Goal: Task Accomplishment & Management: Manage account settings

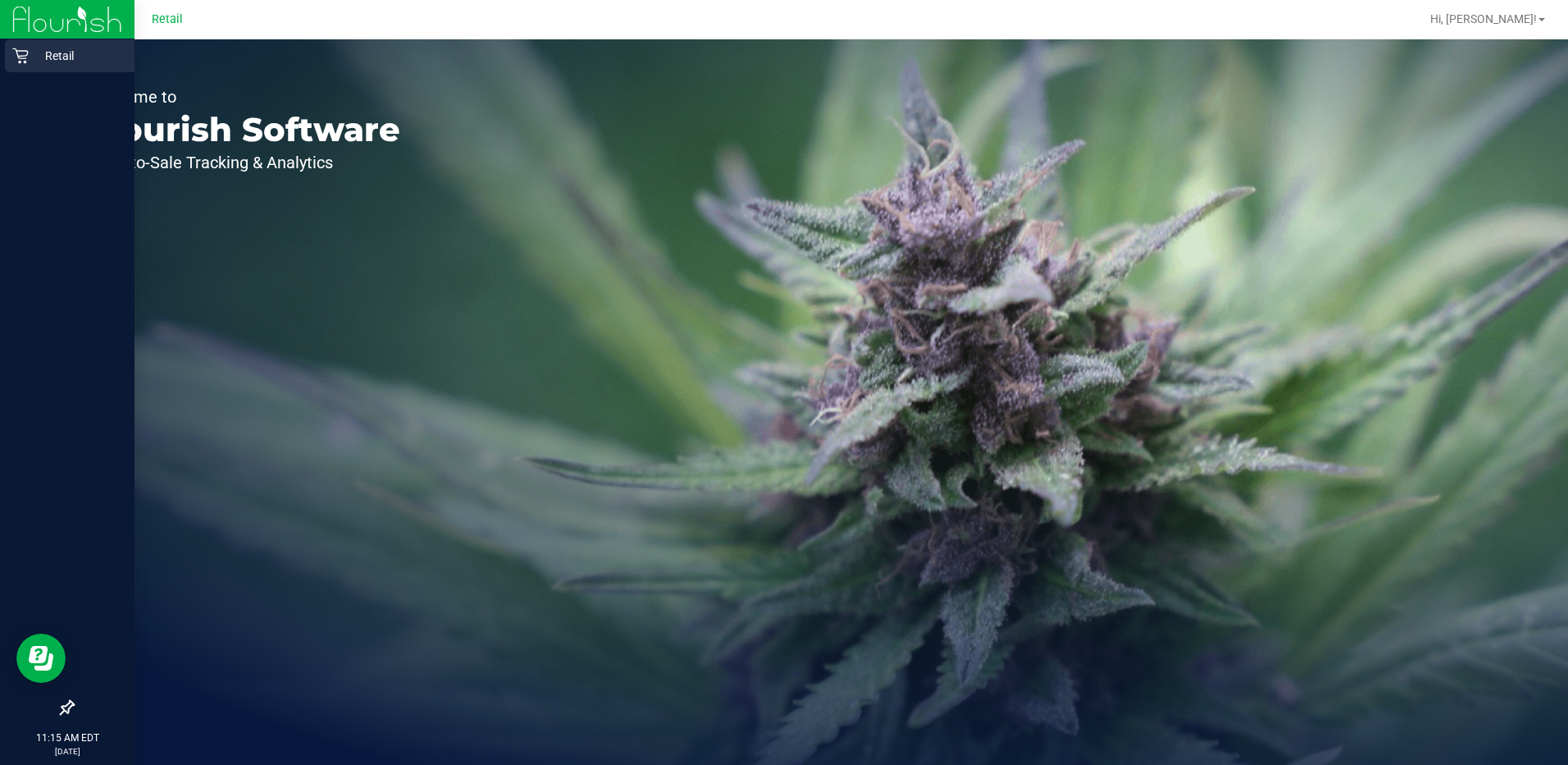
click at [5, 54] on div "Retail" at bounding box center [69, 56] width 129 height 33
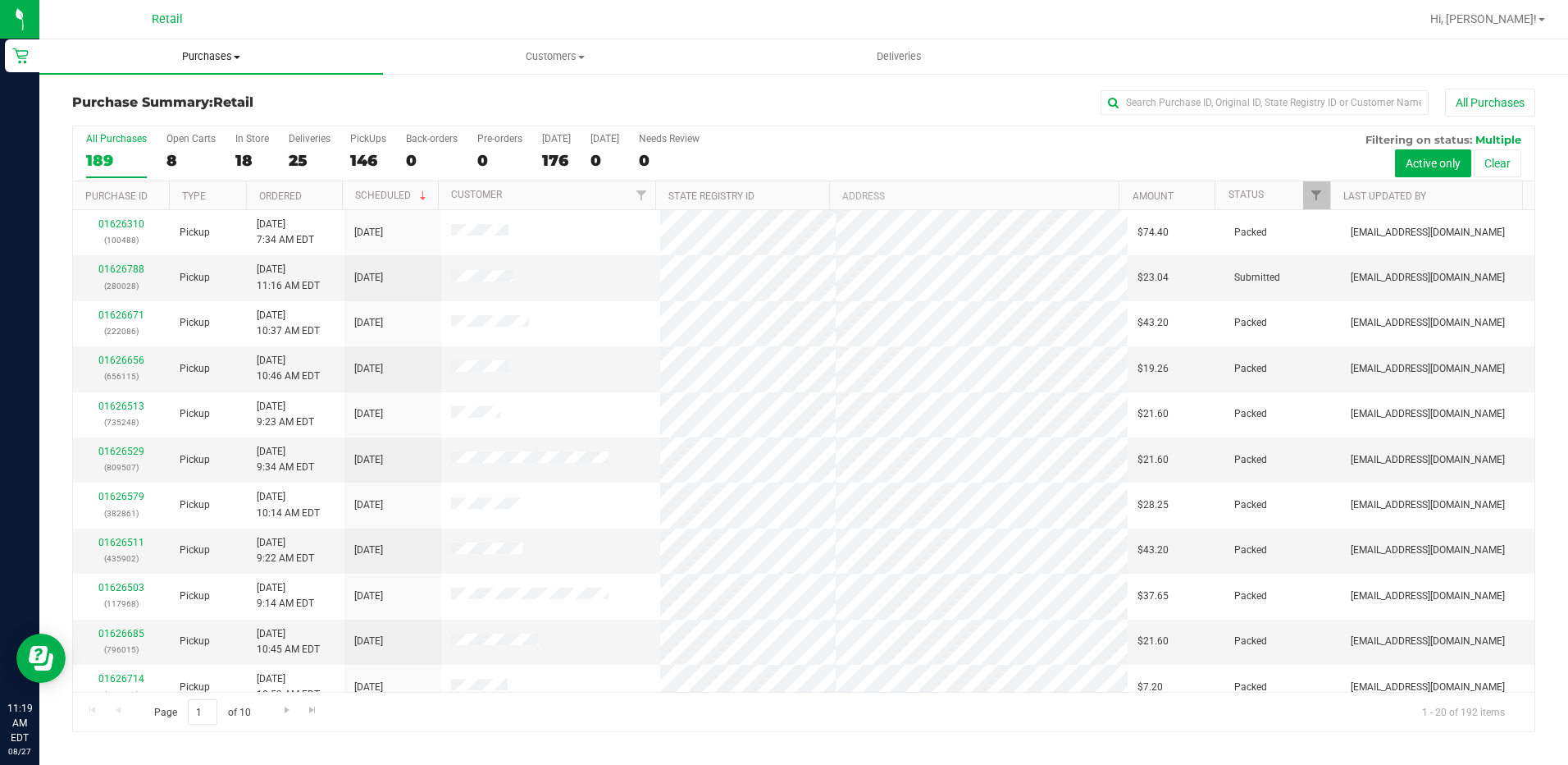
click at [202, 55] on span "Purchases" at bounding box center [211, 56] width 344 height 15
click at [155, 98] on span "Summary of purchases" at bounding box center [123, 99] width 168 height 14
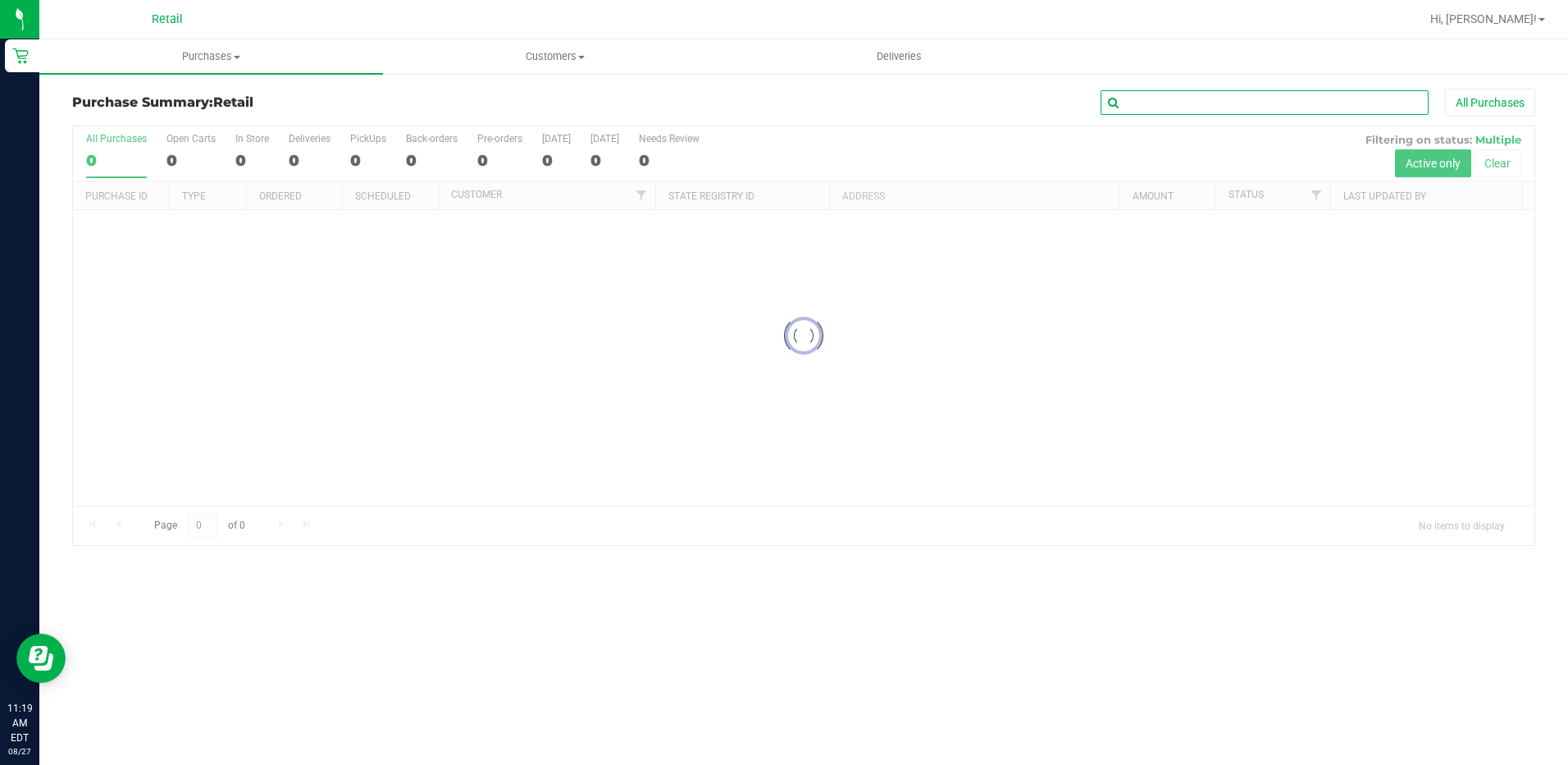
click at [1186, 107] on input "text" at bounding box center [1265, 102] width 328 height 25
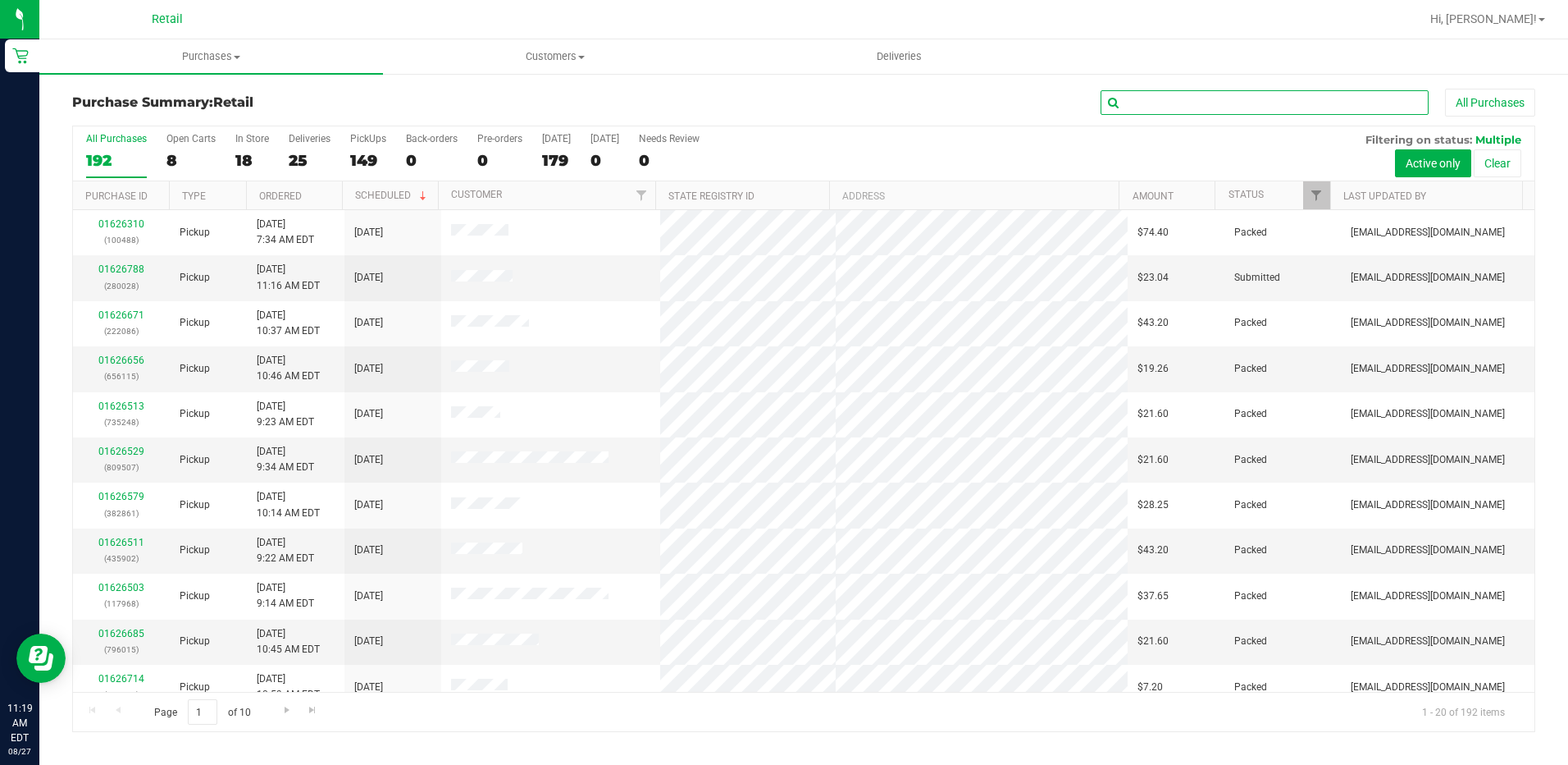
click at [1147, 100] on input "text" at bounding box center [1265, 102] width 328 height 25
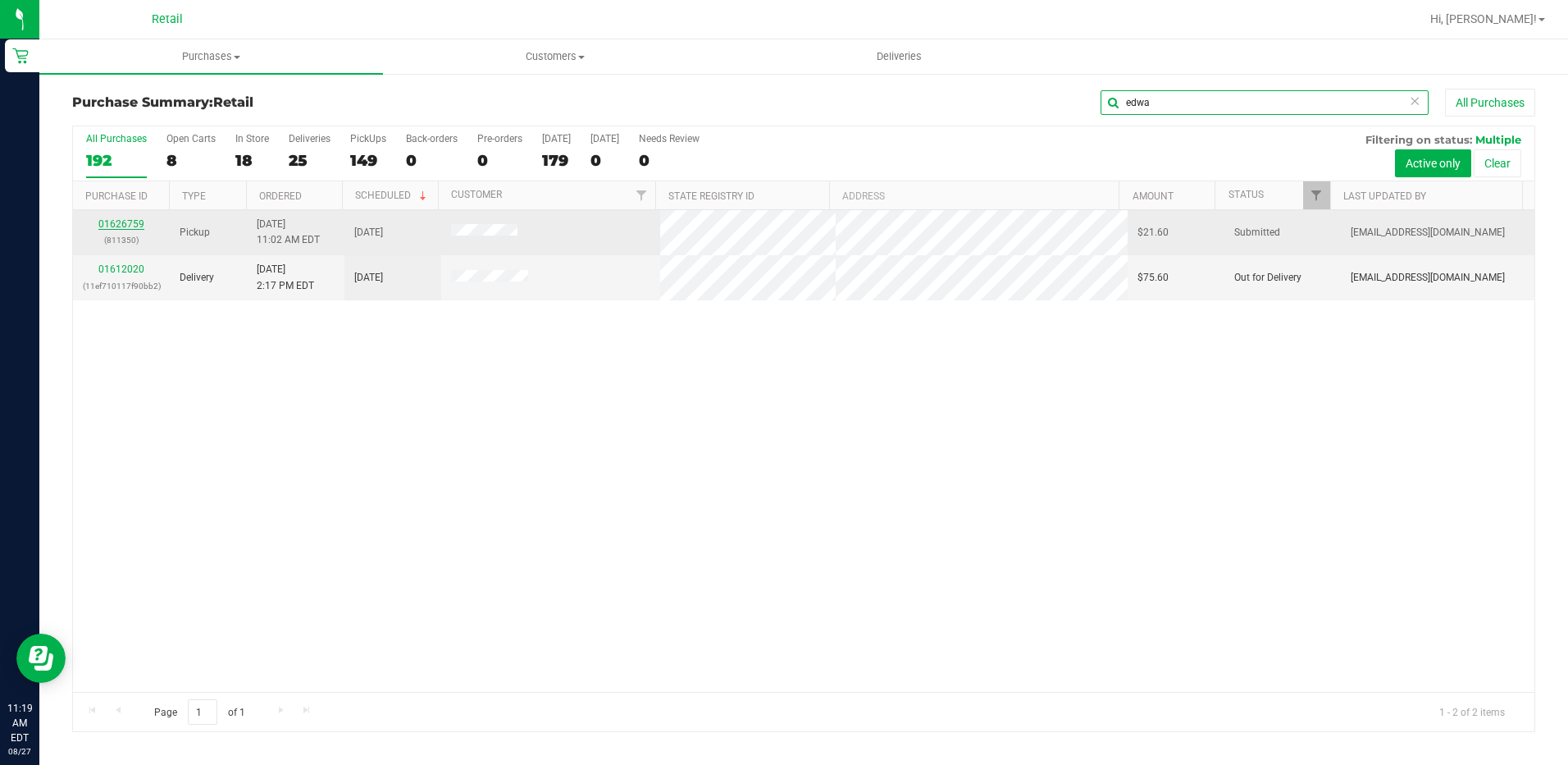
type input "edwa"
click at [129, 218] on link "01626759" at bounding box center [122, 223] width 46 height 11
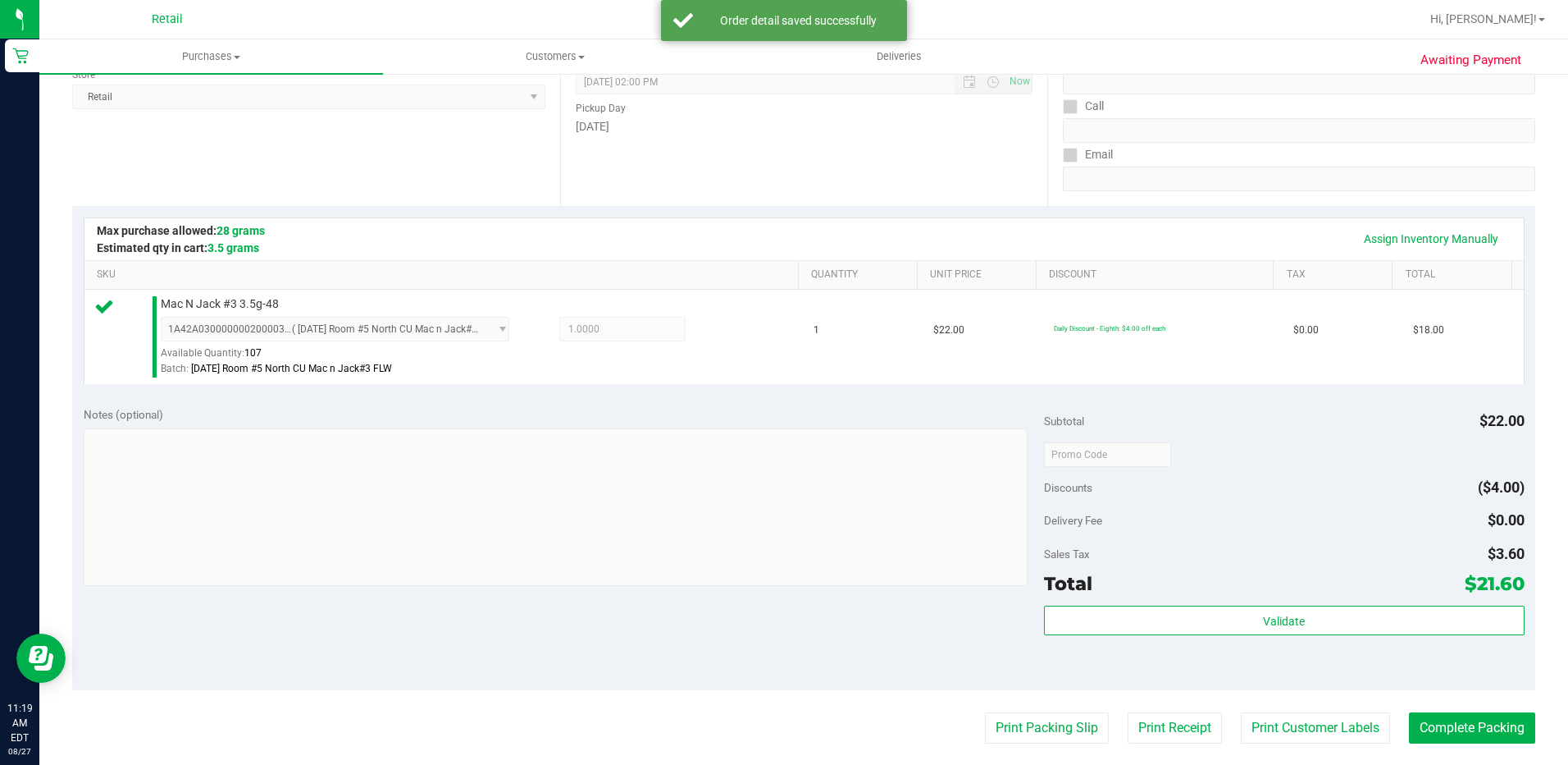
scroll to position [246, 0]
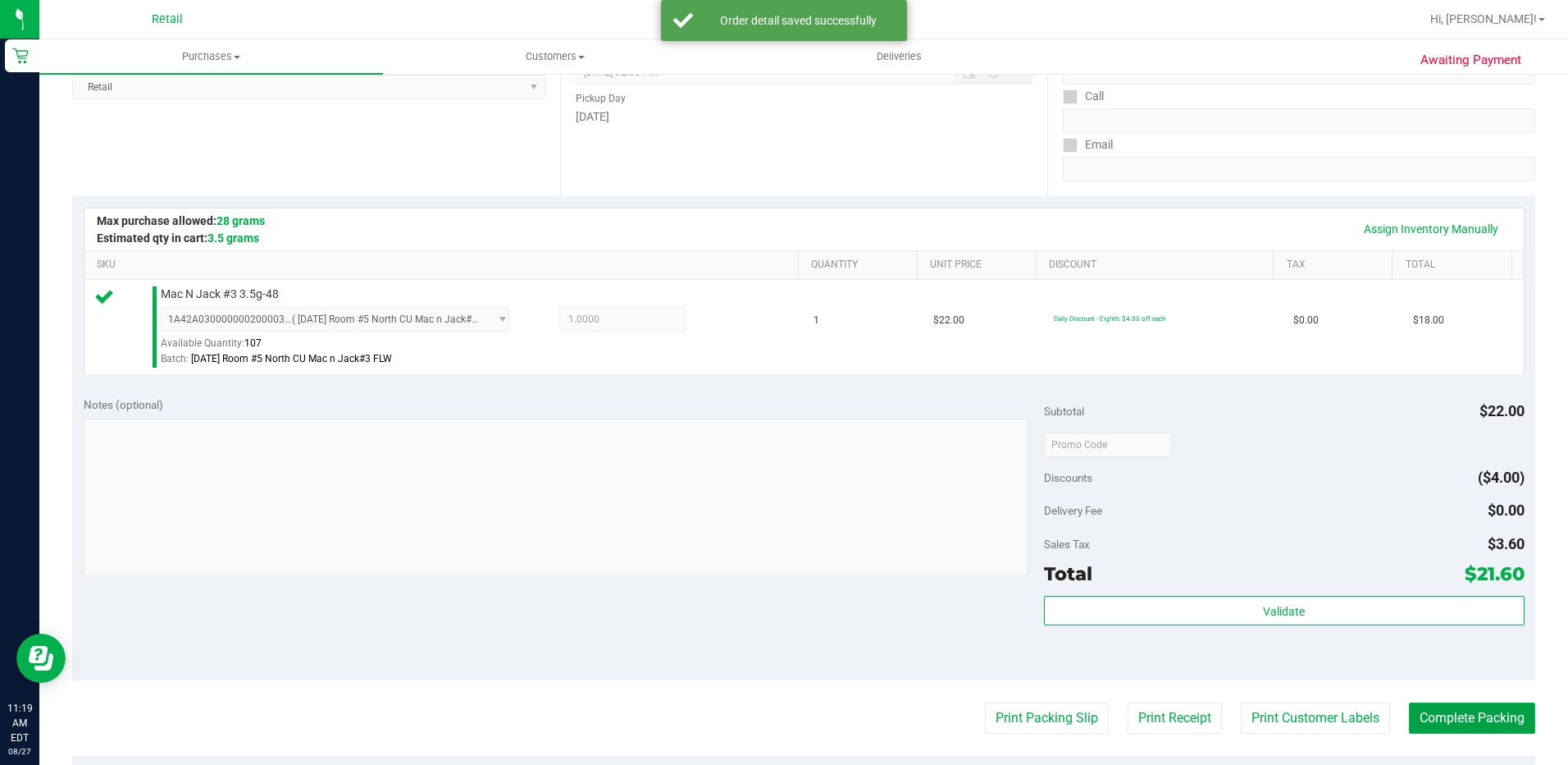
click at [1454, 719] on button "Complete Packing" at bounding box center [1472, 718] width 126 height 31
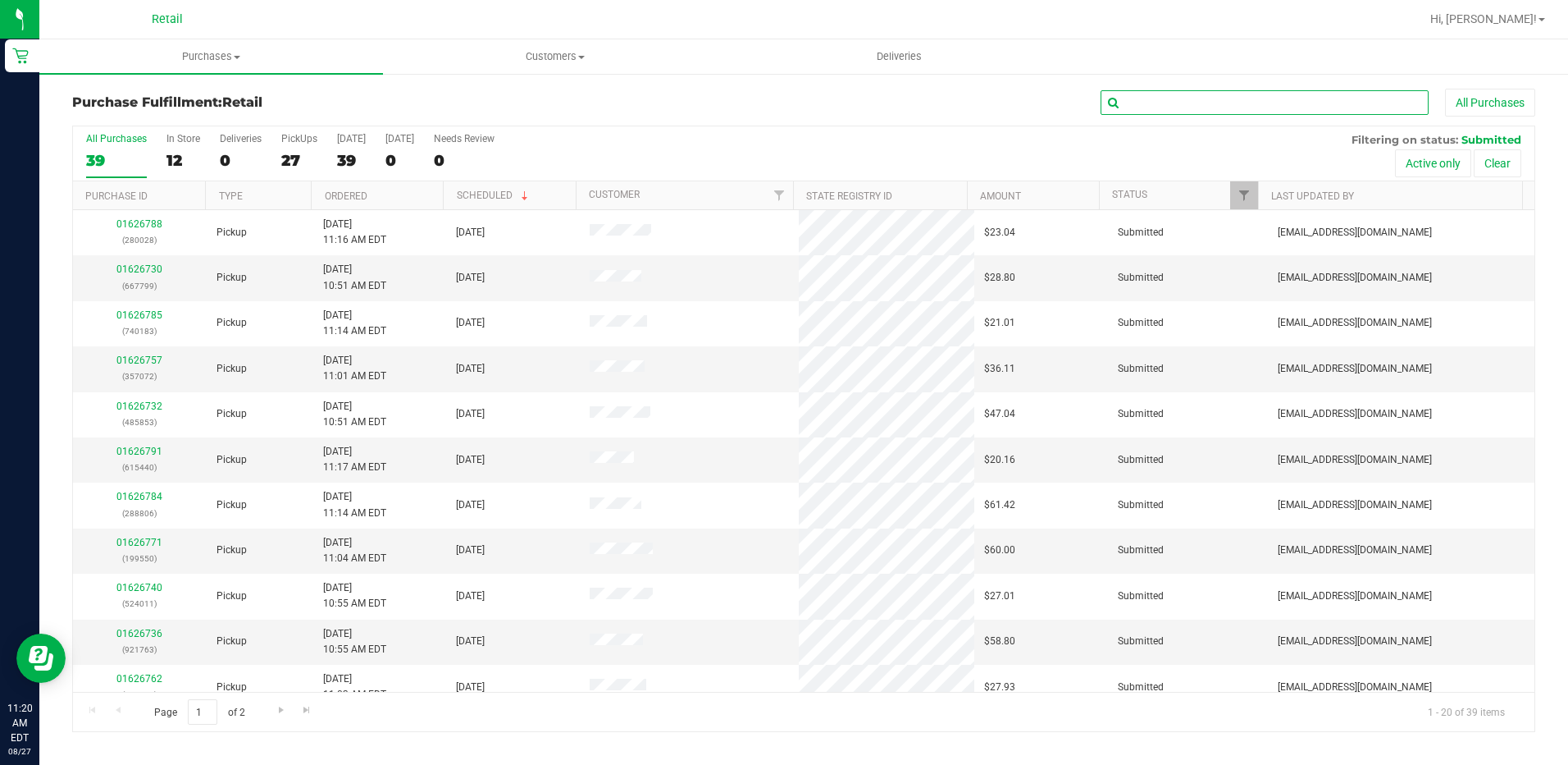
click at [1243, 106] on input "text" at bounding box center [1265, 102] width 328 height 25
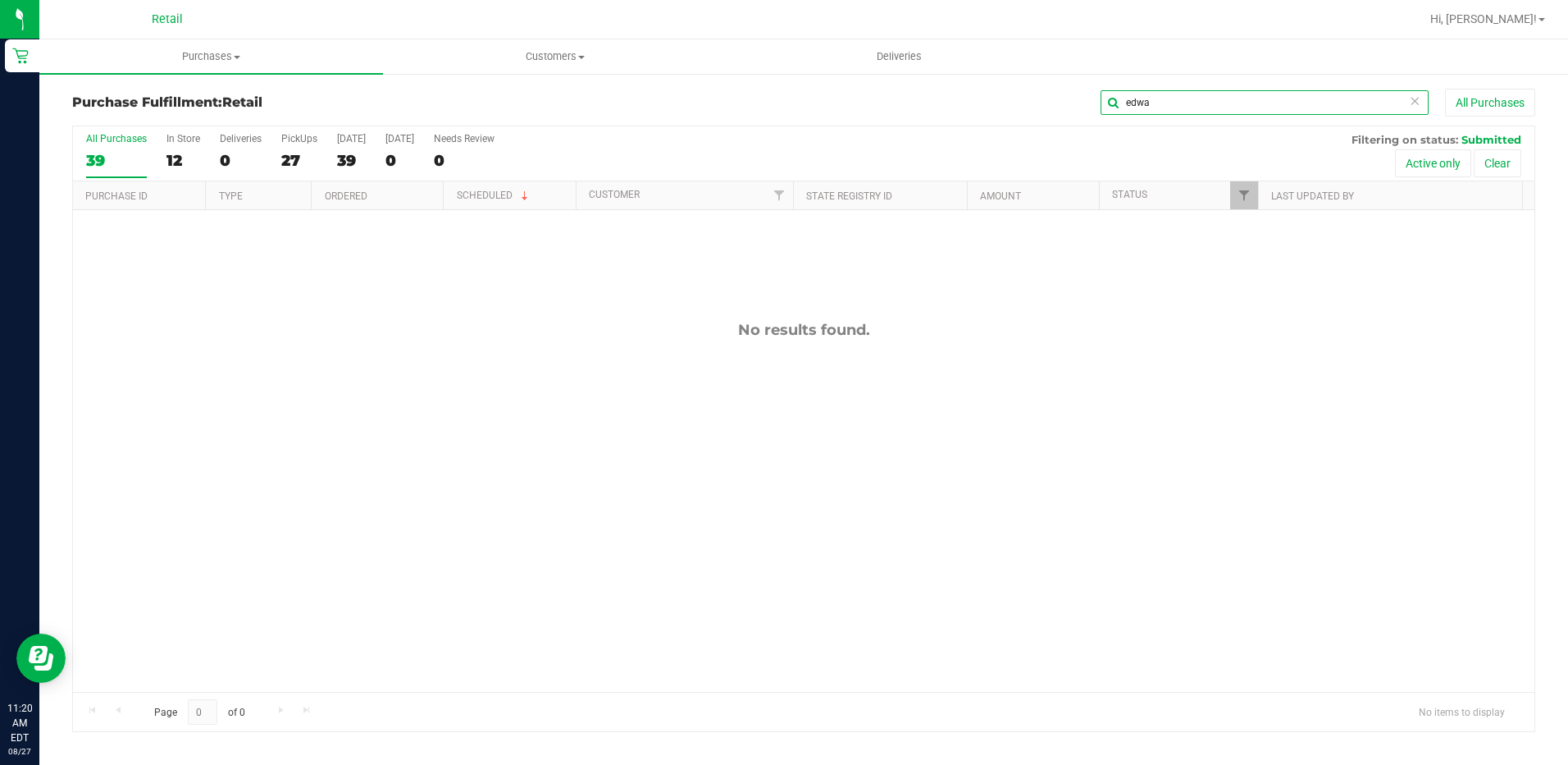
drag, startPoint x: 1168, startPoint y: 106, endPoint x: 1090, endPoint y: 106, distance: 78.0
click at [1090, 106] on div "edwa All Purchases" at bounding box center [1048, 102] width 976 height 28
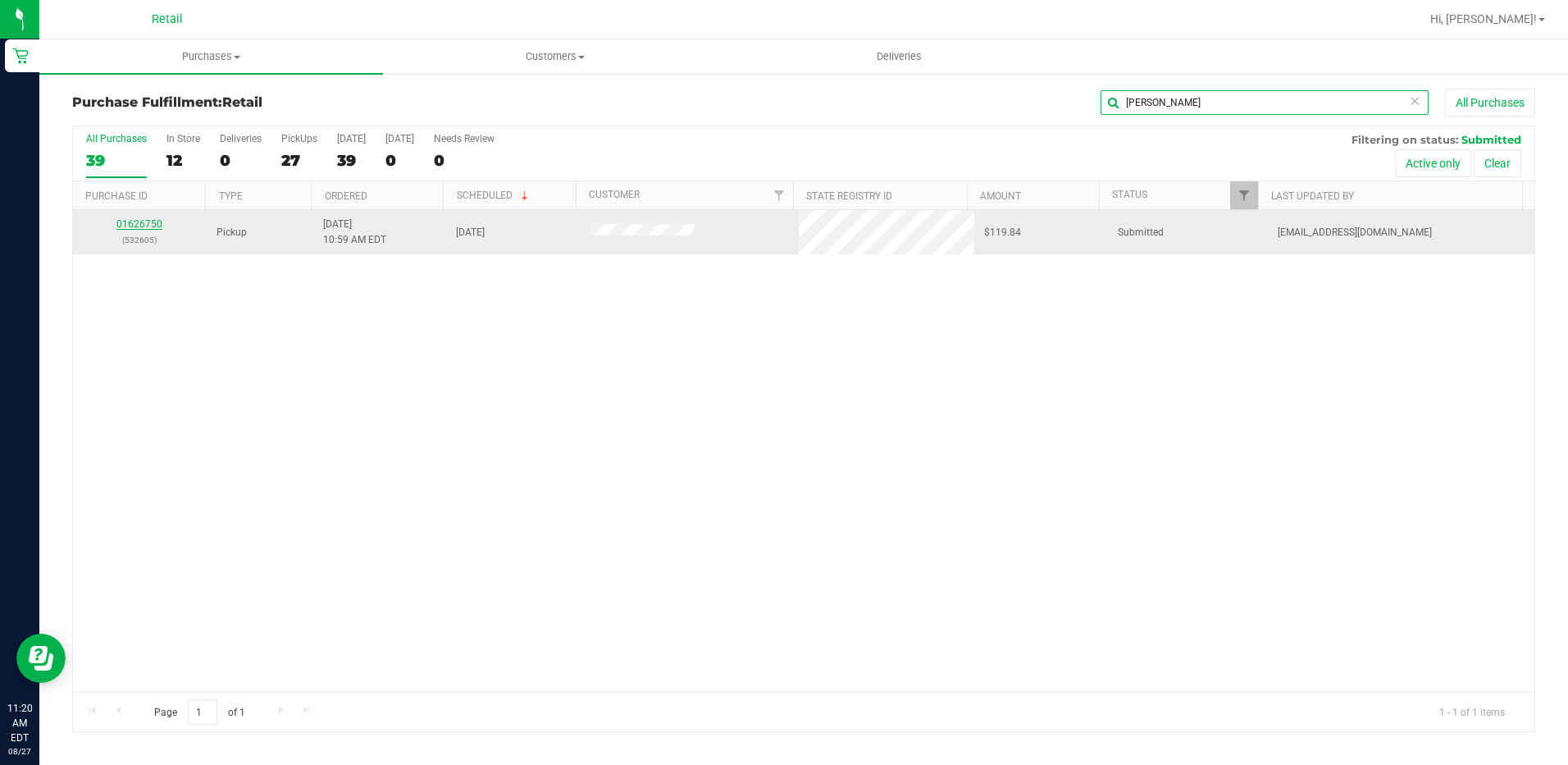
type input "javier"
click at [138, 225] on link "01626750" at bounding box center [140, 223] width 46 height 11
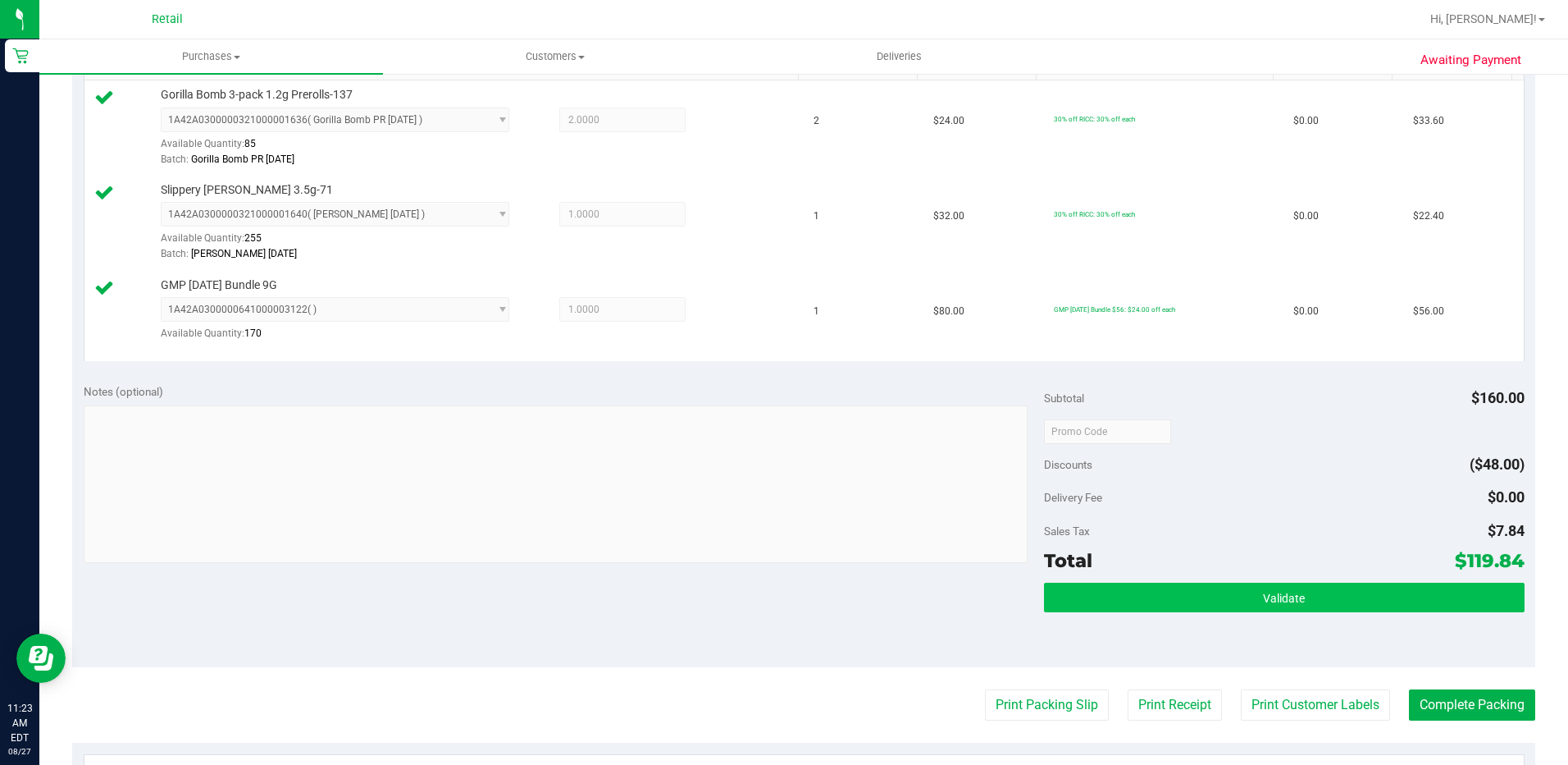
scroll to position [492, 0]
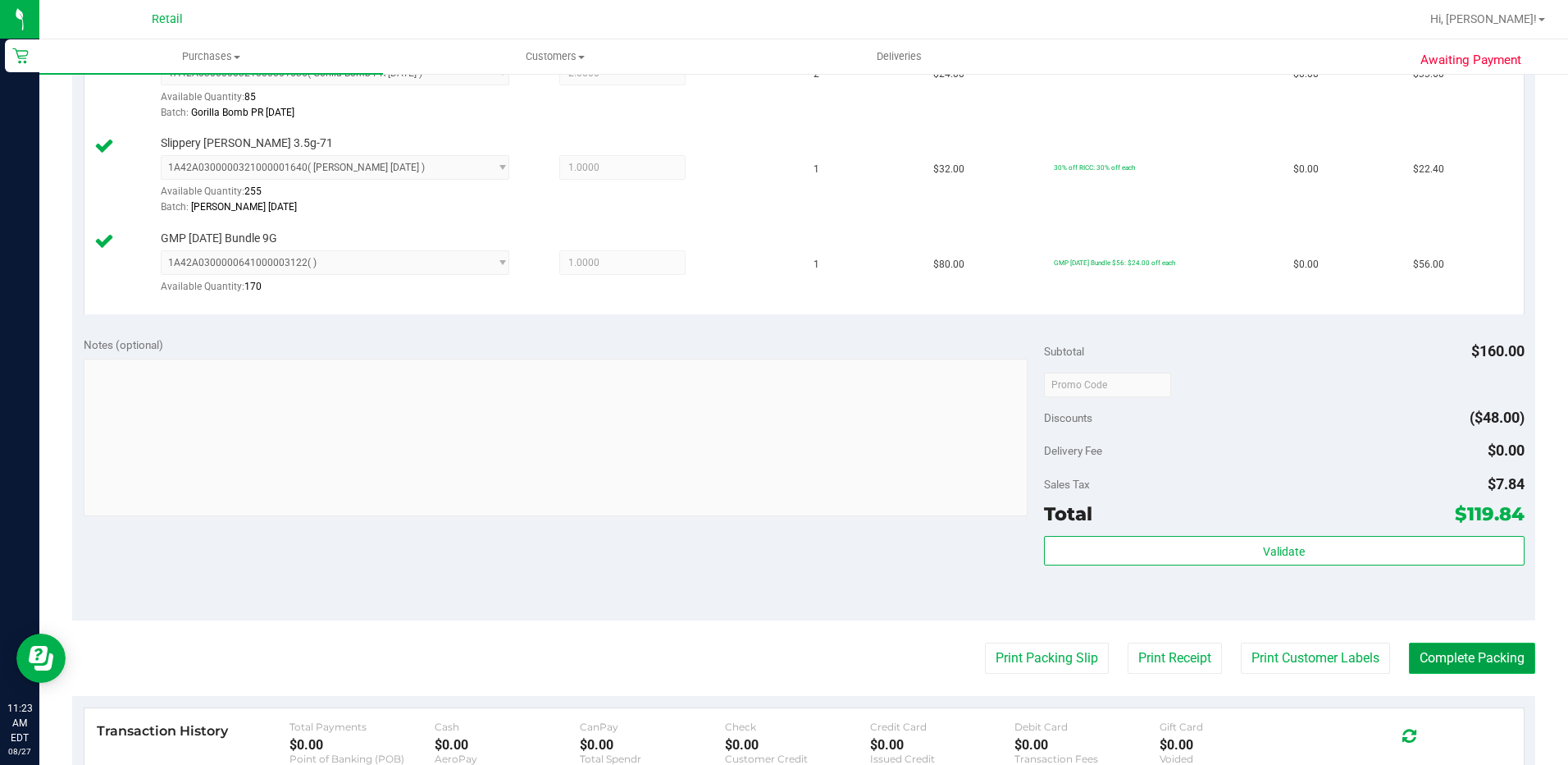
click at [1492, 656] on button "Complete Packing" at bounding box center [1472, 658] width 126 height 31
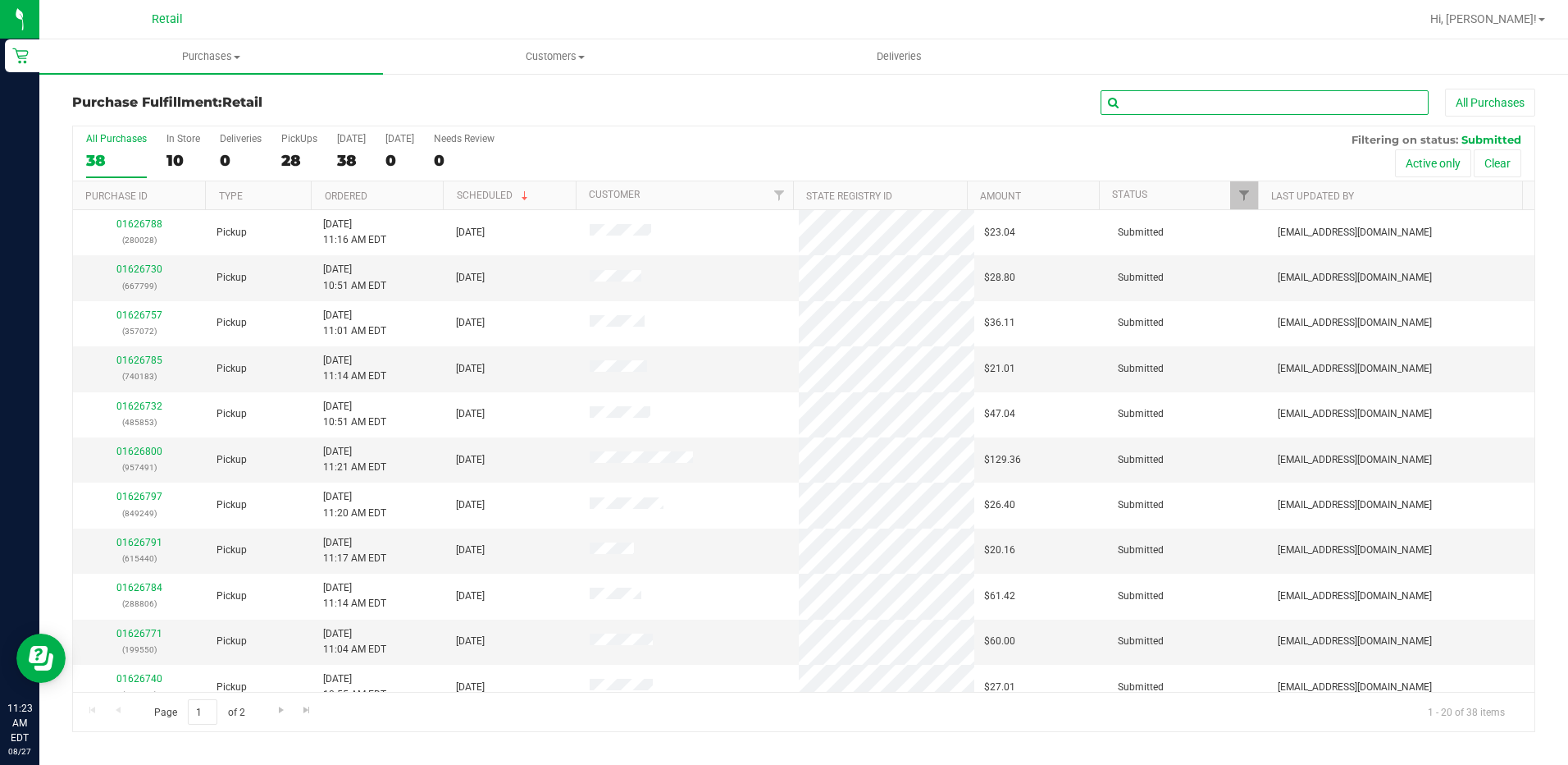
click at [1175, 105] on input "text" at bounding box center [1265, 102] width 328 height 25
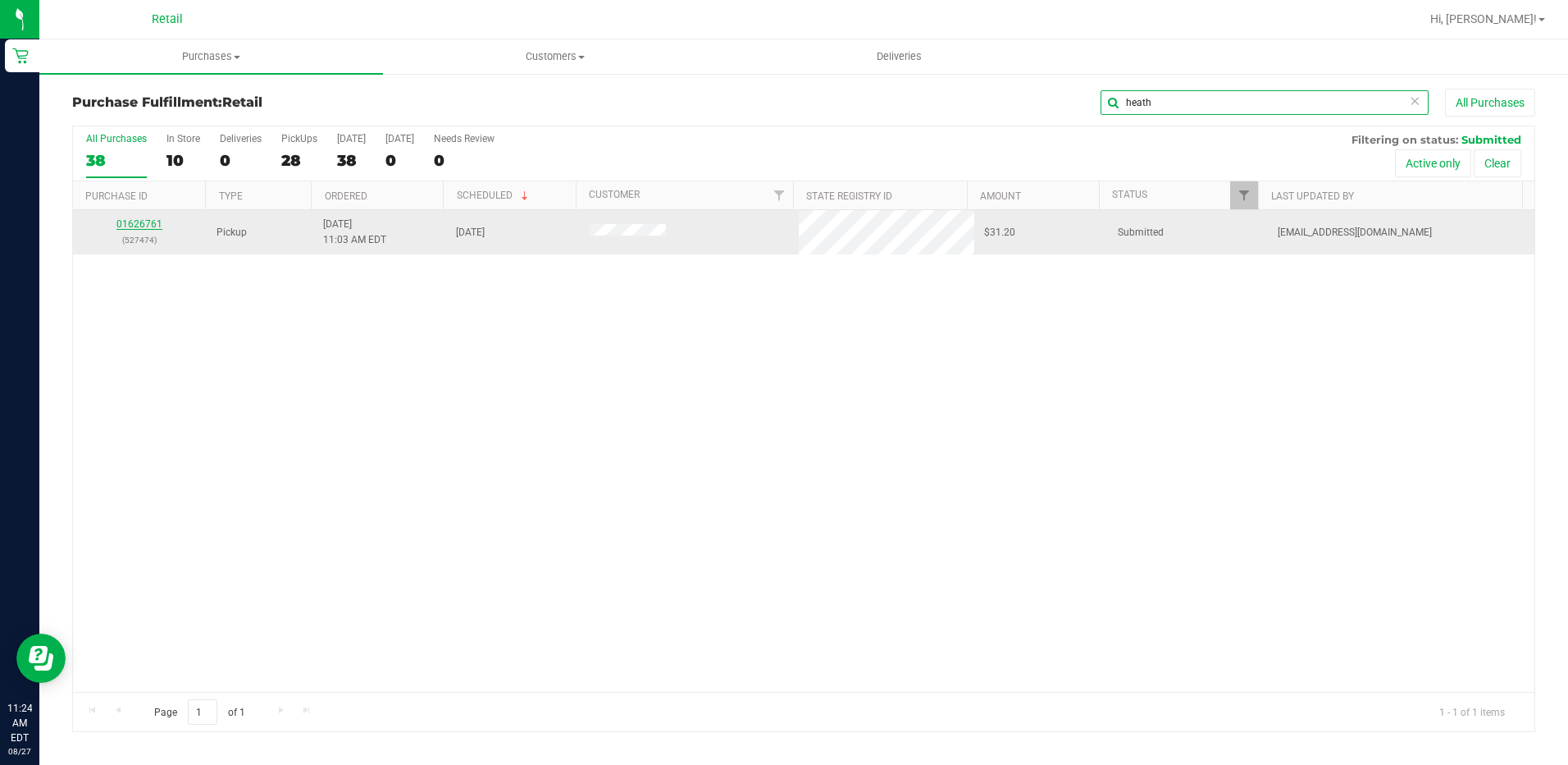
type input "heath"
click at [129, 225] on link "01626761" at bounding box center [140, 223] width 46 height 11
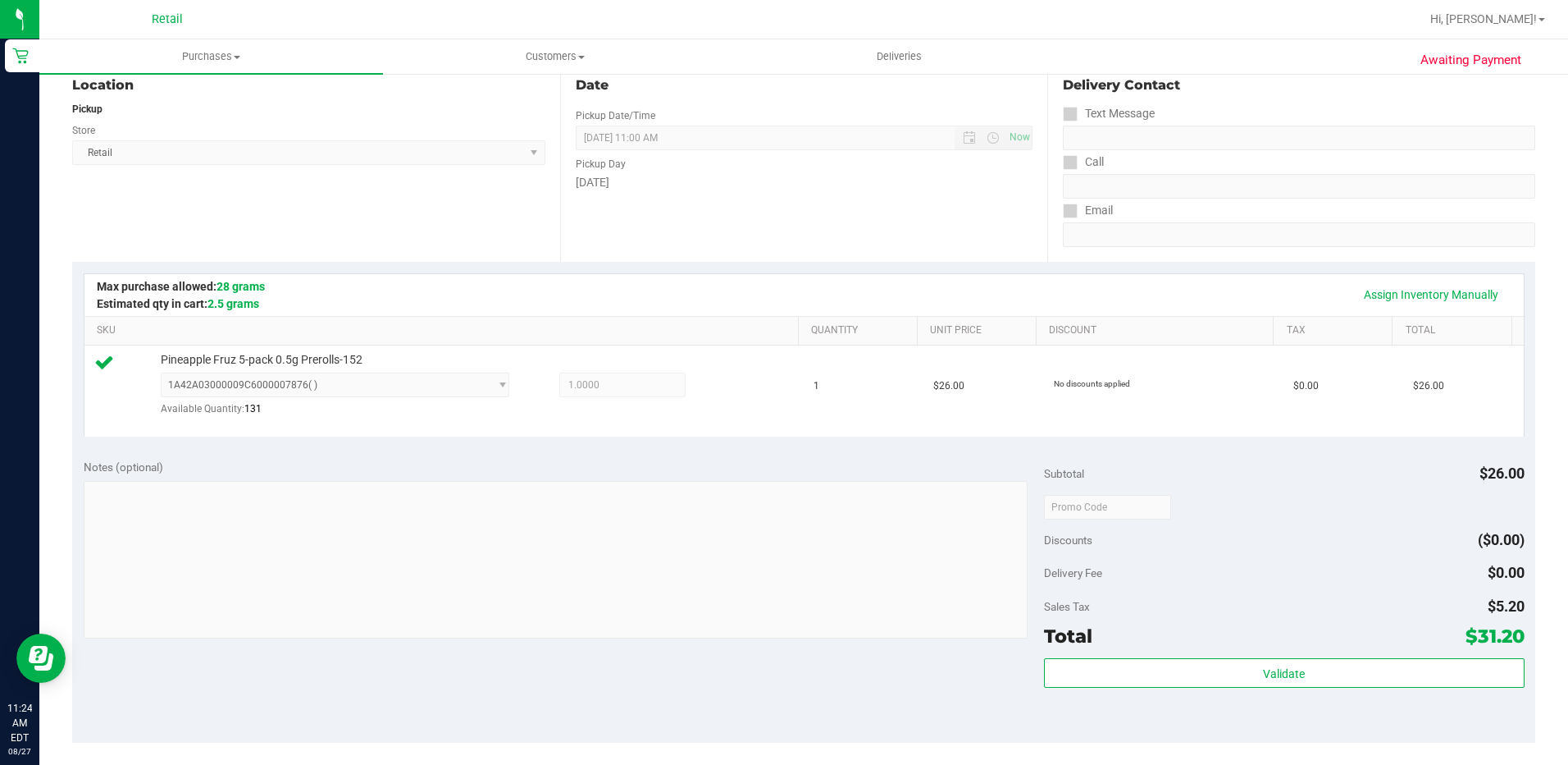
scroll to position [246, 0]
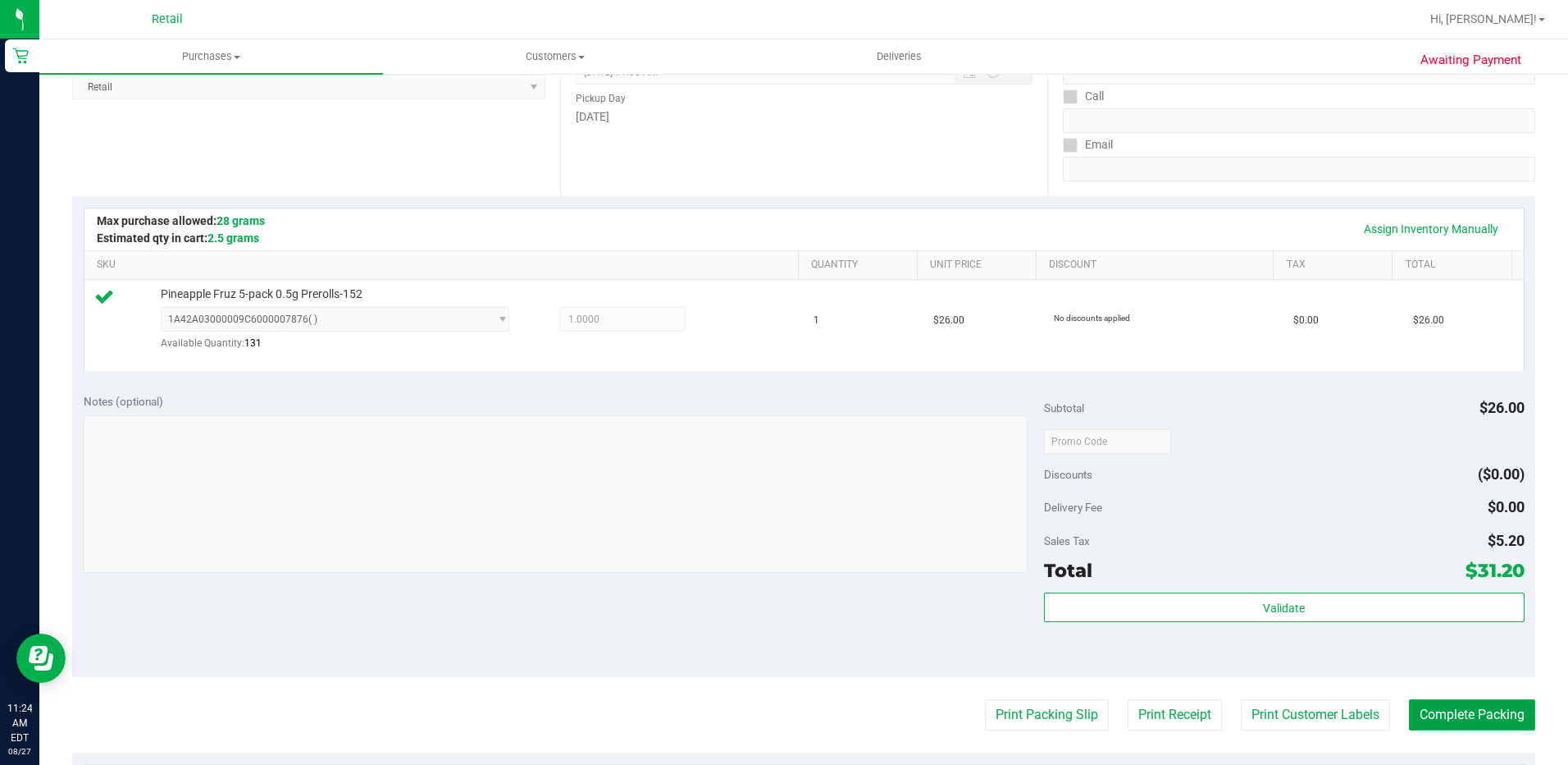
click at [1470, 723] on button "Complete Packing" at bounding box center [1472, 714] width 126 height 31
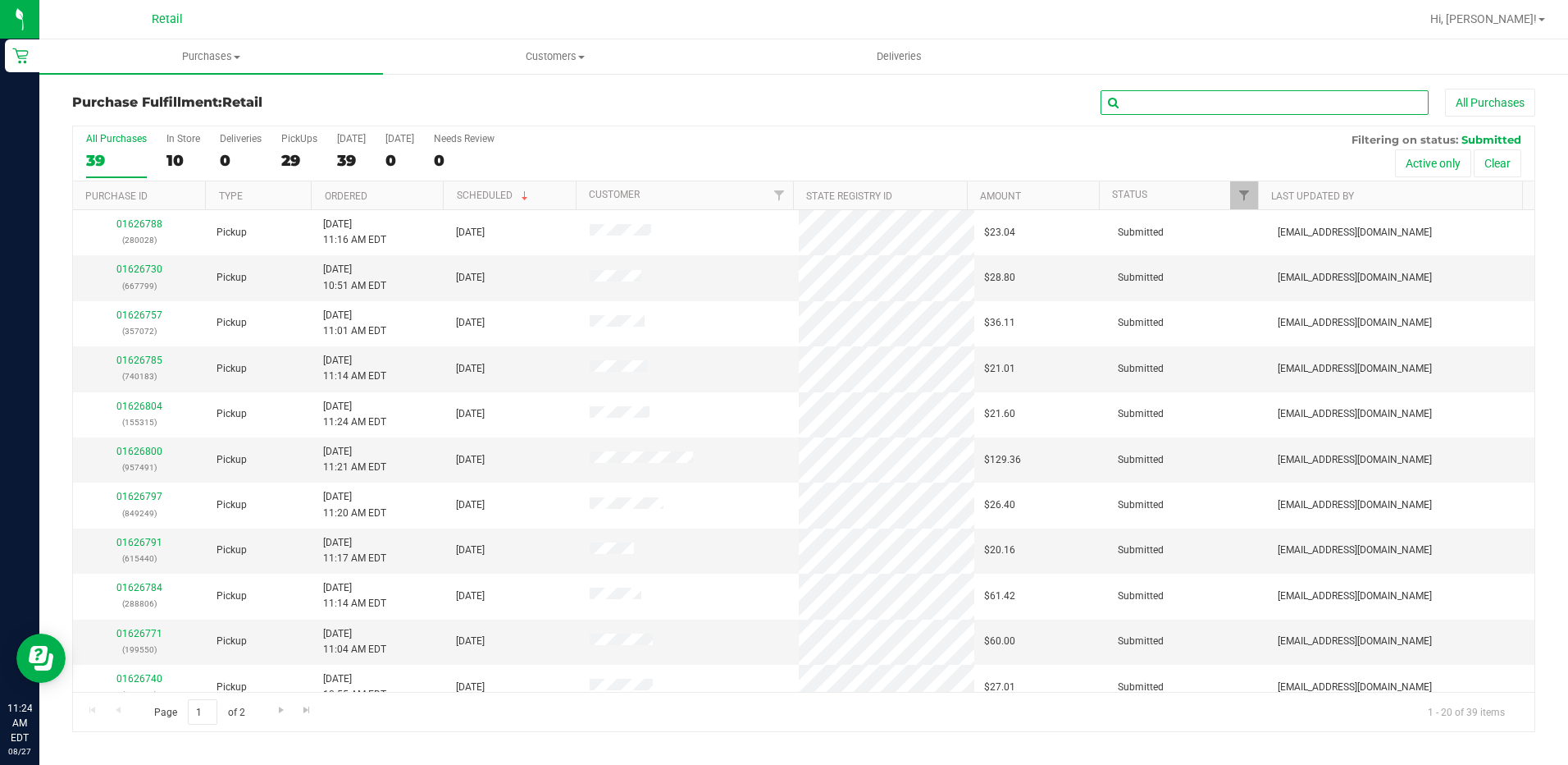
click at [1126, 105] on input "text" at bounding box center [1265, 102] width 328 height 25
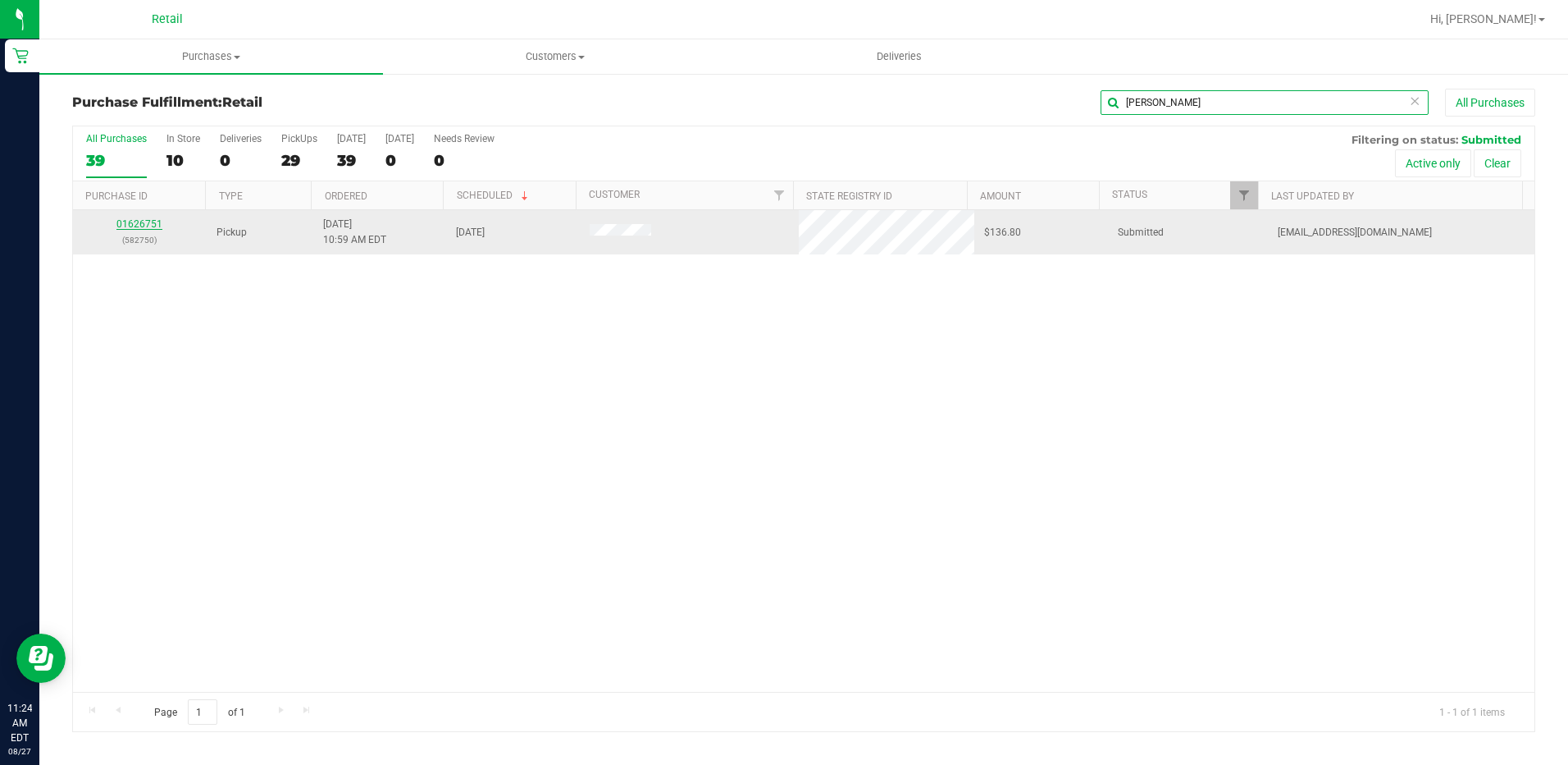
type input "fred"
click at [140, 222] on link "01626751" at bounding box center [140, 223] width 46 height 11
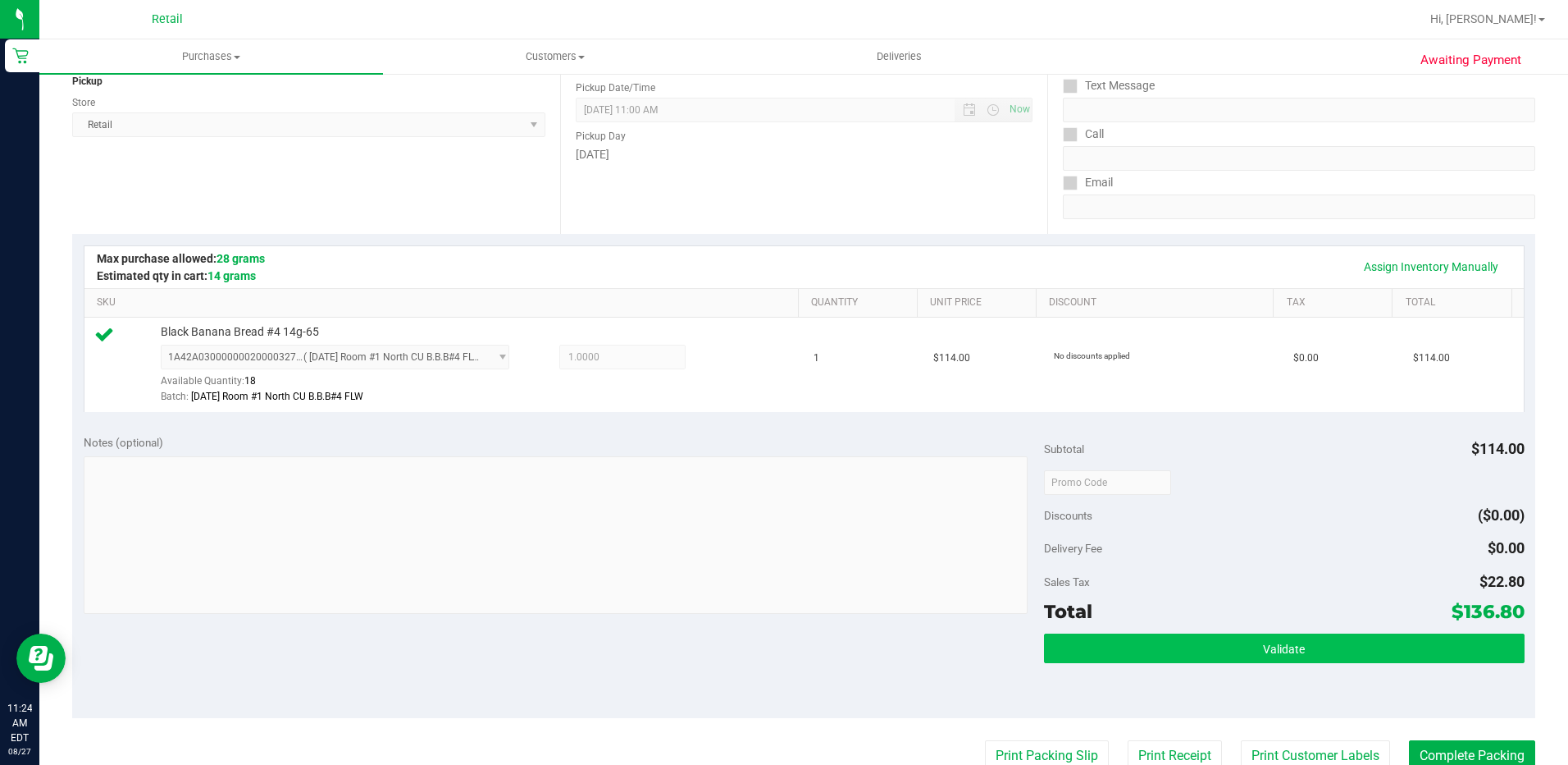
scroll to position [246, 0]
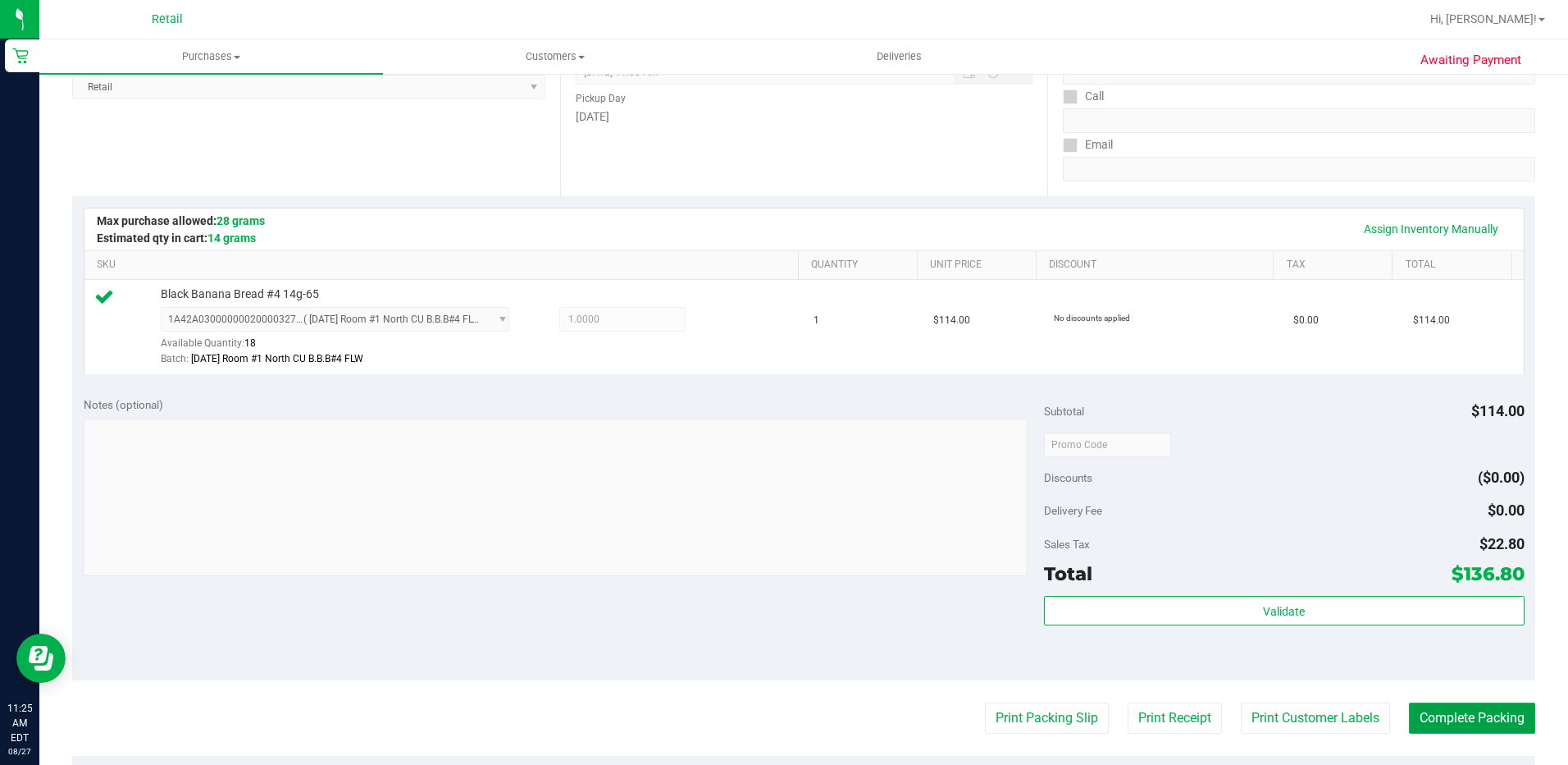
click at [1475, 719] on button "Complete Packing" at bounding box center [1472, 718] width 126 height 31
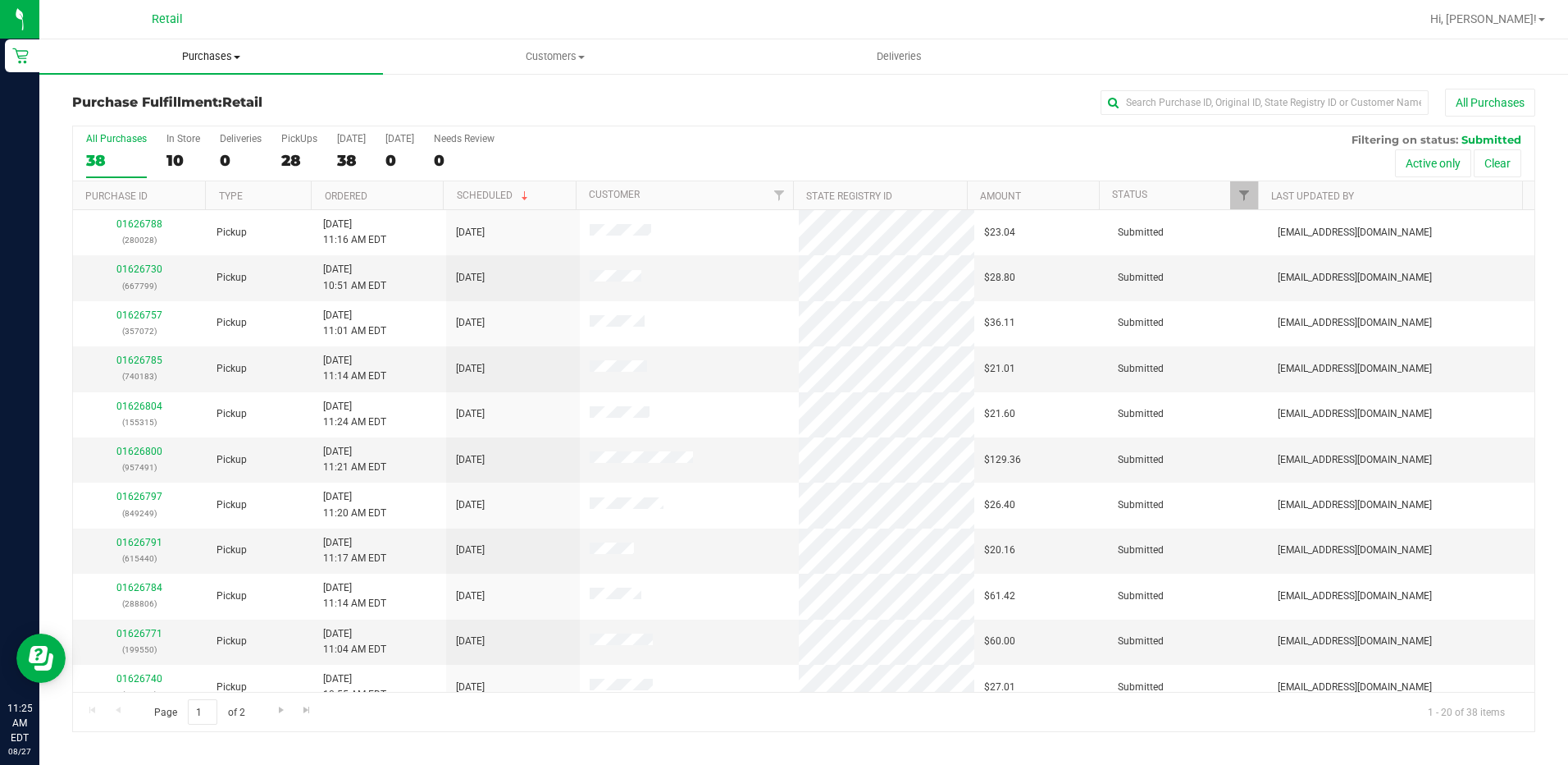
click at [218, 57] on span "Purchases" at bounding box center [211, 56] width 344 height 15
click at [1181, 107] on input "text" at bounding box center [1265, 102] width 328 height 25
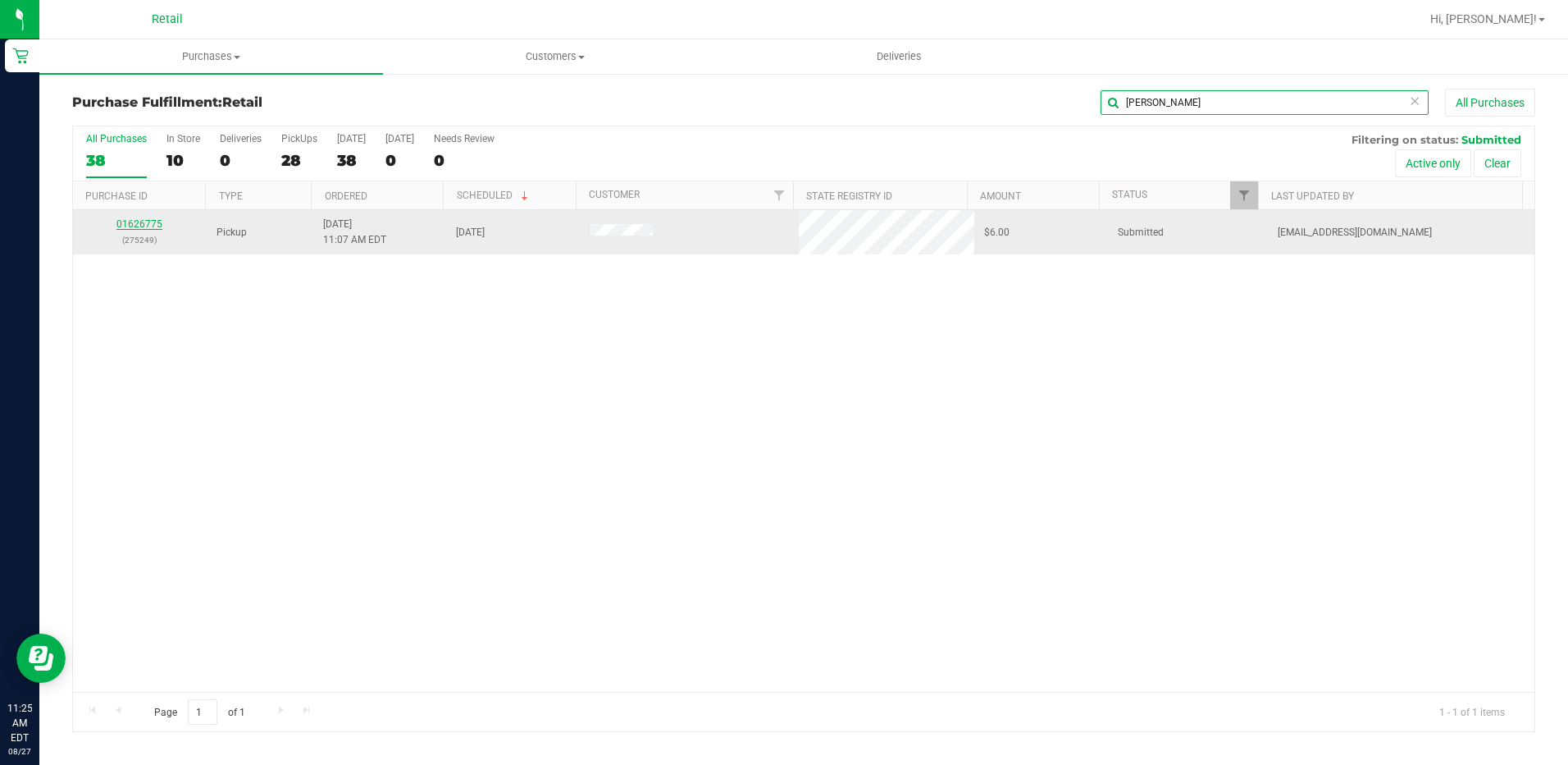
type input "donal"
click at [153, 226] on link "01626775" at bounding box center [140, 223] width 46 height 11
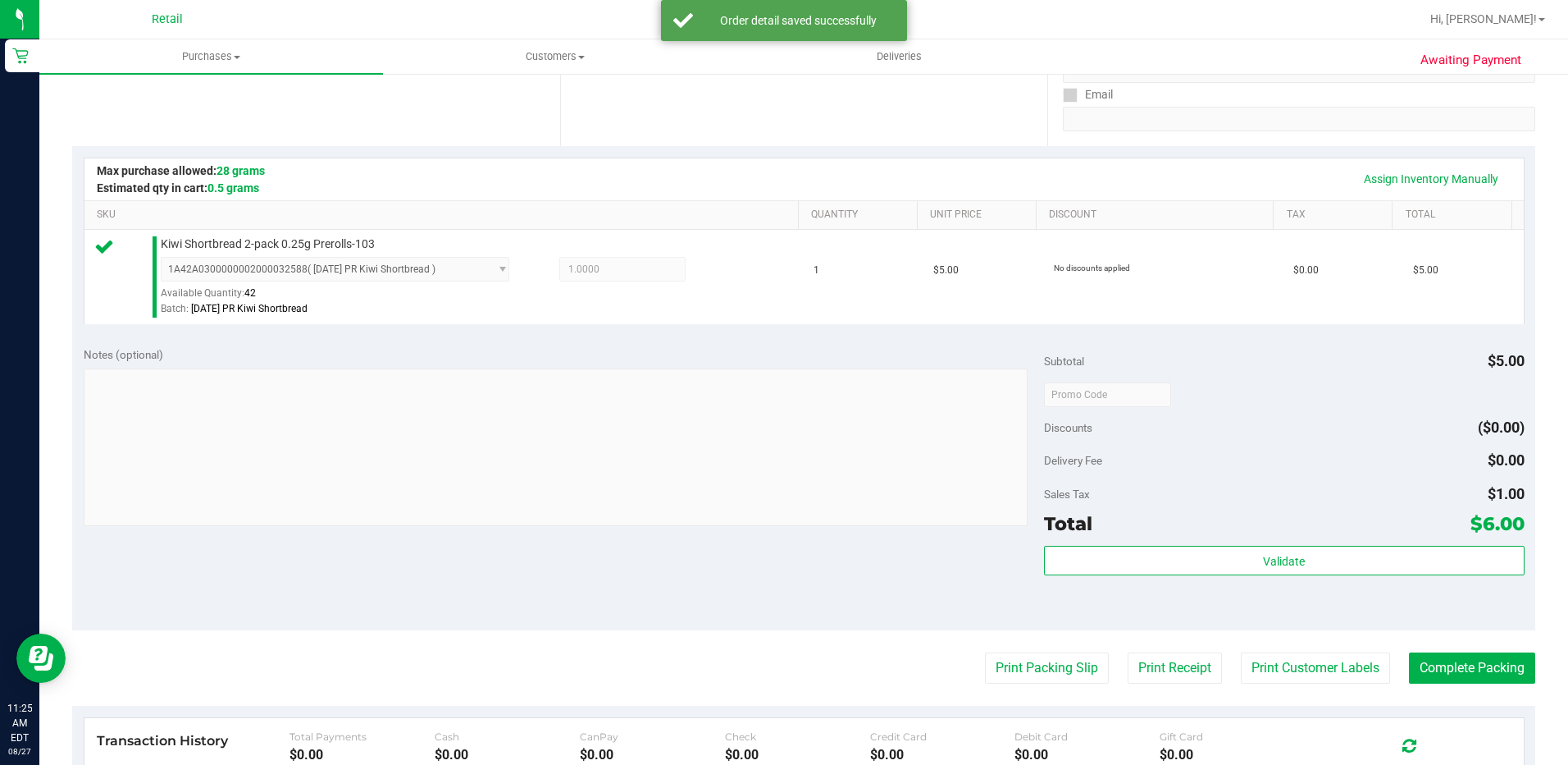
scroll to position [328, 0]
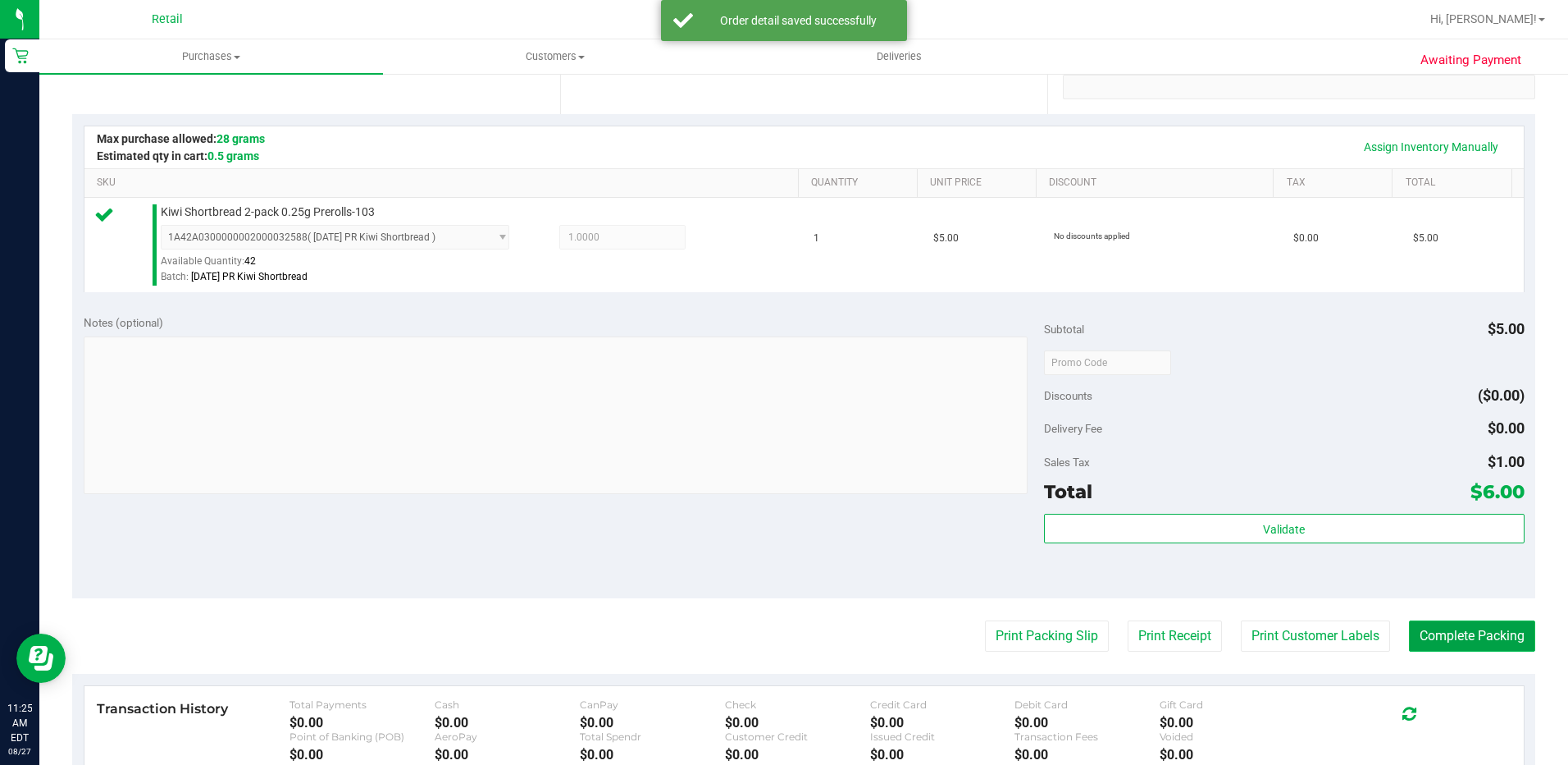
click at [1457, 629] on button "Complete Packing" at bounding box center [1472, 635] width 126 height 31
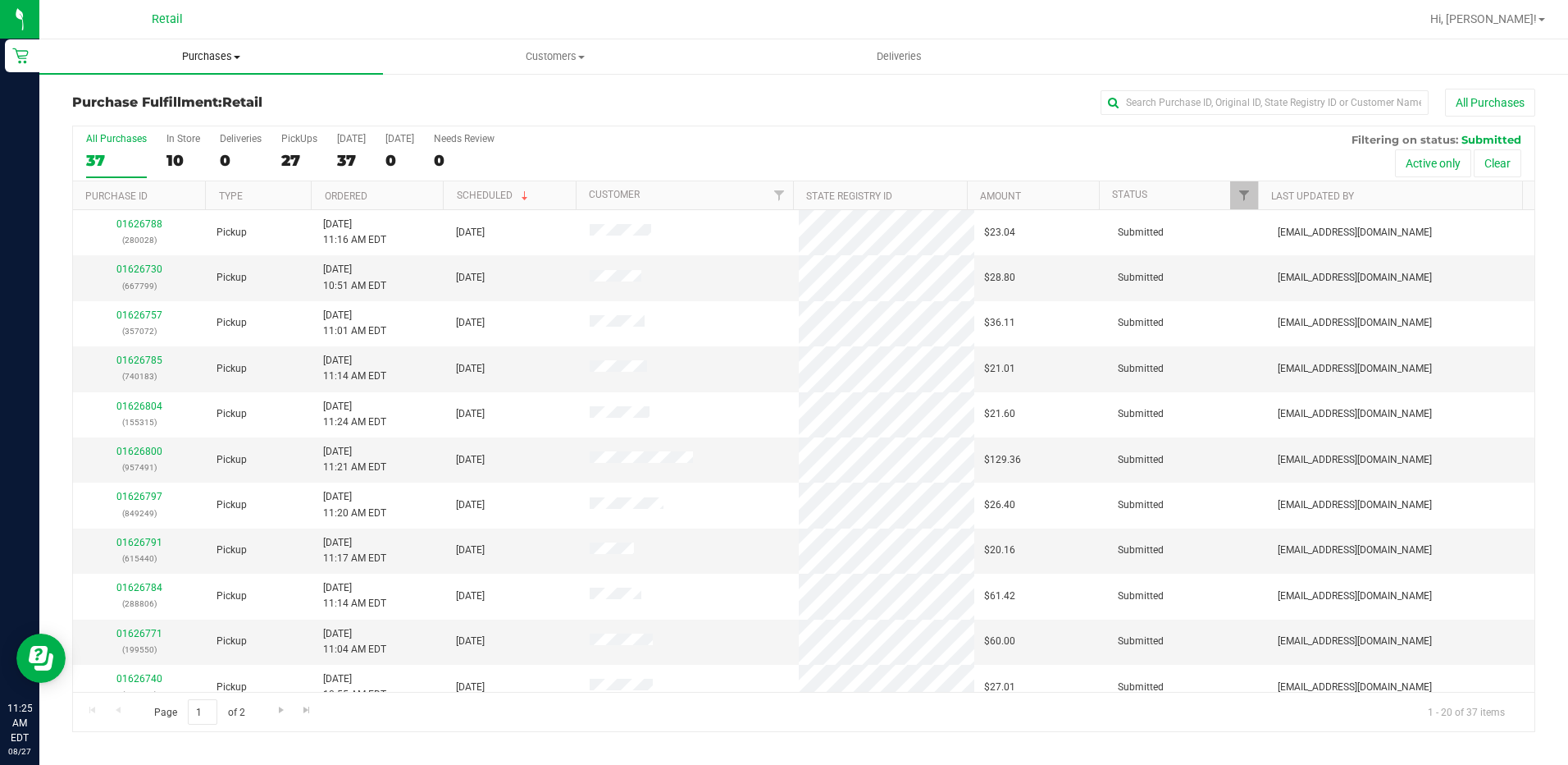
click at [225, 59] on span "Purchases" at bounding box center [211, 56] width 344 height 15
click at [1169, 101] on input "text" at bounding box center [1265, 102] width 328 height 25
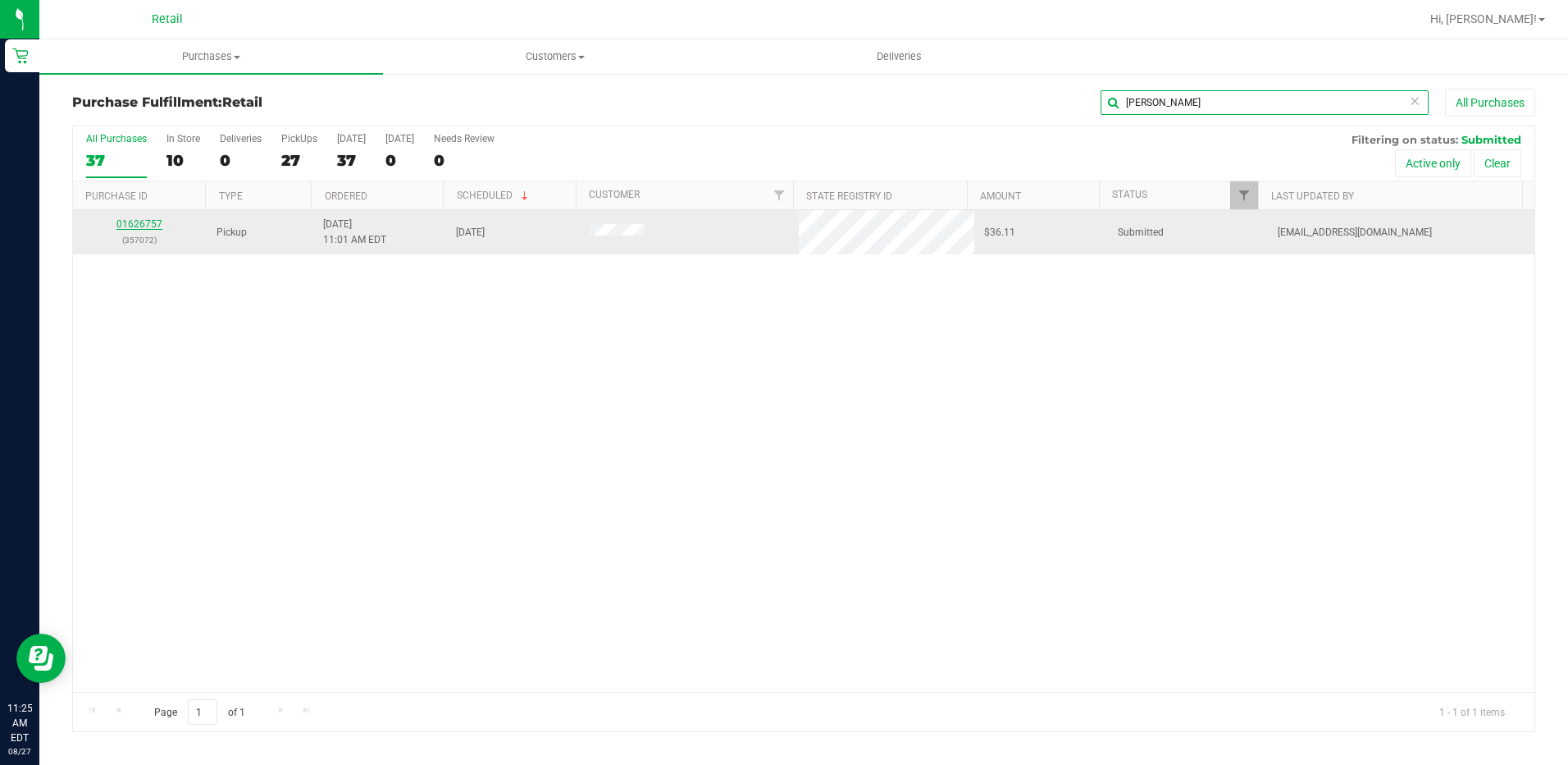
type input "david"
click at [150, 220] on link "01626757" at bounding box center [140, 223] width 46 height 11
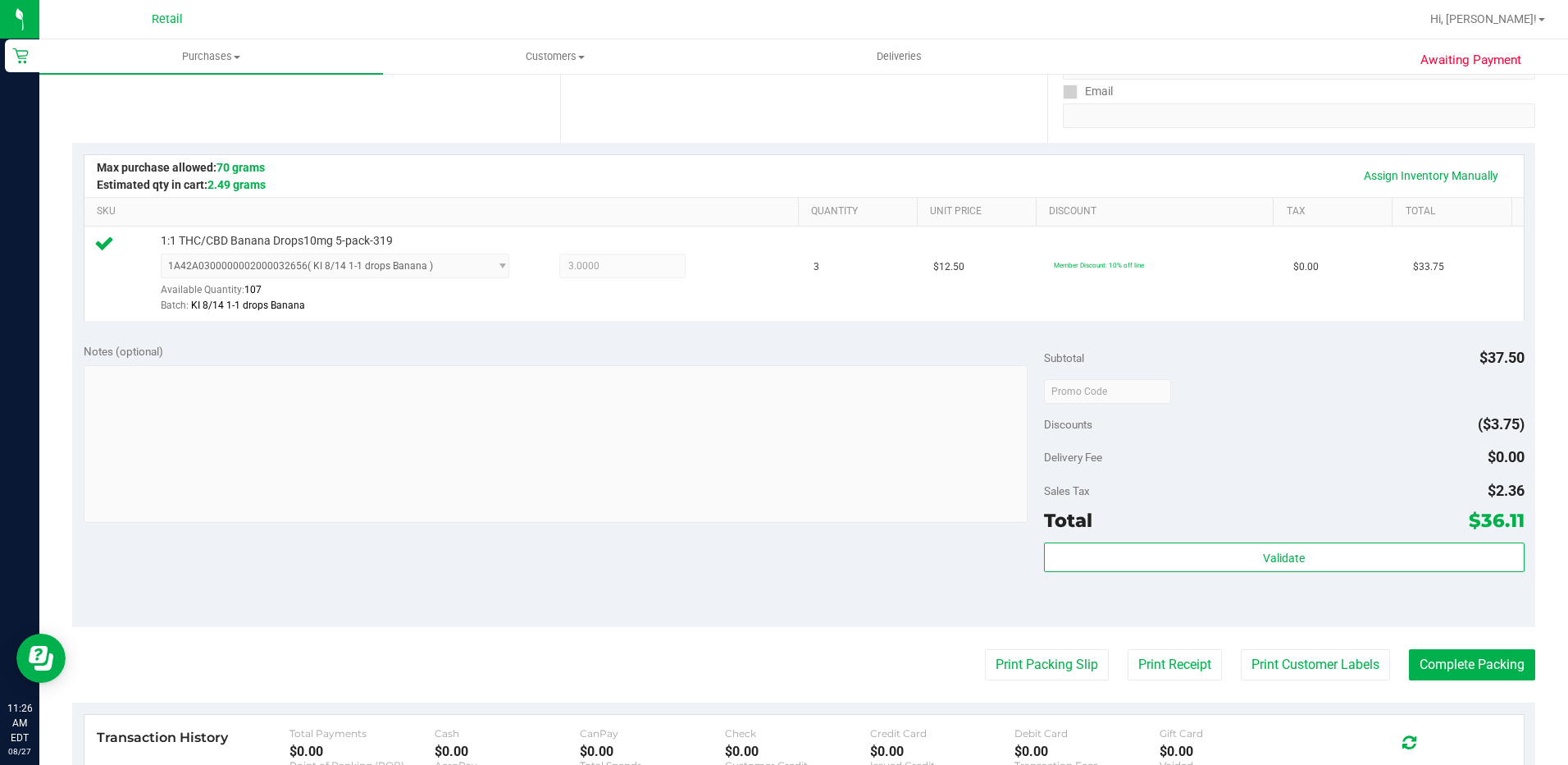
scroll to position [328, 0]
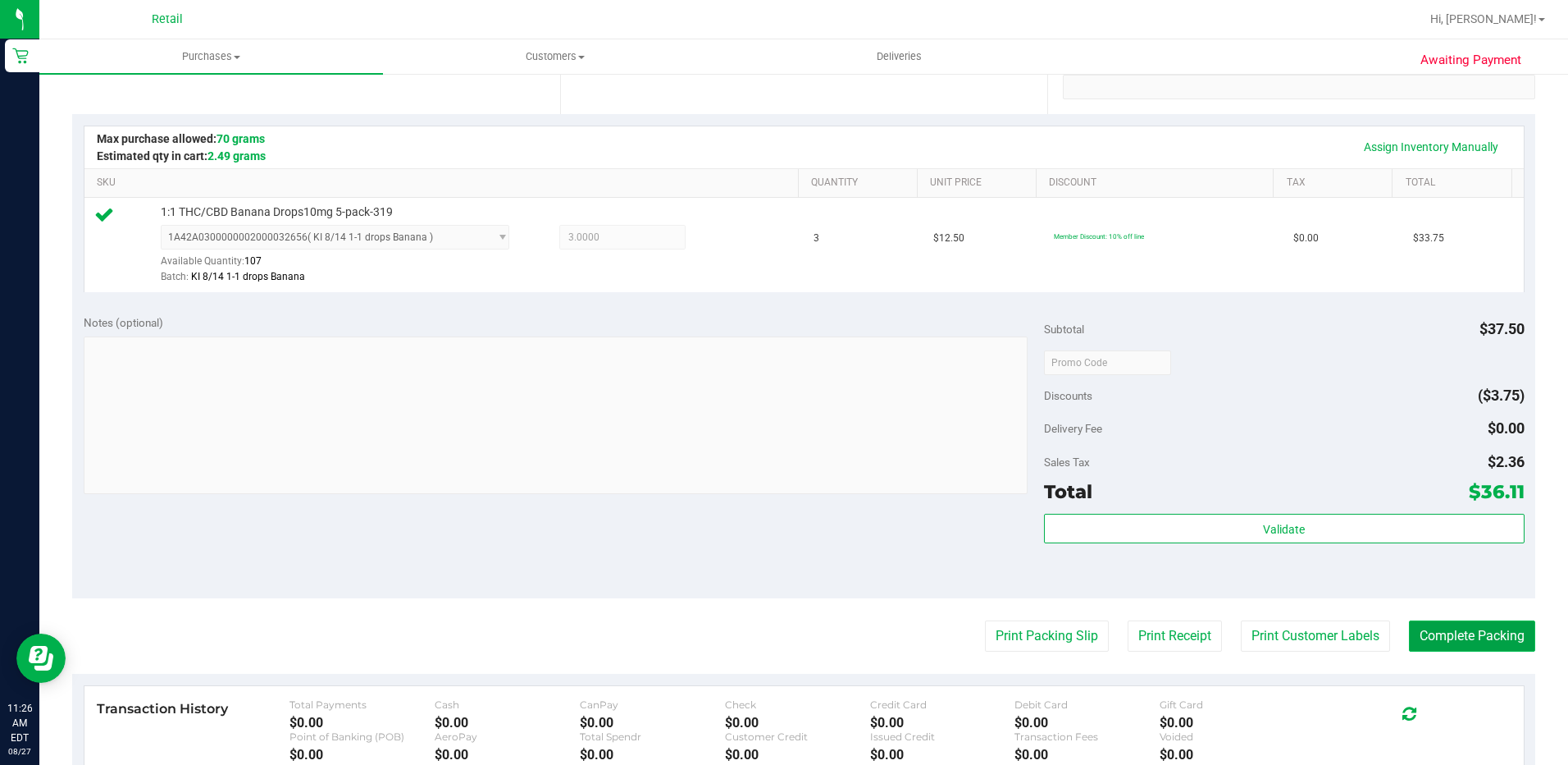
click at [1457, 633] on button "Complete Packing" at bounding box center [1472, 635] width 126 height 31
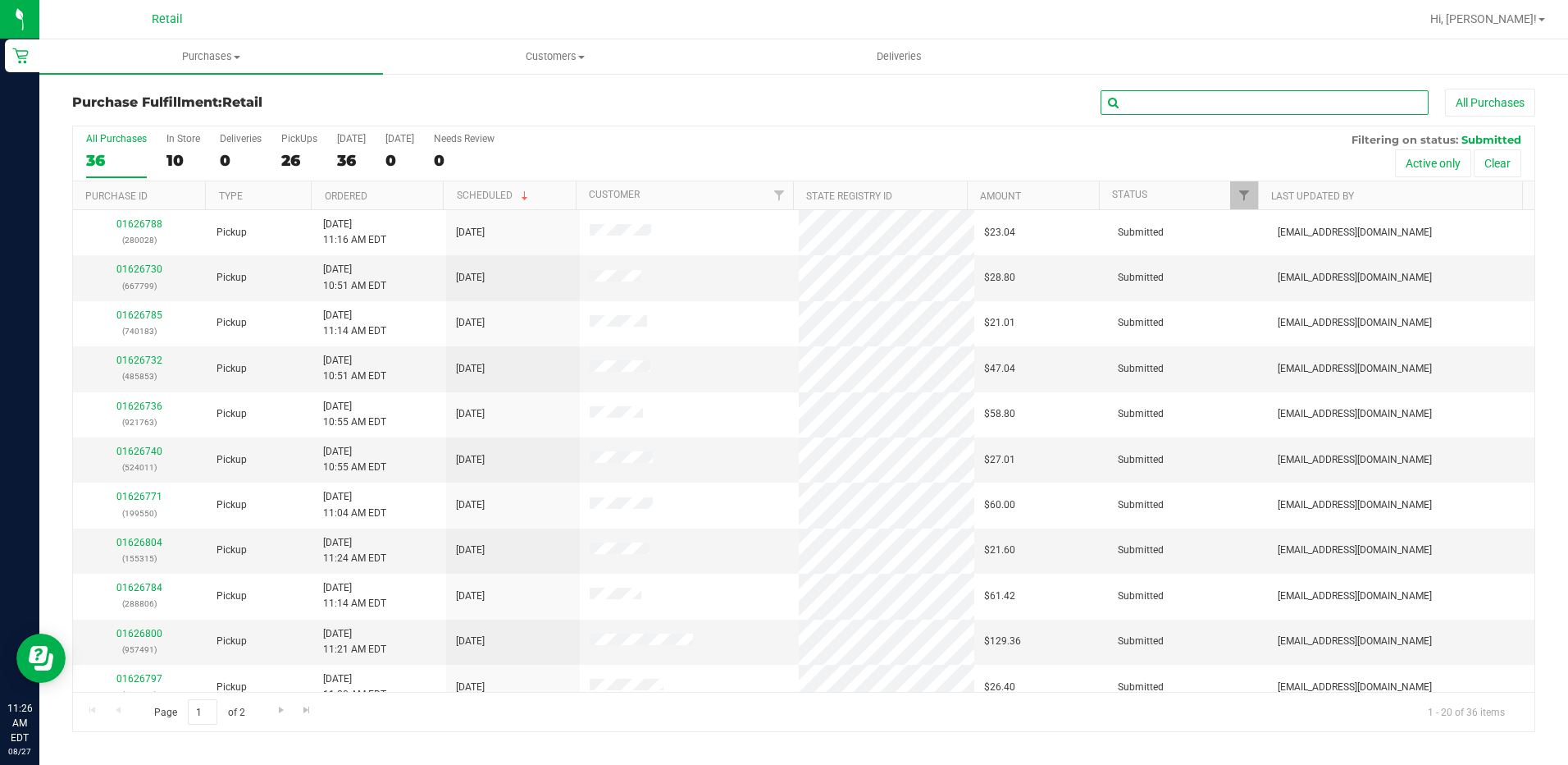
click at [1243, 105] on input "text" at bounding box center [1265, 102] width 328 height 25
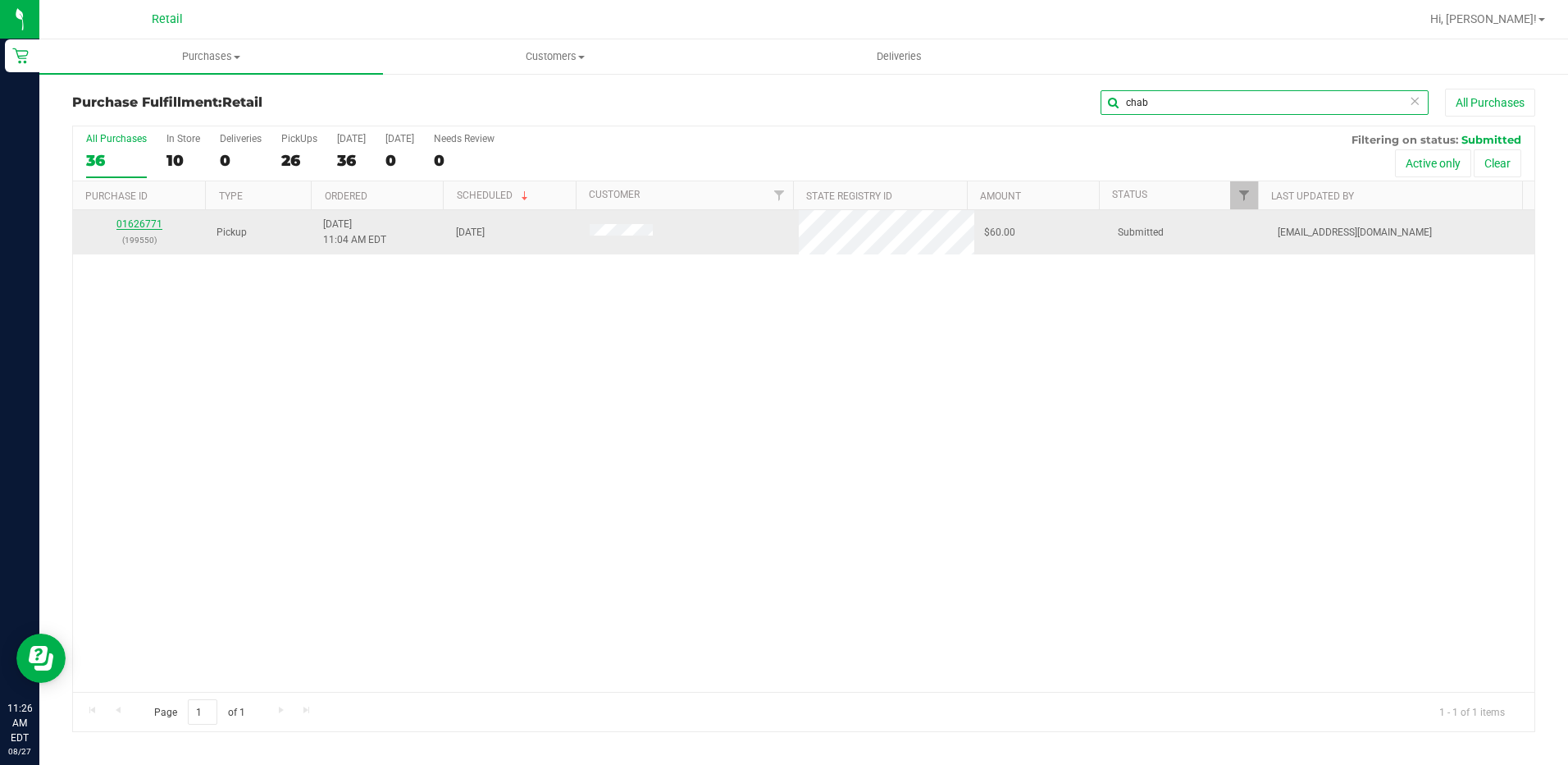
type input "chab"
click at [129, 223] on link "01626771" at bounding box center [140, 223] width 46 height 11
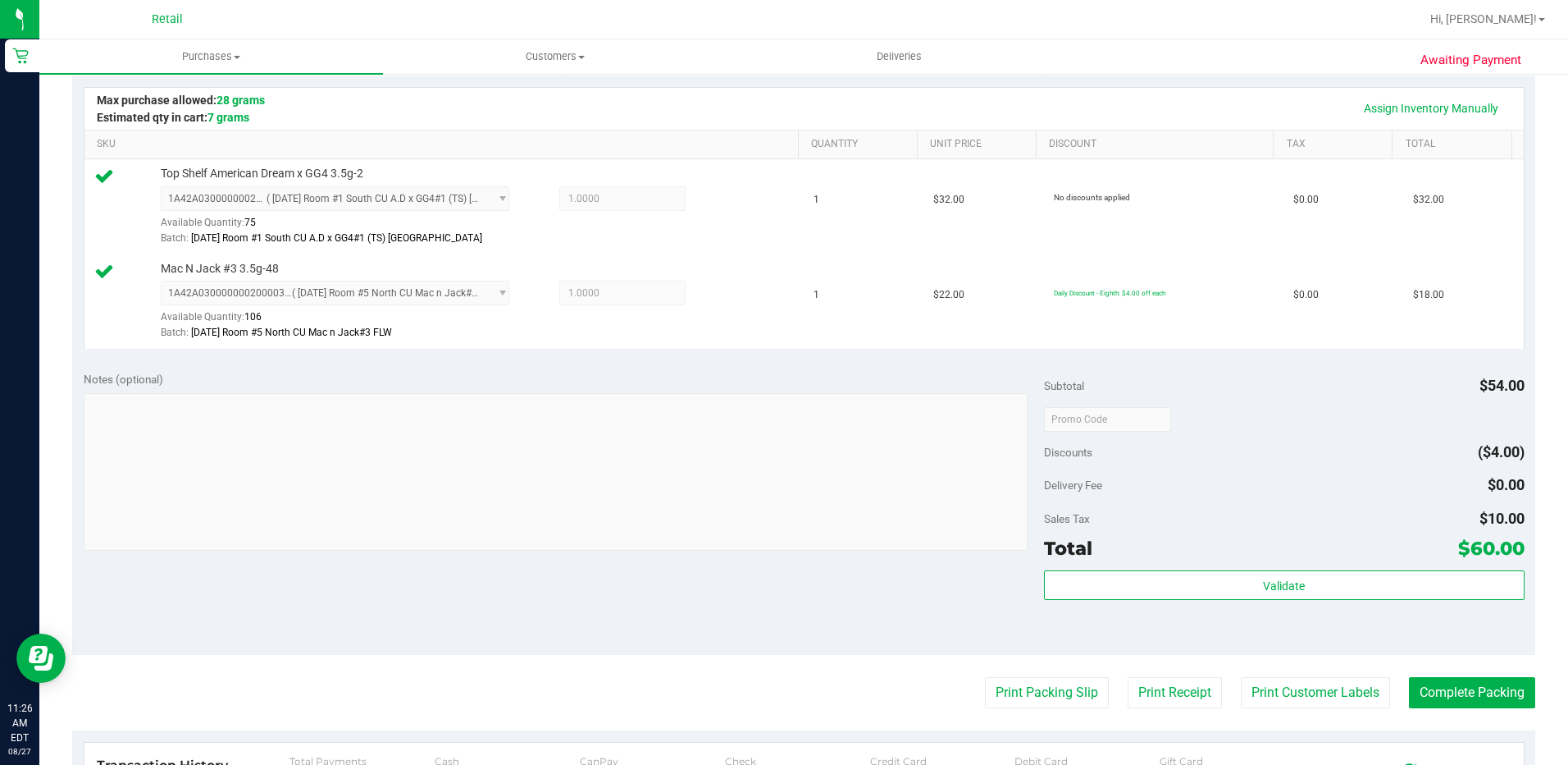
scroll to position [410, 0]
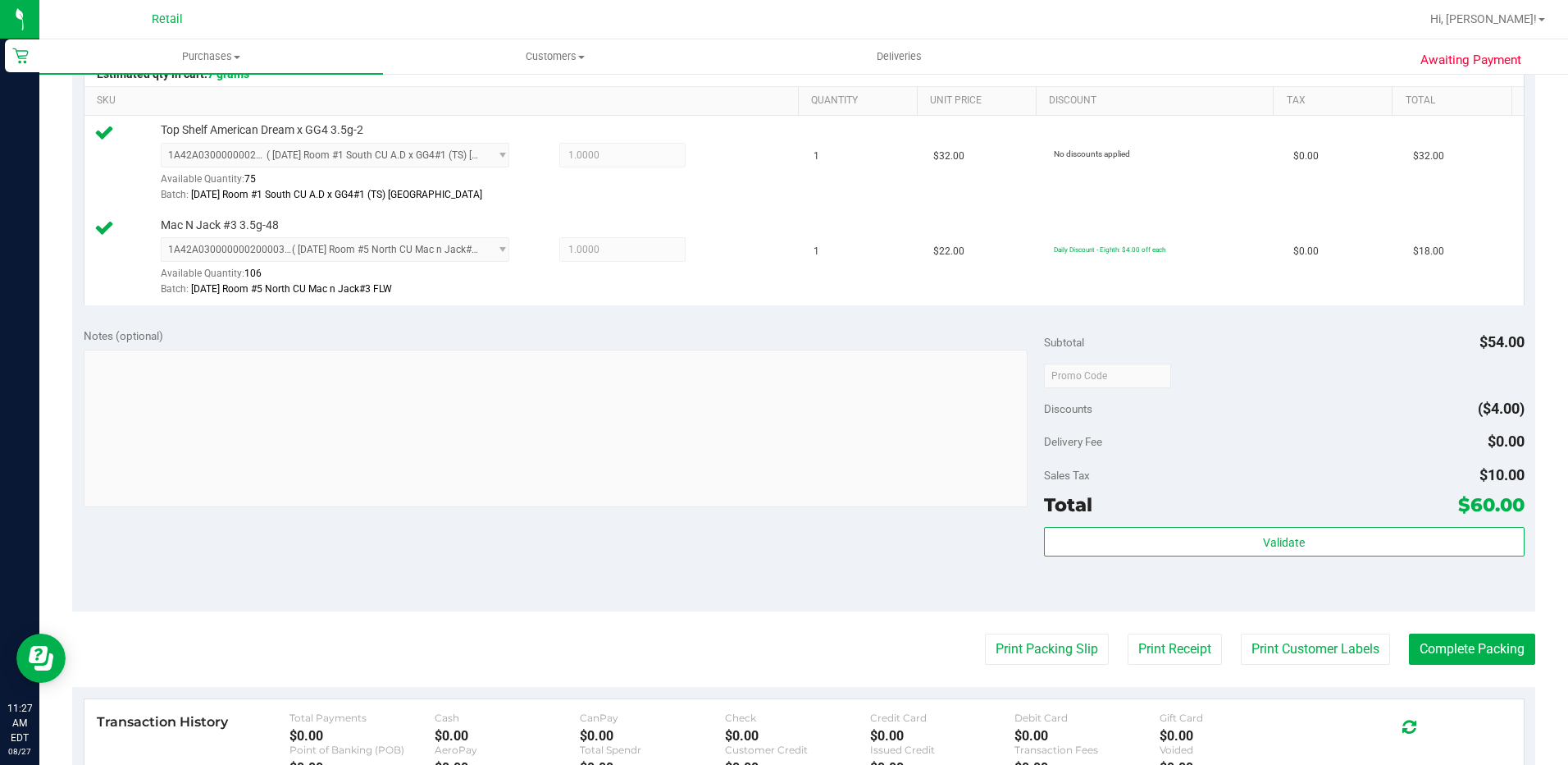
click at [1433, 667] on purchase-details "Back Edit Purchase Cancel Purchase View Profile # 01626771 Med | Rec METRC ID: …" at bounding box center [803, 336] width 1463 height 1316
click at [1439, 660] on button "Complete Packing" at bounding box center [1472, 649] width 126 height 31
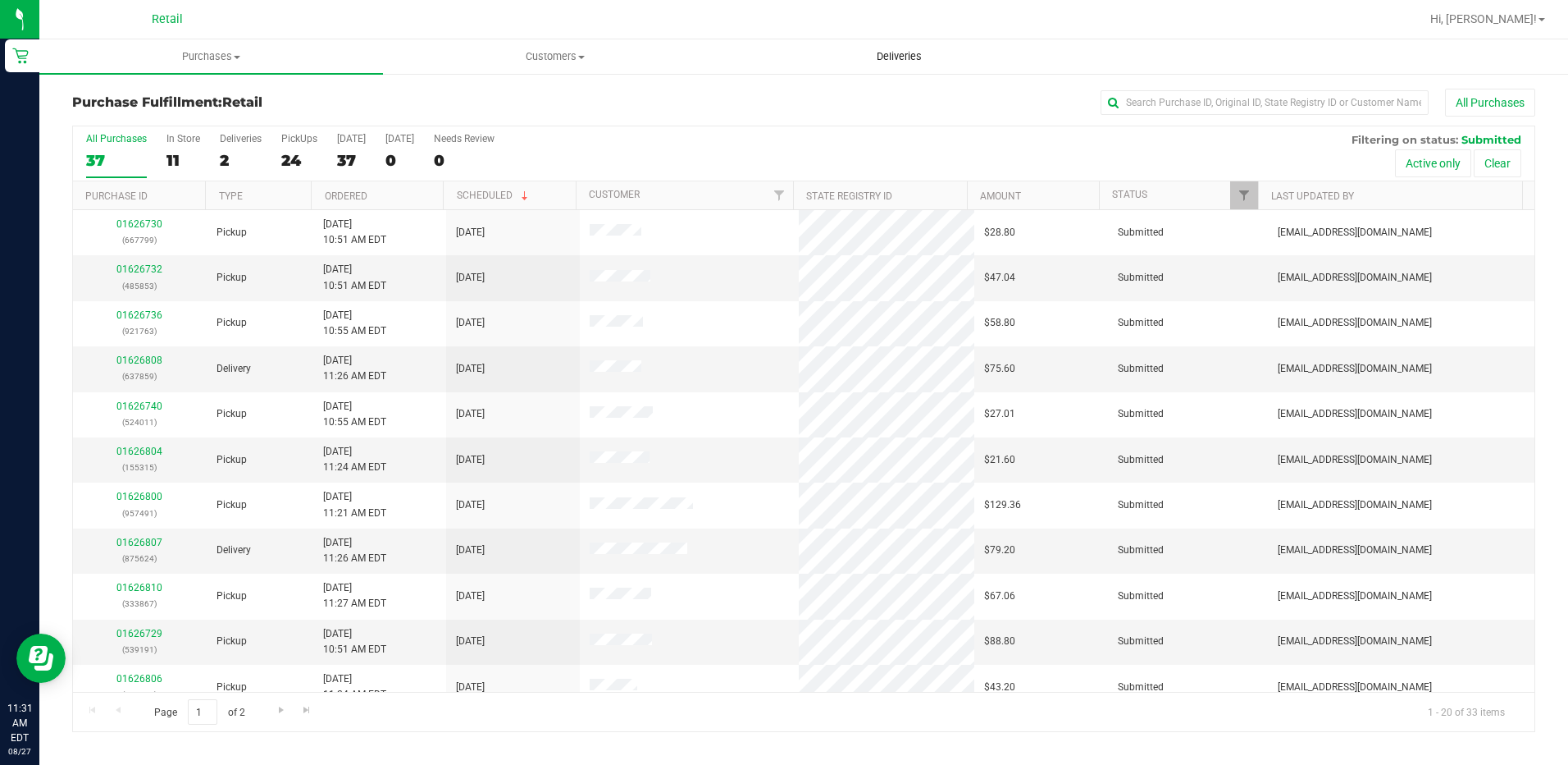
click at [904, 58] on span "Deliveries" at bounding box center [899, 56] width 89 height 15
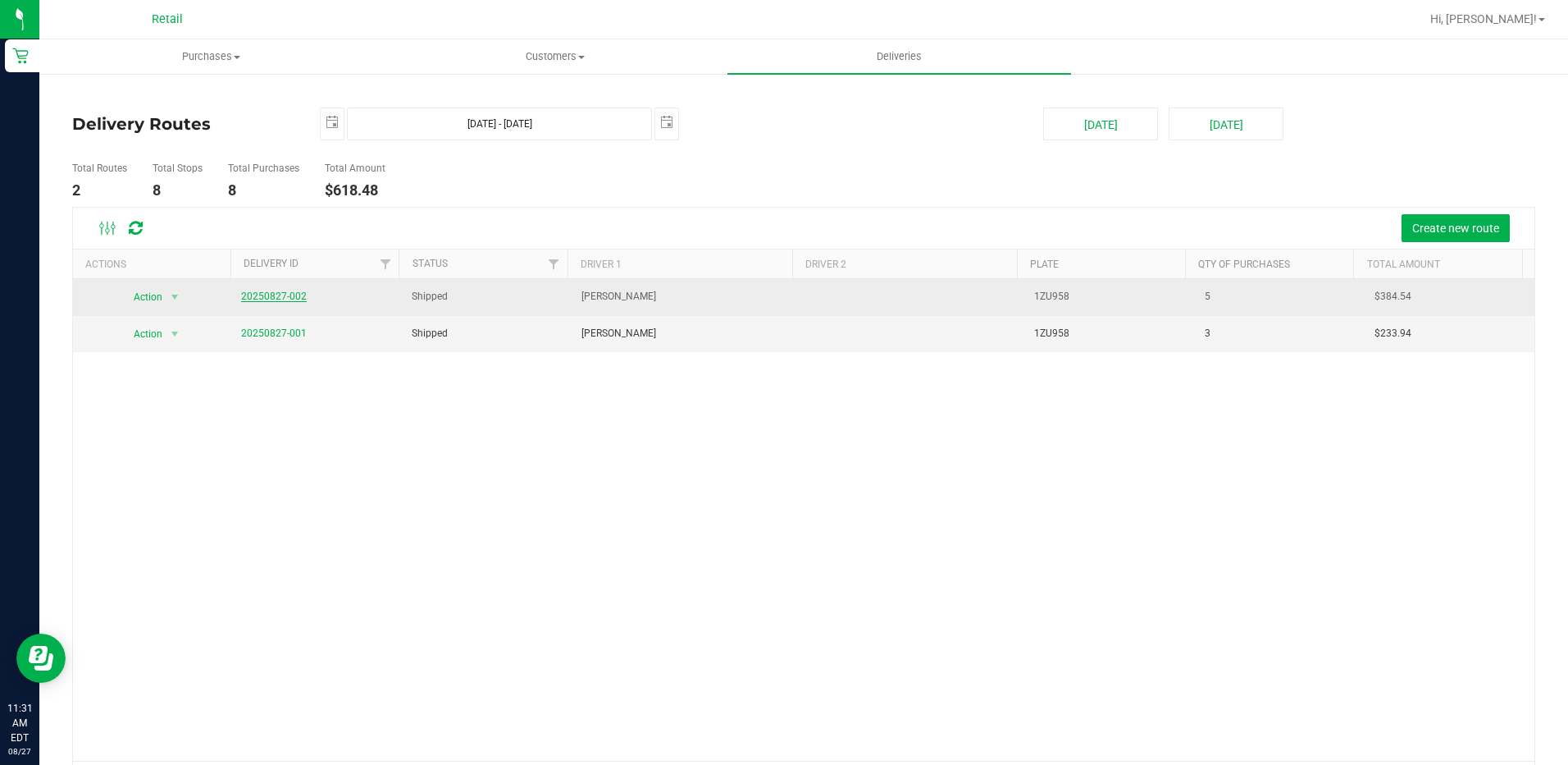
click at [269, 297] on link "20250827-002" at bounding box center [273, 296] width 66 height 11
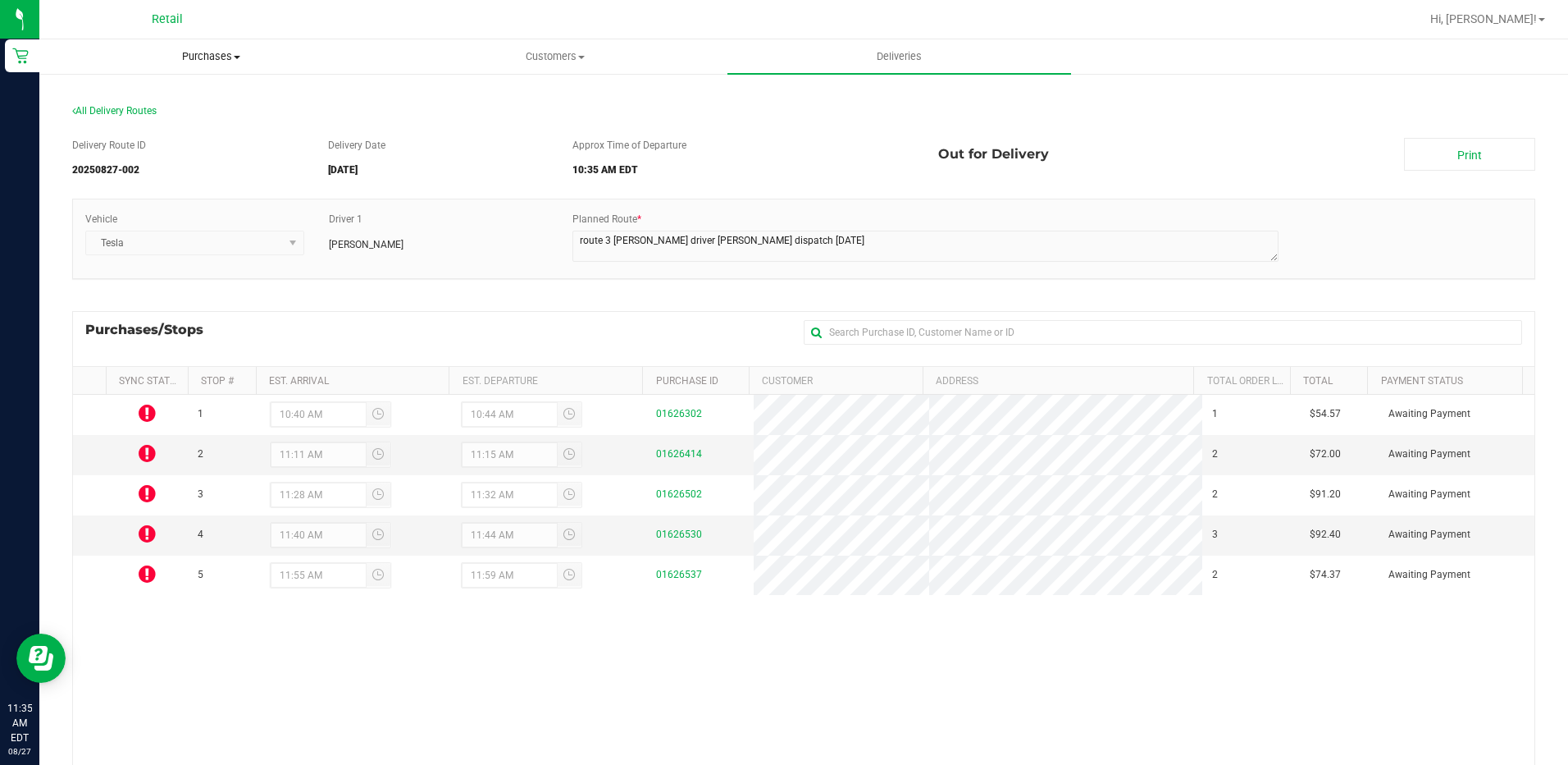
click at [179, 47] on uib-tab-heading "Purchases Summary of purchases Fulfillment All purchases" at bounding box center [211, 57] width 342 height 33
click at [175, 89] on li "Summary of purchases" at bounding box center [211, 99] width 344 height 20
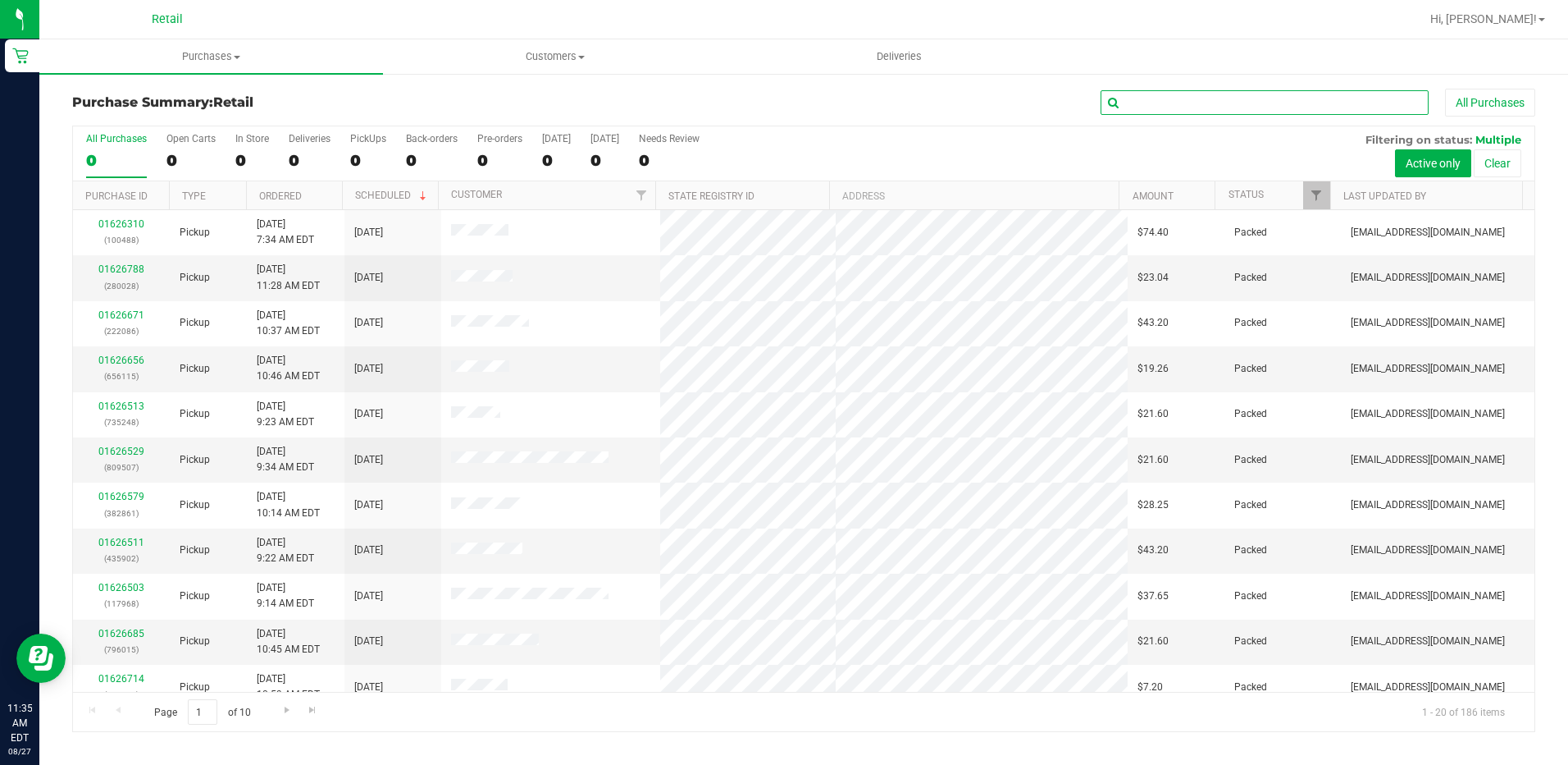
click at [1220, 106] on input "text" at bounding box center [1265, 102] width 328 height 25
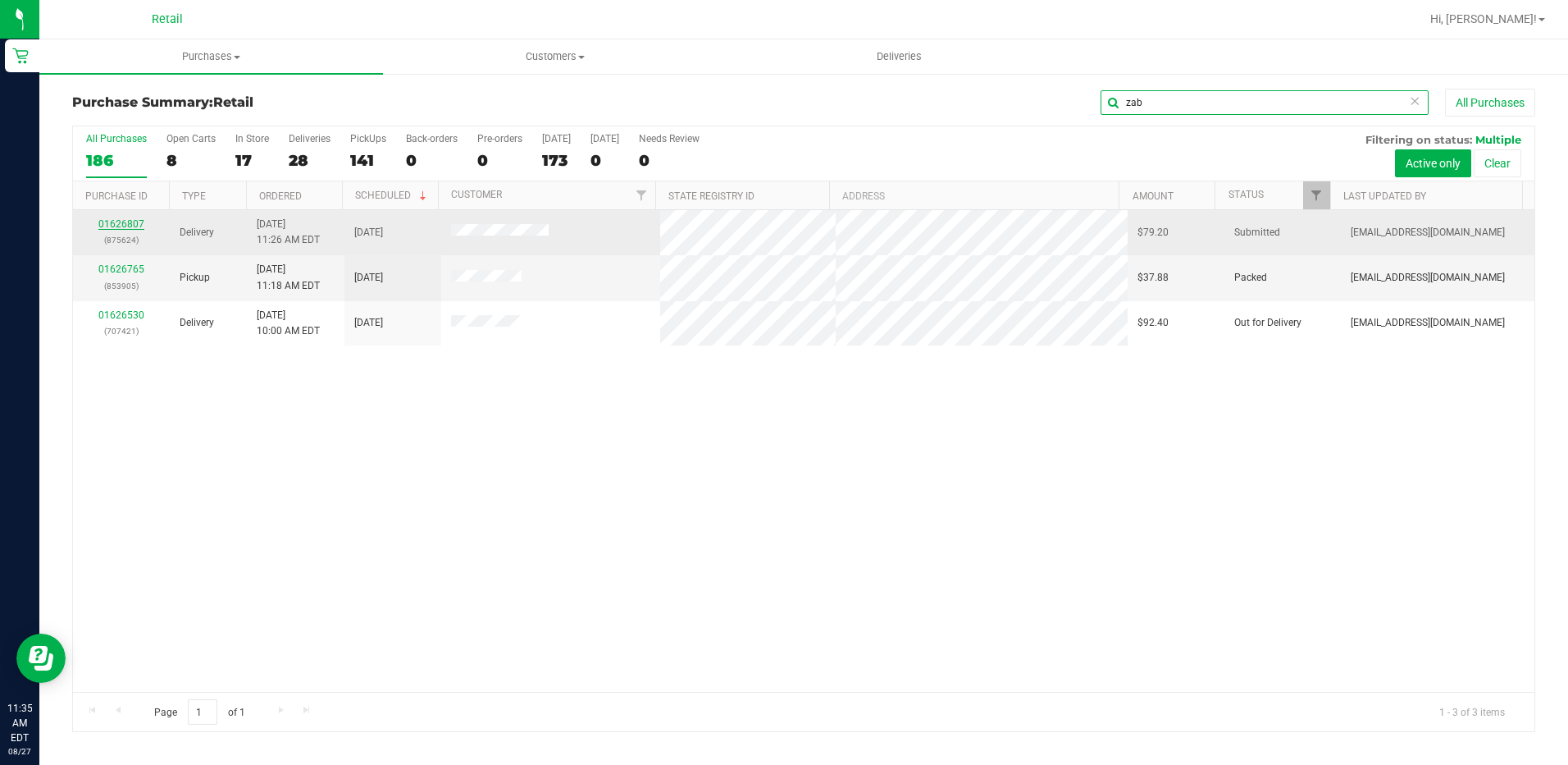
type input "zab"
click at [112, 226] on link "01626807" at bounding box center [122, 223] width 46 height 11
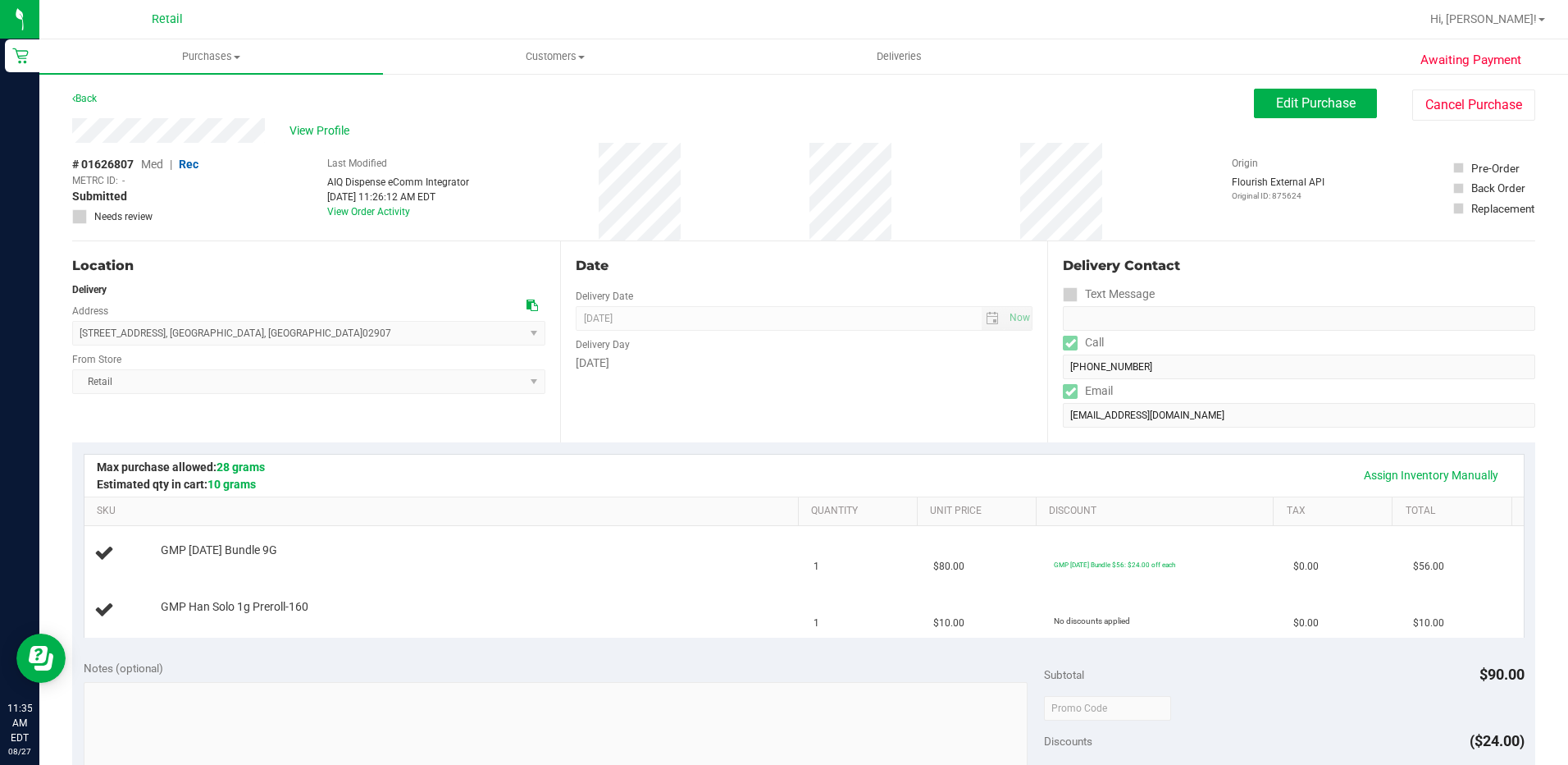
drag, startPoint x: 273, startPoint y: 332, endPoint x: 82, endPoint y: 332, distance: 191.0
click at [82, 332] on span "137 Congress Avenue , Providence , RI 02907 Select address Congress Avenue 137 …" at bounding box center [309, 333] width 473 height 25
copy span "137 Congress Avenue , Providence , RI 02907"
click at [74, 129] on div "View Profile" at bounding box center [663, 130] width 1182 height 25
click at [740, 402] on div "Date Delivery Date 08/27/2025 Now 08/27/2025 12:00 PM Now Delivery Day Wednesday" at bounding box center [803, 341] width 488 height 201
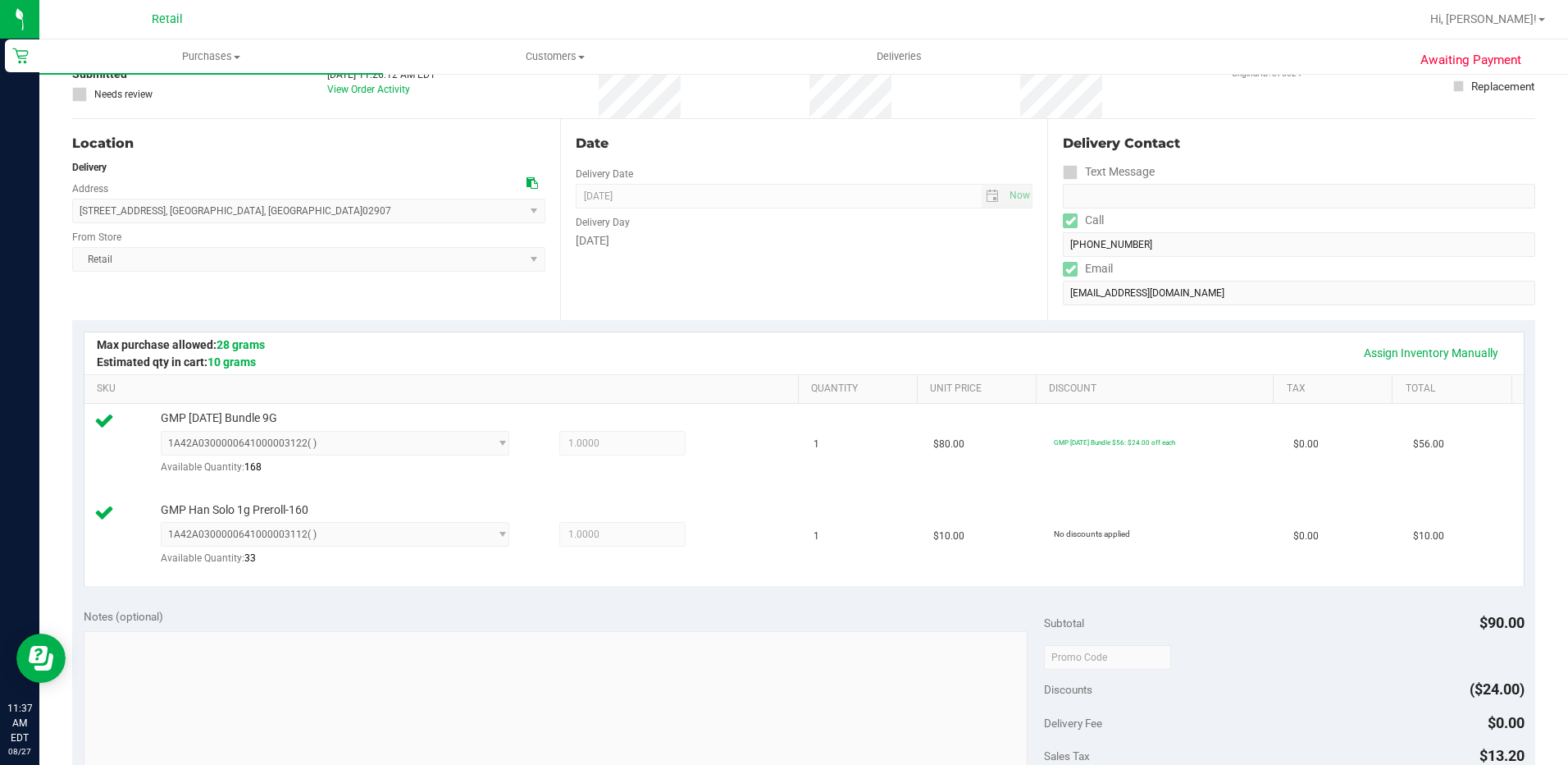
scroll to position [492, 0]
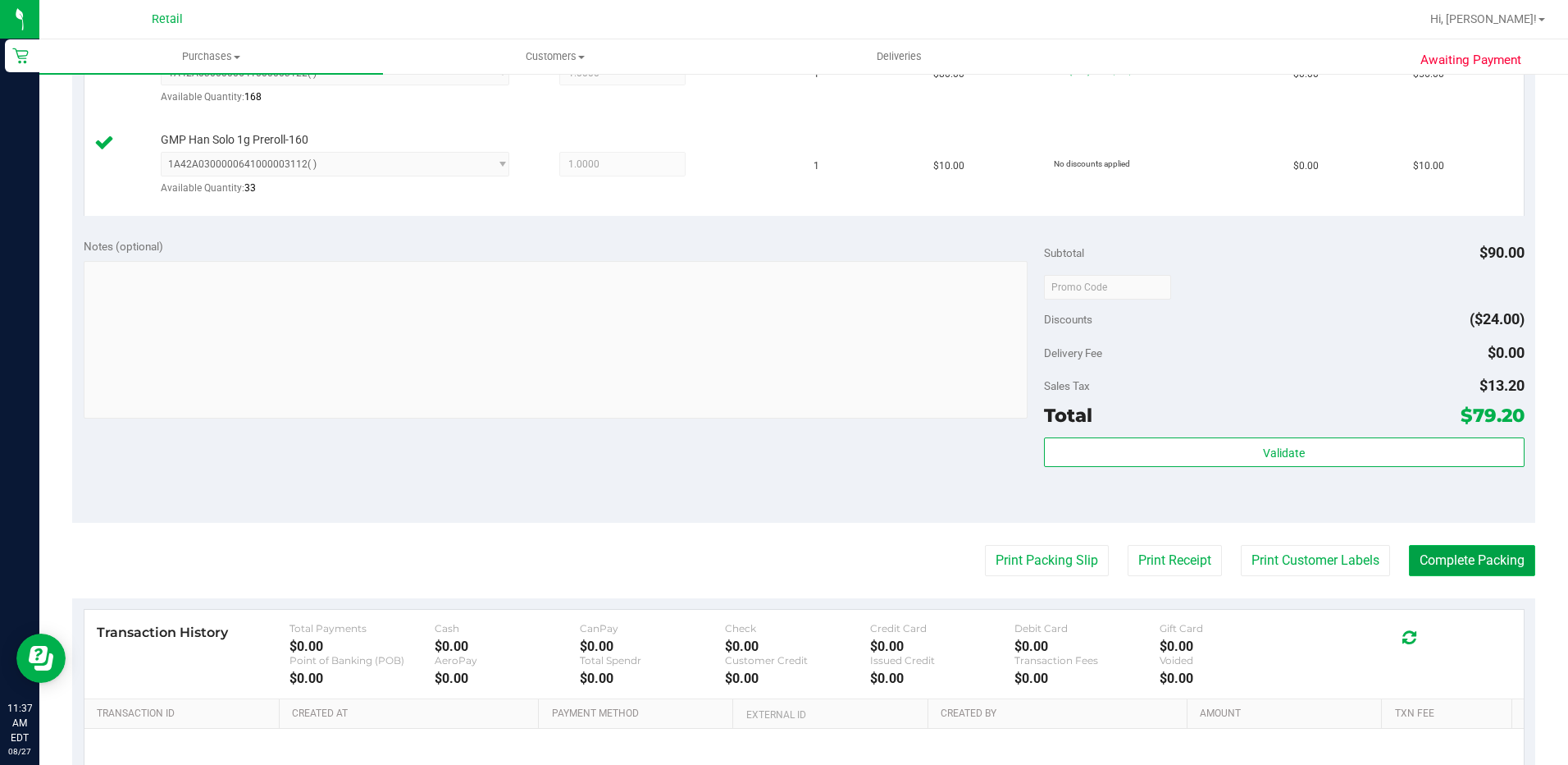
click at [1437, 559] on button "Complete Packing" at bounding box center [1472, 560] width 126 height 31
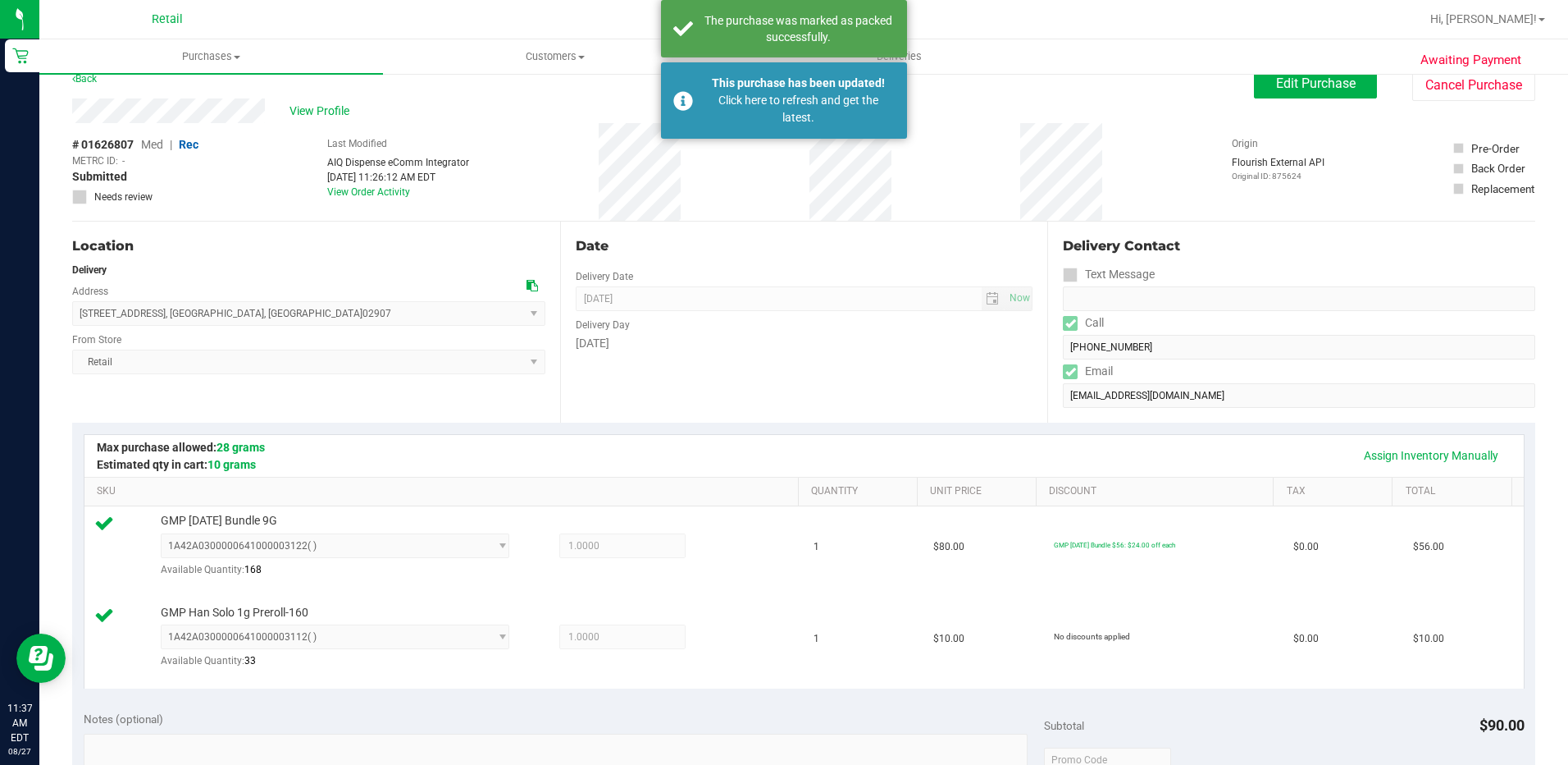
scroll to position [0, 0]
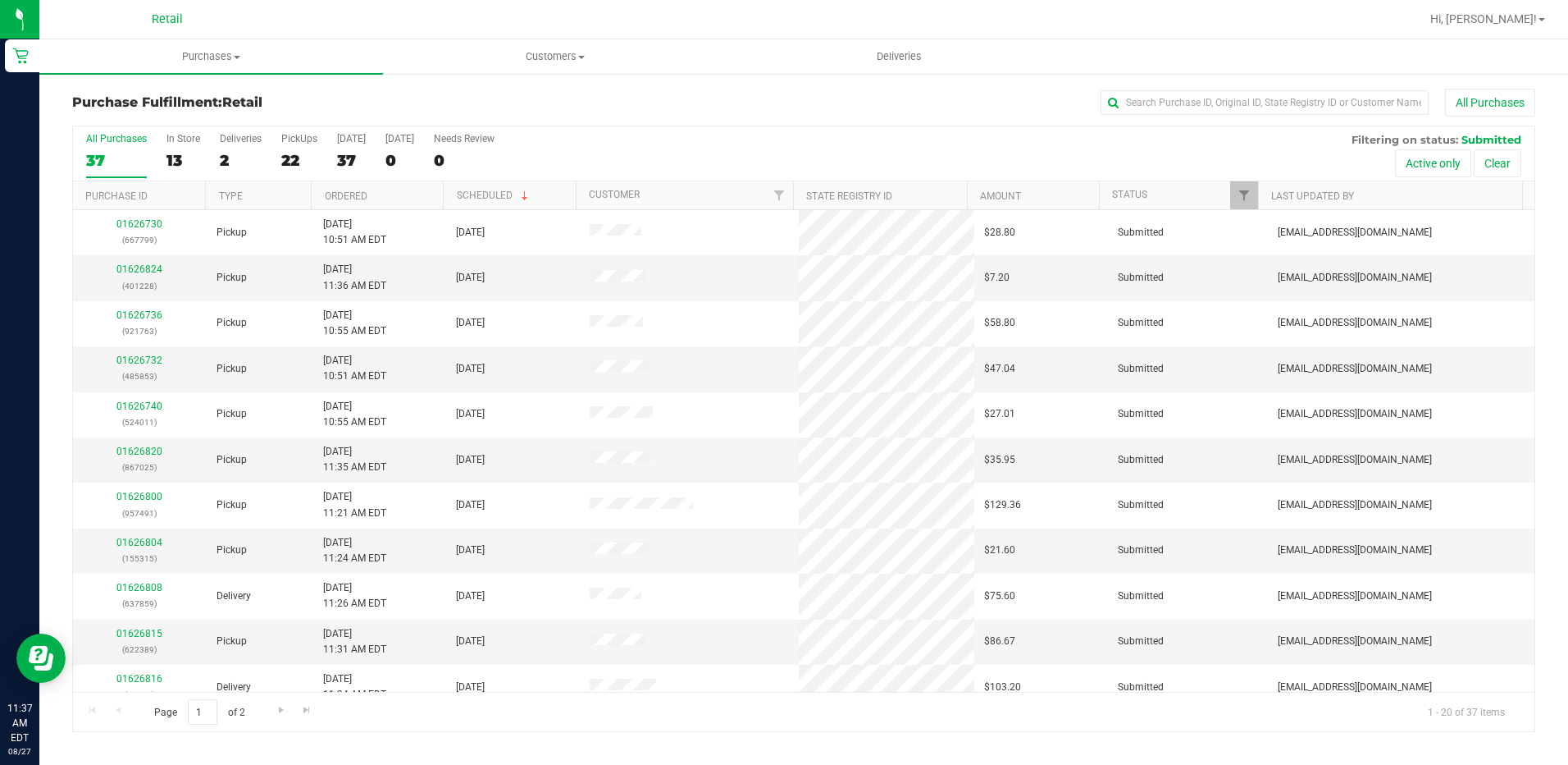
click at [858, 142] on div "All Purchases 37 In Store 13 Deliveries 2 PickUps 22 Today 37 Tomorrow 0 Needs …" at bounding box center [803, 154] width 1462 height 55
click at [667, 106] on div "All Purchases" at bounding box center [1048, 102] width 976 height 28
click at [186, 58] on span "Purchases" at bounding box center [211, 56] width 344 height 15
click at [169, 100] on span "Summary of purchases" at bounding box center [123, 99] width 168 height 14
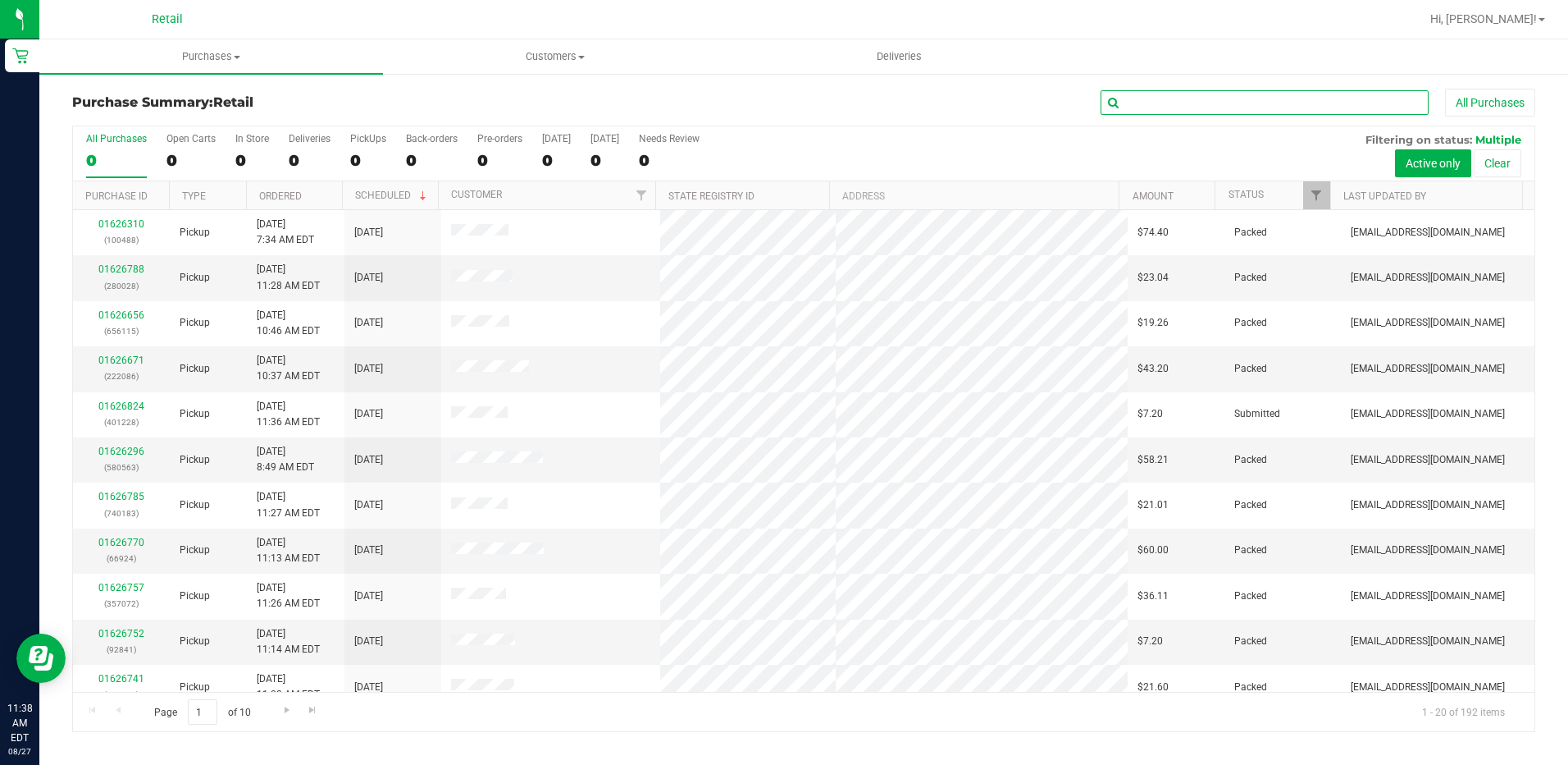
click at [1174, 100] on input "text" at bounding box center [1265, 102] width 328 height 25
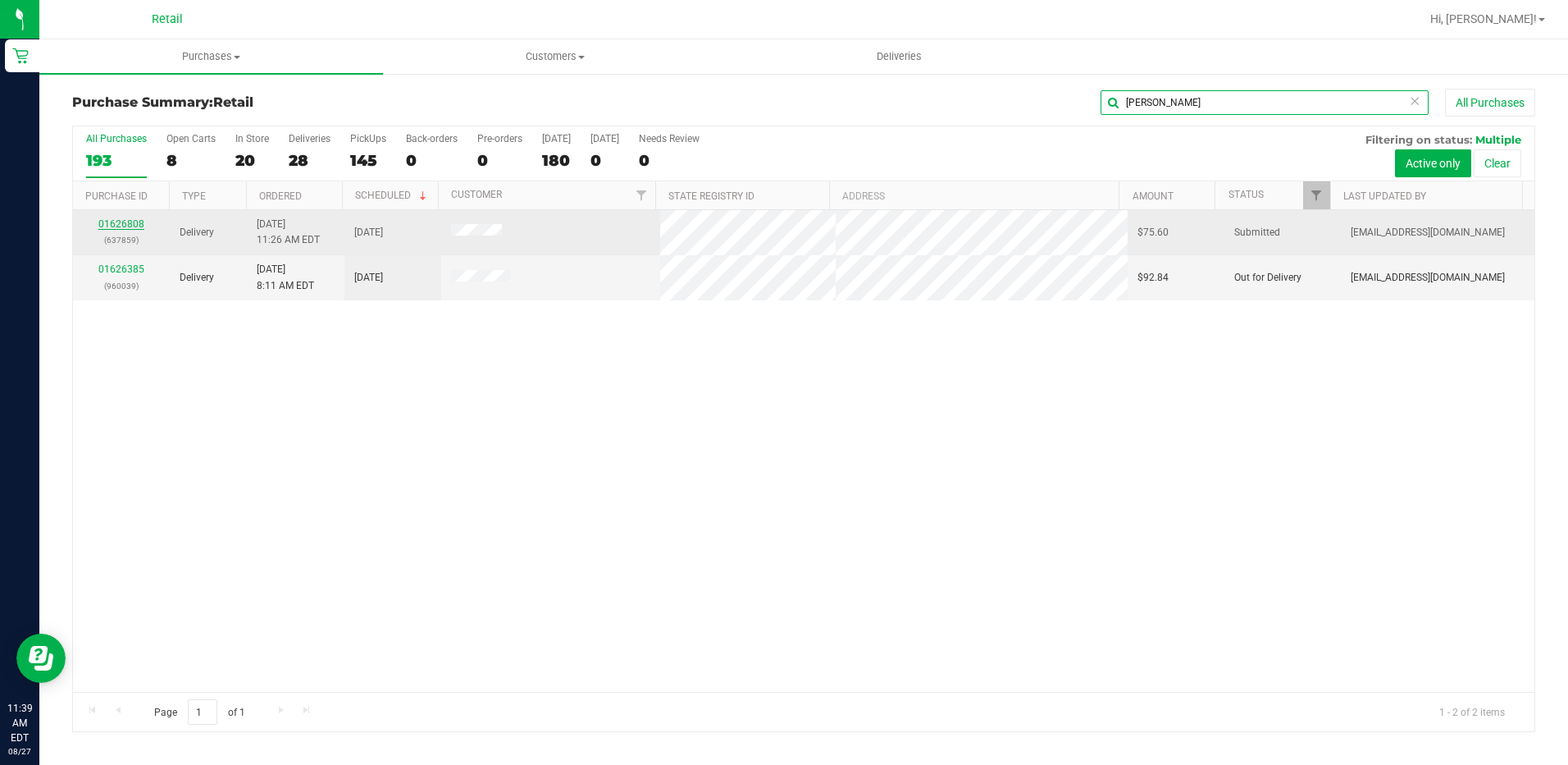
type input "dan"
click at [125, 221] on link "01626808" at bounding box center [122, 223] width 46 height 11
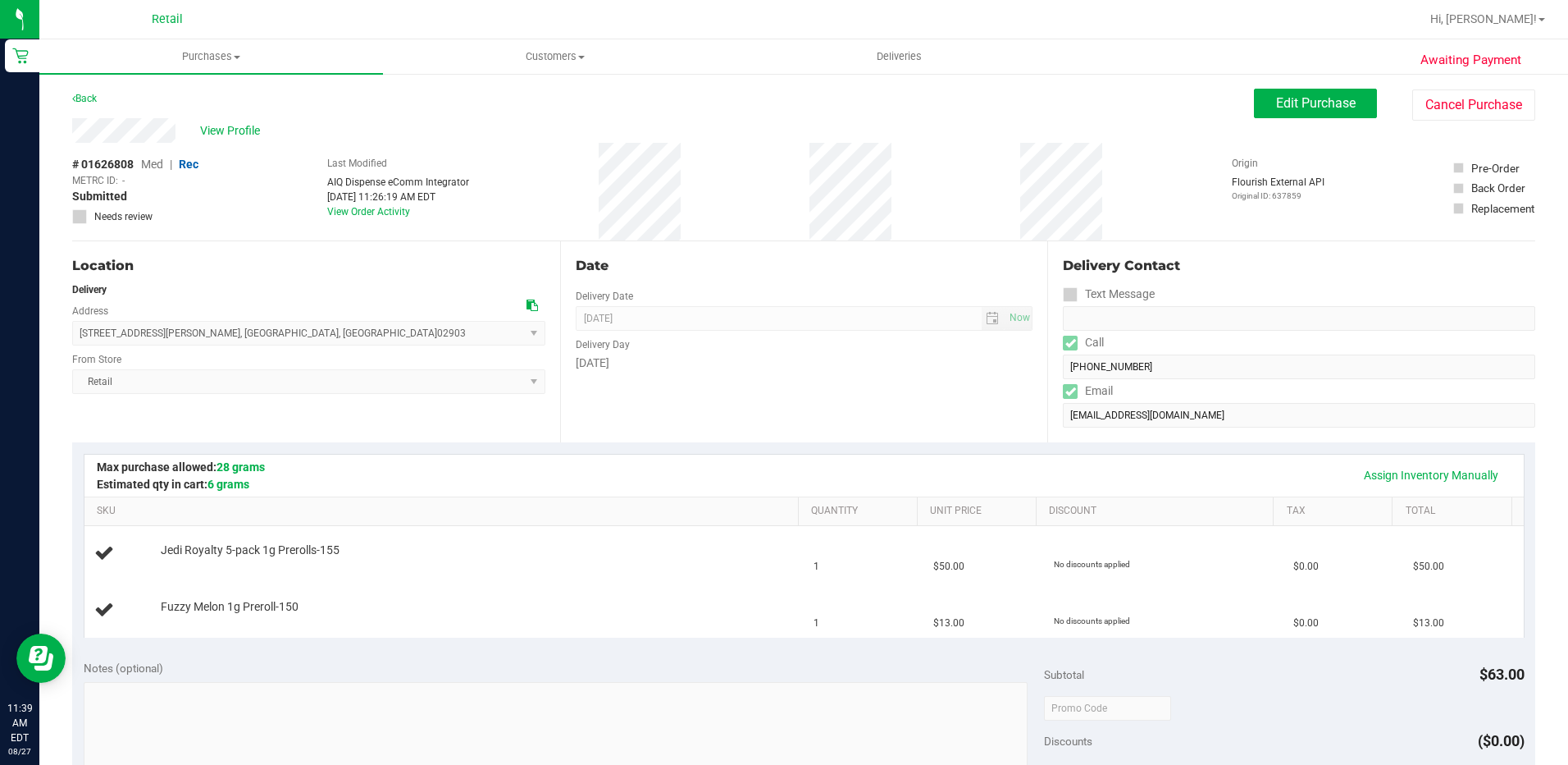
click at [73, 130] on div "View Profile" at bounding box center [663, 130] width 1182 height 25
drag, startPoint x: 262, startPoint y: 326, endPoint x: 86, endPoint y: 328, distance: 176.0
click at [86, 328] on span "125 Clifford Street , Providence , RI 02903 Select address 125 Clifford Street" at bounding box center [309, 333] width 473 height 25
drag, startPoint x: 86, startPoint y: 328, endPoint x: 184, endPoint y: 315, distance: 98.9
click at [181, 315] on div "125 Clifford Street , Providence , RI 02903 Select address 125 Clifford Street" at bounding box center [309, 321] width 473 height 48
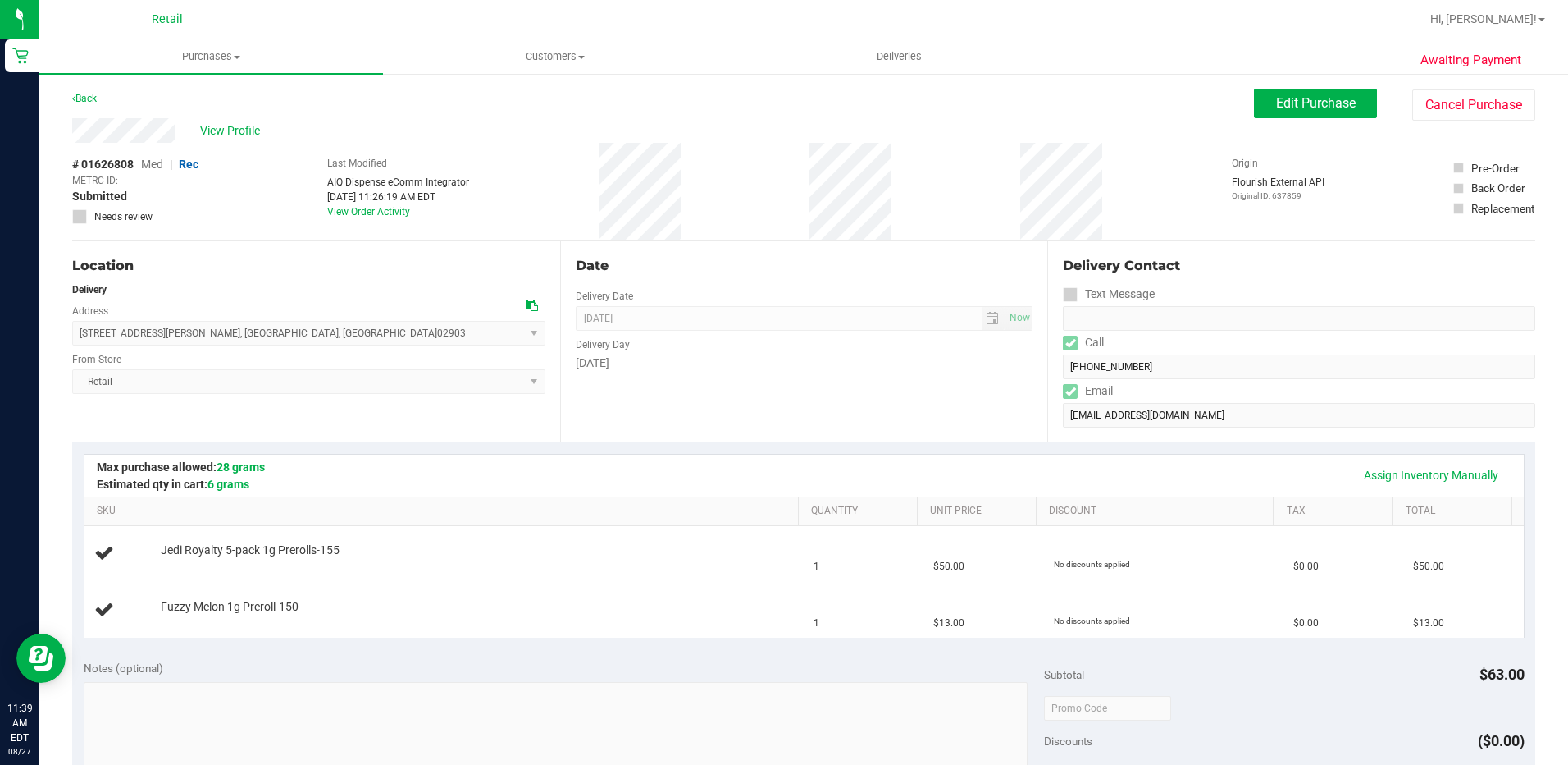
drag, startPoint x: 266, startPoint y: 337, endPoint x: 74, endPoint y: 344, distance: 192.1
click at [74, 344] on span "125 Clifford Street , Providence , RI 02903 Select address 125 Clifford Street" at bounding box center [309, 333] width 473 height 25
drag, startPoint x: 74, startPoint y: 344, endPoint x: 91, endPoint y: 336, distance: 18.8
copy span "125 Clifford Street , Providence , RI 02903"
click at [900, 398] on div "Date Delivery Date 08/27/2025 Now 08/27/2025 02:00 PM Now Delivery Day Wednesday" at bounding box center [803, 341] width 488 height 201
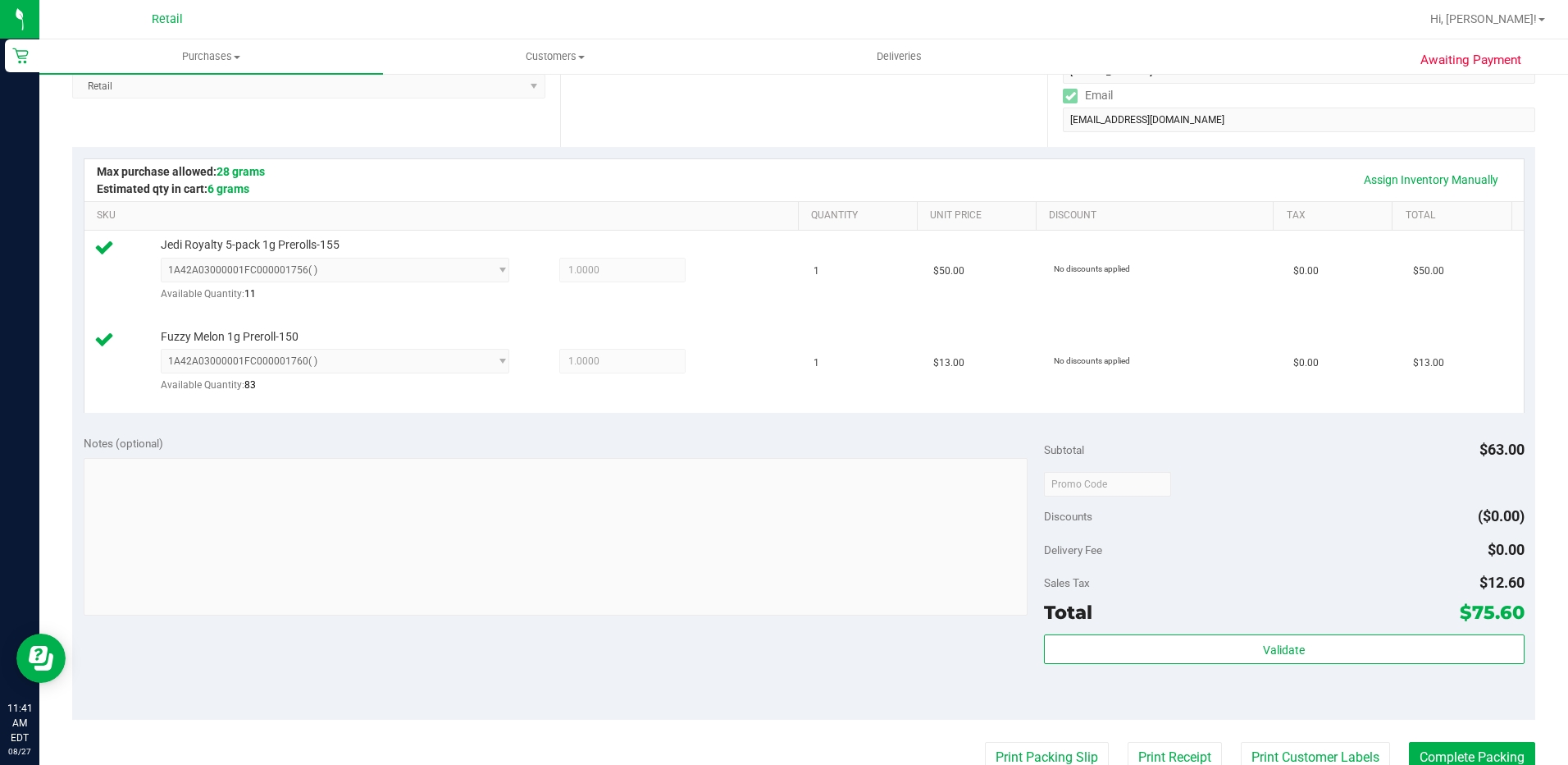
scroll to position [328, 0]
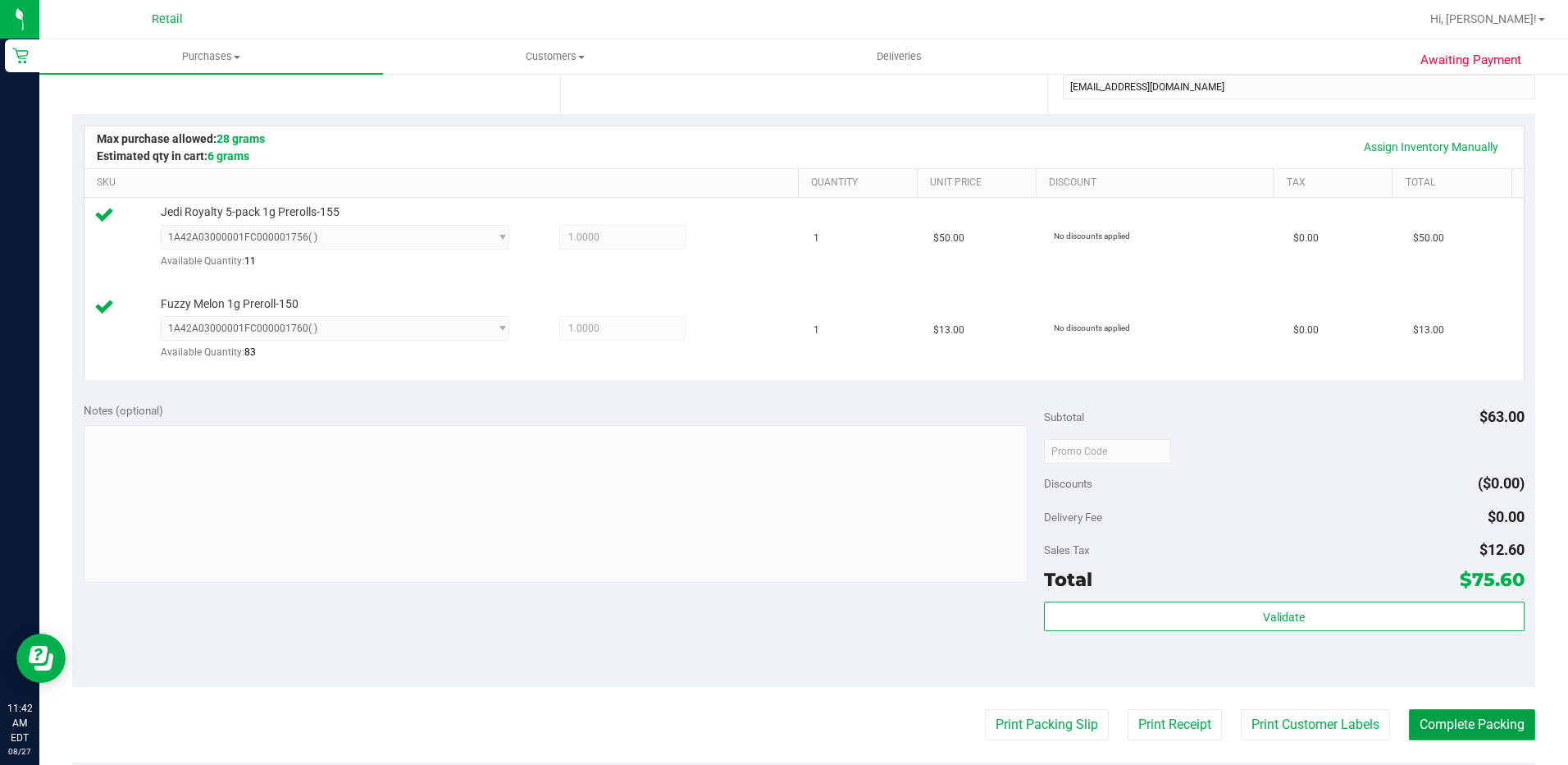
click at [1463, 732] on button "Complete Packing" at bounding box center [1472, 725] width 126 height 31
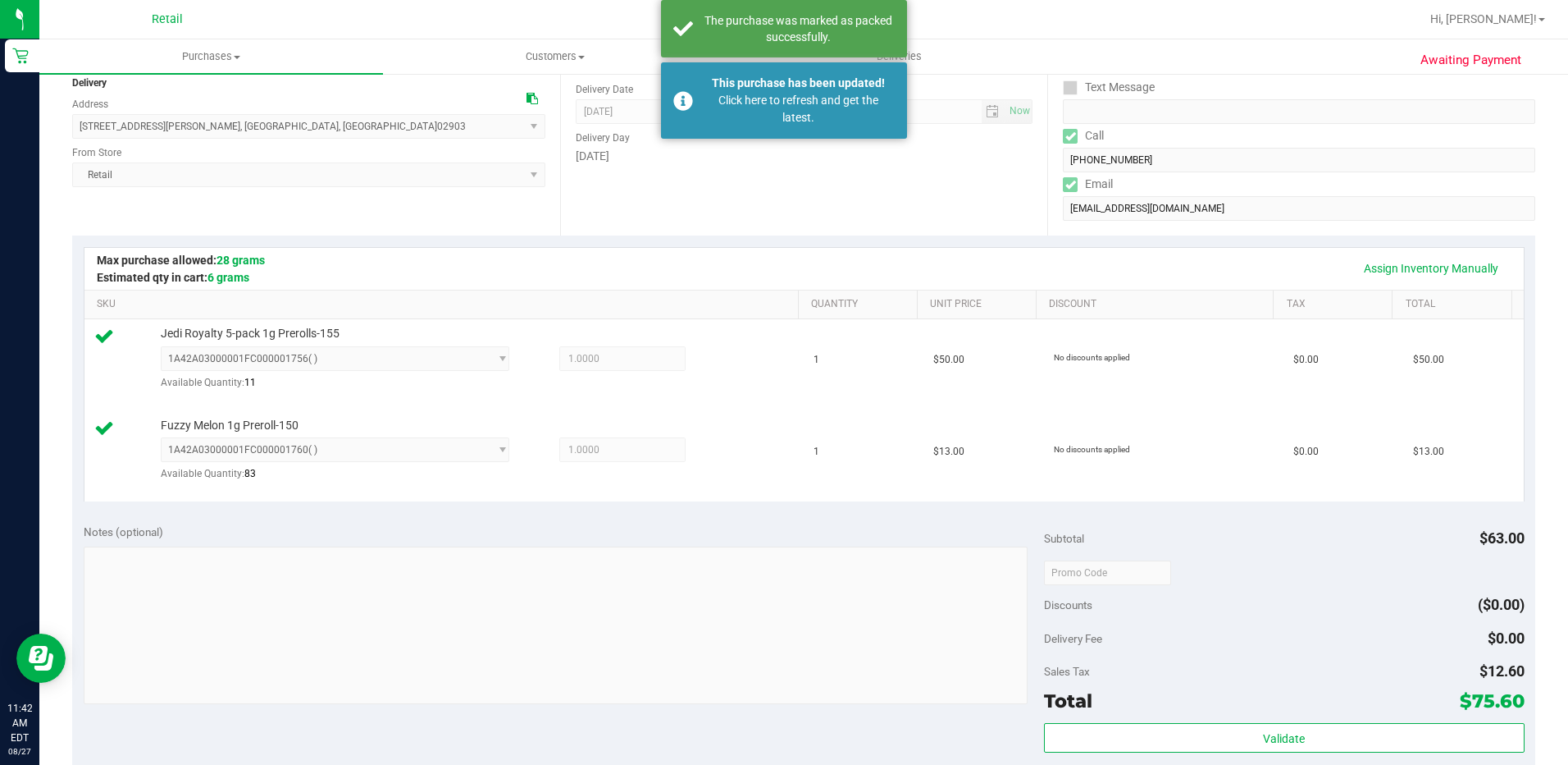
scroll to position [0, 0]
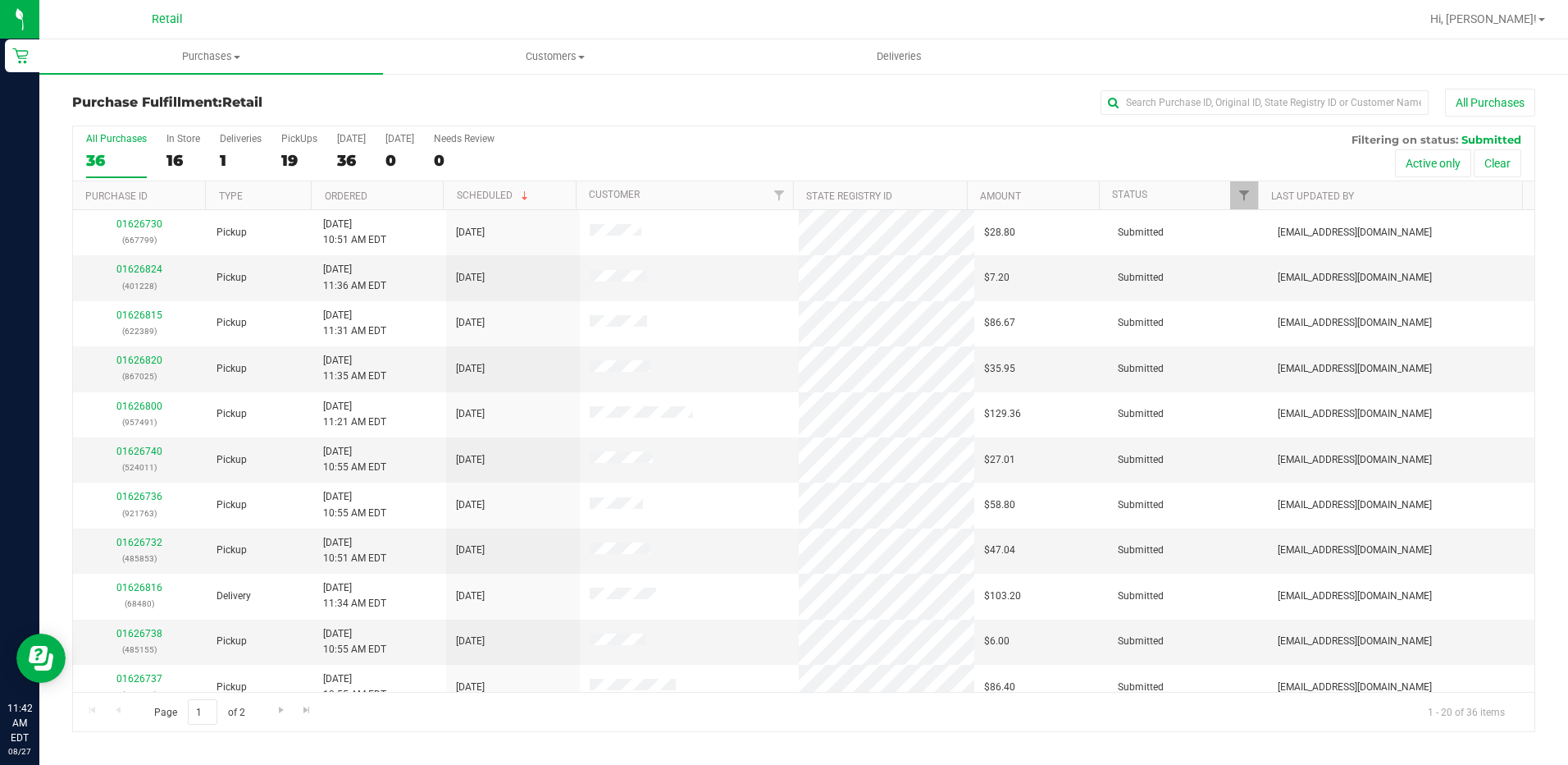
drag, startPoint x: 1242, startPoint y: 569, endPoint x: 906, endPoint y: 144, distance: 541.8
click at [906, 144] on div "All Purchases 36 In Store 16 Deliveries 1 PickUps 19 Today 36 Tomorrow 0 Needs …" at bounding box center [803, 154] width 1462 height 55
click at [198, 46] on uib-tab-heading "Purchases Summary of purchases Fulfillment All purchases" at bounding box center [211, 57] width 344 height 34
click at [139, 105] on span "Summary of purchases" at bounding box center [123, 99] width 168 height 14
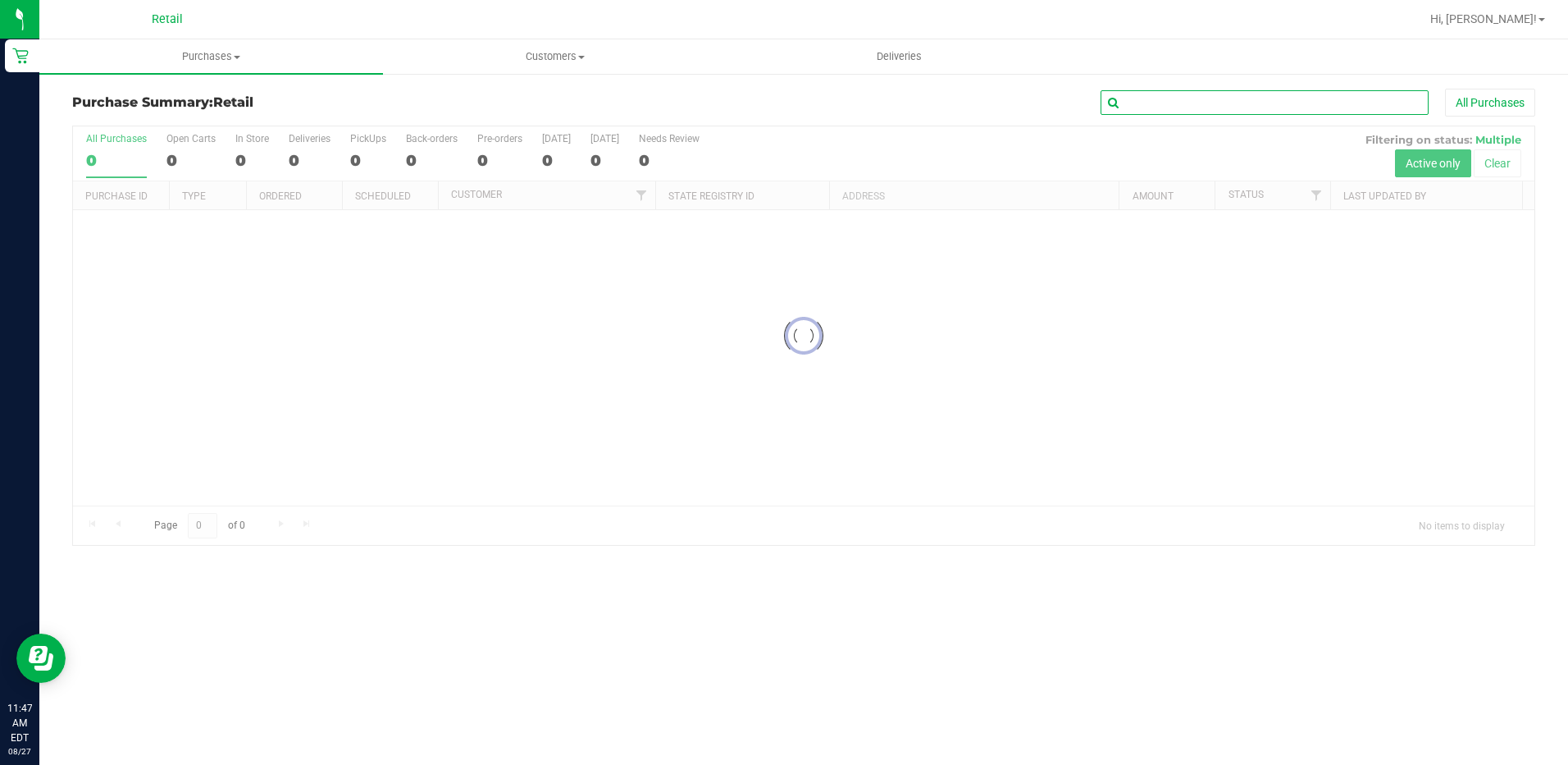
click at [1217, 111] on input "text" at bounding box center [1265, 102] width 328 height 25
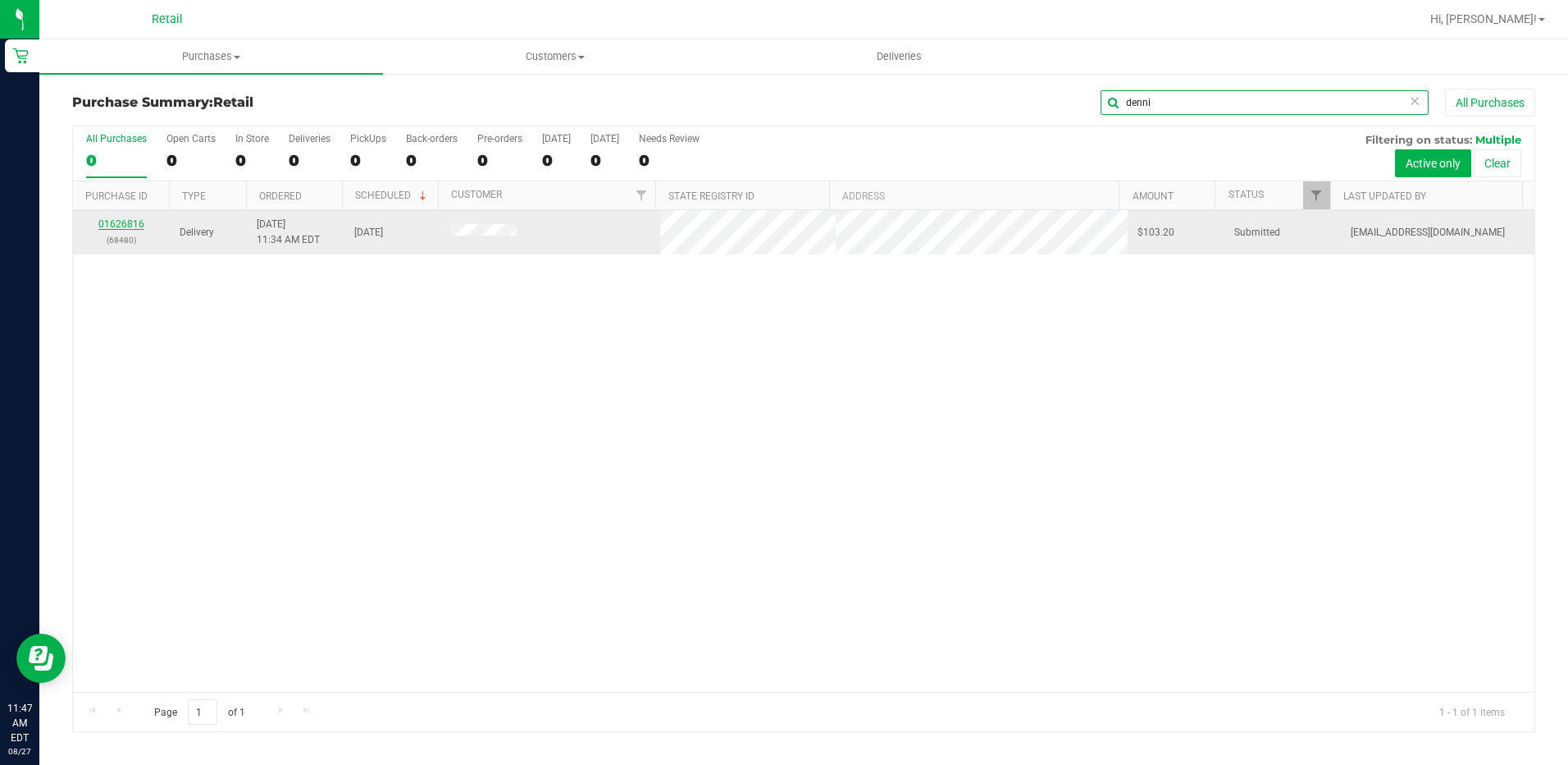
type input "denni"
click at [125, 218] on link "01626816" at bounding box center [122, 223] width 46 height 11
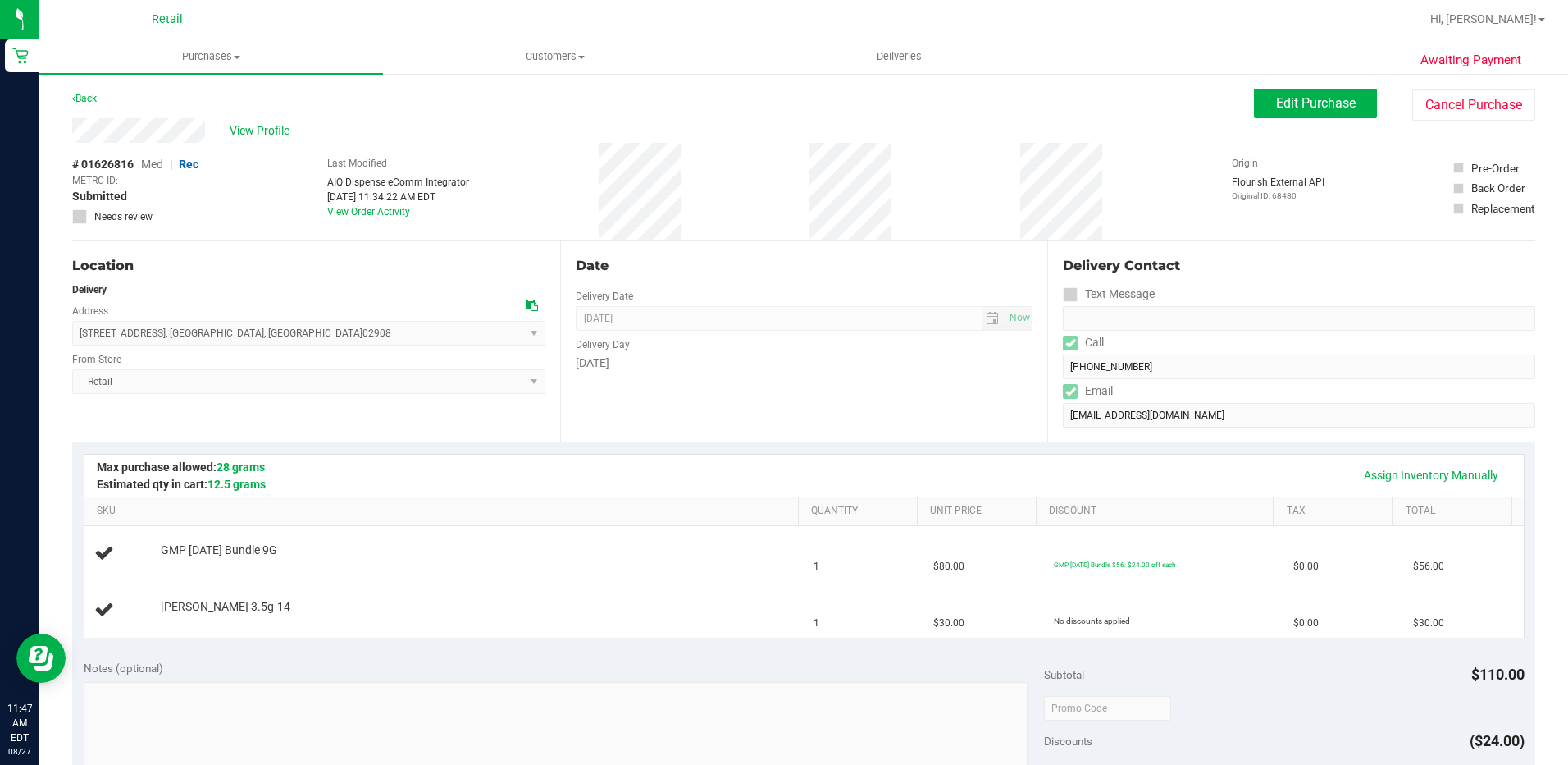
click at [1063, 380] on form "Delivery Contact Text Message Call (401) 345-0924 Email dennismichael6769@gmail…" at bounding box center [1299, 342] width 472 height 172
click at [73, 135] on div "View Profile" at bounding box center [663, 130] width 1182 height 25
drag, startPoint x: 222, startPoint y: 130, endPoint x: 67, endPoint y: 135, distance: 155.1
drag, startPoint x: 284, startPoint y: 329, endPoint x: 75, endPoint y: 332, distance: 209.0
click at [75, 332] on span "976 Chalkstone Avenue , Providence , RI 02908 Select address Chalkstone Avenue …" at bounding box center [309, 333] width 473 height 25
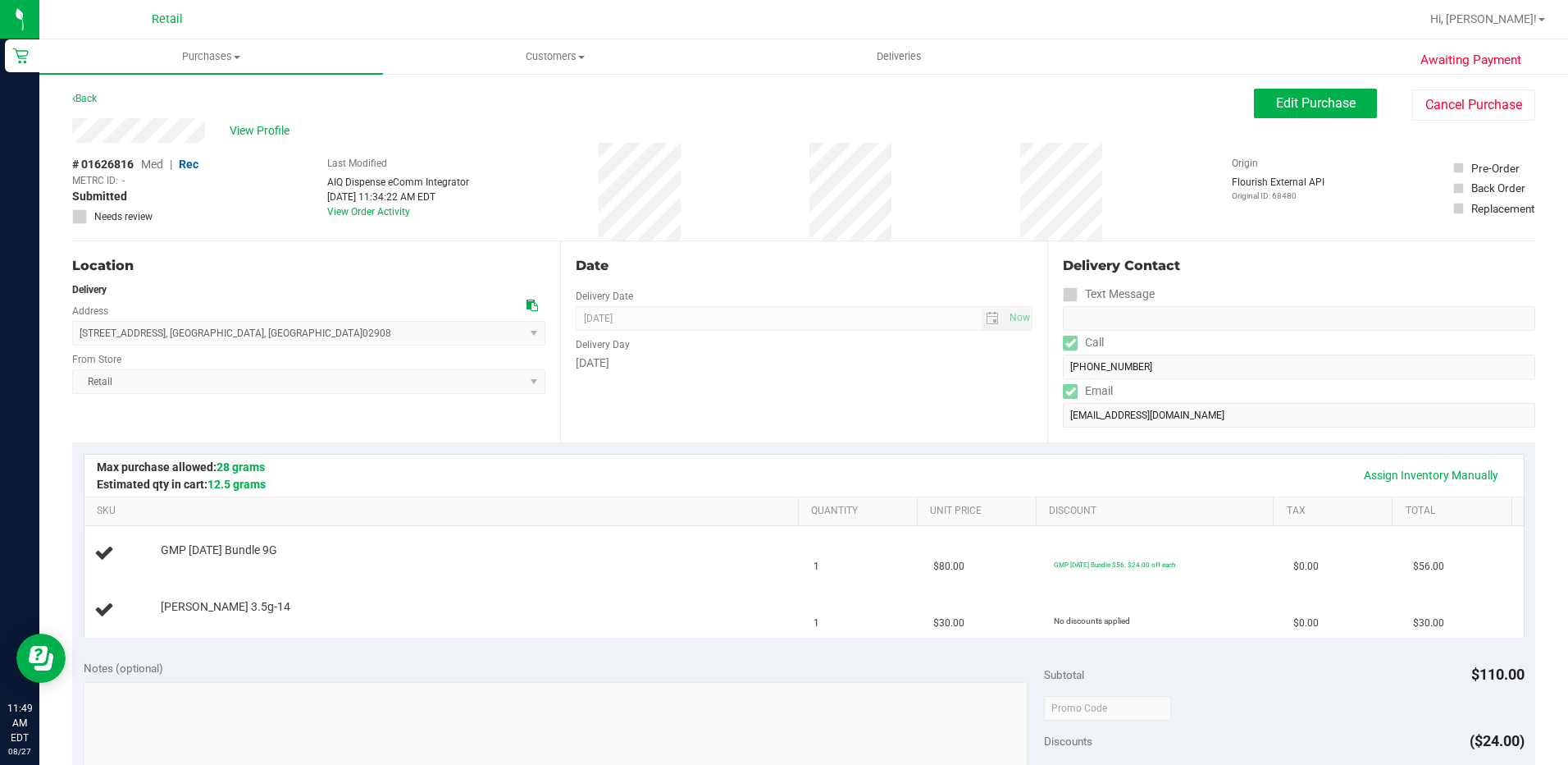
click at [836, 467] on div "Assign Inventory Manually" at bounding box center [804, 475] width 1410 height 28
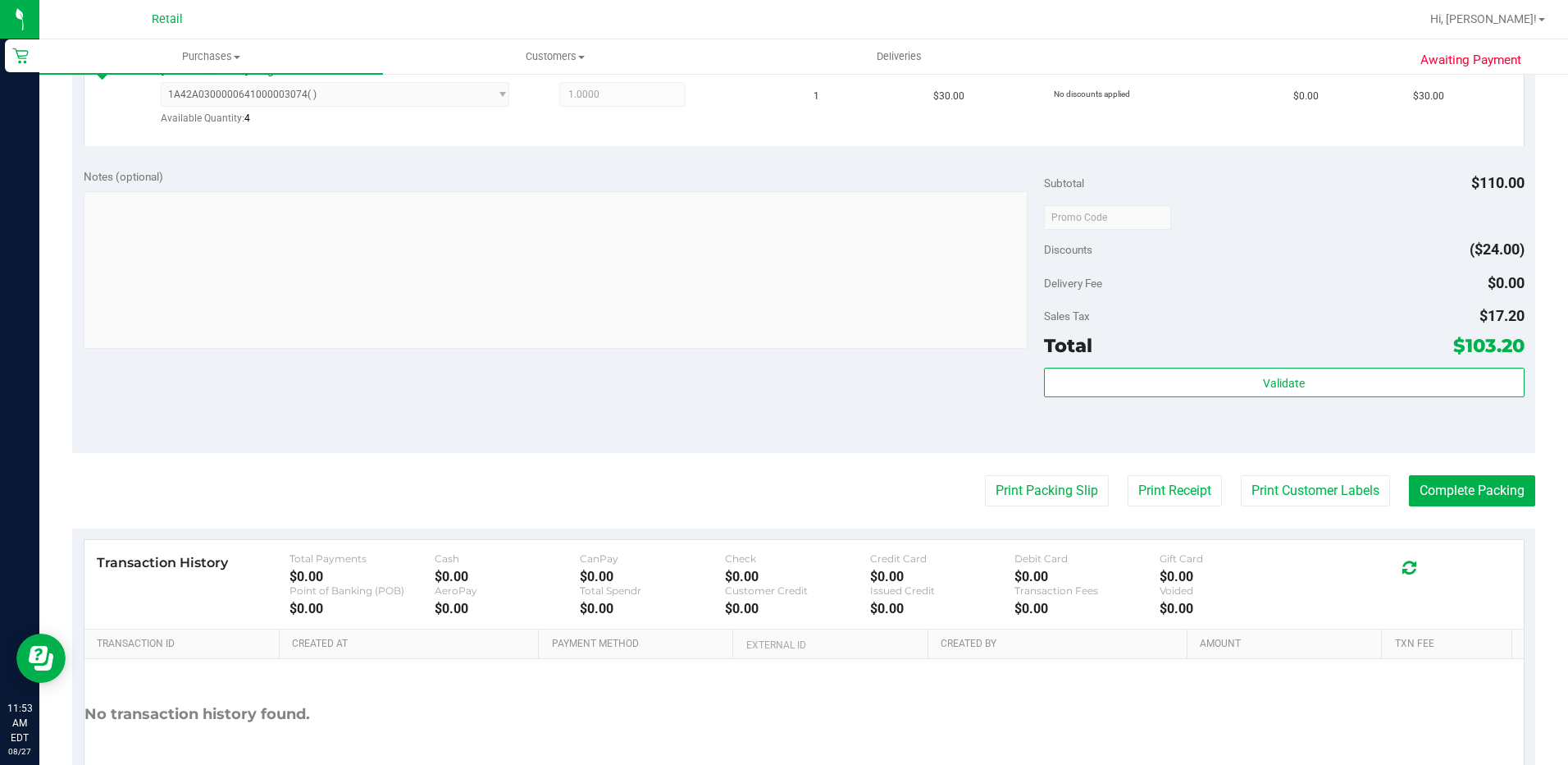
scroll to position [575, 0]
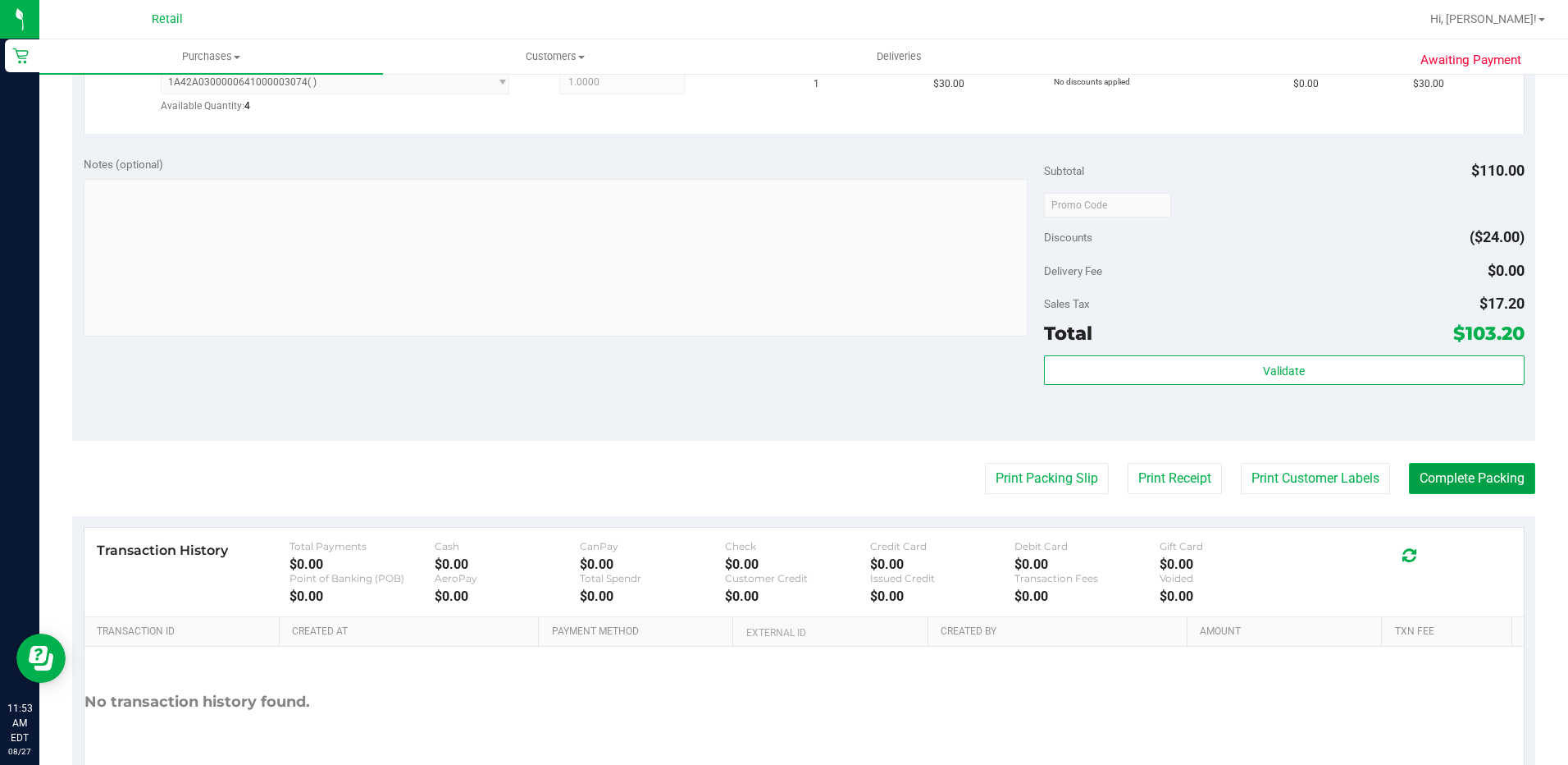
click at [1446, 483] on button "Complete Packing" at bounding box center [1472, 479] width 126 height 31
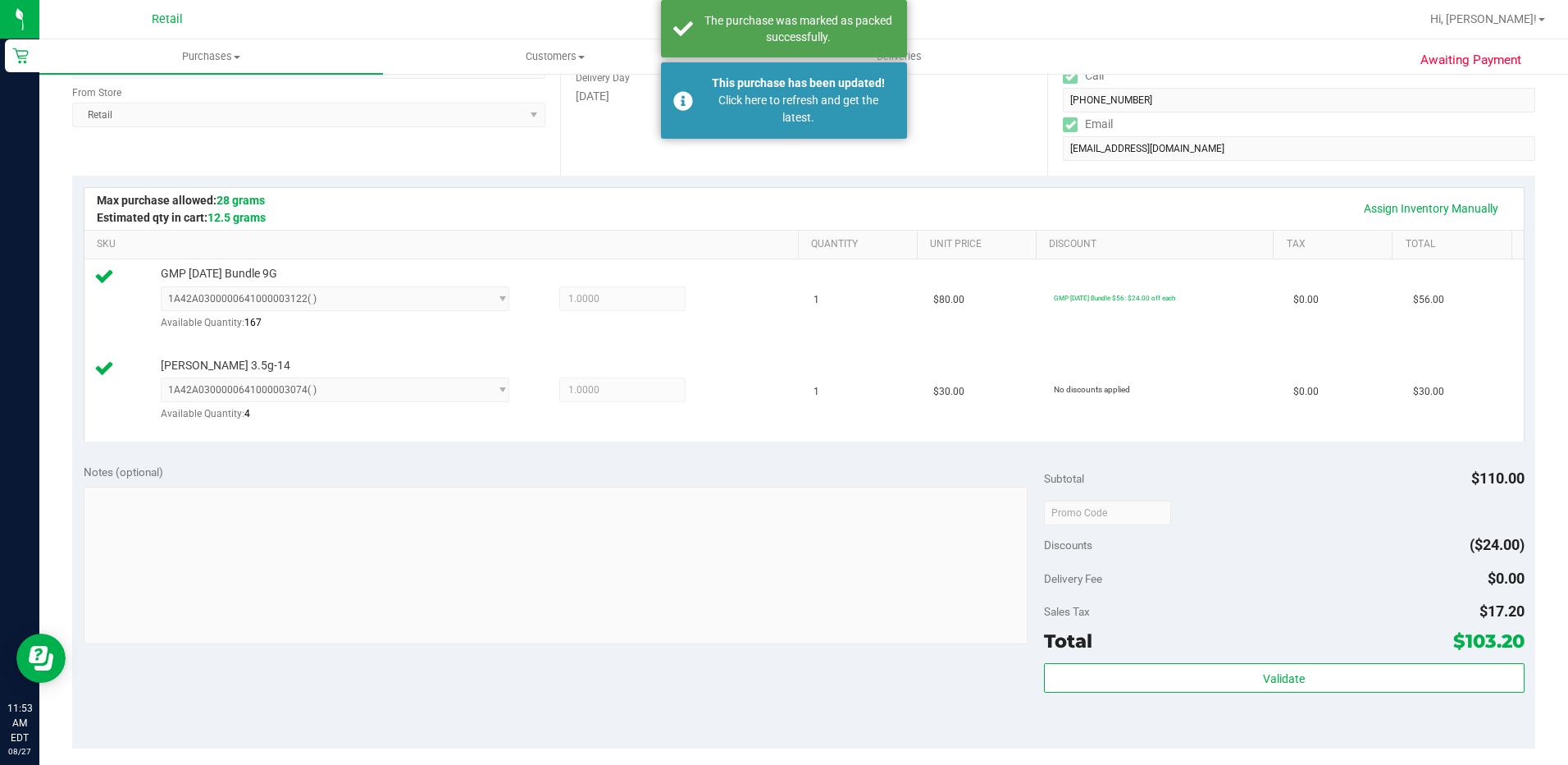
scroll to position [0, 0]
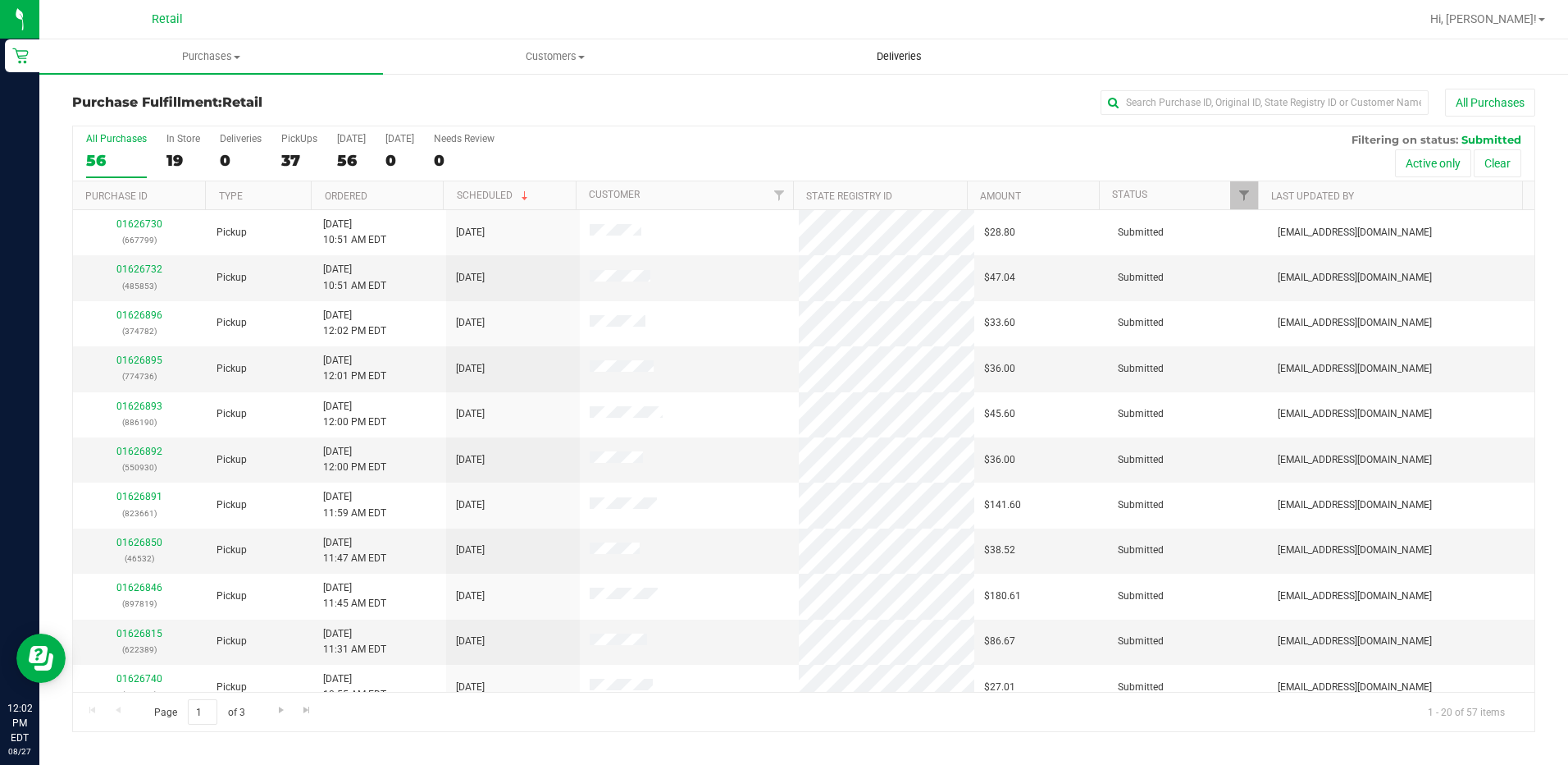
click at [903, 56] on span "Deliveries" at bounding box center [899, 56] width 89 height 15
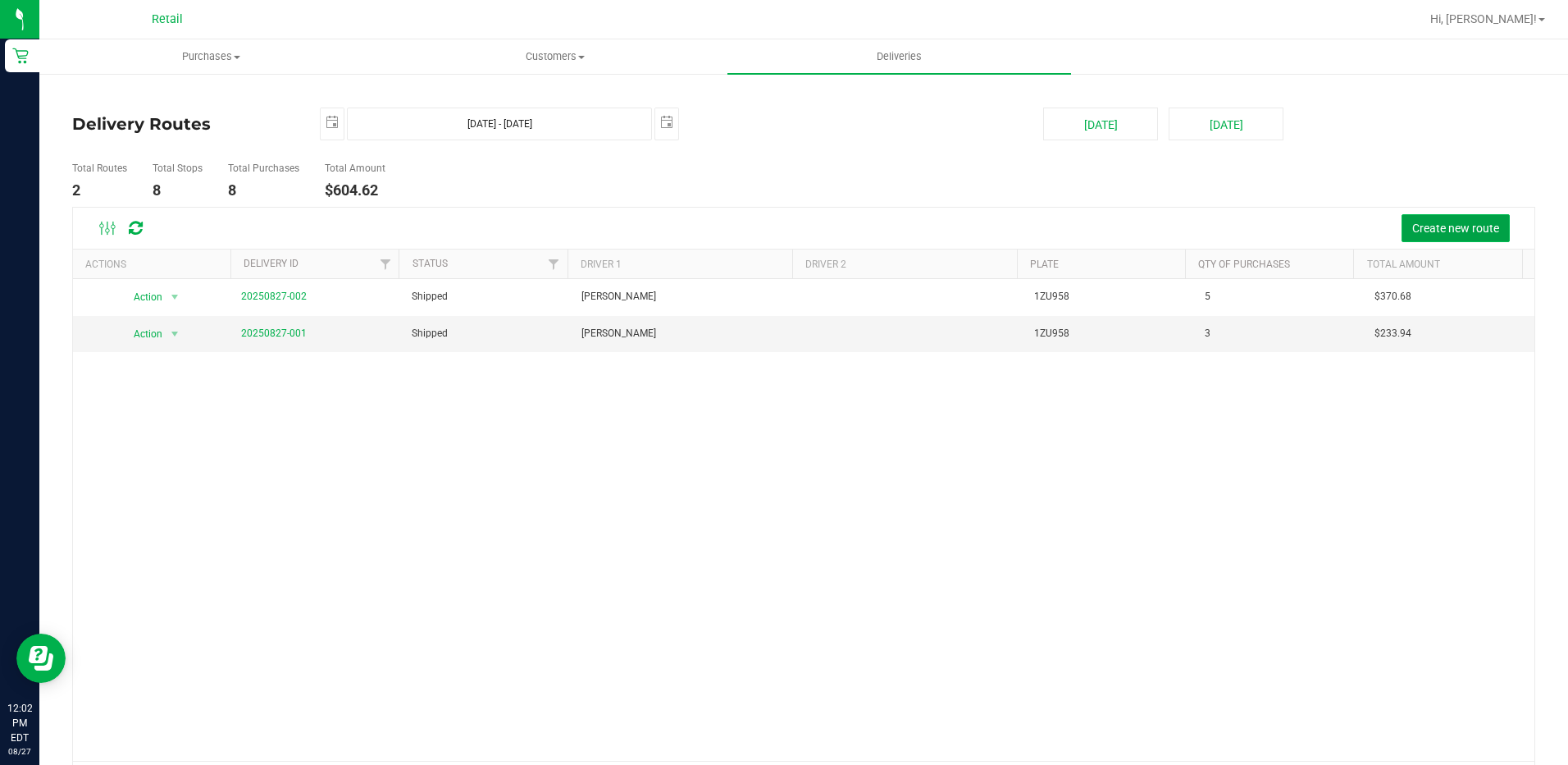
click at [1444, 238] on button "Create new route" at bounding box center [1456, 228] width 108 height 28
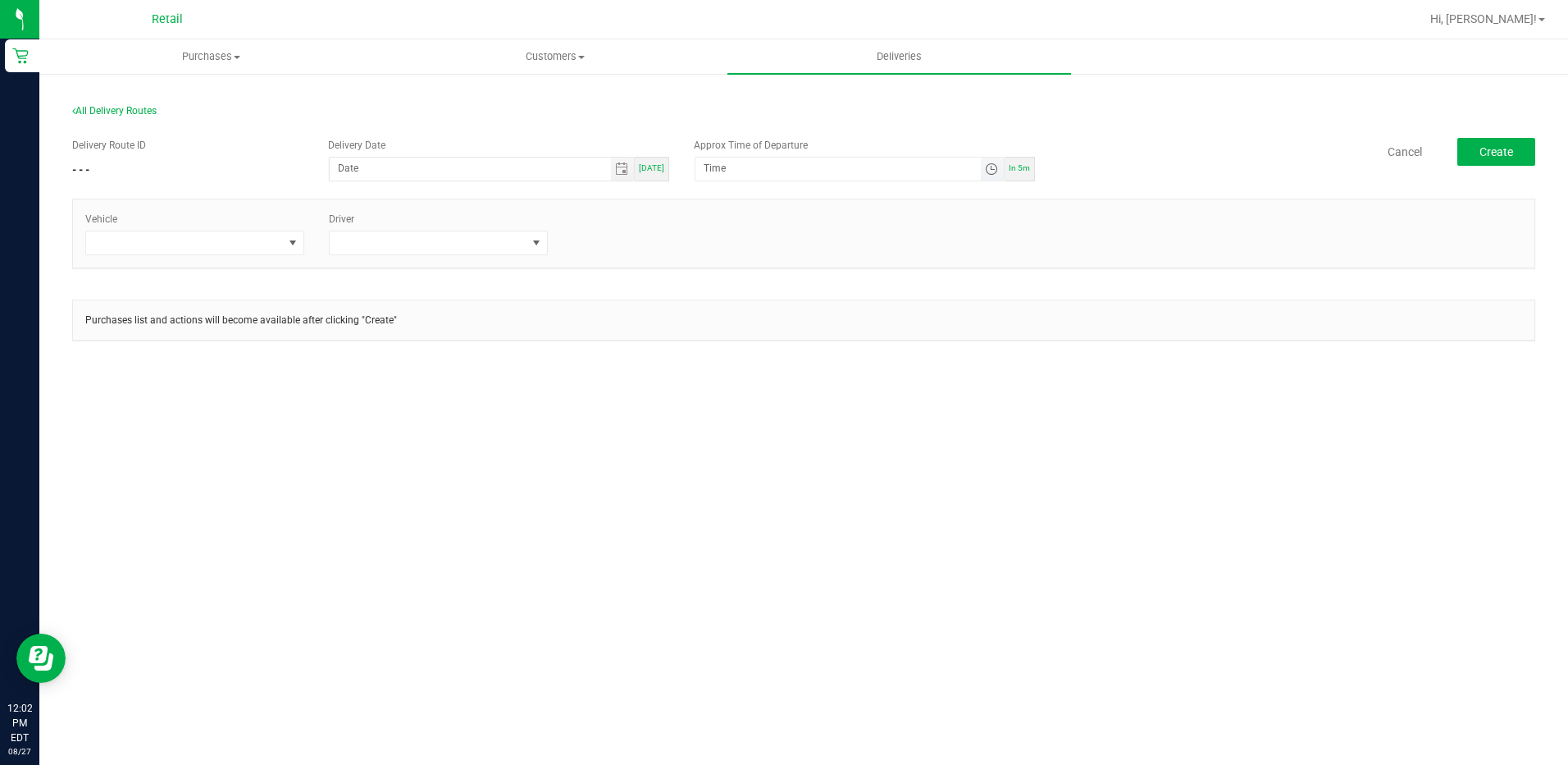
click at [989, 172] on span "Toggle time list" at bounding box center [991, 168] width 13 height 13
click at [724, 352] on span "12" at bounding box center [728, 352] width 11 height 11
click at [780, 370] on span "20" at bounding box center [780, 375] width 11 height 11
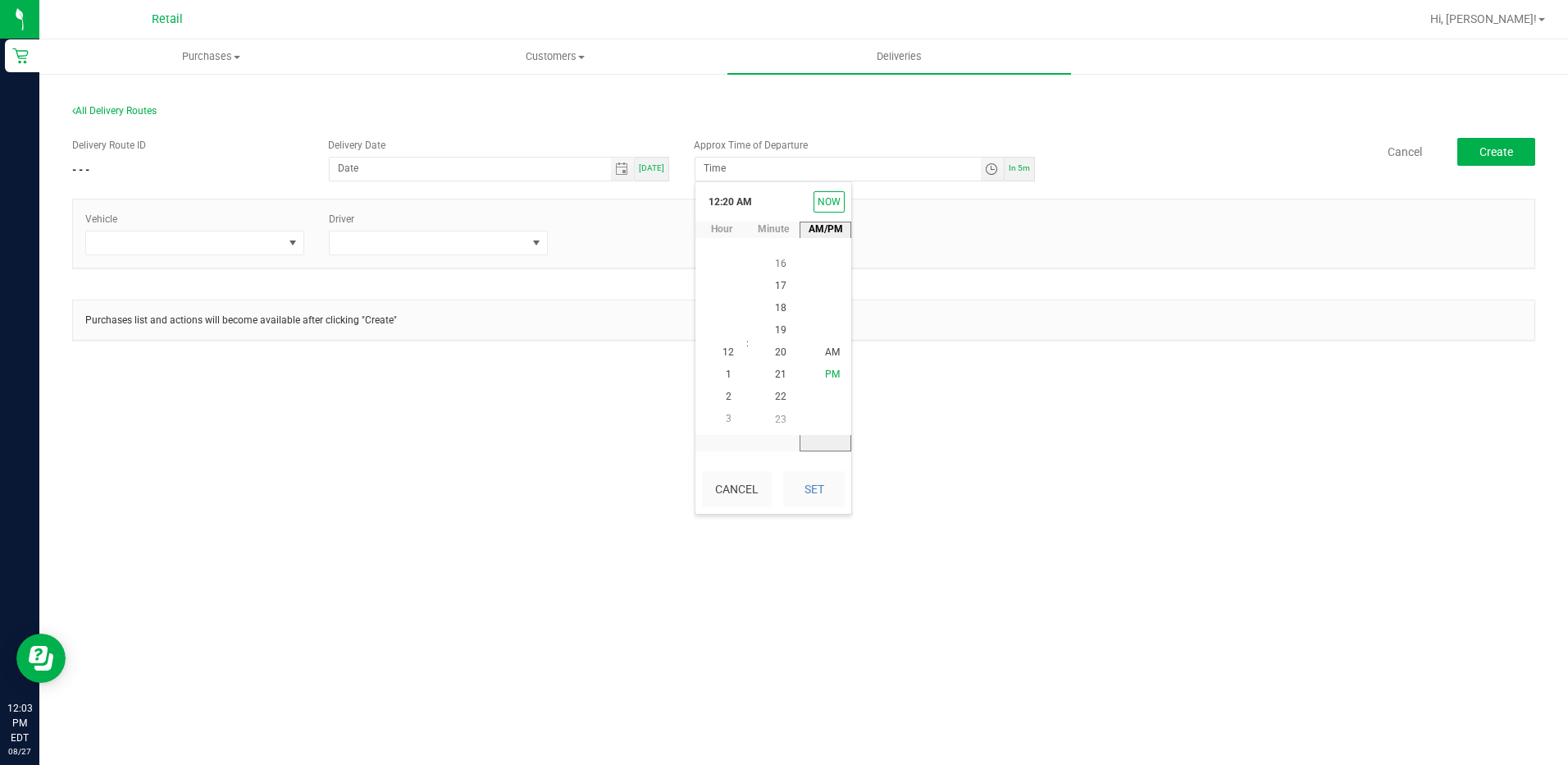
click at [833, 375] on span "PM" at bounding box center [832, 375] width 15 height 11
click at [806, 496] on button "Set" at bounding box center [814, 489] width 62 height 36
type input "[DATE]"
type input "12:20 PM"
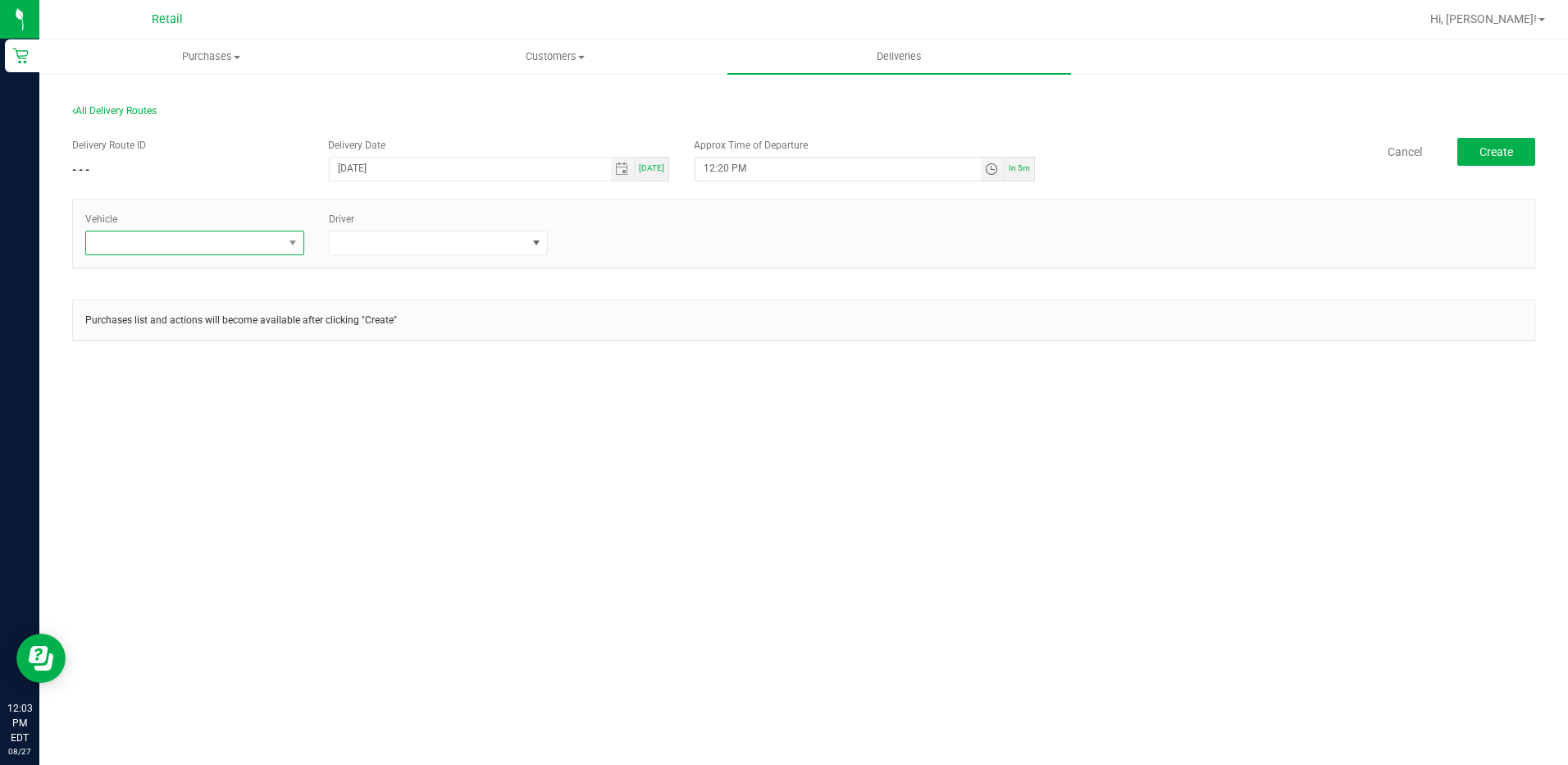
click at [260, 250] on span at bounding box center [184, 243] width 197 height 23
click at [187, 336] on li "Tesla" at bounding box center [195, 341] width 218 height 28
click at [533, 244] on span at bounding box center [536, 243] width 13 height 13
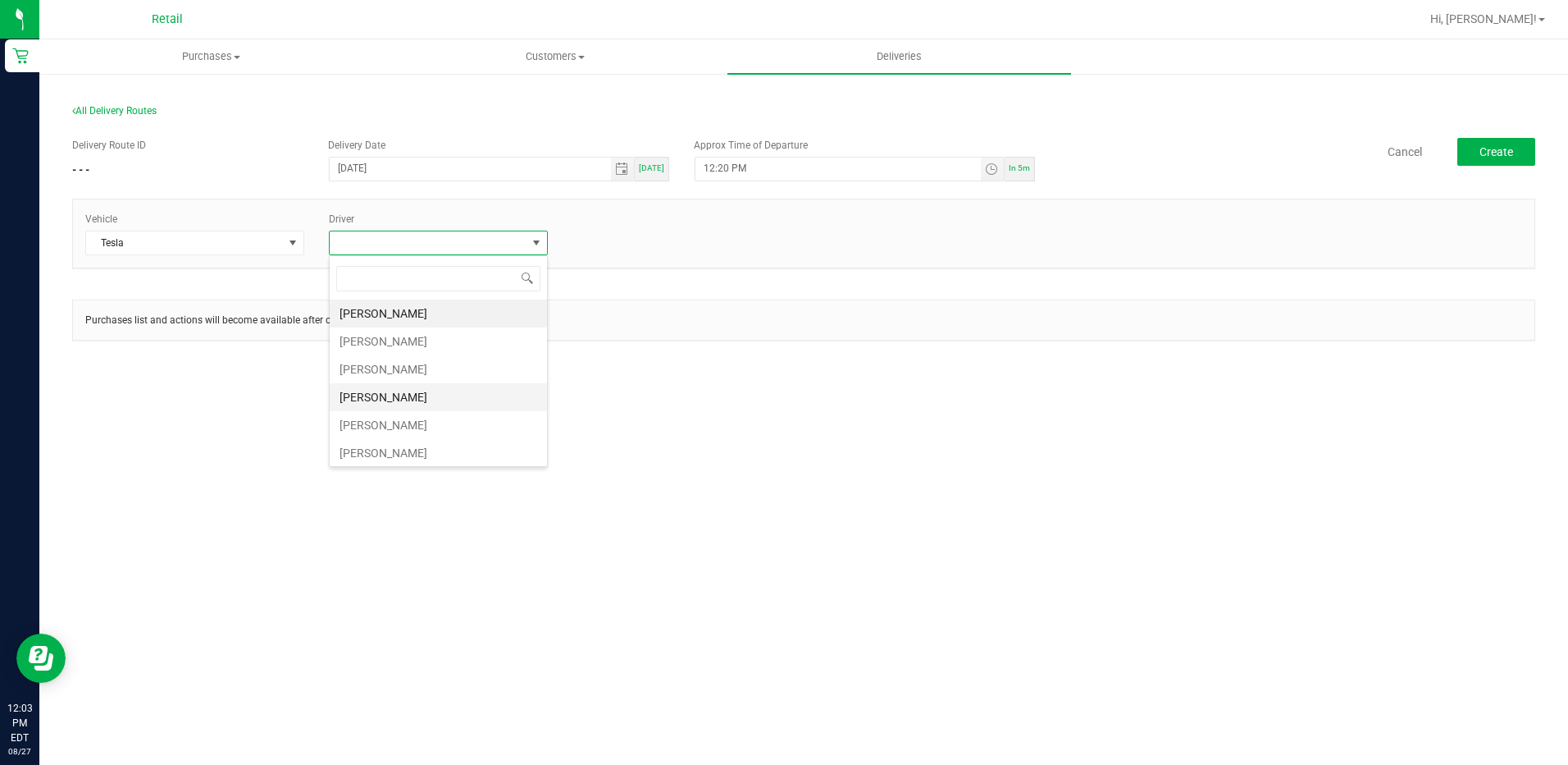
click at [369, 394] on li "[PERSON_NAME]" at bounding box center [439, 397] width 218 height 28
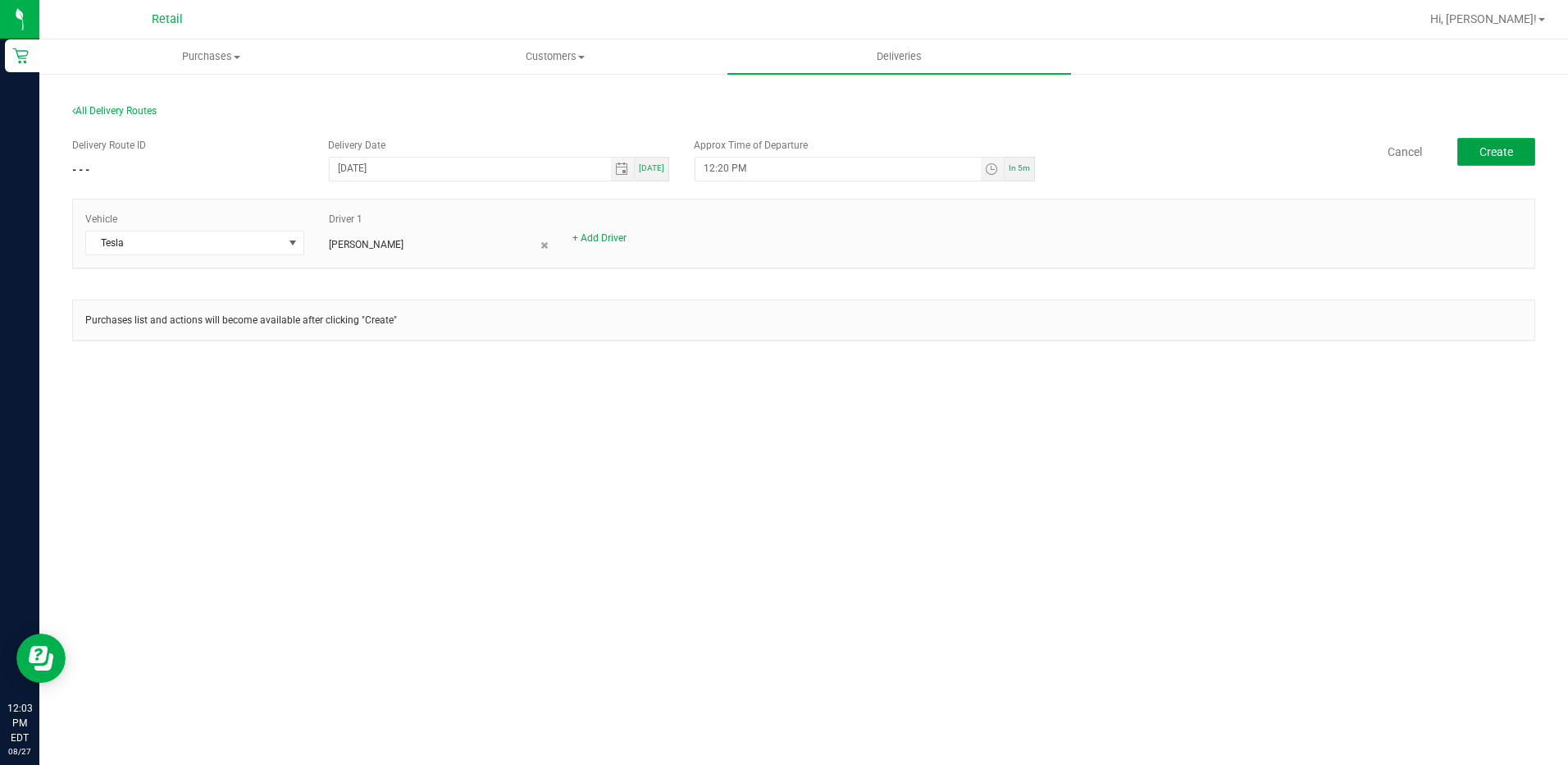
click at [1499, 147] on span "Create" at bounding box center [1496, 151] width 33 height 13
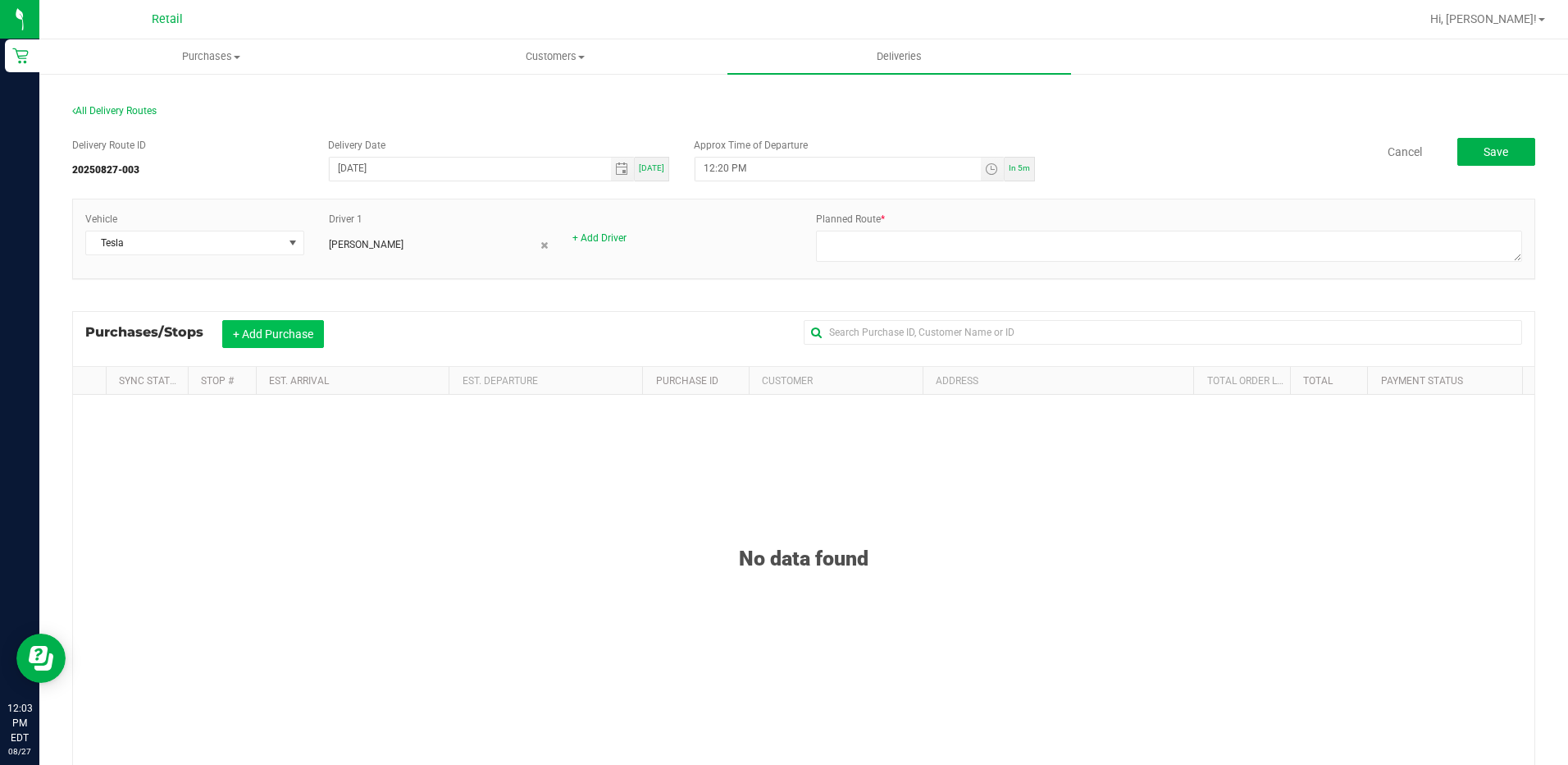
click at [237, 339] on button "+ Add Purchase" at bounding box center [273, 334] width 102 height 28
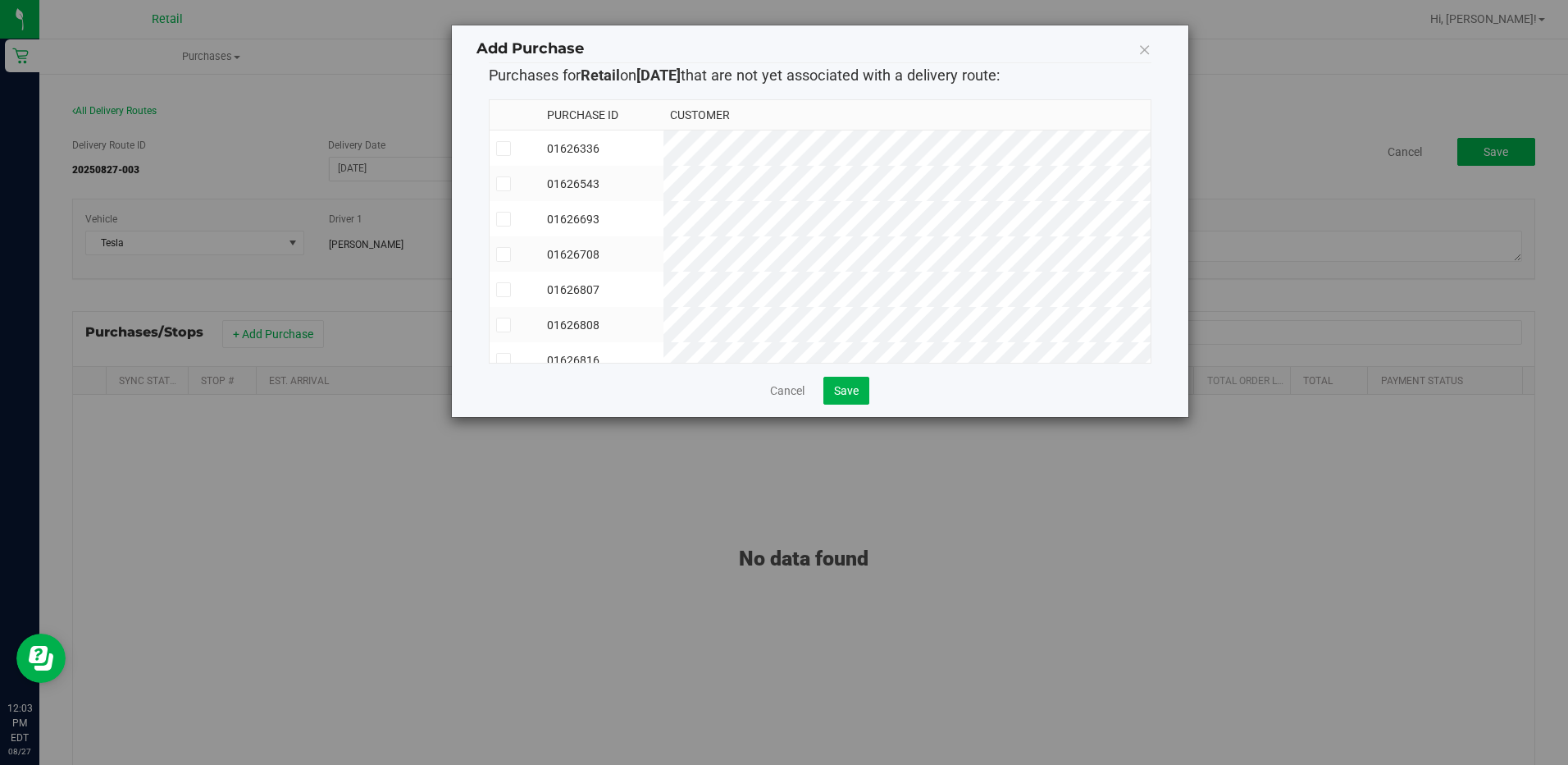
click at [500, 148] on icon at bounding box center [503, 148] width 10 height 0
click at [0, 0] on input "checkbox" at bounding box center [0, 0] width 0 height 0
click at [502, 290] on icon at bounding box center [503, 290] width 10 height 0
click at [0, 0] on input "checkbox" at bounding box center [0, 0] width 0 height 0
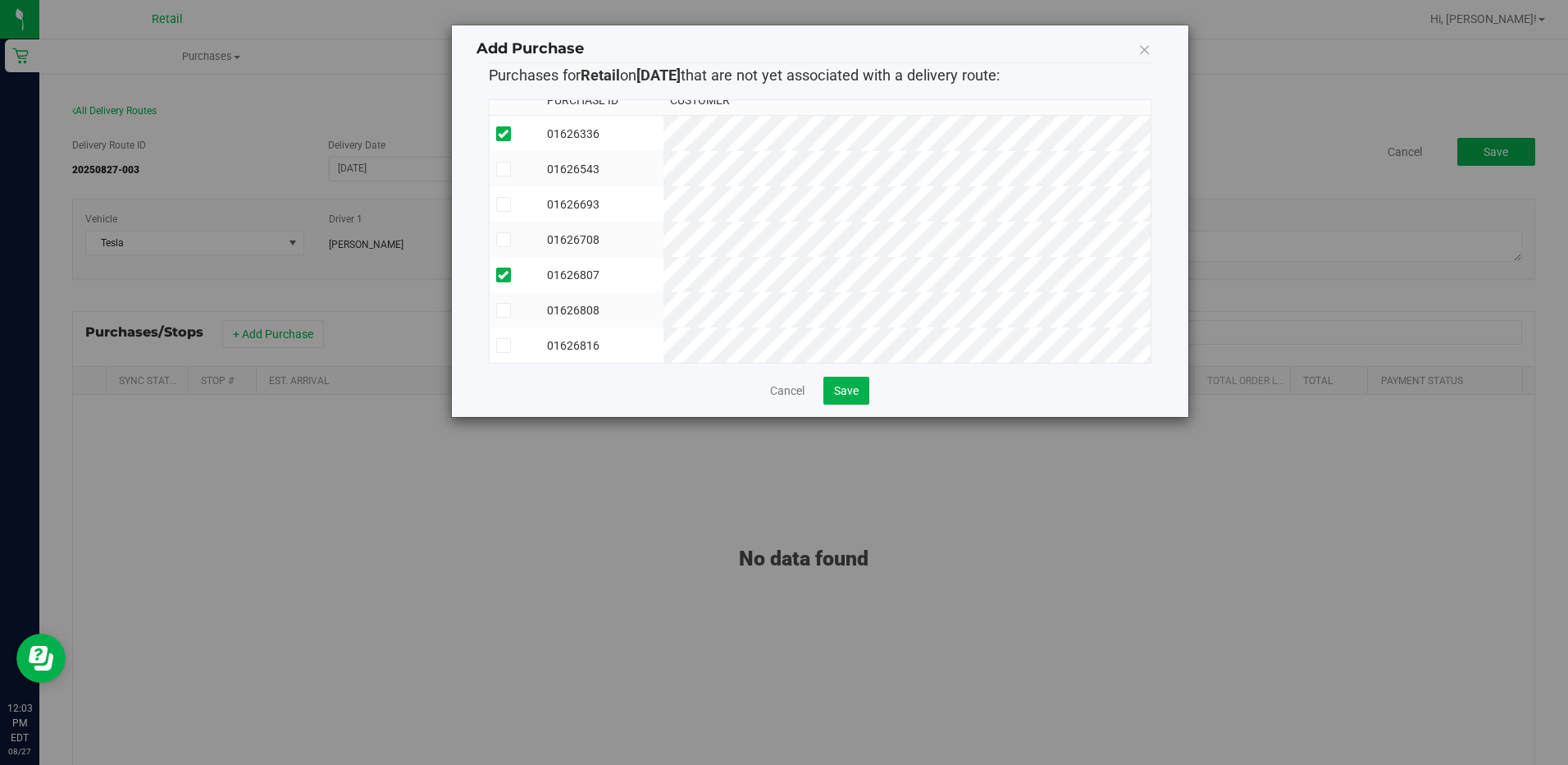
click at [506, 239] on icon at bounding box center [503, 239] width 10 height 0
click at [0, 0] on input "checkbox" at bounding box center [0, 0] width 0 height 0
click at [852, 386] on span "Save" at bounding box center [846, 390] width 25 height 13
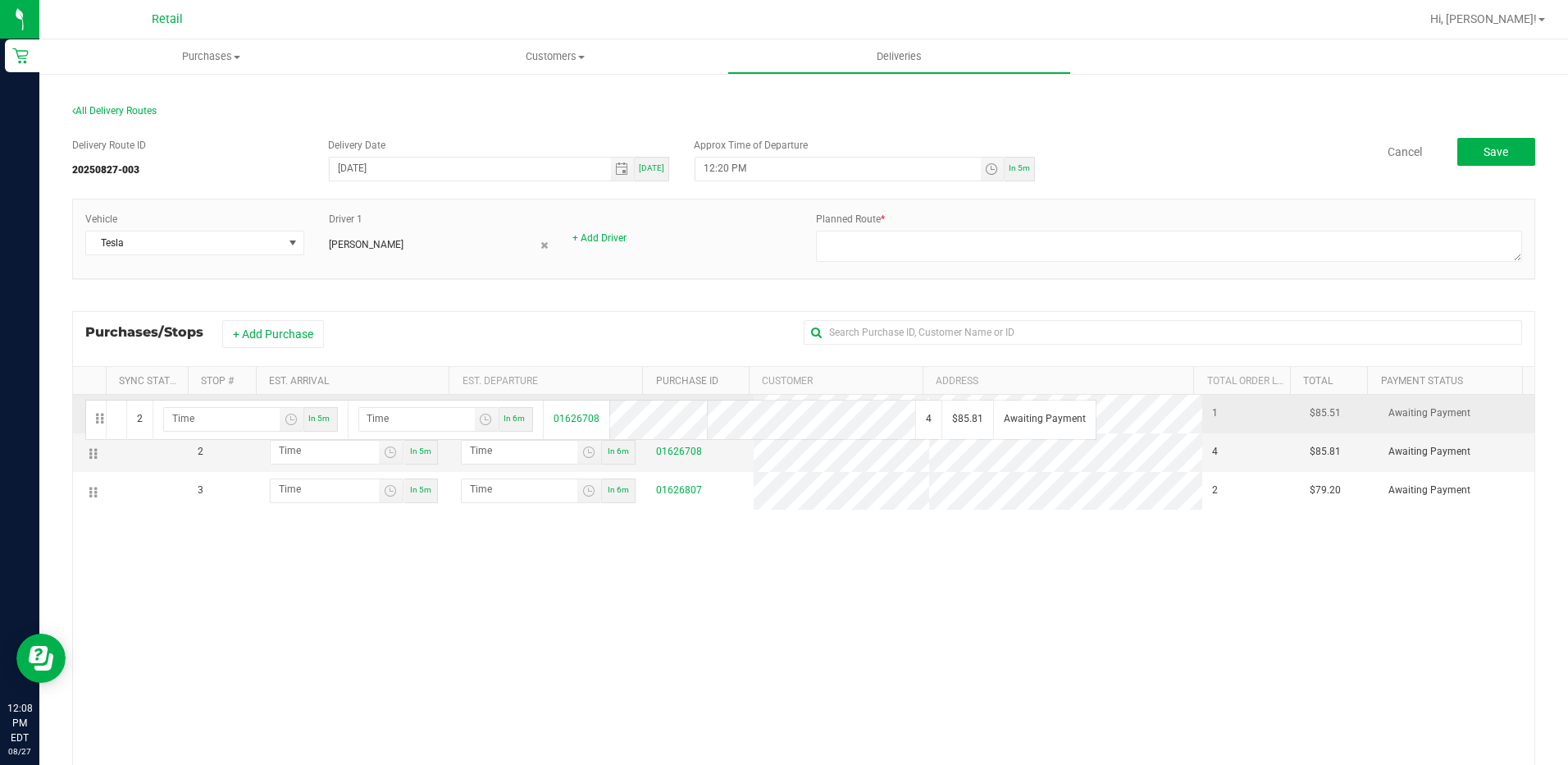
drag, startPoint x: 87, startPoint y: 446, endPoint x: 83, endPoint y: 398, distance: 48.2
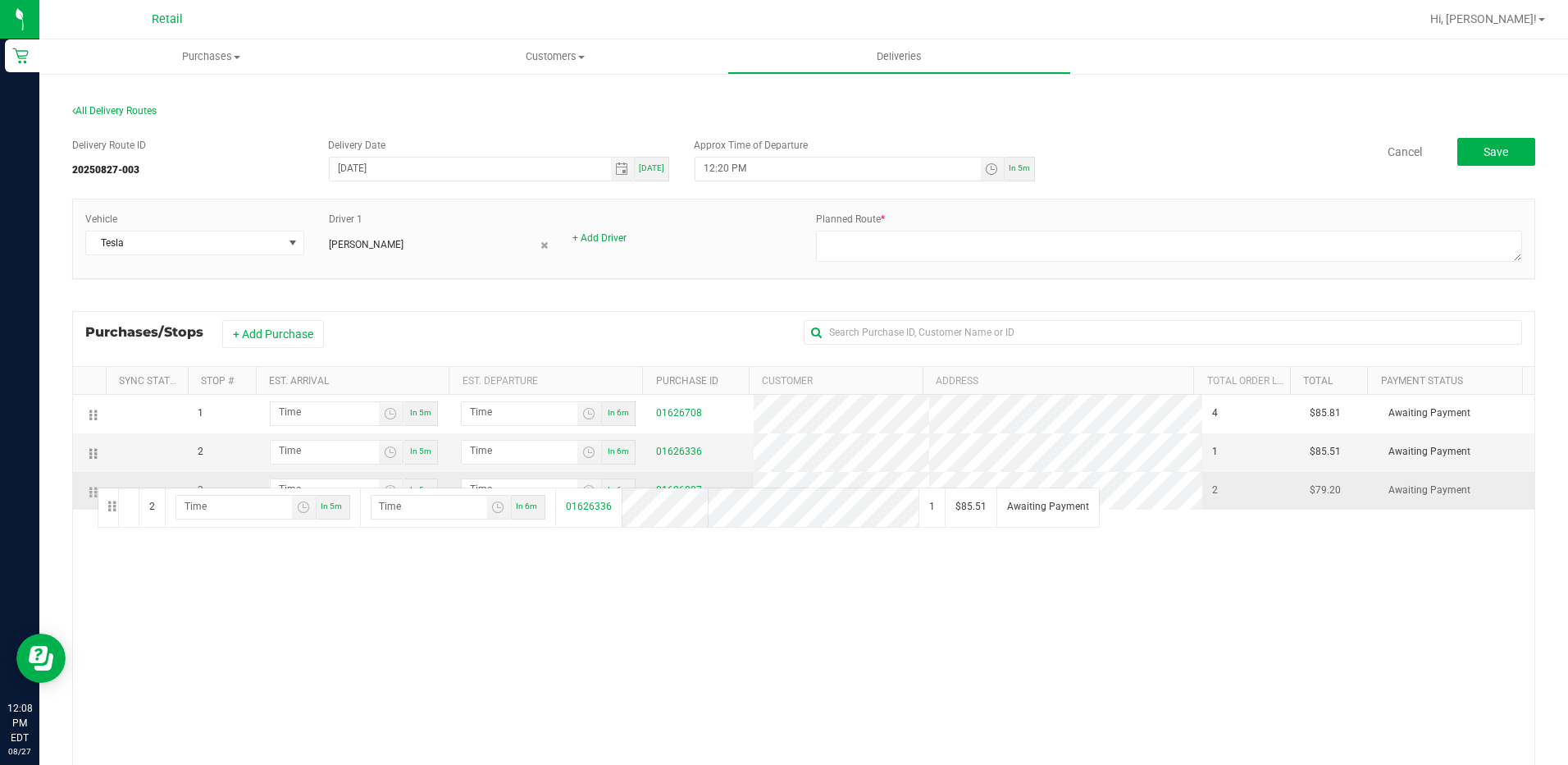
drag, startPoint x: 100, startPoint y: 450, endPoint x: 92, endPoint y: 496, distance: 46.7
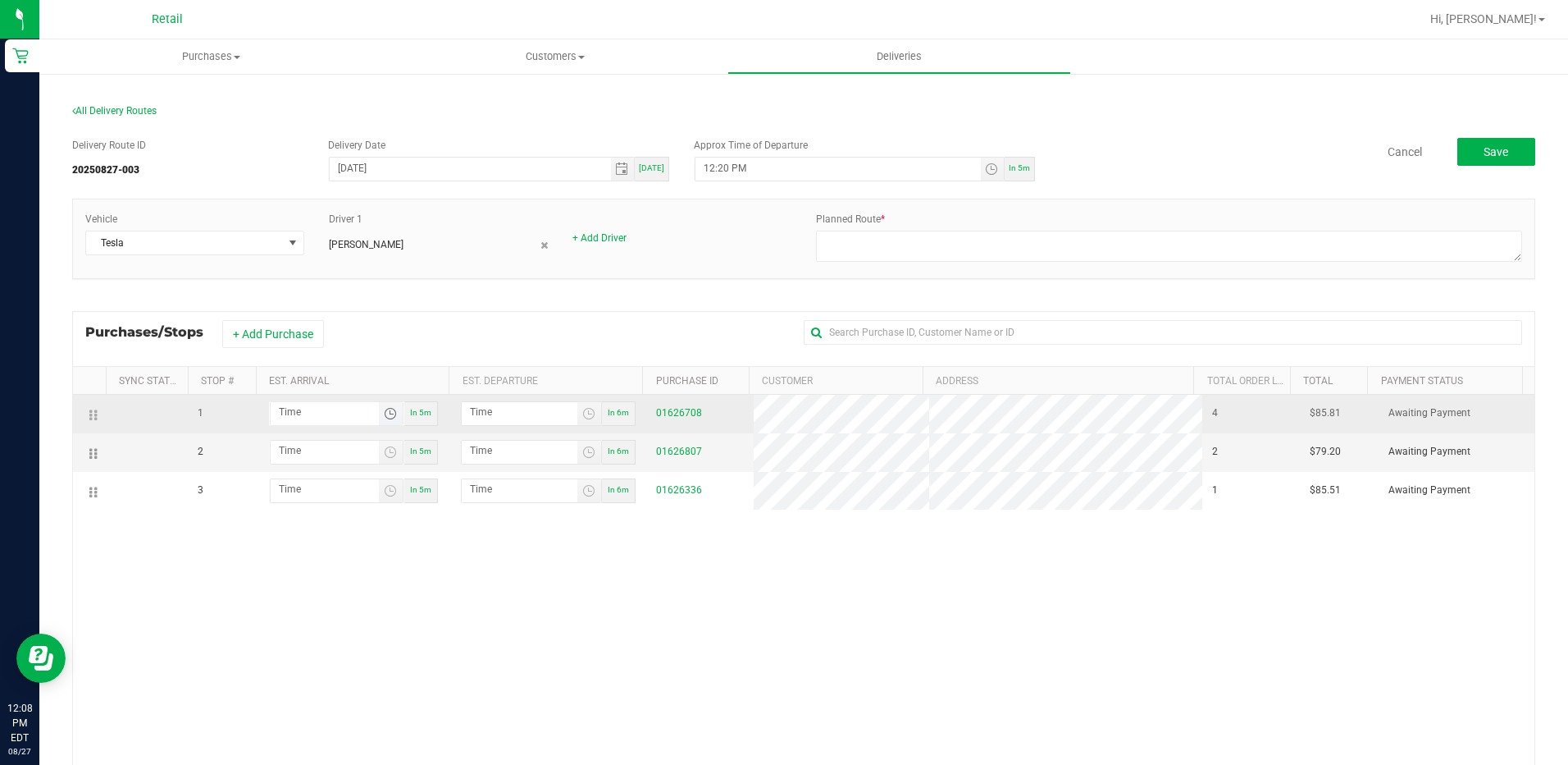
click at [384, 413] on span "Toggle time list" at bounding box center [390, 413] width 13 height 13
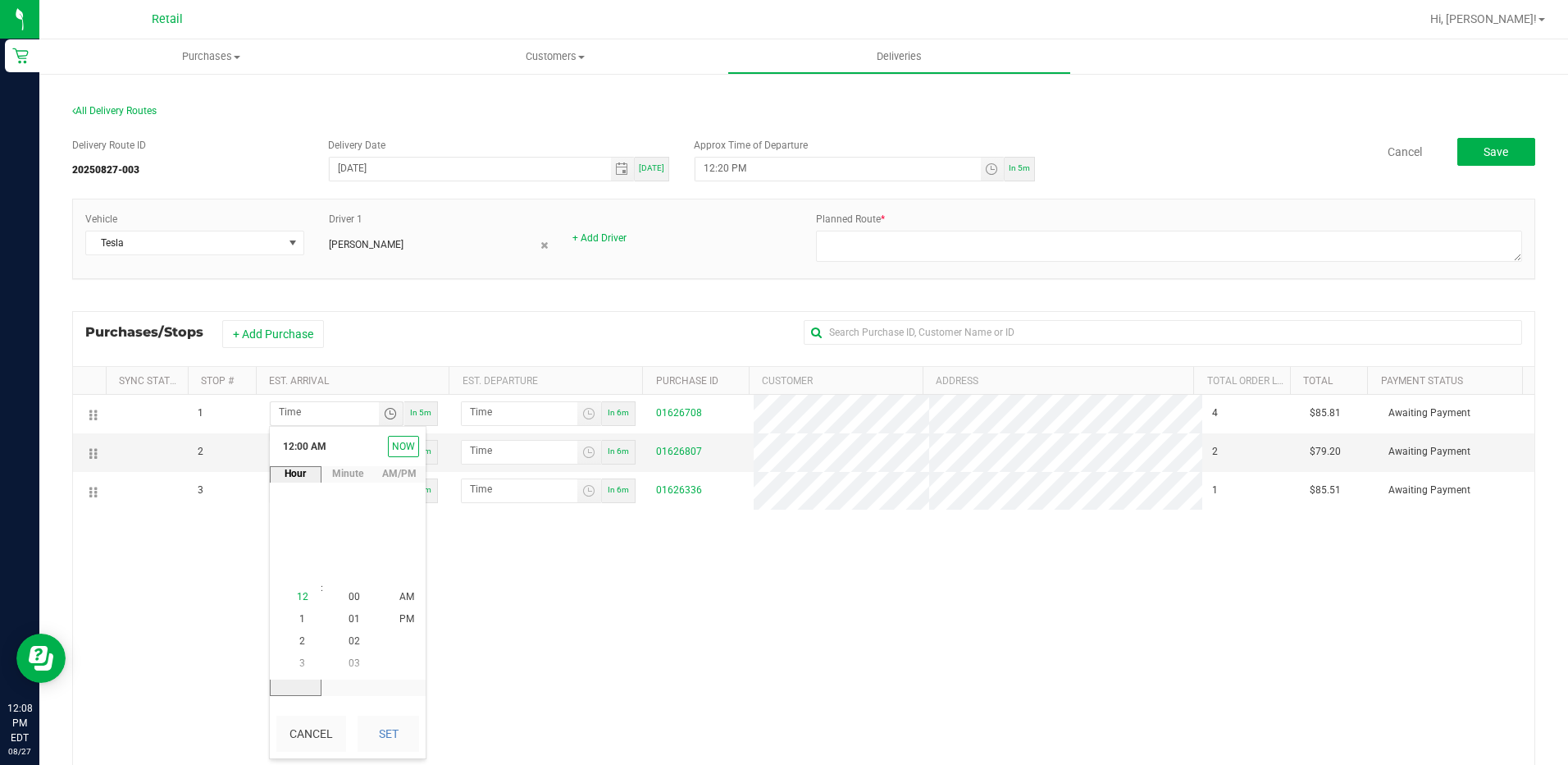
click at [297, 597] on span "12" at bounding box center [302, 596] width 11 height 11
click at [351, 642] on span "28" at bounding box center [354, 641] width 11 height 11
click at [400, 614] on span "PM" at bounding box center [406, 619] width 15 height 11
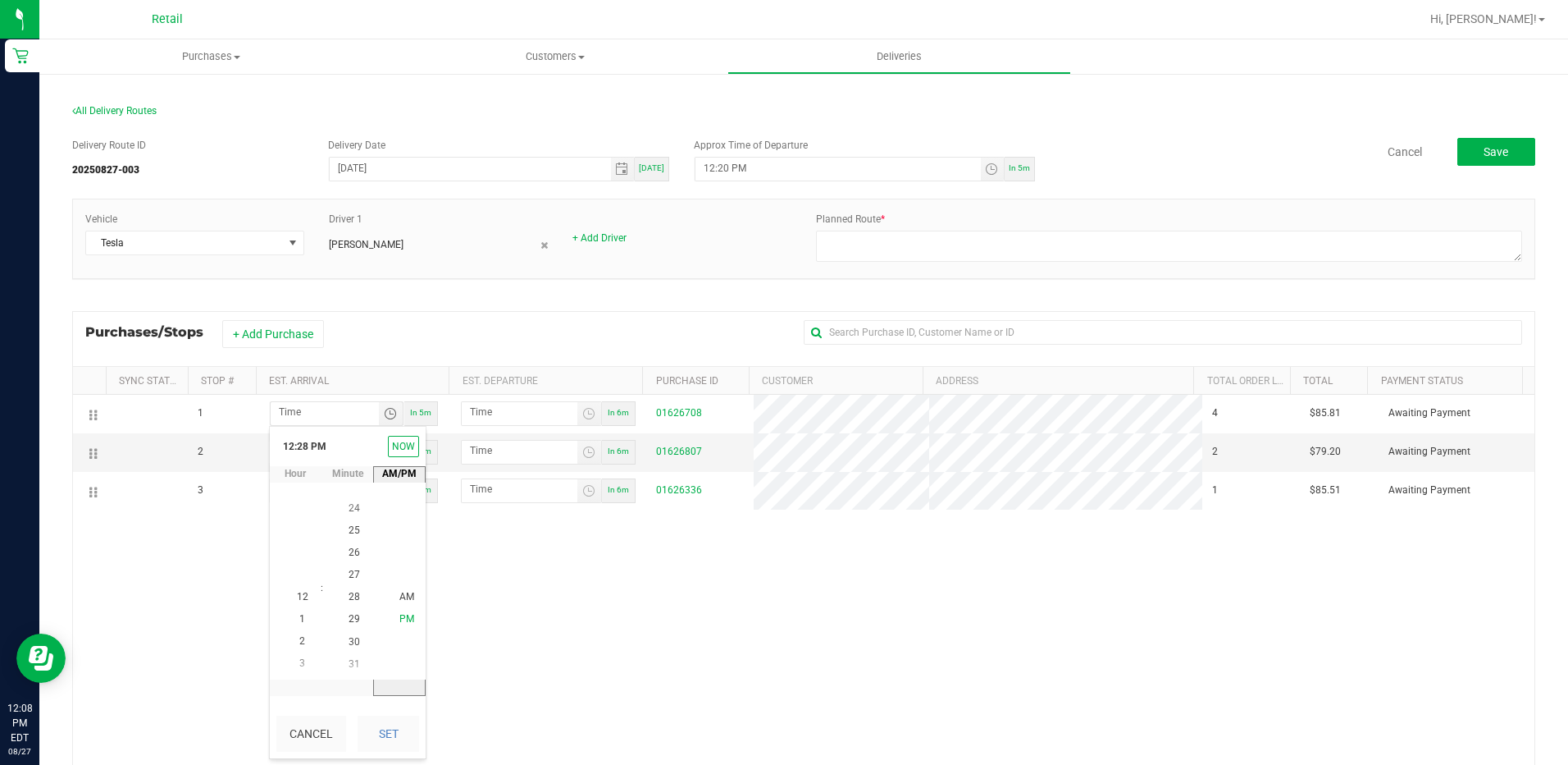
scroll to position [22, 0]
click at [387, 731] on button "Set" at bounding box center [388, 733] width 62 height 36
type input "12:28 PM"
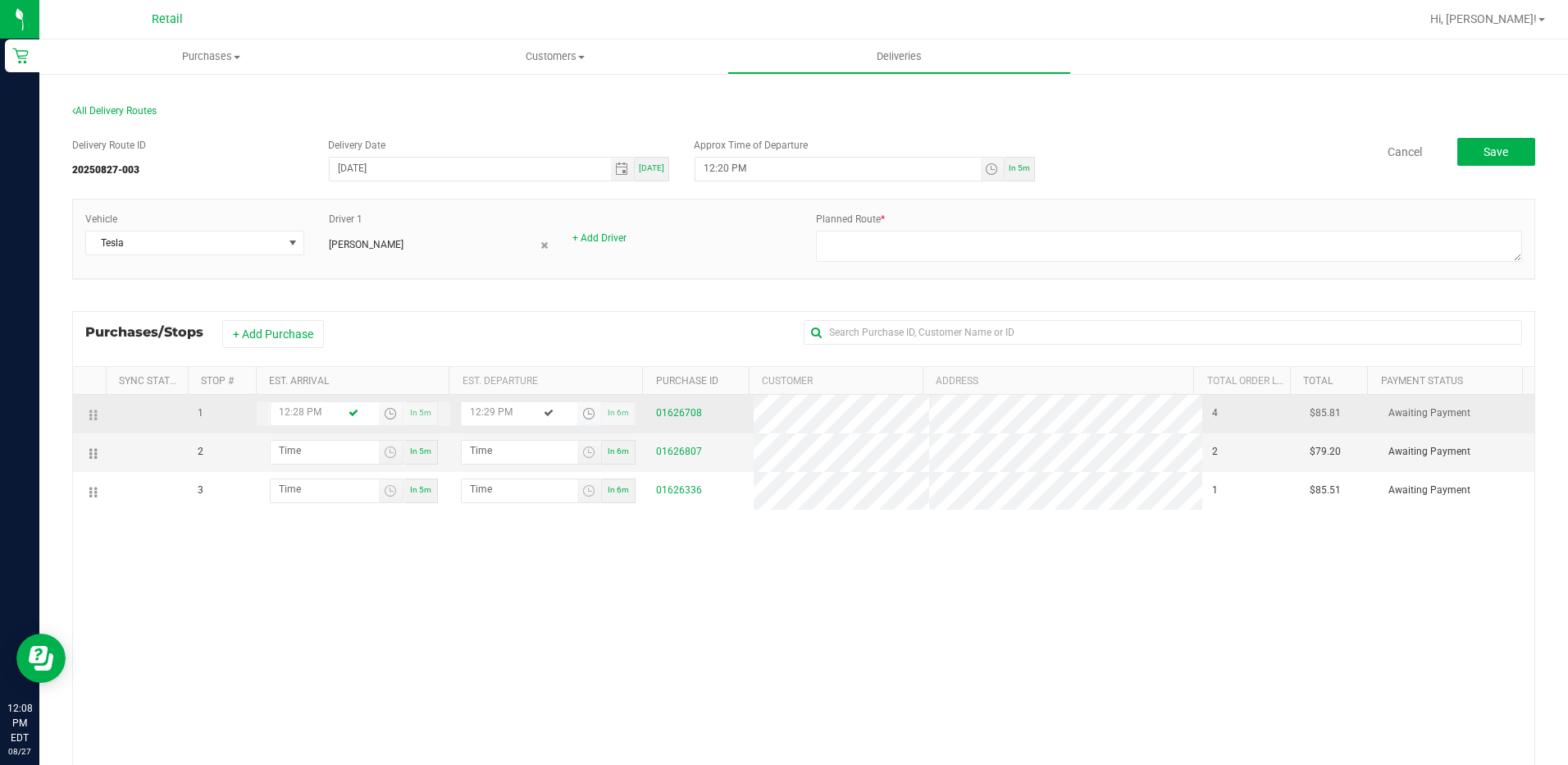
click at [582, 409] on span "Toggle time list" at bounding box center [588, 413] width 13 height 13
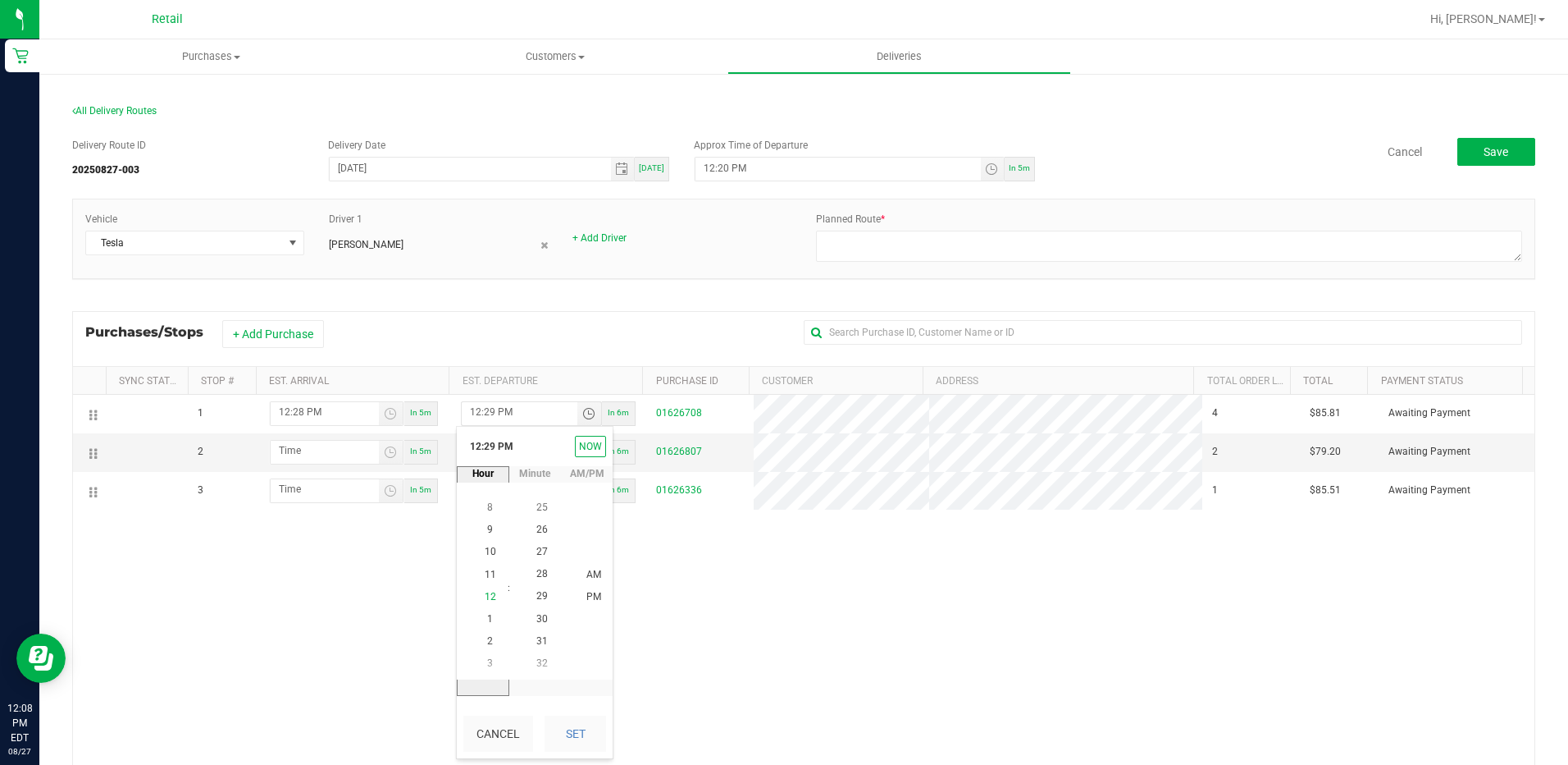
click at [484, 598] on span "12" at bounding box center [490, 596] width 11 height 11
click at [541, 665] on span "32" at bounding box center [542, 662] width 11 height 11
drag, startPoint x: 564, startPoint y: 725, endPoint x: 572, endPoint y: 617, distance: 108.3
click at [572, 618] on kendo-timeselector "12:32 PM Now hour 12 1 2 3 4 5 6 7 8 9 10 11 12 1 2 3 4 5 6 7 8 9 10 11 : minut…" at bounding box center [535, 593] width 156 height 332
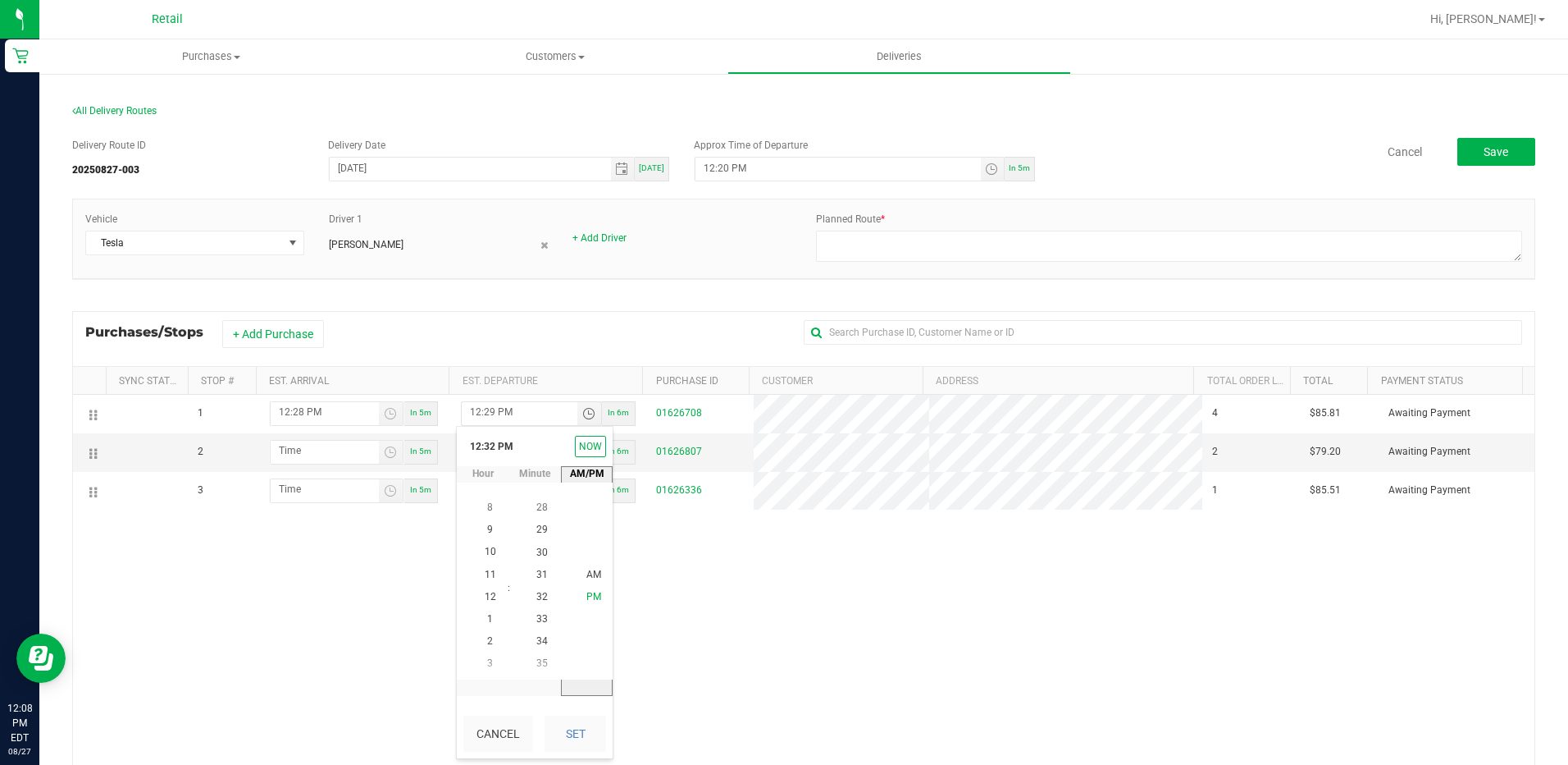
click at [586, 601] on span "PM" at bounding box center [593, 597] width 15 height 11
click at [587, 732] on button "Set" at bounding box center [575, 733] width 62 height 36
type input "12:32 PM"
click at [380, 459] on span "Toggle time list" at bounding box center [391, 452] width 24 height 23
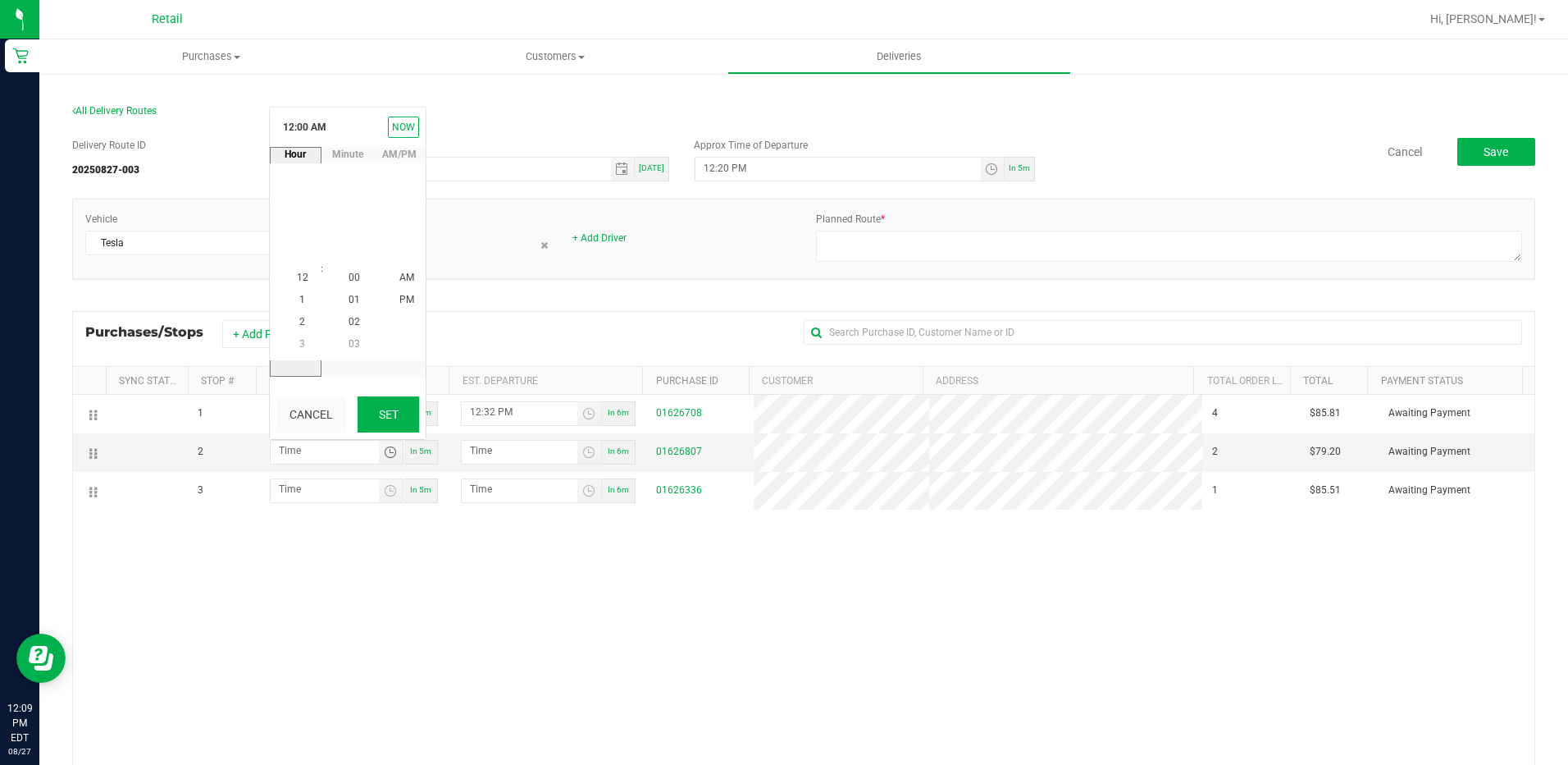
scroll to position [0, 0]
click at [297, 272] on span "12" at bounding box center [302, 277] width 11 height 11
click at [350, 199] on li "41" at bounding box center [354, 190] width 39 height 22
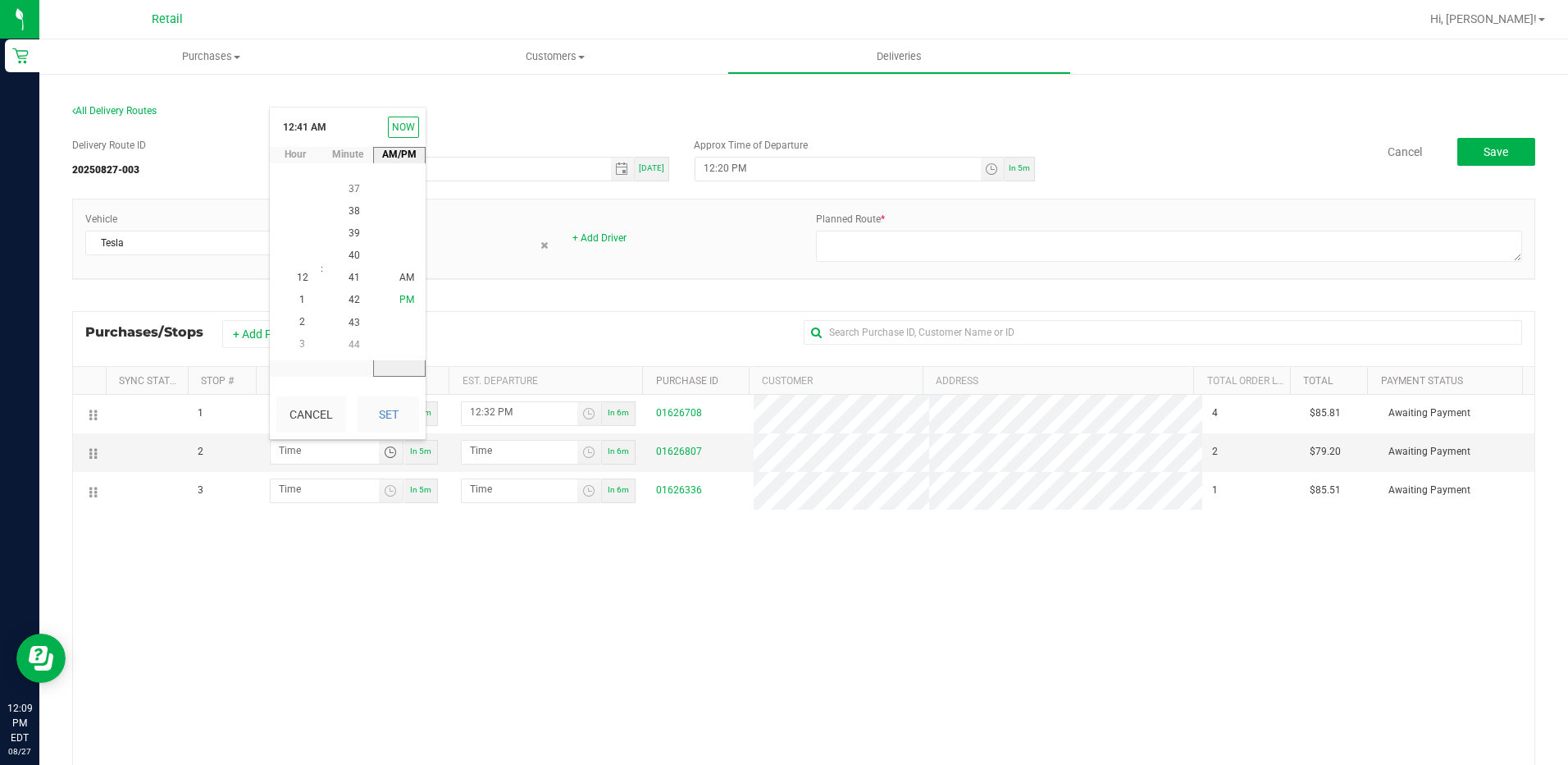
click at [400, 306] on li "PM" at bounding box center [407, 301] width 39 height 22
click at [370, 425] on button "Set" at bounding box center [388, 414] width 62 height 36
type input "12:41 PM"
click at [585, 456] on span "Toggle time list" at bounding box center [588, 452] width 13 height 13
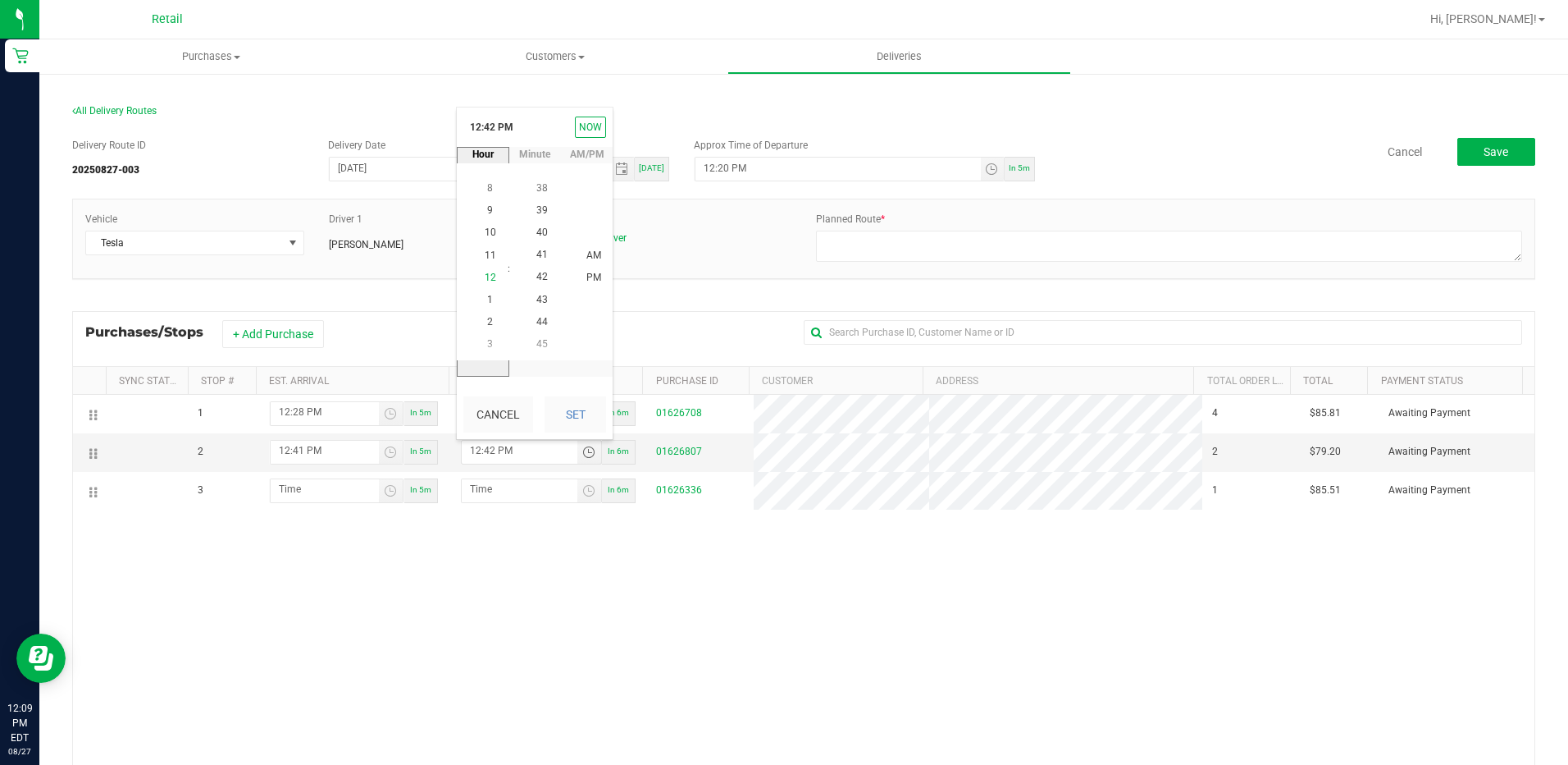
click at [478, 272] on li "12" at bounding box center [490, 278] width 39 height 22
click at [484, 273] on span "12" at bounding box center [490, 277] width 11 height 11
click at [537, 277] on span "46" at bounding box center [542, 278] width 11 height 11
click at [587, 274] on span "PM" at bounding box center [593, 278] width 15 height 11
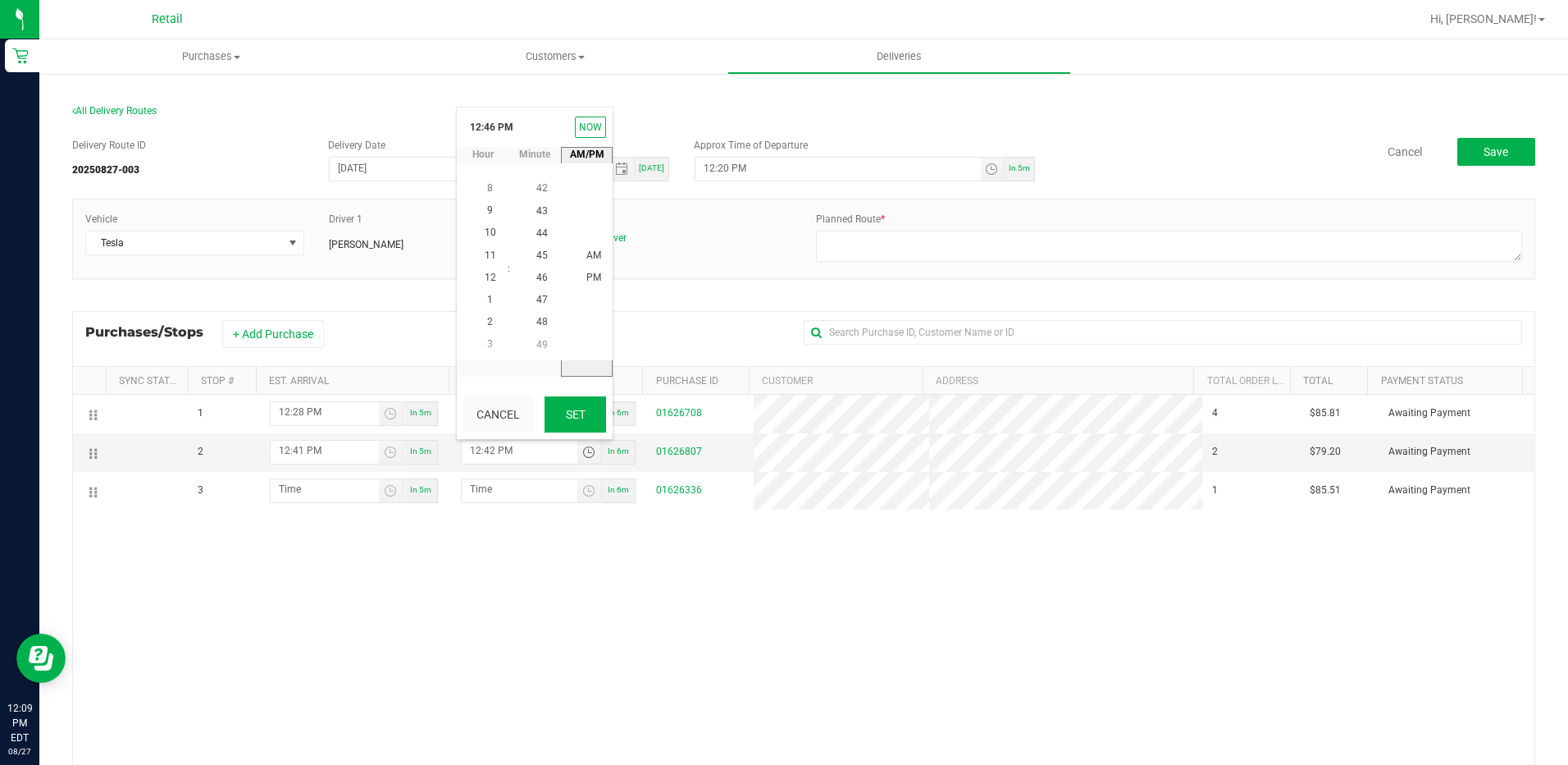
click at [584, 419] on button "Set" at bounding box center [575, 414] width 62 height 36
type input "12:46 PM"
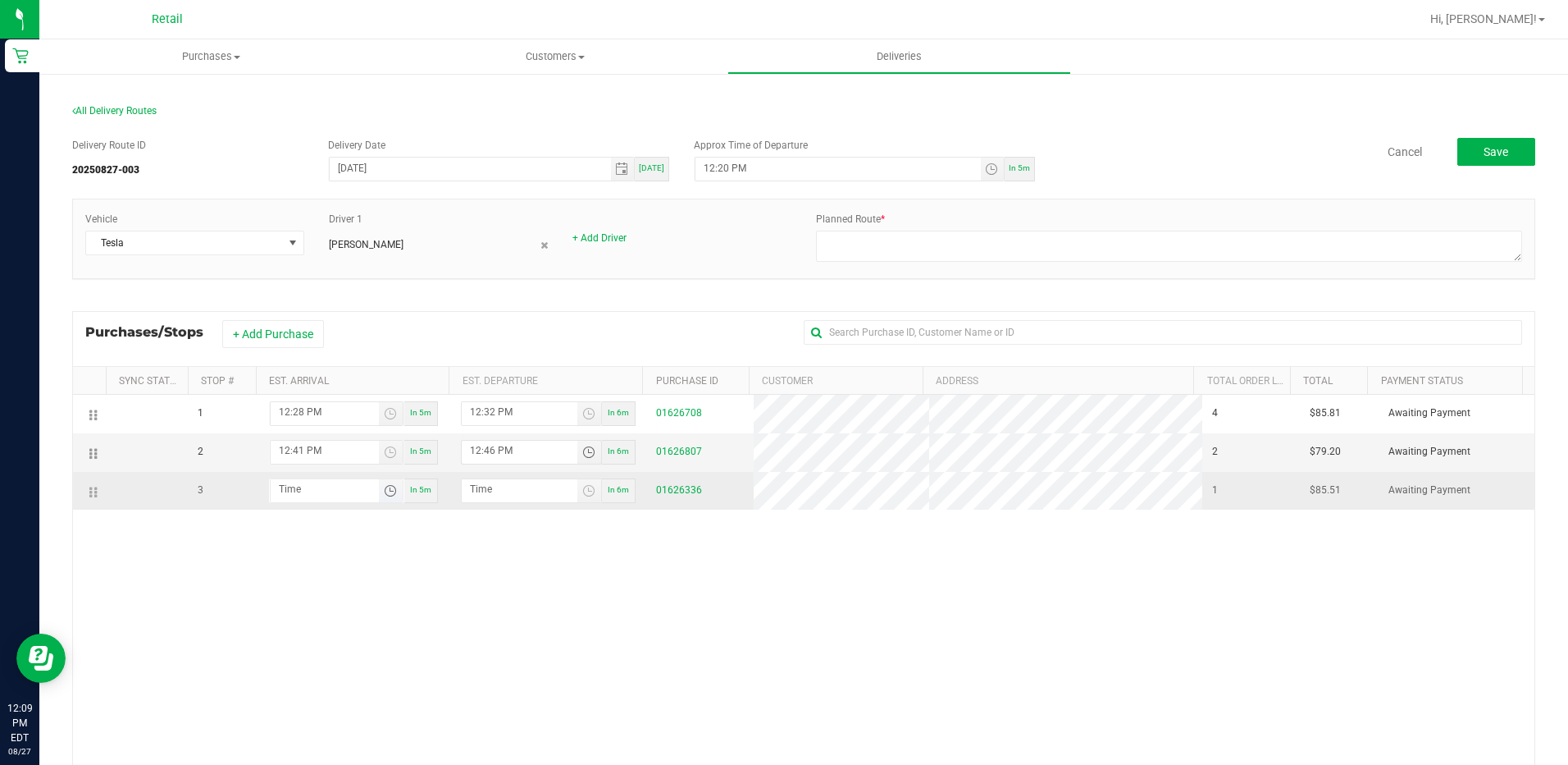
click at [385, 489] on span "Toggle time list" at bounding box center [390, 490] width 13 height 13
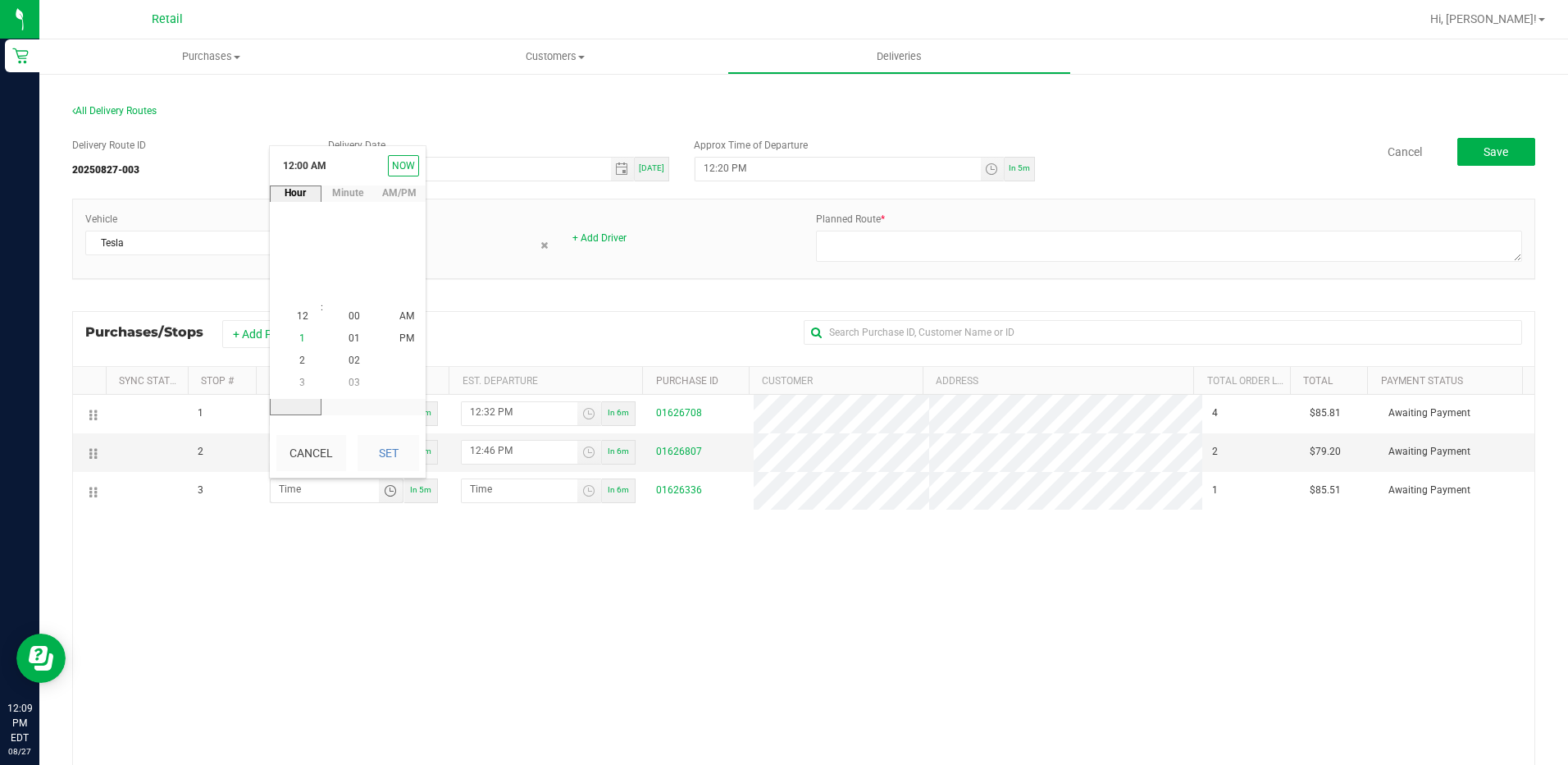
click at [299, 342] on span "1" at bounding box center [302, 338] width 6 height 11
click at [349, 381] on span "03" at bounding box center [354, 382] width 11 height 11
click at [389, 333] on li "PM" at bounding box center [407, 340] width 39 height 22
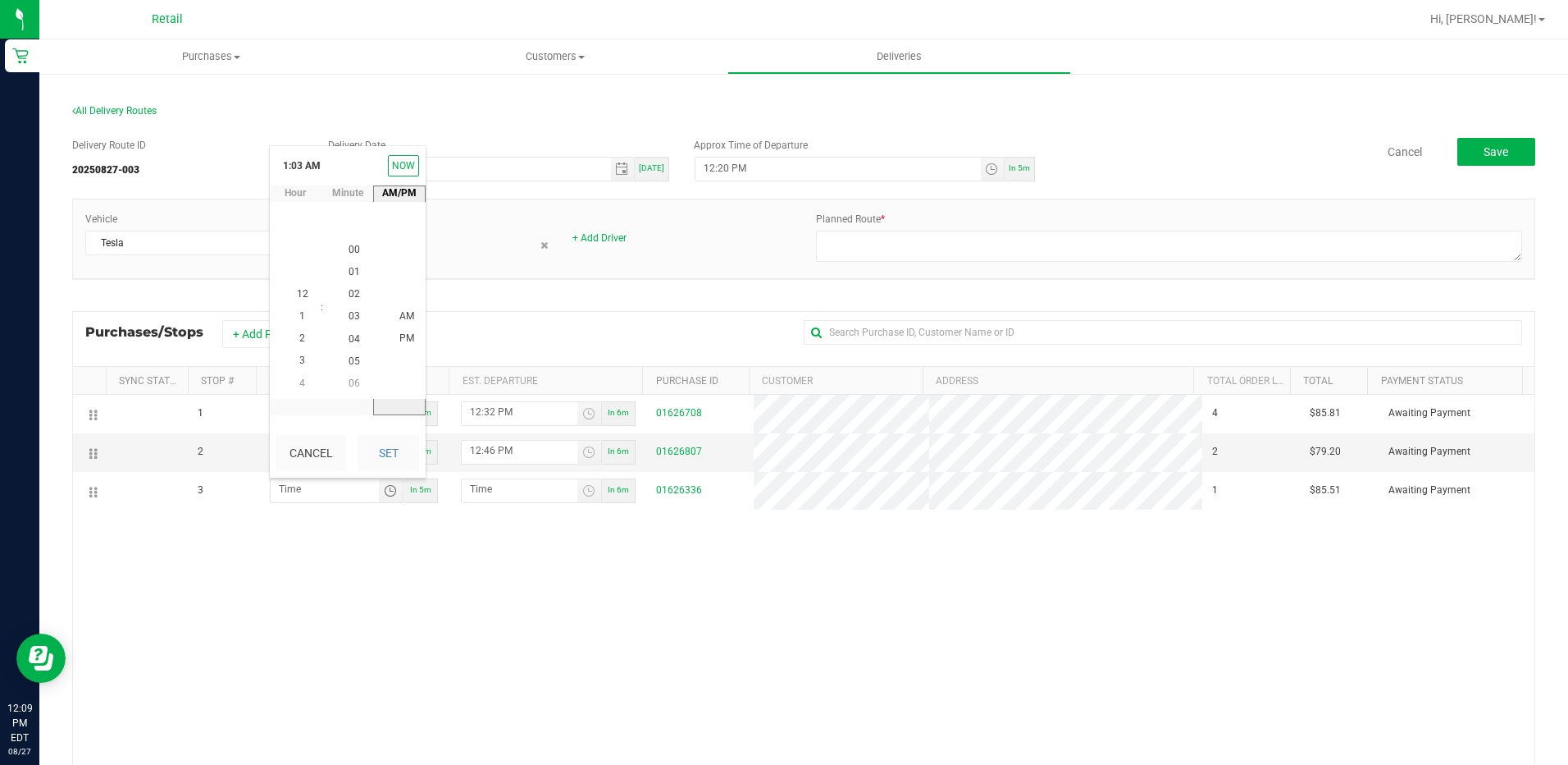
scroll to position [22, 0]
click at [389, 449] on button "Set" at bounding box center [388, 453] width 62 height 36
type input "1:03 PM"
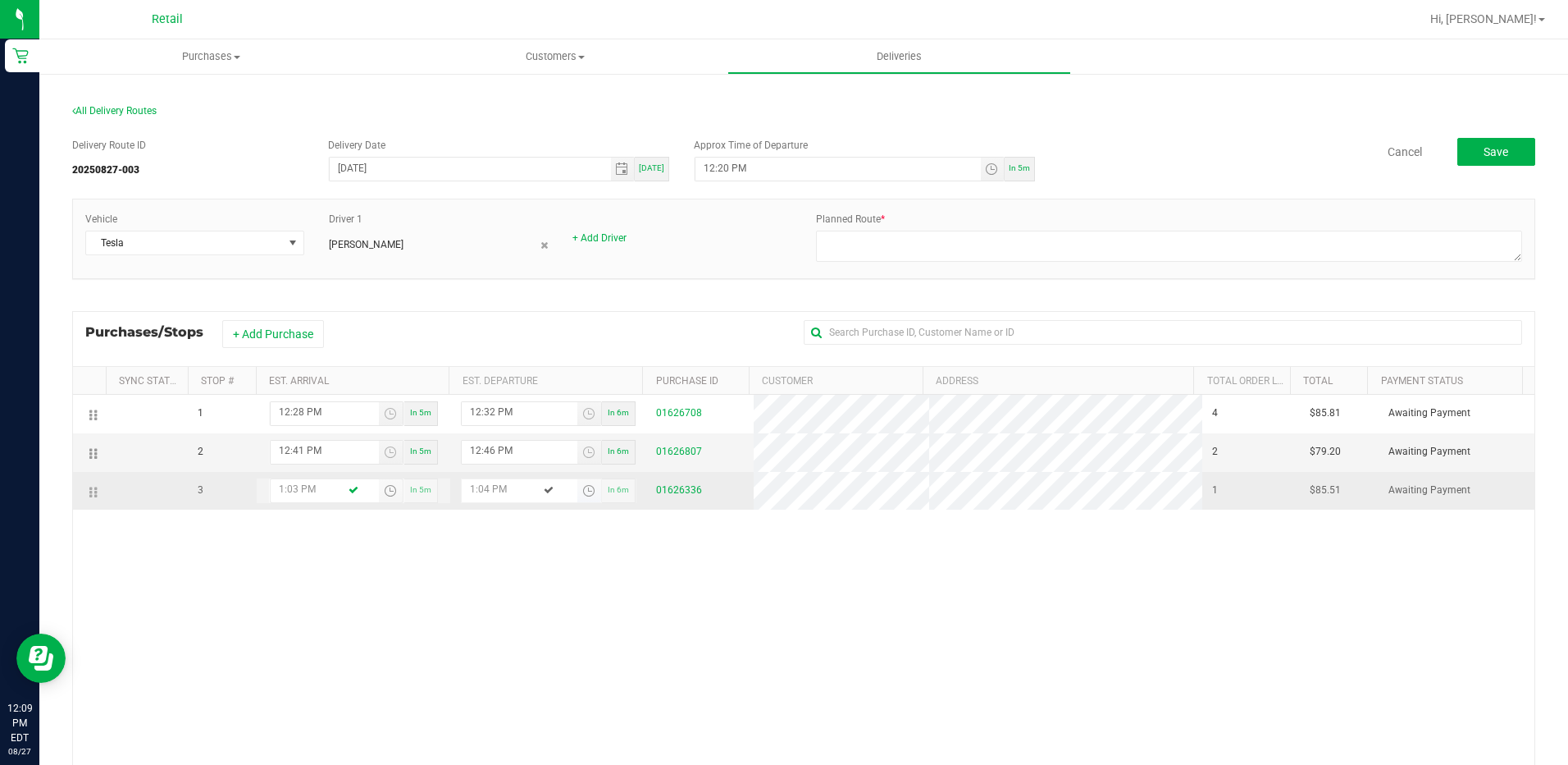
click at [584, 489] on span "Toggle time list" at bounding box center [588, 490] width 13 height 13
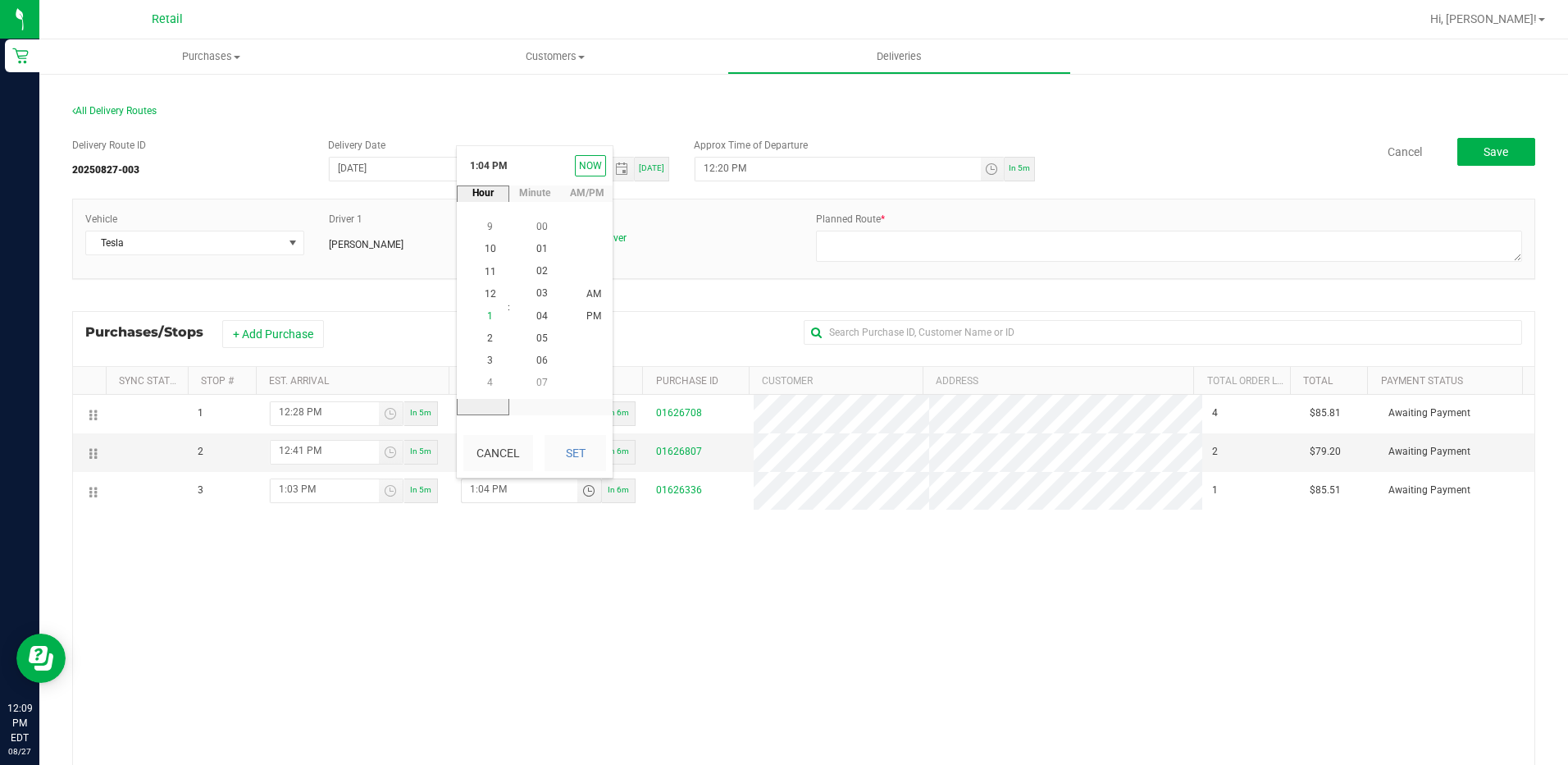
click at [487, 316] on span "1" at bounding box center [490, 316] width 6 height 11
click at [539, 356] on span "06" at bounding box center [542, 359] width 11 height 11
click at [586, 316] on span "PM" at bounding box center [593, 316] width 15 height 11
click at [569, 449] on button "Set" at bounding box center [575, 453] width 62 height 36
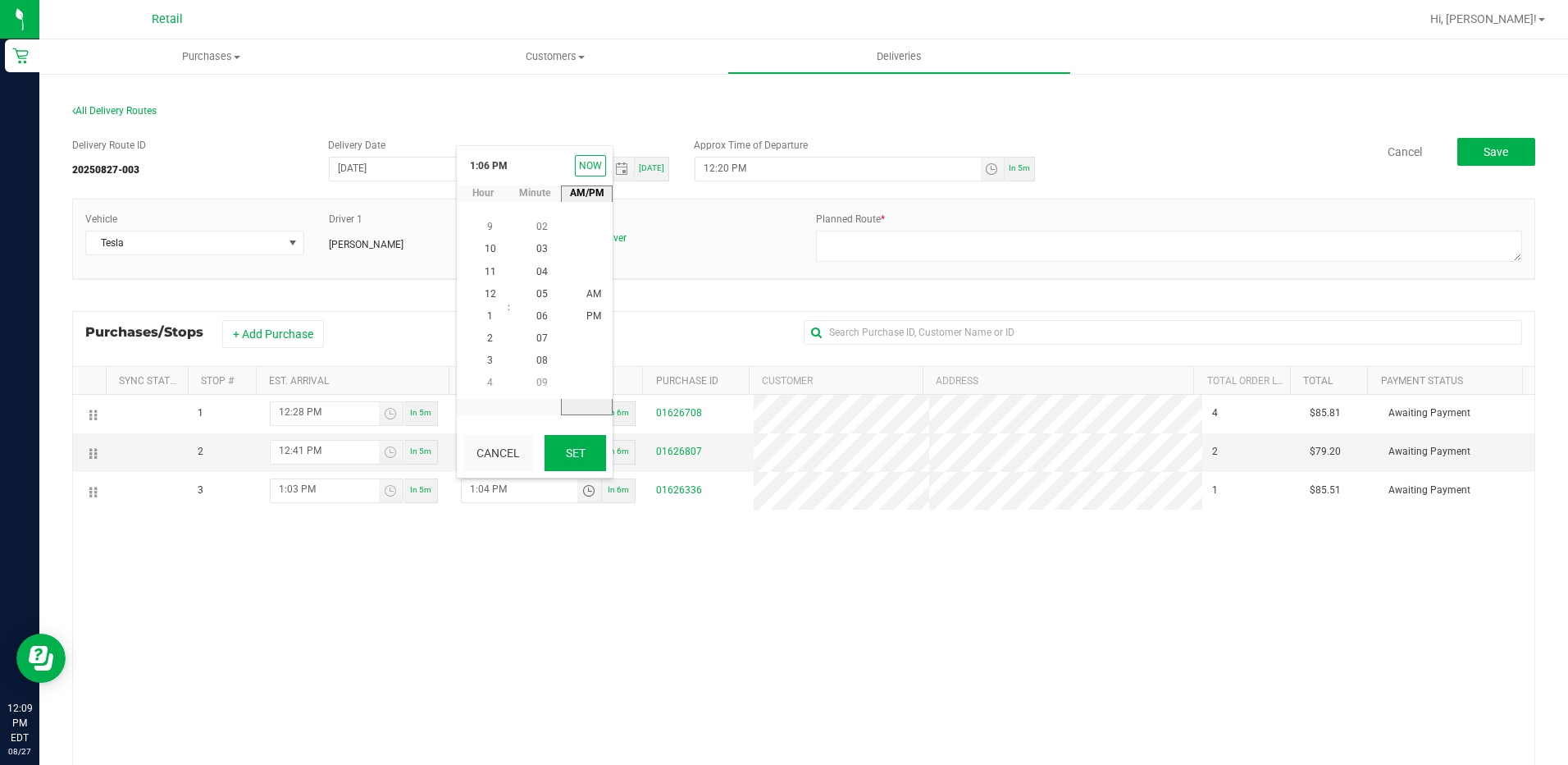
type input "1:06 PM"
click at [746, 575] on div "1 12:28 PM In 5m 12:32 PM In 6m 01626708 4 $85.81 Awaiting Payment 2 12:41 PM I…" at bounding box center [803, 635] width 1462 height 482
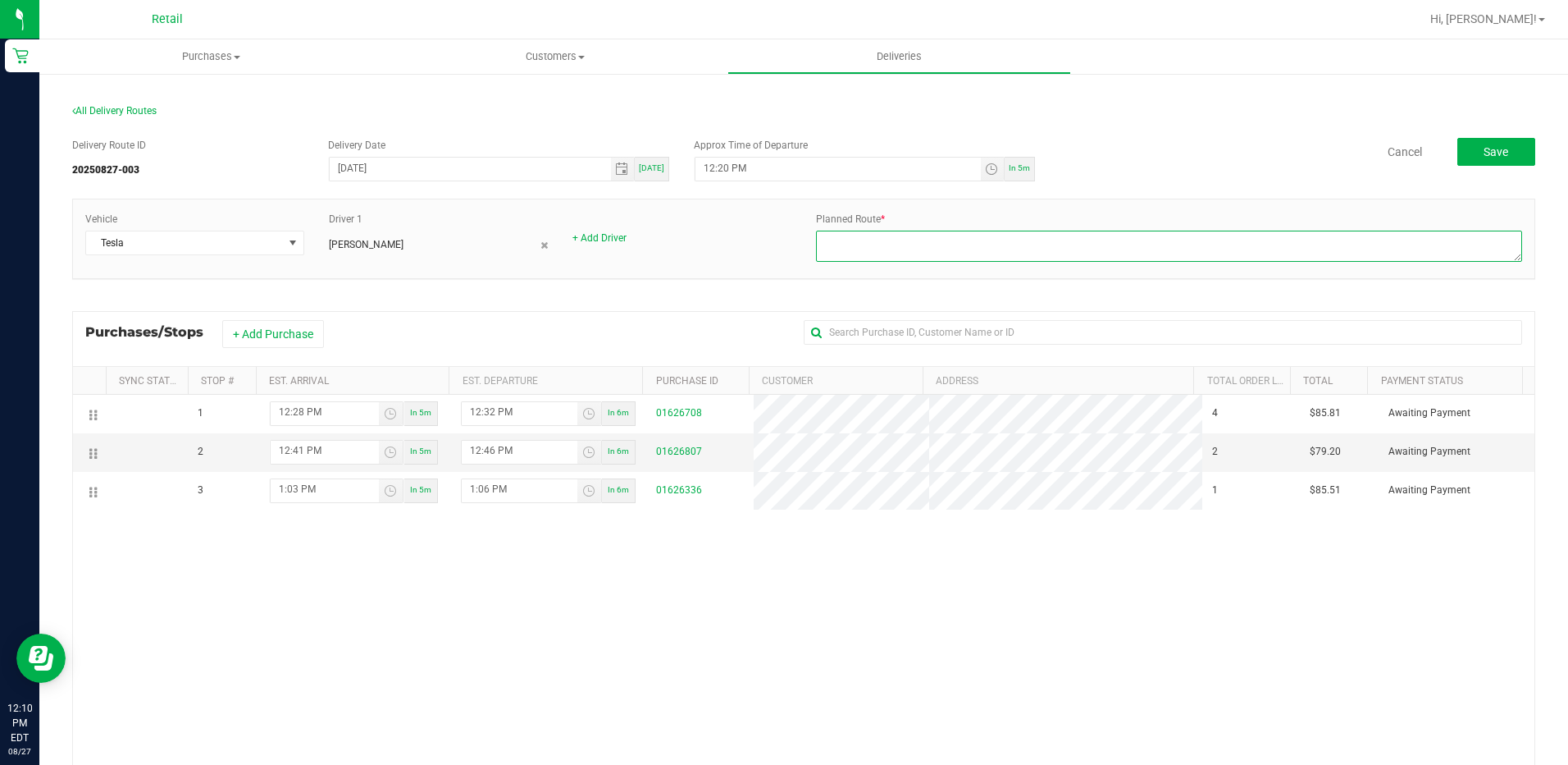
click at [1045, 254] on textarea at bounding box center [1169, 246] width 706 height 31
click at [976, 238] on textarea at bounding box center [1169, 246] width 706 height 31
type textarea "kevin driver megan dispatch 8-27 25 route 3"
click at [1491, 154] on span "Save" at bounding box center [1496, 151] width 25 height 13
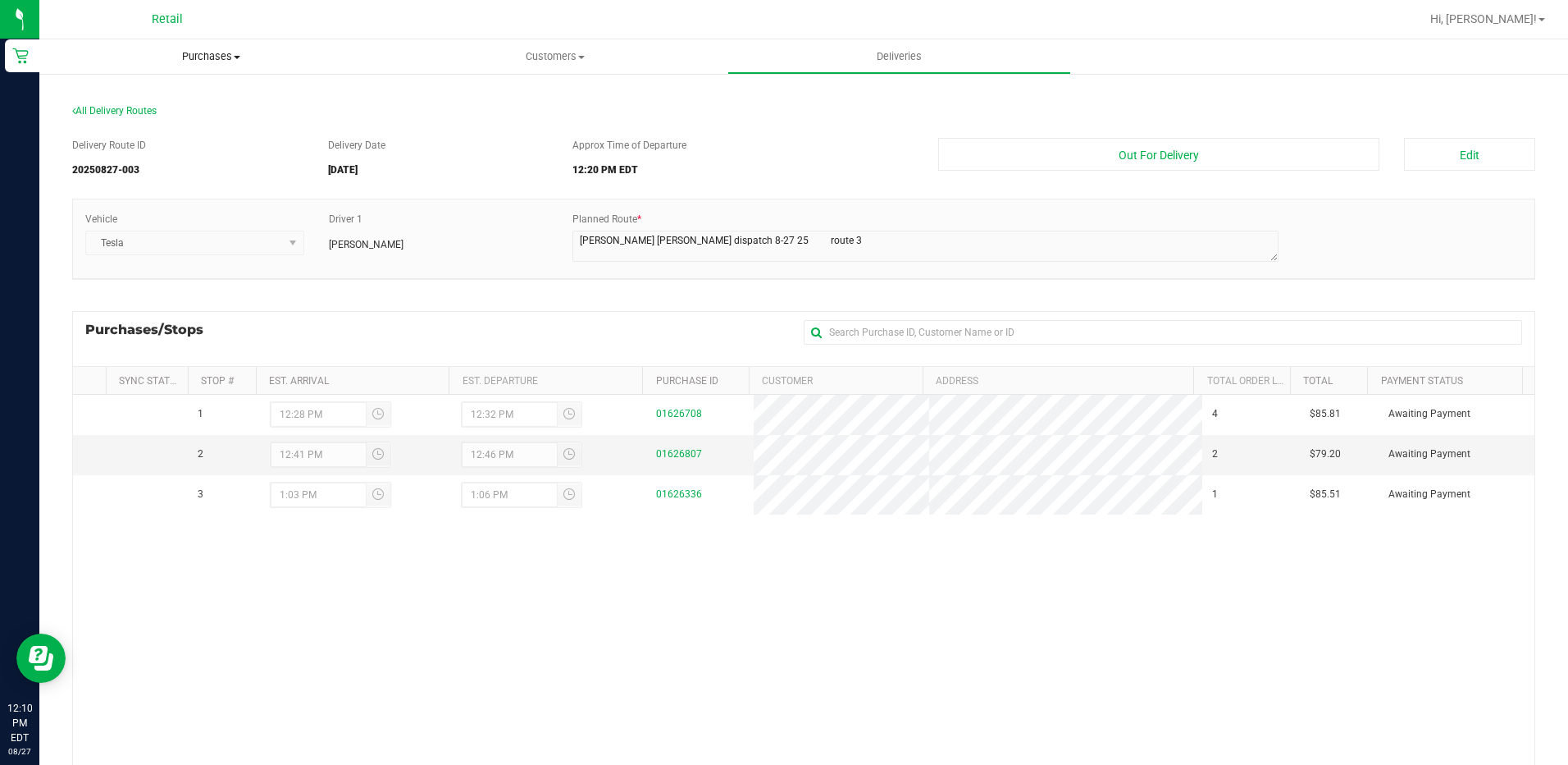
click at [195, 52] on span "Purchases" at bounding box center [211, 56] width 344 height 15
click at [158, 90] on li "Summary of purchases" at bounding box center [211, 99] width 344 height 20
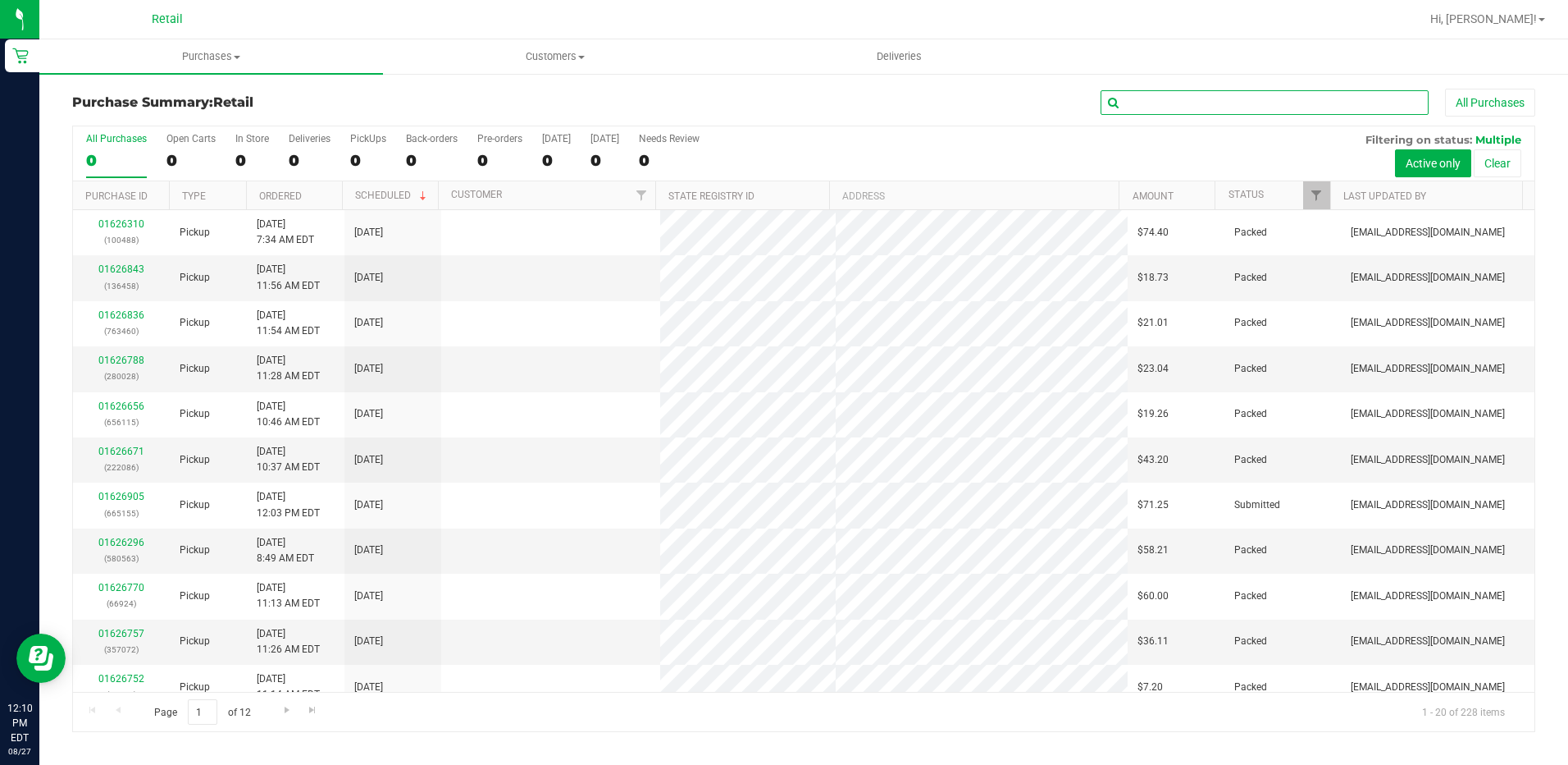
click at [1144, 105] on input "text" at bounding box center [1265, 102] width 328 height 25
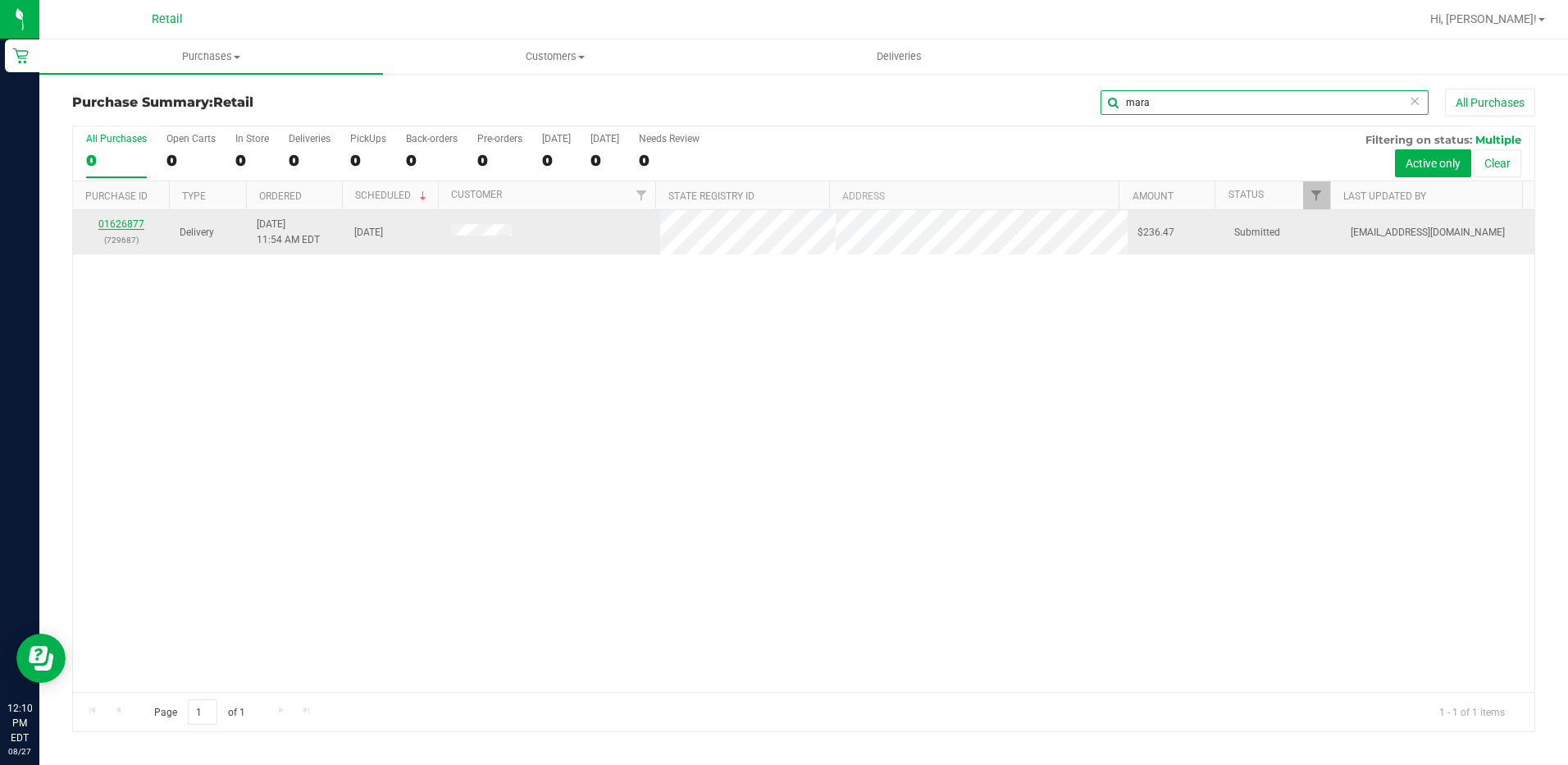
type input "mara"
click at [121, 222] on link "01626877" at bounding box center [122, 223] width 46 height 11
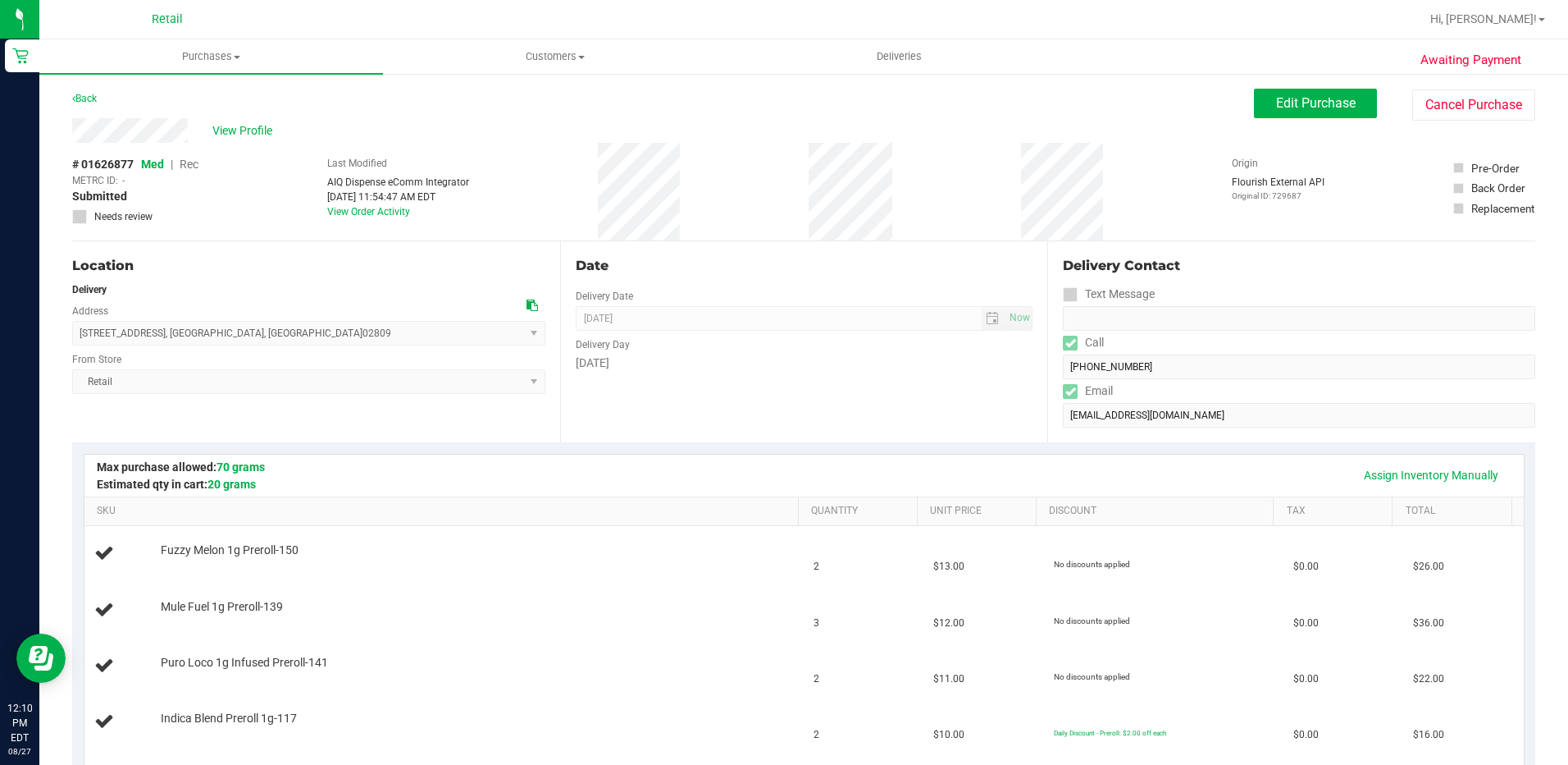
click at [75, 136] on div "View Profile" at bounding box center [663, 130] width 1182 height 25
drag, startPoint x: 192, startPoint y: 124, endPoint x: 70, endPoint y: 136, distance: 122.6
drag, startPoint x: 193, startPoint y: 324, endPoint x: 75, endPoint y: 322, distance: 118.0
click at [75, 322] on span "11 Division Street , Bristol , RI 02809 Select address 58 Franca Dr. 11 Divisio…" at bounding box center [309, 333] width 473 height 25
drag, startPoint x: 75, startPoint y: 322, endPoint x: 97, endPoint y: 331, distance: 23.8
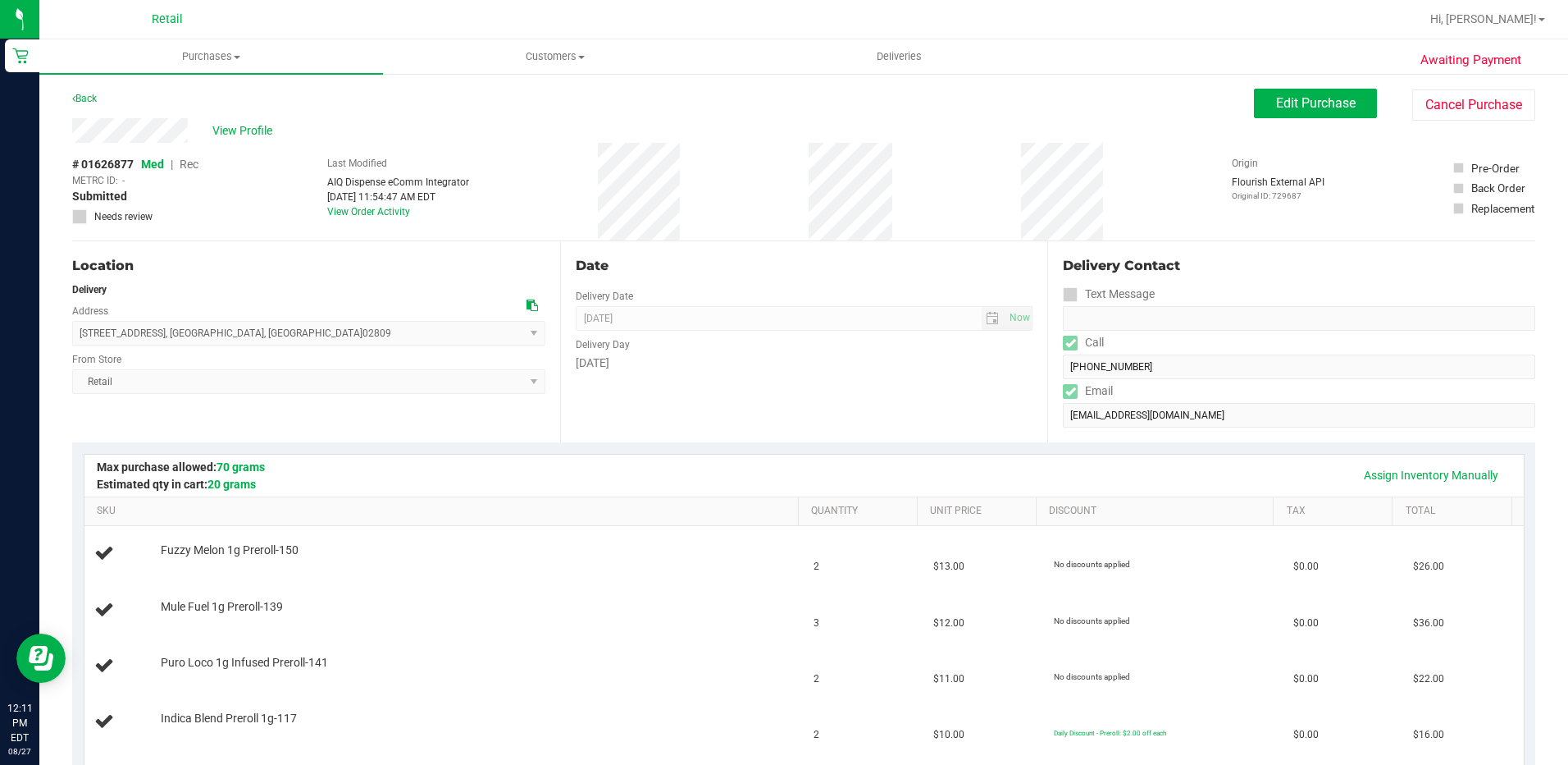
click at [924, 420] on div "Date Delivery Date 08/27/2025 Now 08/27/2025 12:00 PM Now Delivery Day Wednesday" at bounding box center [803, 341] width 488 height 201
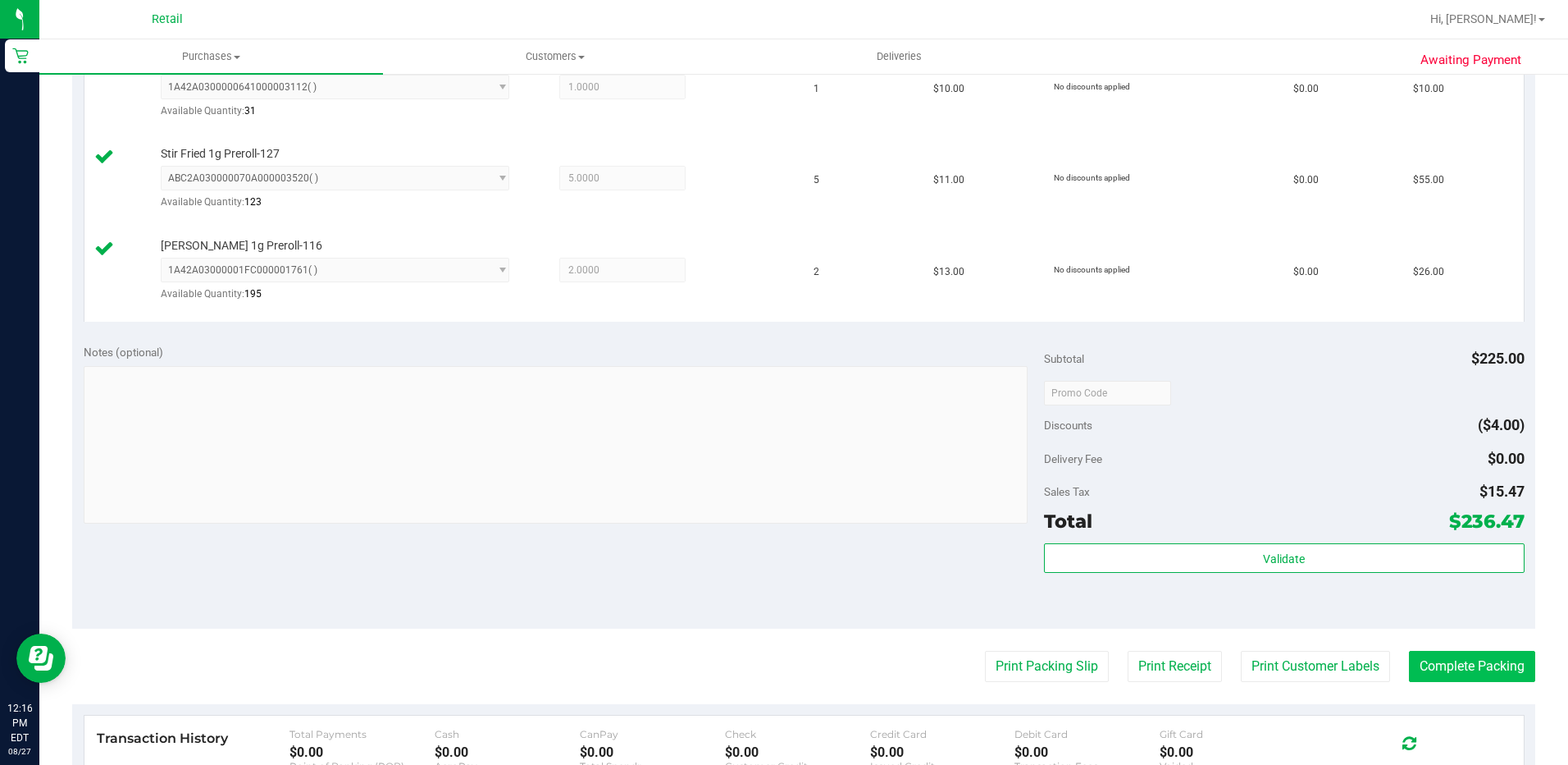
scroll to position [1067, 0]
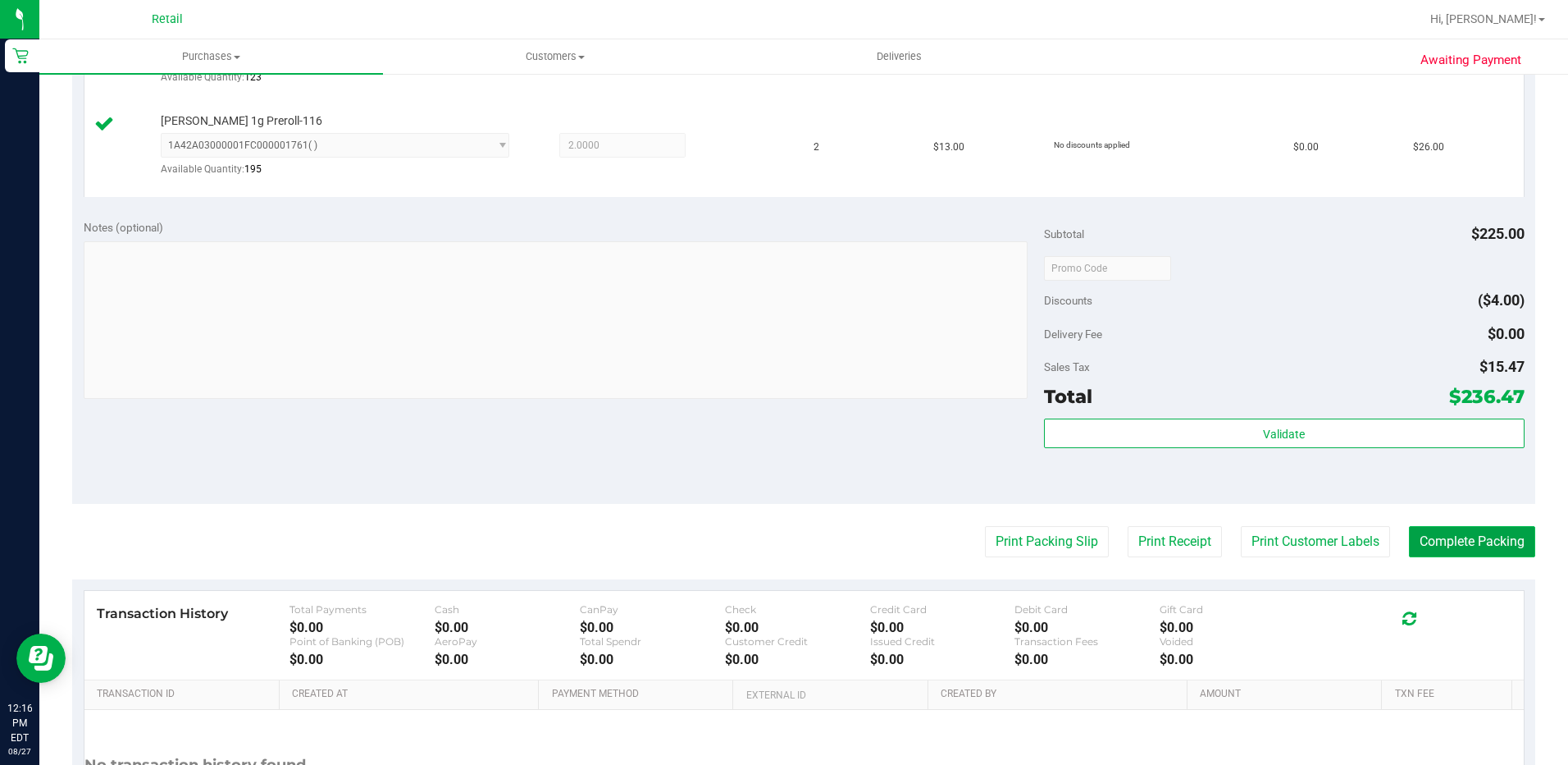
click at [1453, 541] on button "Complete Packing" at bounding box center [1472, 541] width 126 height 31
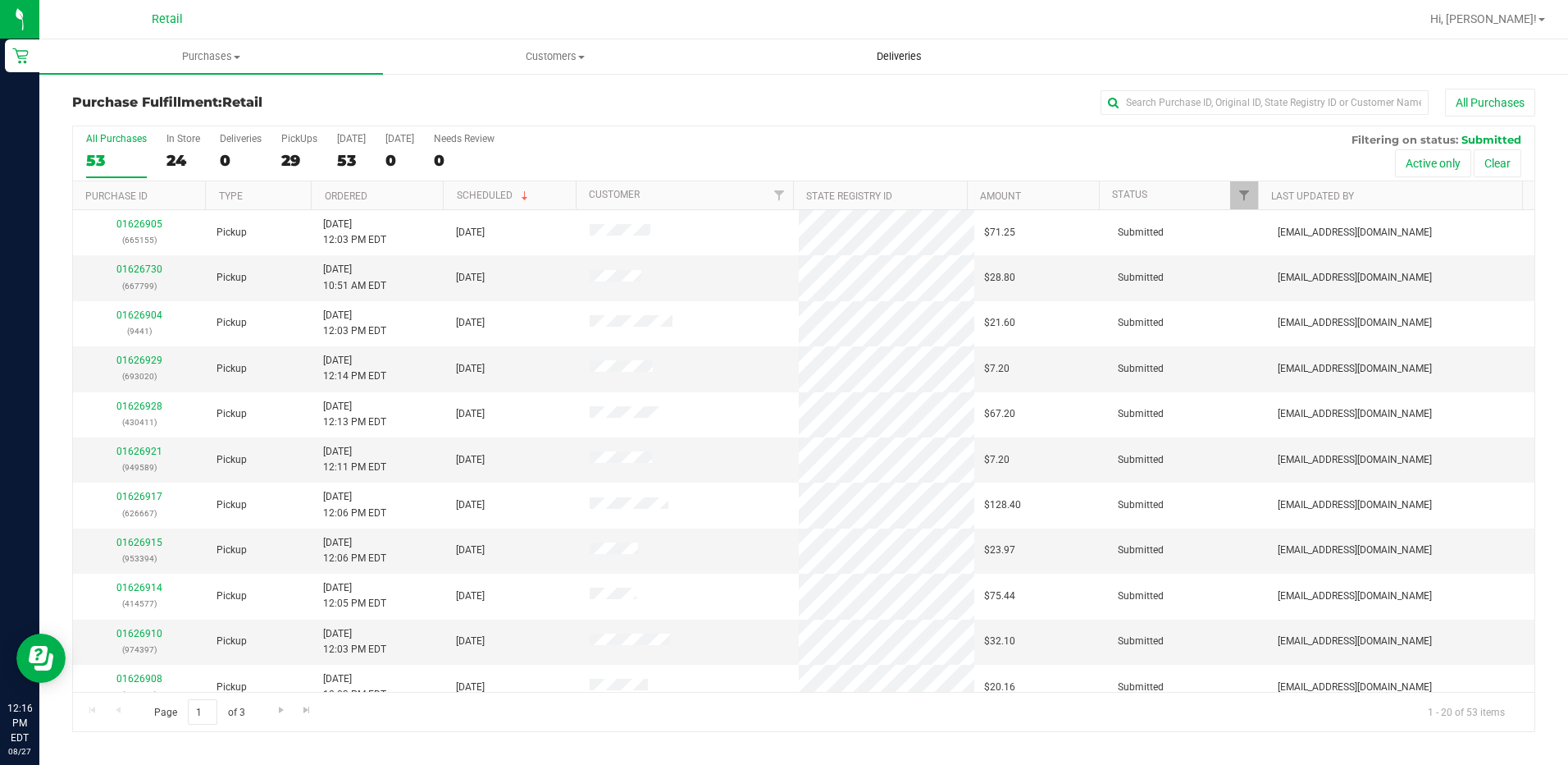
click at [905, 57] on span "Deliveries" at bounding box center [899, 56] width 89 height 15
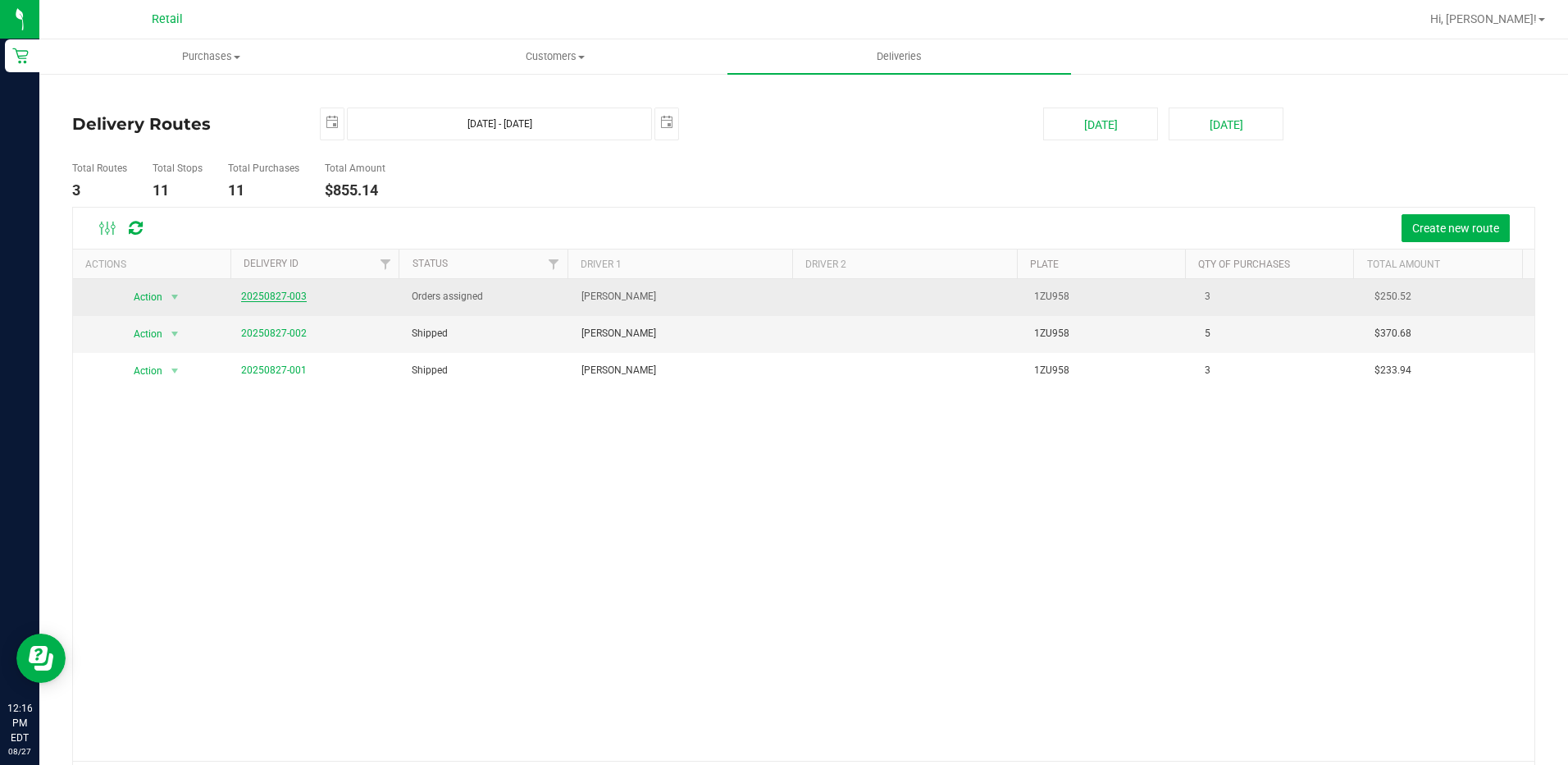
click at [267, 297] on link "20250827-003" at bounding box center [273, 296] width 66 height 11
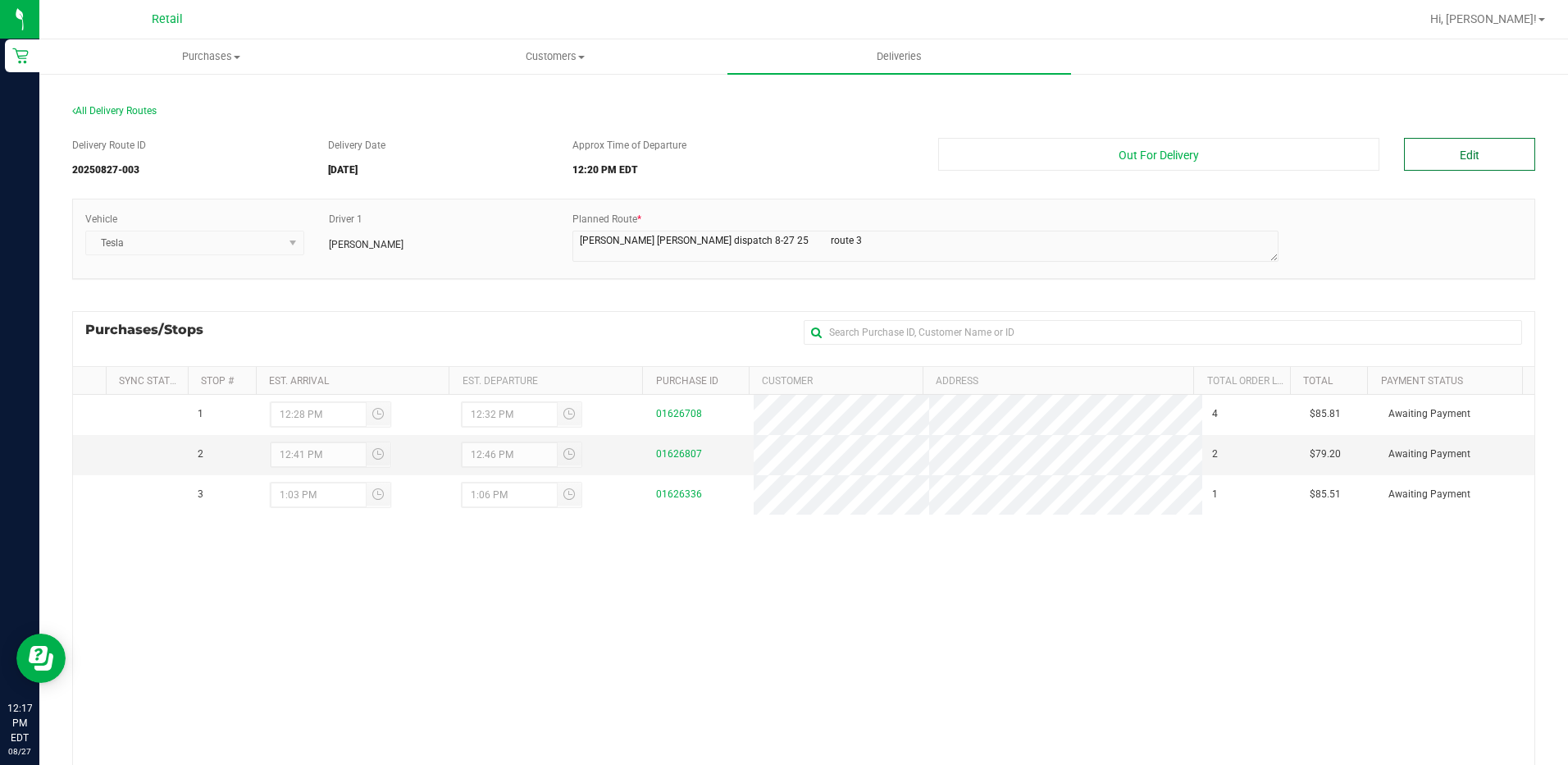
click at [1463, 154] on button "Edit" at bounding box center [1469, 154] width 131 height 33
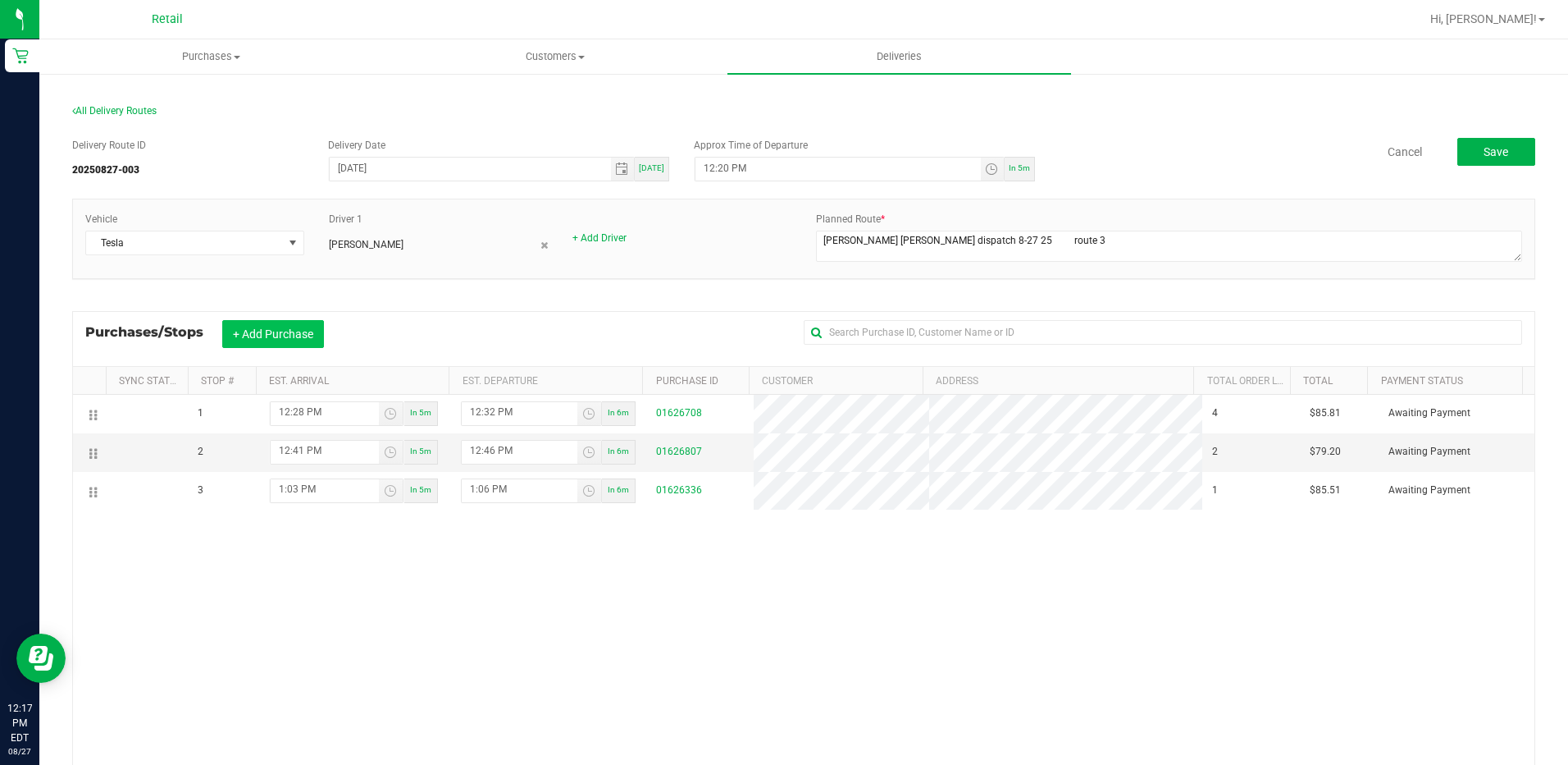
click at [254, 330] on button "+ Add Purchase" at bounding box center [273, 334] width 102 height 28
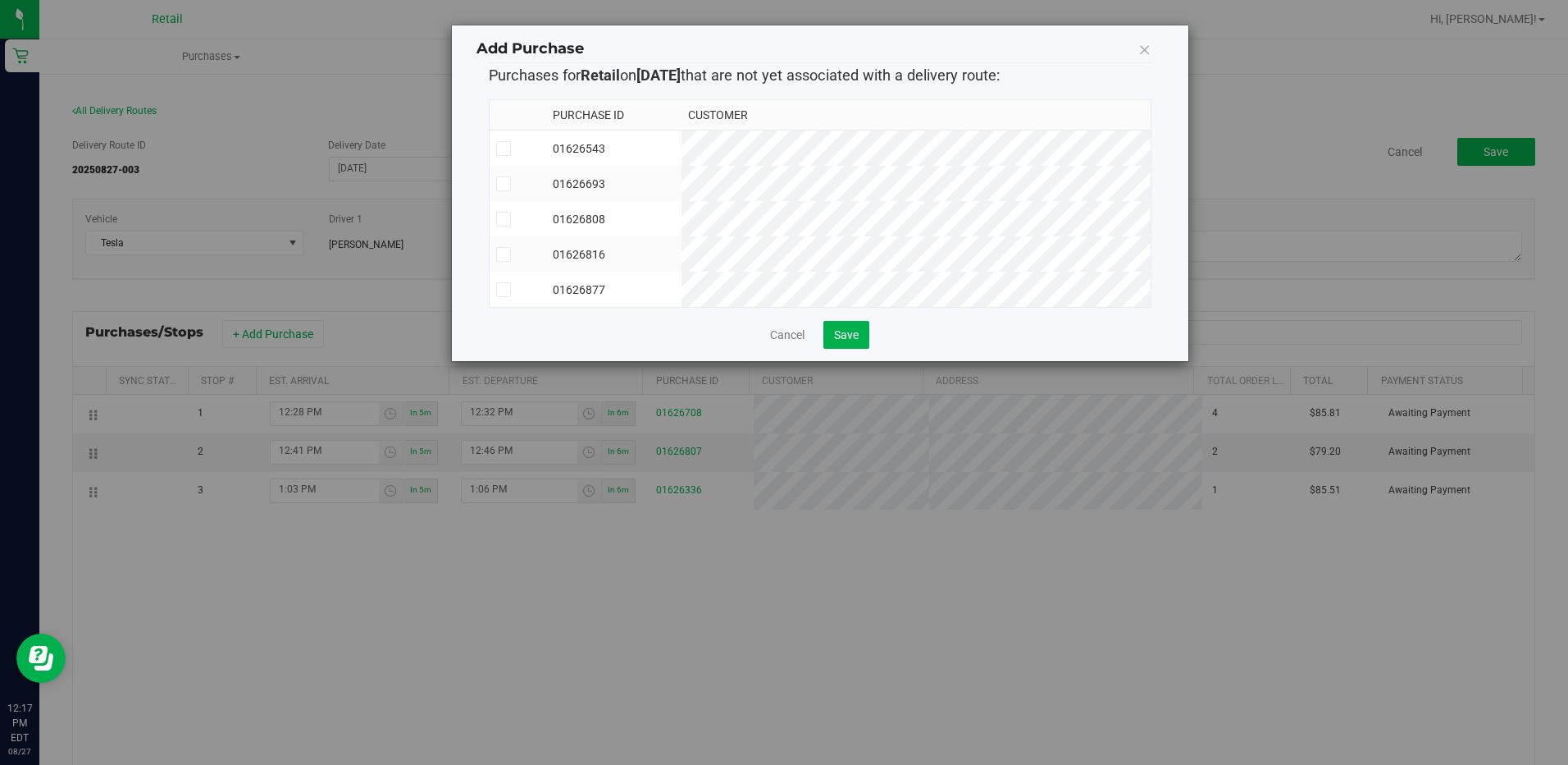
click at [499, 282] on span at bounding box center [503, 289] width 15 height 15
click at [0, 0] on input "checkbox" at bounding box center [0, 0] width 0 height 0
click at [852, 341] on span "Save" at bounding box center [846, 334] width 25 height 13
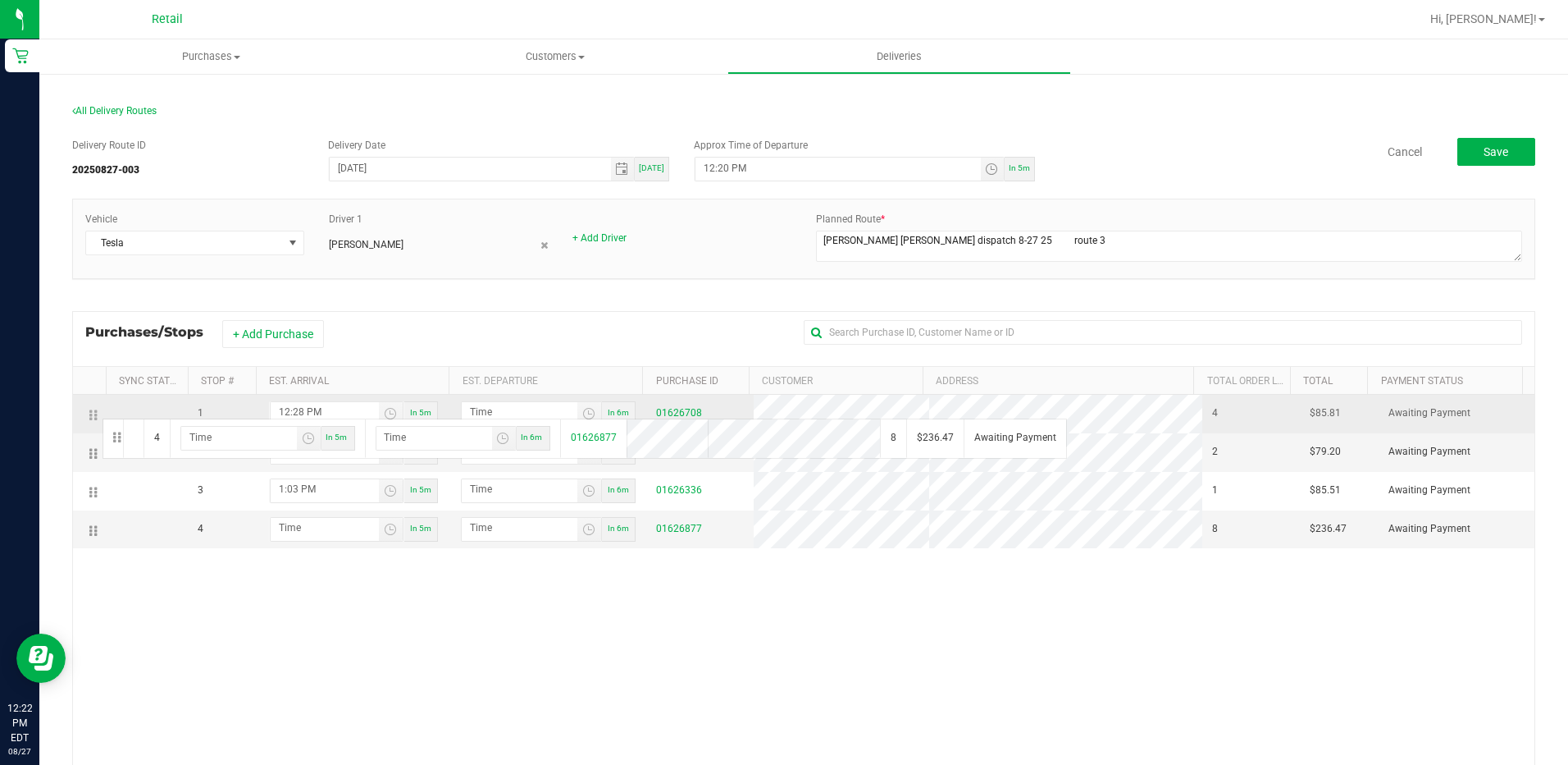
drag, startPoint x: 93, startPoint y: 530, endPoint x: 99, endPoint y: 418, distance: 112.2
click at [310, 418] on input "hour:minute AM" at bounding box center [325, 413] width 108 height 21
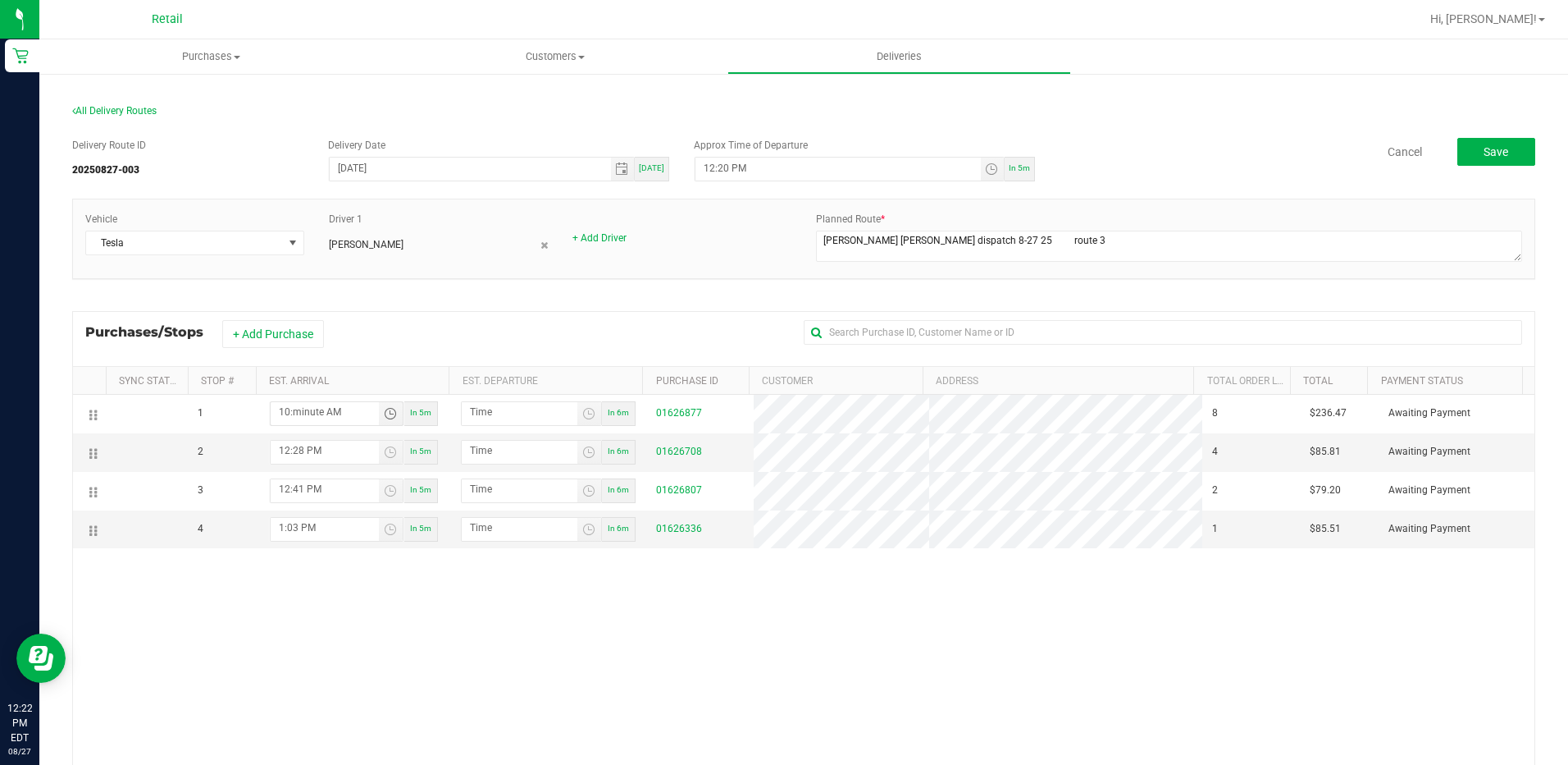
type input "10:00 AM"
type input "10:01 AM"
type input "1:00 PM"
type input "1:01 PM"
type input "1:00 PM"
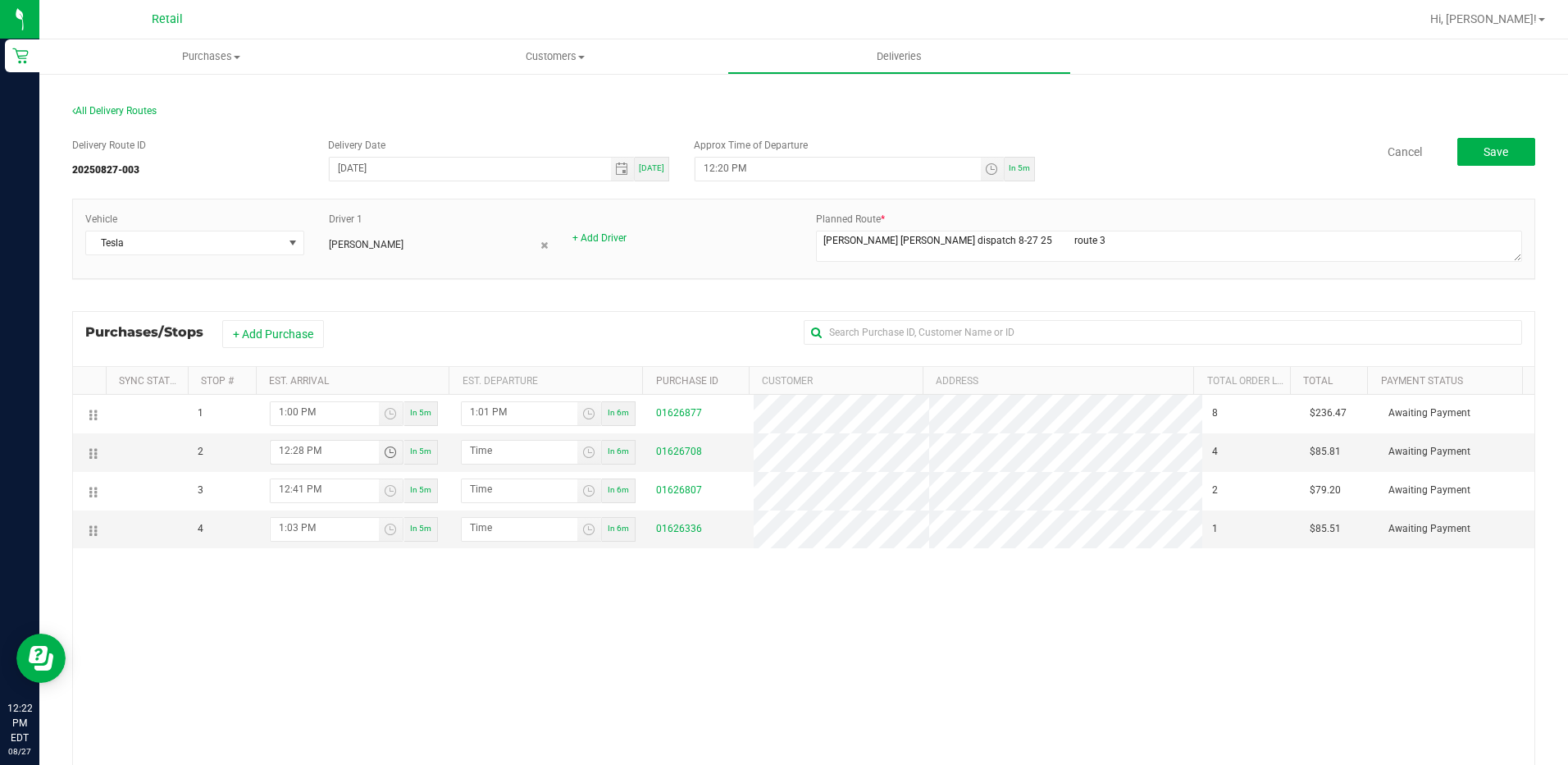
type input "1:28 PM"
type input "1:29 PM"
type input "1:36 PM"
type input "1:37 PM"
type input "1:36 PM"
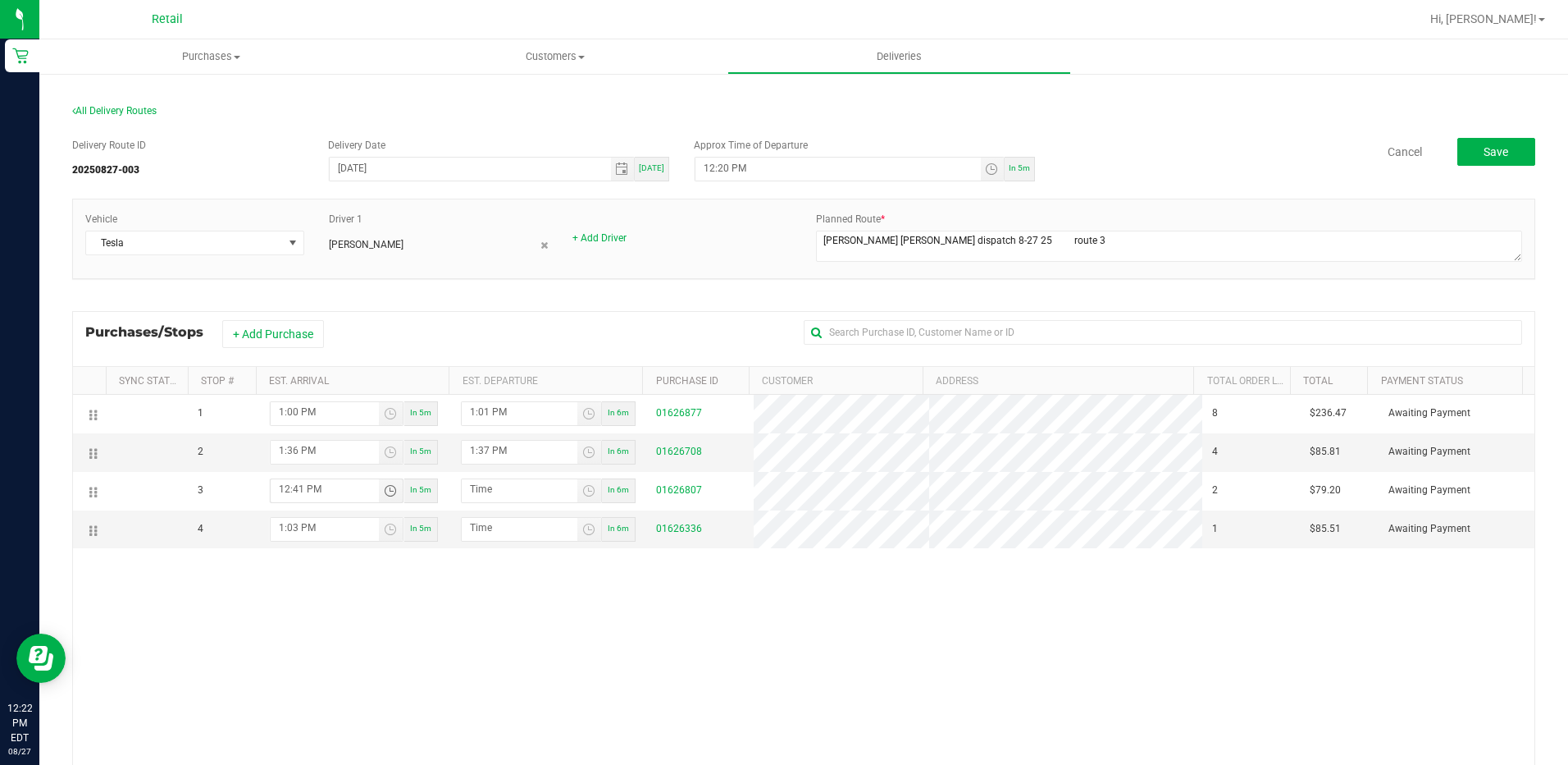
type input "1:41 PM"
type input "1:42 PM"
type input "1:49 PM"
type input "1:50 PM"
type input "1:49 PM"
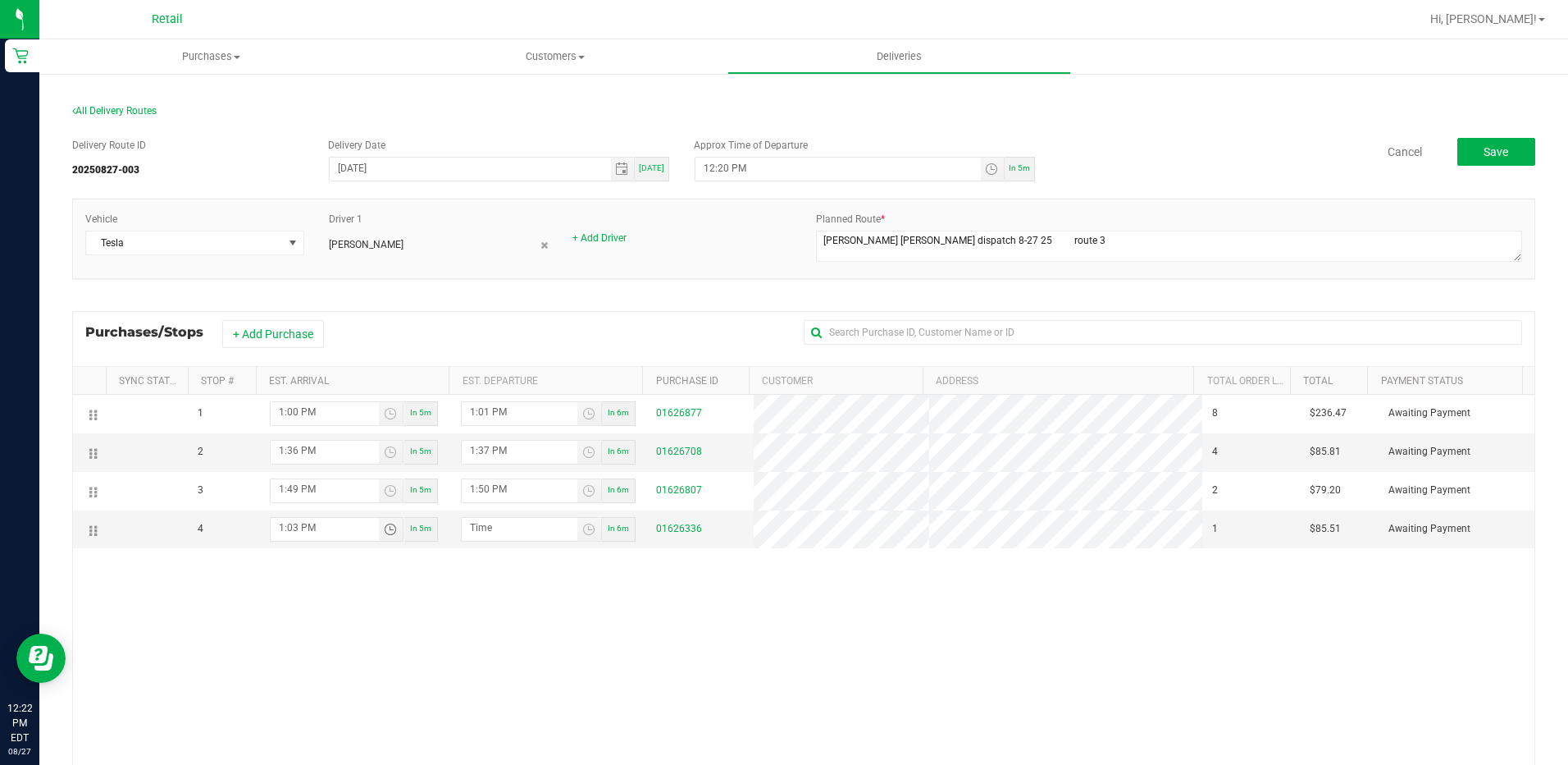
type input "2:03 PM"
type input "2:04 PM"
type input "2:30 PM"
type input "2:31 PM"
type input "2:06 PM"
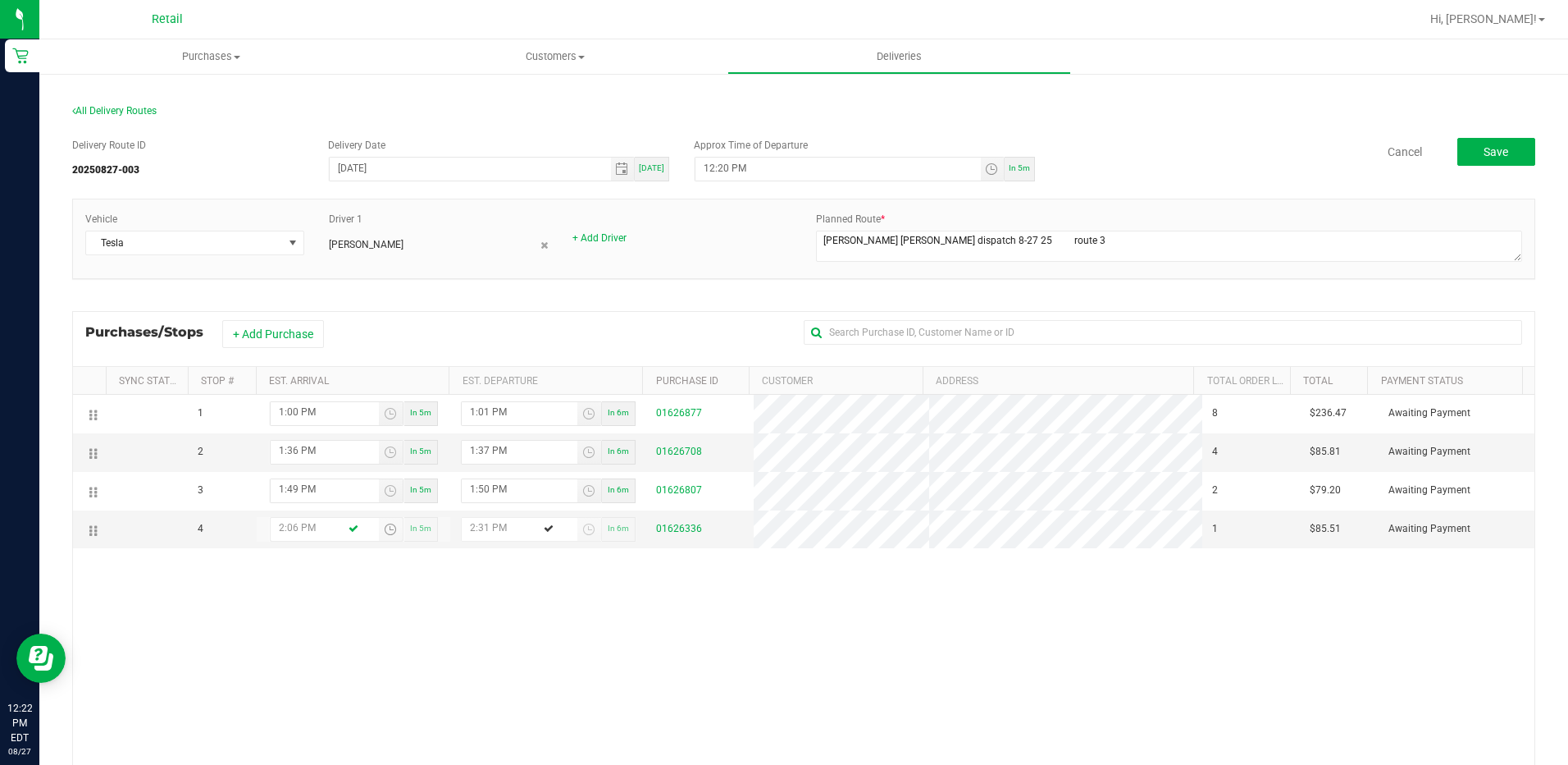
click at [472, 599] on div "1 1:00 PM In 5m 1:01 PM In 6m 01626877 8 $236.47 Awaiting Payment 2 1:36 PM In …" at bounding box center [803, 635] width 1462 height 482
click at [1489, 155] on span "Save" at bounding box center [1496, 151] width 25 height 13
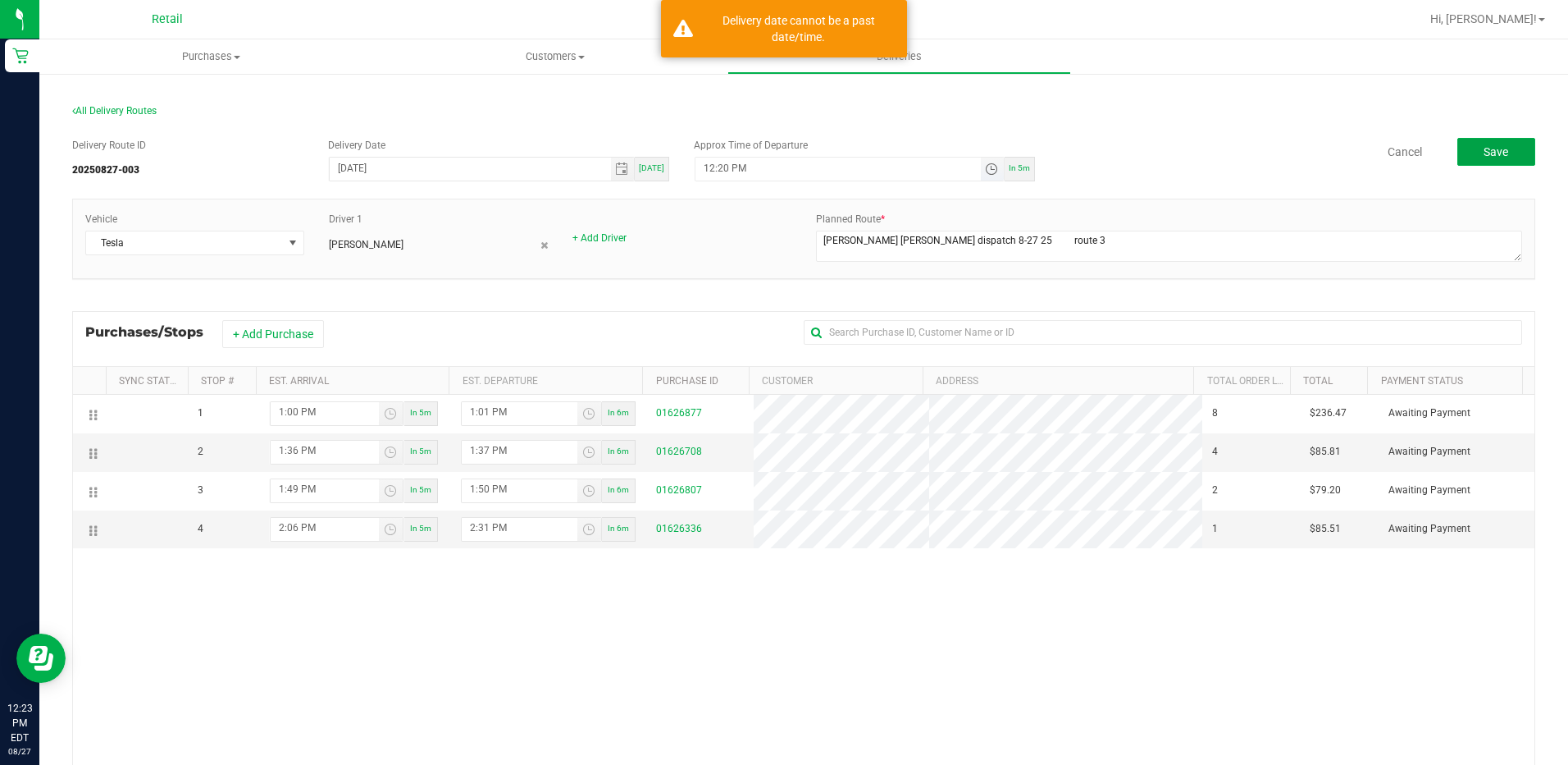
click at [985, 174] on span "Toggle time list" at bounding box center [991, 168] width 13 height 13
drag, startPoint x: 722, startPoint y: 360, endPoint x: 756, endPoint y: 361, distance: 34.0
click at [722, 359] on li "12" at bounding box center [724, 352] width 39 height 22
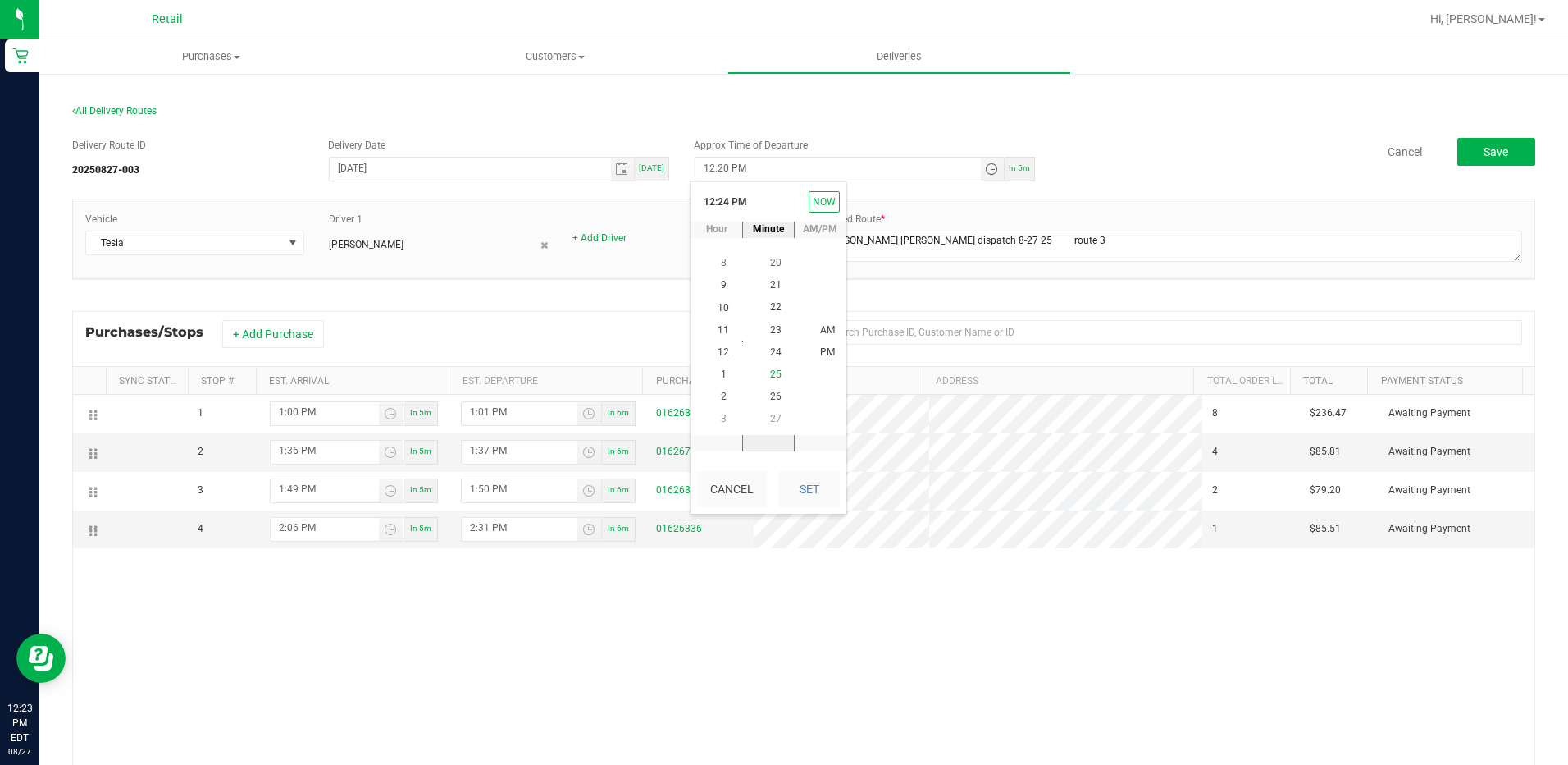
click at [770, 380] on span "25" at bounding box center [775, 374] width 11 height 11
click at [826, 348] on span "PM" at bounding box center [827, 352] width 15 height 11
click at [816, 499] on button "Set" at bounding box center [809, 489] width 62 height 36
type input "12:25 PM"
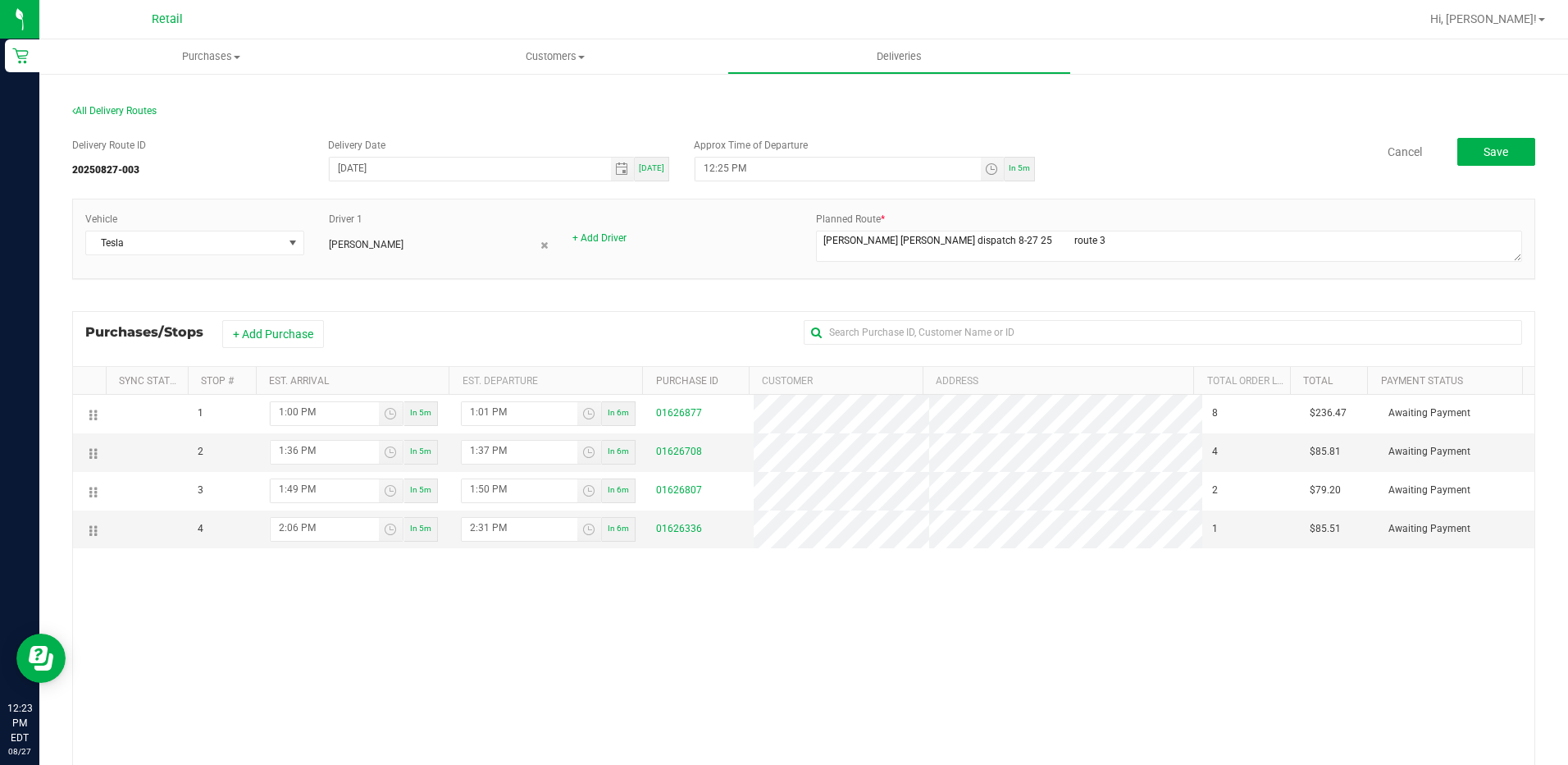
click at [1222, 692] on div "1 1:00 PM In 5m 1:01 PM In 6m 01626877 8 $236.47 Awaiting Payment 2 1:36 PM In …" at bounding box center [803, 635] width 1462 height 482
click at [1469, 154] on button "Save" at bounding box center [1496, 152] width 78 height 28
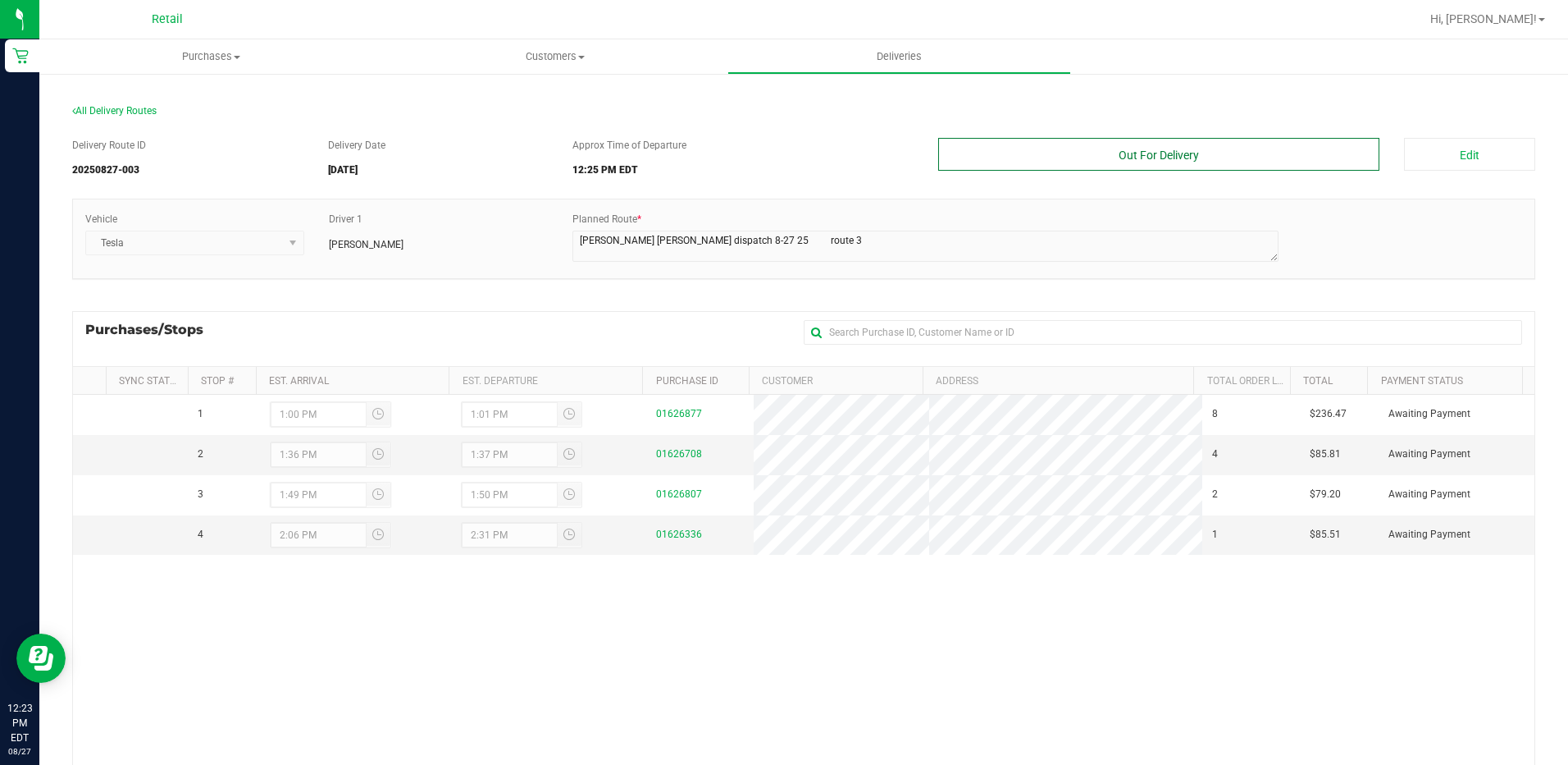
click at [1131, 156] on button "Out For Delivery" at bounding box center [1160, 154] width 442 height 33
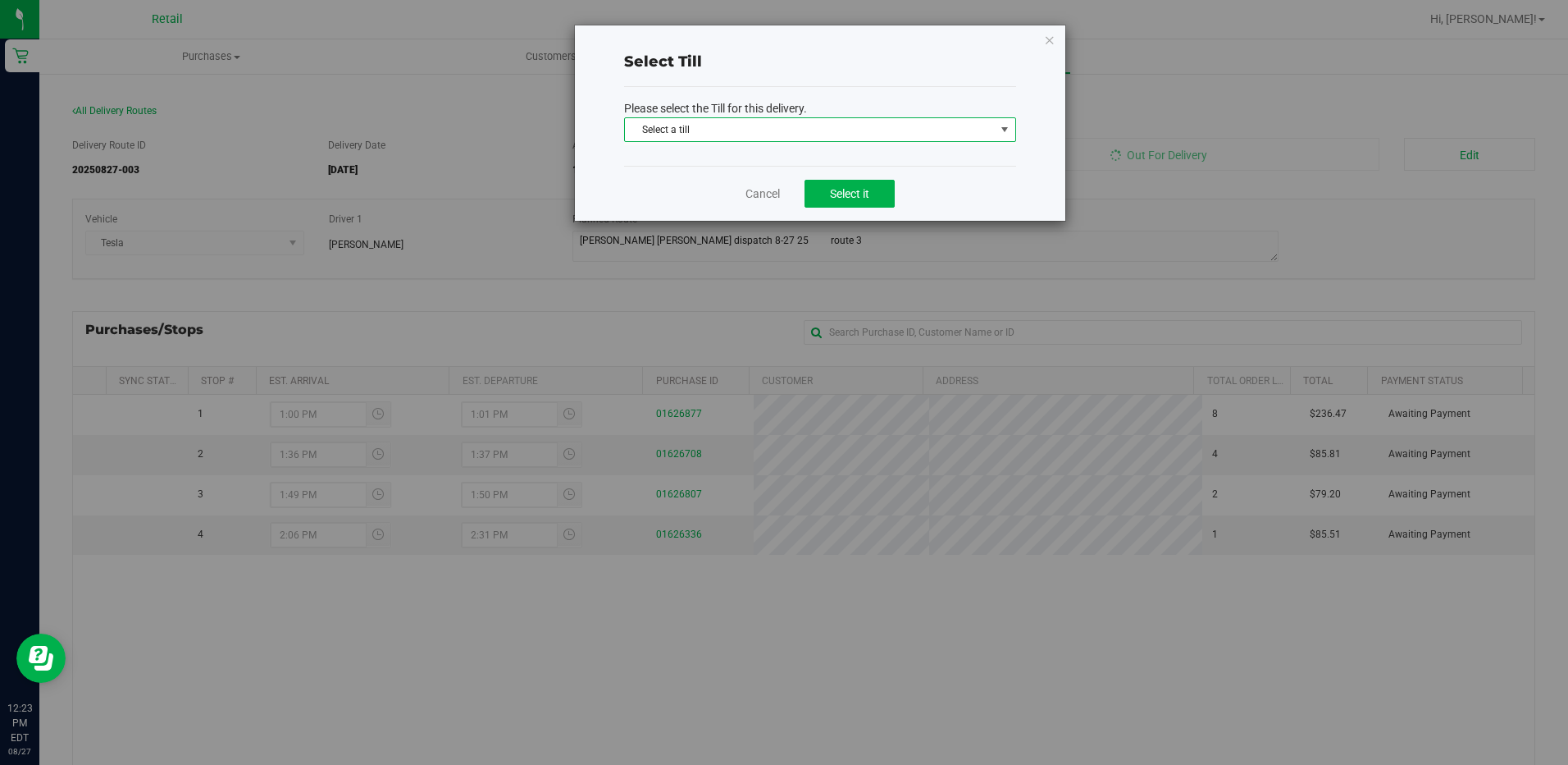
click at [812, 133] on span "Select a till" at bounding box center [809, 130] width 369 height 23
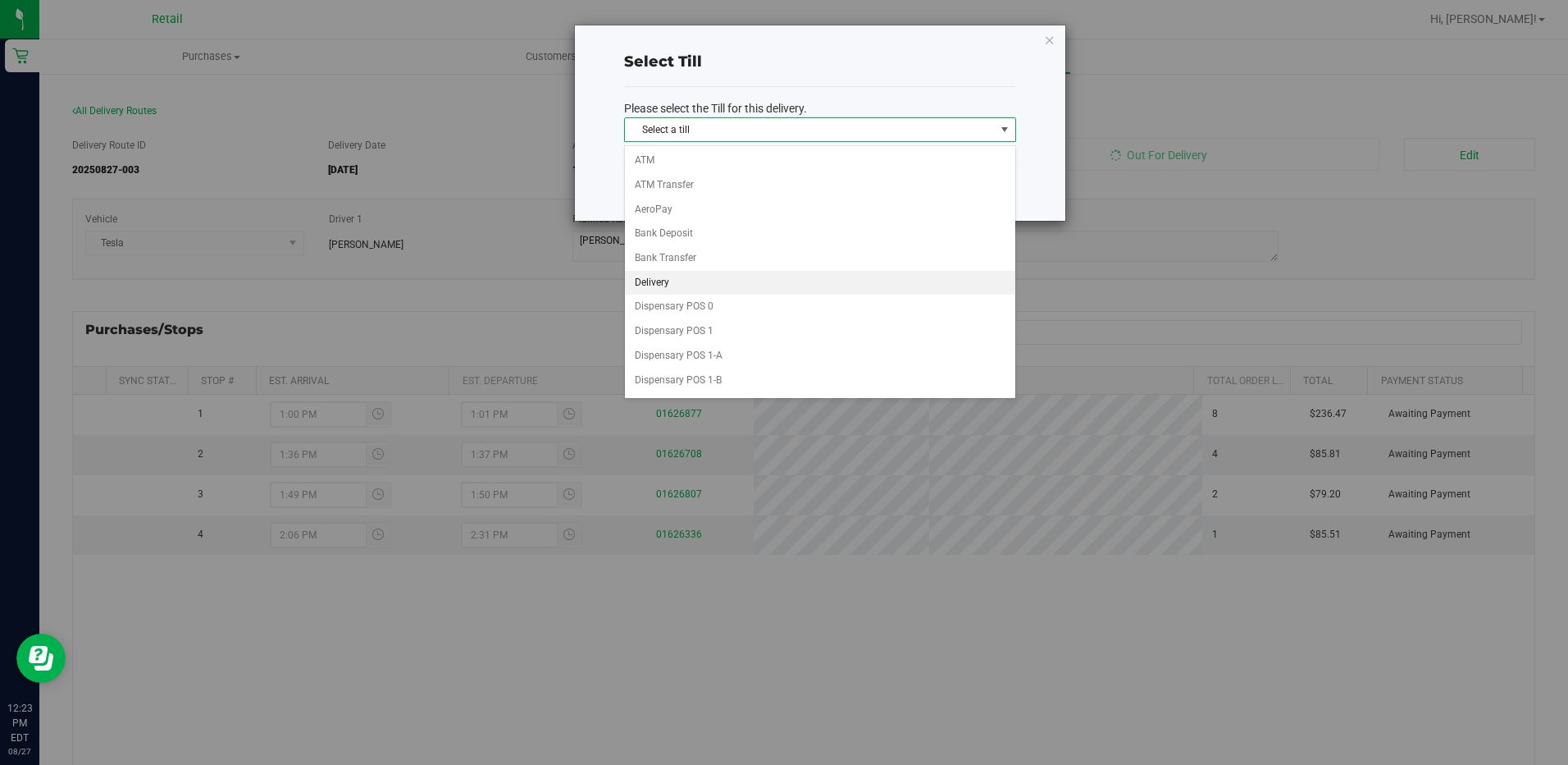
click at [670, 293] on li "Delivery" at bounding box center [820, 283] width 390 height 25
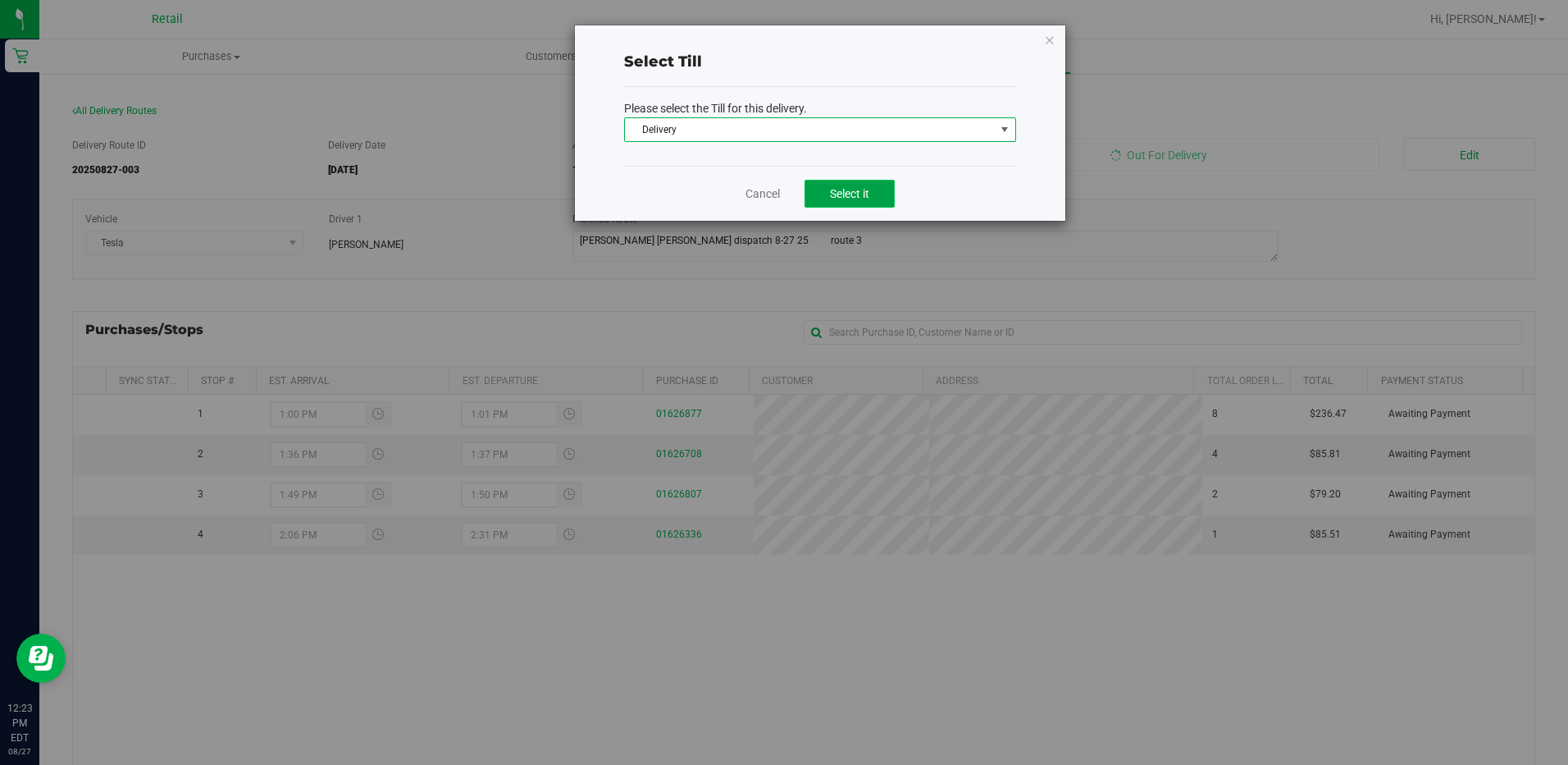
click at [857, 202] on button "Select it" at bounding box center [850, 194] width 90 height 28
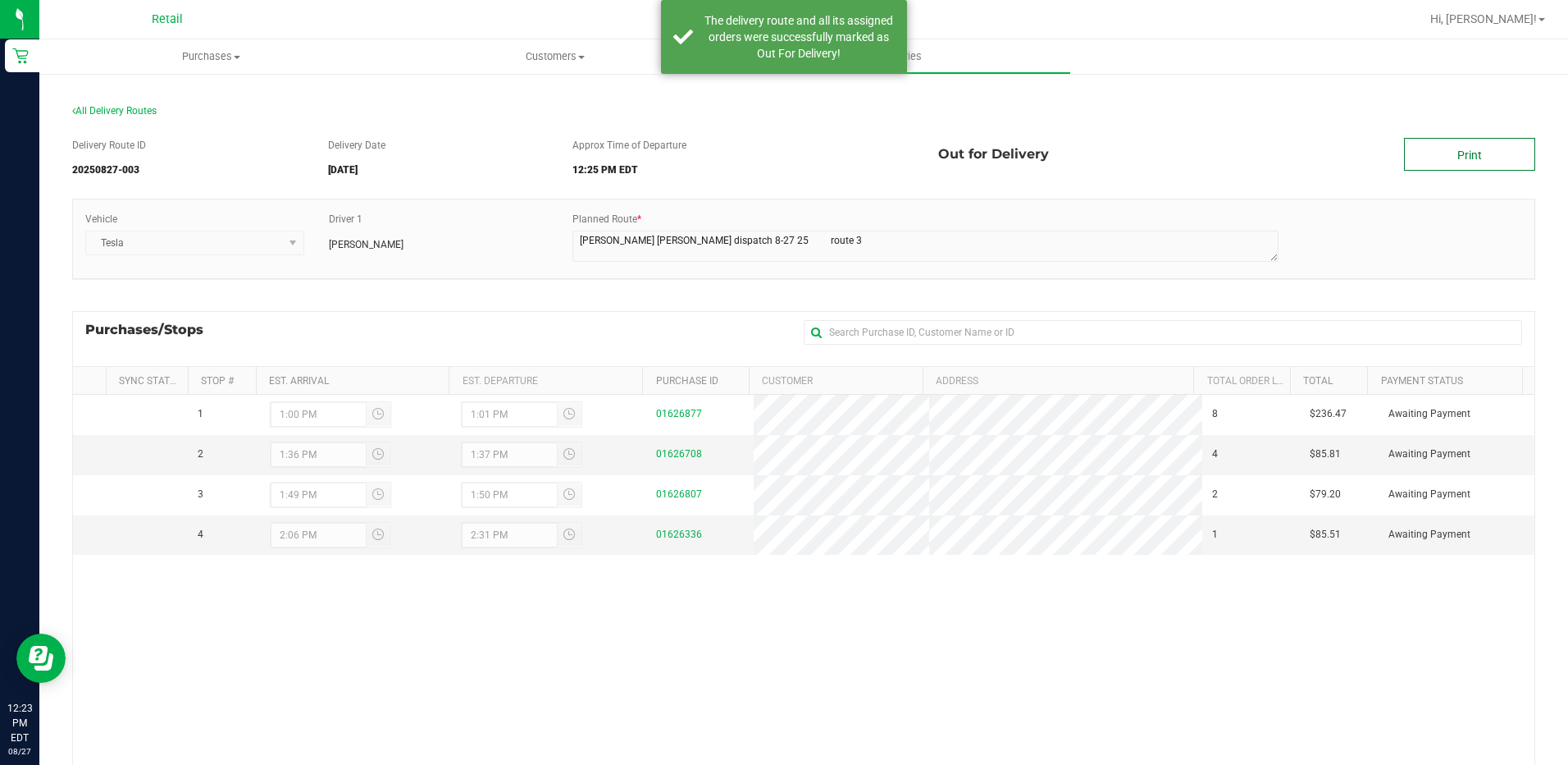
click at [1441, 156] on link "Print" at bounding box center [1469, 154] width 131 height 33
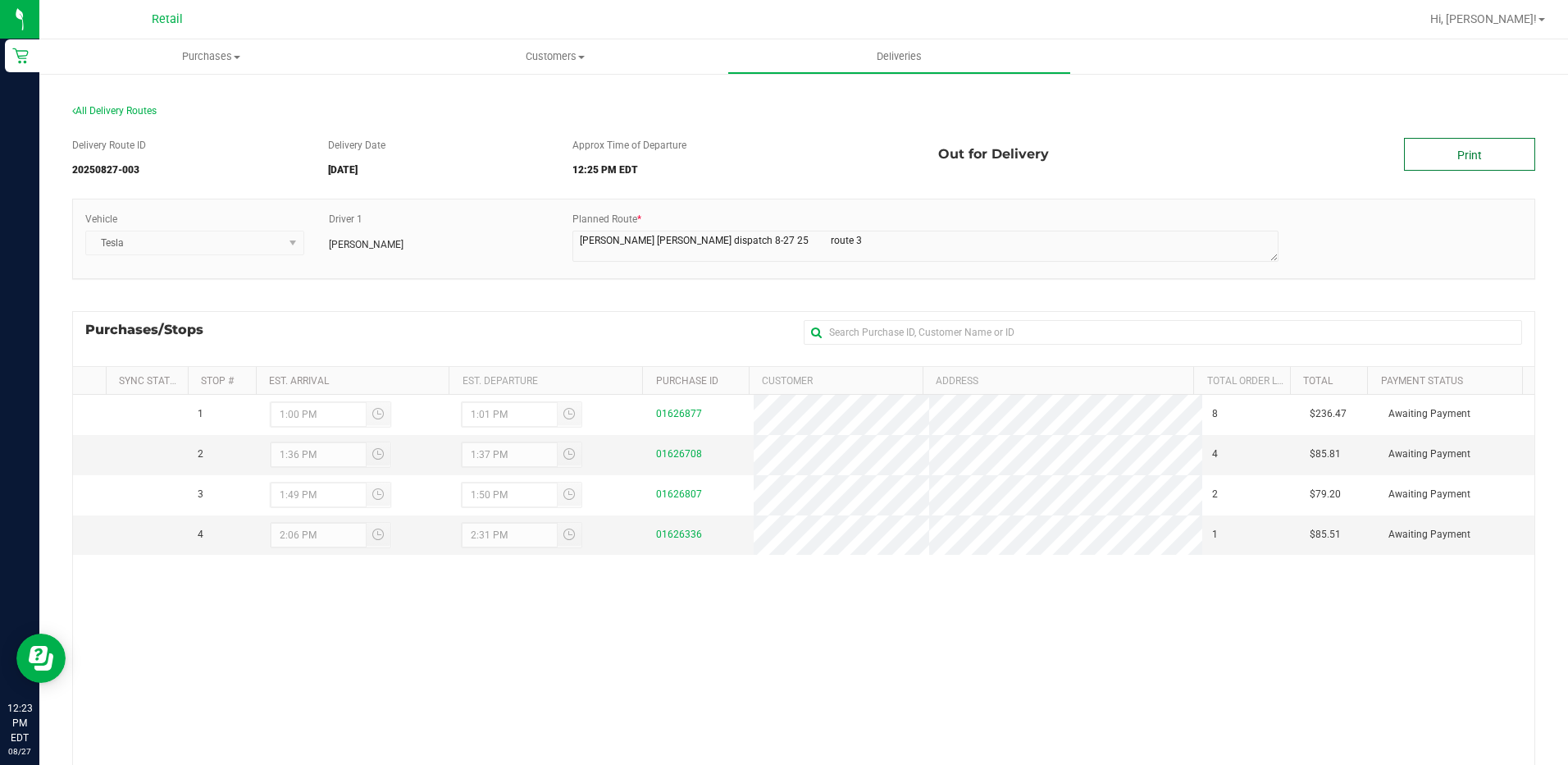
click at [1447, 156] on link "Print" at bounding box center [1469, 154] width 131 height 33
click at [199, 58] on span "Purchases" at bounding box center [211, 56] width 344 height 15
click at [142, 99] on span "Summary of purchases" at bounding box center [123, 99] width 168 height 14
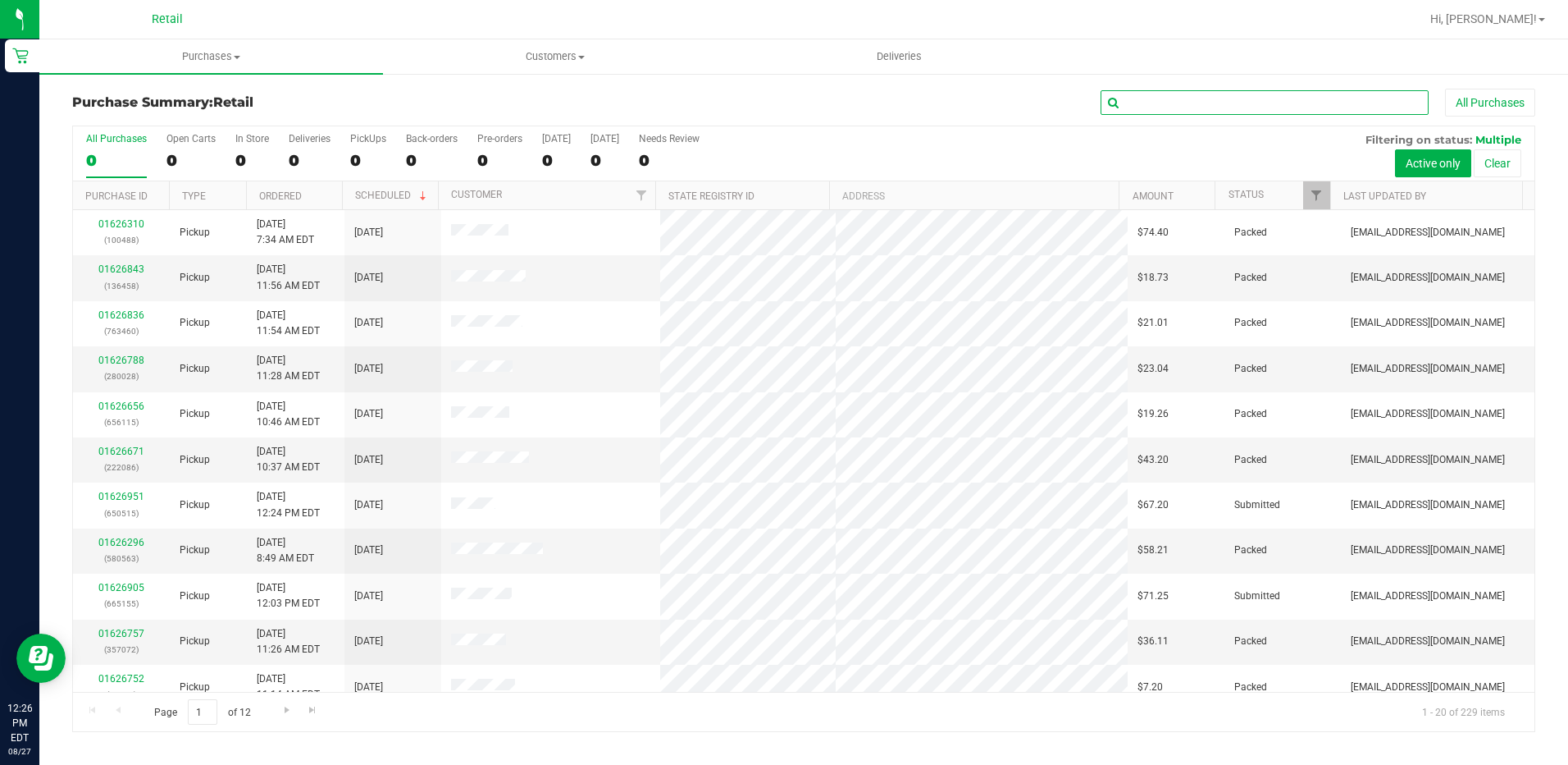
click at [1159, 92] on input "text" at bounding box center [1265, 102] width 328 height 25
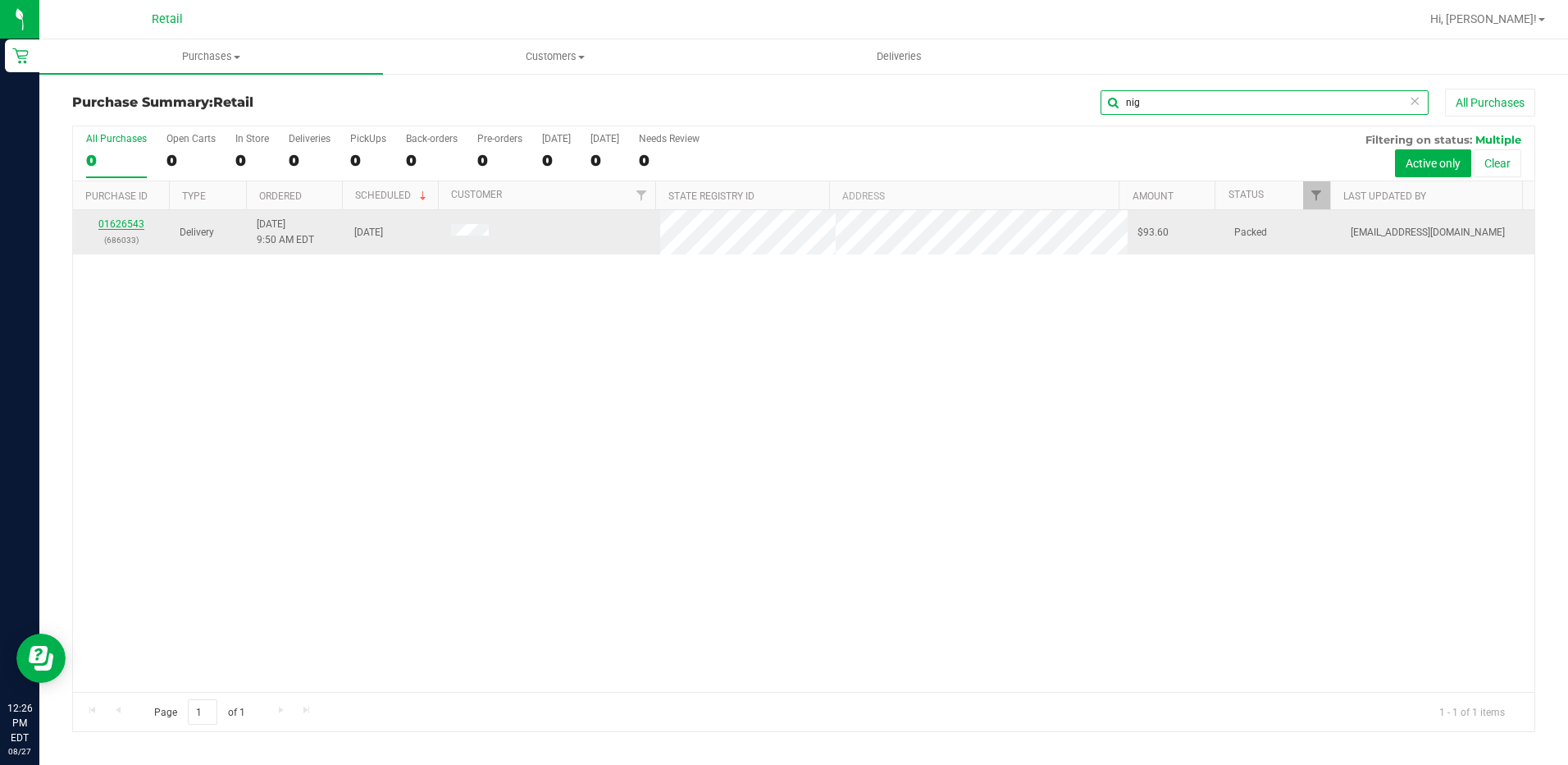
type input "nig"
click at [121, 226] on link "01626543" at bounding box center [122, 223] width 46 height 11
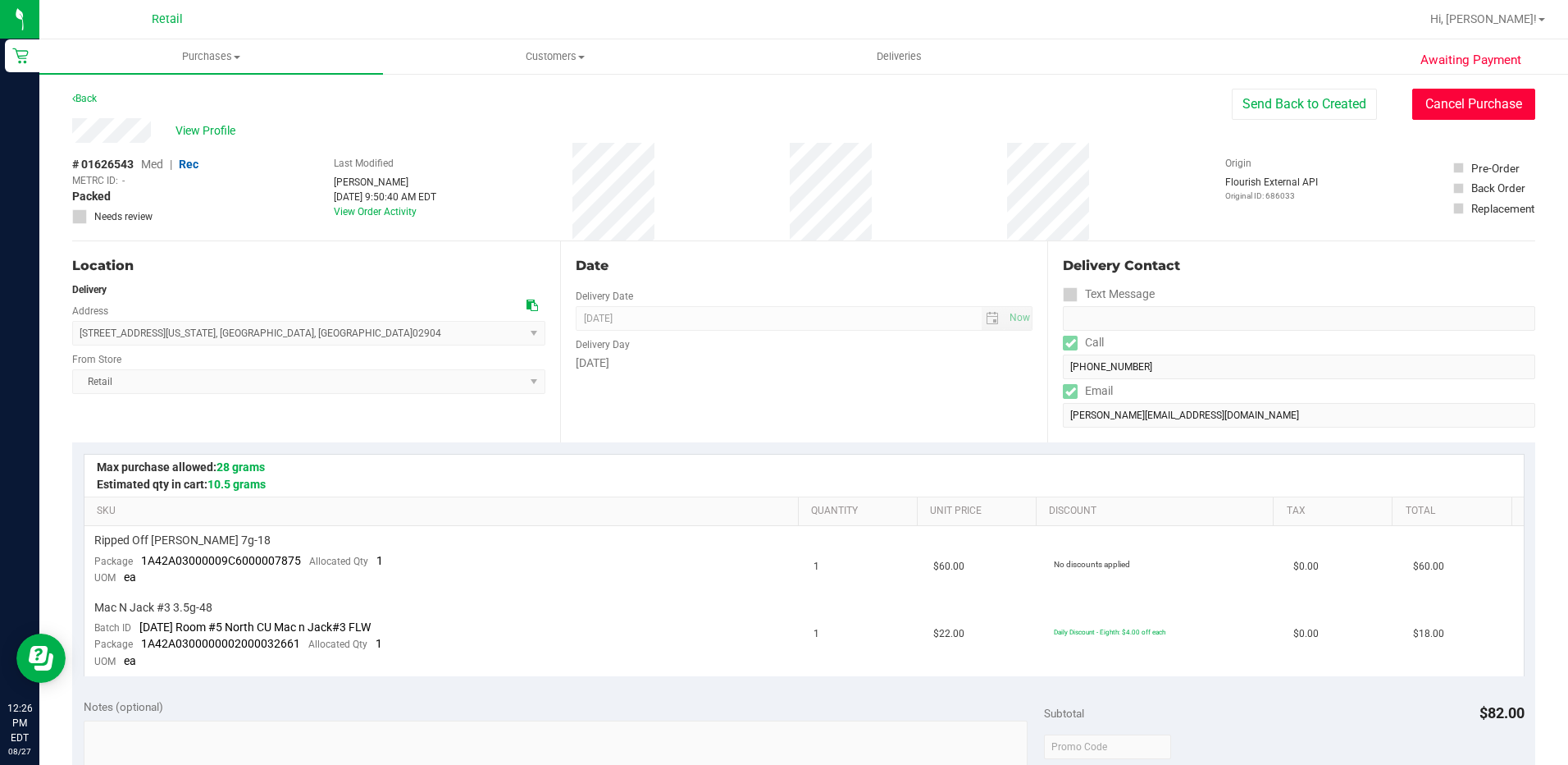
click at [1466, 105] on button "Cancel Purchase" at bounding box center [1475, 104] width 123 height 31
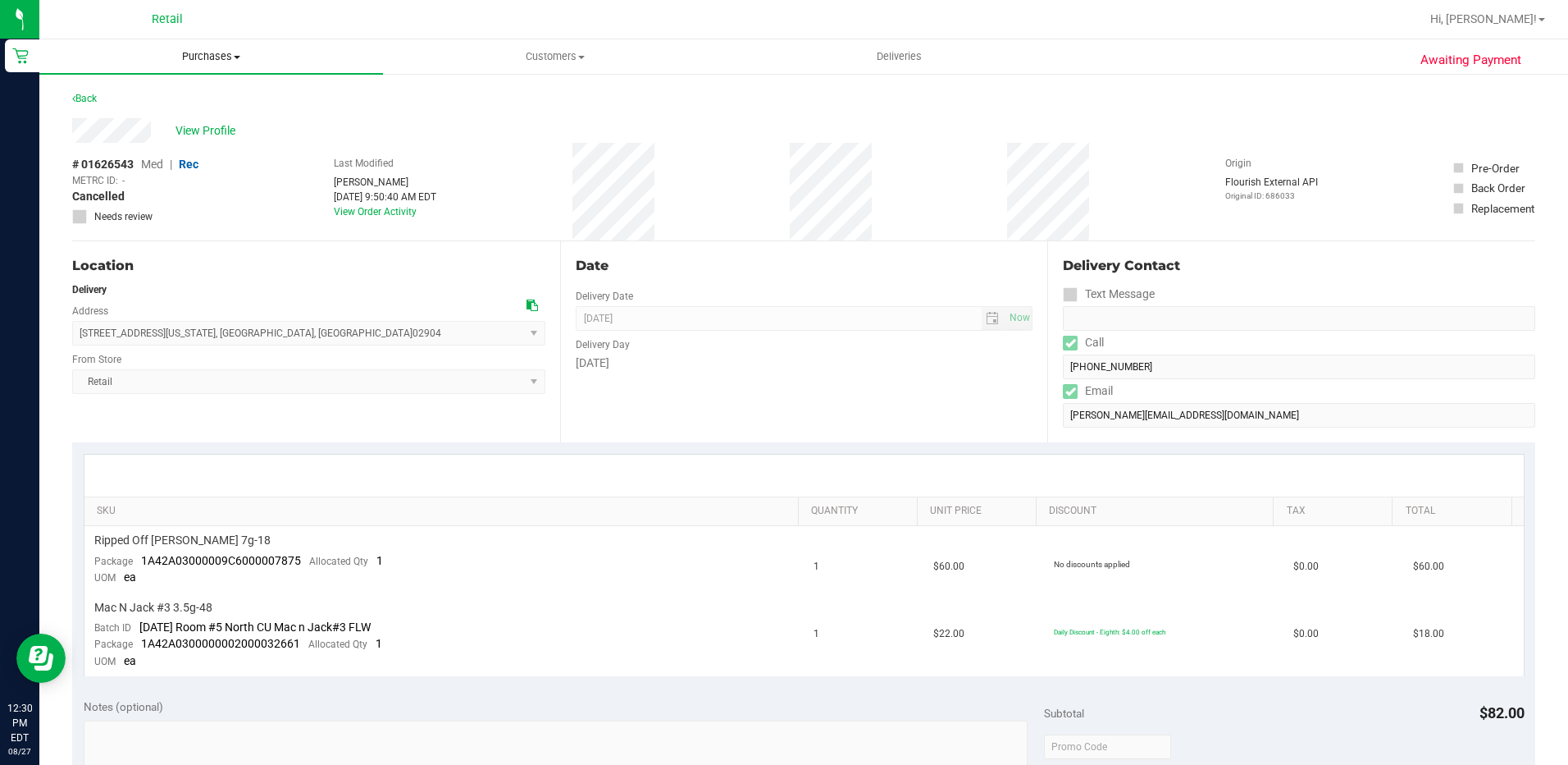
click at [205, 70] on uib-tab-heading "Purchases Summary of purchases Fulfillment All purchases" at bounding box center [211, 57] width 344 height 34
click at [142, 111] on li "Fulfillment" at bounding box center [211, 118] width 344 height 20
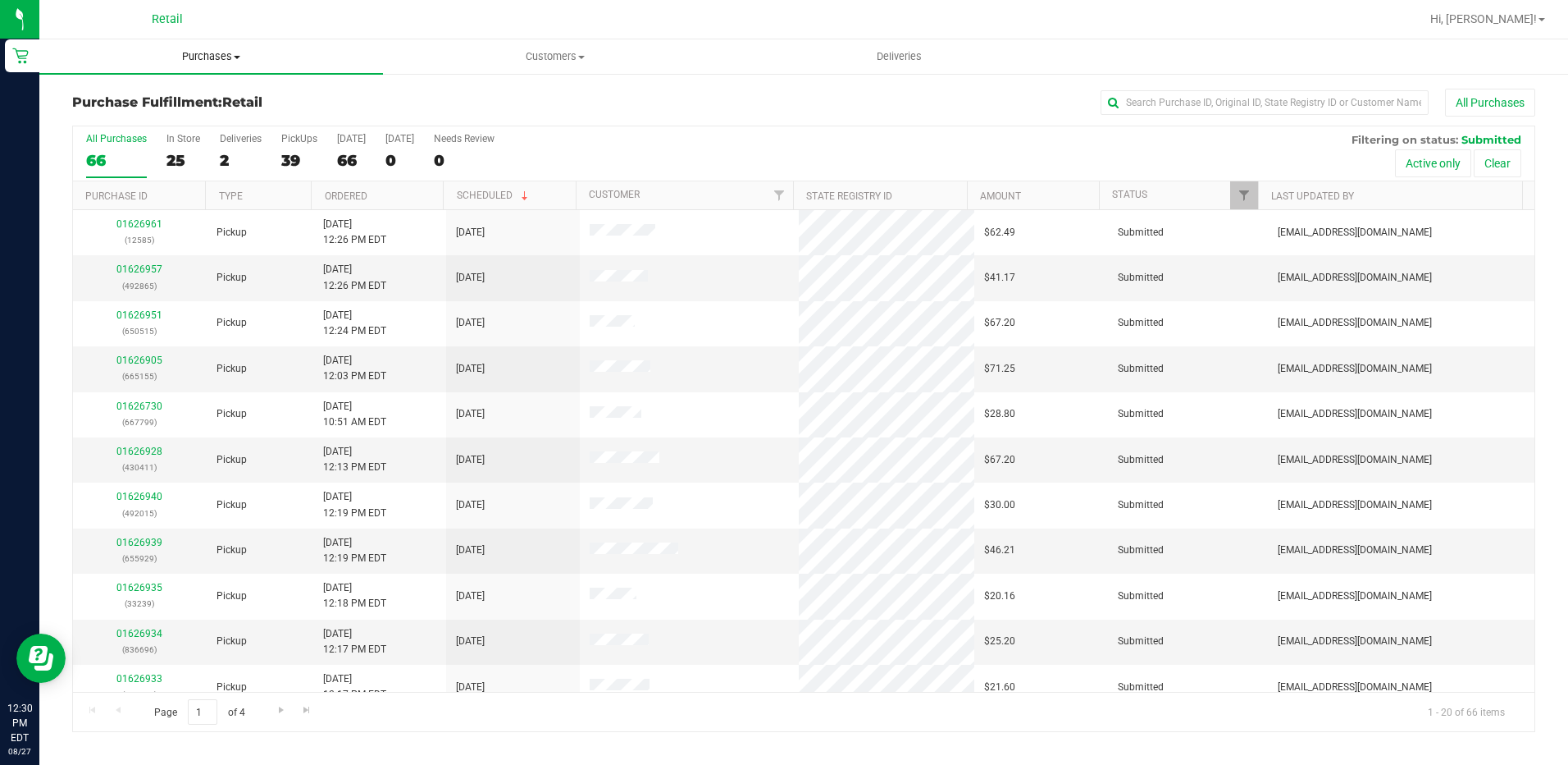
click at [200, 60] on span "Purchases" at bounding box center [211, 56] width 344 height 15
click at [173, 90] on li "Summary of purchases" at bounding box center [211, 99] width 344 height 20
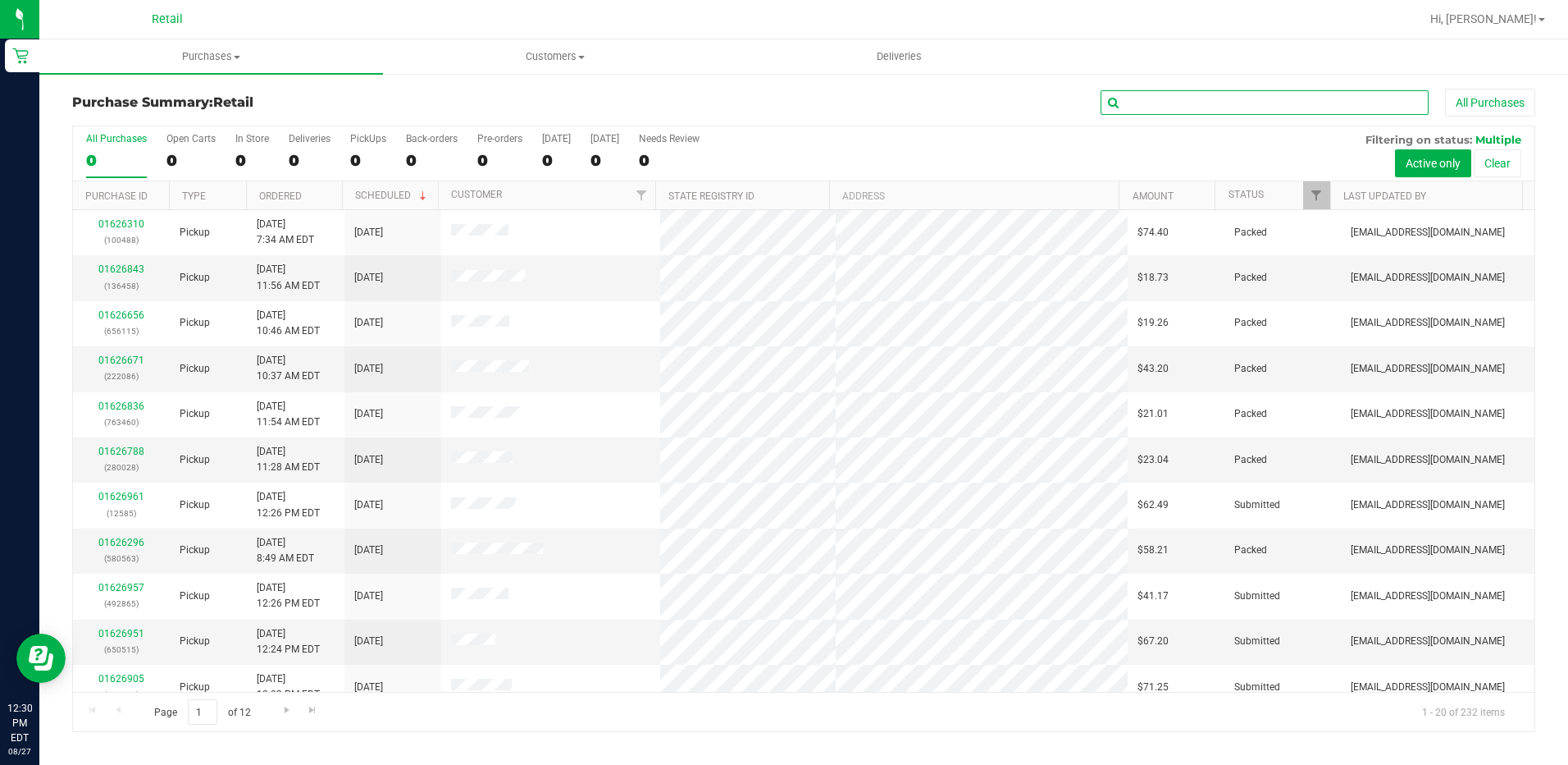
click at [1213, 103] on input "text" at bounding box center [1265, 102] width 328 height 25
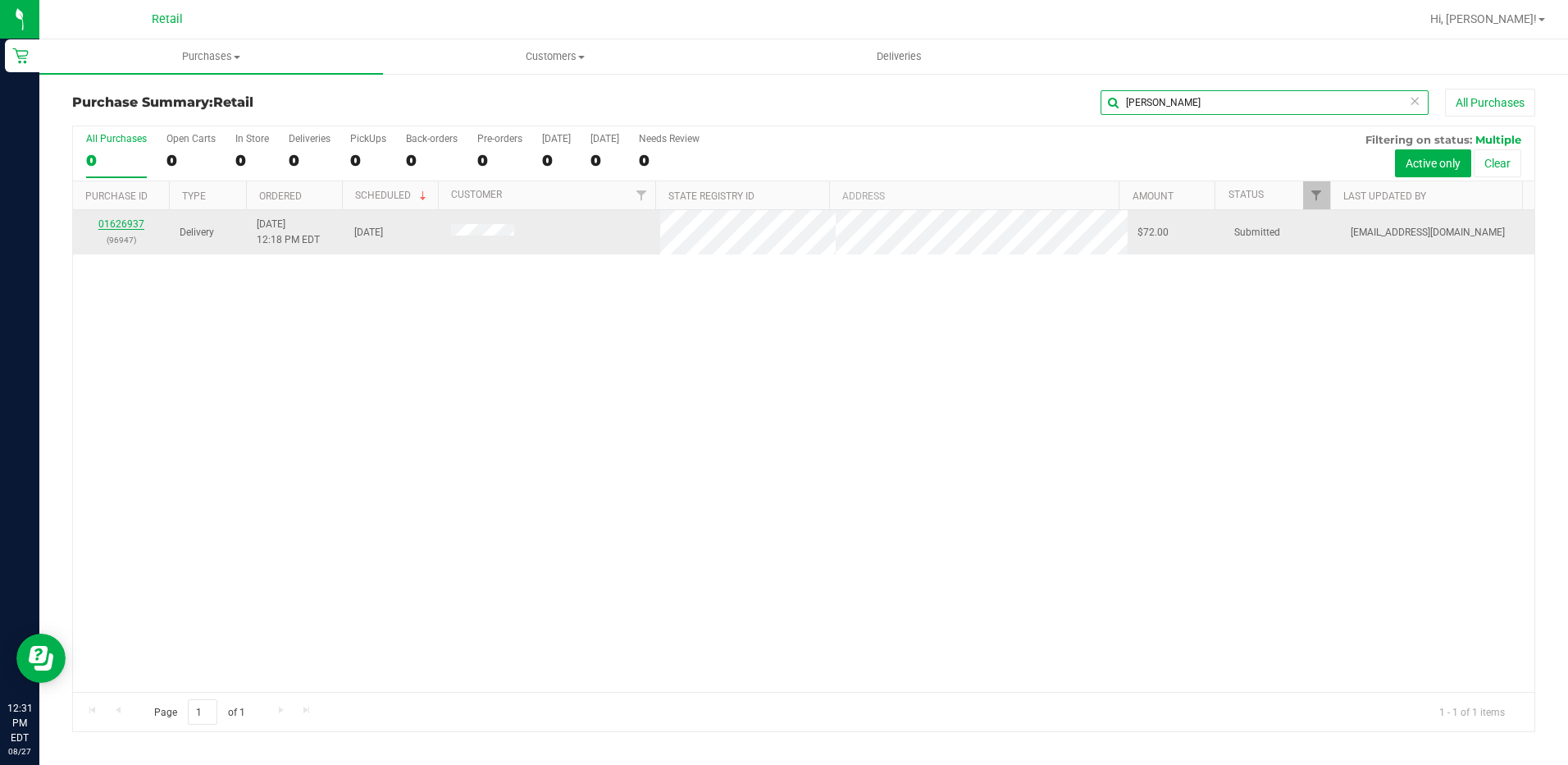
type input "brian"
click at [110, 224] on link "01626937" at bounding box center [122, 223] width 46 height 11
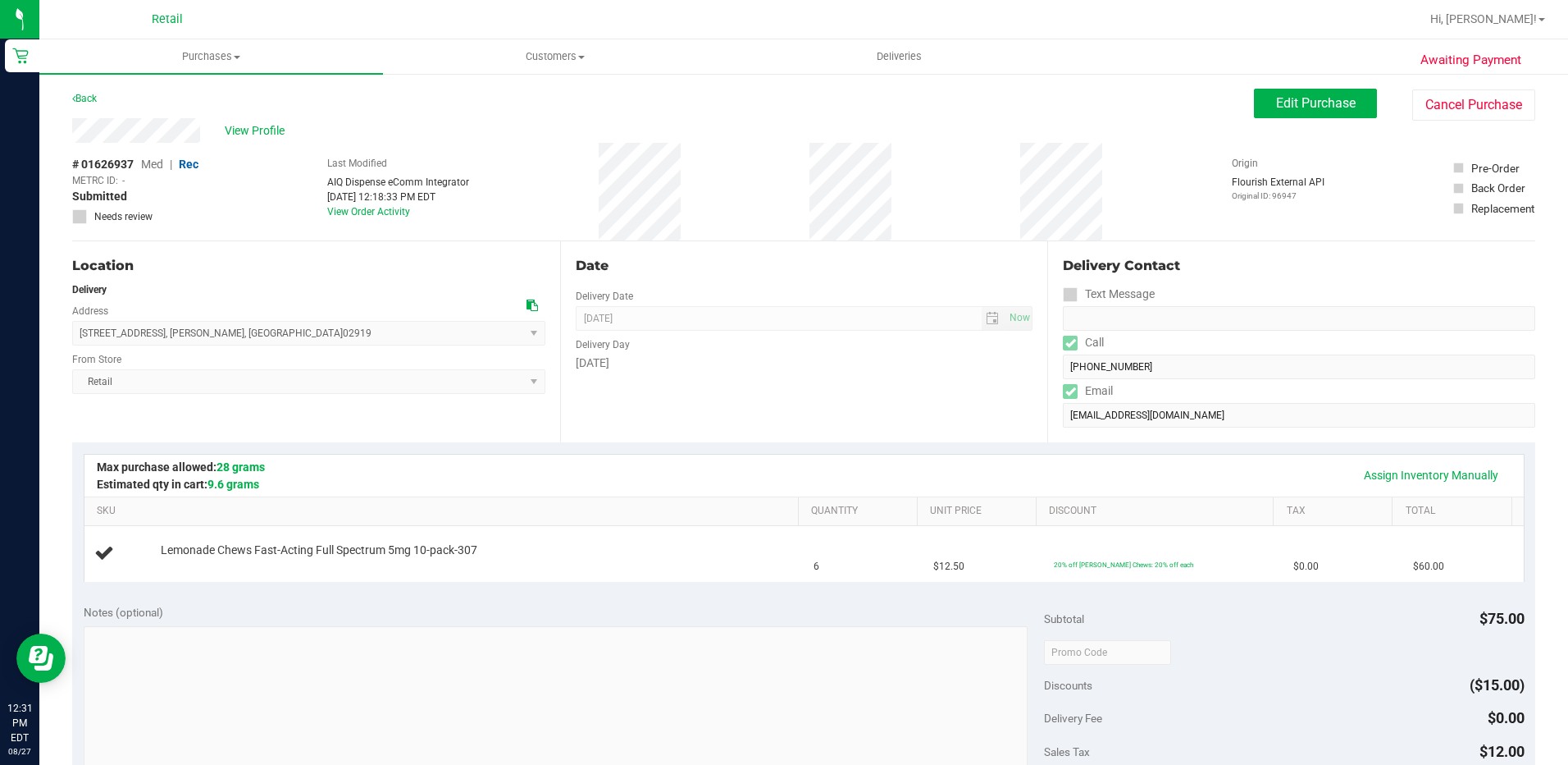
click at [70, 135] on div "Awaiting Payment Back Edit Purchase Cancel Purchase View Profile # 01626937 Med…" at bounding box center [803, 687] width 1529 height 1231
drag, startPoint x: 262, startPoint y: 334, endPoint x: 82, endPoint y: 337, distance: 180.0
click at [82, 337] on span "6 Summit Avenue , Johnston , RI 02919 Select address 6 Summit Avenue" at bounding box center [309, 333] width 473 height 25
copy span "6 Summit Avenue , Johnston , RI 02919"
click at [804, 439] on div "Date Delivery Date 08/27/2025 Now 08/27/2025 12:00 PM Now Delivery Day Wednesday" at bounding box center [803, 341] width 488 height 201
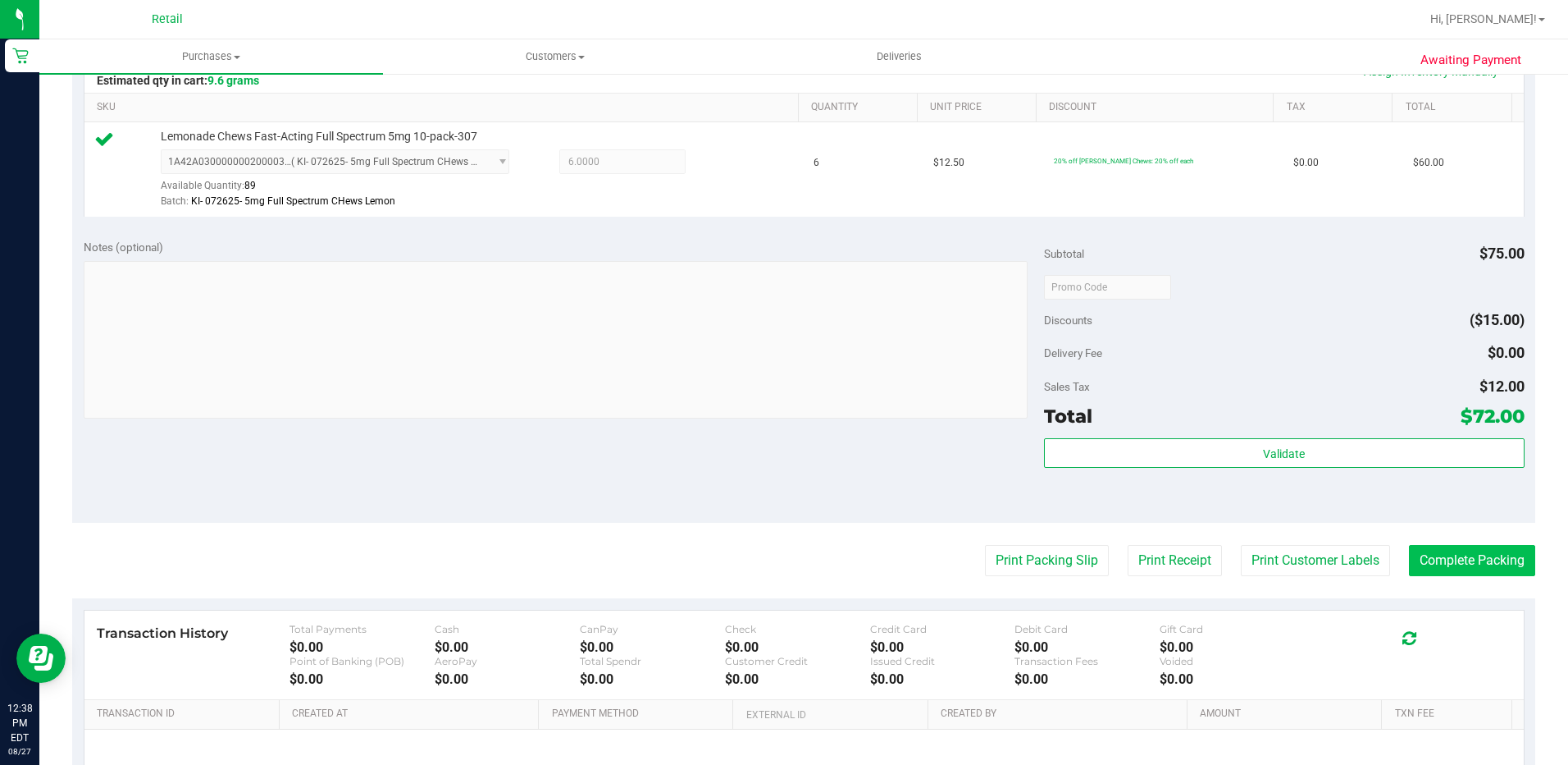
scroll to position [410, 0]
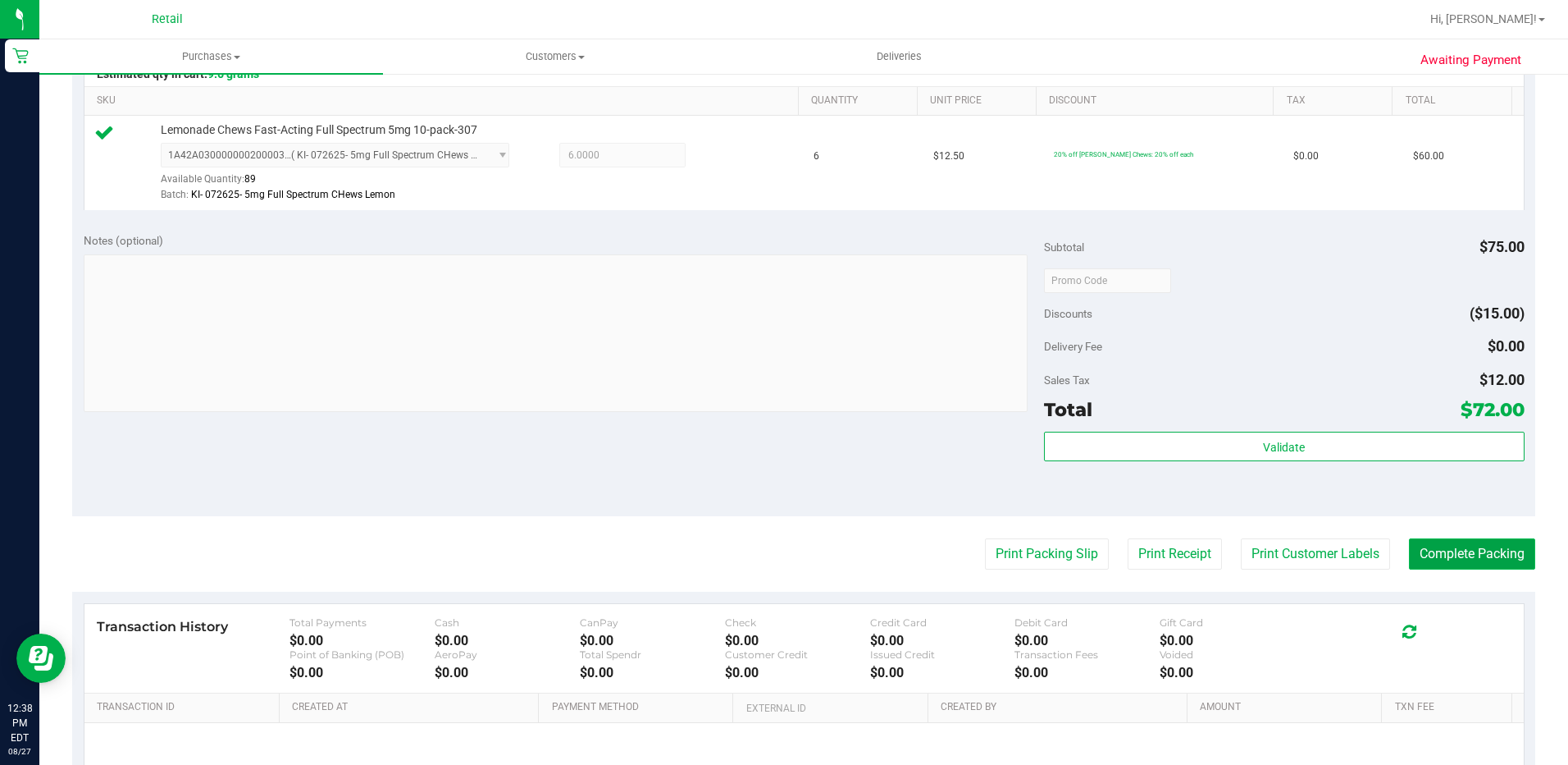
click at [1450, 557] on button "Complete Packing" at bounding box center [1472, 554] width 126 height 31
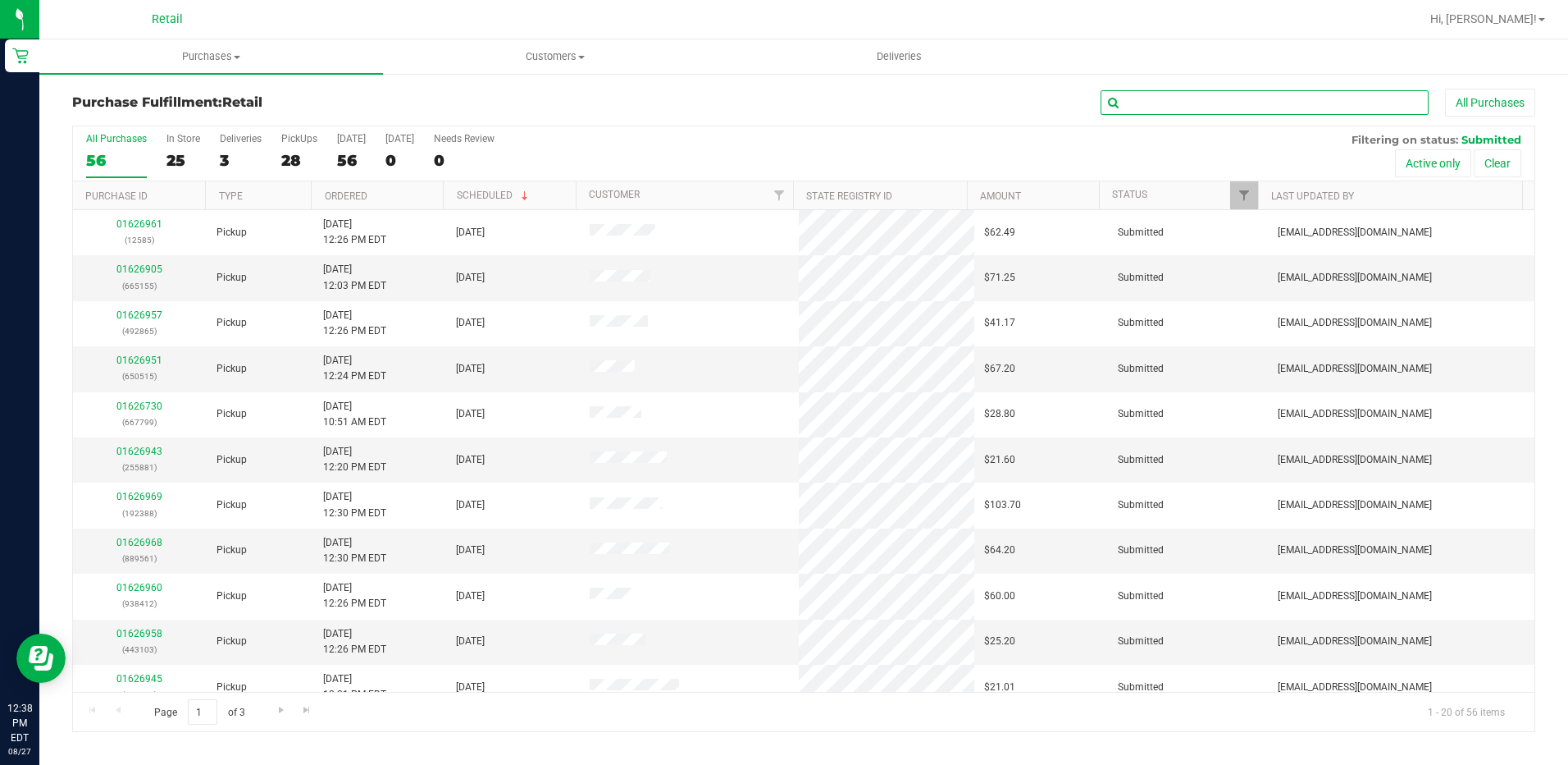
click at [1192, 104] on input "text" at bounding box center [1265, 102] width 328 height 25
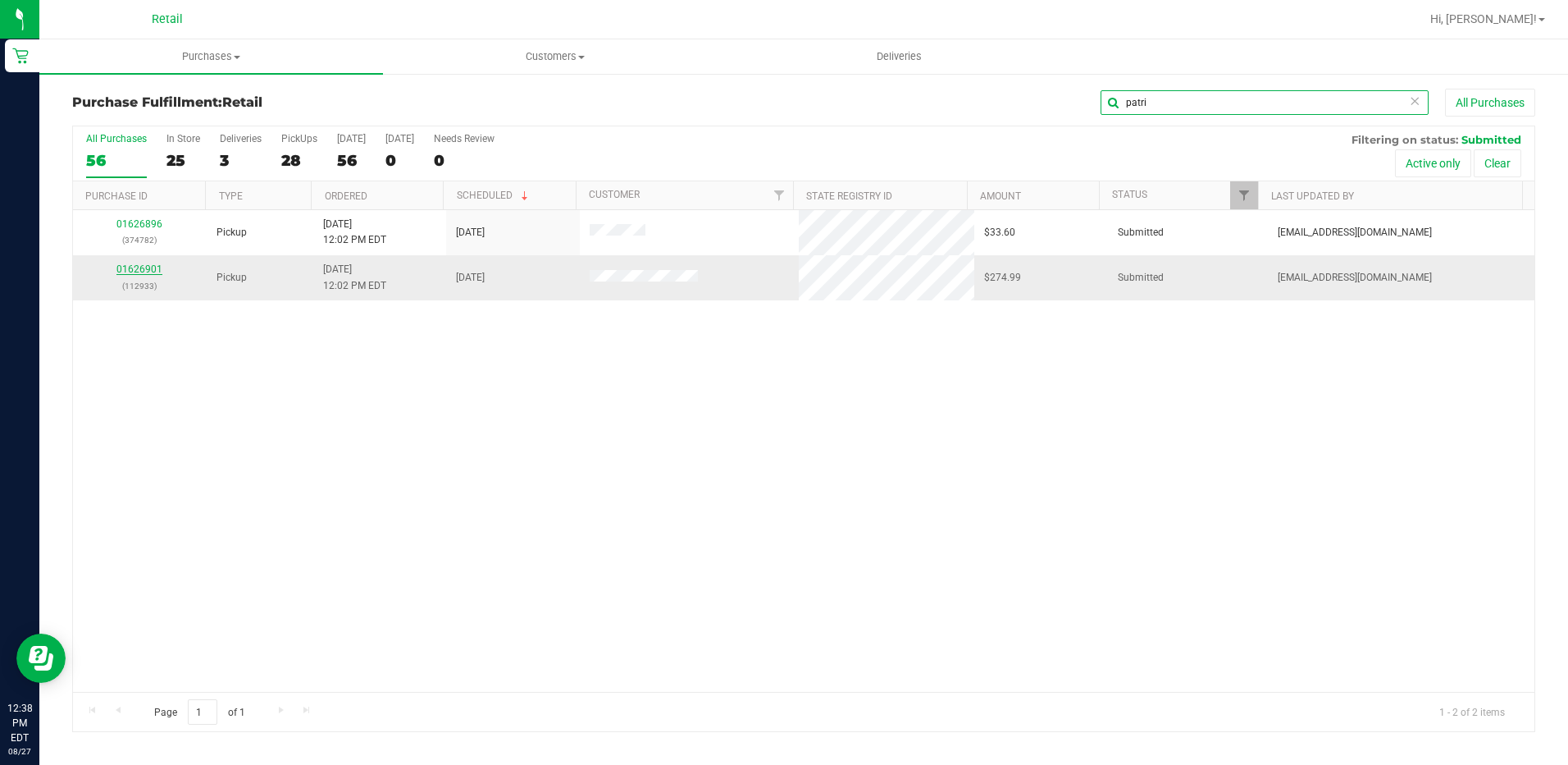
type input "patri"
click at [149, 271] on link "01626901" at bounding box center [140, 268] width 46 height 11
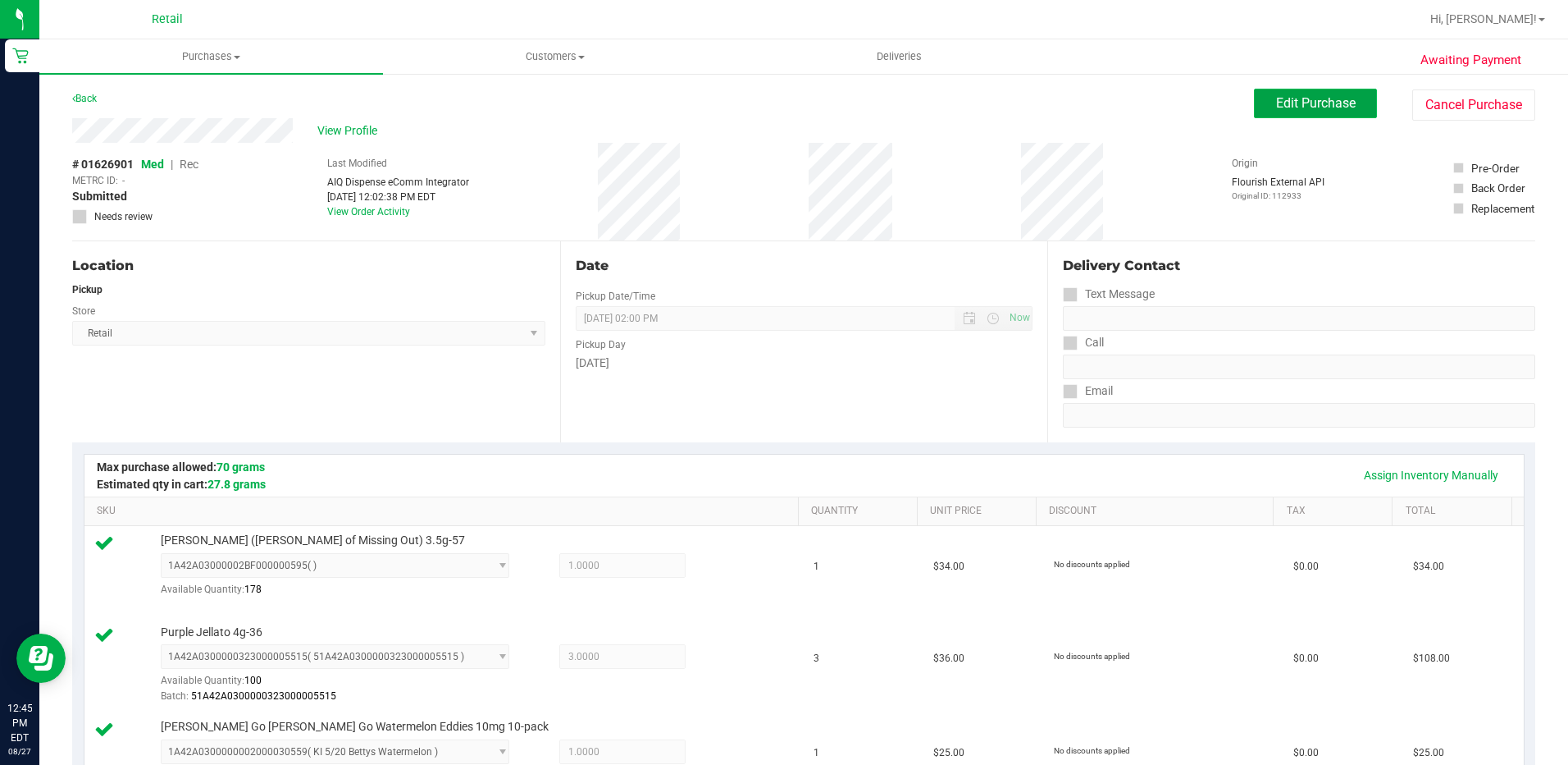
click at [1300, 106] on span "Edit Purchase" at bounding box center [1316, 103] width 80 height 15
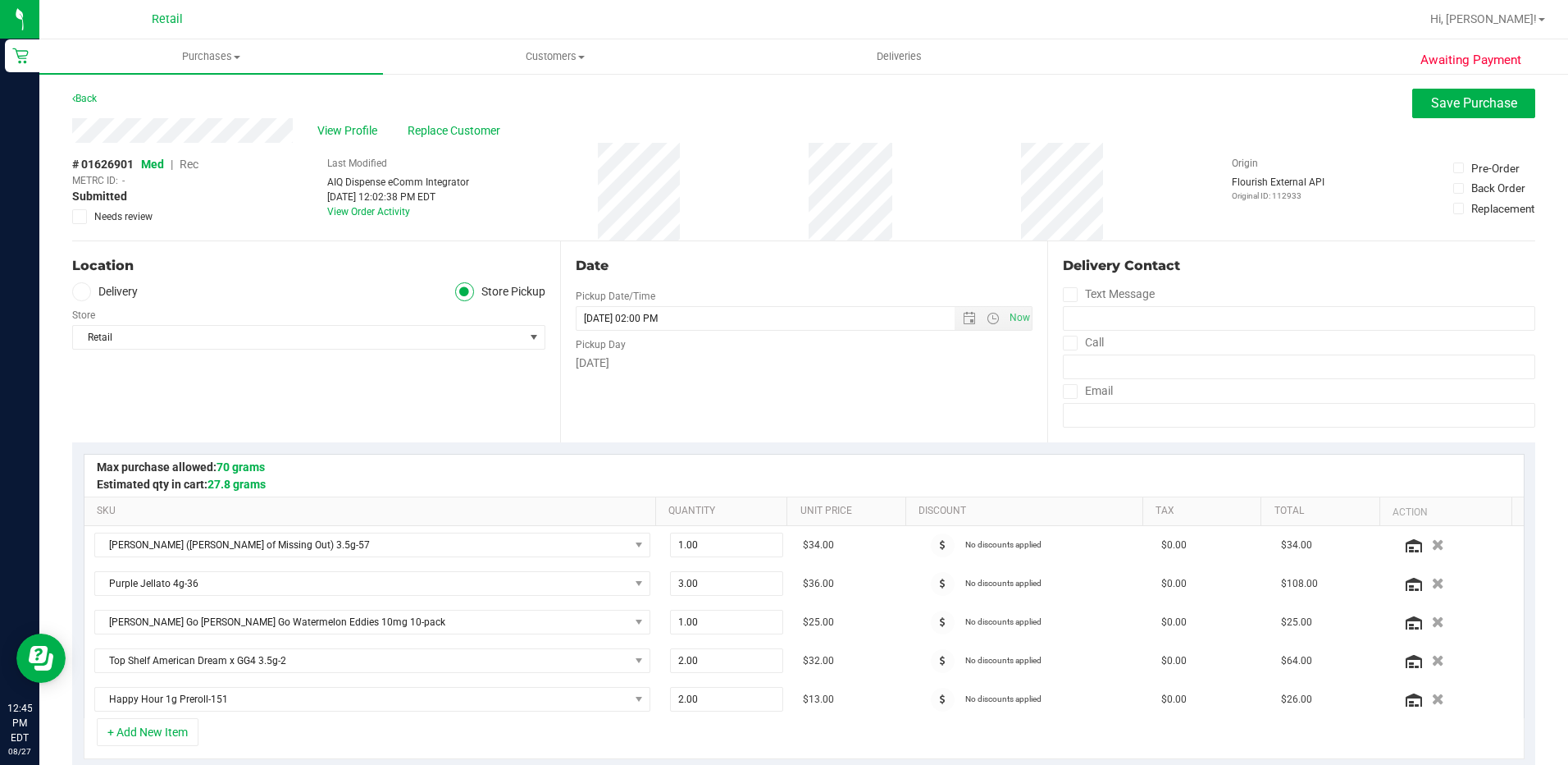
click at [88, 296] on span at bounding box center [81, 292] width 19 height 19
click at [0, 0] on input "Delivery" at bounding box center [0, 0] width 0 height 0
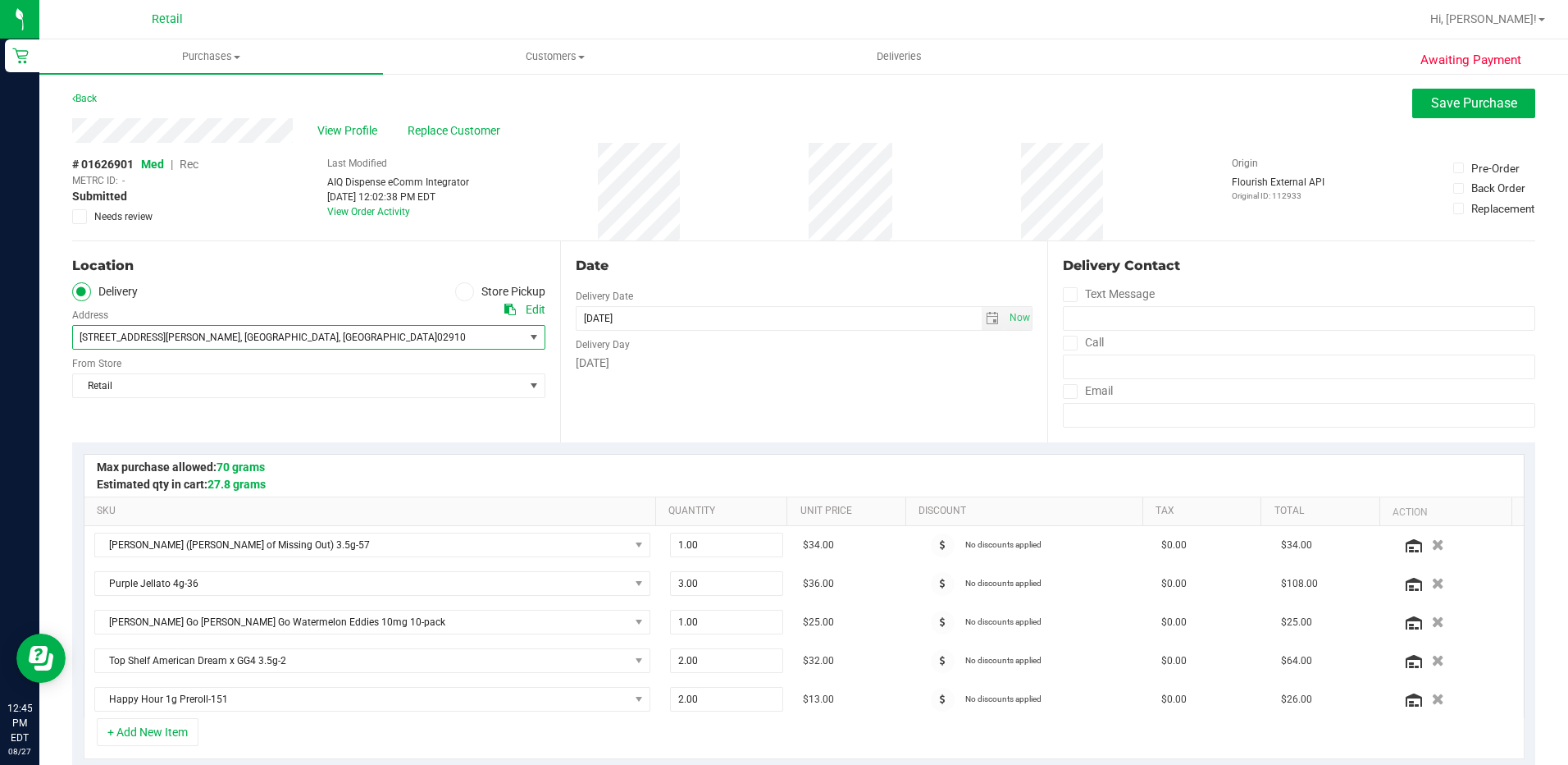
click at [255, 333] on span "94 Westcott Ave , Cranston , RI 02910" at bounding box center [286, 337] width 428 height 23
click at [353, 123] on span "View Profile" at bounding box center [350, 131] width 66 height 17
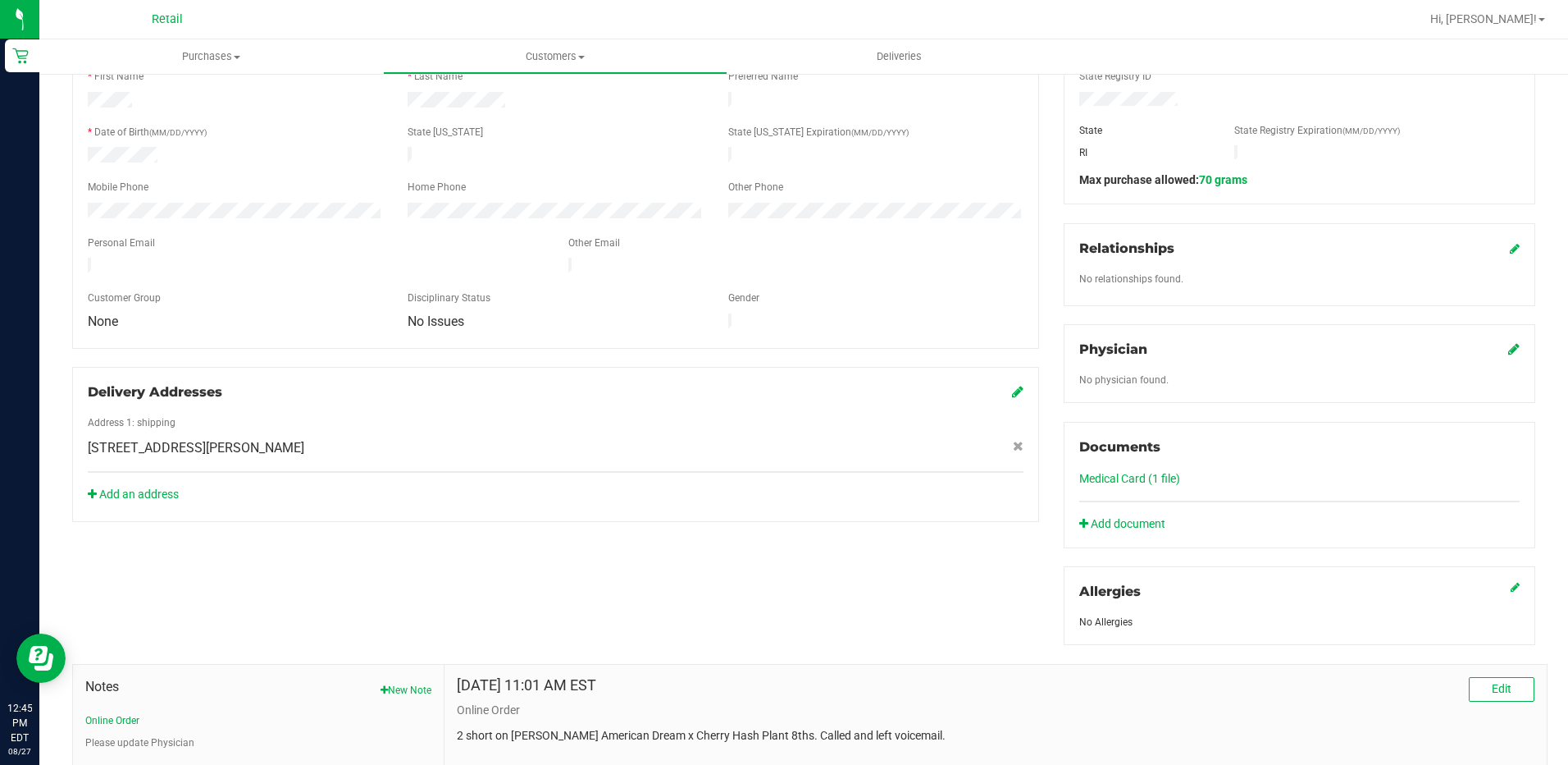
scroll to position [328, 0]
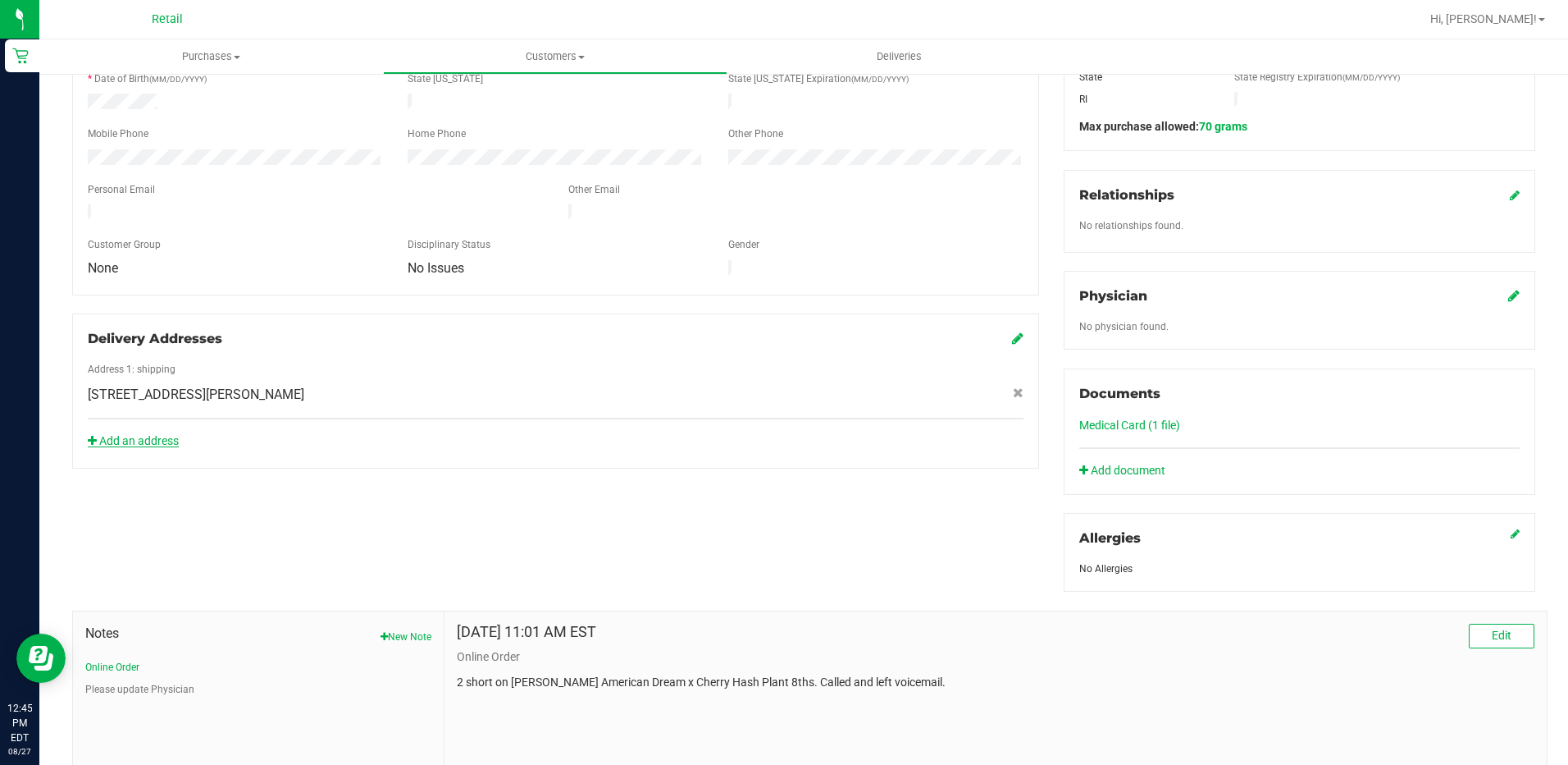
click at [154, 434] on link "Add an address" at bounding box center [133, 440] width 91 height 13
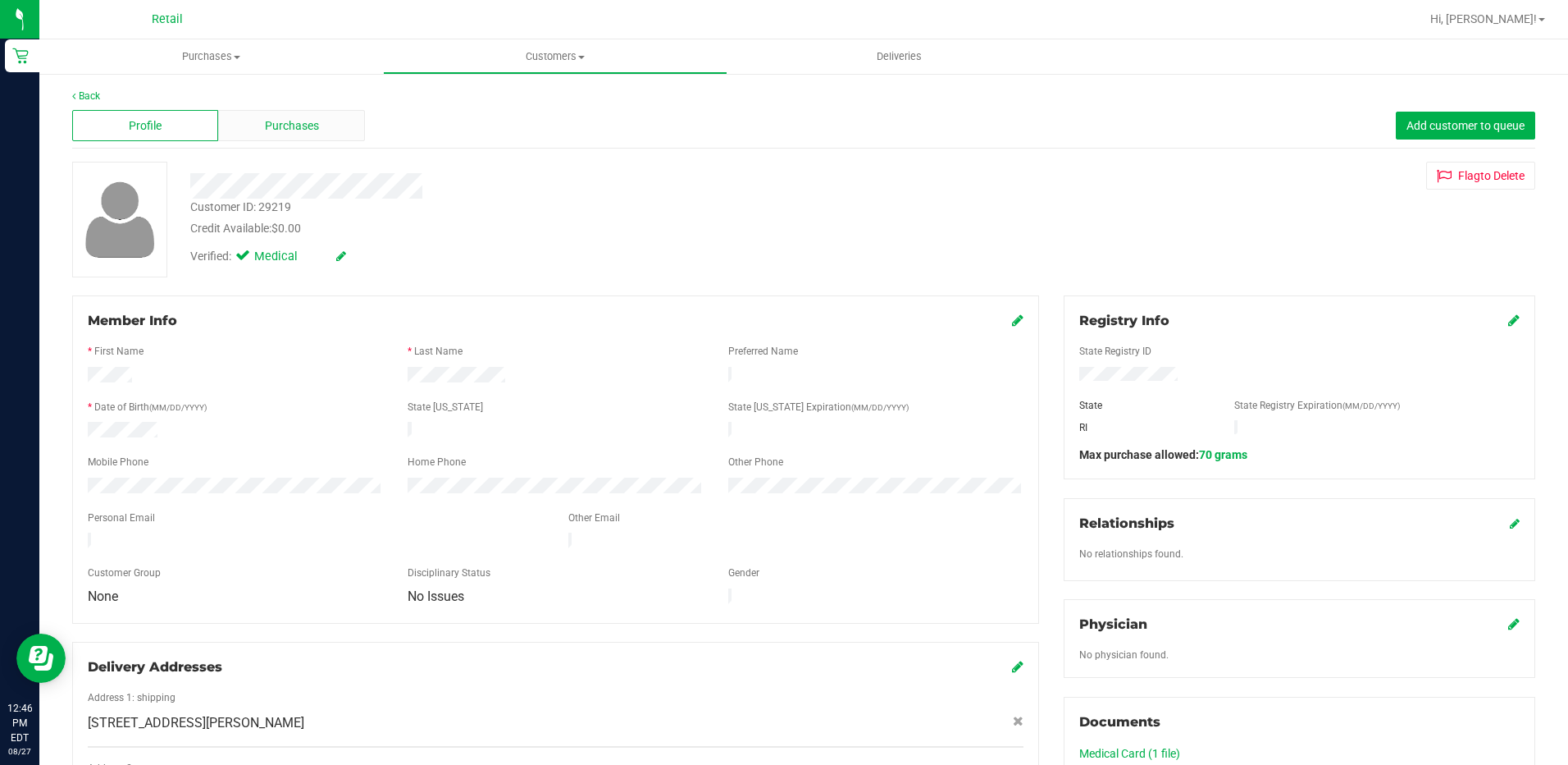
click at [261, 133] on div "Purchases" at bounding box center [291, 125] width 146 height 31
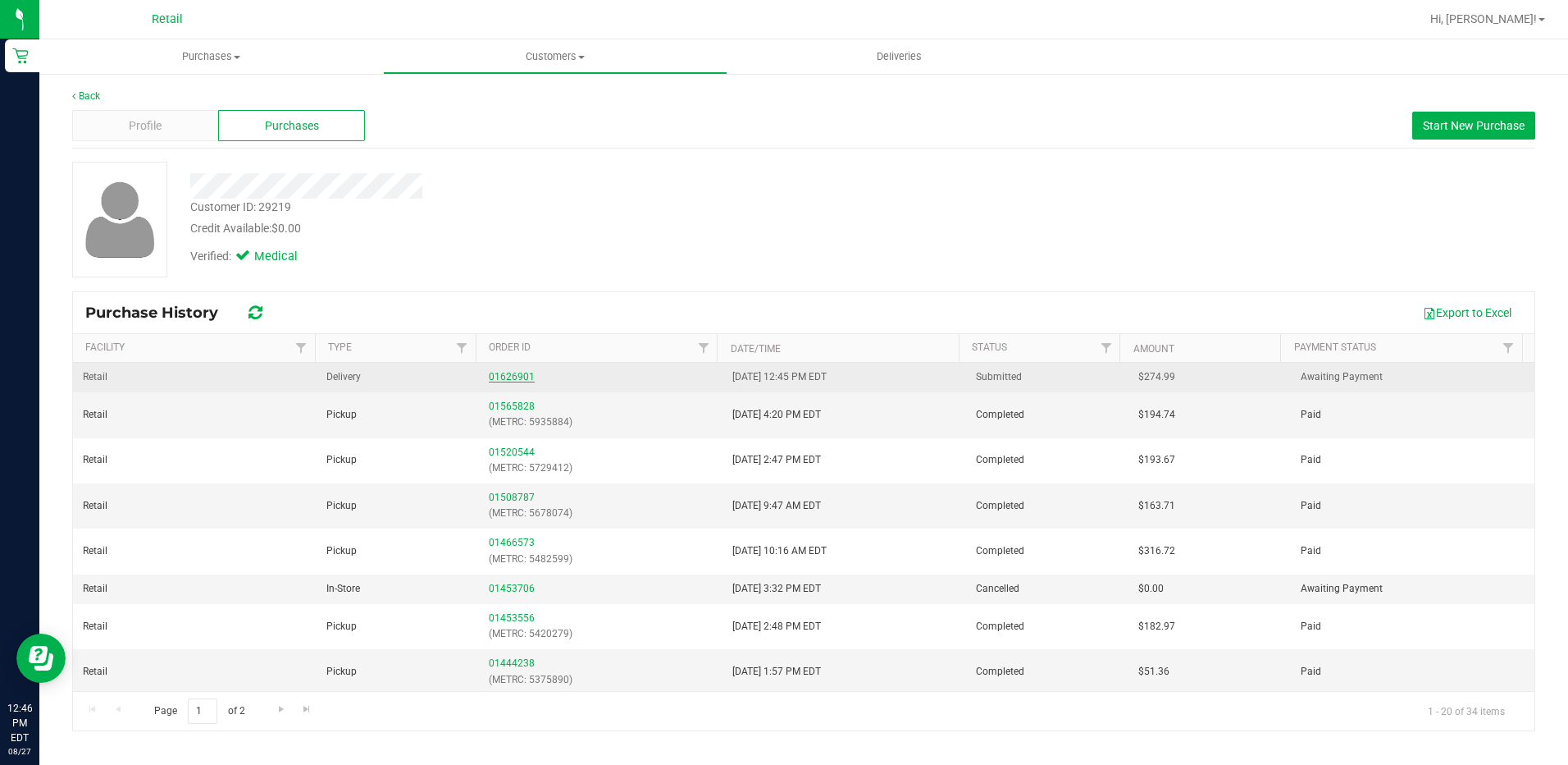
click at [490, 377] on link "01626901" at bounding box center [512, 376] width 46 height 11
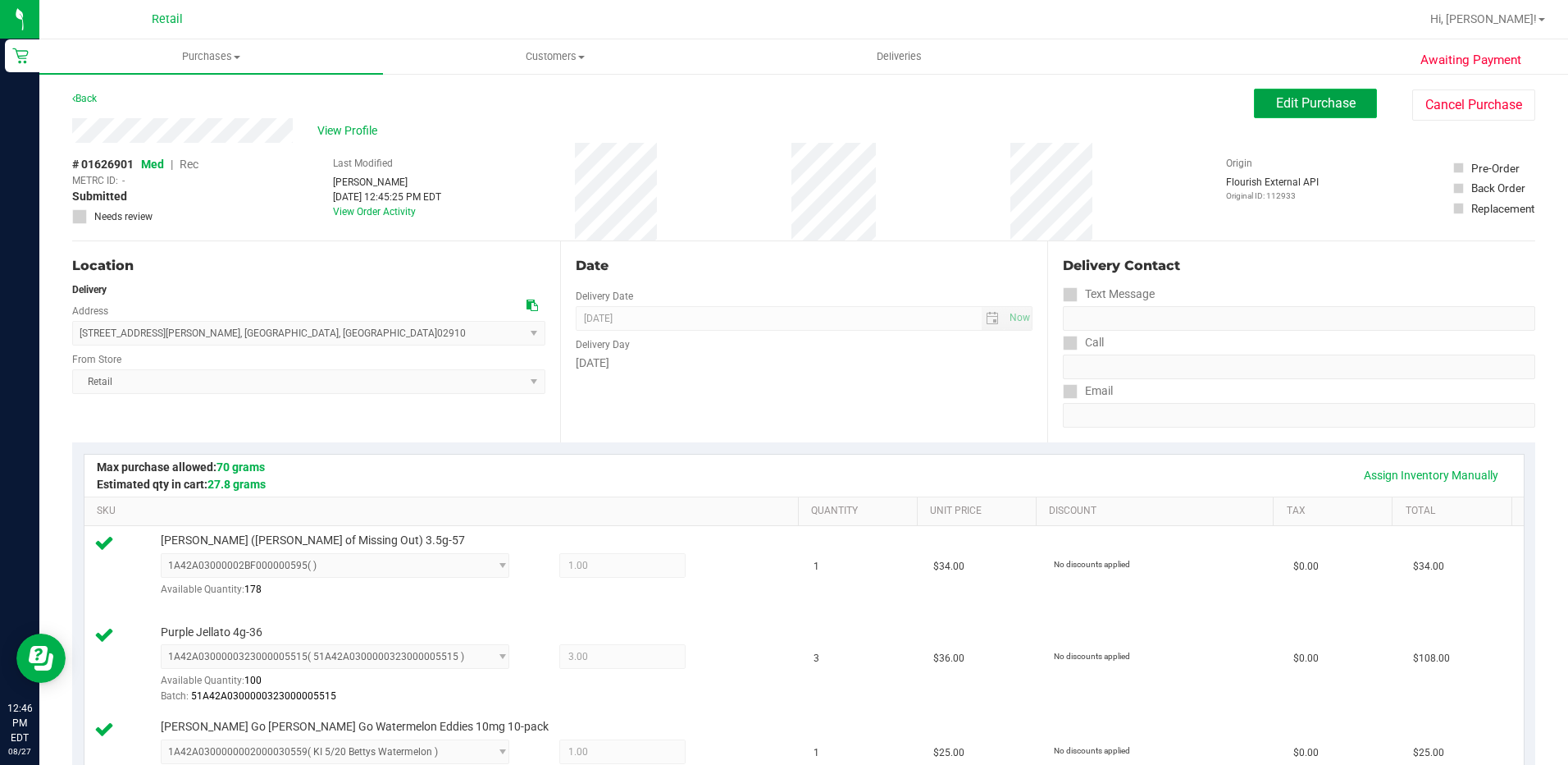
click at [1325, 111] on button "Edit Purchase" at bounding box center [1316, 103] width 123 height 29
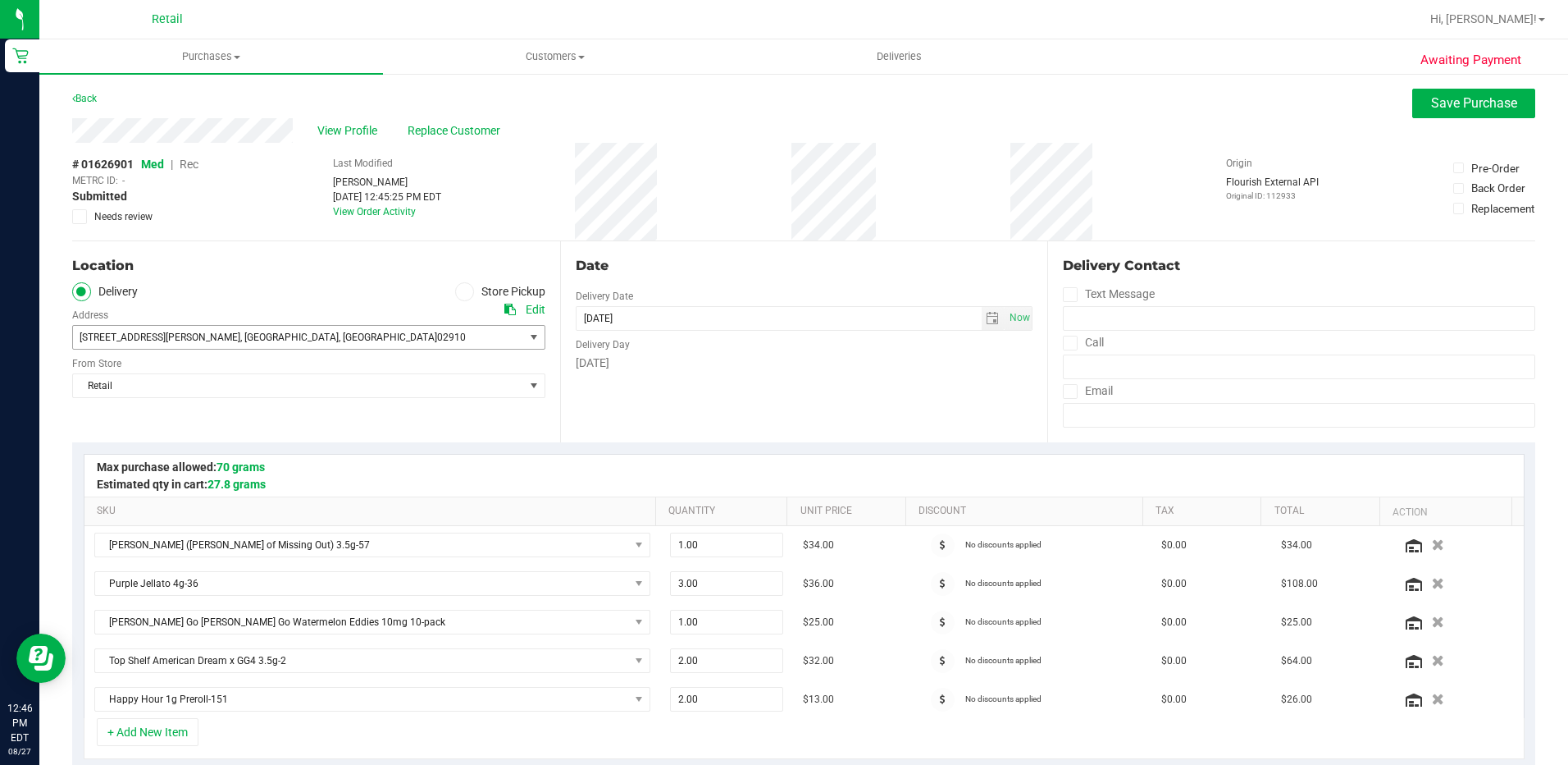
click at [536, 337] on span "select" at bounding box center [533, 337] width 13 height 13
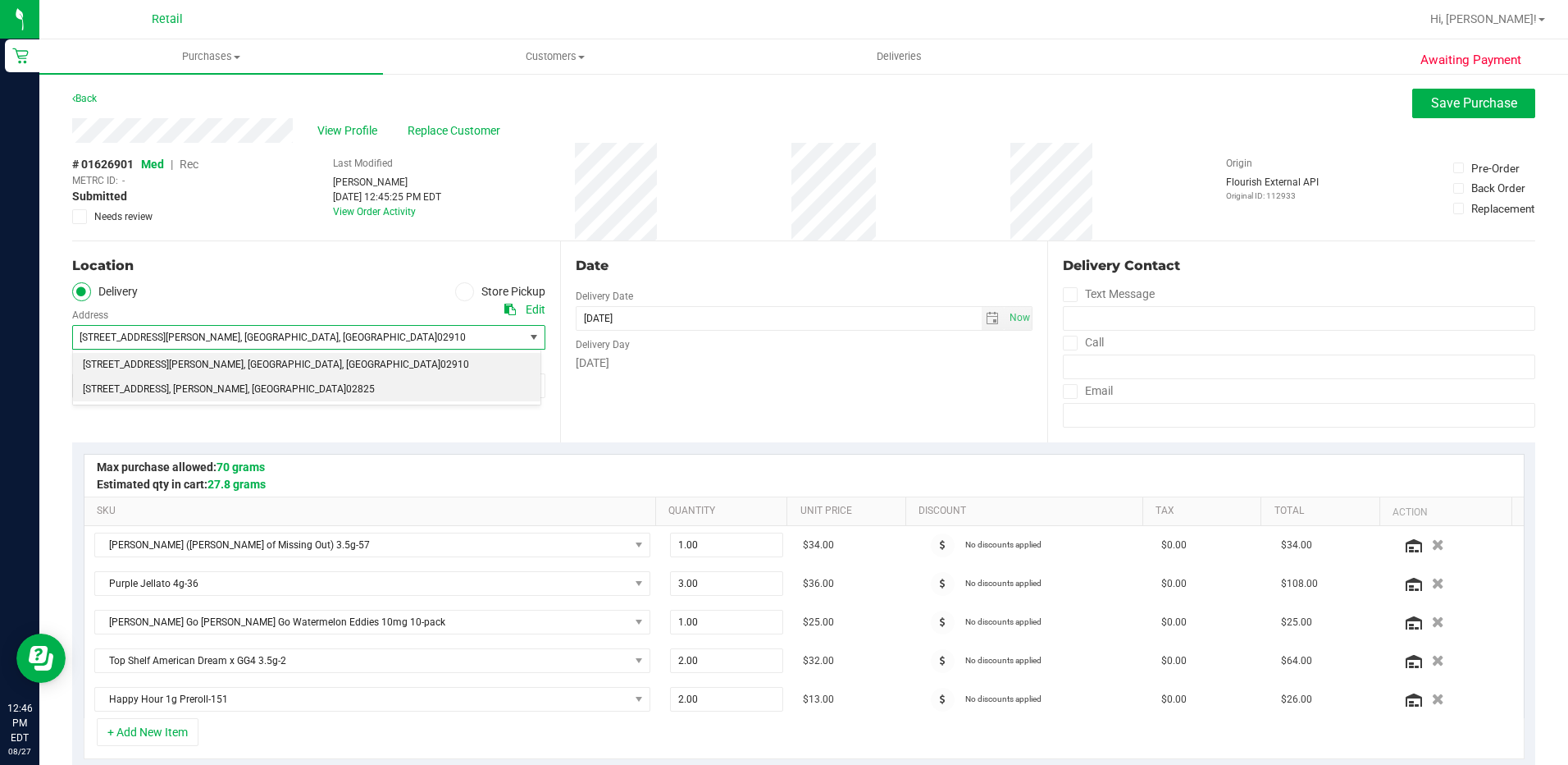
click at [350, 389] on li "41 carriage hill road , foster , RI 02825" at bounding box center [306, 389] width 467 height 25
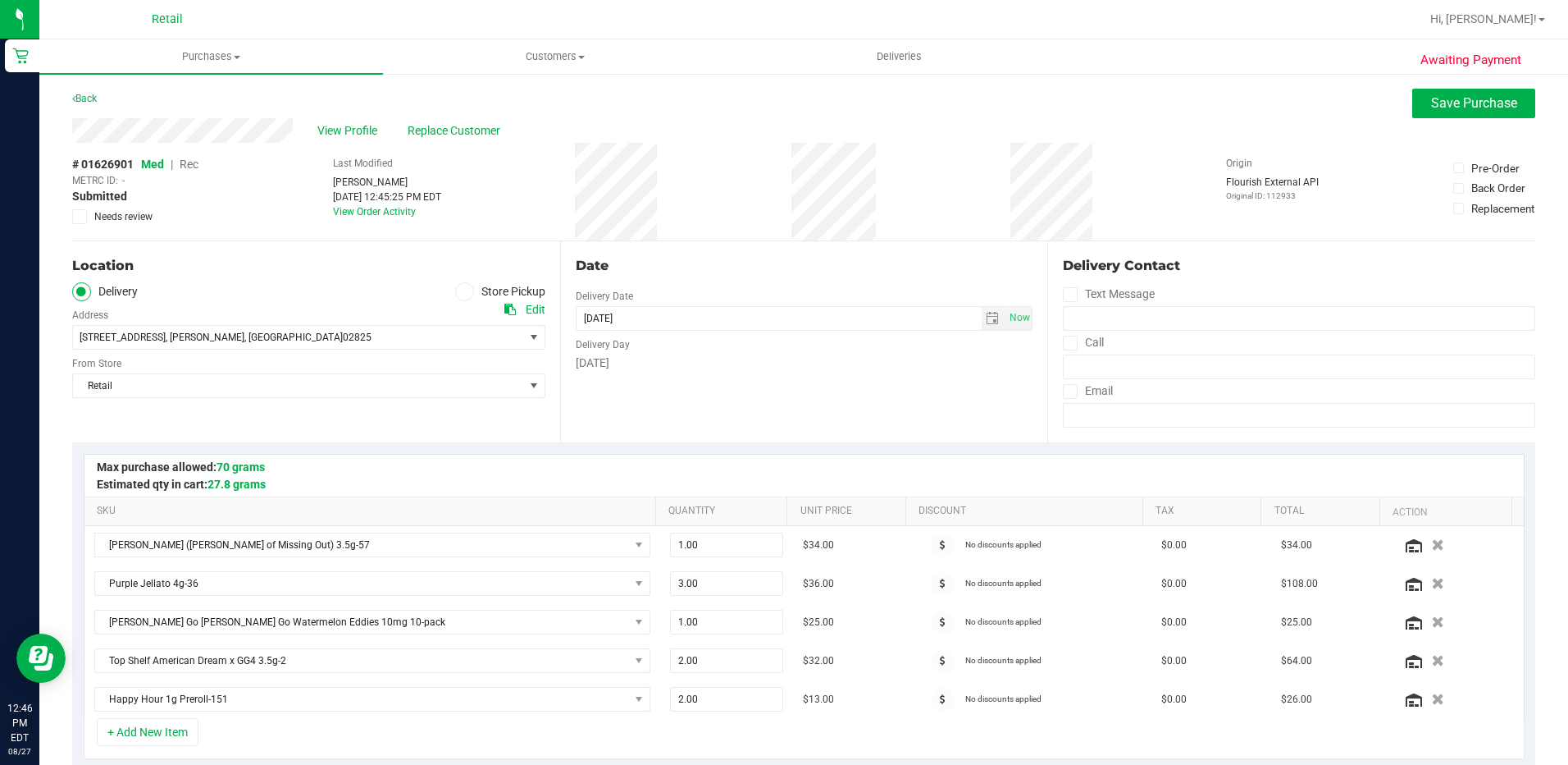
click at [1063, 337] on span at bounding box center [1070, 342] width 15 height 15
click at [0, 0] on input "Call" at bounding box center [0, 0] width 0 height 0
click at [1079, 364] on input "tel" at bounding box center [1299, 366] width 472 height 25
type input "(401) 569-1474"
click at [1451, 105] on span "Save Purchase" at bounding box center [1475, 103] width 86 height 15
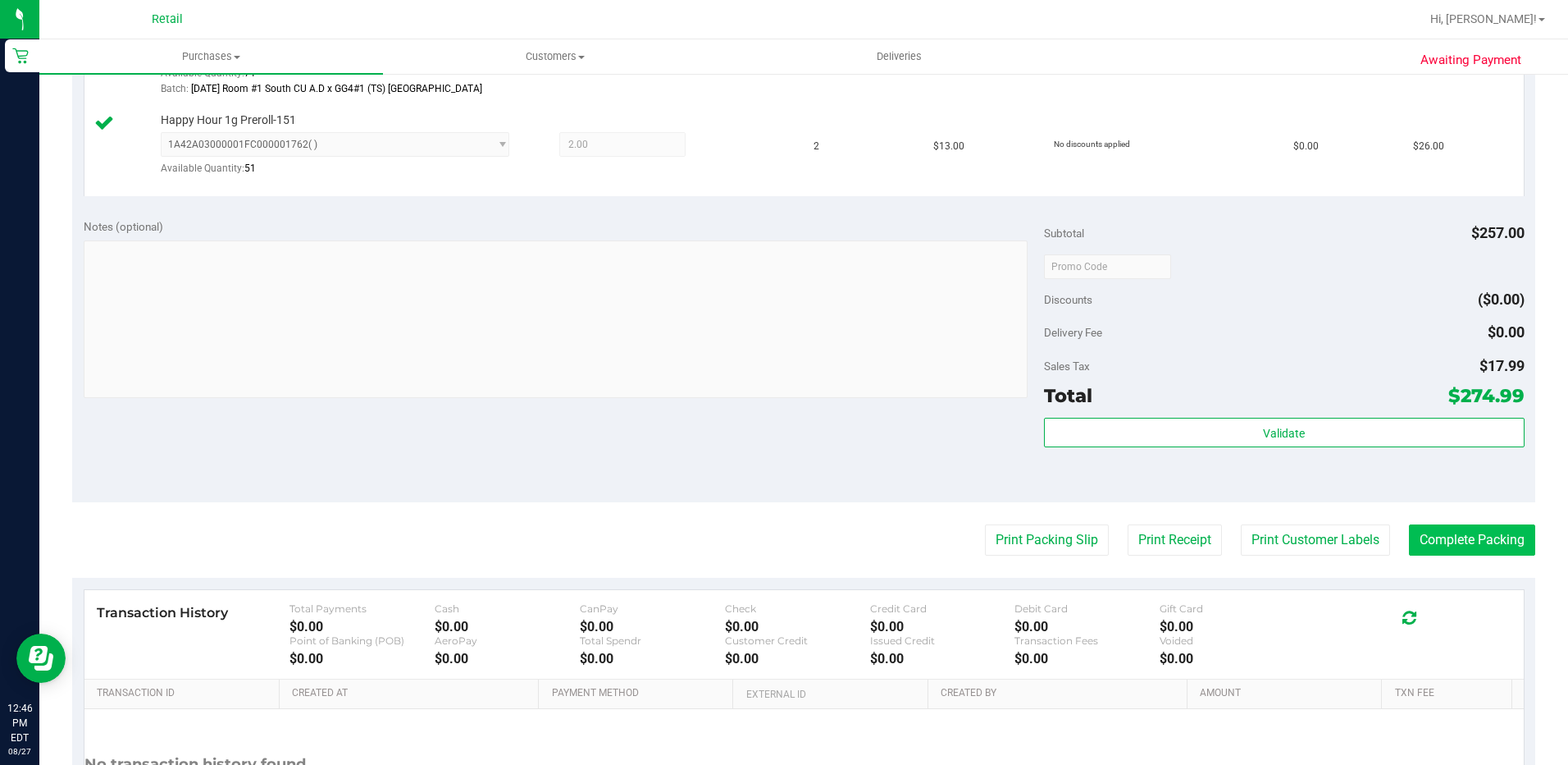
scroll to position [821, 0]
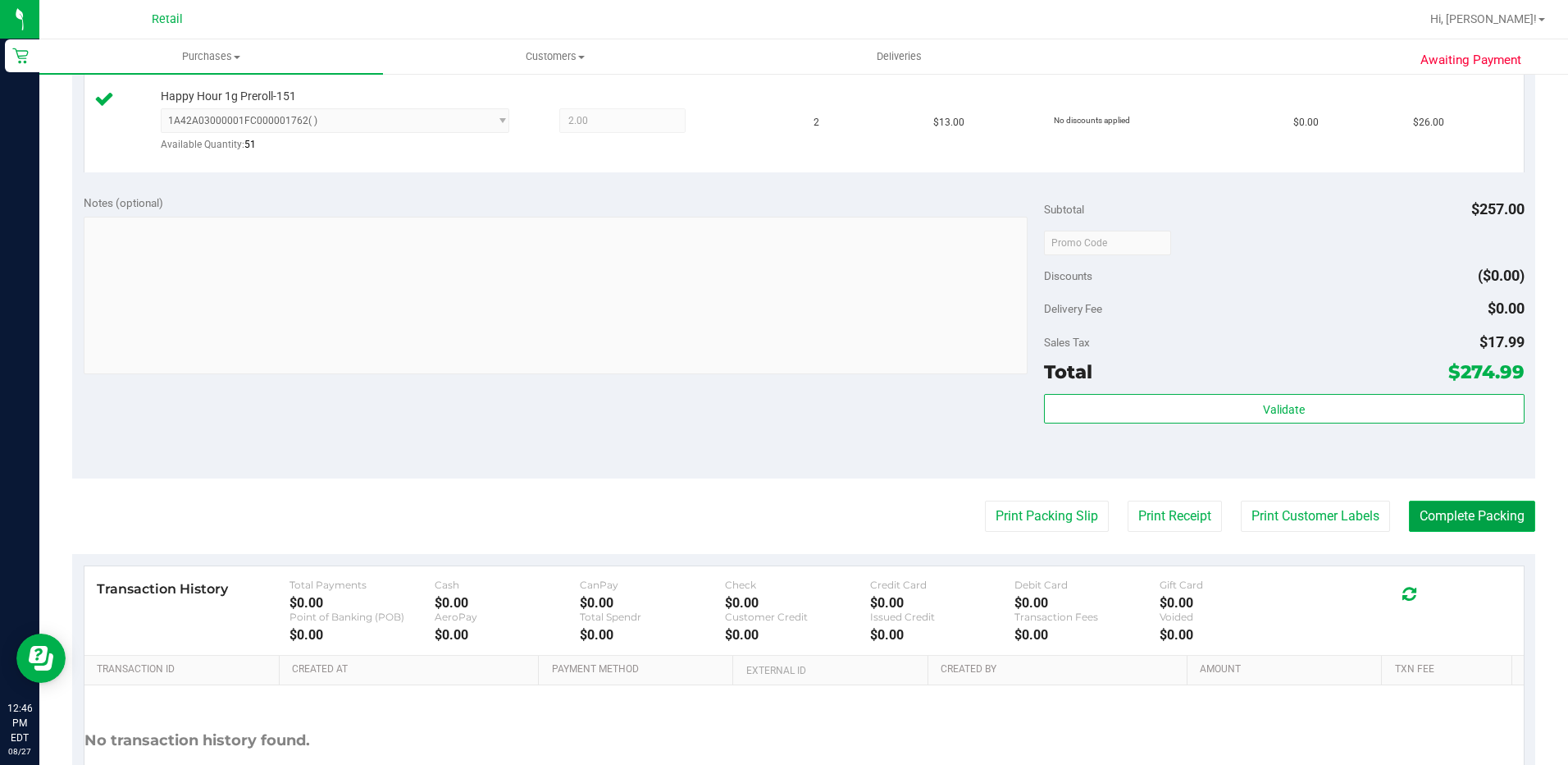
click at [1499, 521] on button "Complete Packing" at bounding box center [1472, 516] width 126 height 31
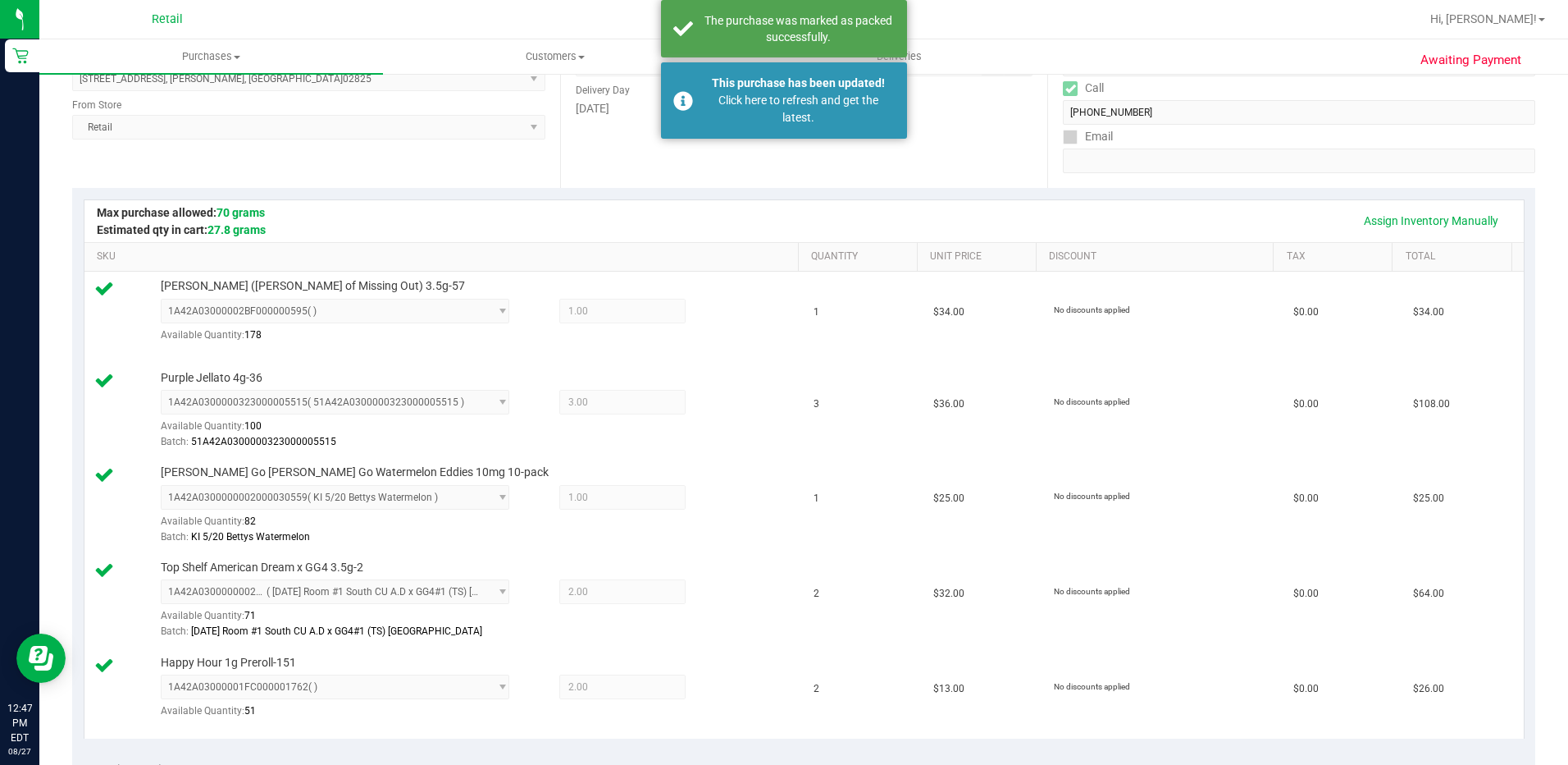
scroll to position [246, 0]
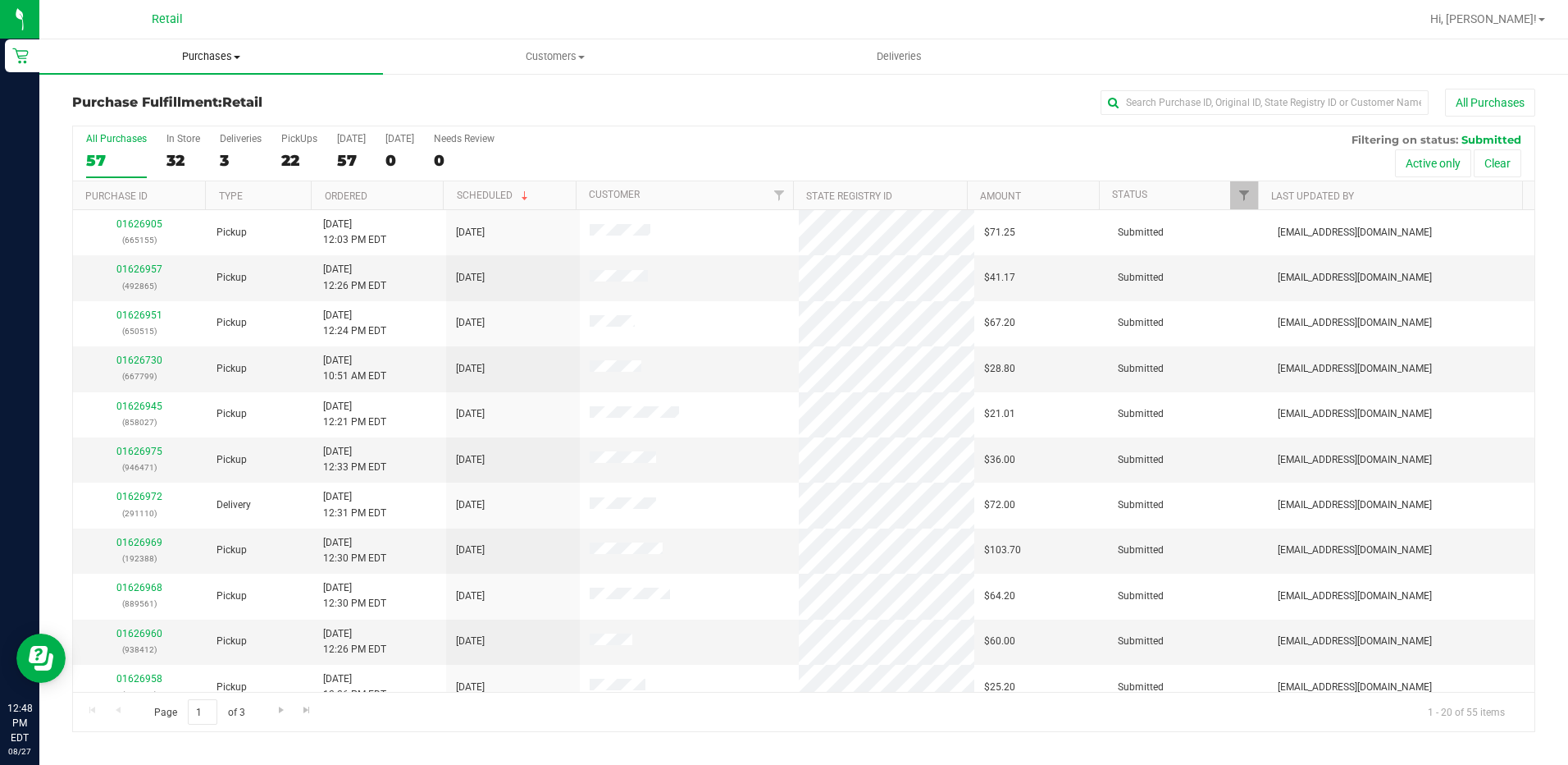
click at [213, 56] on span "Purchases" at bounding box center [211, 56] width 344 height 15
click at [157, 104] on span "Summary of purchases" at bounding box center [123, 99] width 168 height 14
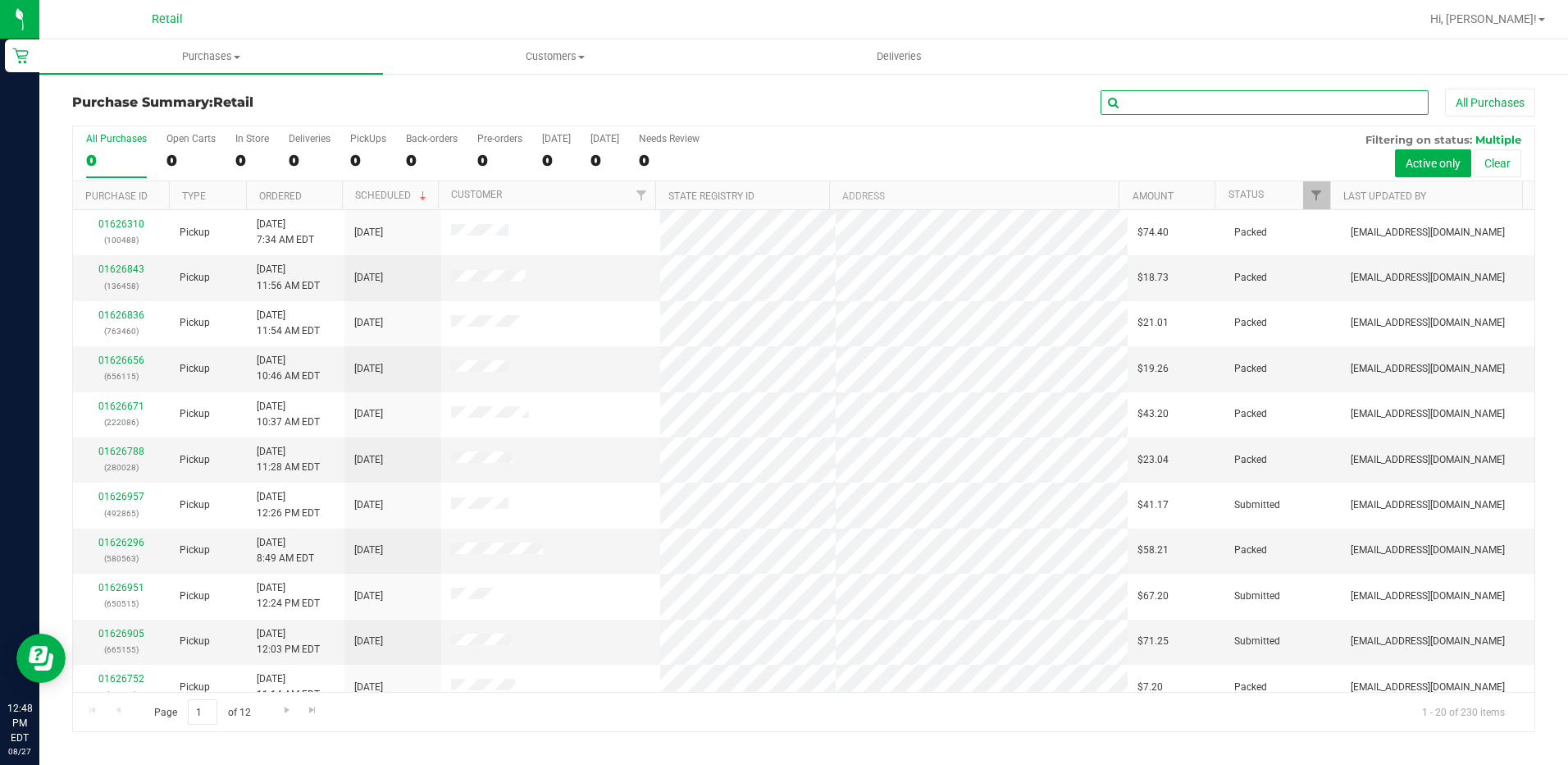
click at [1153, 113] on input "text" at bounding box center [1265, 102] width 328 height 25
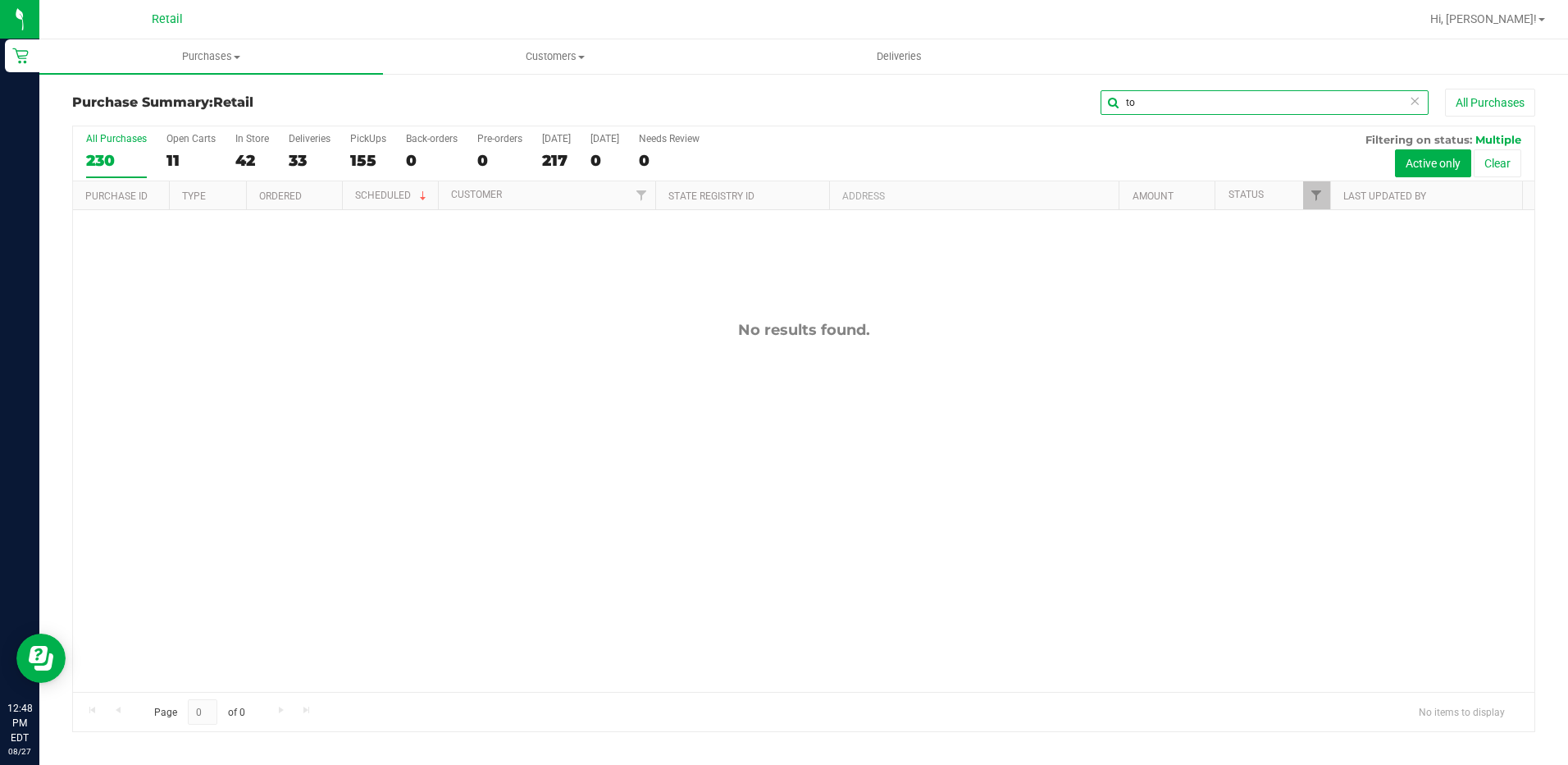
type input "t"
type input "h"
type input "thomas"
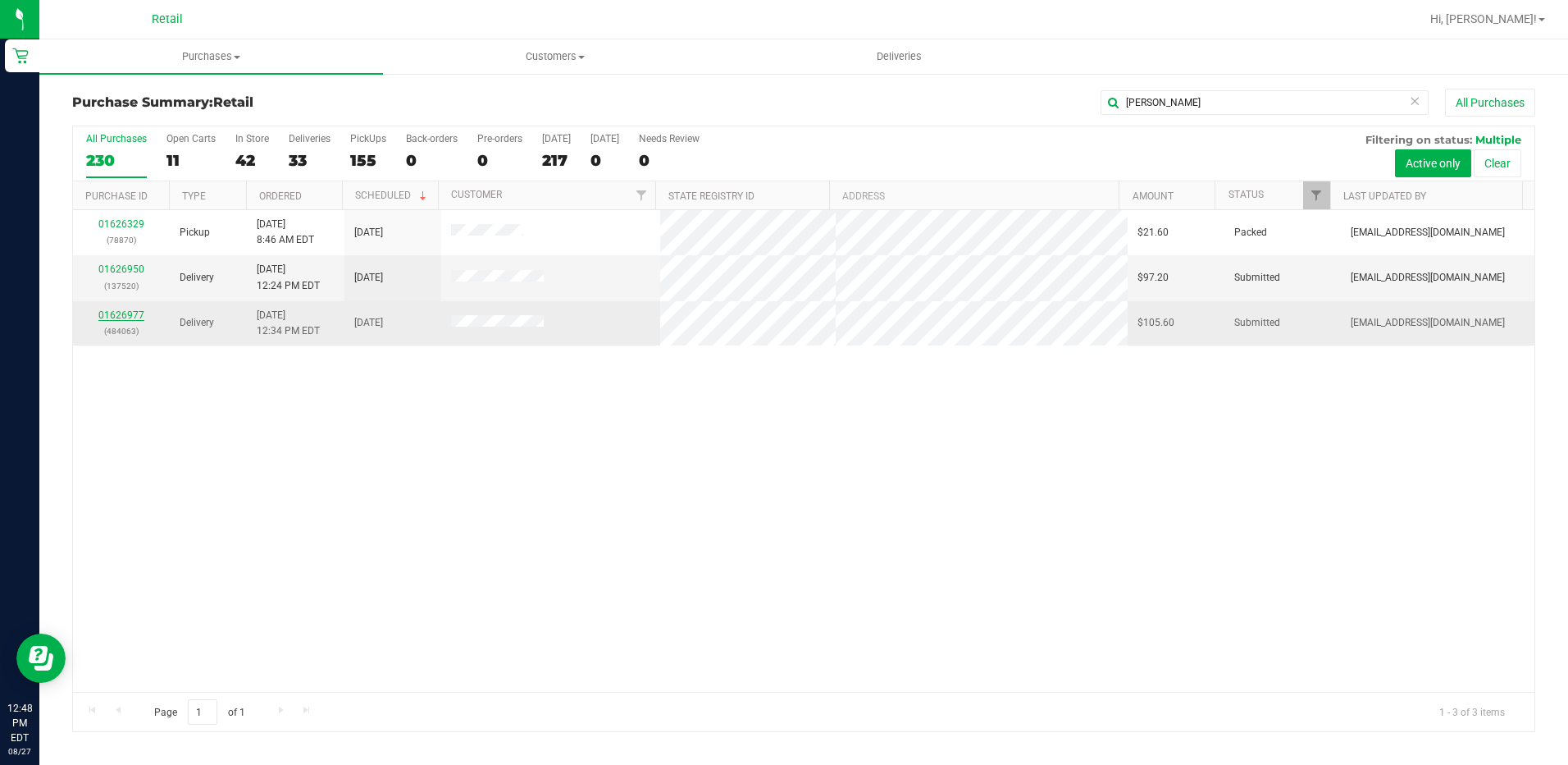
click at [123, 318] on link "01626977" at bounding box center [122, 315] width 46 height 11
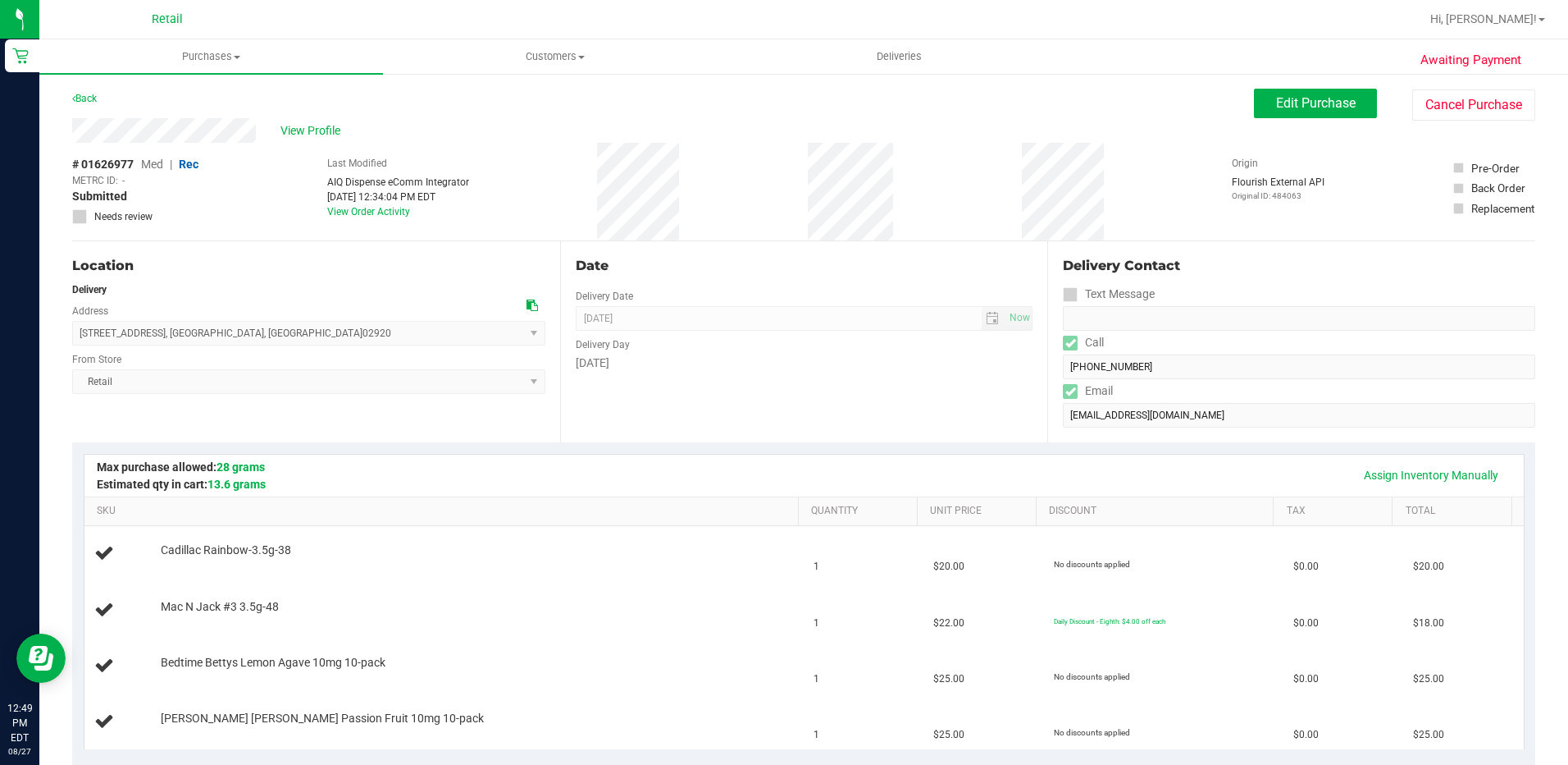
drag, startPoint x: 262, startPoint y: 138, endPoint x: 68, endPoint y: 136, distance: 194.0
click at [68, 136] on div "Awaiting Payment Back Edit Purchase Cancel Purchase View Profile # 01626977 Med…" at bounding box center [803, 771] width 1529 height 1399
click at [1018, 368] on div "Location Delivery Address 16 Yeoman Avenue , Cranston , RI 02920 Select address…" at bounding box center [803, 341] width 1463 height 201
drag, startPoint x: 252, startPoint y: 337, endPoint x: 73, endPoint y: 337, distance: 179.0
click at [73, 337] on span "16 Yeoman Avenue , Cranston , RI 02920 Select address 16 Yeoman ave 16 Yeoman A…" at bounding box center [309, 333] width 473 height 25
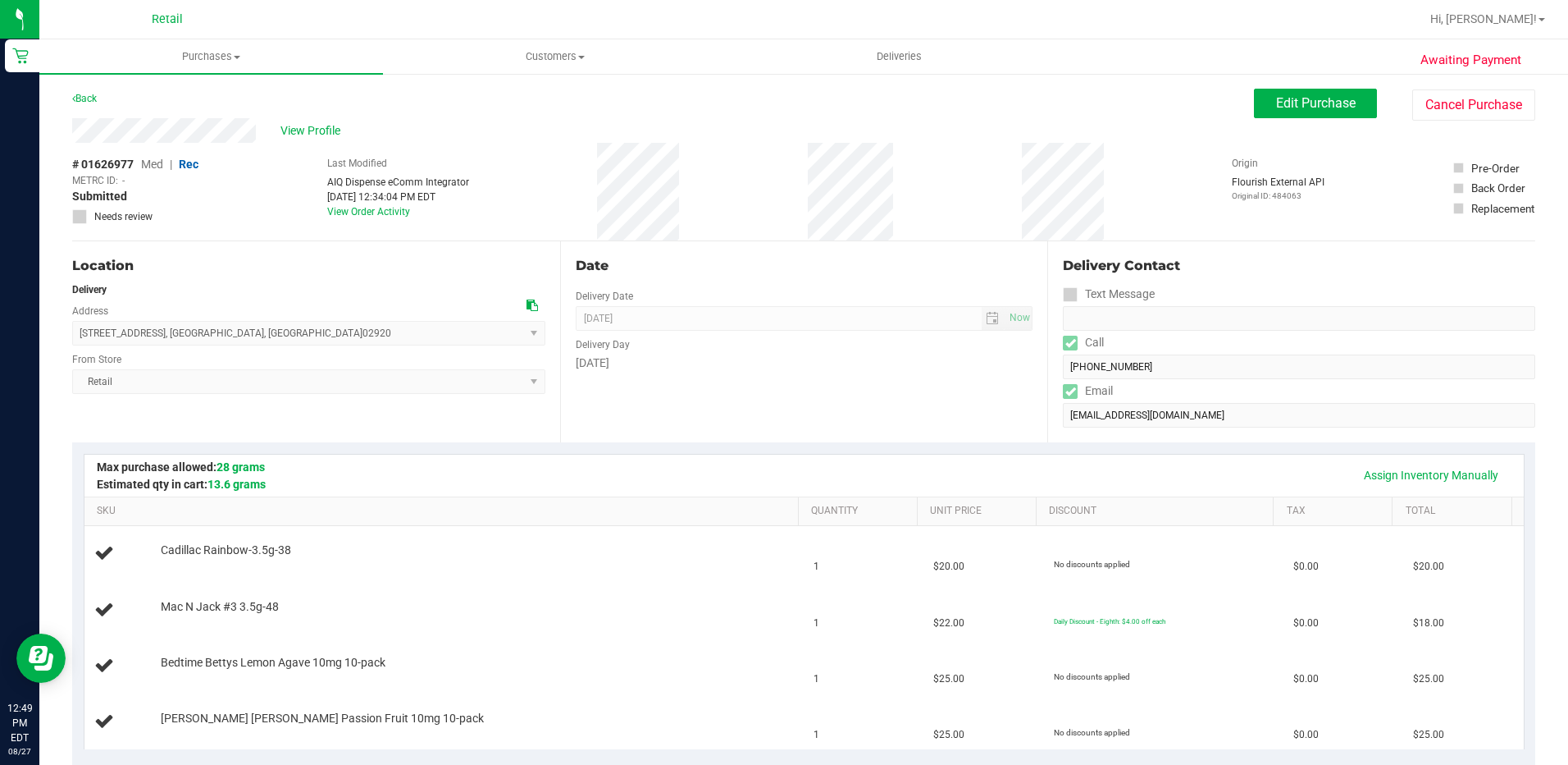
drag, startPoint x: 73, startPoint y: 337, endPoint x: 129, endPoint y: 329, distance: 56.6
copy span "16 Yeoman Avenue , Cranston , RI 02920"
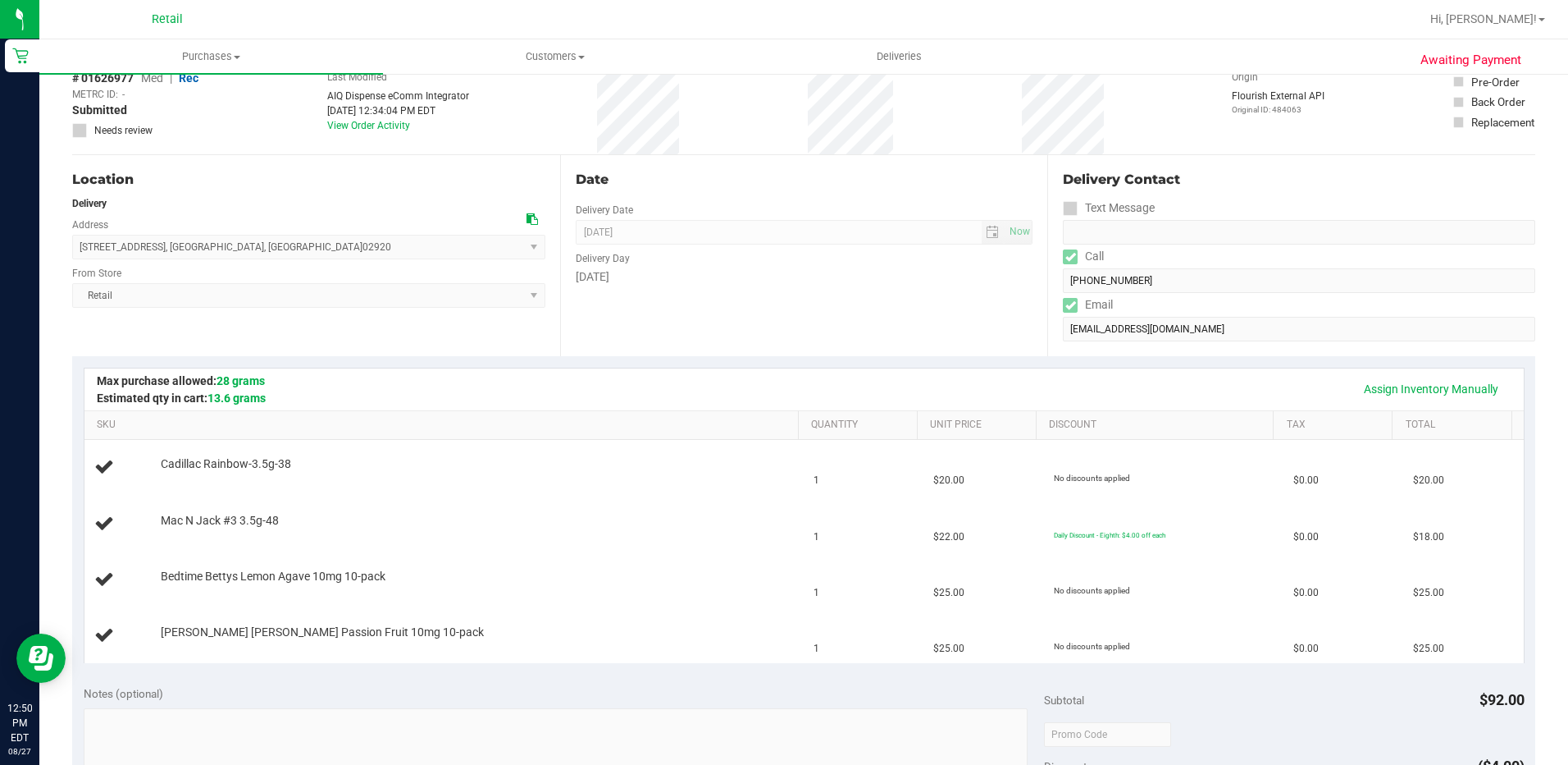
scroll to position [82, 0]
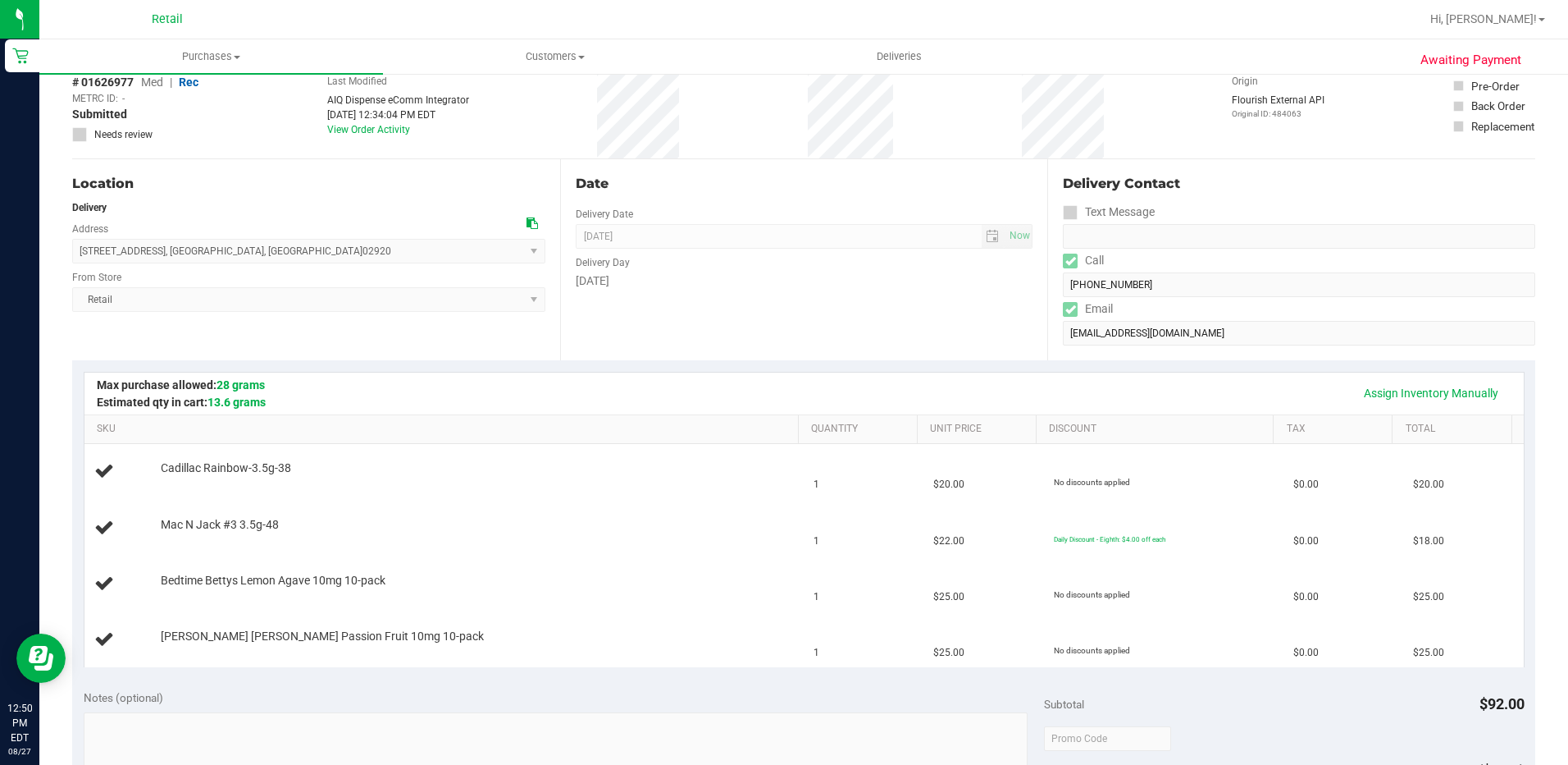
click at [521, 406] on div "Assign Inventory Manually" at bounding box center [804, 393] width 1410 height 28
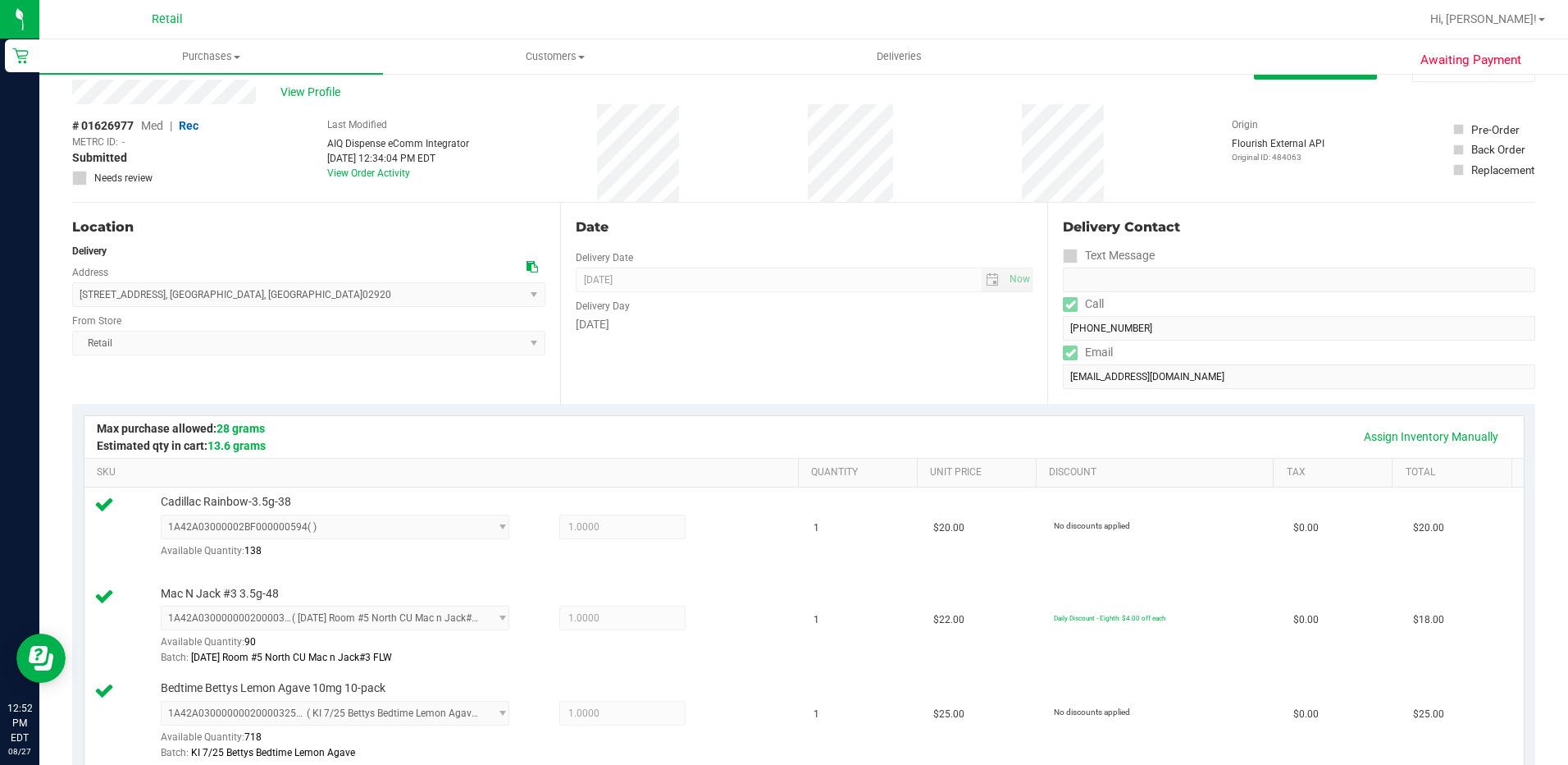
scroll to position [0, 0]
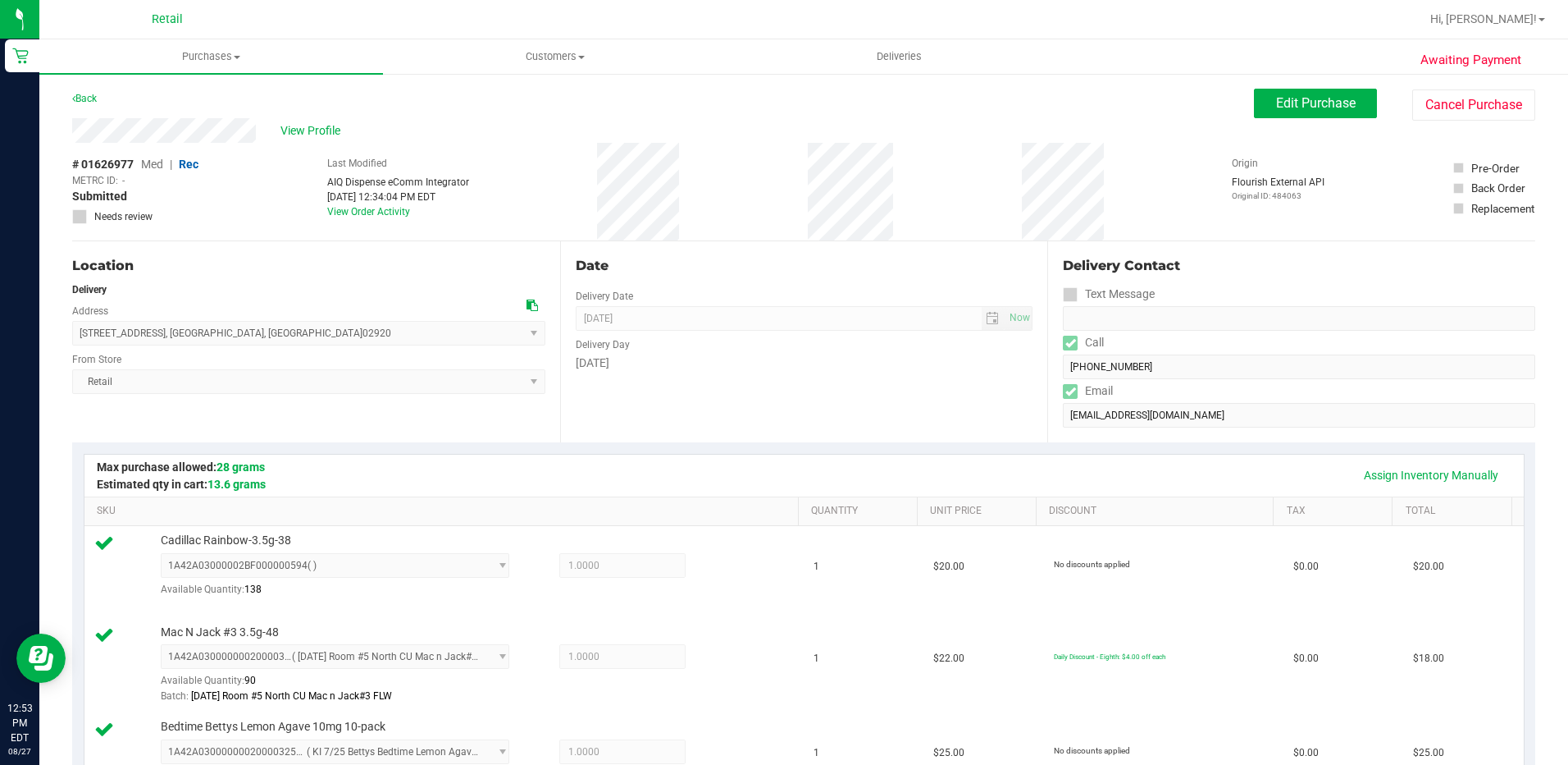
click at [598, 124] on div "View Profile" at bounding box center [663, 130] width 1182 height 25
click at [326, 138] on span "View Profile" at bounding box center [313, 131] width 66 height 17
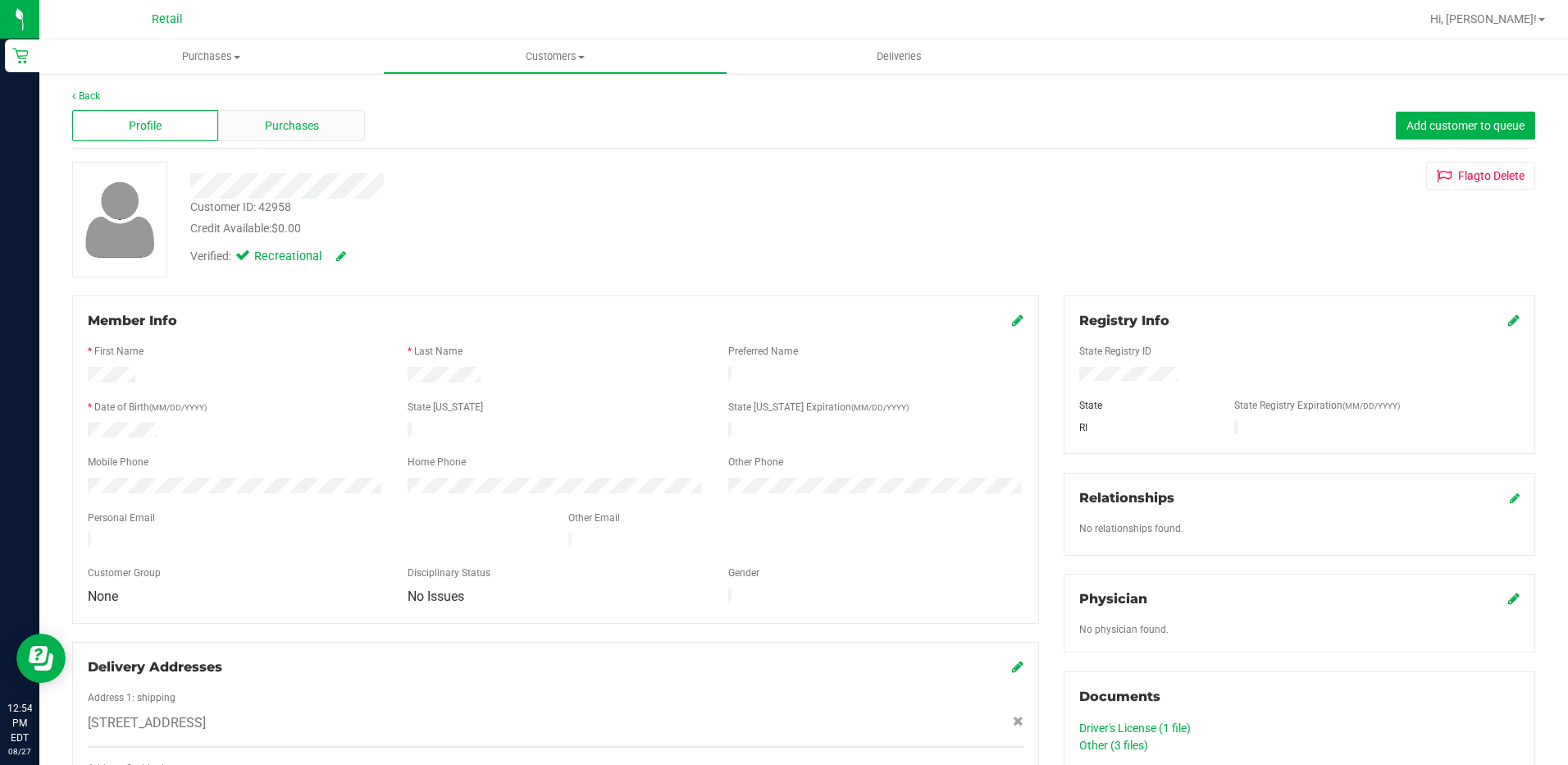
click at [262, 136] on div "Purchases" at bounding box center [291, 125] width 146 height 31
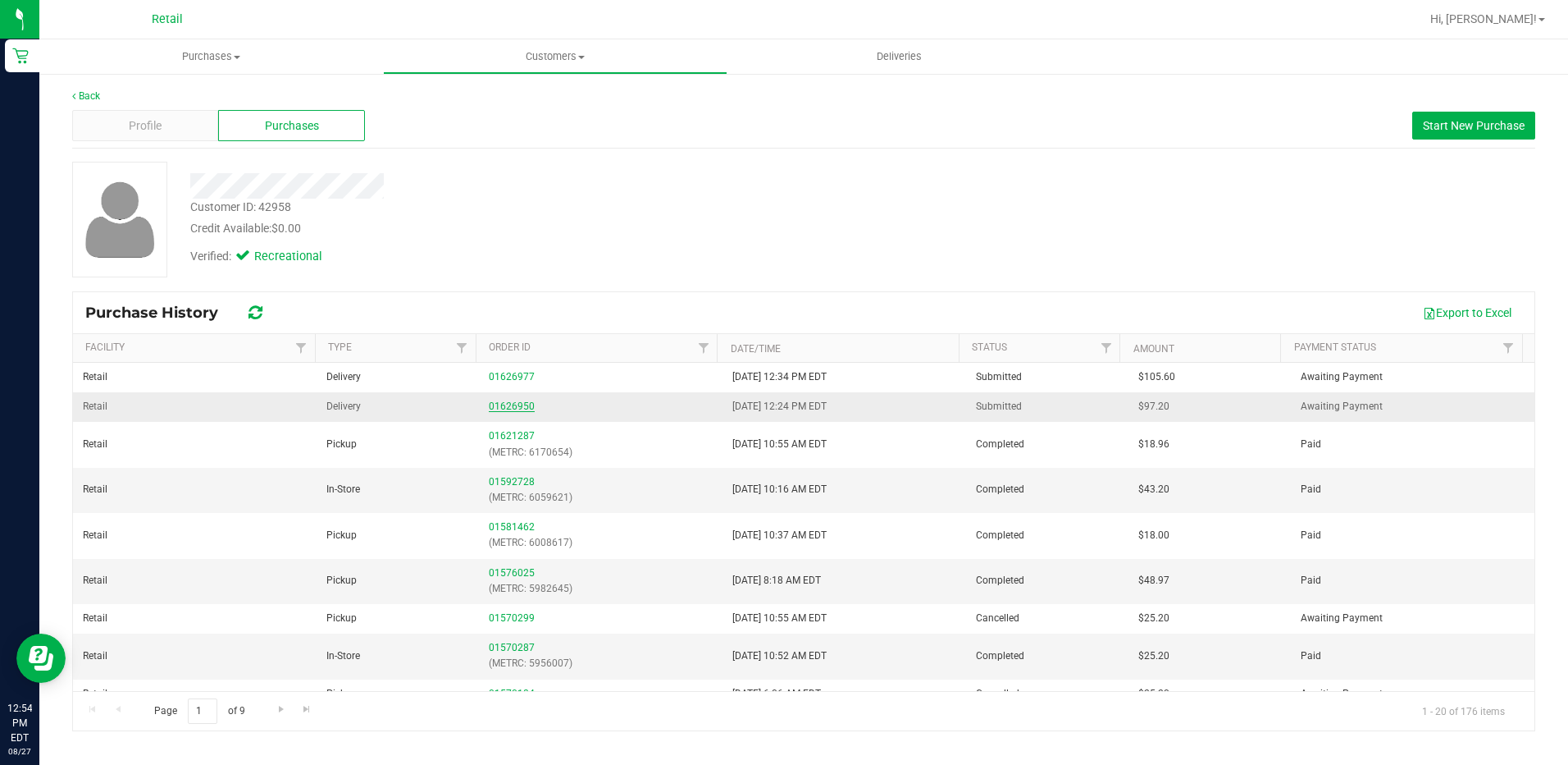
click at [495, 405] on link "01626950" at bounding box center [512, 406] width 46 height 11
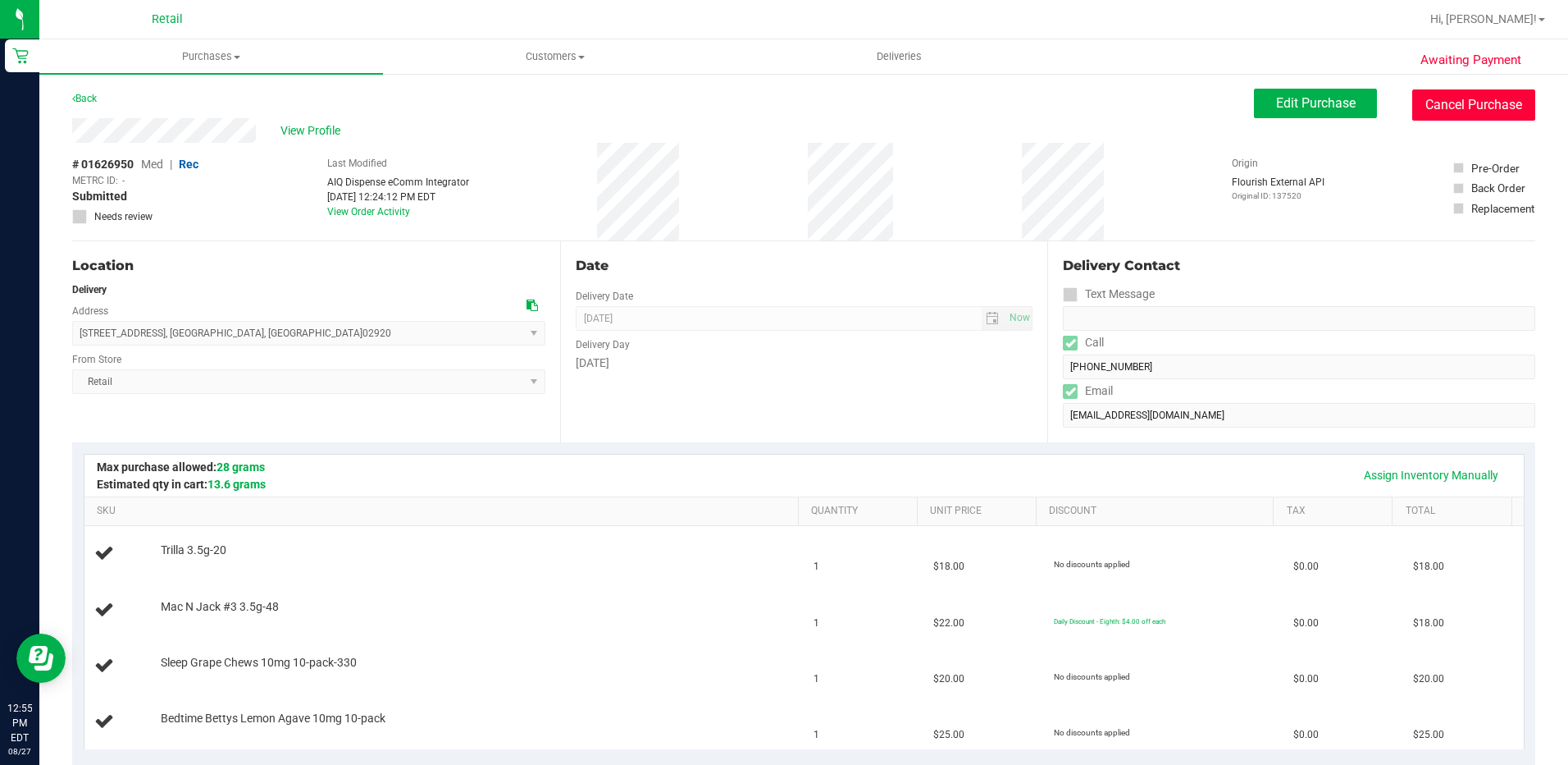
click at [1465, 102] on button "Cancel Purchase" at bounding box center [1475, 105] width 123 height 31
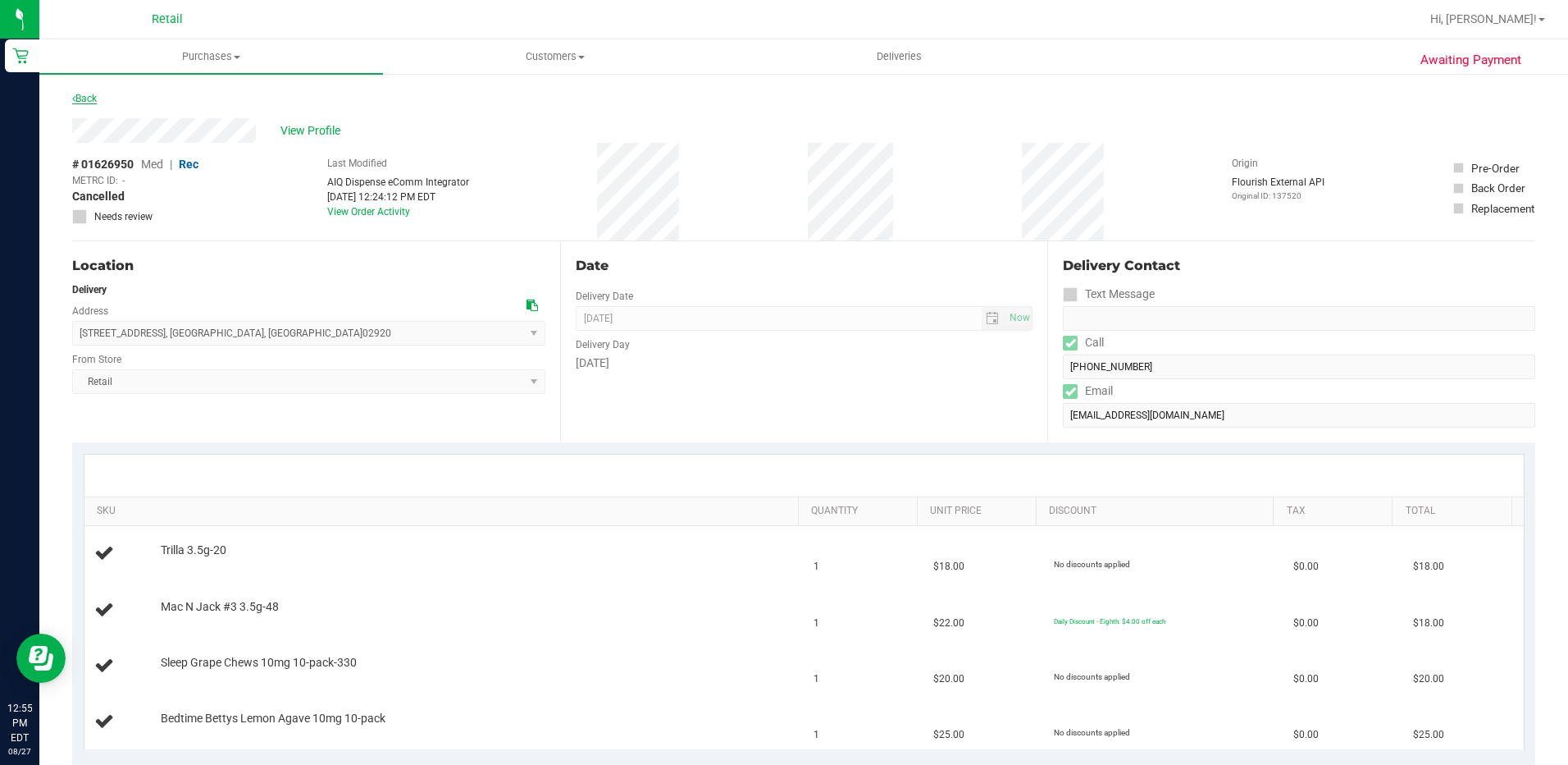
click at [97, 100] on link "Back" at bounding box center [84, 98] width 25 height 11
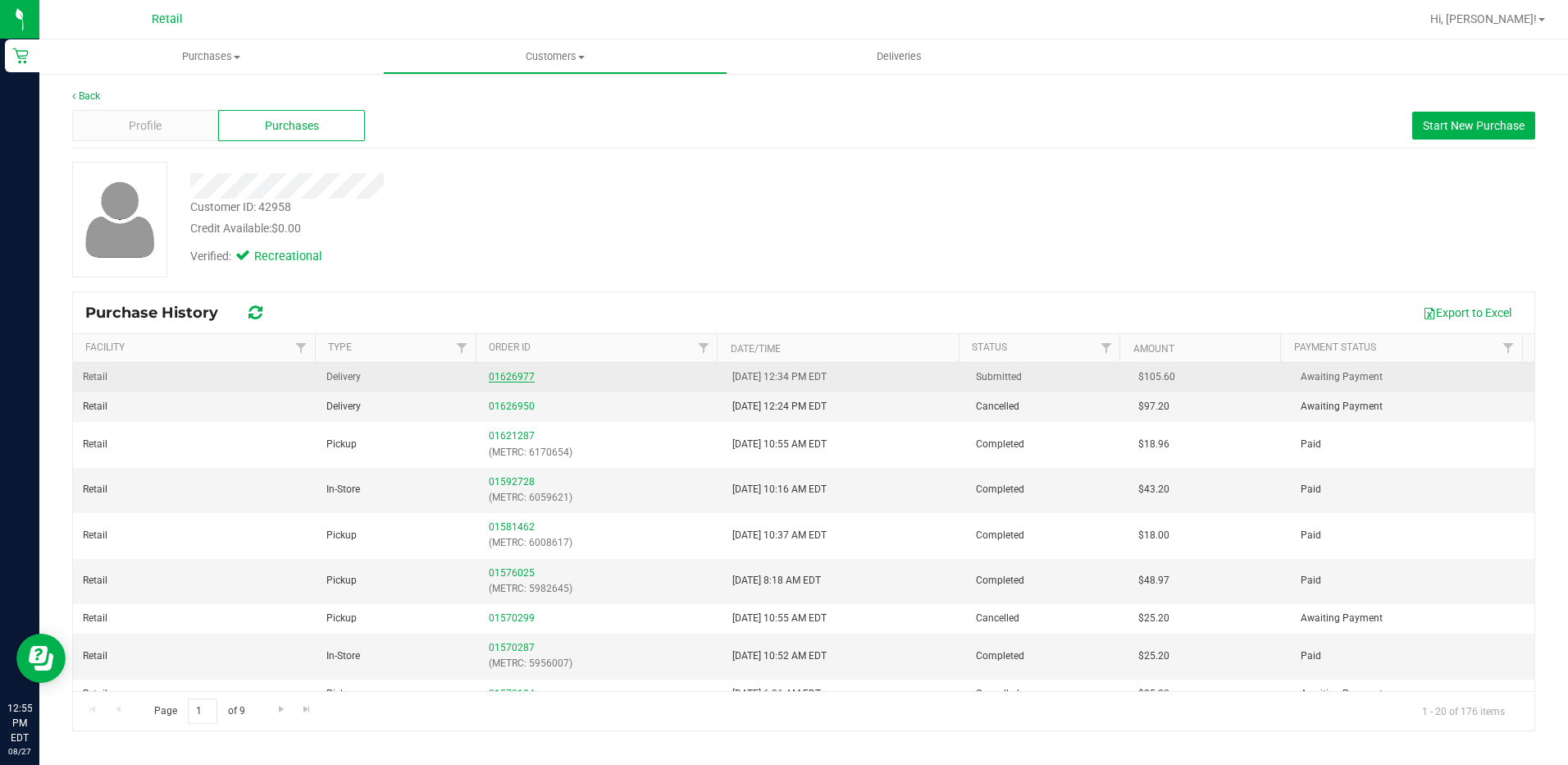
click at [502, 379] on link "01626977" at bounding box center [512, 376] width 46 height 11
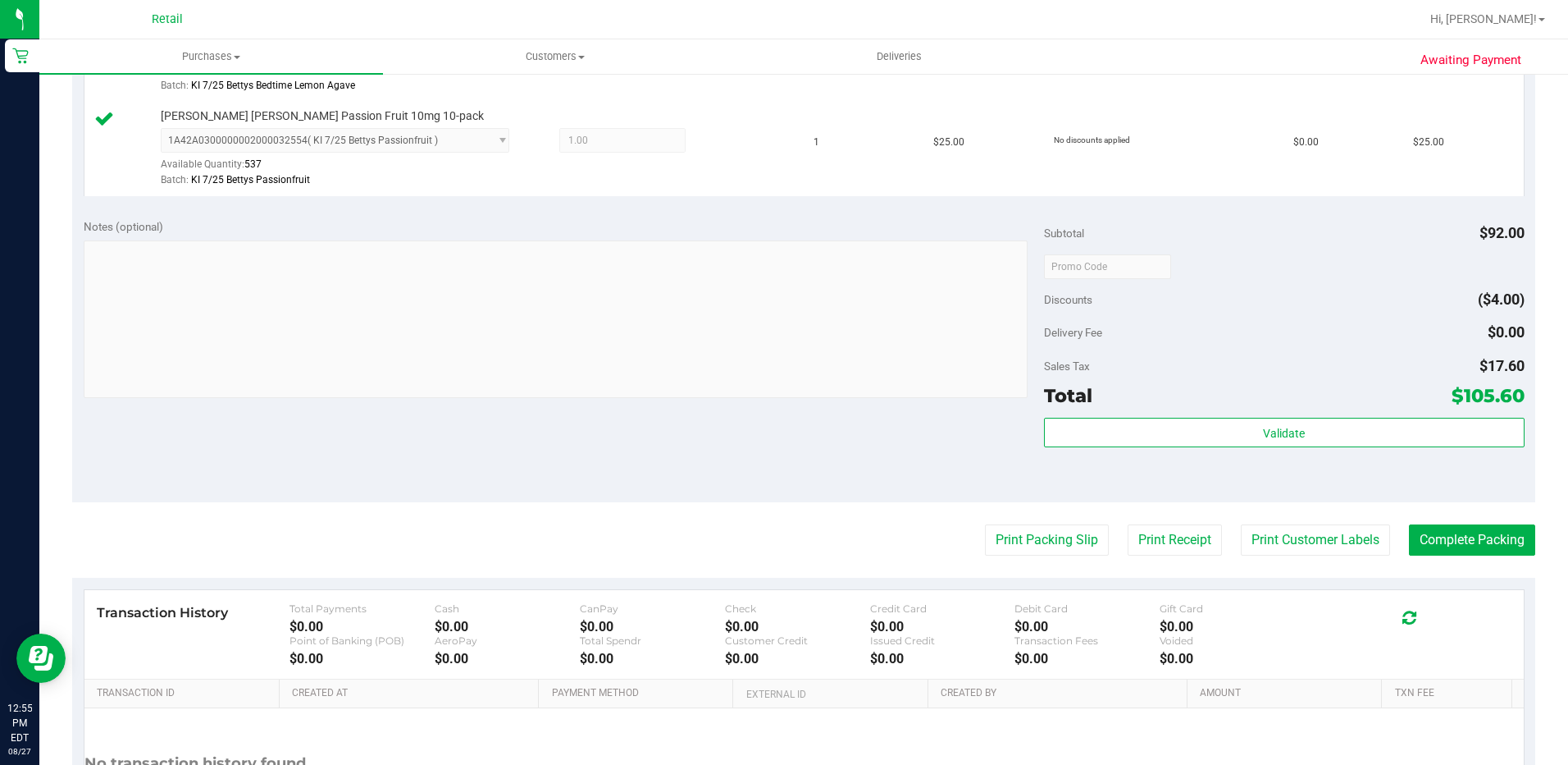
scroll to position [738, 0]
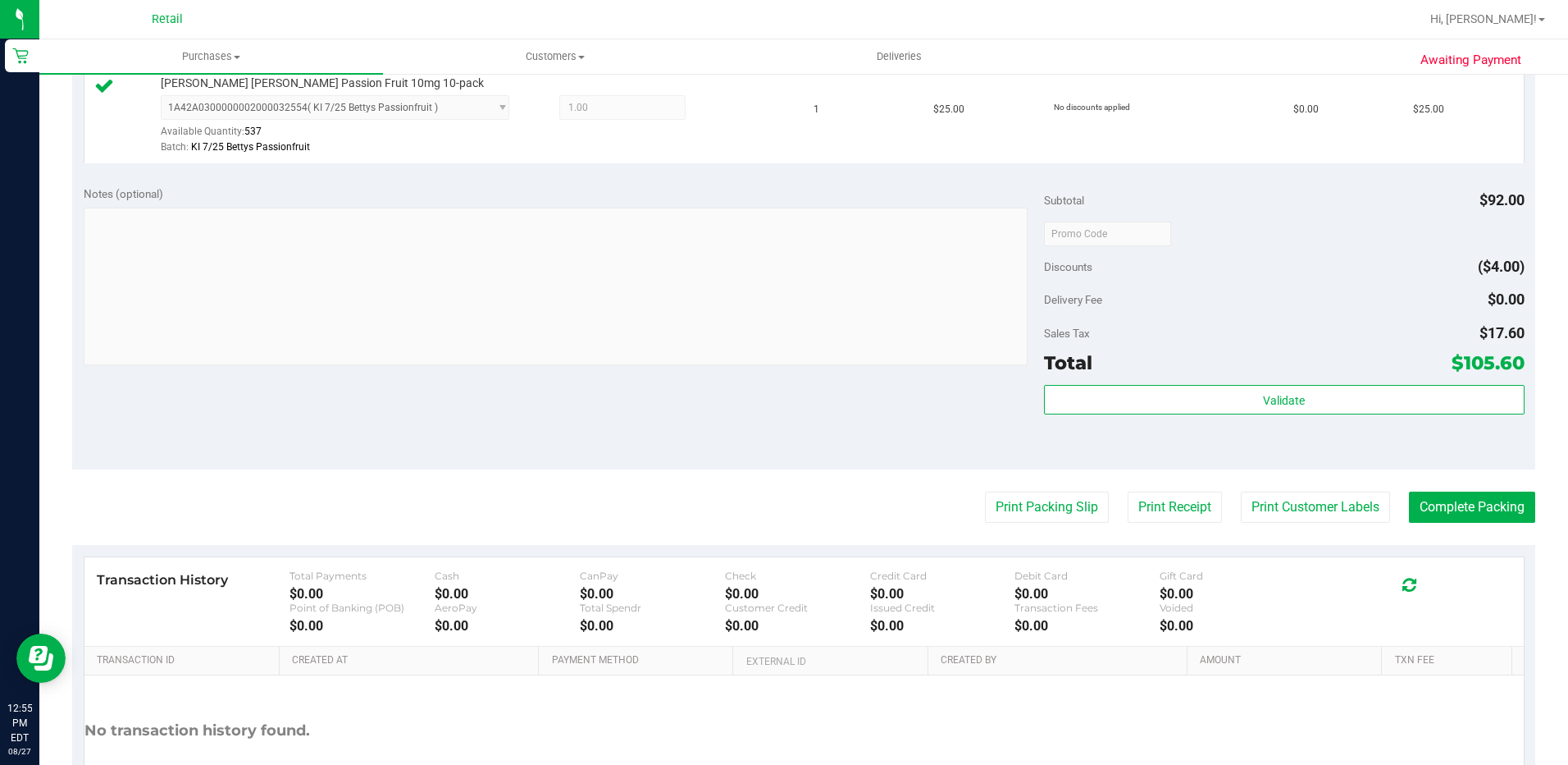
click at [1461, 459] on div "Notes (optional) Subtotal $92.00 Discounts ($4.00) Delivery Fee $0.00 Sales Tax…" at bounding box center [803, 322] width 1463 height 295
click at [1463, 506] on button "Complete Packing" at bounding box center [1472, 507] width 126 height 31
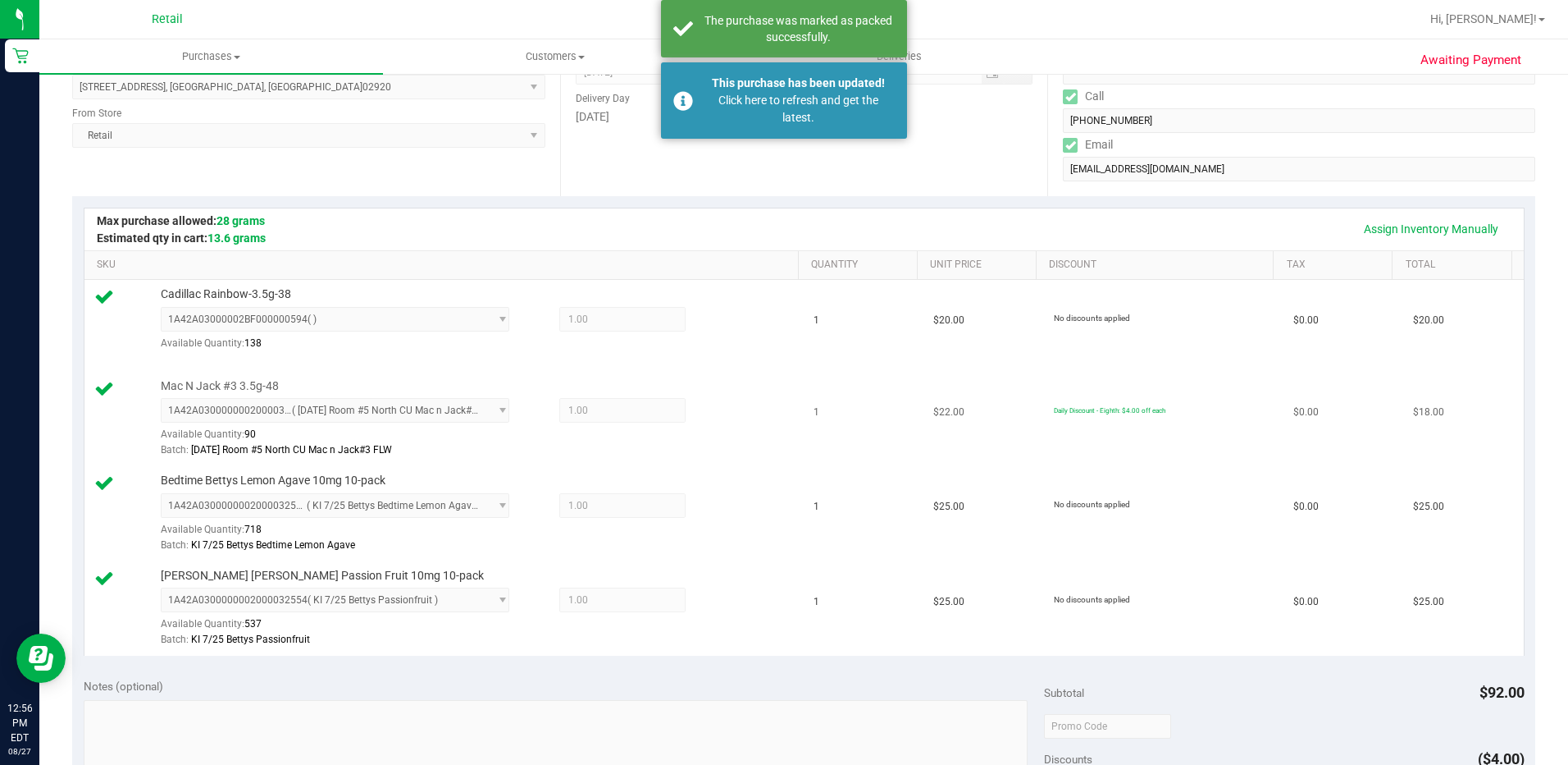
scroll to position [0, 0]
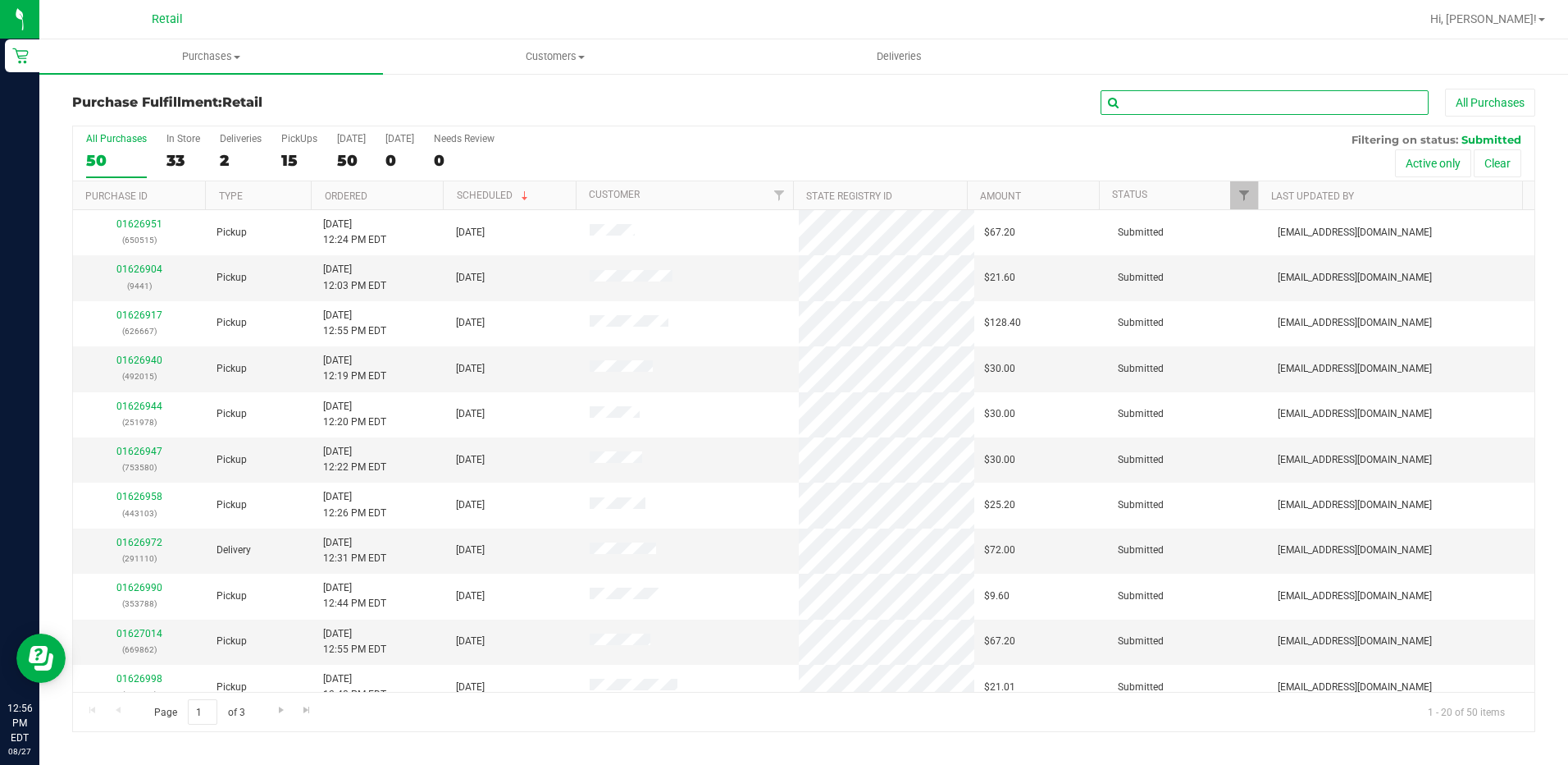
click at [1170, 110] on input "text" at bounding box center [1265, 102] width 328 height 25
click at [217, 51] on span "Purchases" at bounding box center [211, 56] width 344 height 15
click at [143, 105] on span "Summary of purchases" at bounding box center [123, 99] width 168 height 14
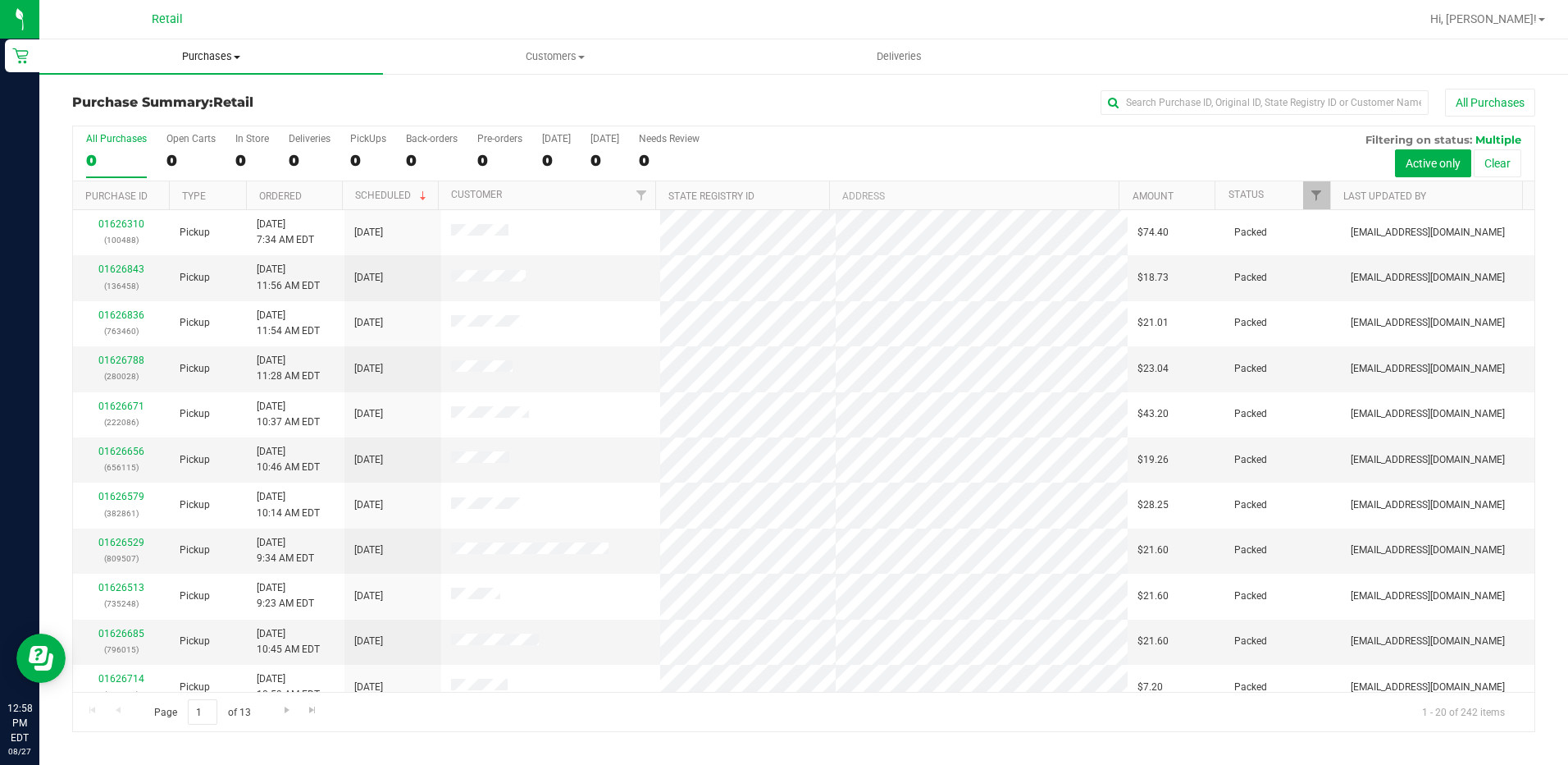
click at [216, 67] on uib-tab-heading "Purchases Summary of purchases Fulfillment All purchases" at bounding box center [211, 57] width 344 height 34
click at [127, 116] on span "Fulfillment" at bounding box center [90, 118] width 102 height 14
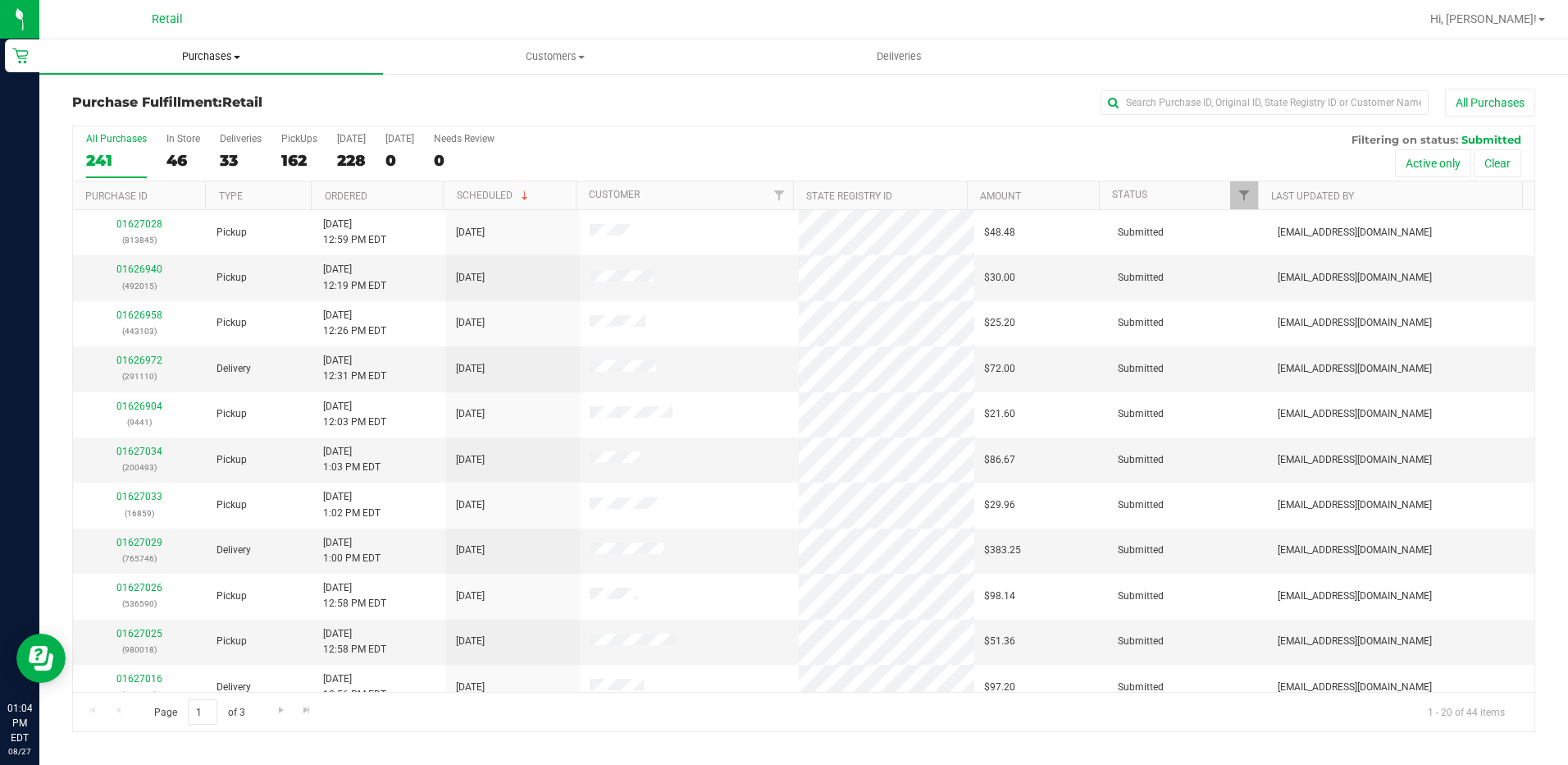
click at [205, 63] on span "Purchases" at bounding box center [211, 56] width 344 height 15
click at [177, 92] on span "Summary of purchases" at bounding box center [123, 99] width 168 height 14
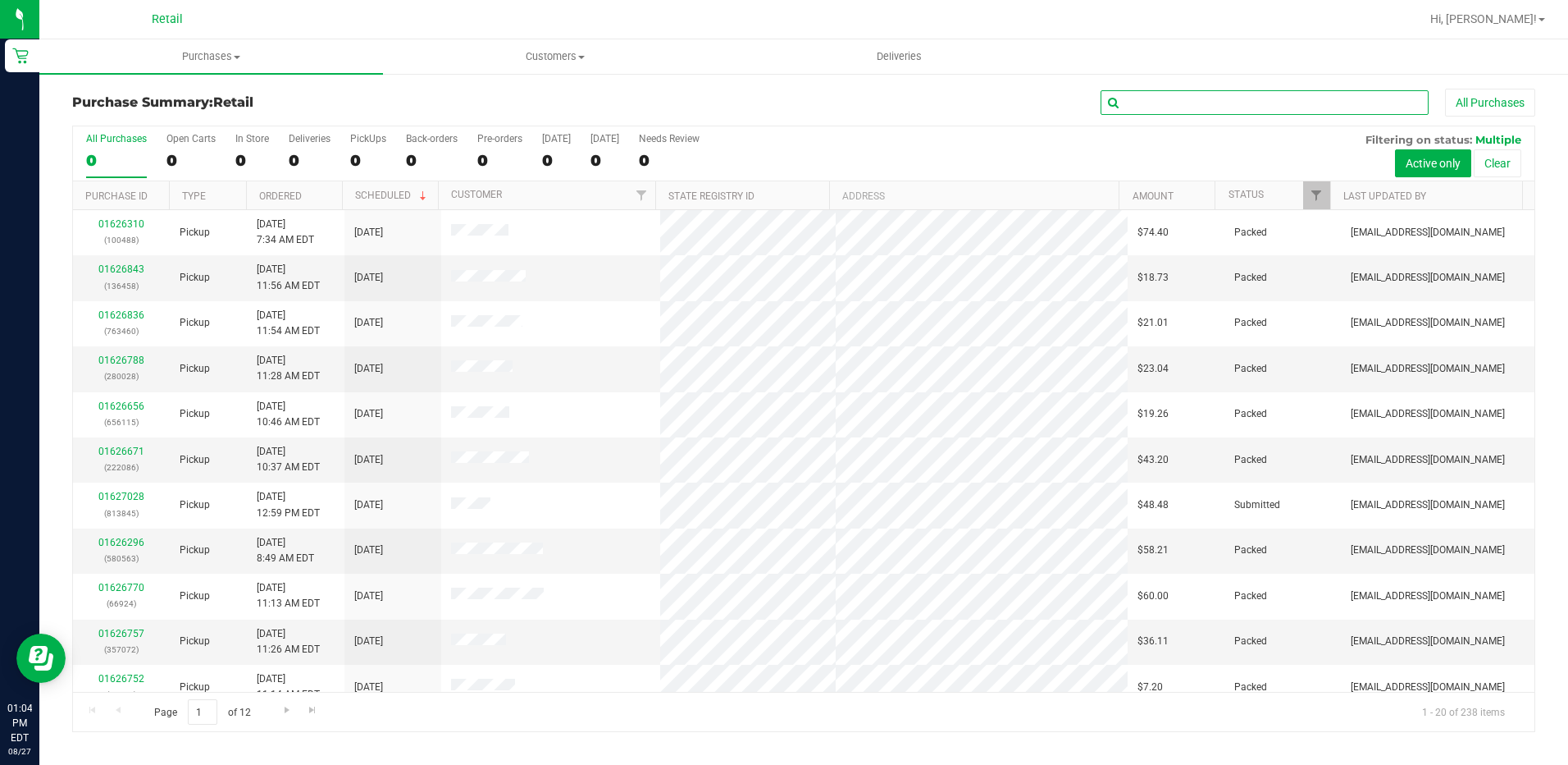
click at [1139, 105] on input "text" at bounding box center [1265, 102] width 328 height 25
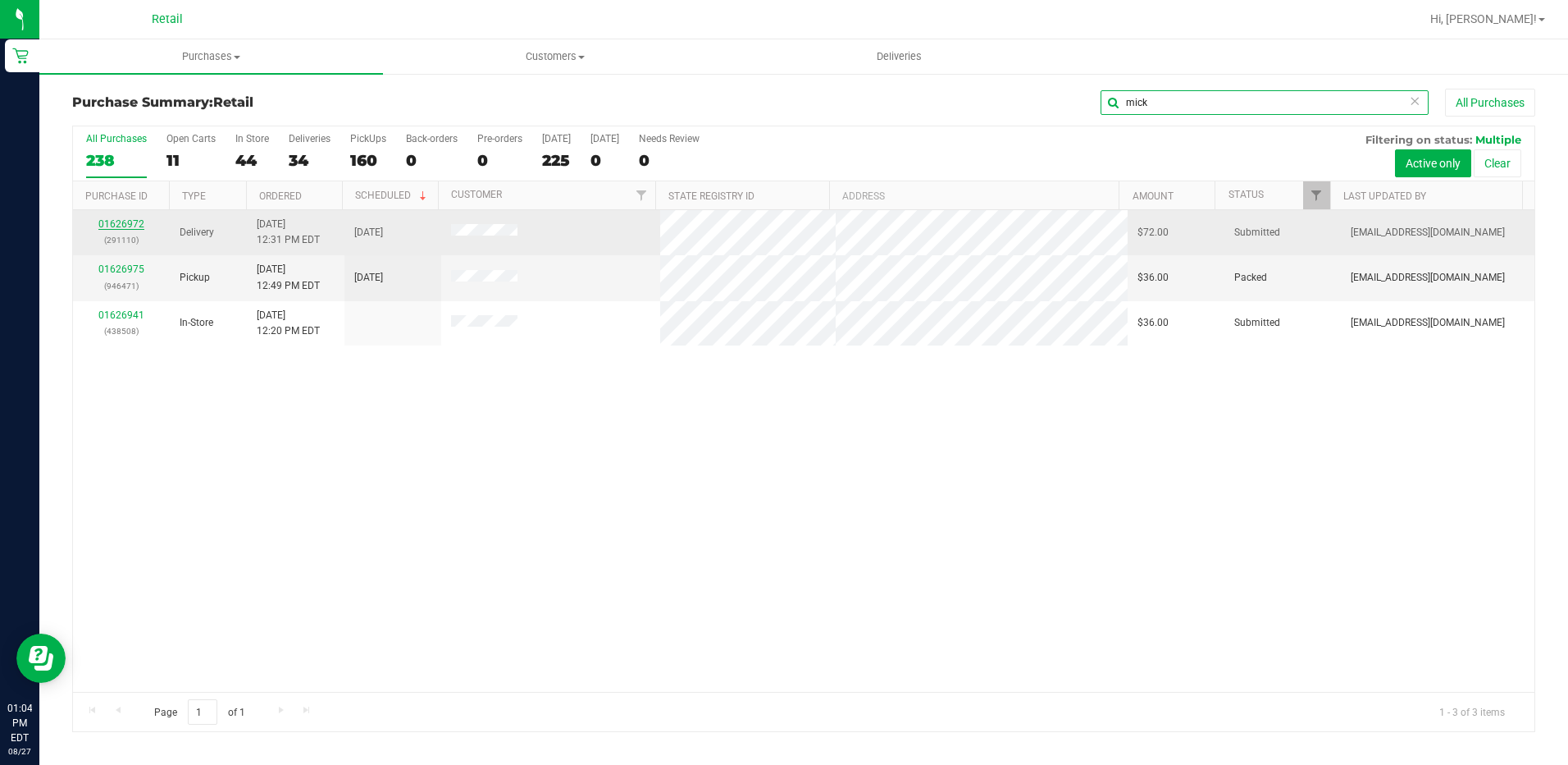
type input "mick"
click at [129, 219] on link "01626972" at bounding box center [122, 223] width 46 height 11
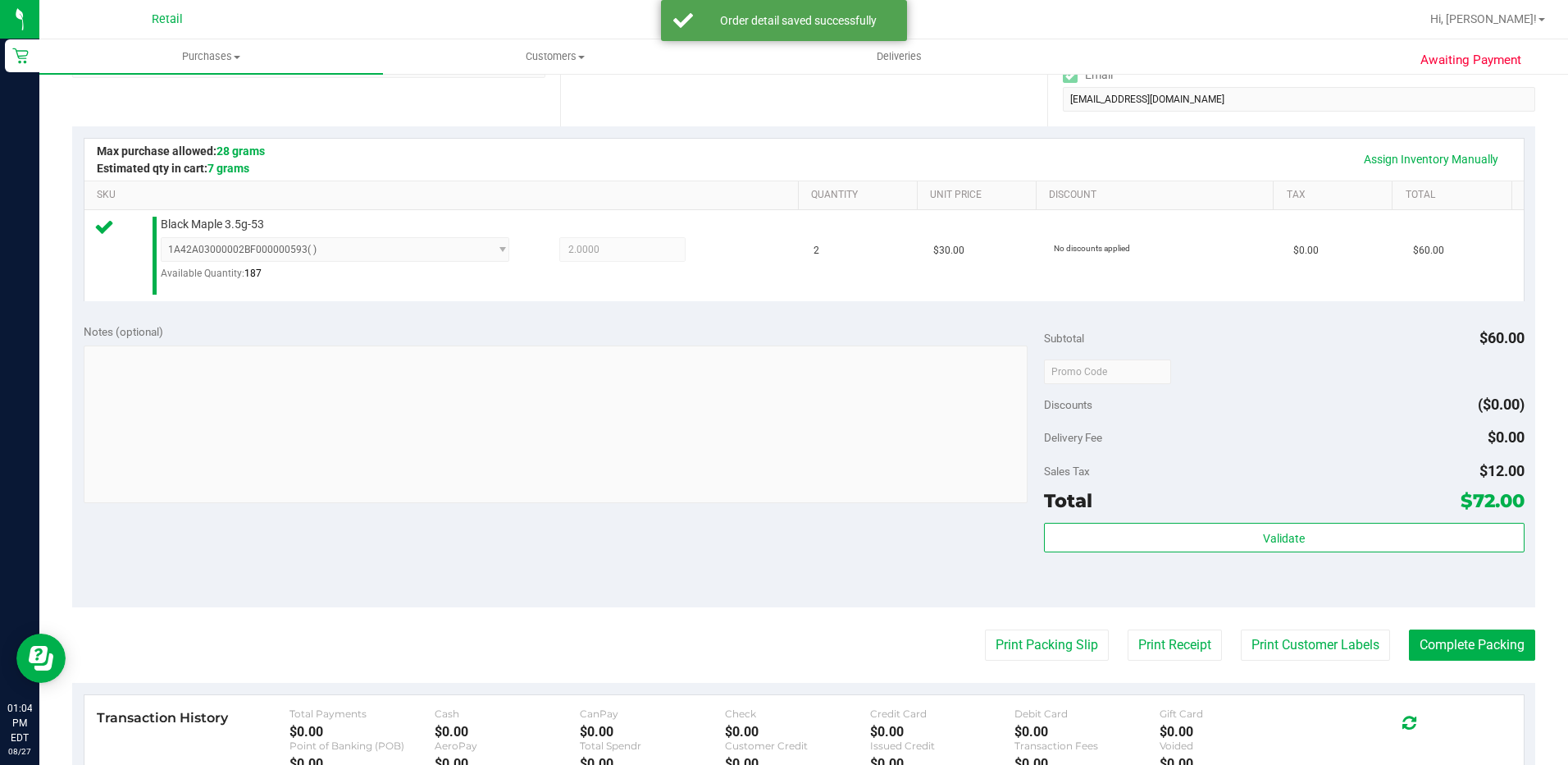
scroll to position [328, 0]
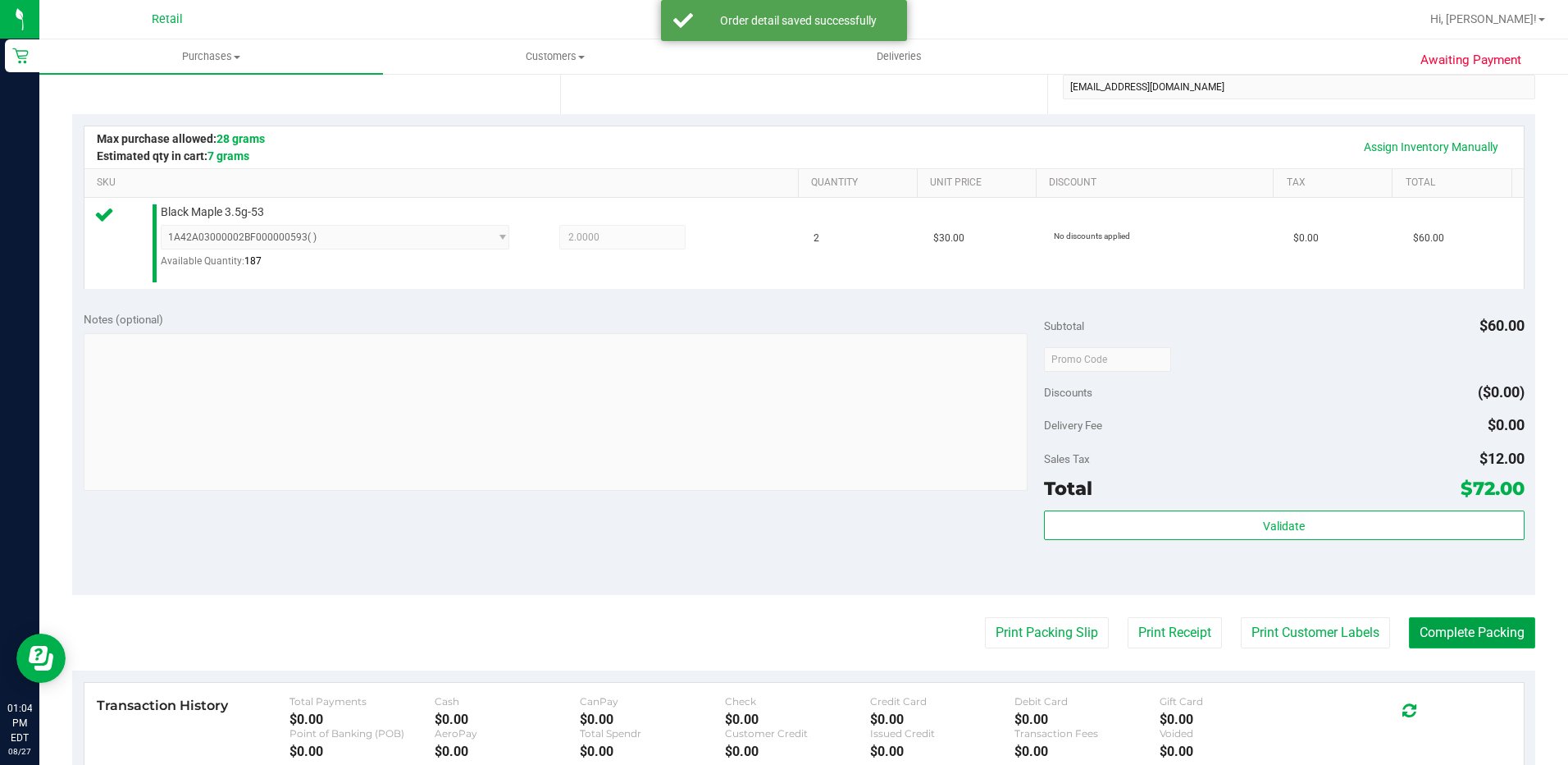
click at [1462, 635] on button "Complete Packing" at bounding box center [1472, 632] width 126 height 31
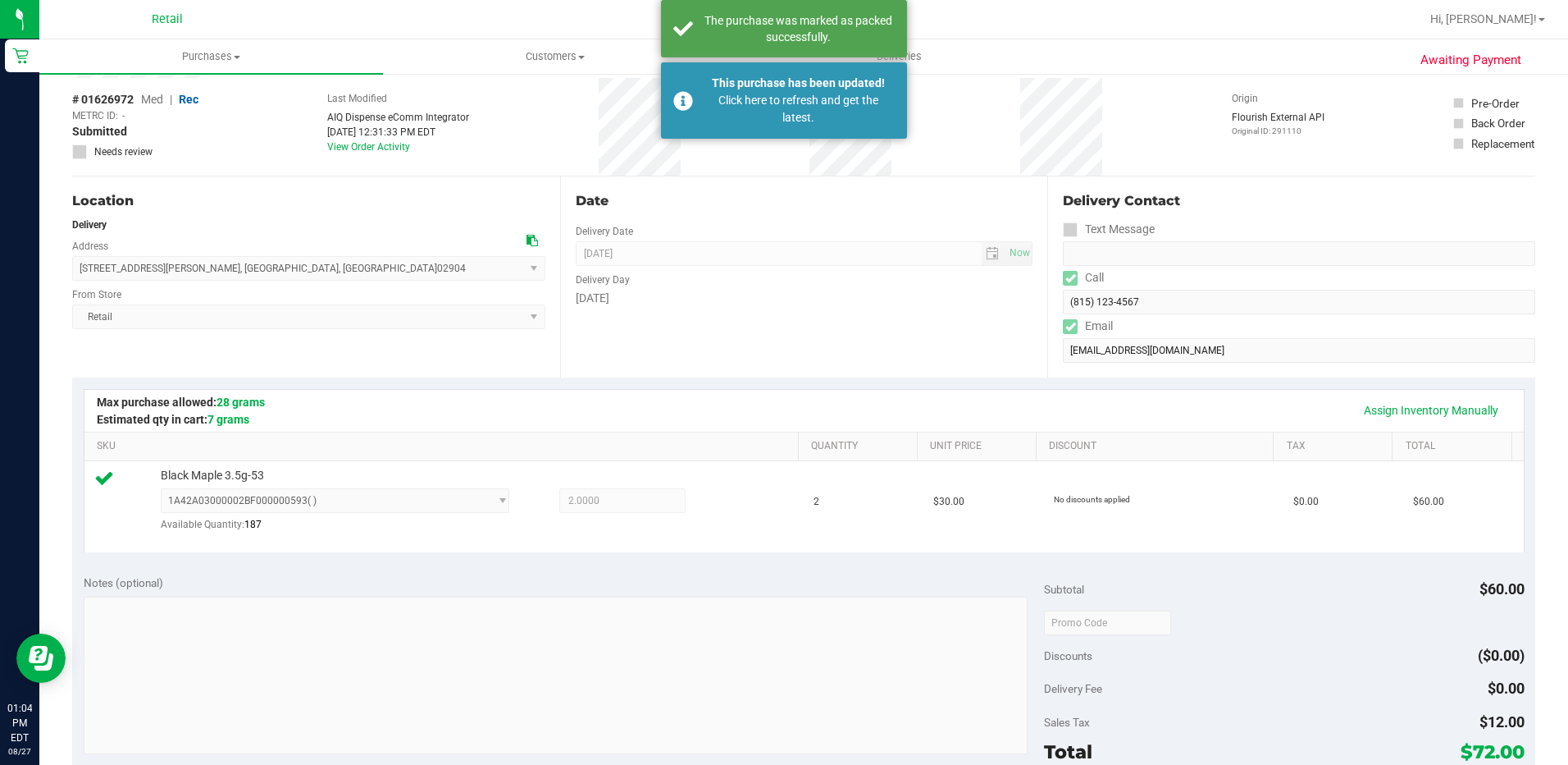
scroll to position [0, 0]
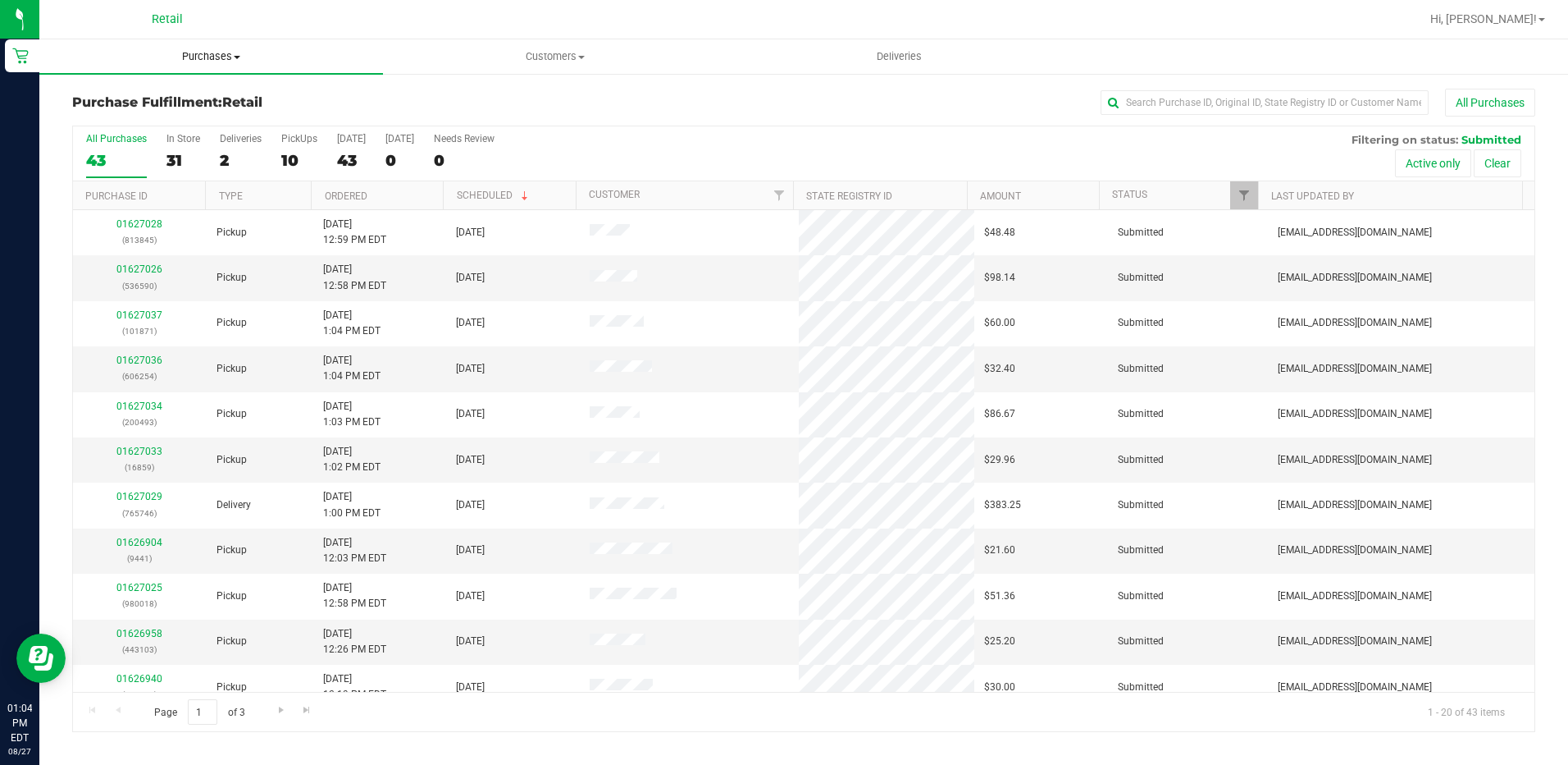
click at [204, 61] on span "Purchases" at bounding box center [211, 56] width 344 height 15
click at [151, 102] on span "Summary of purchases" at bounding box center [123, 99] width 168 height 14
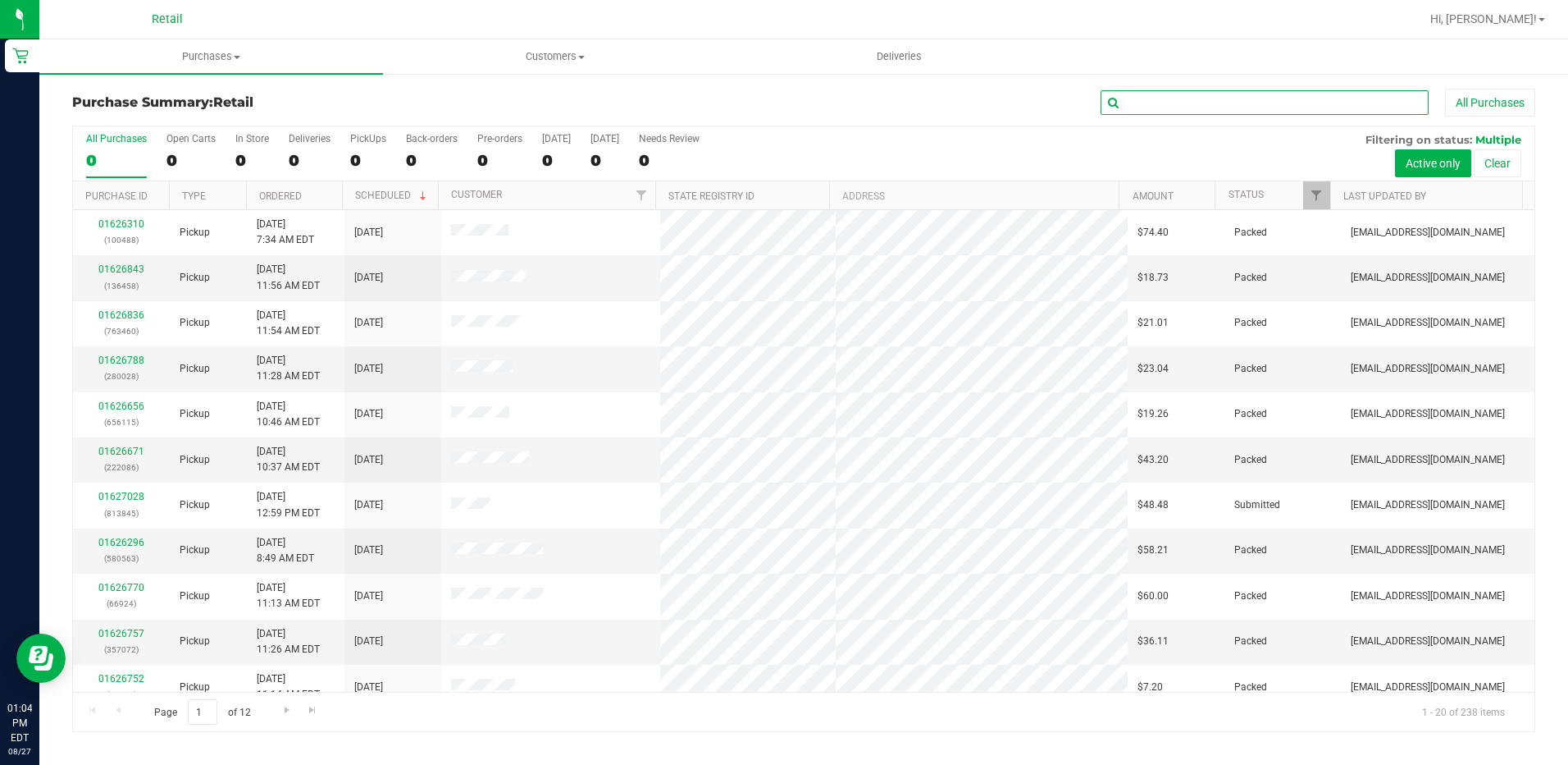
click at [1224, 111] on input "text" at bounding box center [1265, 102] width 328 height 25
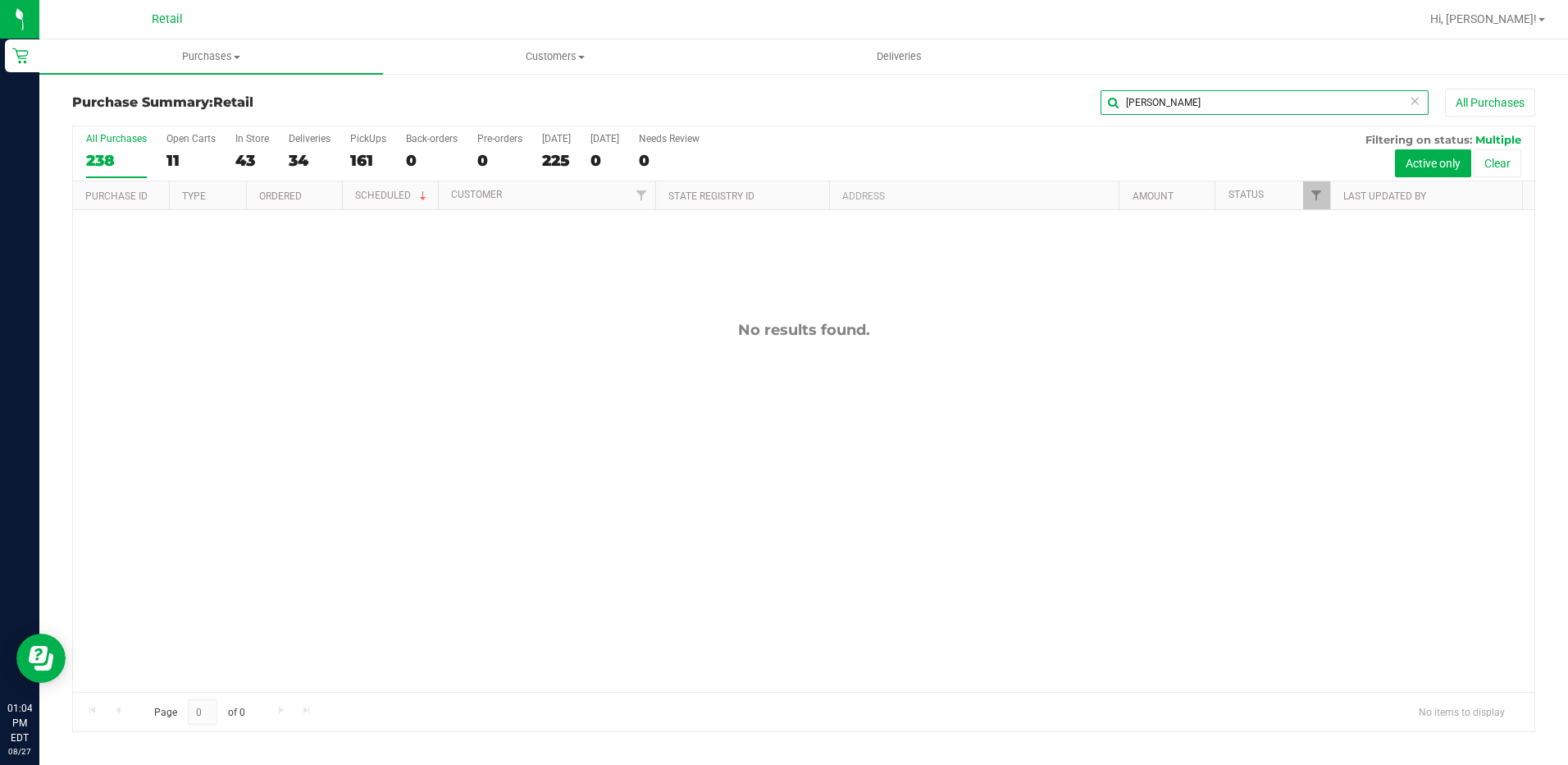
drag, startPoint x: 1195, startPoint y: 103, endPoint x: 1075, endPoint y: 109, distance: 120.1
click at [1075, 109] on div "holly All Purchases" at bounding box center [1048, 102] width 976 height 28
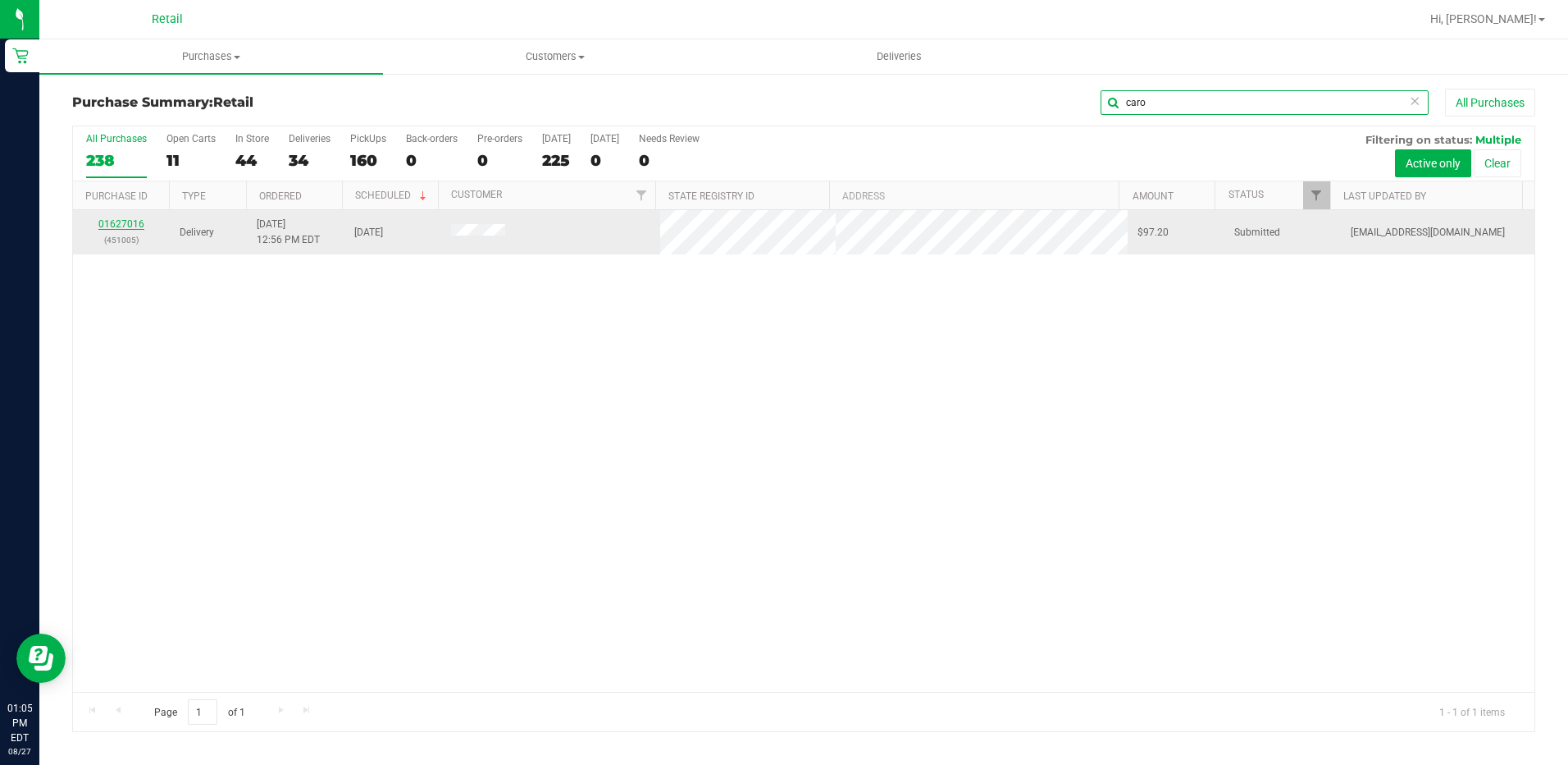
type input "caro"
click at [112, 226] on link "01627016" at bounding box center [122, 223] width 46 height 11
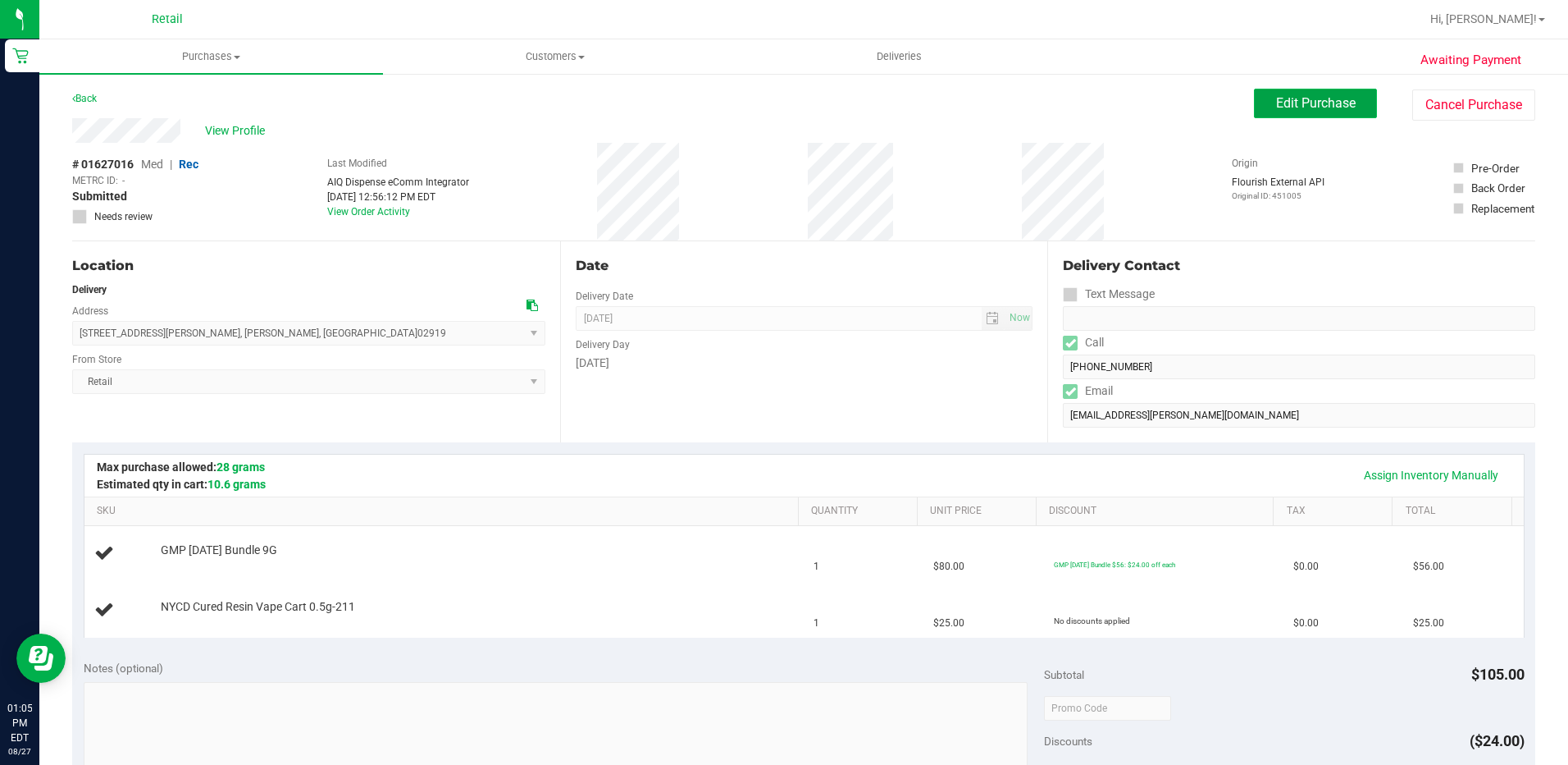
click at [1277, 99] on span "Edit Purchase" at bounding box center [1316, 103] width 80 height 15
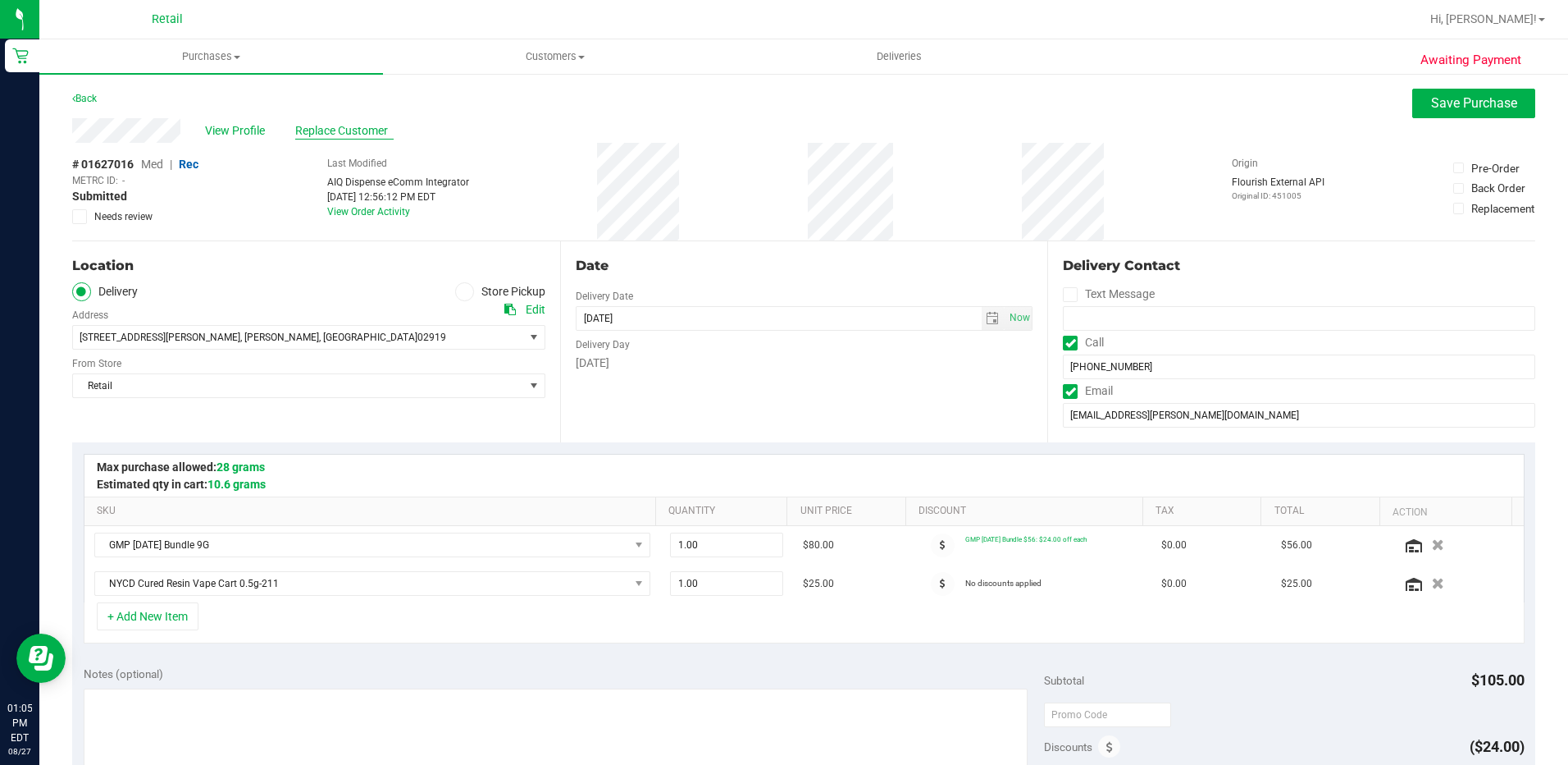
click at [331, 125] on span "Replace Customer" at bounding box center [344, 131] width 99 height 17
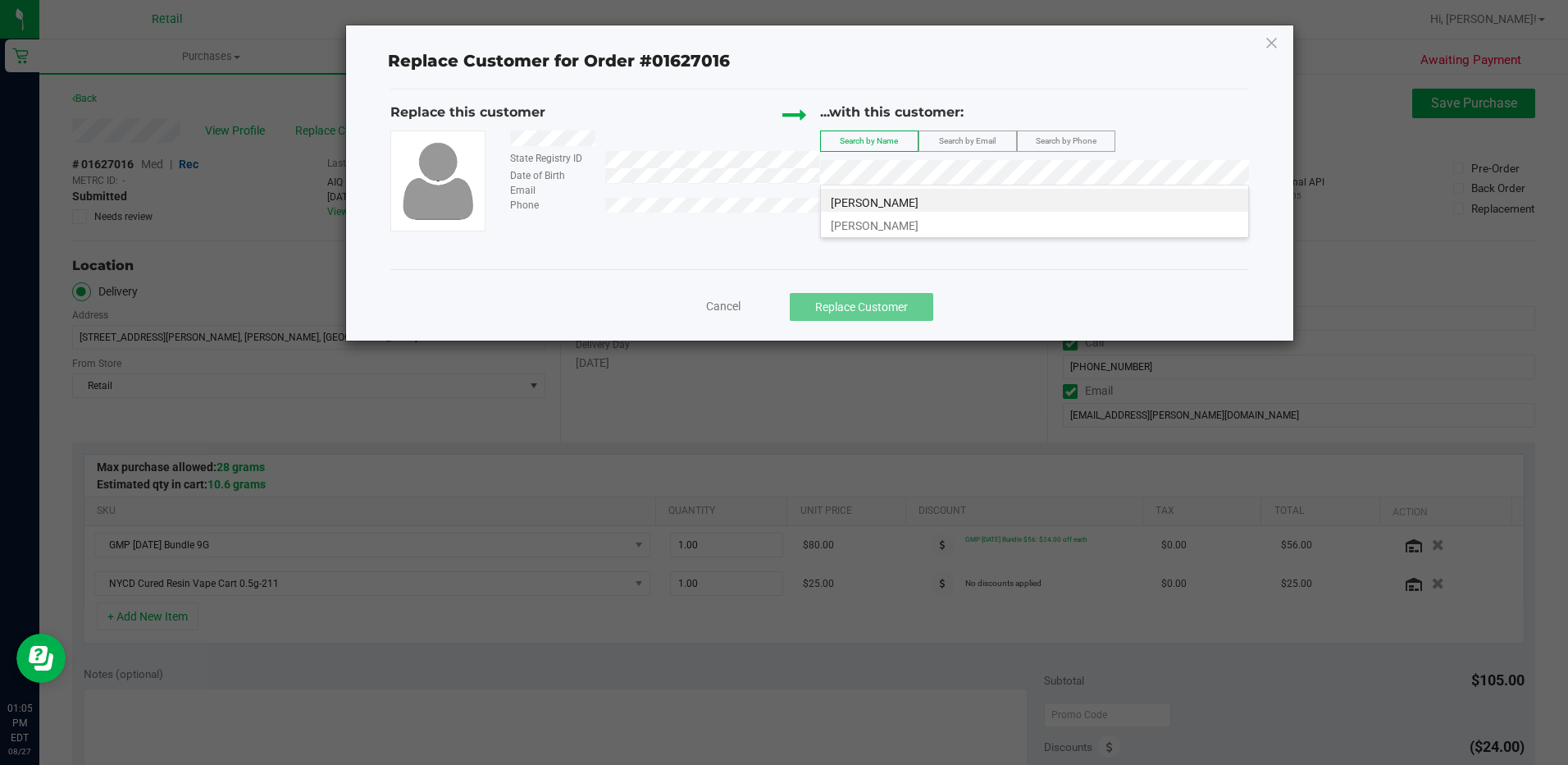
click at [883, 199] on span "Holly Carosi" at bounding box center [874, 202] width 87 height 13
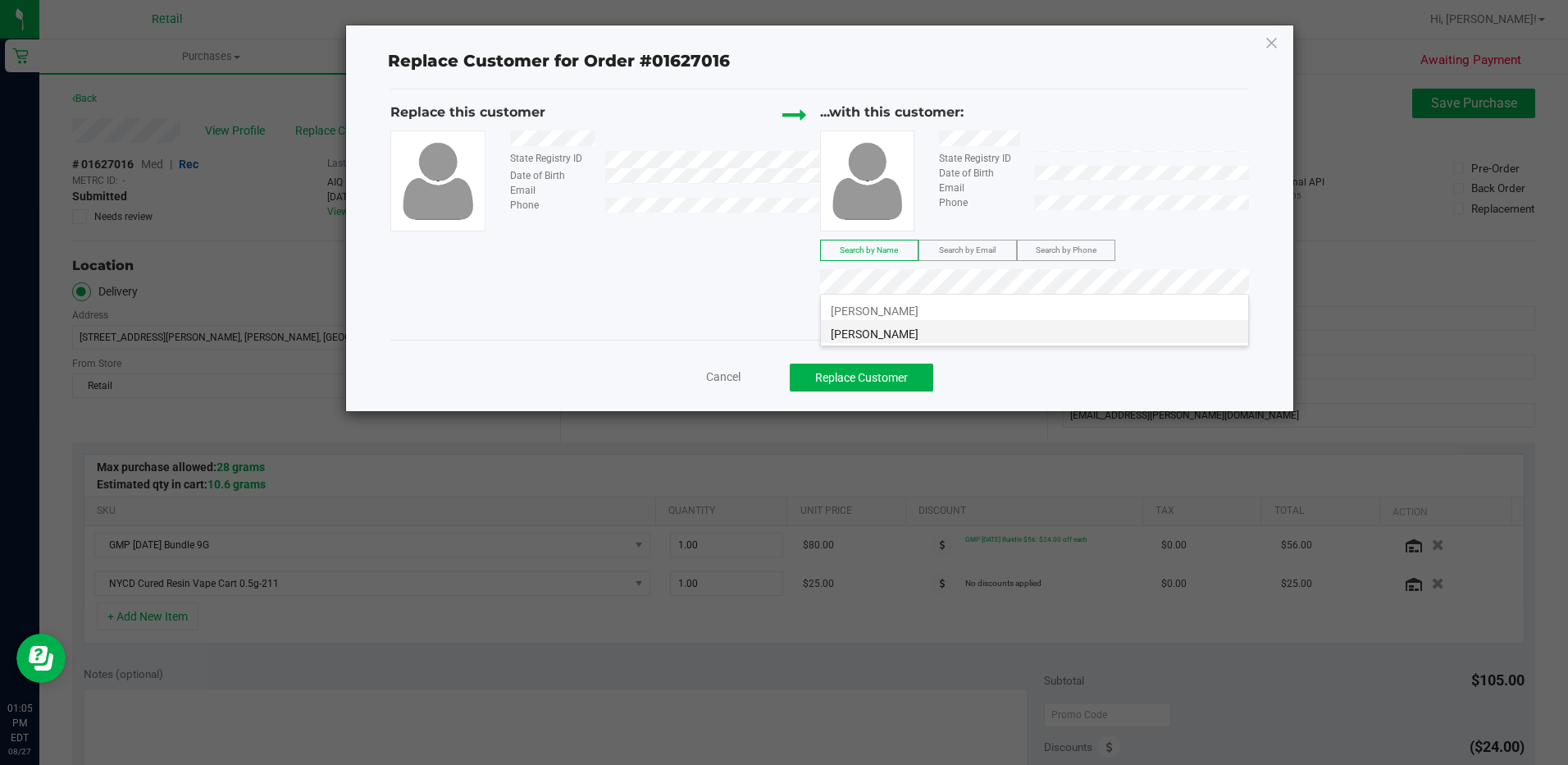
click at [889, 337] on span "Holly Carosi" at bounding box center [874, 334] width 87 height 13
click at [893, 389] on button "Replace Customer" at bounding box center [861, 377] width 143 height 28
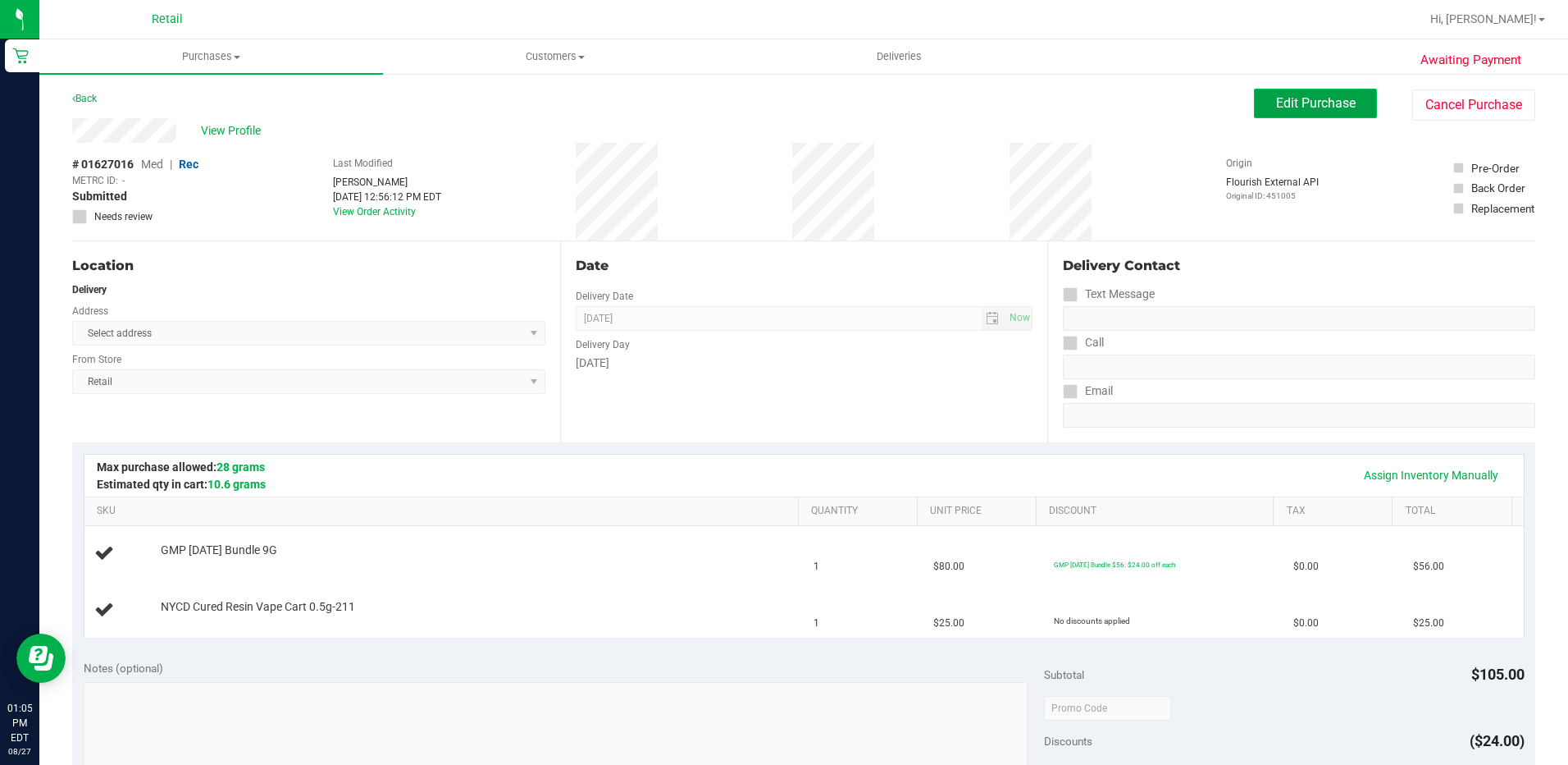
click at [1312, 104] on span "Edit Purchase" at bounding box center [1316, 103] width 80 height 15
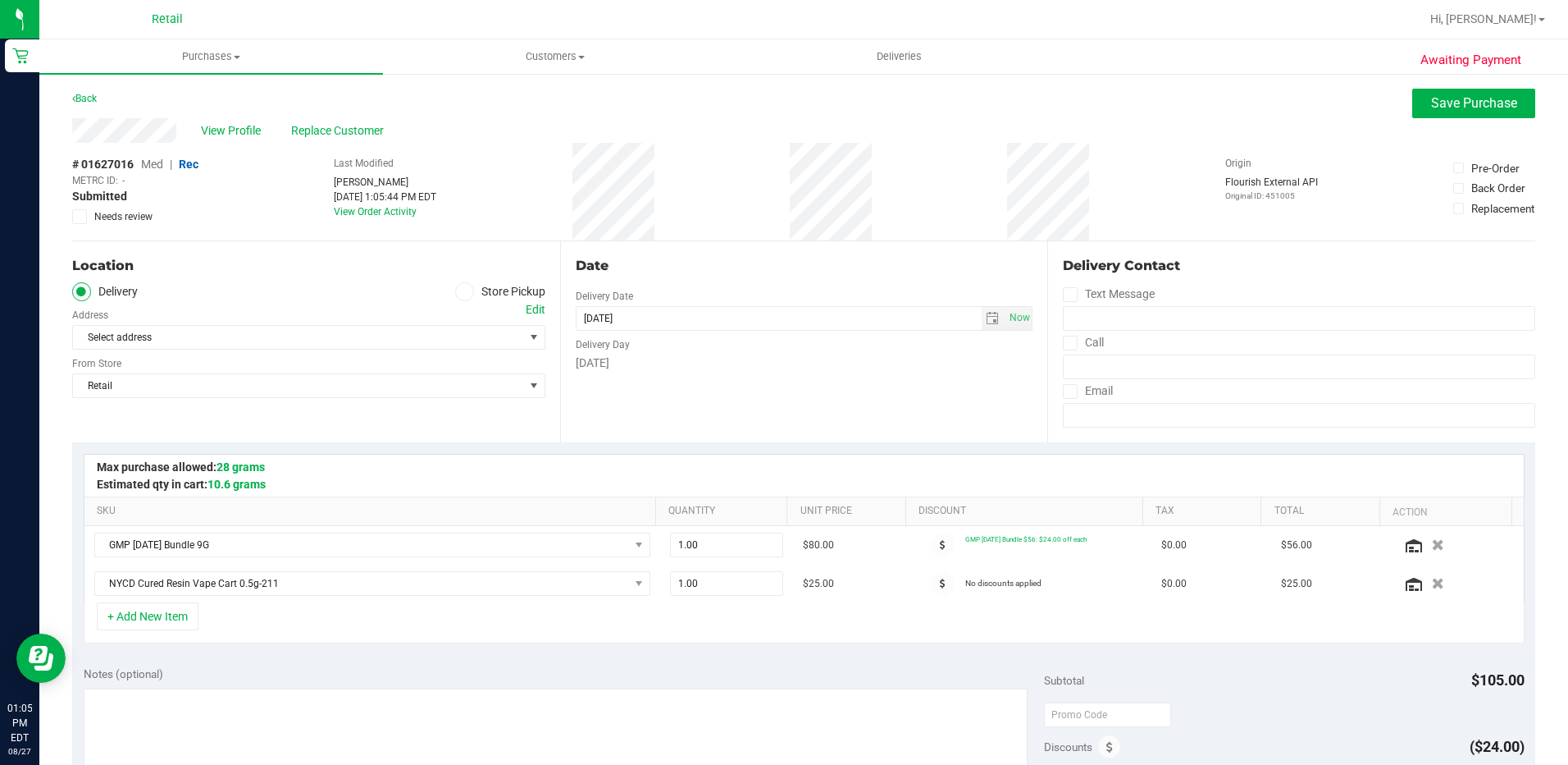
click at [1066, 343] on icon at bounding box center [1071, 343] width 10 height 0
click at [0, 0] on input "Call" at bounding box center [0, 0] width 0 height 0
click at [1089, 366] on input "tel" at bounding box center [1299, 366] width 472 height 25
type input "(401) 647-7436"
click at [112, 343] on span "Select address" at bounding box center [286, 337] width 428 height 23
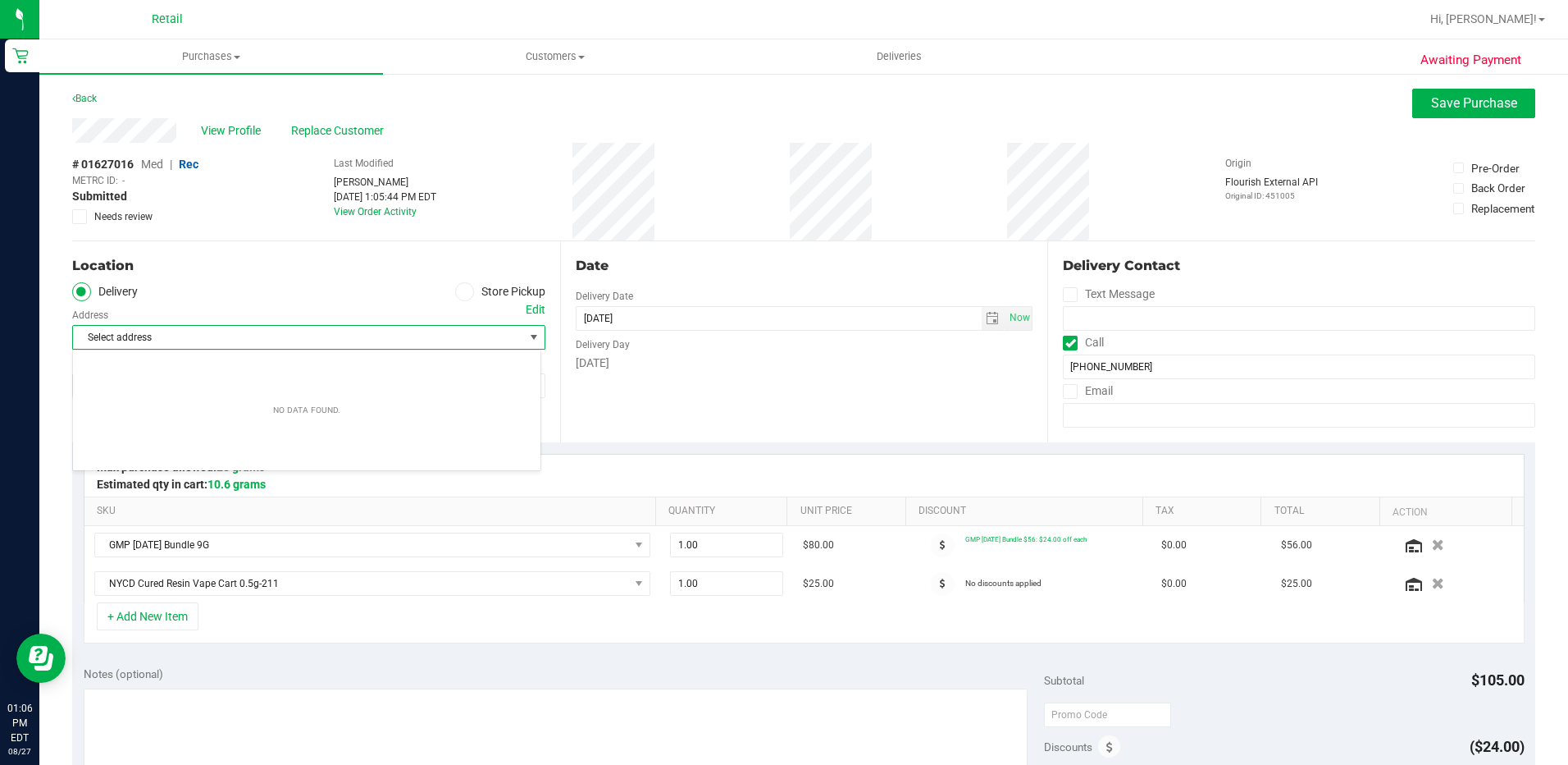
click at [209, 116] on div "Back Save Purchase" at bounding box center [803, 103] width 1463 height 29
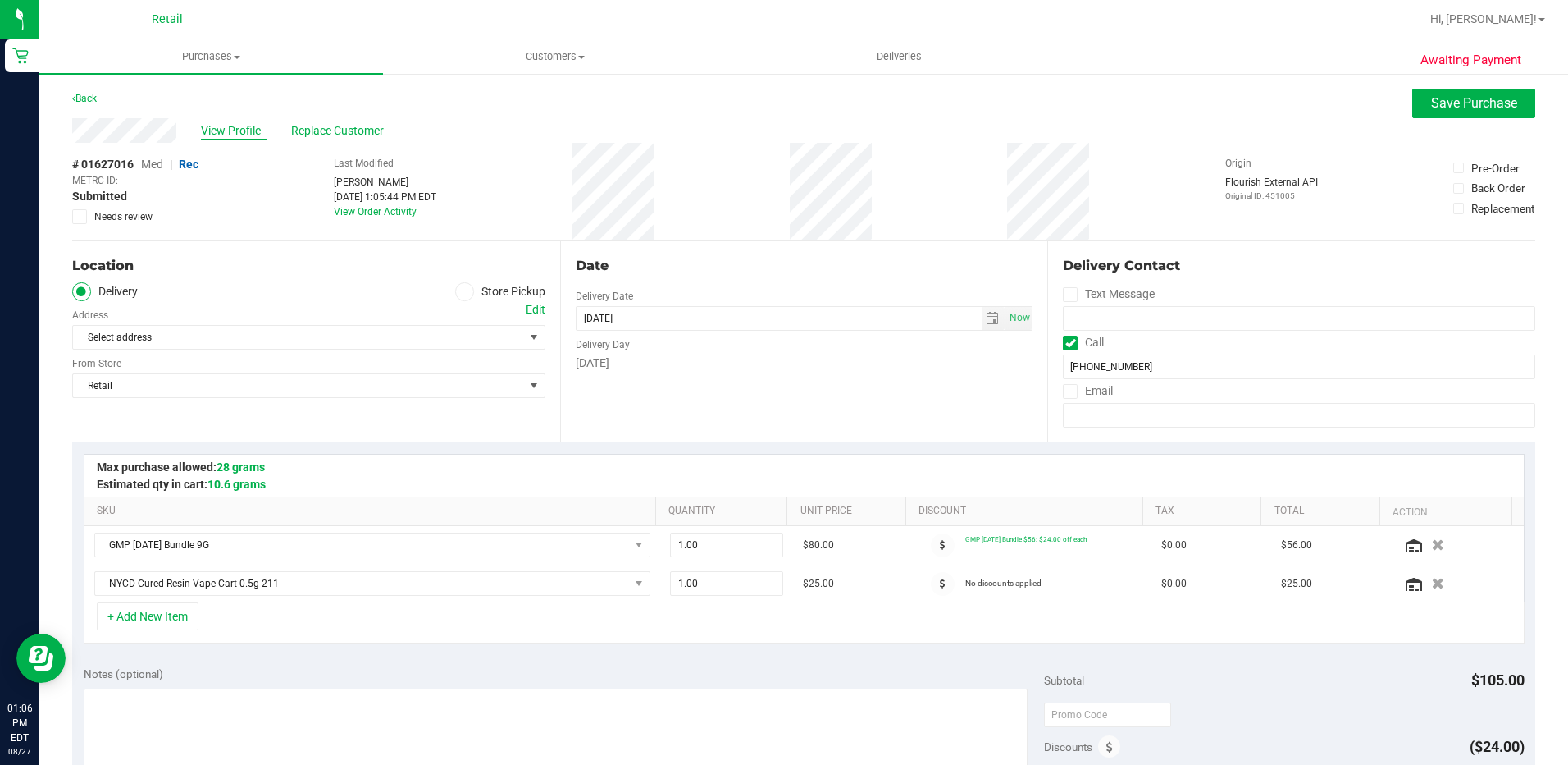
click at [209, 123] on span "View Profile" at bounding box center [233, 131] width 66 height 17
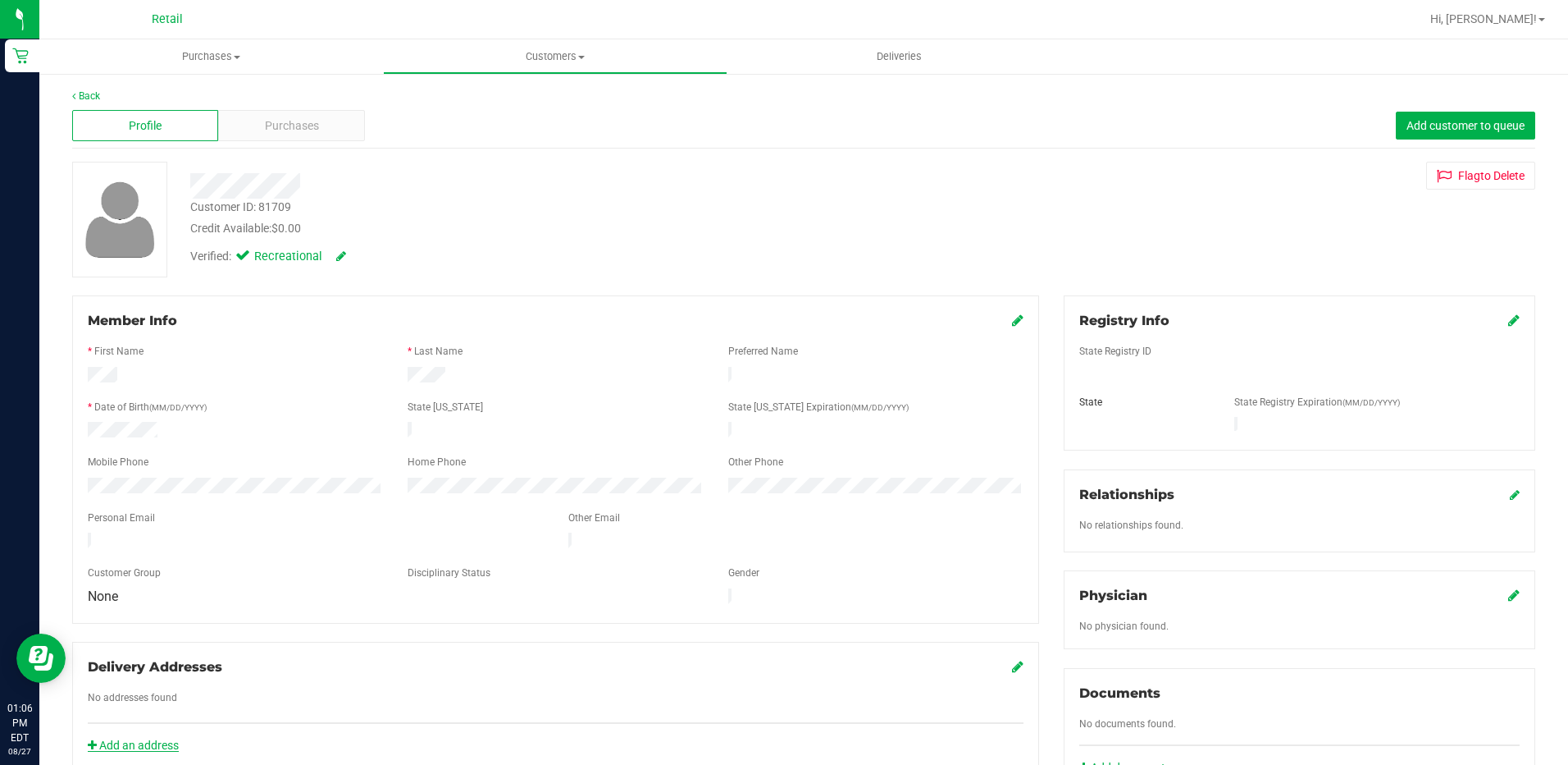
click at [140, 738] on link "Add an address" at bounding box center [133, 744] width 91 height 13
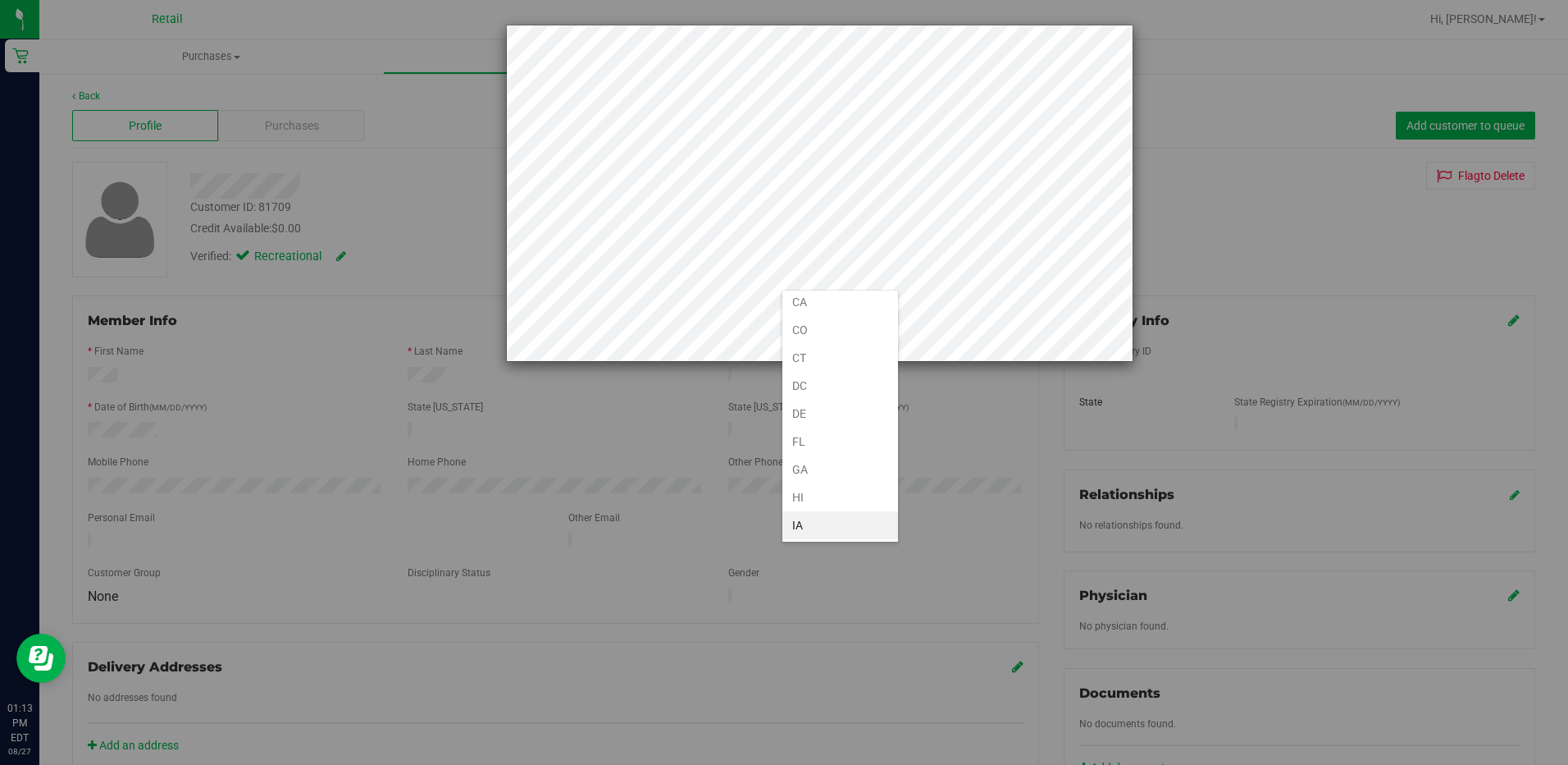
scroll to position [898, 0]
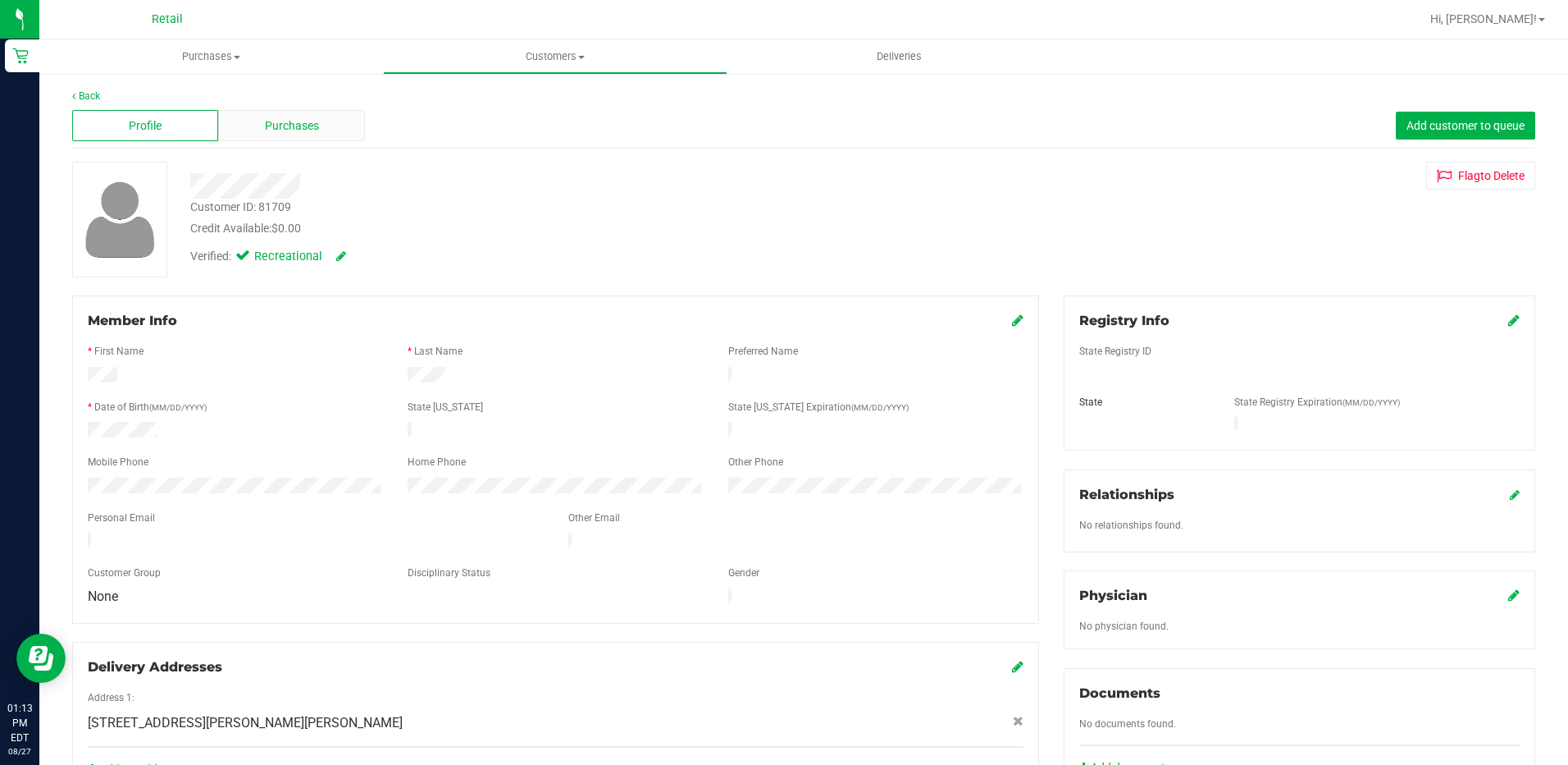
click at [315, 122] on span "Purchases" at bounding box center [291, 126] width 54 height 17
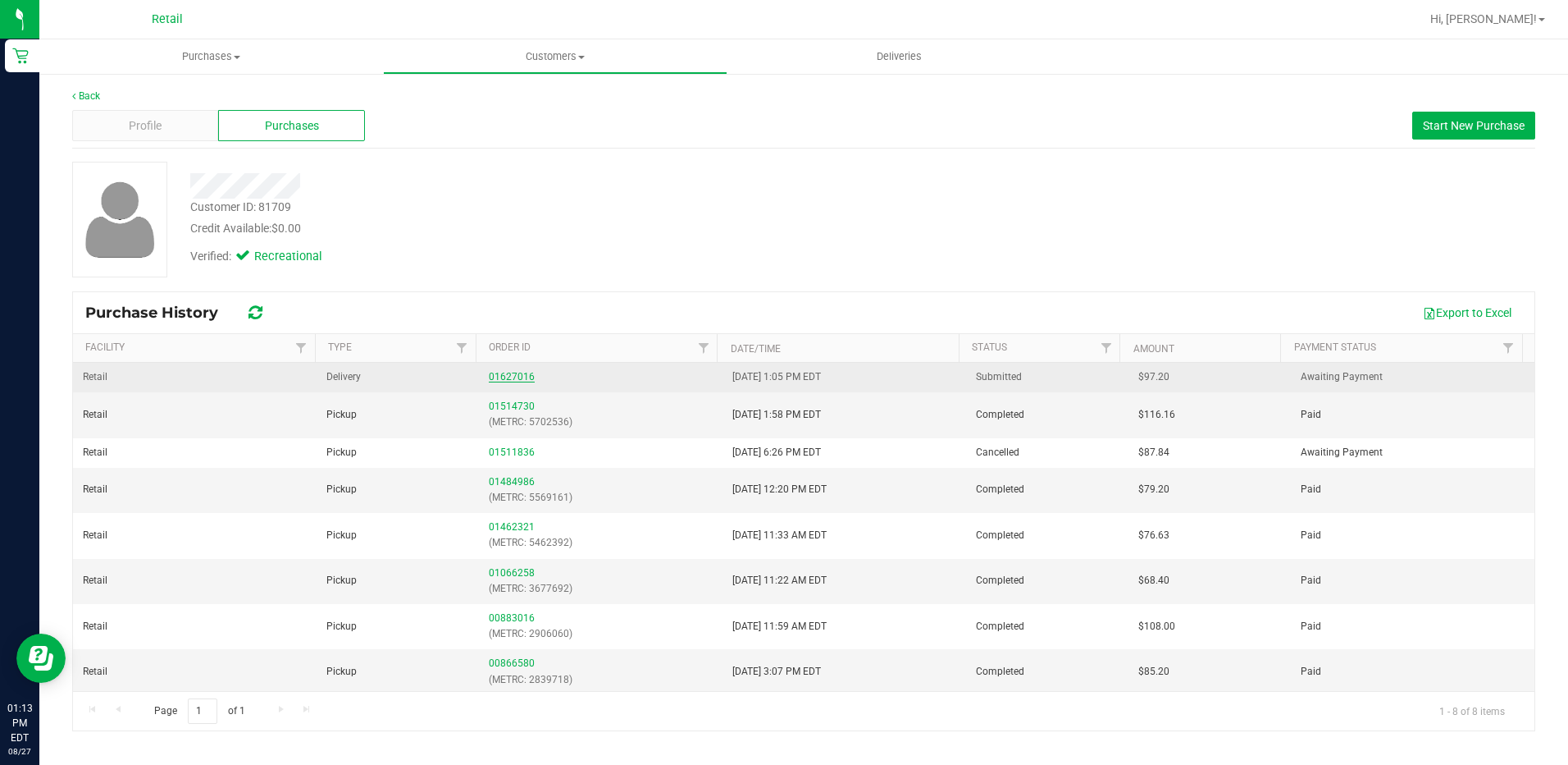
click at [520, 372] on link "01627016" at bounding box center [512, 376] width 46 height 11
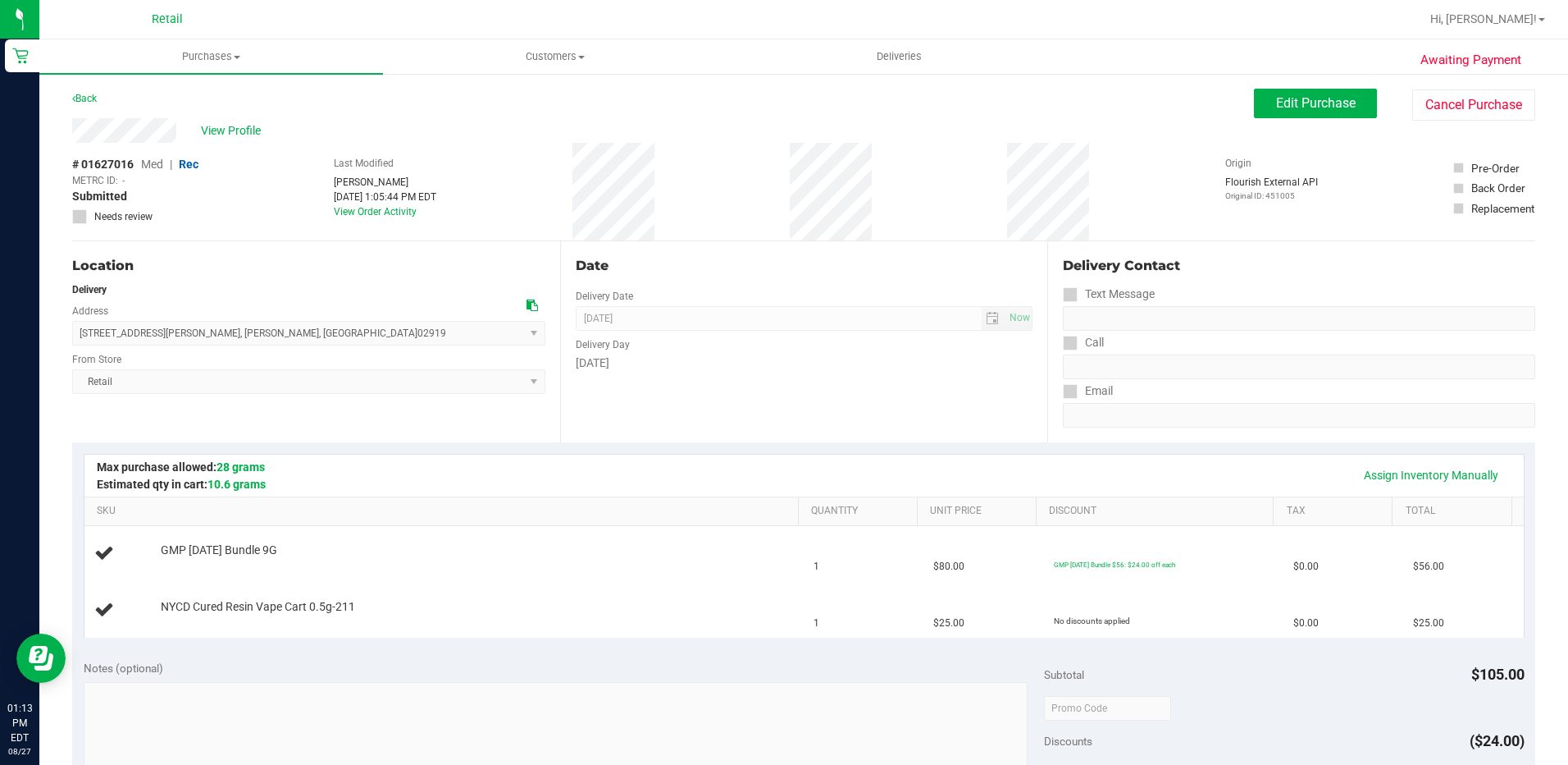
click at [1283, 86] on div "Awaiting Payment Back Edit Purchase Cancel Purchase View Profile # 01627016 Med…" at bounding box center [803, 715] width 1529 height 1286
click at [1277, 99] on span "Edit Purchase" at bounding box center [1316, 103] width 80 height 15
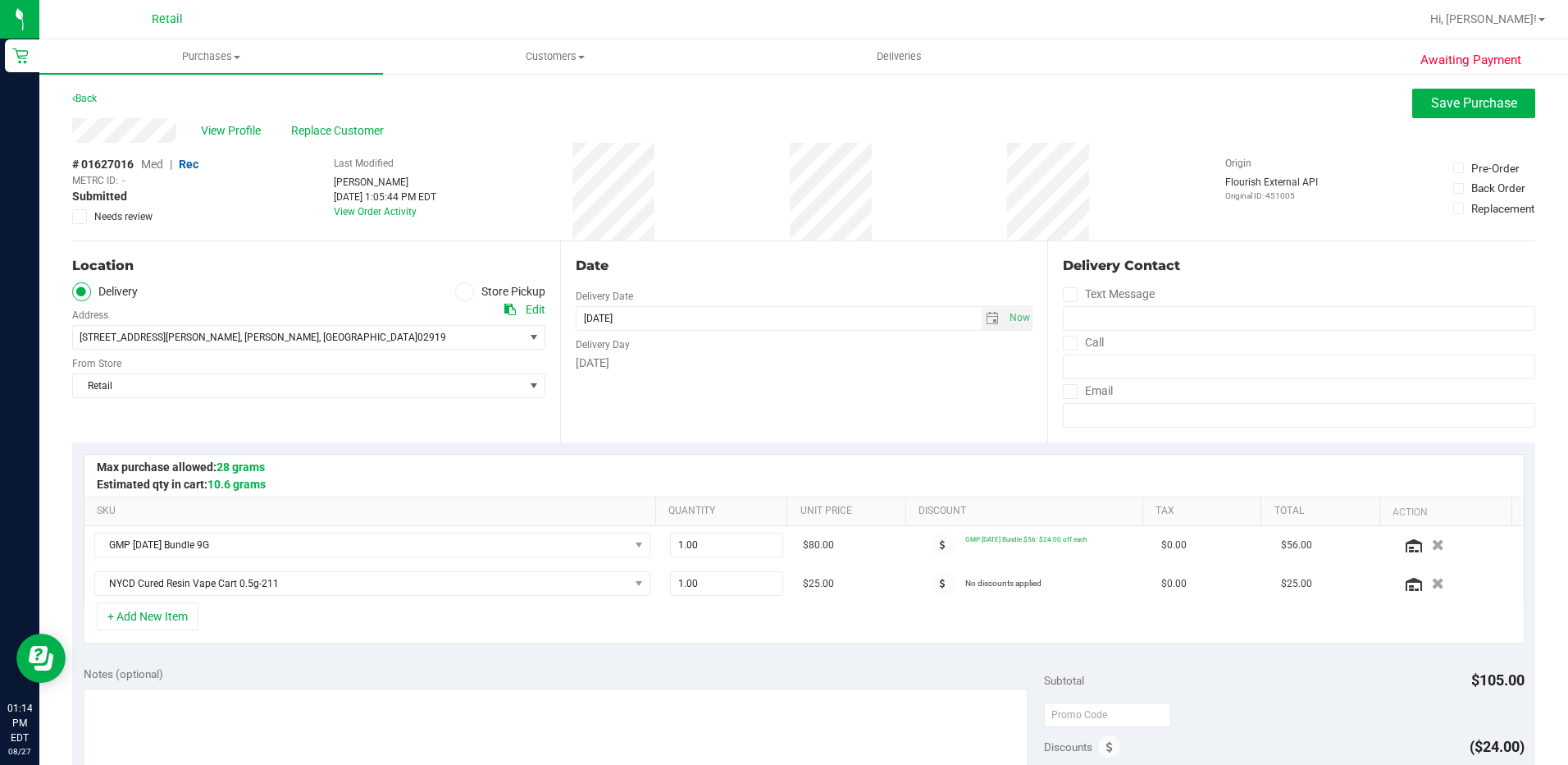
click at [1063, 341] on span at bounding box center [1070, 342] width 15 height 15
click at [0, 0] on input "Call" at bounding box center [0, 0] width 0 height 0
click at [1096, 362] on input "tel" at bounding box center [1299, 366] width 472 height 25
type input "(401) 647-7436"
click at [1432, 109] on span "Save Purchase" at bounding box center [1475, 103] width 86 height 15
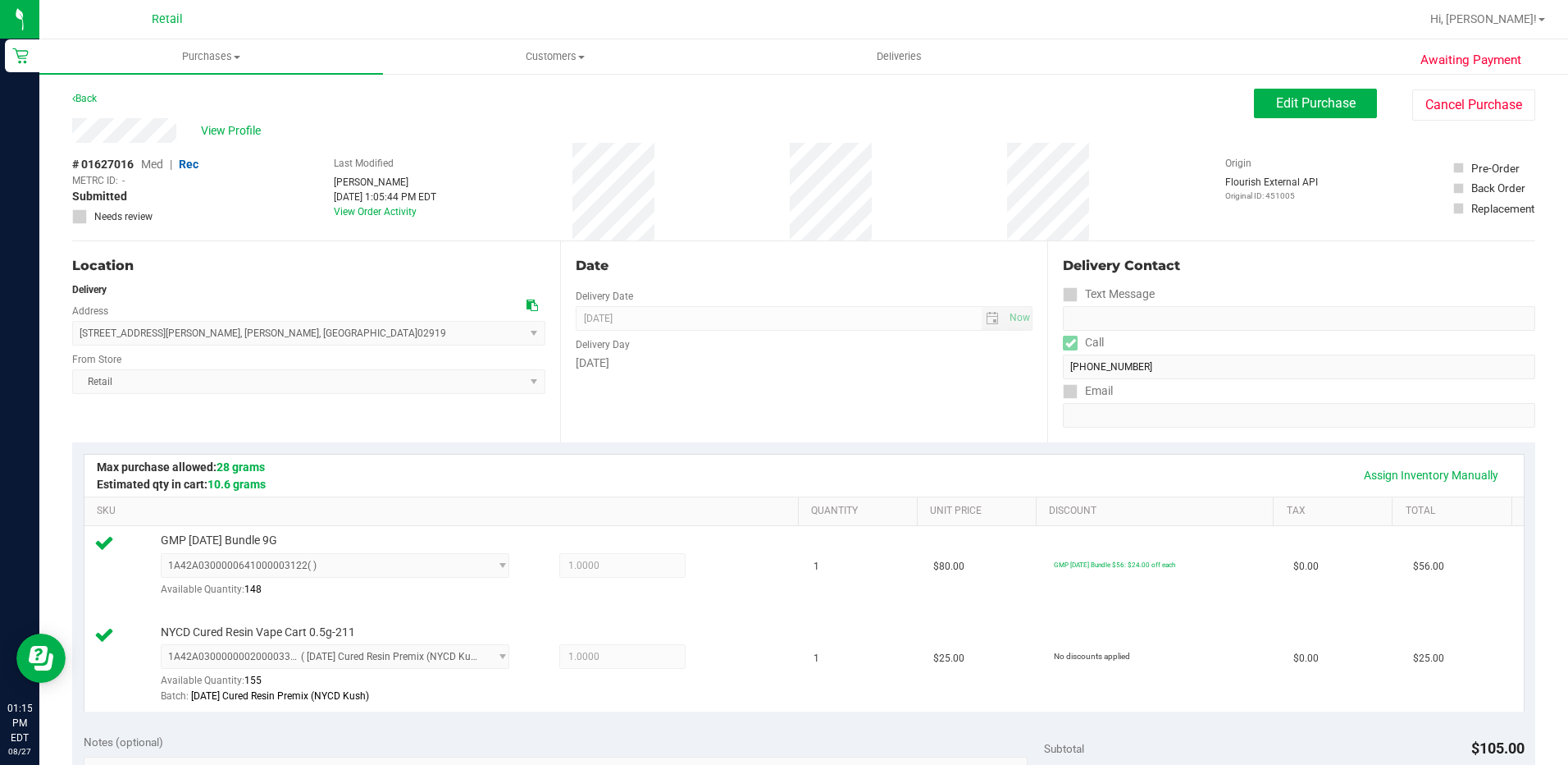
drag, startPoint x: 181, startPoint y: 126, endPoint x: 66, endPoint y: 131, distance: 115.1
click at [66, 131] on div "Awaiting Payment Back Edit Purchase Cancel Purchase View Profile # 01627016 Med…" at bounding box center [803, 752] width 1529 height 1361
drag, startPoint x: 261, startPoint y: 333, endPoint x: 53, endPoint y: 333, distance: 208.0
click at [53, 333] on div "Awaiting Payment Back Edit Purchase Cancel Purchase View Profile # 01627016 Med…" at bounding box center [803, 752] width 1529 height 1361
drag, startPoint x: 53, startPoint y: 333, endPoint x: 91, endPoint y: 329, distance: 38.2
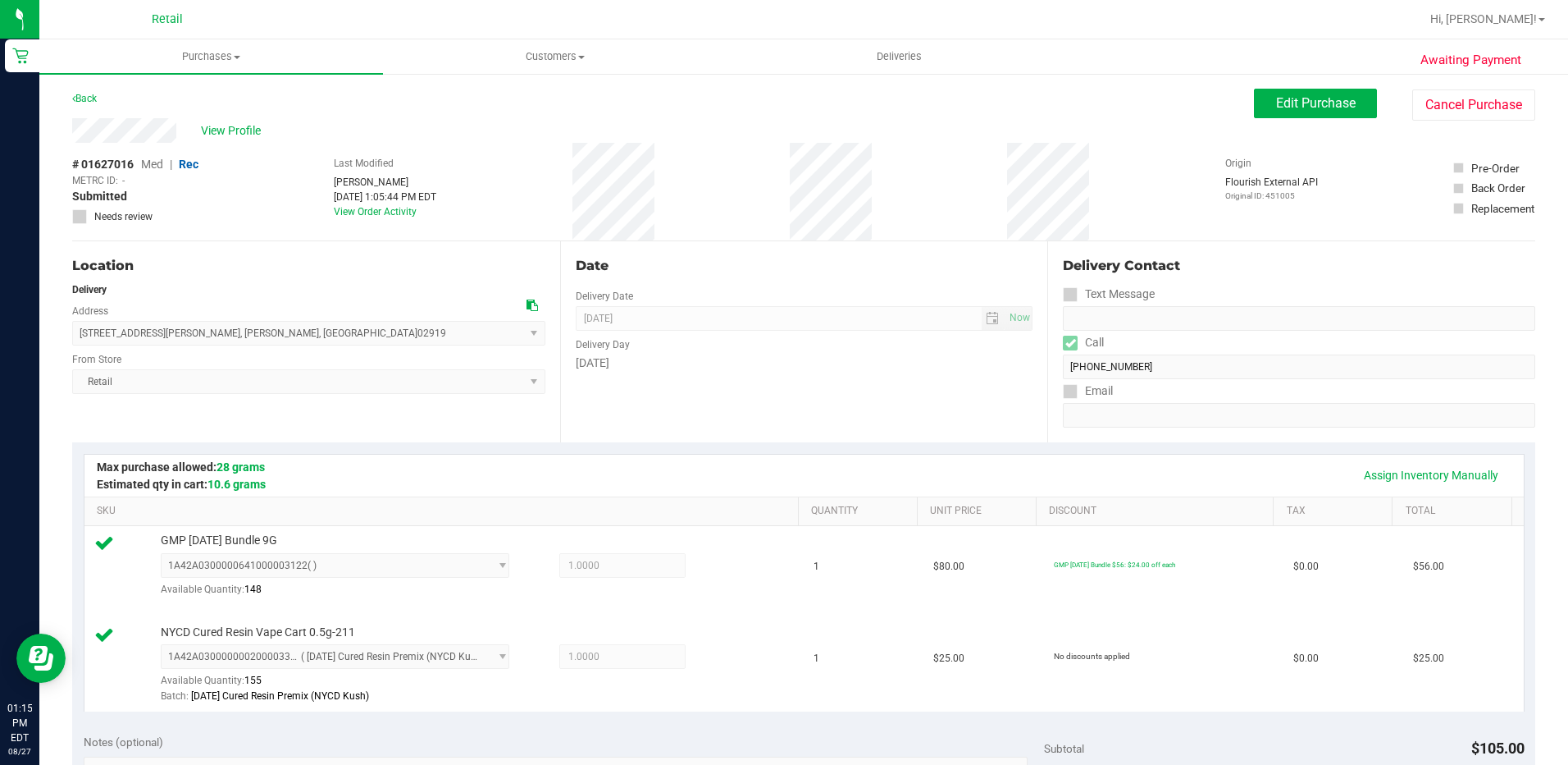
drag, startPoint x: 91, startPoint y: 329, endPoint x: 247, endPoint y: 294, distance: 159.9
click at [247, 294] on div "Delivery" at bounding box center [309, 289] width 473 height 15
drag, startPoint x: 259, startPoint y: 327, endPoint x: 80, endPoint y: 337, distance: 179.3
click at [80, 337] on span "10 castaldi drive , Johnston , RI 02919 Select address 10 castaldi drive" at bounding box center [309, 333] width 473 height 25
drag, startPoint x: 80, startPoint y: 337, endPoint x: 93, endPoint y: 332, distance: 13.9
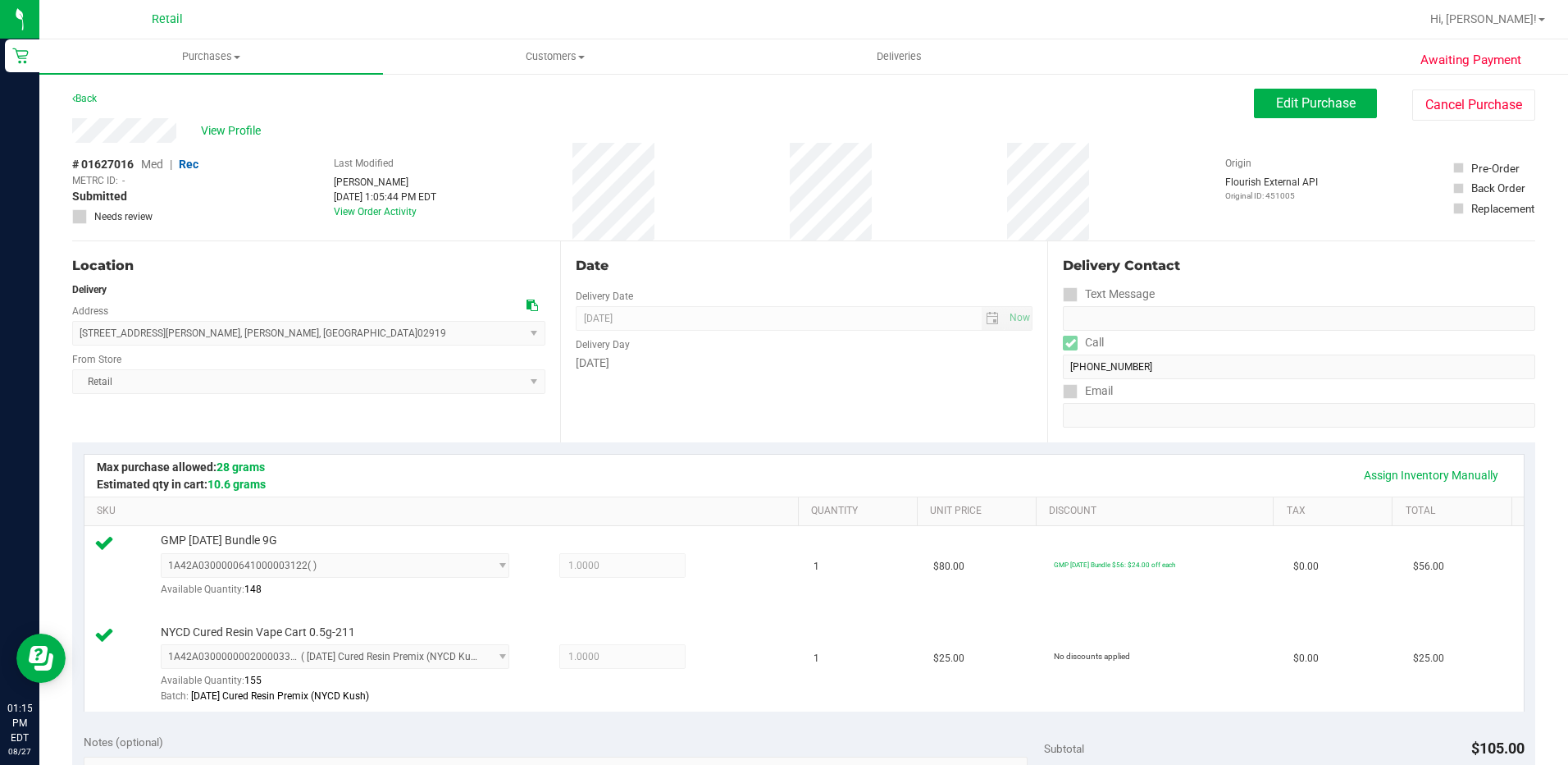
copy span "10 castaldi drive , Johnston , RI 02919"
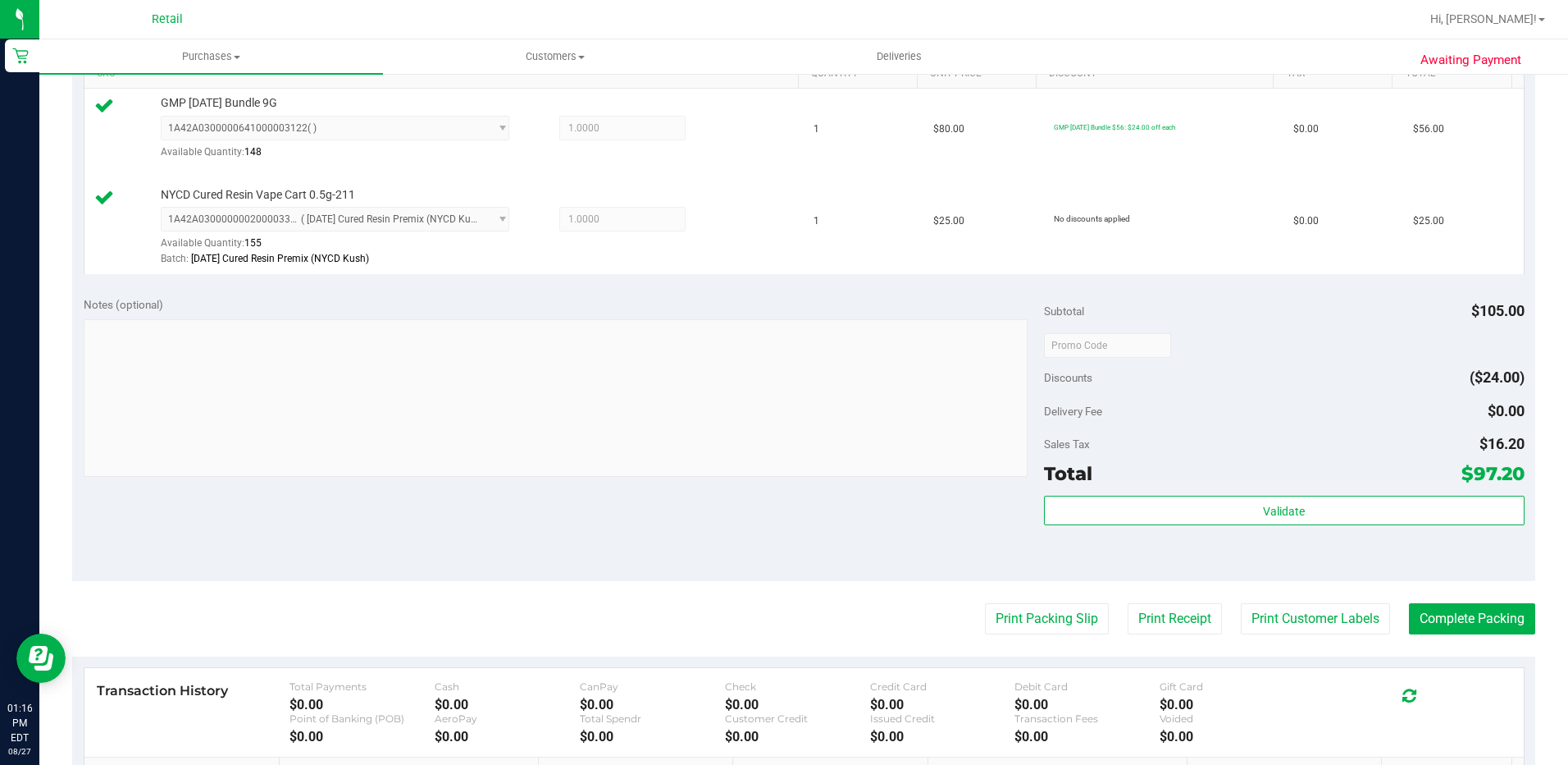
scroll to position [492, 0]
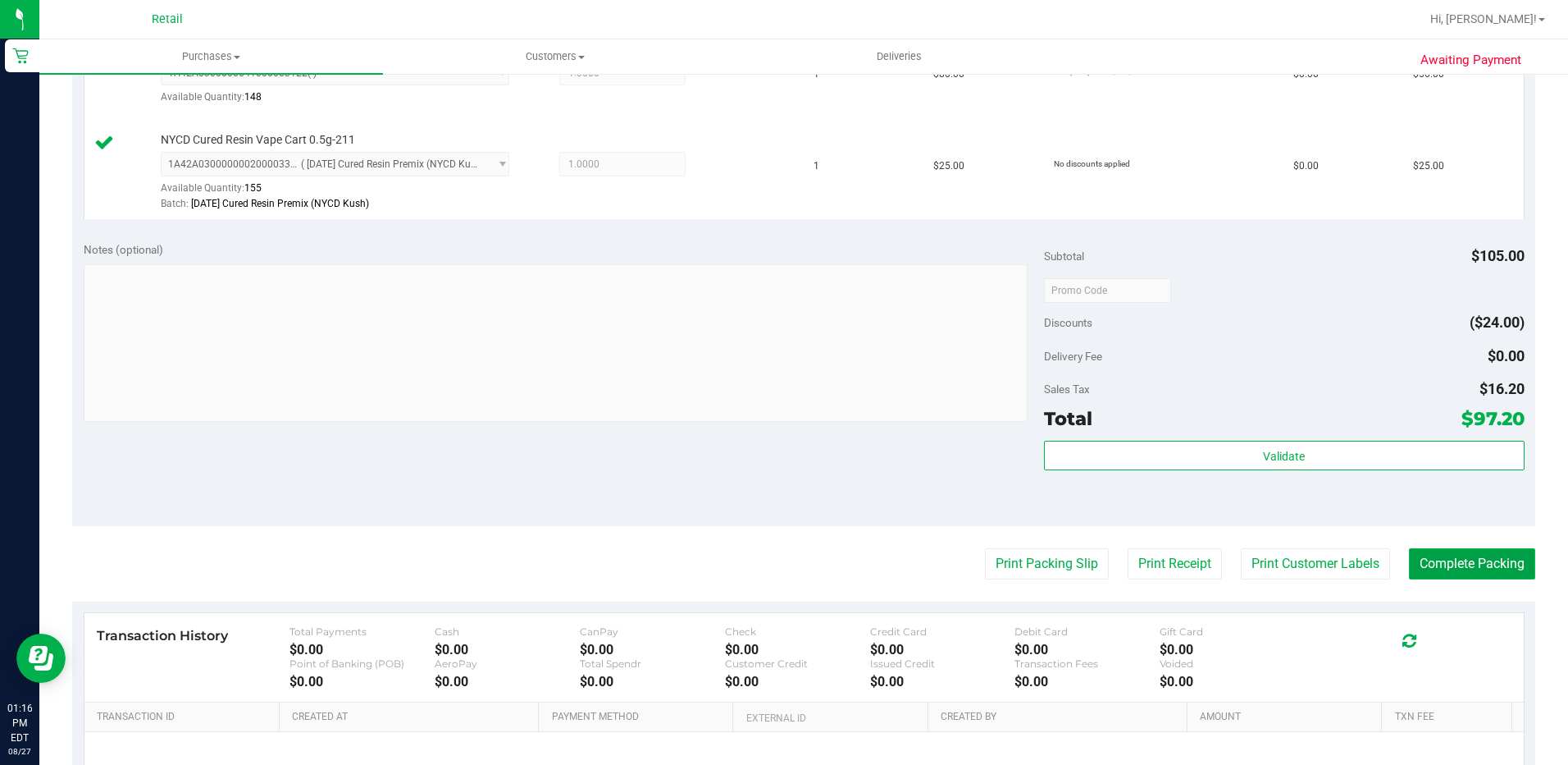
click at [1439, 551] on button "Complete Packing" at bounding box center [1472, 563] width 126 height 31
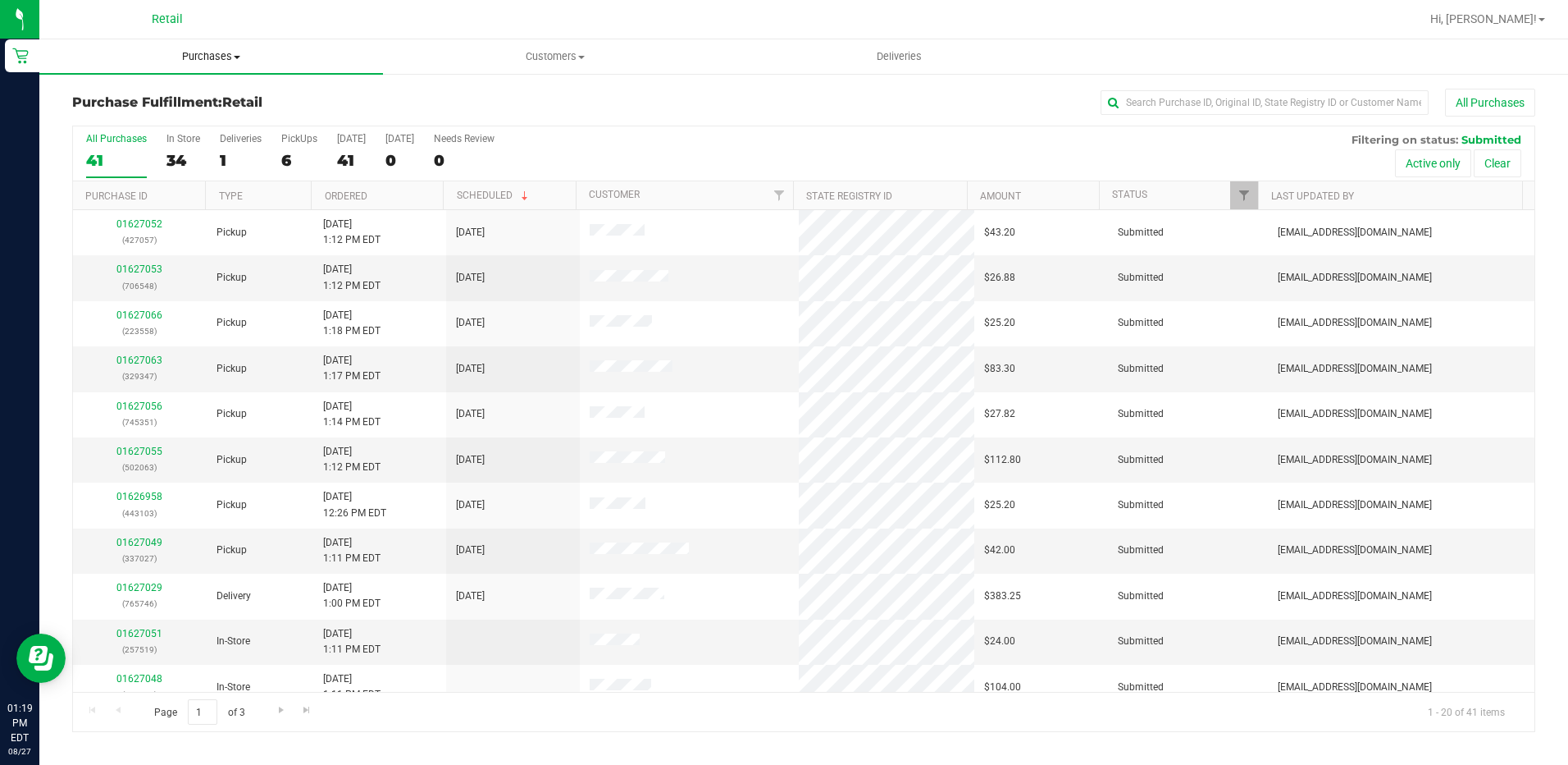
click at [227, 51] on span "Purchases" at bounding box center [211, 56] width 344 height 15
click at [1182, 106] on input "text" at bounding box center [1265, 102] width 328 height 25
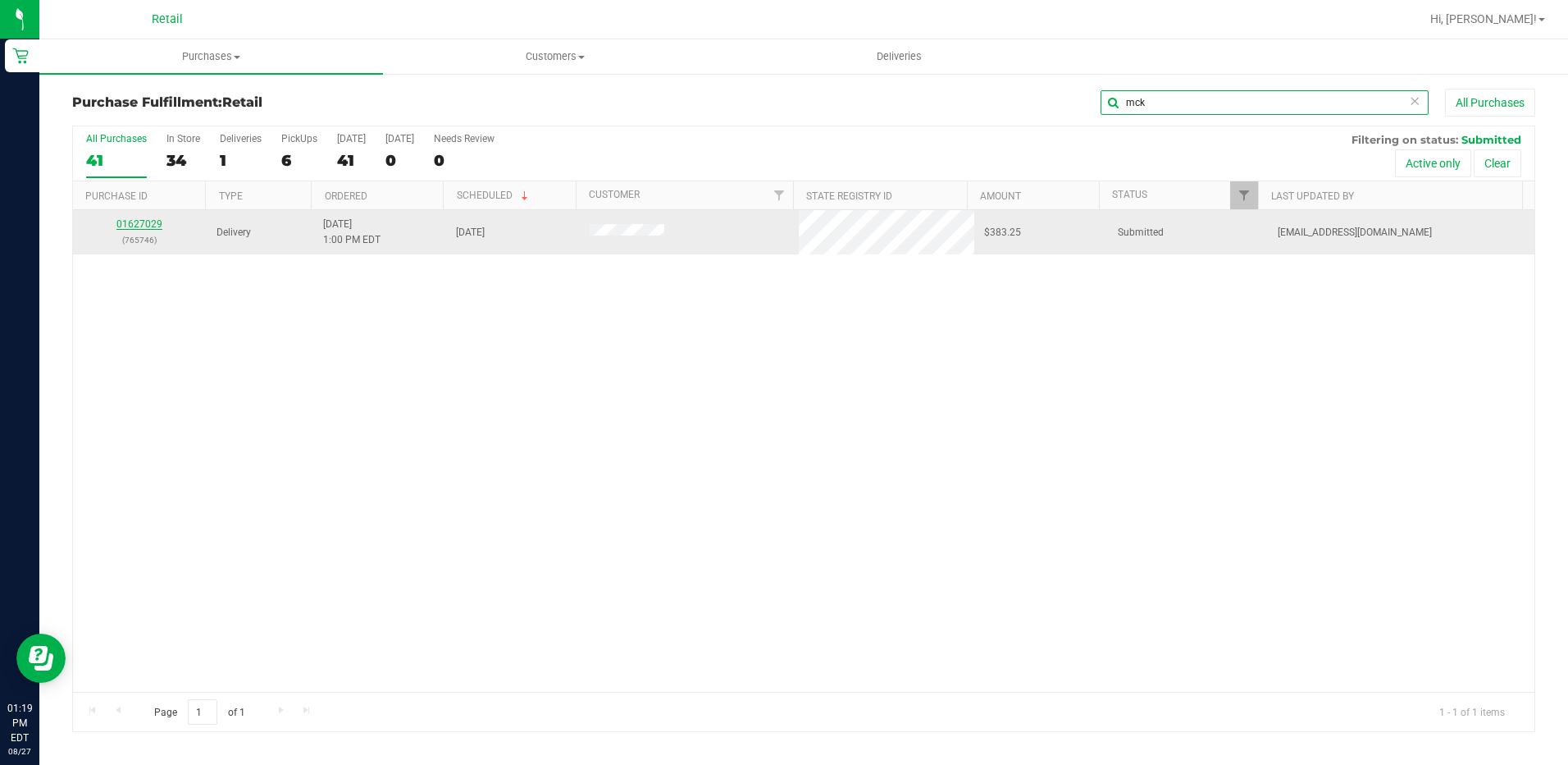
type input "mck"
click at [141, 226] on link "01627029" at bounding box center [140, 223] width 46 height 11
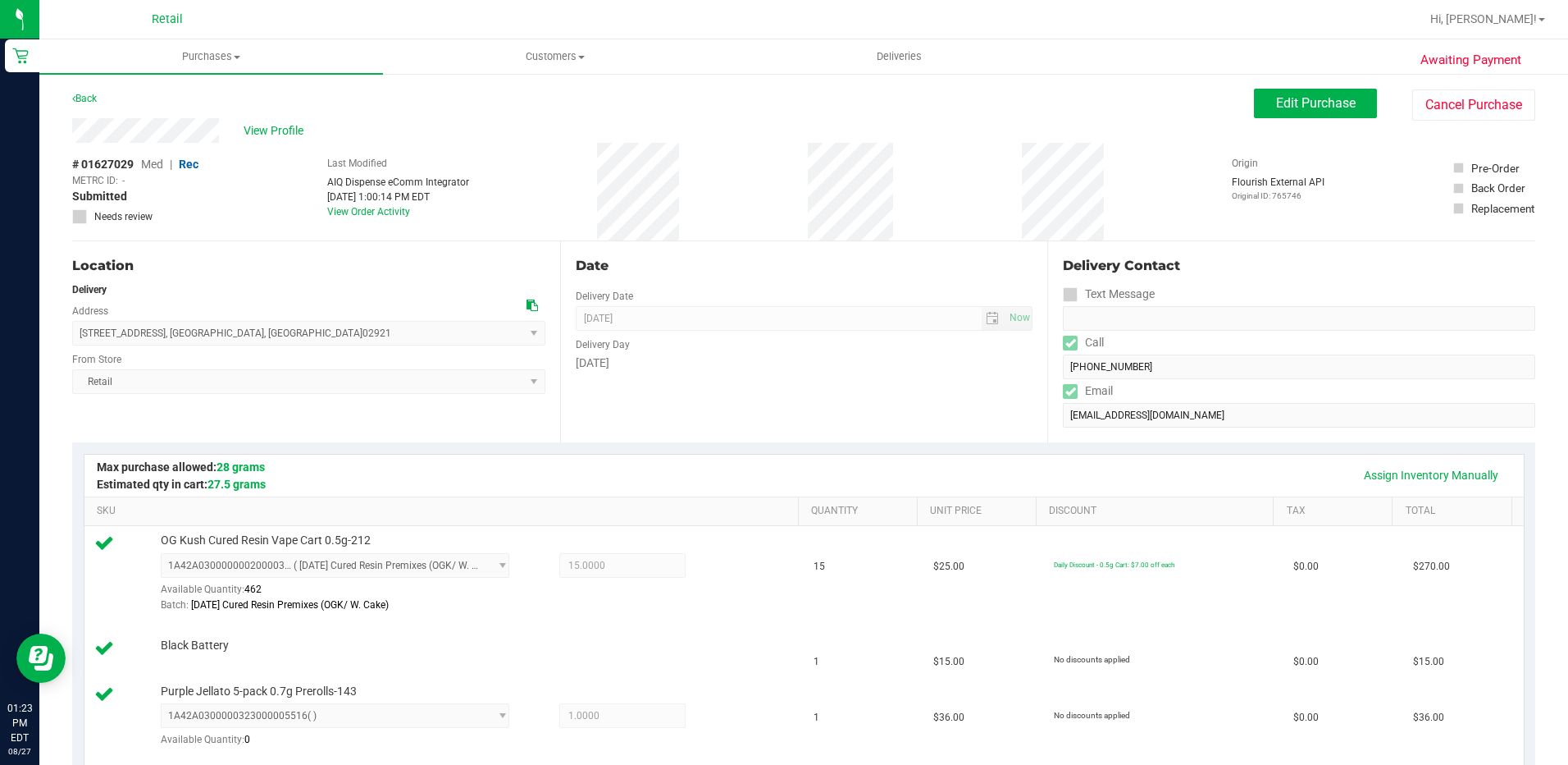
click at [1116, 128] on div "View Profile" at bounding box center [663, 130] width 1182 height 25
drag, startPoint x: 188, startPoint y: 334, endPoint x: 78, endPoint y: 340, distance: 110.2
click at [78, 340] on span "88 Sundale Road , Cranston , RI 02921 Select address 88 Sundale Rd. 88 Sundale …" at bounding box center [309, 333] width 473 height 25
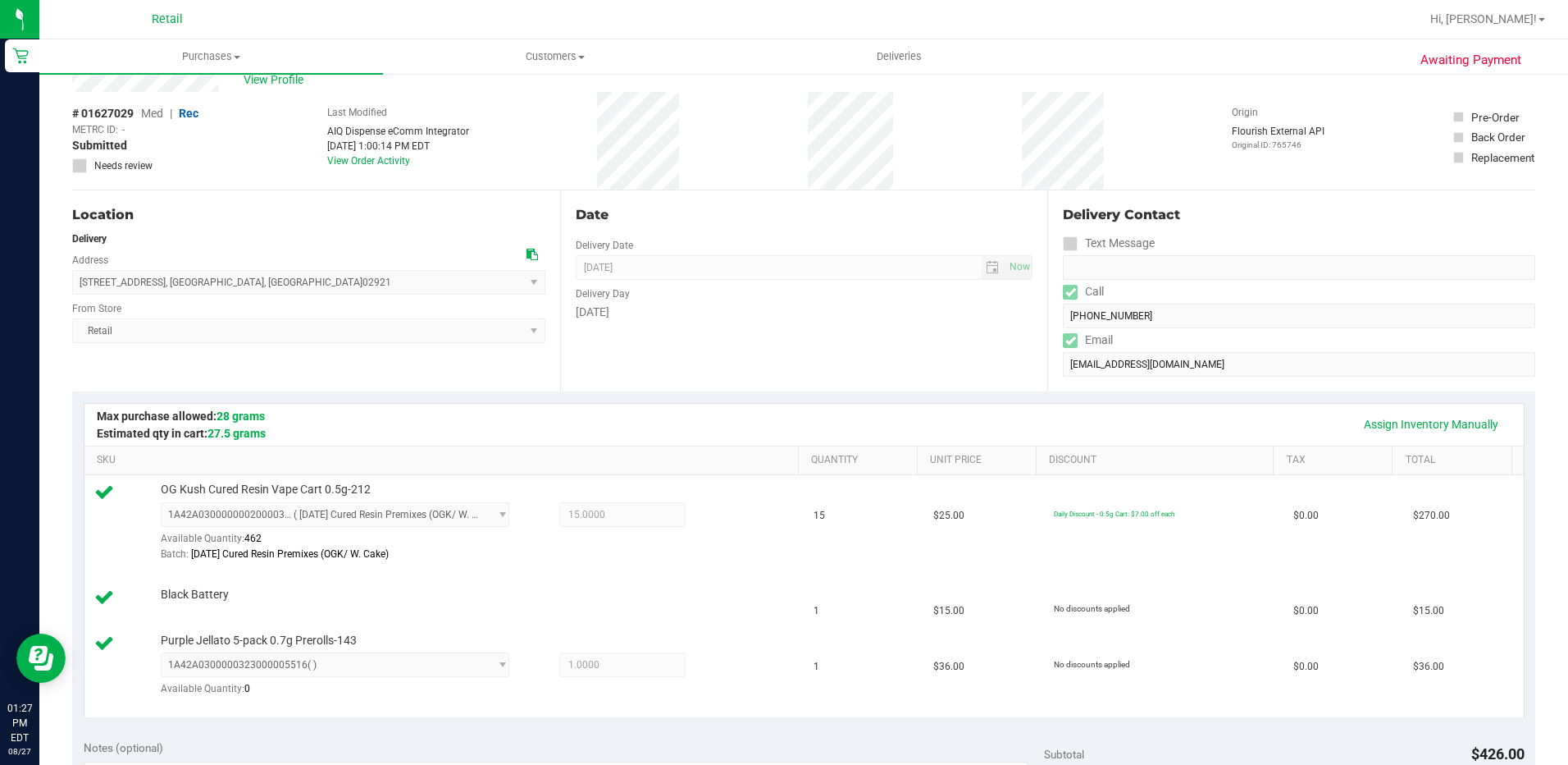
scroll to position [410, 0]
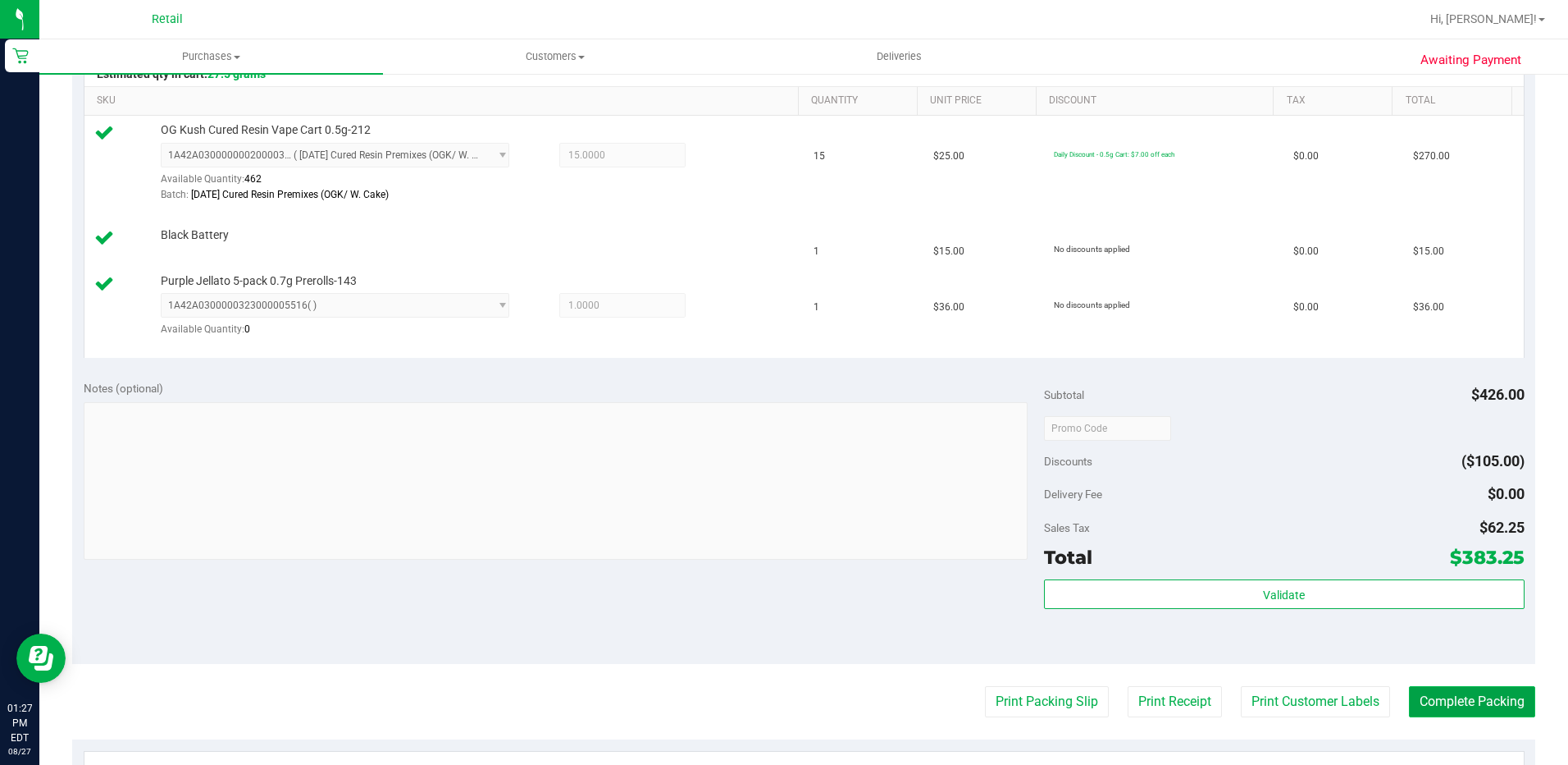
click at [1445, 702] on button "Complete Packing" at bounding box center [1472, 702] width 126 height 31
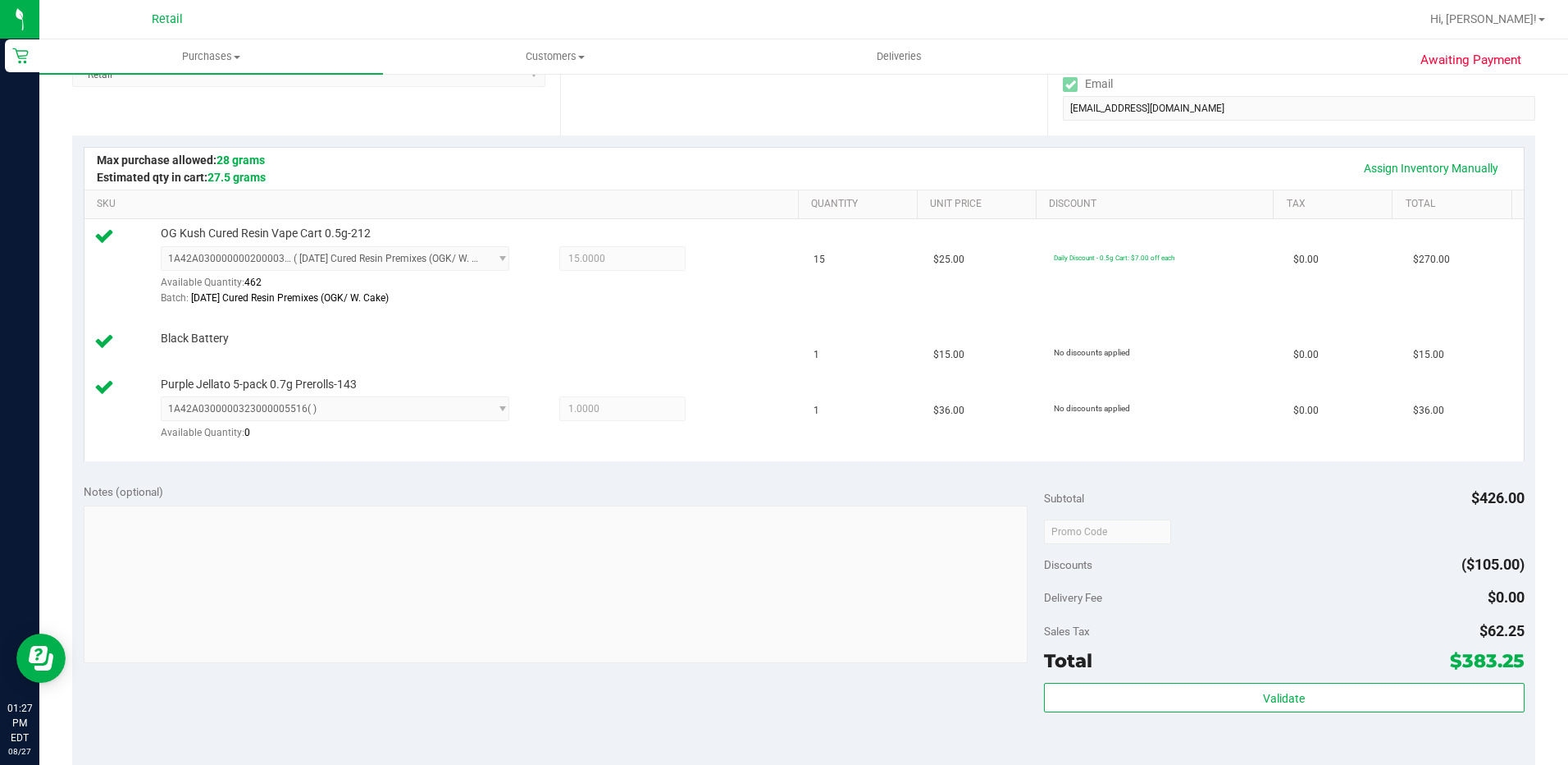
scroll to position [0, 0]
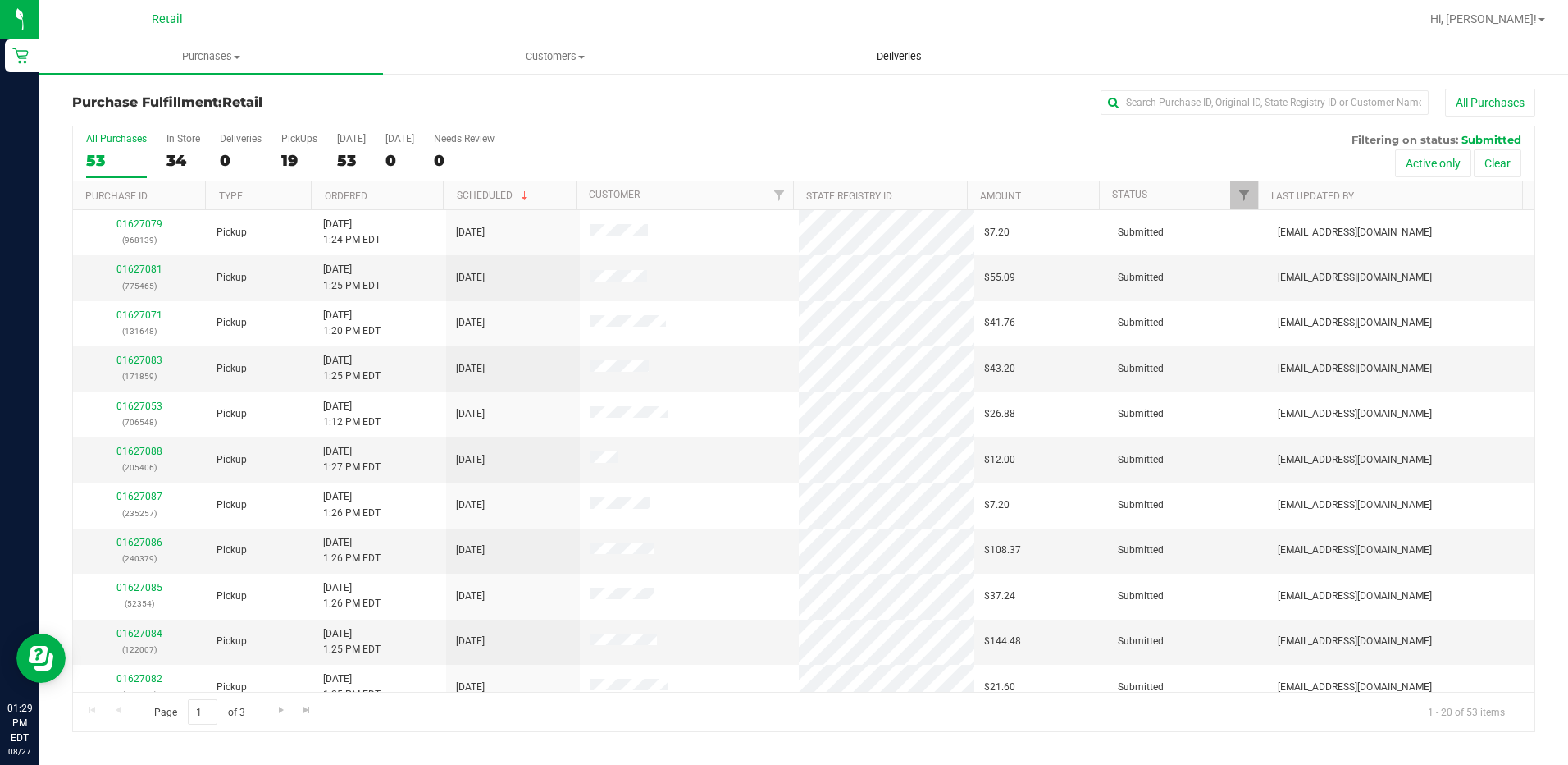
click at [895, 59] on span "Deliveries" at bounding box center [899, 56] width 89 height 15
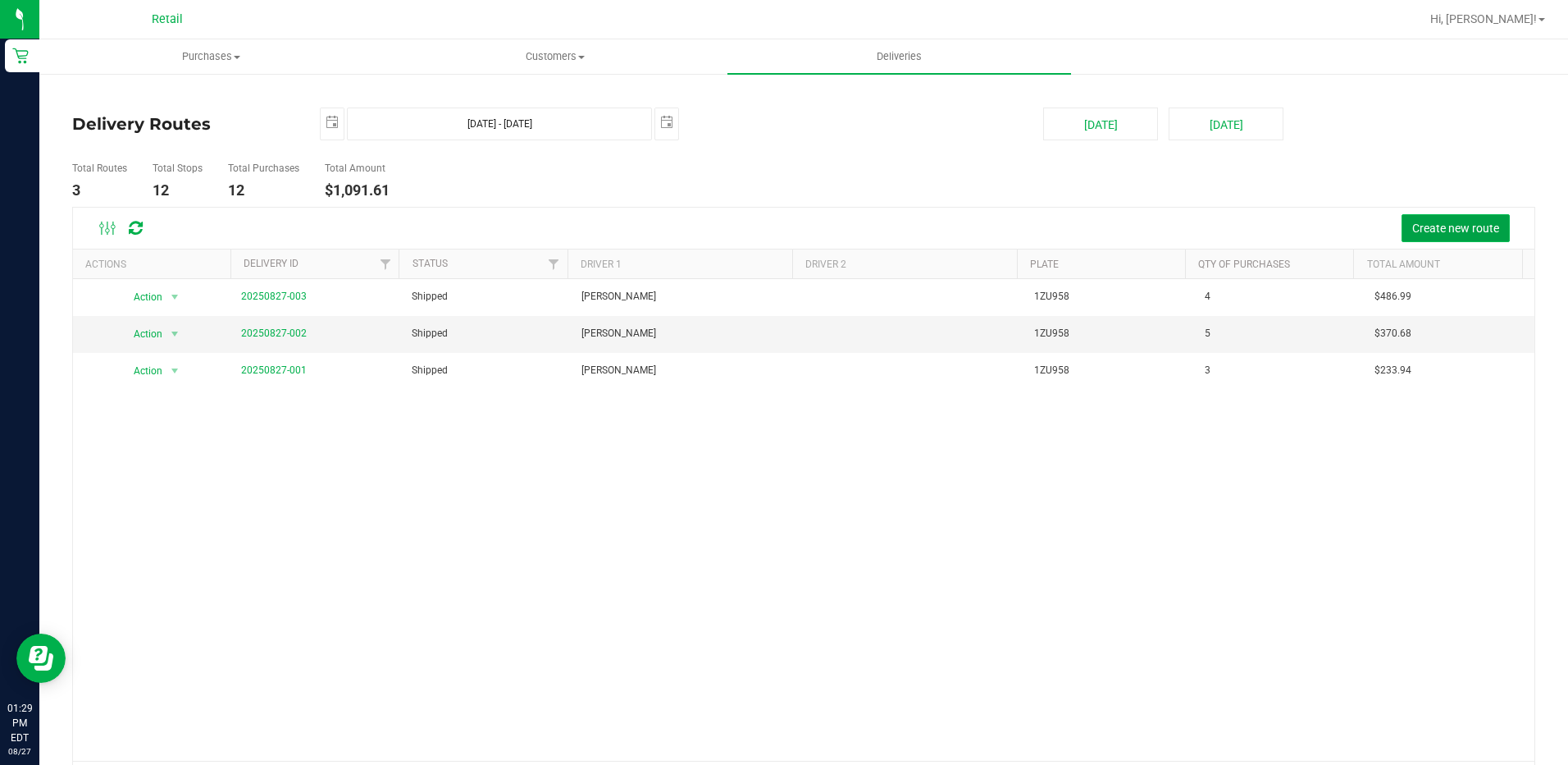
click at [1454, 221] on span "Create new route" at bounding box center [1456, 227] width 87 height 13
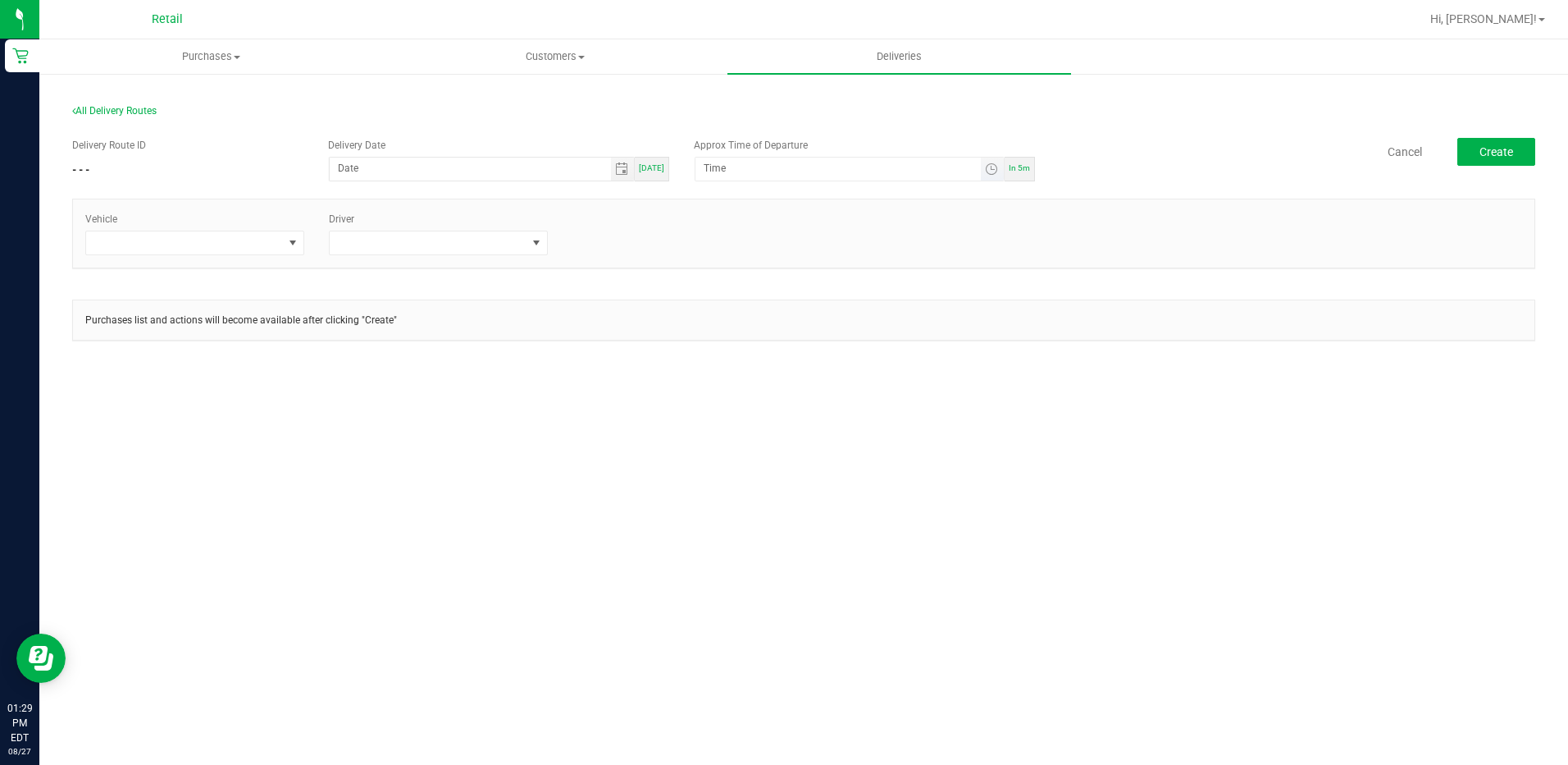
click at [1000, 172] on span "Toggle time list" at bounding box center [993, 169] width 24 height 23
click at [726, 419] on span "3" at bounding box center [729, 419] width 6 height 11
click at [778, 346] on span "00" at bounding box center [780, 352] width 11 height 11
click at [826, 376] on span "PM" at bounding box center [832, 375] width 15 height 11
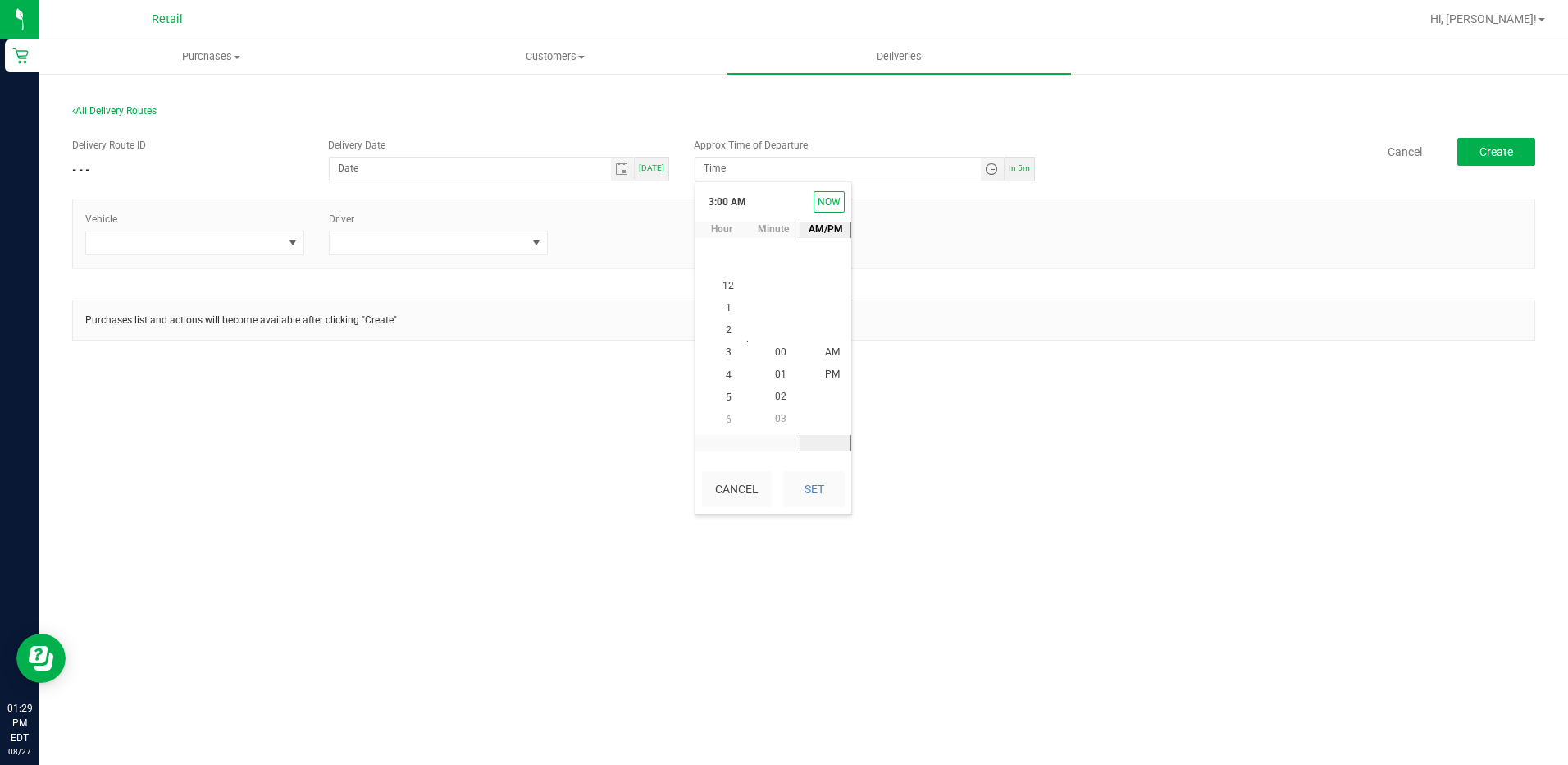
scroll to position [22, 0]
click at [802, 495] on button "Set" at bounding box center [814, 489] width 62 height 36
type input "[DATE]"
type input "3:00 PM"
click at [183, 238] on span at bounding box center [184, 243] width 197 height 23
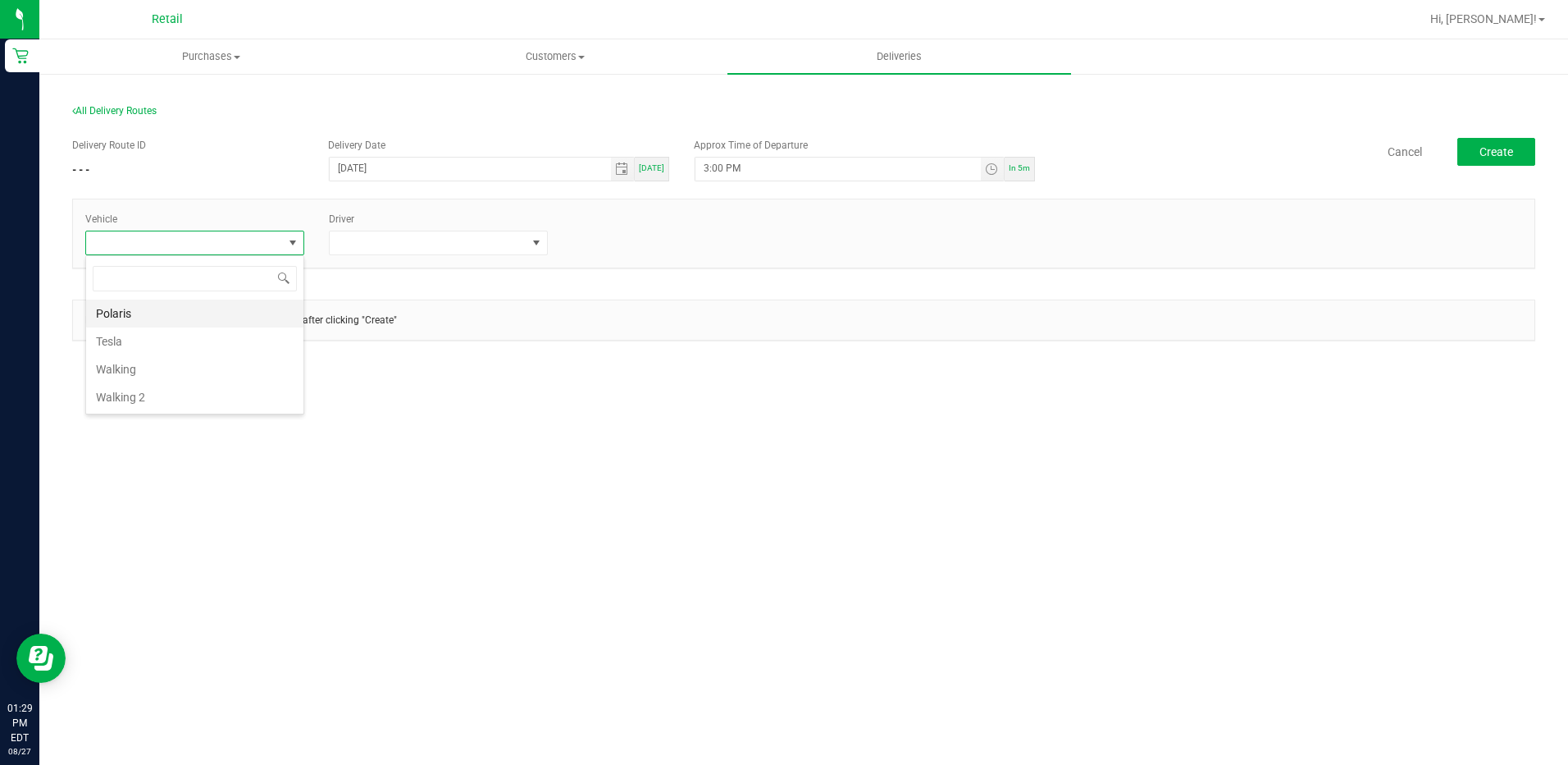
scroll to position [25, 219]
drag, startPoint x: 135, startPoint y: 343, endPoint x: 395, endPoint y: 269, distance: 270.3
click at [137, 342] on li "Tesla" at bounding box center [195, 341] width 218 height 28
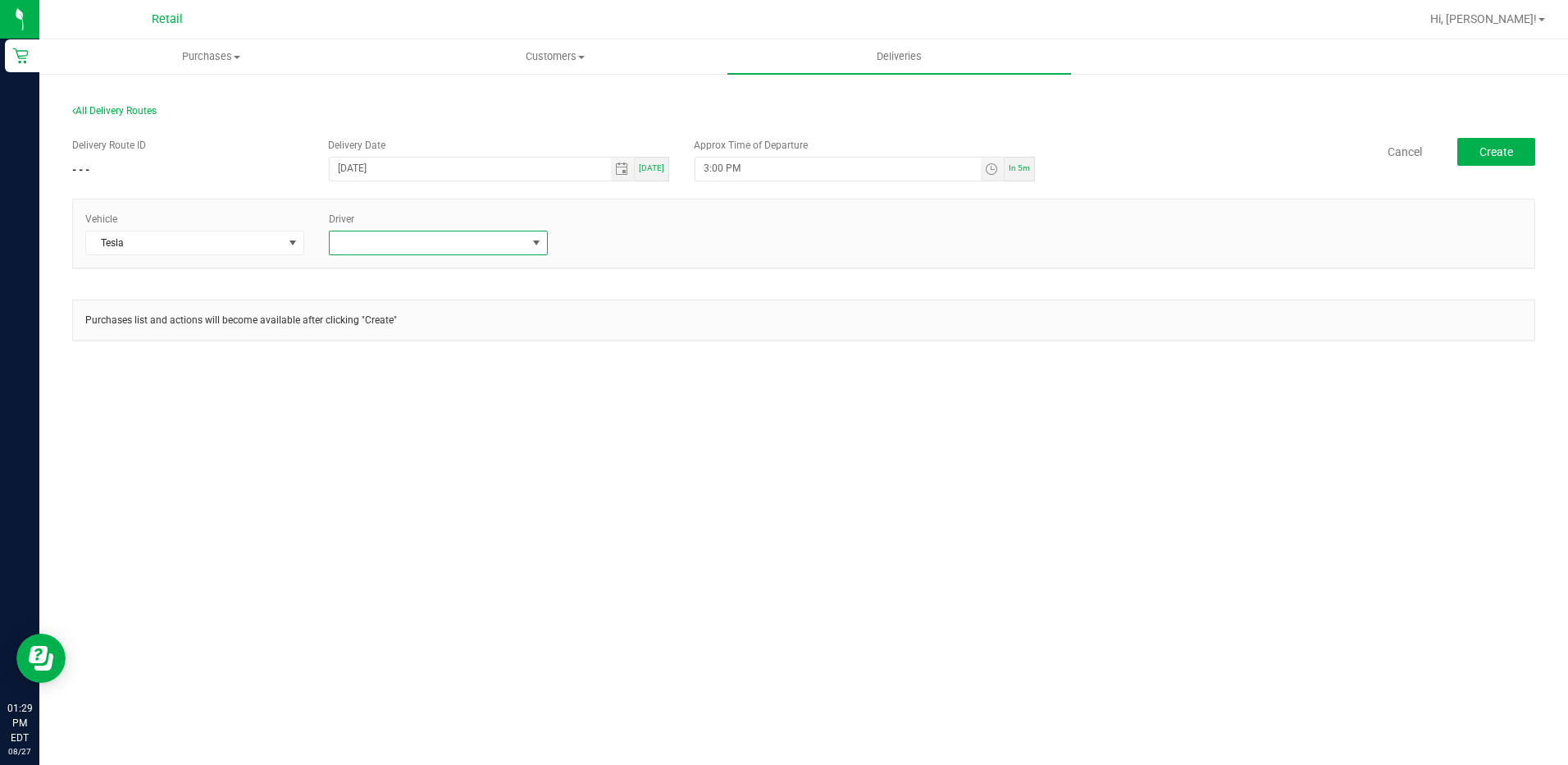
click at [465, 242] on span at bounding box center [429, 243] width 197 height 23
click at [380, 401] on li "[PERSON_NAME]" at bounding box center [439, 397] width 218 height 28
click at [1469, 148] on button "Create" at bounding box center [1496, 152] width 78 height 28
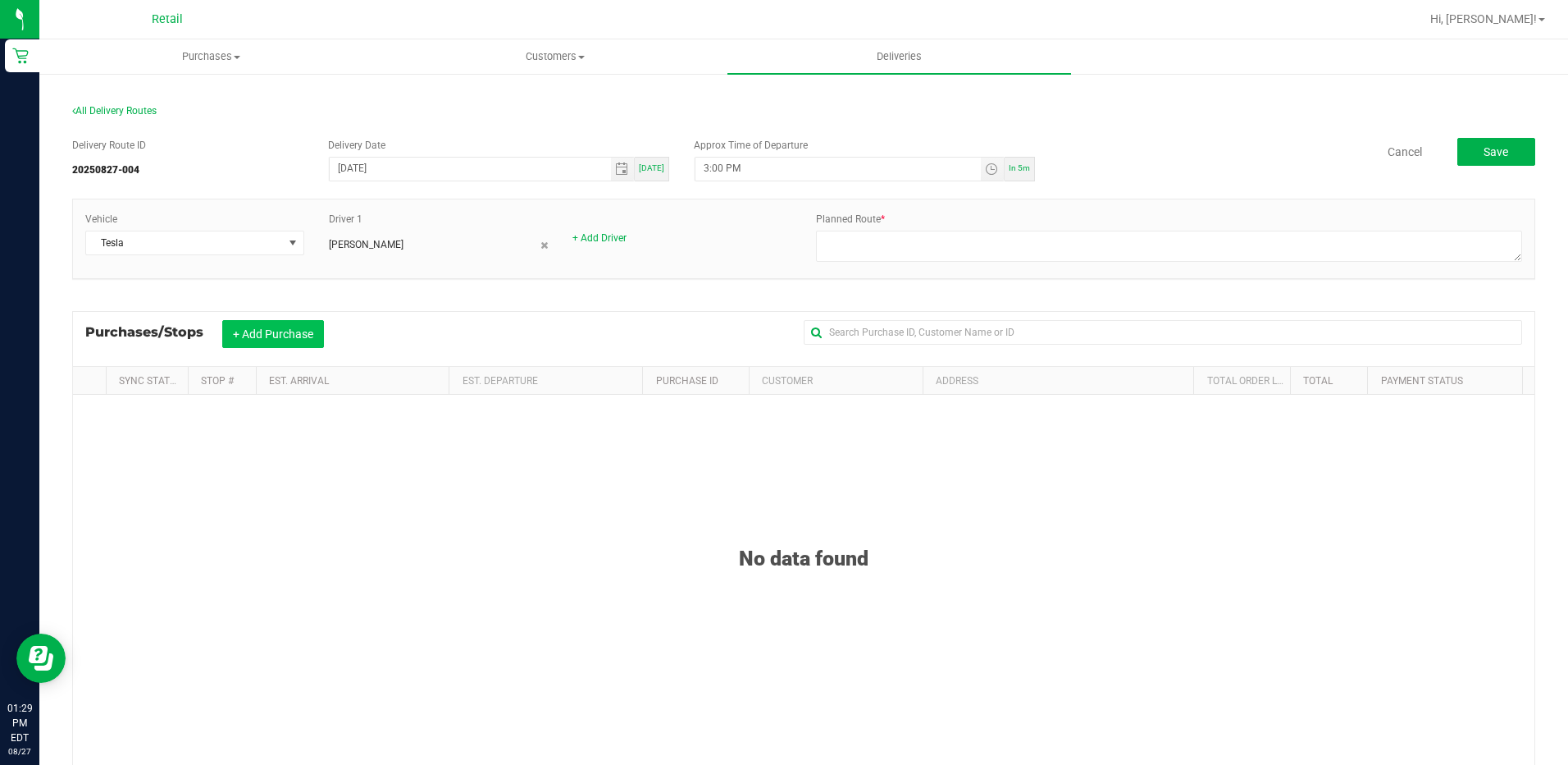
click at [250, 337] on button "+ Add Purchase" at bounding box center [273, 334] width 102 height 28
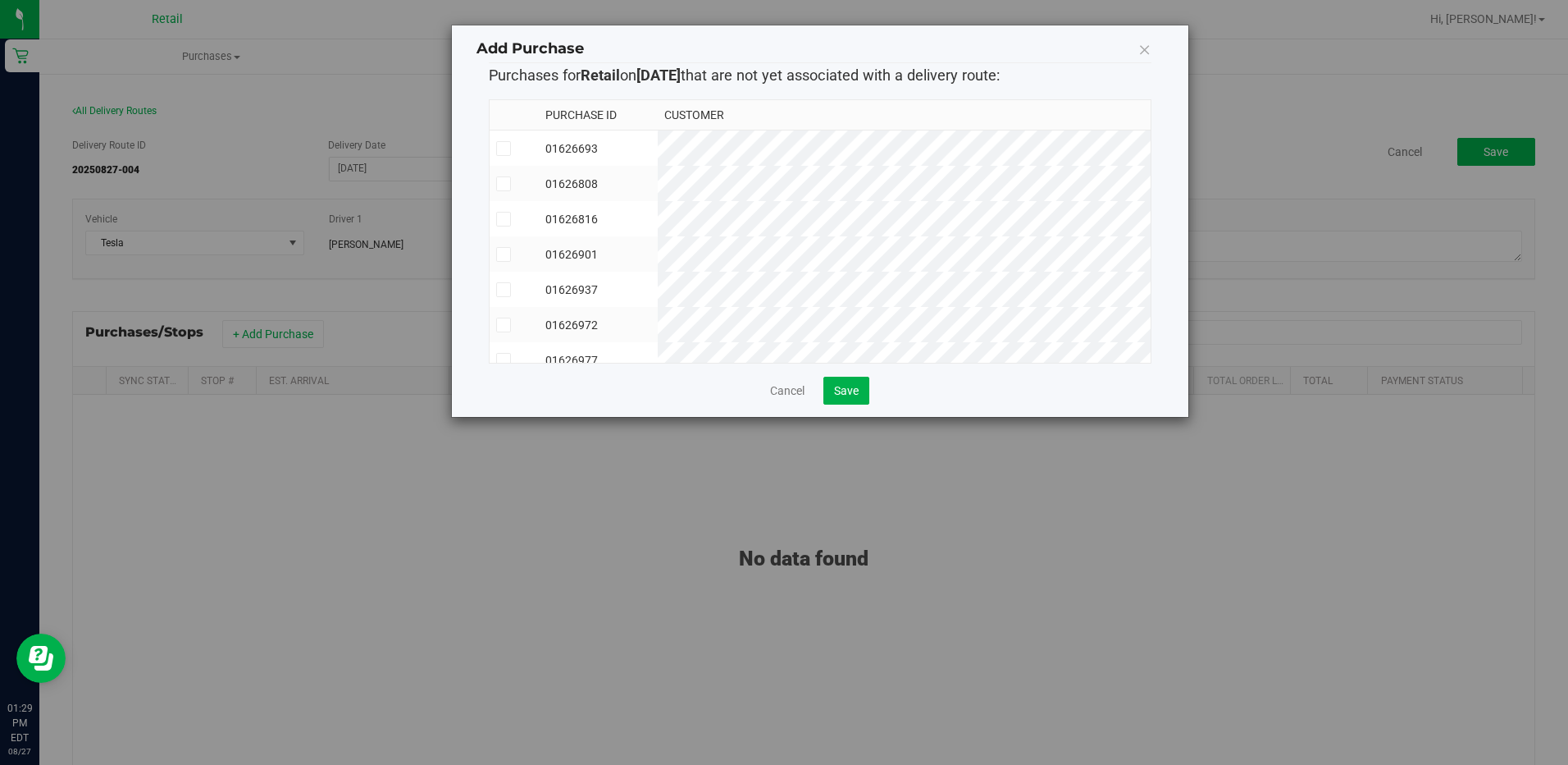
click at [502, 219] on icon at bounding box center [503, 219] width 10 height 0
click at [0, 0] on input "checkbox" at bounding box center [0, 0] width 0 height 0
click at [496, 268] on span at bounding box center [503, 274] width 15 height 15
click at [0, 0] on input "checkbox" at bounding box center [0, 0] width 0 height 0
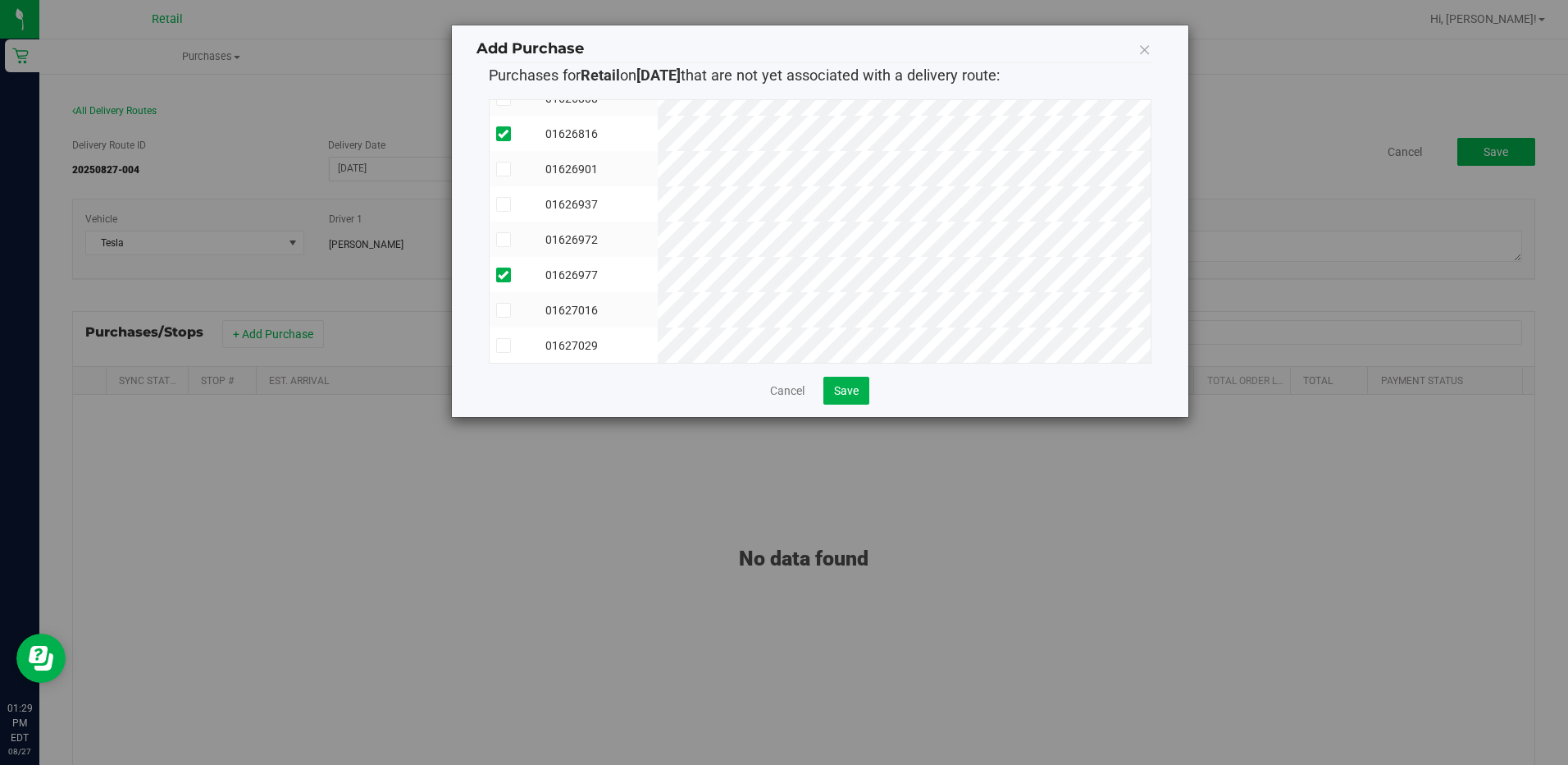
click at [500, 310] on icon at bounding box center [503, 310] width 10 height 0
click at [0, 0] on input "checkbox" at bounding box center [0, 0] width 0 height 0
click at [504, 199] on span at bounding box center [503, 204] width 15 height 15
click at [0, 0] on input "checkbox" at bounding box center [0, 0] width 0 height 0
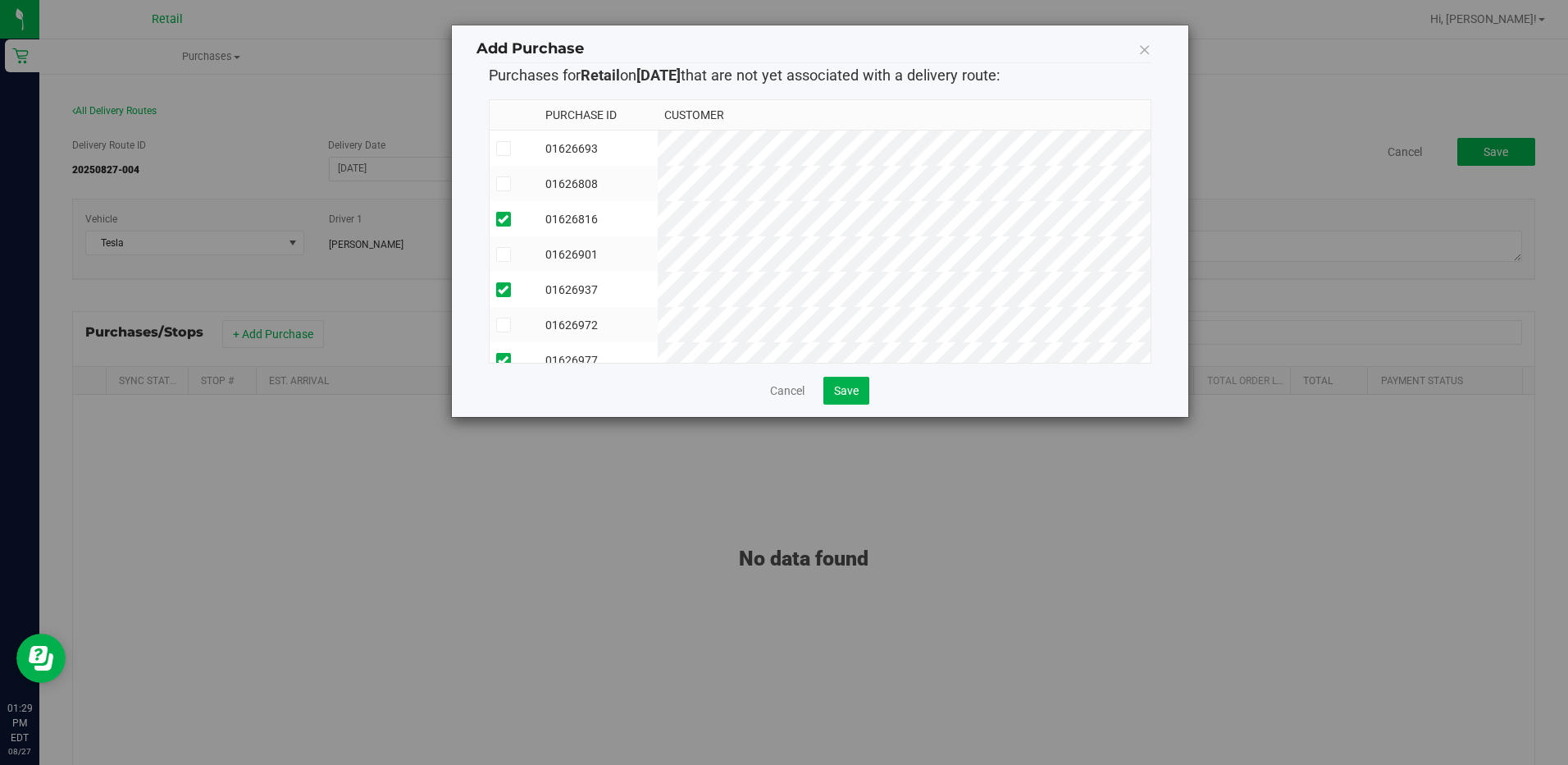
click at [502, 184] on icon at bounding box center [503, 184] width 10 height 0
click at [0, 0] on input "checkbox" at bounding box center [0, 0] width 0 height 0
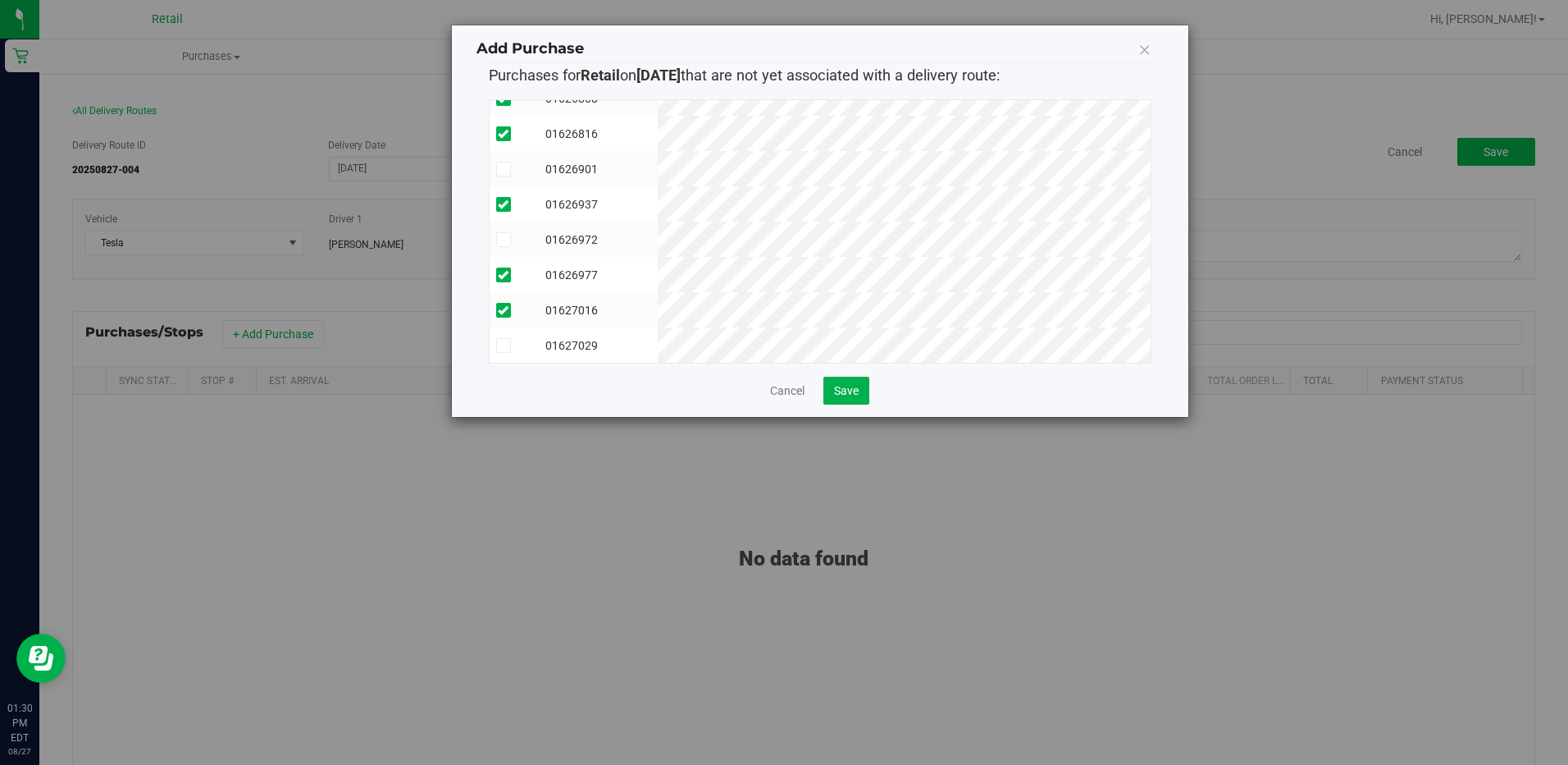
scroll to position [98, 0]
click at [502, 346] on icon at bounding box center [503, 346] width 10 height 0
click at [0, 0] on input "checkbox" at bounding box center [0, 0] width 0 height 0
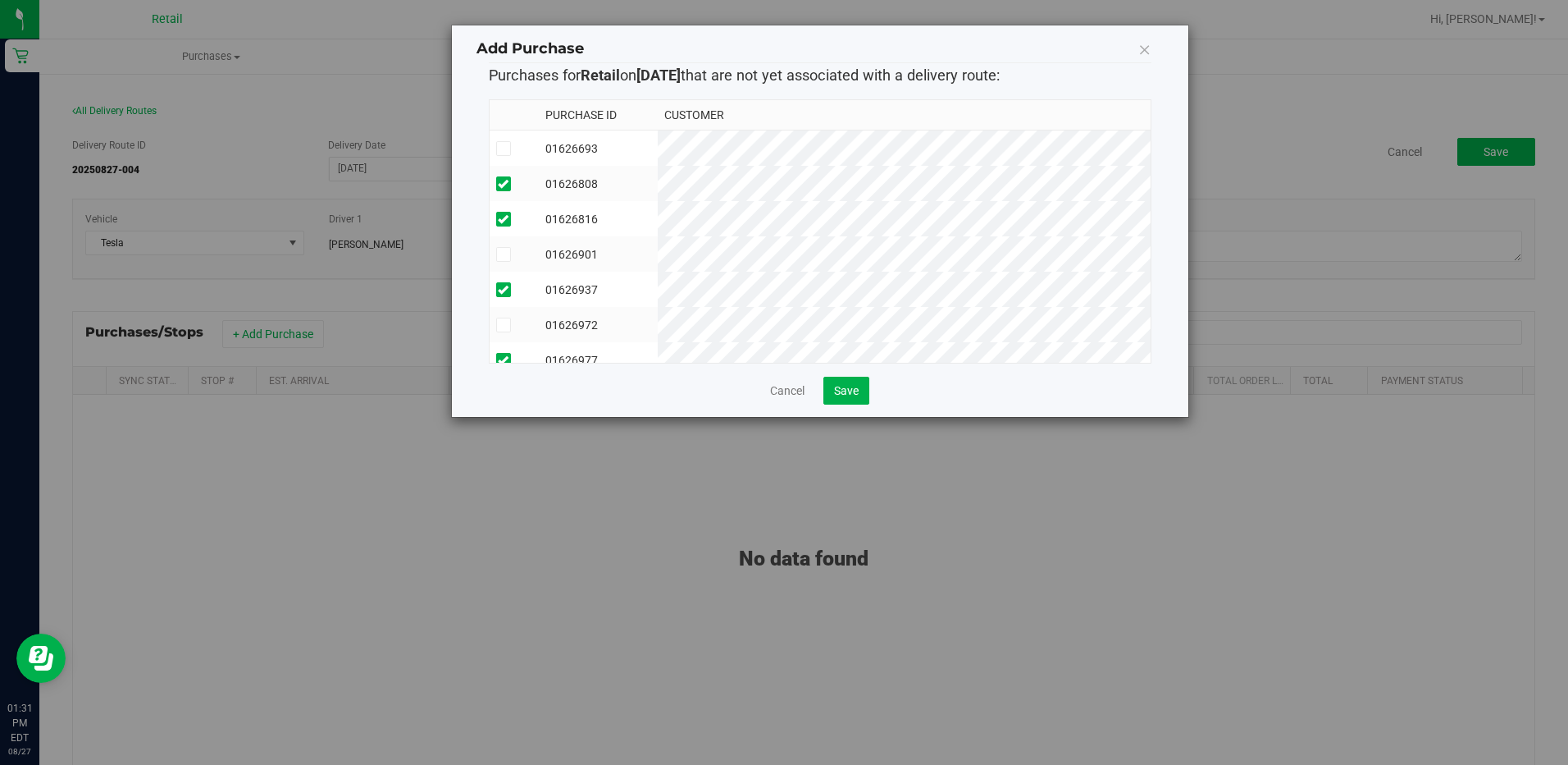
click at [502, 255] on icon at bounding box center [503, 255] width 10 height 0
click at [0, 0] on input "checkbox" at bounding box center [0, 0] width 0 height 0
click at [856, 393] on span "Save" at bounding box center [846, 390] width 25 height 13
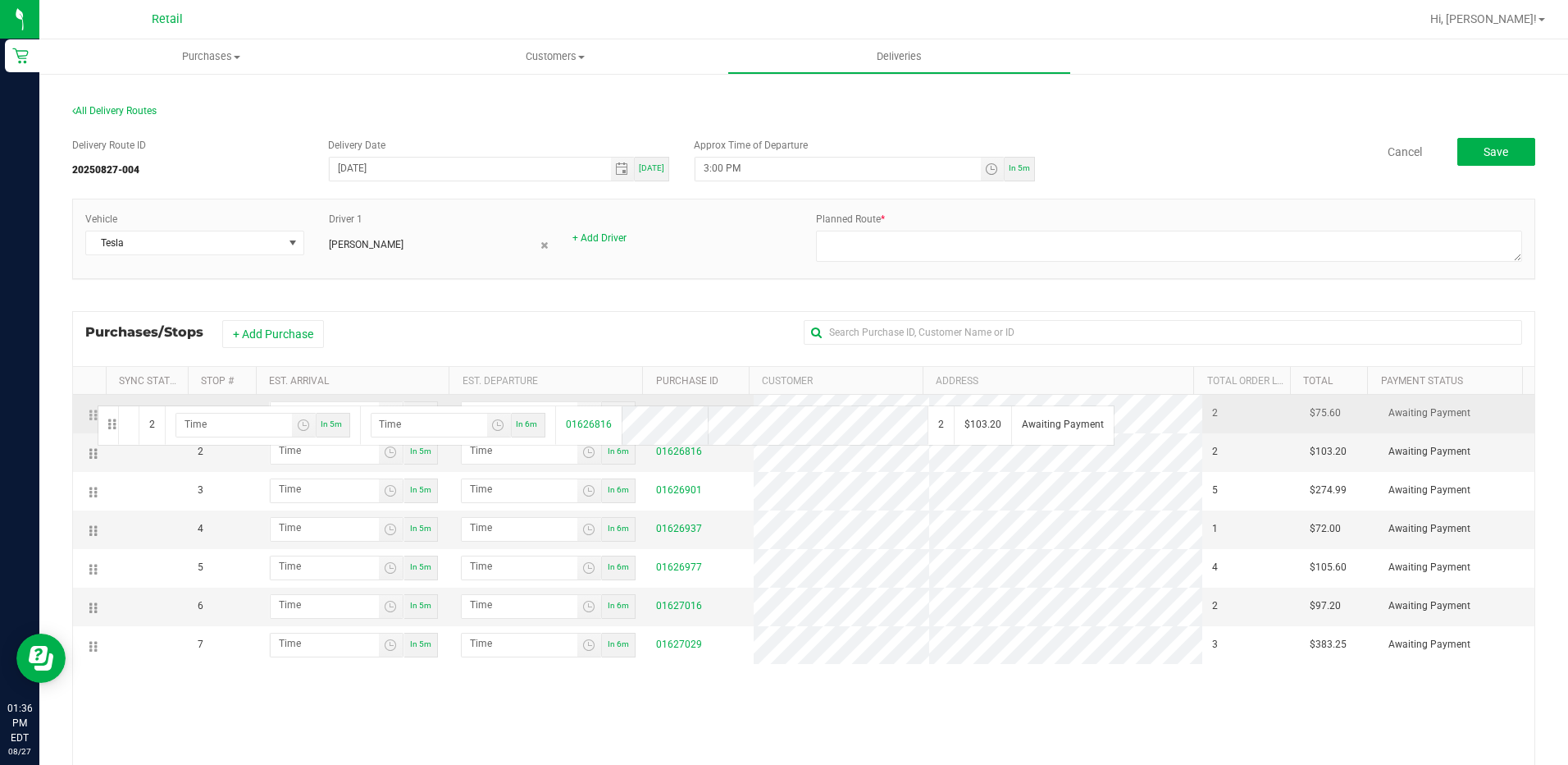
drag, startPoint x: 93, startPoint y: 449, endPoint x: 95, endPoint y: 404, distance: 45.0
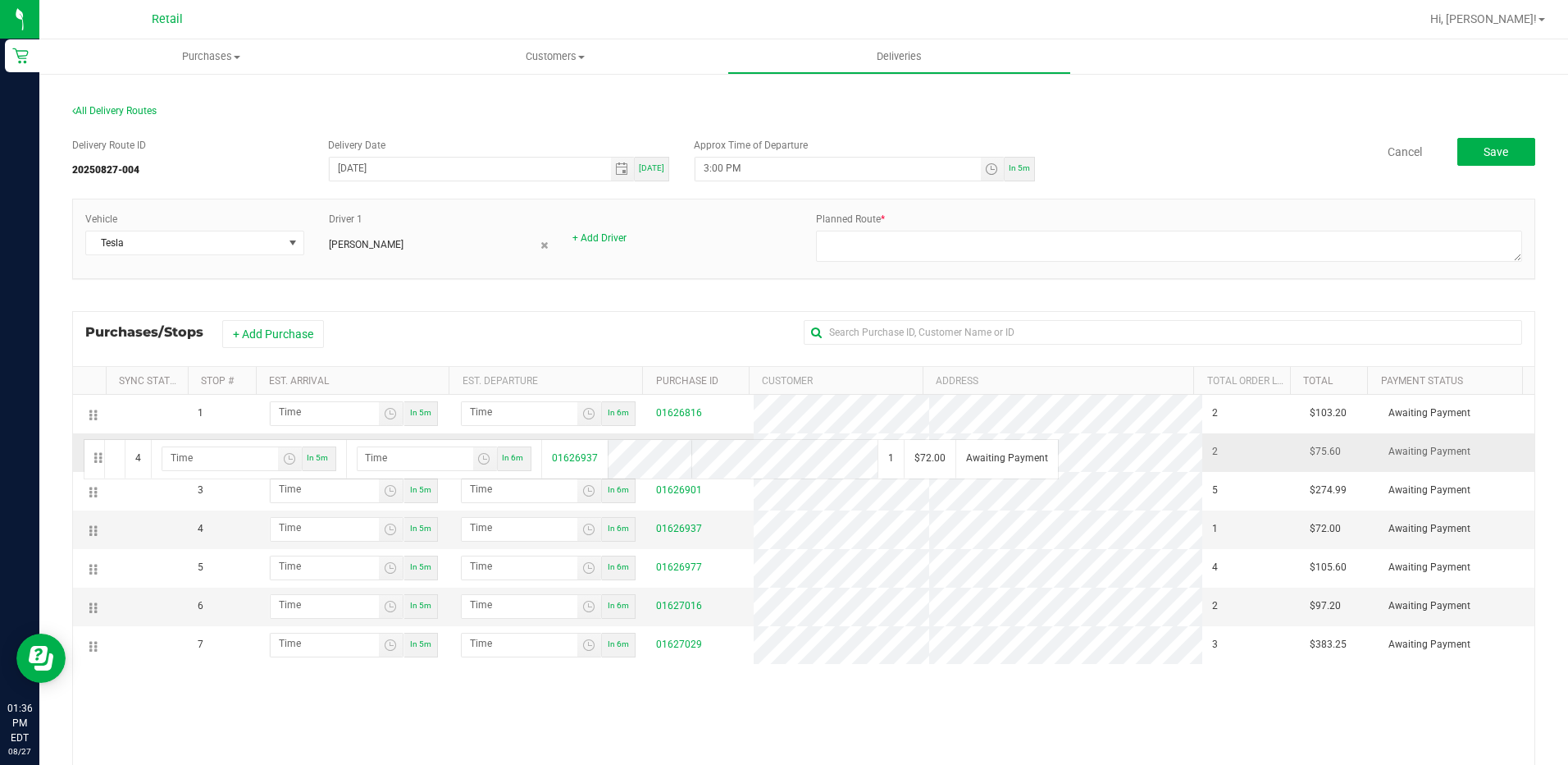
drag, startPoint x: 88, startPoint y: 526, endPoint x: 81, endPoint y: 437, distance: 89.3
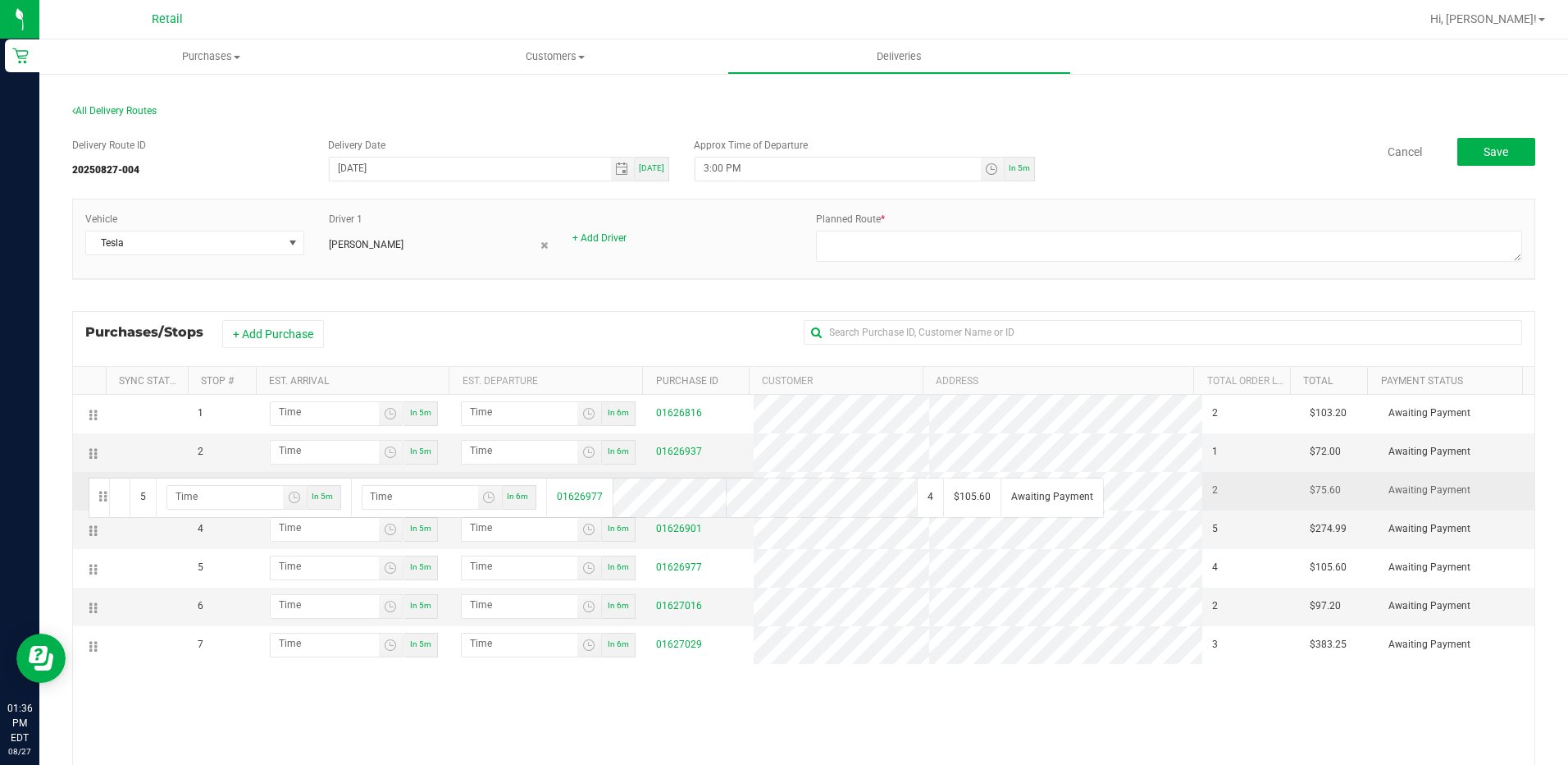
drag, startPoint x: 93, startPoint y: 571, endPoint x: 86, endPoint y: 476, distance: 95.3
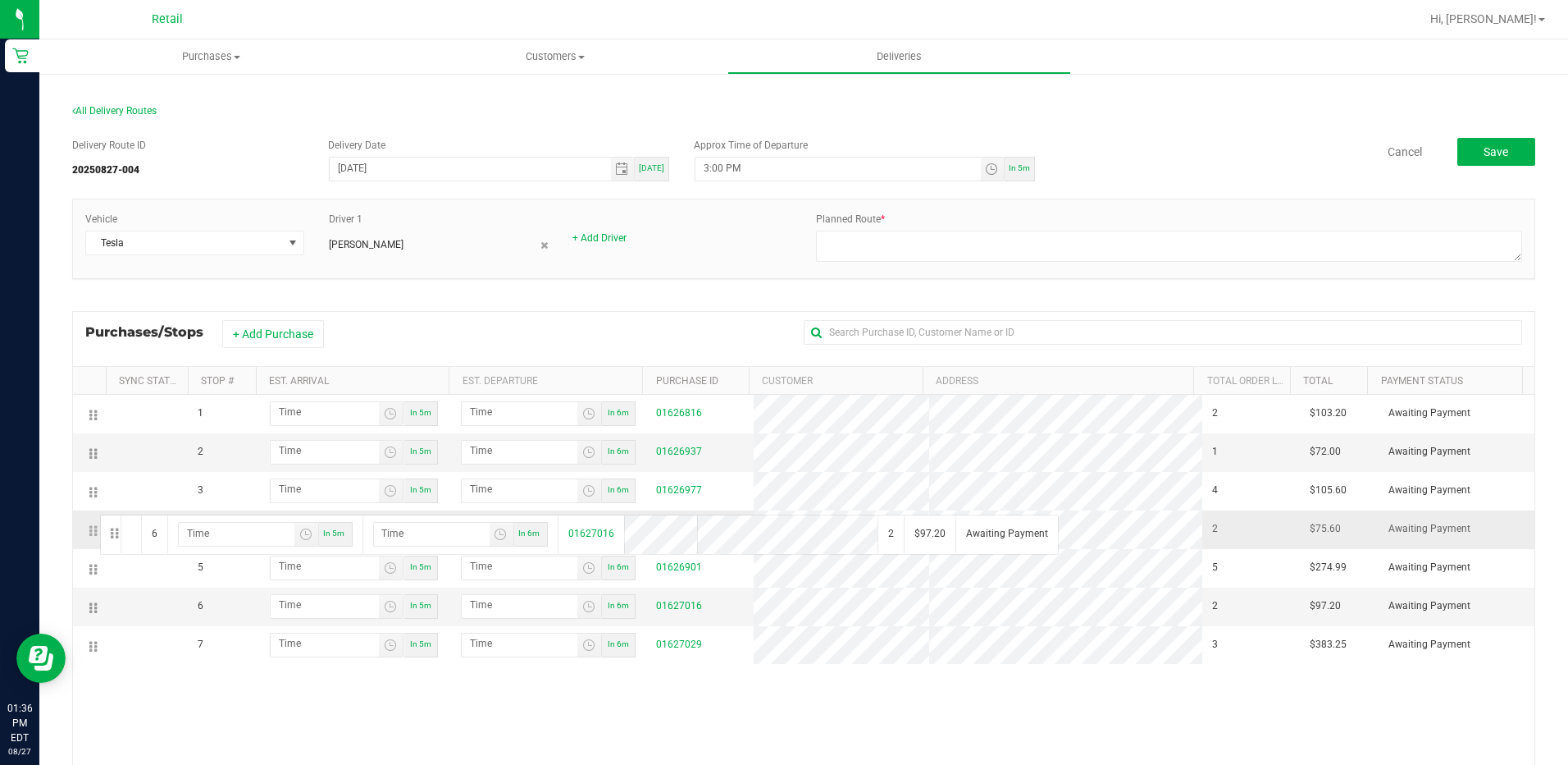
drag, startPoint x: 98, startPoint y: 611, endPoint x: 98, endPoint y: 513, distance: 98.0
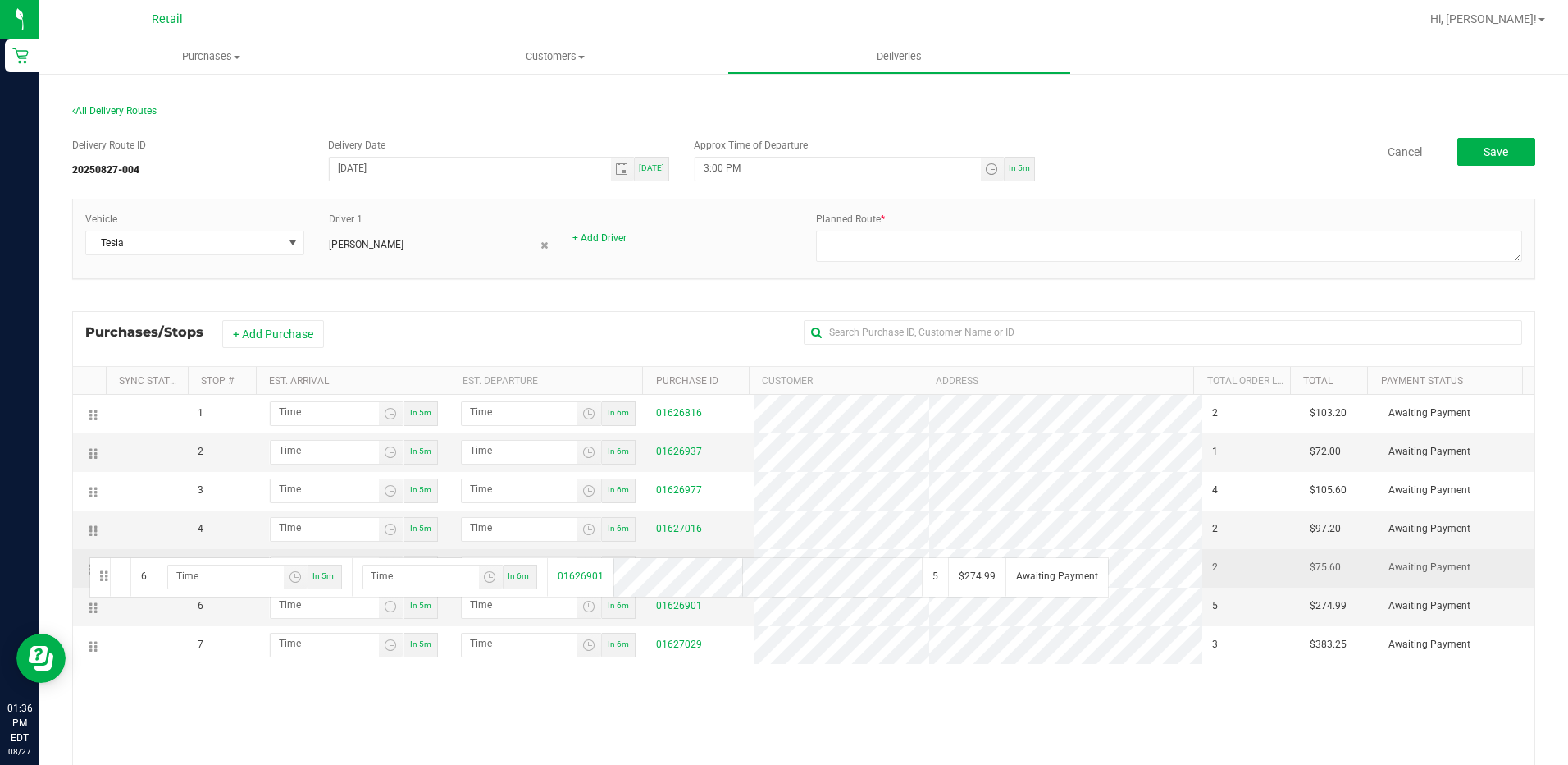
drag, startPoint x: 91, startPoint y: 607, endPoint x: 87, endPoint y: 556, distance: 51.2
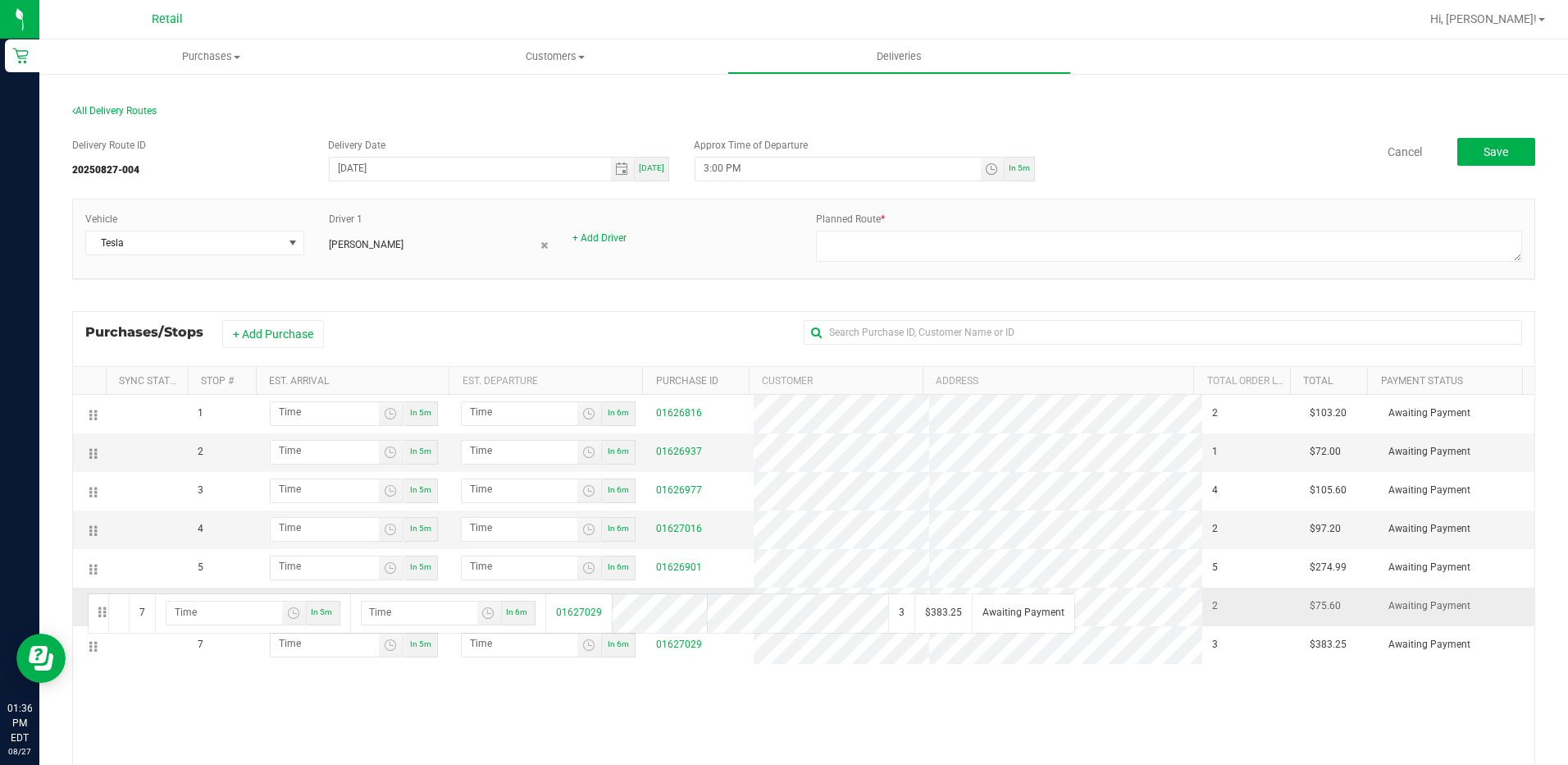
drag, startPoint x: 97, startPoint y: 644, endPoint x: 88, endPoint y: 587, distance: 57.7
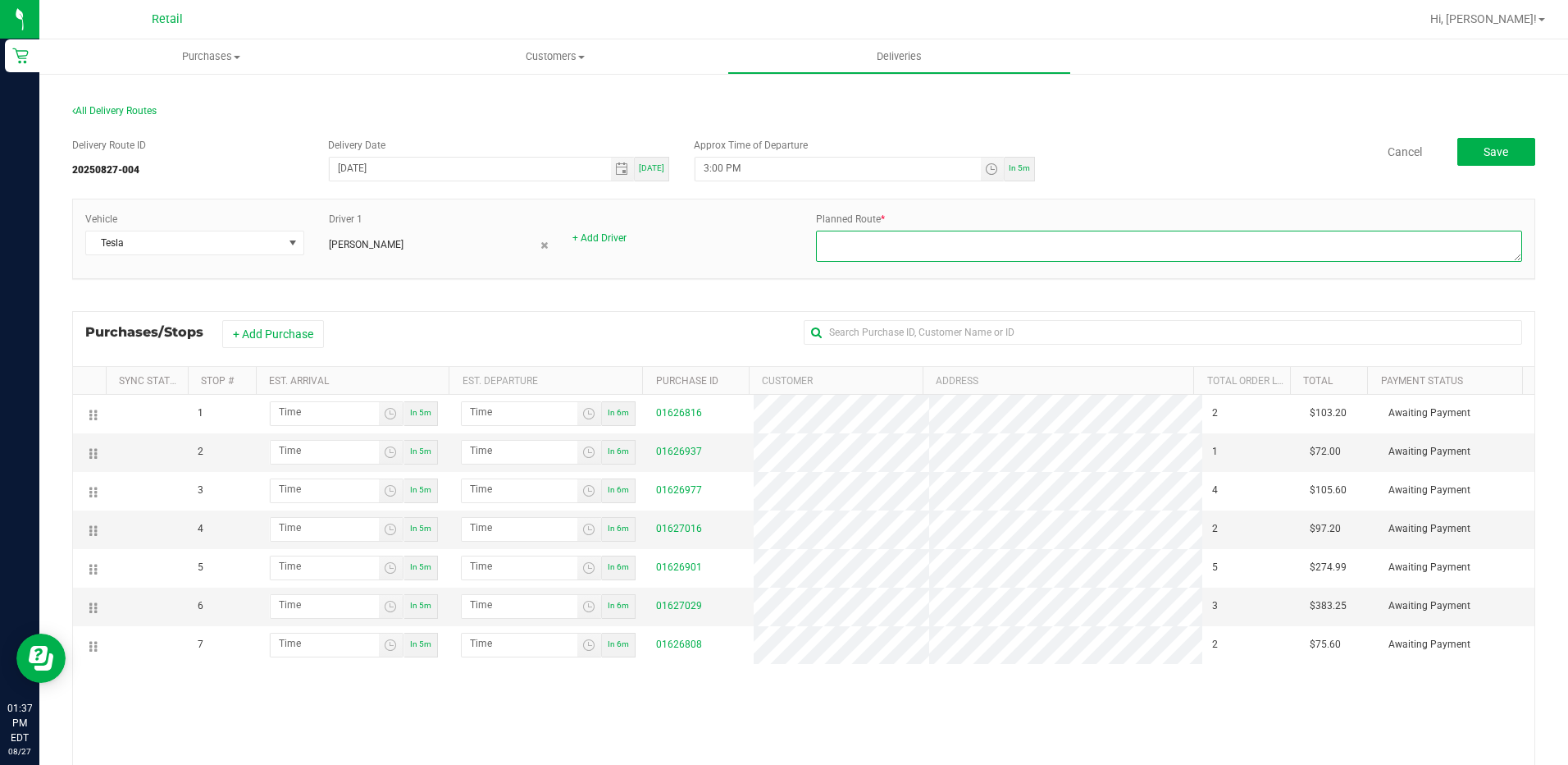
click at [855, 248] on textarea at bounding box center [1169, 246] width 706 height 31
type textarea "kevin driver megan dispatch route 4 8-27-25"
click at [1457, 142] on button "Save" at bounding box center [1496, 152] width 78 height 28
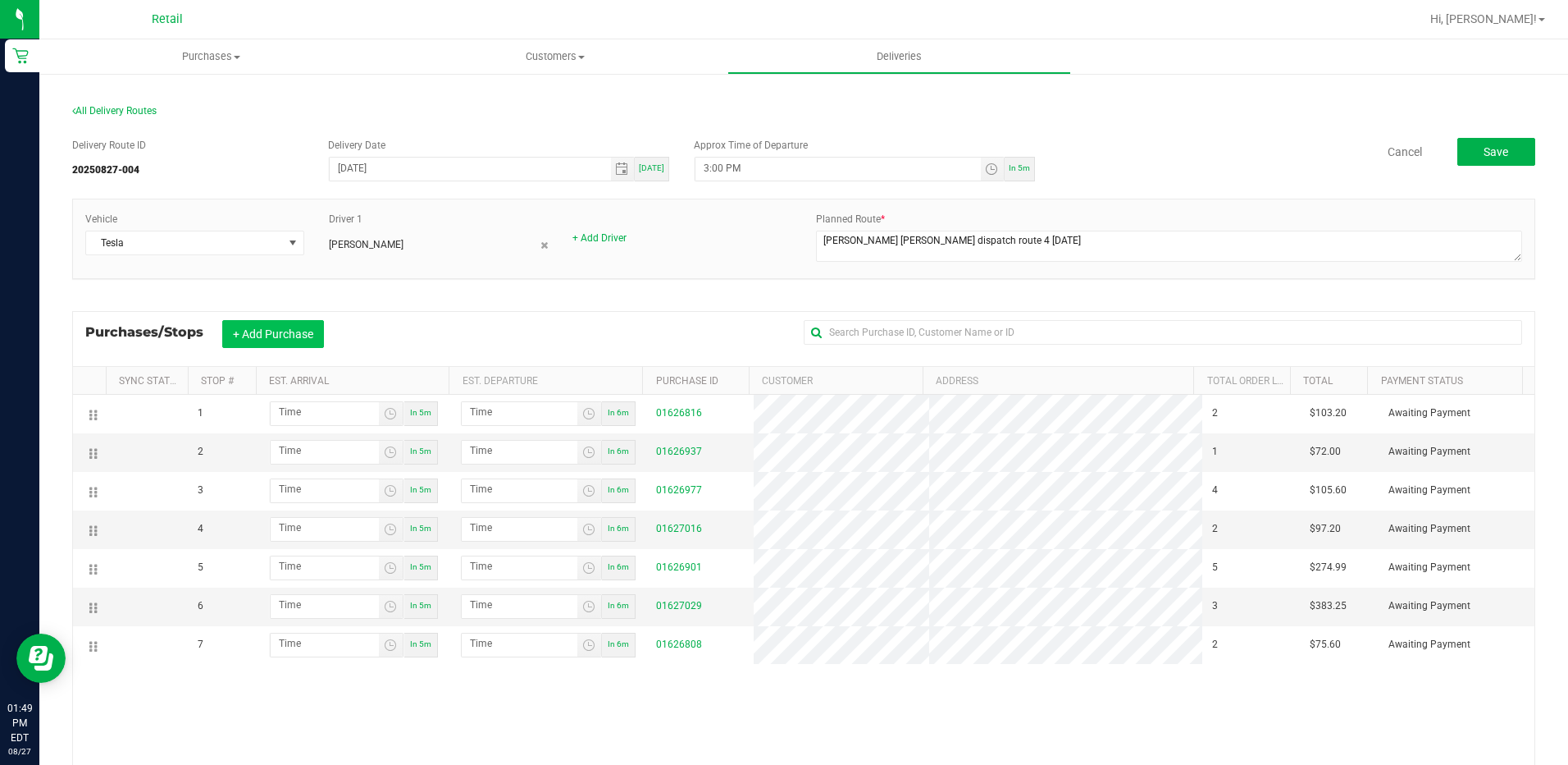
click at [264, 338] on button "+ Add Purchase" at bounding box center [273, 334] width 102 height 28
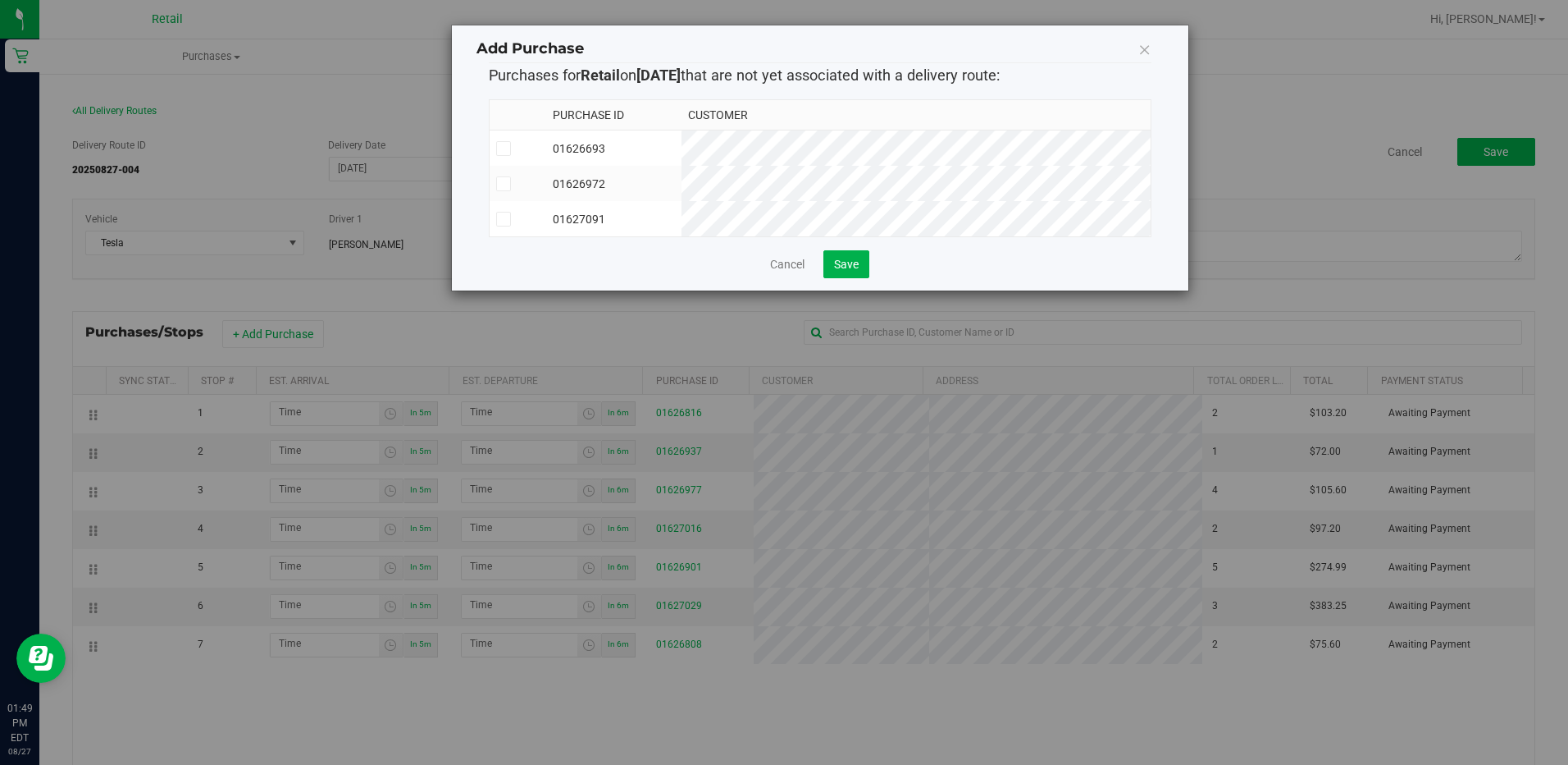
click at [496, 218] on span at bounding box center [503, 219] width 15 height 15
click at [0, 0] on input "checkbox" at bounding box center [0, 0] width 0 height 0
click at [856, 271] on span "Save" at bounding box center [846, 263] width 25 height 13
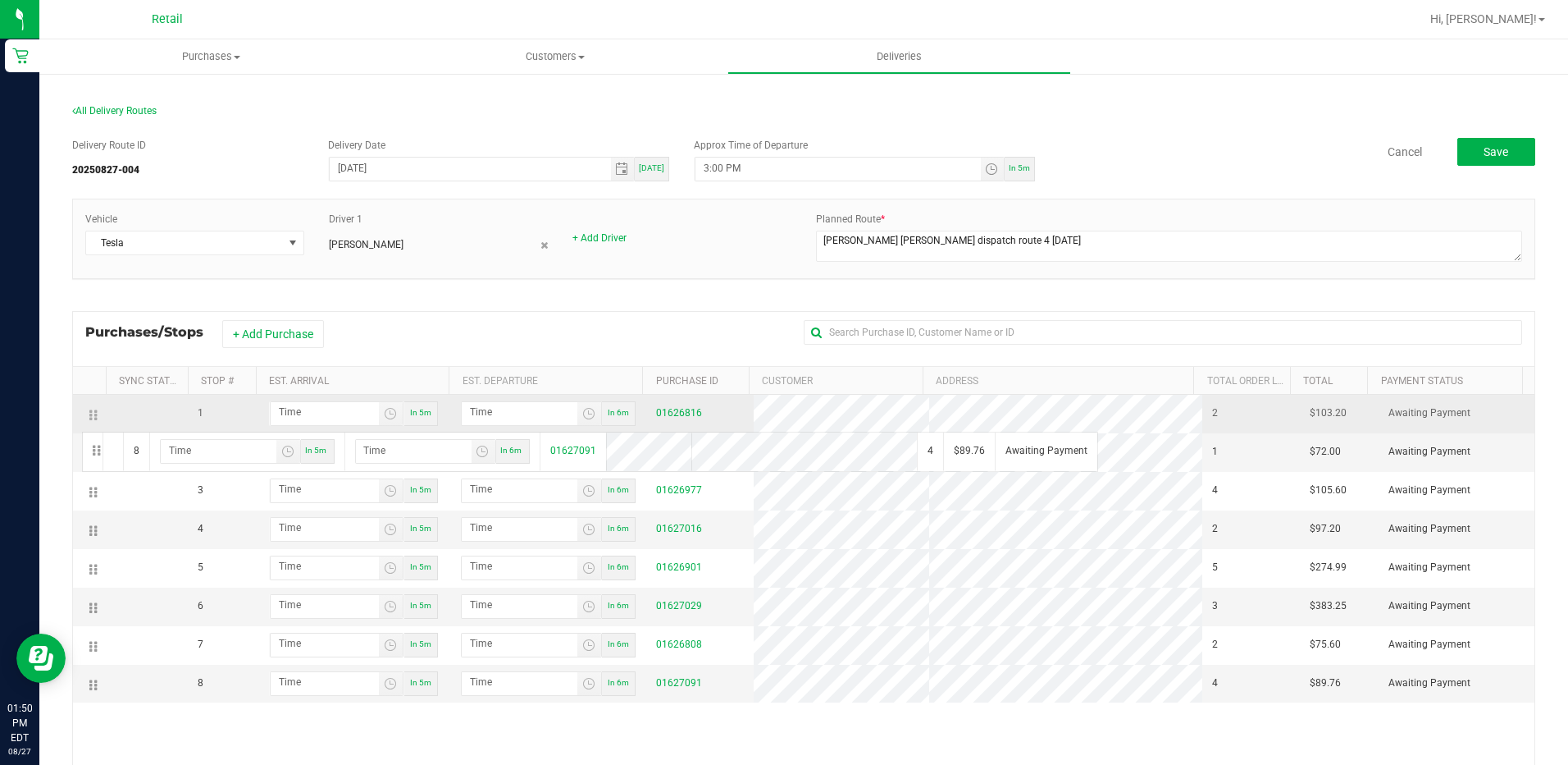
drag, startPoint x: 90, startPoint y: 687, endPoint x: 80, endPoint y: 430, distance: 257.2
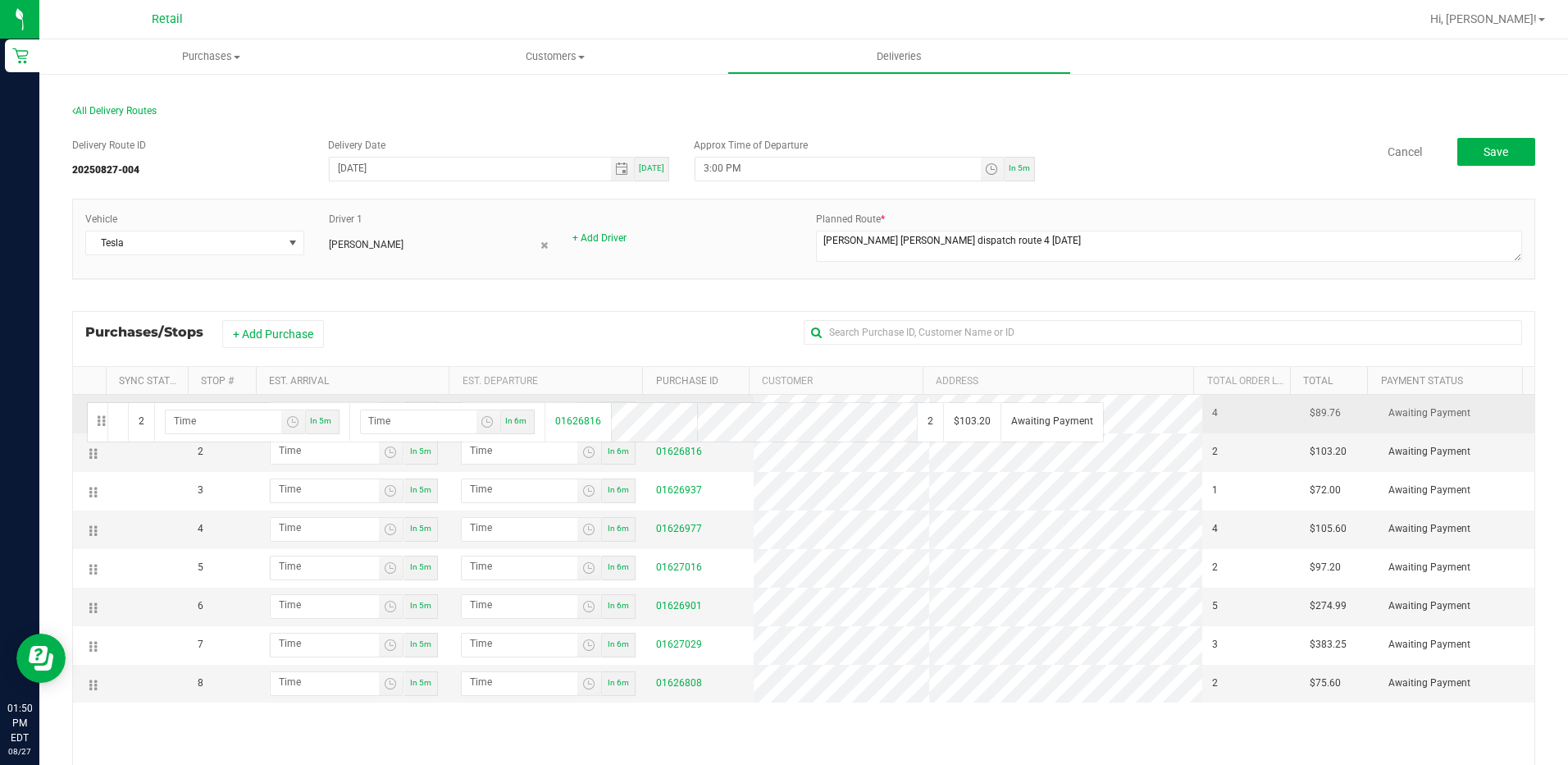
drag, startPoint x: 90, startPoint y: 458, endPoint x: 85, endPoint y: 401, distance: 57.2
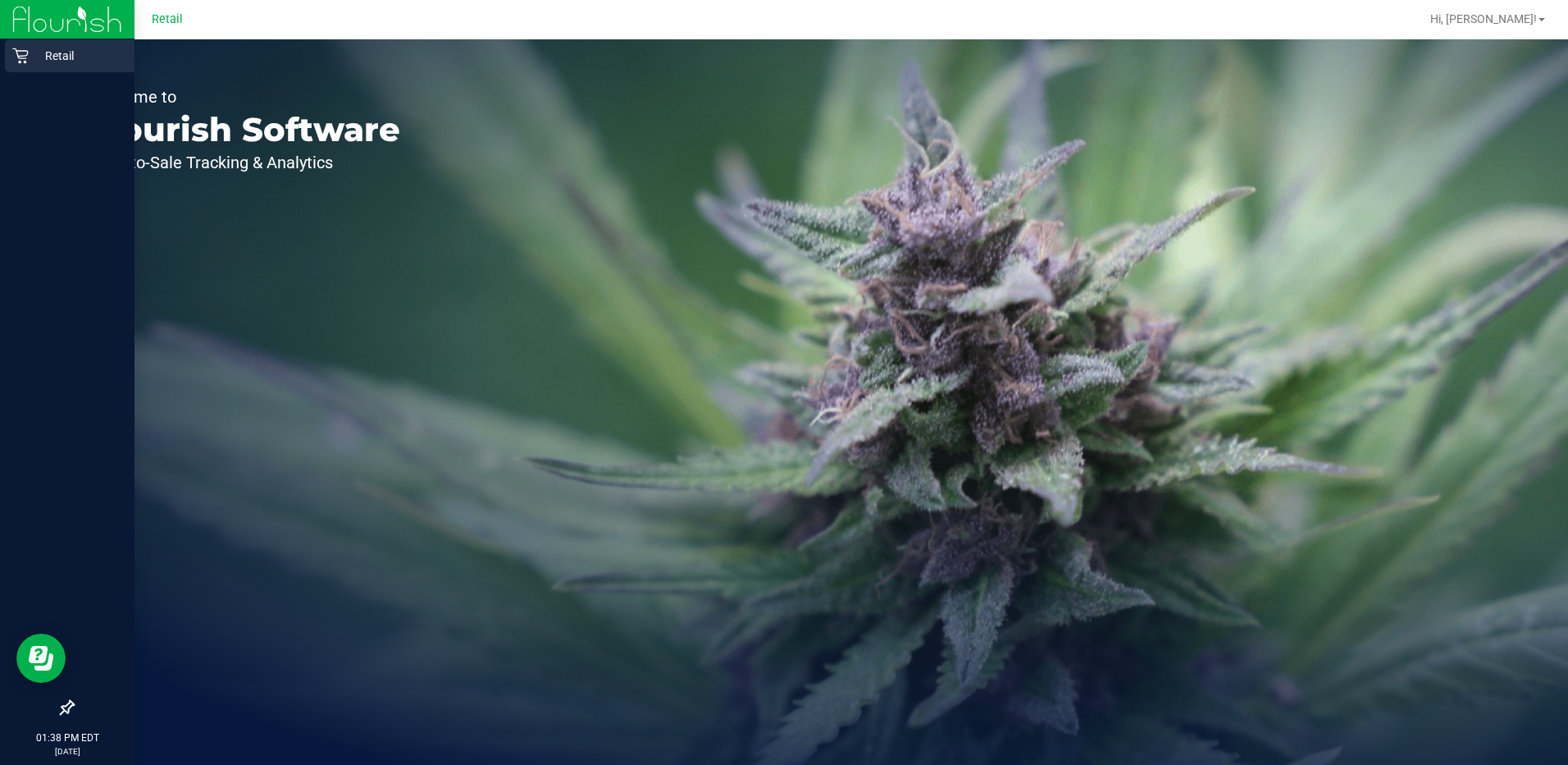
click at [12, 57] on icon at bounding box center [20, 55] width 16 height 16
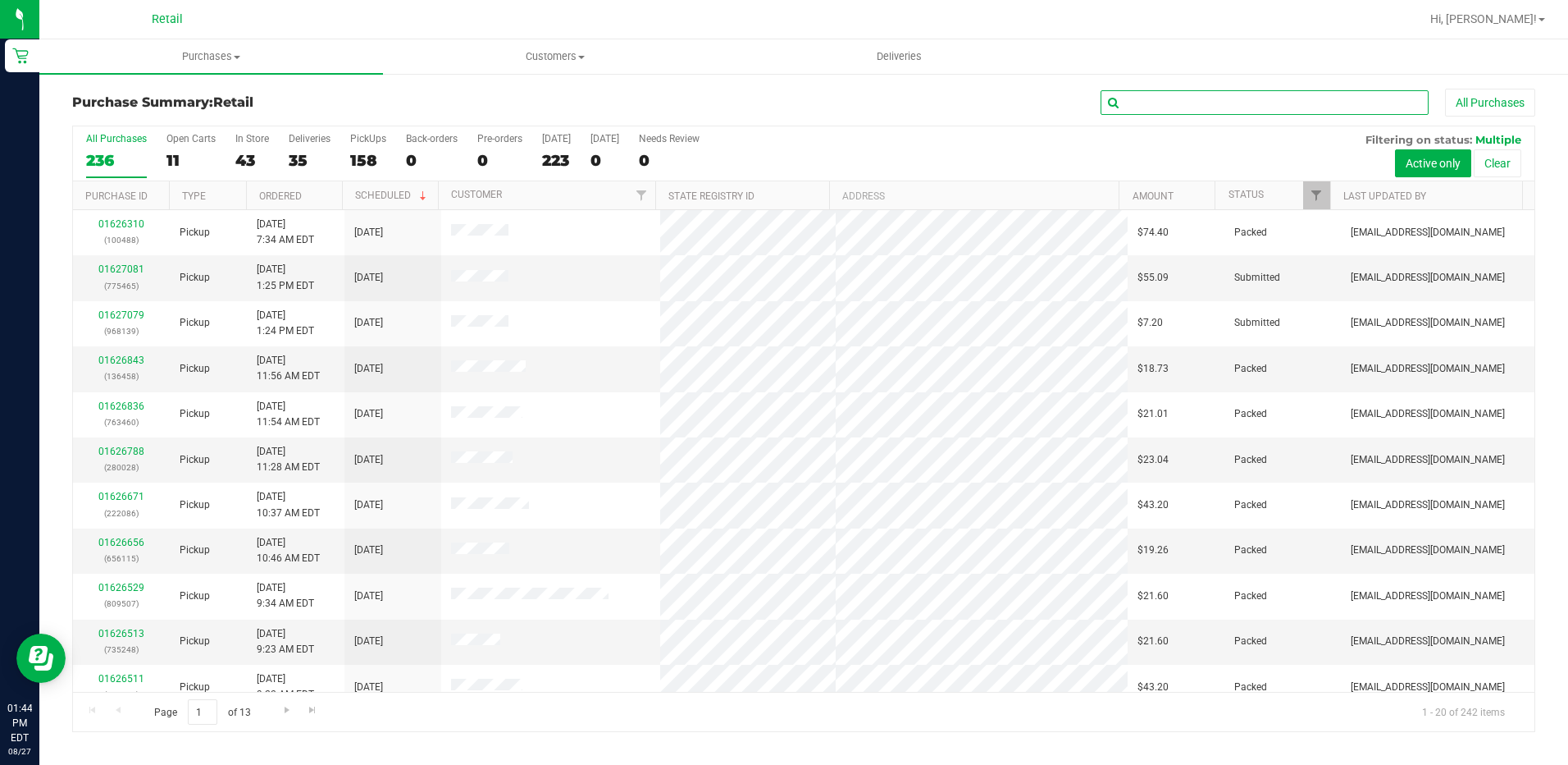
click at [1149, 101] on input "text" at bounding box center [1265, 102] width 328 height 25
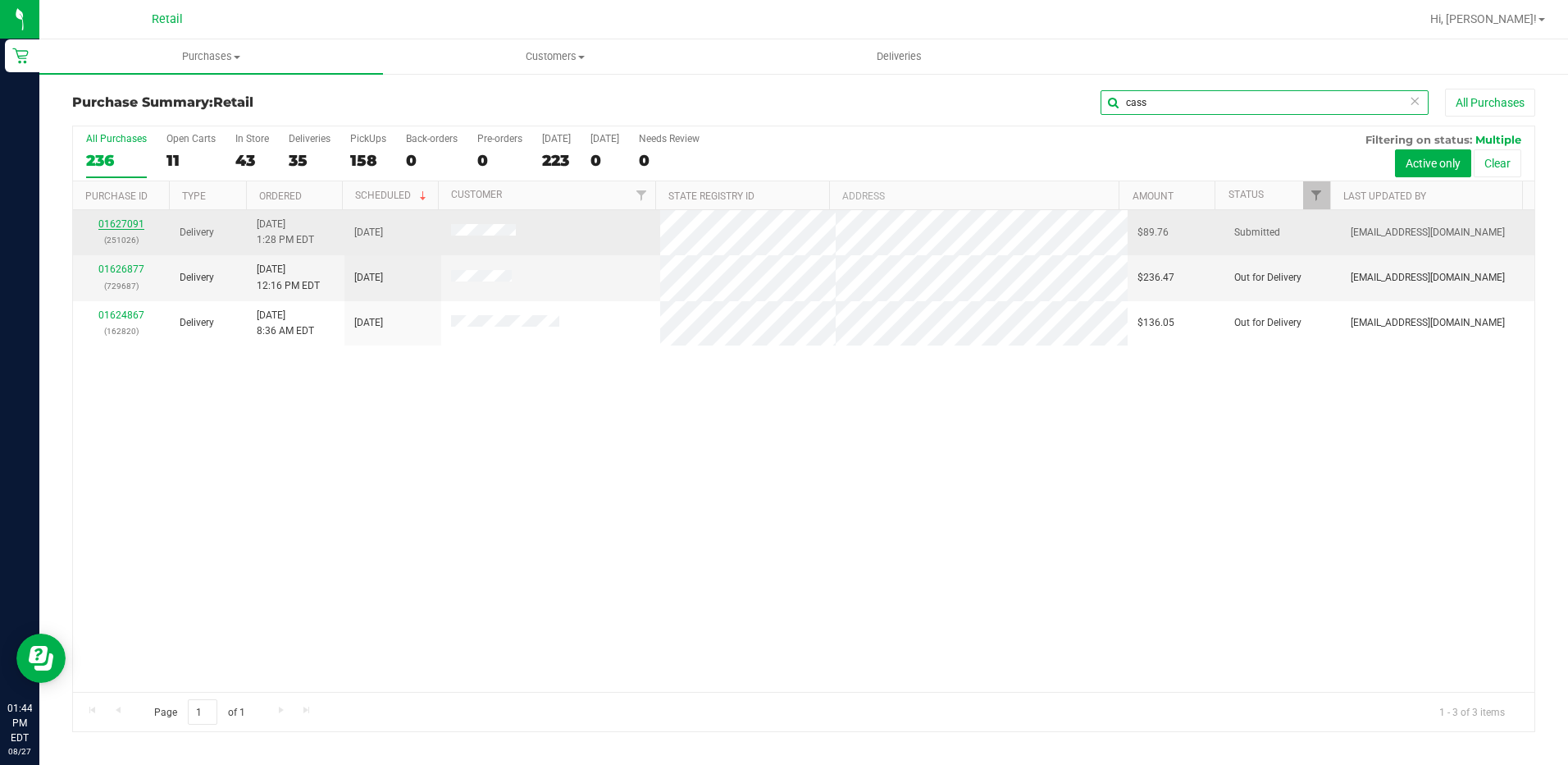
type input "cass"
click at [116, 227] on link "01627091" at bounding box center [122, 223] width 46 height 11
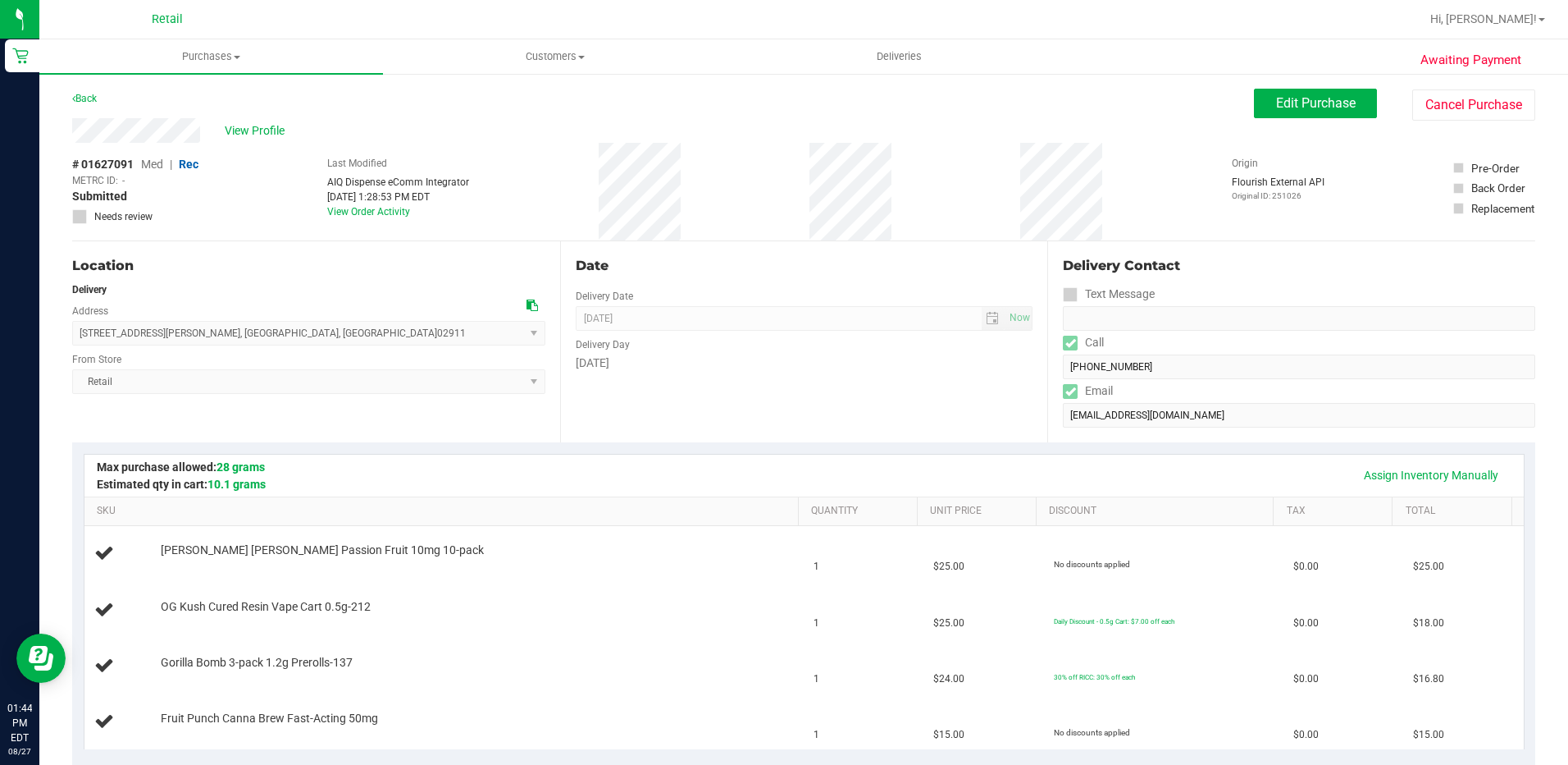
click at [75, 133] on div "View Profile" at bounding box center [663, 130] width 1182 height 25
drag, startPoint x: 304, startPoint y: 336, endPoint x: 70, endPoint y: 340, distance: 234.0
click at [70, 341] on div "Awaiting Payment Back Edit Purchase Cancel Purchase View Profile # 01627091 Med…" at bounding box center [803, 771] width 1529 height 1399
drag, startPoint x: 70, startPoint y: 340, endPoint x: 84, endPoint y: 330, distance: 17.2
drag, startPoint x: 84, startPoint y: 330, endPoint x: 210, endPoint y: 280, distance: 135.6
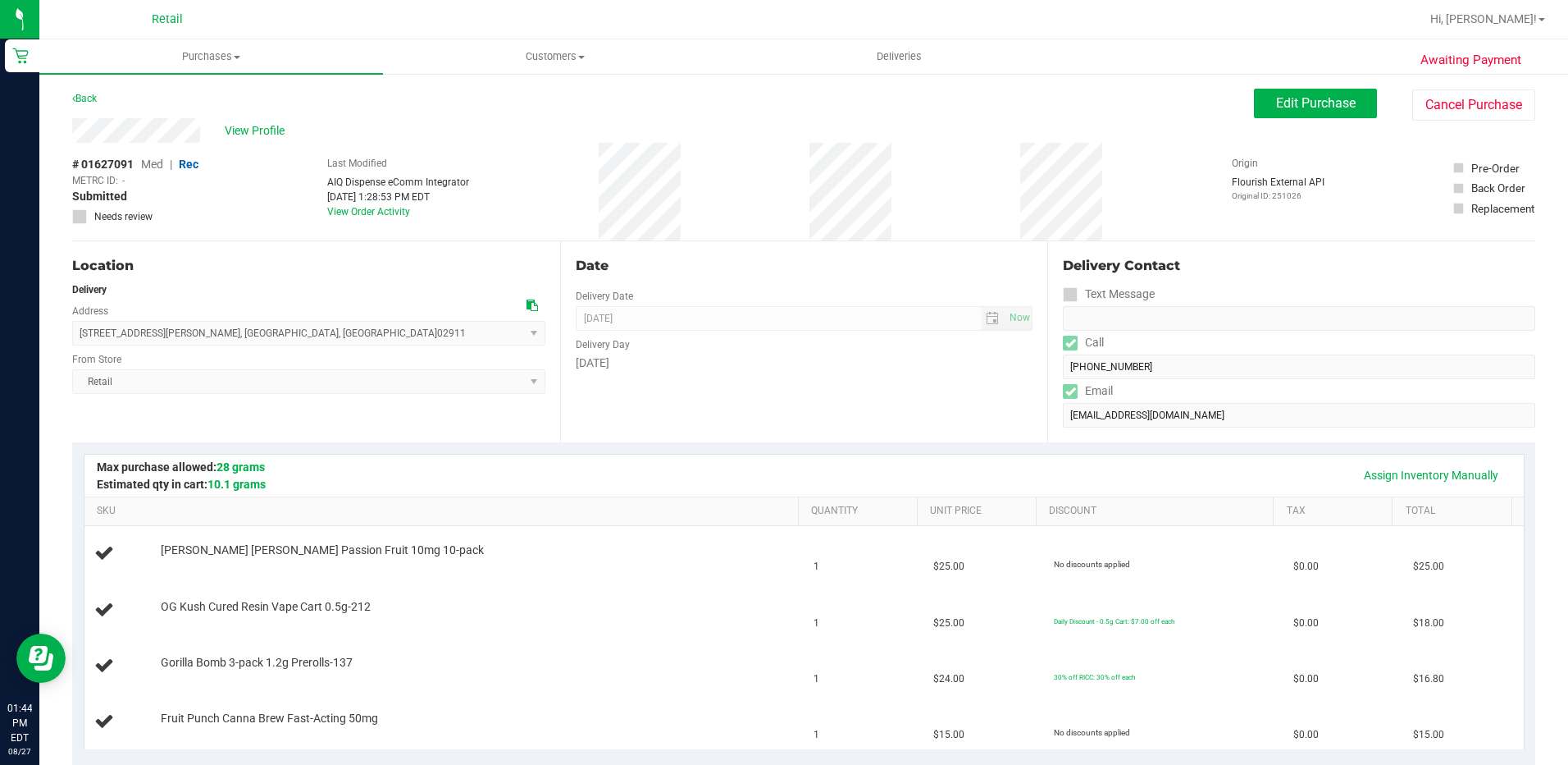
click at [210, 280] on div "Location Delivery Address 24 Chandler Street , North Providence , RI 02911 Sele…" at bounding box center [315, 341] width 488 height 201
drag, startPoint x: 80, startPoint y: 336, endPoint x: 285, endPoint y: 334, distance: 205.0
click at [285, 334] on span "24 Chandler Street , North Providence , RI 02911 Select address 24 Chandler Str…" at bounding box center [309, 333] width 473 height 25
drag, startPoint x: 285, startPoint y: 334, endPoint x: 255, endPoint y: 330, distance: 30.3
copy span "24 Chandler Street , North Providence , RI 02911"
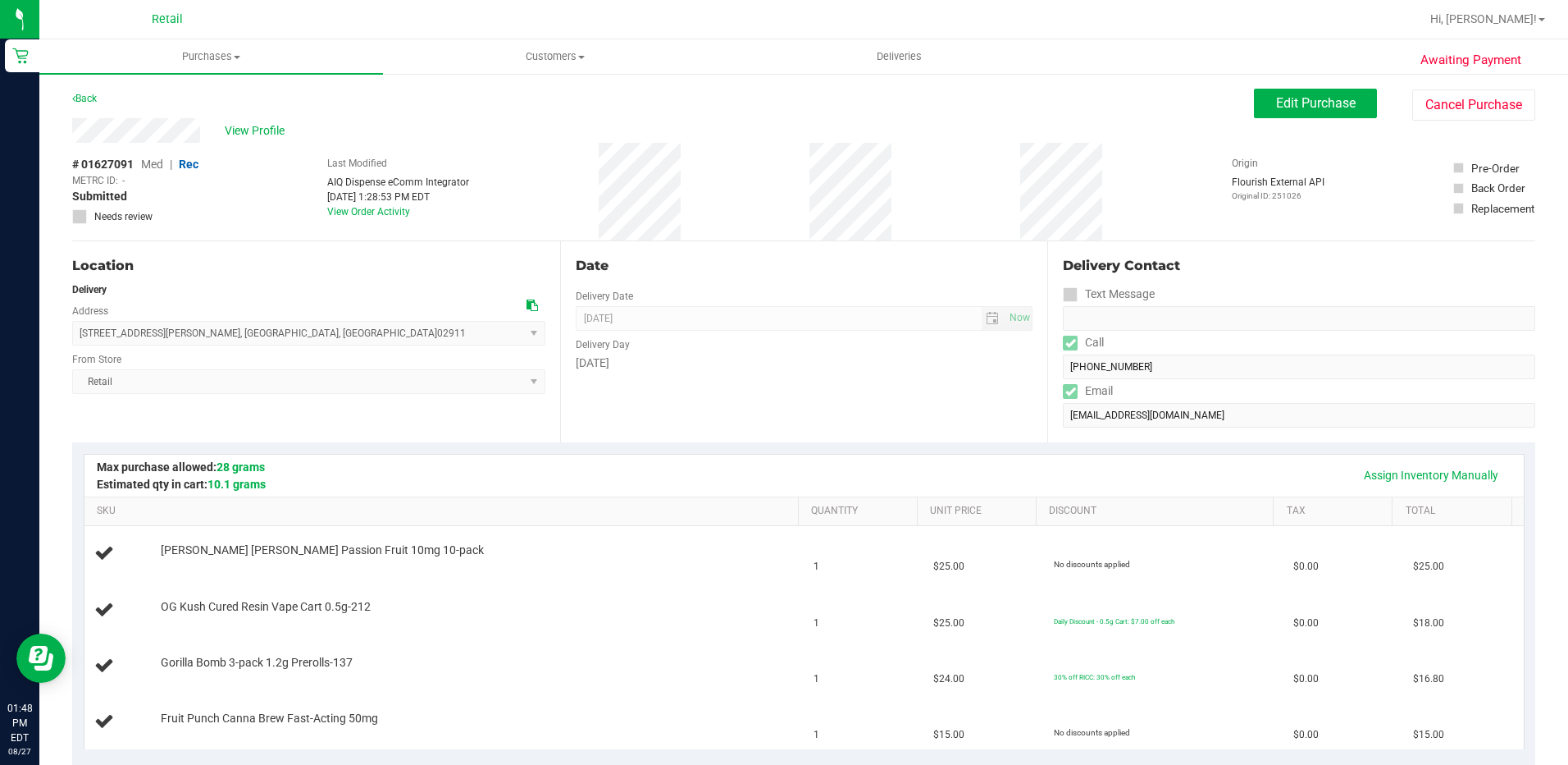
click at [1049, 421] on div "Delivery Contact Text Message Call (251) 282-0399 Email Cassideejns@gmail.com" at bounding box center [1291, 341] width 488 height 201
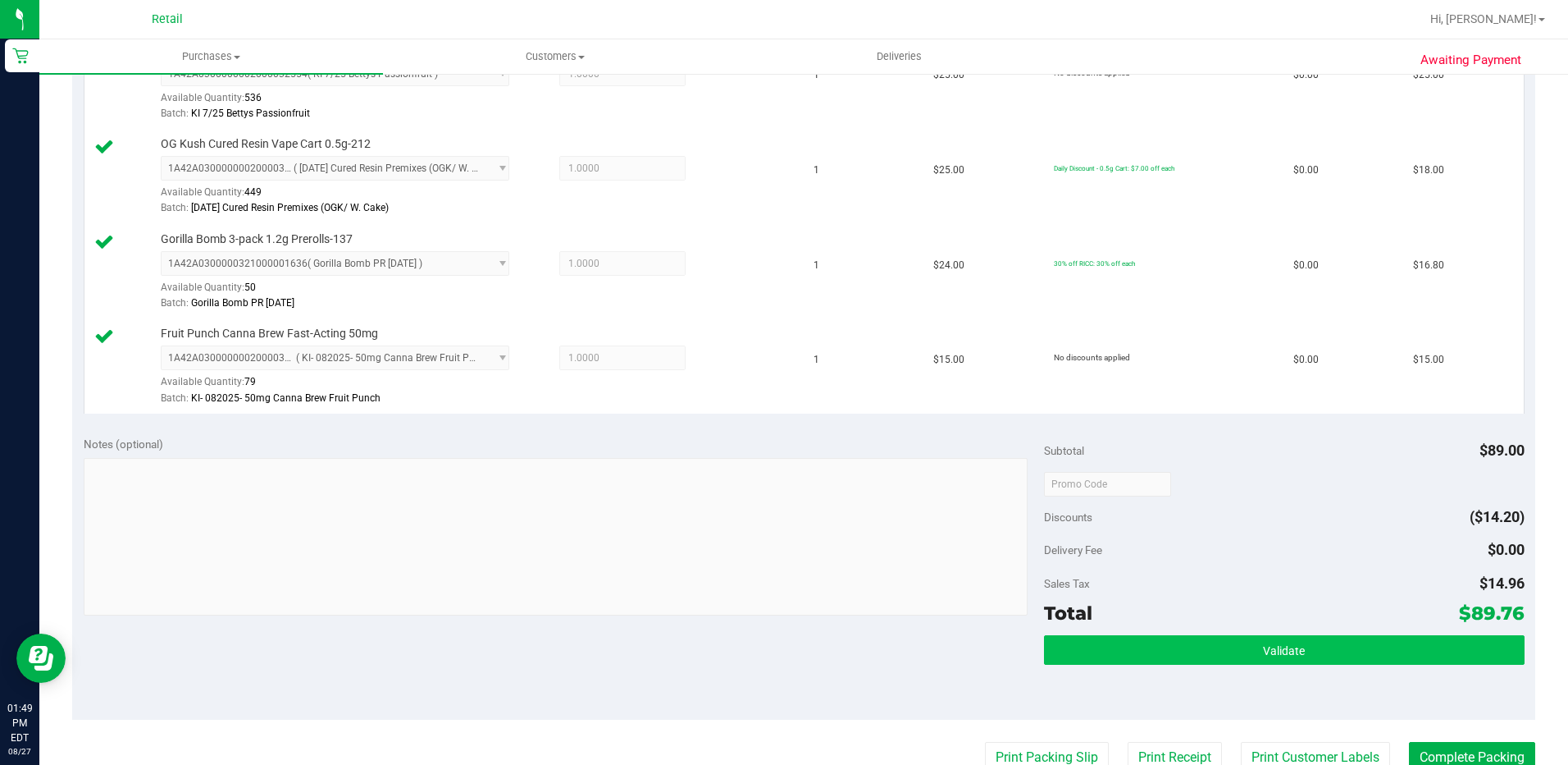
scroll to position [492, 0]
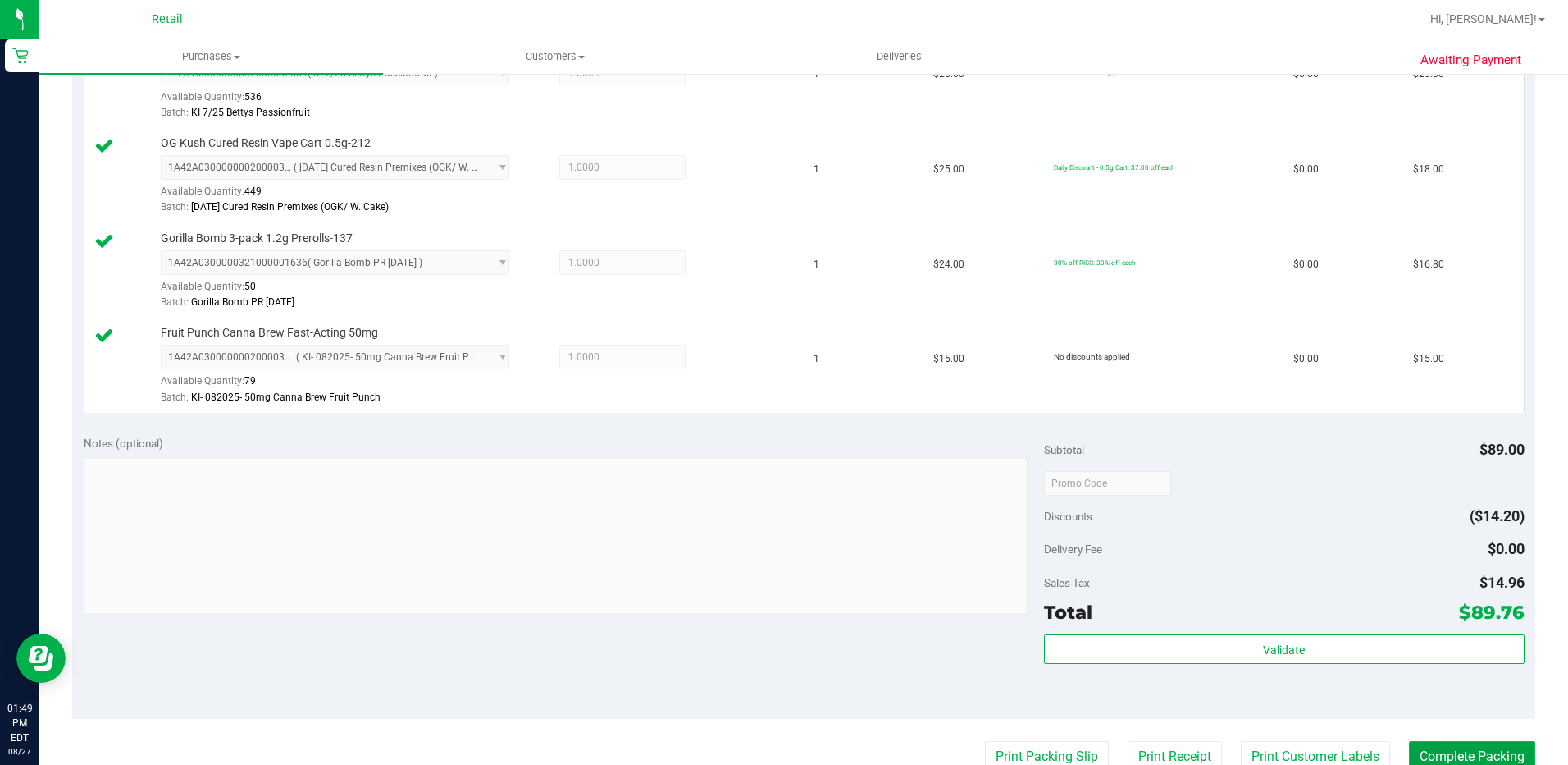
click at [1448, 744] on button "Complete Packing" at bounding box center [1472, 756] width 126 height 31
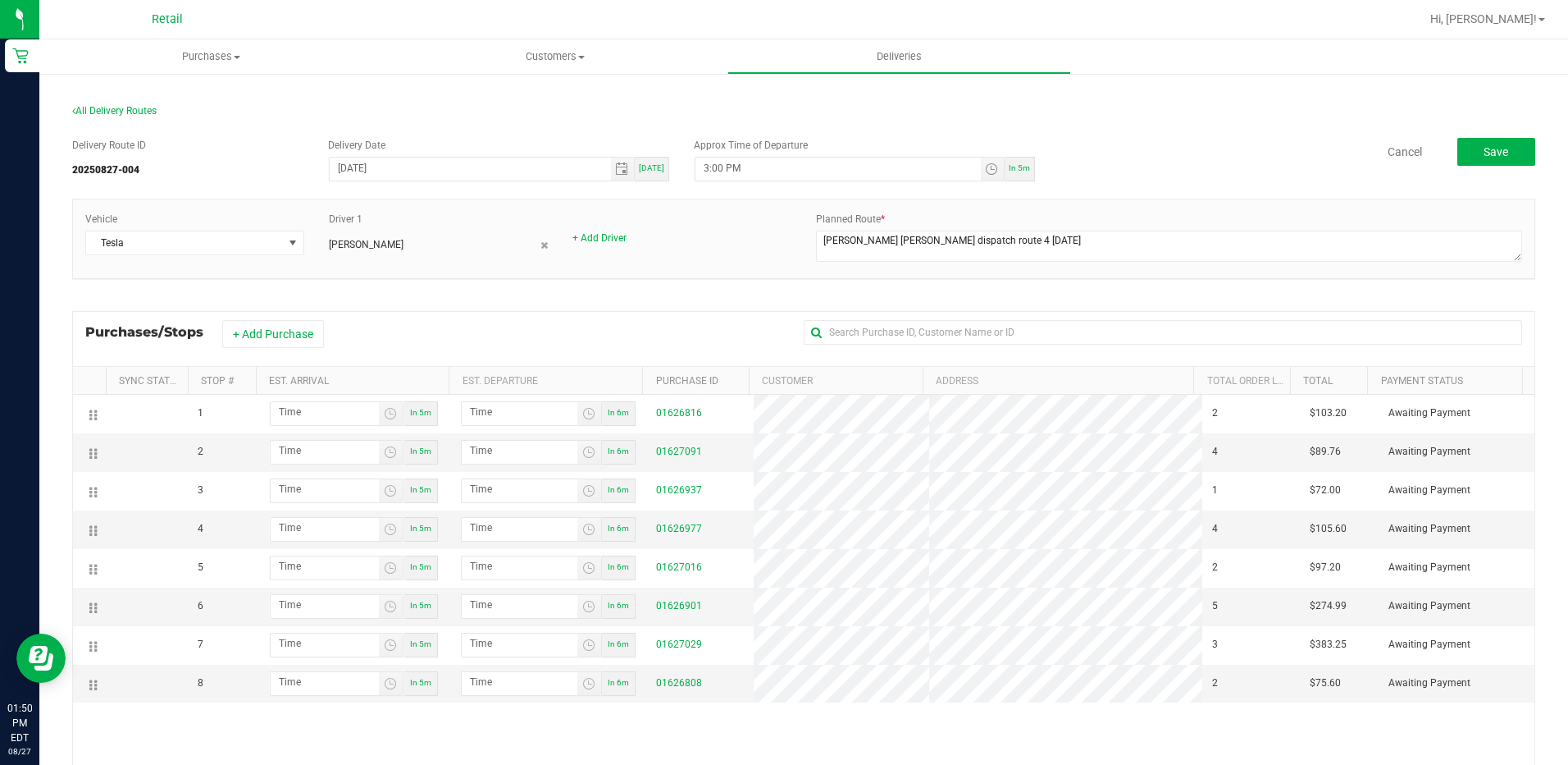
click at [472, 335] on div "+ Add Purchase" at bounding box center [509, 334] width 575 height 28
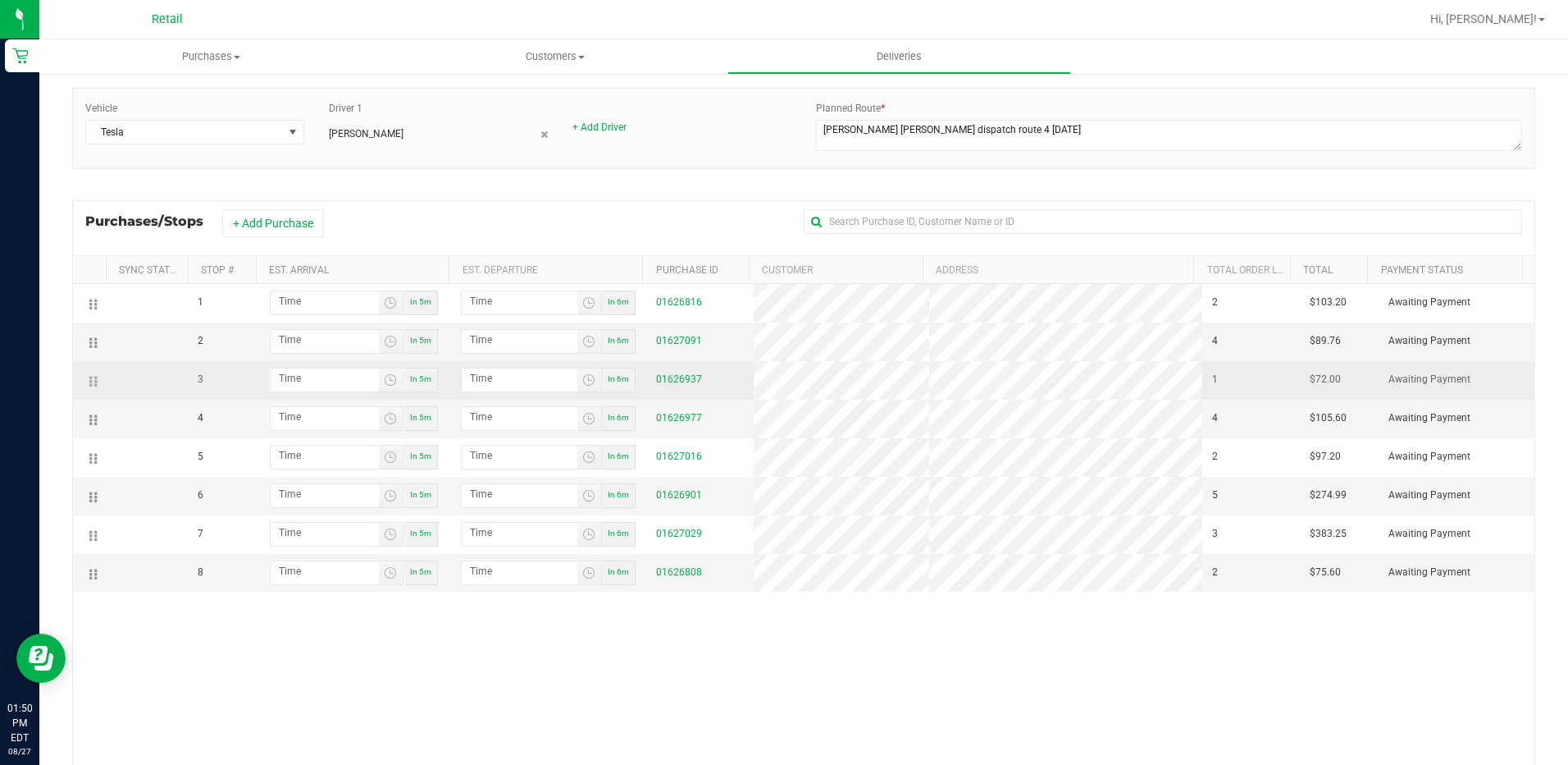
scroll to position [82, 0]
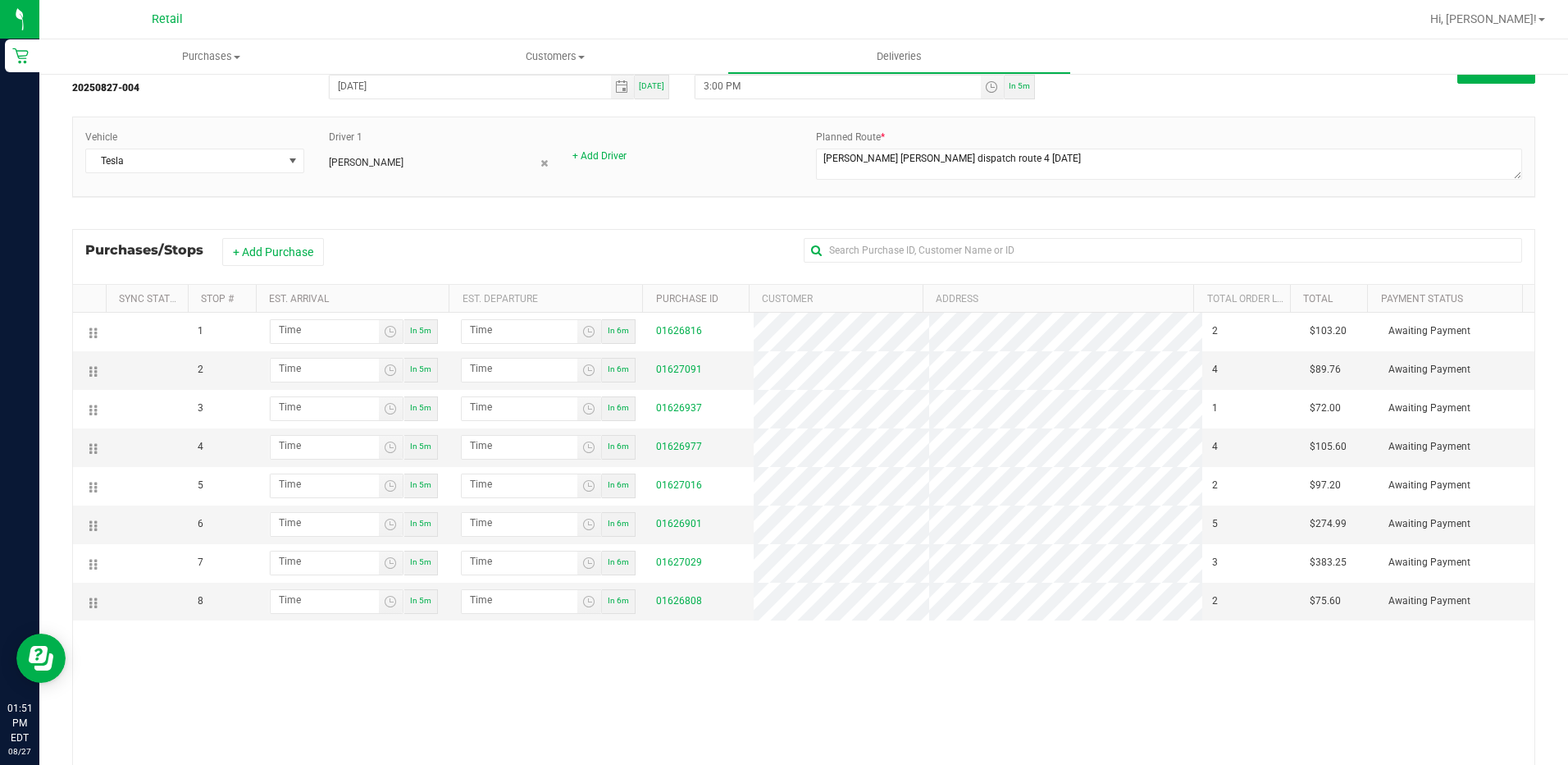
click at [361, 253] on div "+ Add Purchase" at bounding box center [509, 251] width 575 height 28
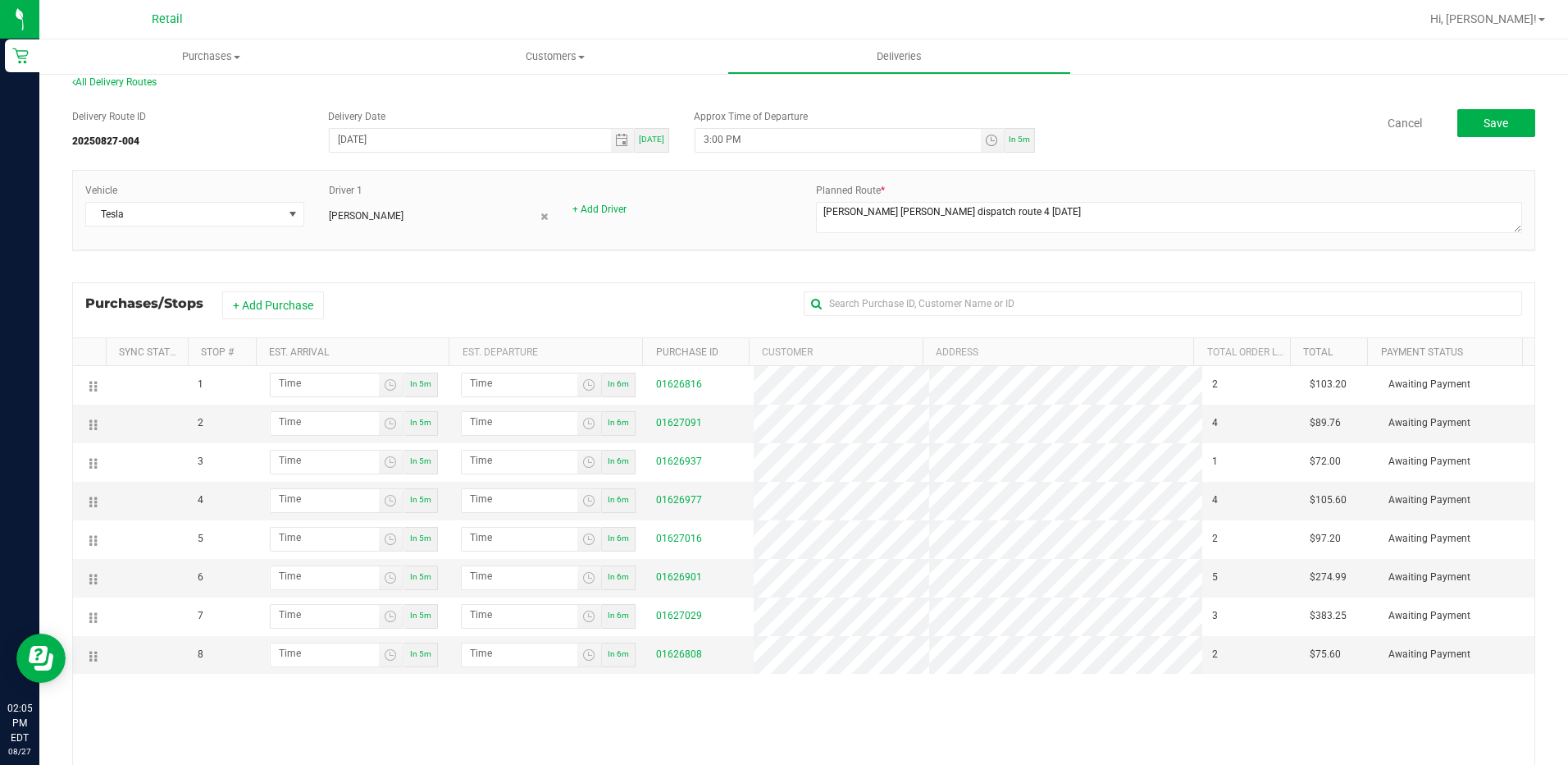
scroll to position [0, 0]
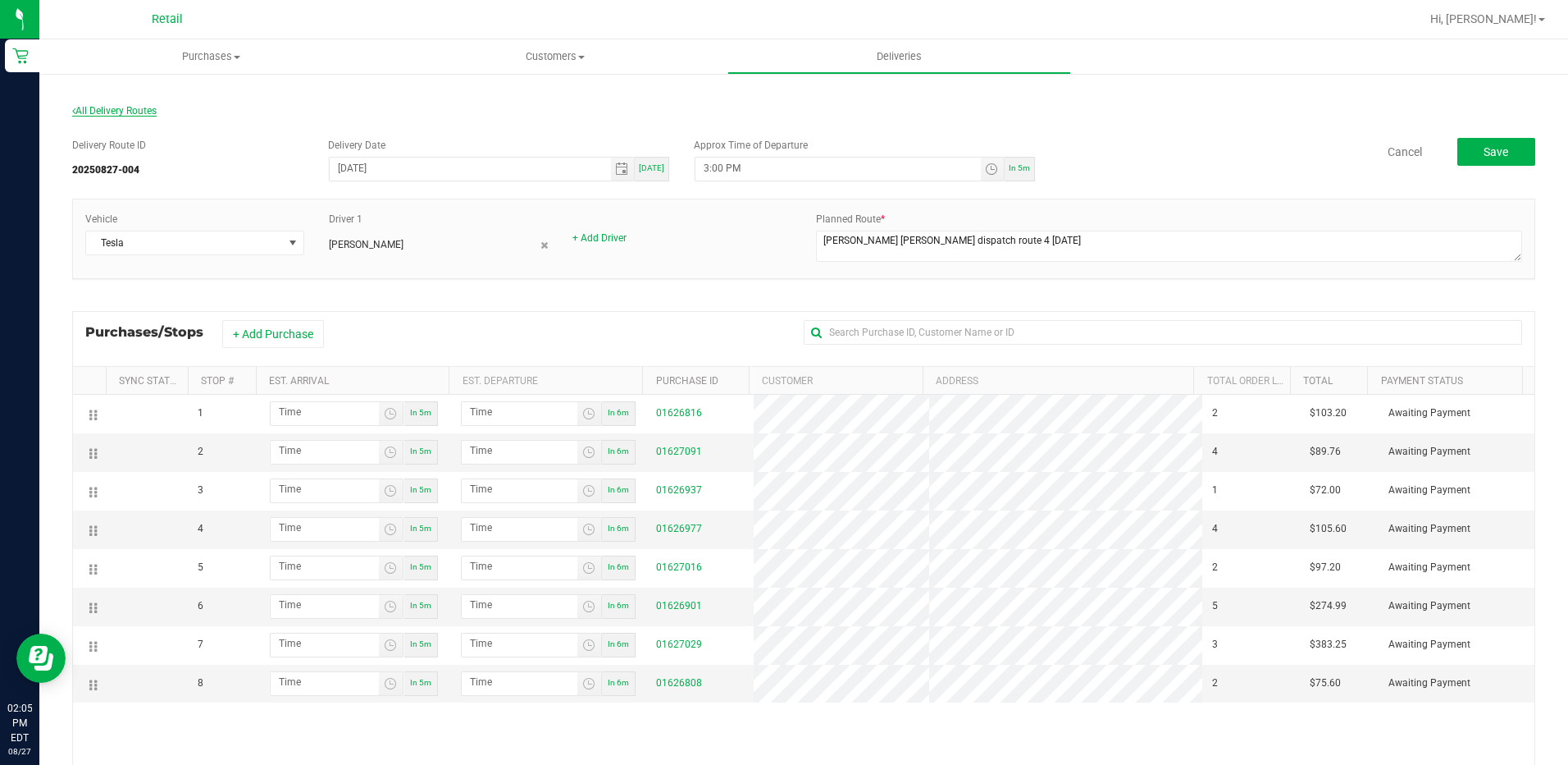
click at [123, 111] on span "All Delivery Routes" at bounding box center [114, 110] width 85 height 11
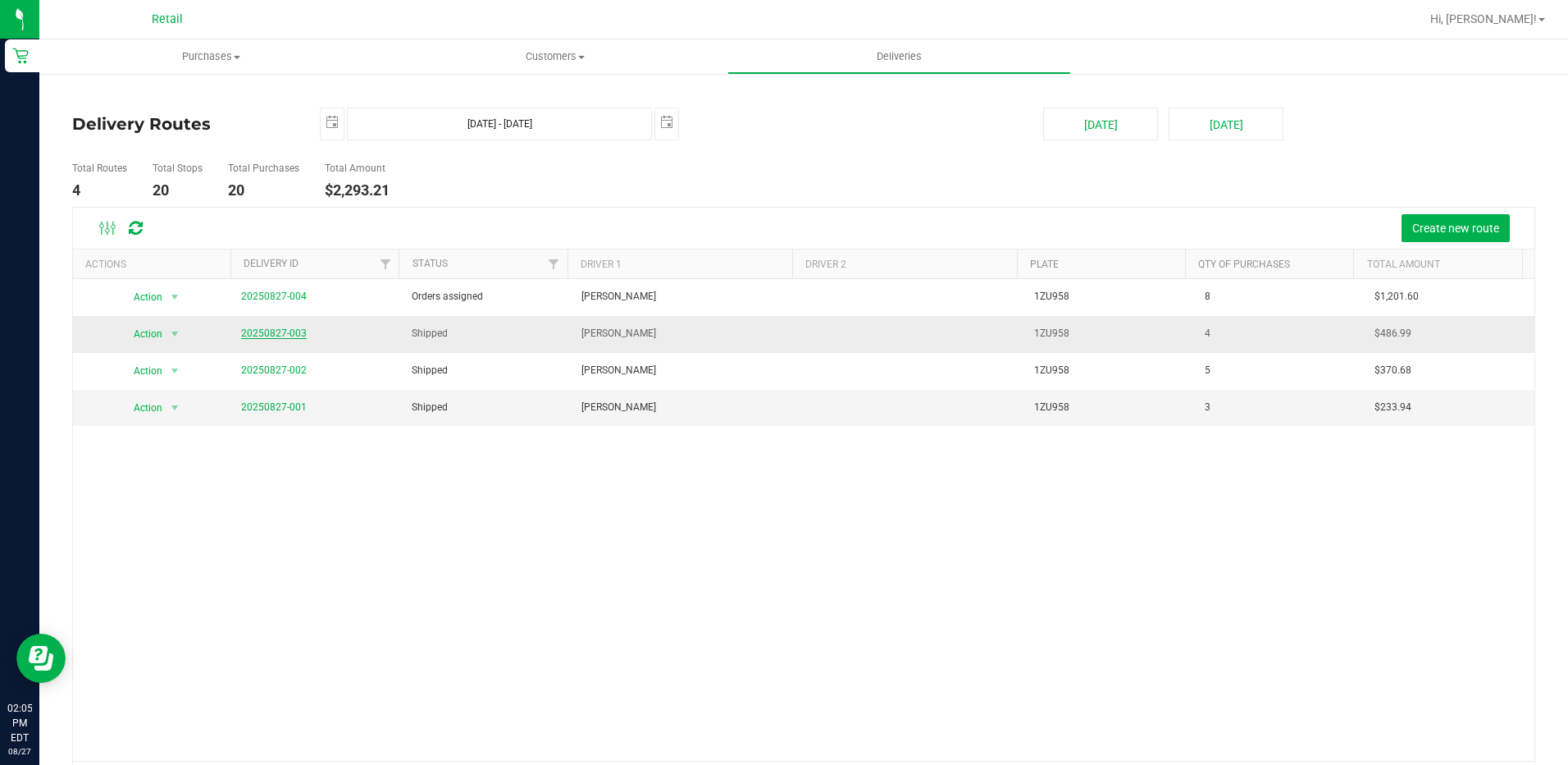
click at [282, 331] on link "20250827-003" at bounding box center [273, 333] width 66 height 11
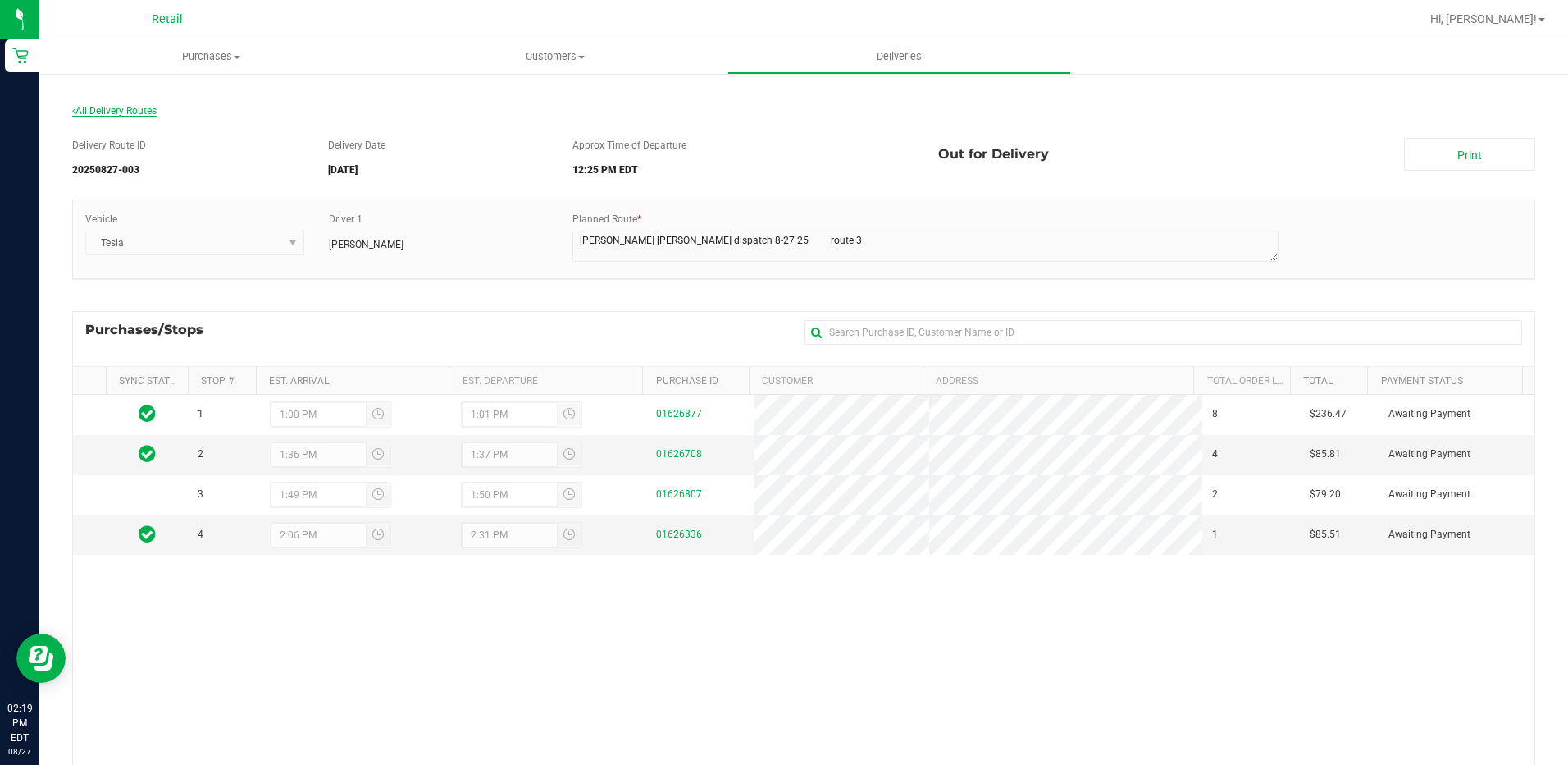
click at [99, 110] on span "All Delivery Routes" at bounding box center [114, 110] width 85 height 11
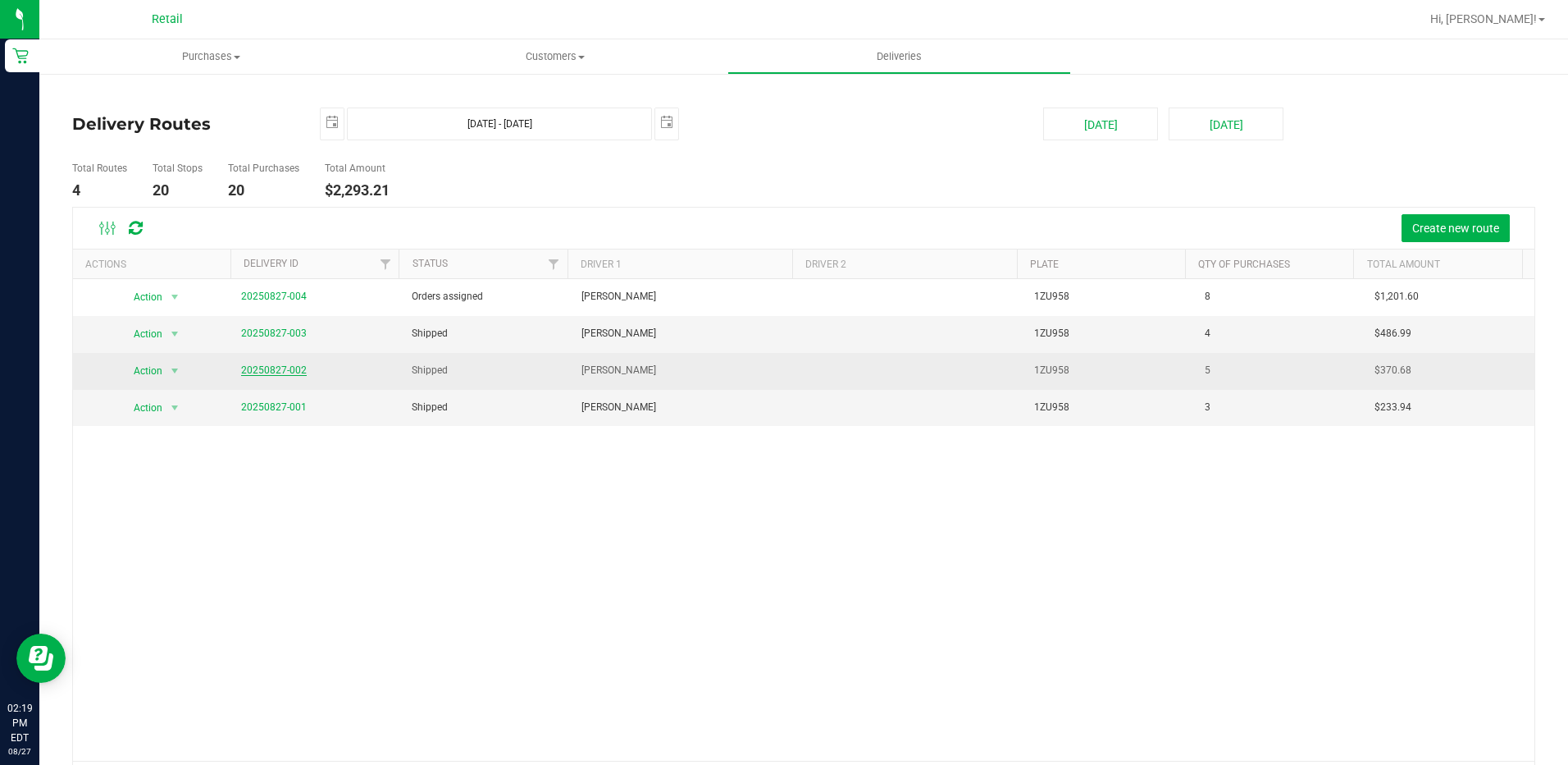
click at [252, 370] on link "20250827-002" at bounding box center [273, 370] width 66 height 11
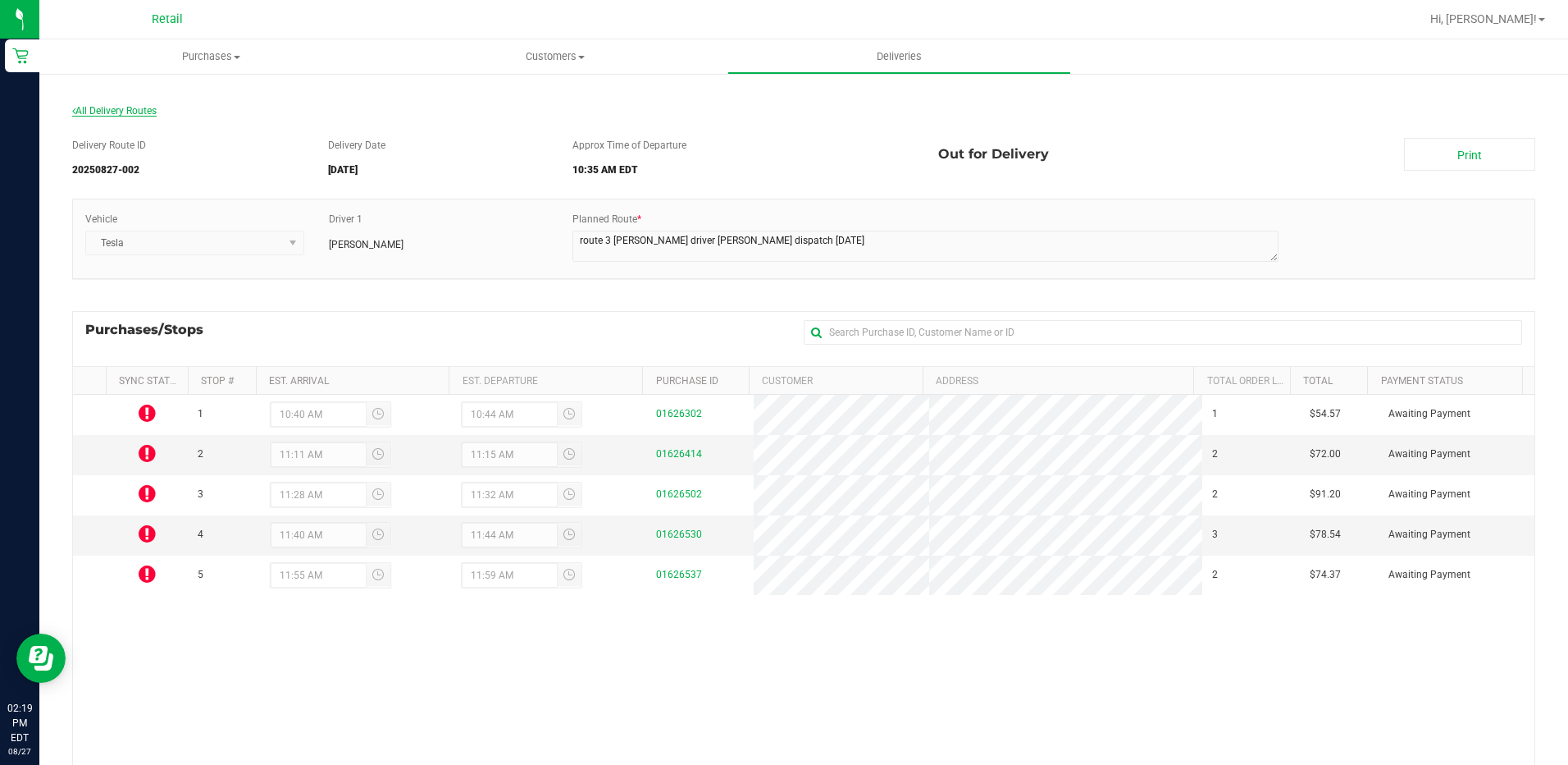
click at [147, 111] on span "All Delivery Routes" at bounding box center [114, 110] width 85 height 11
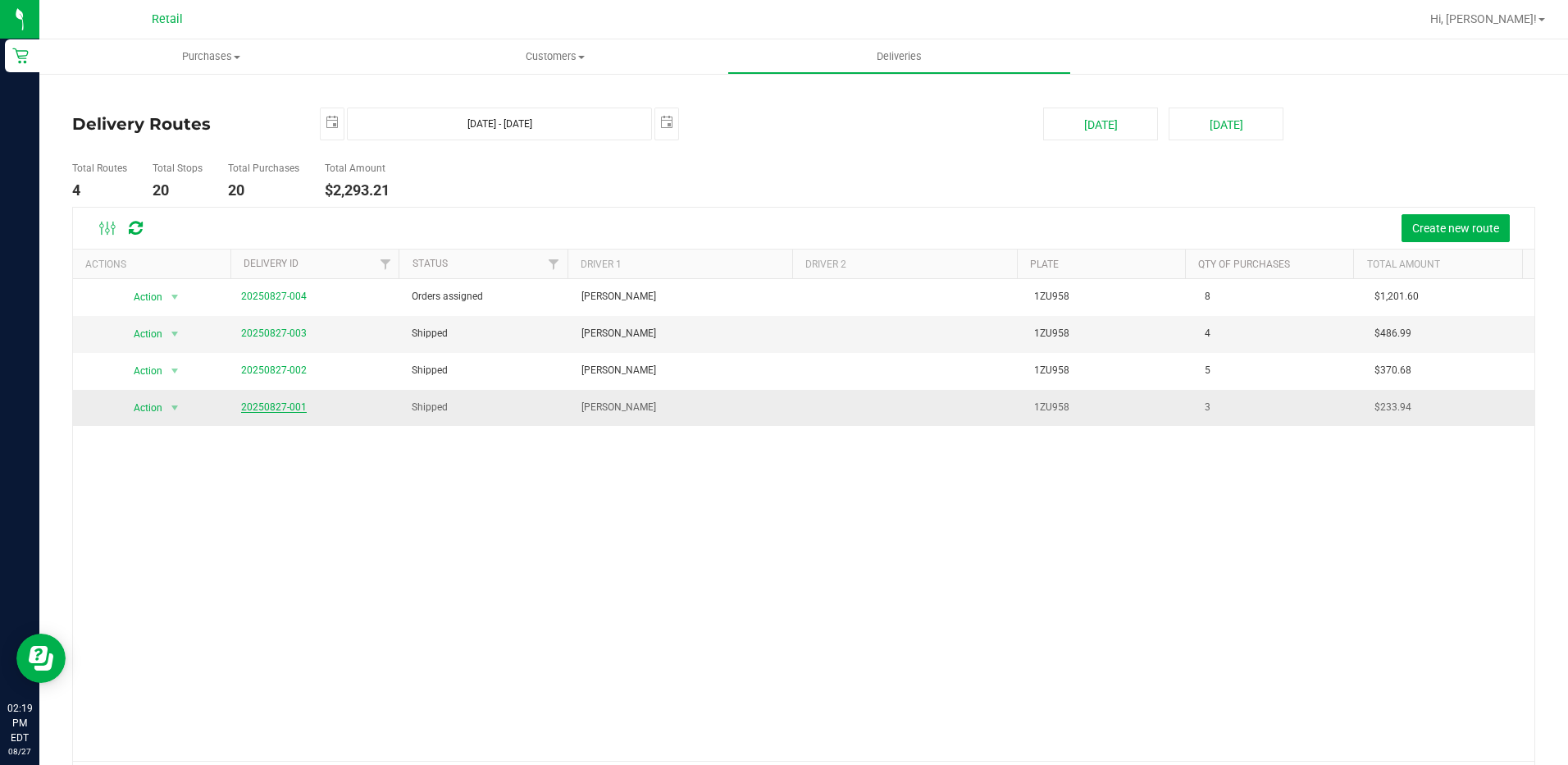
click at [282, 403] on link "20250827-001" at bounding box center [273, 407] width 66 height 11
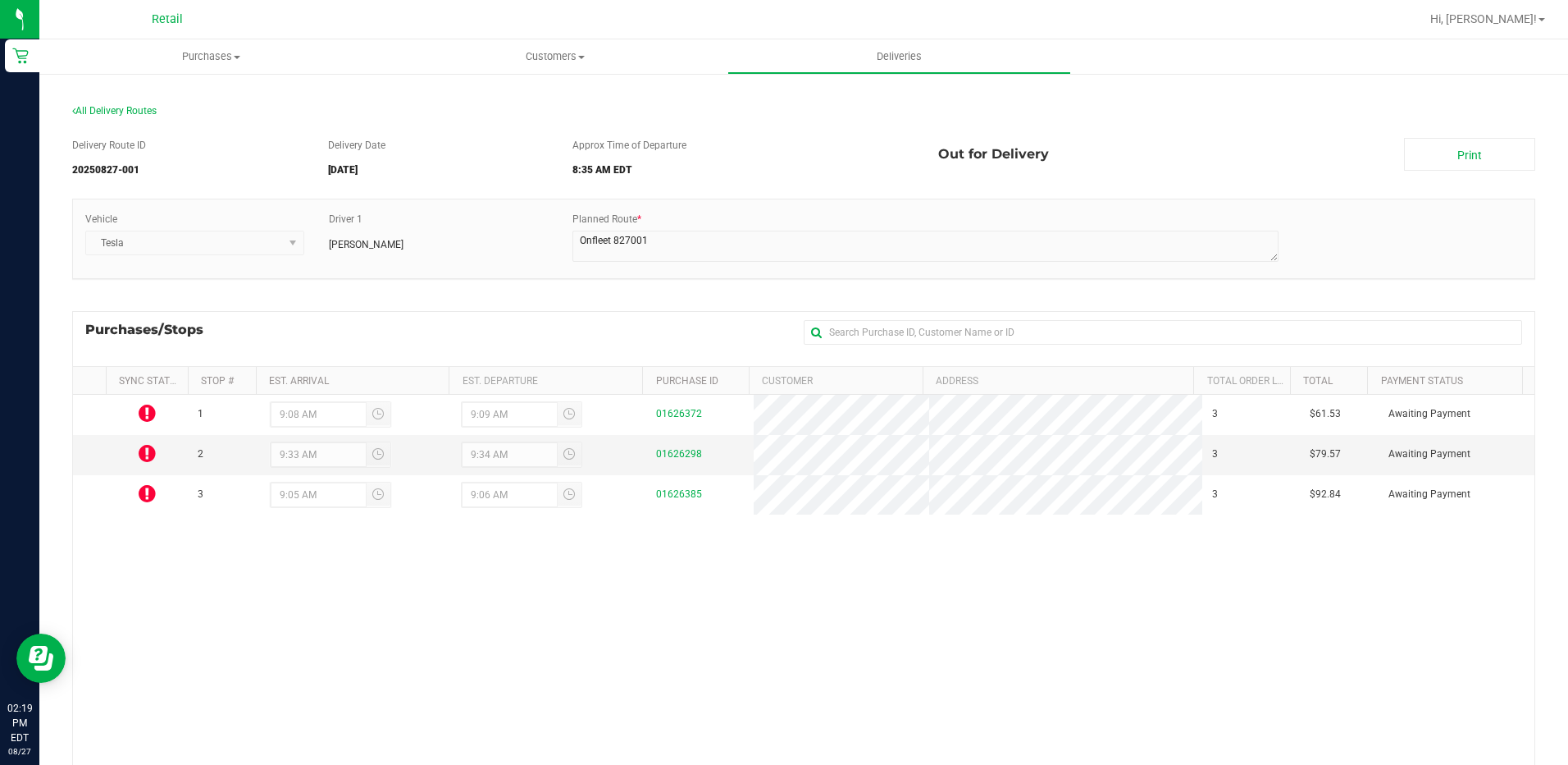
click at [87, 104] on section "All Delivery Routes Delivery Route ID 20250827-001 Delivery Date [DATE] Approx …" at bounding box center [803, 515] width 1463 height 855
click at [90, 115] on span "All Delivery Routes" at bounding box center [114, 110] width 85 height 11
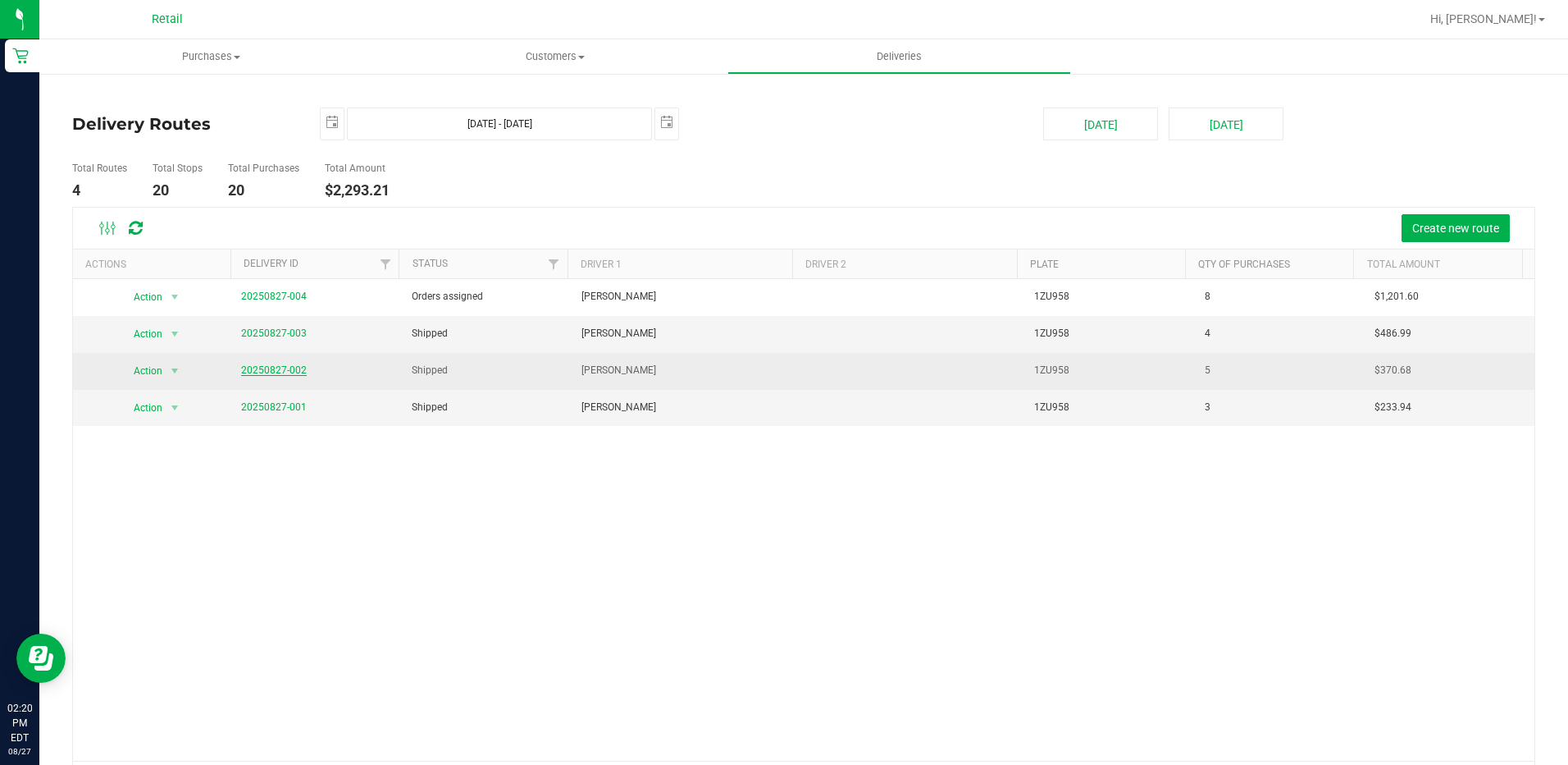
click at [275, 373] on link "20250827-002" at bounding box center [273, 370] width 66 height 11
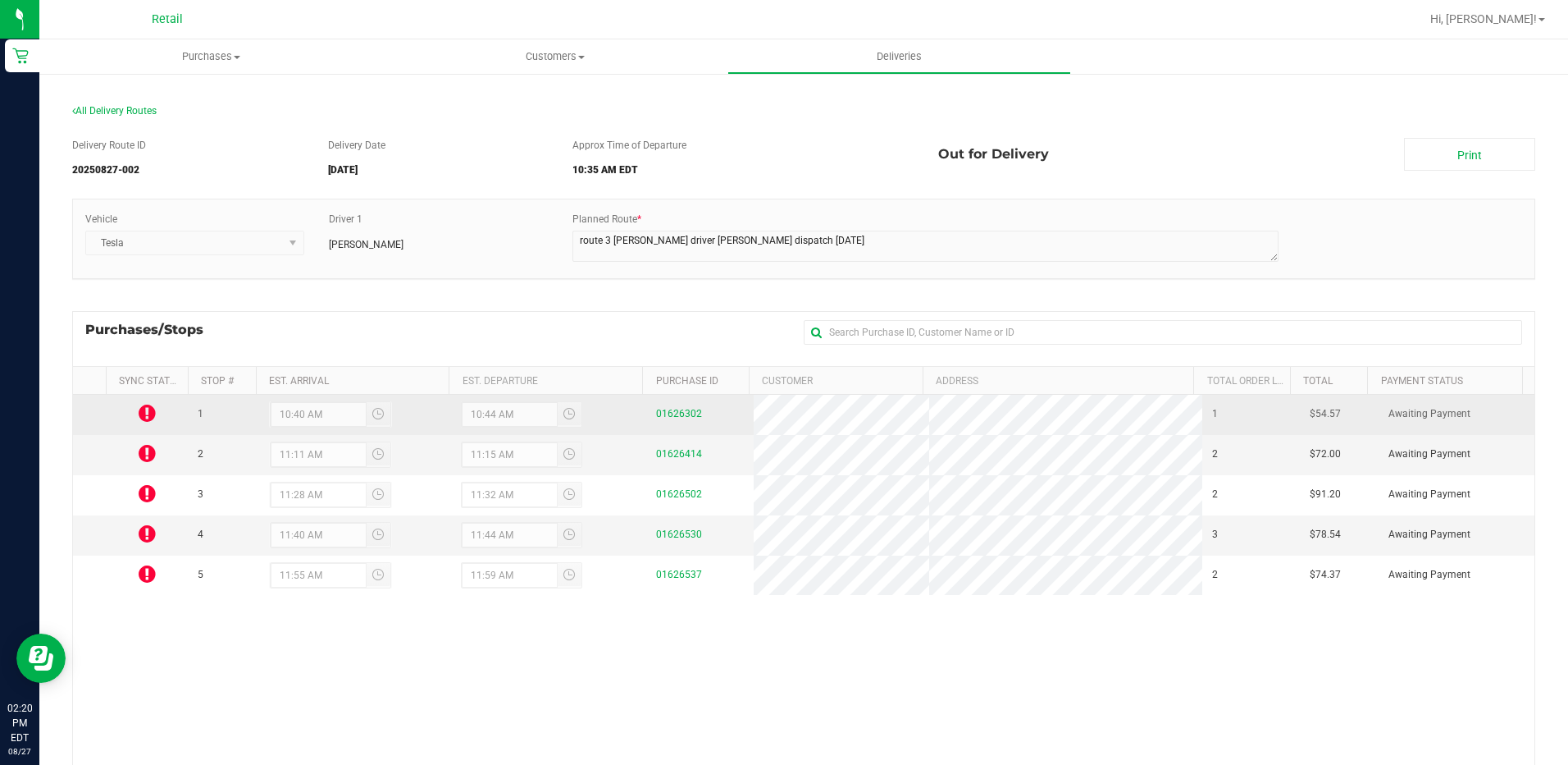
click at [148, 407] on icon at bounding box center [147, 413] width 17 height 20
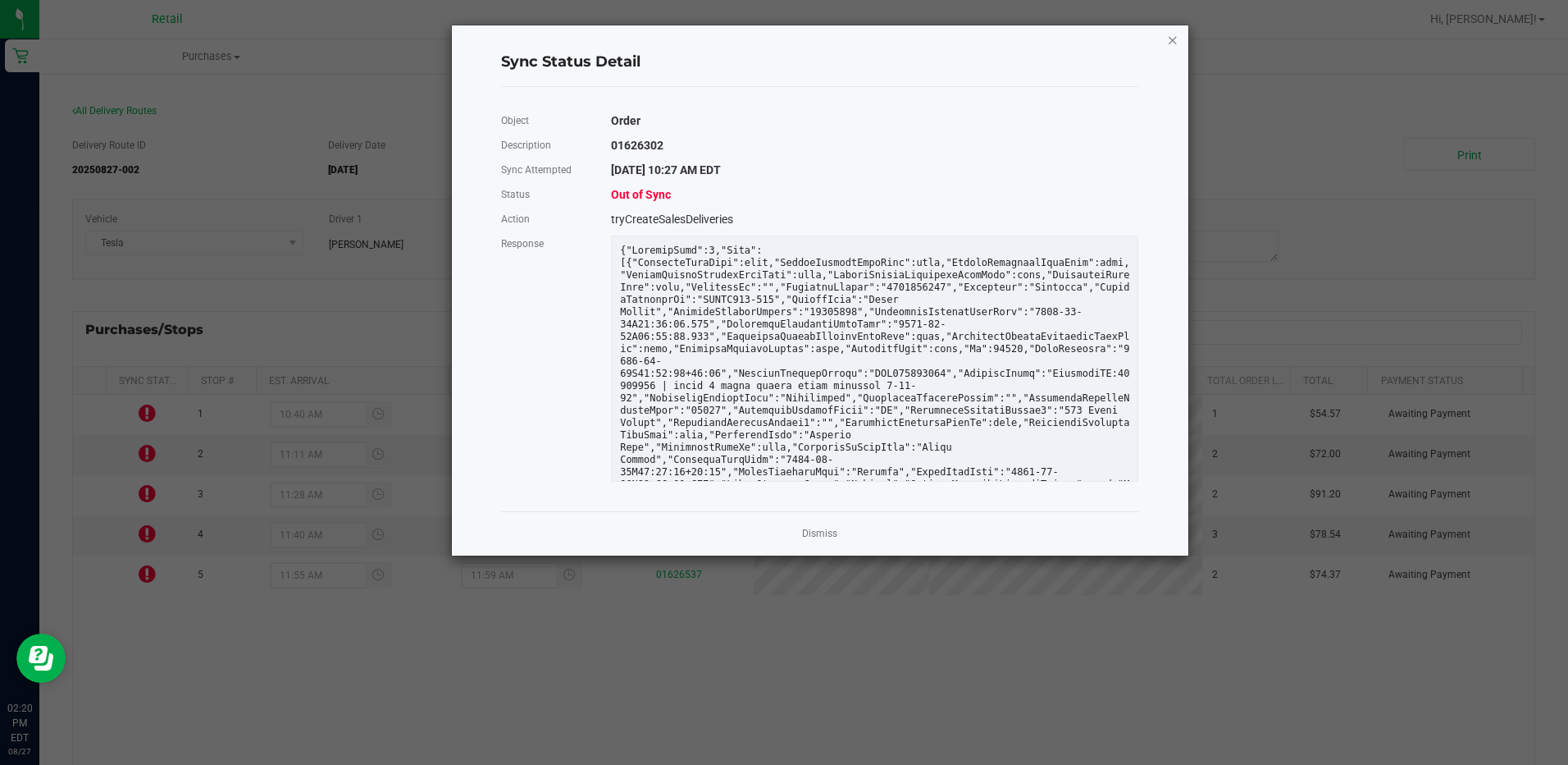
click at [1170, 42] on icon "Close" at bounding box center [1172, 39] width 11 height 20
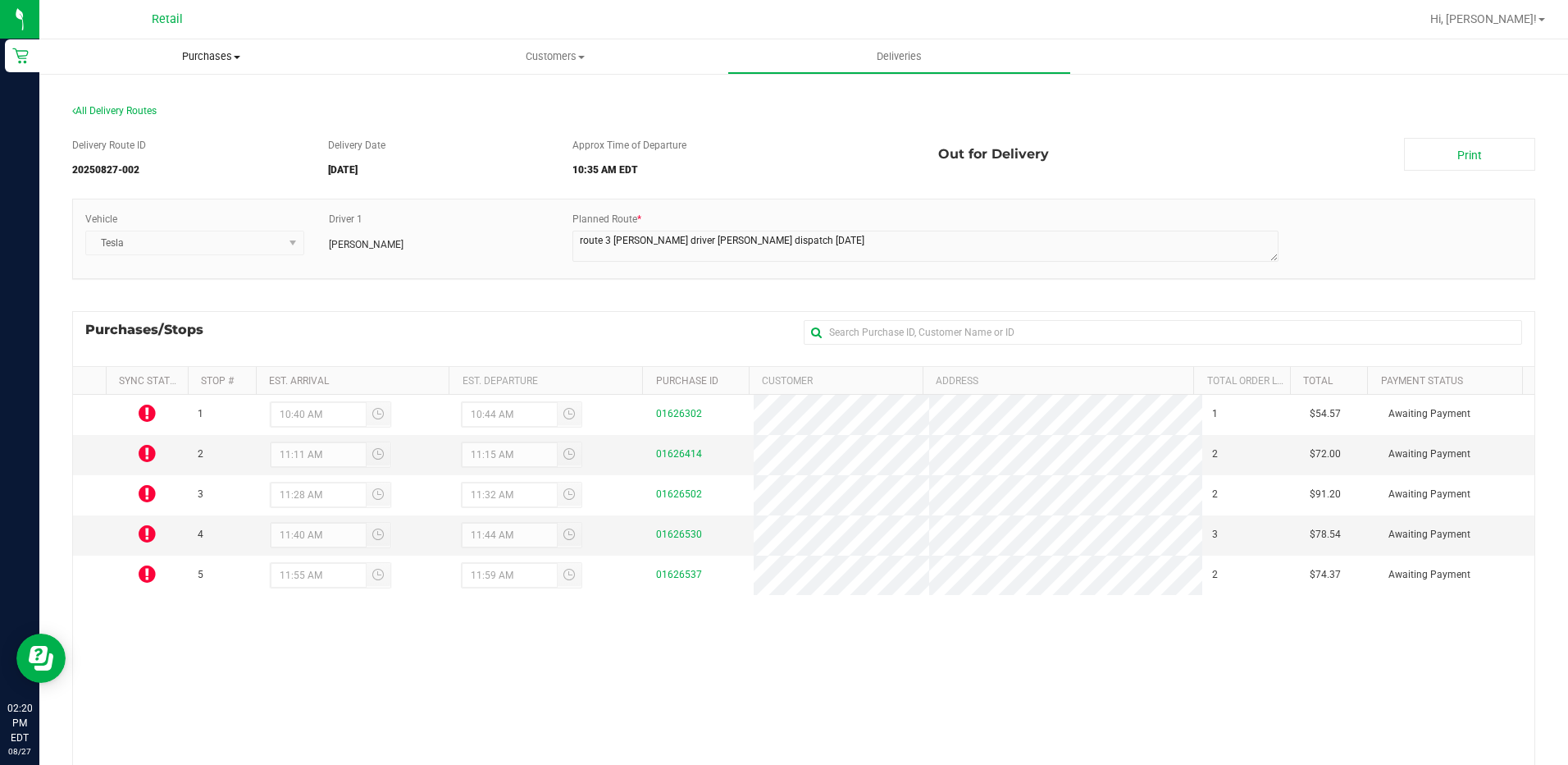
drag, startPoint x: 189, startPoint y: 51, endPoint x: 195, endPoint y: 63, distance: 13.4
click at [189, 51] on span "Purchases" at bounding box center [211, 56] width 344 height 15
click at [184, 105] on span "Summary of purchases" at bounding box center [123, 99] width 168 height 14
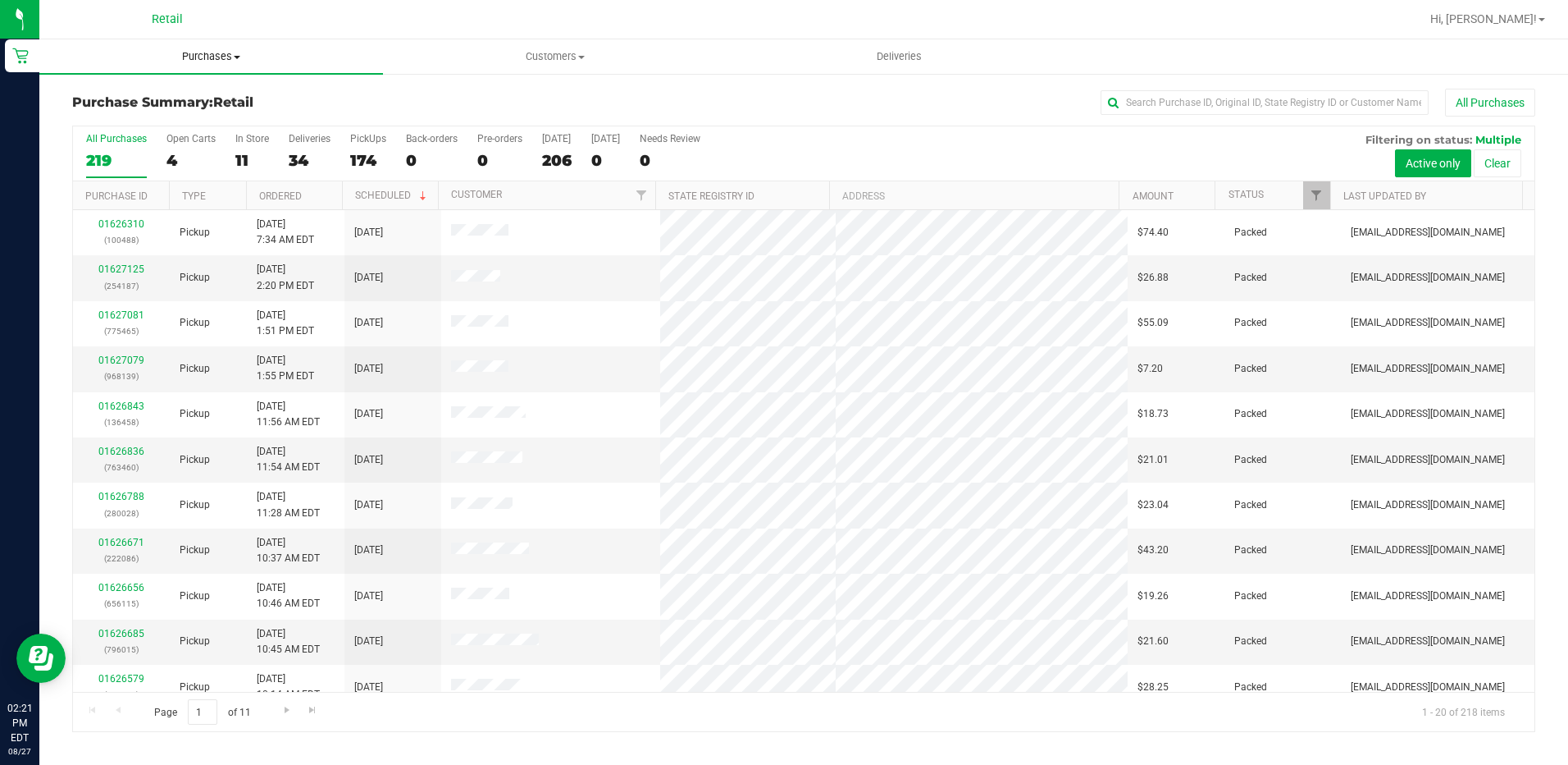
click at [196, 57] on span "Purchases" at bounding box center [211, 56] width 344 height 15
click at [415, 34] on div at bounding box center [857, 19] width 1126 height 32
click at [1180, 105] on input "text" at bounding box center [1265, 102] width 328 height 25
click at [241, 159] on div "11" at bounding box center [252, 160] width 33 height 19
click at [0, 0] on input "In Store 11" at bounding box center [0, 0] width 0 height 0
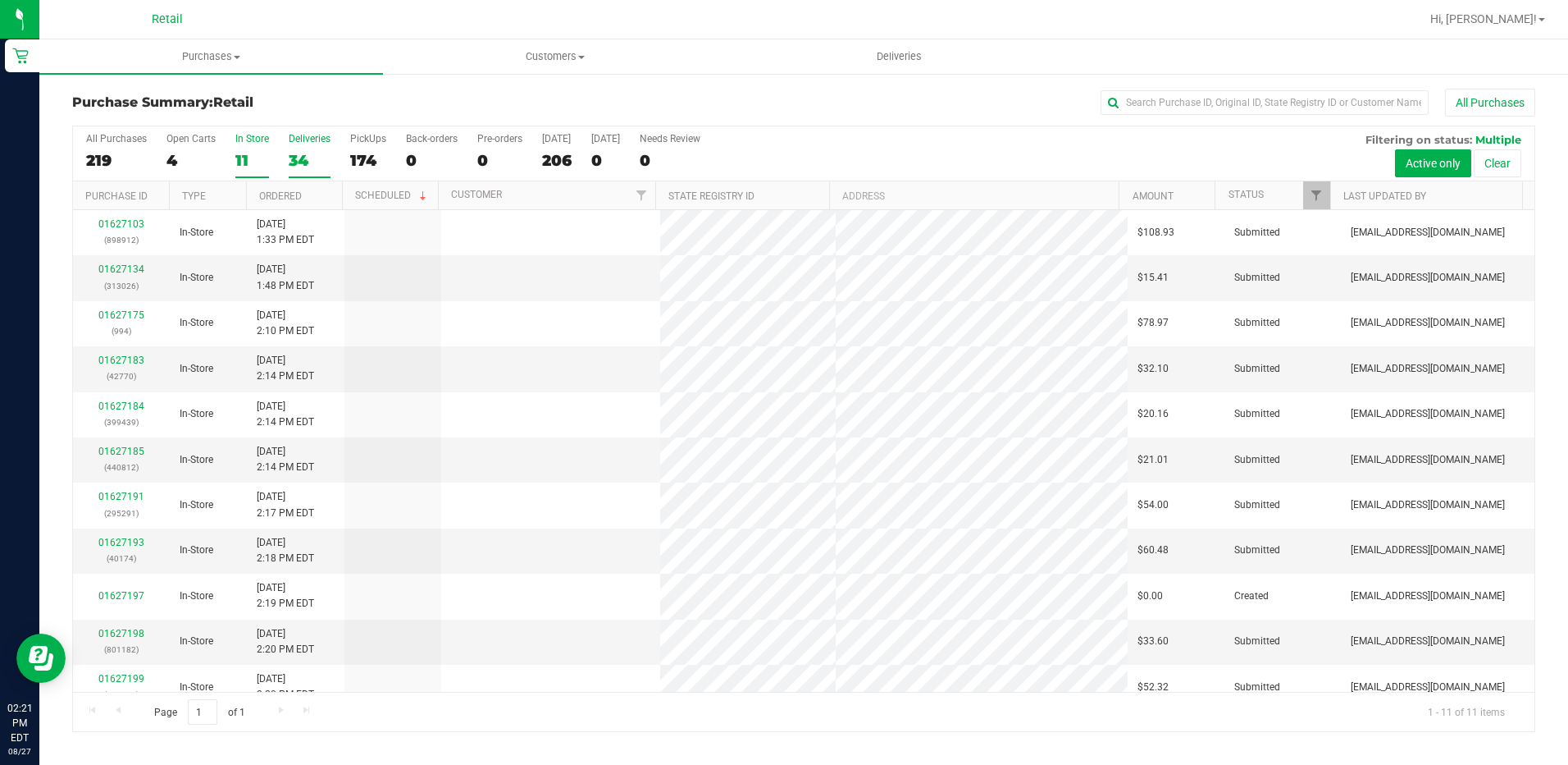
click at [305, 156] on div "34" at bounding box center [309, 160] width 42 height 19
click at [0, 0] on input "Deliveries 34" at bounding box center [0, 0] width 0 height 0
click at [136, 272] on link "01627162" at bounding box center [122, 268] width 46 height 11
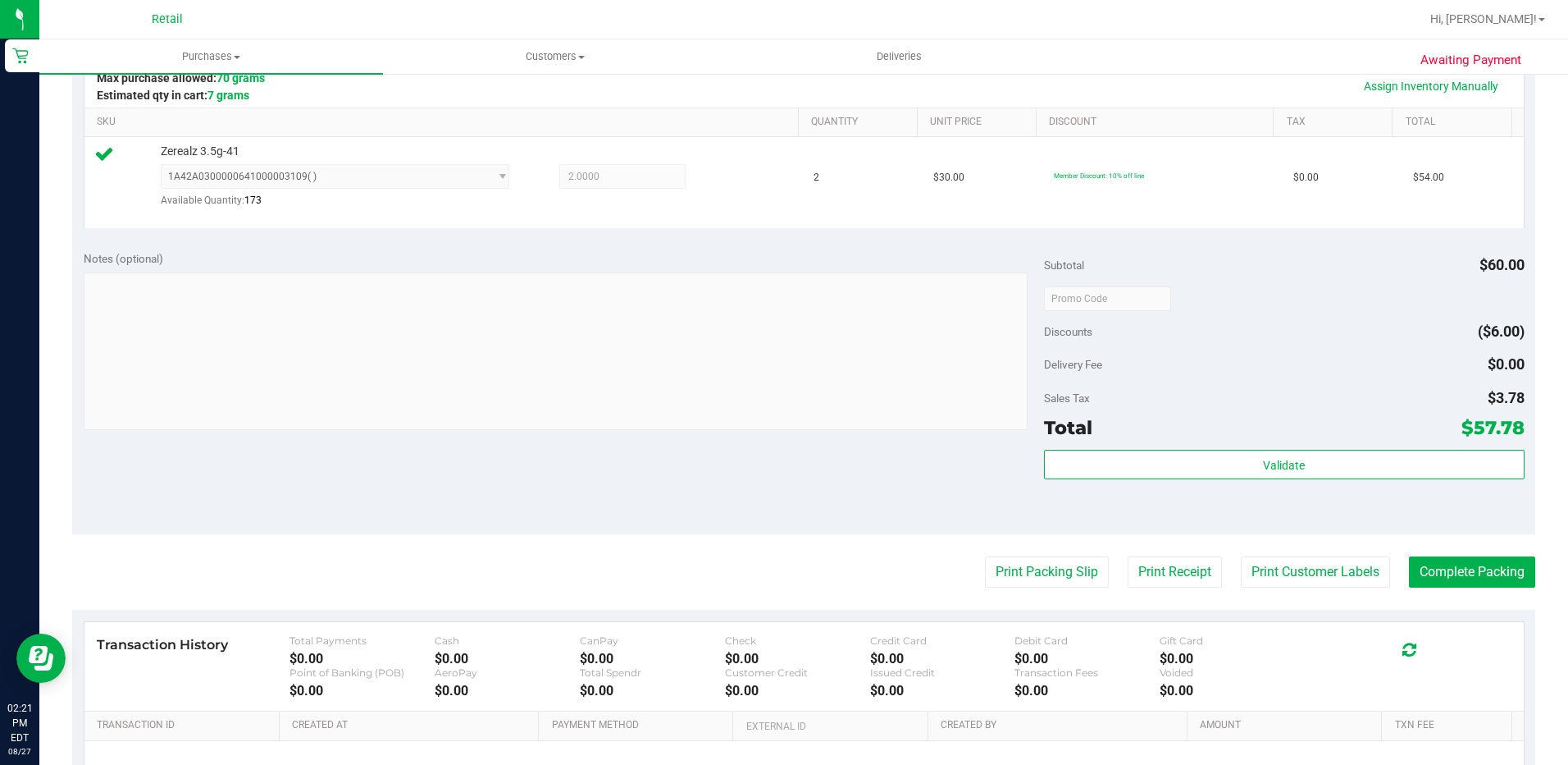
scroll to position [410, 0]
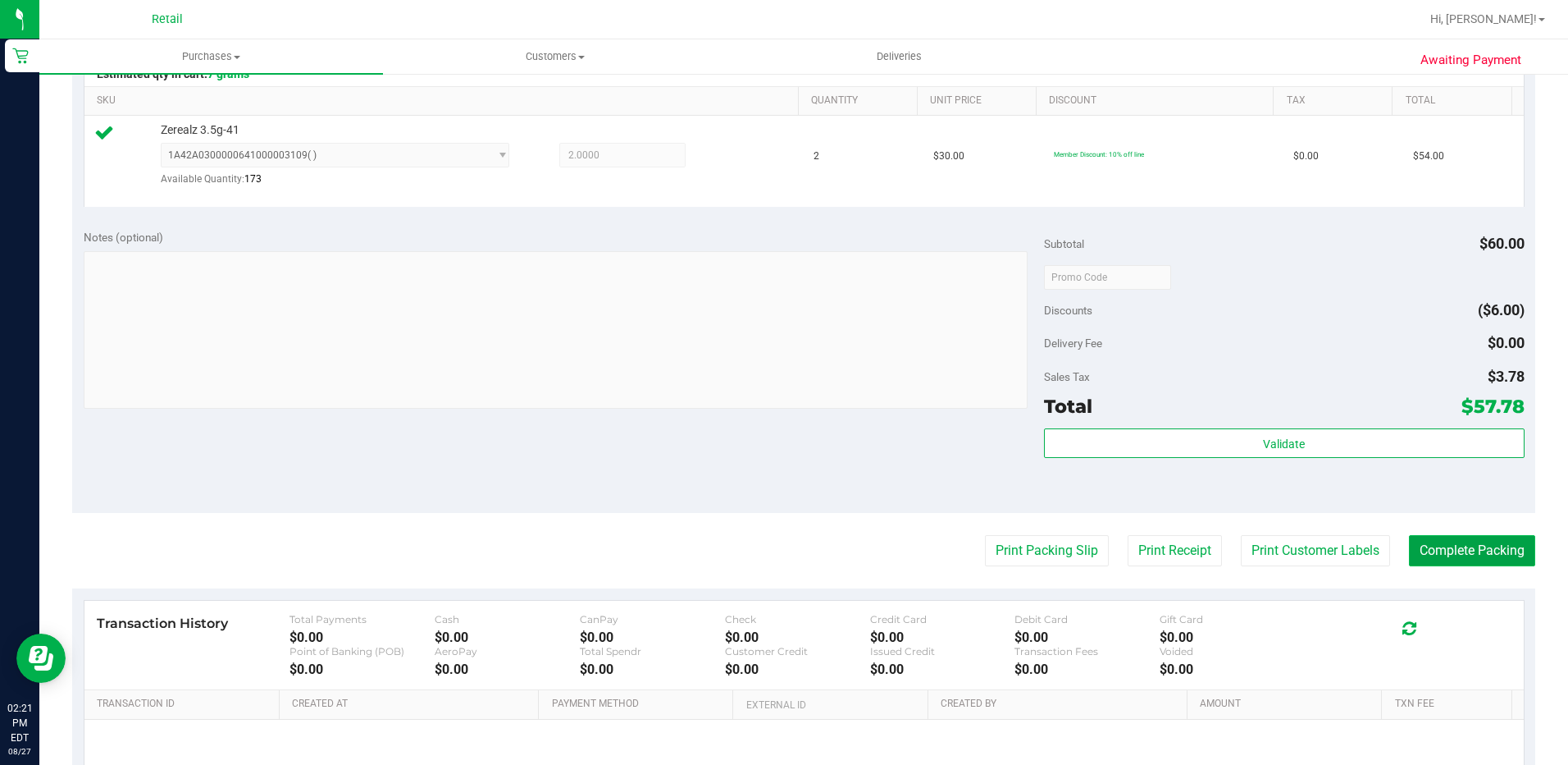
click at [1477, 554] on button "Complete Packing" at bounding box center [1472, 551] width 126 height 31
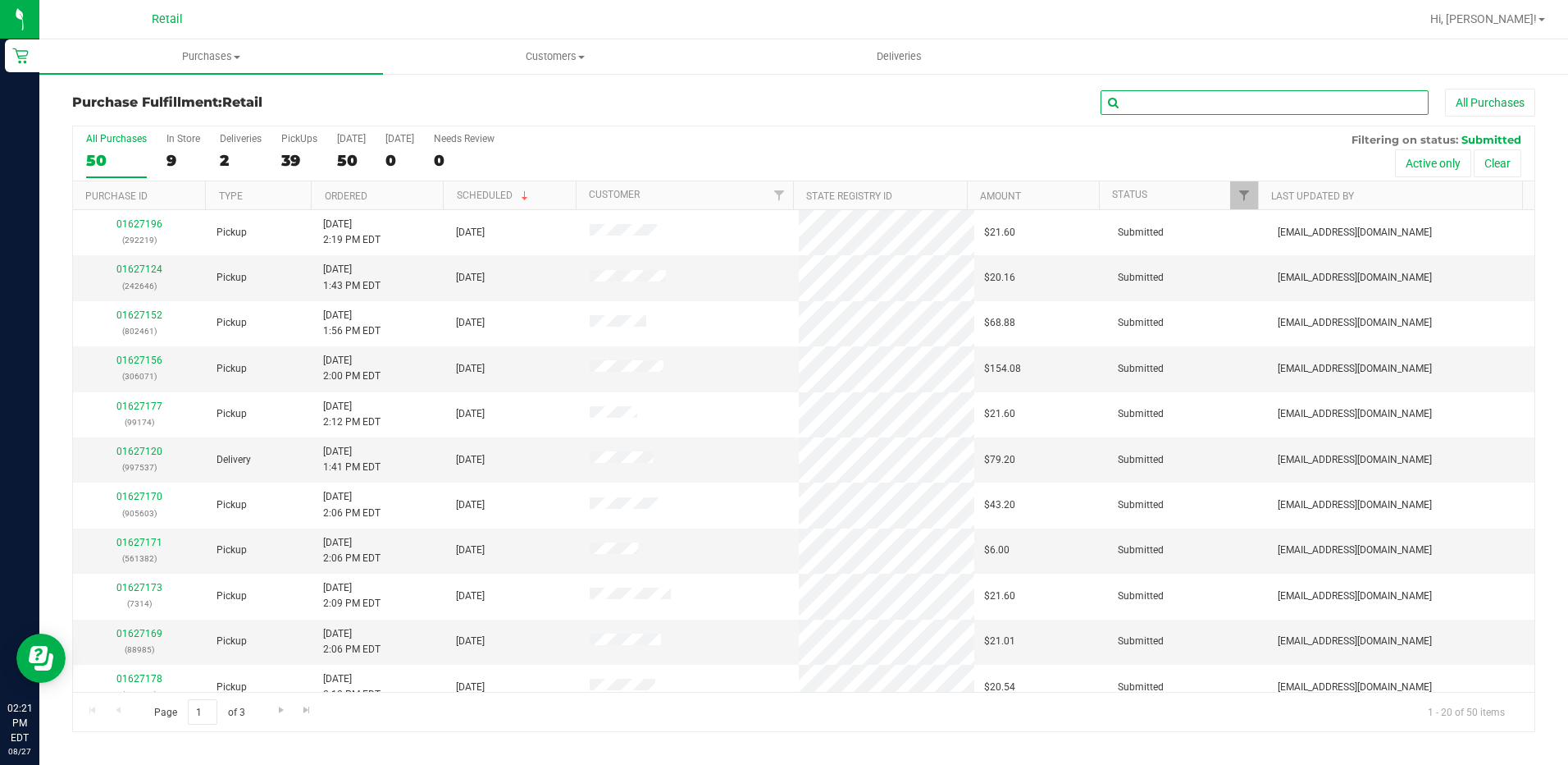
click at [1144, 99] on input "text" at bounding box center [1265, 102] width 328 height 25
click at [223, 151] on div "2" at bounding box center [240, 160] width 42 height 19
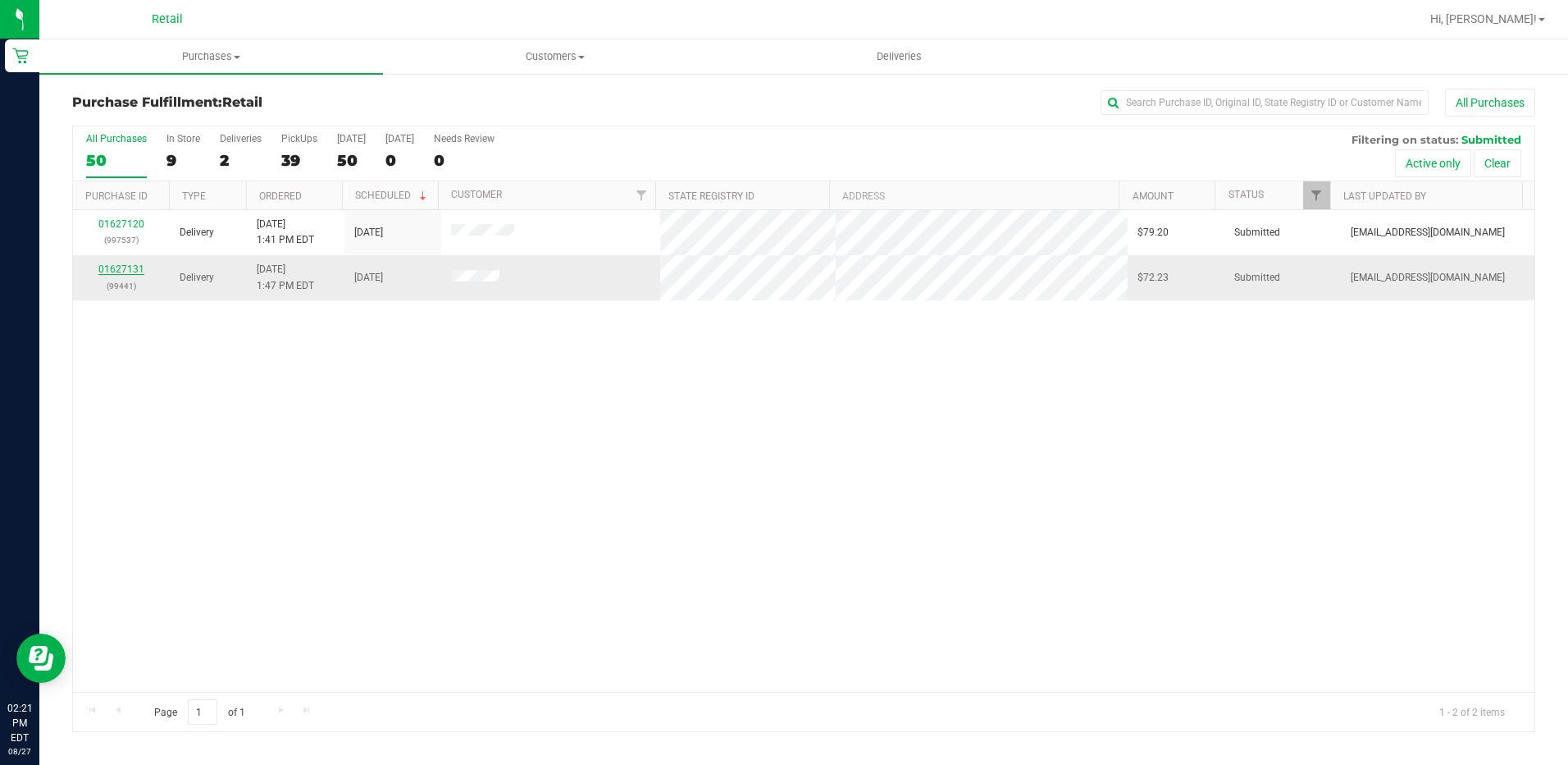
click at [133, 265] on link "01627131" at bounding box center [122, 268] width 46 height 11
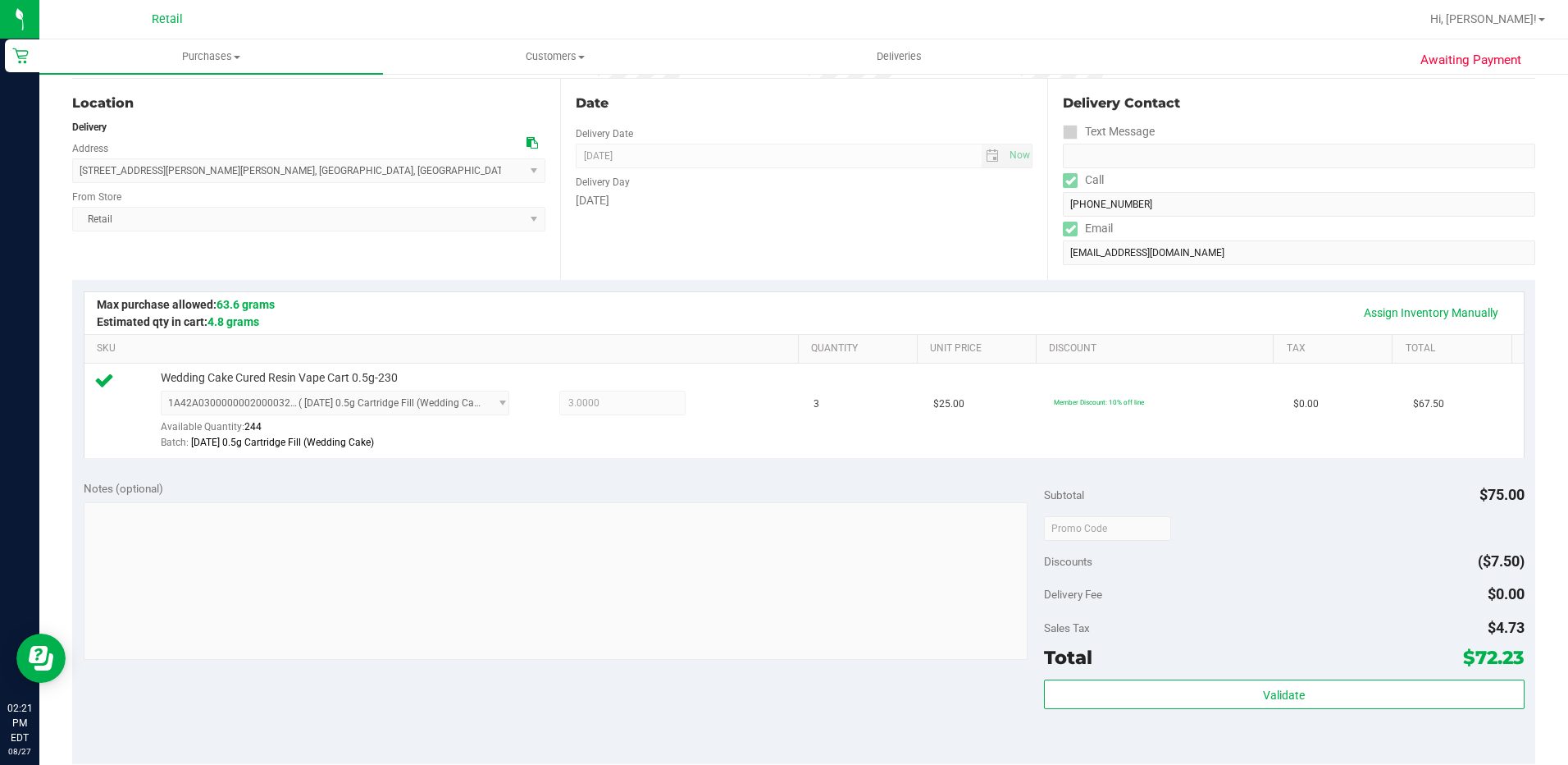
scroll to position [328, 0]
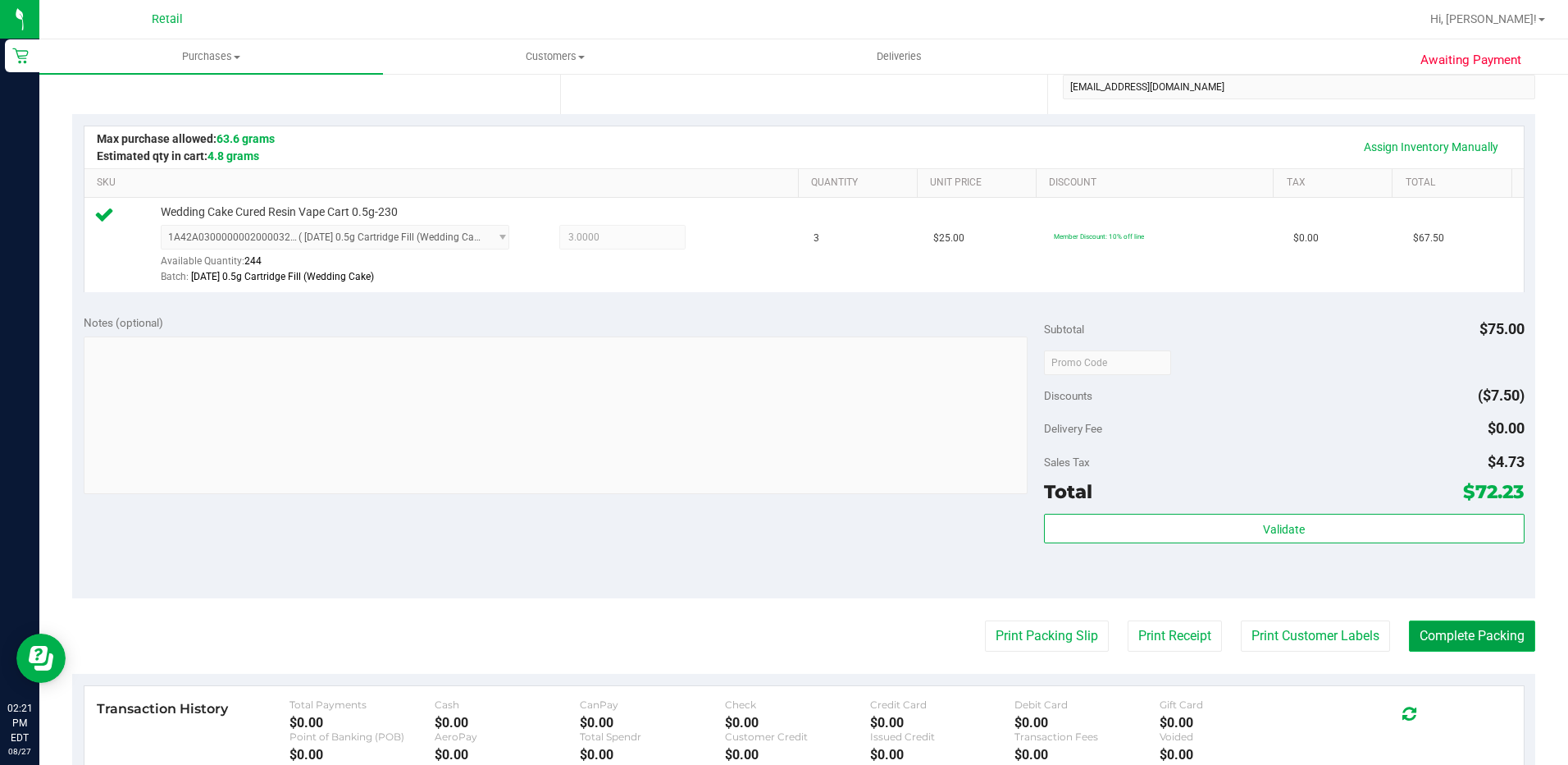
click at [1457, 629] on button "Complete Packing" at bounding box center [1472, 635] width 126 height 31
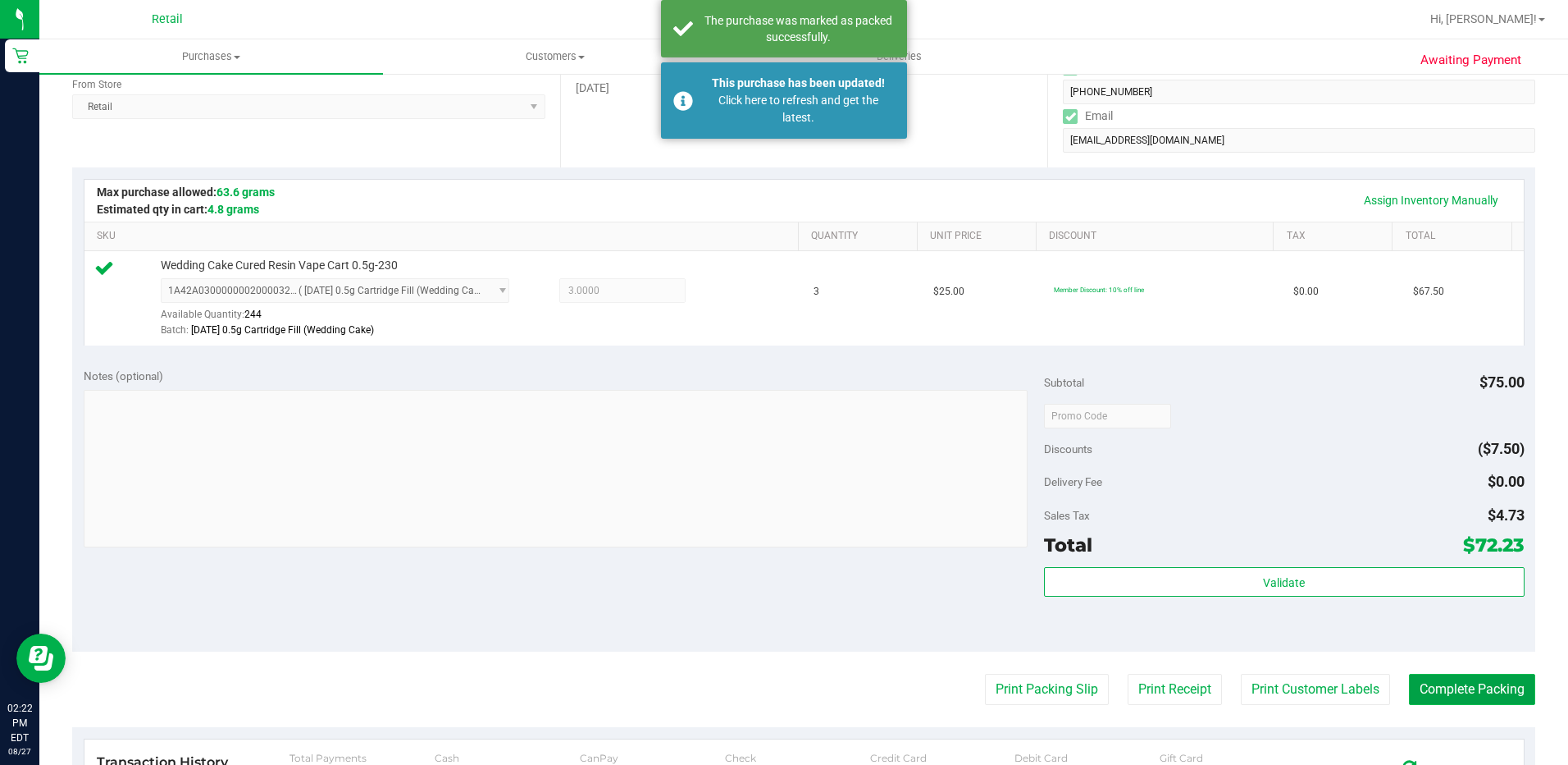
scroll to position [246, 0]
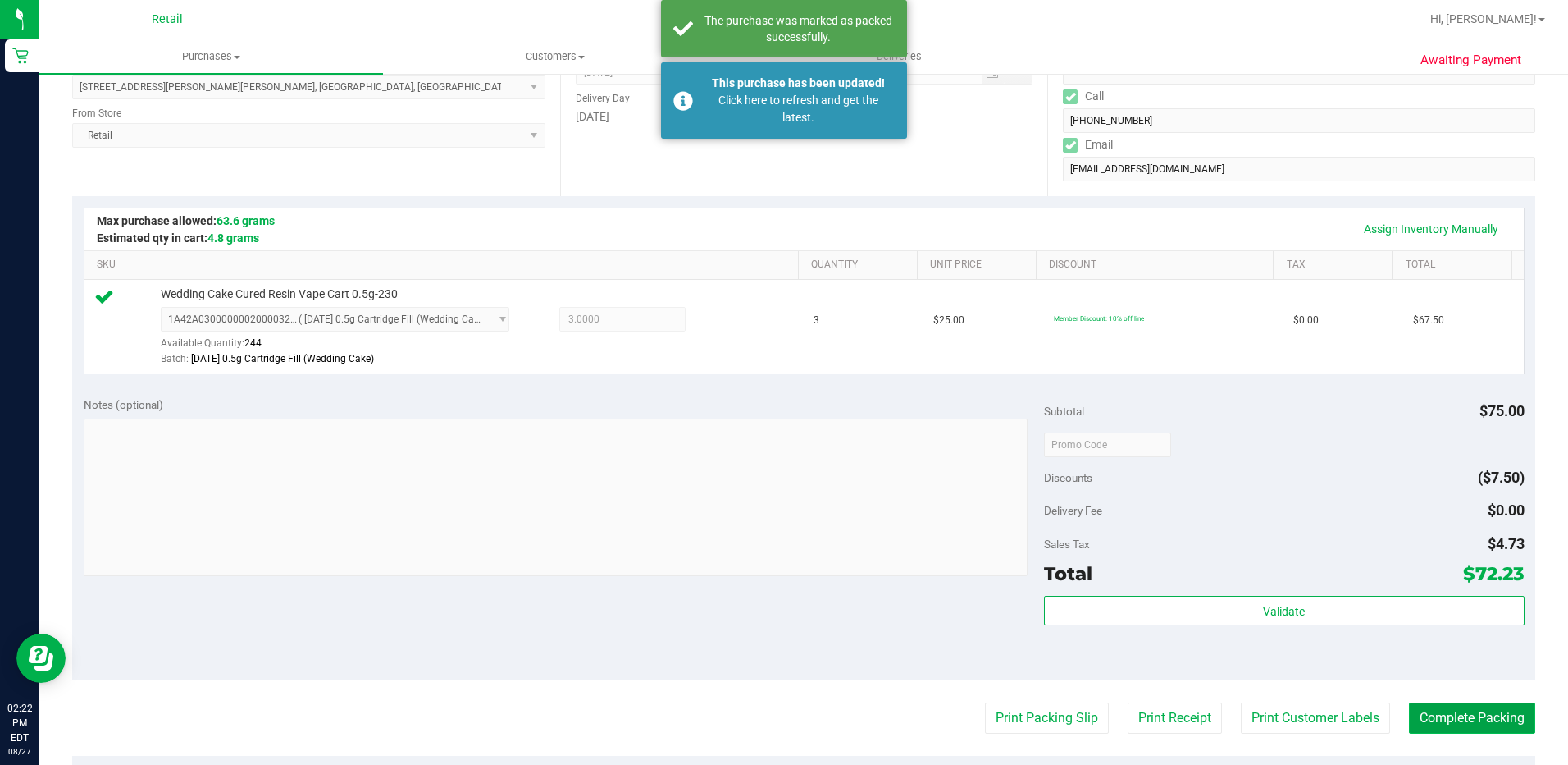
click at [1503, 717] on button "Complete Packing" at bounding box center [1472, 718] width 126 height 31
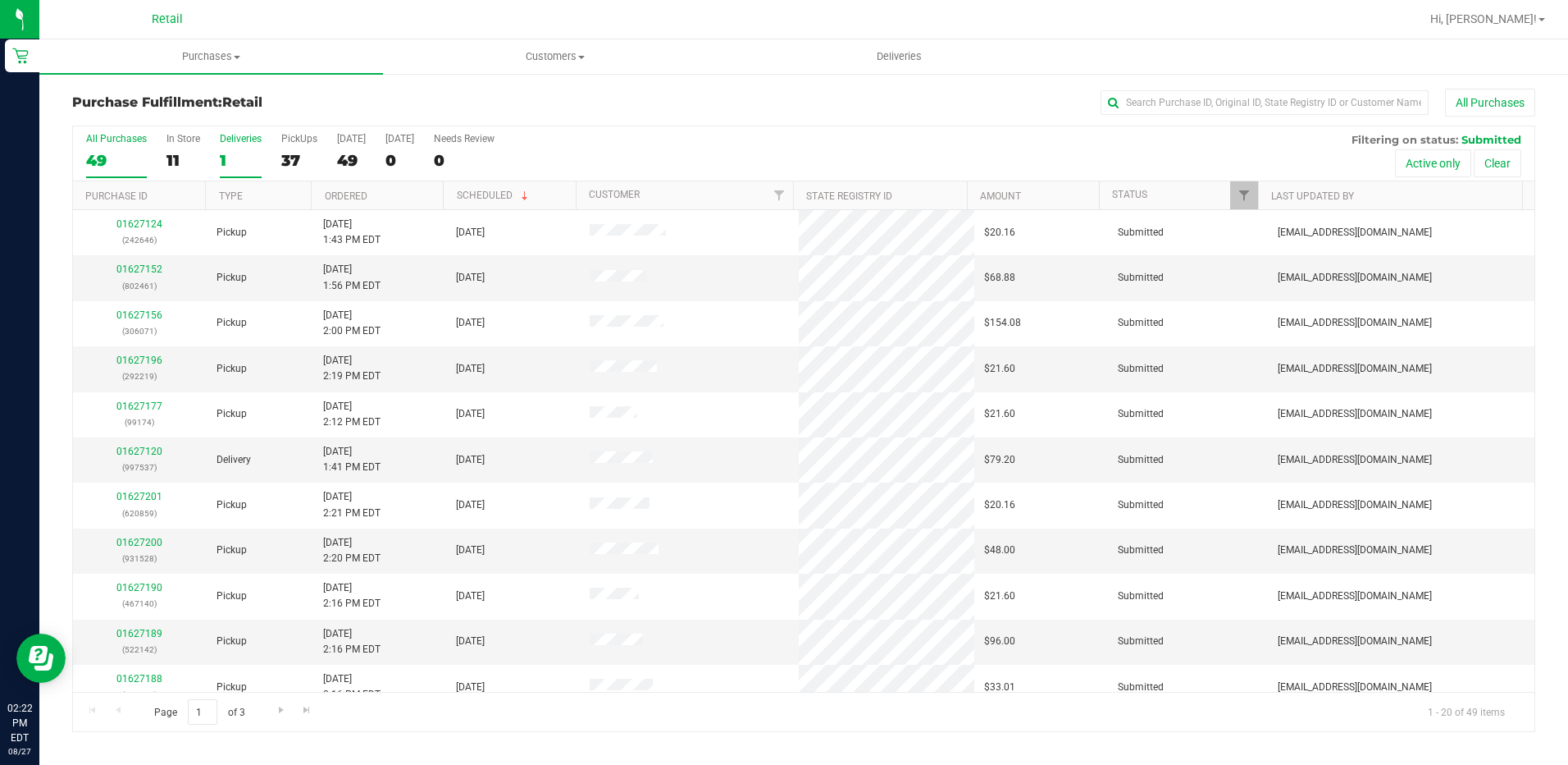
click at [234, 159] on div "1" at bounding box center [240, 160] width 42 height 19
click at [0, 0] on input "Deliveries 1" at bounding box center [0, 0] width 0 height 0
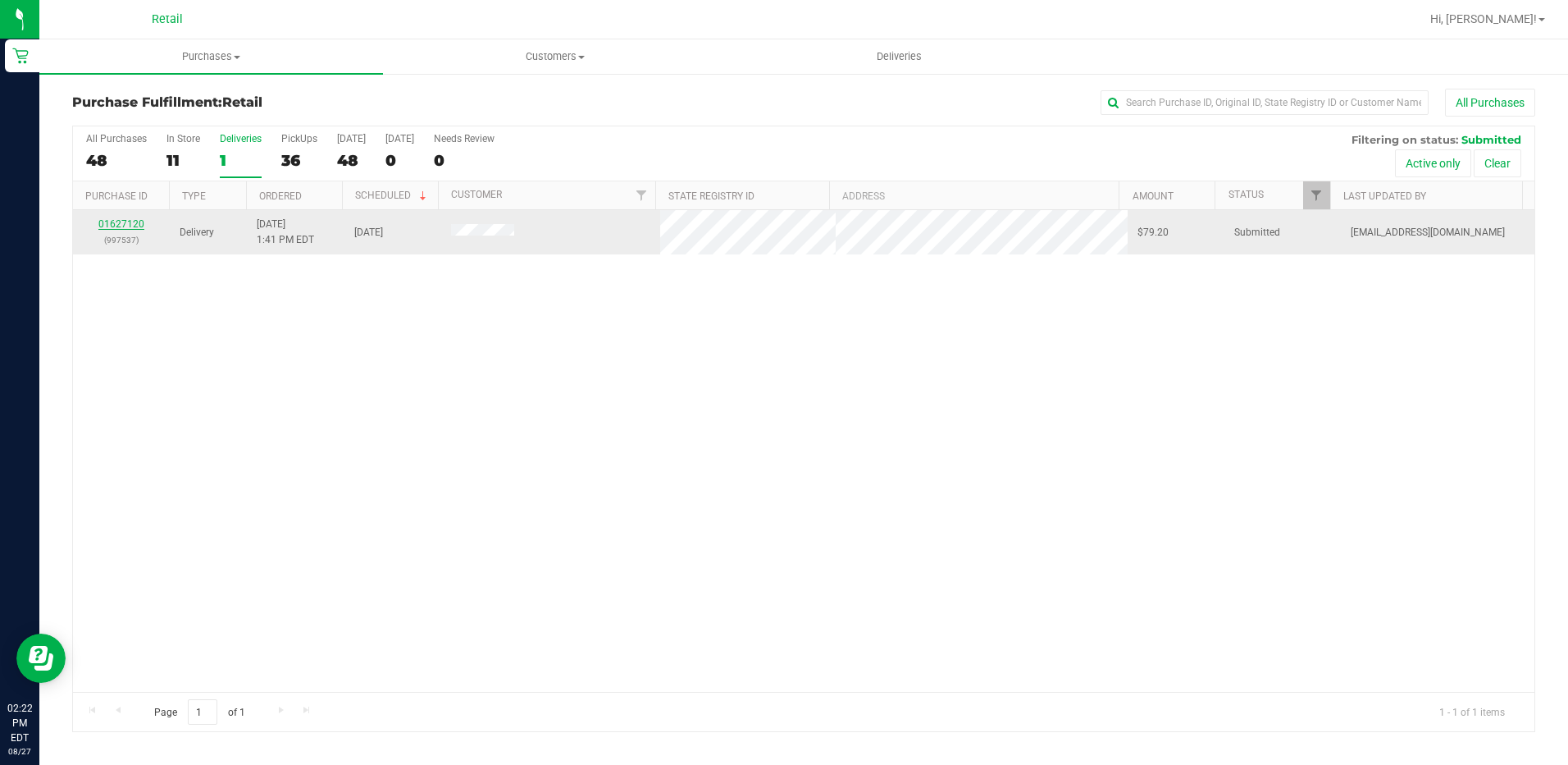
click at [118, 219] on link "01627120" at bounding box center [122, 223] width 46 height 11
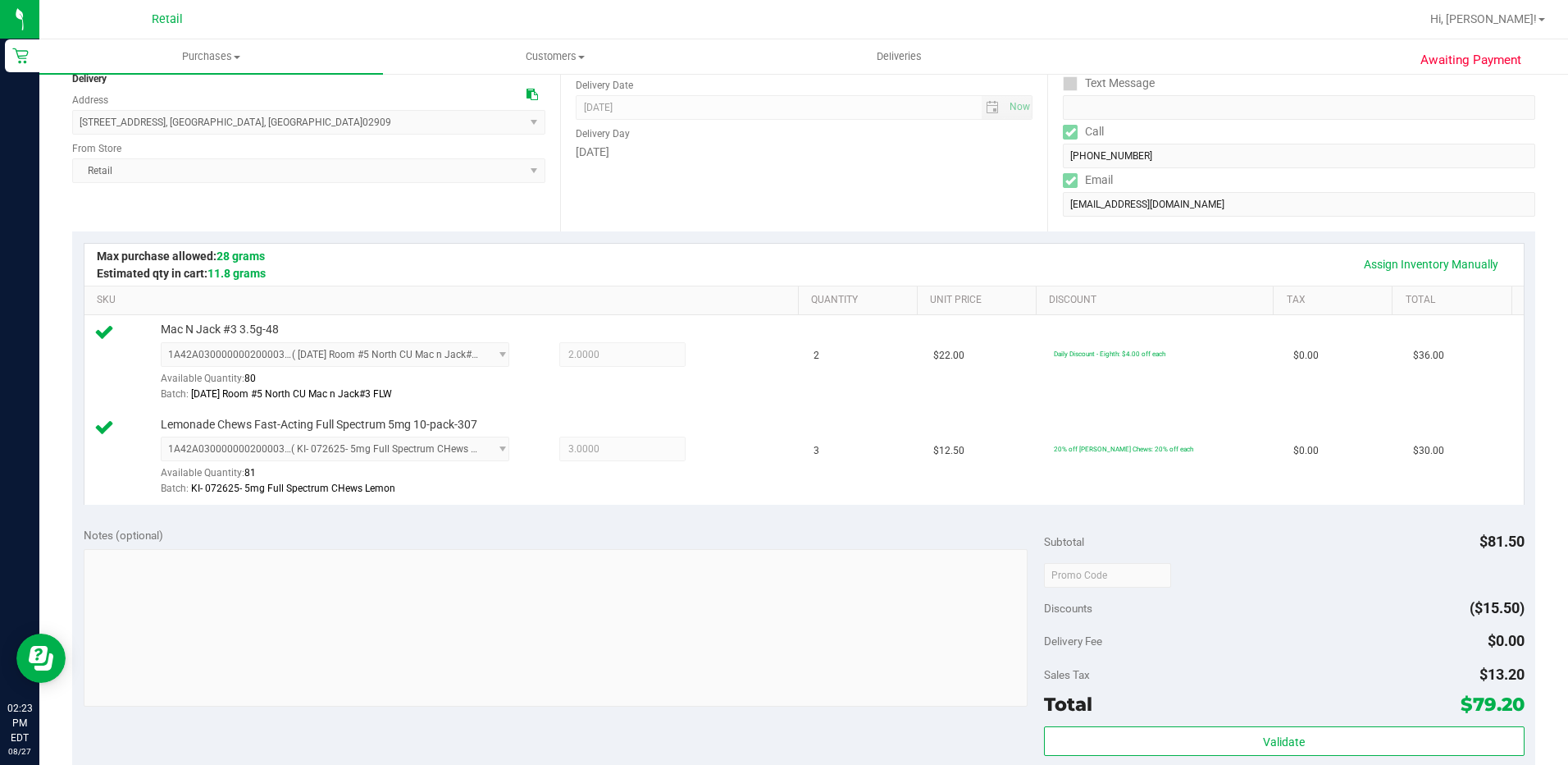
scroll to position [410, 0]
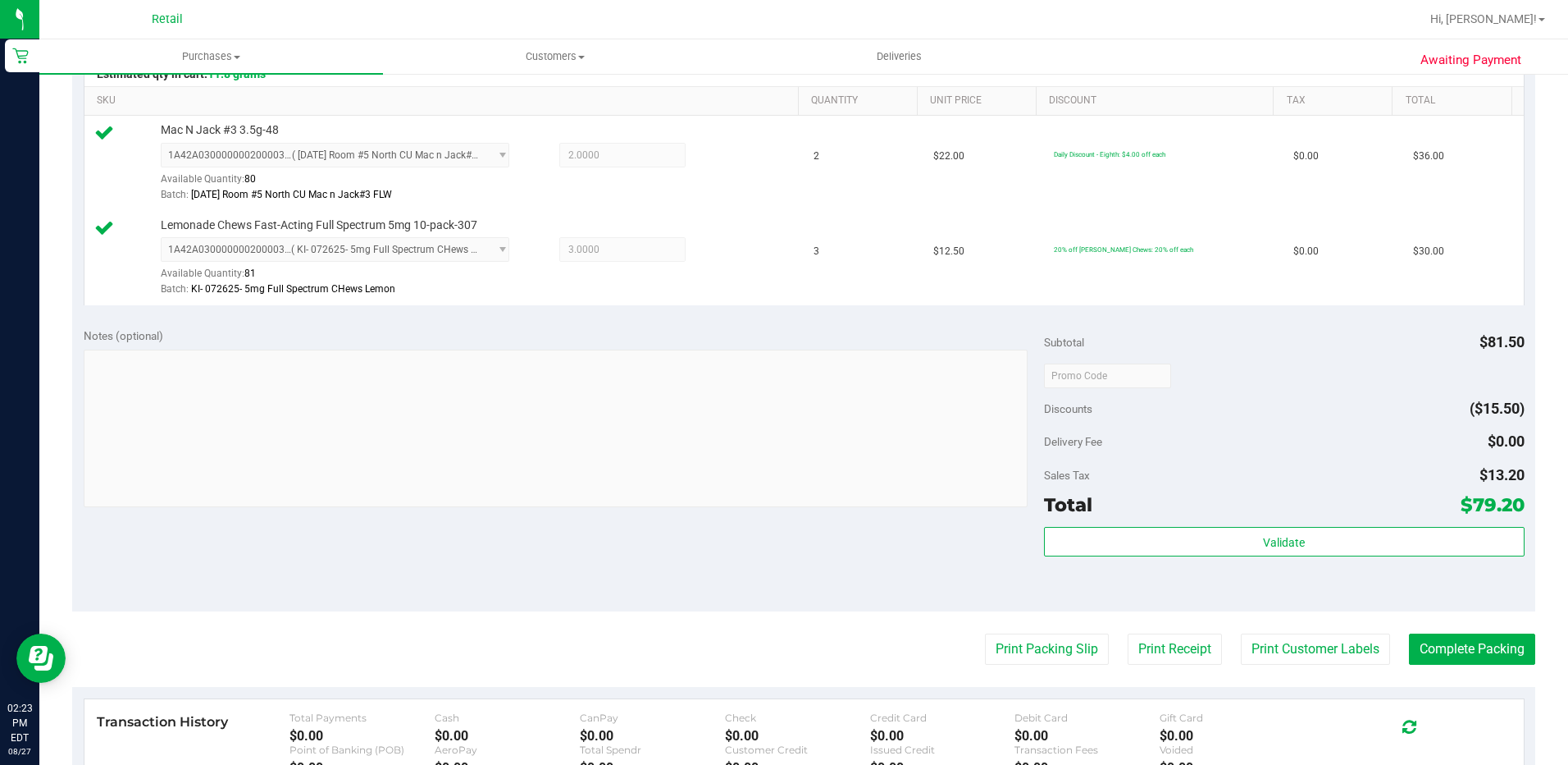
click at [1480, 666] on purchase-details "Back Edit Purchase Cancel Purchase View Profile # 01627120 Med | Rec METRC ID: …" at bounding box center [803, 336] width 1463 height 1316
click at [1484, 660] on button "Complete Packing" at bounding box center [1472, 649] width 126 height 31
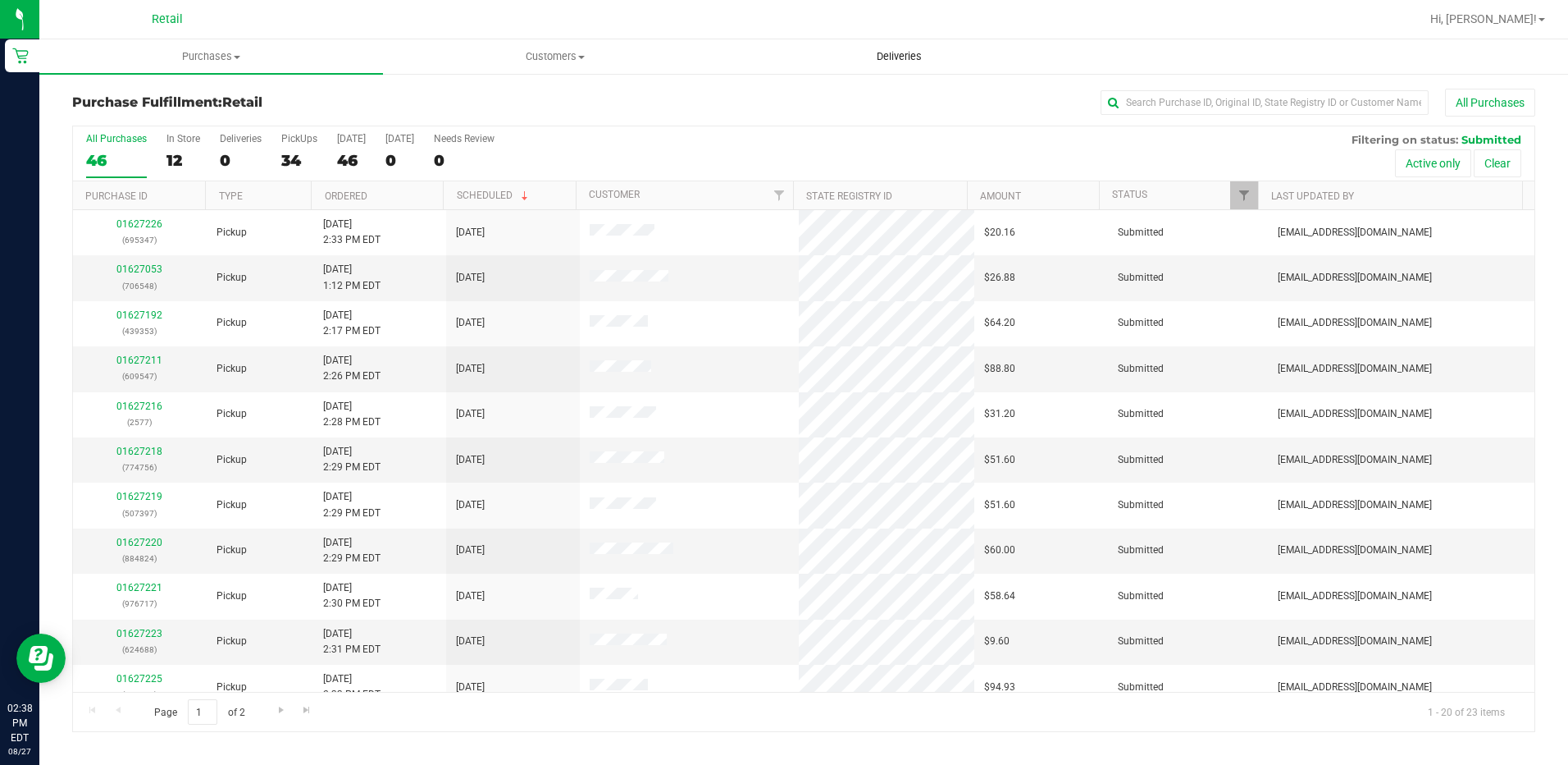
click at [903, 51] on span "Deliveries" at bounding box center [899, 56] width 89 height 15
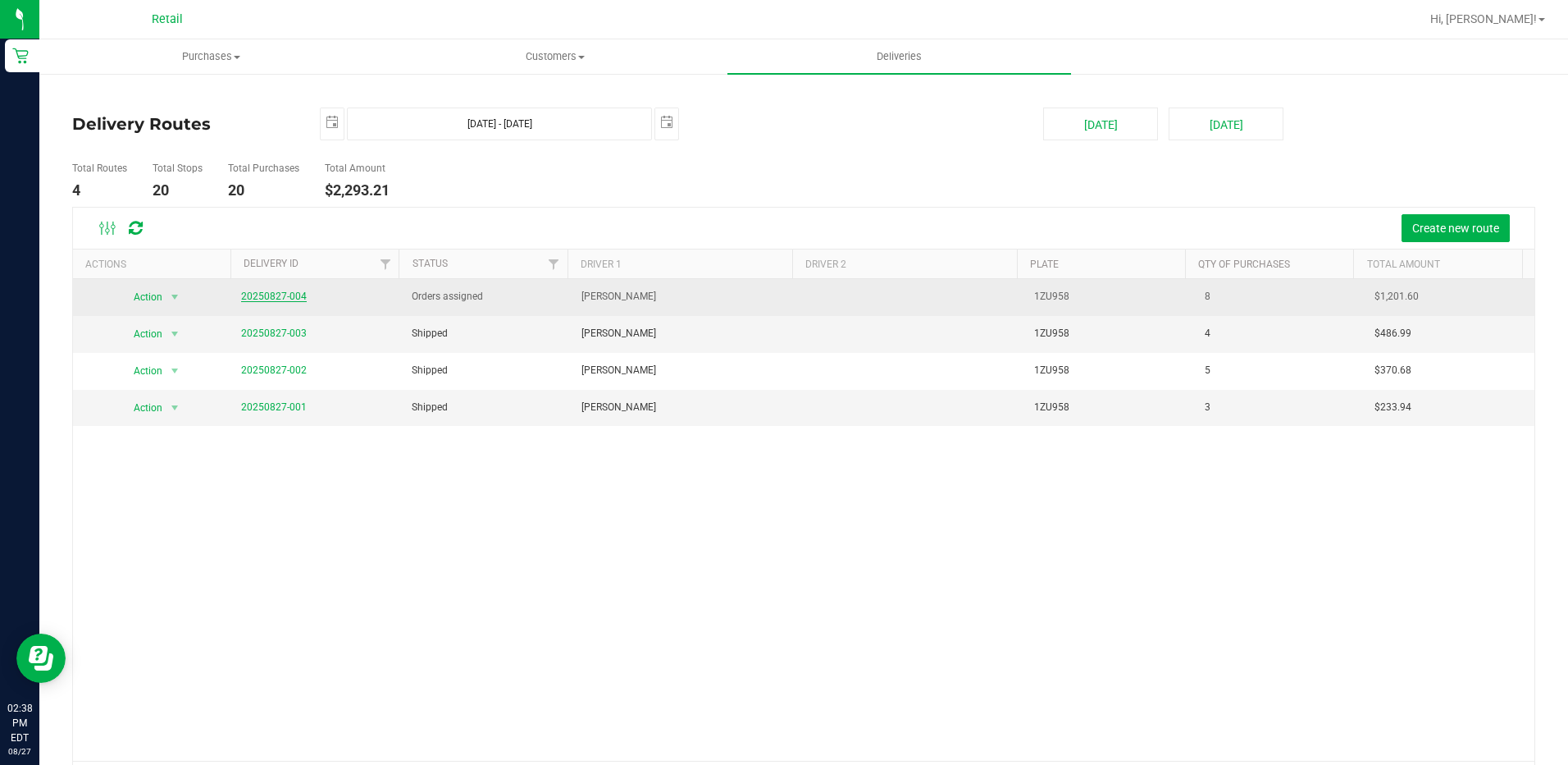
click at [276, 298] on link "20250827-004" at bounding box center [273, 296] width 66 height 11
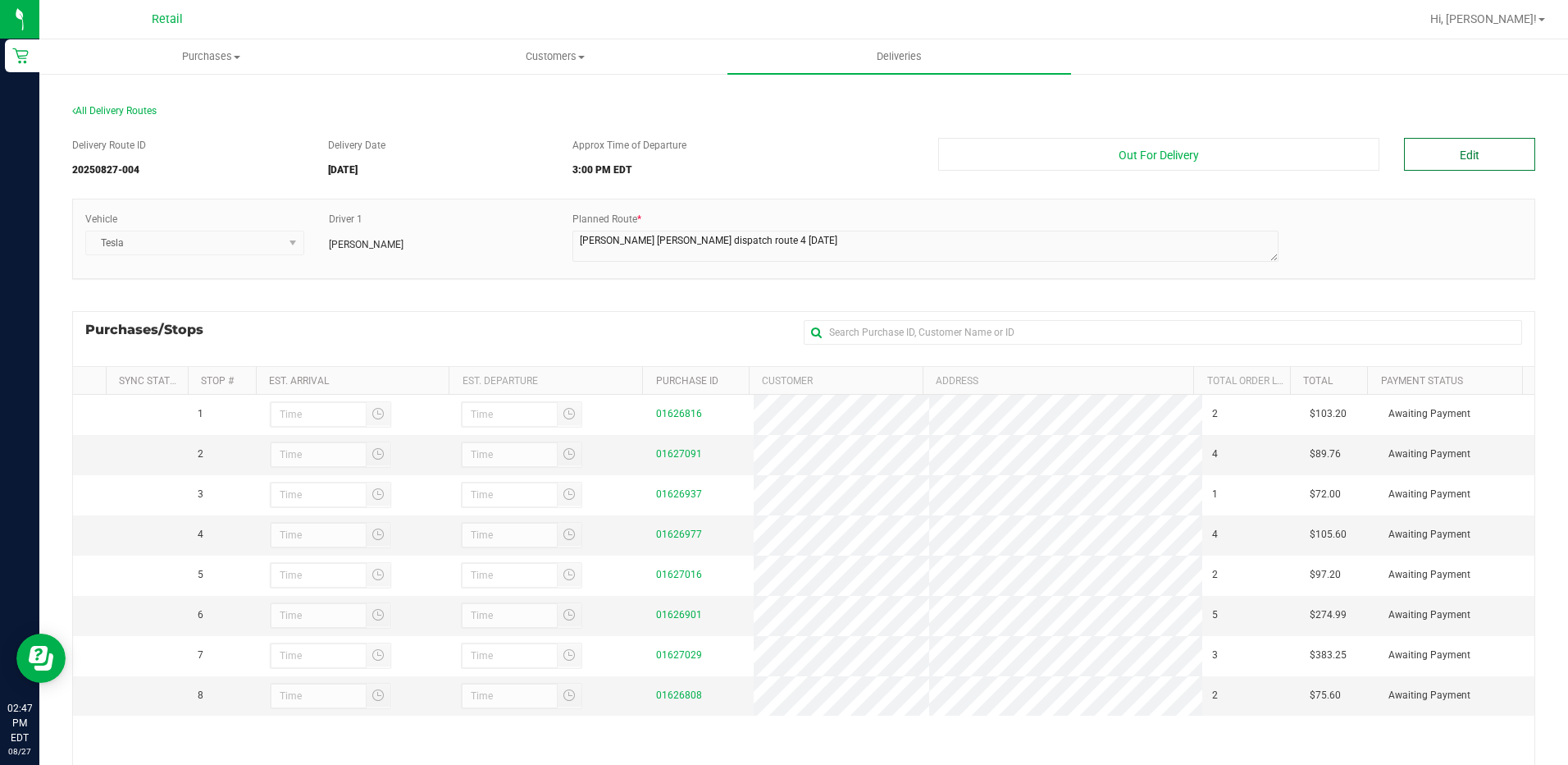
click at [1439, 153] on button "Edit" at bounding box center [1469, 154] width 131 height 33
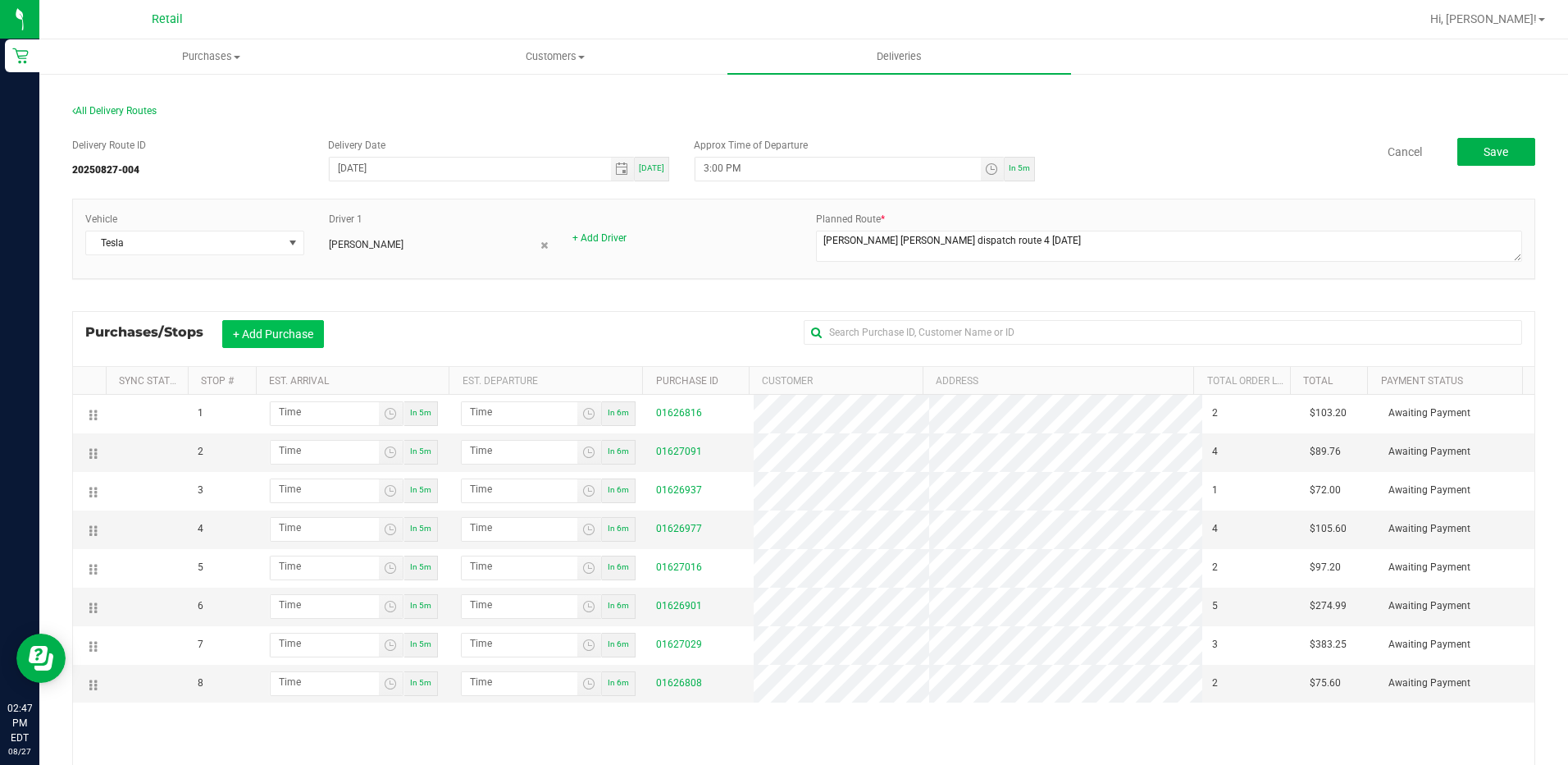
click at [261, 333] on button "+ Add Purchase" at bounding box center [273, 334] width 102 height 28
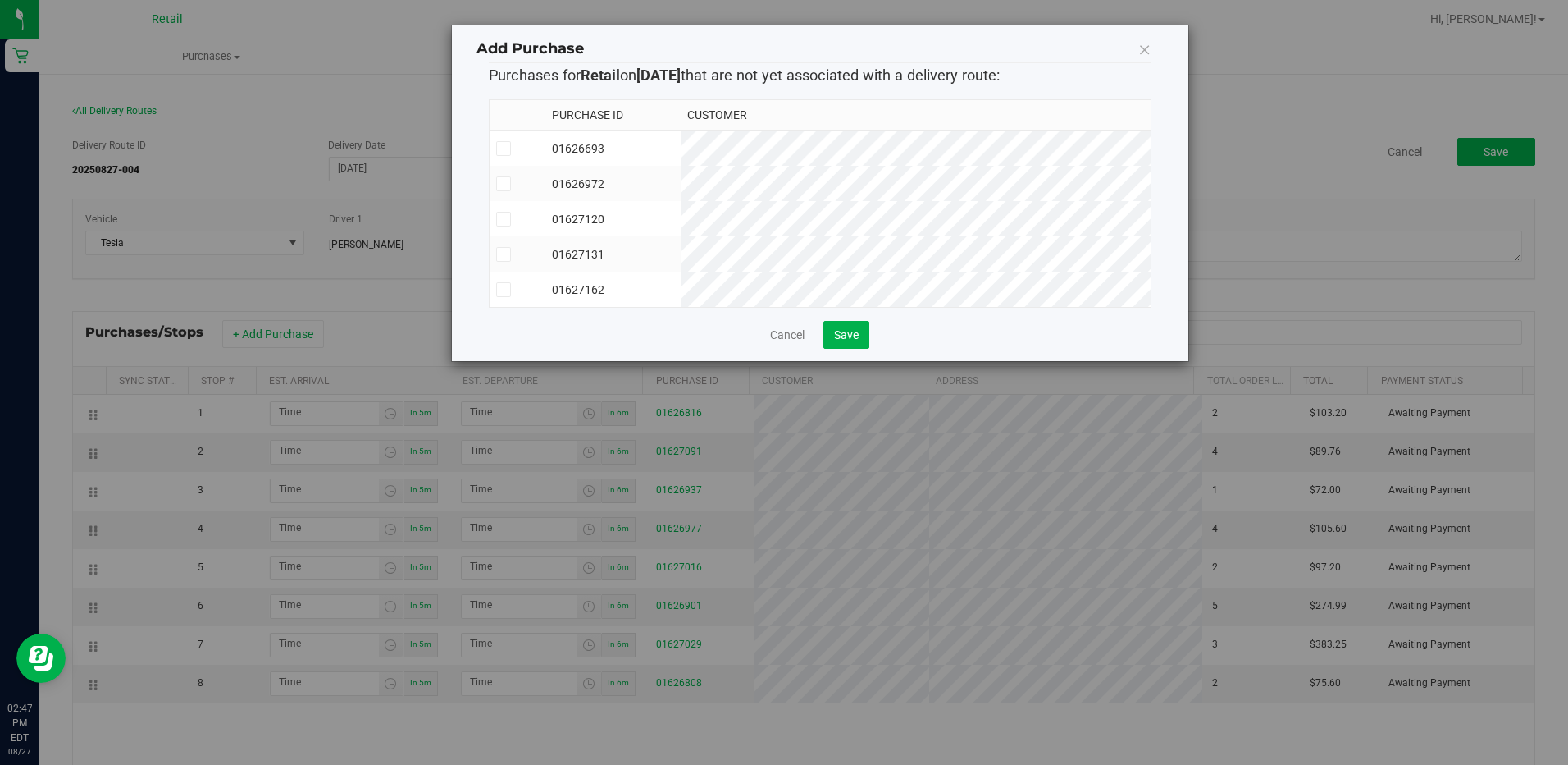
click at [502, 219] on icon at bounding box center [503, 219] width 10 height 0
click at [0, 0] on input "checkbox" at bounding box center [0, 0] width 0 height 0
click at [498, 255] on icon at bounding box center [503, 255] width 10 height 0
click at [0, 0] on input "checkbox" at bounding box center [0, 0] width 0 height 0
click at [508, 287] on span at bounding box center [503, 289] width 15 height 15
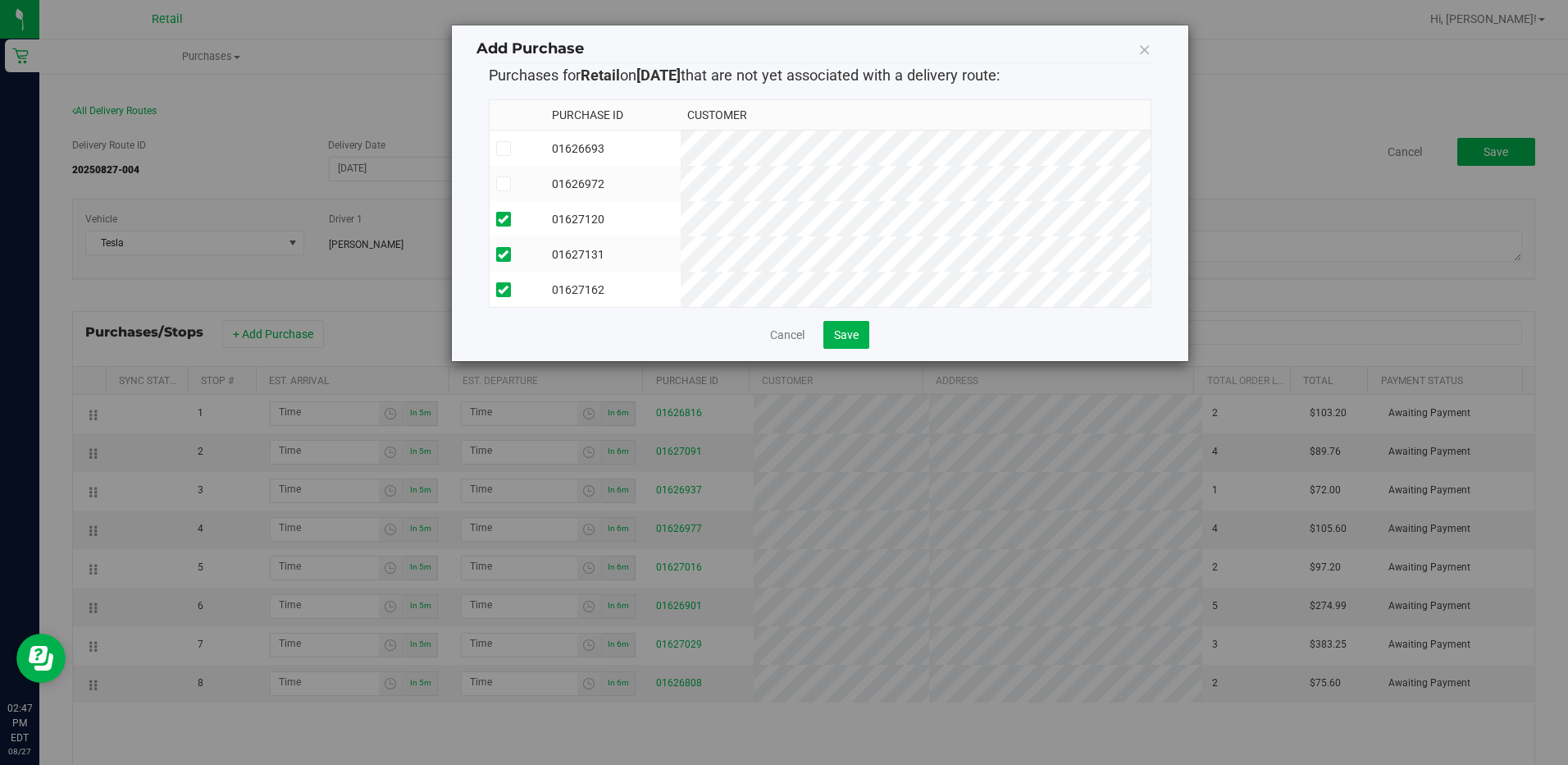
click at [0, 0] on input "checkbox" at bounding box center [0, 0] width 0 height 0
click at [844, 341] on span "Save" at bounding box center [846, 334] width 25 height 13
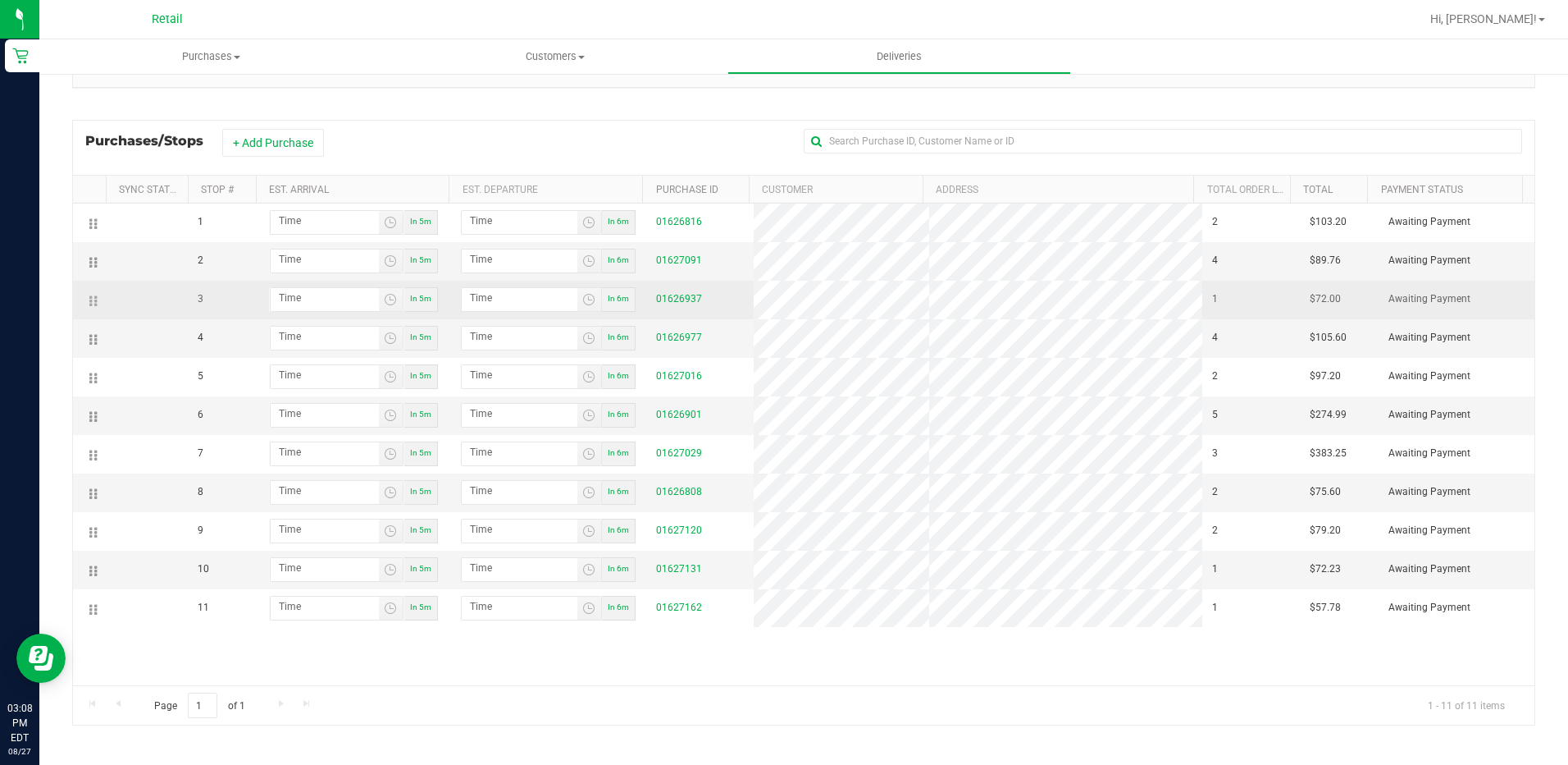
scroll to position [196, 0]
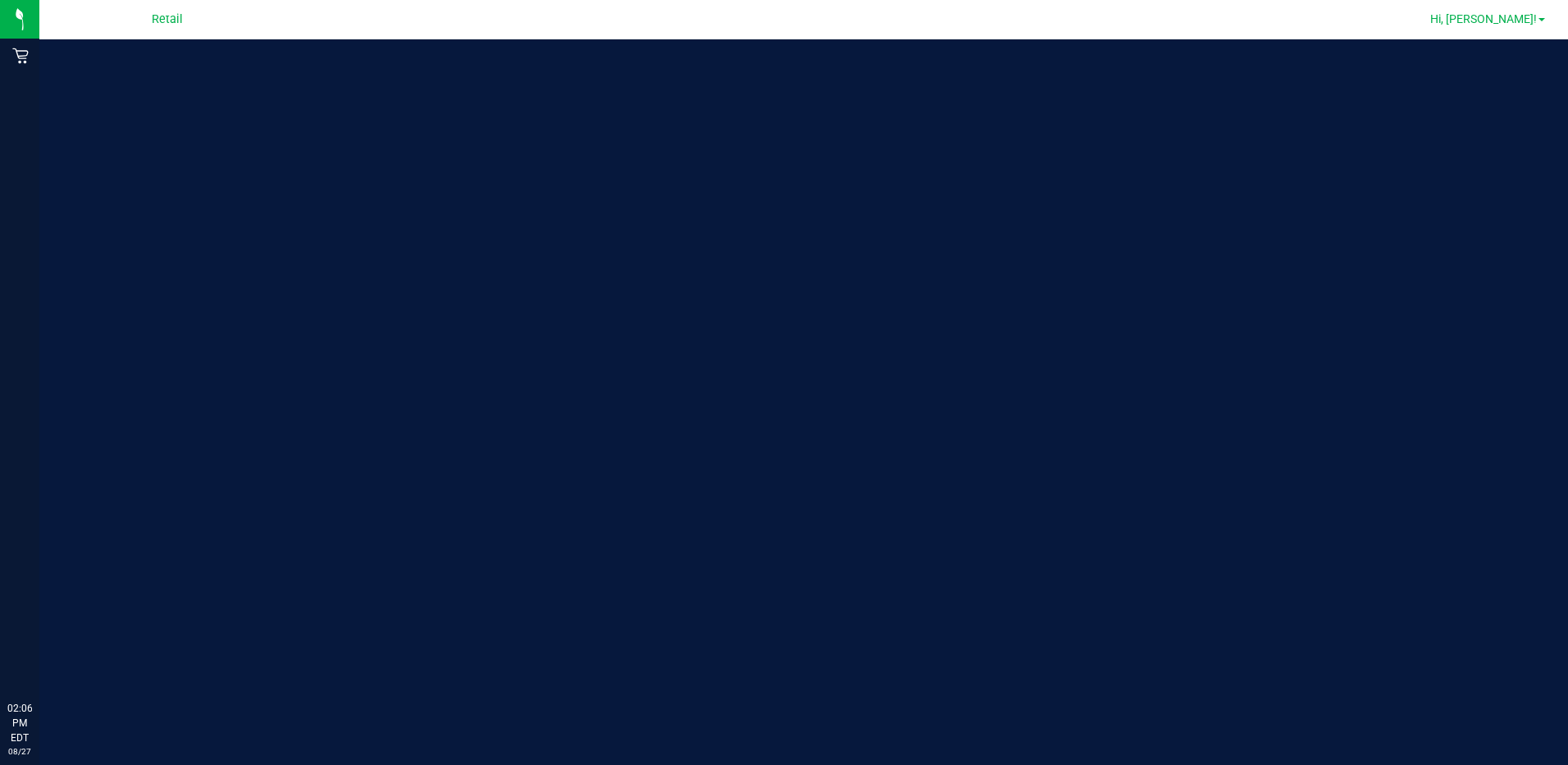
click at [1518, 18] on span "Hi, [PERSON_NAME]!" at bounding box center [1484, 18] width 106 height 13
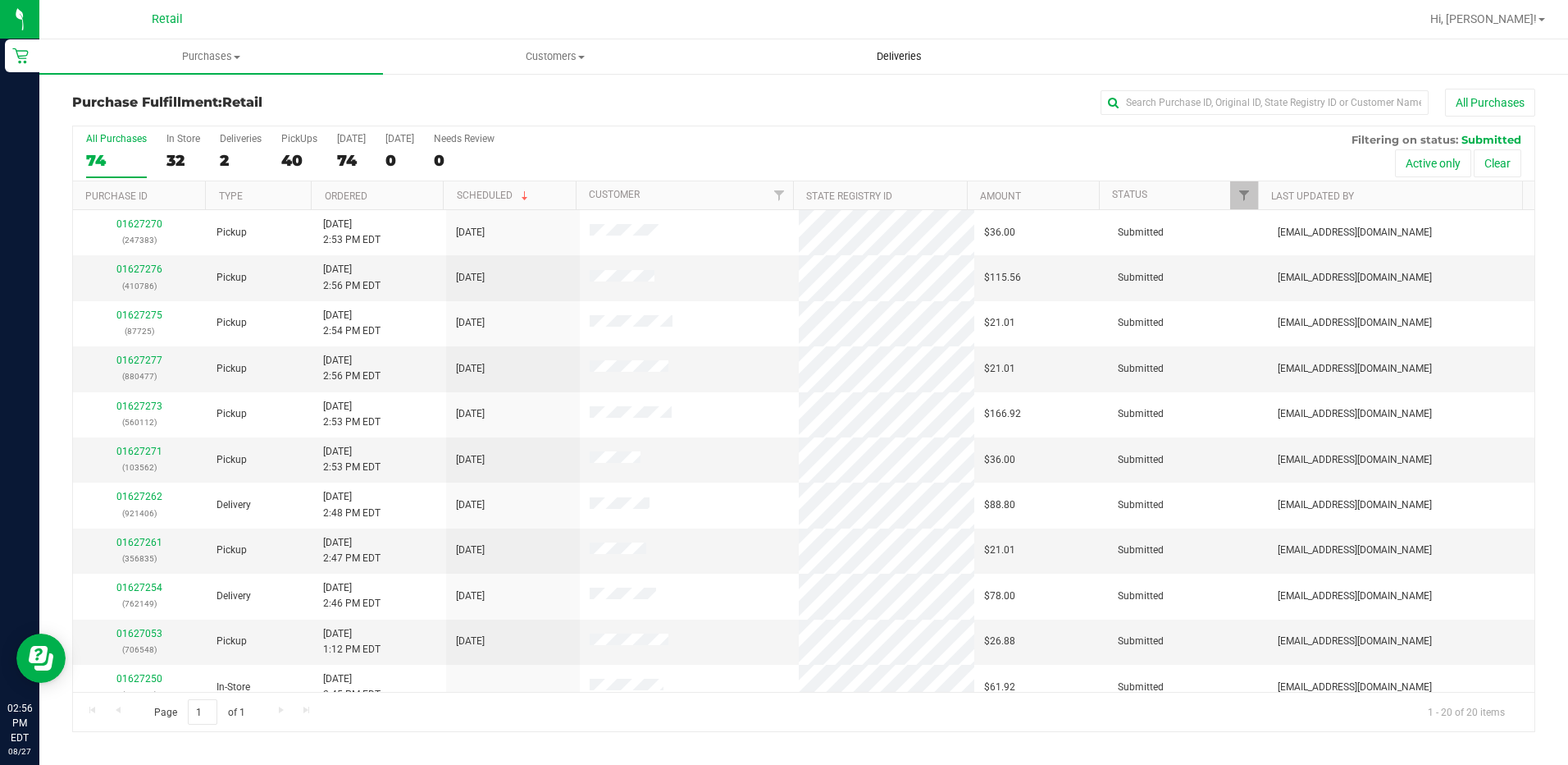
click at [1039, 52] on uib-tab-heading "Deliveries" at bounding box center [899, 57] width 342 height 33
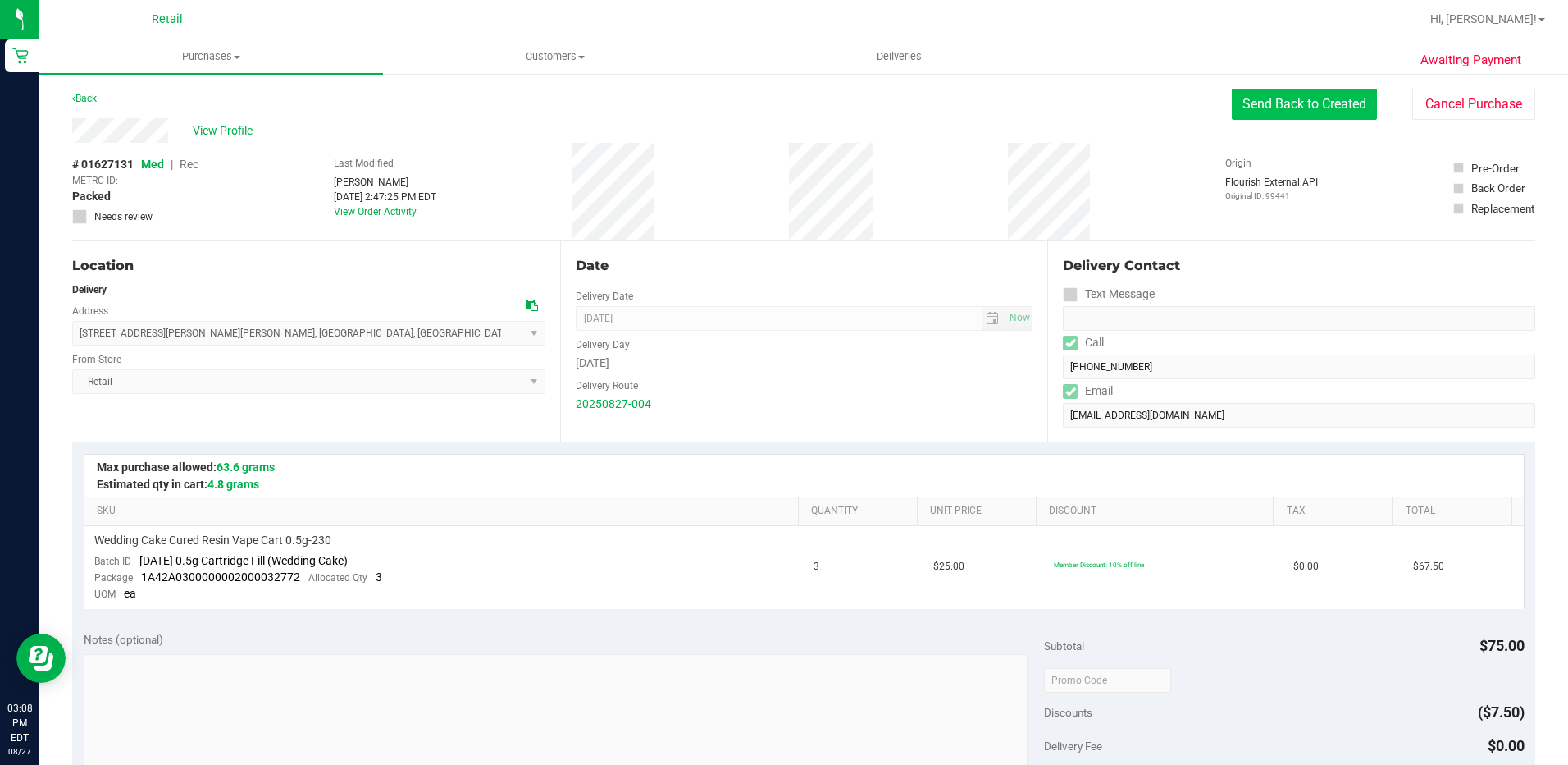
click at [1288, 105] on button "Send Back to Created" at bounding box center [1304, 104] width 145 height 31
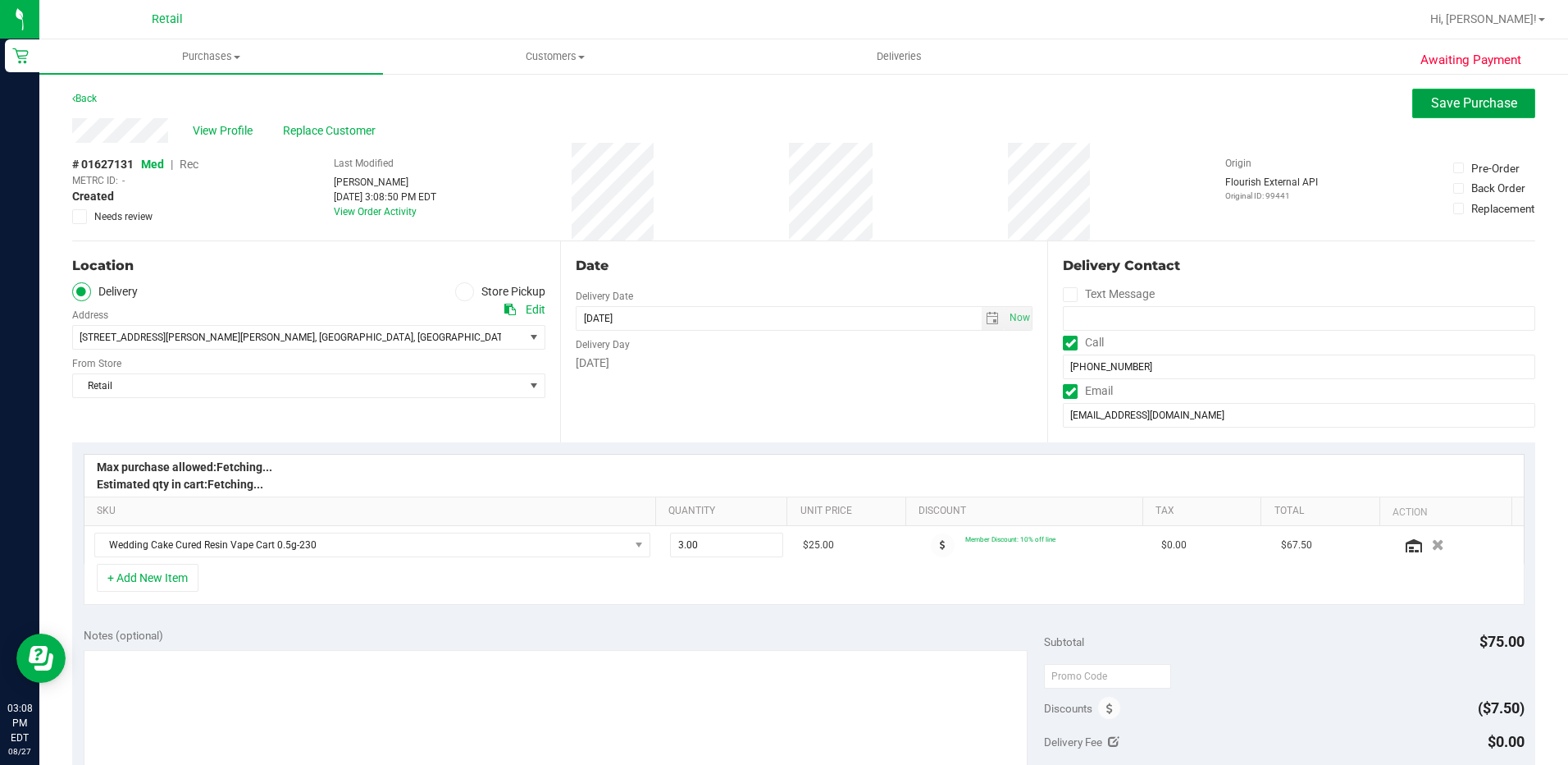
click at [1447, 100] on span "Save Purchase" at bounding box center [1475, 103] width 86 height 15
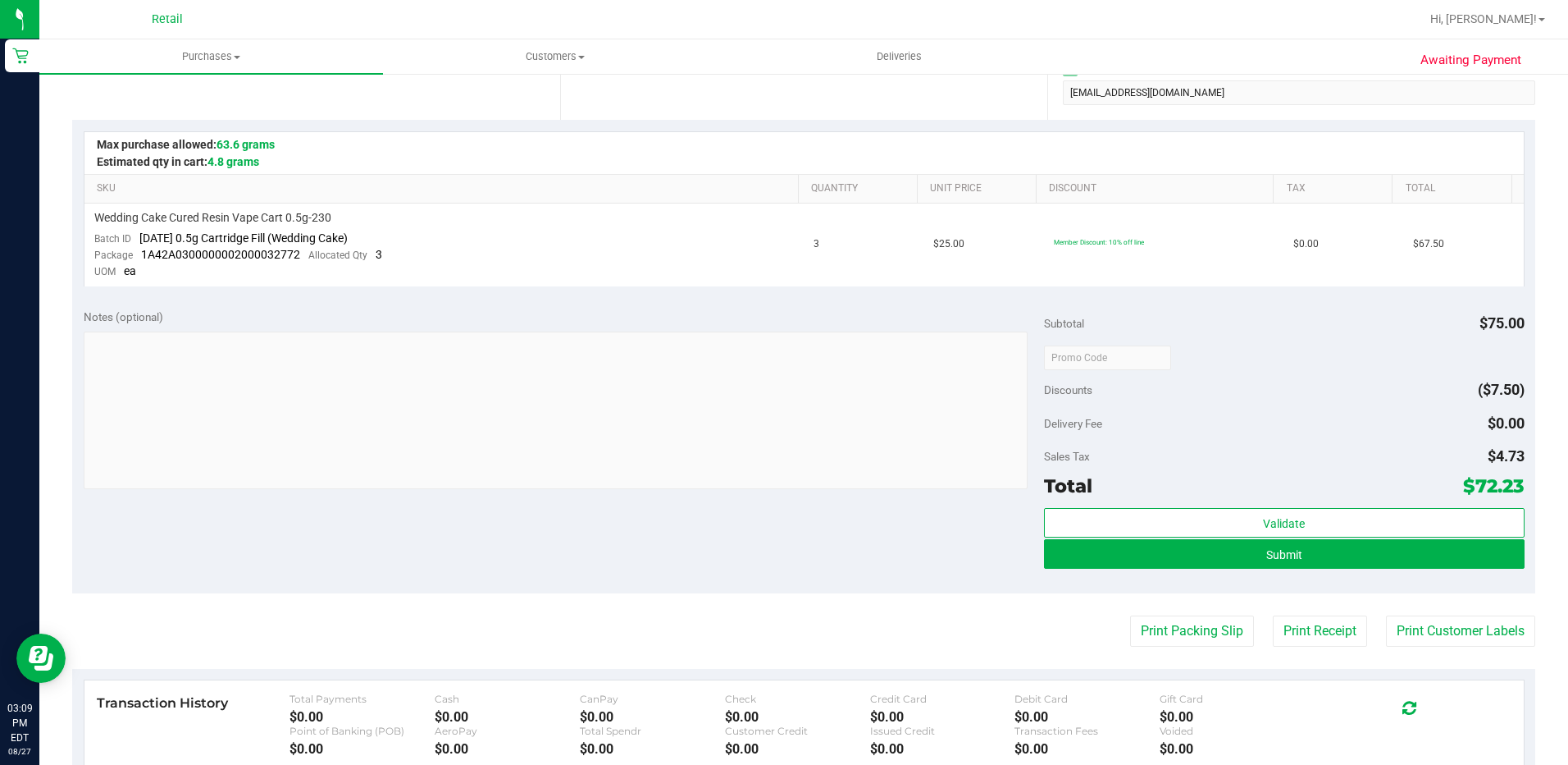
scroll to position [328, 0]
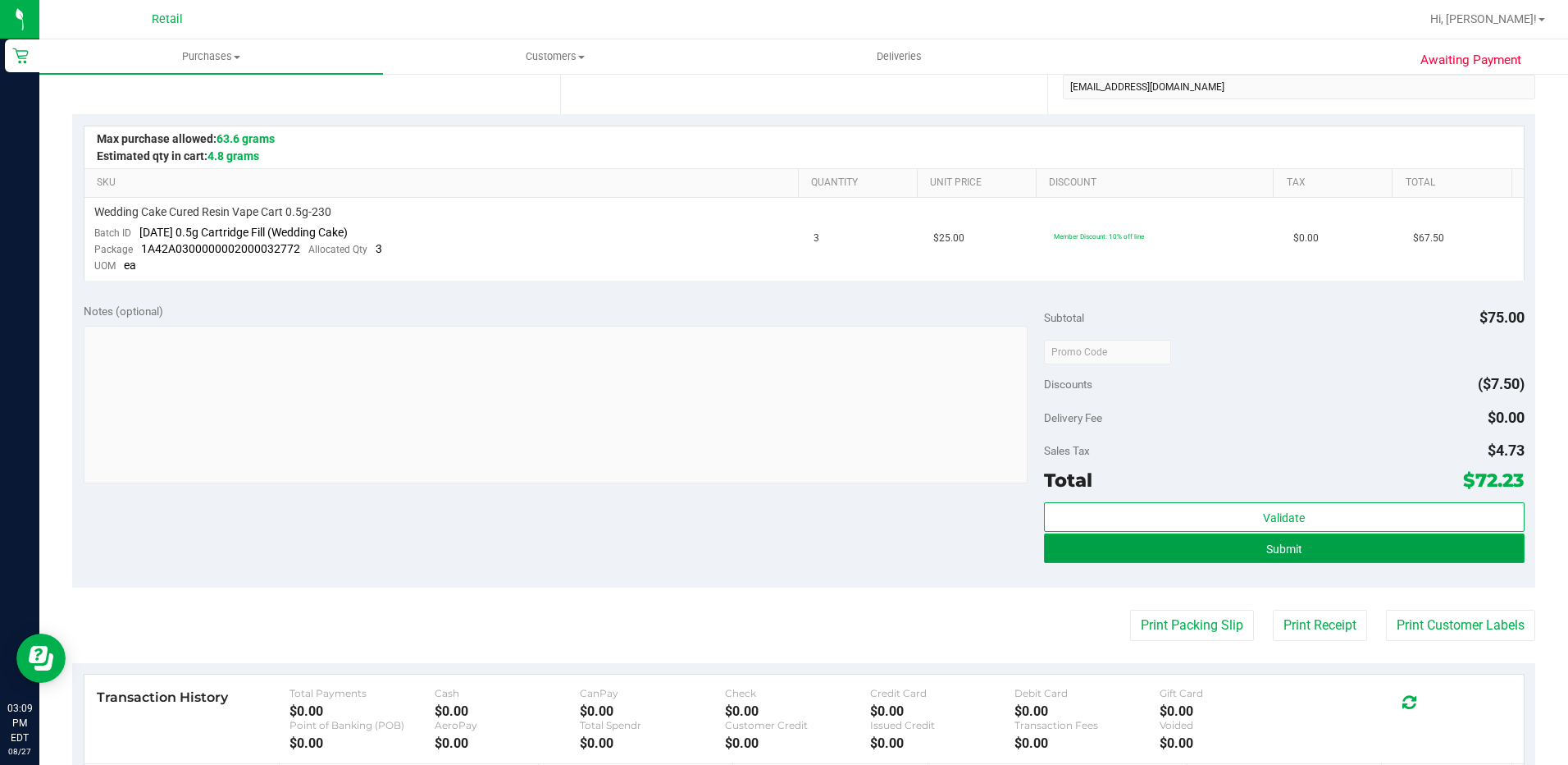
click at [1297, 552] on button "Submit" at bounding box center [1284, 548] width 481 height 29
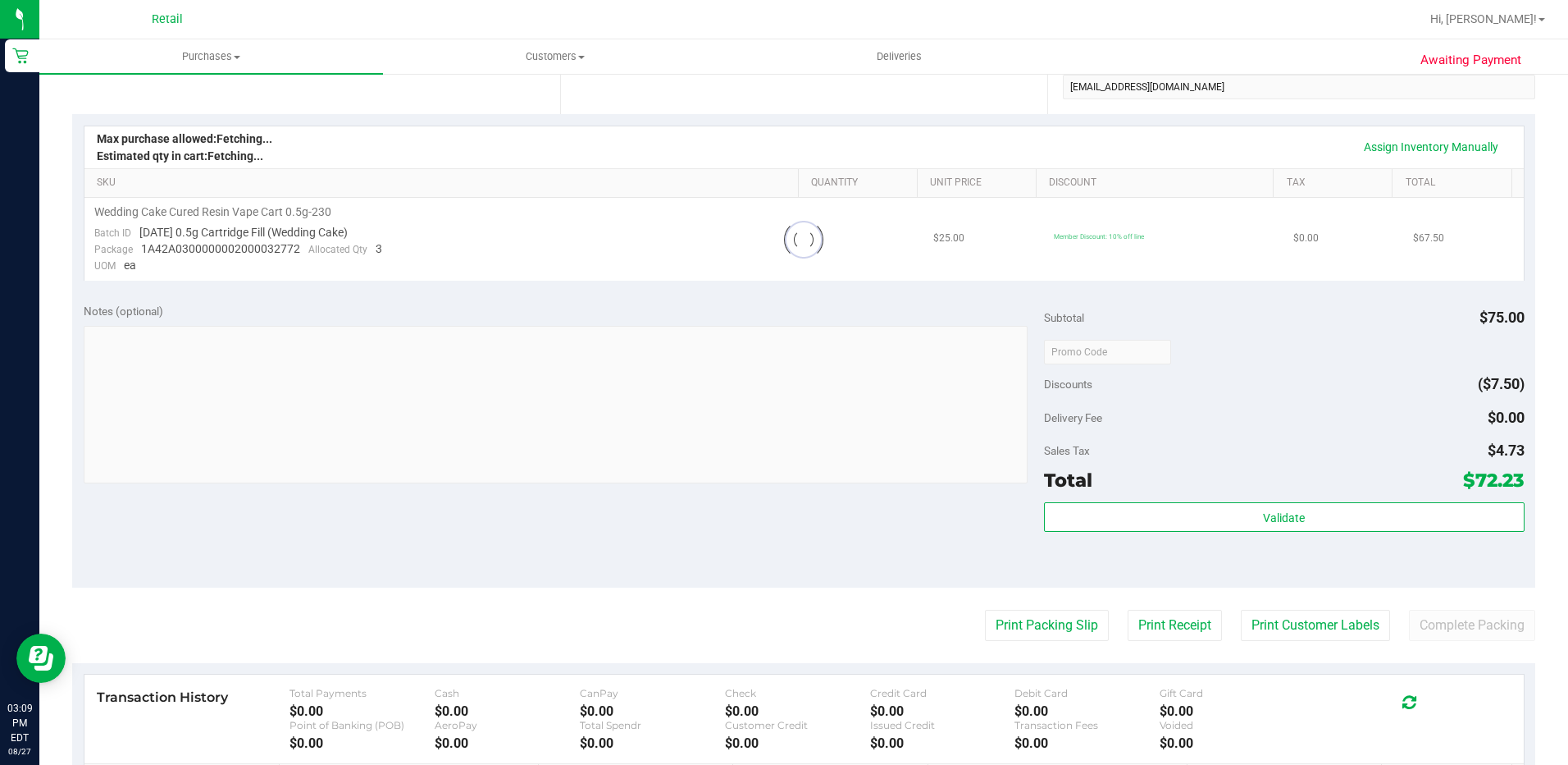
scroll to position [0, 0]
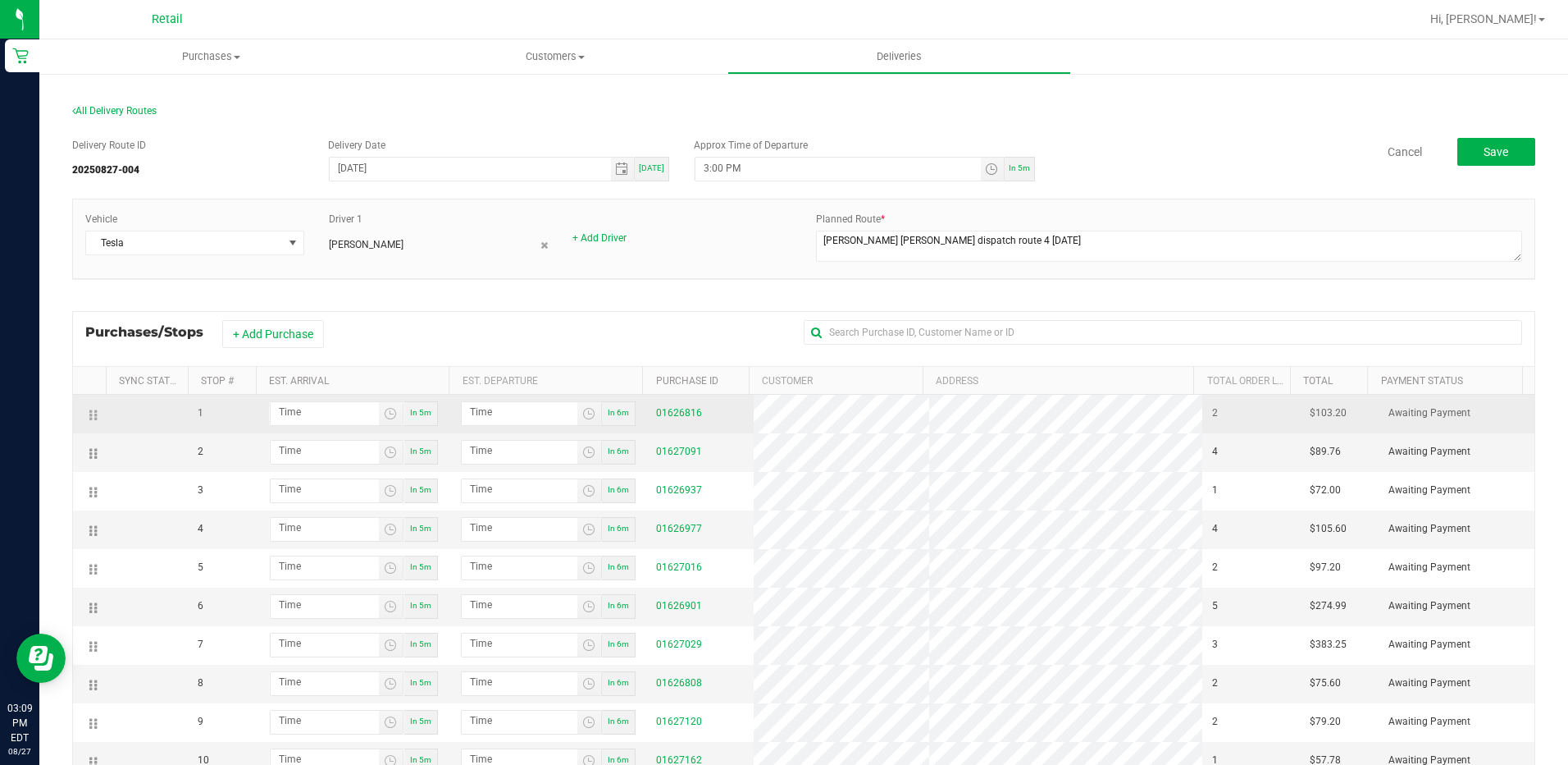
scroll to position [164, 0]
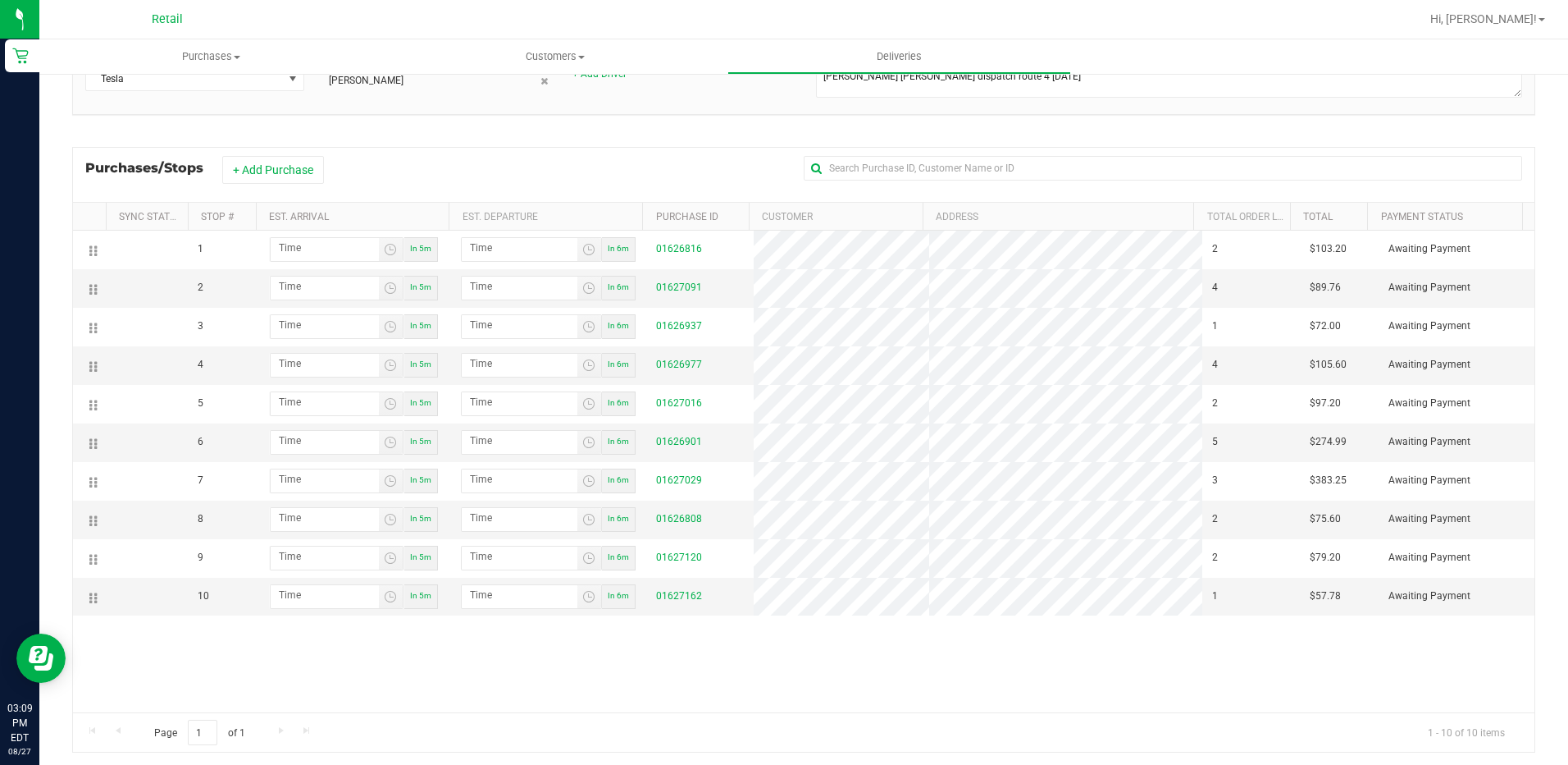
click at [831, 648] on div "1 In 5m In 6m 01626816 2 $103.20 Awaiting Payment 2 In 5m In 6m 01627091 4 $89.…" at bounding box center [803, 472] width 1462 height 482
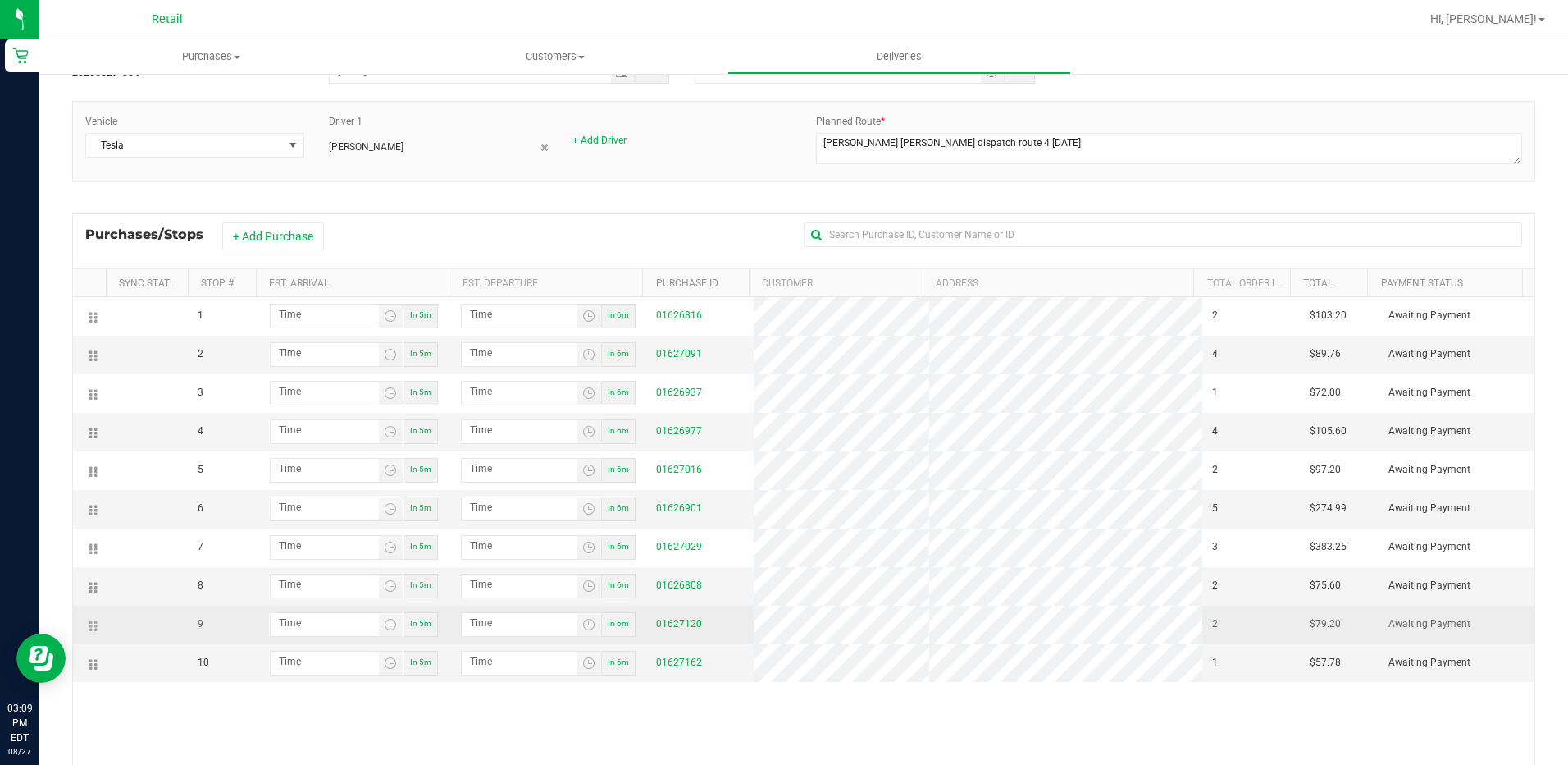
scroll to position [196, 0]
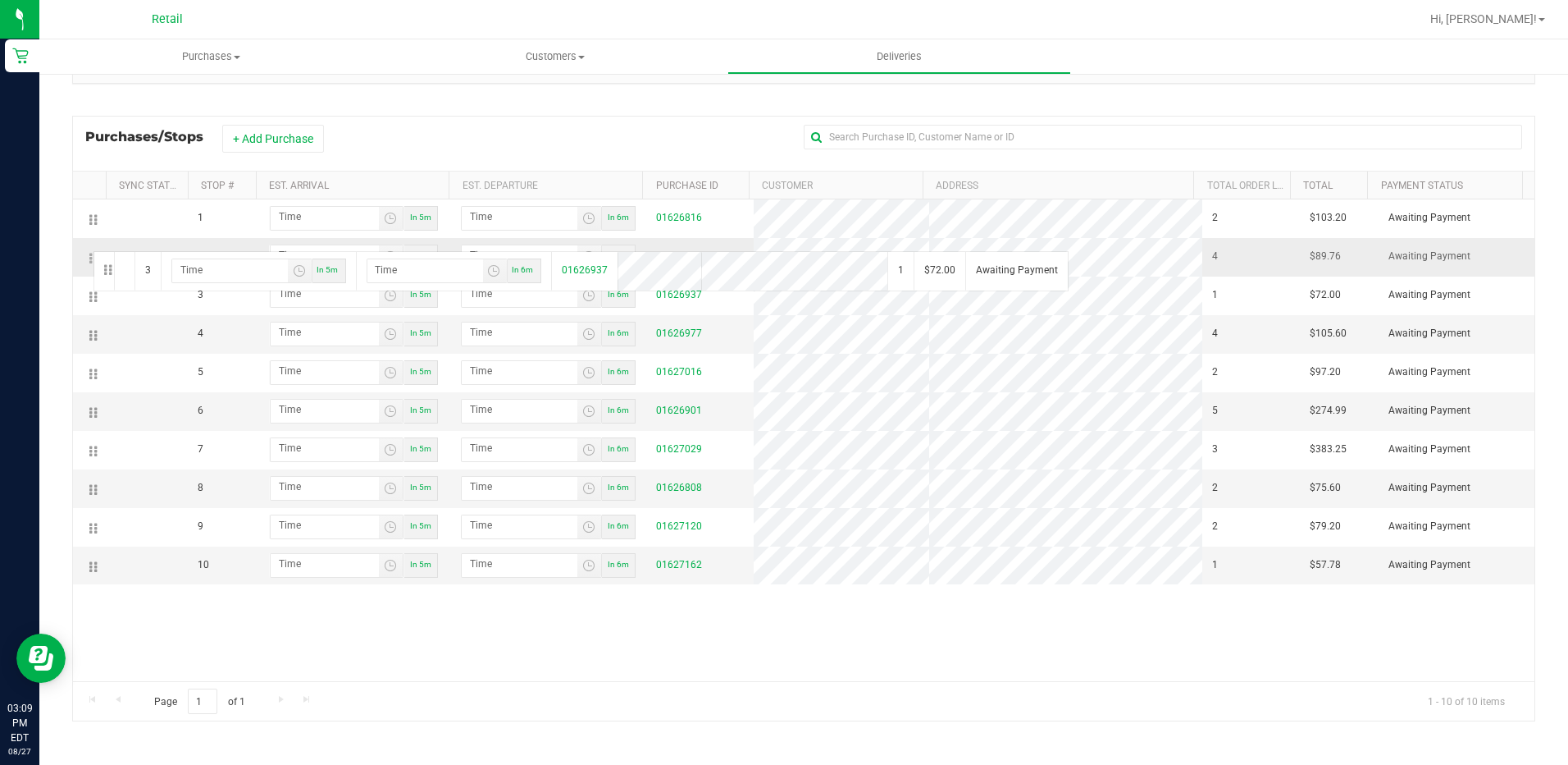
drag, startPoint x: 94, startPoint y: 298, endPoint x: 91, endPoint y: 250, distance: 48.1
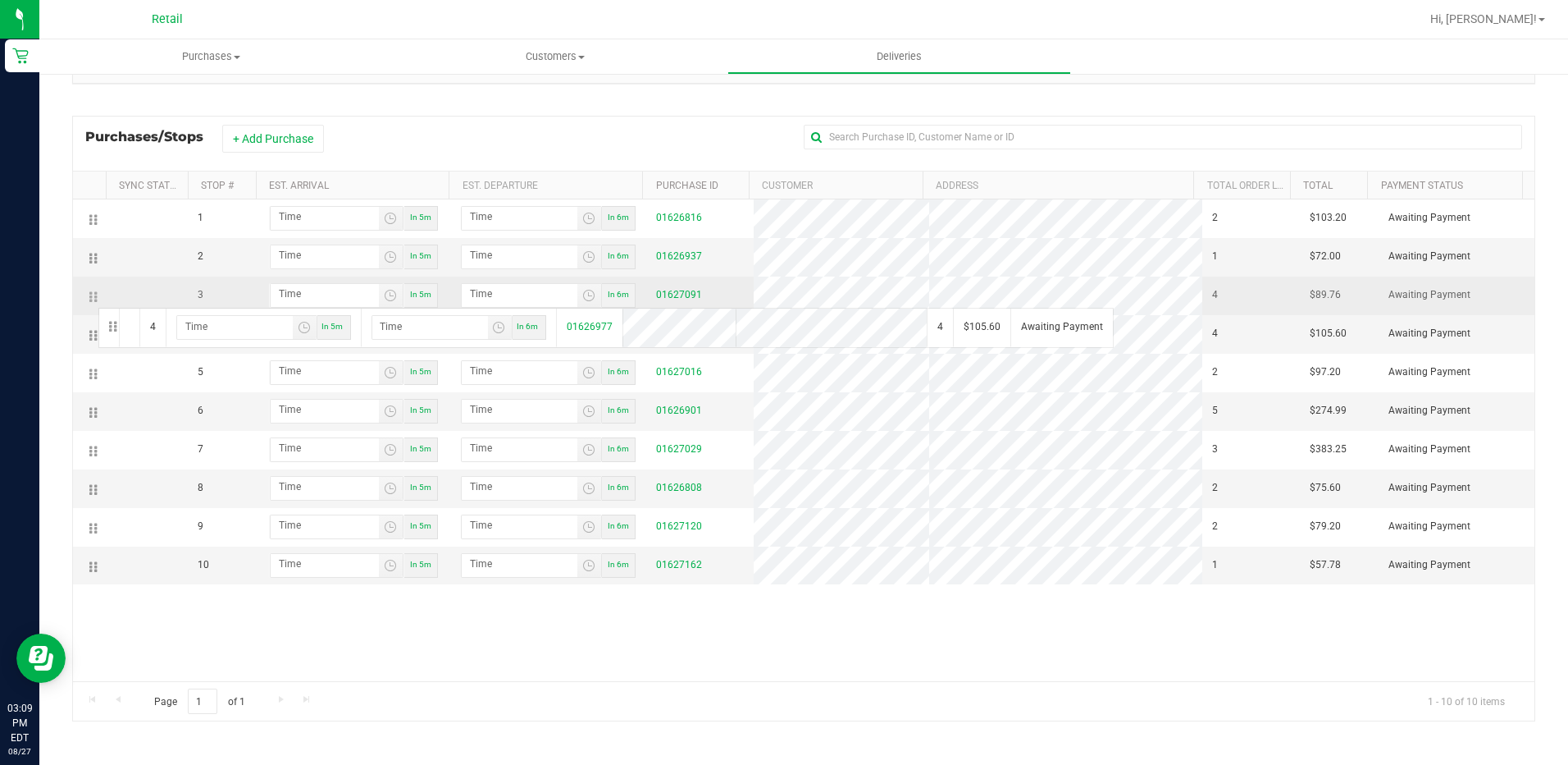
drag, startPoint x: 94, startPoint y: 335, endPoint x: 97, endPoint y: 302, distance: 33.1
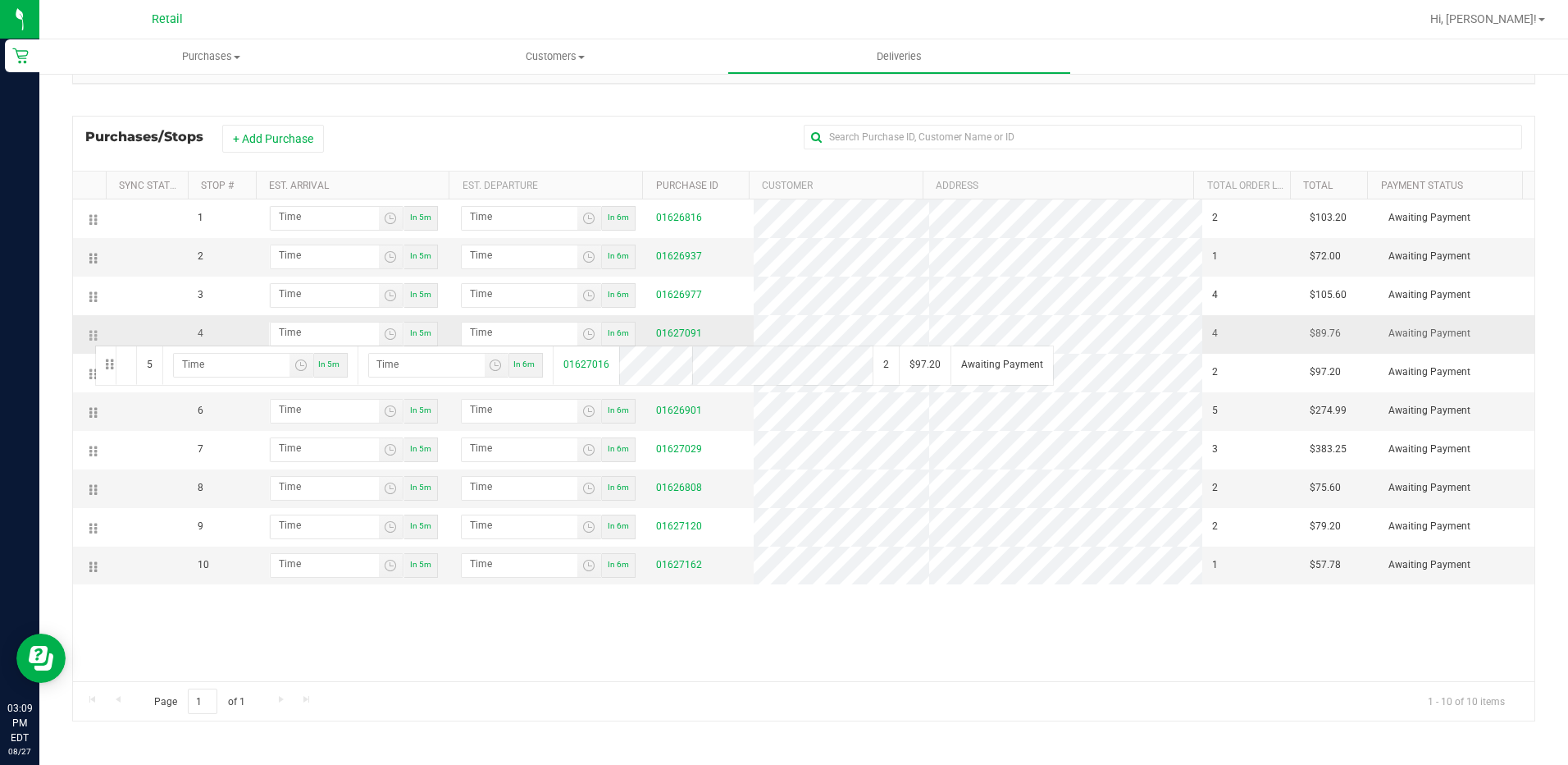
drag, startPoint x: 88, startPoint y: 376, endPoint x: 93, endPoint y: 344, distance: 32.4
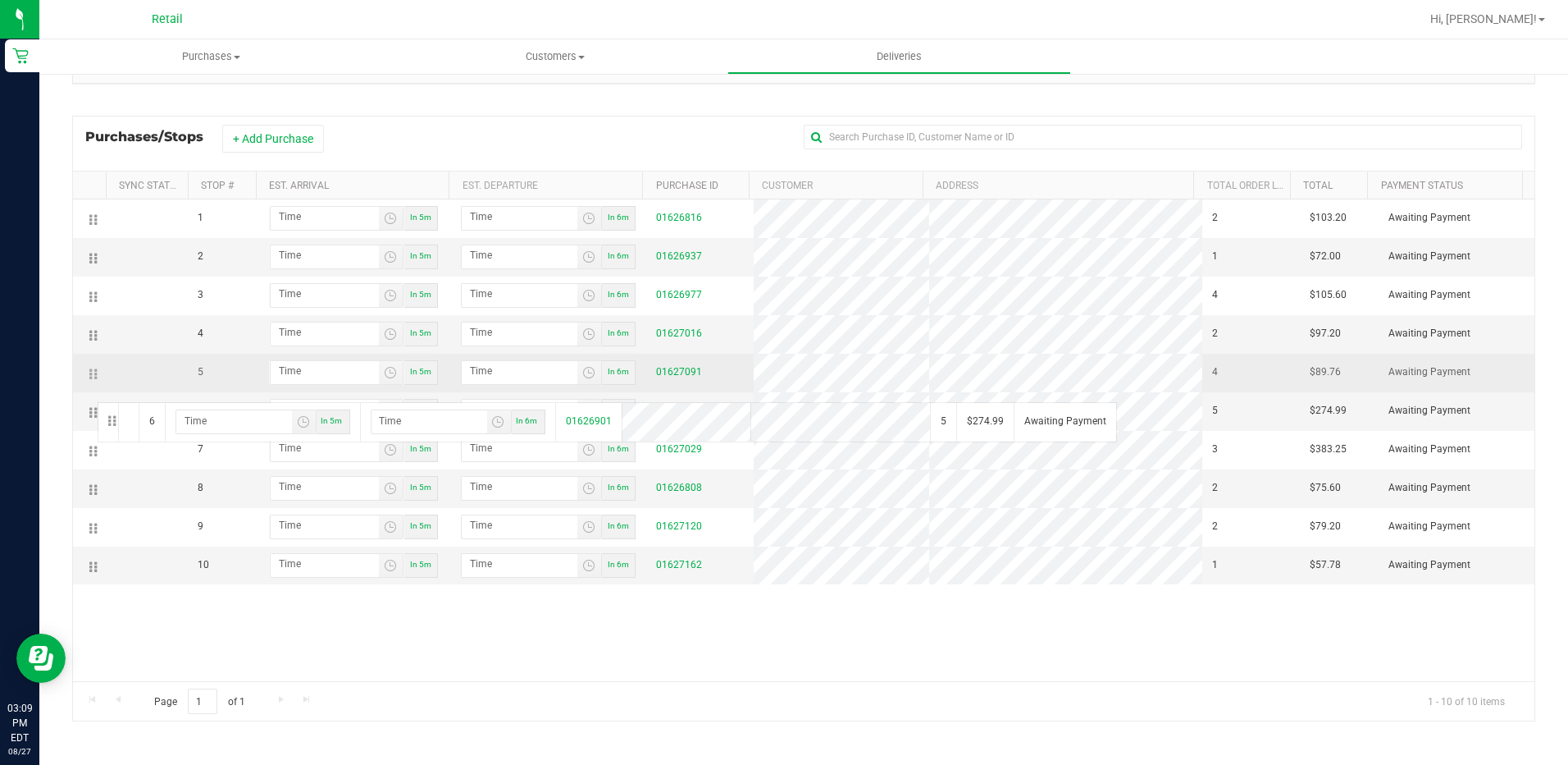
drag, startPoint x: 95, startPoint y: 414, endPoint x: 99, endPoint y: 371, distance: 43.2
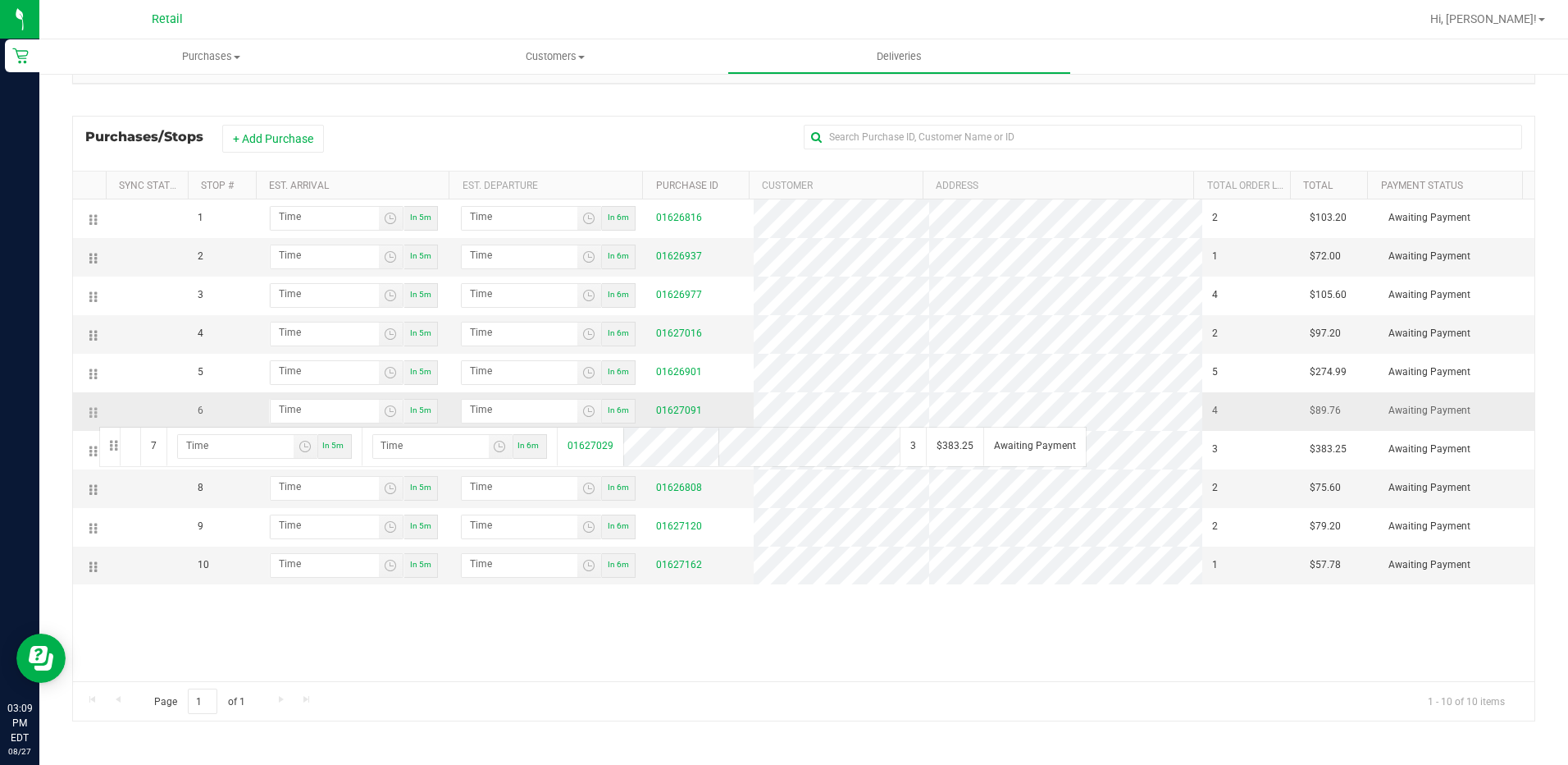
drag, startPoint x: 89, startPoint y: 452, endPoint x: 97, endPoint y: 415, distance: 37.9
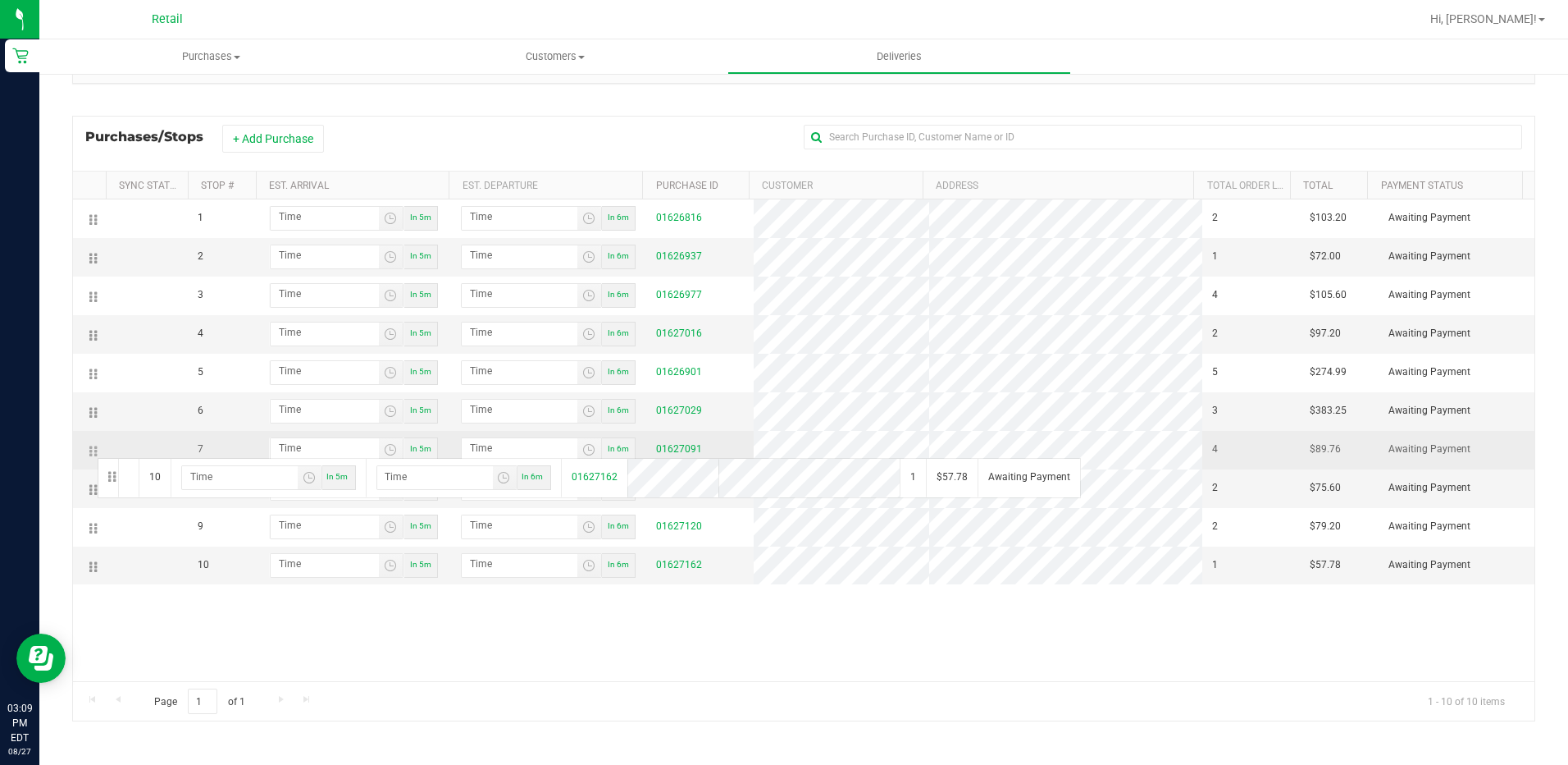
drag, startPoint x: 92, startPoint y: 573, endPoint x: 95, endPoint y: 456, distance: 117.0
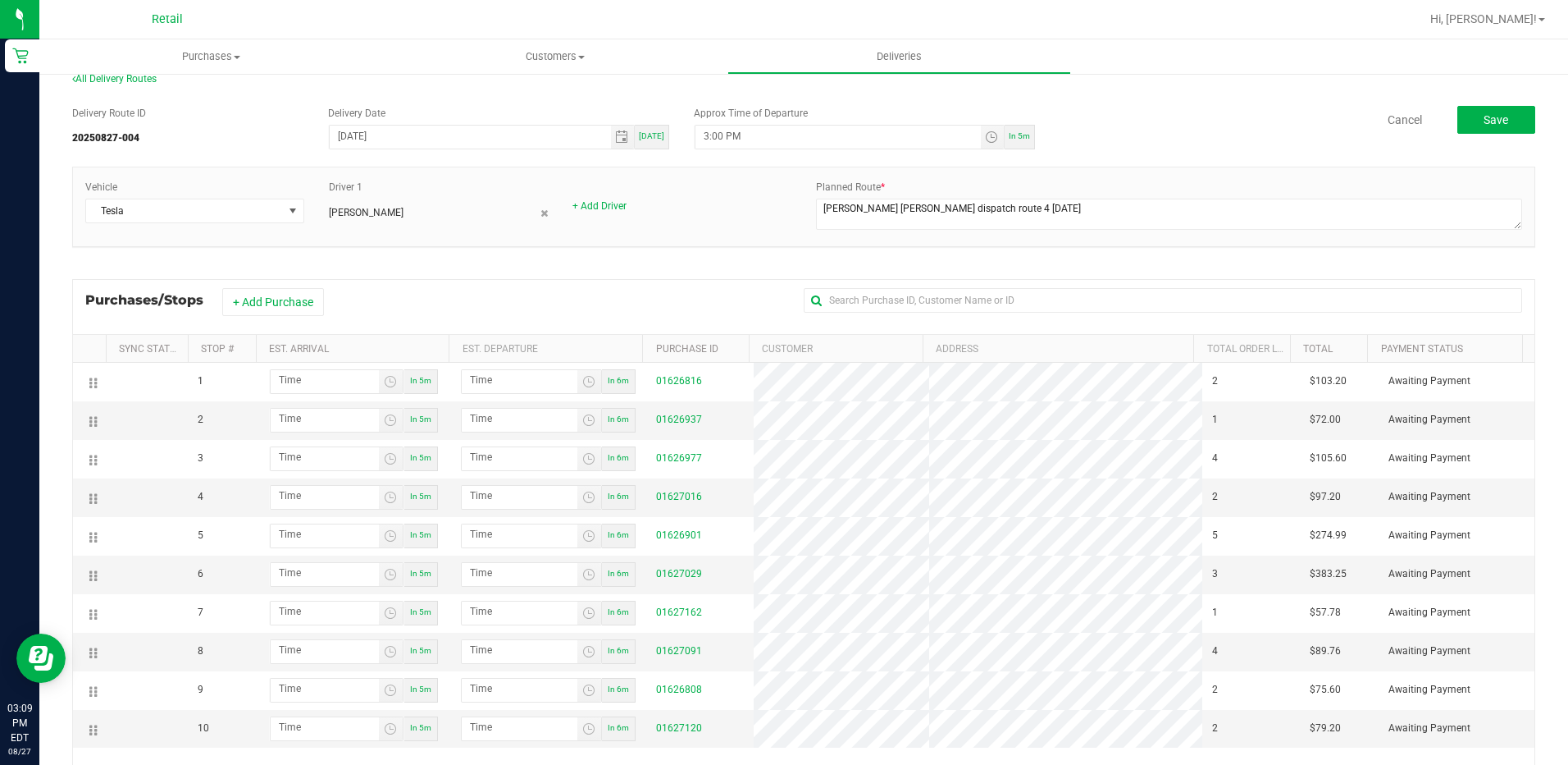
scroll to position [31, 0]
click at [267, 308] on button "+ Add Purchase" at bounding box center [273, 303] width 102 height 28
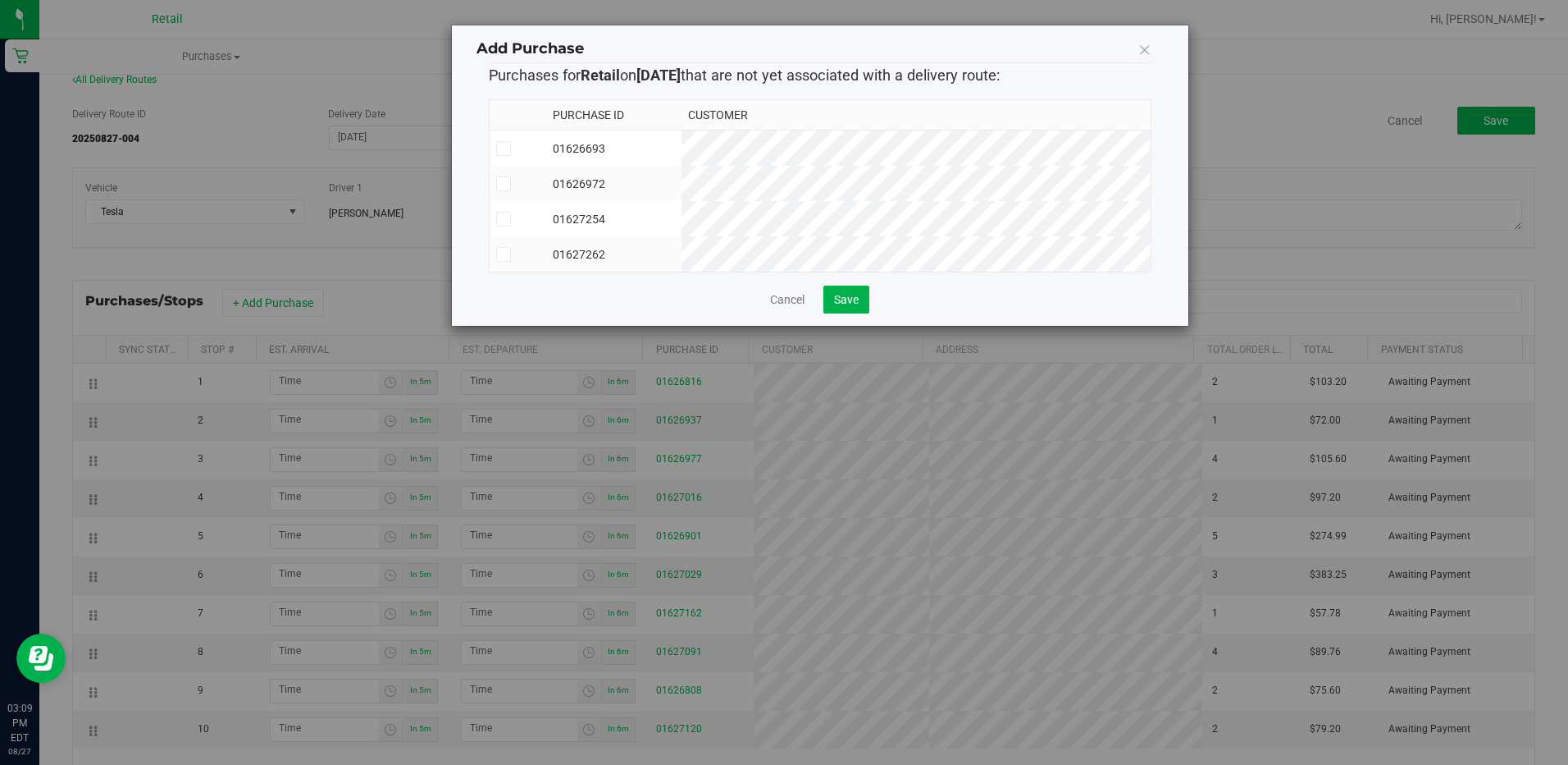
click at [682, 250] on td "01627262" at bounding box center [614, 254] width 136 height 35
click at [853, 313] on button "Save" at bounding box center [847, 299] width 46 height 28
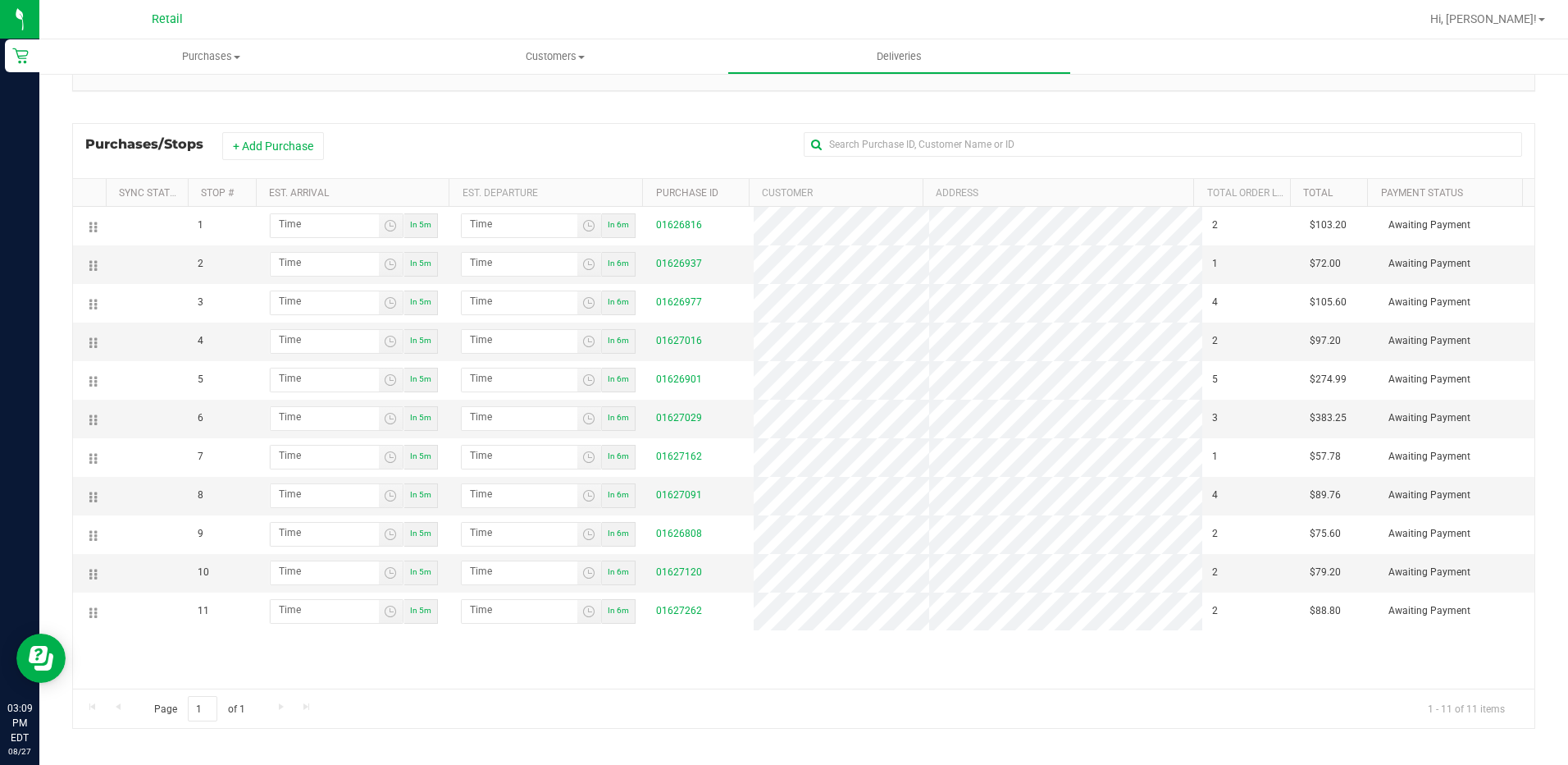
scroll to position [196, 0]
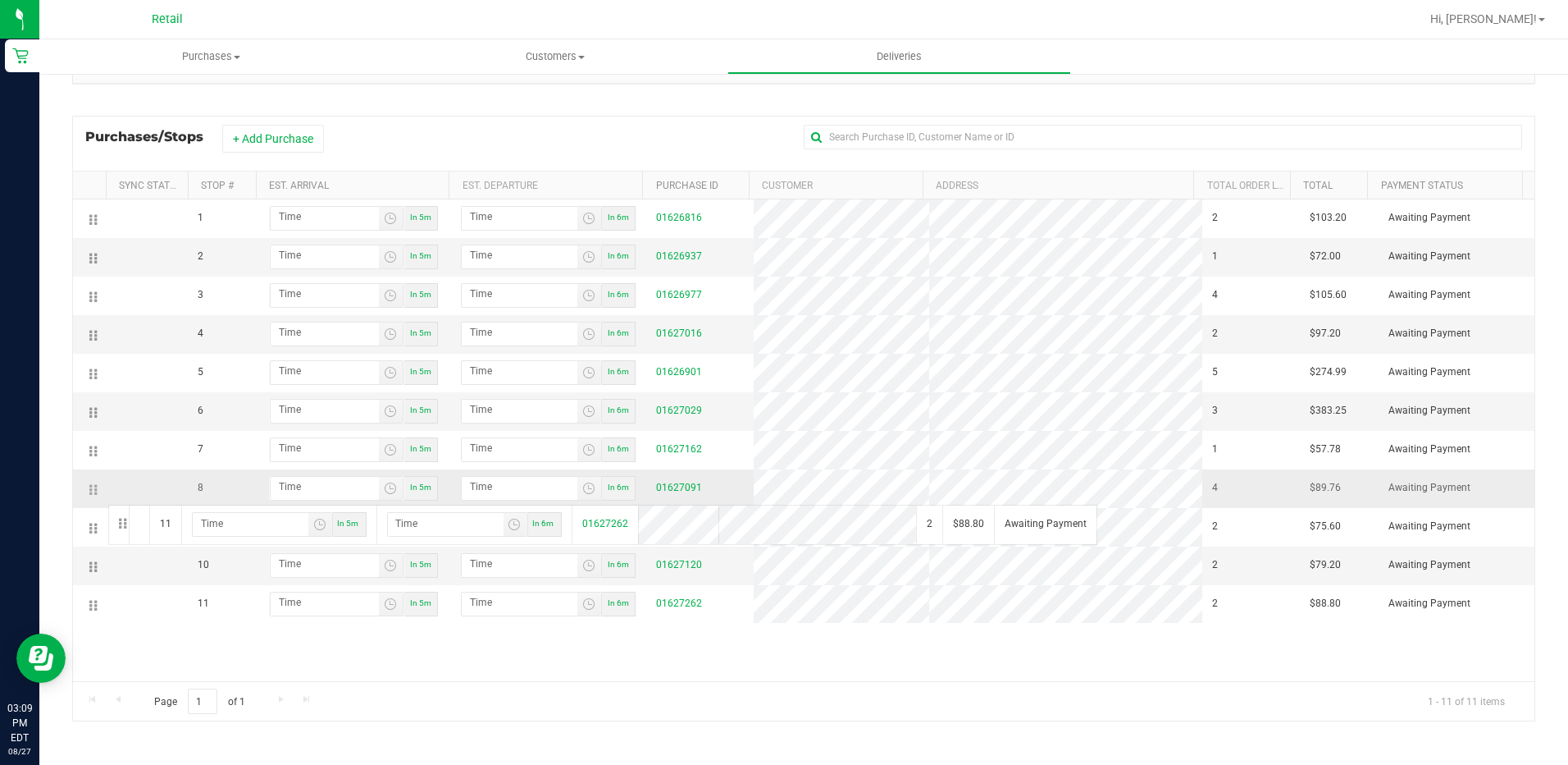
drag, startPoint x: 94, startPoint y: 606, endPoint x: 102, endPoint y: 496, distance: 110.3
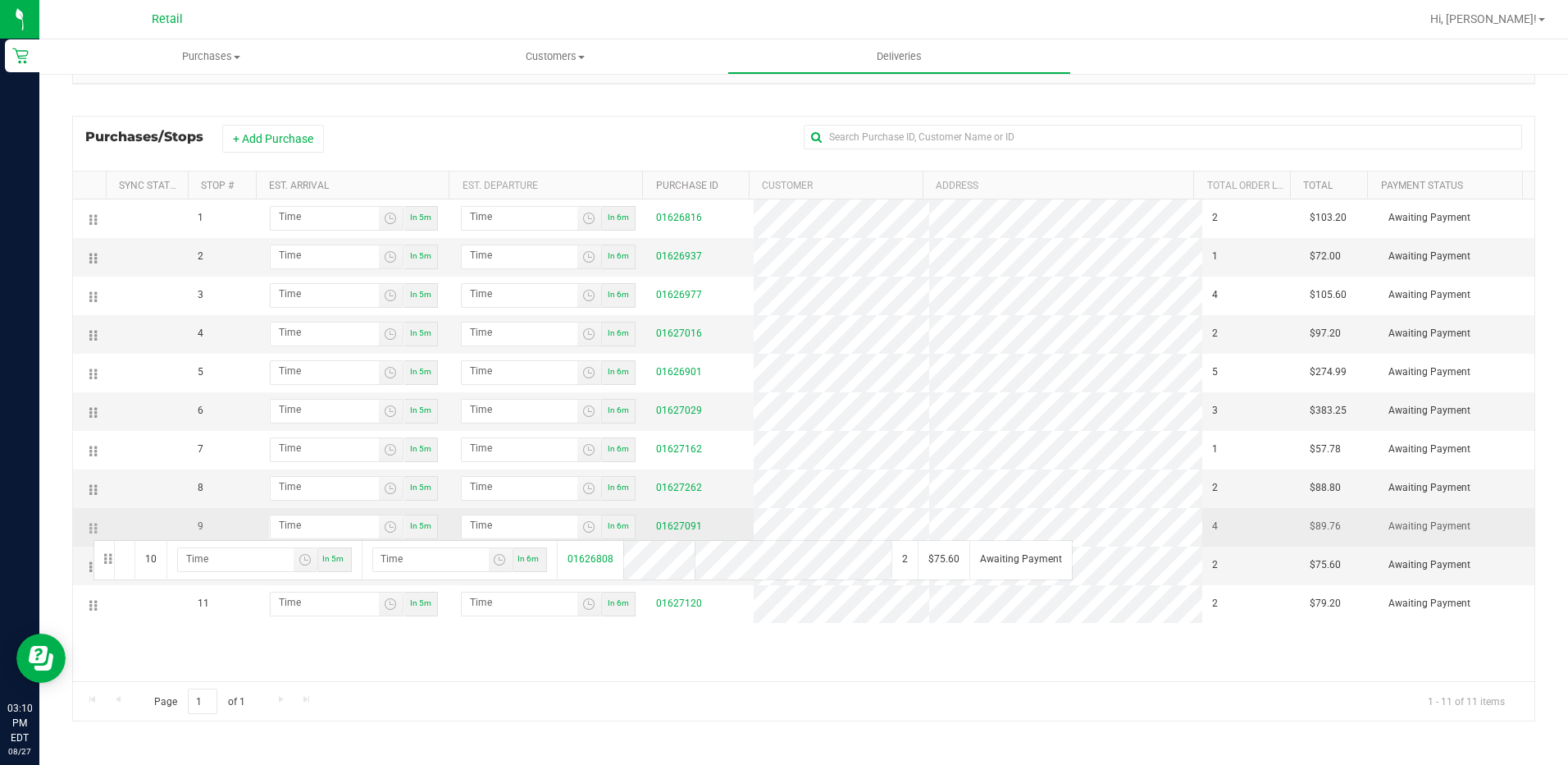
drag, startPoint x: 92, startPoint y: 570, endPoint x: 91, endPoint y: 532, distance: 38.0
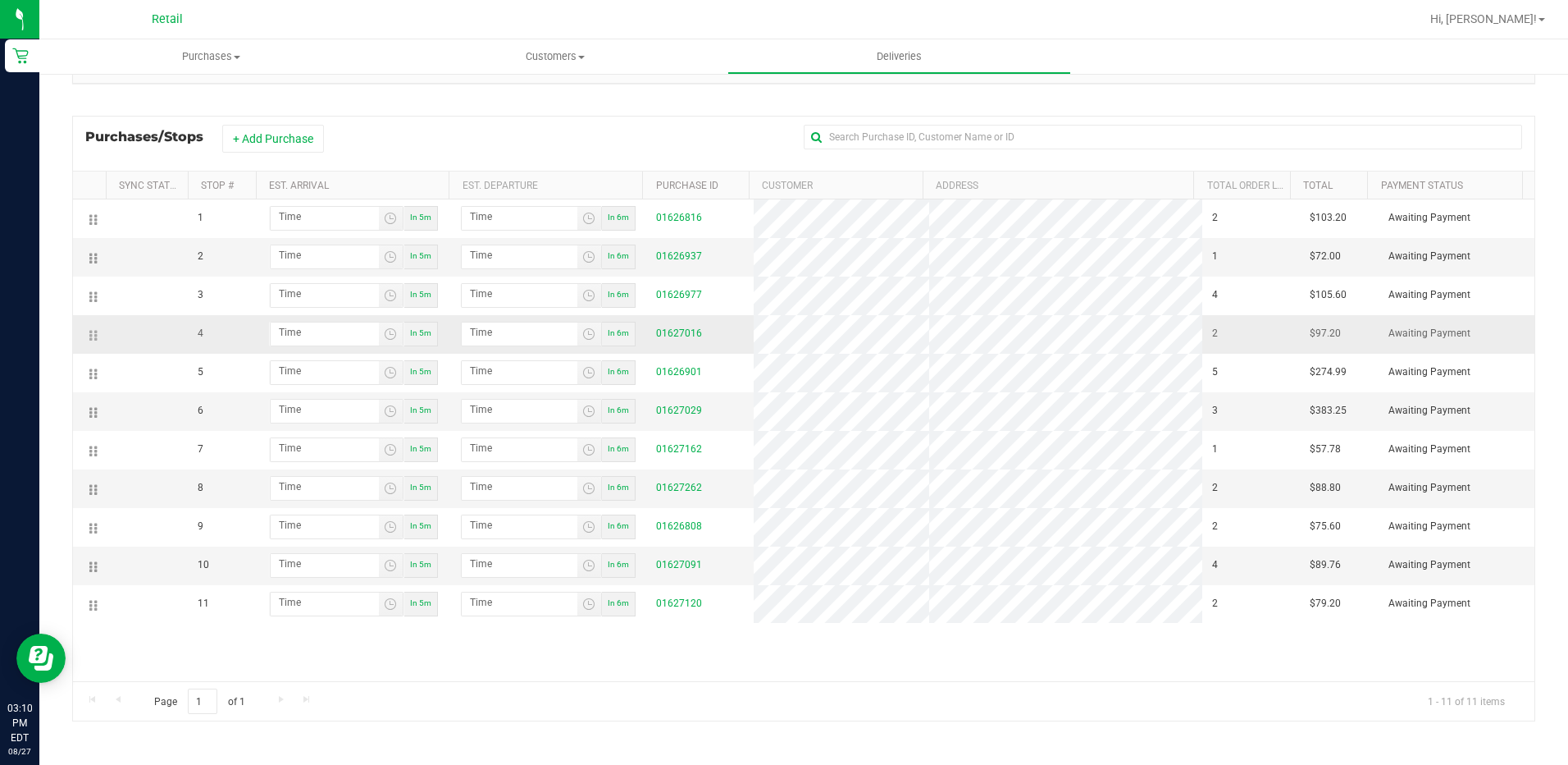
scroll to position [31, 0]
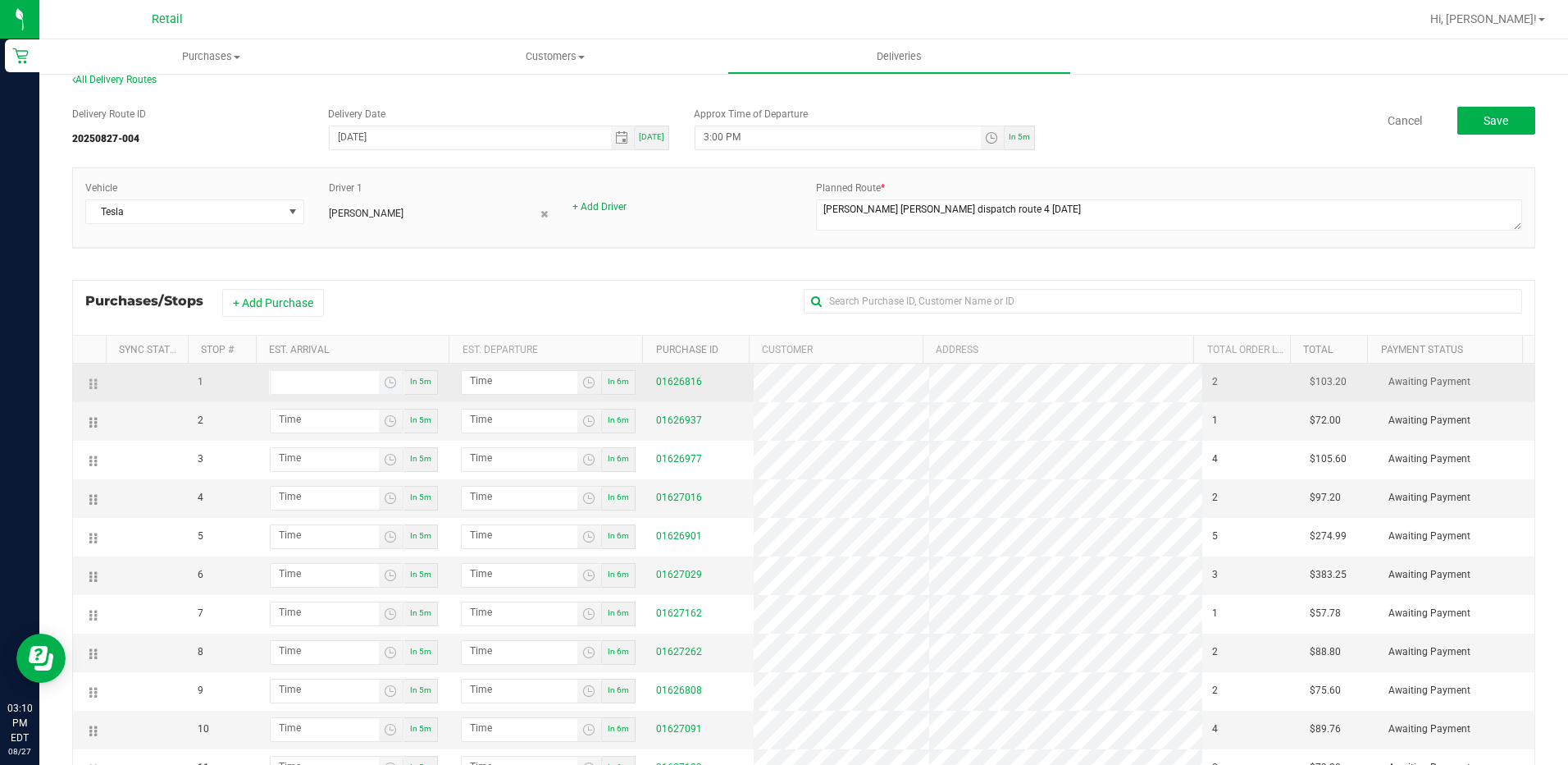
type input "hour:minute AM"
click at [301, 383] on input "hour:minute AM" at bounding box center [325, 381] width 108 height 21
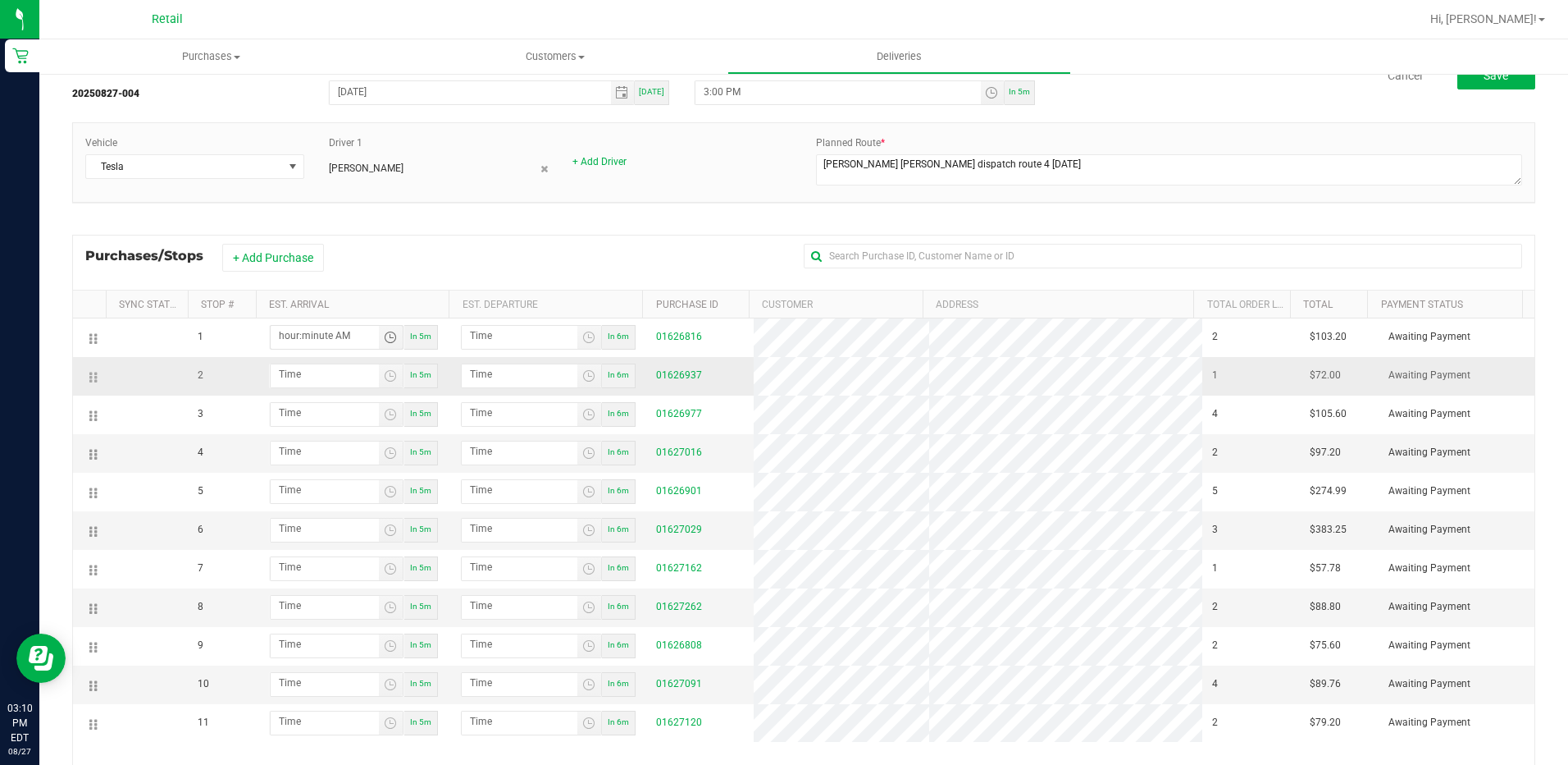
scroll to position [113, 0]
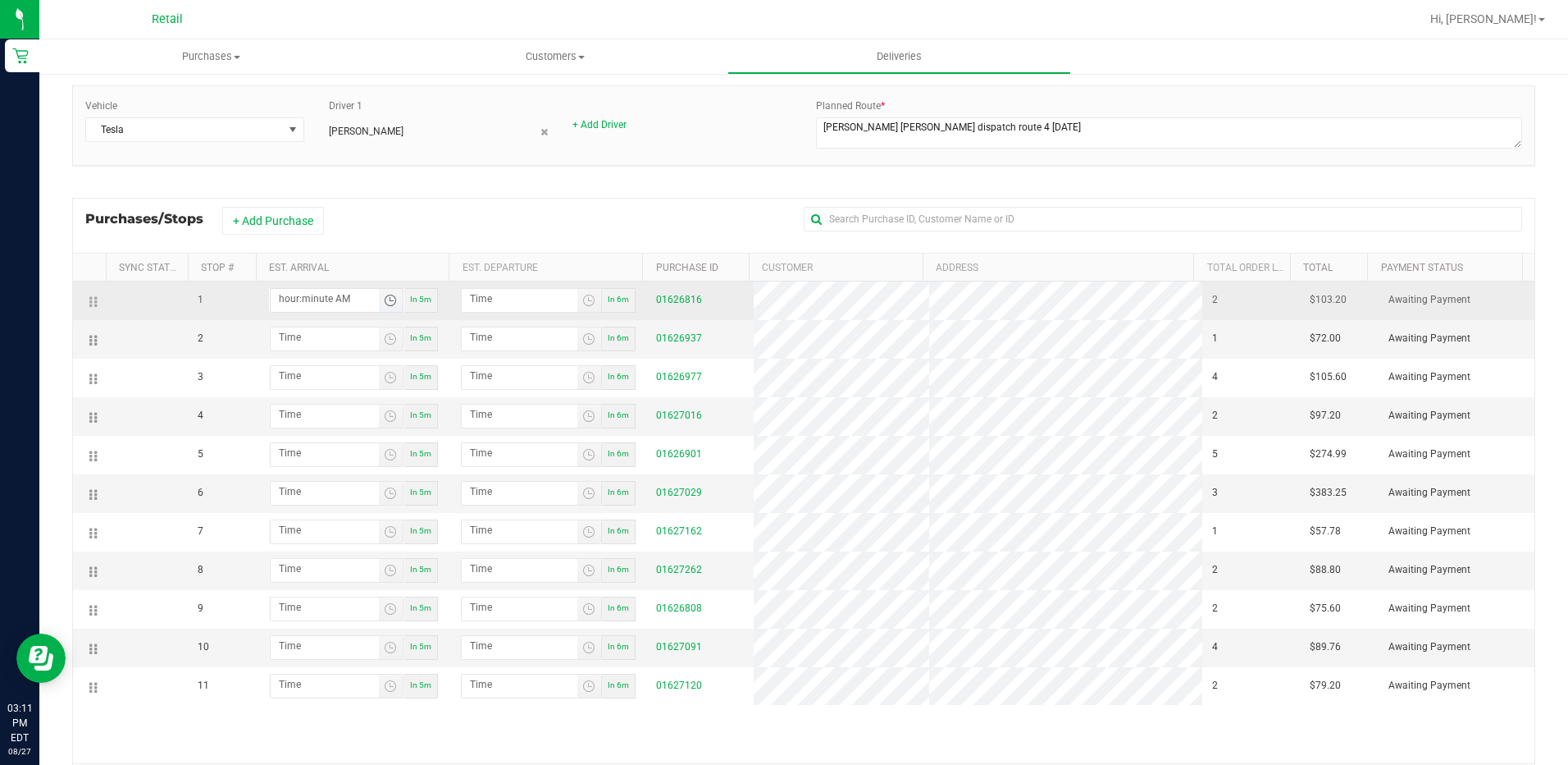
click at [298, 300] on input "hour:minute AM" at bounding box center [325, 299] width 108 height 21
type input "3:02 AM"
type input "3:03 AM"
type input "3:23 AM"
type input "3:24 AM"
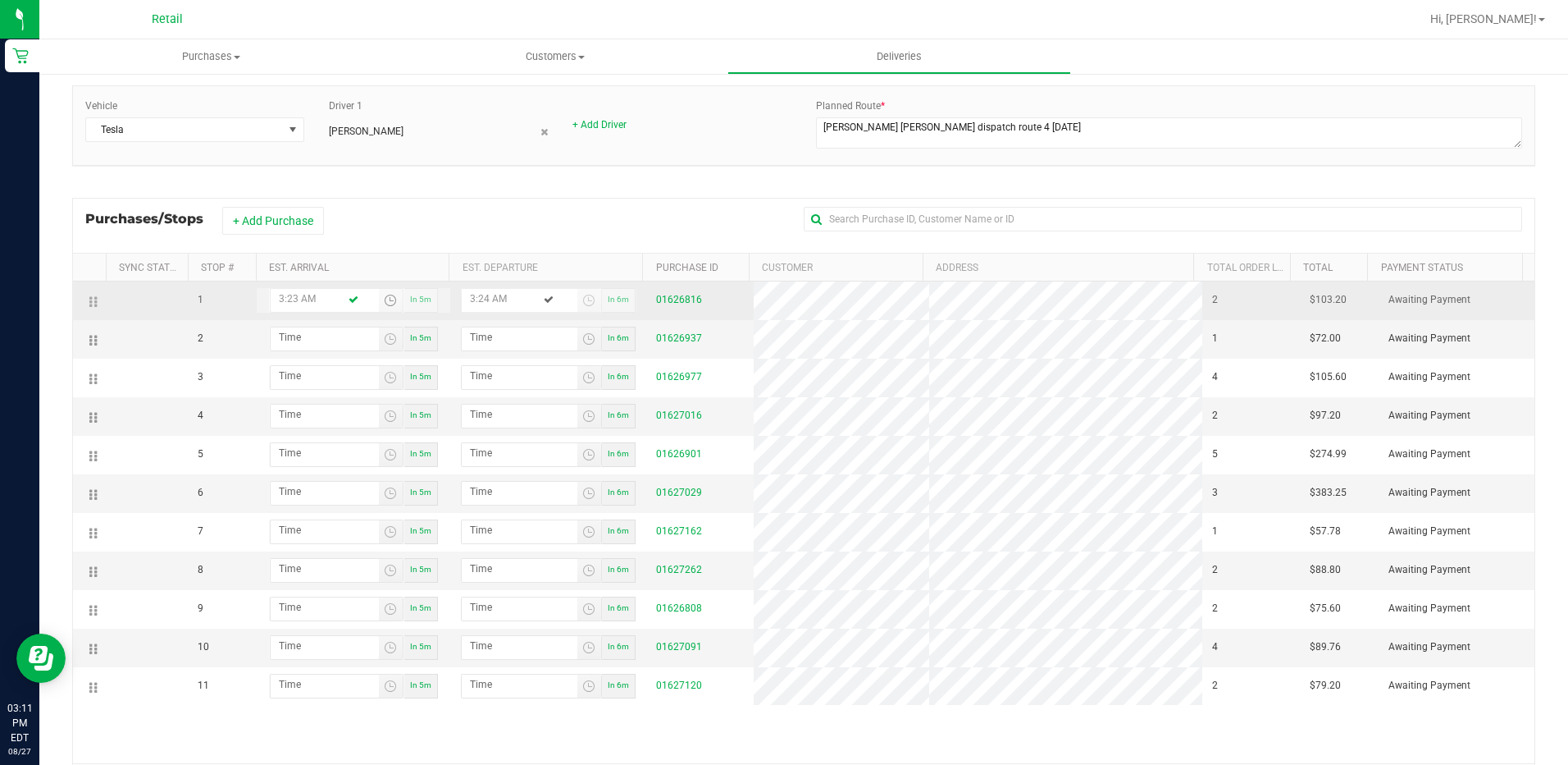
type input "3:23 PM"
type input "3:24 PM"
type input "3:23 PM"
type input "3:03 AM"
type input "3:04 AM"
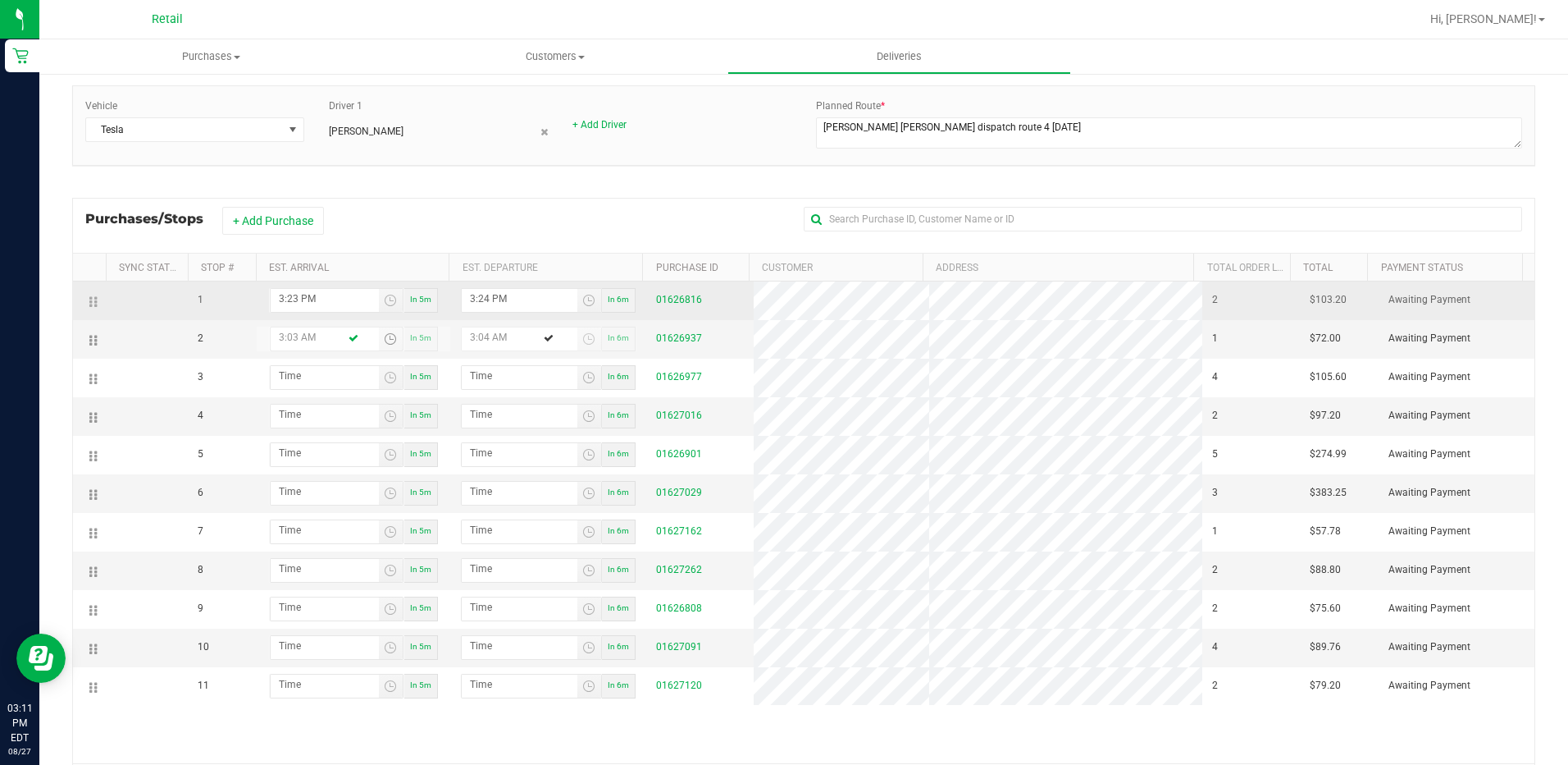
type input "3:37 AM"
type input "3:38 AM"
type input "3:37 PM"
type input "3:38 PM"
type input "3:37 PM"
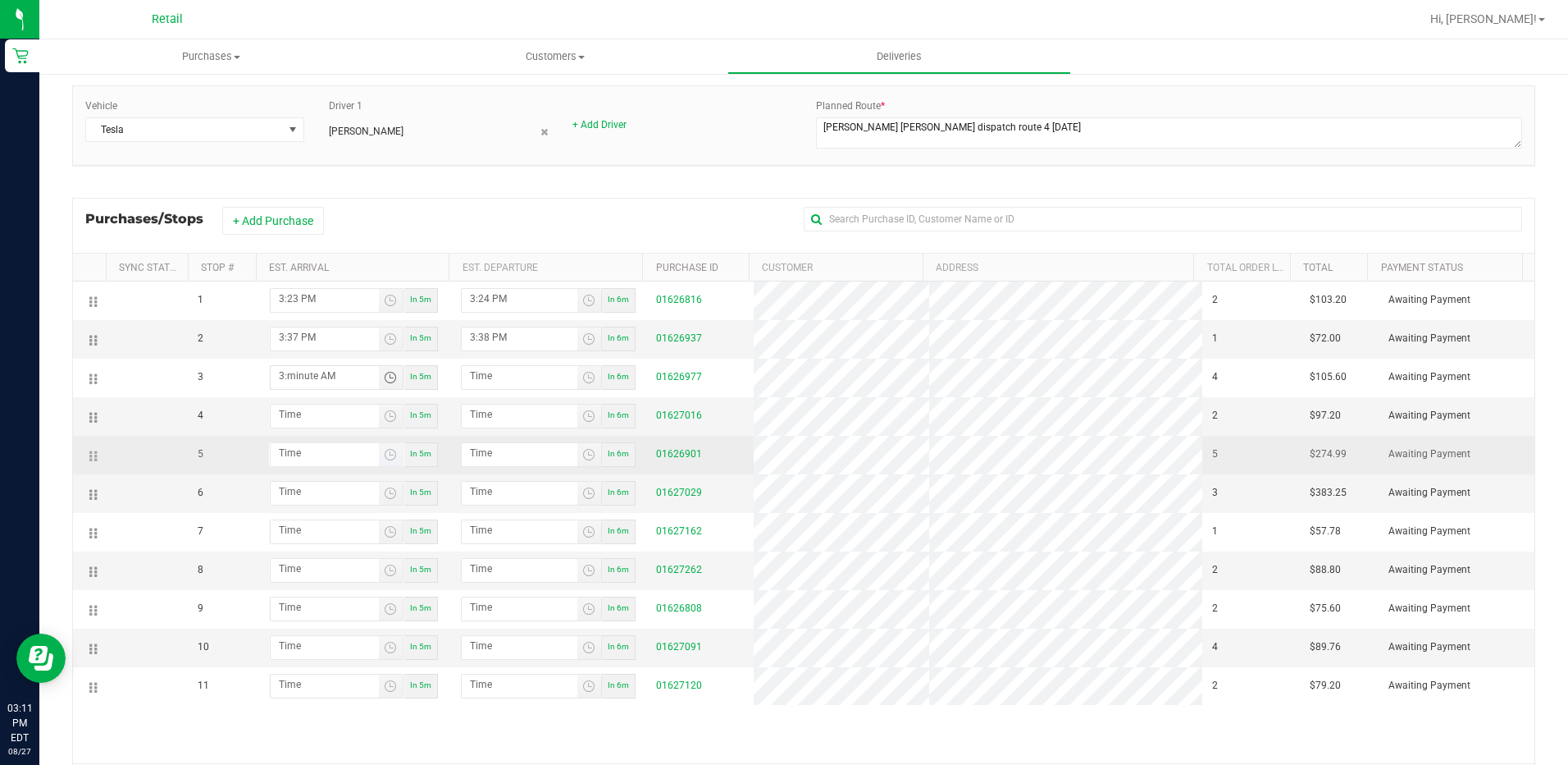
type input "3:04 AM"
type input "3:05 AM"
type input "3:49 AM"
type input "3:50 AM"
type input "3:49 PM"
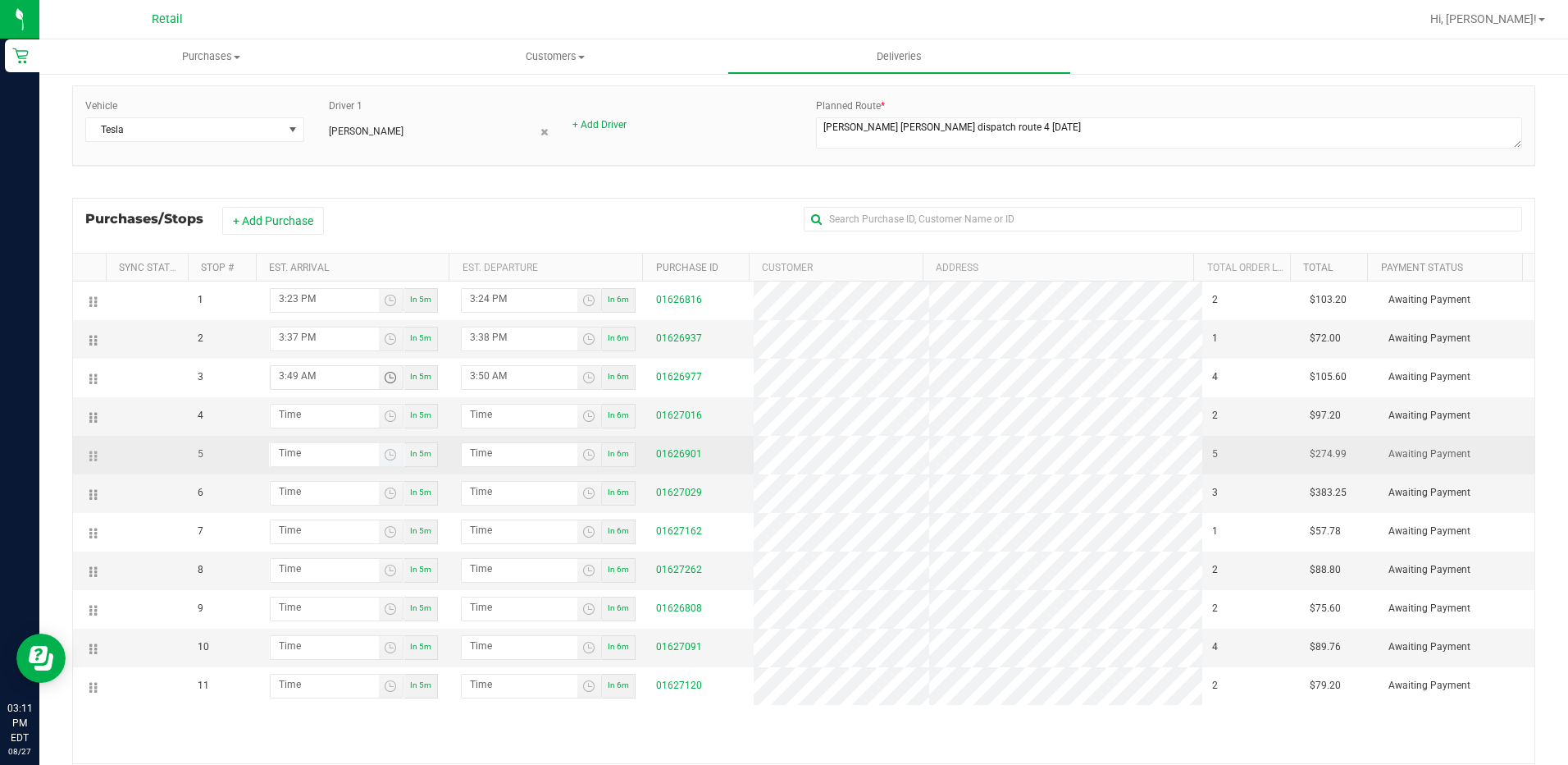
type input "3:50 PM"
type input "3:49 PM"
type input "4:00 AM"
type input "4:01 AM"
type input "4:05 AM"
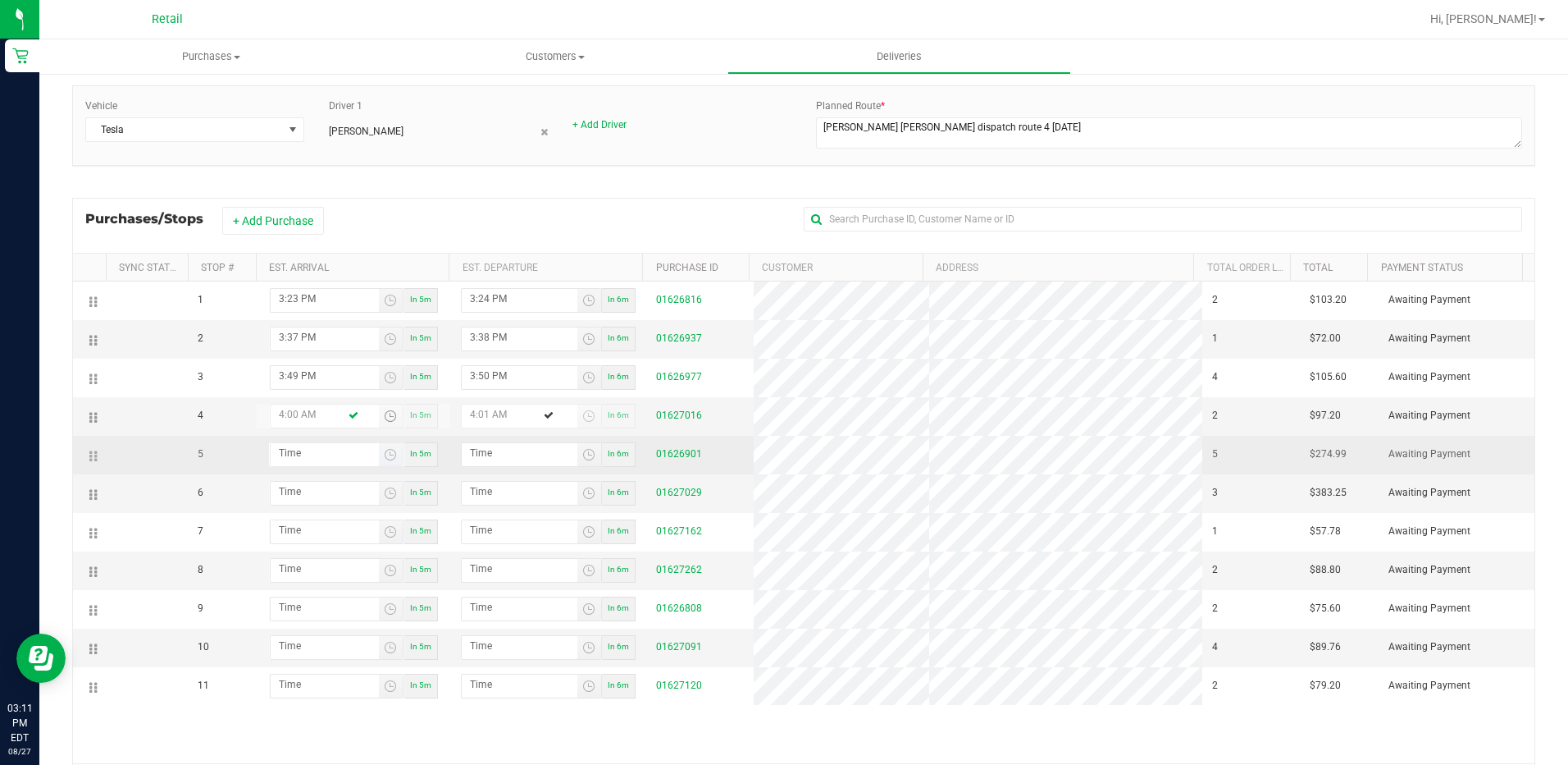
type input "4:06 AM"
type input "4:02 PM"
type input "4:03 PM"
type input "4:02 PM"
type input "4:03 AM"
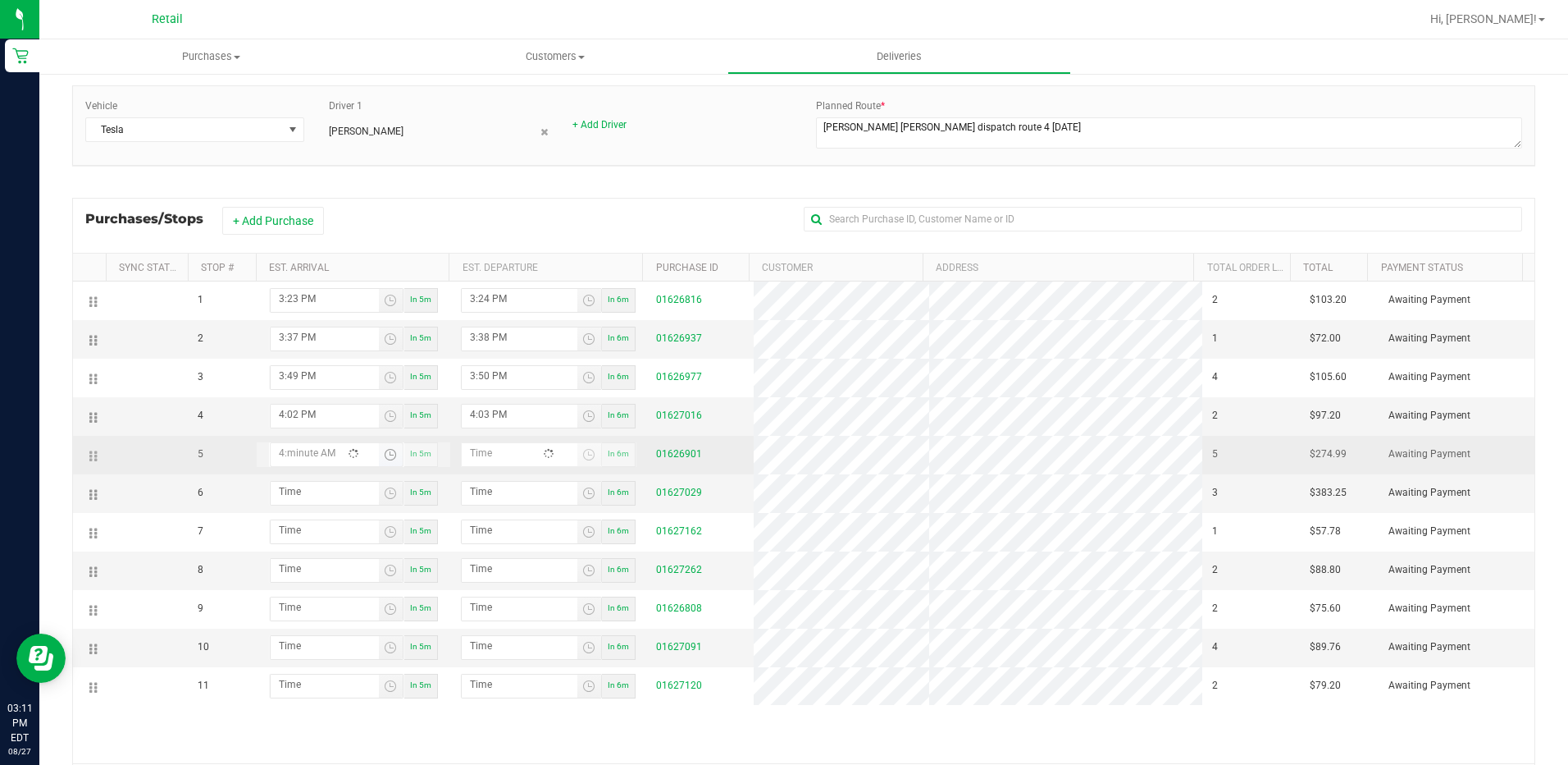
type input "4:04 AM"
type input "4:30 AM"
type input "4:31 AM"
type input "4:30 PM"
type input "4:31 PM"
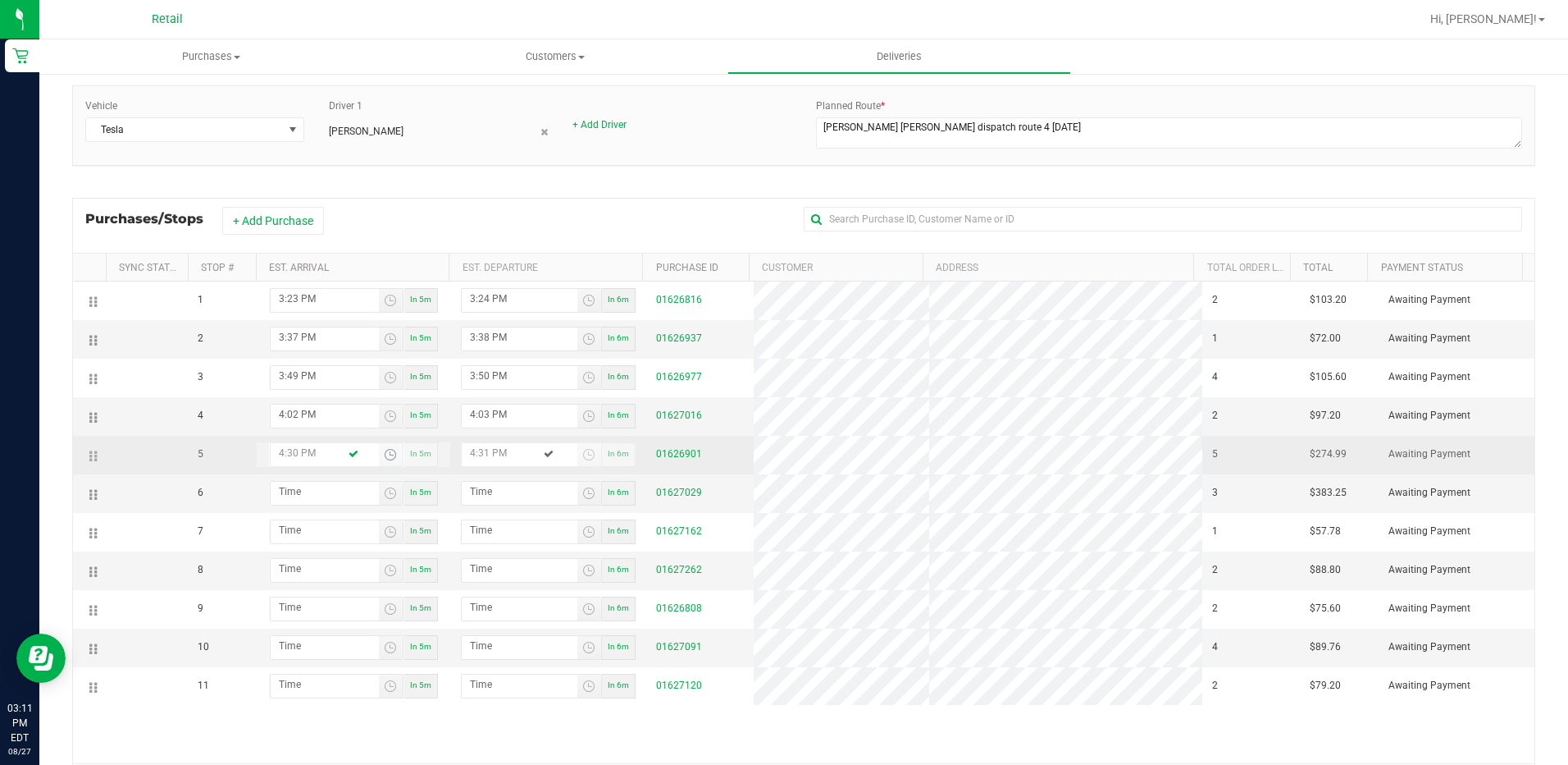
type input "4:30 PM"
type input "4:05 AM"
type input "4:06 AM"
type input "4:58 AM"
type input "4:59 AM"
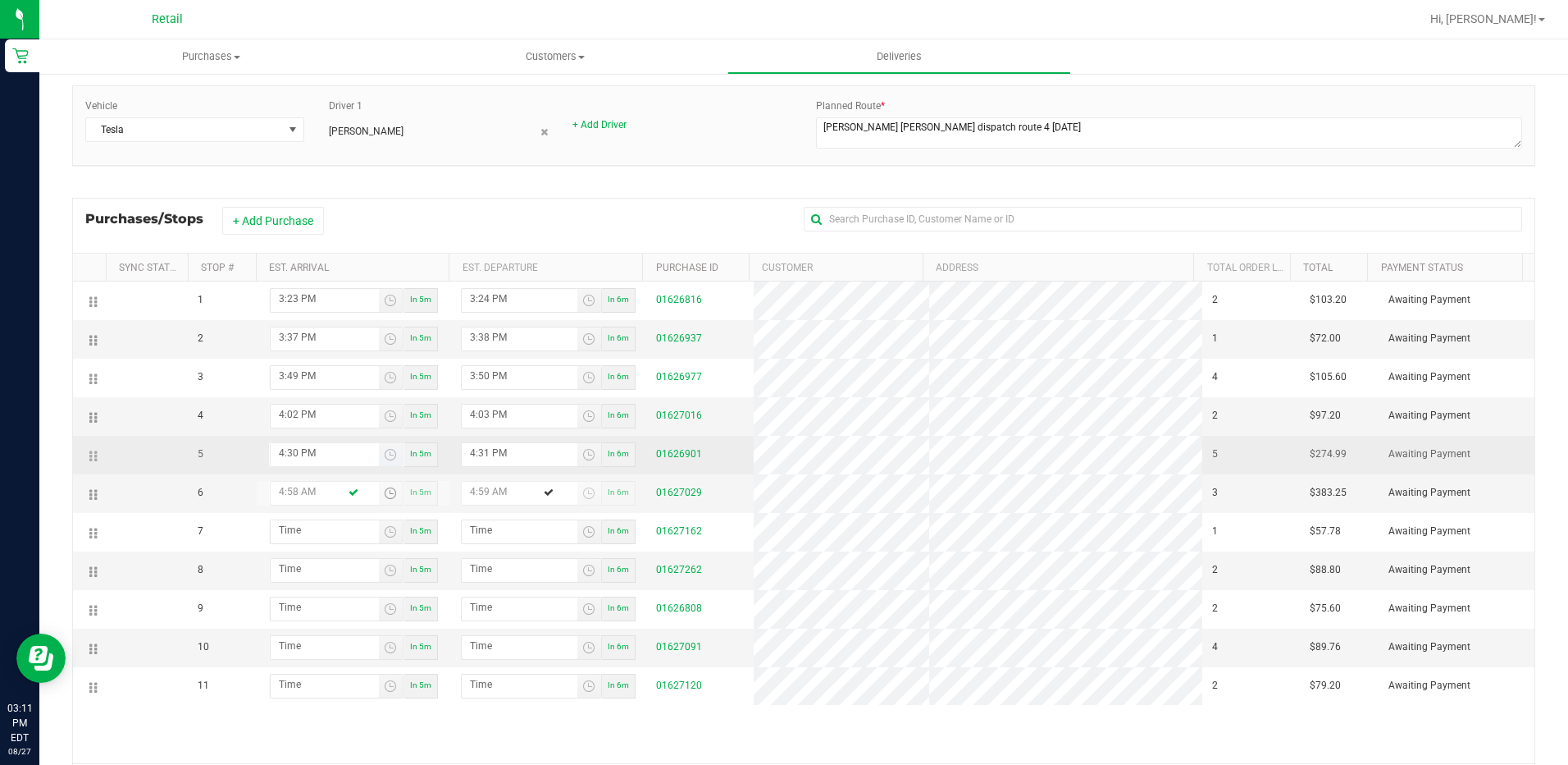
type input "4:58 PM"
type input "4:59 PM"
type input "4:58 PM"
type input "5:01 AM"
type input "5:02 AM"
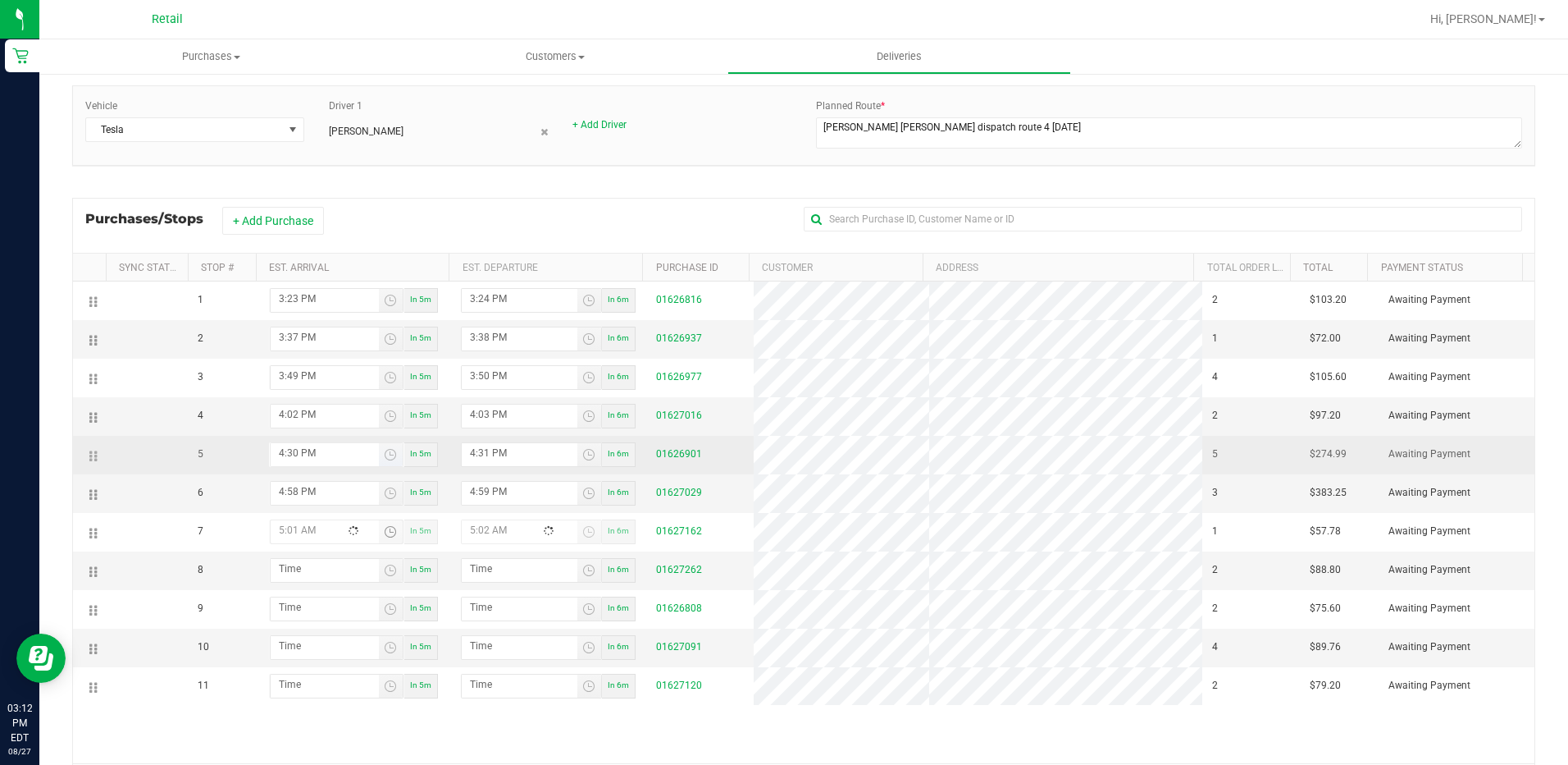
type input "5:13 AM"
type input "5:14 AM"
type input "5:13 PM"
type input "5:14 PM"
type input "5:13 PM"
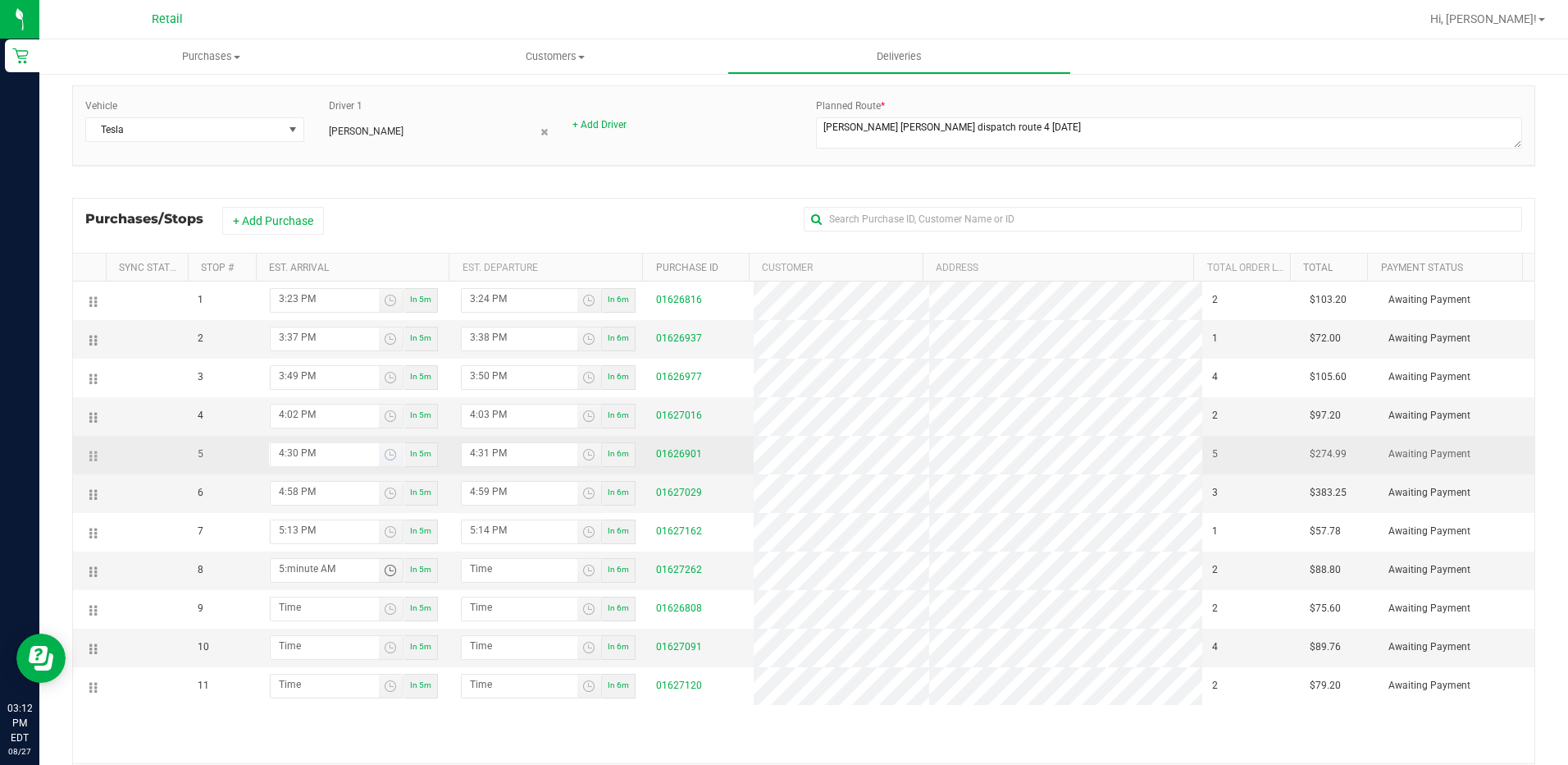
type input "5:02 AM"
type input "5:03 AM"
type input "5:22 AM"
type input "5:23 AM"
type input "5:22 PM"
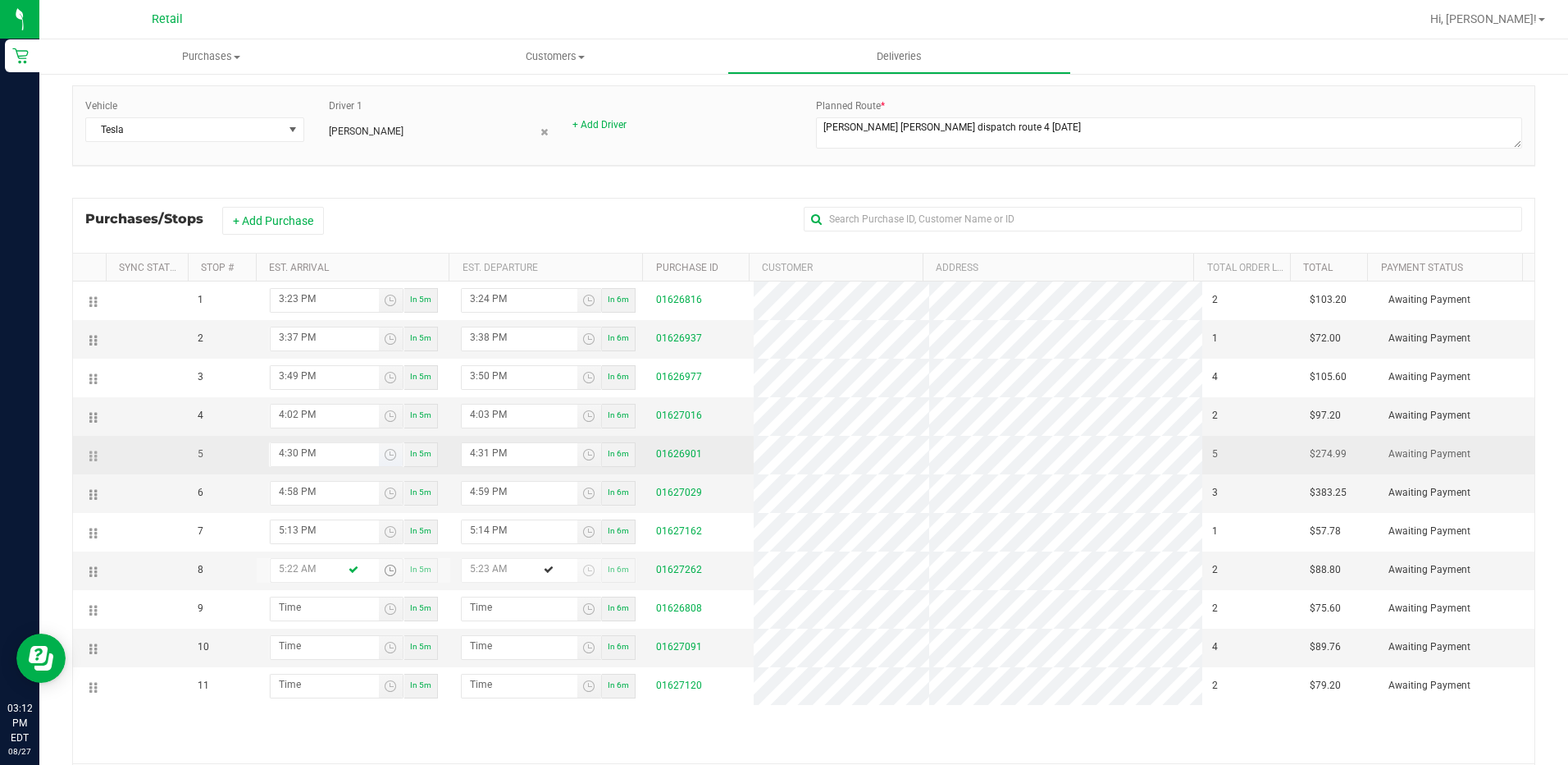
type input "5:23 PM"
type input "5:22 PM"
type input "5:03 AM"
type input "5:04 AM"
type input "5:34 AM"
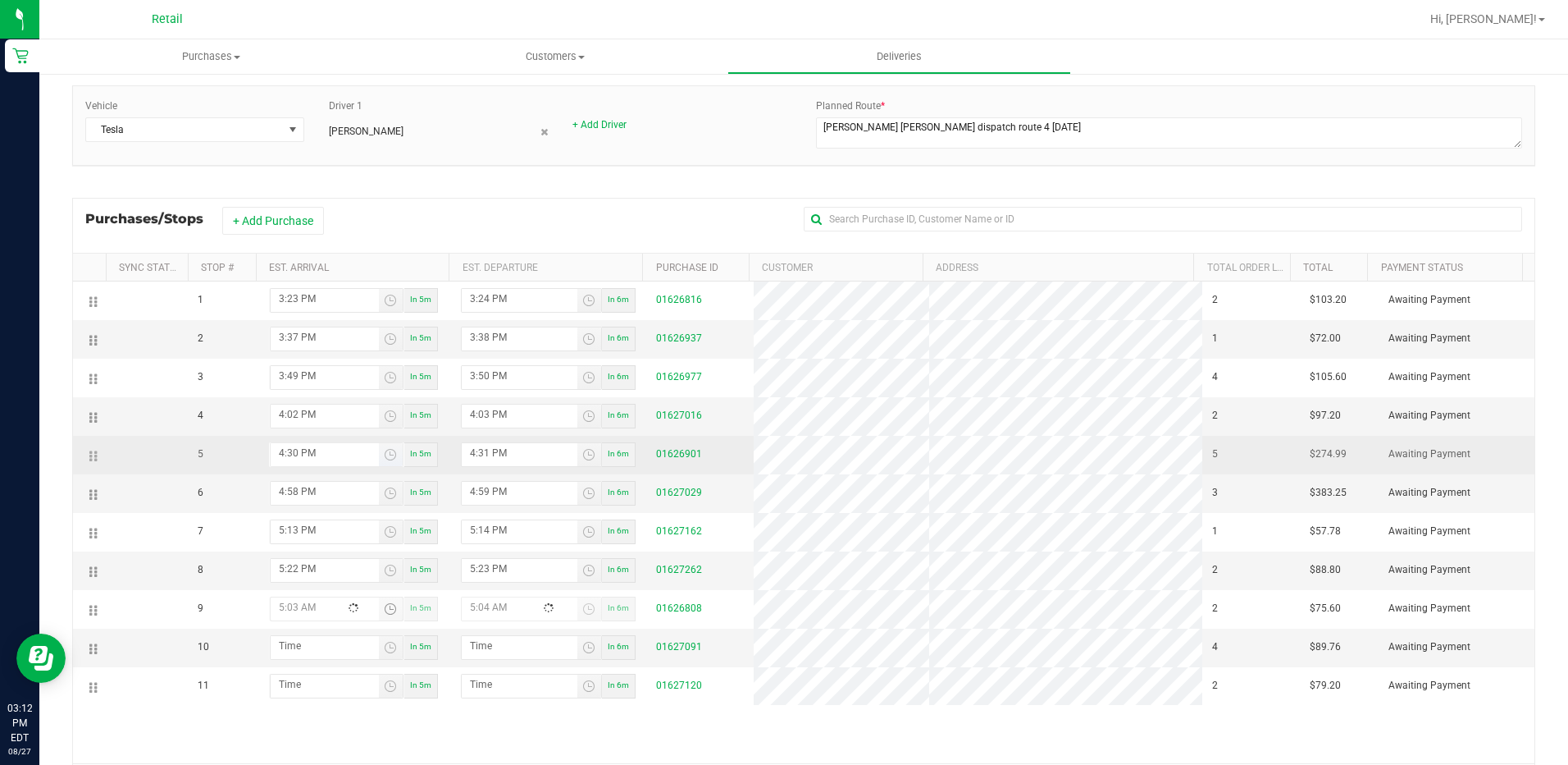
type input "5:35 AM"
type input "5:34 PM"
type input "5:35 PM"
type input "5:34 PM"
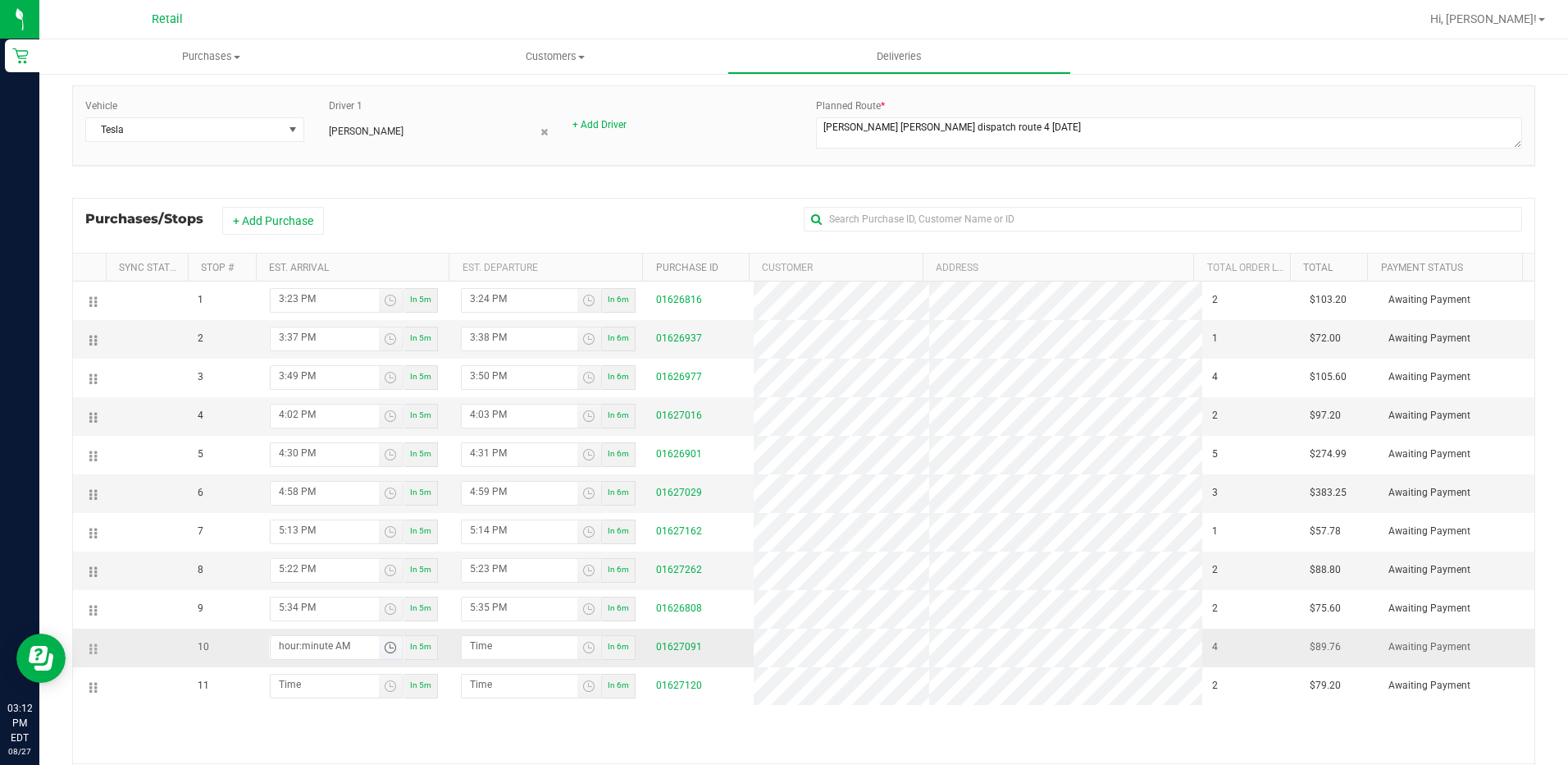
click at [285, 642] on input "hour:minute AM" at bounding box center [325, 646] width 108 height 21
type input "5:05 AM"
type input "5:06 AM"
type input "5:55 AM"
type input "5:56 AM"
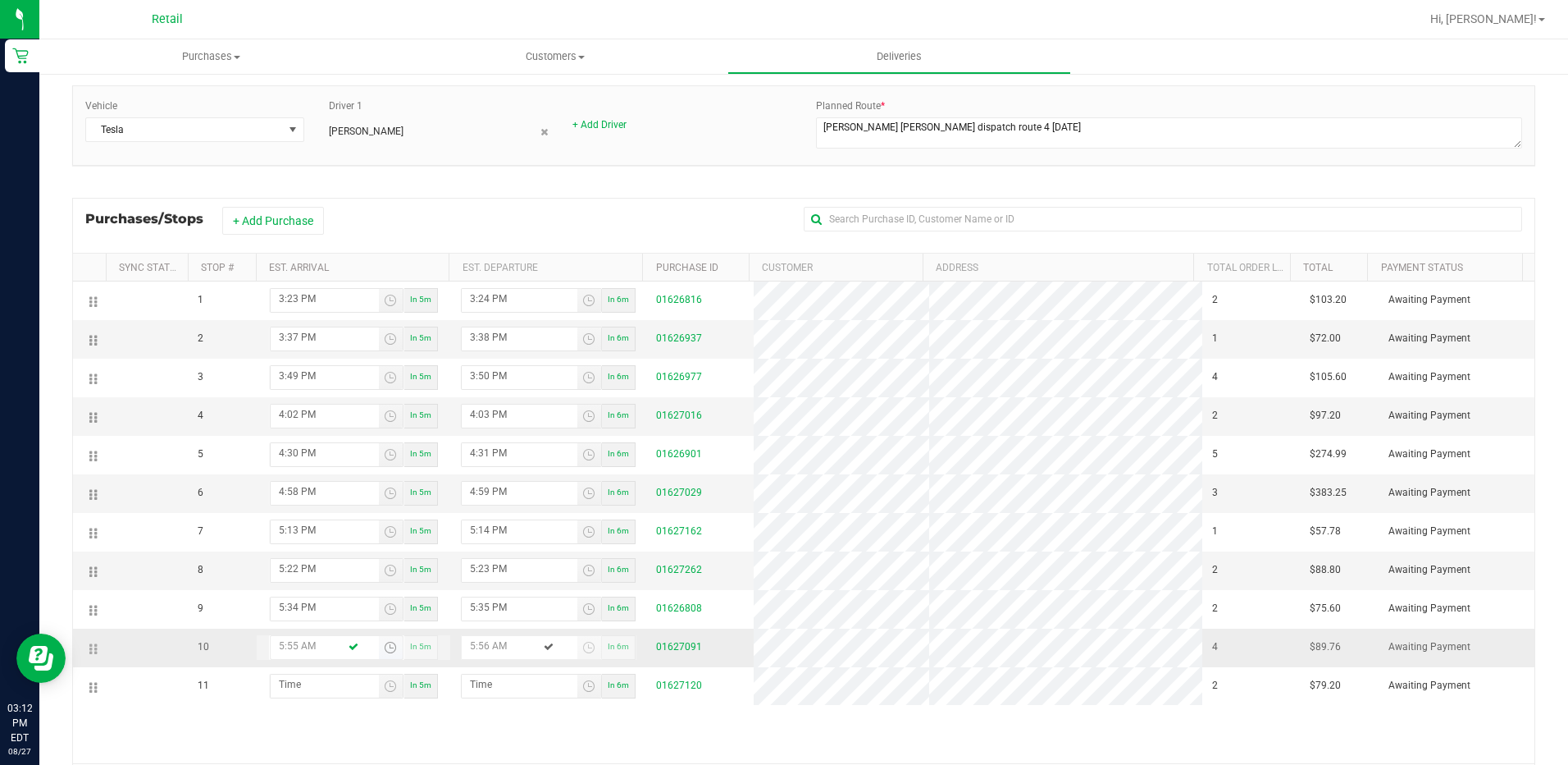
type input "5:55 PM"
type input "5:56 PM"
type input "5:55 PM"
type input "6:01 AM"
type input "6:02 AM"
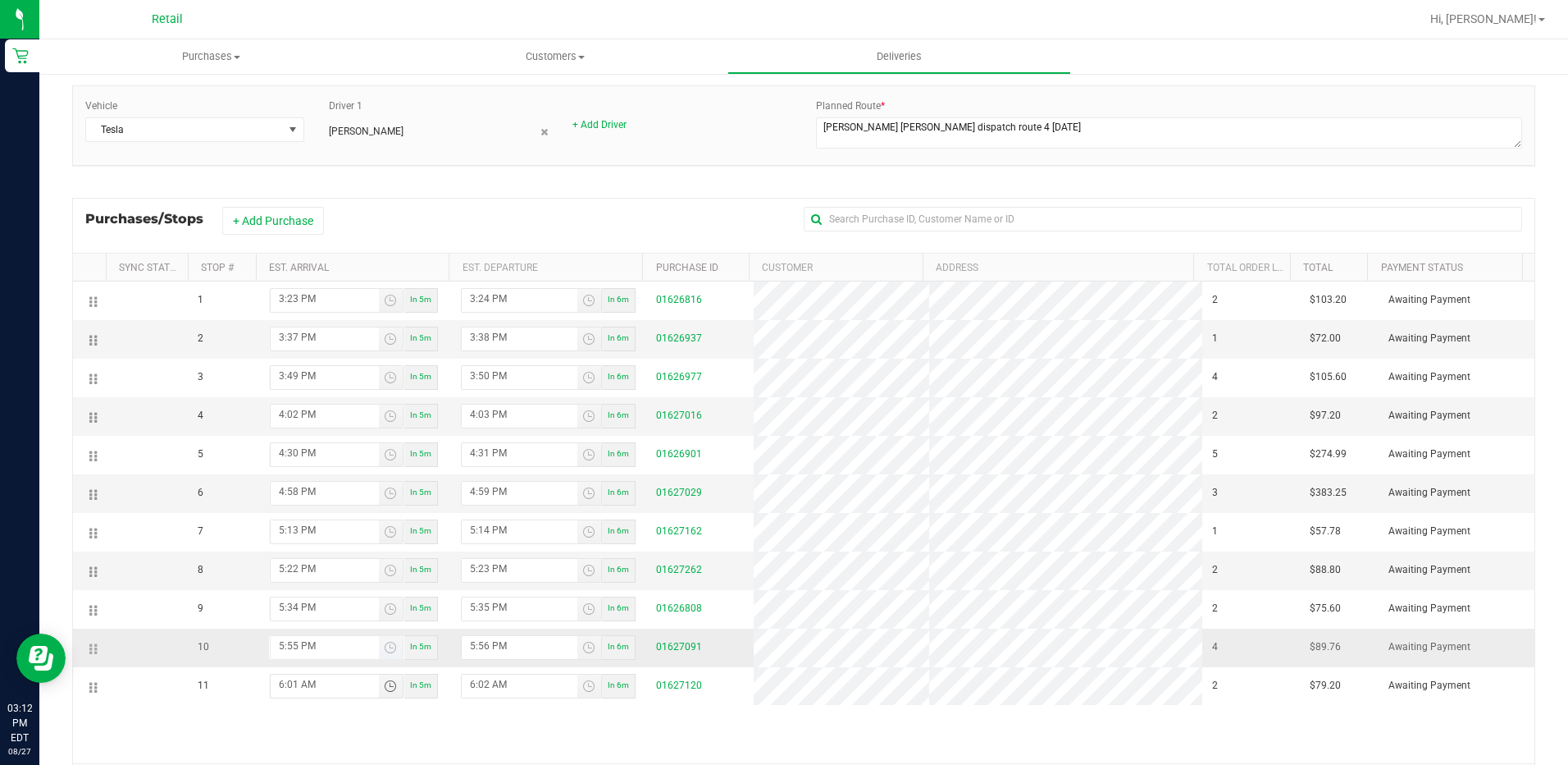
type input "6:12 AM"
type input "6:13 AM"
type input "6:12 PM"
type input "6:13 PM"
type input "6:12 PM"
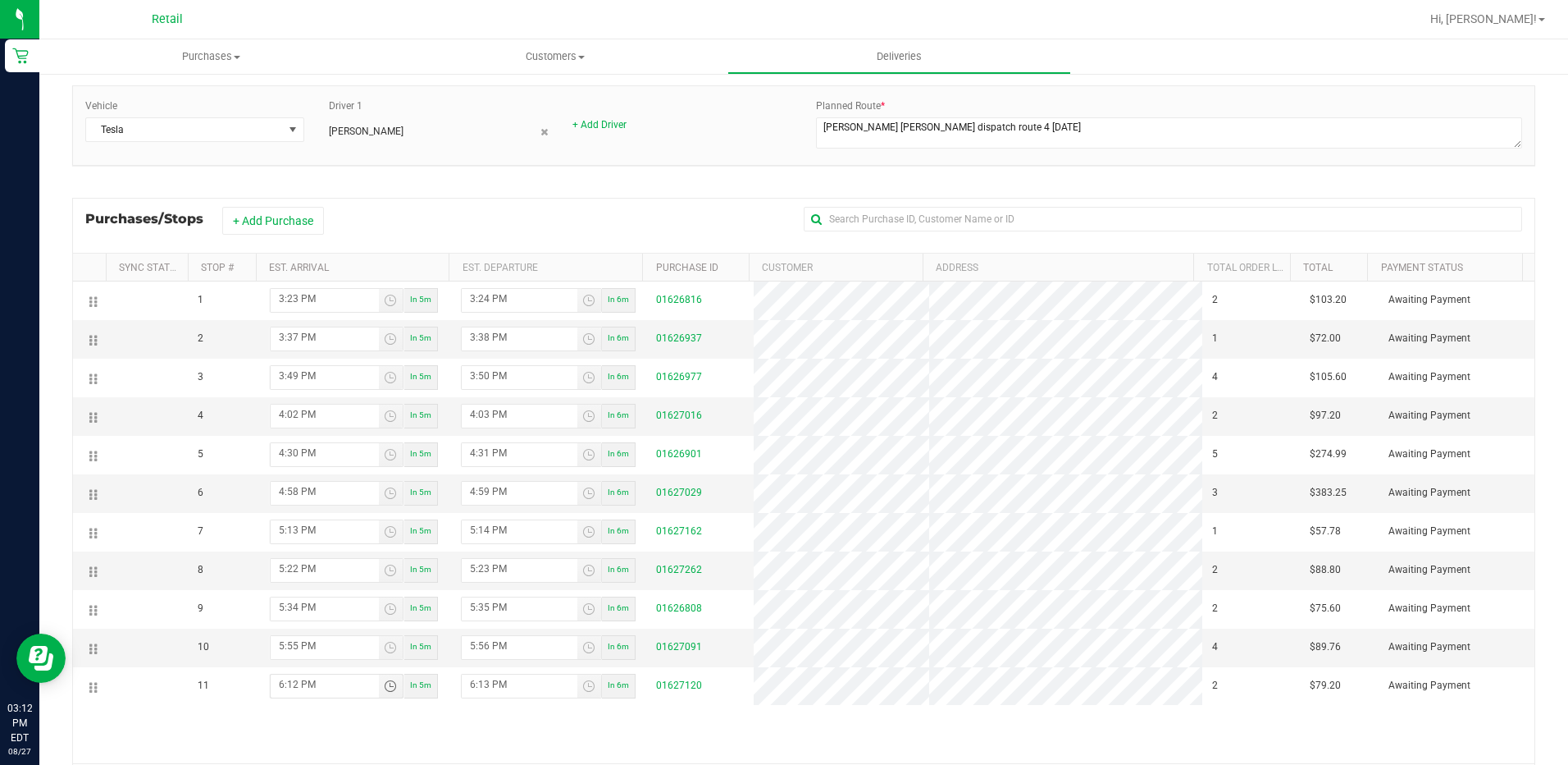
click at [812, 730] on div "1 3:23 PM In 5m 3:24 PM In 6m 01626816 2 $103.20 Awaiting Payment 2 3:37 PM In …" at bounding box center [803, 522] width 1462 height 482
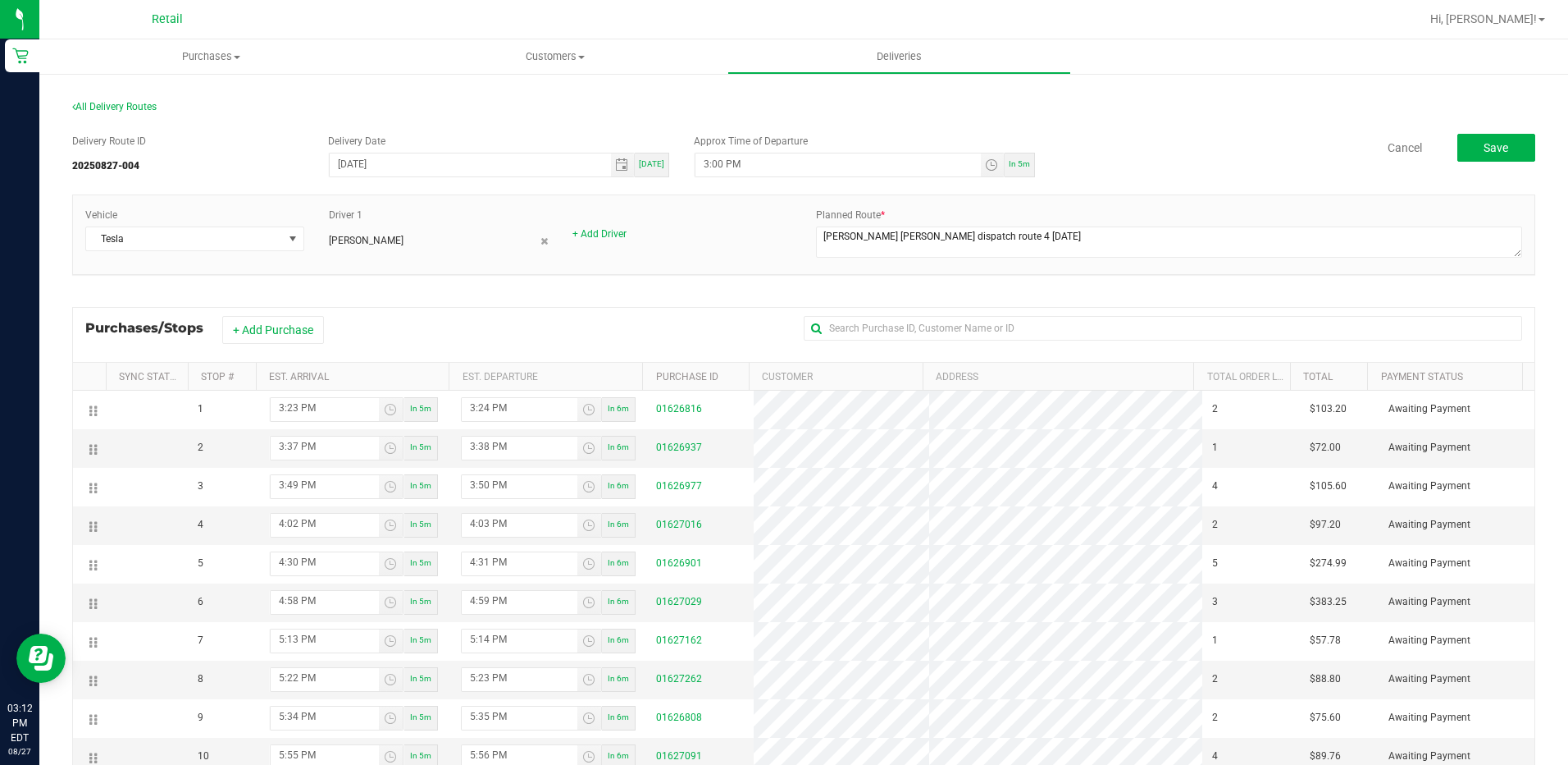
scroll to position [0, 0]
click at [1484, 150] on span "Save" at bounding box center [1496, 151] width 25 height 13
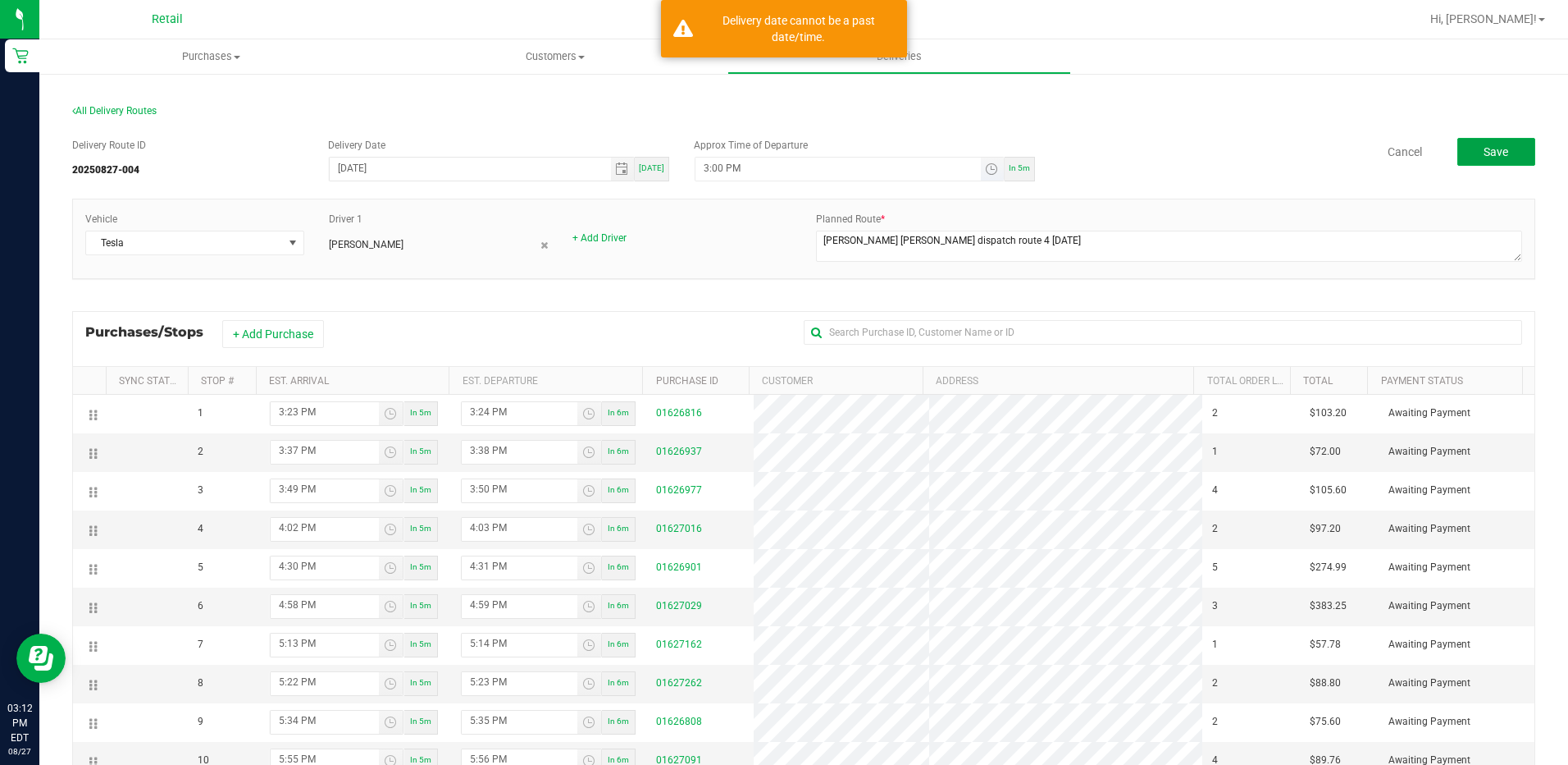
click at [984, 176] on span "Toggle time list" at bounding box center [993, 169] width 24 height 23
click at [721, 353] on span "3" at bounding box center [724, 352] width 6 height 11
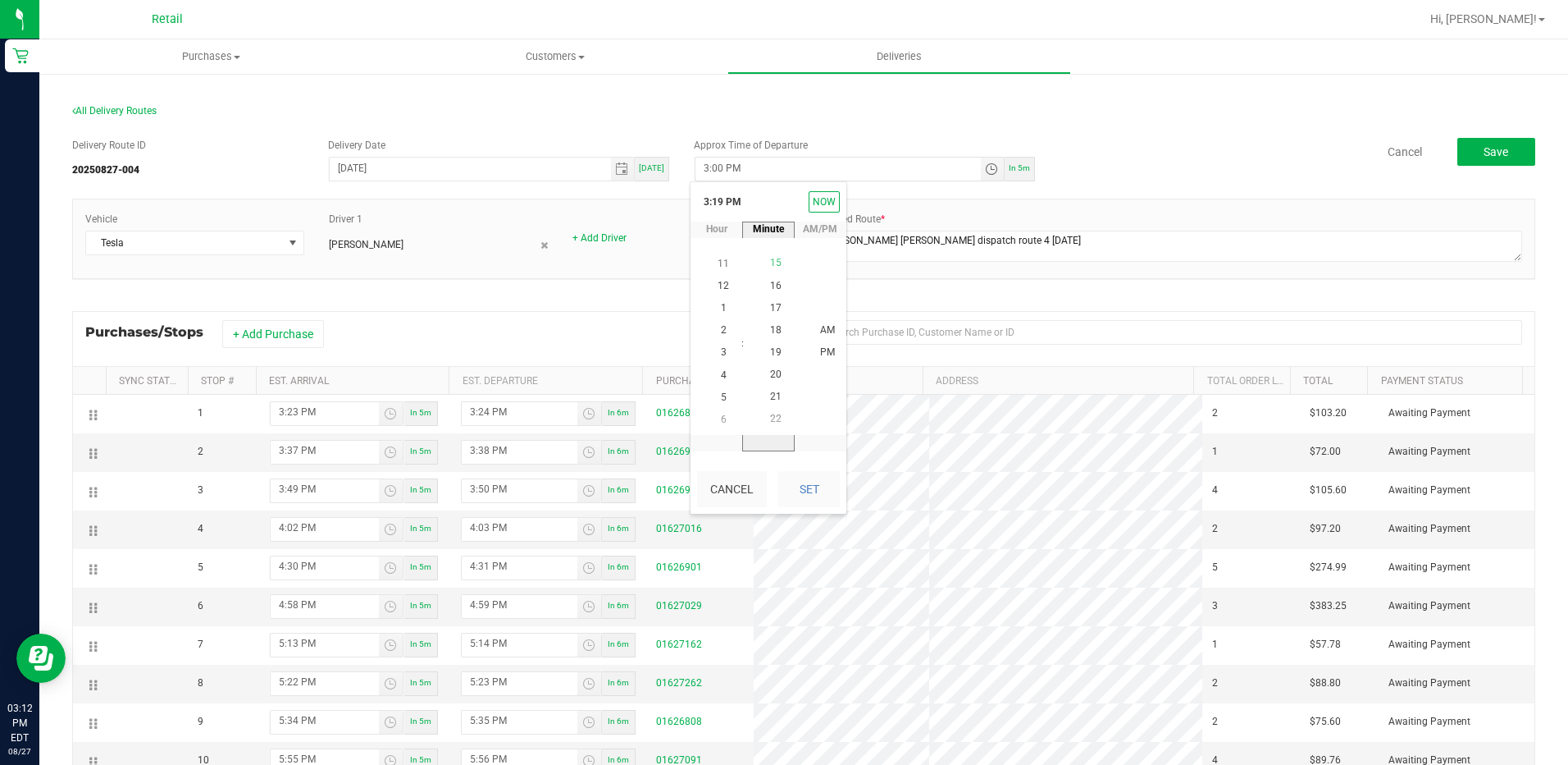
click at [778, 270] on li "15" at bounding box center [776, 264] width 39 height 22
click at [812, 355] on li "PM" at bounding box center [827, 353] width 39 height 22
click at [817, 489] on button "Set" at bounding box center [809, 489] width 62 height 36
type input "3:15 PM"
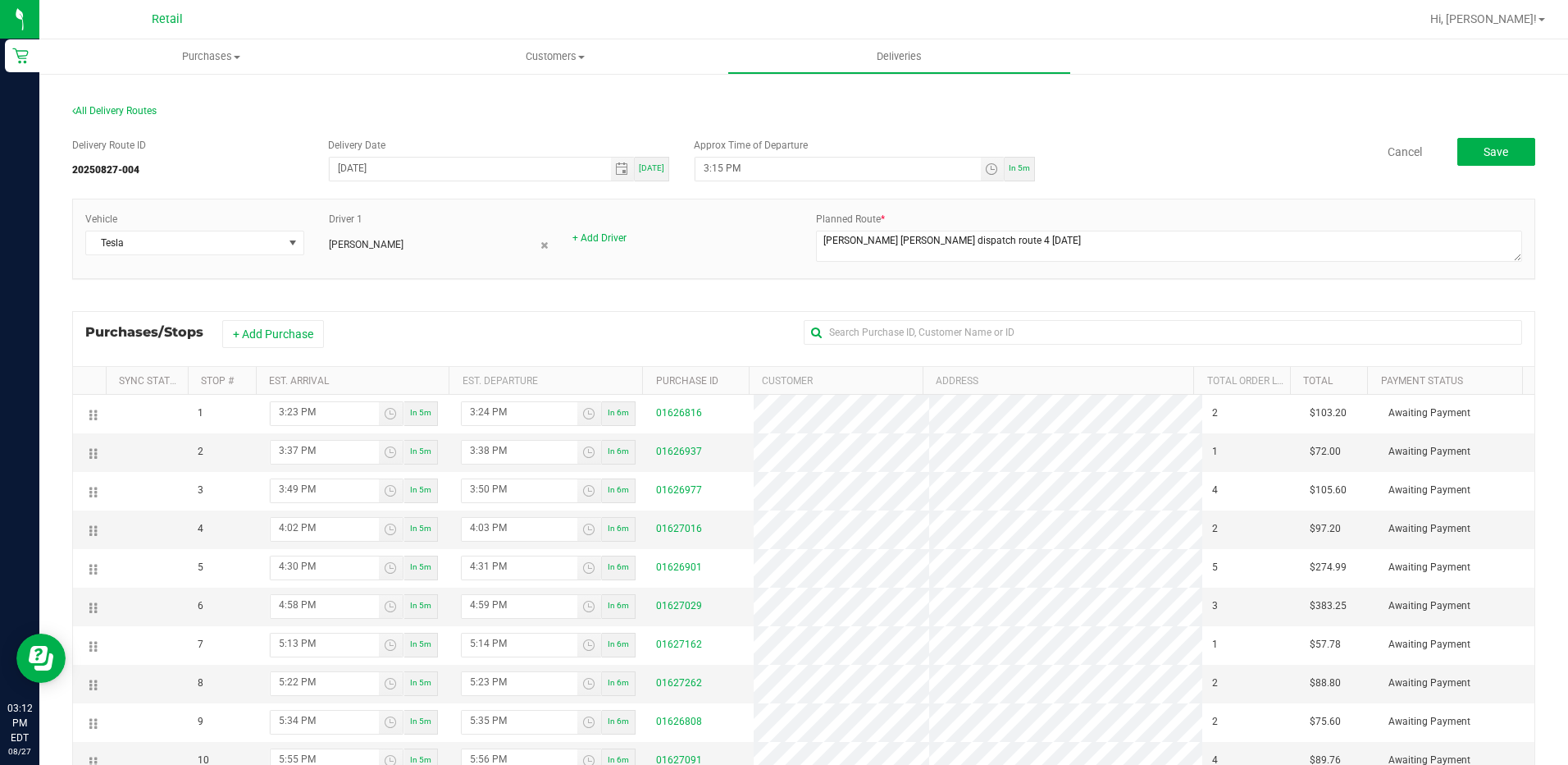
click at [1150, 158] on div "Cancel Save" at bounding box center [1291, 152] width 488 height 28
click at [1484, 154] on span "Save" at bounding box center [1496, 151] width 25 height 13
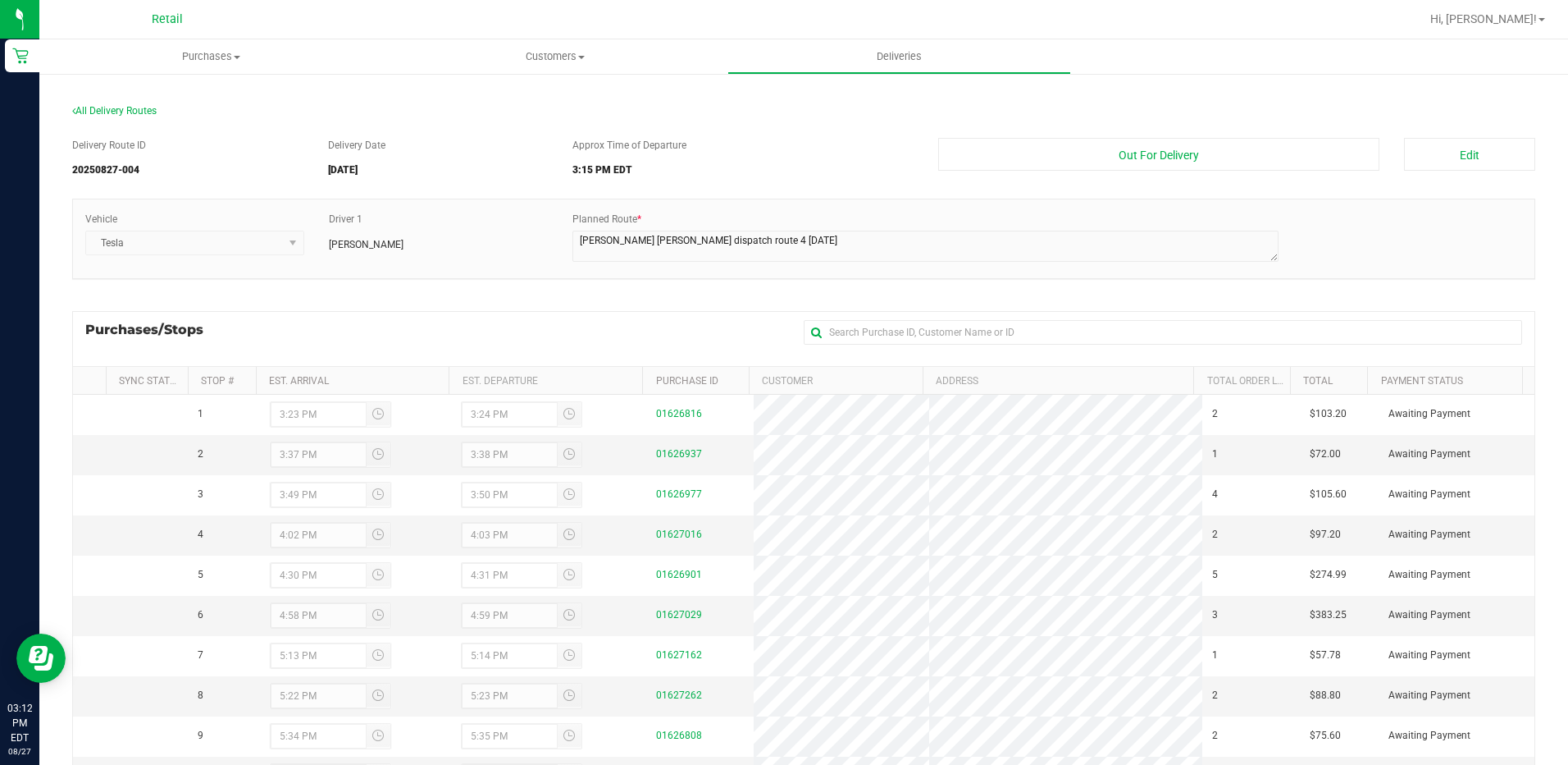
click at [575, 339] on div "Purchases/Stops + Add Purchase" at bounding box center [803, 339] width 1463 height 55
click at [1283, 161] on button "Out For Delivery" at bounding box center [1160, 154] width 442 height 33
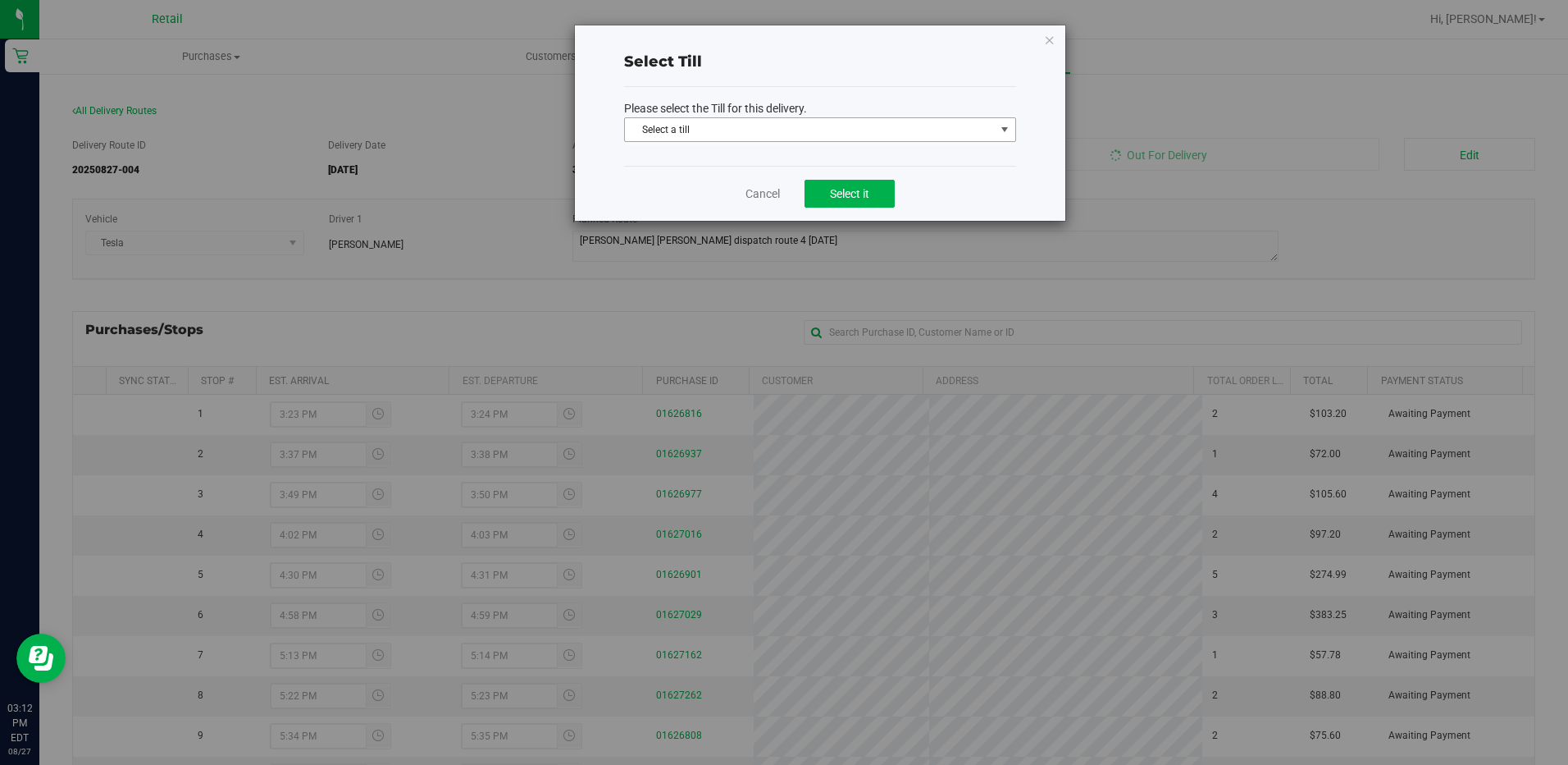
click at [763, 123] on span "Select a till" at bounding box center [809, 130] width 369 height 23
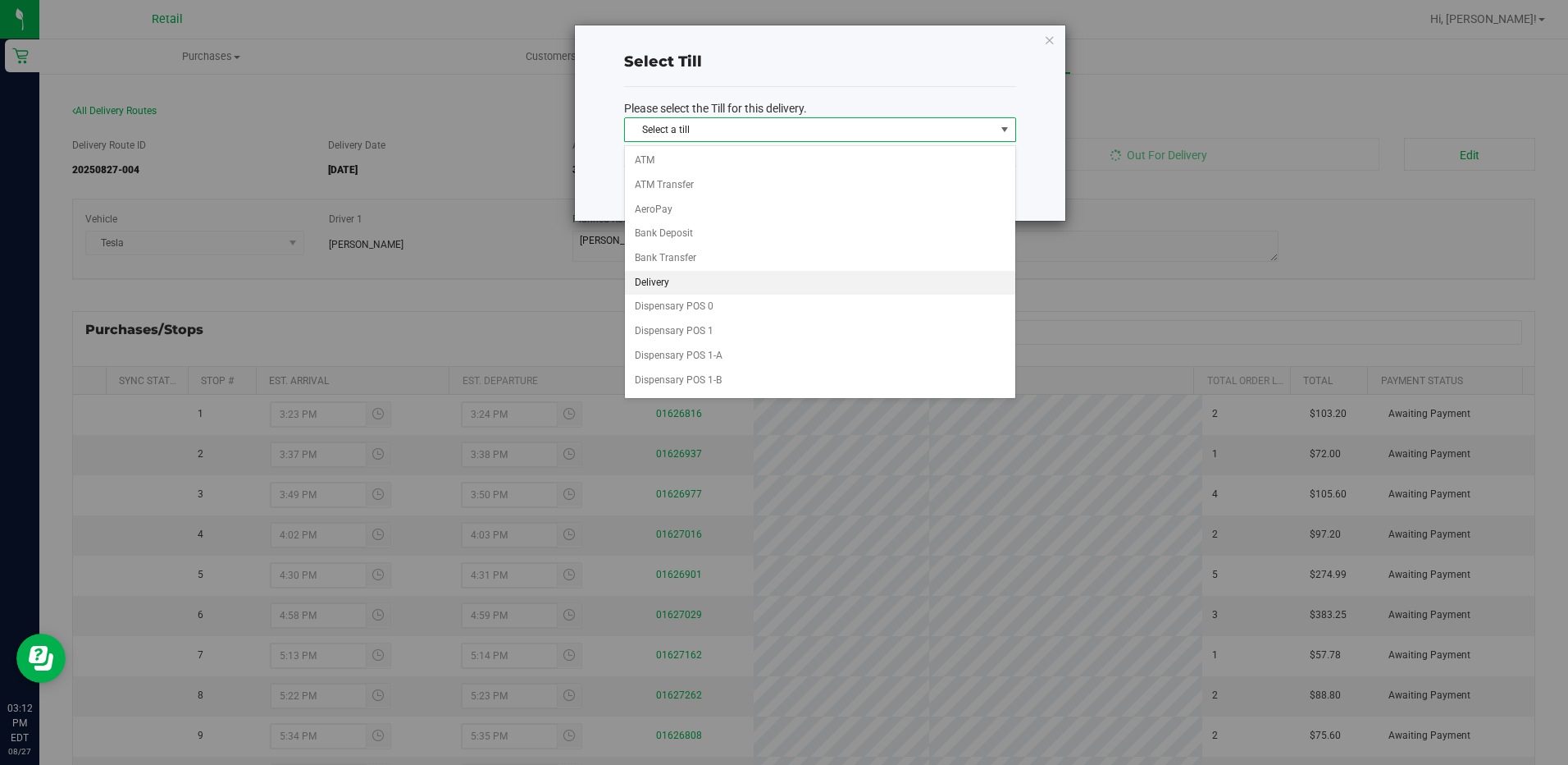
click at [682, 288] on li "Delivery" at bounding box center [820, 283] width 390 height 25
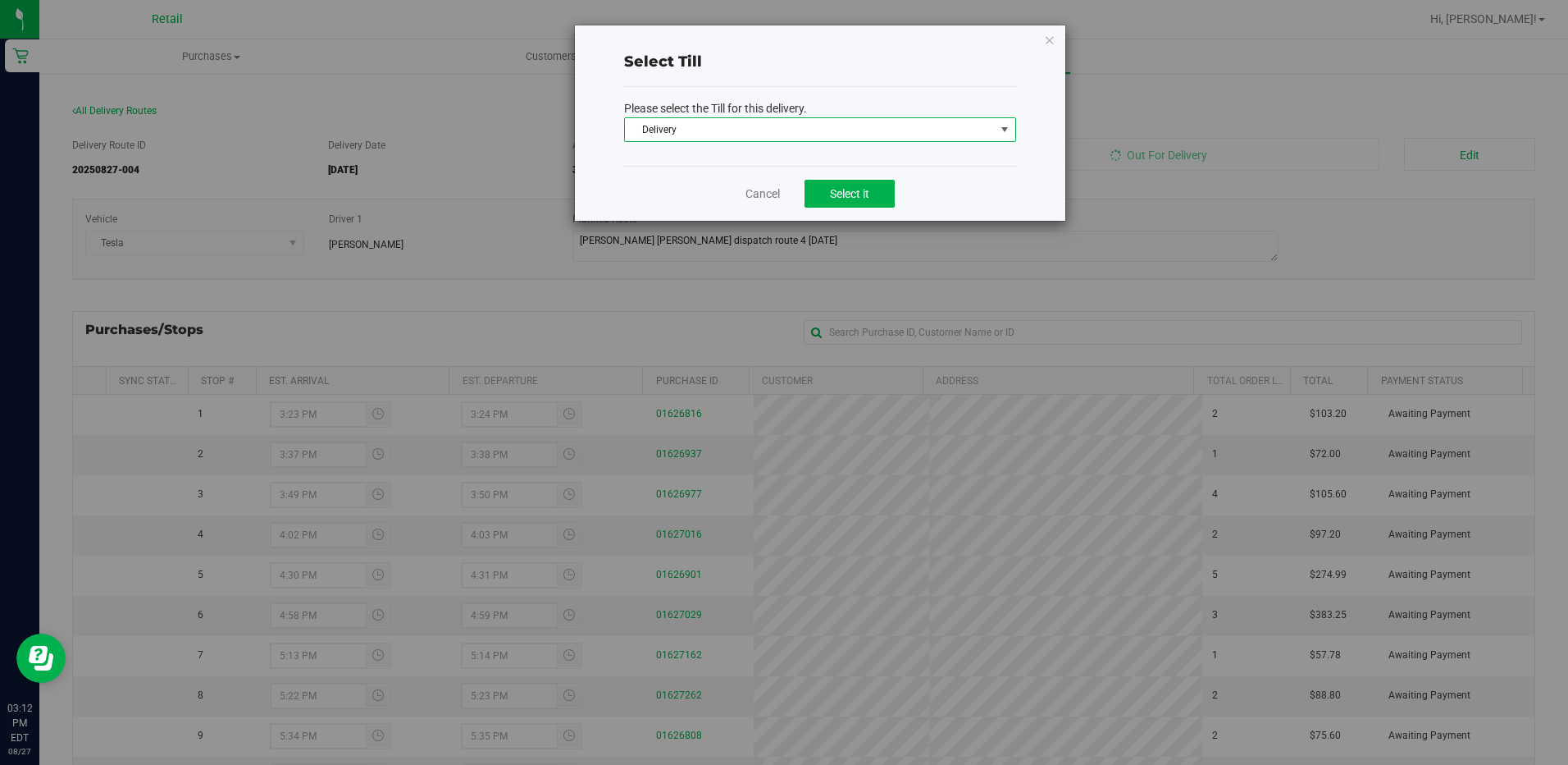
click at [852, 209] on div "Cancel Select it" at bounding box center [820, 193] width 392 height 55
click at [852, 201] on button "Select it" at bounding box center [850, 194] width 90 height 28
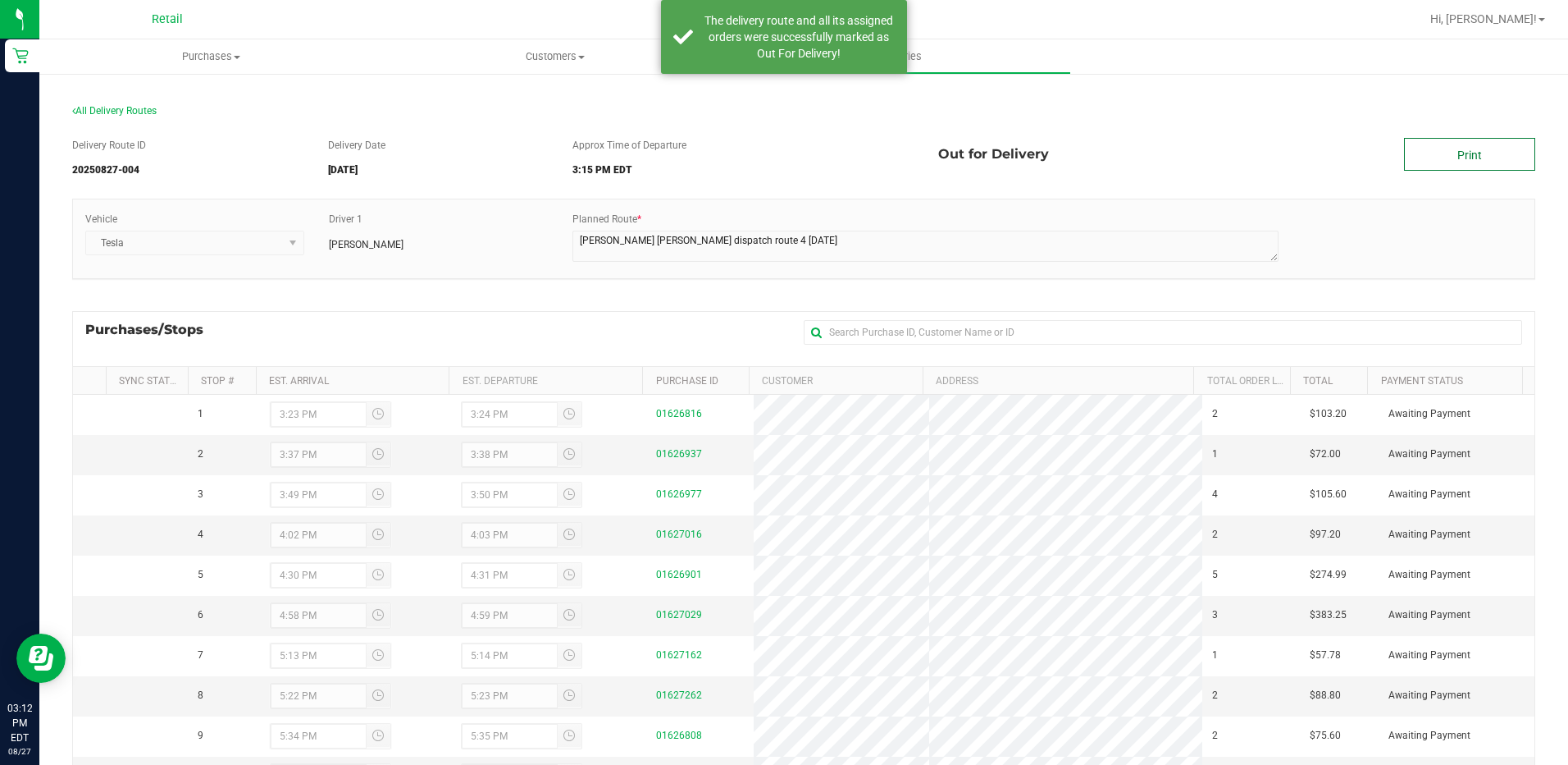
click at [1451, 147] on link "Print" at bounding box center [1469, 154] width 131 height 33
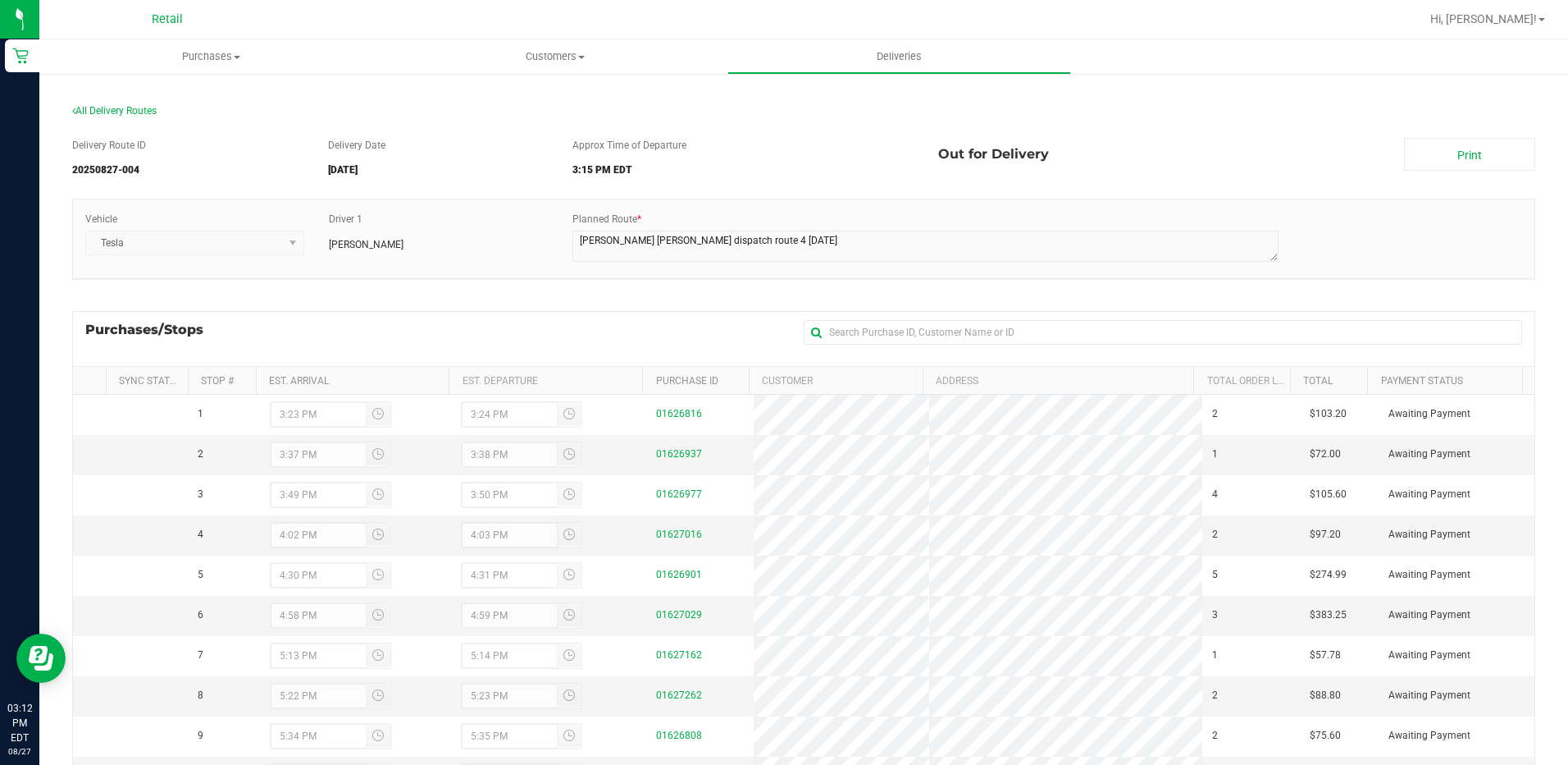
click at [213, 104] on div "All Delivery Routes" at bounding box center [803, 115] width 1463 height 22
click at [180, 57] on span "Purchases" at bounding box center [211, 56] width 344 height 15
click at [124, 92] on span "Summary of purchases" at bounding box center [123, 99] width 168 height 14
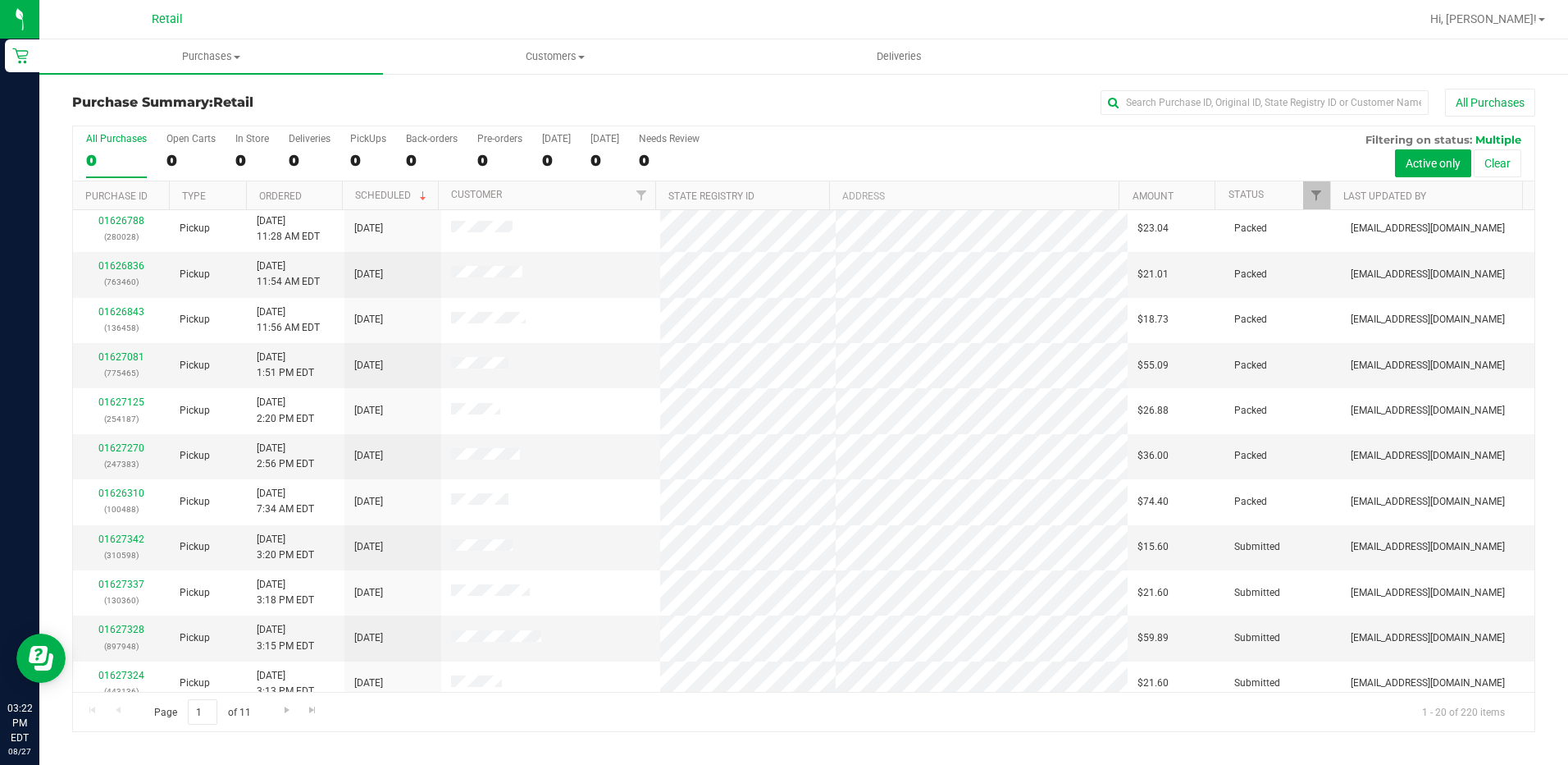
scroll to position [16, 0]
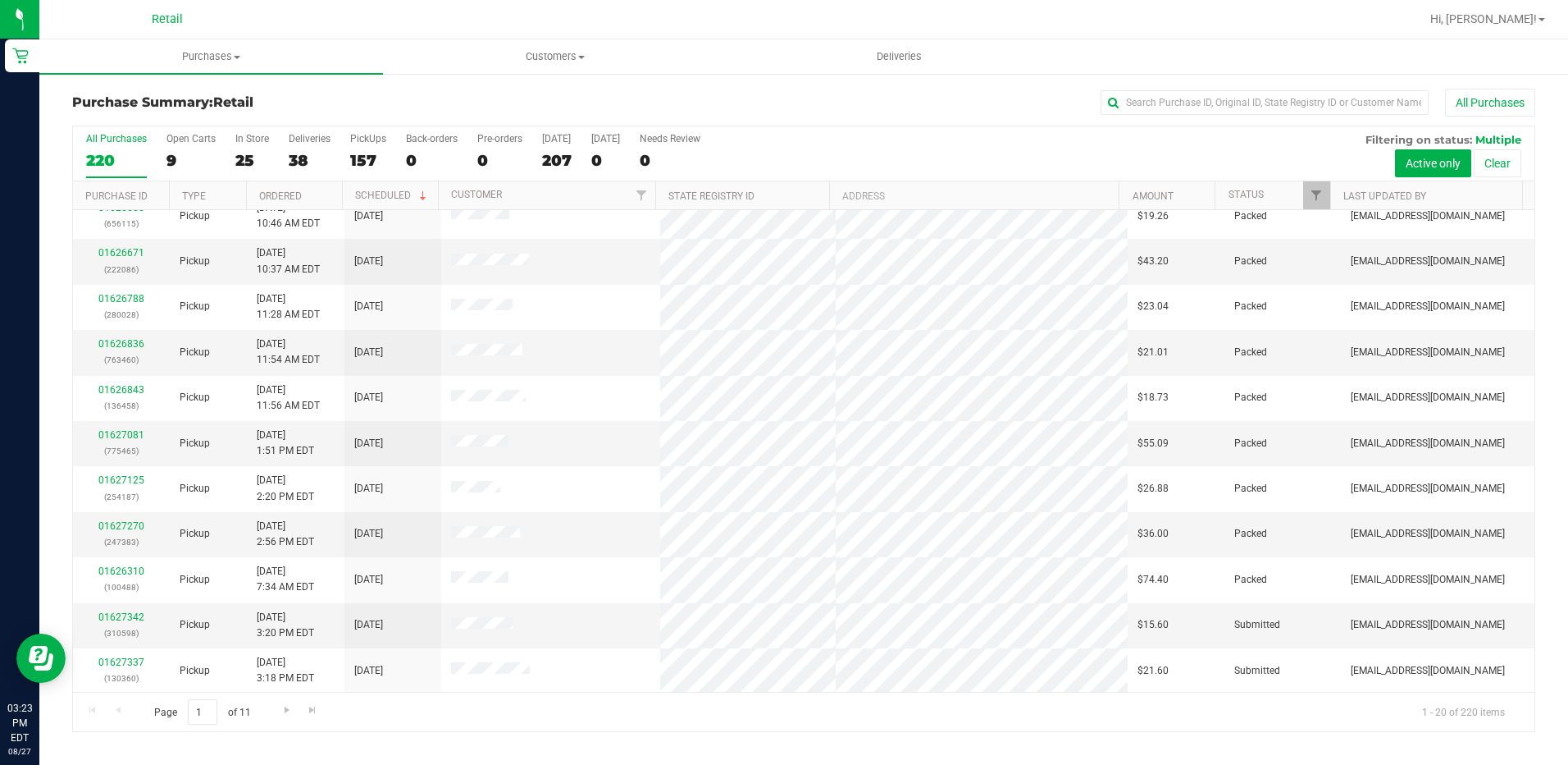
drag, startPoint x: 644, startPoint y: 389, endPoint x: 929, endPoint y: 103, distance: 403.8
click at [930, 103] on div "All Purchases" at bounding box center [1048, 102] width 976 height 28
click at [1181, 111] on input "text" at bounding box center [1265, 102] width 328 height 25
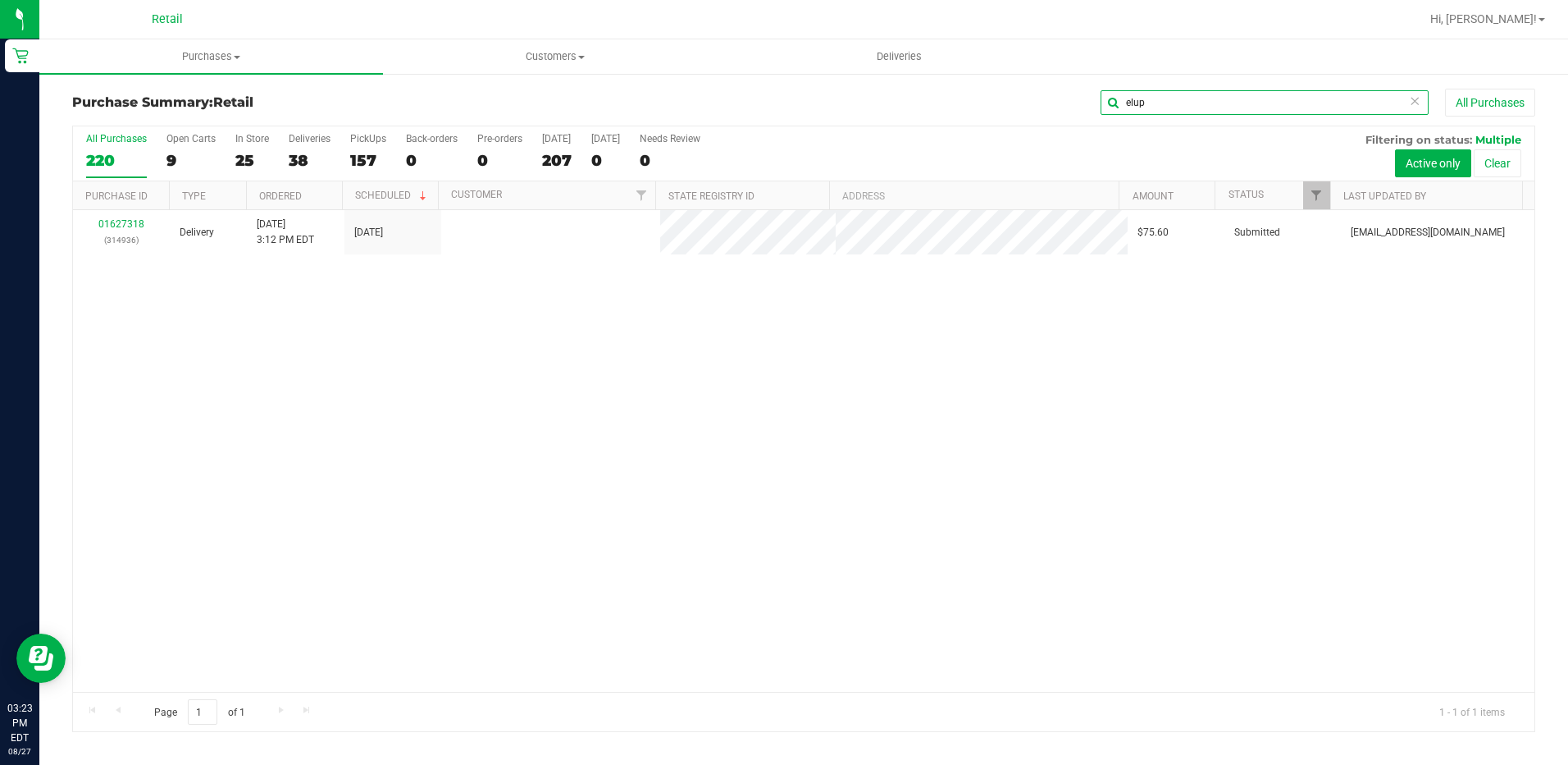
scroll to position [0, 0]
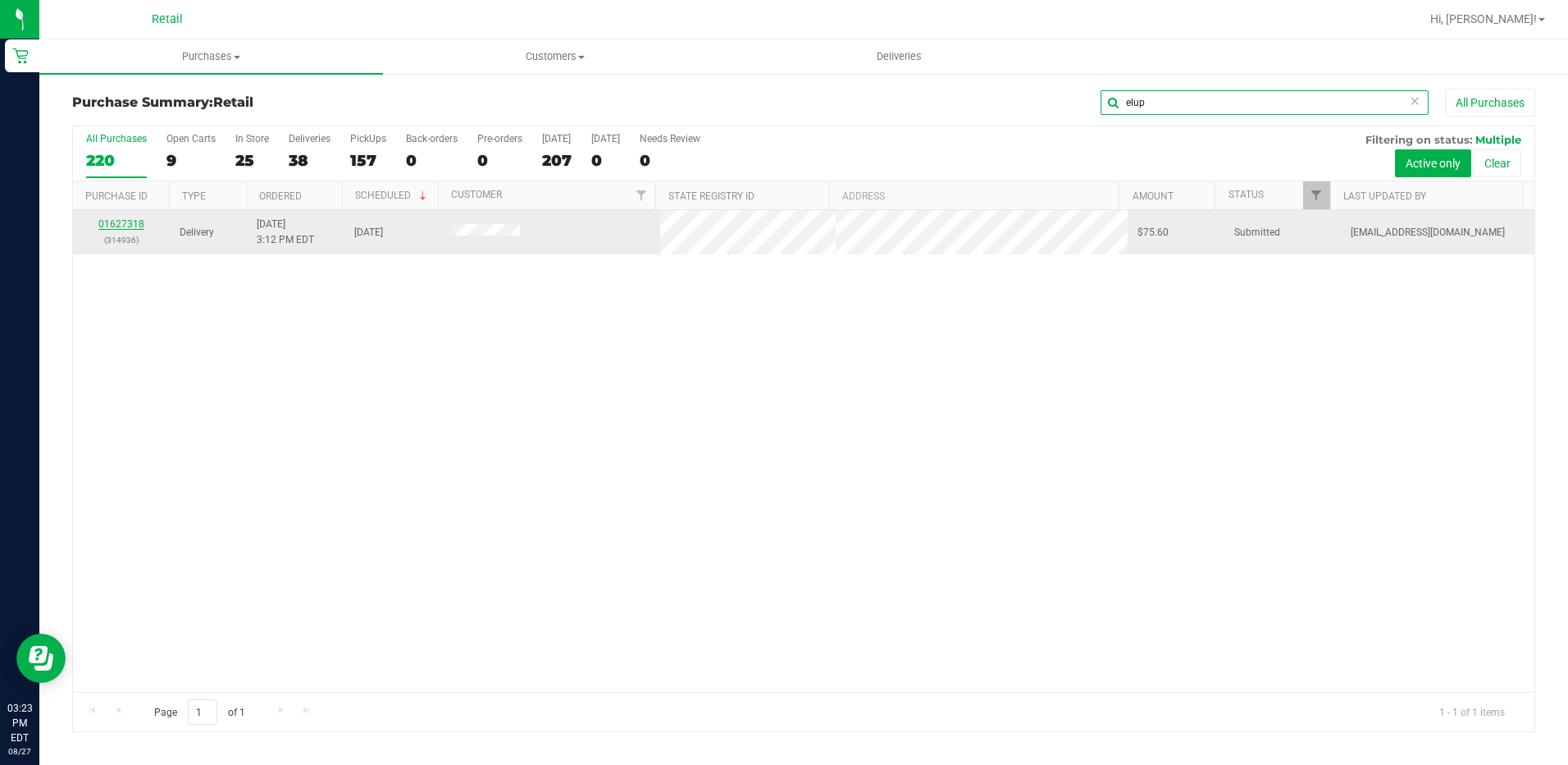
type input "elup"
click at [109, 222] on link "01627318" at bounding box center [122, 223] width 46 height 11
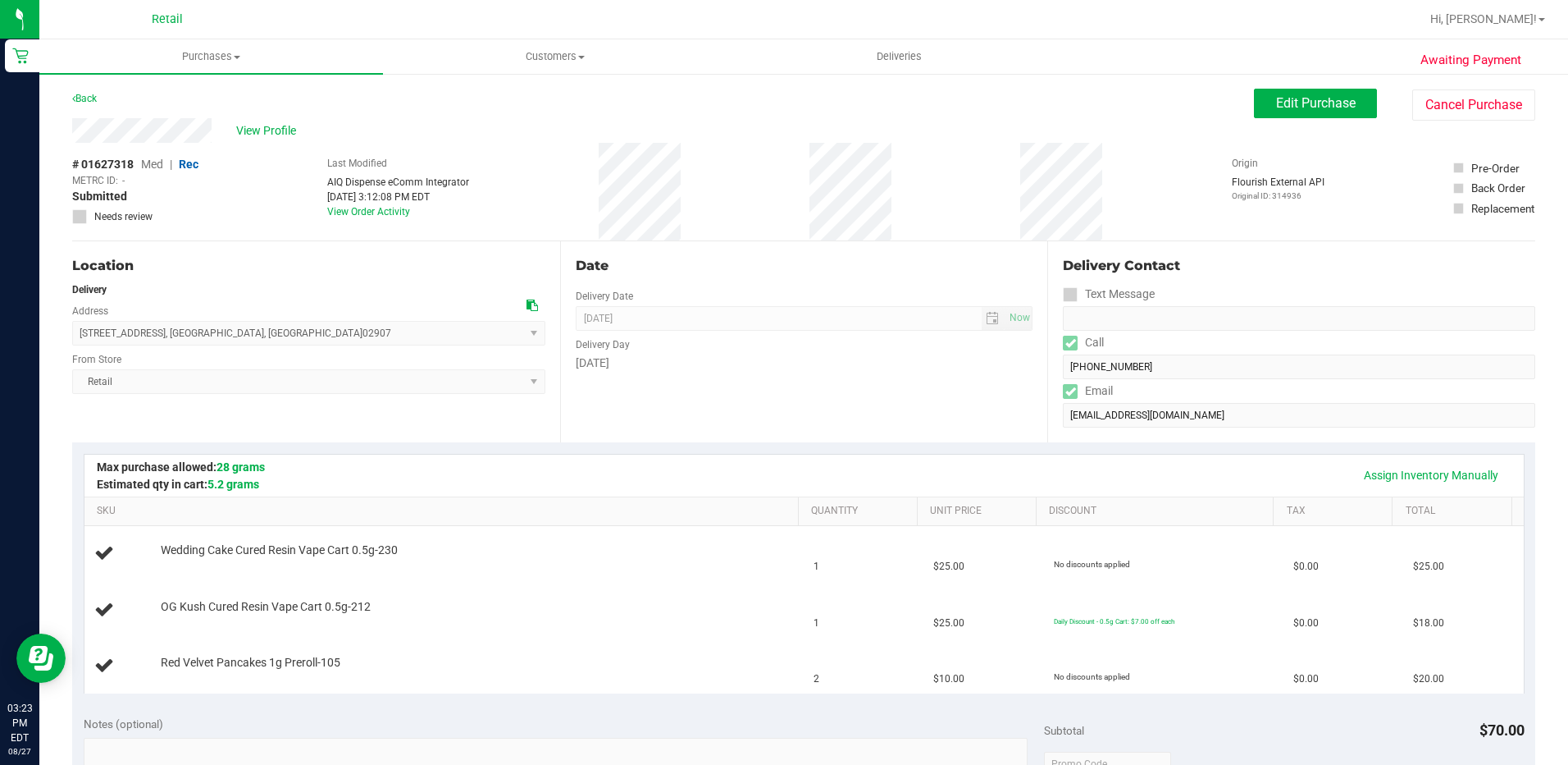
drag, startPoint x: 273, startPoint y: 334, endPoint x: 78, endPoint y: 336, distance: 195.0
click at [78, 336] on span "90 Waldo Street , Providence , RI 02907 Select address Waldo Street 90 Waldo St…" at bounding box center [309, 333] width 473 height 25
copy span "90 Waldo Street , Providence , RI 02907"
drag, startPoint x: 213, startPoint y: 132, endPoint x: 66, endPoint y: 136, distance: 147.1
click at [66, 136] on div "Awaiting Payment Back Edit Purchase Cancel Purchase View Profile # 01627318 Med…" at bounding box center [803, 743] width 1529 height 1342
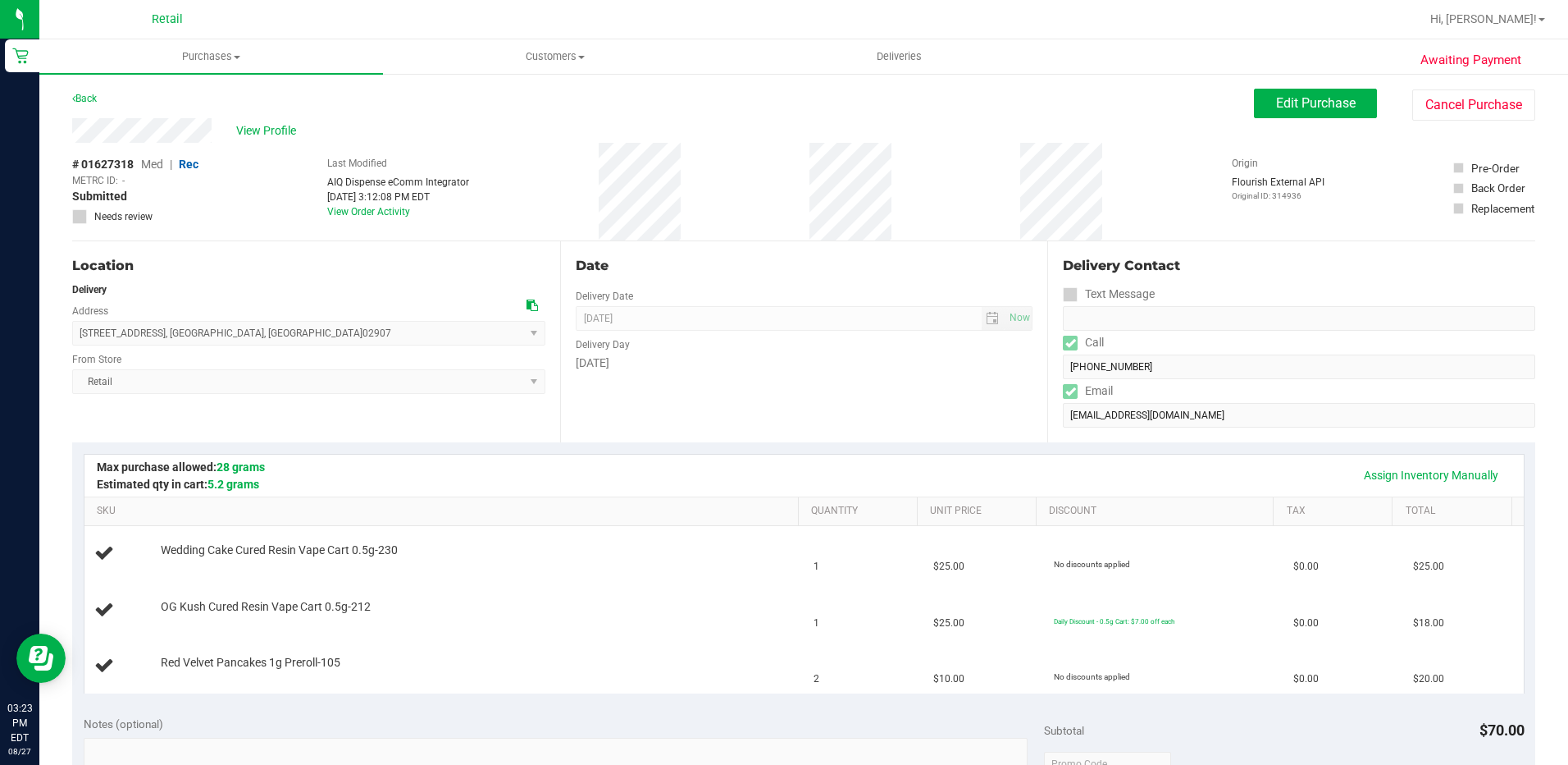
drag, startPoint x: 257, startPoint y: 340, endPoint x: 77, endPoint y: 335, distance: 180.1
click at [77, 335] on span "90 Waldo Street , Providence , RI 02907 Select address Waldo Street 90 Waldo St…" at bounding box center [309, 333] width 473 height 25
drag, startPoint x: 77, startPoint y: 335, endPoint x: 88, endPoint y: 334, distance: 11.0
copy span "90 Waldo Street , Providence , RI 02907"
click at [703, 358] on div "Wednesday" at bounding box center [805, 363] width 458 height 17
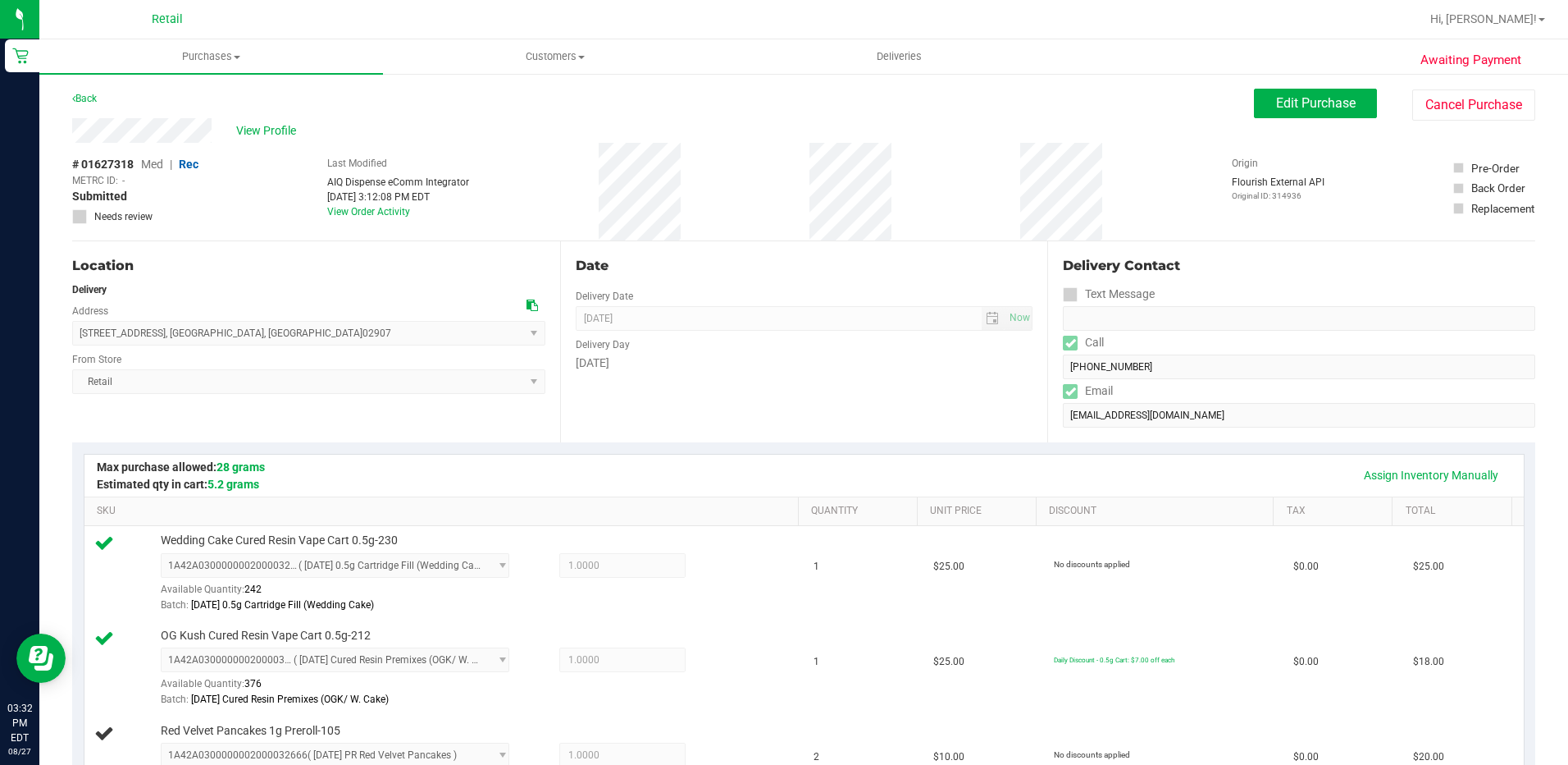
click at [850, 416] on div "Date Delivery Date 08/27/2025 Now 08/27/2025 04:00 PM Now Delivery Day Wednesday" at bounding box center [803, 341] width 488 height 201
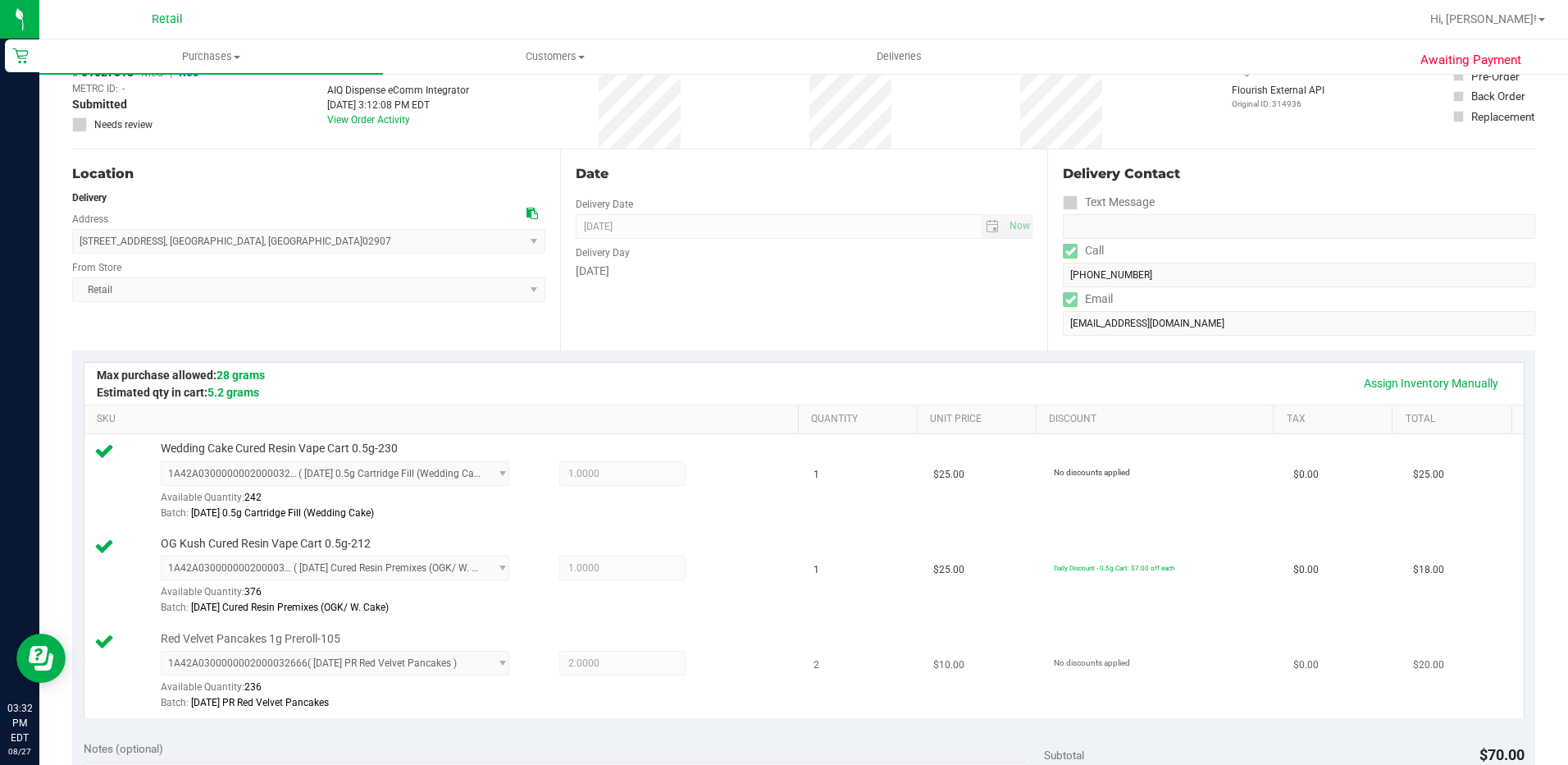
scroll to position [492, 0]
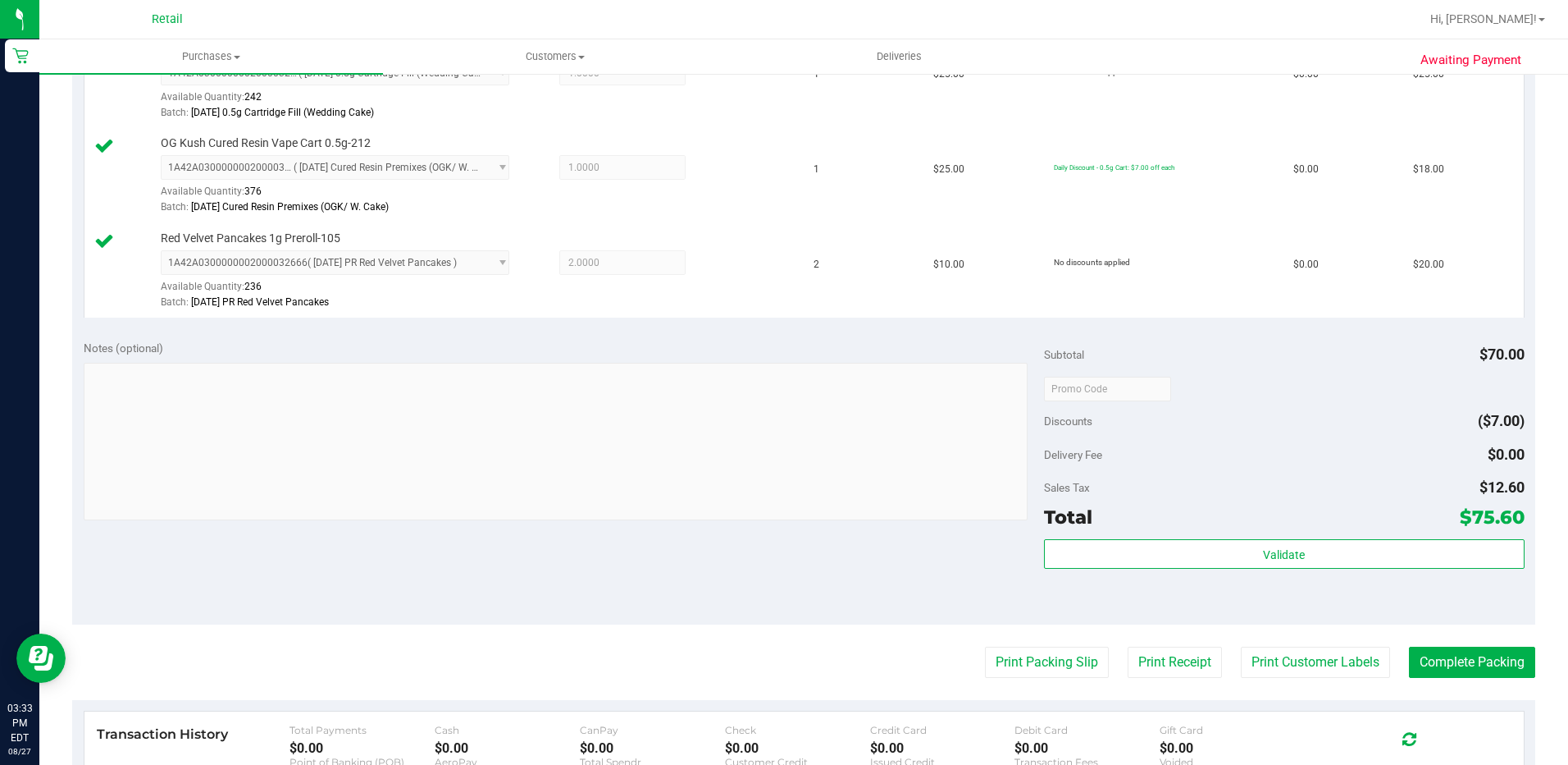
click at [1394, 661] on div "Print Packing Slip Print Receipt Print Customer Labels Complete Packing" at bounding box center [803, 662] width 1463 height 31
click at [1409, 661] on button "Complete Packing" at bounding box center [1472, 662] width 126 height 31
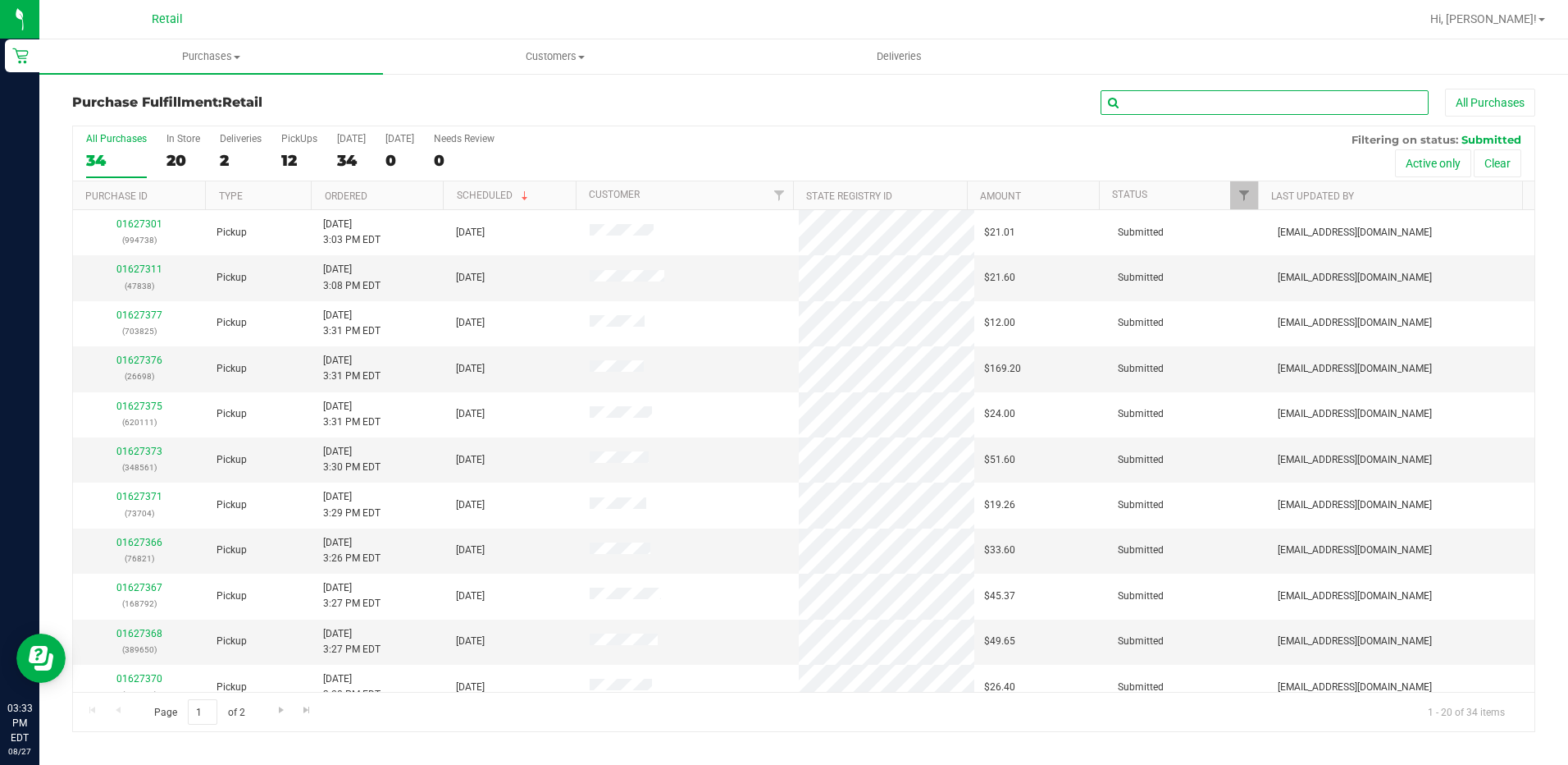
click at [1178, 105] on input "text" at bounding box center [1265, 102] width 328 height 25
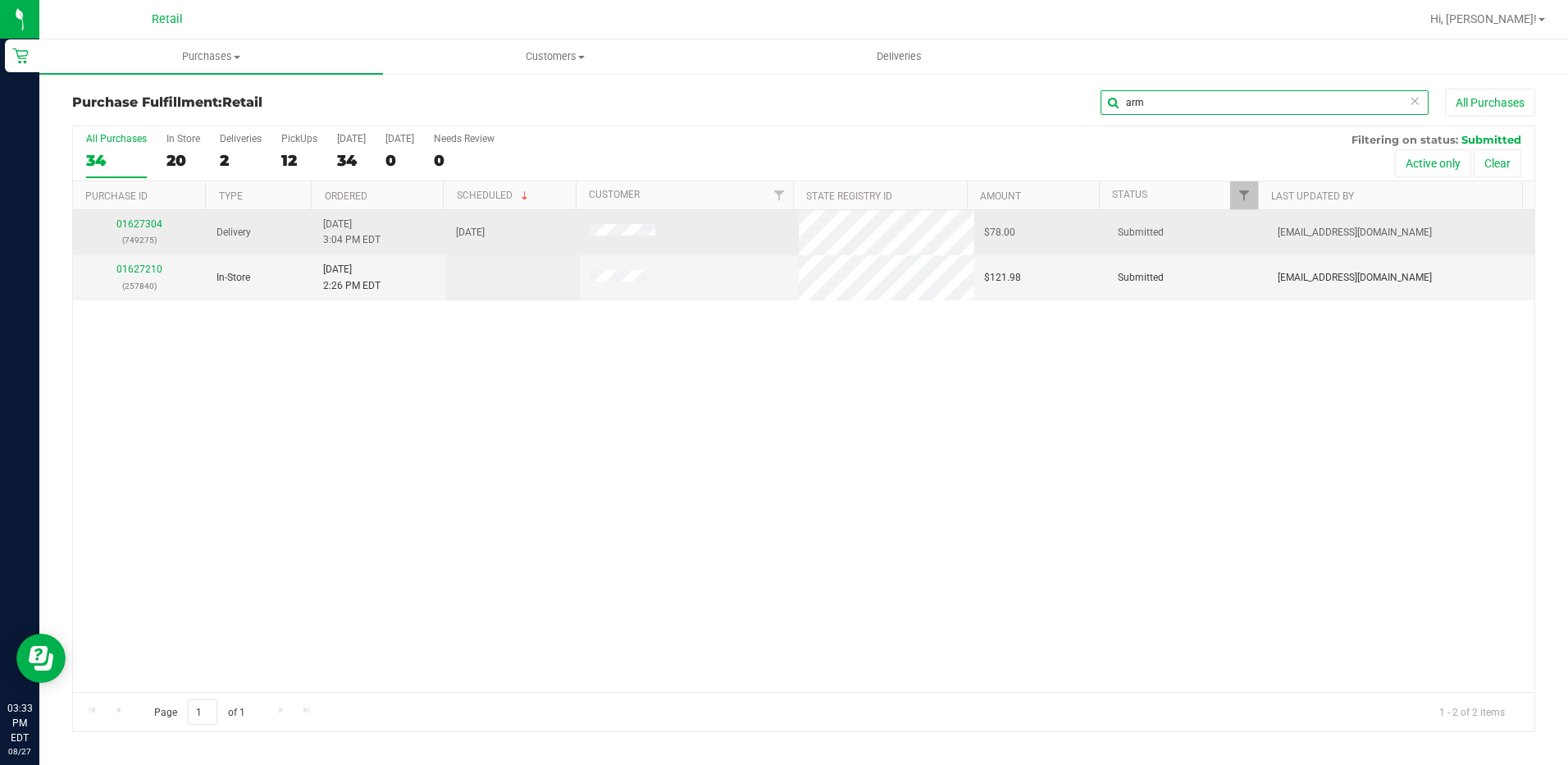
type input "arm"
click at [163, 219] on div "01627304 (749275)" at bounding box center [140, 232] width 114 height 31
click at [144, 220] on link "01627304" at bounding box center [140, 223] width 46 height 11
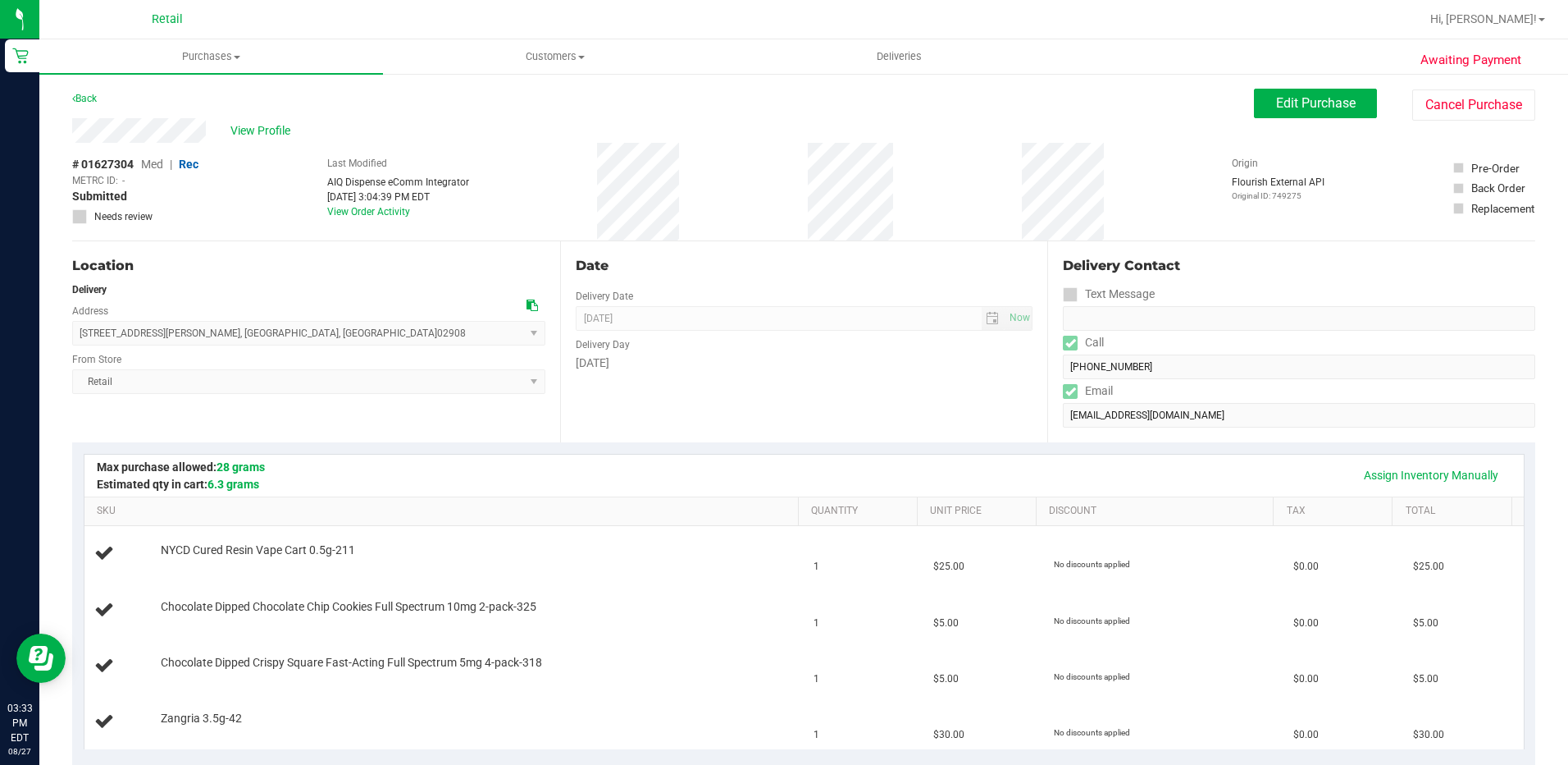
click at [74, 140] on div "View Profile" at bounding box center [663, 130] width 1182 height 25
click at [663, 407] on div "Date Delivery Date 08/27/2025 Now 08/27/2025 04:00 PM Now Delivery Day Wednesday" at bounding box center [803, 341] width 488 height 201
drag, startPoint x: 273, startPoint y: 322, endPoint x: 77, endPoint y: 341, distance: 196.9
click at [77, 341] on span "667 Smith Street , Providence , RI 02908 Select address 667 Smith St., Apt. 3 6…" at bounding box center [309, 333] width 473 height 25
drag, startPoint x: 77, startPoint y: 341, endPoint x: 92, endPoint y: 337, distance: 15.5
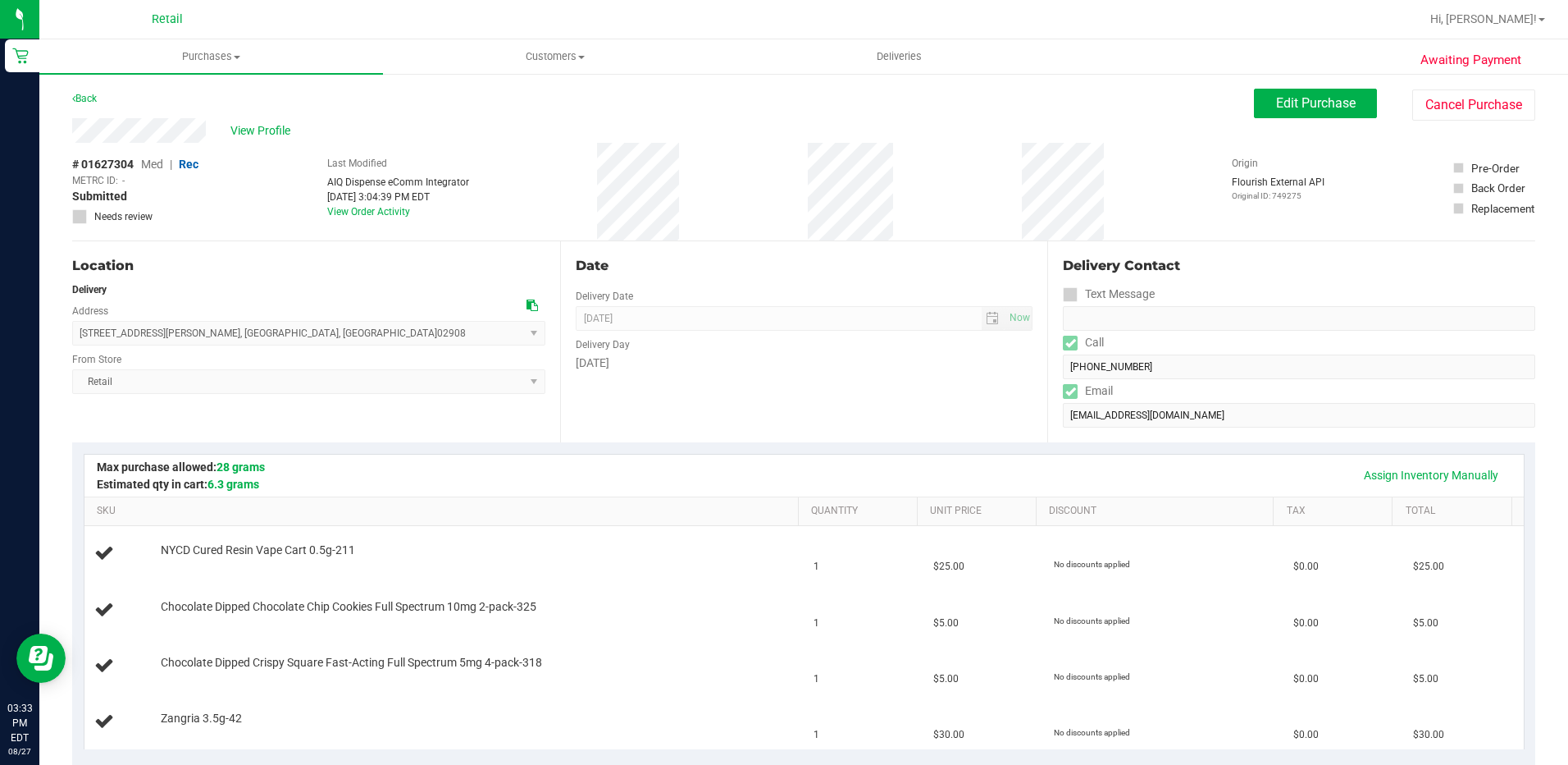
copy span "667 Smith Street , Providence , RI 02908"
click at [605, 429] on div "Date Delivery Date 08/27/2025 Now 08/27/2025 04:00 PM Now Delivery Day Wednesday" at bounding box center [803, 341] width 488 height 201
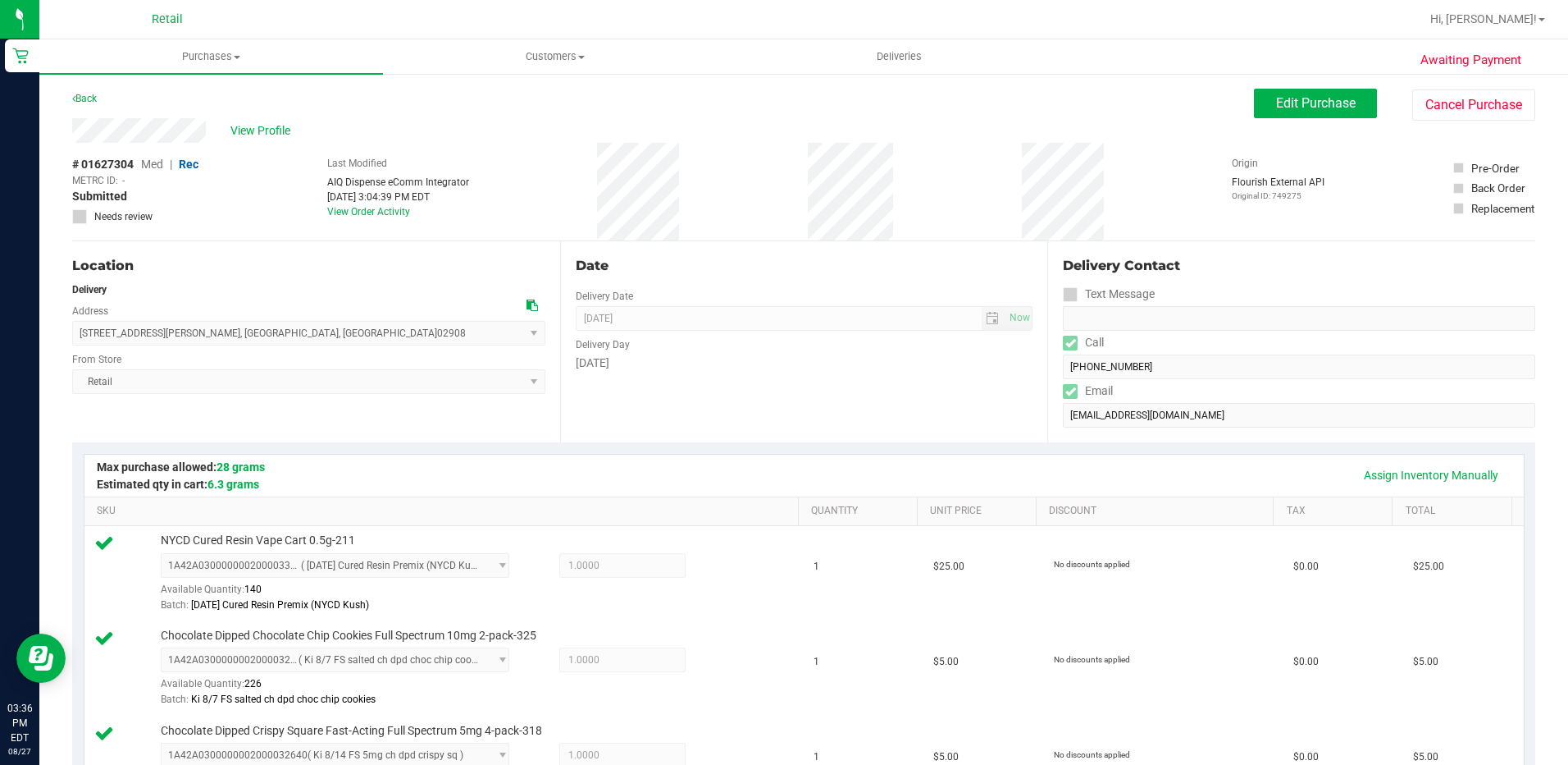
click at [1054, 368] on div "Delivery Contact Text Message Call (617) 767-2484 Email aou_456@yahoo.com" at bounding box center [1291, 341] width 488 height 201
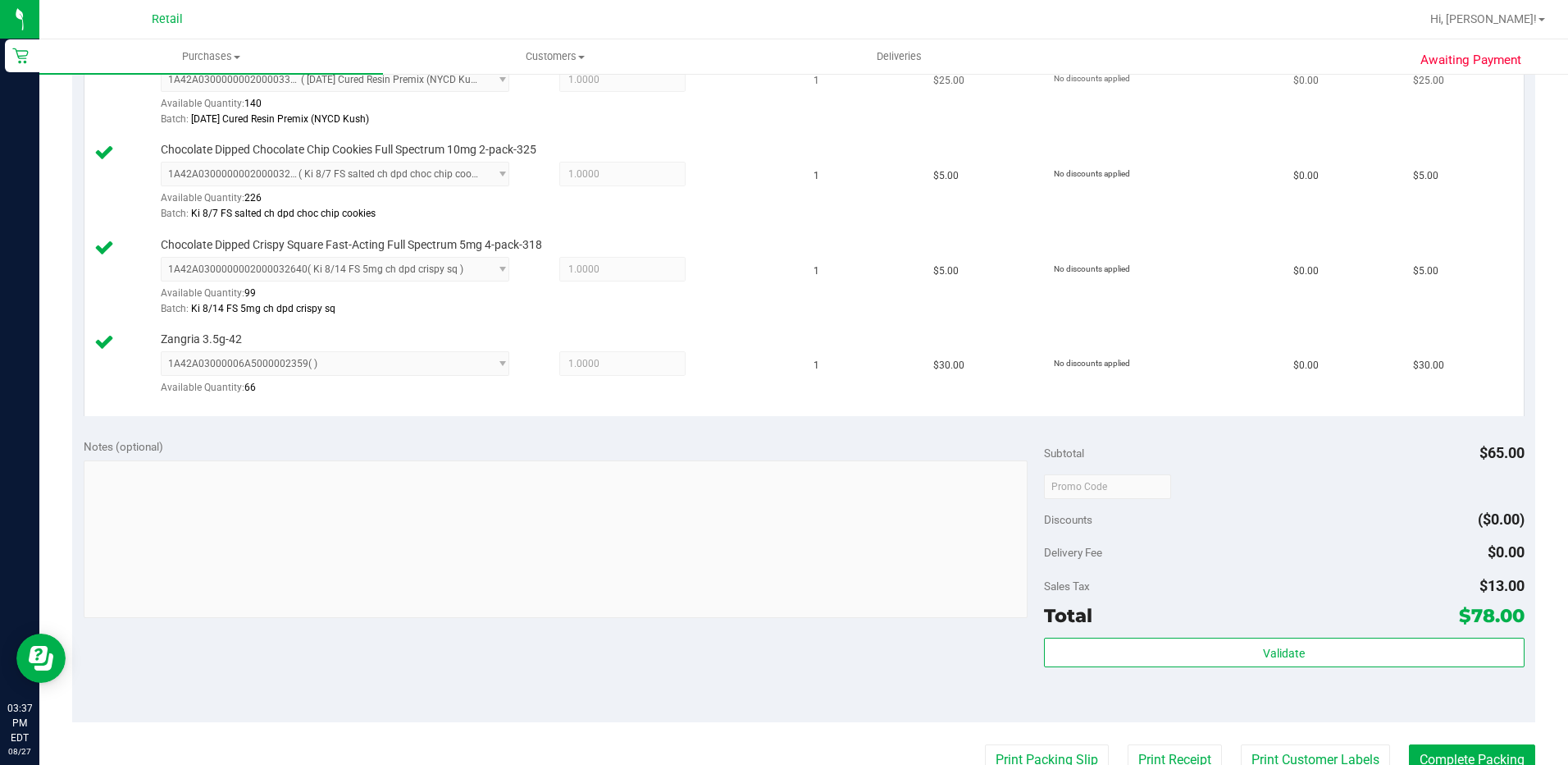
scroll to position [492, 0]
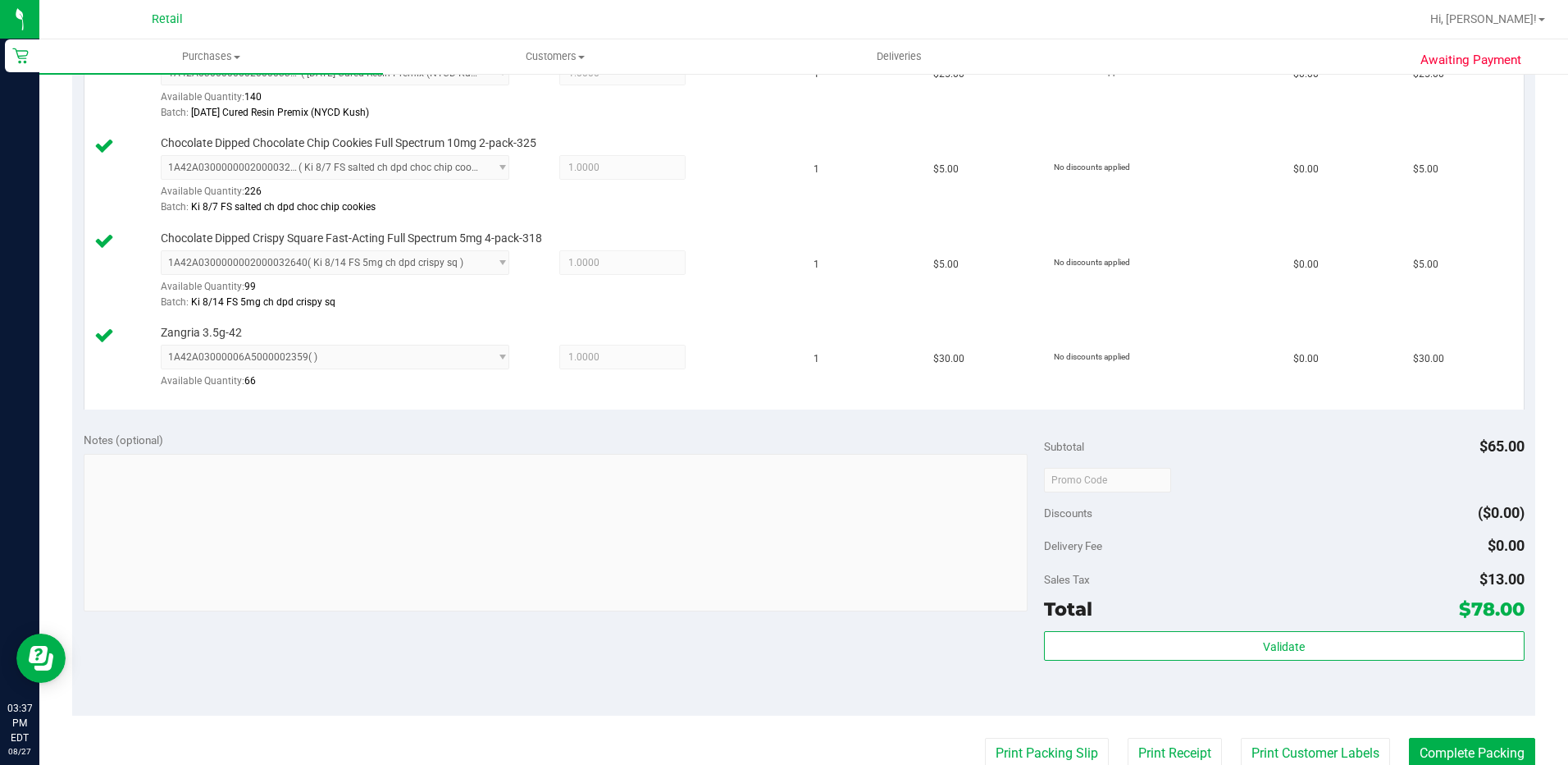
click at [1470, 732] on purchase-details "Back Edit Purchase Cancel Purchase View Profile # 01627304 Med | Rec METRC ID: …" at bounding box center [803, 346] width 1463 height 1502
click at [1467, 750] on button "Complete Packing" at bounding box center [1472, 753] width 126 height 31
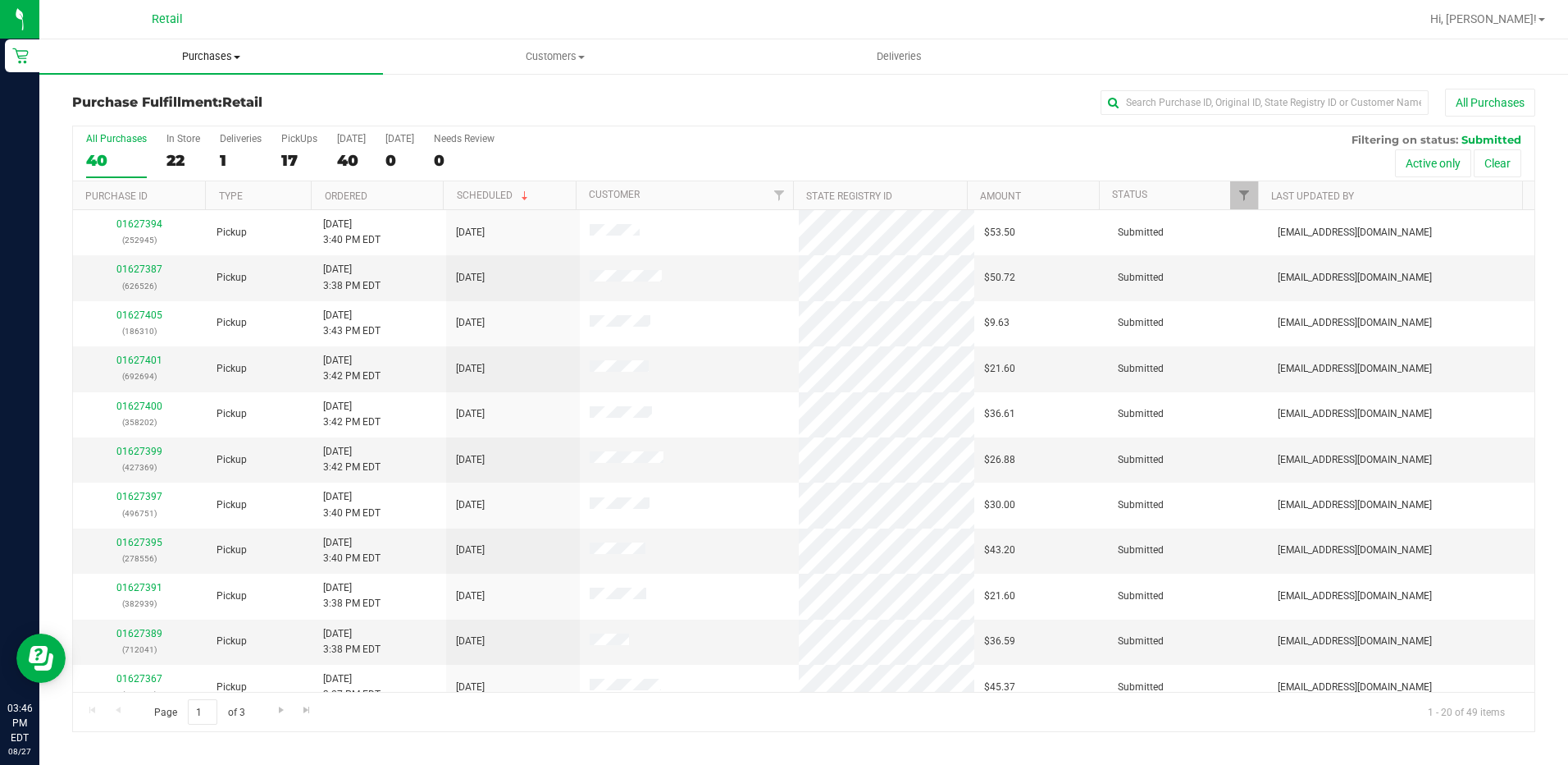
click at [199, 53] on span "Purchases" at bounding box center [211, 56] width 344 height 15
click at [180, 99] on span "Summary of purchases" at bounding box center [123, 99] width 168 height 14
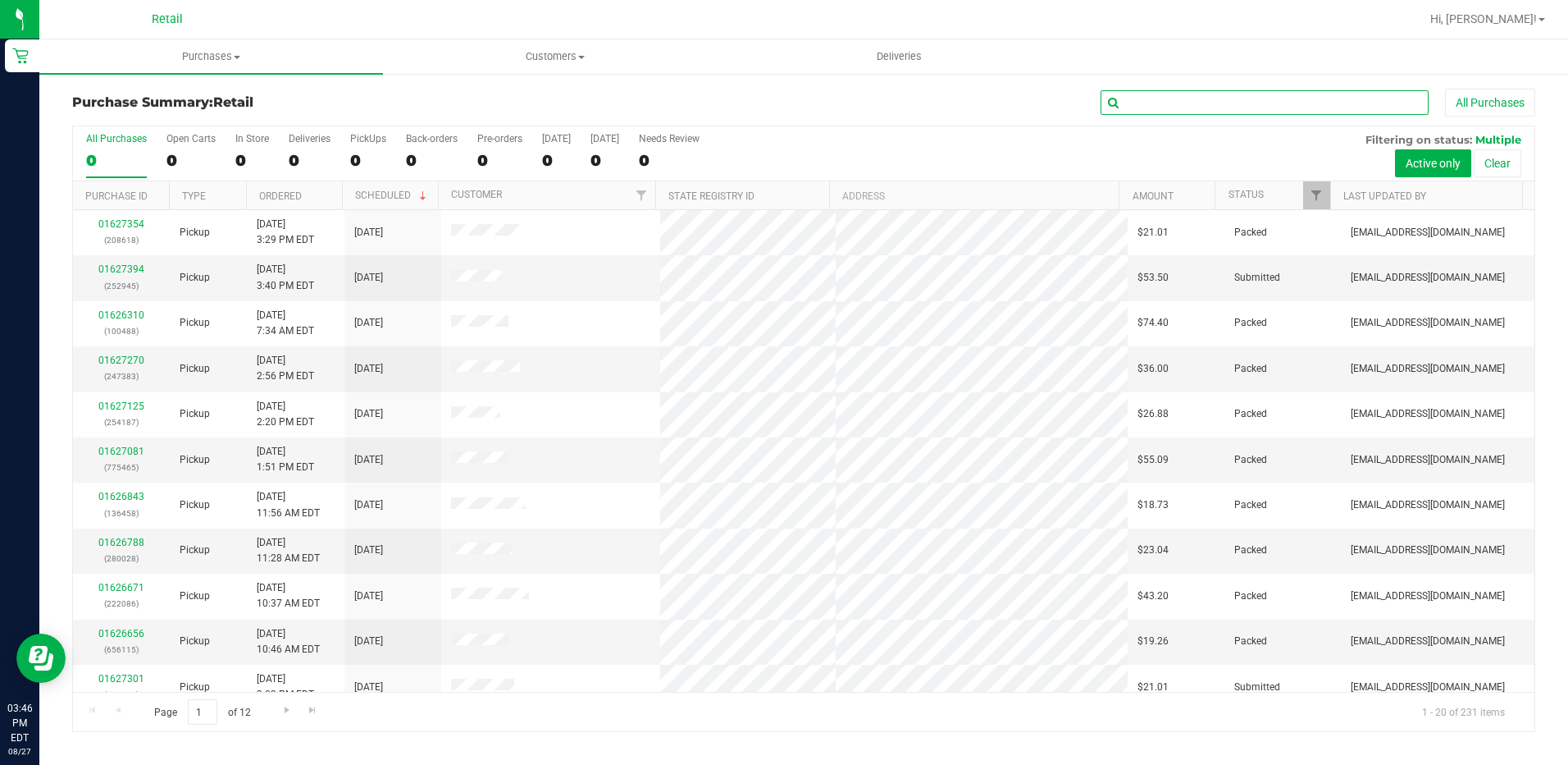
click at [1184, 107] on input "text" at bounding box center [1265, 102] width 328 height 25
click at [637, 87] on div "Purchase Summary: Retail All Purchases All Purchases 228 Open Carts 8 In Store …" at bounding box center [803, 410] width 1529 height 676
click at [1223, 105] on input "text" at bounding box center [1265, 102] width 328 height 25
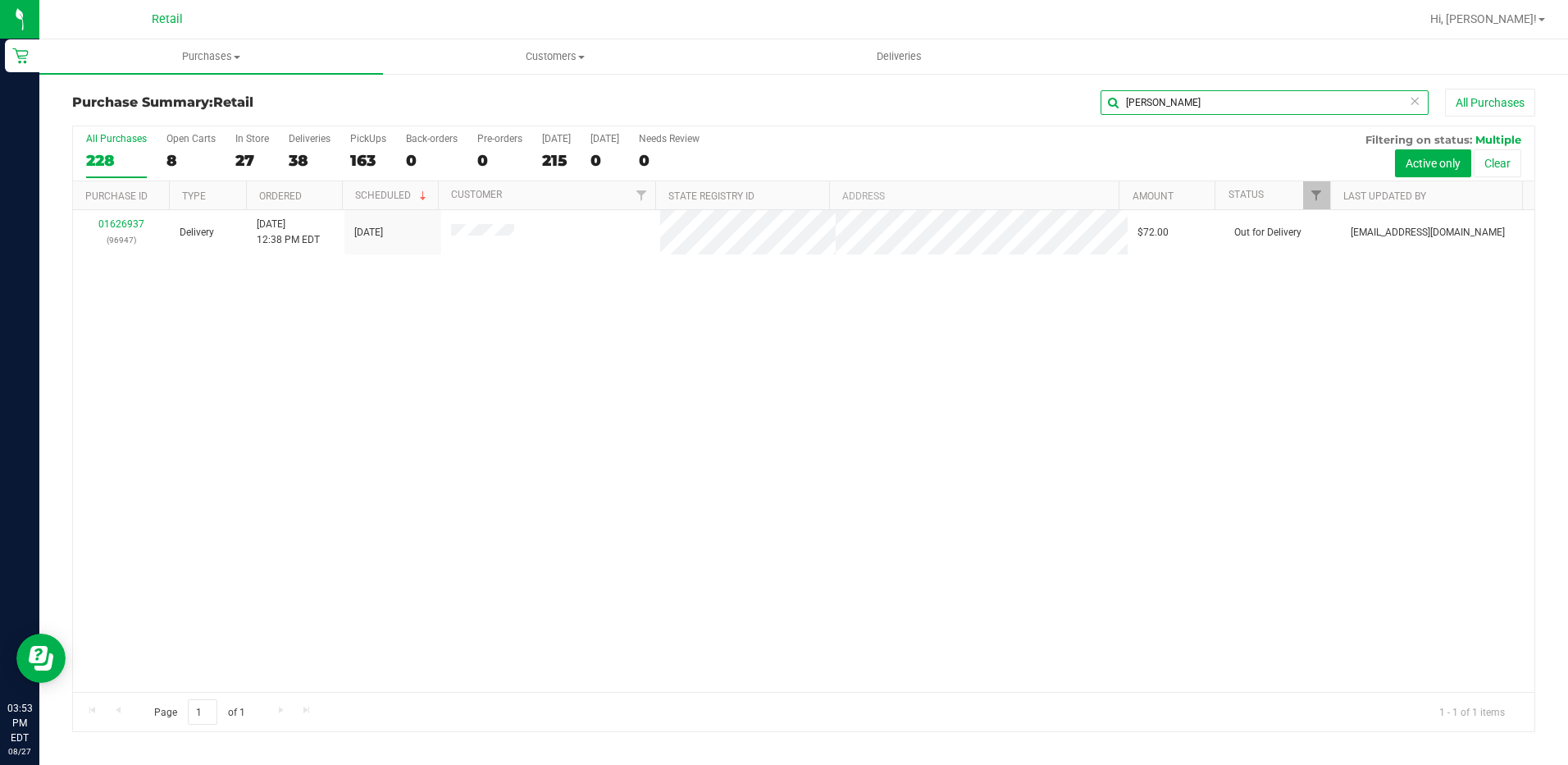
drag, startPoint x: 1177, startPoint y: 109, endPoint x: 1033, endPoint y: 111, distance: 144.0
click at [1033, 111] on div "brian All Purchases" at bounding box center [1048, 102] width 976 height 28
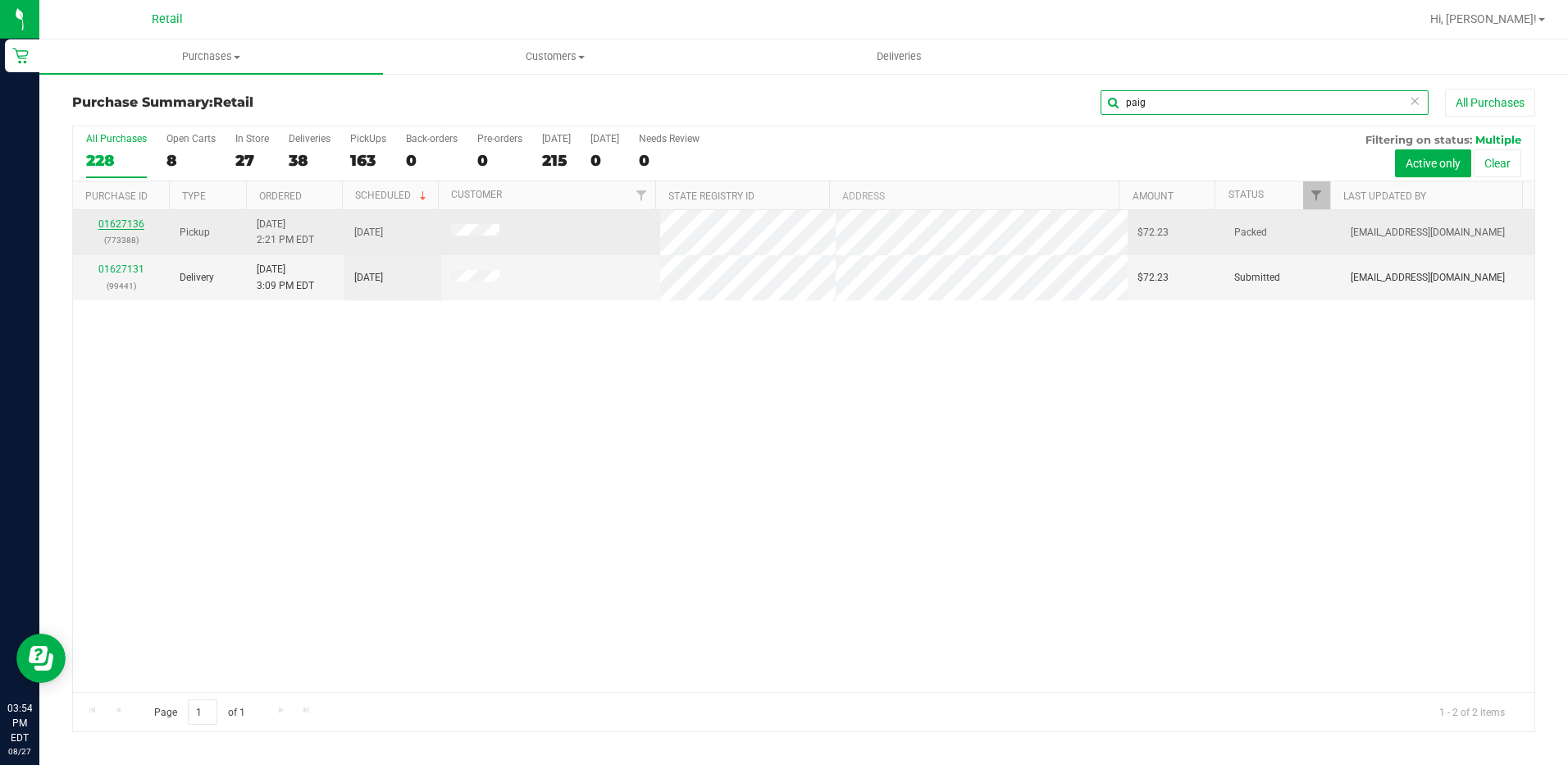
type input "paig"
click at [117, 220] on link "01627136" at bounding box center [122, 223] width 46 height 11
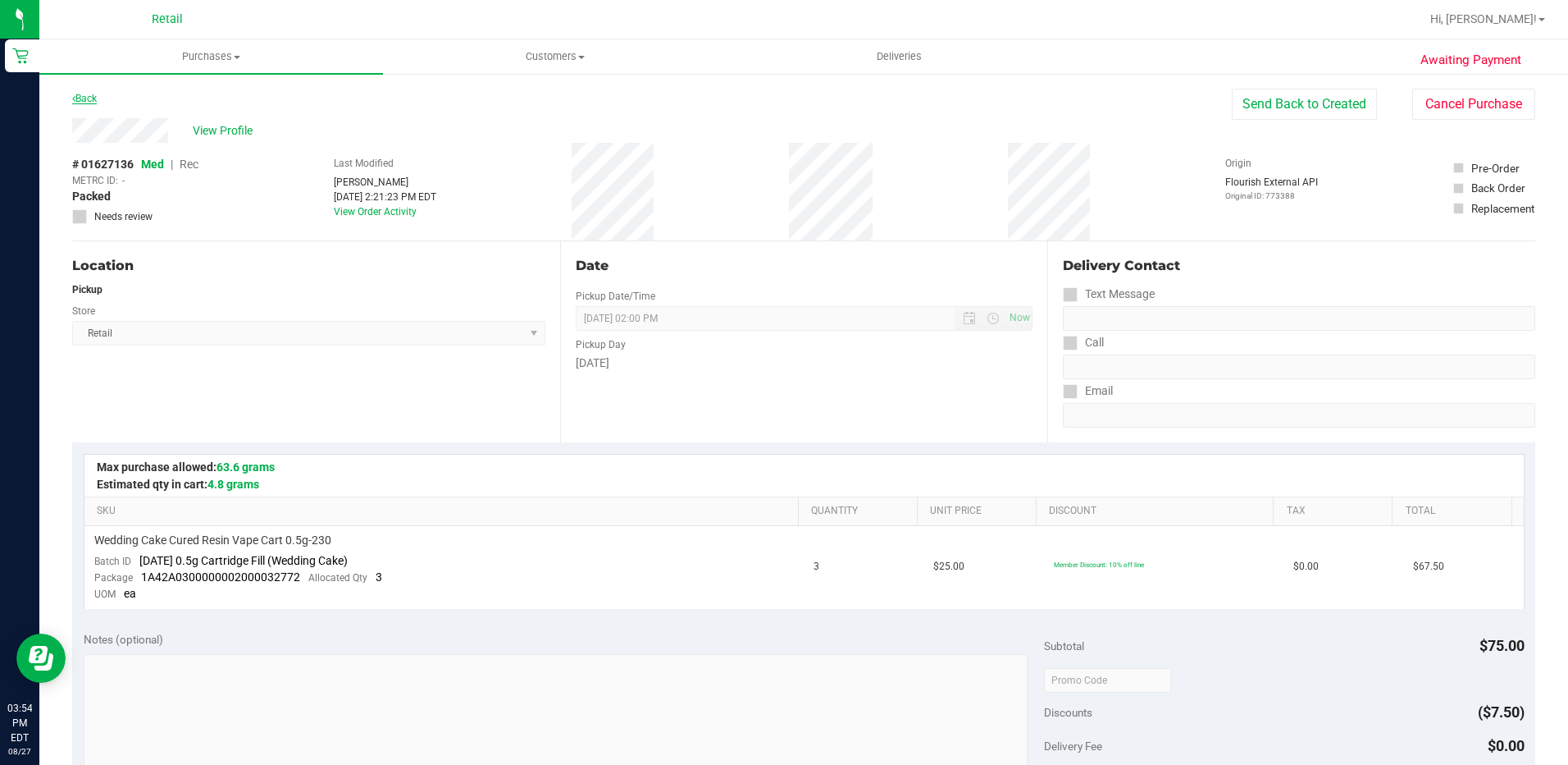
click at [79, 93] on link "Back" at bounding box center [84, 98] width 25 height 11
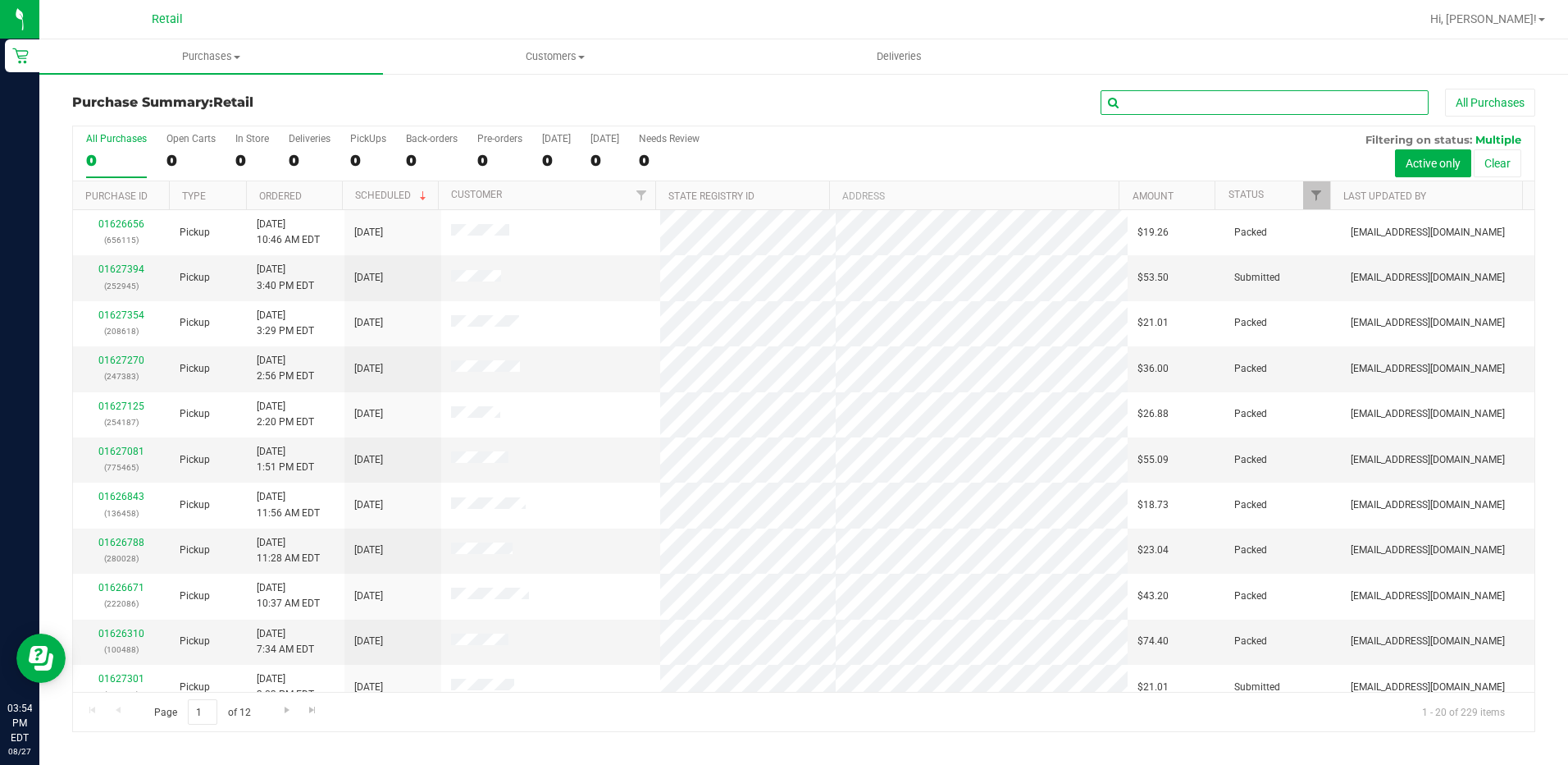
click at [1152, 107] on input "text" at bounding box center [1265, 102] width 328 height 25
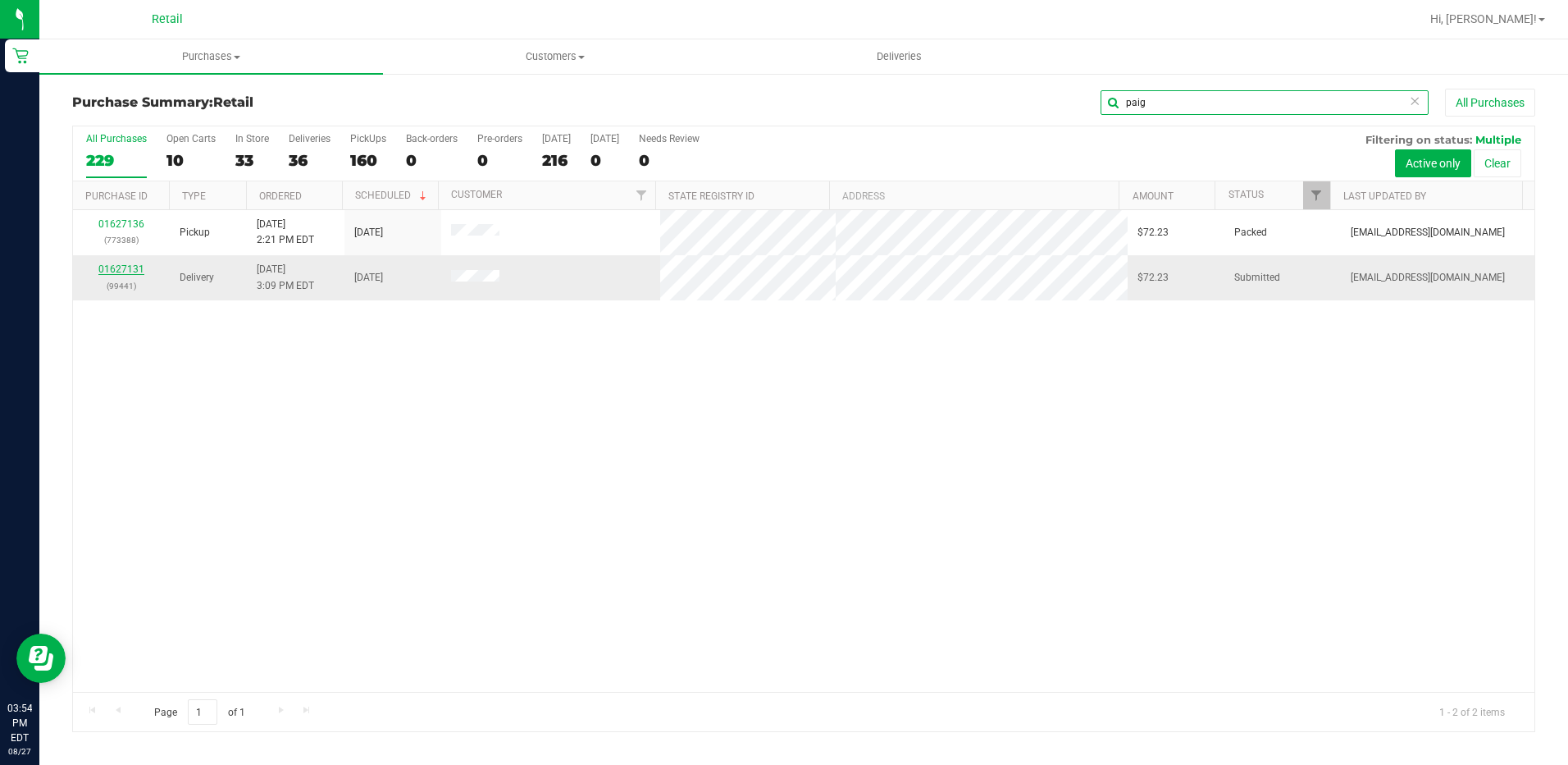
type input "paig"
click at [111, 274] on link "01627131" at bounding box center [122, 268] width 46 height 11
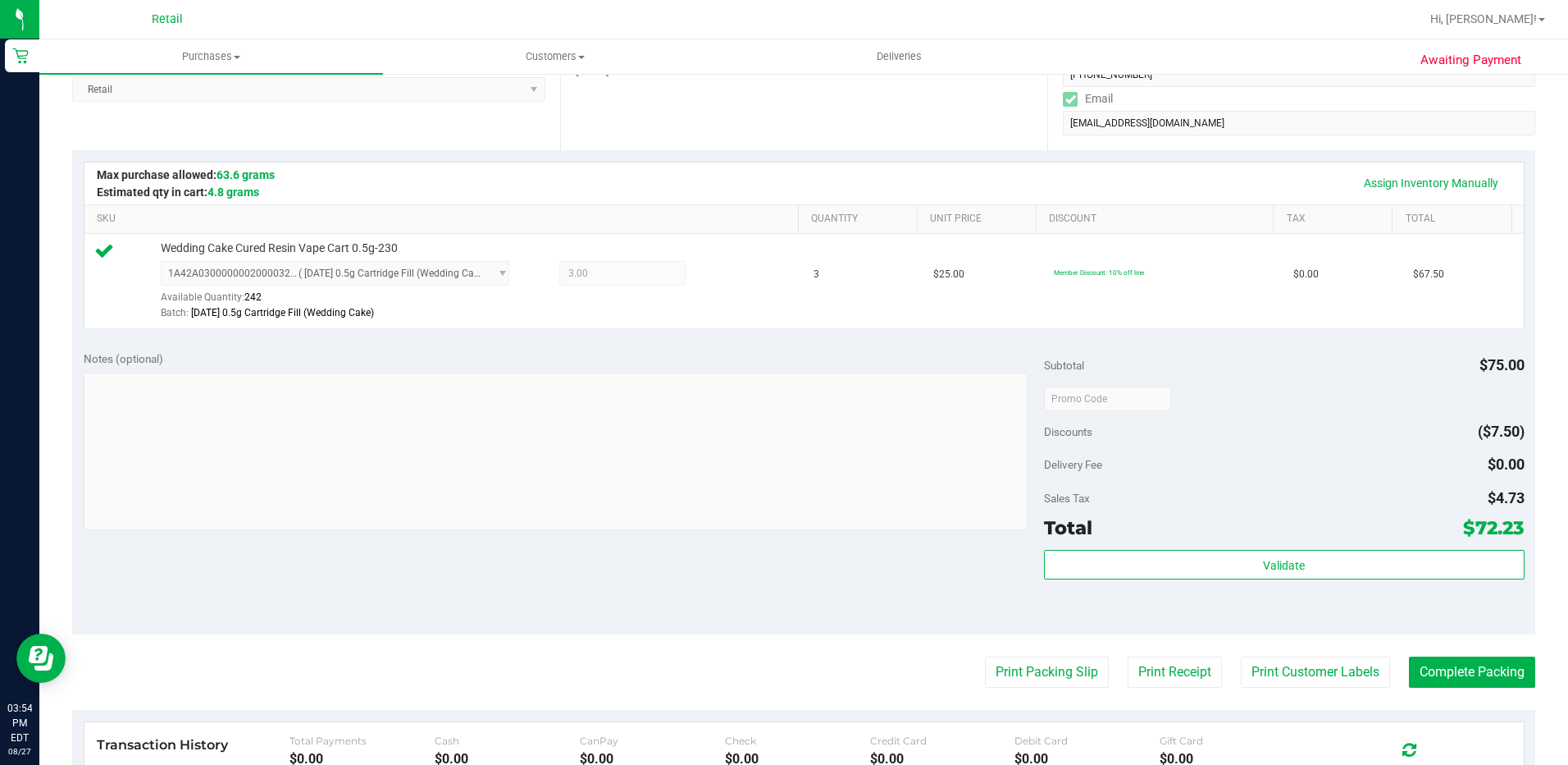
scroll to position [328, 0]
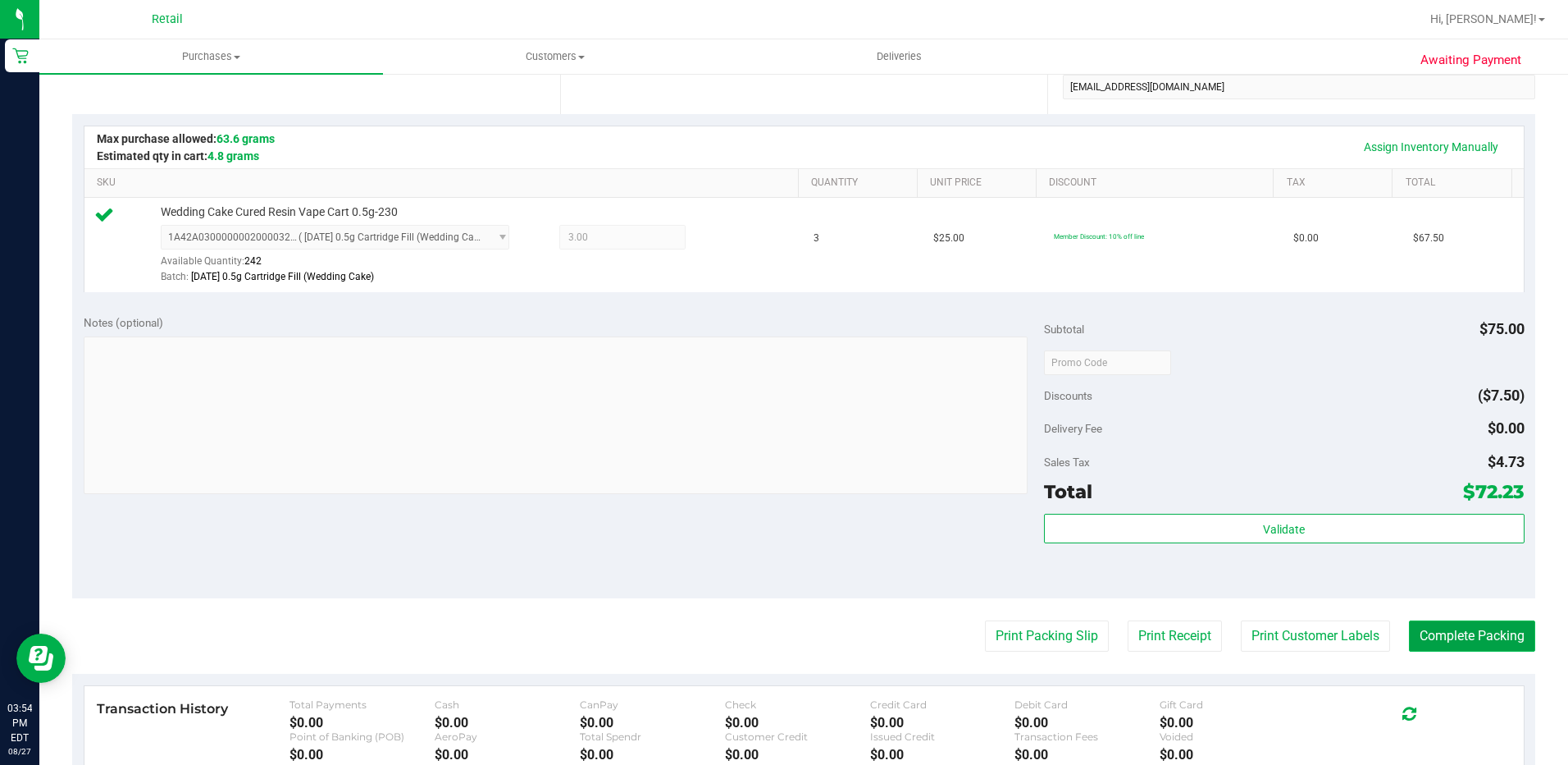
click at [1464, 627] on button "Complete Packing" at bounding box center [1472, 635] width 126 height 31
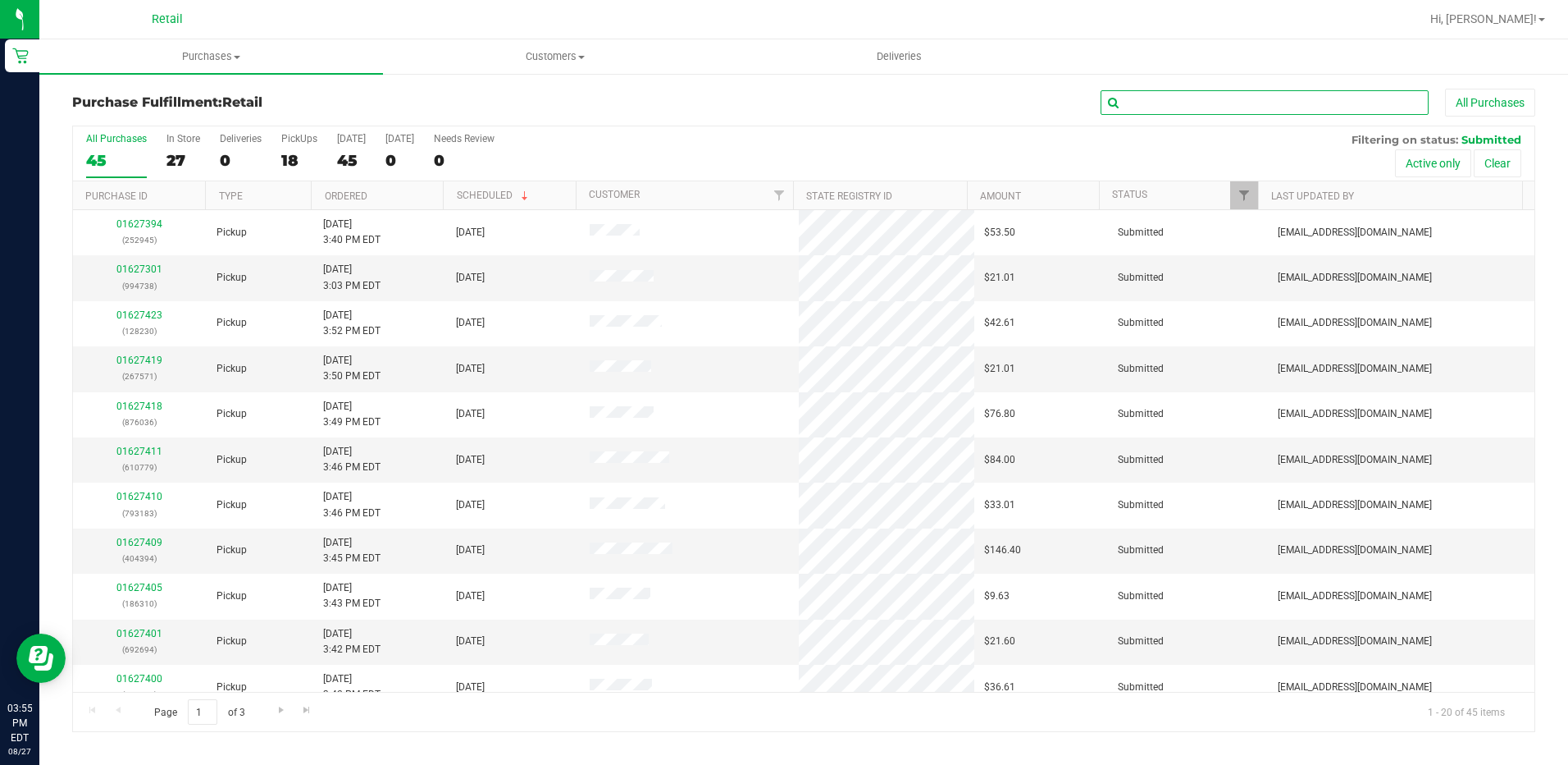
click at [1142, 99] on input "text" at bounding box center [1265, 102] width 328 height 25
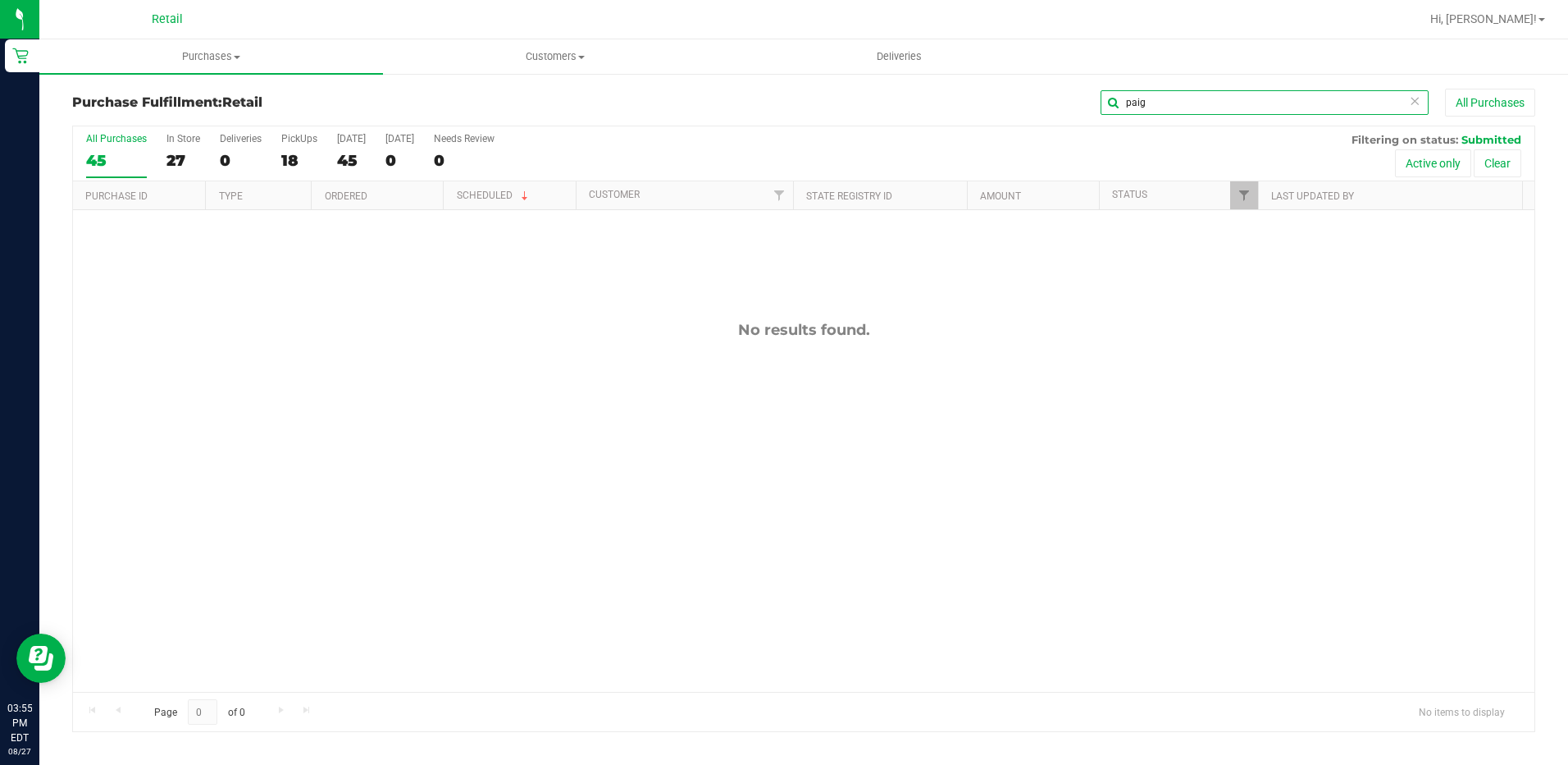
type input "paig"
click at [203, 59] on span "Purchases" at bounding box center [211, 56] width 344 height 15
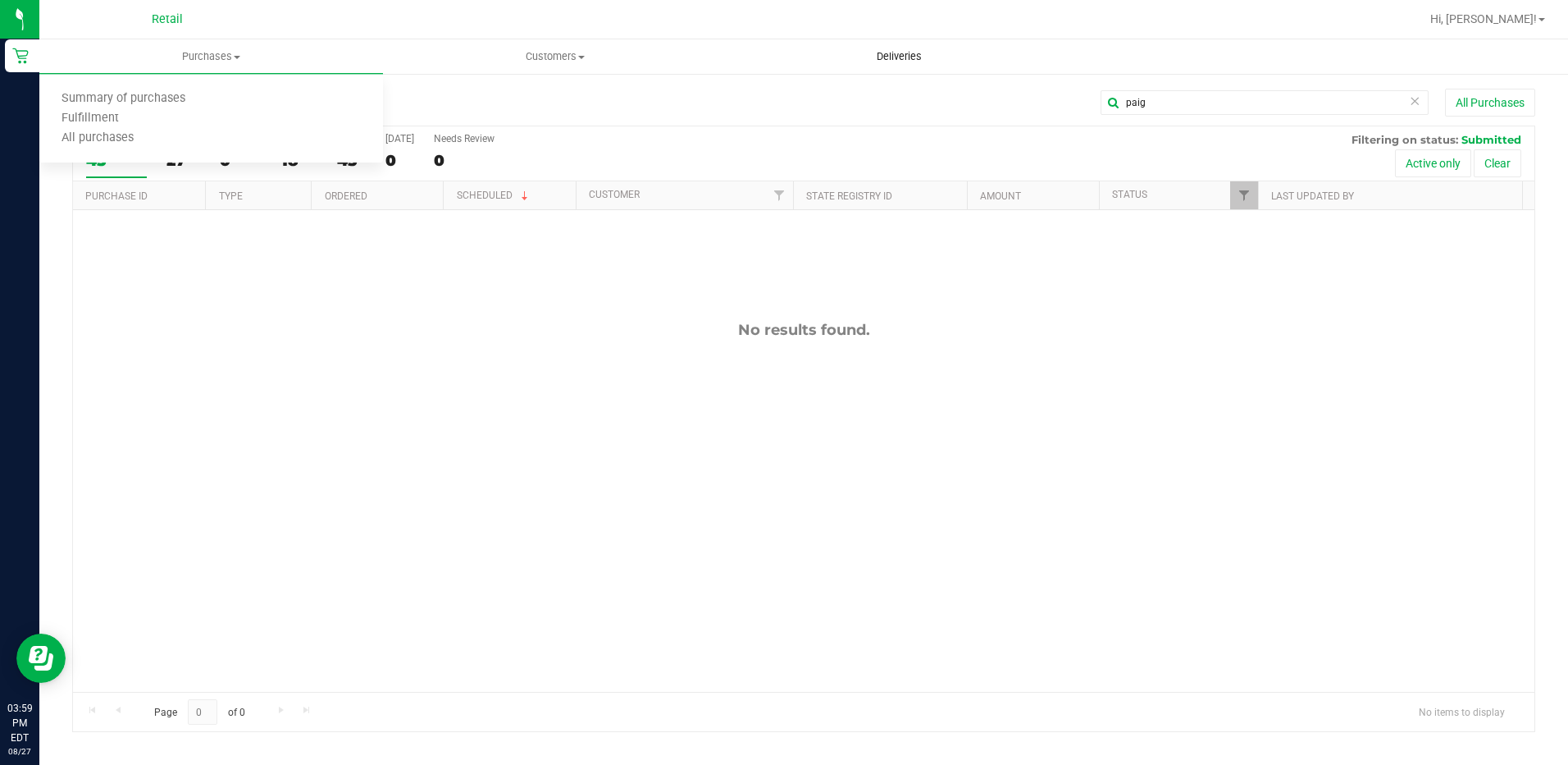
click at [870, 57] on span "Deliveries" at bounding box center [899, 56] width 89 height 15
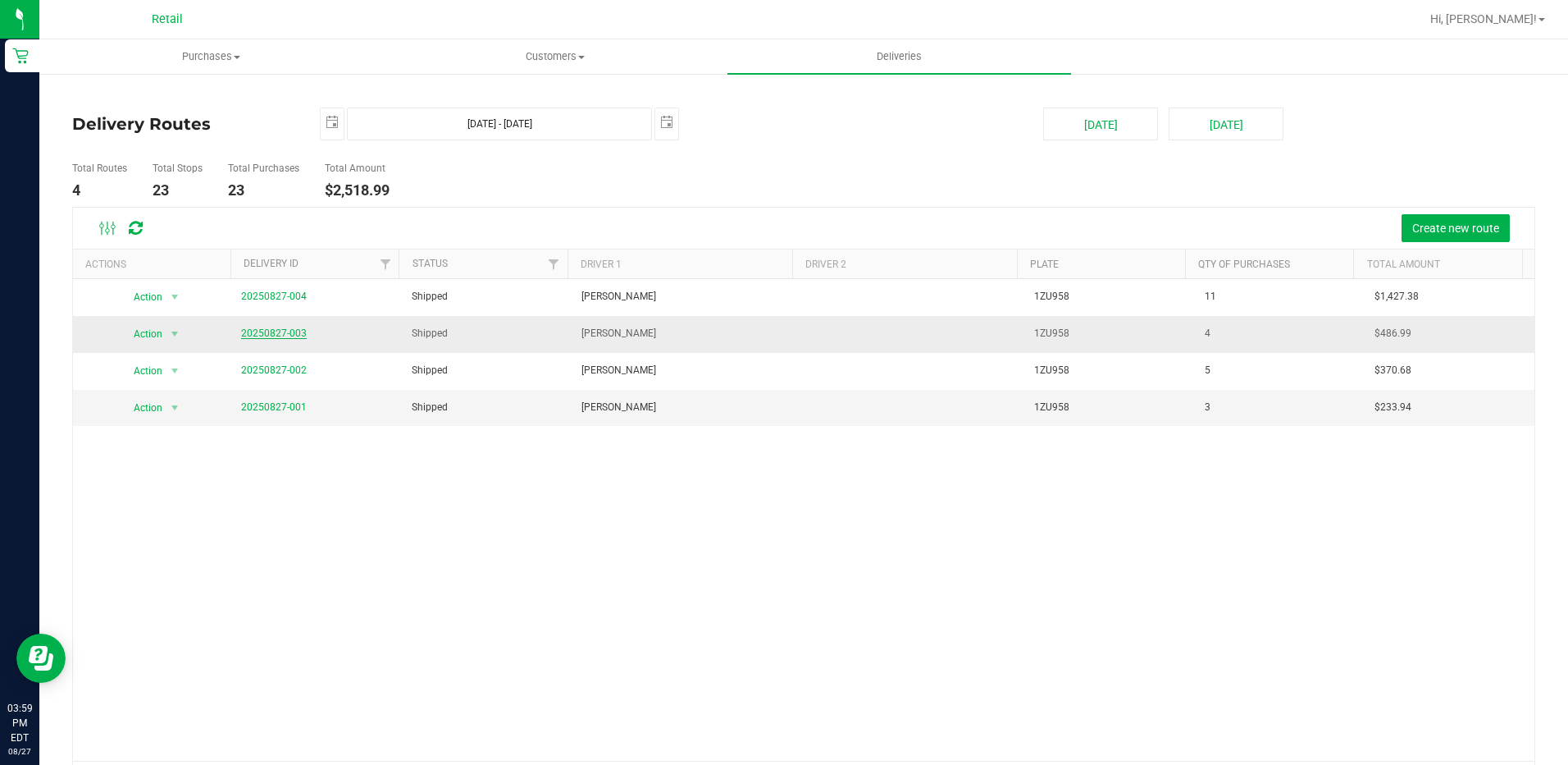
click at [293, 338] on link "20250827-003" at bounding box center [273, 333] width 66 height 11
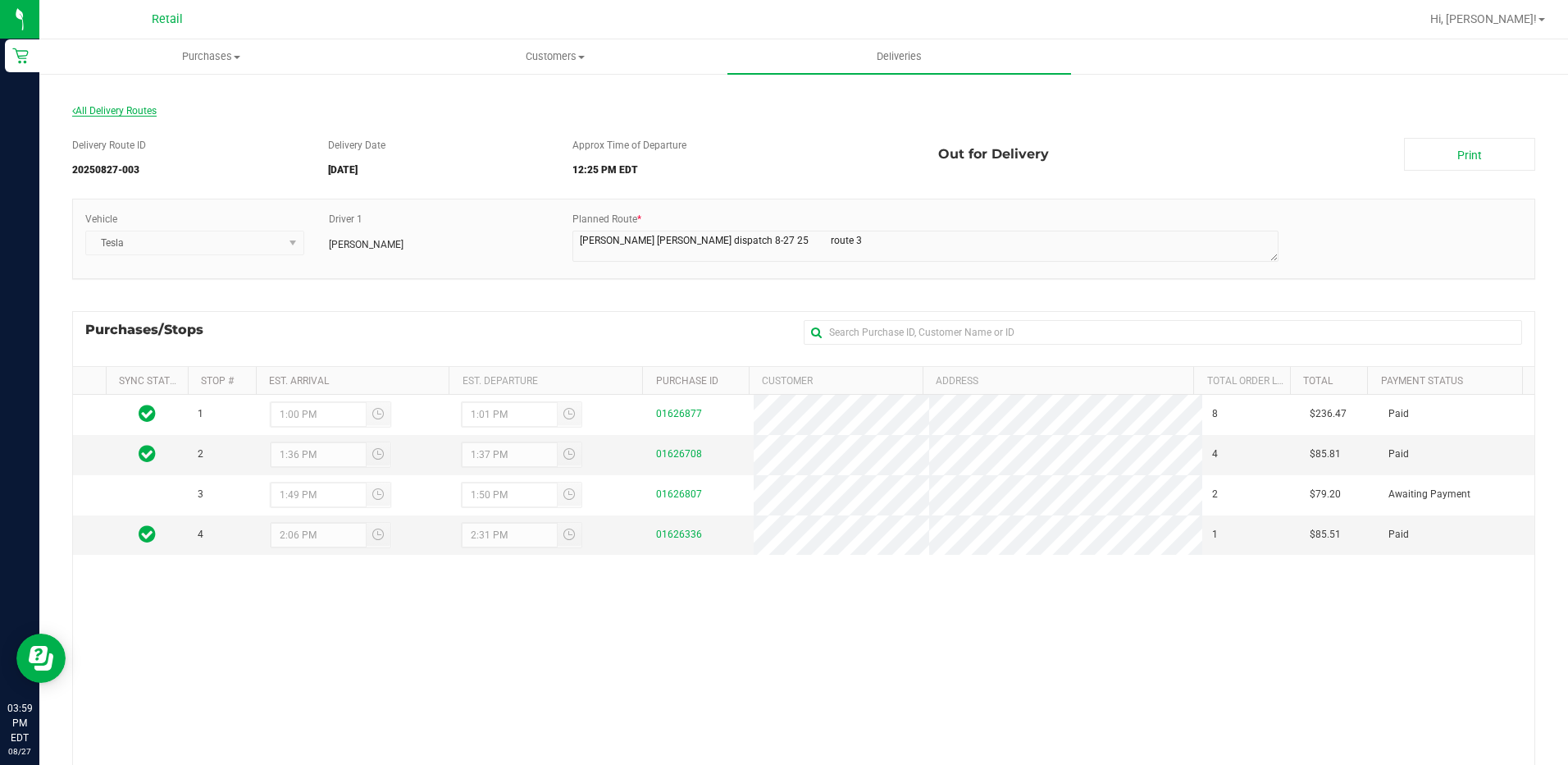
click at [130, 107] on span "All Delivery Routes" at bounding box center [114, 110] width 85 height 11
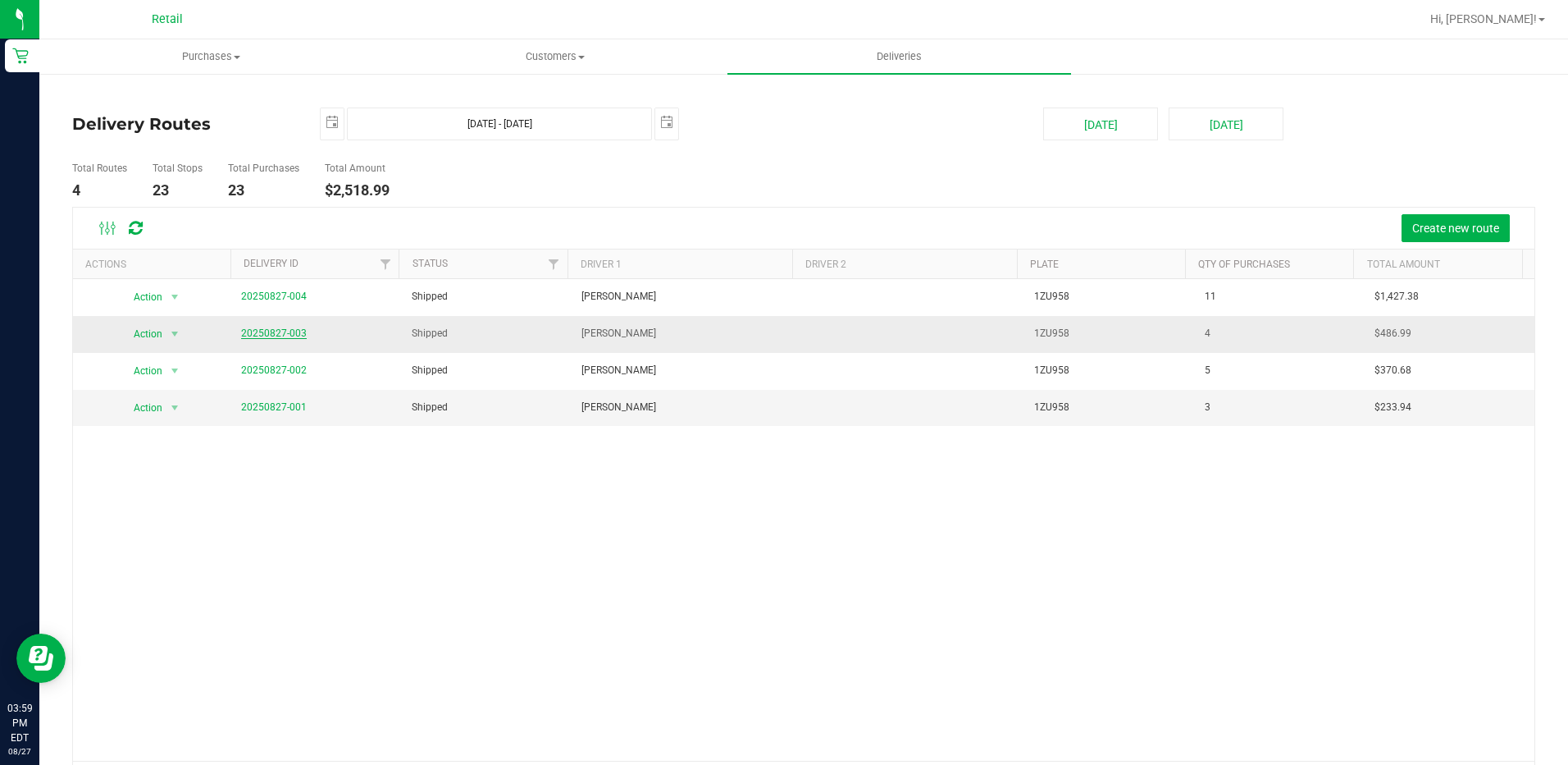
click at [266, 331] on link "20250827-003" at bounding box center [273, 333] width 66 height 11
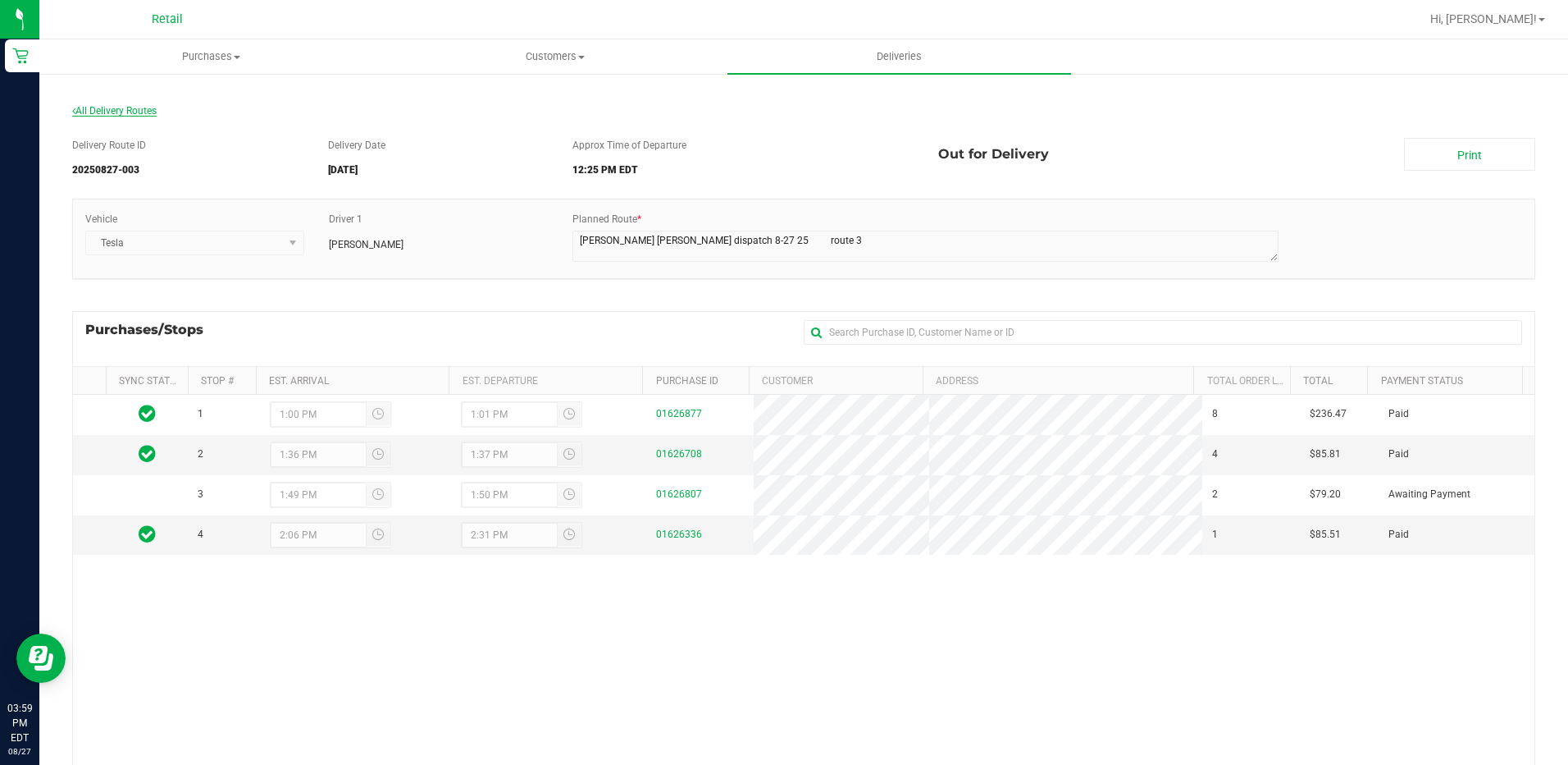
click at [109, 105] on span "All Delivery Routes" at bounding box center [114, 110] width 85 height 11
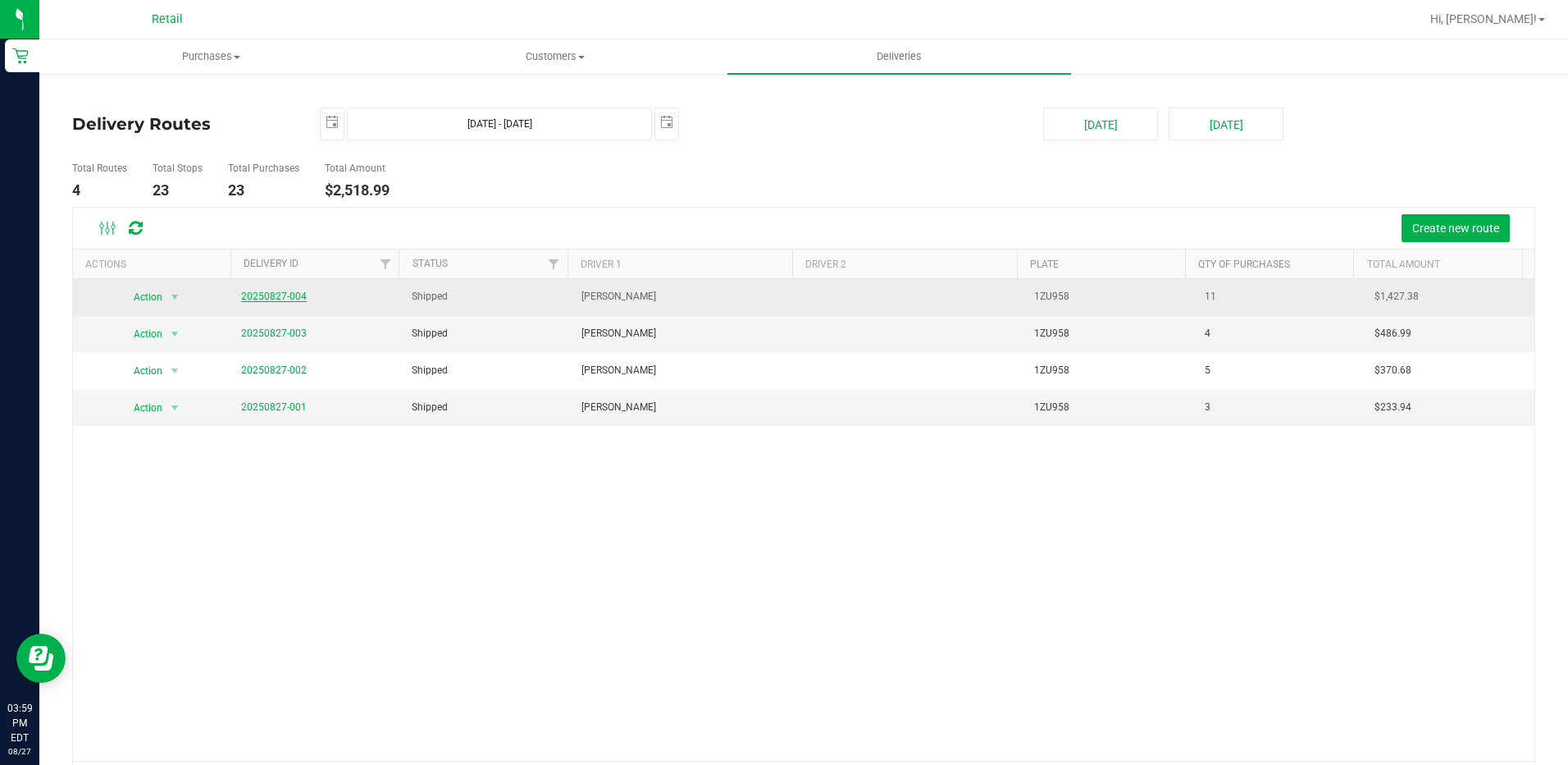
click at [279, 294] on link "20250827-004" at bounding box center [273, 296] width 66 height 11
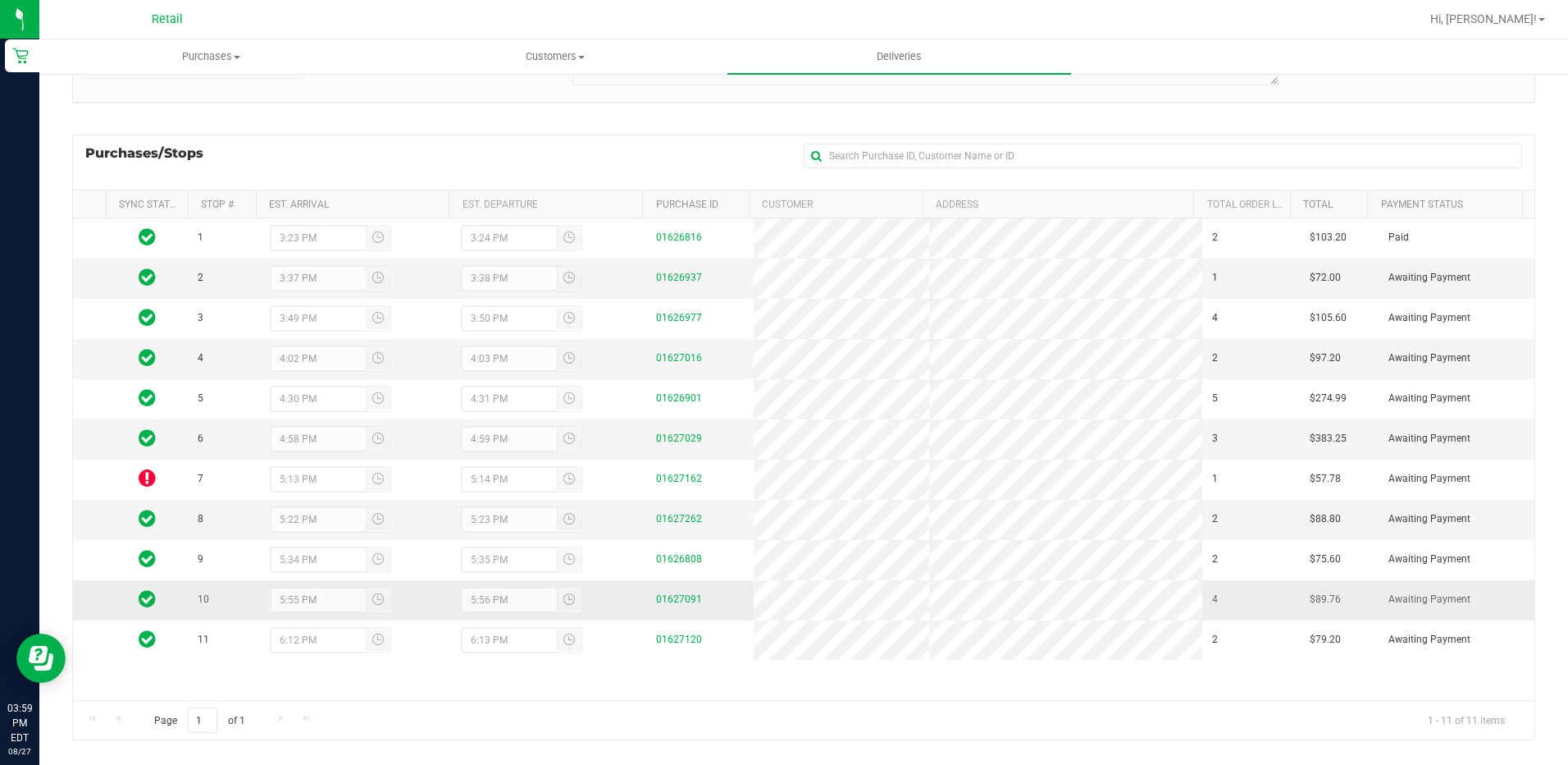
scroll to position [196, 0]
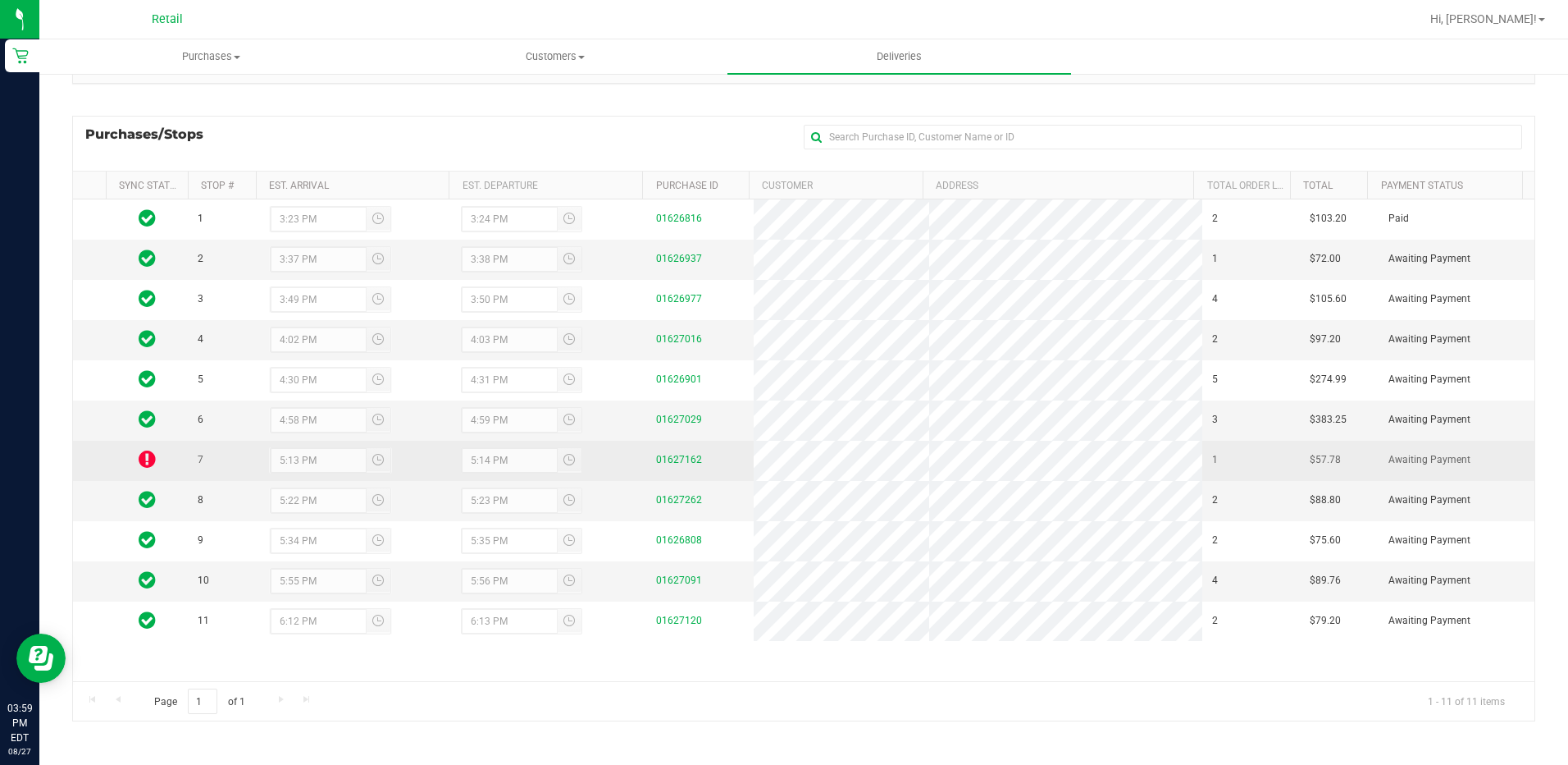
click at [145, 468] on icon at bounding box center [147, 458] width 17 height 20
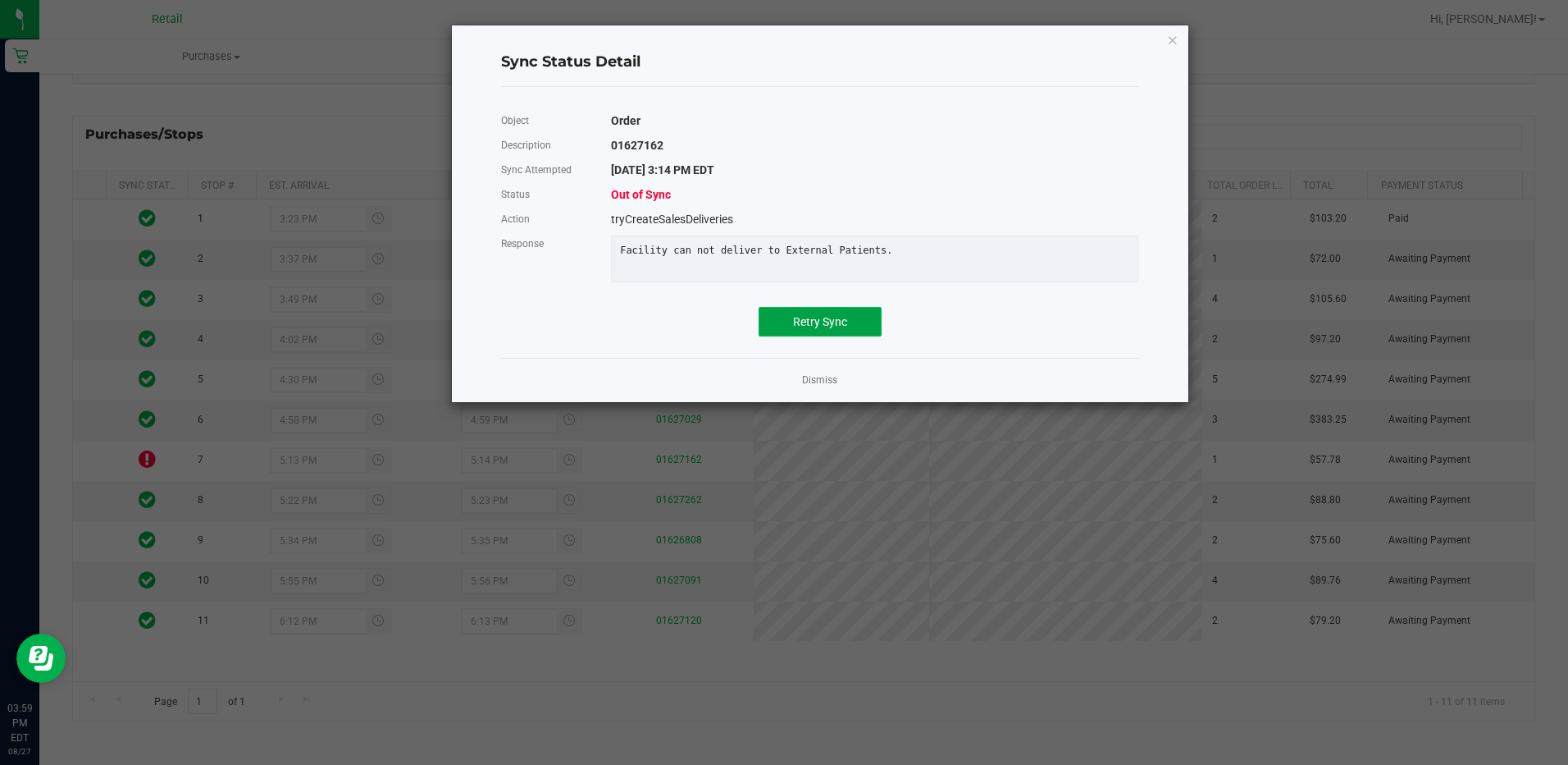
click at [801, 336] on button "Retry Sync" at bounding box center [820, 322] width 123 height 29
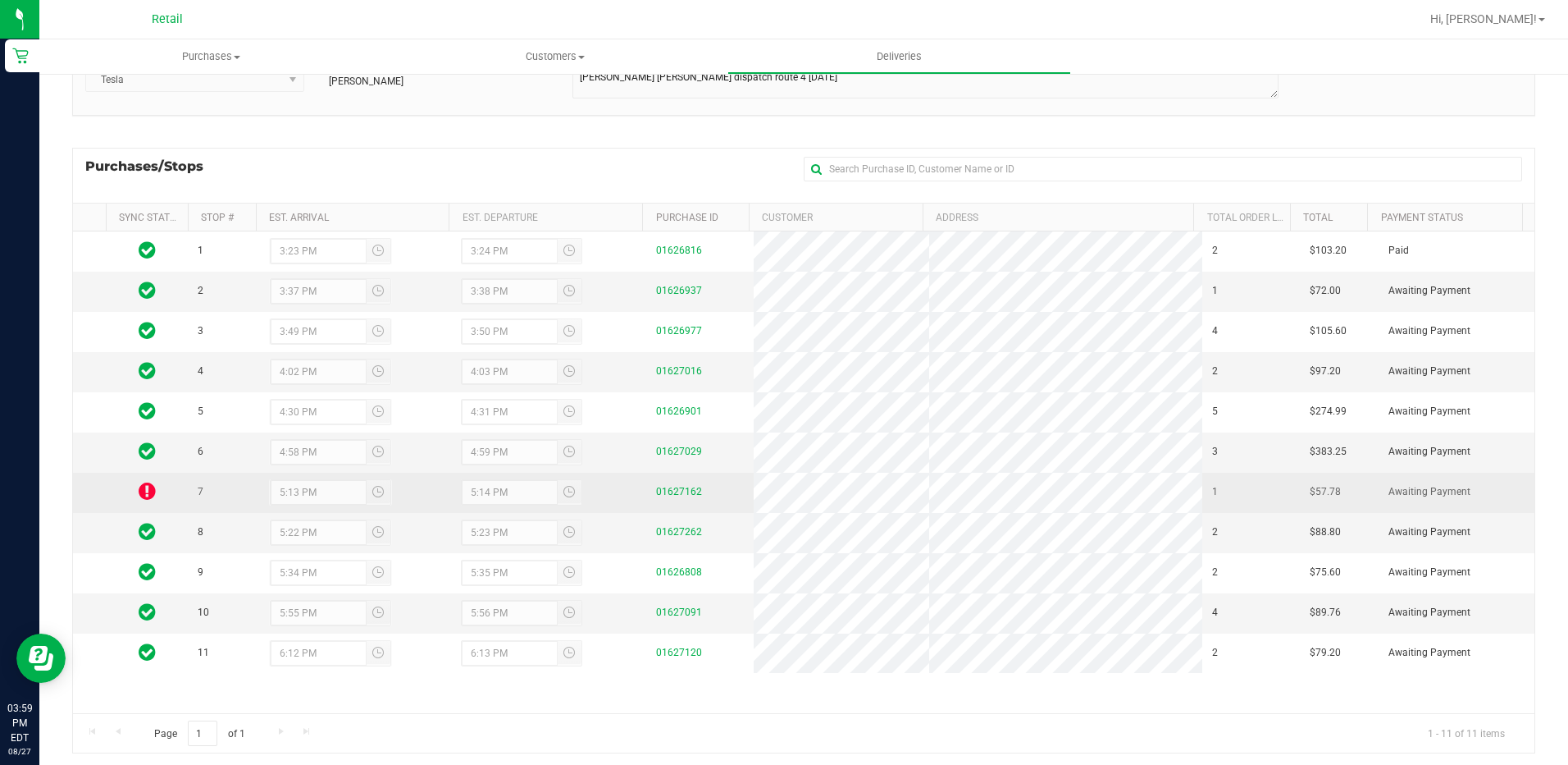
scroll to position [164, 0]
click at [144, 482] on icon at bounding box center [147, 490] width 17 height 20
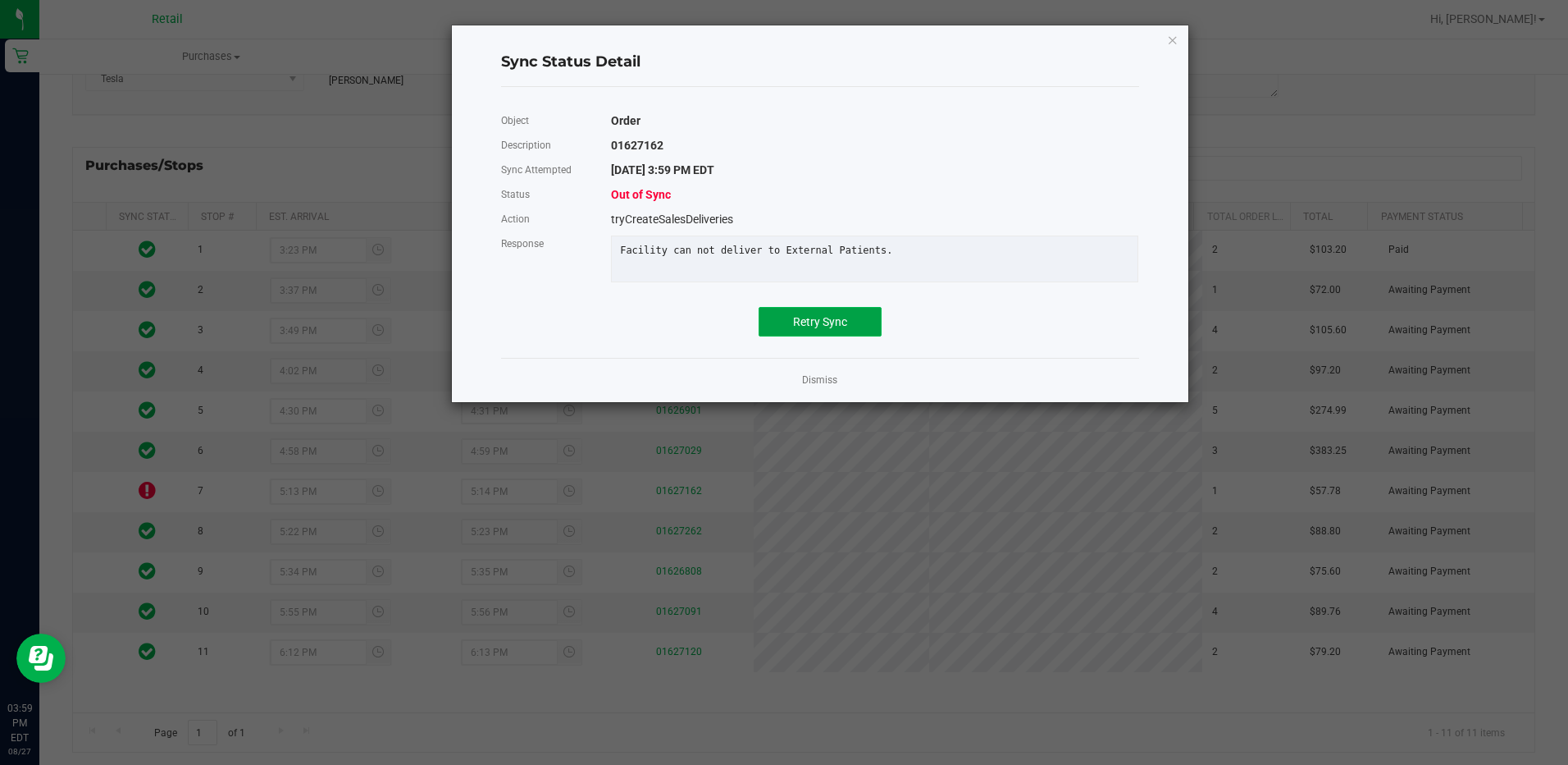
click at [831, 336] on button "Retry Sync" at bounding box center [820, 322] width 123 height 29
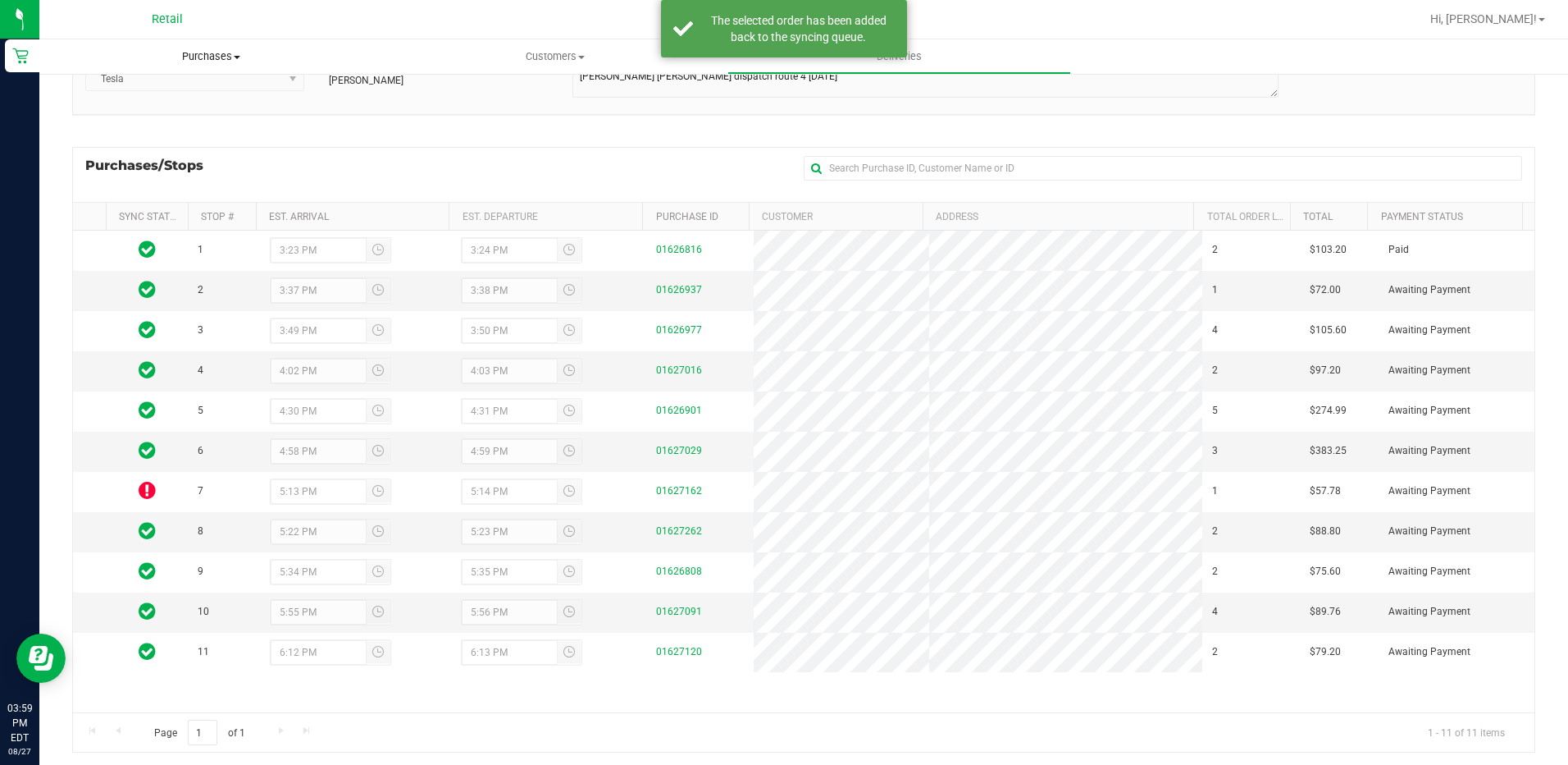
click at [210, 50] on span "Purchases" at bounding box center [211, 56] width 344 height 15
click at [419, 135] on div "Delivery Route ID 20250827-004 Delivery Date 08/27/2025 Approx Time of Departur…" at bounding box center [803, 363] width 1463 height 804
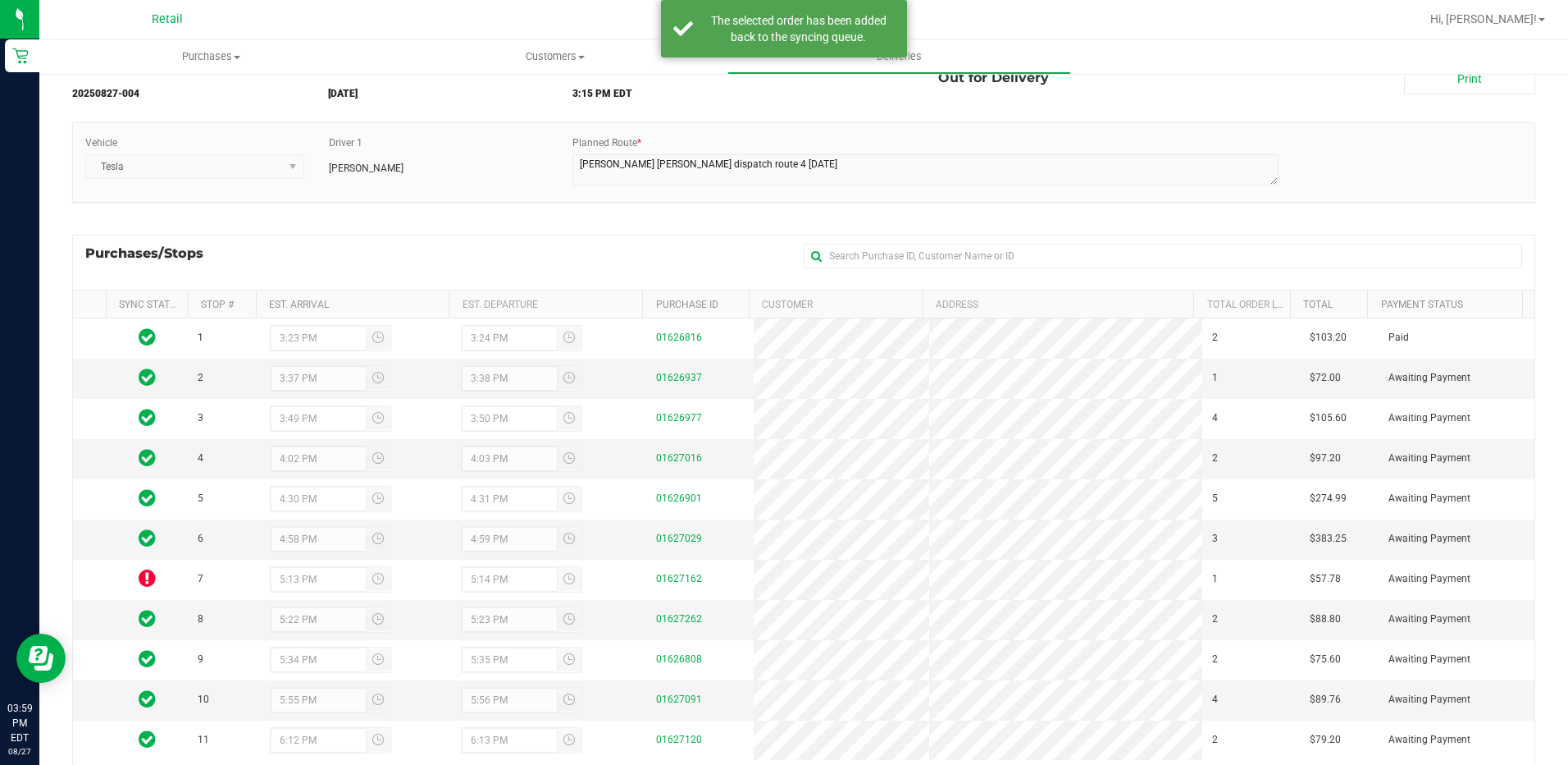
scroll to position [0, 0]
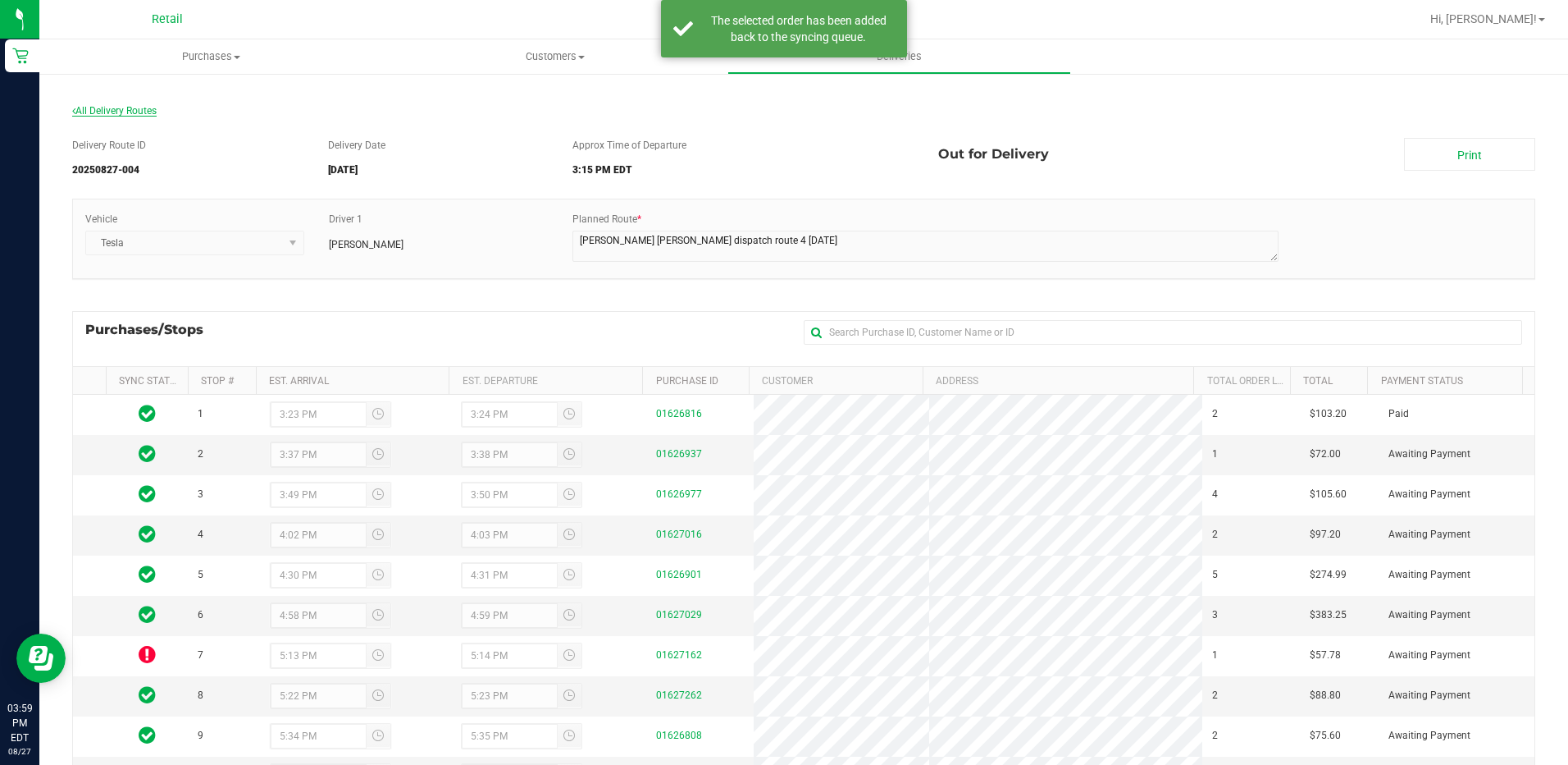
click at [123, 111] on span "All Delivery Routes" at bounding box center [114, 110] width 85 height 11
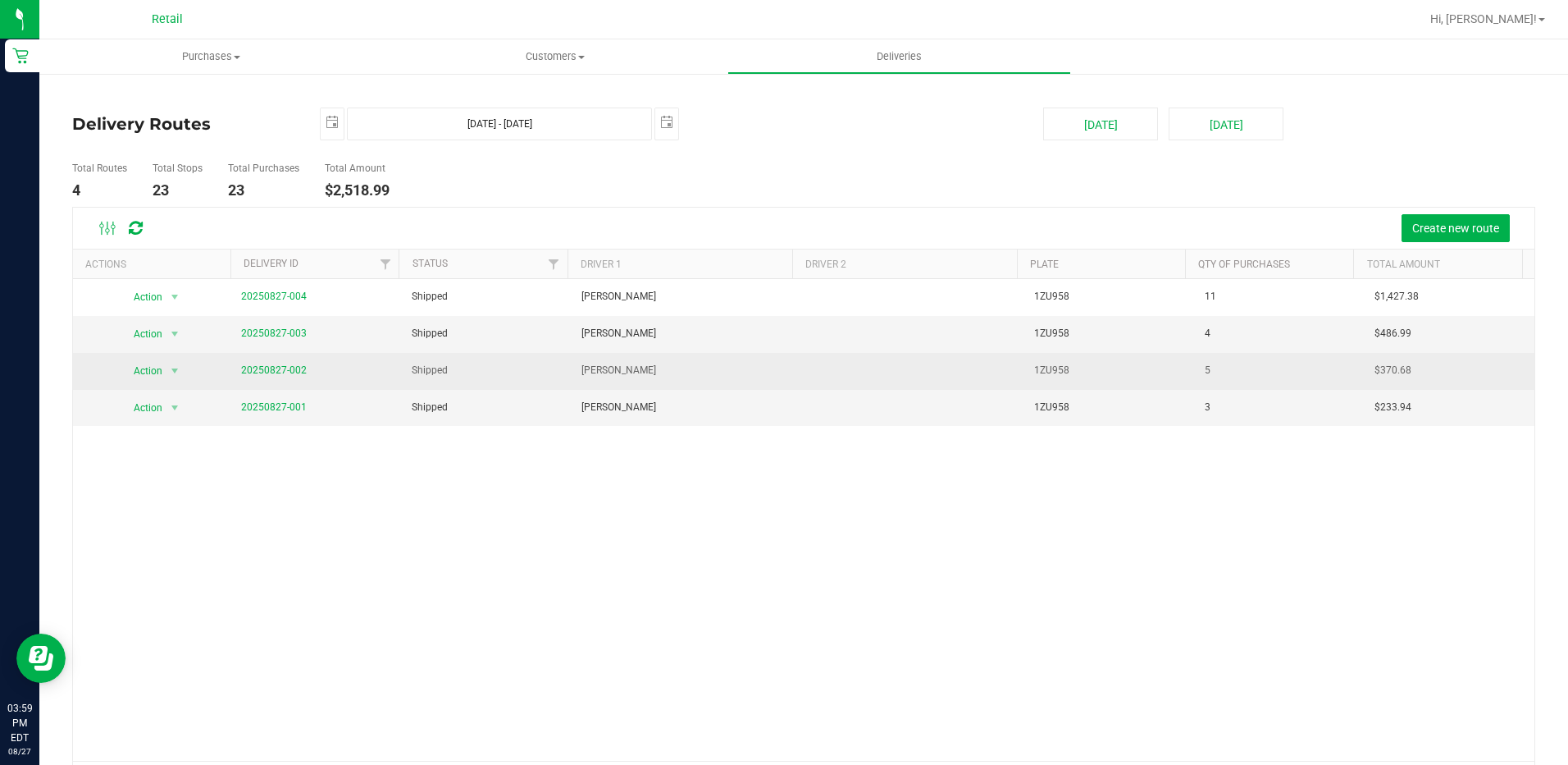
click at [286, 364] on span "20250827-002" at bounding box center [273, 370] width 66 height 15
click at [285, 375] on link "20250827-002" at bounding box center [273, 370] width 66 height 11
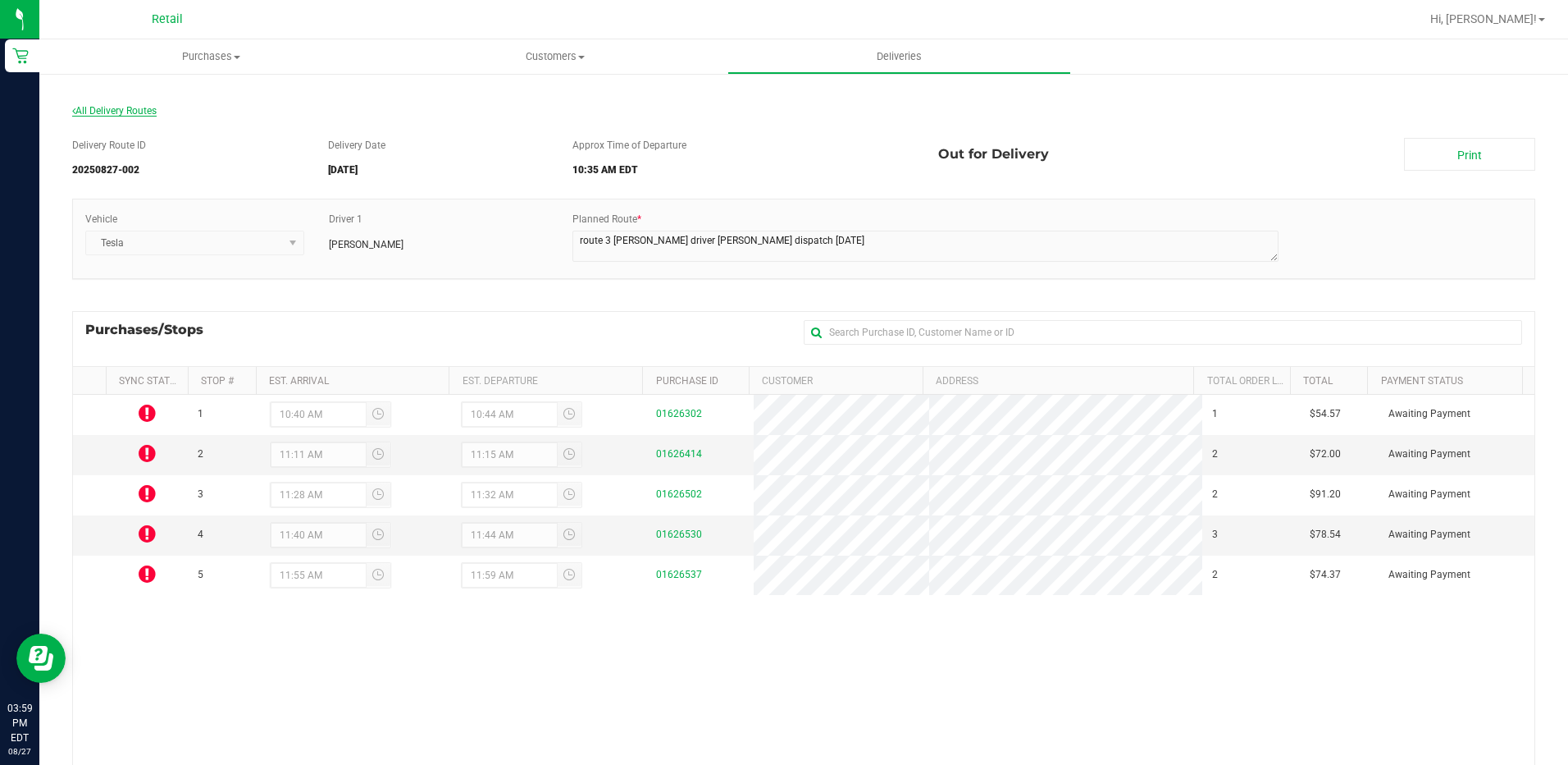
click at [123, 108] on span "All Delivery Routes" at bounding box center [114, 110] width 85 height 11
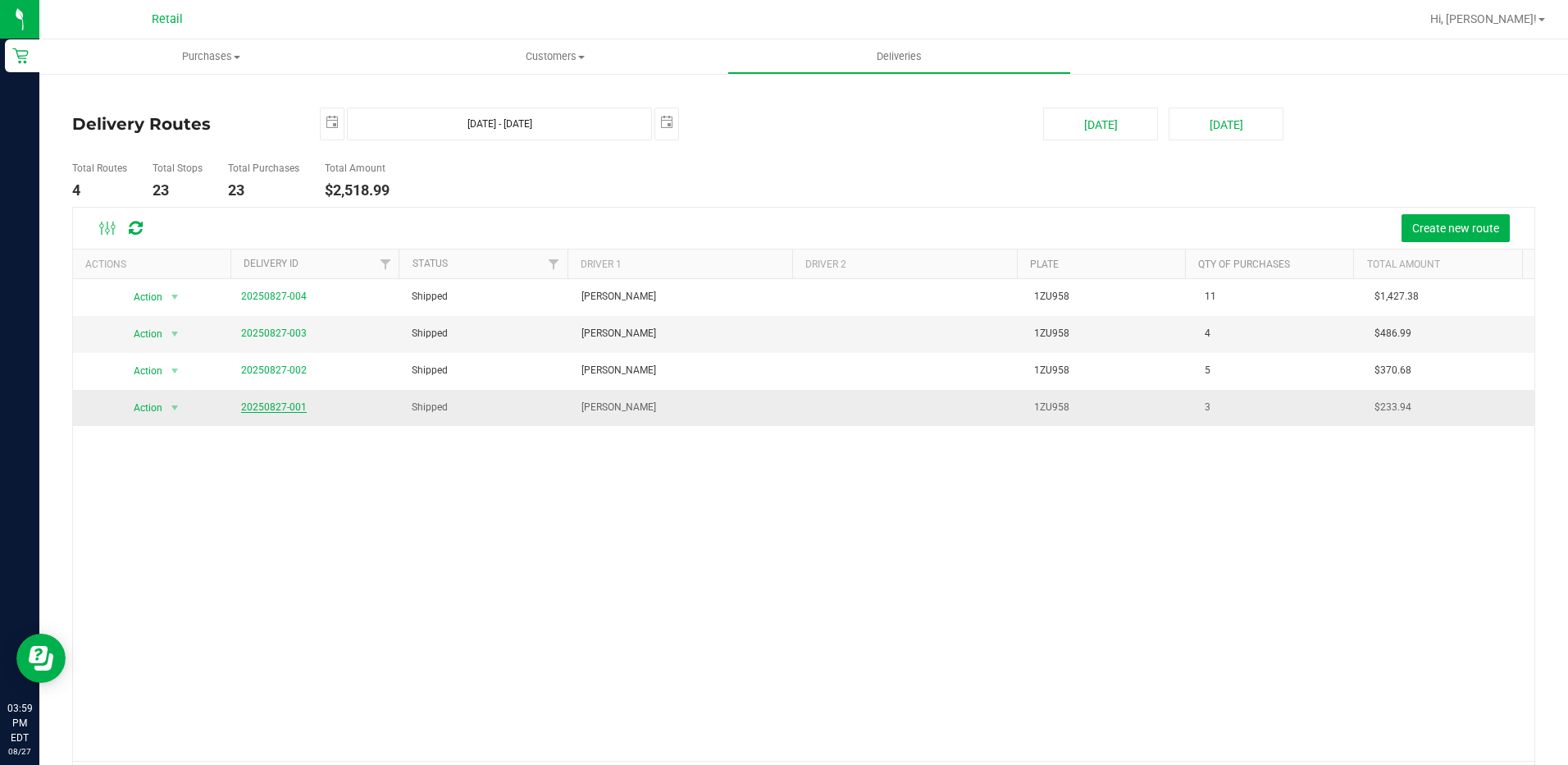
click at [257, 407] on link "20250827-001" at bounding box center [273, 407] width 66 height 11
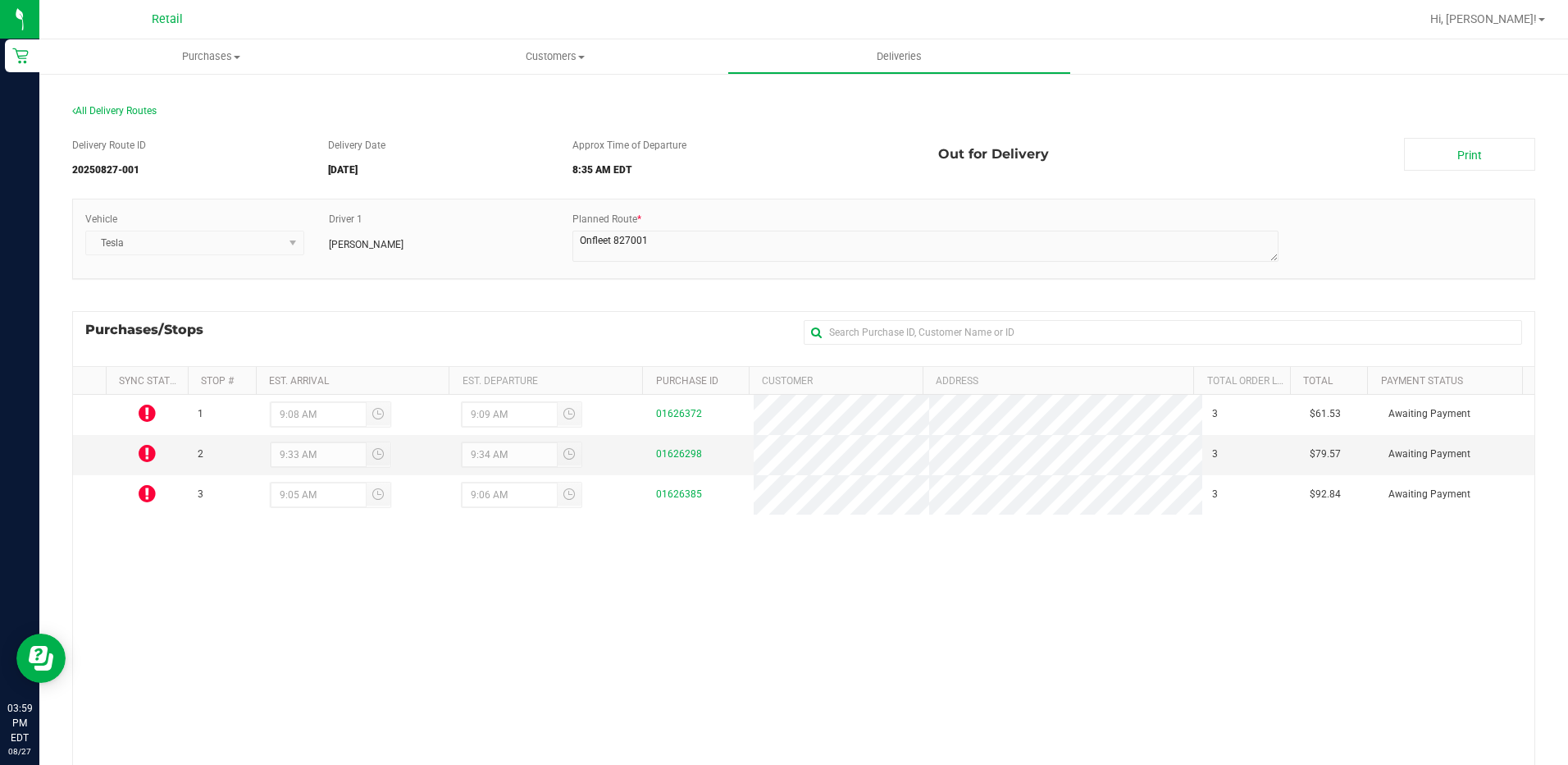
click at [134, 102] on section "All Delivery Routes Delivery Route ID 20250827-001 Delivery Date 08/27/2025 App…" at bounding box center [803, 515] width 1463 height 855
click at [99, 110] on span "All Delivery Routes" at bounding box center [114, 110] width 85 height 11
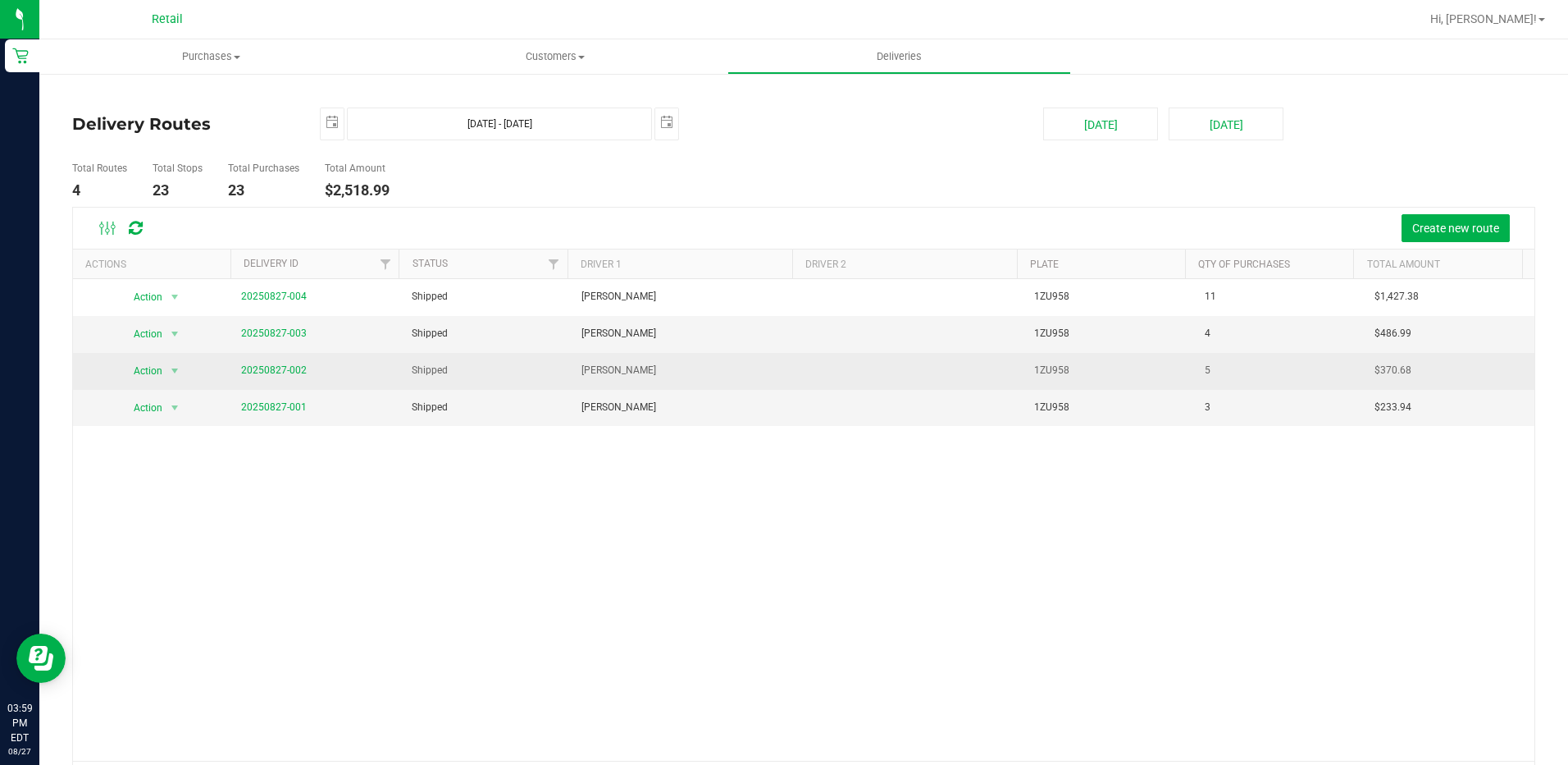
click at [275, 363] on span "20250827-002" at bounding box center [273, 370] width 66 height 15
click at [273, 364] on link "20250827-002" at bounding box center [273, 370] width 66 height 11
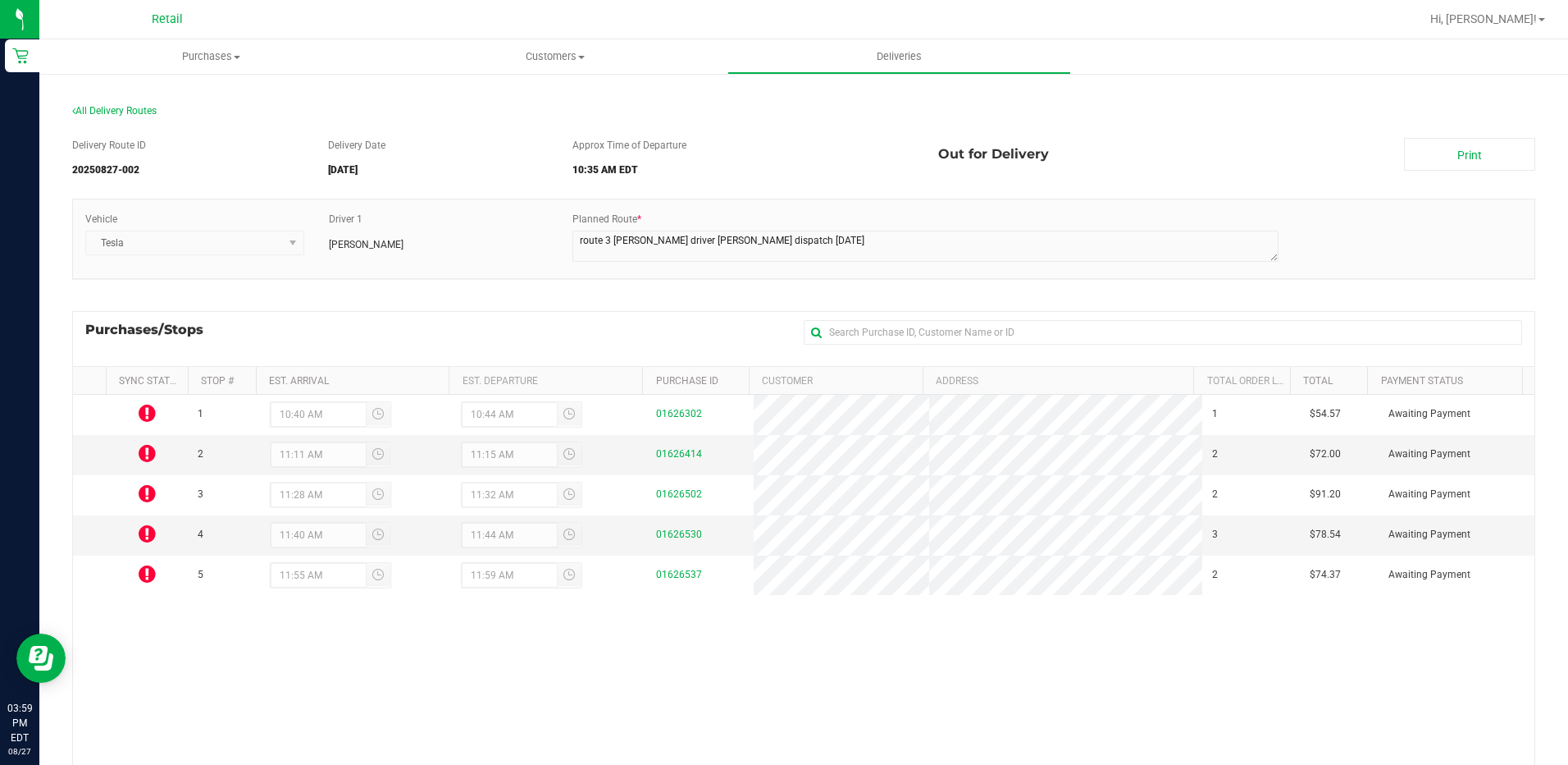
click at [118, 120] on div "All Delivery Routes" at bounding box center [803, 115] width 1463 height 22
click at [123, 109] on span "All Delivery Routes" at bounding box center [114, 110] width 85 height 11
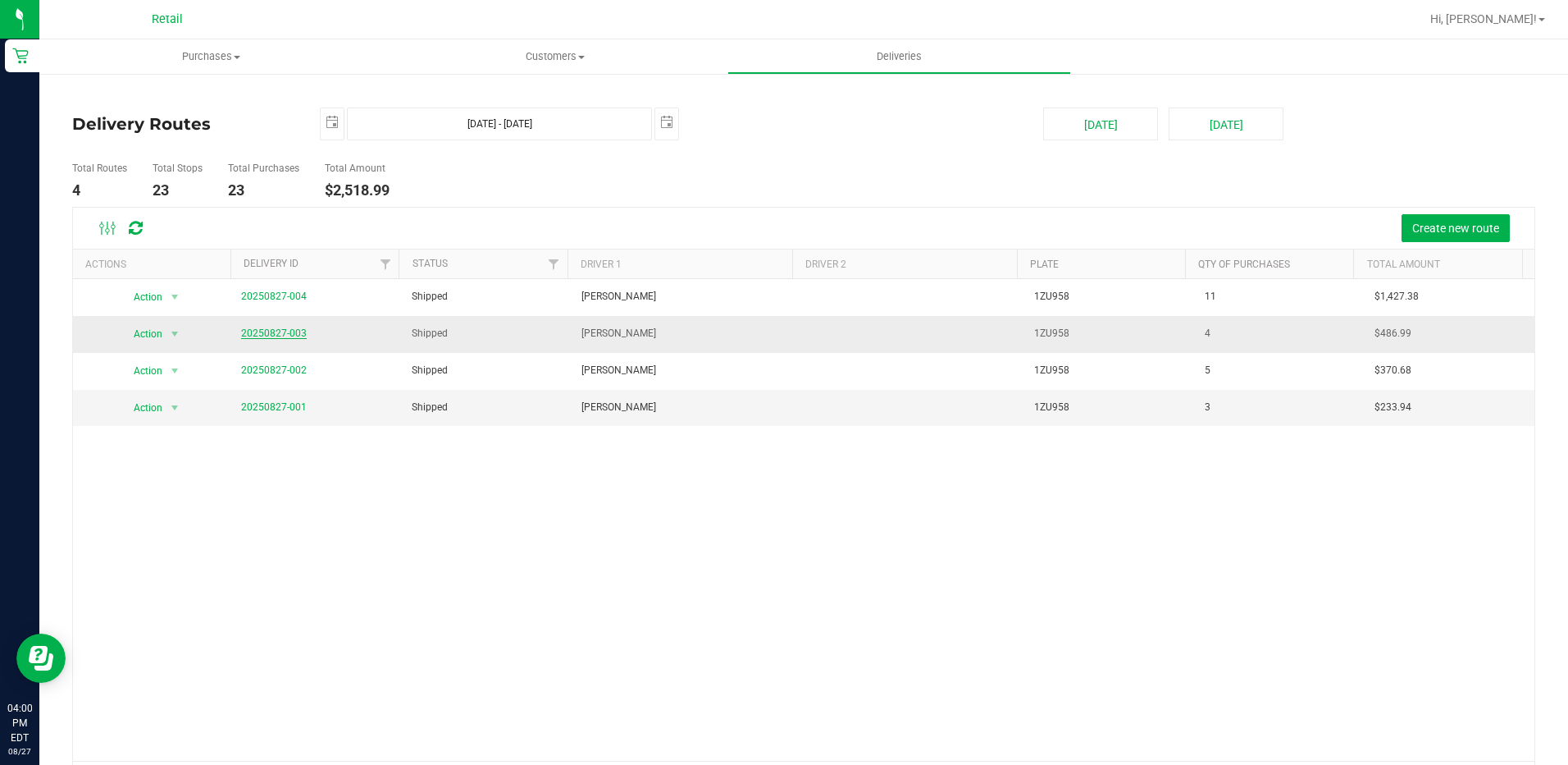
click at [287, 330] on link "20250827-003" at bounding box center [273, 333] width 66 height 11
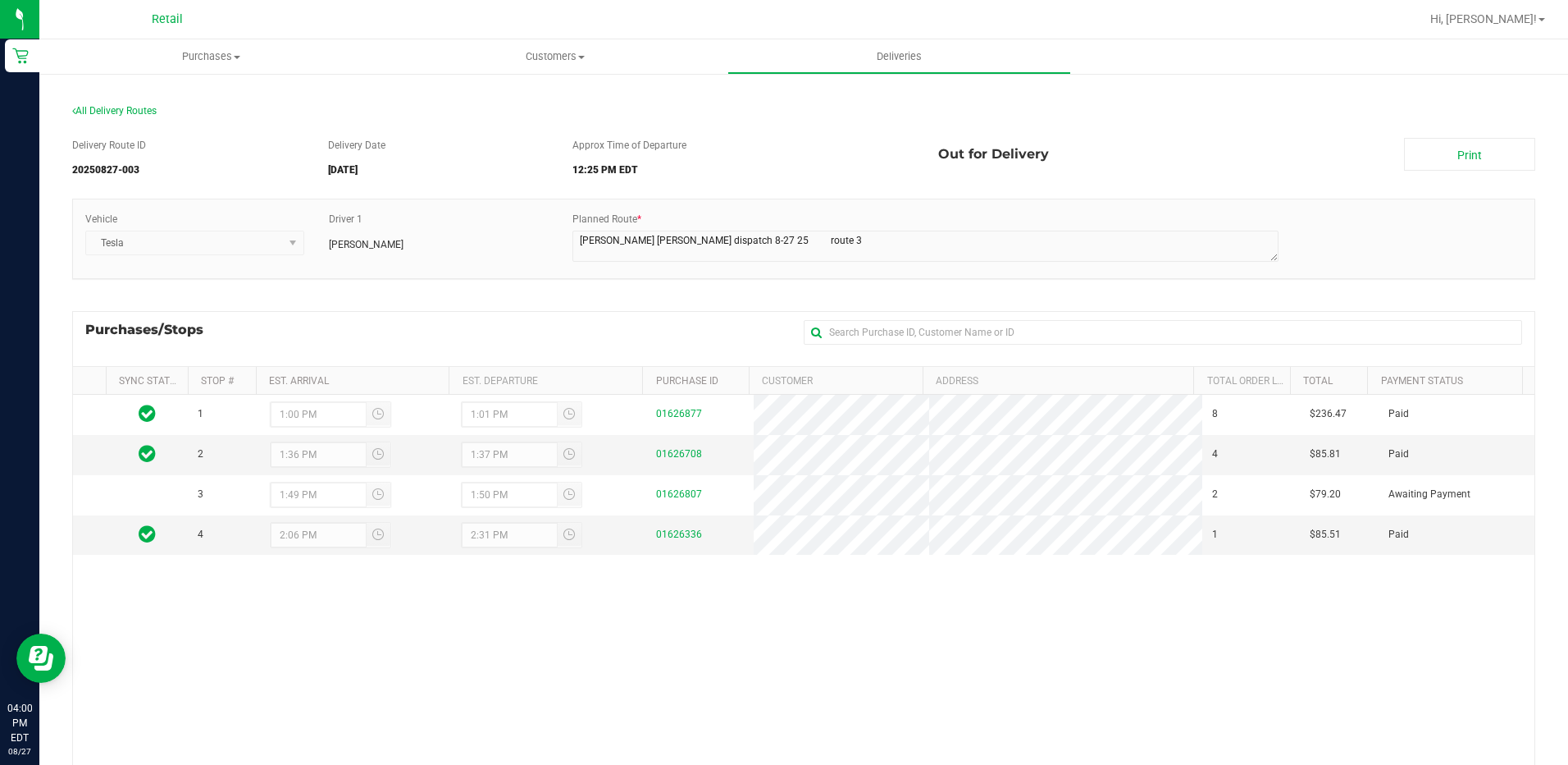
click at [105, 123] on div "All Delivery Routes" at bounding box center [803, 115] width 1463 height 22
click at [119, 110] on span "All Delivery Routes" at bounding box center [114, 110] width 85 height 11
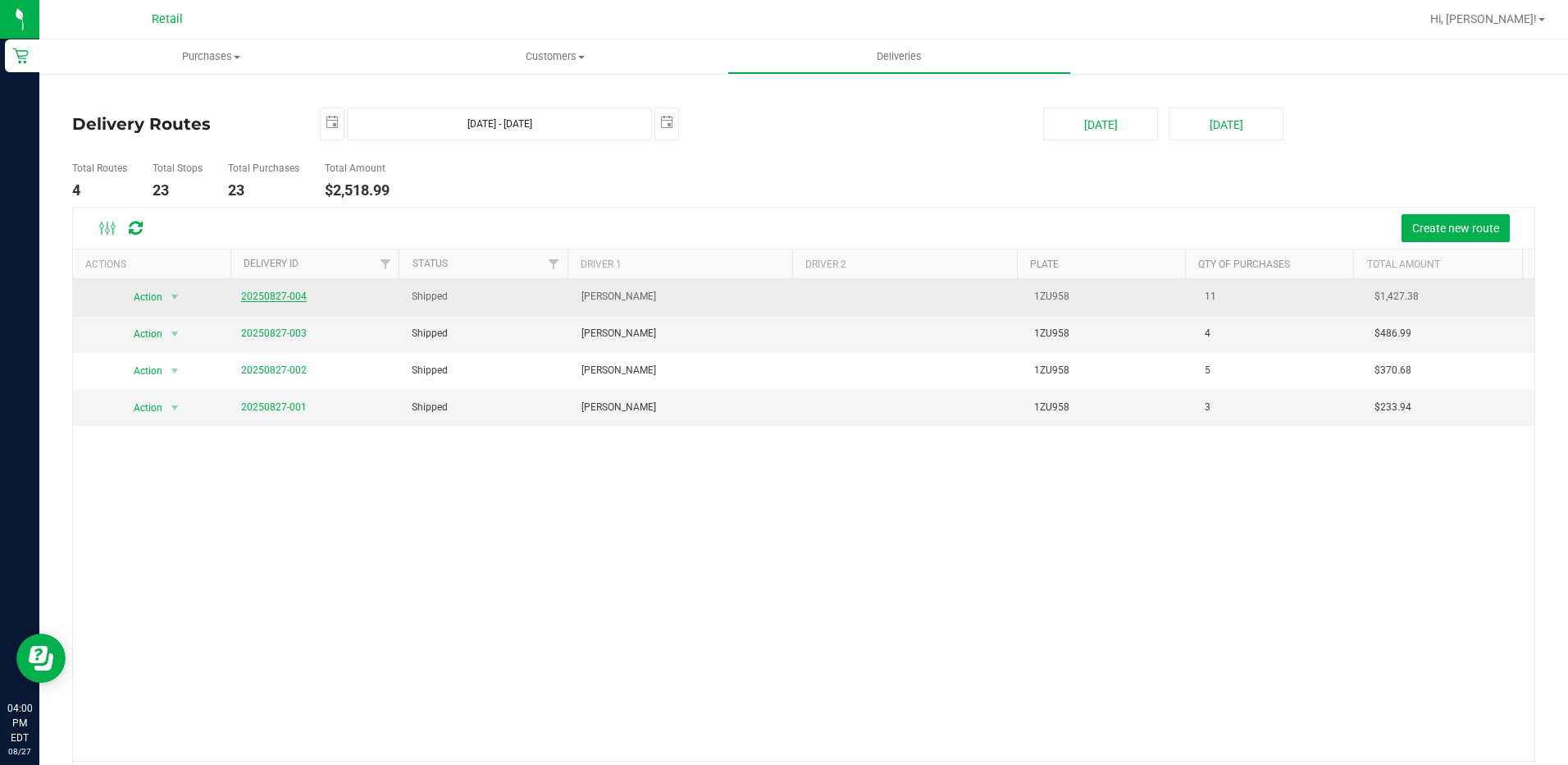
click at [281, 294] on link "20250827-004" at bounding box center [273, 296] width 66 height 11
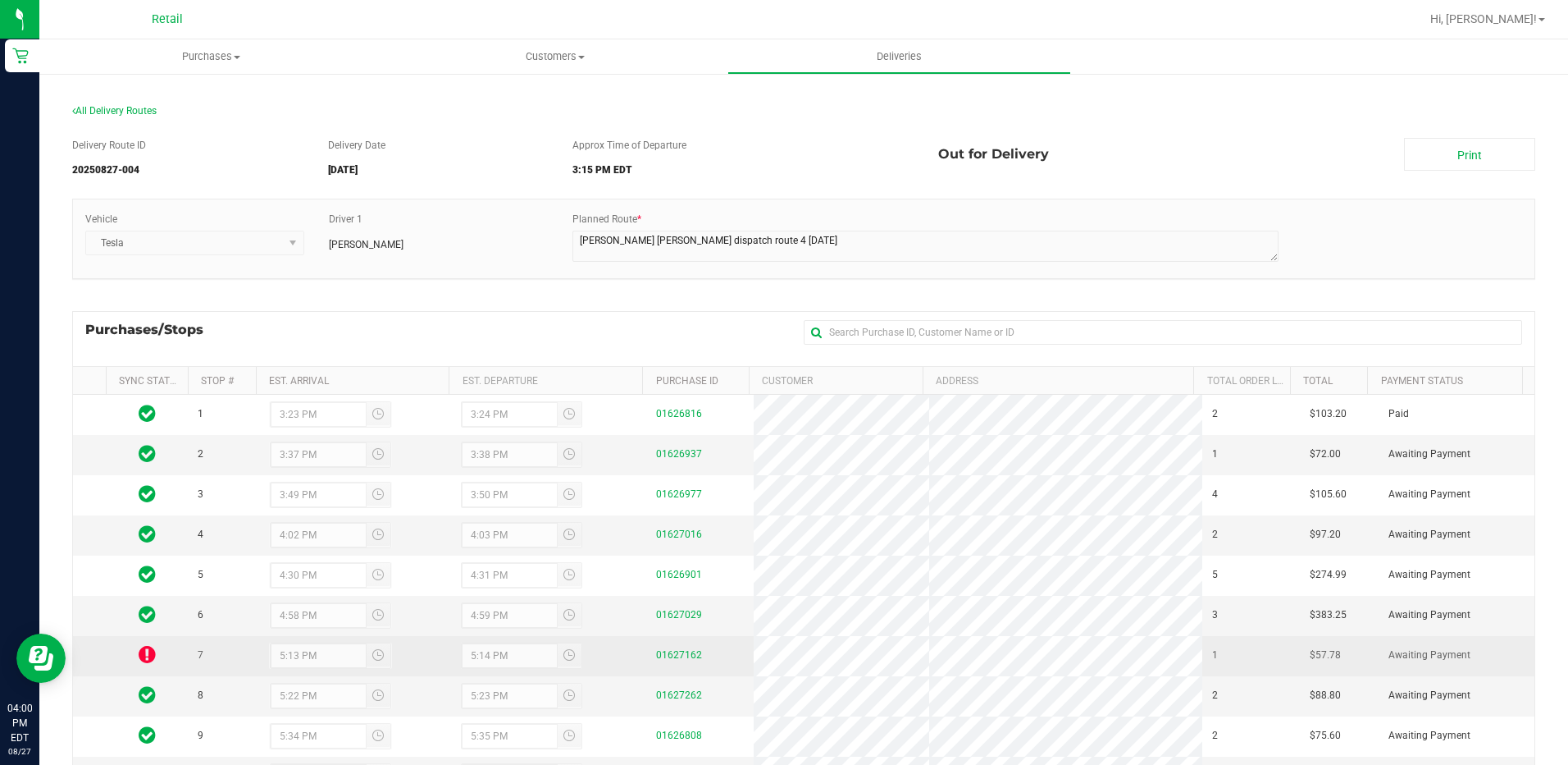
click at [137, 652] on td at bounding box center [147, 655] width 82 height 40
click at [148, 658] on icon at bounding box center [147, 654] width 17 height 20
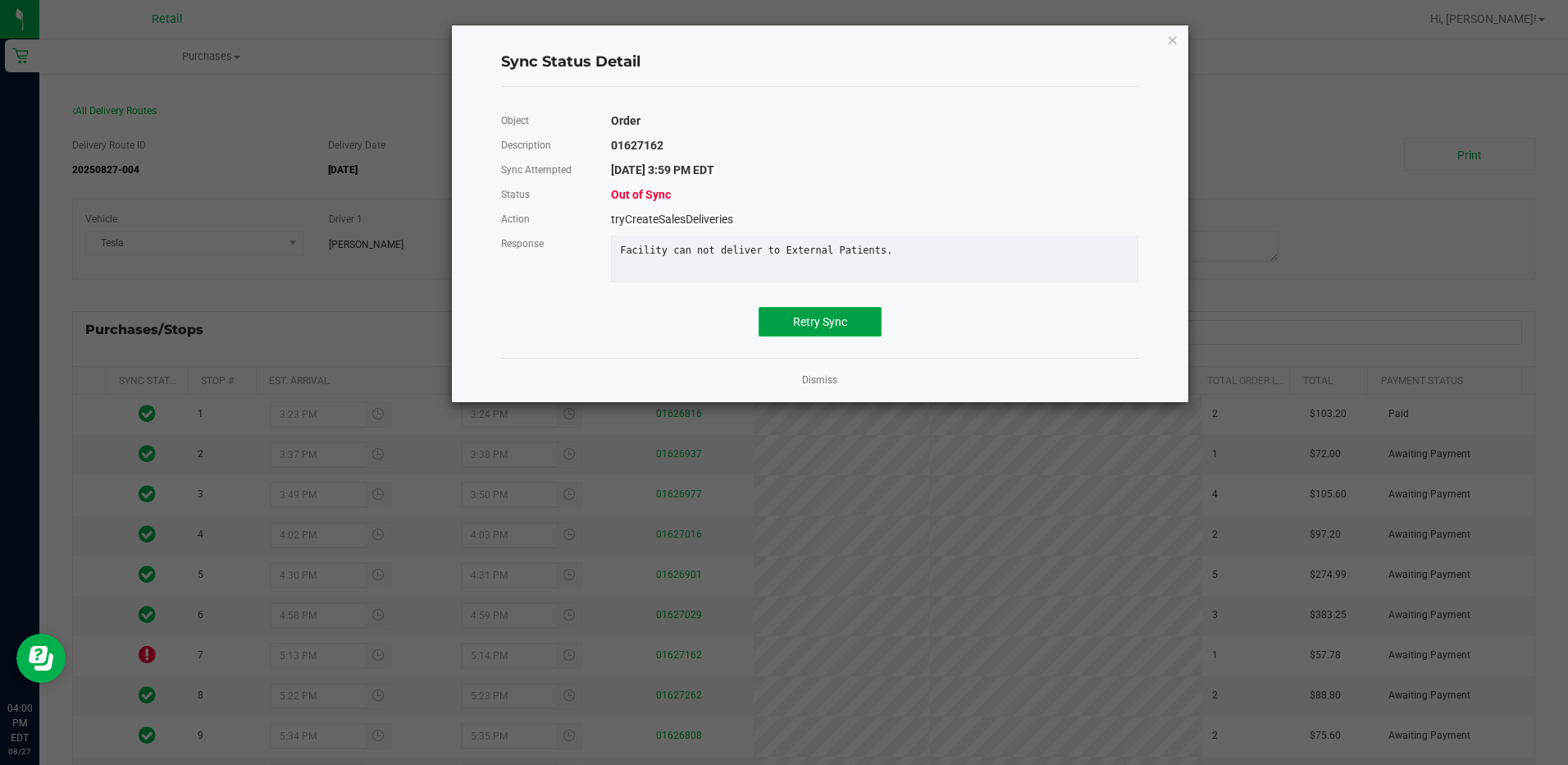
click at [855, 334] on button "Retry Sync" at bounding box center [820, 322] width 123 height 29
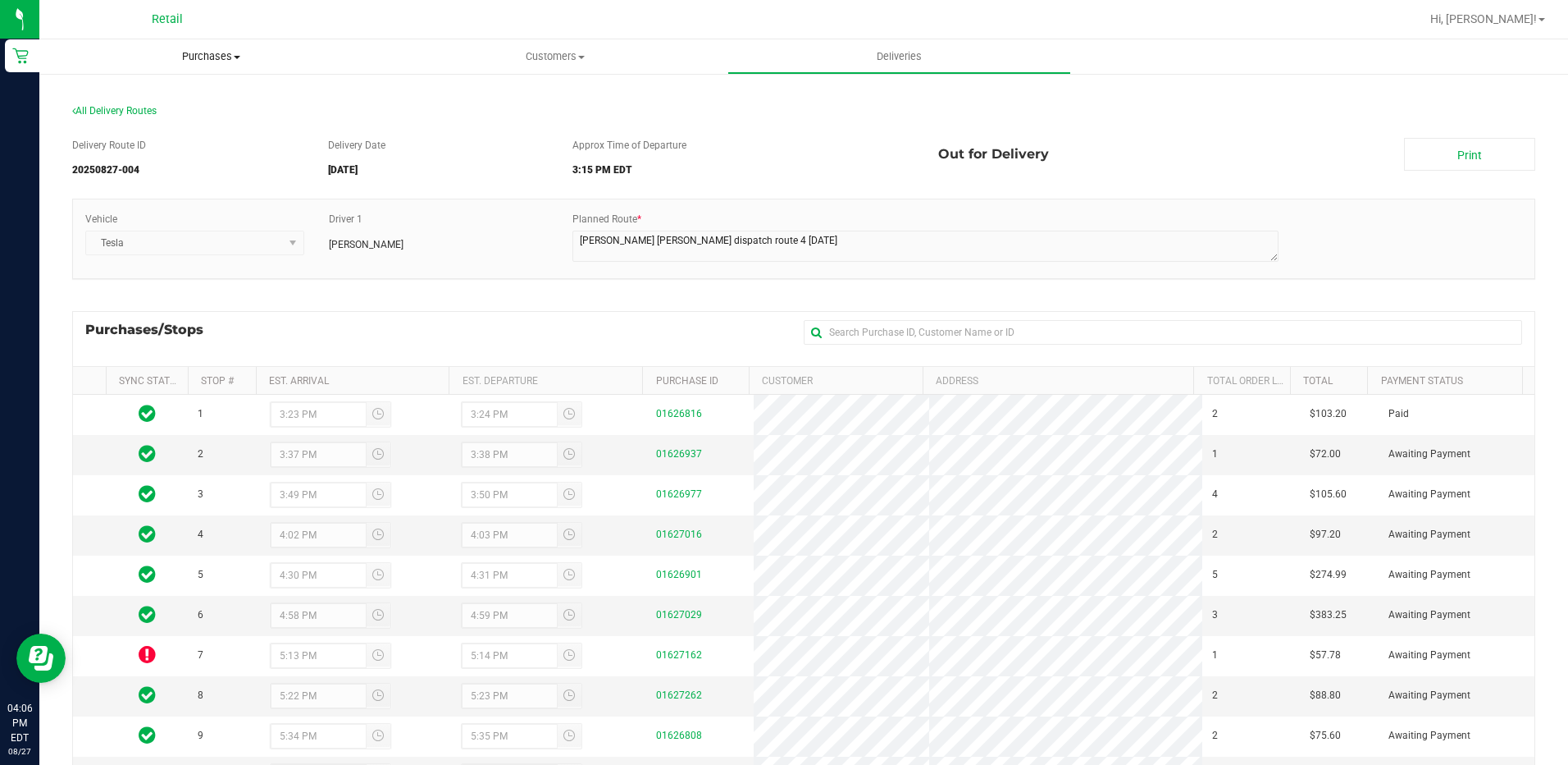
click at [197, 50] on span "Purchases" at bounding box center [211, 56] width 344 height 15
click at [181, 99] on span "Summary of purchases" at bounding box center [123, 99] width 168 height 14
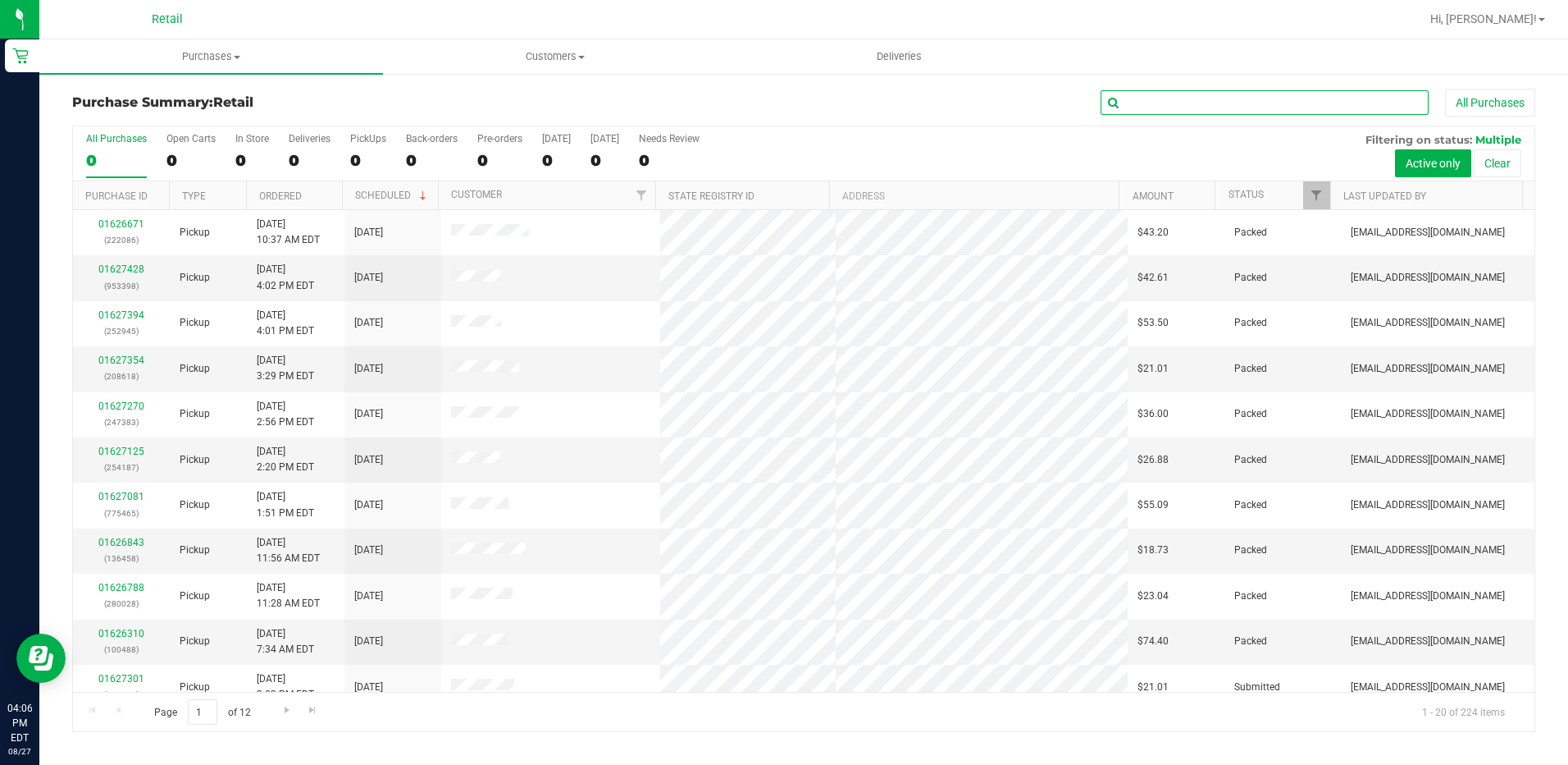
click at [1205, 100] on input "text" at bounding box center [1265, 102] width 328 height 25
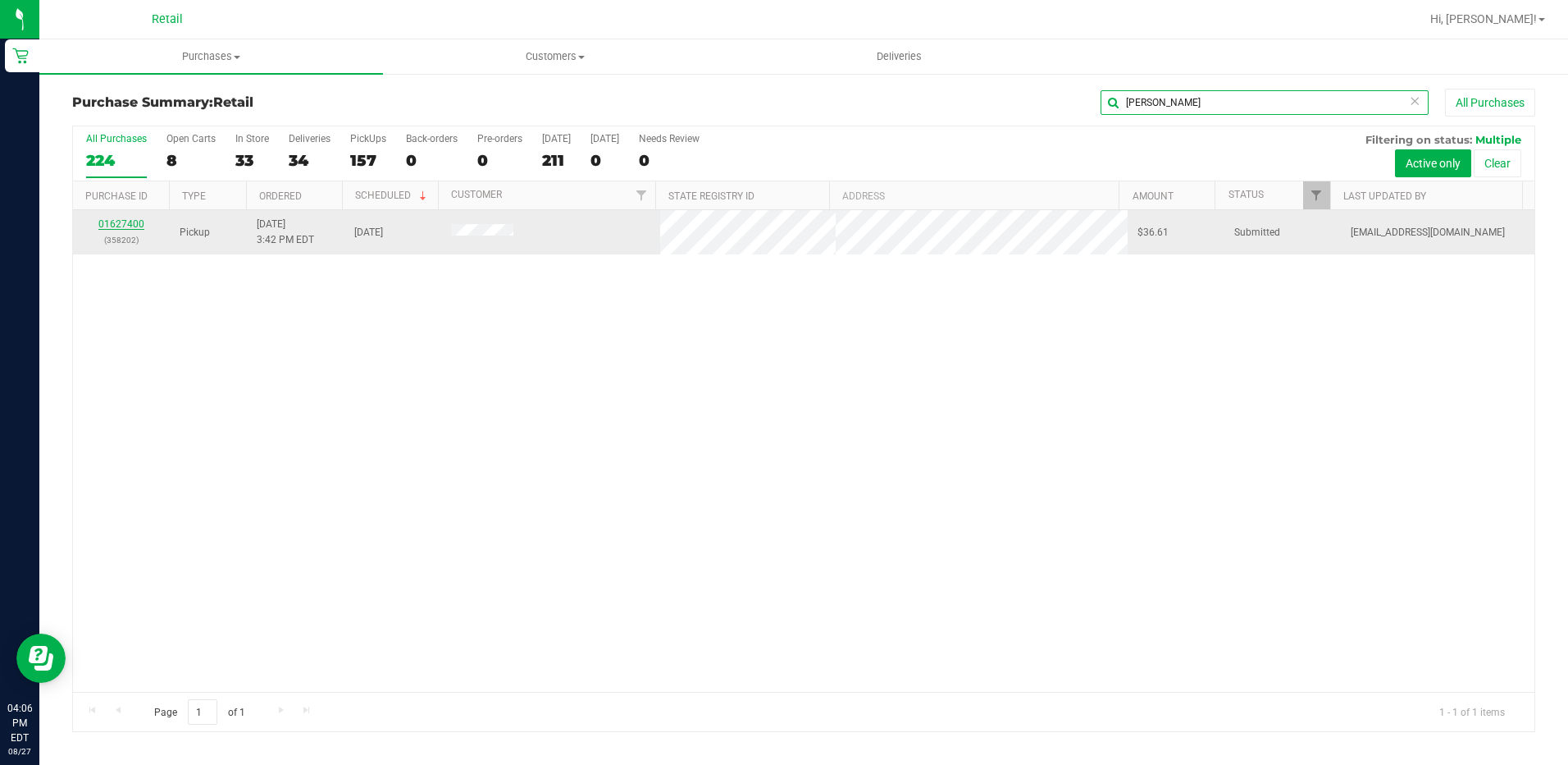
type input "sherr"
click at [106, 224] on link "01627400" at bounding box center [122, 223] width 46 height 11
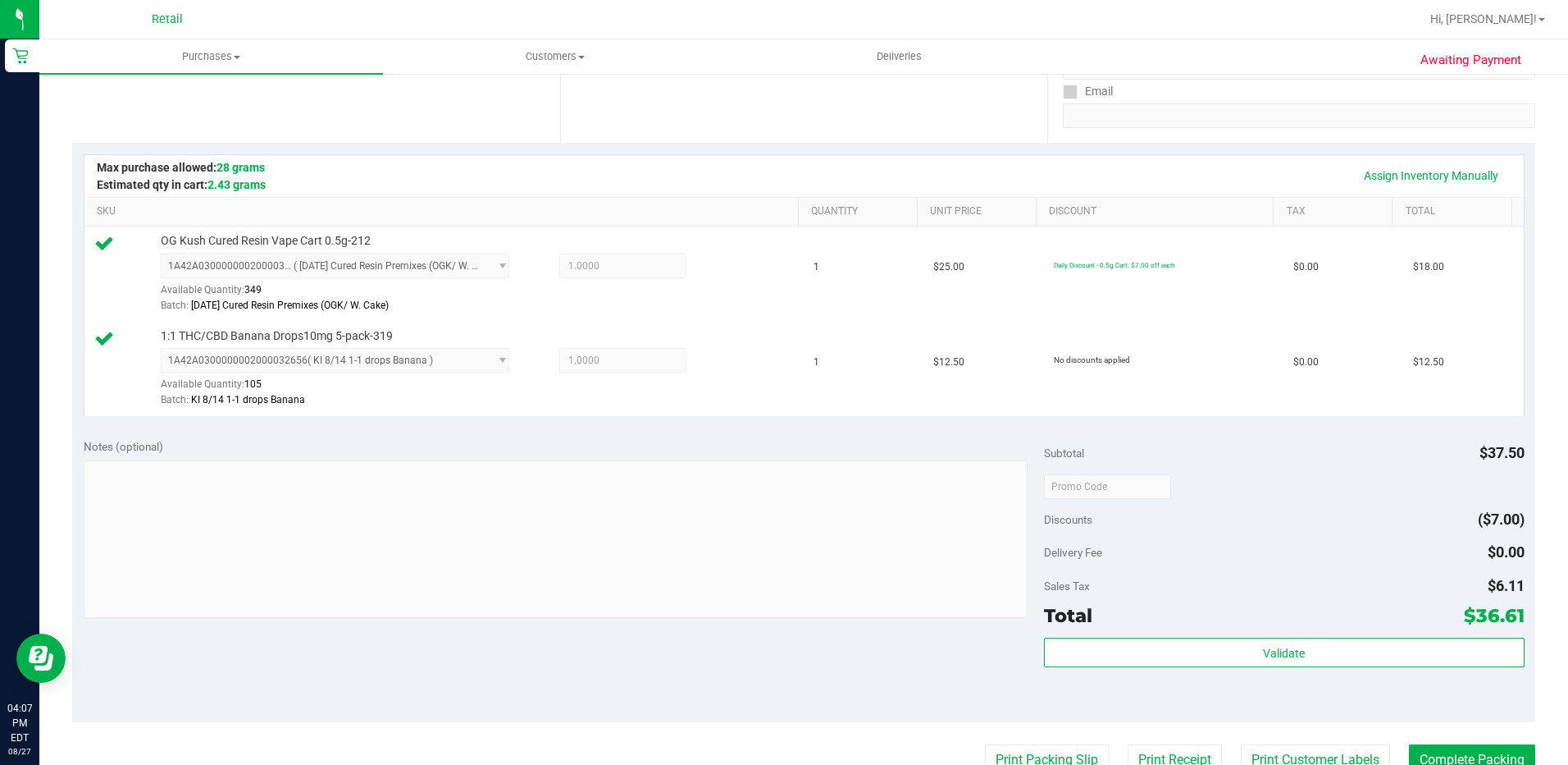
scroll to position [328, 0]
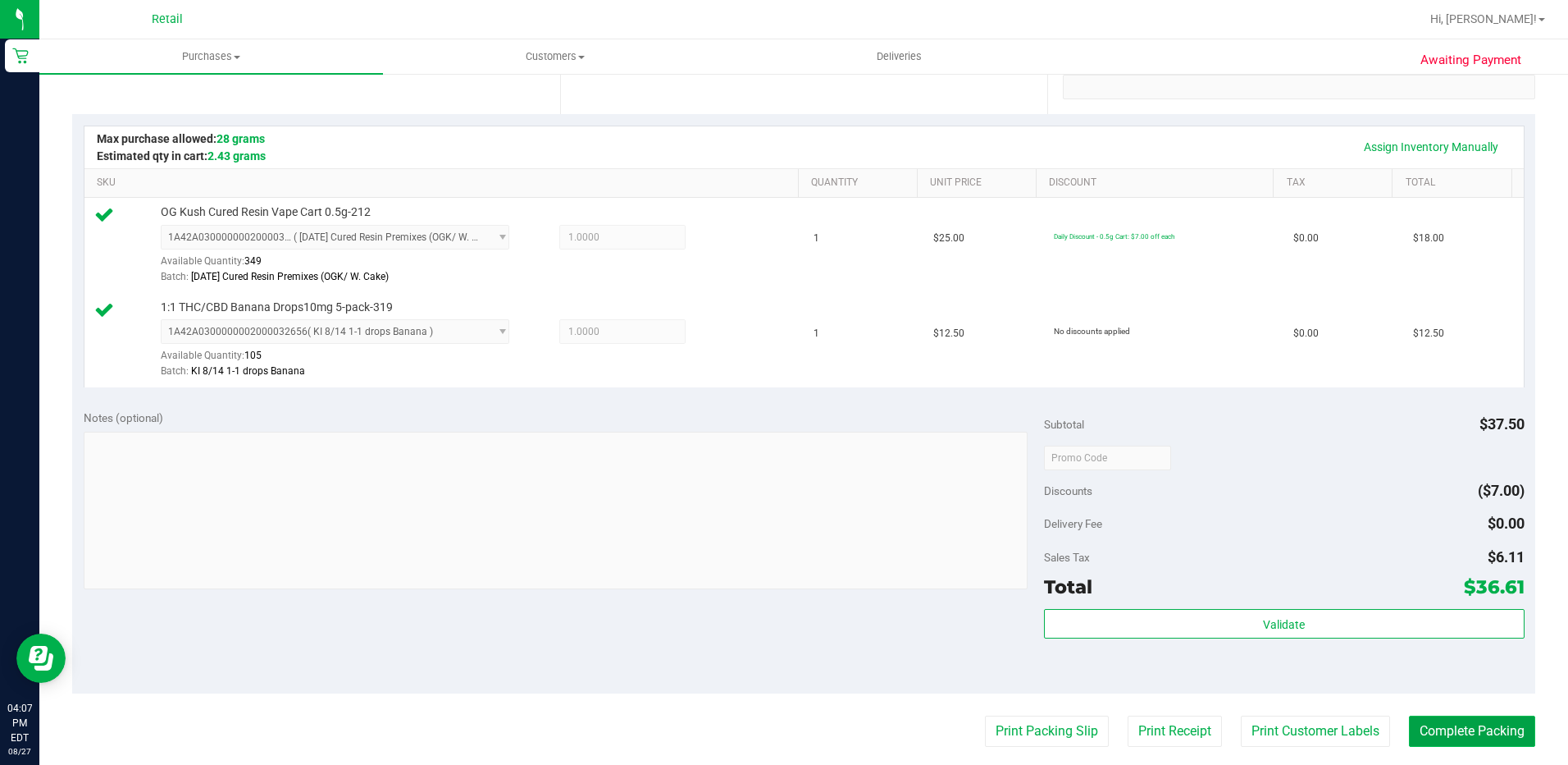
click at [1460, 729] on button "Complete Packing" at bounding box center [1472, 731] width 126 height 31
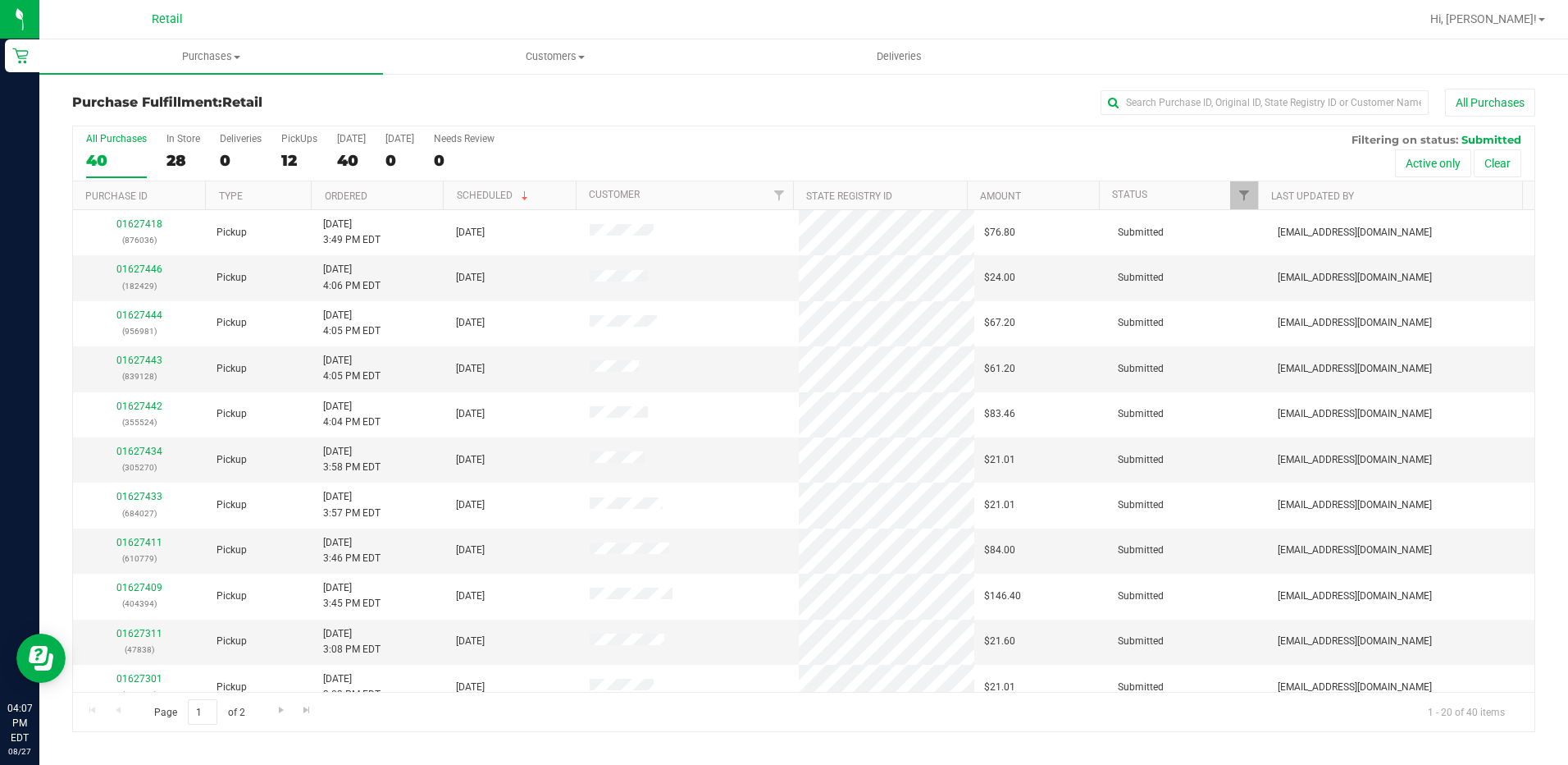
click at [1206, 87] on div "Purchase Fulfillment: Retail All Purchases All Purchases 40 In Store 28 Deliver…" at bounding box center [803, 410] width 1529 height 676
click at [1182, 107] on input "text" at bounding box center [1265, 102] width 328 height 25
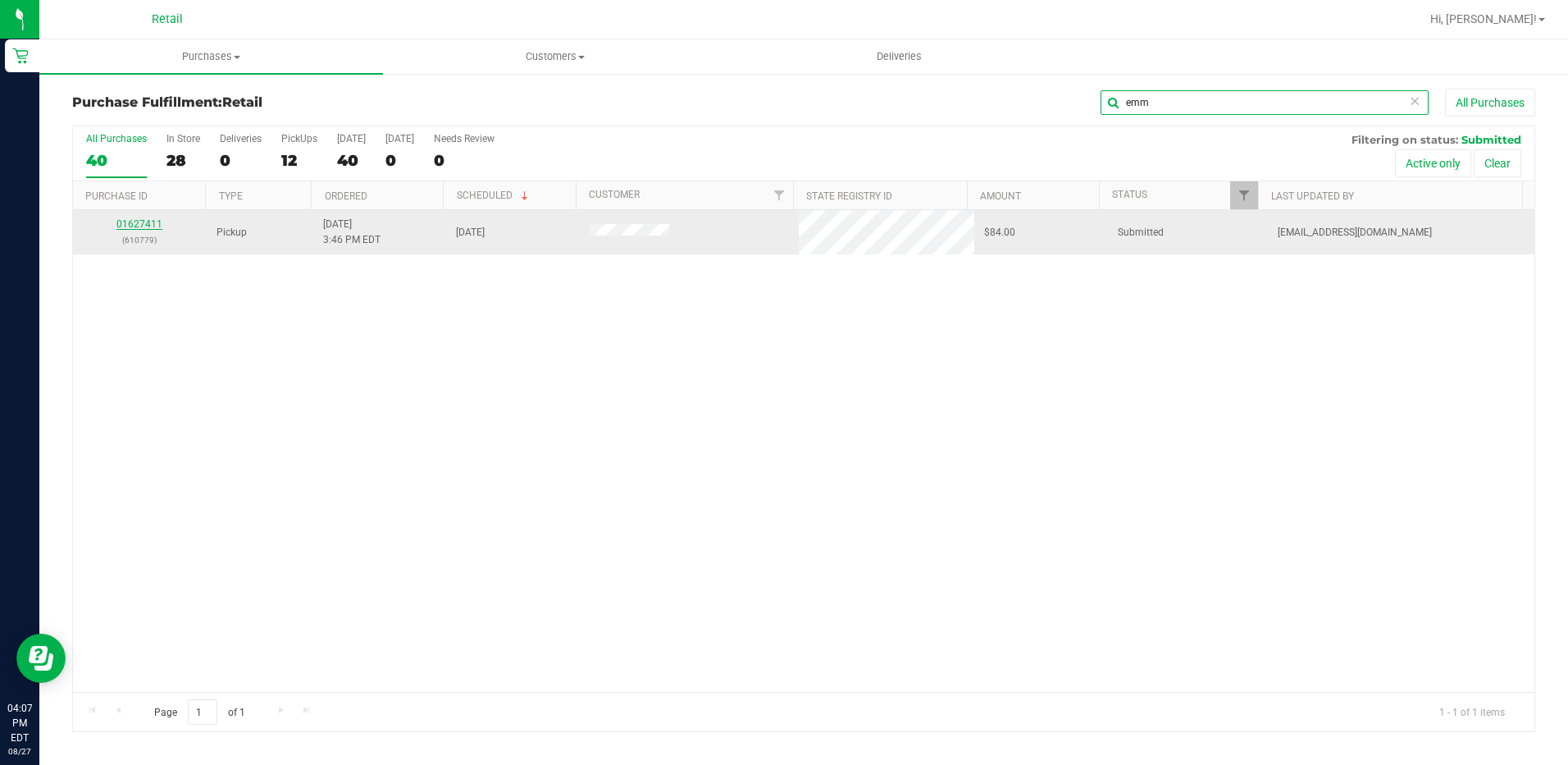
type input "emm"
click at [147, 222] on link "01627411" at bounding box center [140, 223] width 46 height 11
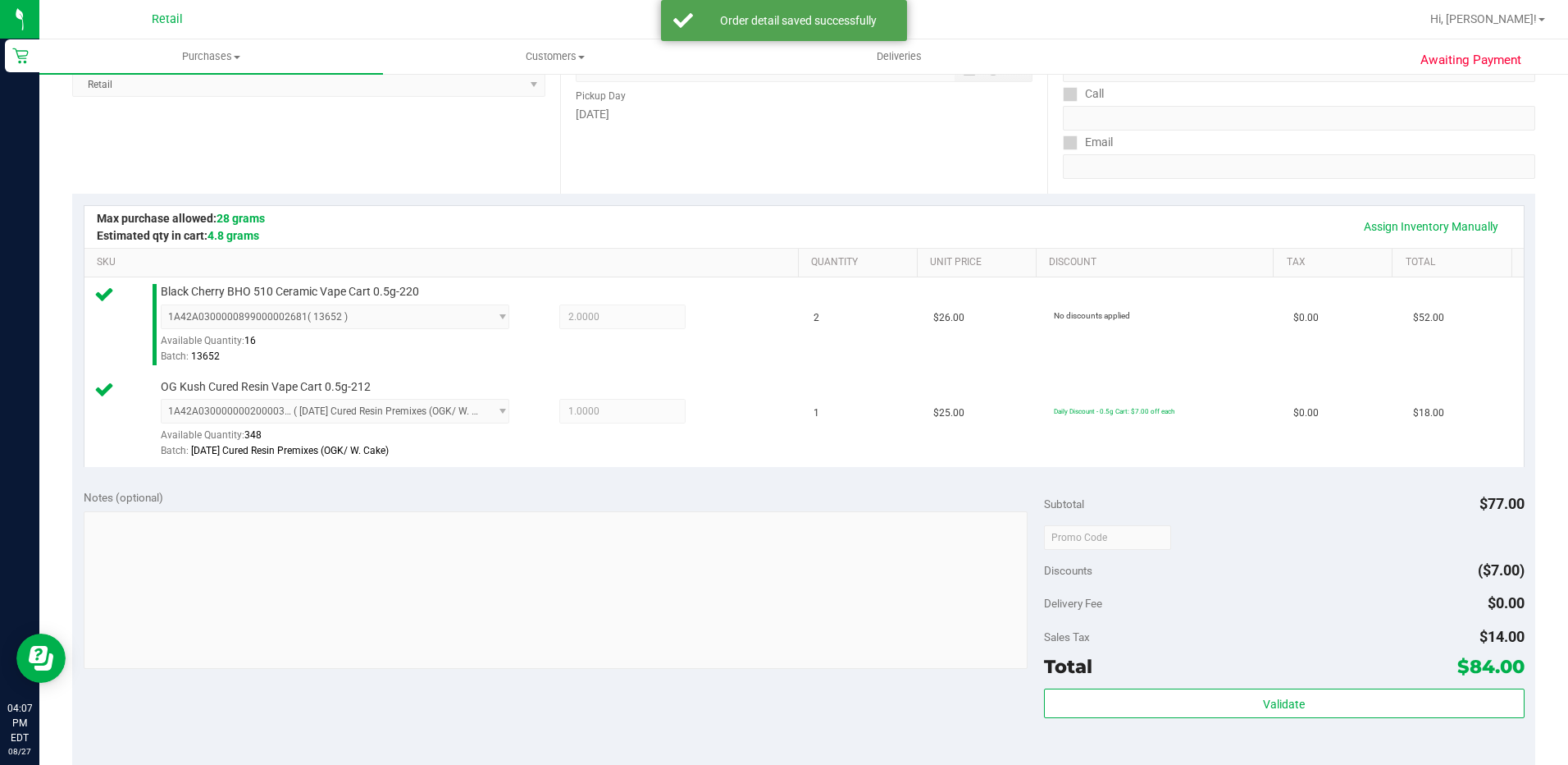
scroll to position [328, 0]
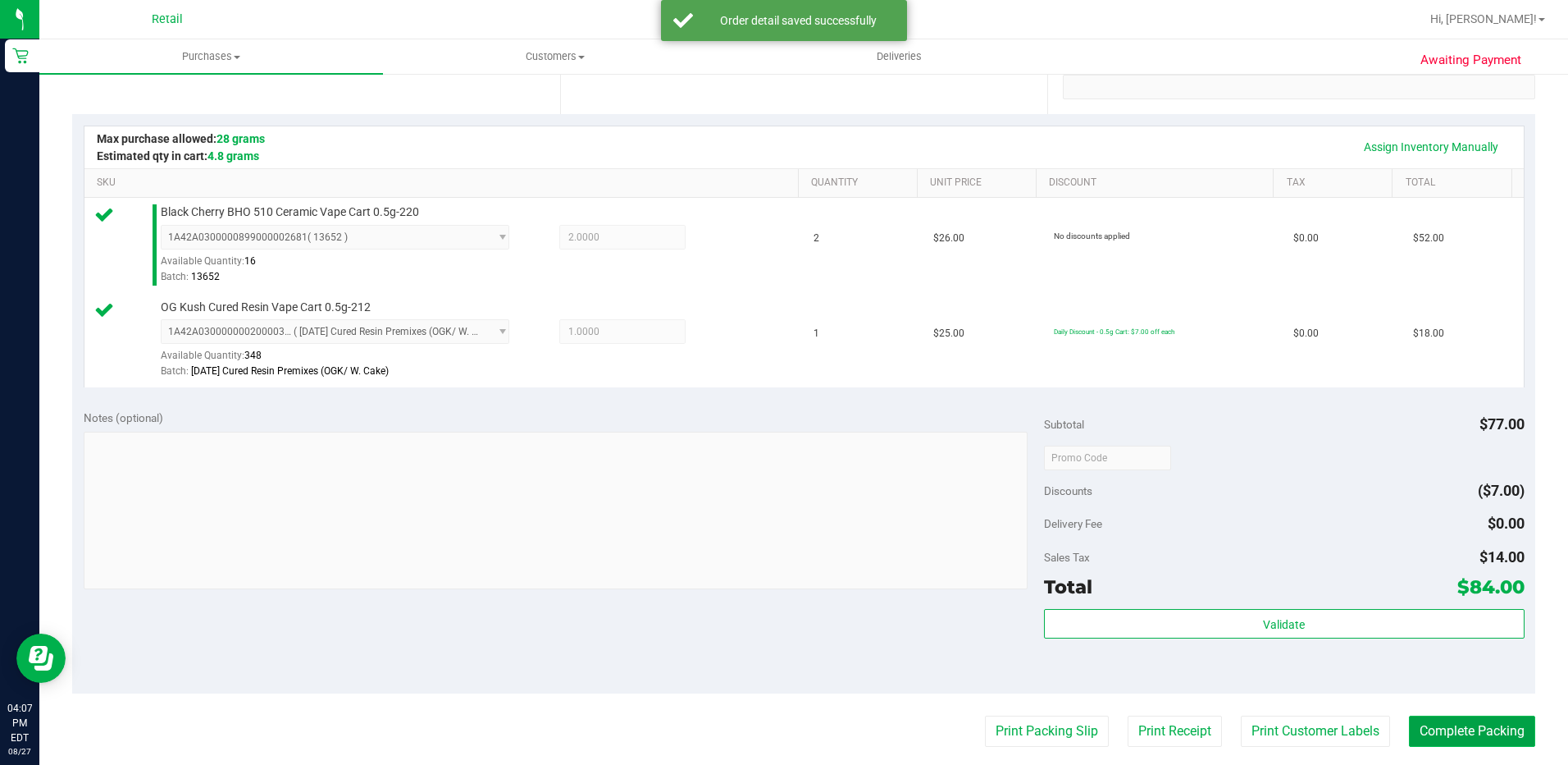
click at [1433, 735] on button "Complete Packing" at bounding box center [1472, 731] width 126 height 31
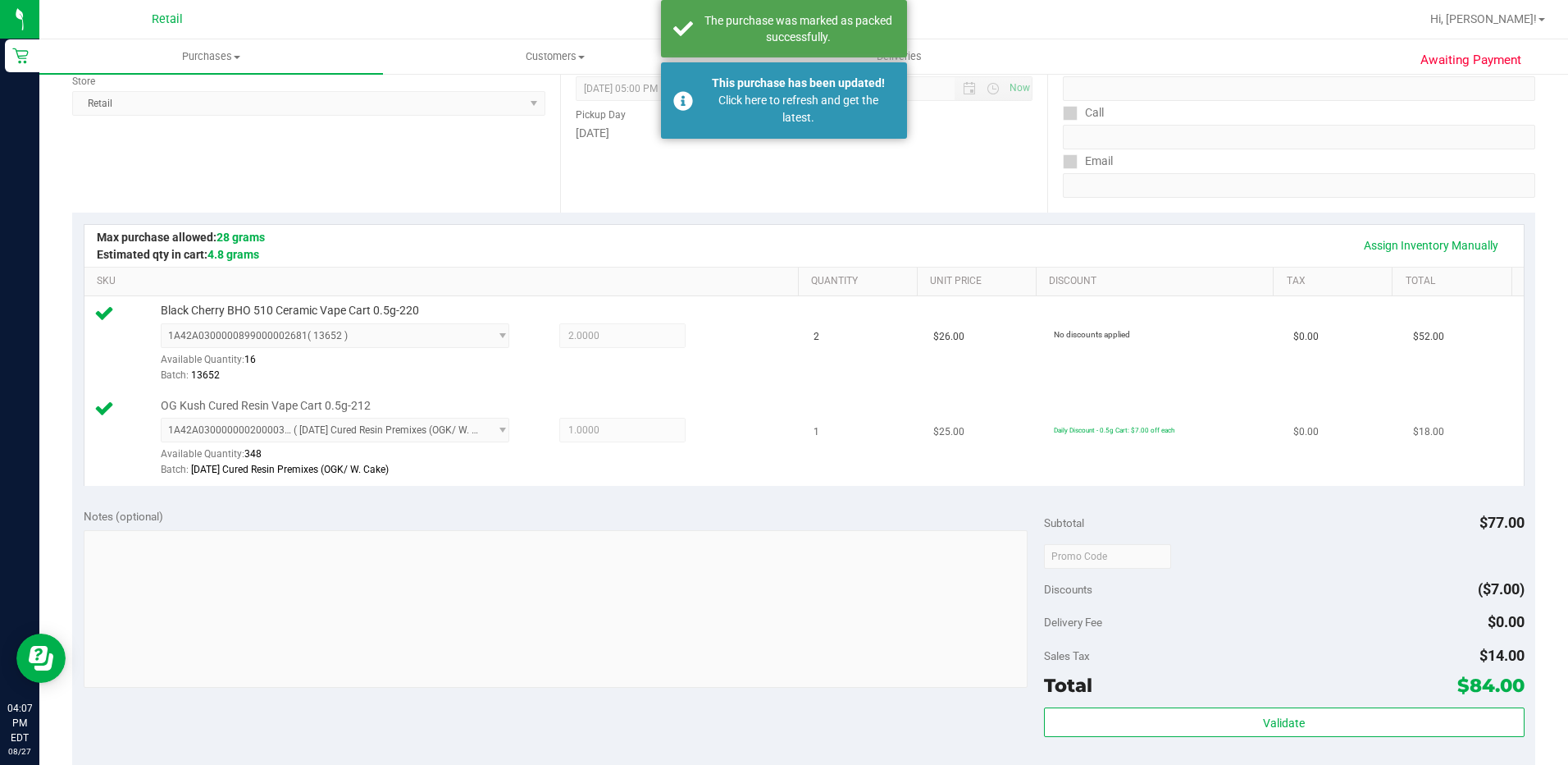
scroll to position [0, 0]
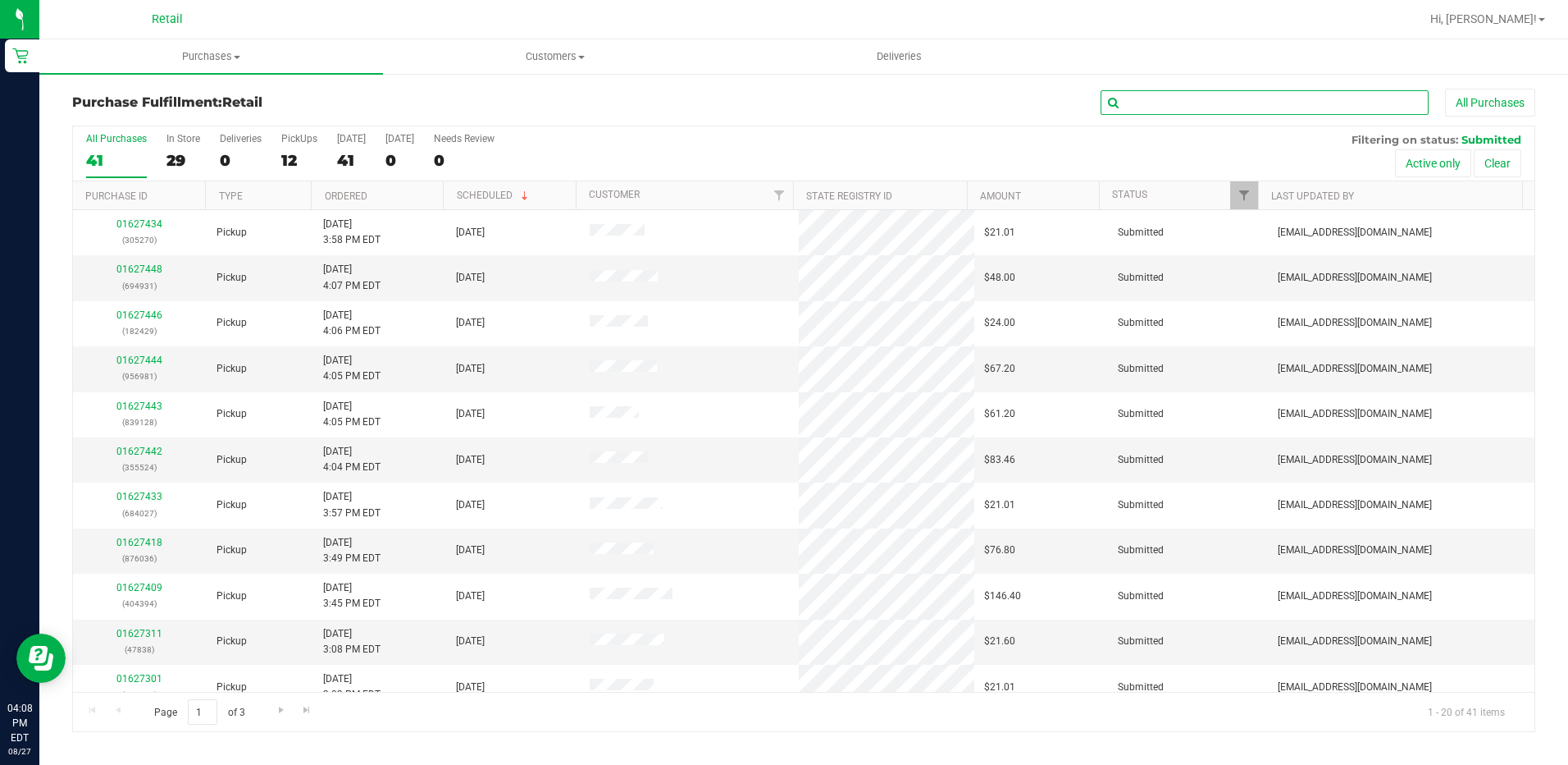
click at [1227, 107] on input "text" at bounding box center [1265, 102] width 328 height 25
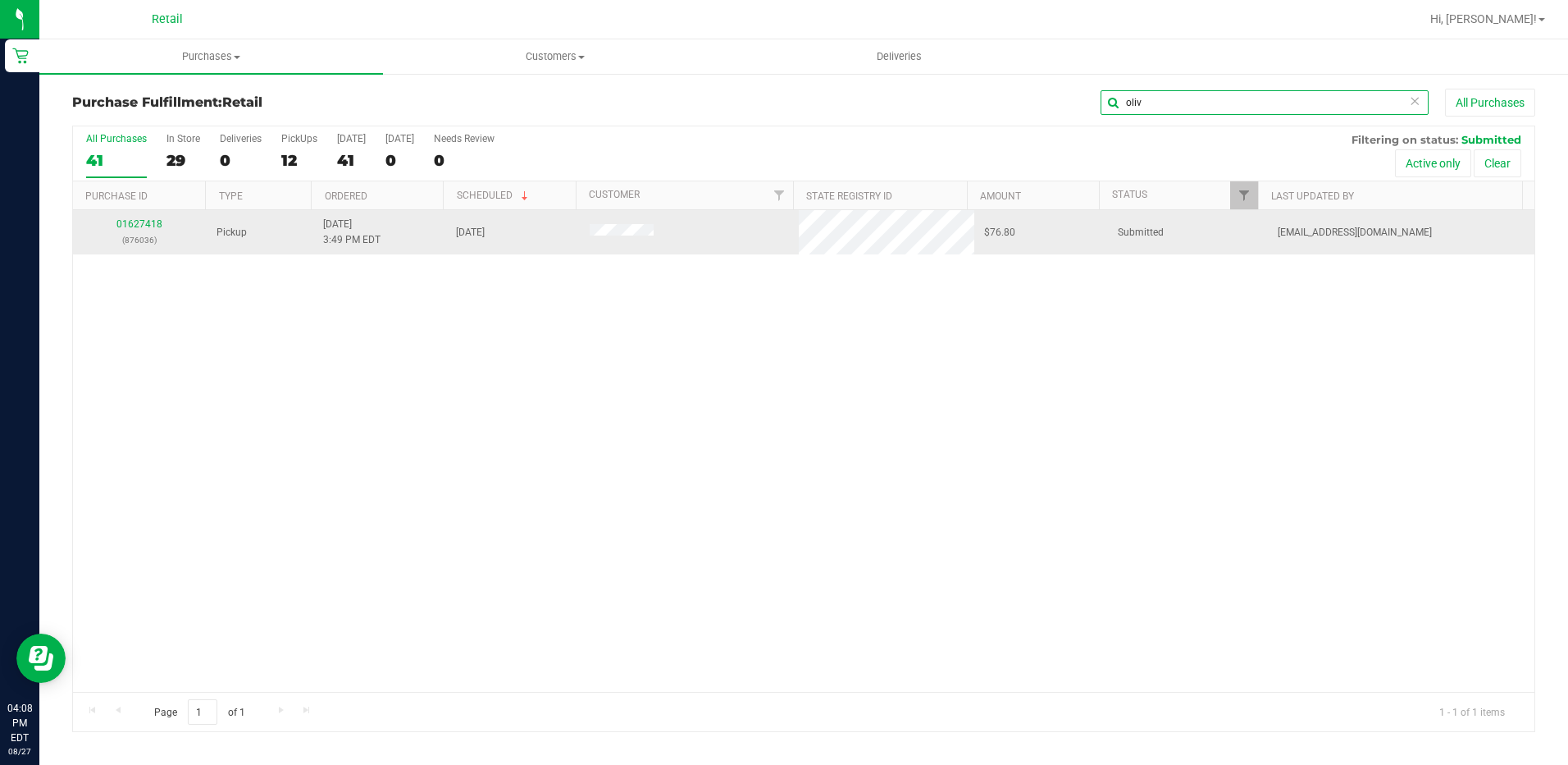
type input "oliv"
click at [150, 217] on div "01627418 (876036)" at bounding box center [140, 232] width 114 height 31
click at [142, 218] on div "01627418 (876036)" at bounding box center [140, 232] width 114 height 31
click at [140, 222] on link "01627418" at bounding box center [140, 223] width 46 height 11
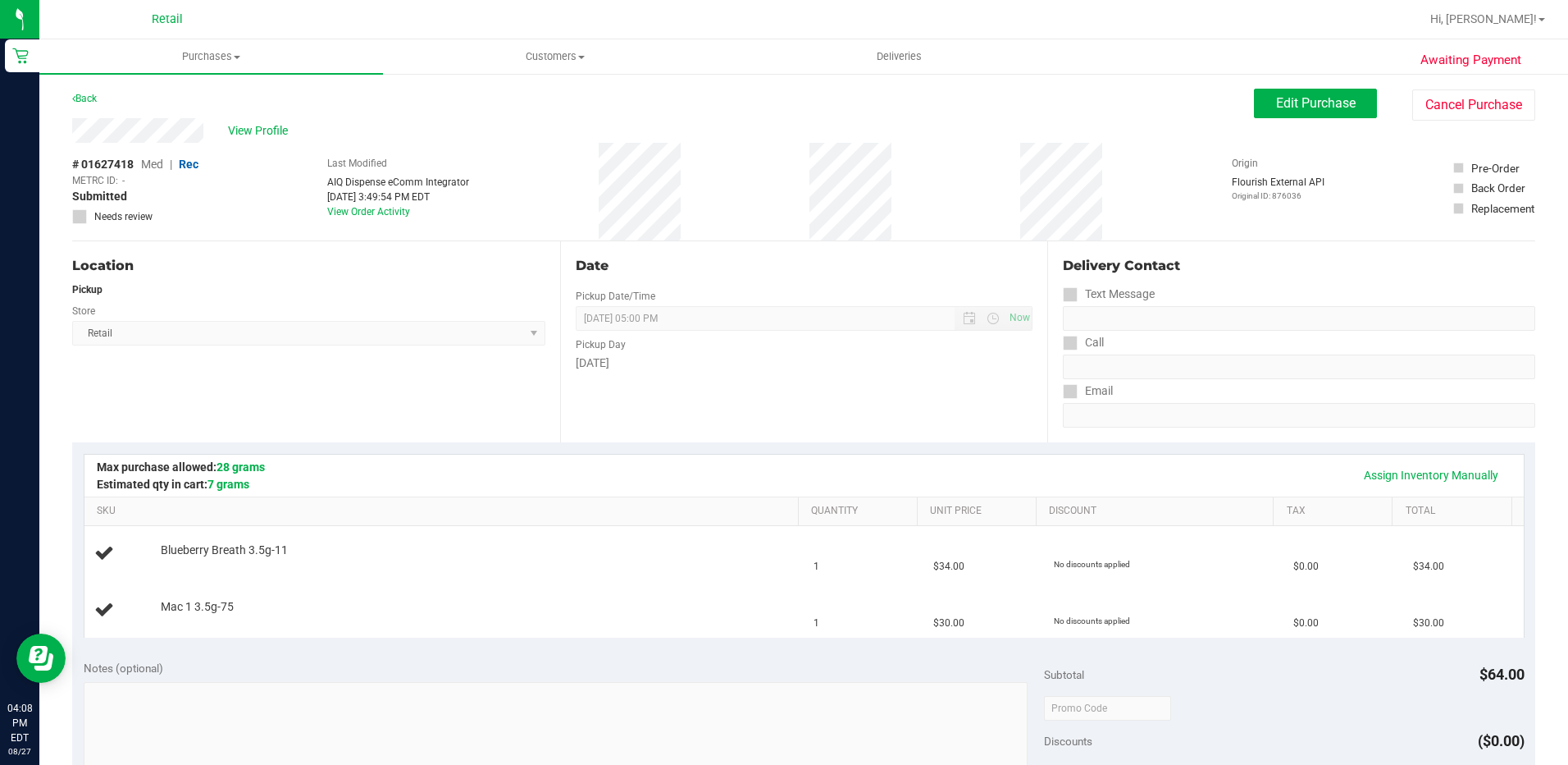
click at [912, 393] on div "Date Pickup Date/Time 08/27/2025 Now 08/27/2025 05:00 PM Now Pickup Day Wednesd…" at bounding box center [803, 341] width 488 height 201
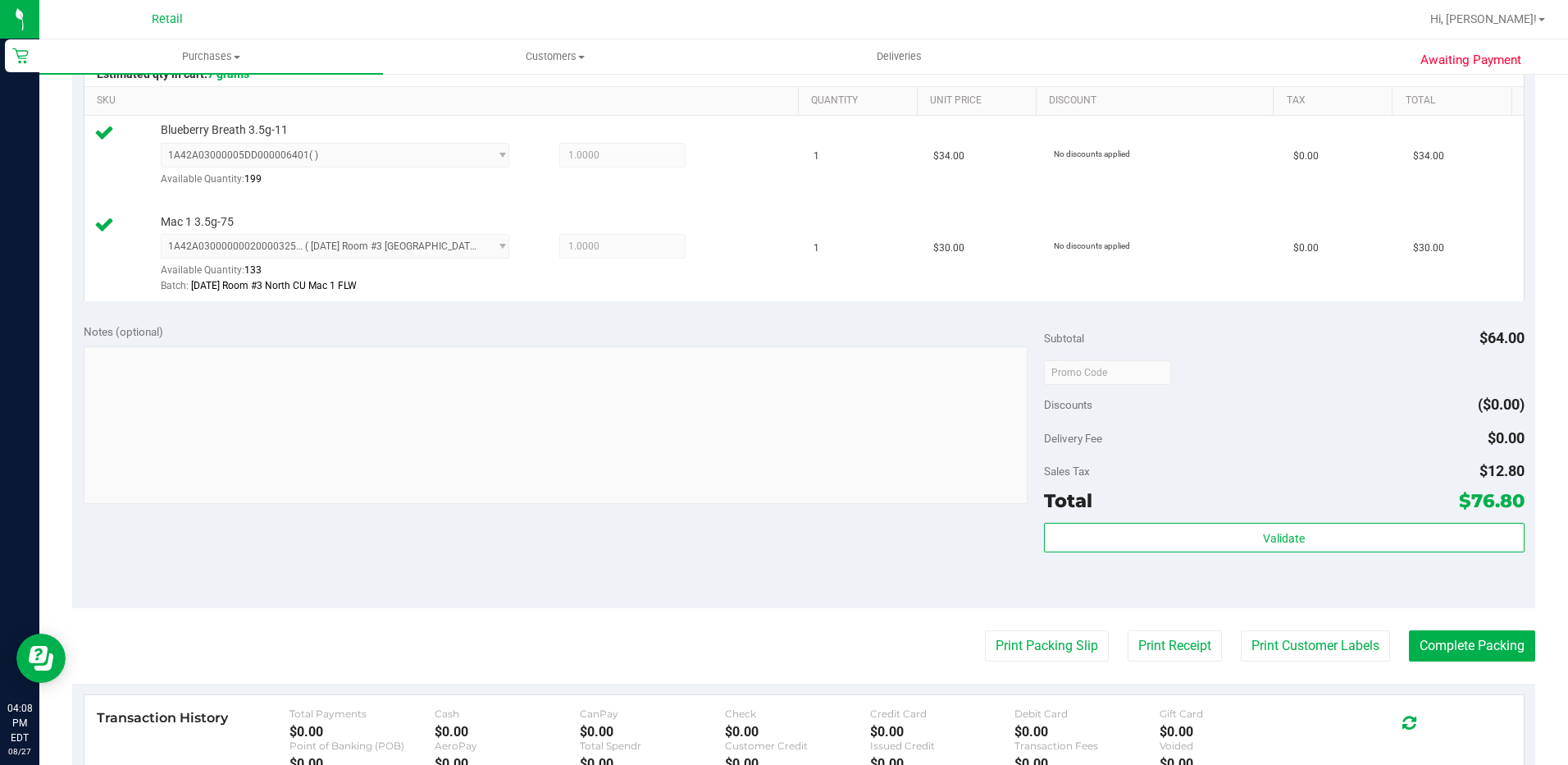
scroll to position [492, 0]
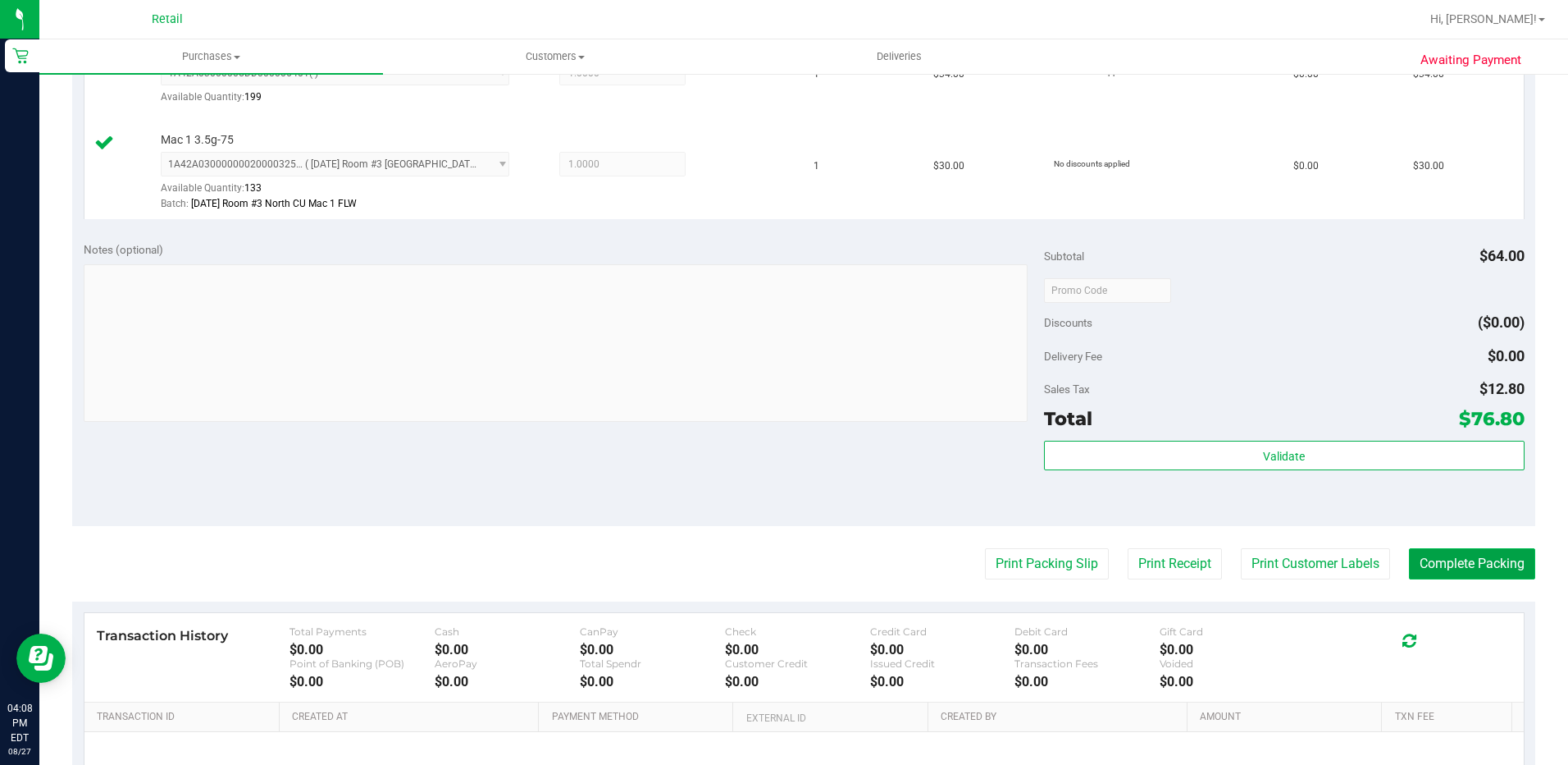
click at [1471, 572] on button "Complete Packing" at bounding box center [1472, 563] width 126 height 31
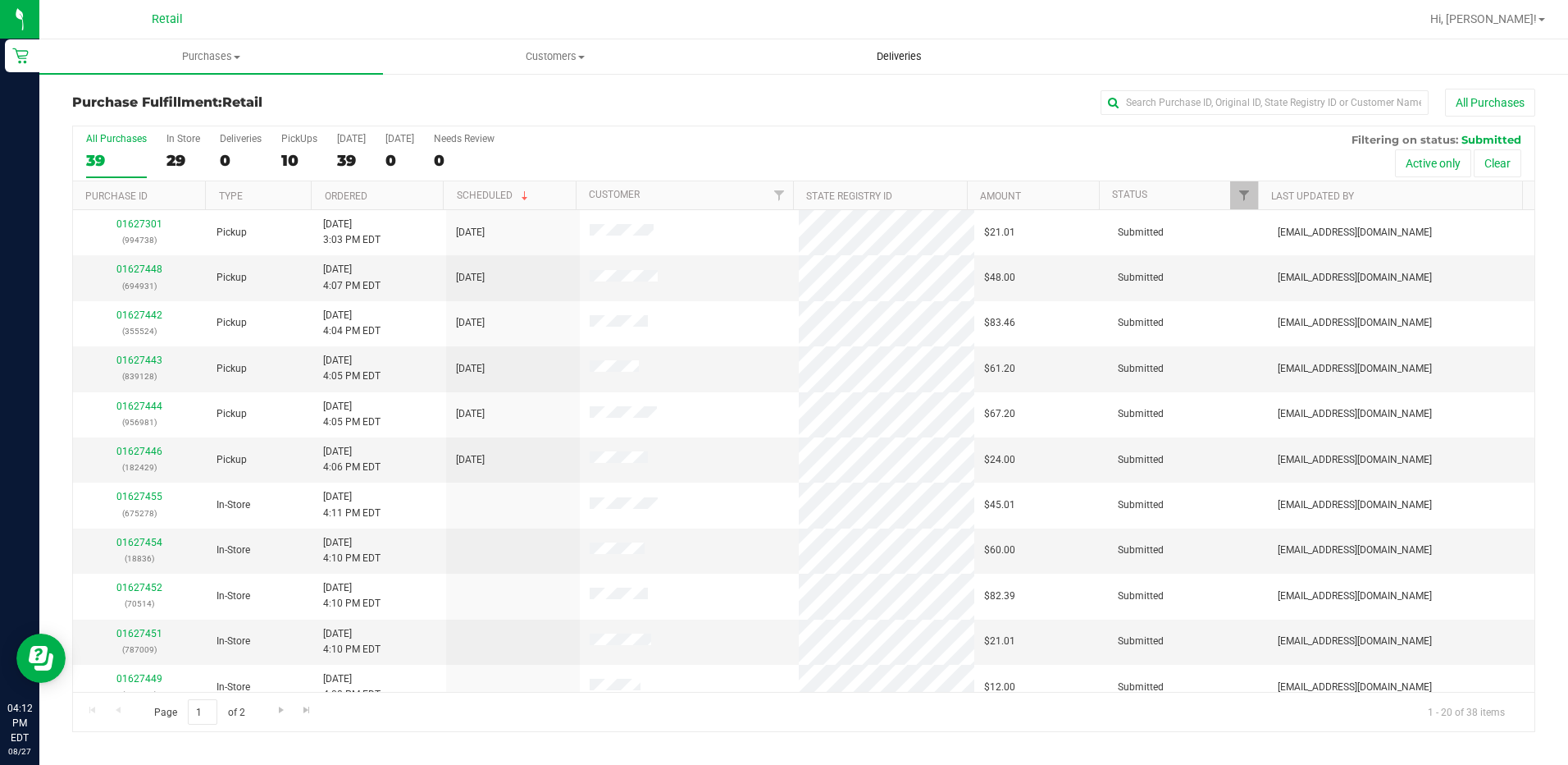
click at [881, 47] on uib-tab-heading "Deliveries" at bounding box center [899, 57] width 342 height 33
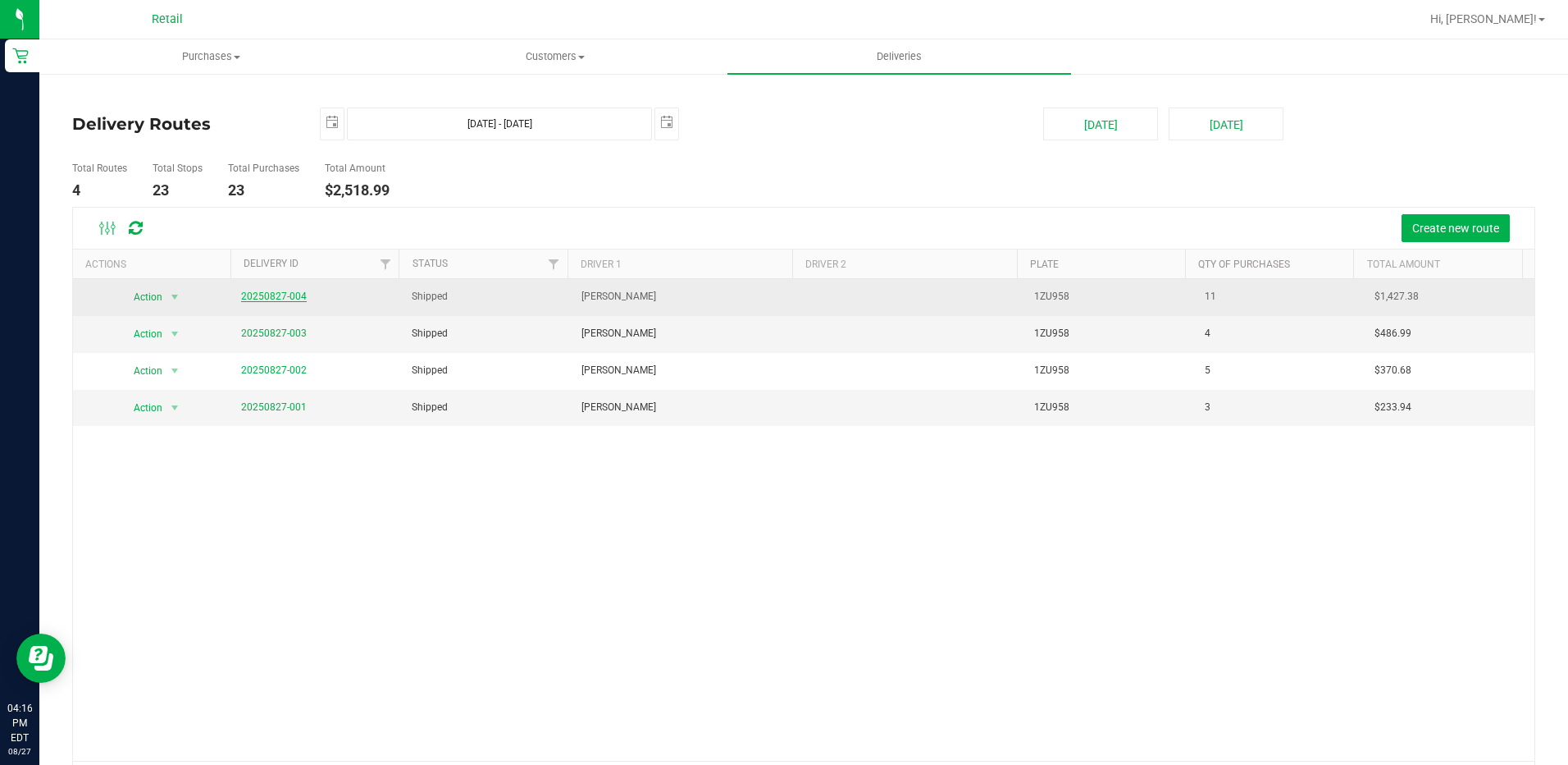
click at [265, 298] on link "20250827-004" at bounding box center [273, 296] width 66 height 11
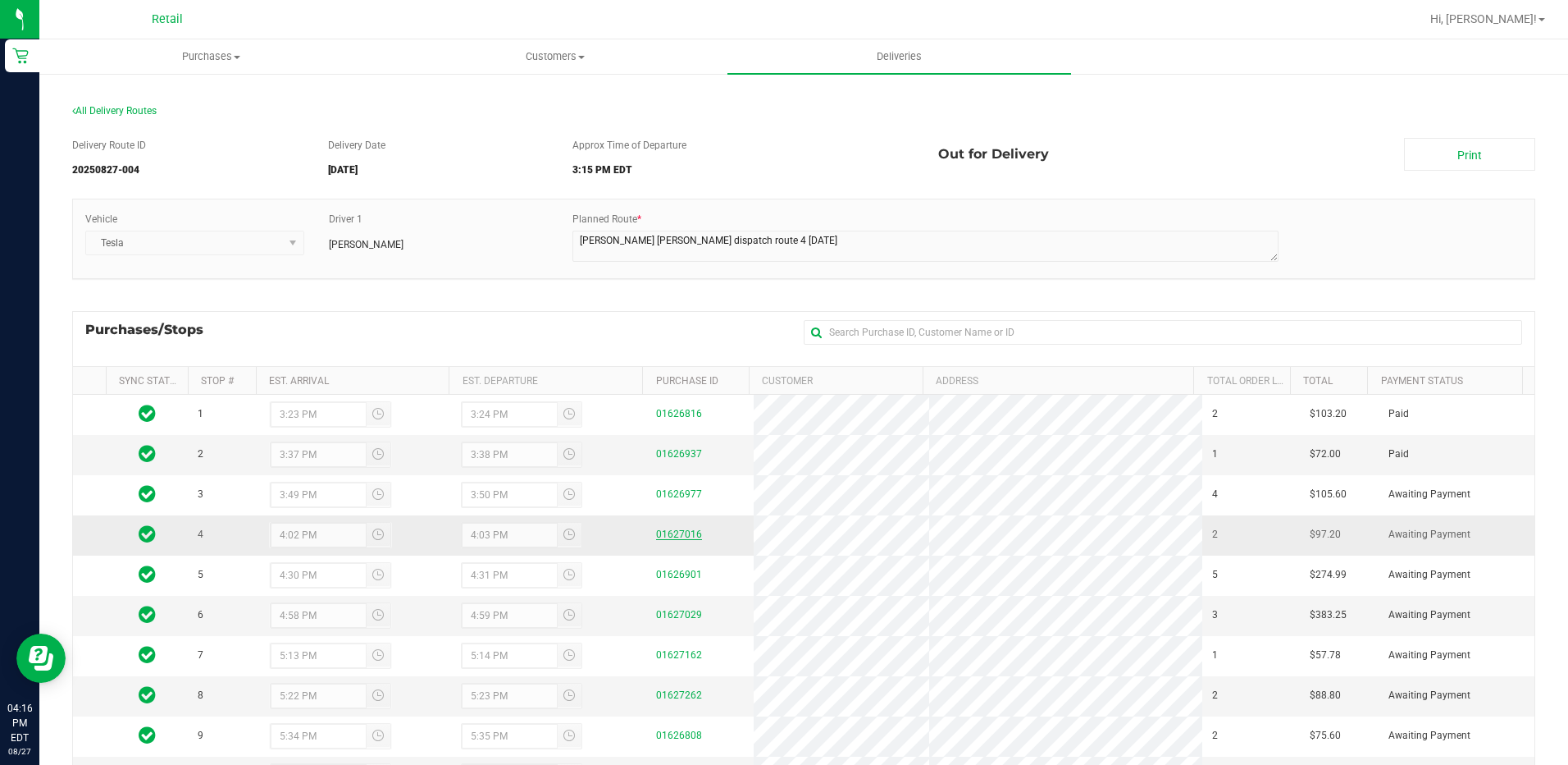
click at [666, 538] on link "01627016" at bounding box center [679, 533] width 46 height 11
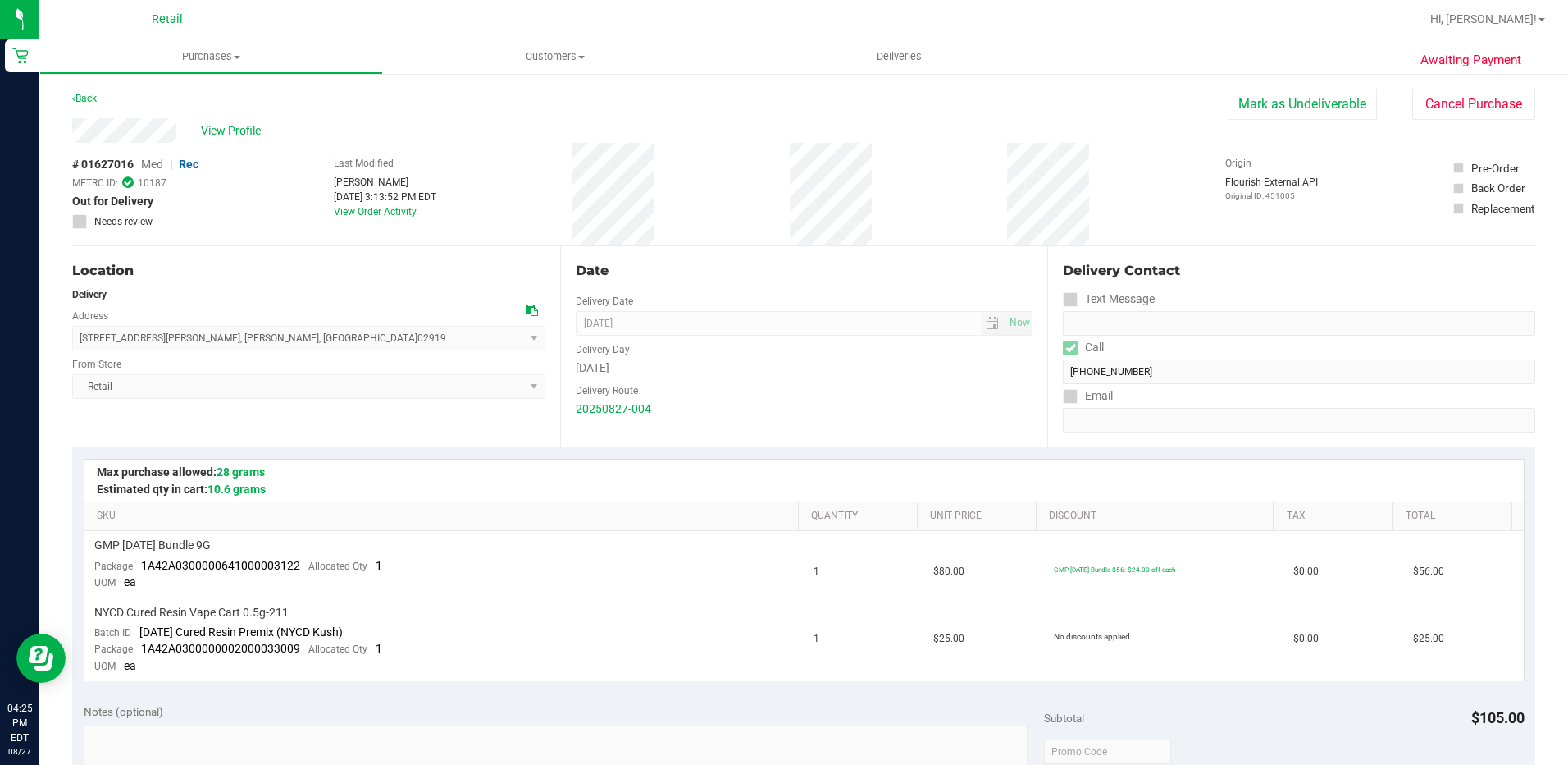
click at [82, 91] on div "Back" at bounding box center [84, 98] width 25 height 20
click at [71, 99] on div "Awaiting Payment Back Mark as Undeliverable Cancel Purchase View Profile # 0162…" at bounding box center [803, 737] width 1529 height 1330
click at [94, 99] on link "Back" at bounding box center [84, 98] width 25 height 11
click at [202, 45] on uib-tab-heading "Purchases Summary of purchases Fulfillment All purchases" at bounding box center [211, 57] width 342 height 33
click at [142, 100] on span "Summary of purchases" at bounding box center [123, 99] width 168 height 14
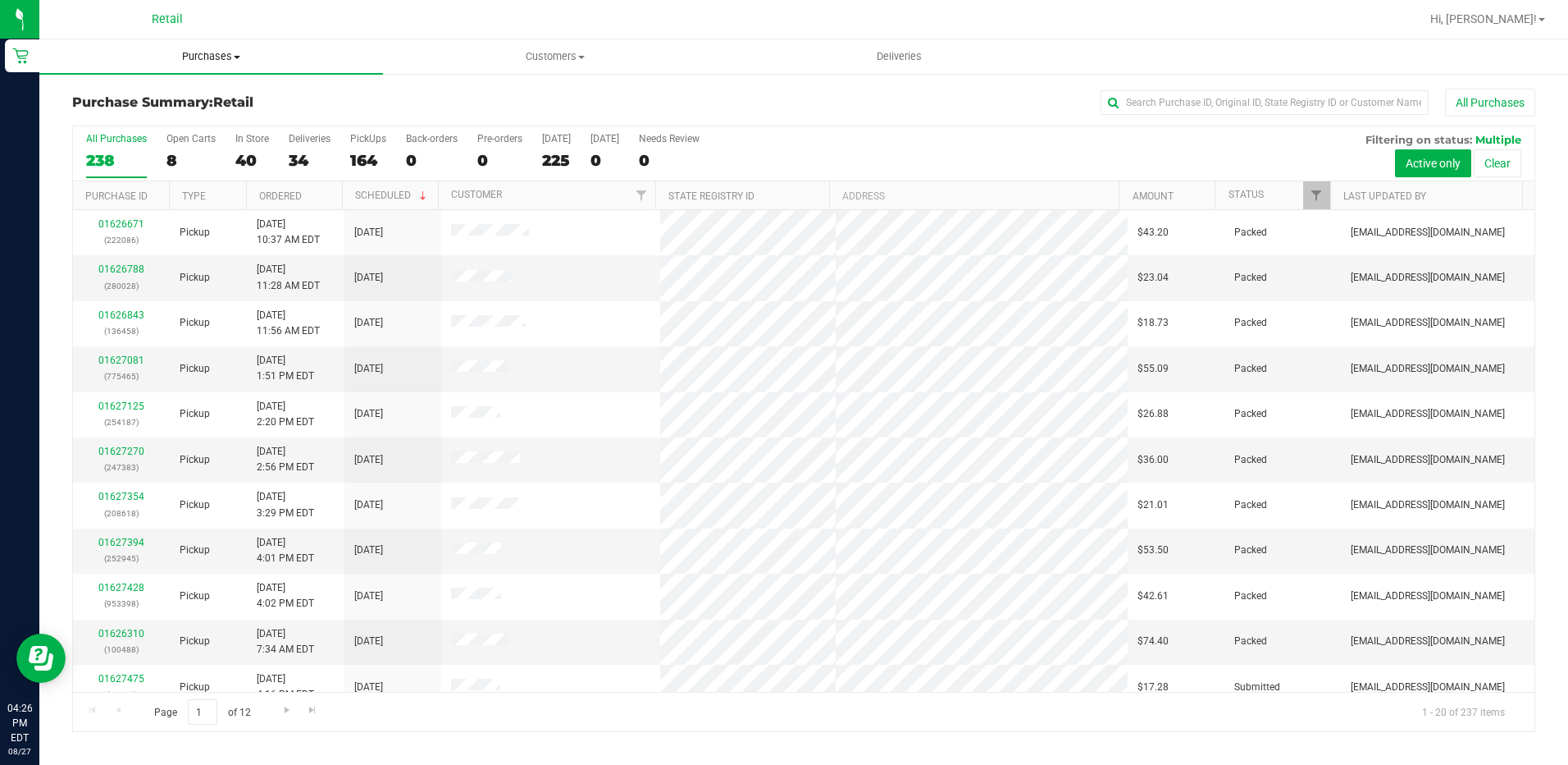
click at [199, 62] on span "Purchases" at bounding box center [211, 56] width 344 height 15
click at [152, 98] on span "Summary of purchases" at bounding box center [123, 99] width 168 height 14
click at [192, 60] on span "Purchases" at bounding box center [211, 56] width 344 height 15
click at [150, 92] on span "Summary of purchases" at bounding box center [123, 99] width 168 height 14
click at [1140, 101] on input "text" at bounding box center [1265, 102] width 328 height 25
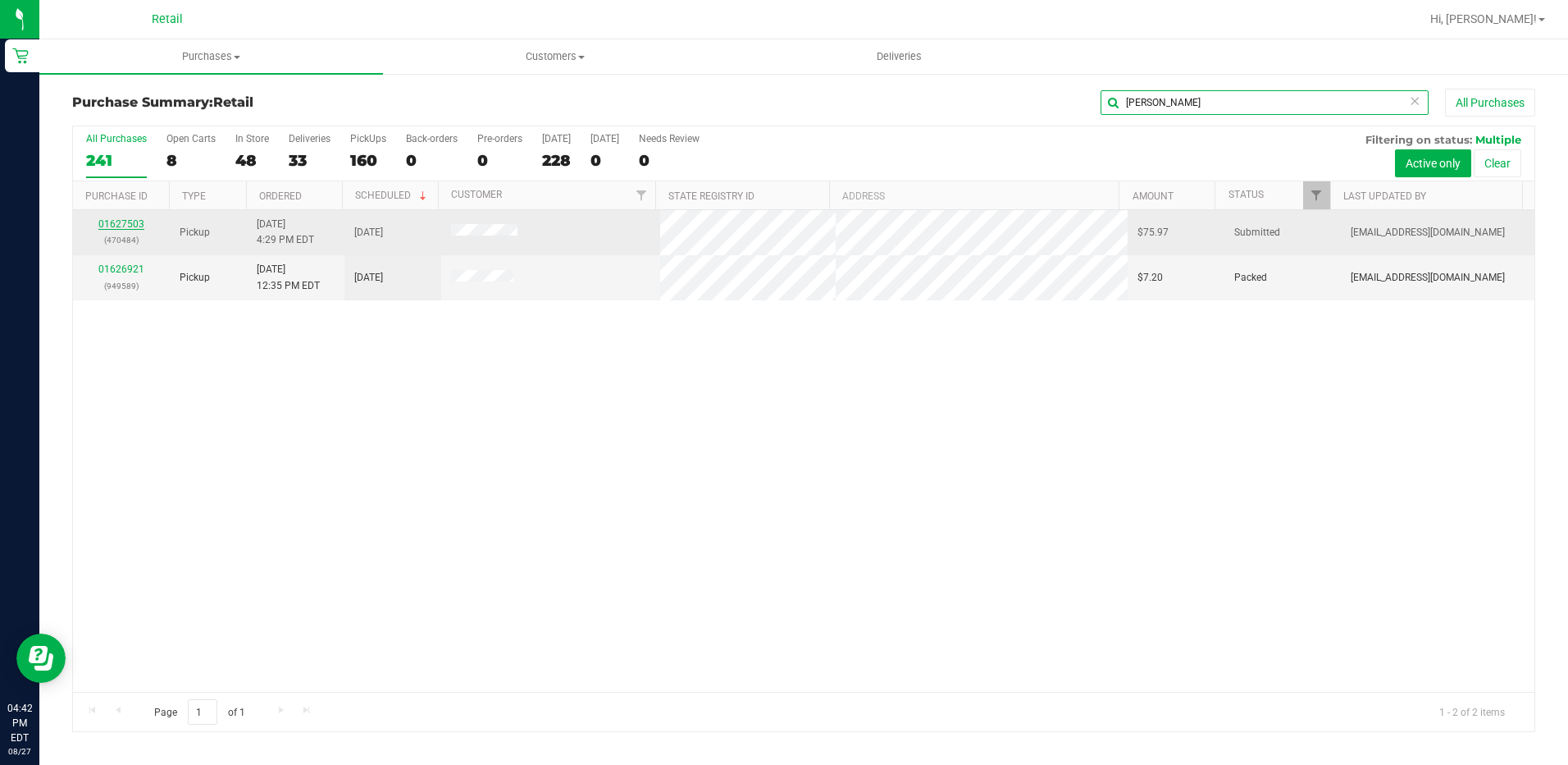
type input "eugen"
click at [123, 224] on link "01627503" at bounding box center [122, 223] width 46 height 11
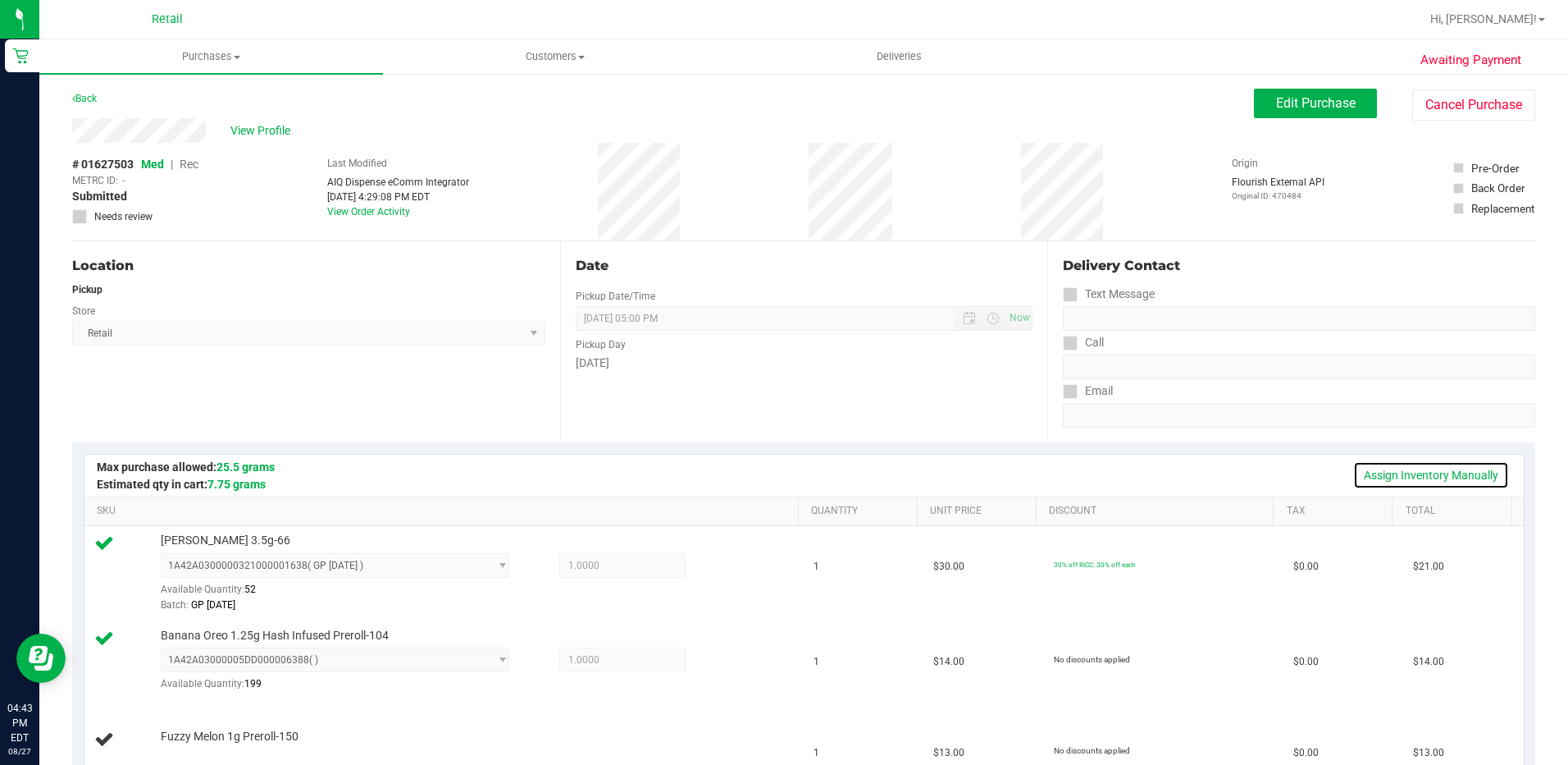
click at [1407, 467] on link "Assign Inventory Manually" at bounding box center [1432, 475] width 156 height 28
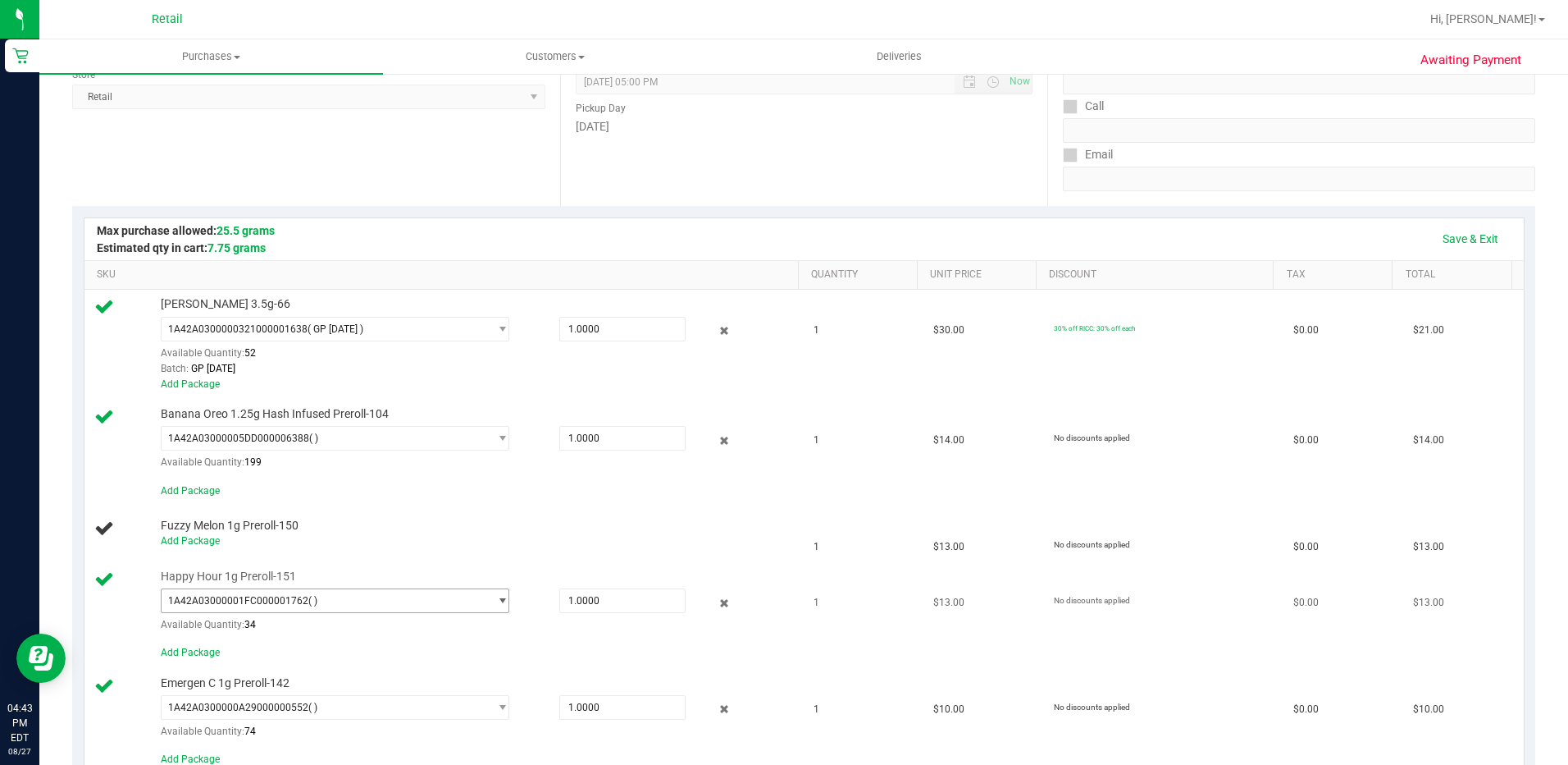
scroll to position [246, 0]
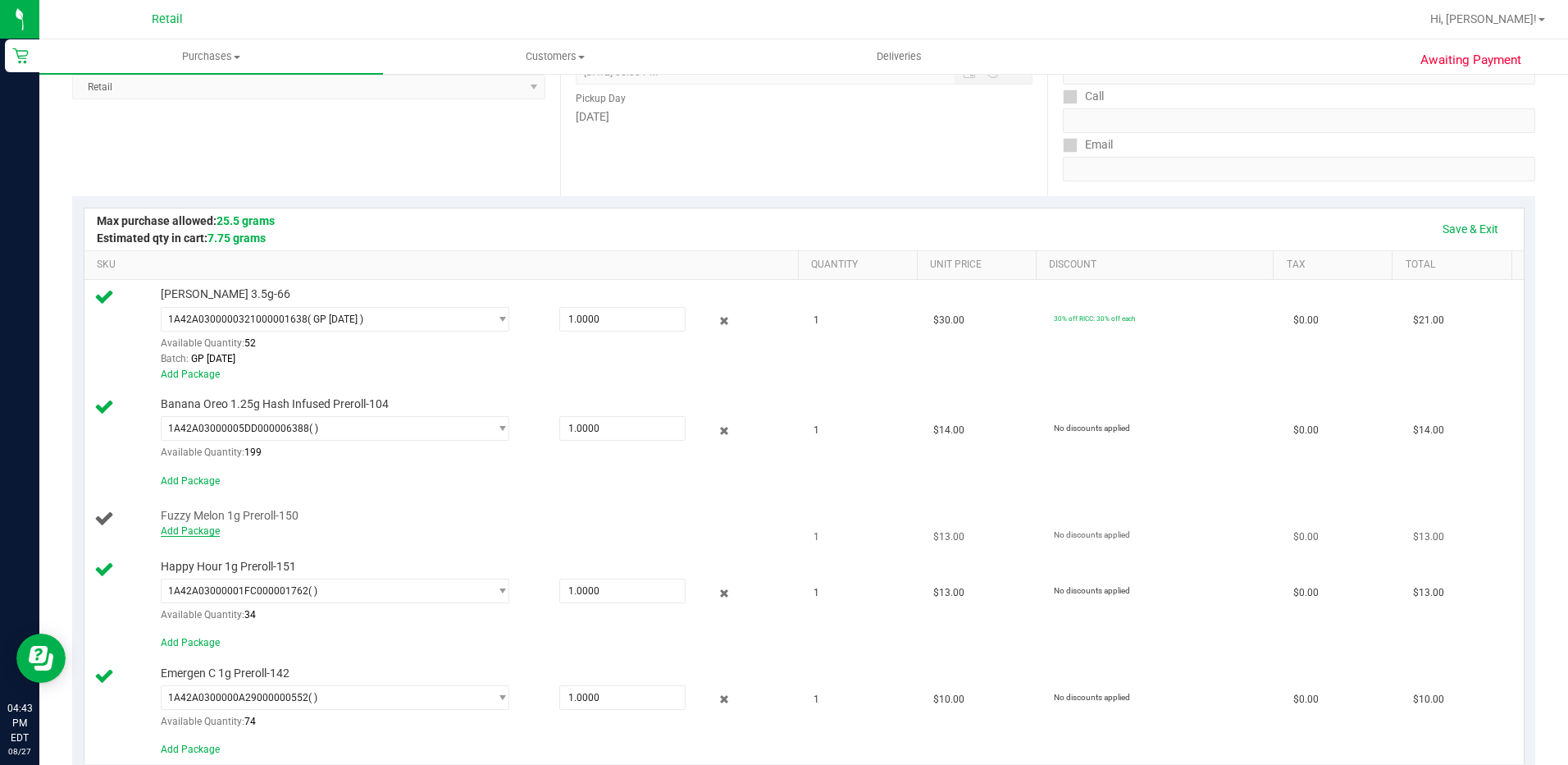
click at [207, 535] on link "Add Package" at bounding box center [190, 530] width 59 height 11
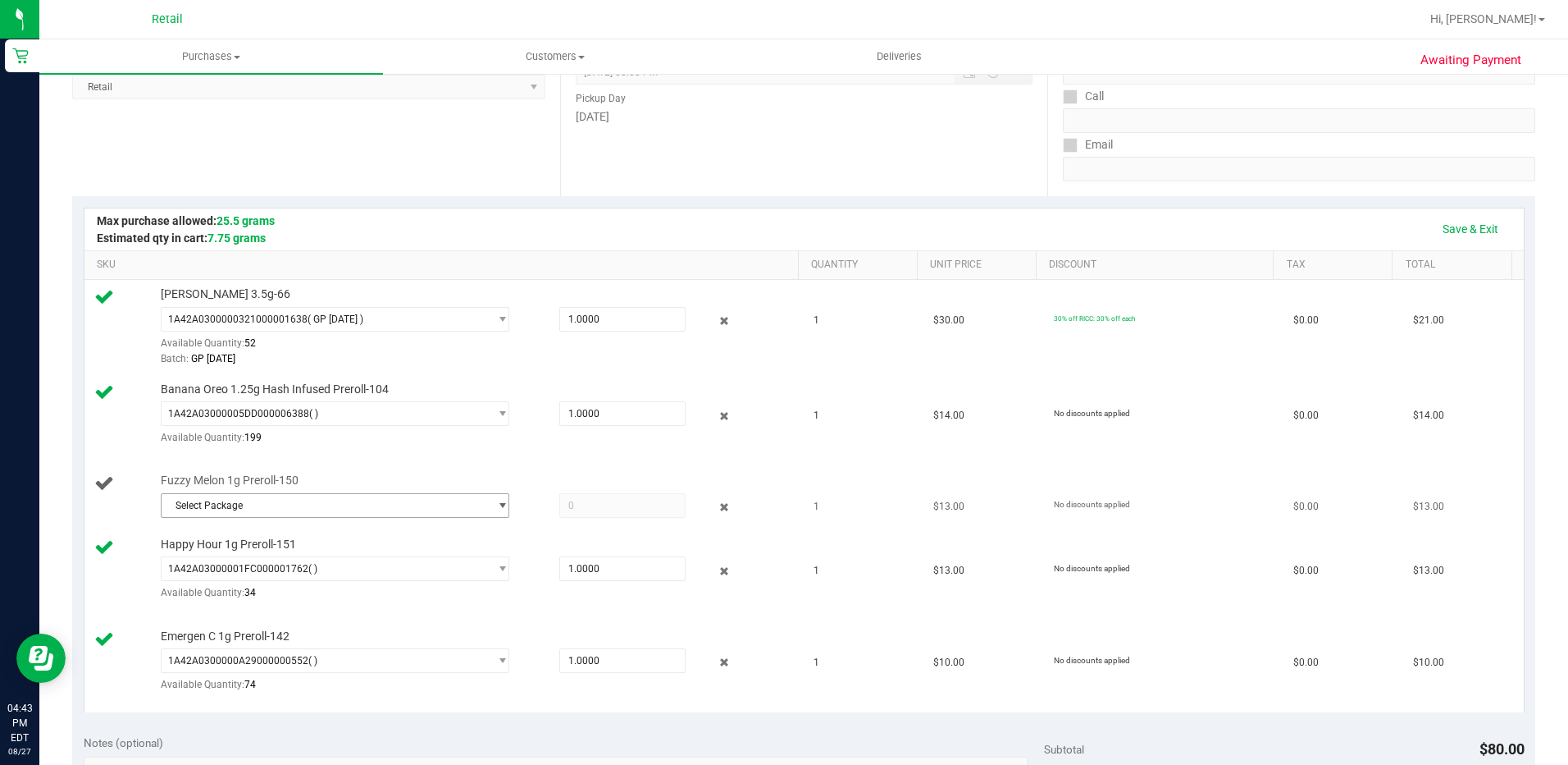
click at [460, 513] on span "Select Package" at bounding box center [325, 505] width 327 height 23
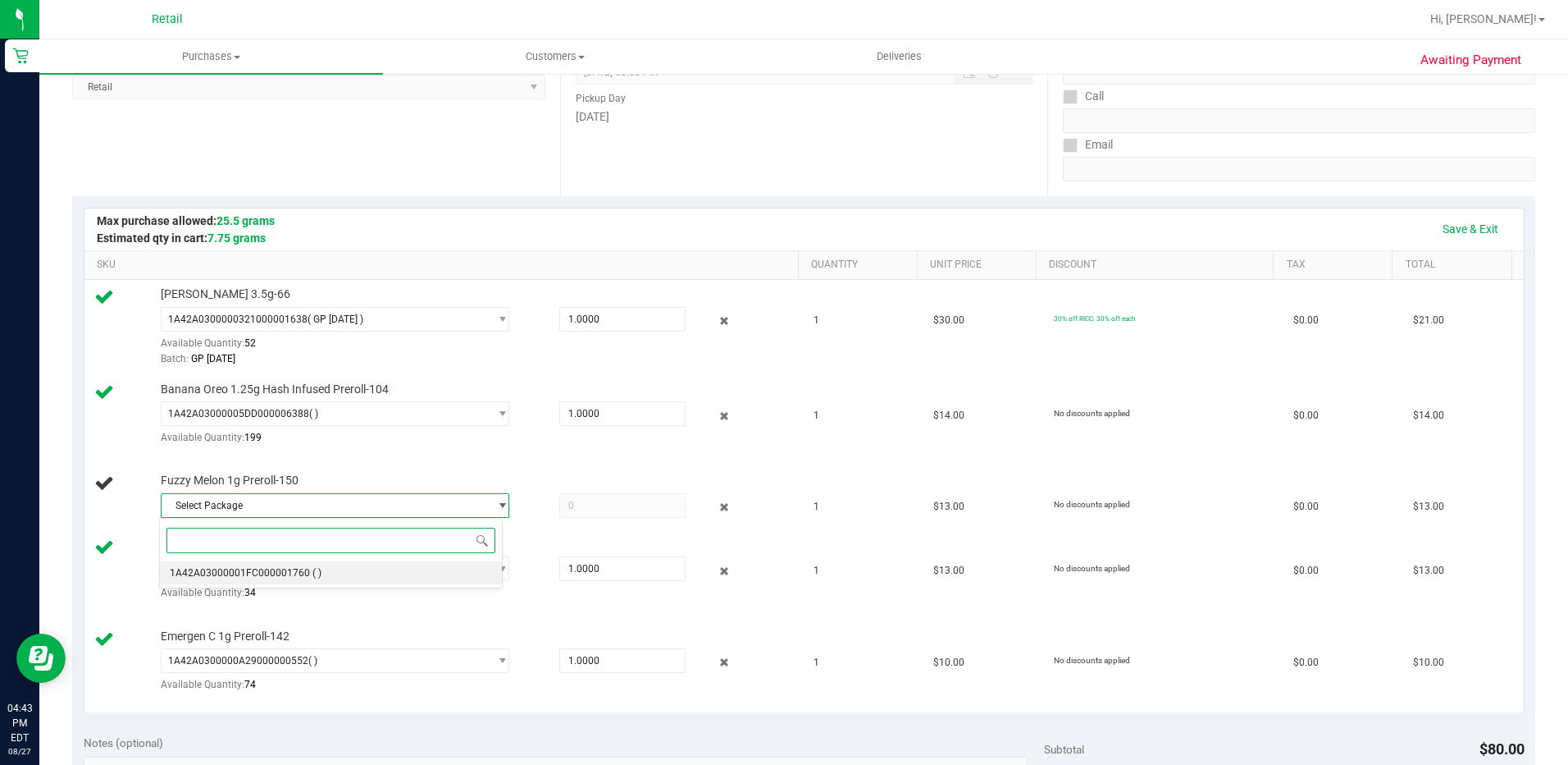
click at [421, 568] on li "1A42A03000001FC000001760 ( )" at bounding box center [331, 572] width 341 height 23
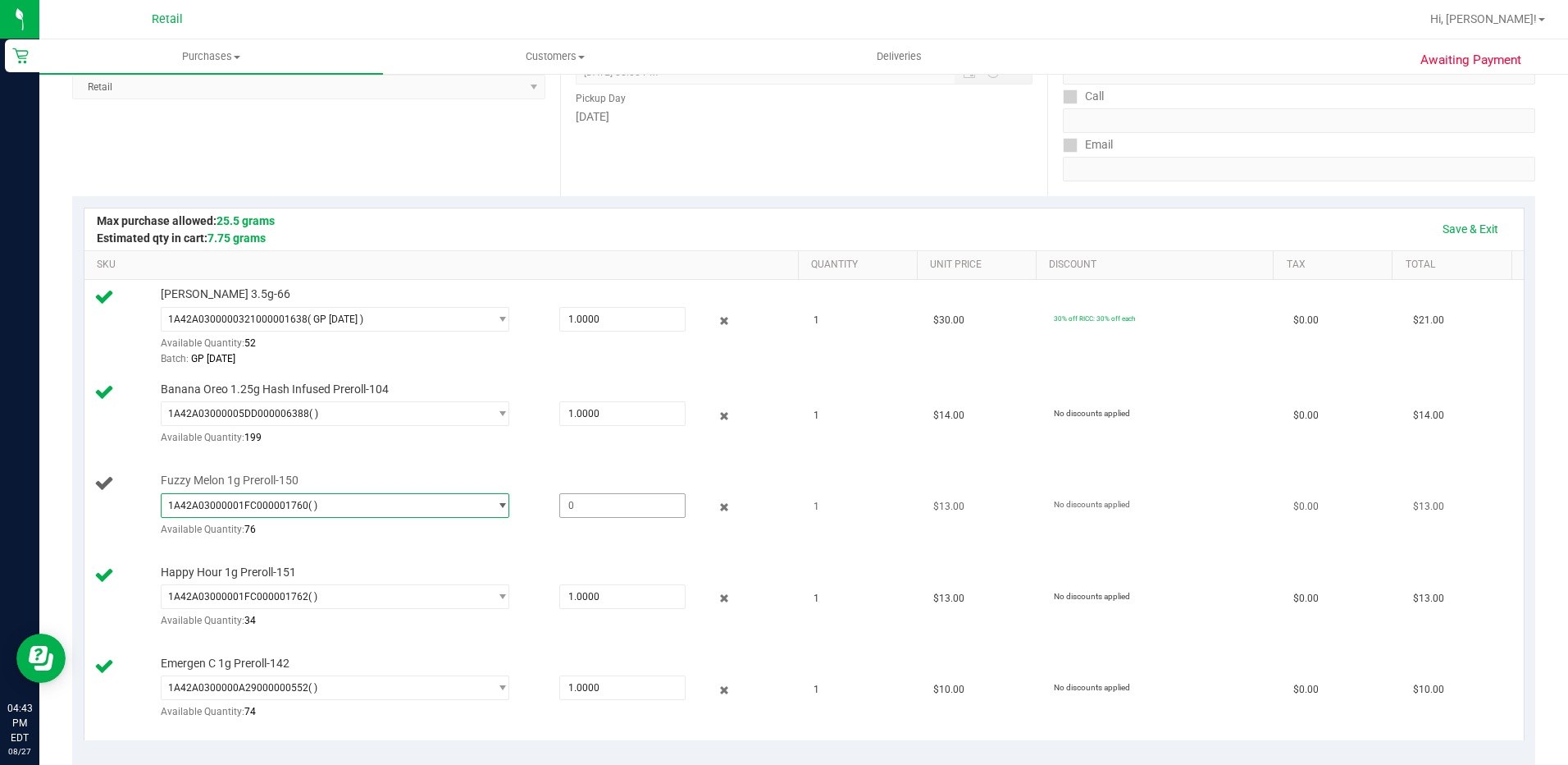
click at [599, 509] on span at bounding box center [622, 505] width 126 height 25
type input "1"
type input "1.0000"
click at [942, 530] on td "$13.00" at bounding box center [983, 511] width 120 height 91
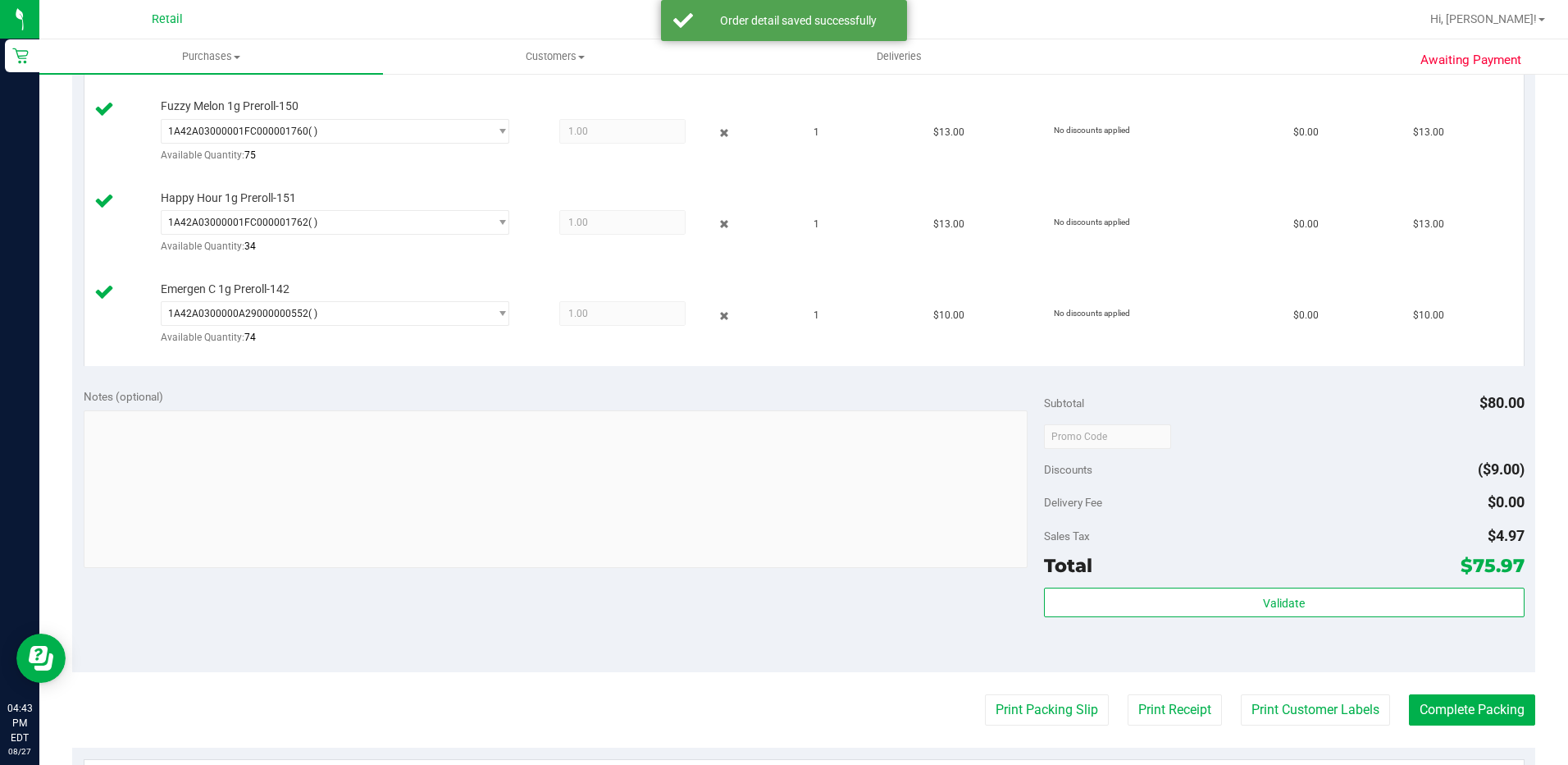
scroll to position [656, 0]
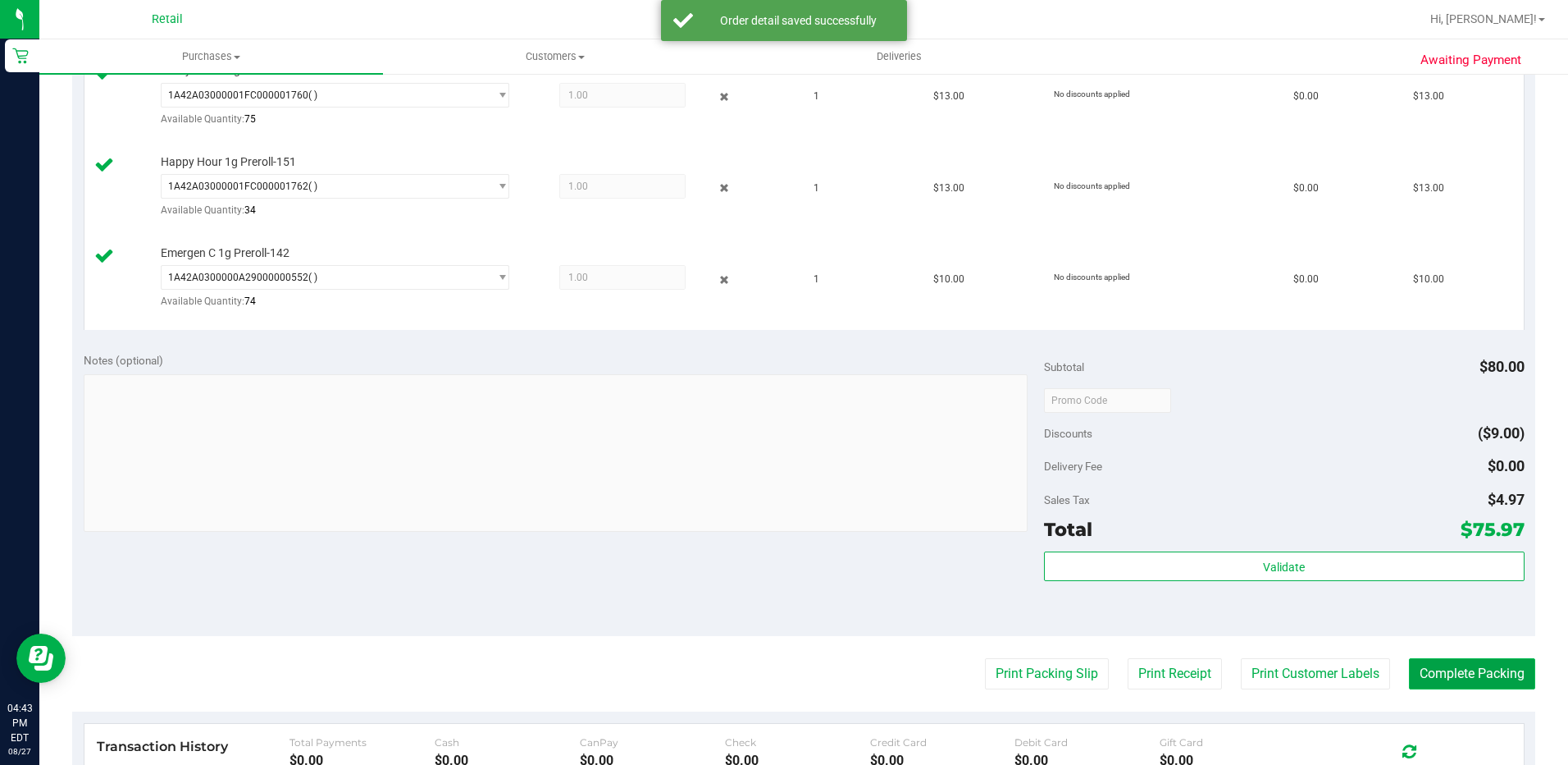
click at [1435, 672] on button "Complete Packing" at bounding box center [1472, 673] width 126 height 31
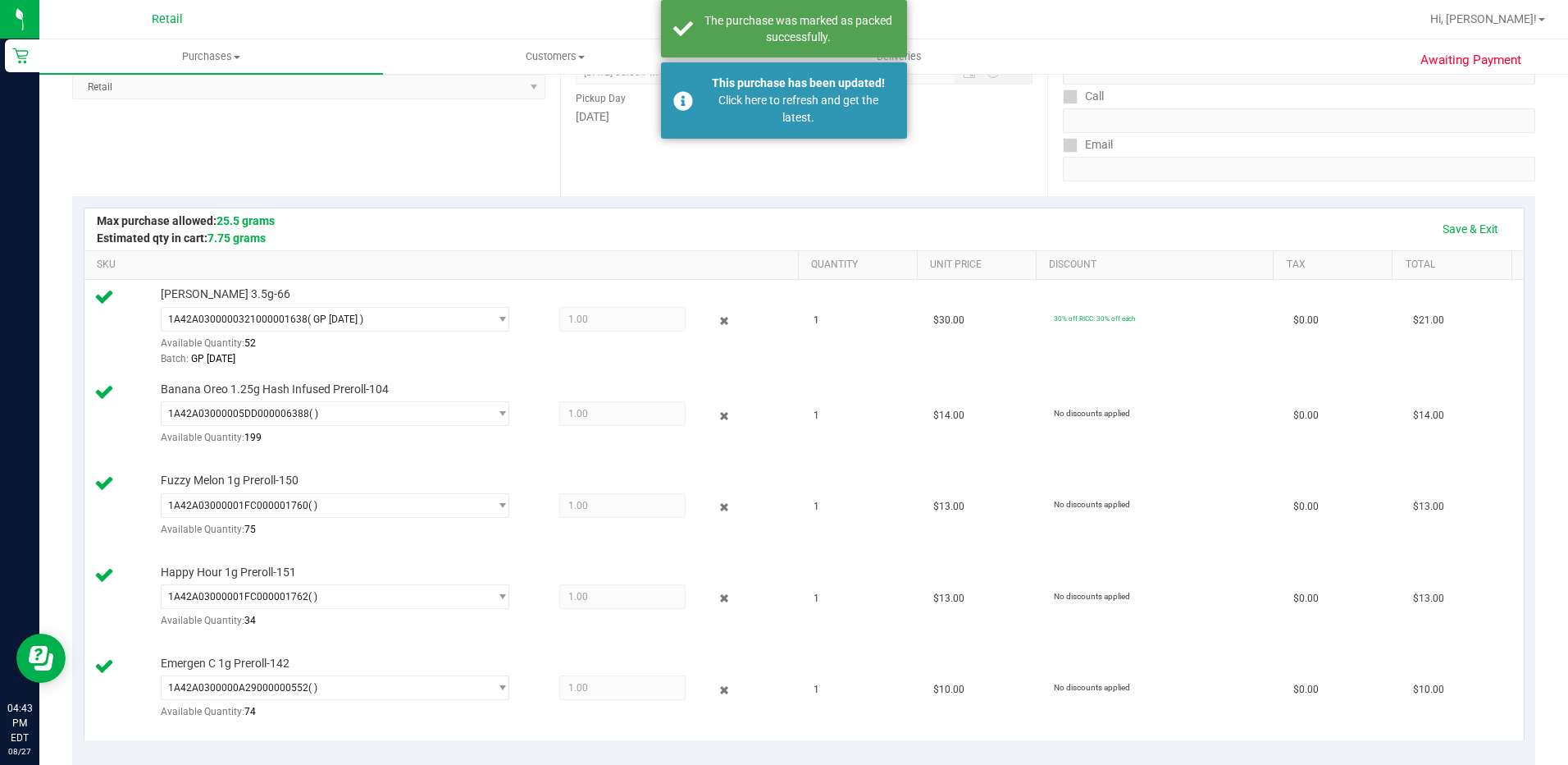
scroll to position [0, 0]
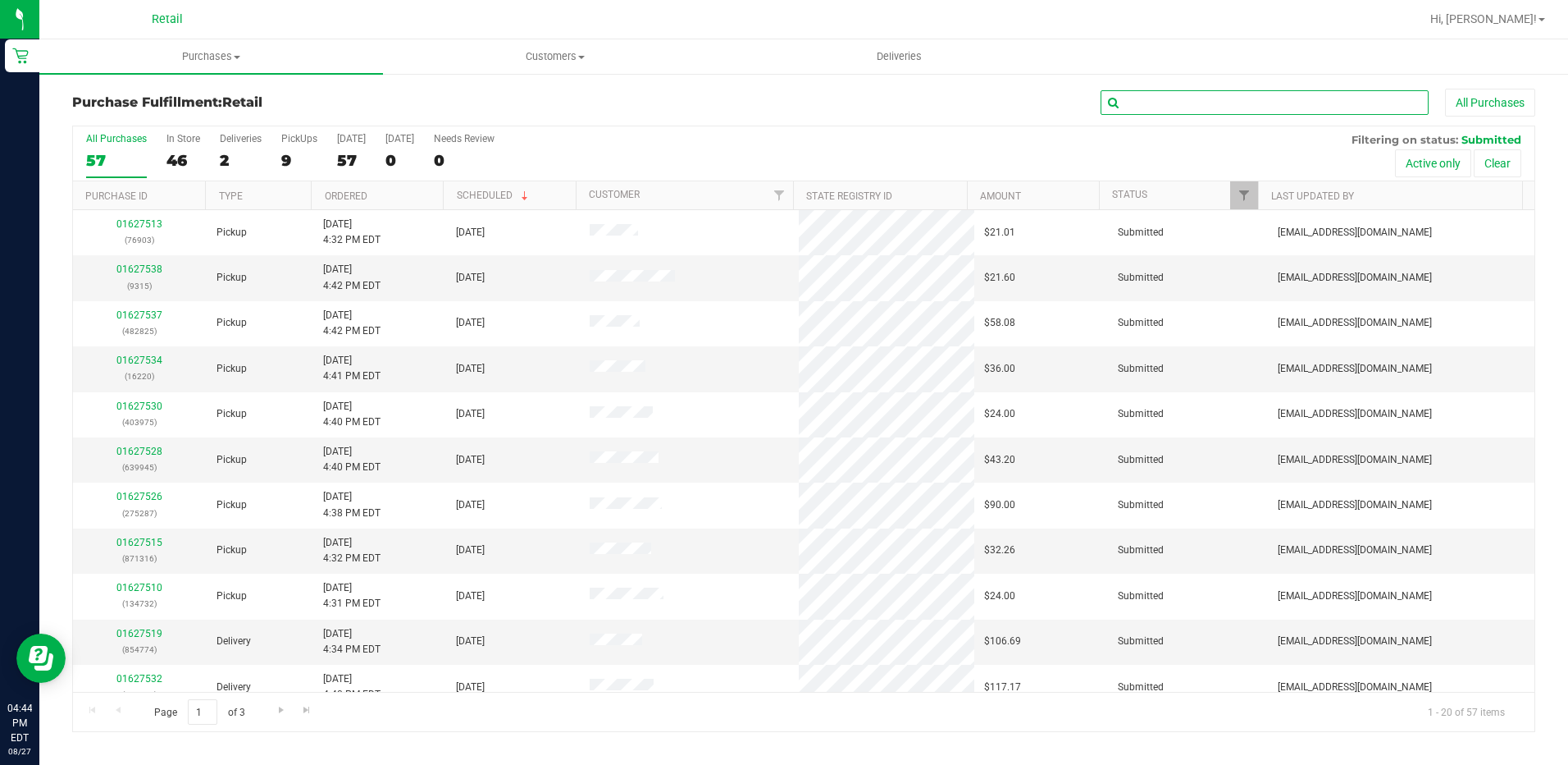
click at [1129, 99] on input "text" at bounding box center [1265, 102] width 328 height 25
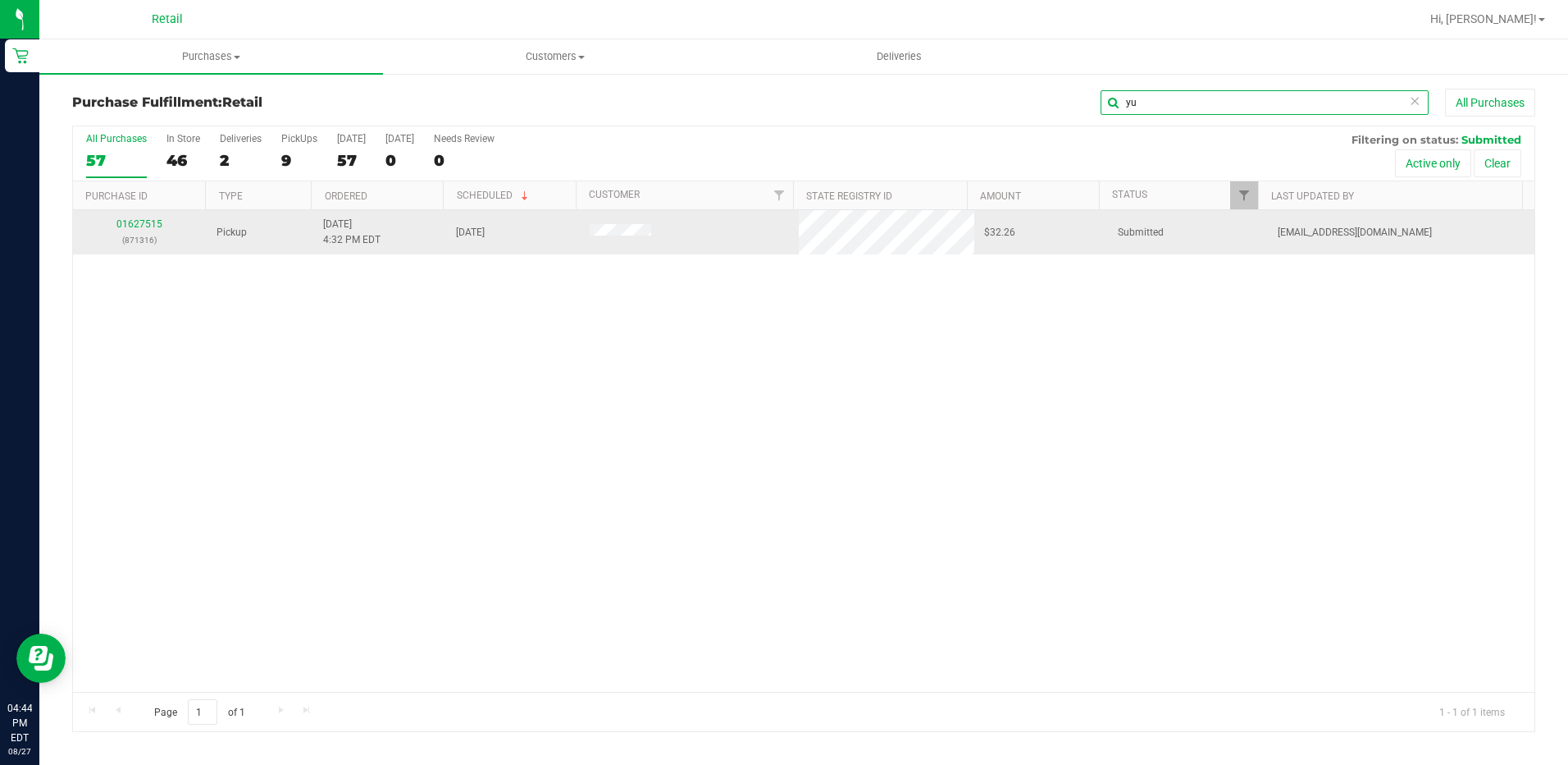
type input "yu"
click at [121, 213] on td "01627515 (871316)" at bounding box center [140, 232] width 134 height 45
click at [128, 221] on link "01627515" at bounding box center [140, 223] width 46 height 11
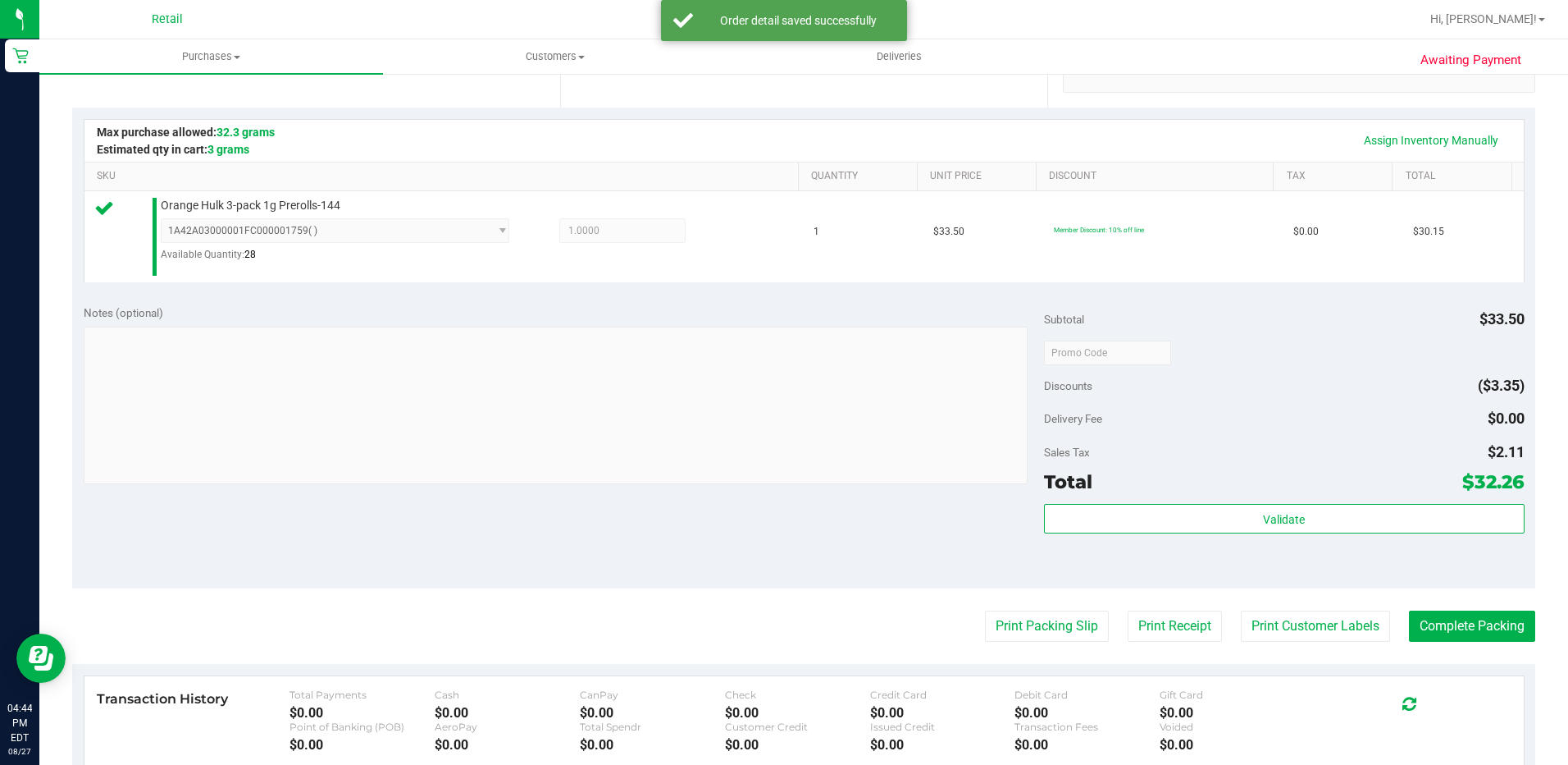
scroll to position [410, 0]
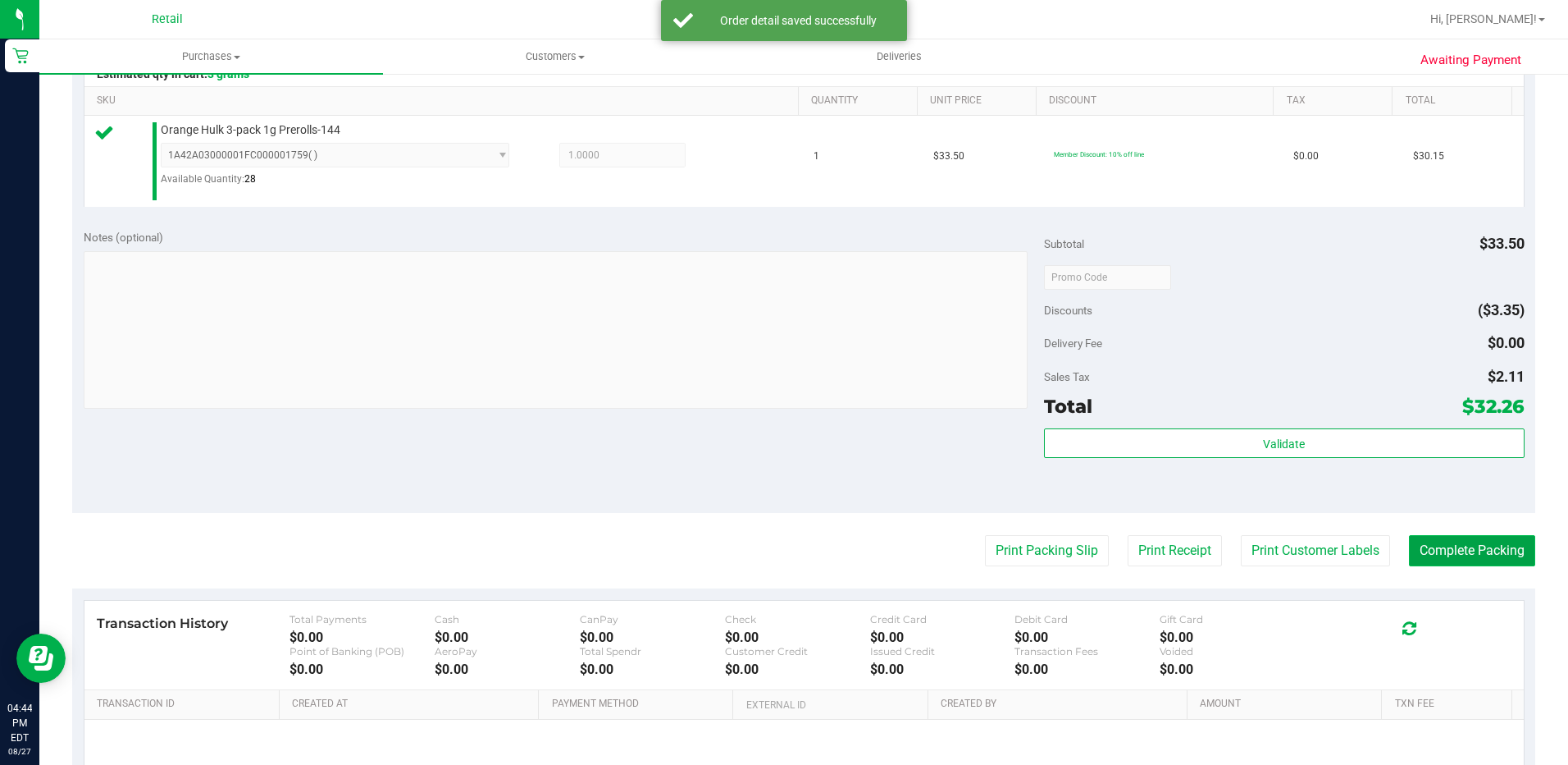
click at [1479, 549] on button "Complete Packing" at bounding box center [1472, 551] width 126 height 31
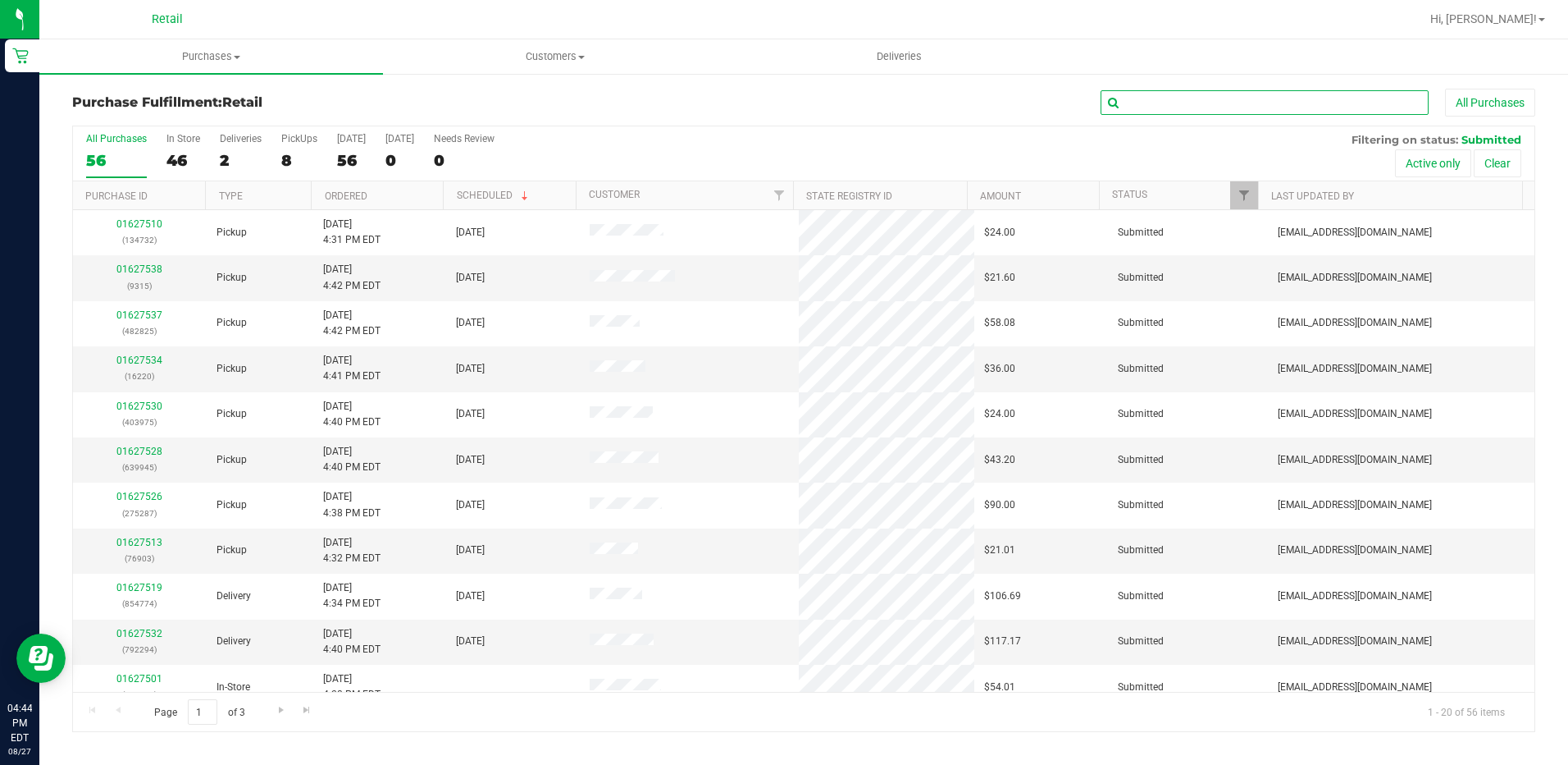
click at [1218, 106] on input "text" at bounding box center [1265, 102] width 328 height 25
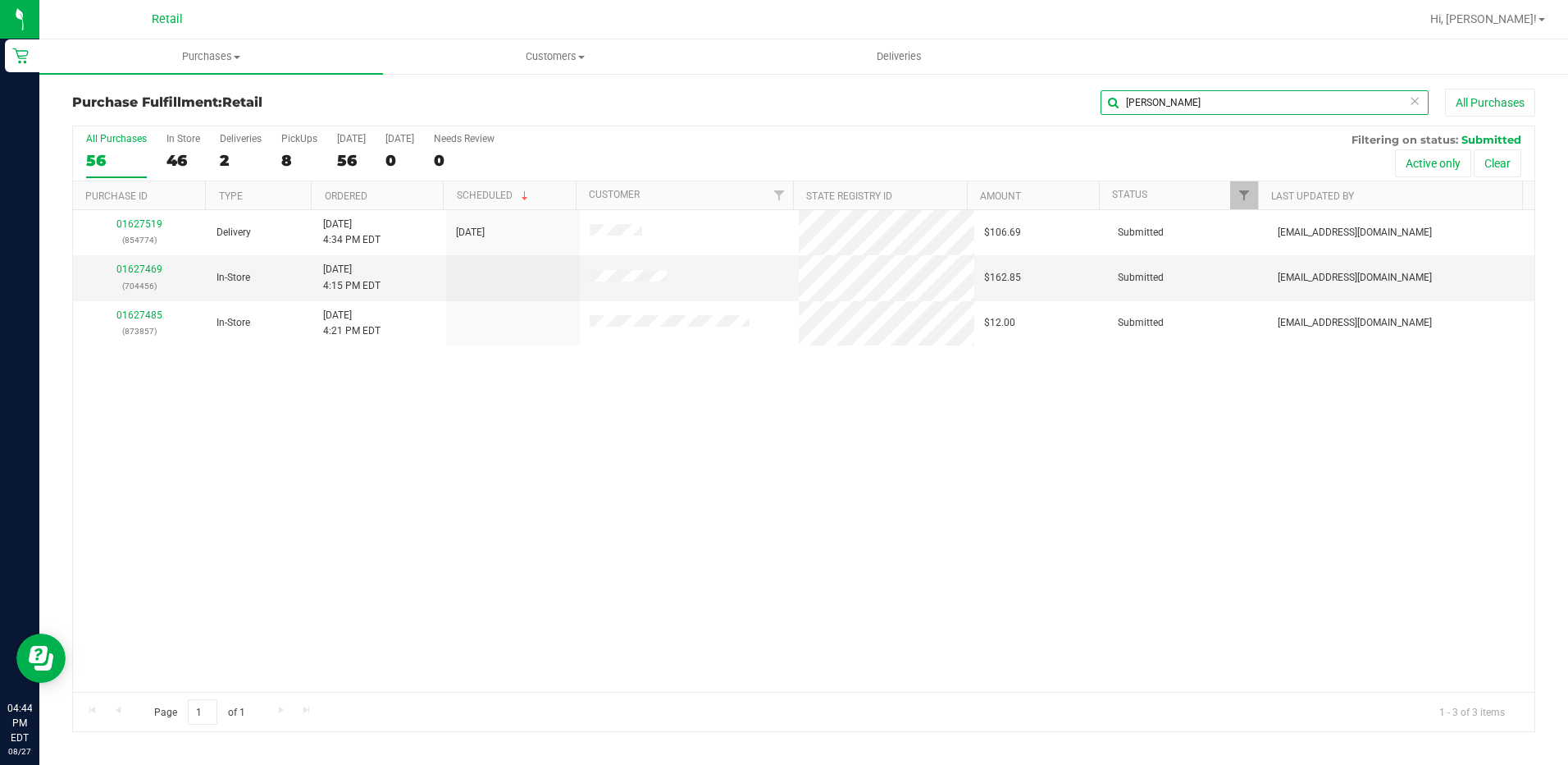
type input "eric"
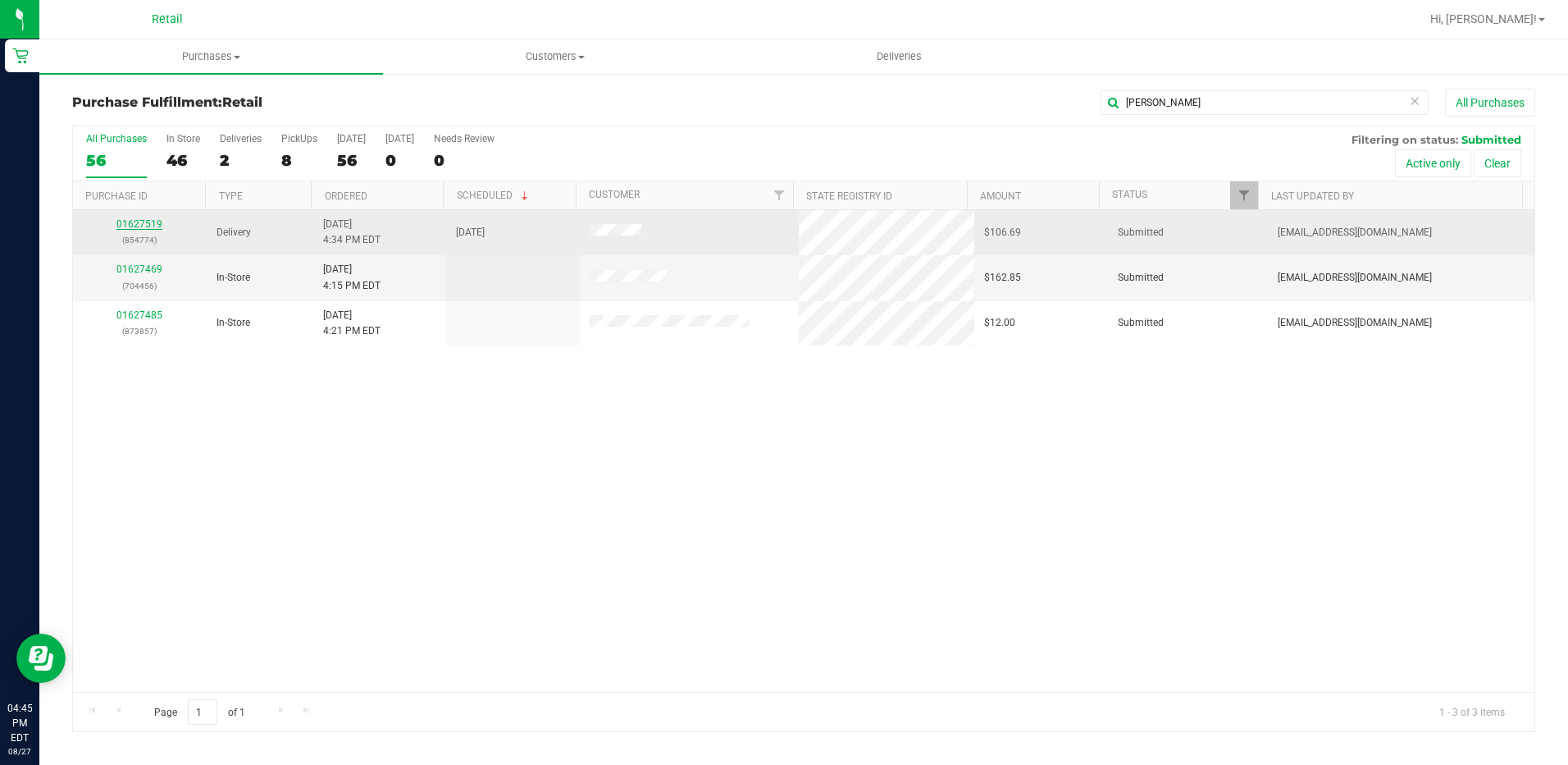
click at [126, 220] on link "01627519" at bounding box center [140, 223] width 46 height 11
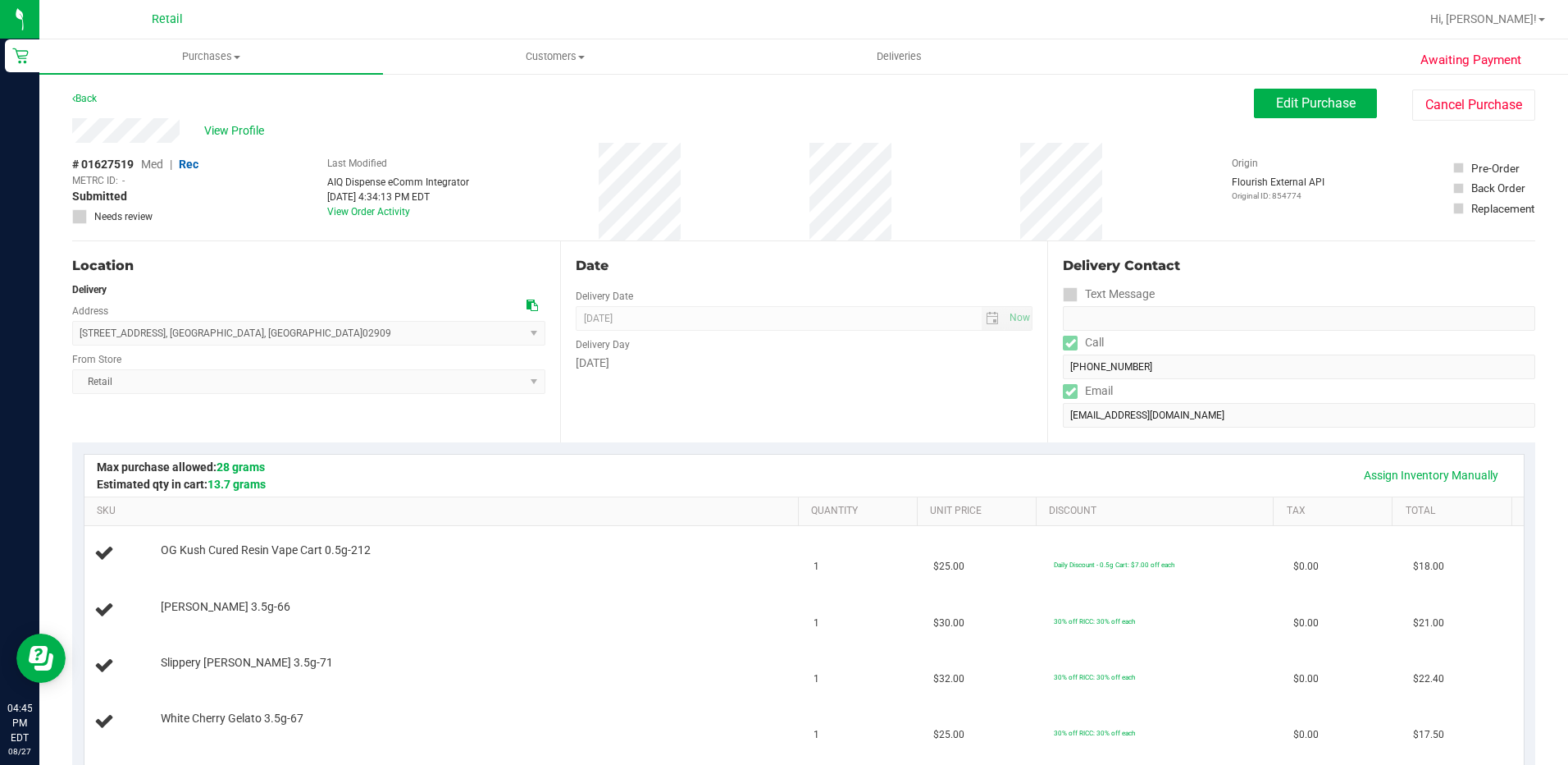
drag, startPoint x: 269, startPoint y: 335, endPoint x: 75, endPoint y: 340, distance: 194.1
click at [75, 340] on span "24 Pocasset Avenue , Providence , RI 02909 Select address 24 Pocasset Avenue" at bounding box center [309, 333] width 473 height 25
drag, startPoint x: 75, startPoint y: 340, endPoint x: 90, endPoint y: 339, distance: 15.0
copy span "24 Pocasset Avenue , Providence , RI 02909"
drag, startPoint x: 183, startPoint y: 130, endPoint x: 69, endPoint y: 130, distance: 114.0
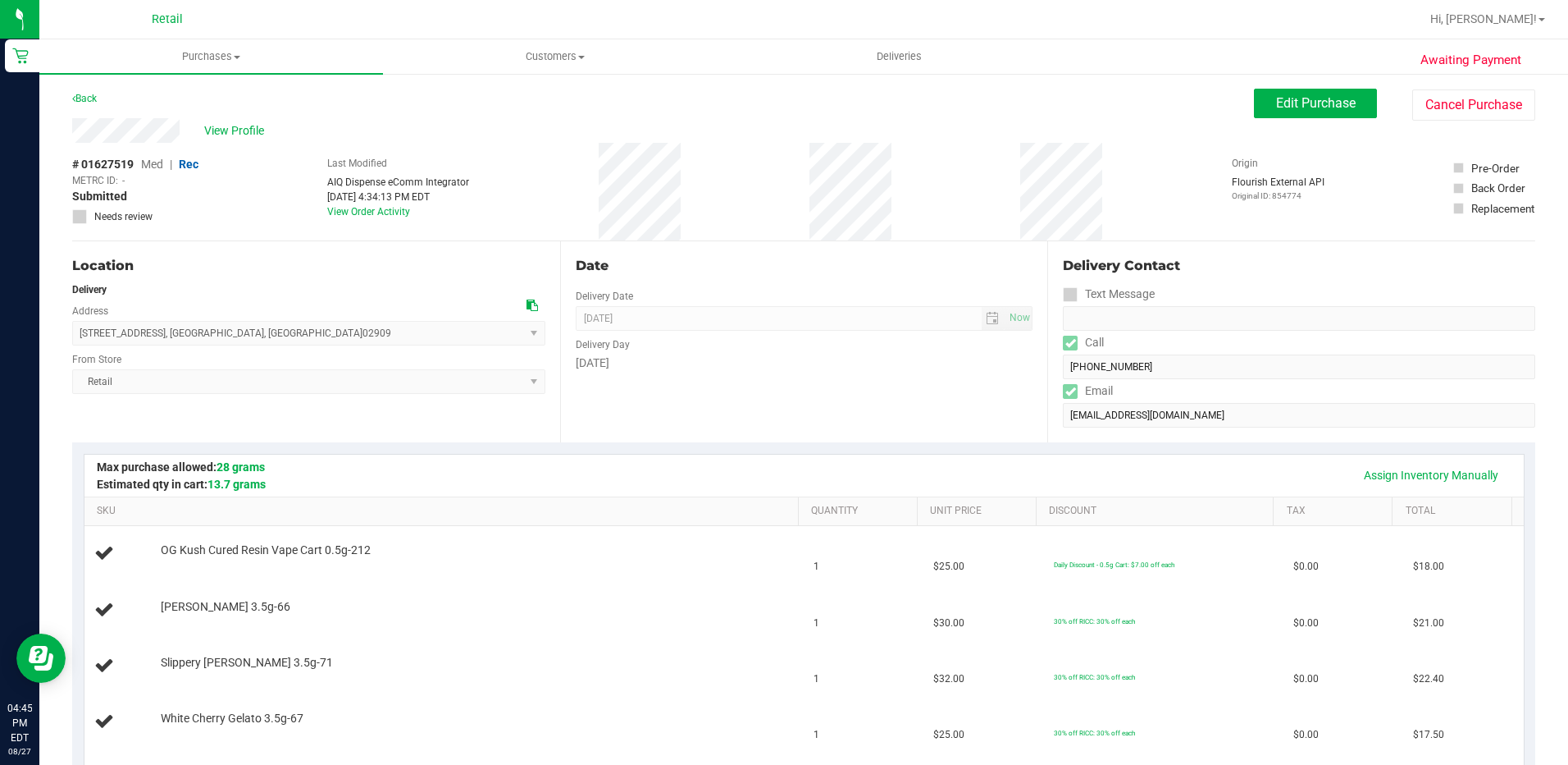
click at [835, 284] on div "Date Delivery Date 08/27/2025 Now 08/27/2025 04:00 PM Now Delivery Day Wednesday" at bounding box center [803, 341] width 488 height 201
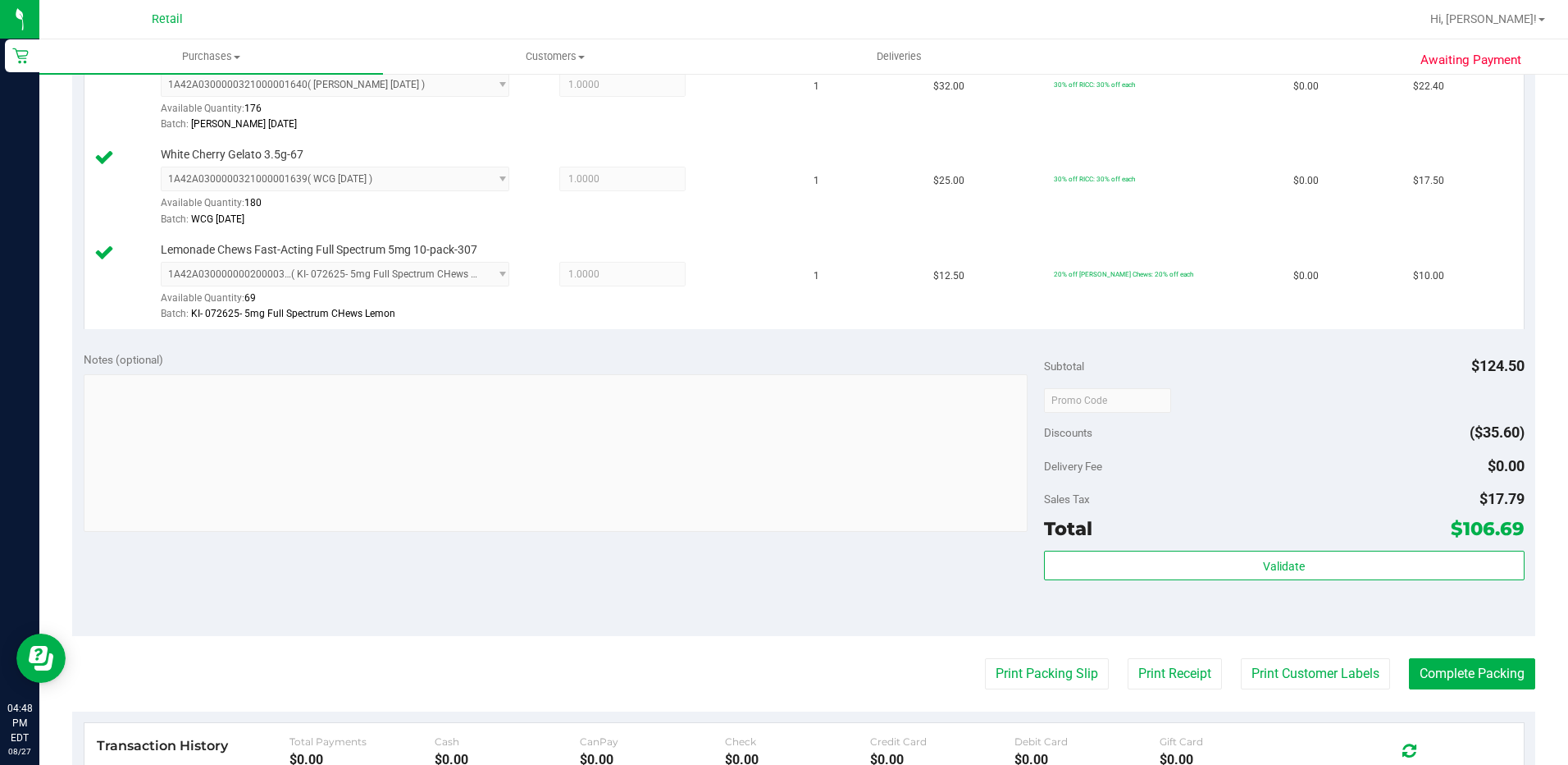
scroll to position [738, 0]
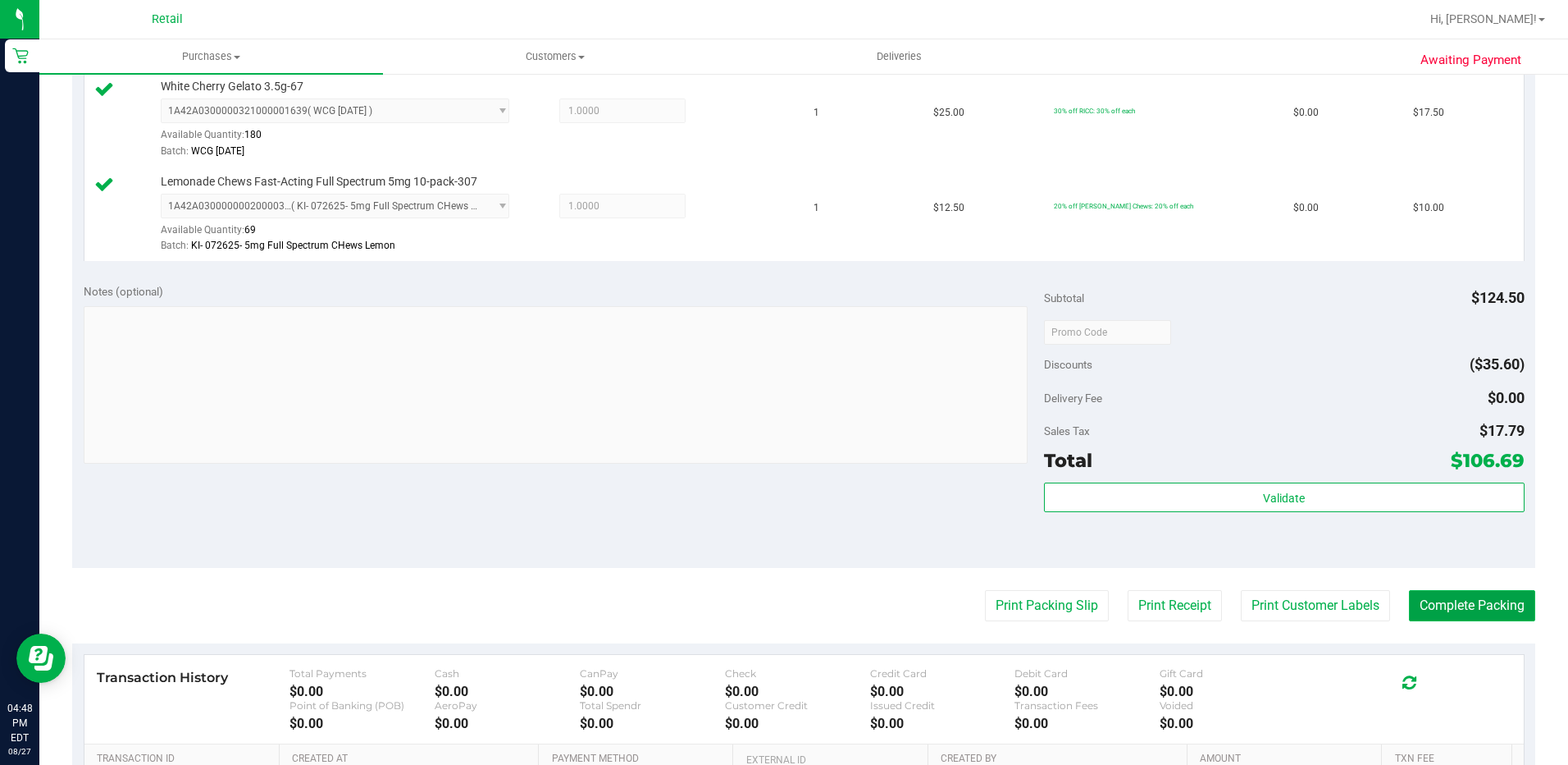
click at [1463, 613] on button "Complete Packing" at bounding box center [1472, 605] width 126 height 31
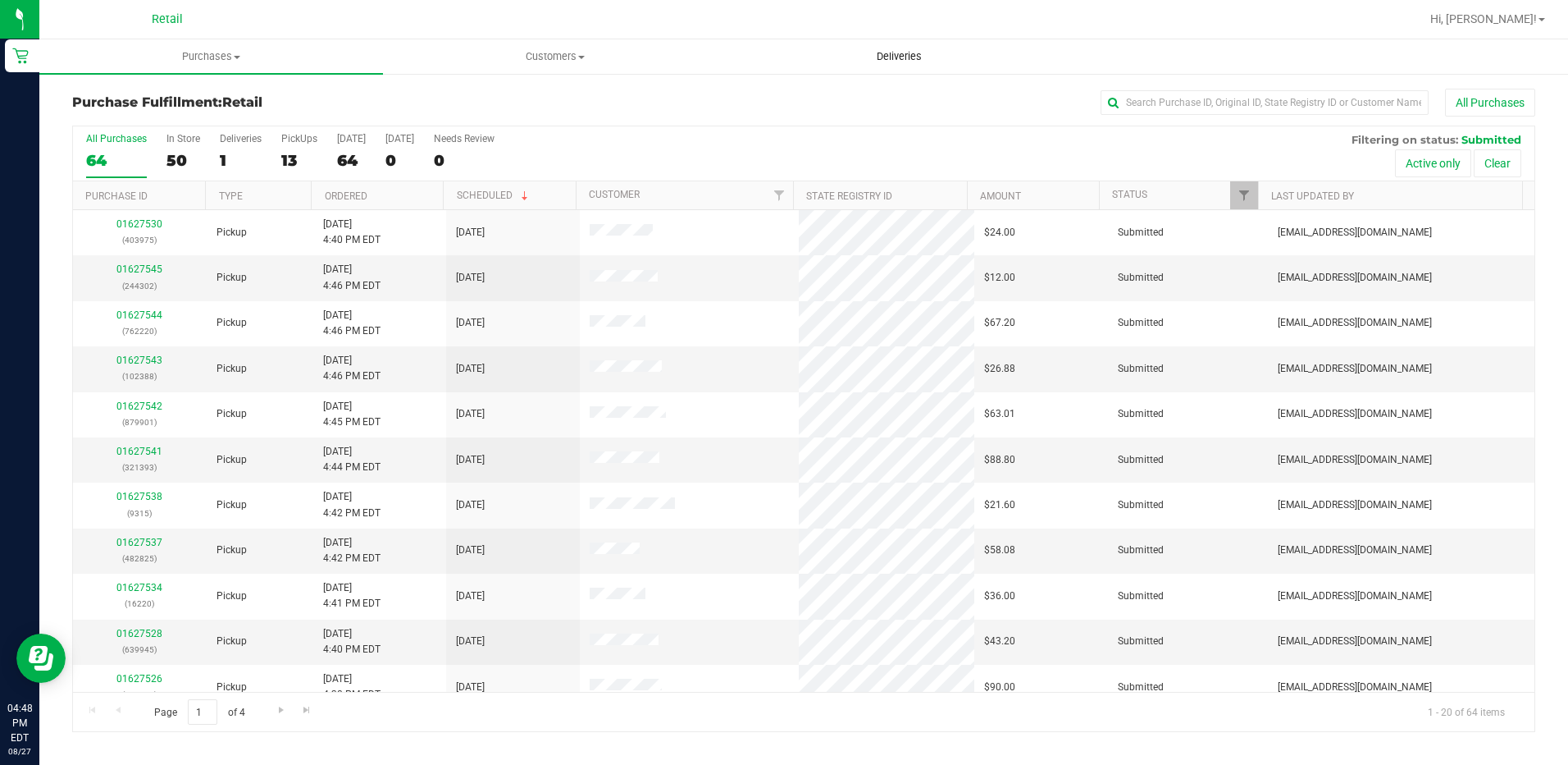
click at [892, 54] on span "Deliveries" at bounding box center [899, 56] width 89 height 15
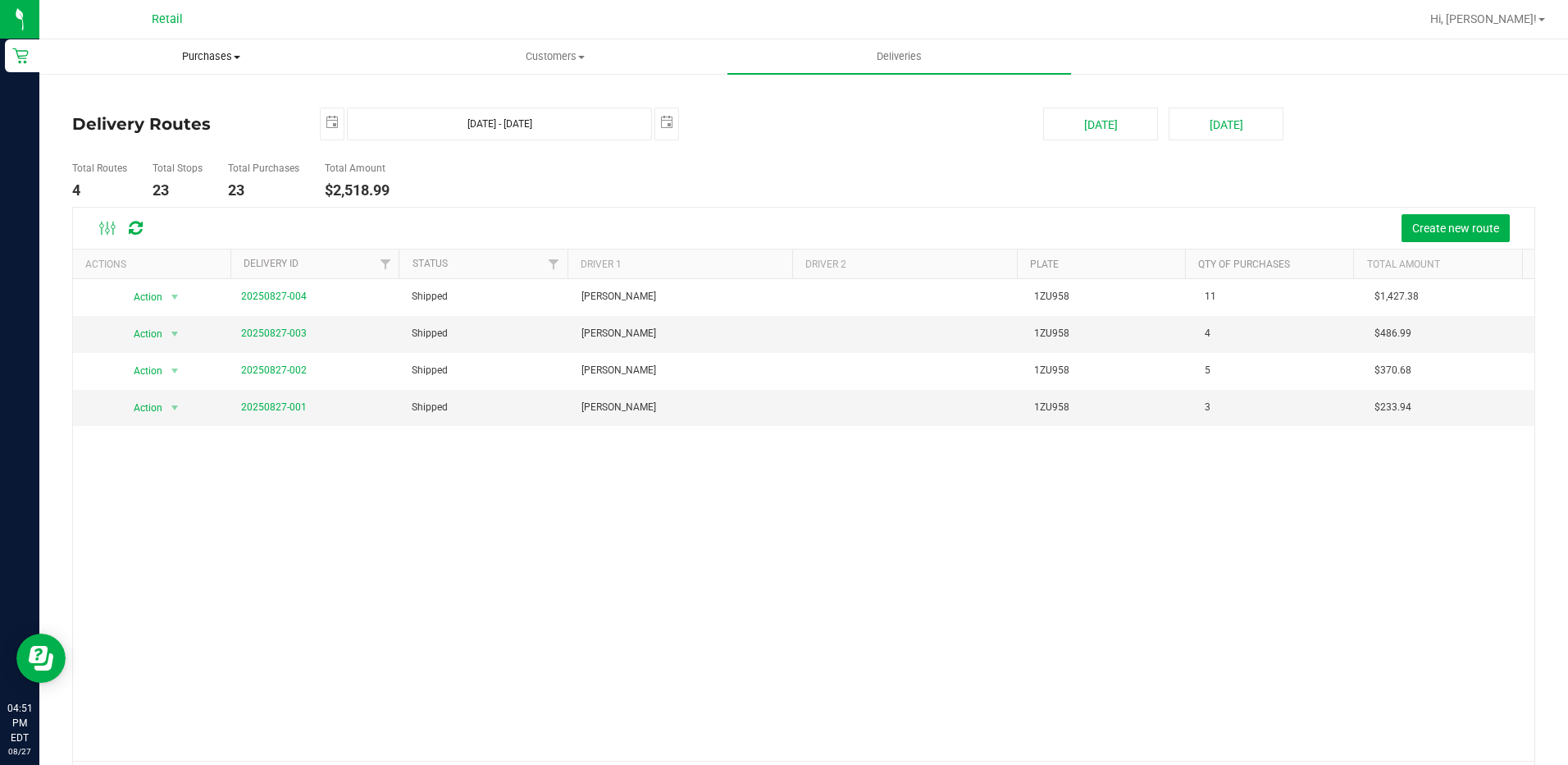
click at [198, 42] on uib-tab-heading "Purchases Summary of purchases Fulfillment All purchases" at bounding box center [211, 57] width 342 height 33
click at [158, 99] on span "Summary of purchases" at bounding box center [123, 99] width 168 height 14
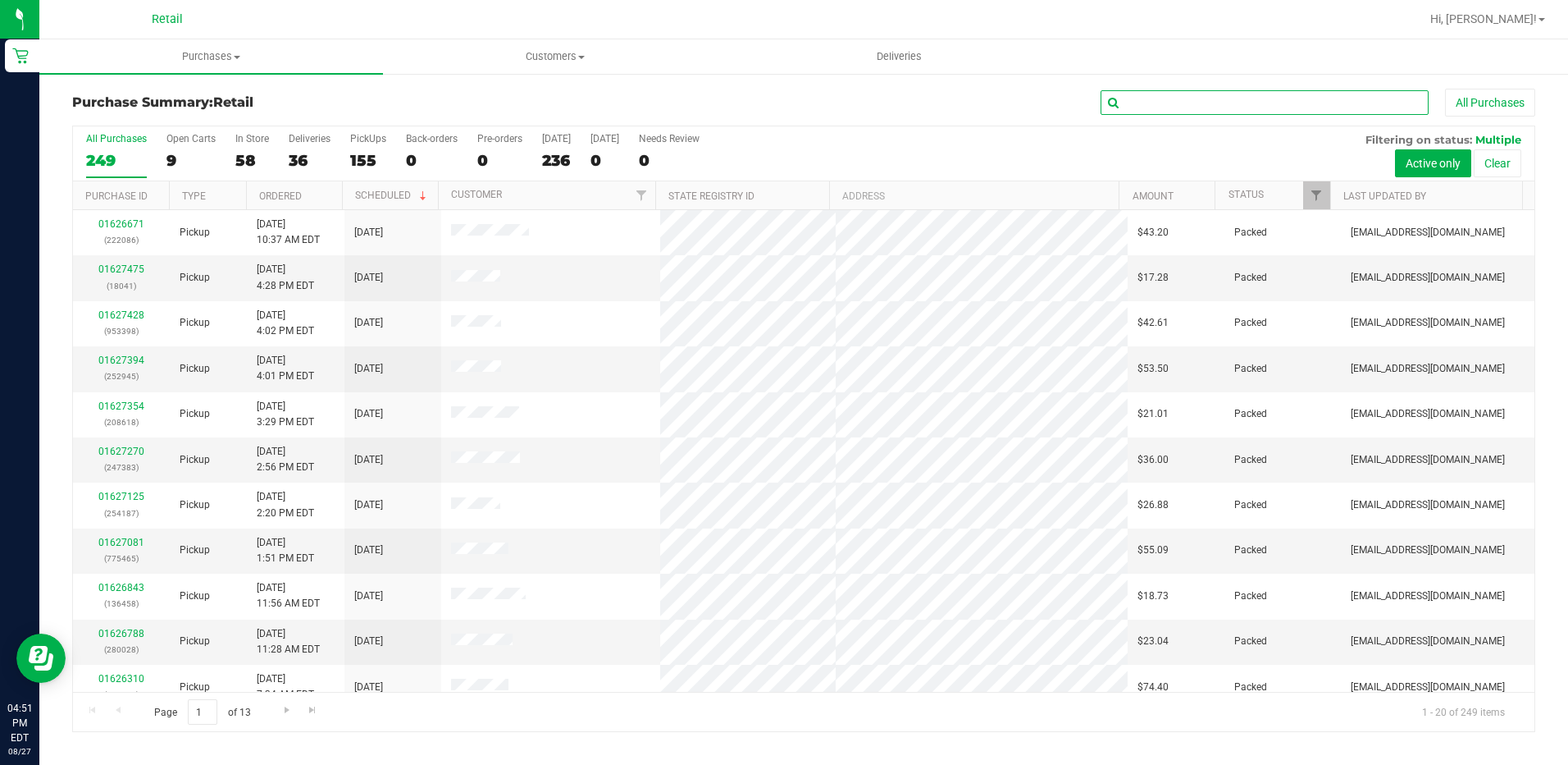
click at [1167, 94] on input "text" at bounding box center [1265, 102] width 328 height 25
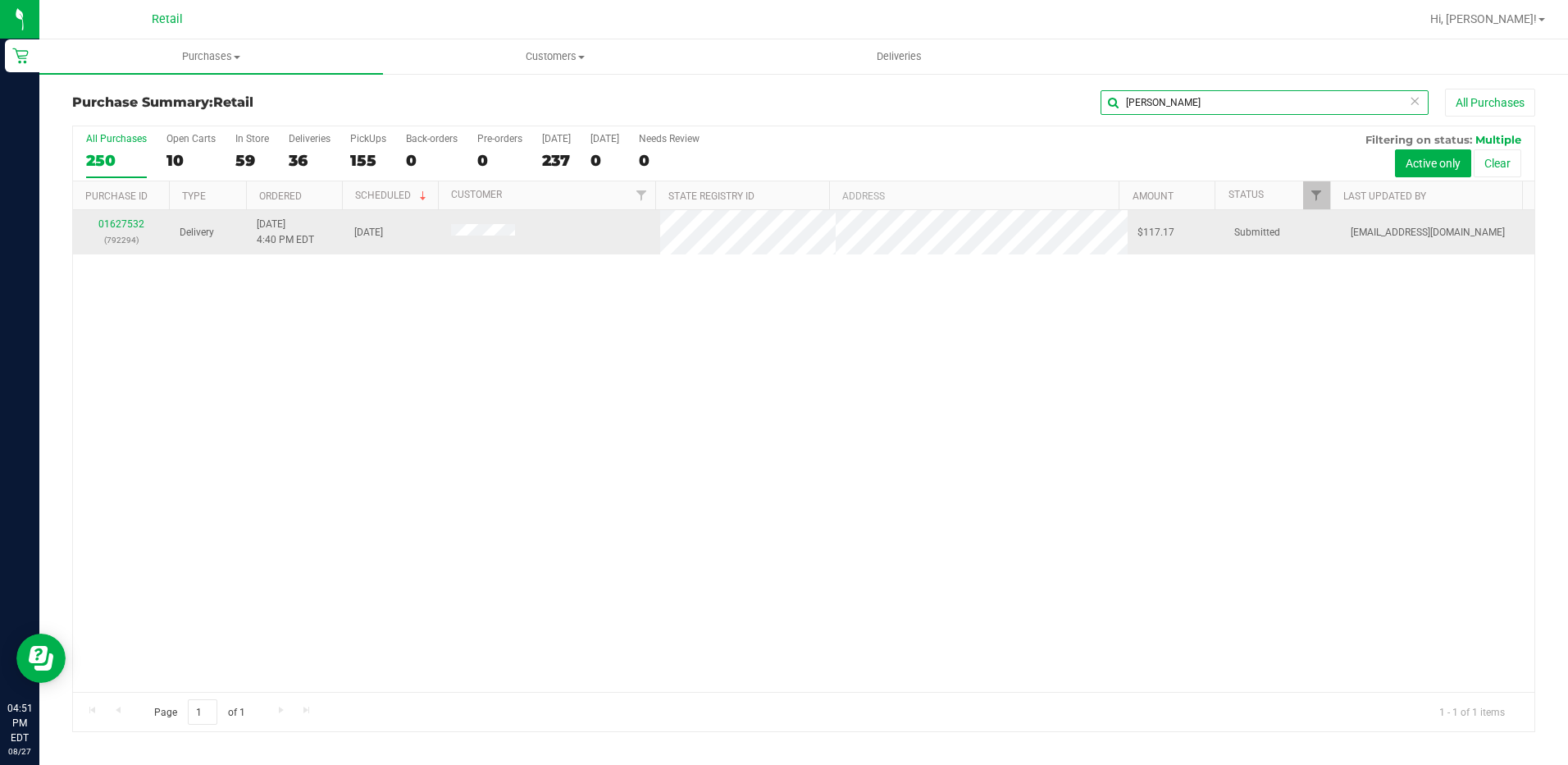
type input "harold"
click at [137, 223] on div "01627532 (792294)" at bounding box center [122, 232] width 77 height 31
click at [137, 223] on link "01627532" at bounding box center [122, 223] width 46 height 11
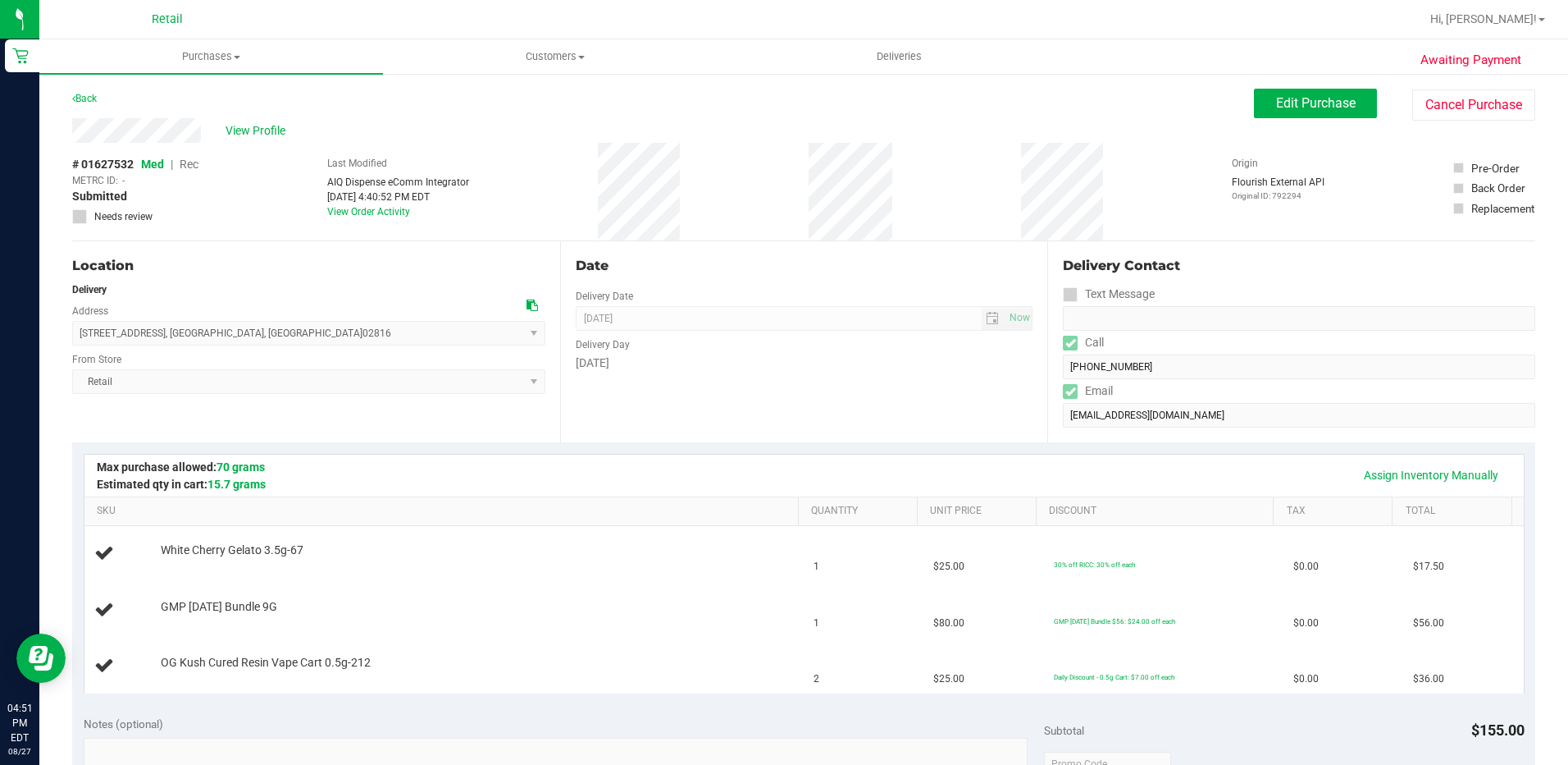
drag, startPoint x: 281, startPoint y: 334, endPoint x: 73, endPoint y: 339, distance: 208.1
click at [73, 339] on span "99 Macarthur Boulevard , Coventry , RI 02816 Select address 14 Clifton Street 9…" at bounding box center [309, 333] width 473 height 25
drag, startPoint x: 73, startPoint y: 339, endPoint x: 84, endPoint y: 336, distance: 11.4
copy span "99 Macarthur Boulevard , Coventry , RI 02816"
click at [77, 132] on div "View Profile" at bounding box center [663, 130] width 1182 height 25
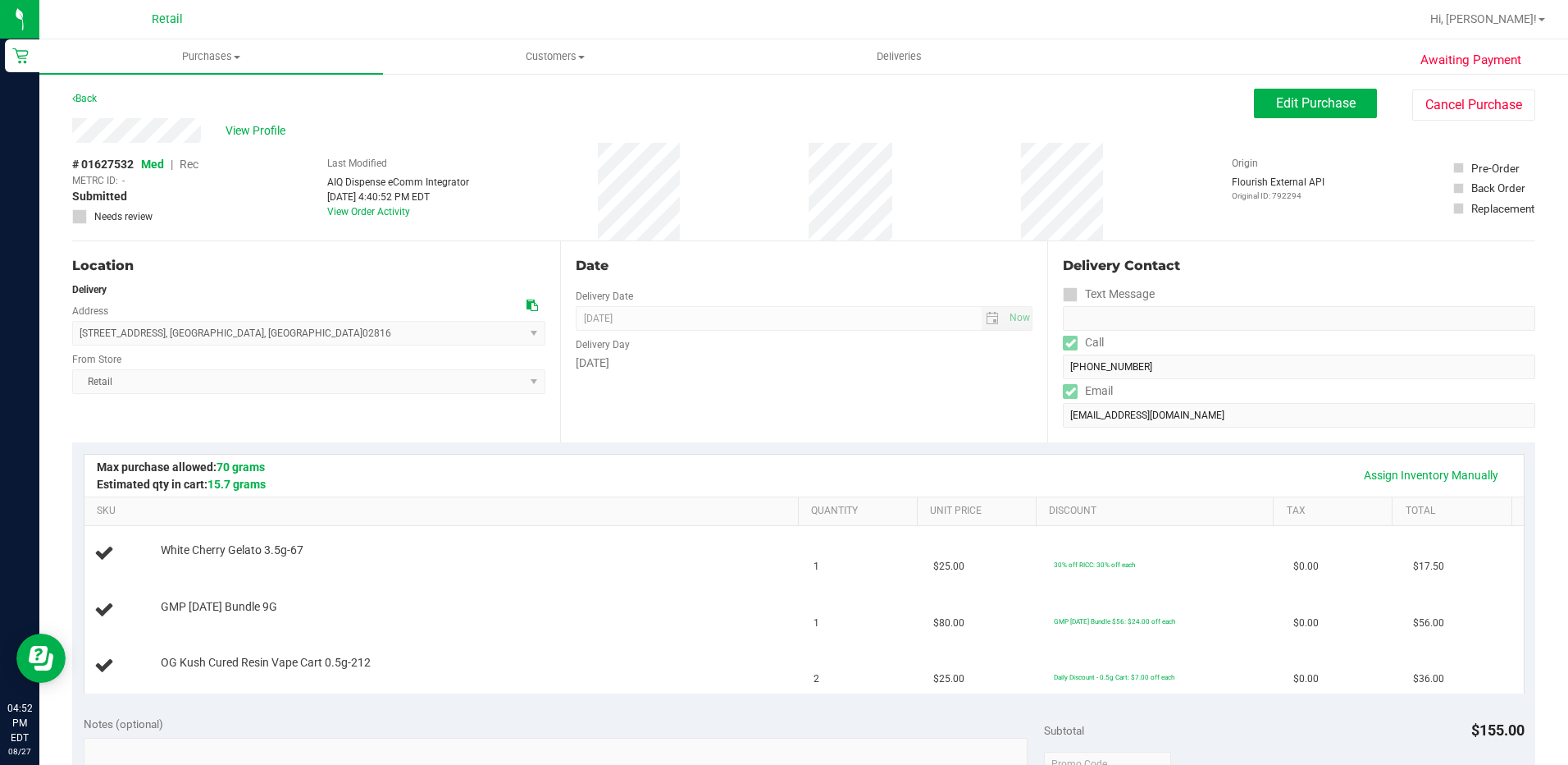
click at [862, 256] on div "Date" at bounding box center [805, 266] width 458 height 20
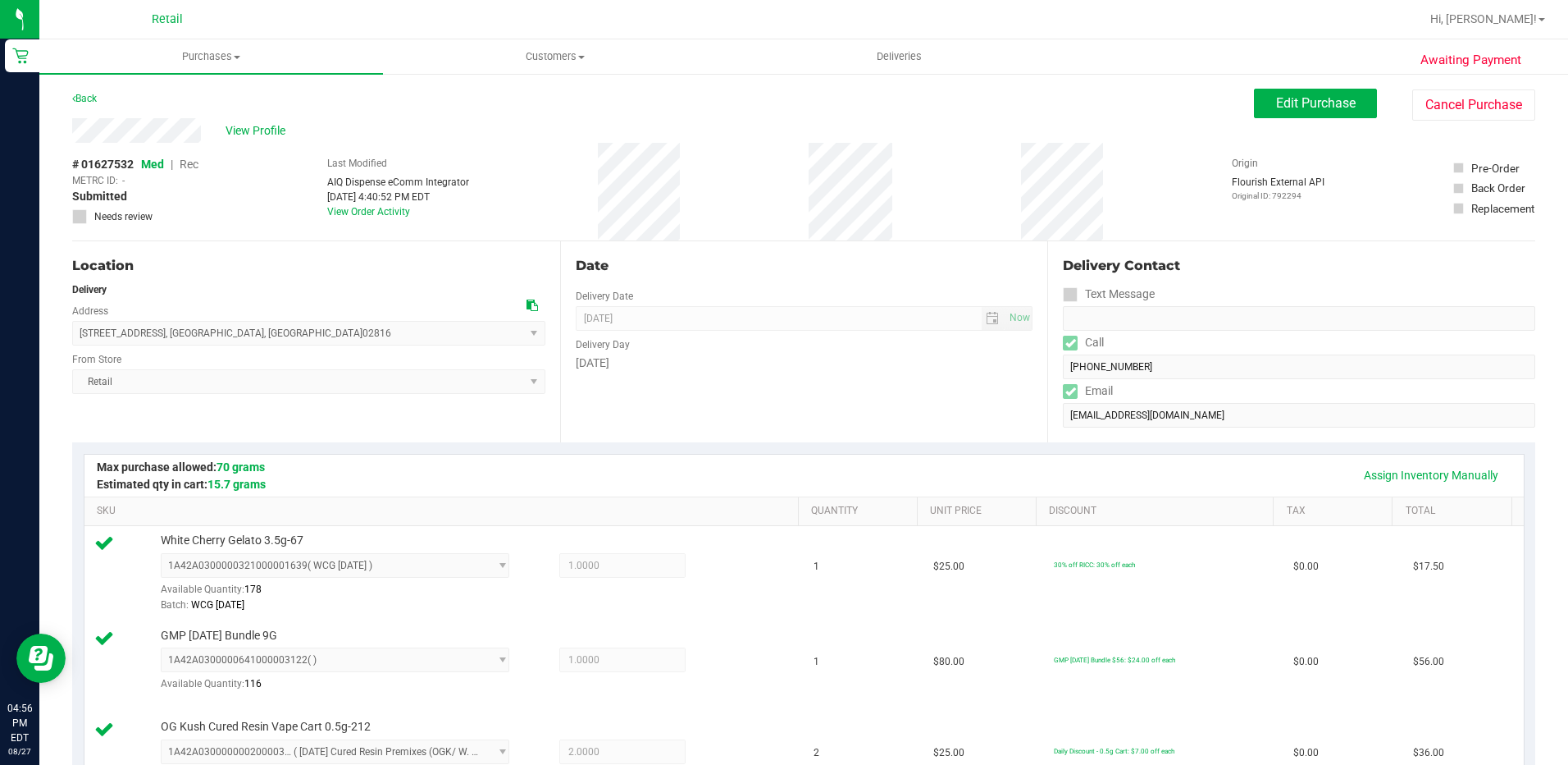
click at [919, 170] on div "# 01627532 Med | Rec METRC ID: - Submitted Needs review Last Modified AIQ Dispe…" at bounding box center [803, 191] width 1463 height 98
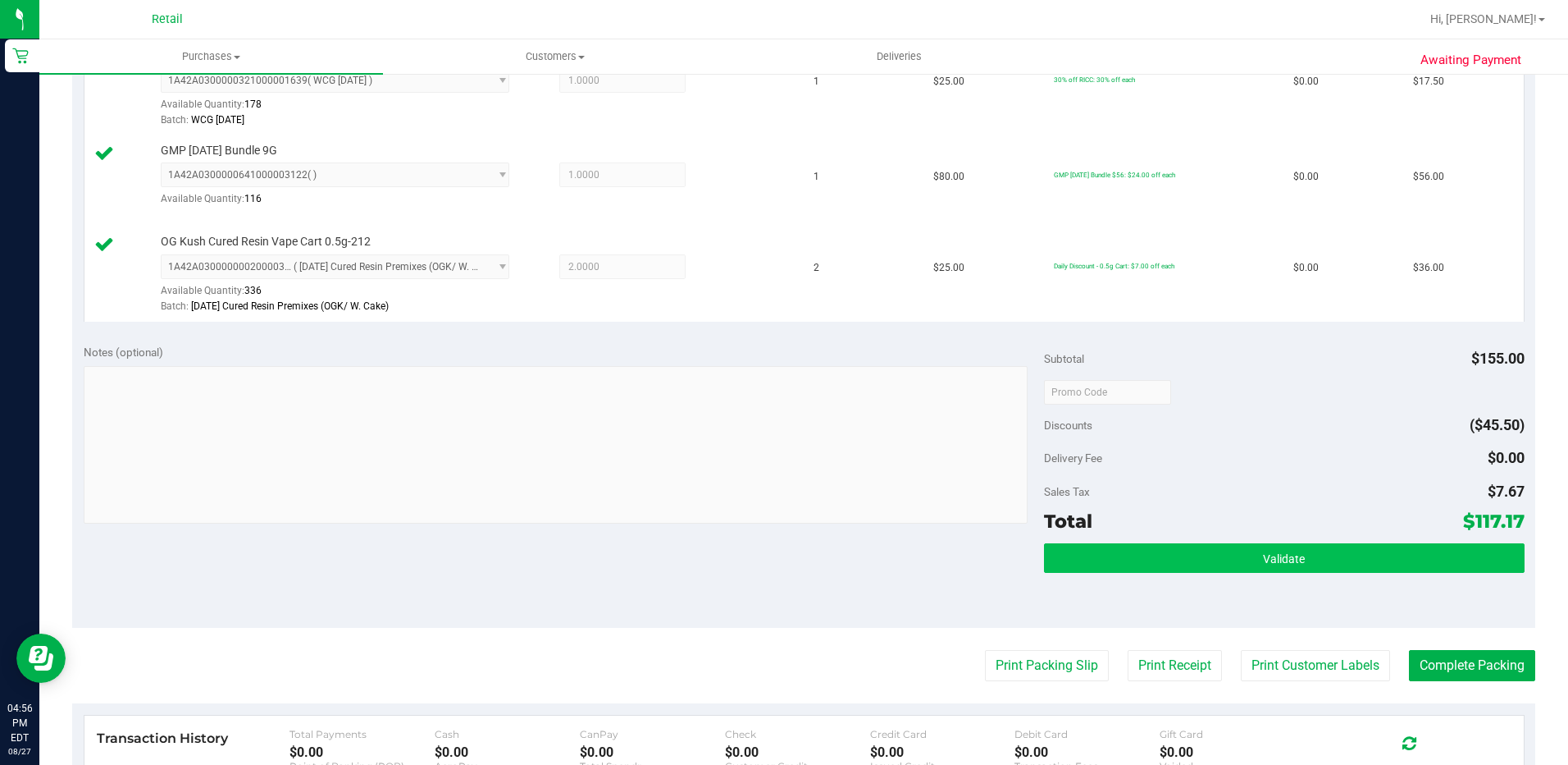
scroll to position [492, 0]
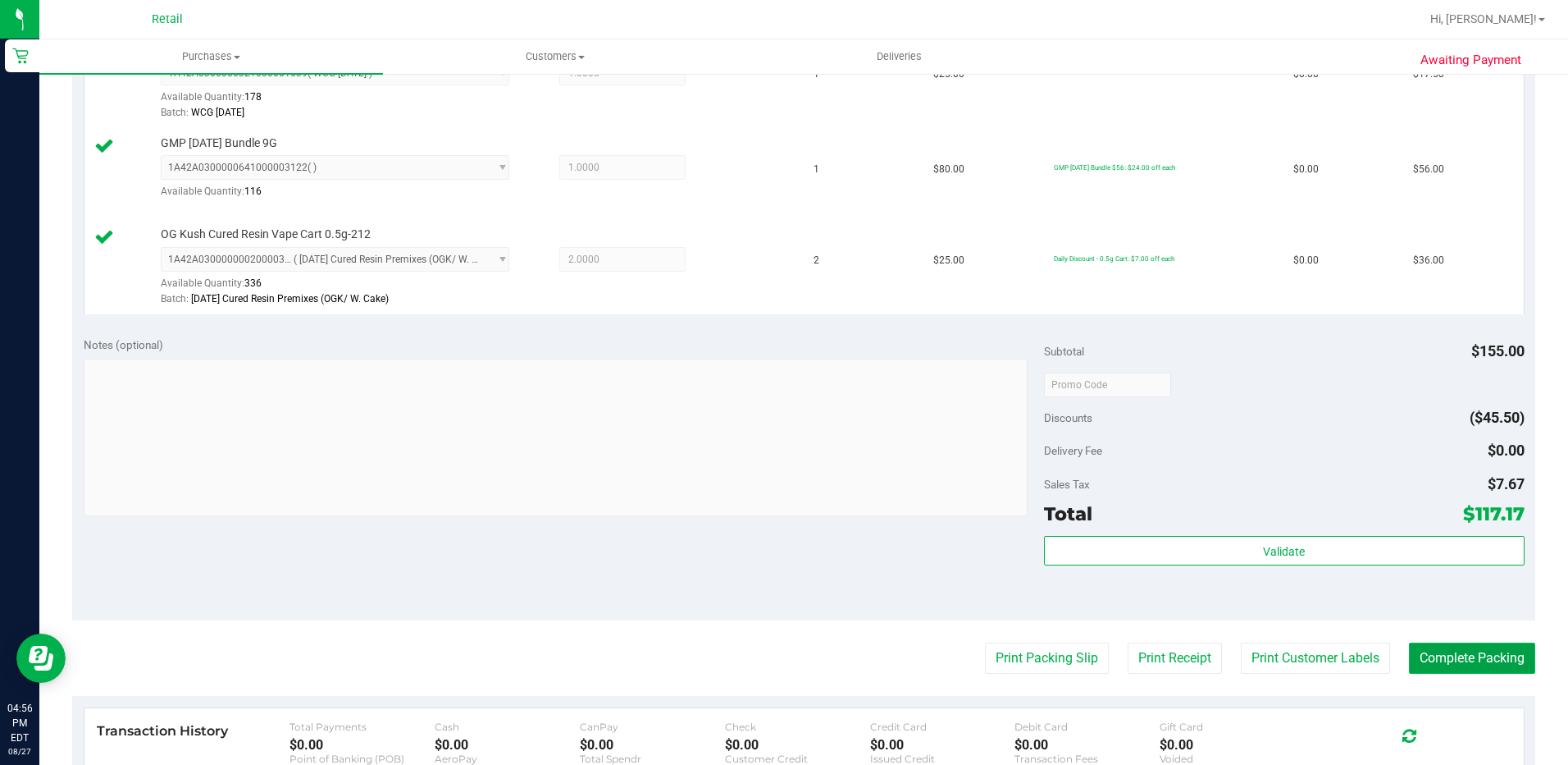
click at [1484, 669] on button "Complete Packing" at bounding box center [1472, 658] width 126 height 31
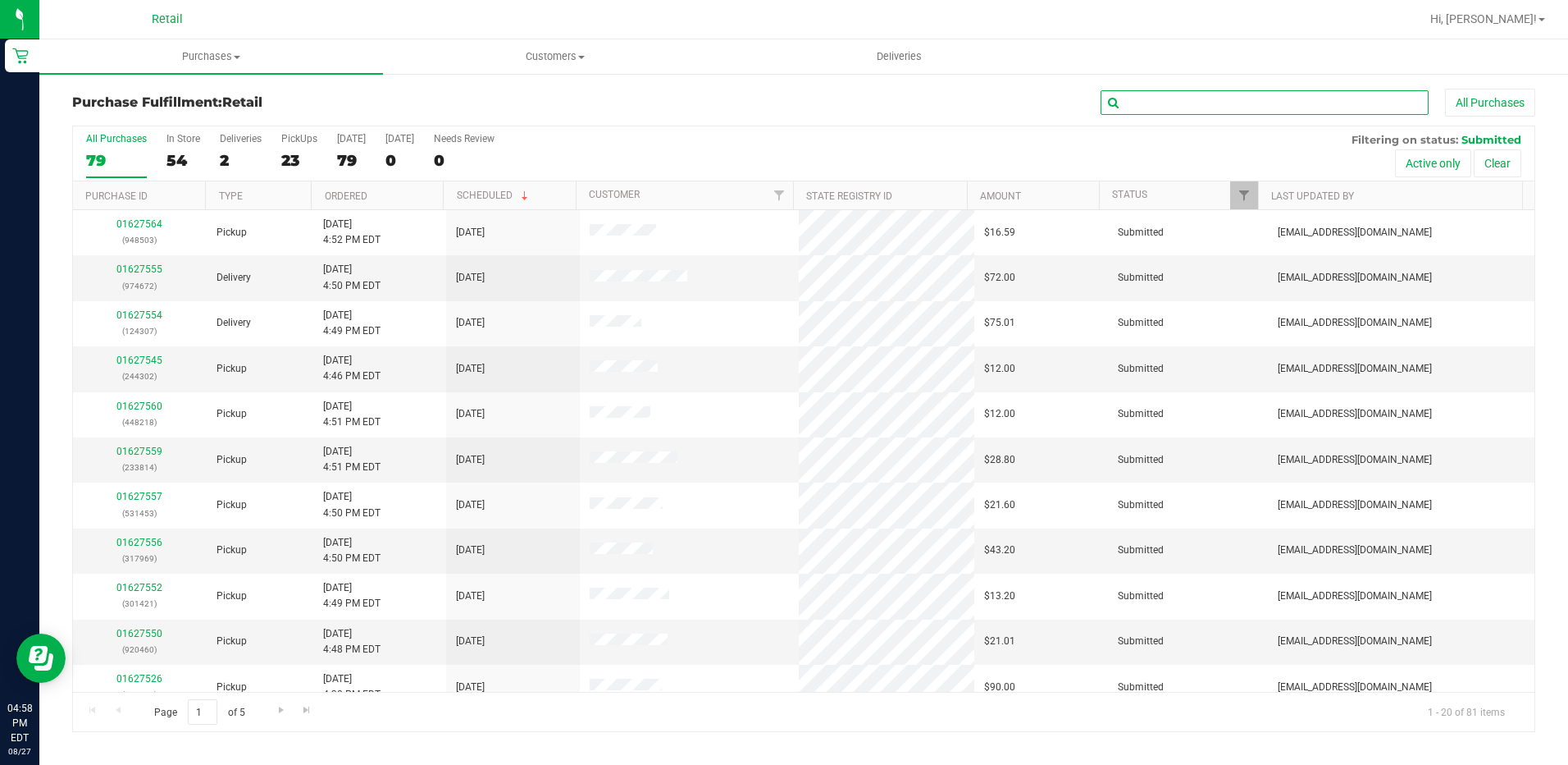
click at [1178, 95] on input "text" at bounding box center [1265, 102] width 328 height 25
click at [128, 262] on div "01627555 (974672)" at bounding box center [140, 277] width 114 height 31
click at [126, 269] on link "01627555" at bounding box center [140, 268] width 46 height 11
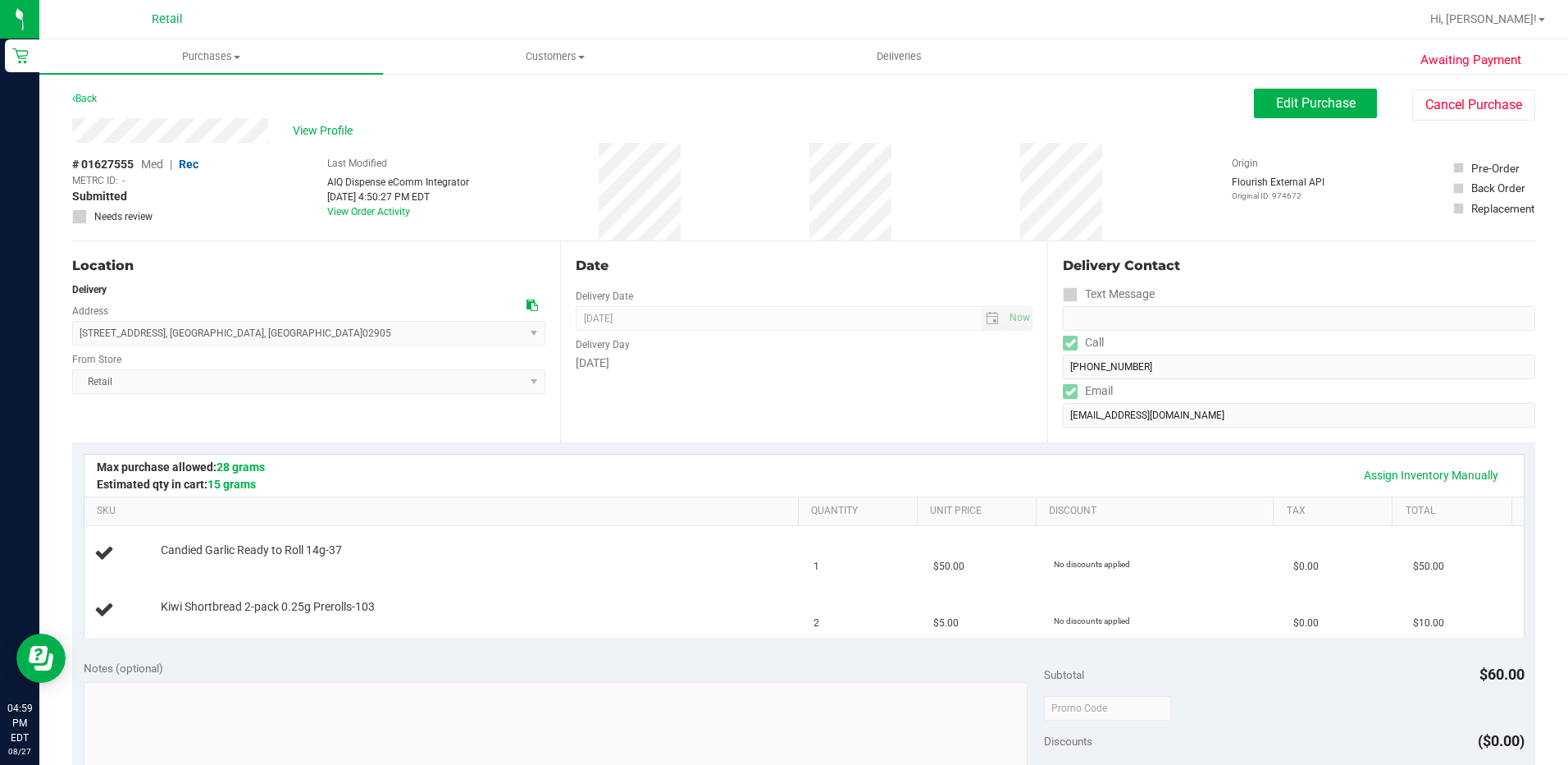
click at [75, 131] on div "View Profile" at bounding box center [663, 130] width 1182 height 25
drag, startPoint x: 266, startPoint y: 330, endPoint x: 78, endPoint y: 344, distance: 188.5
click at [78, 344] on span "22 Sunset Terrace , Cranston , RI 02905 Select address 22 Sunset Terrace" at bounding box center [309, 333] width 473 height 25
drag, startPoint x: 78, startPoint y: 344, endPoint x: 84, endPoint y: 335, distance: 10.8
copy span "22 Sunset Terrace , Cranston , RI 02905"
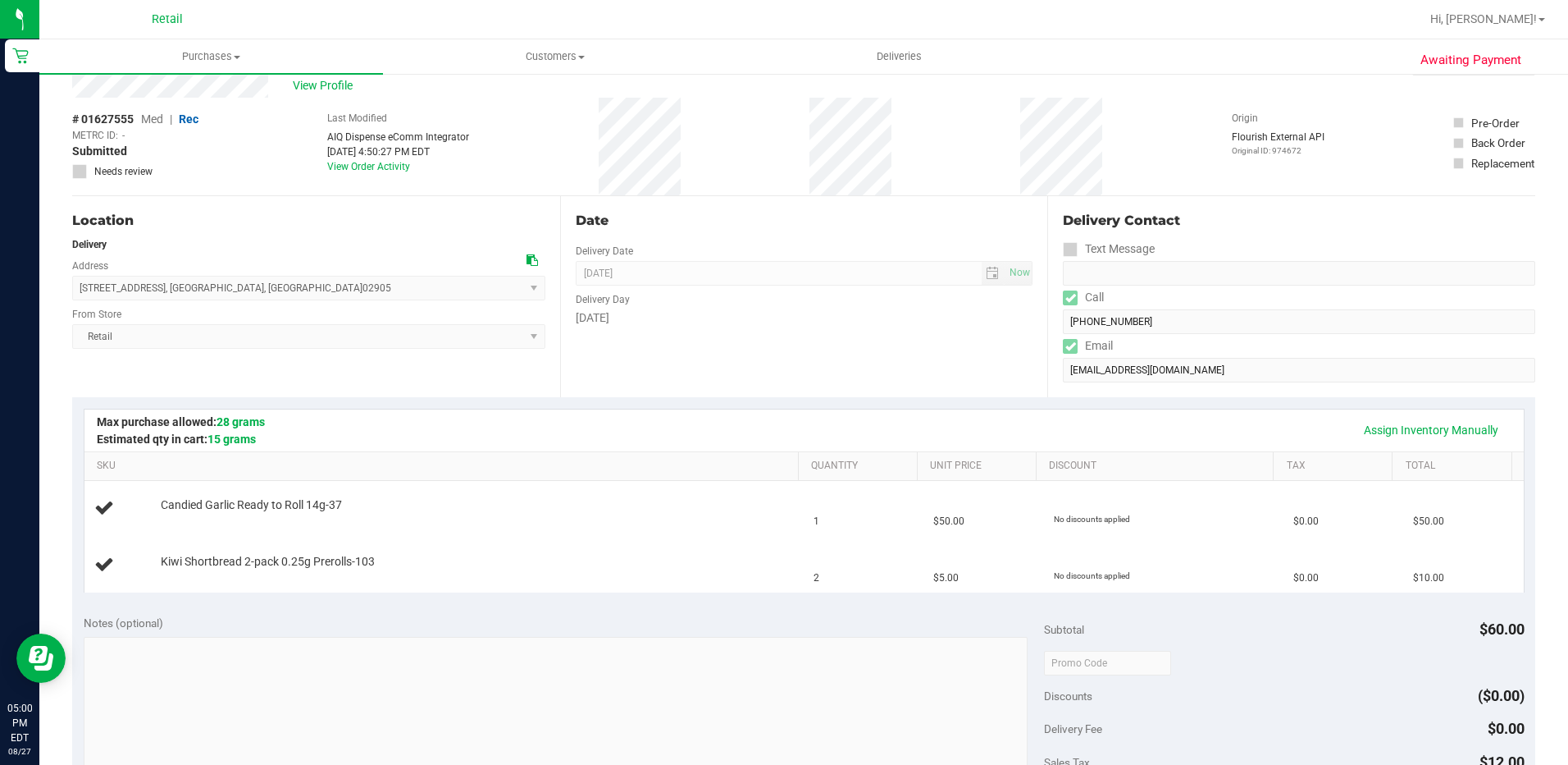
scroll to position [82, 0]
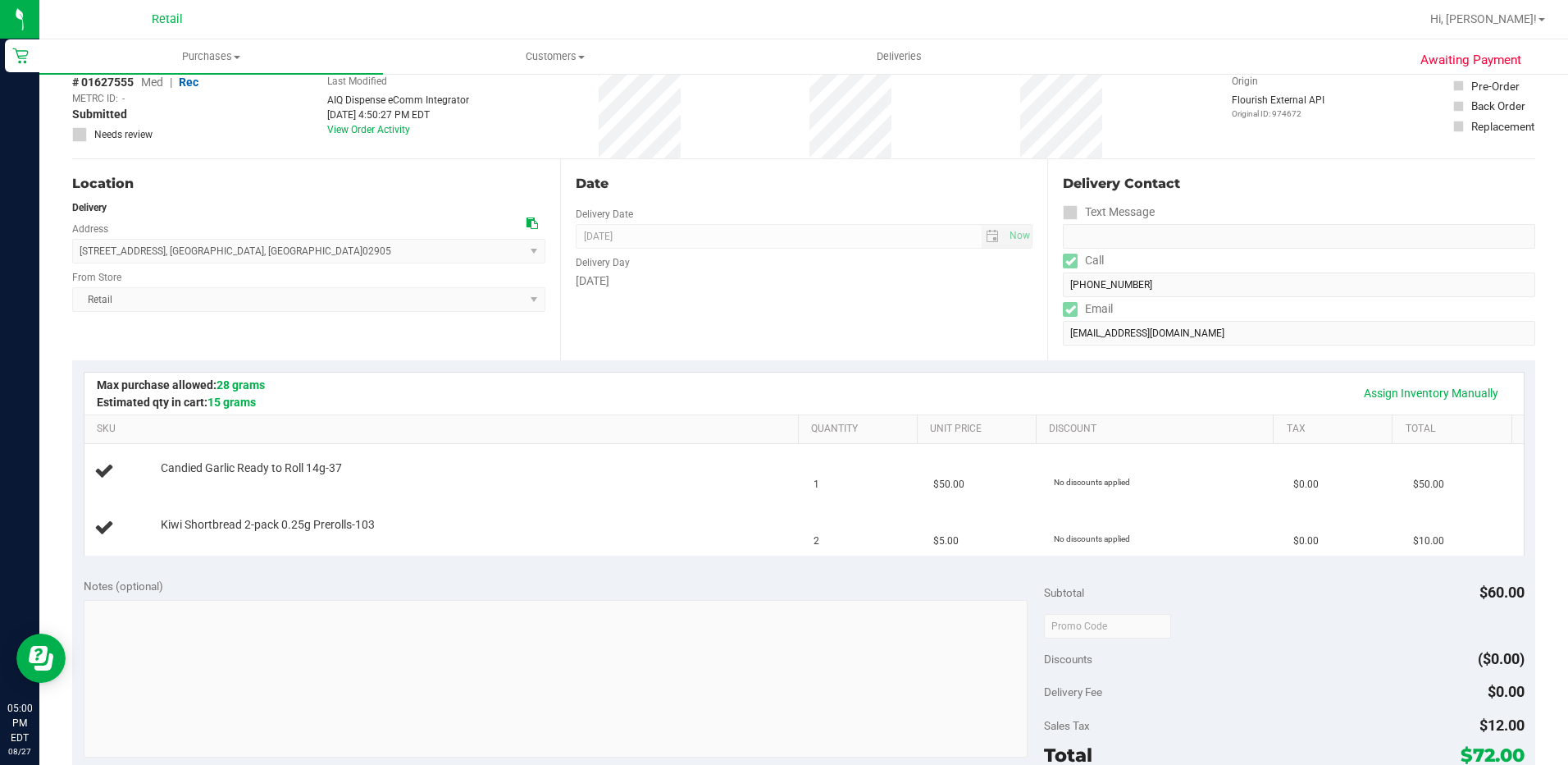
click at [755, 399] on div "Assign Inventory Manually" at bounding box center [804, 393] width 1410 height 28
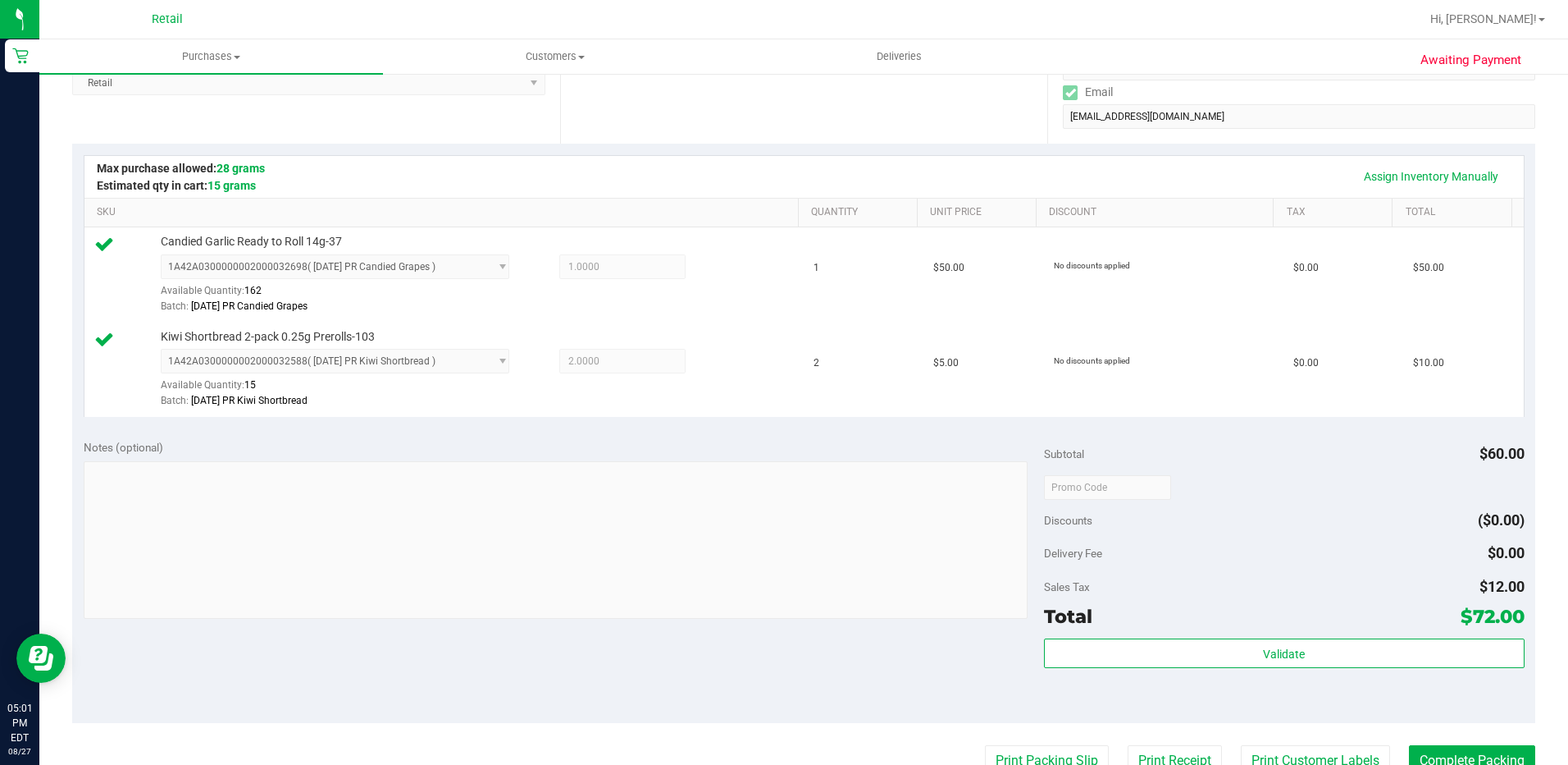
scroll to position [558, 0]
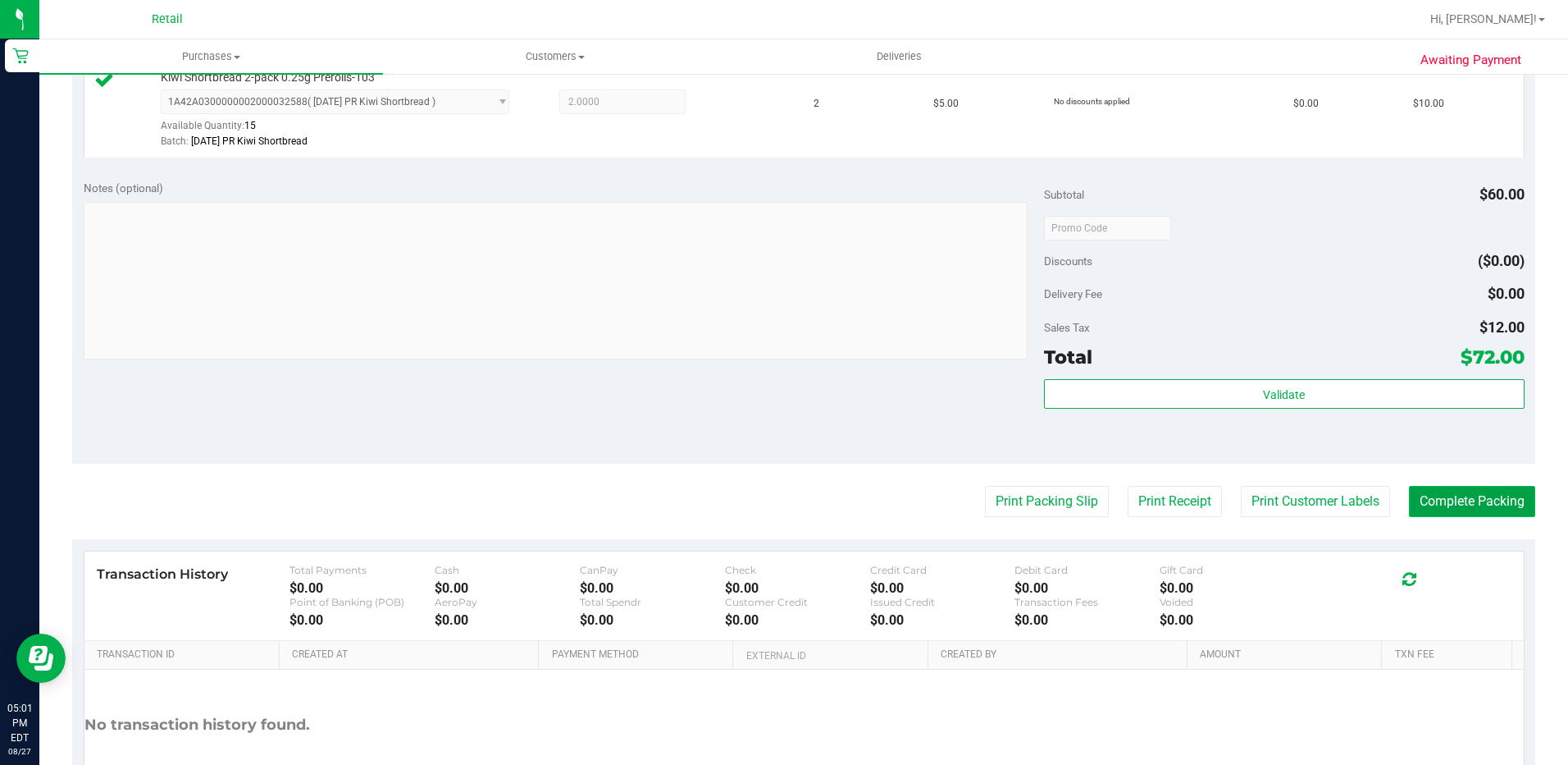
drag, startPoint x: 1410, startPoint y: 493, endPoint x: 1389, endPoint y: 487, distance: 21.8
click at [1410, 493] on button "Complete Packing" at bounding box center [1472, 501] width 126 height 31
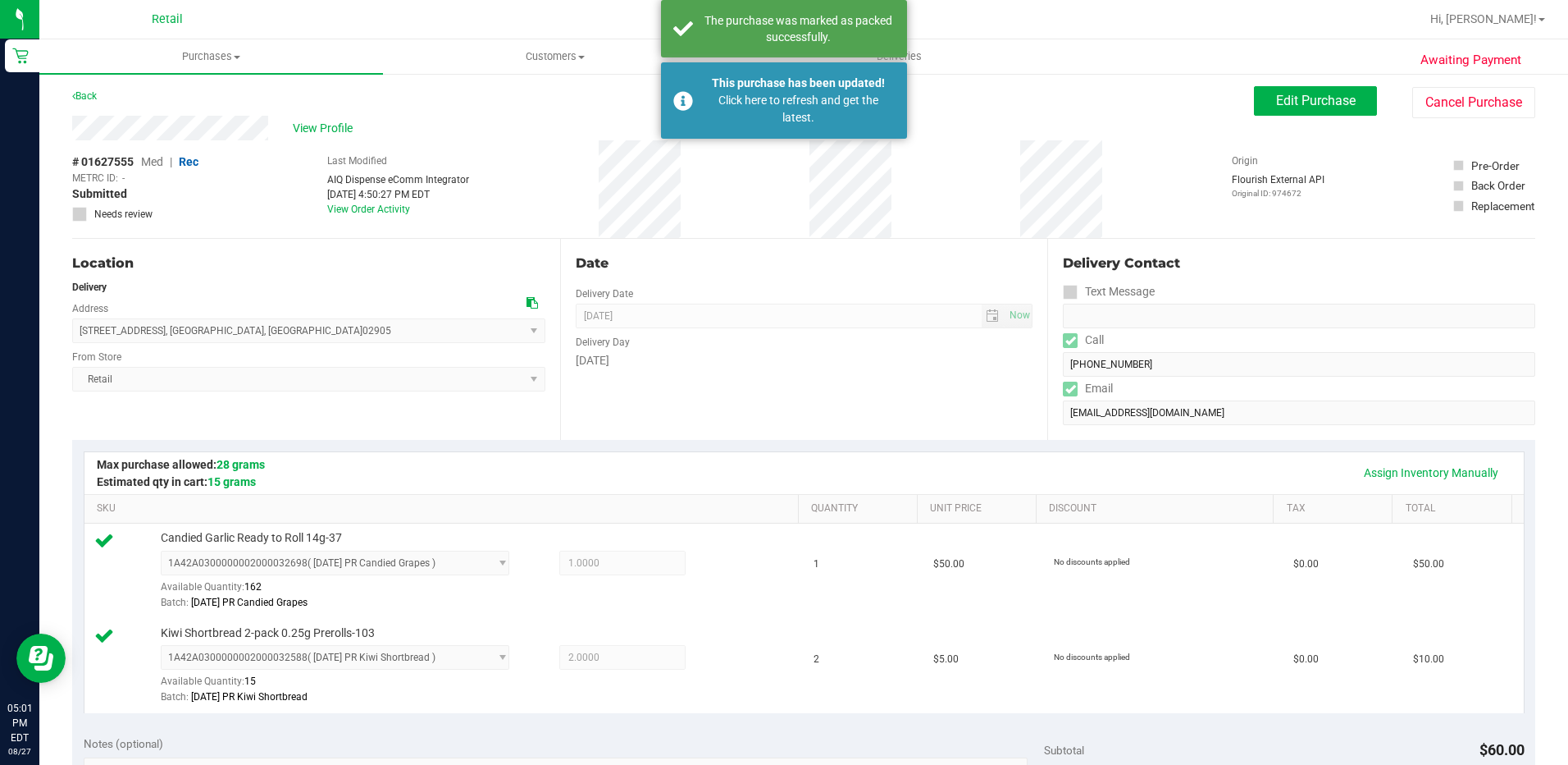
scroll to position [0, 0]
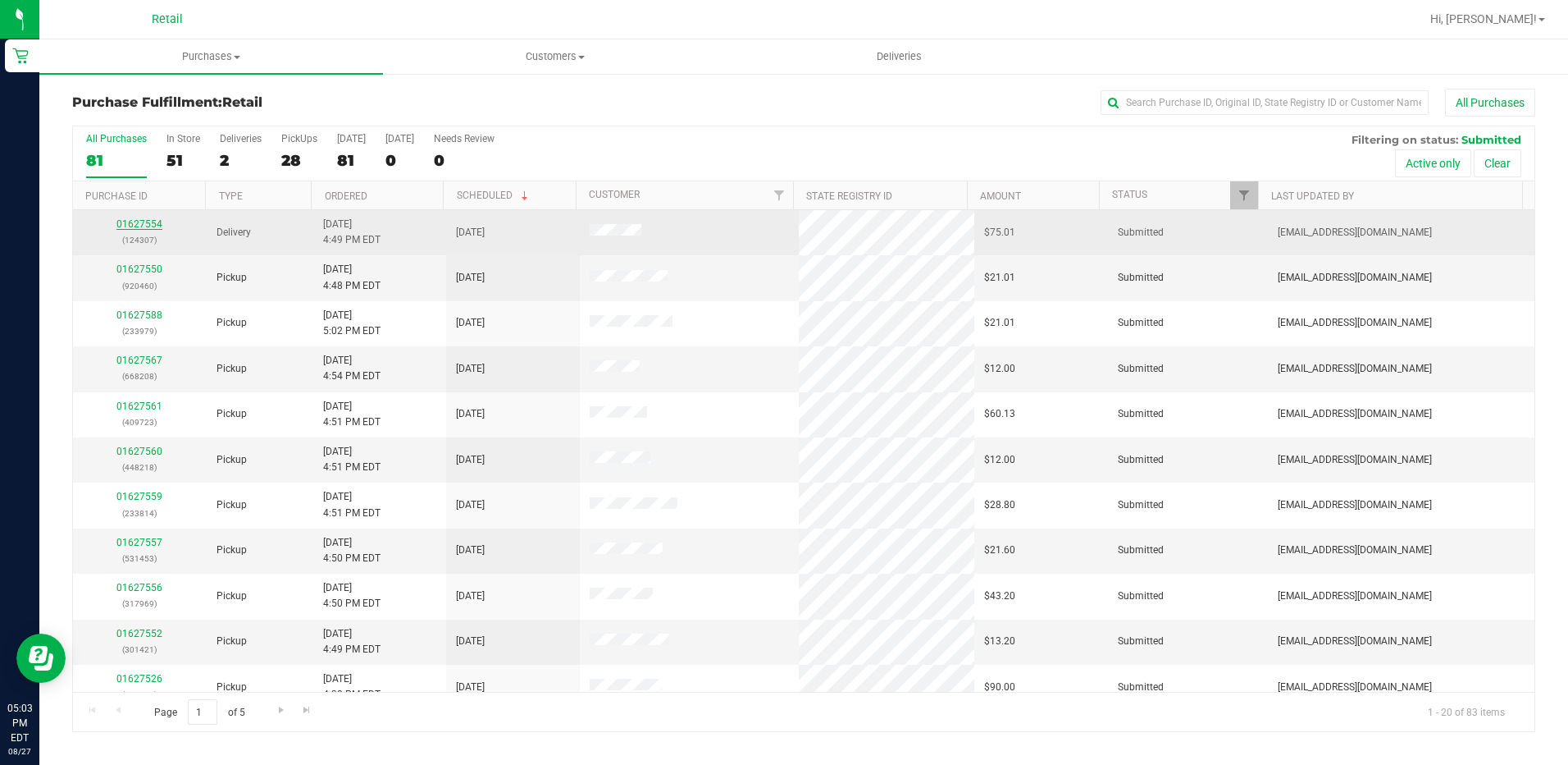
click at [135, 221] on link "01627554" at bounding box center [140, 223] width 46 height 11
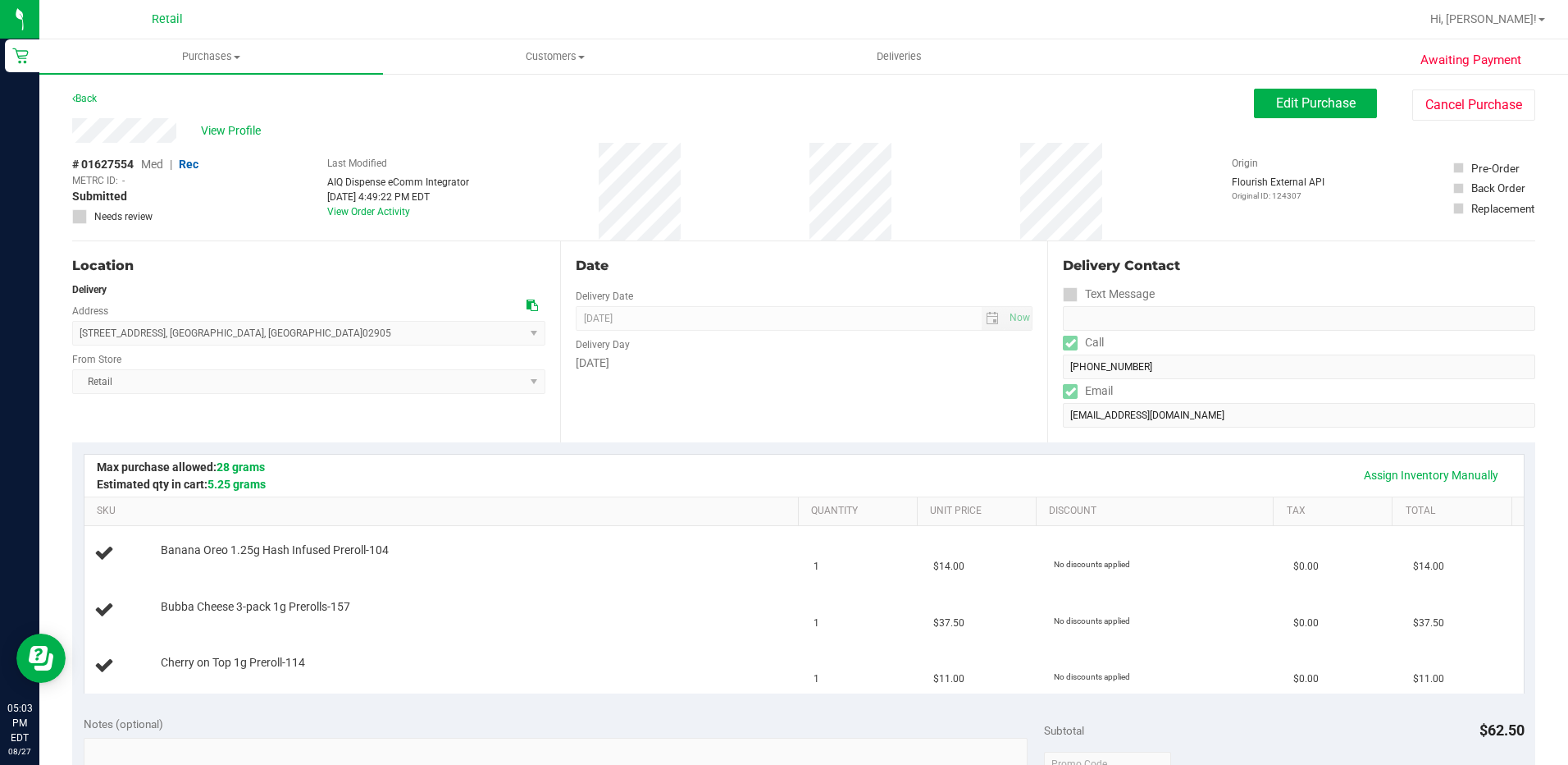
drag, startPoint x: 272, startPoint y: 336, endPoint x: 81, endPoint y: 336, distance: 191.0
click at [81, 336] on span "173 Bay View Avenue , Cranston , RI 02905 Select address Bay View Avenue 173 Ba…" at bounding box center [309, 333] width 473 height 25
copy span "173 Bay View Avenue , Cranston , RI 02905"
click at [863, 378] on div "Date Delivery Date 08/27/2025 Now 08/27/2025 06:00 PM Now Delivery Day Wednesday" at bounding box center [803, 341] width 488 height 201
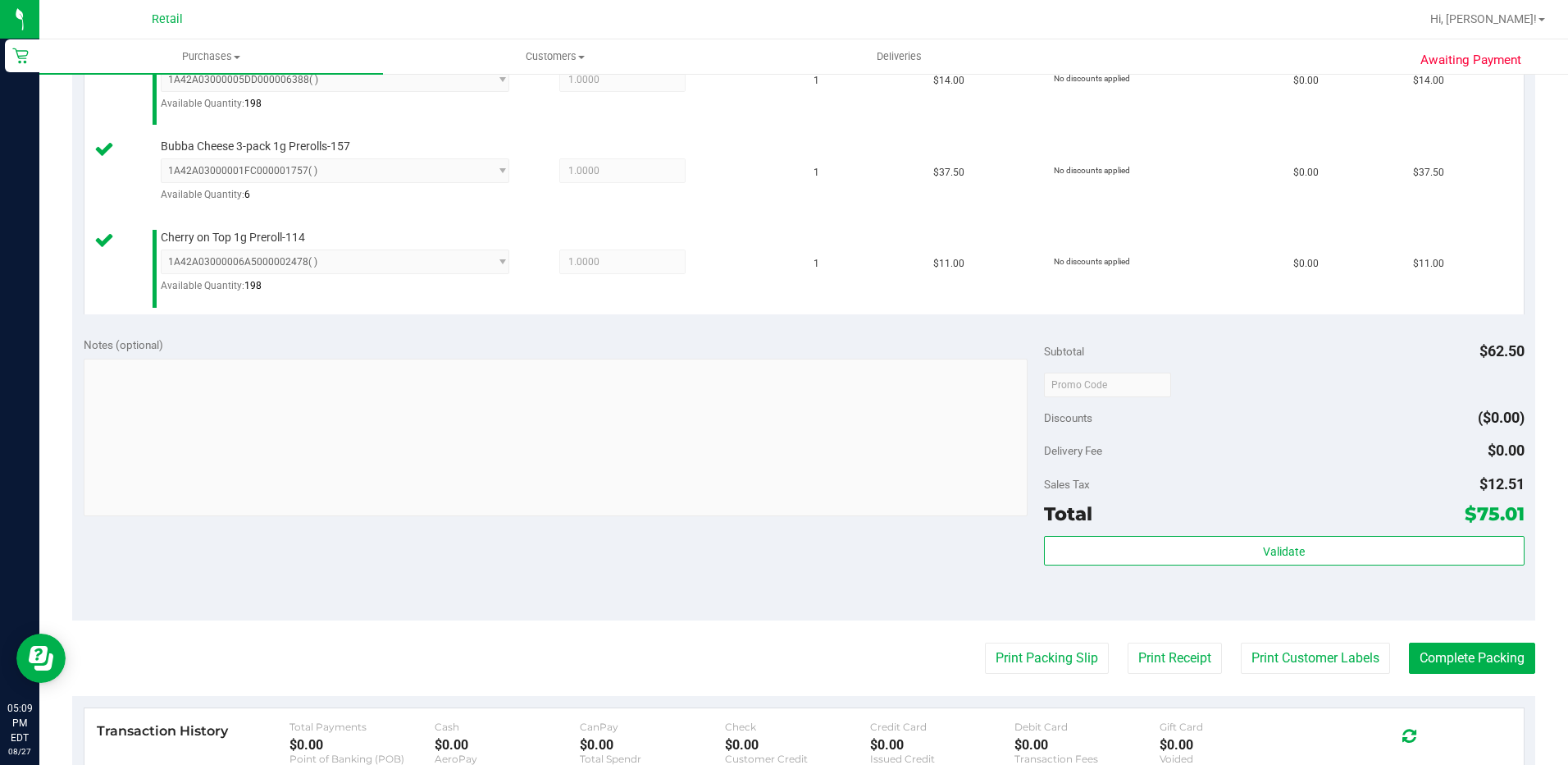
scroll to position [492, 0]
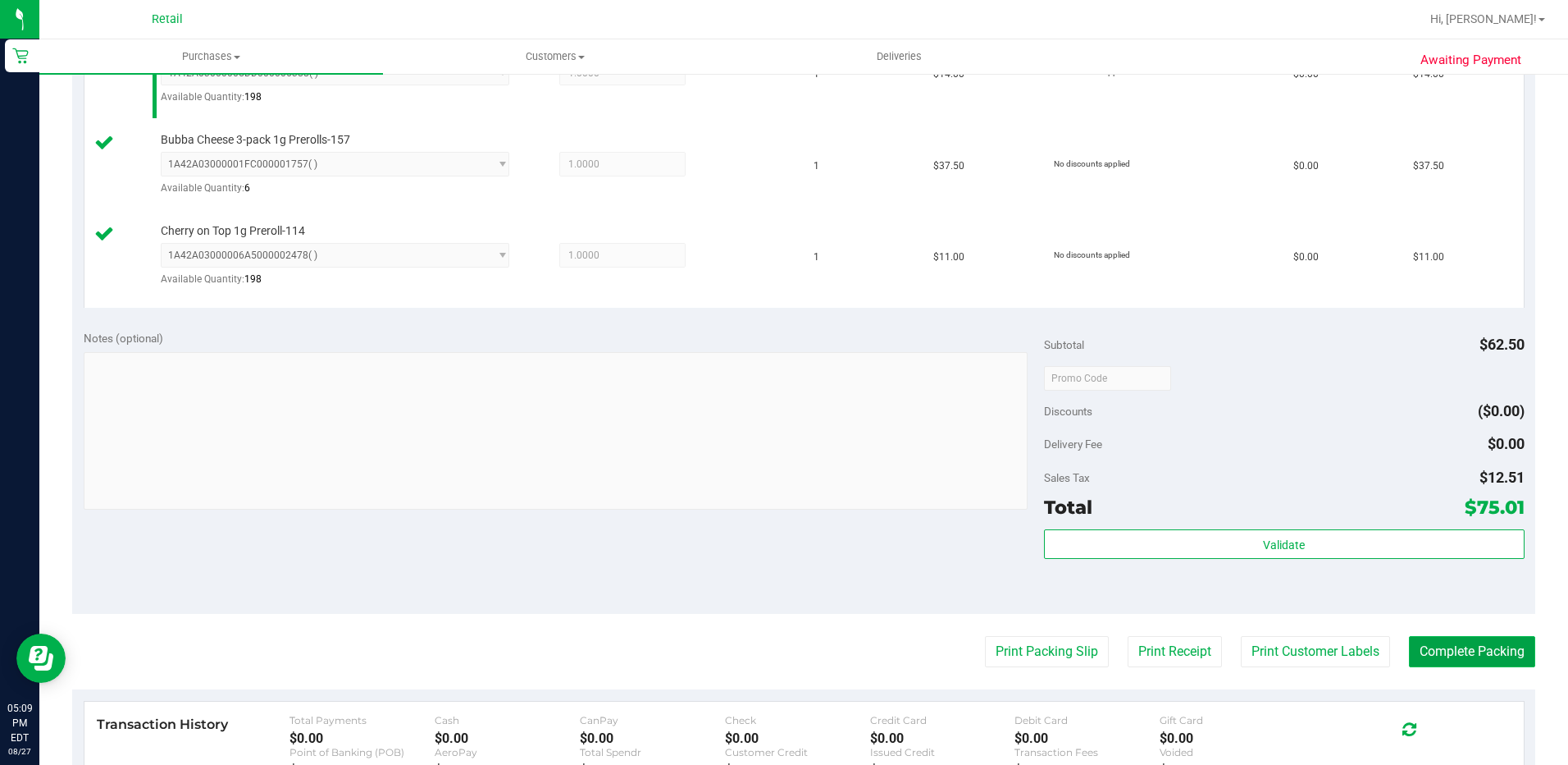
click at [1478, 641] on button "Complete Packing" at bounding box center [1472, 651] width 126 height 31
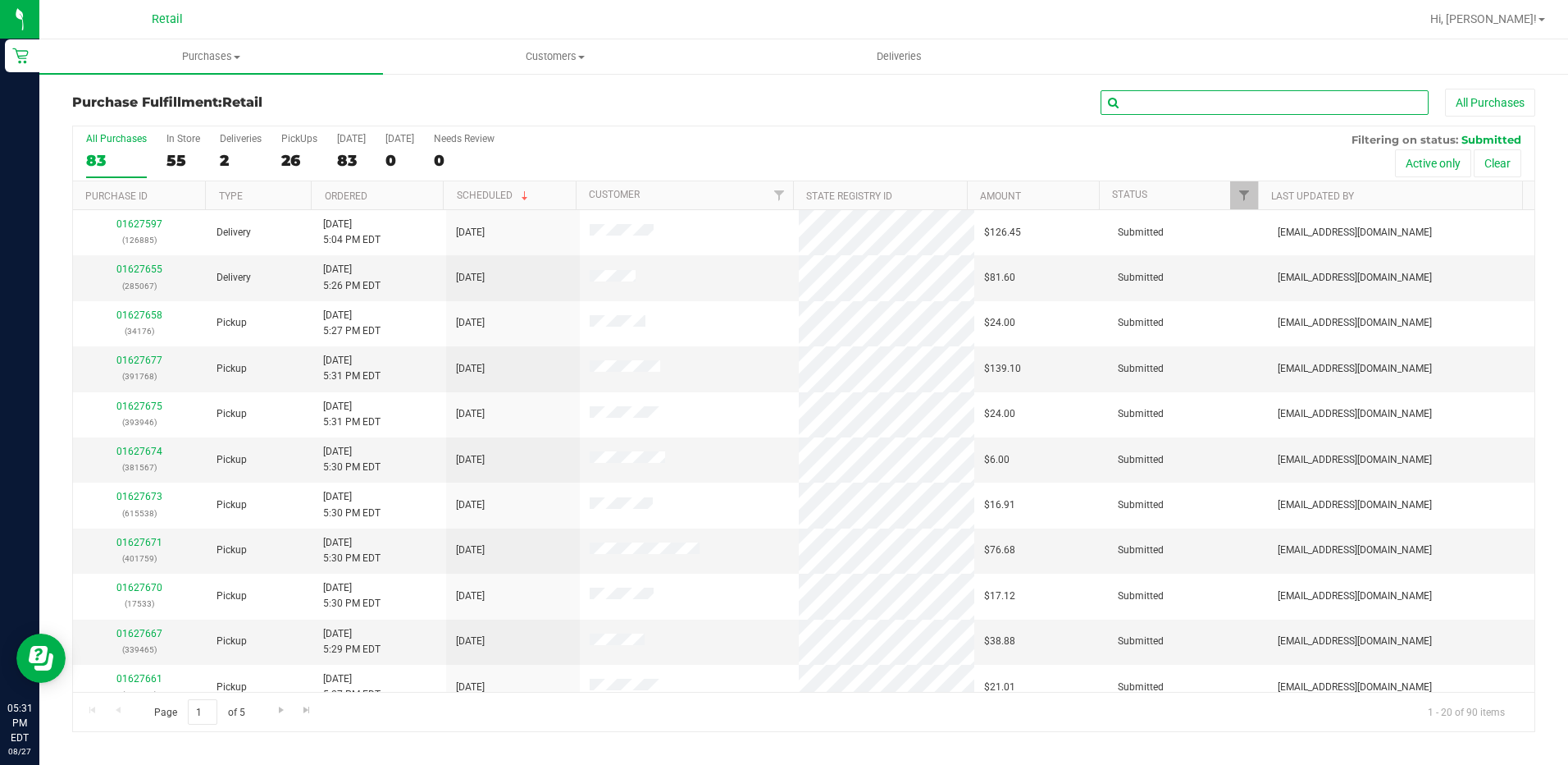
click at [1162, 96] on input "text" at bounding box center [1265, 102] width 328 height 25
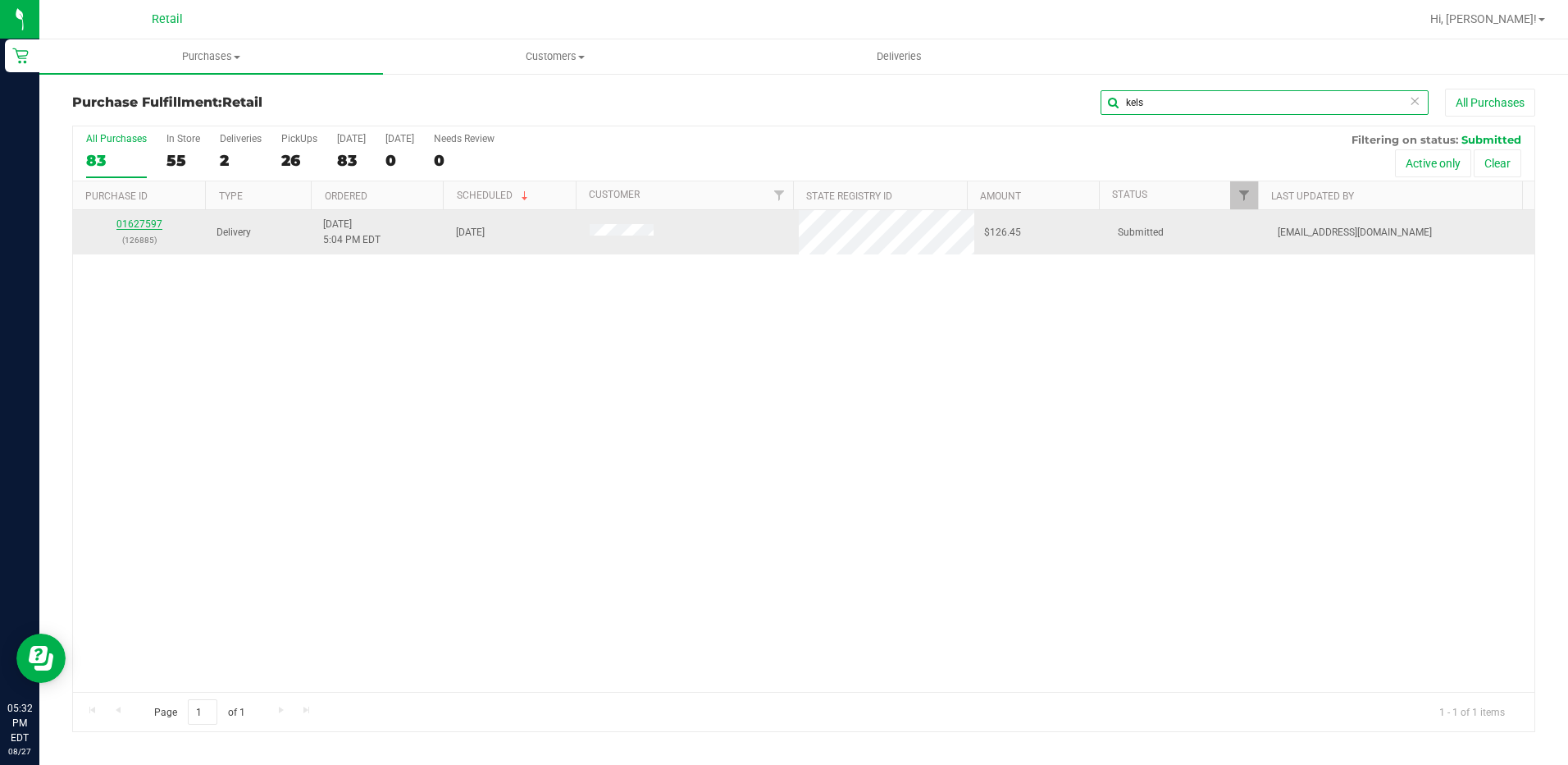
type input "kels"
click at [131, 227] on link "01627597" at bounding box center [140, 223] width 46 height 11
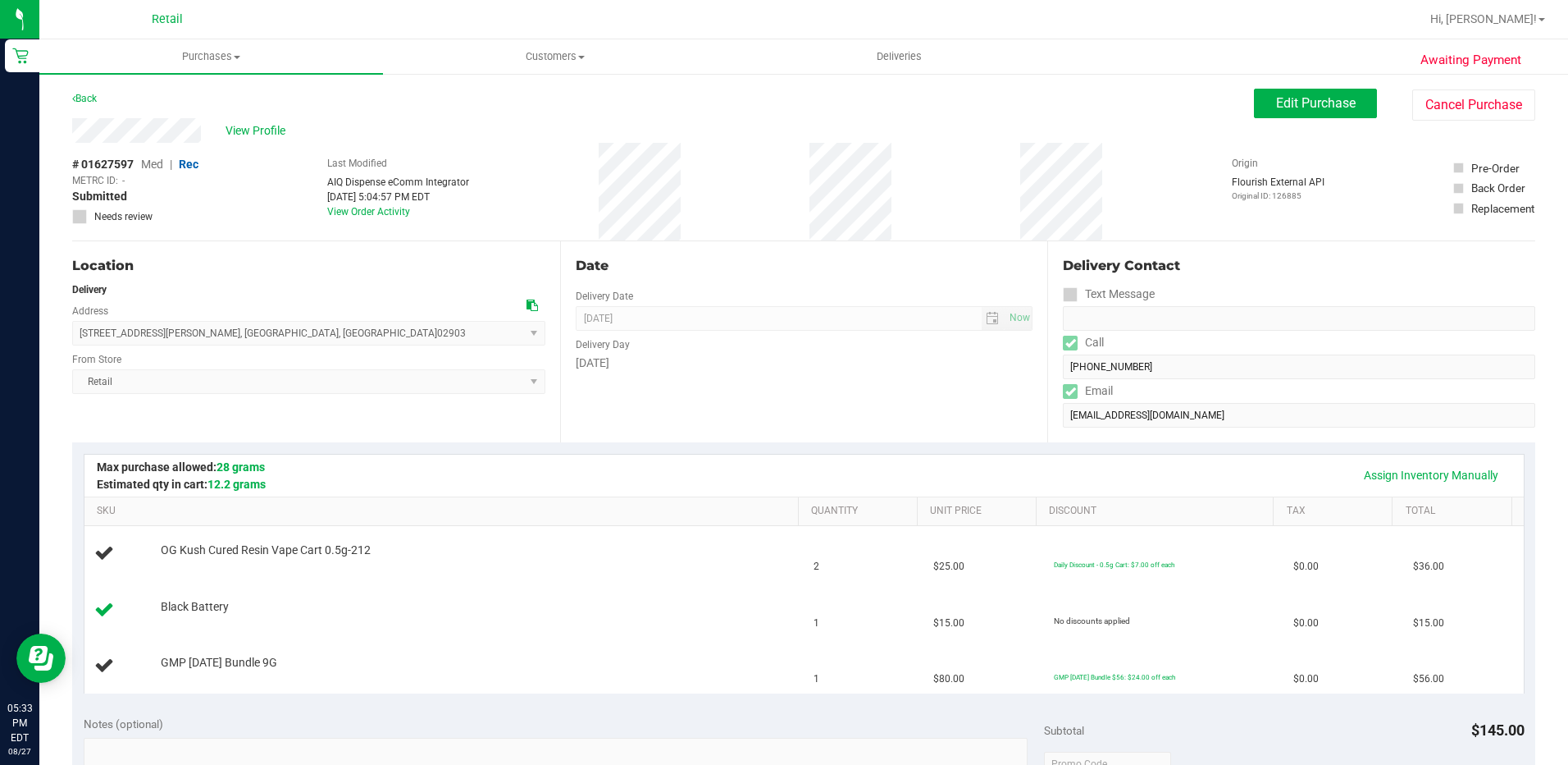
click at [630, 464] on div "Assign Inventory Manually" at bounding box center [804, 475] width 1410 height 28
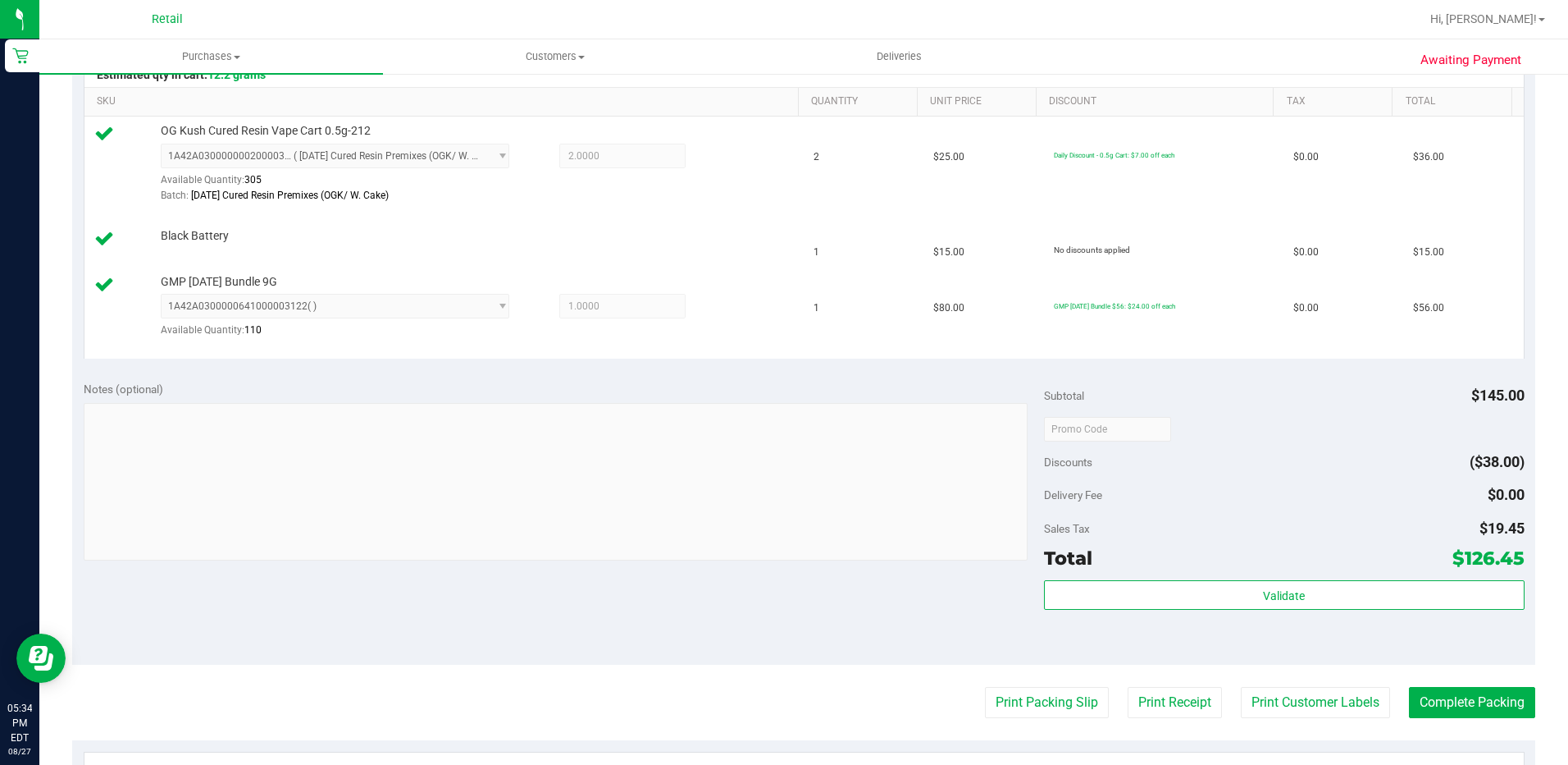
scroll to position [492, 0]
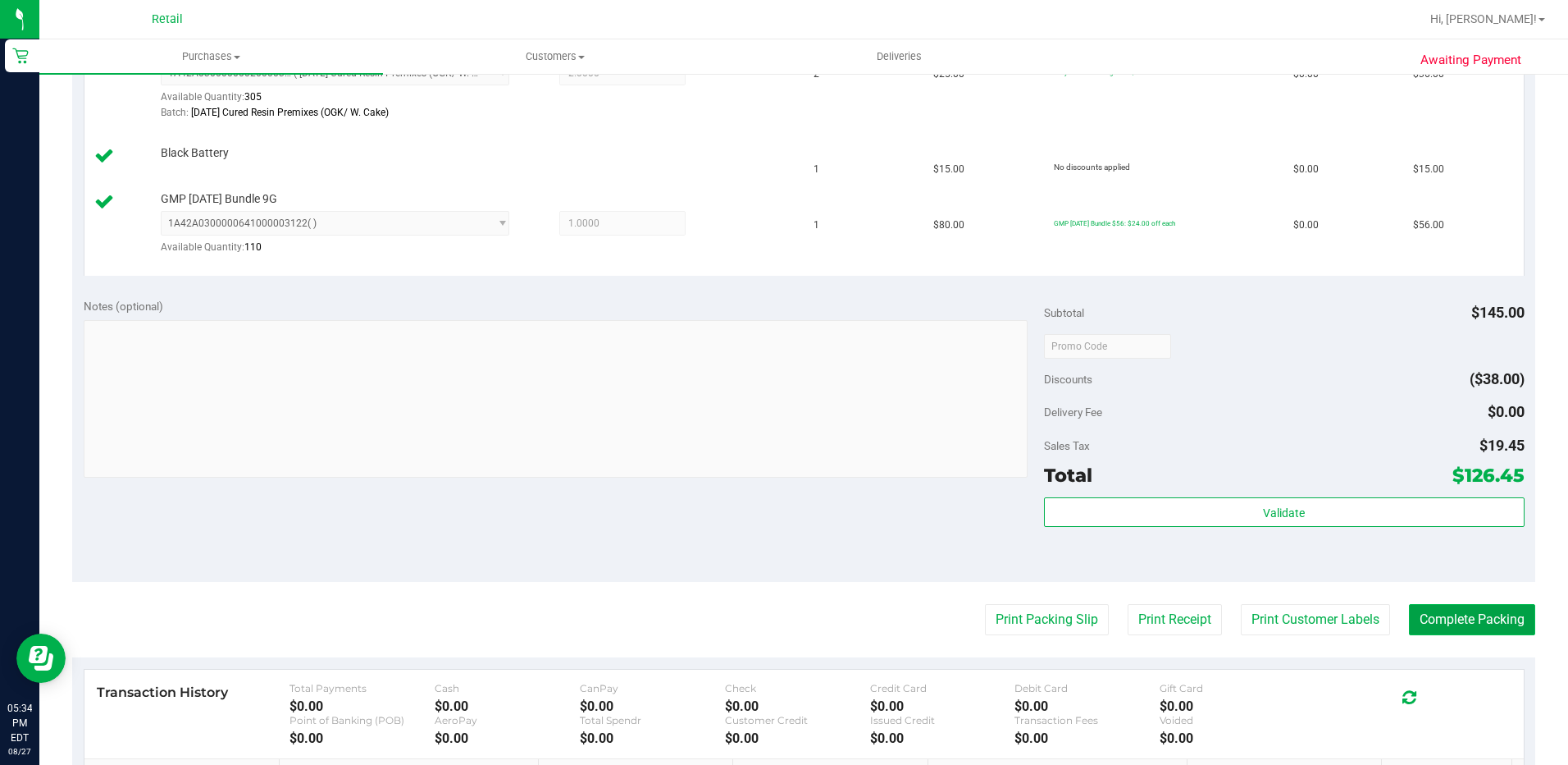
click at [1463, 617] on button "Complete Packing" at bounding box center [1472, 619] width 126 height 31
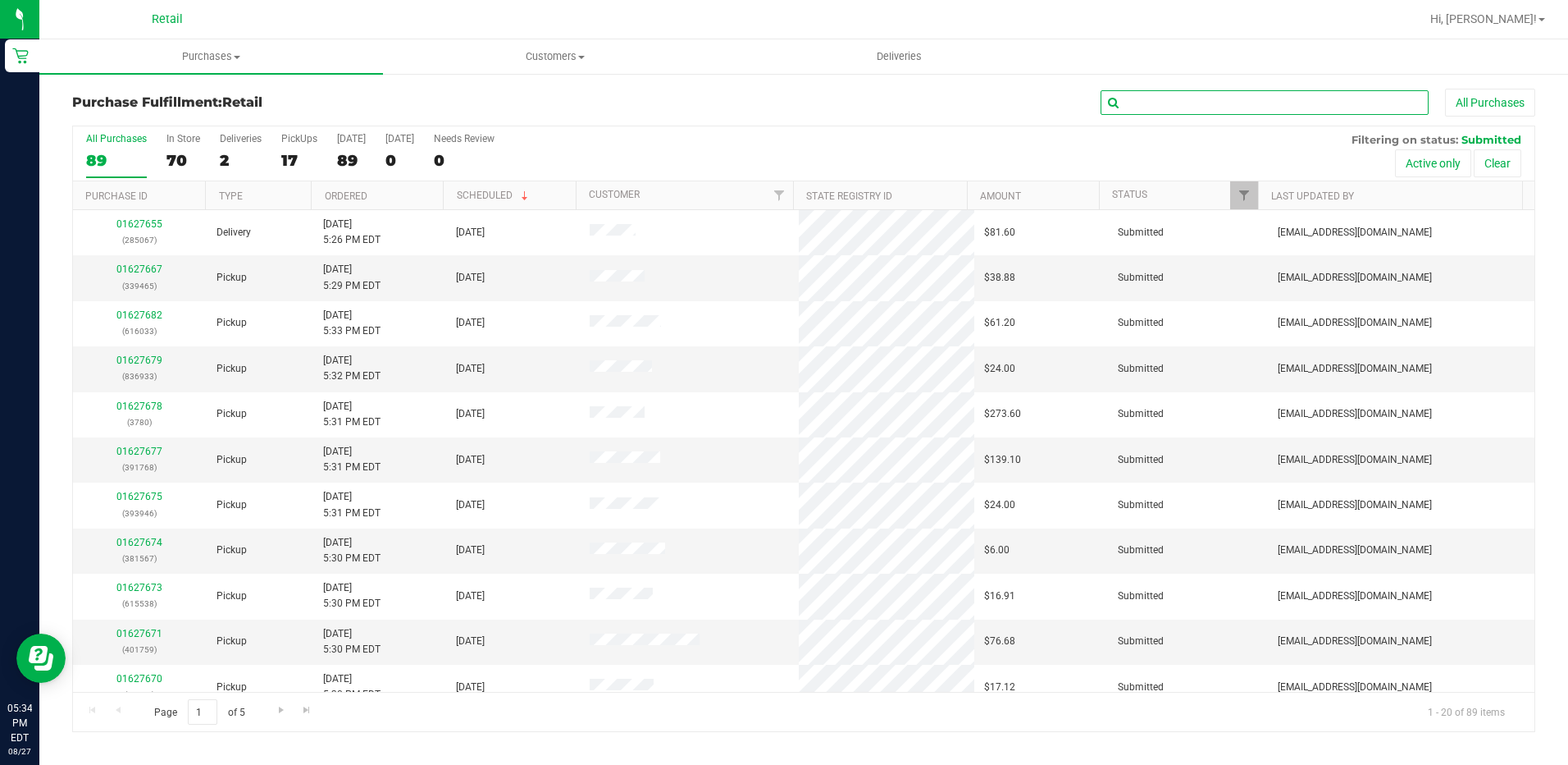
click at [1151, 100] on input "text" at bounding box center [1265, 102] width 328 height 25
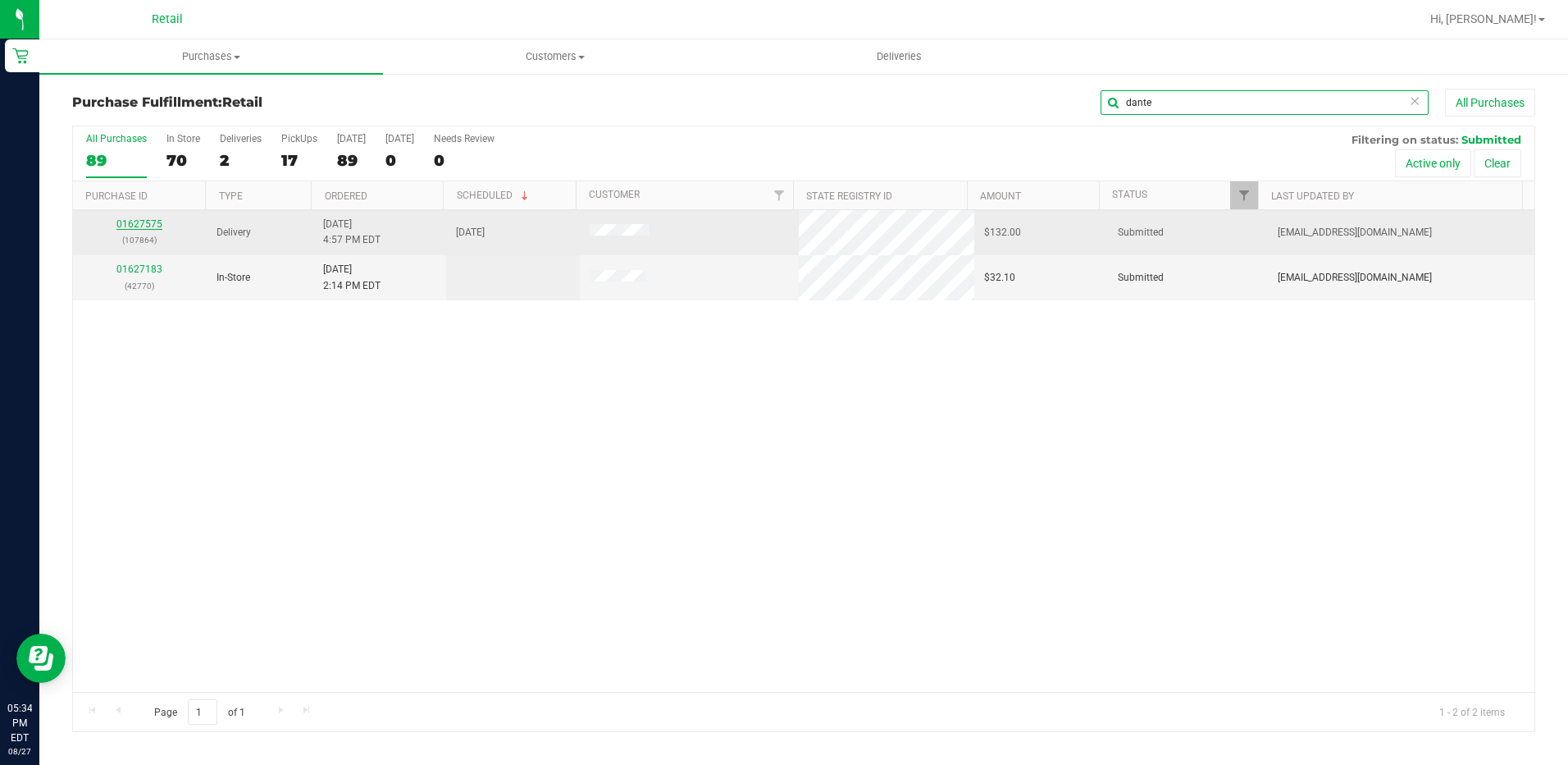
type input "dante"
click at [118, 224] on link "01627575" at bounding box center [140, 223] width 46 height 11
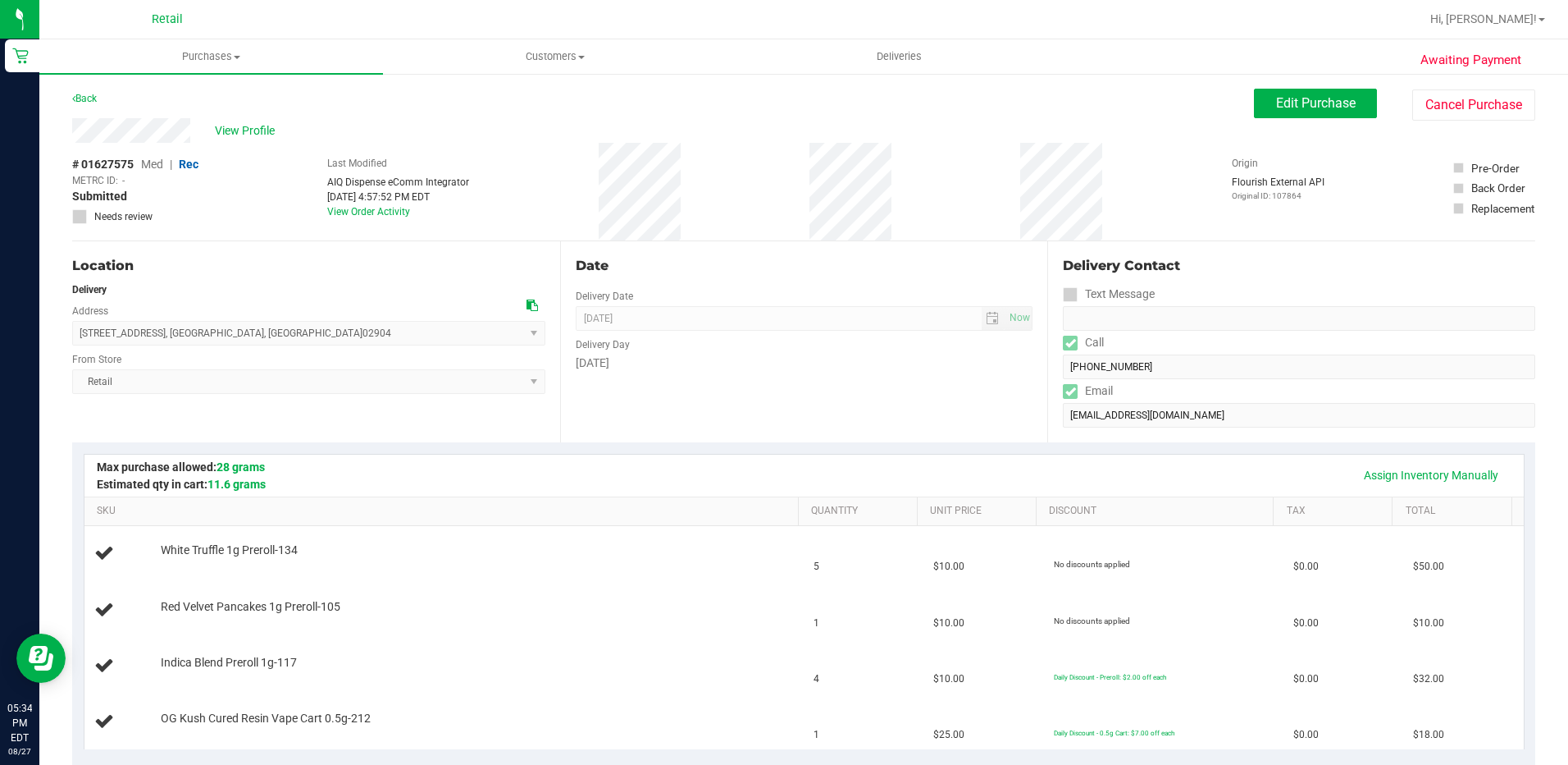
click at [1049, 374] on div "Delivery Contact Text Message Call (401) 499-3730 Email coelhodante@yahoo.com" at bounding box center [1291, 341] width 488 height 201
drag, startPoint x: 199, startPoint y: 132, endPoint x: 65, endPoint y: 142, distance: 134.4
click at [65, 142] on div "Awaiting Payment Back Edit Purchase Cancel Purchase View Profile # 01627575 Med…" at bounding box center [803, 771] width 1529 height 1399
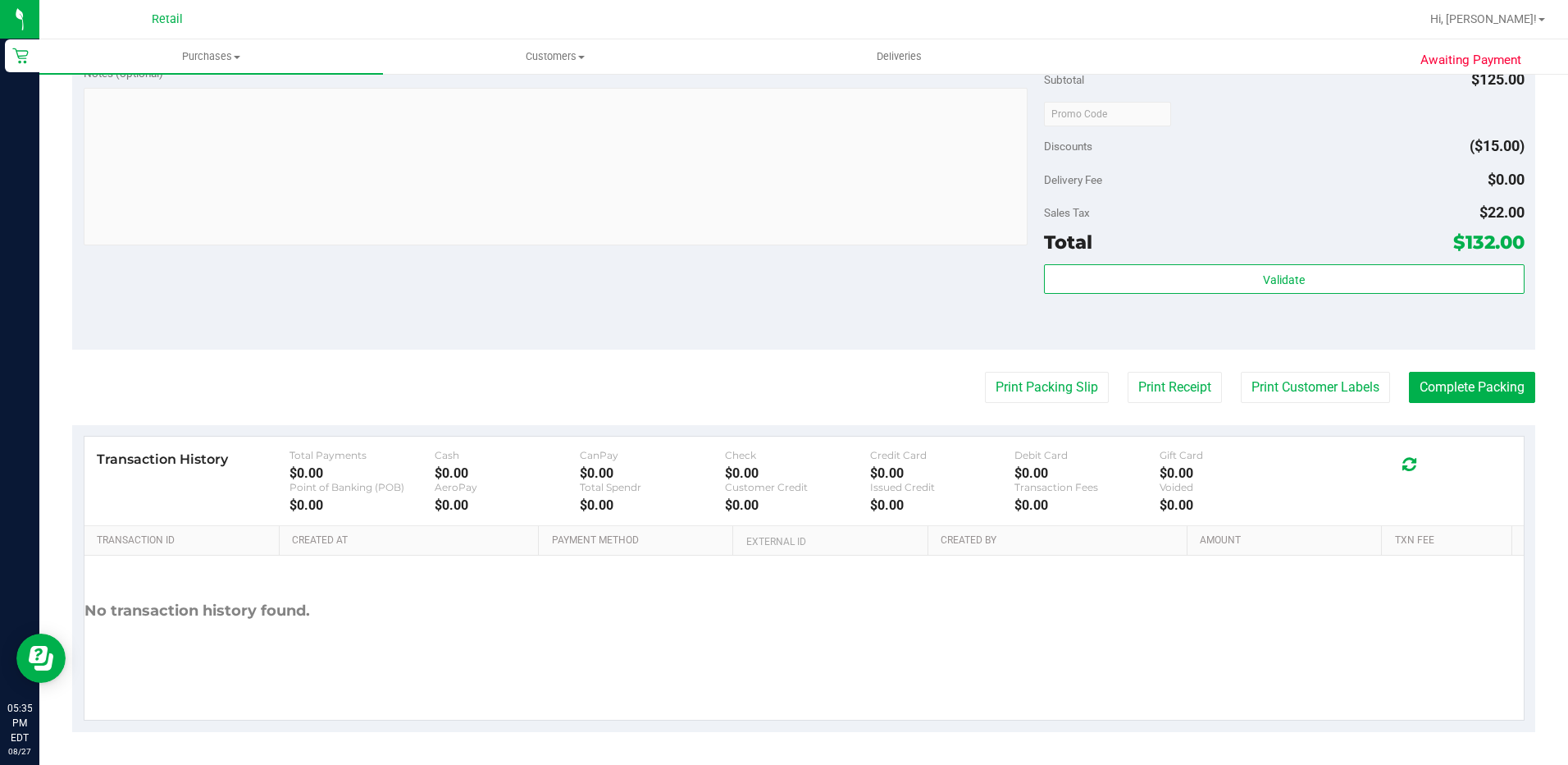
drag, startPoint x: 284, startPoint y: 329, endPoint x: 107, endPoint y: 341, distance: 177.4
click at [107, 341] on purchase-details "Back Edit Purchase Cancel Purchase View Profile # 01627575 Med | Rec METRC ID: …" at bounding box center [803, 57] width 1463 height 1350
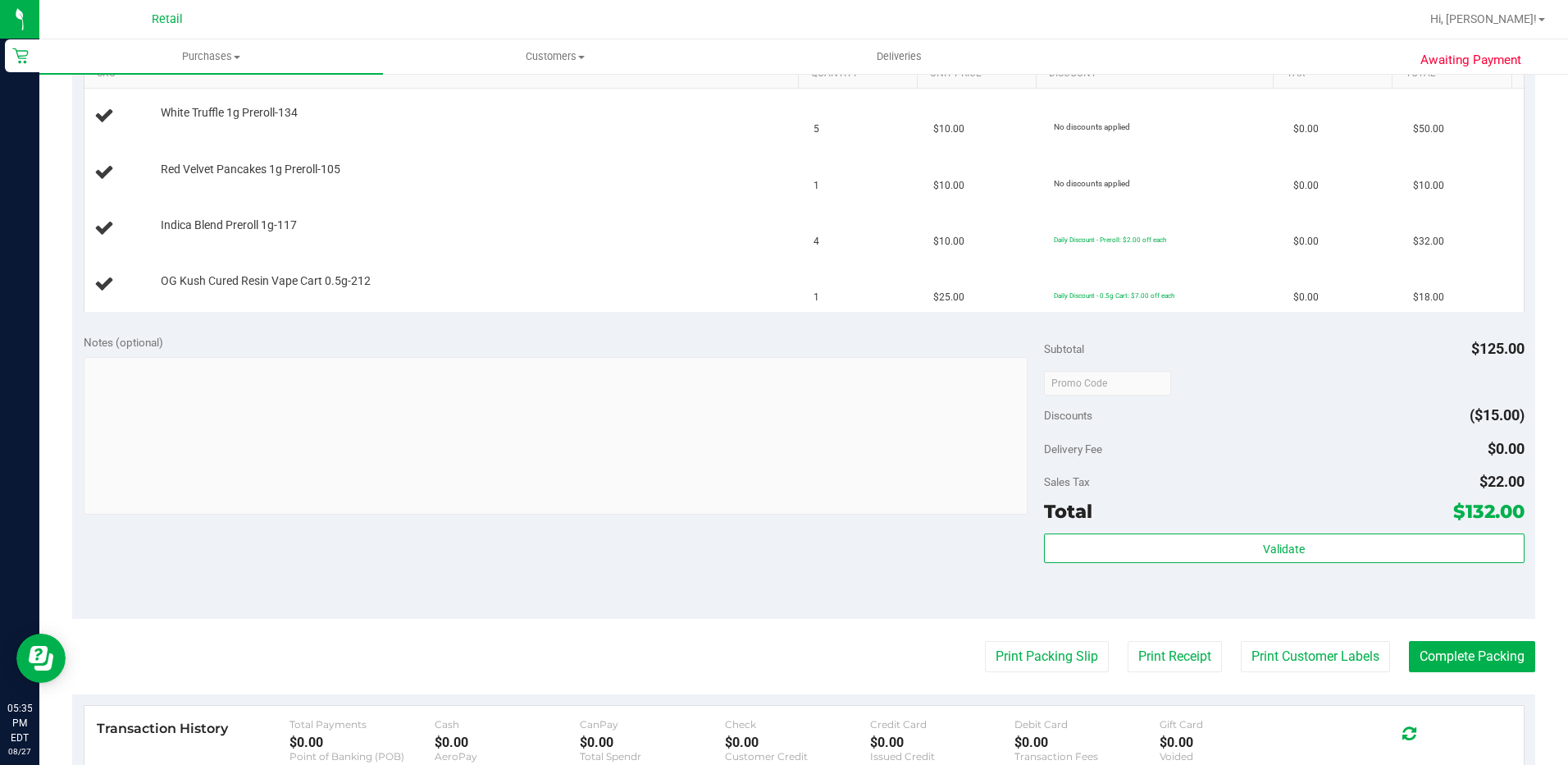
scroll to position [707, 0]
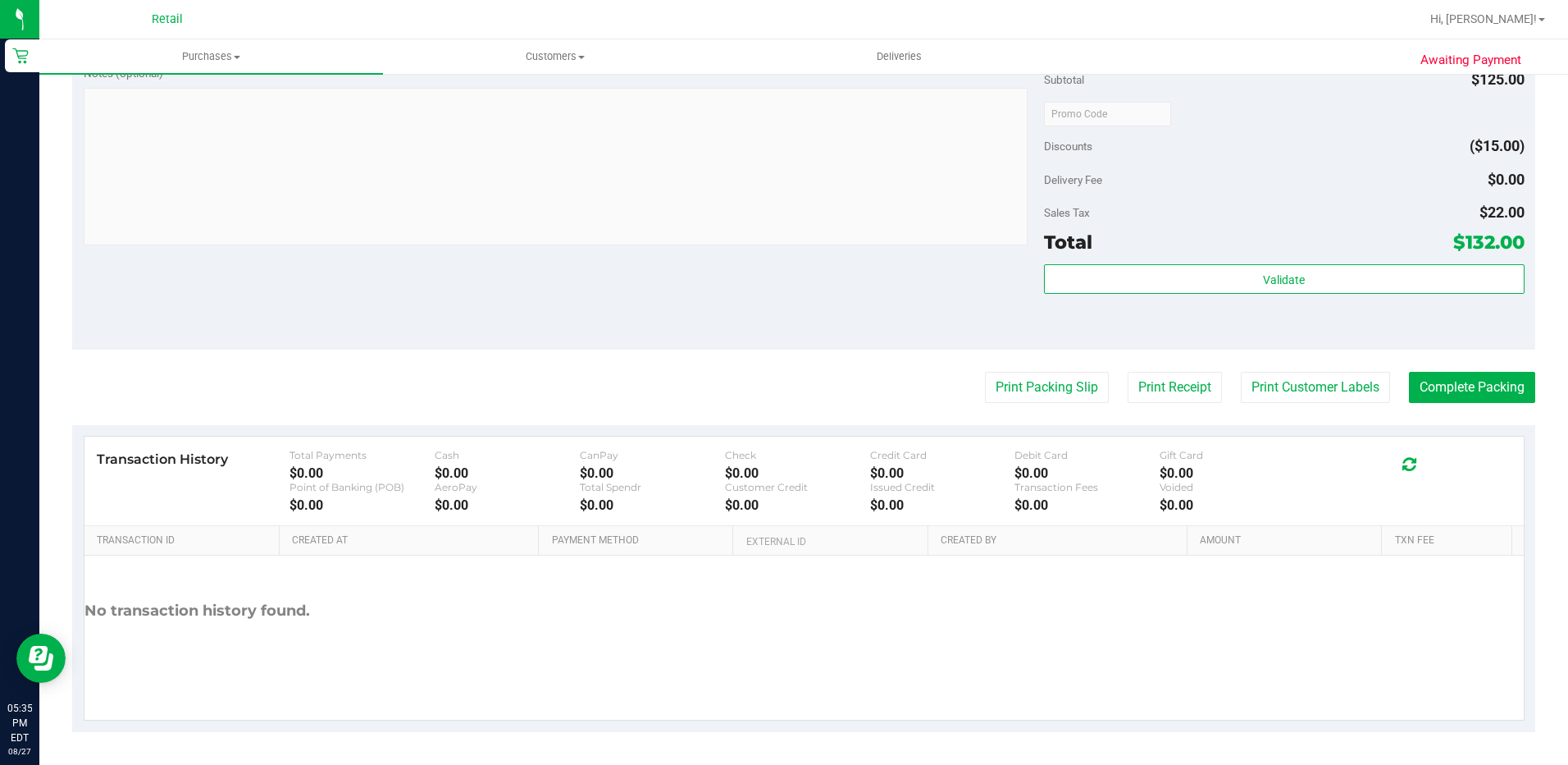
click at [538, 295] on div "Notes (optional) Subtotal $125.00 Discounts ($15.00) Delivery Fee $0.00 Sales T…" at bounding box center [803, 202] width 1463 height 295
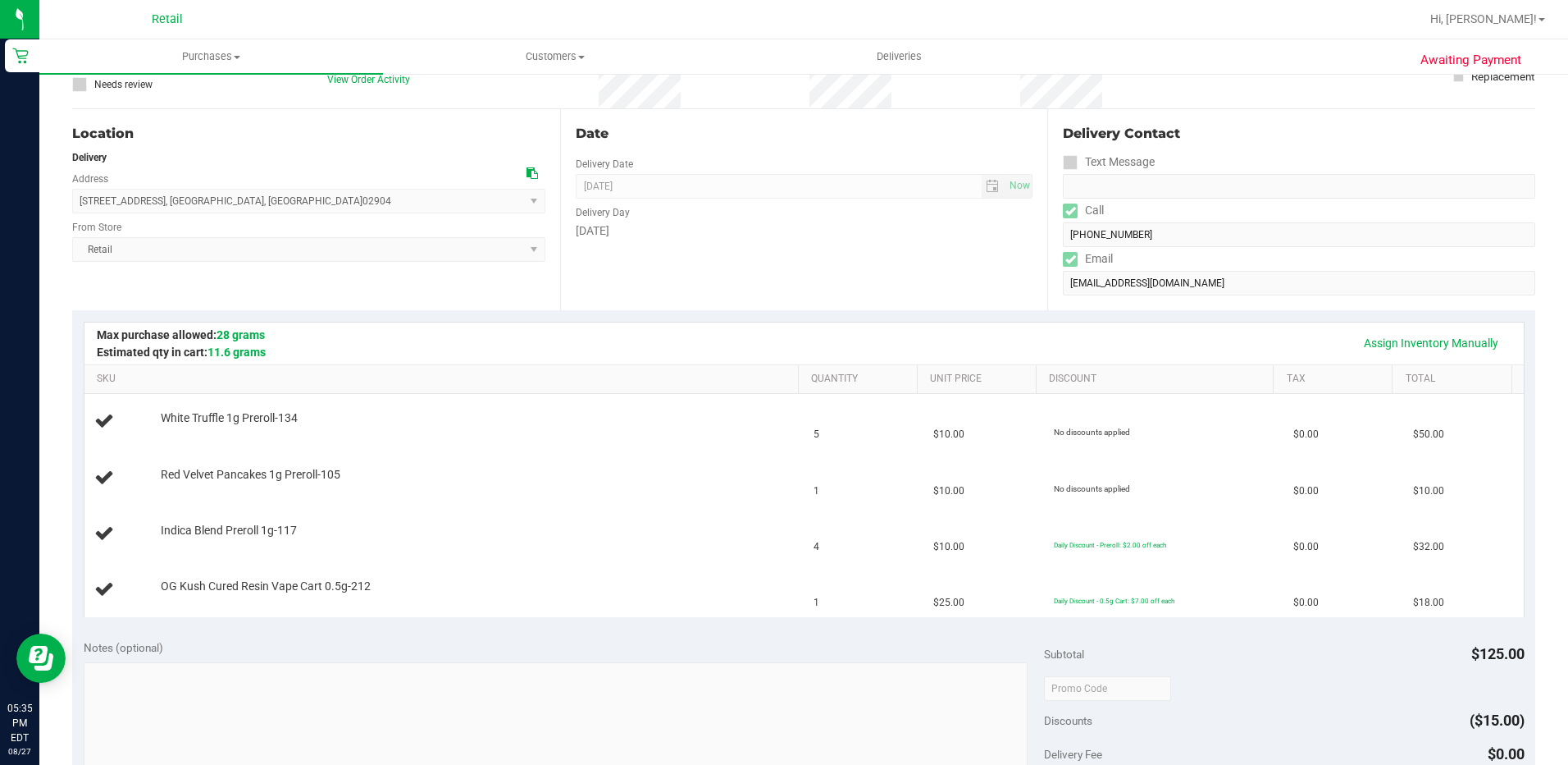
scroll to position [0, 0]
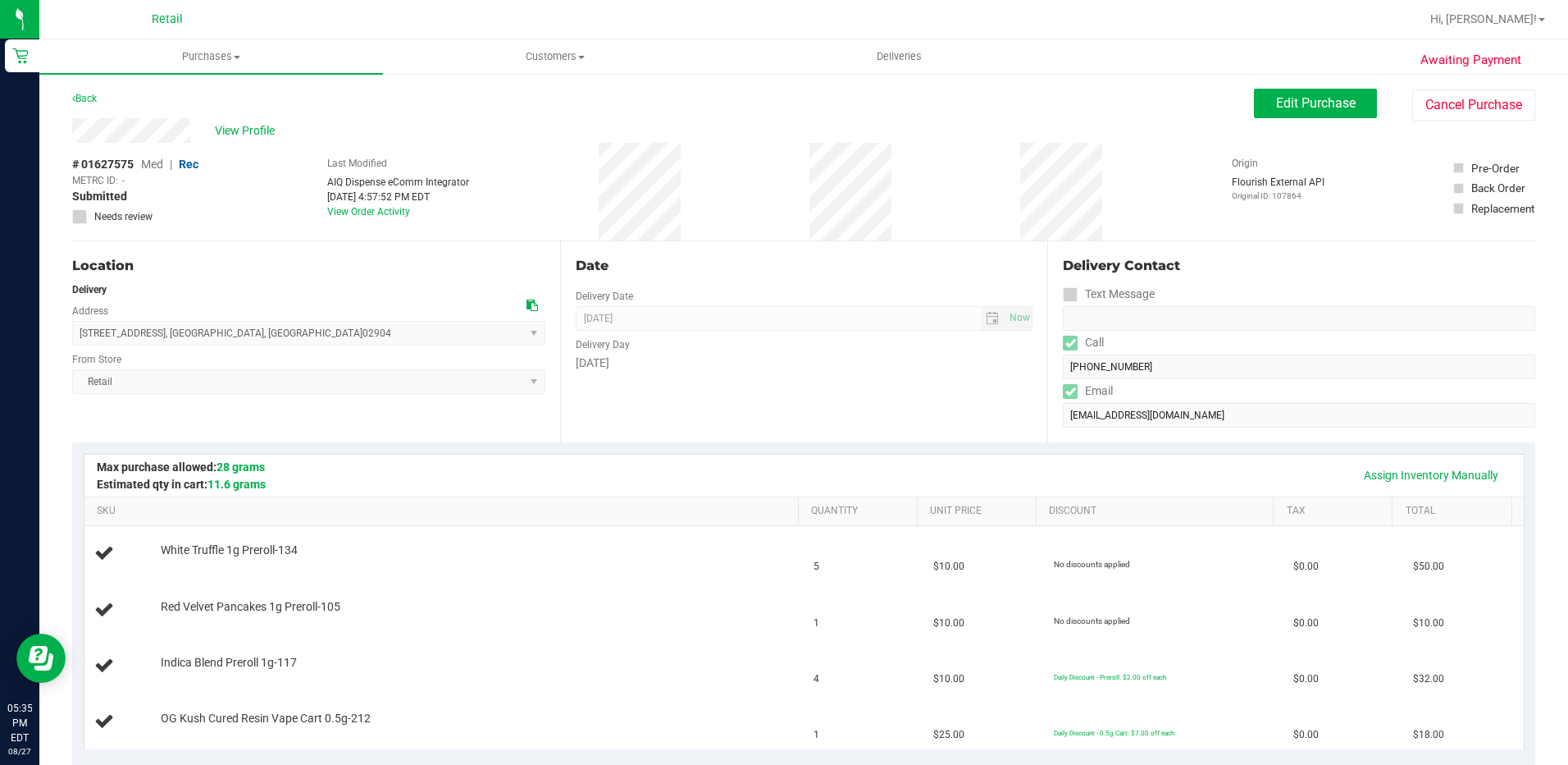
click at [274, 300] on div "670 North Main Street , Providence , RI 02904 Select address 670 N Main St 670 …" at bounding box center [309, 321] width 473 height 48
drag, startPoint x: 262, startPoint y: 337, endPoint x: 79, endPoint y: 334, distance: 183.0
click at [79, 334] on span "670 North Main Street , Providence , RI 02904 Select address 670 N Main St 670 …" at bounding box center [309, 333] width 473 height 25
drag, startPoint x: 79, startPoint y: 334, endPoint x: 87, endPoint y: 334, distance: 8.0
copy span "670 North Main Street , Providence , RI 02904"
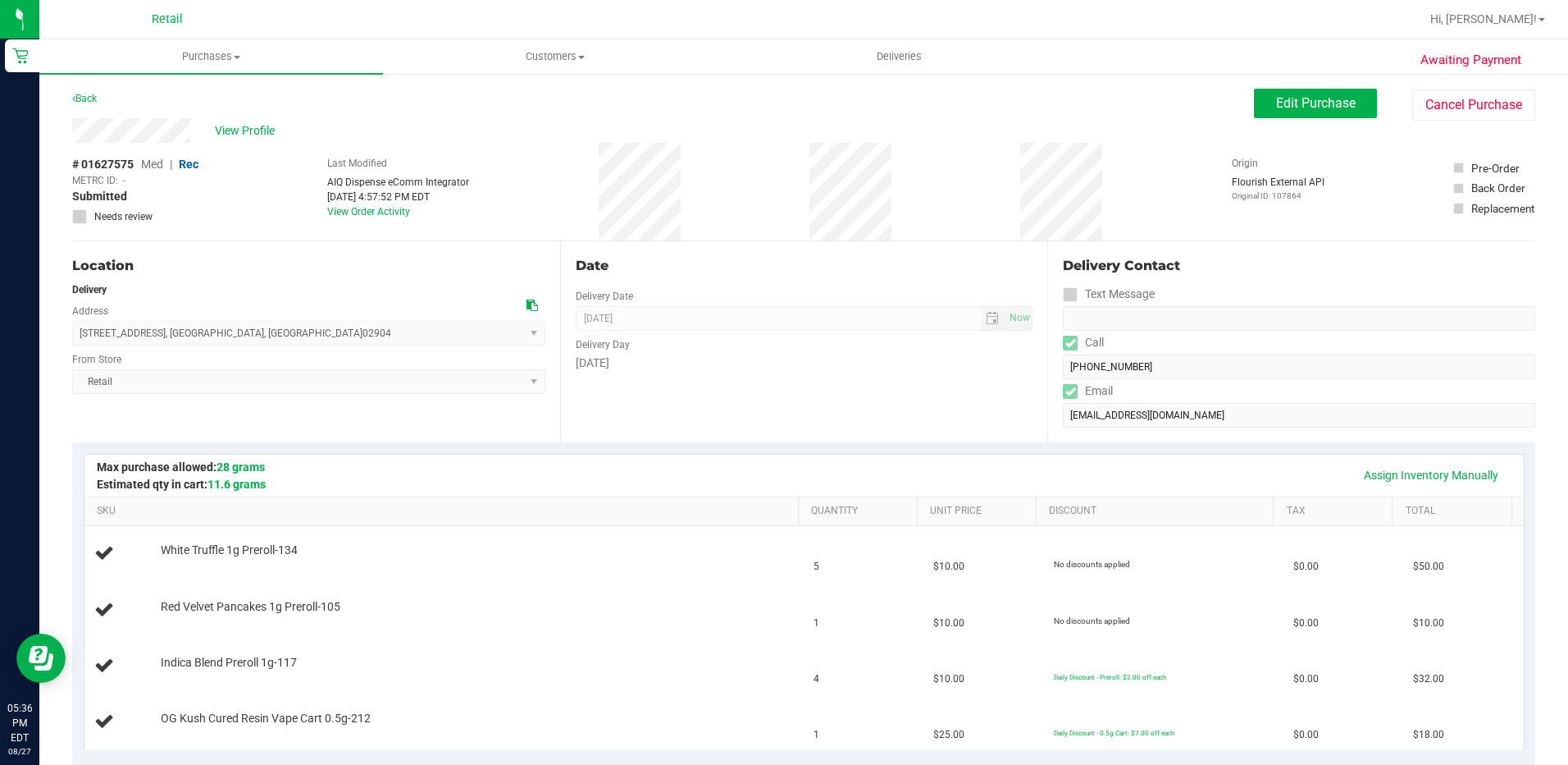
click at [814, 391] on div "Date Delivery Date 08/27/2025 Now 08/27/2025 04:00 PM Now Delivery Day Wednesday" at bounding box center [803, 341] width 488 height 201
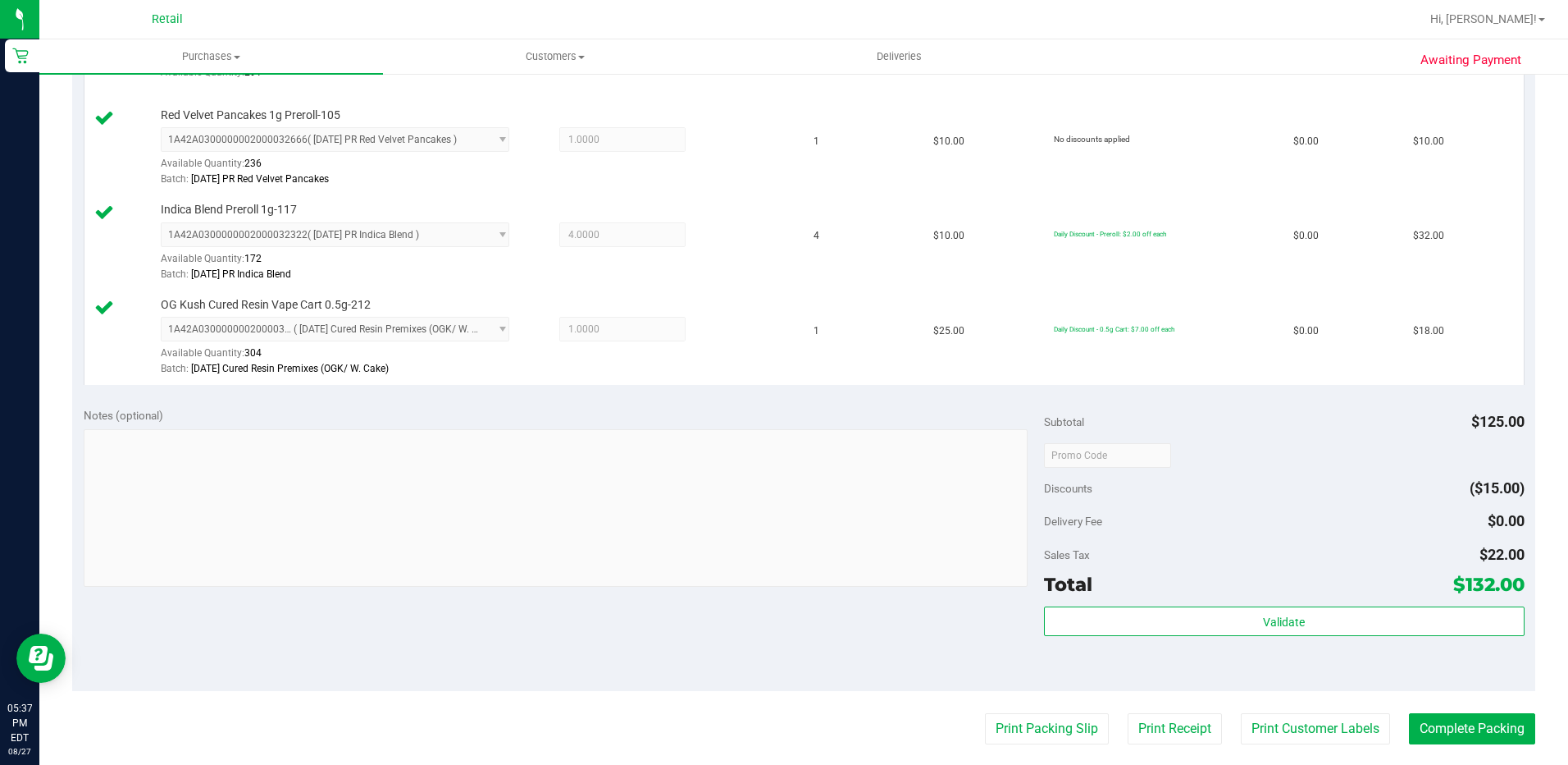
scroll to position [575, 0]
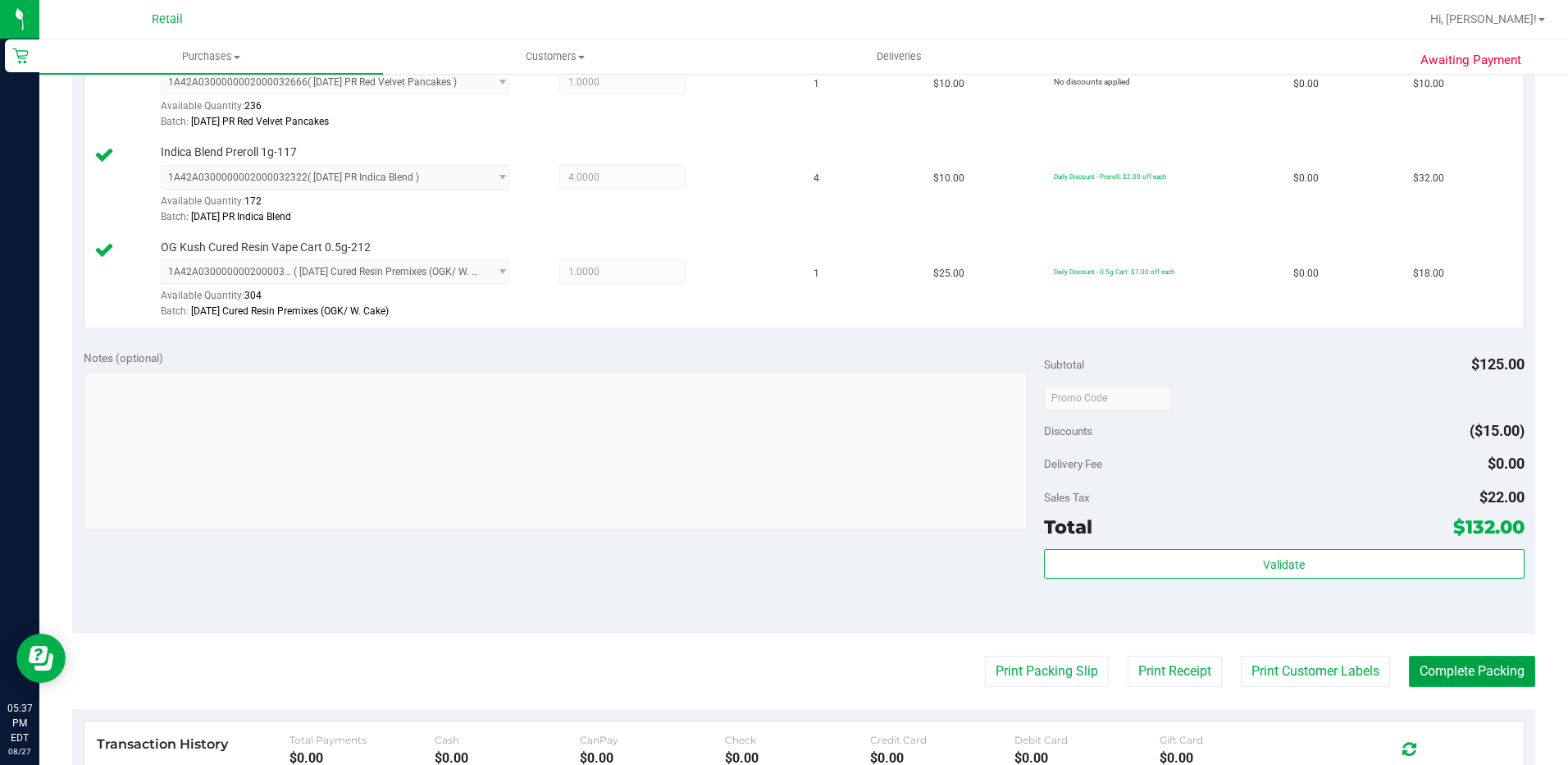
click at [1458, 679] on button "Complete Packing" at bounding box center [1472, 671] width 126 height 31
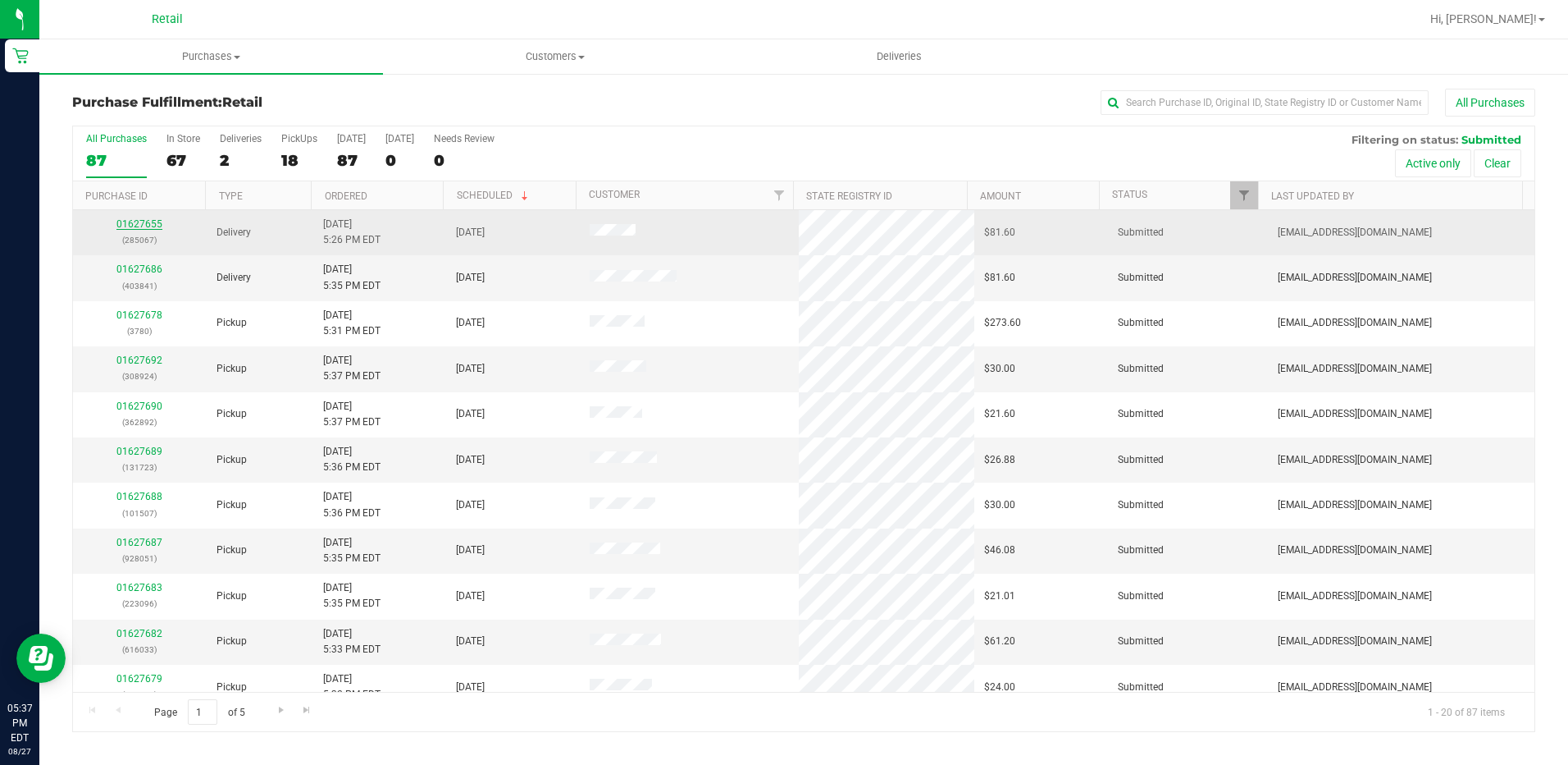
click at [141, 220] on link "01627655" at bounding box center [140, 223] width 46 height 11
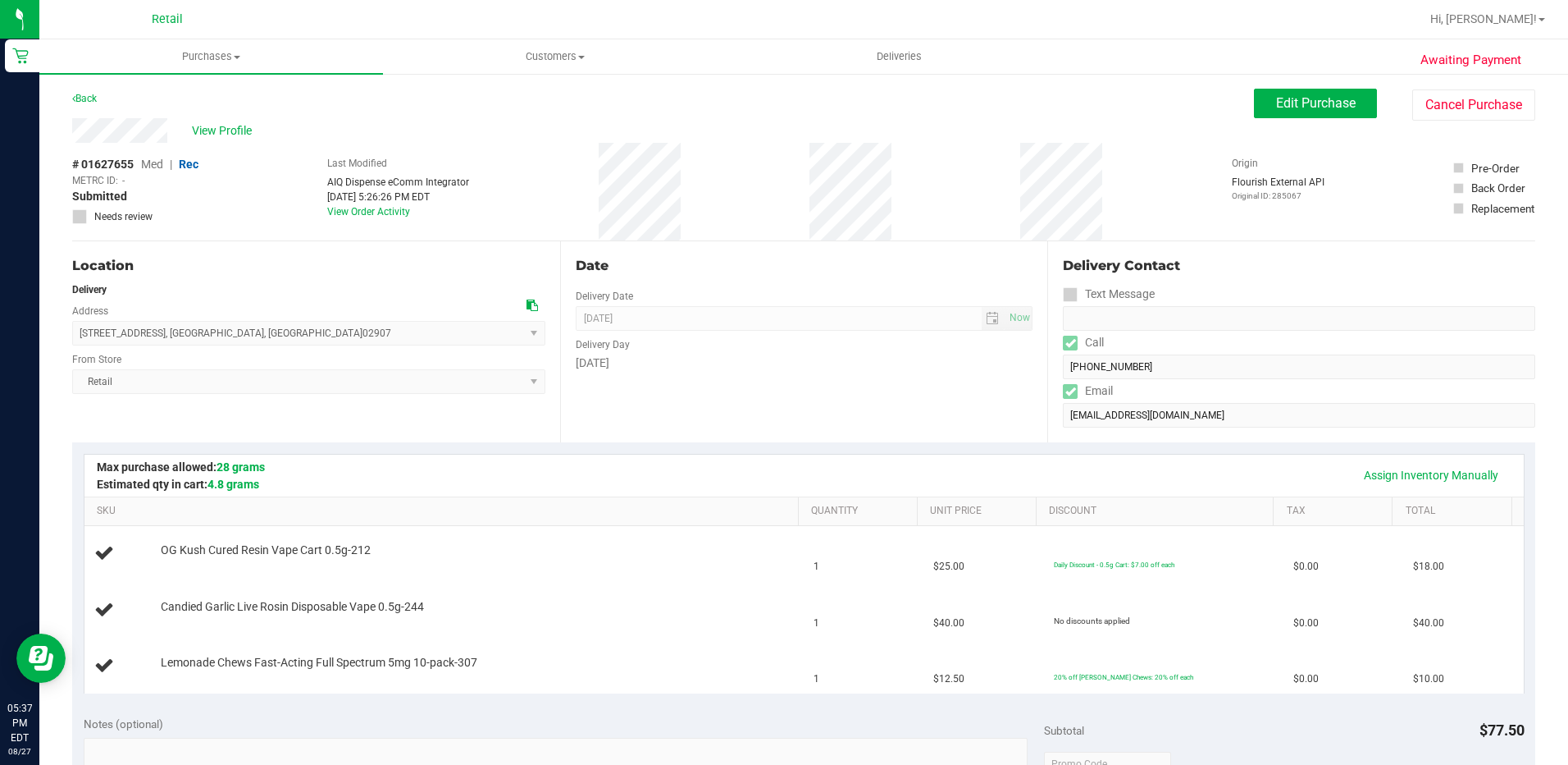
click at [1048, 376] on div "Delivery Contact Text Message Call (774) 606-3995 Email AliviaIndica@gmail.com" at bounding box center [1291, 341] width 488 height 201
drag, startPoint x: 170, startPoint y: 136, endPoint x: 64, endPoint y: 136, distance: 106.0
click at [64, 136] on div "Awaiting Payment Back Edit Purchase Cancel Purchase View Profile # 01627655 Med…" at bounding box center [803, 743] width 1529 height 1342
drag, startPoint x: 310, startPoint y: 338, endPoint x: 81, endPoint y: 338, distance: 229.0
click at [81, 338] on span "164 Parade Street , Providence , RI 02907 Select address 480 Purgatory RD 164 P…" at bounding box center [309, 333] width 473 height 25
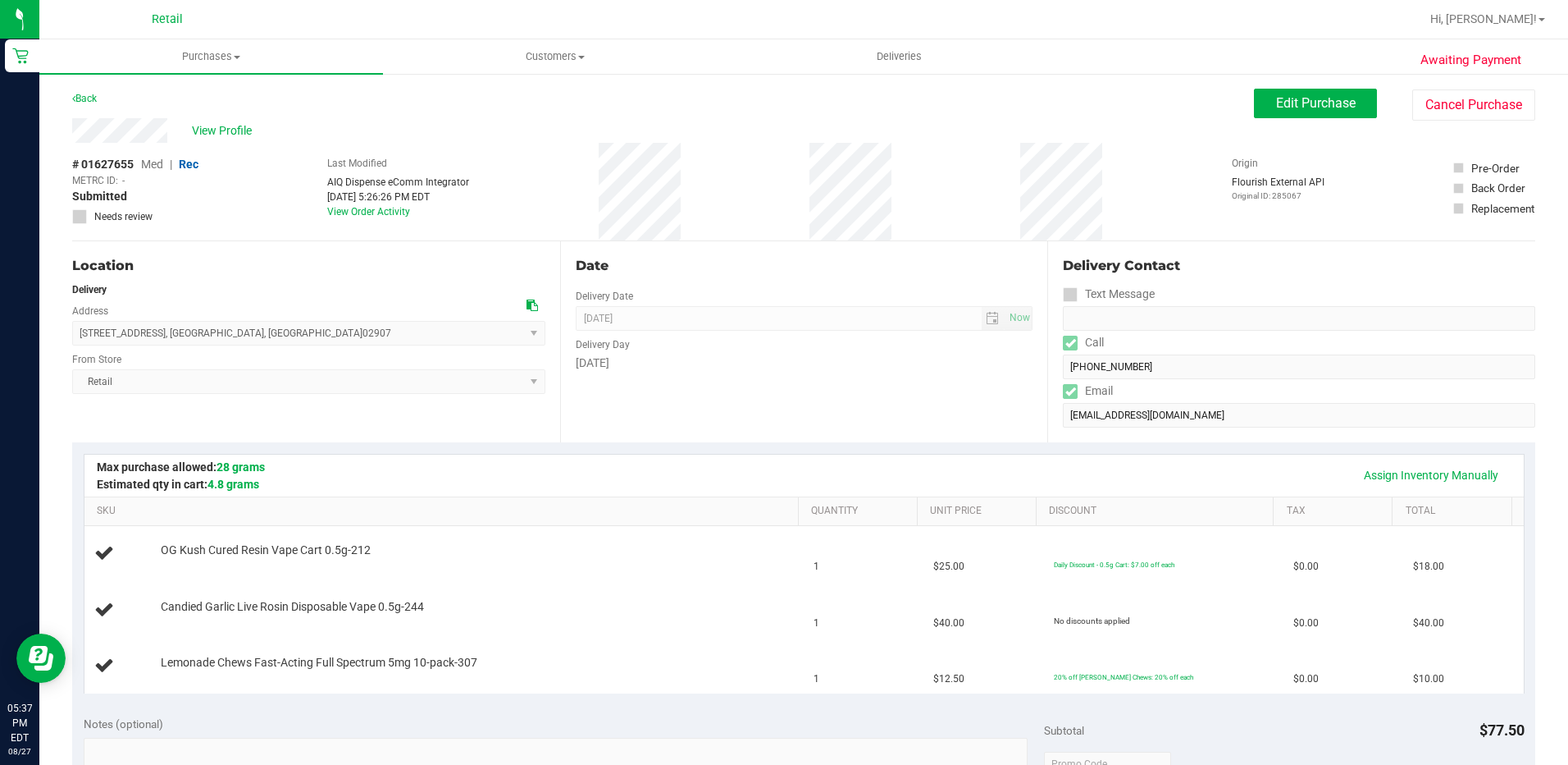
copy span "164 Parade Street , Providence , RI 02907"
drag, startPoint x: 730, startPoint y: 370, endPoint x: 719, endPoint y: 356, distance: 17.8
click at [730, 370] on div "Wednesday" at bounding box center [805, 363] width 458 height 17
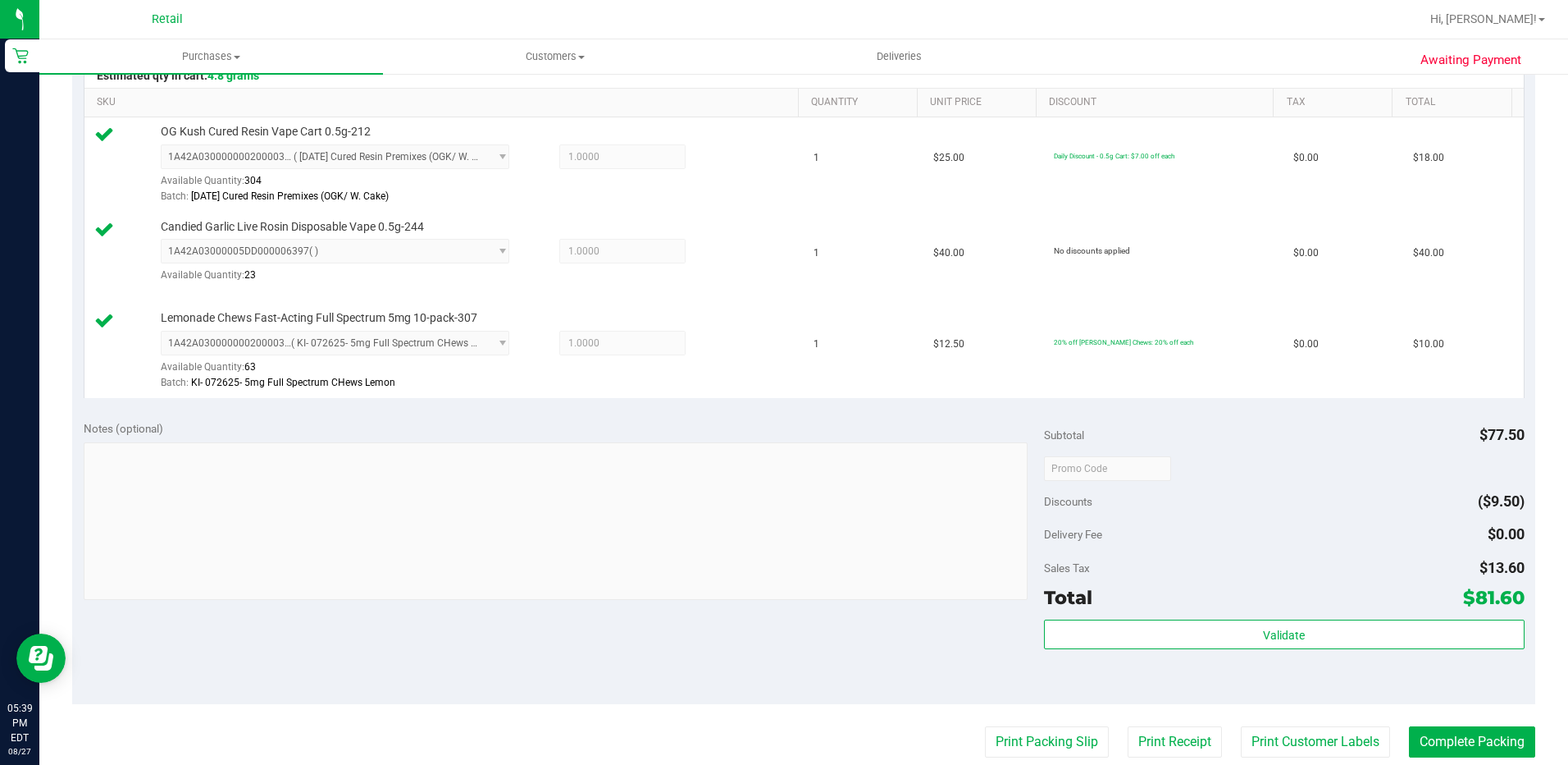
scroll to position [410, 0]
click at [1443, 738] on button "Complete Packing" at bounding box center [1472, 740] width 126 height 31
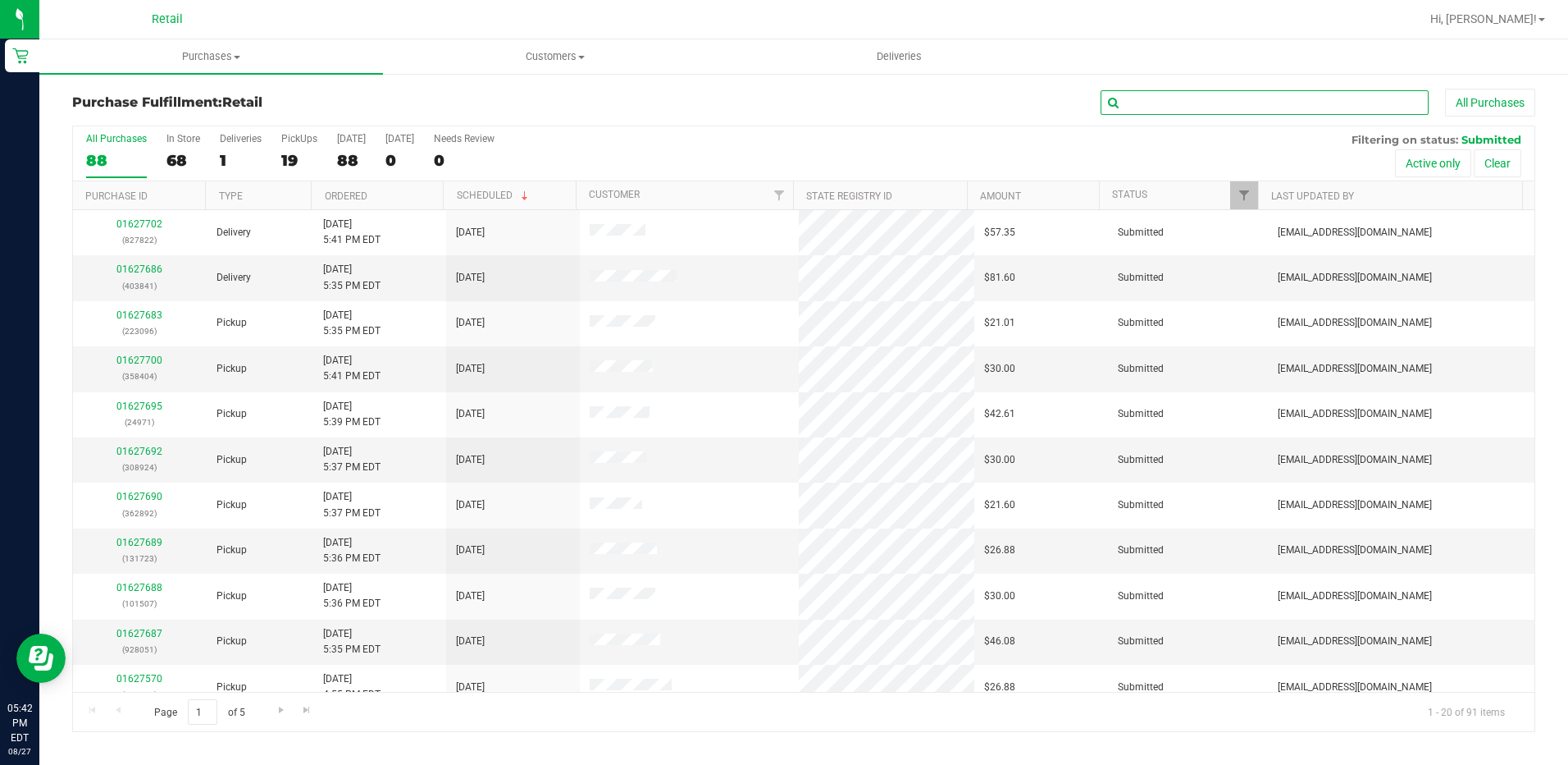
click at [1114, 110] on input "text" at bounding box center [1265, 102] width 328 height 25
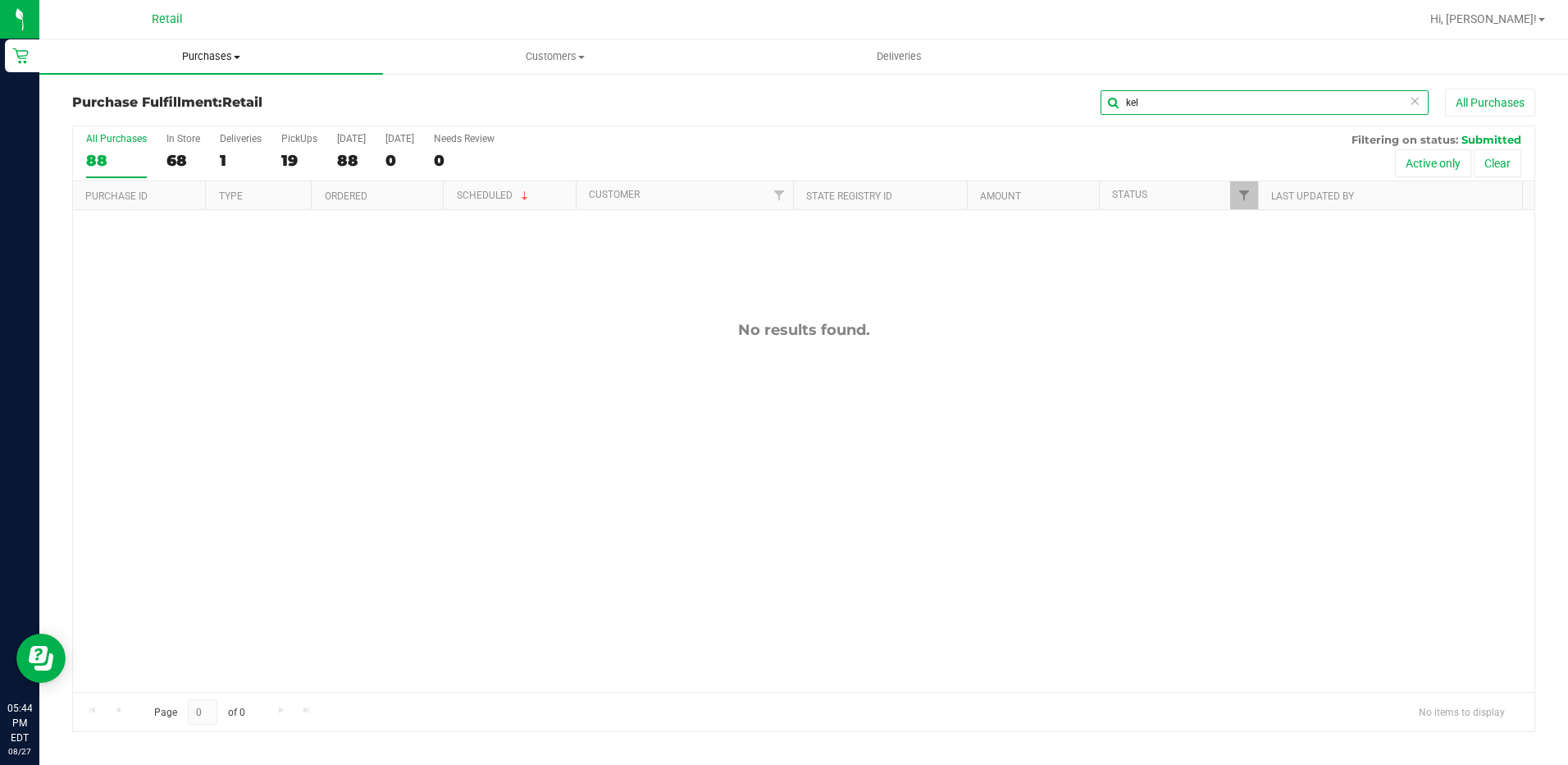
type input "kel"
click at [217, 57] on span "Purchases" at bounding box center [211, 56] width 344 height 15
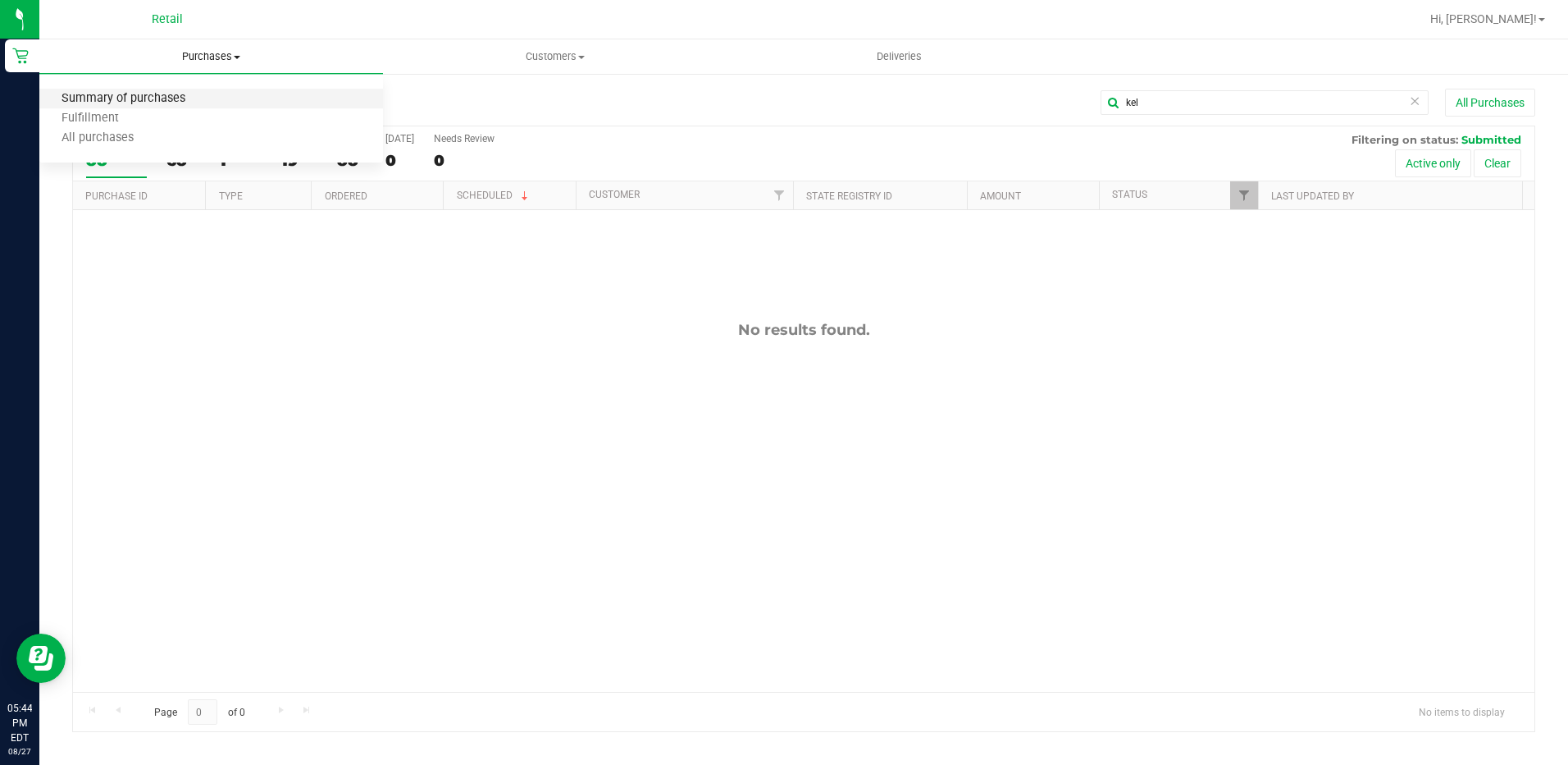
click at [186, 101] on span "Summary of purchases" at bounding box center [123, 99] width 168 height 14
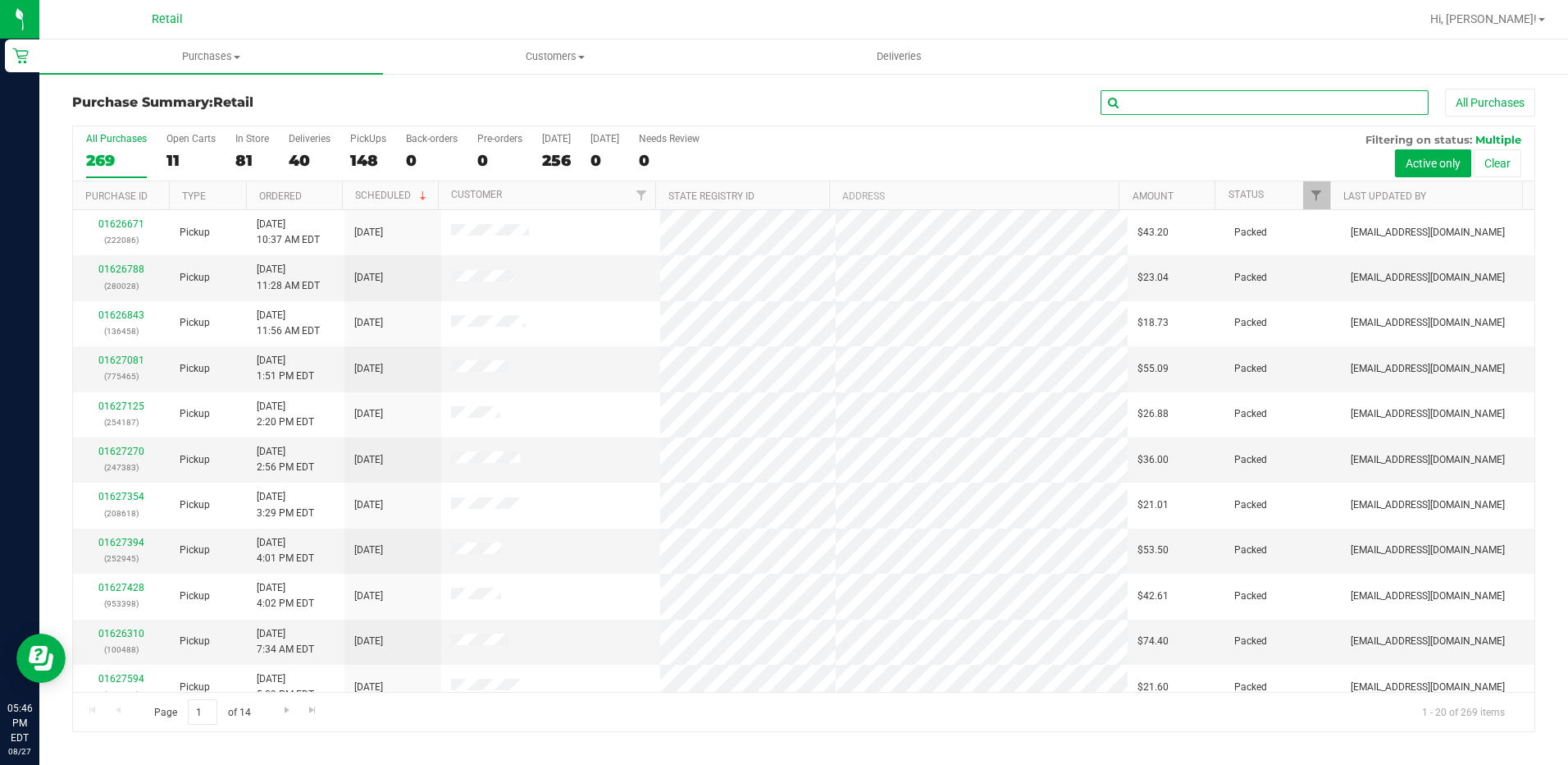
click at [1182, 109] on input "text" at bounding box center [1265, 102] width 328 height 25
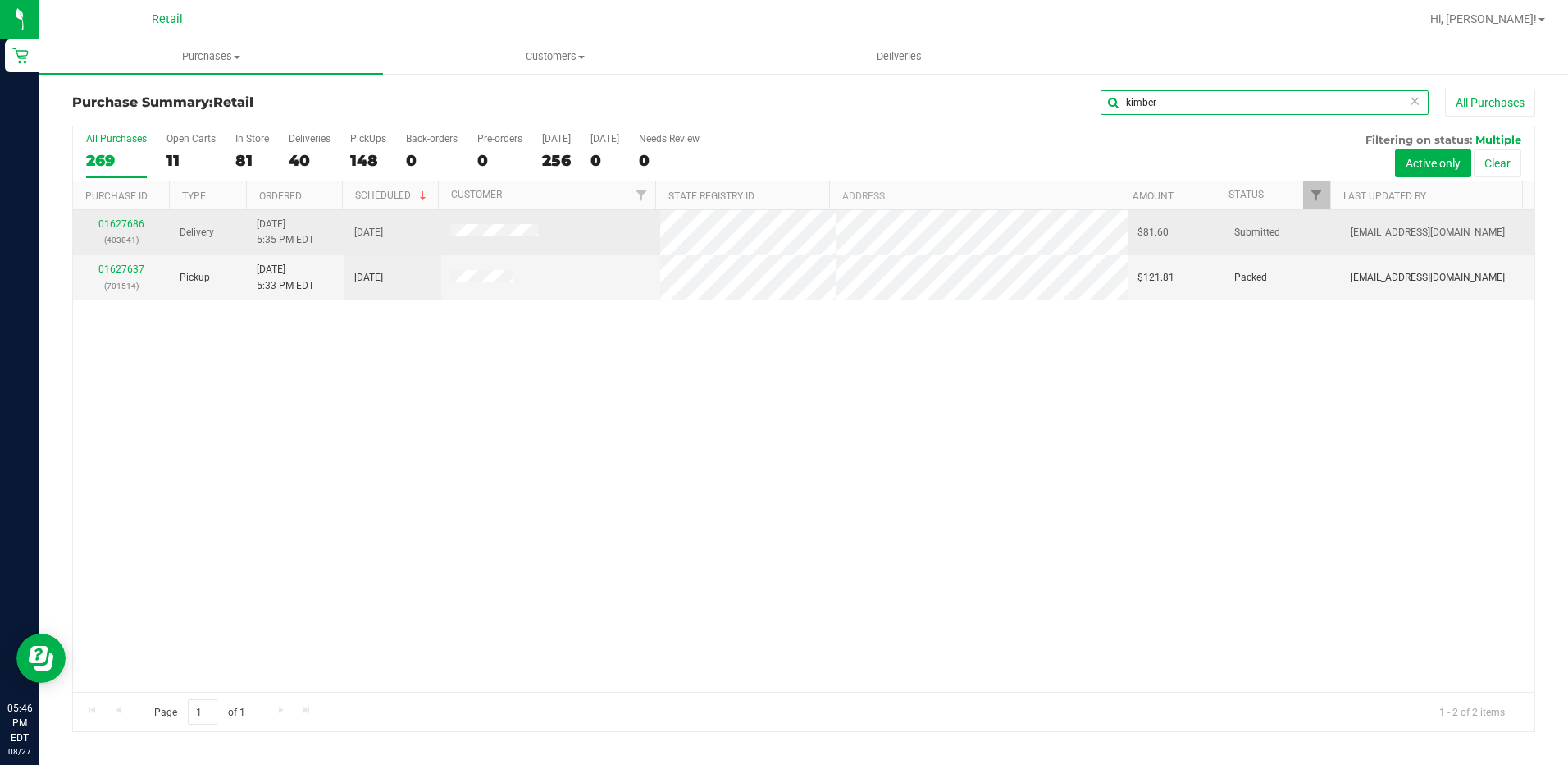
type input "kimber"
click at [120, 231] on div "01627686 (403841)" at bounding box center [122, 232] width 77 height 31
click at [124, 221] on link "01627686" at bounding box center [122, 223] width 46 height 11
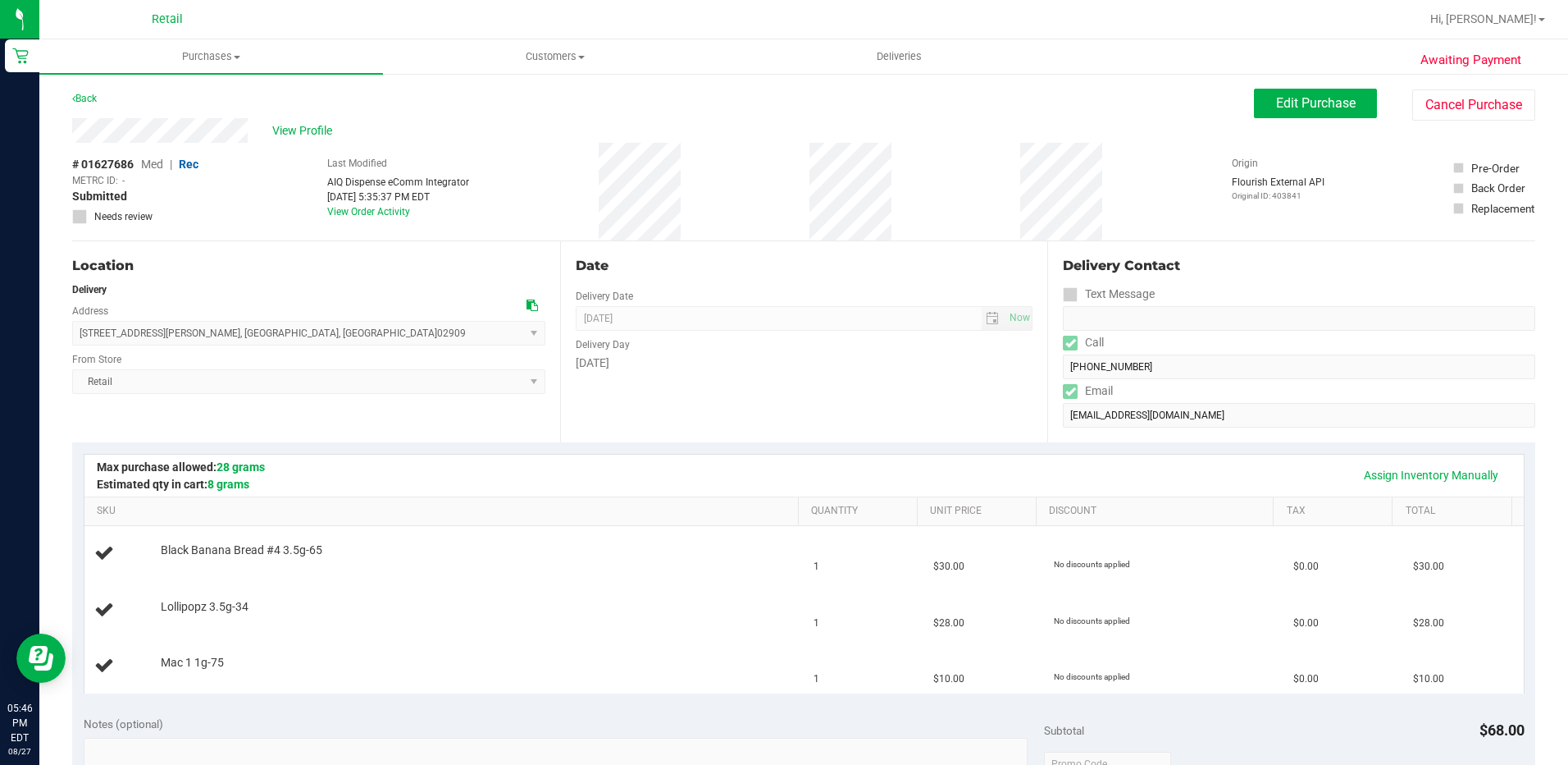
drag, startPoint x: 249, startPoint y: 137, endPoint x: 68, endPoint y: 140, distance: 181.0
click at [68, 140] on div "Awaiting Payment Back Edit Purchase Cancel Purchase View Profile # 01627686 Med…" at bounding box center [803, 743] width 1529 height 1342
click at [162, 146] on div "# 01627686 Med | Rec METRC ID: - Submitted Needs review" at bounding box center [135, 191] width 126 height 98
click at [71, 132] on div "Awaiting Payment Back Edit Purchase Cancel Purchase View Profile # 01627686 Med…" at bounding box center [803, 743] width 1529 height 1342
drag, startPoint x: 349, startPoint y: 341, endPoint x: 77, endPoint y: 341, distance: 272.0
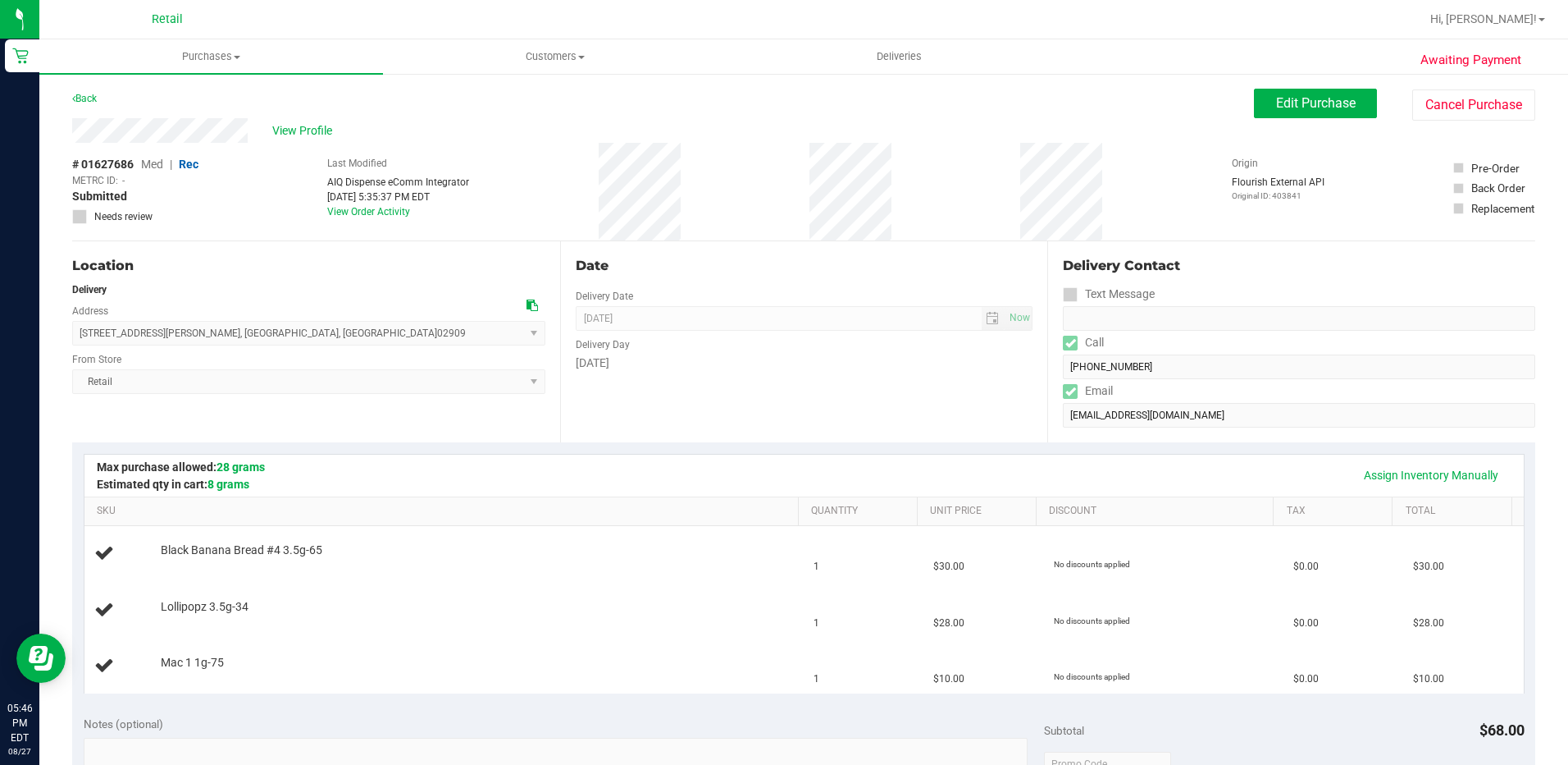
click at [77, 341] on span "11 Ticknor Street , Providence , RI 02909 Select address Ticknor Street 11 Tick…" at bounding box center [309, 333] width 473 height 25
drag, startPoint x: 77, startPoint y: 341, endPoint x: 86, endPoint y: 336, distance: 10.3
copy span "11 Ticknor Street , Providence , RI 02909"
click at [817, 445] on div "Assign Inventory Manually SKU Quantity Unit Price Discount Tax Total Black Bana…" at bounding box center [803, 573] width 1463 height 262
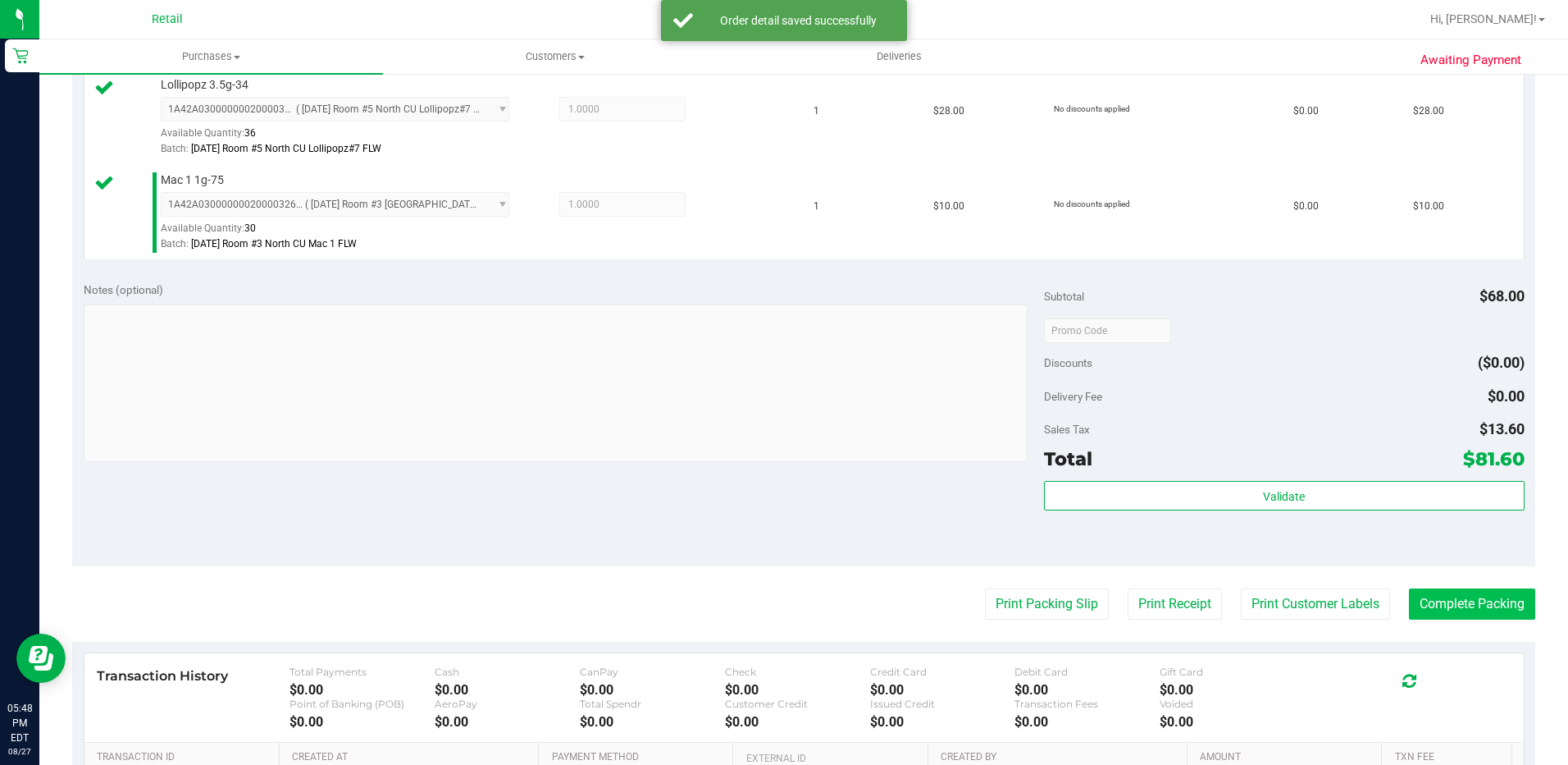
scroll to position [575, 0]
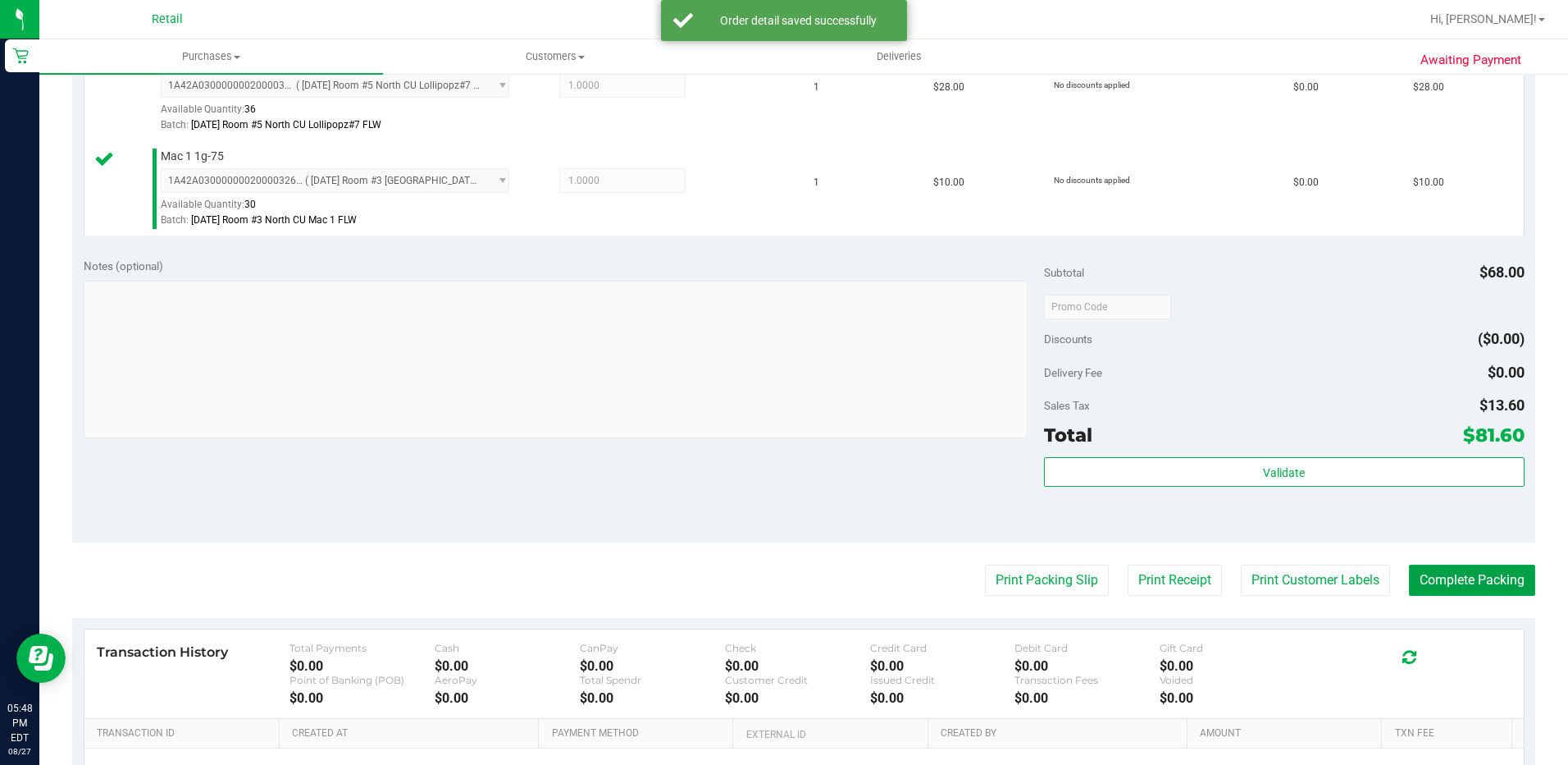
drag, startPoint x: 1423, startPoint y: 580, endPoint x: 1400, endPoint y: 547, distance: 40.2
click at [1423, 580] on button "Complete Packing" at bounding box center [1472, 580] width 126 height 31
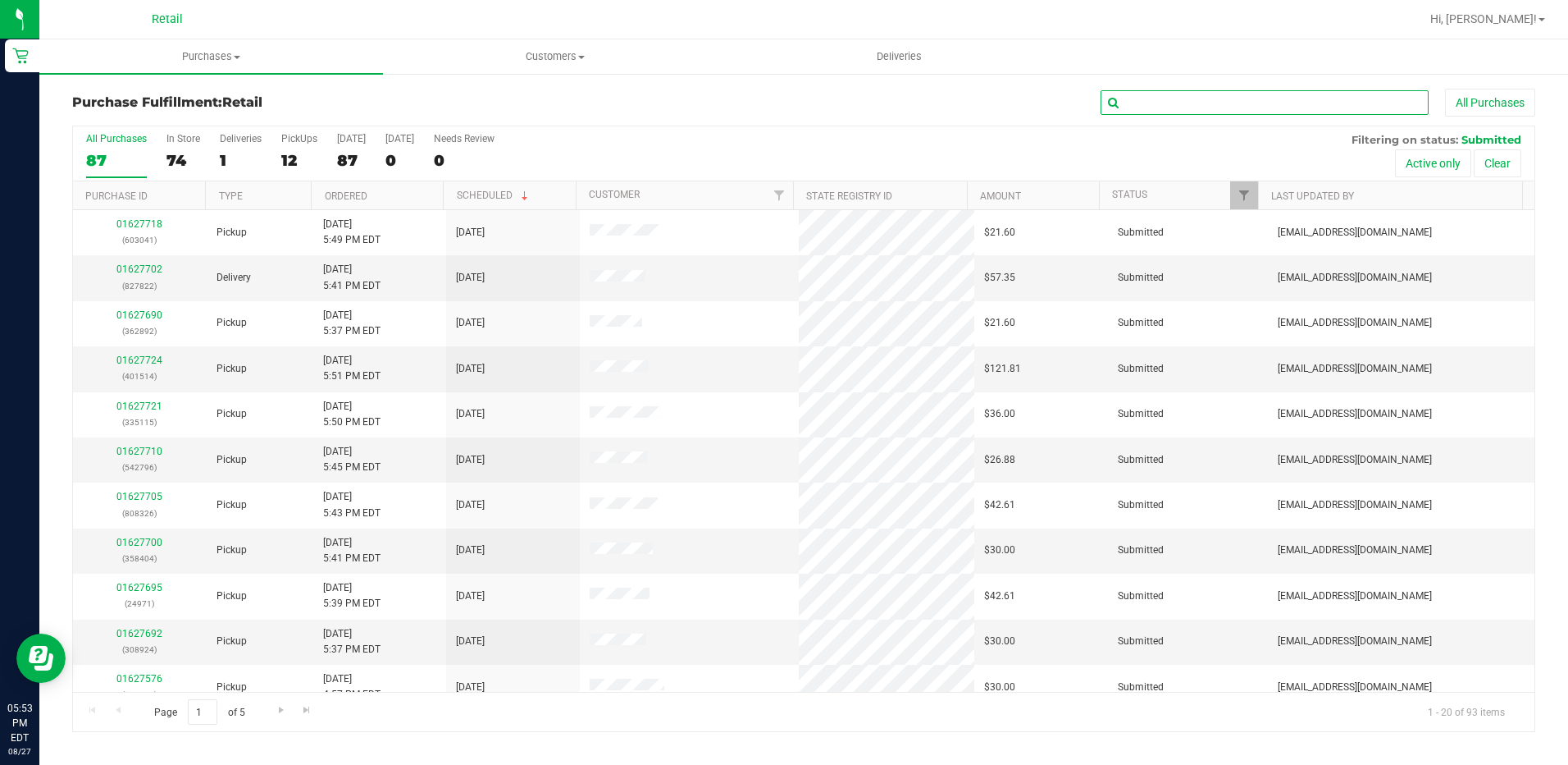
click at [1139, 104] on input "text" at bounding box center [1265, 102] width 328 height 25
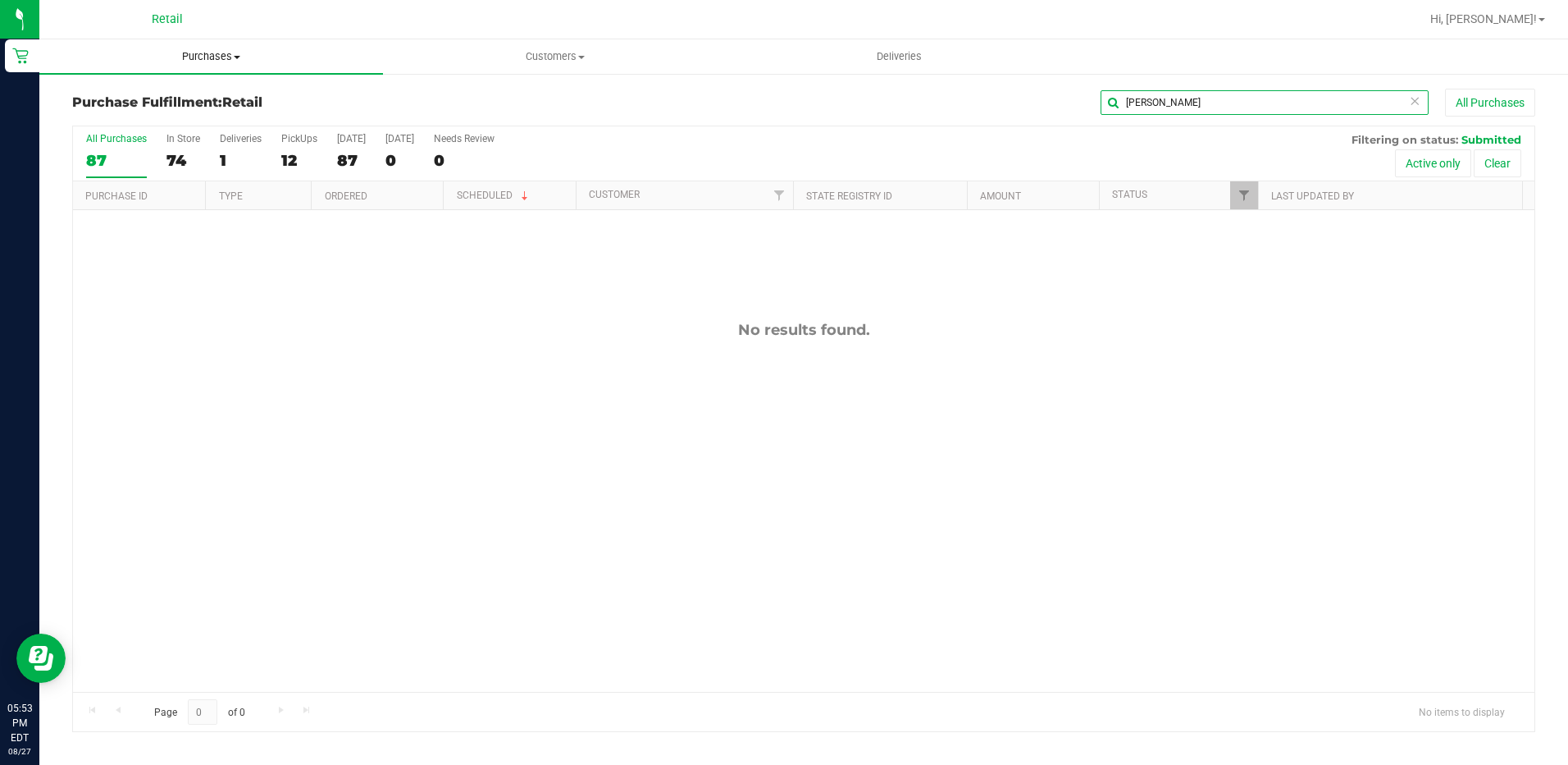
type input "kim"
click at [221, 62] on span "Purchases" at bounding box center [211, 56] width 344 height 15
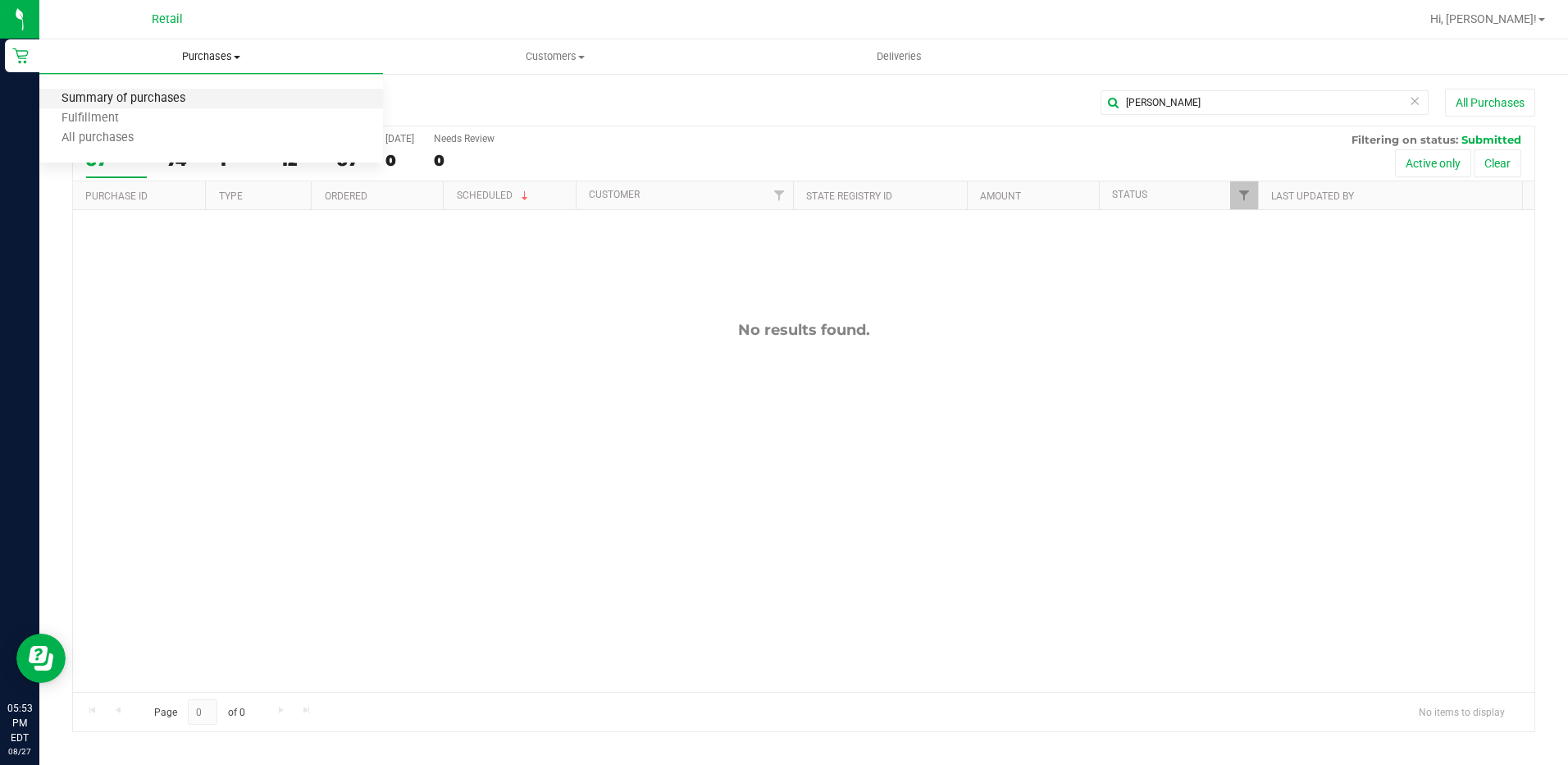
click at [142, 101] on span "Summary of purchases" at bounding box center [123, 99] width 168 height 14
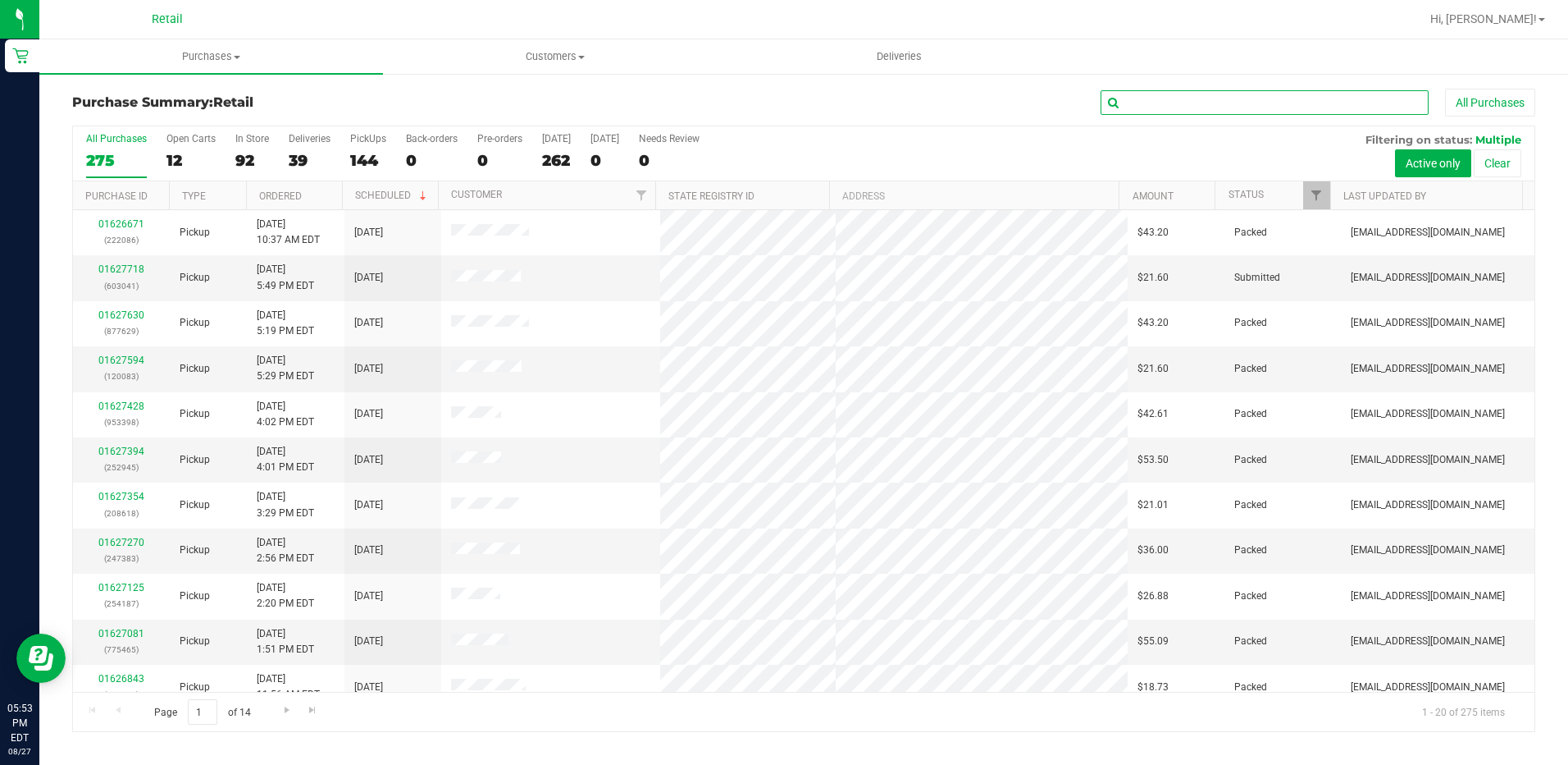
click at [1132, 102] on input "text" at bounding box center [1265, 102] width 328 height 25
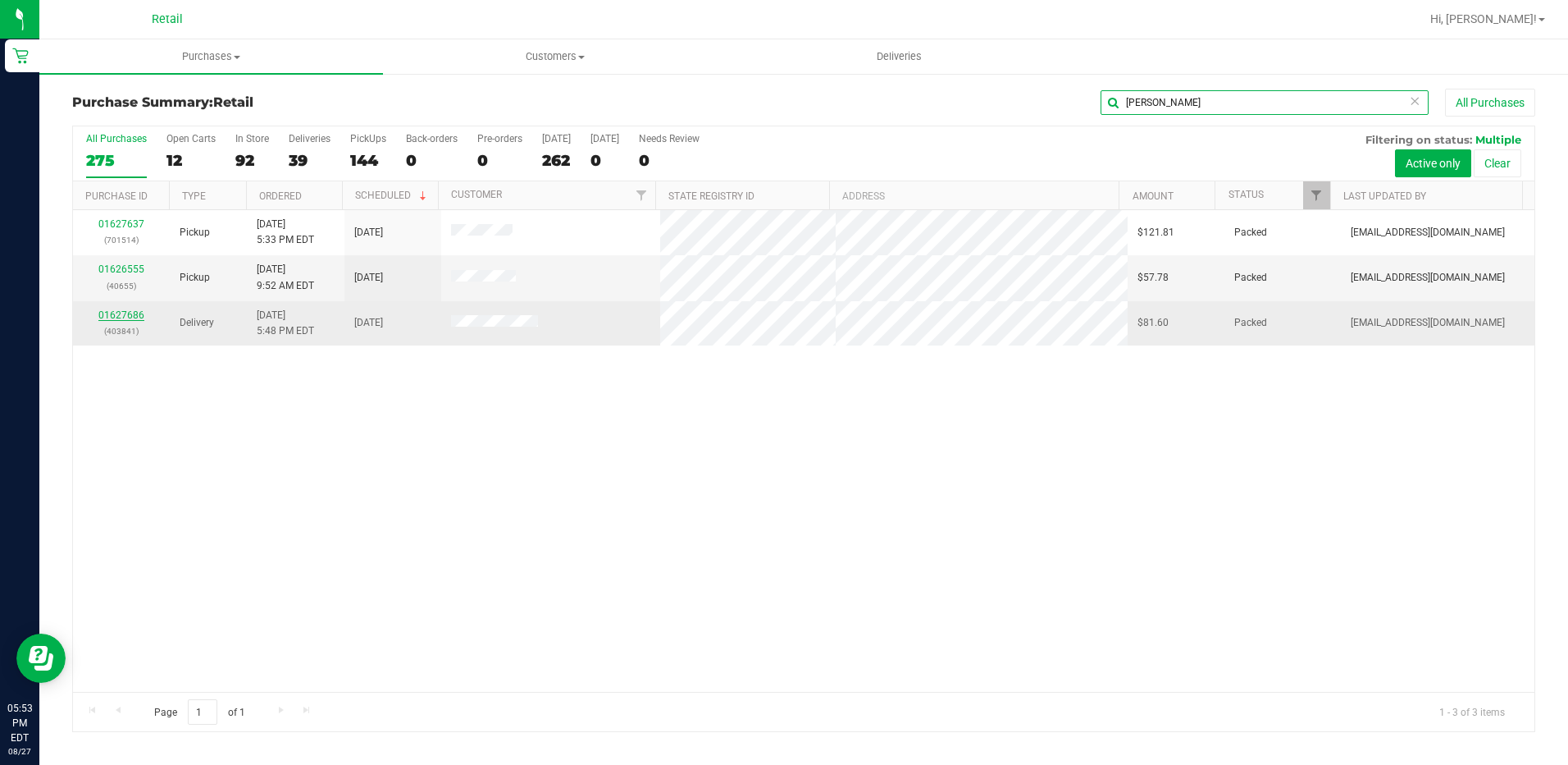
type input "kim"
click at [106, 311] on link "01627686" at bounding box center [122, 315] width 46 height 11
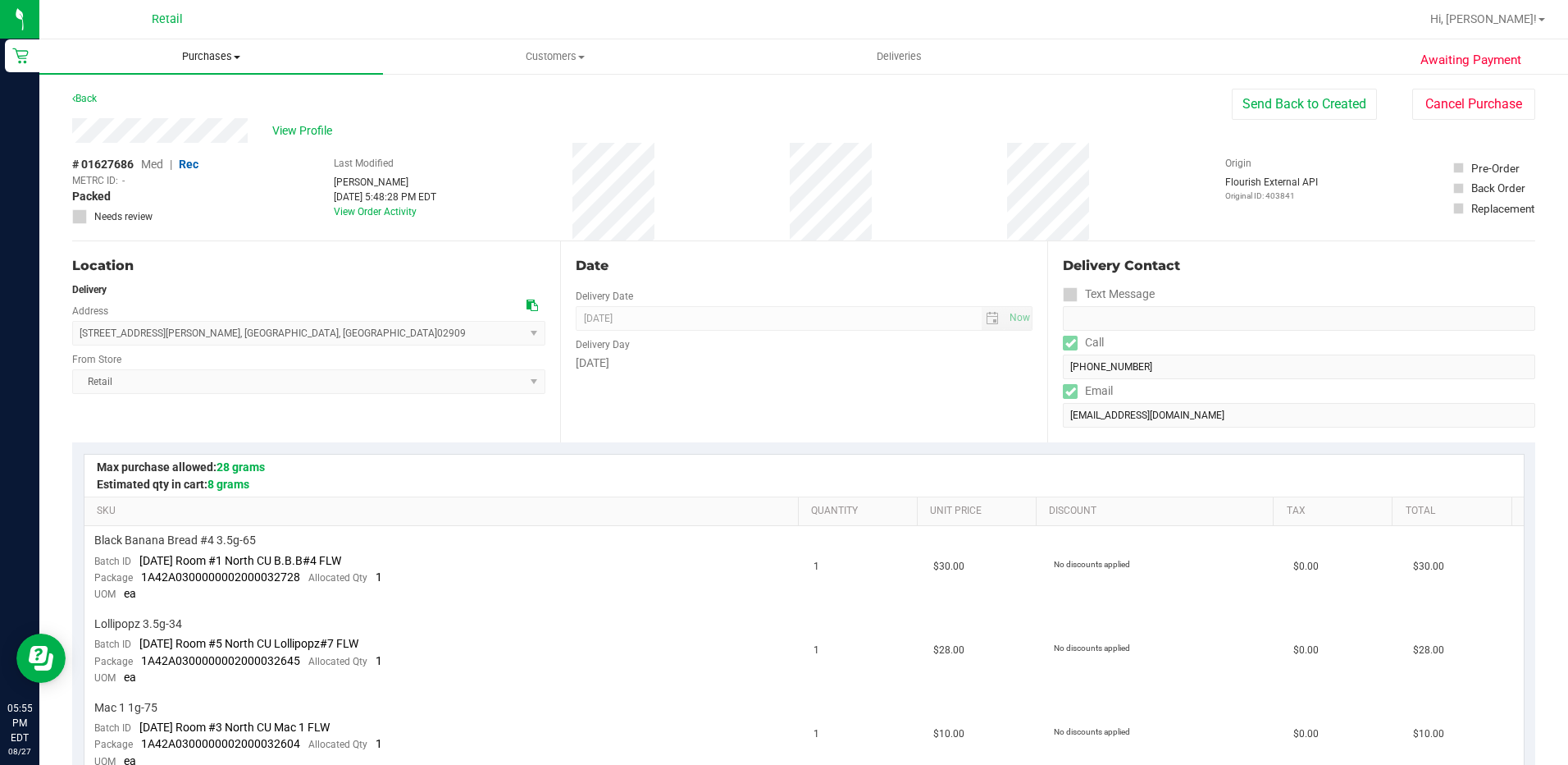
click at [188, 53] on span "Purchases" at bounding box center [211, 56] width 344 height 15
click at [174, 99] on span "Summary of purchases" at bounding box center [123, 99] width 168 height 14
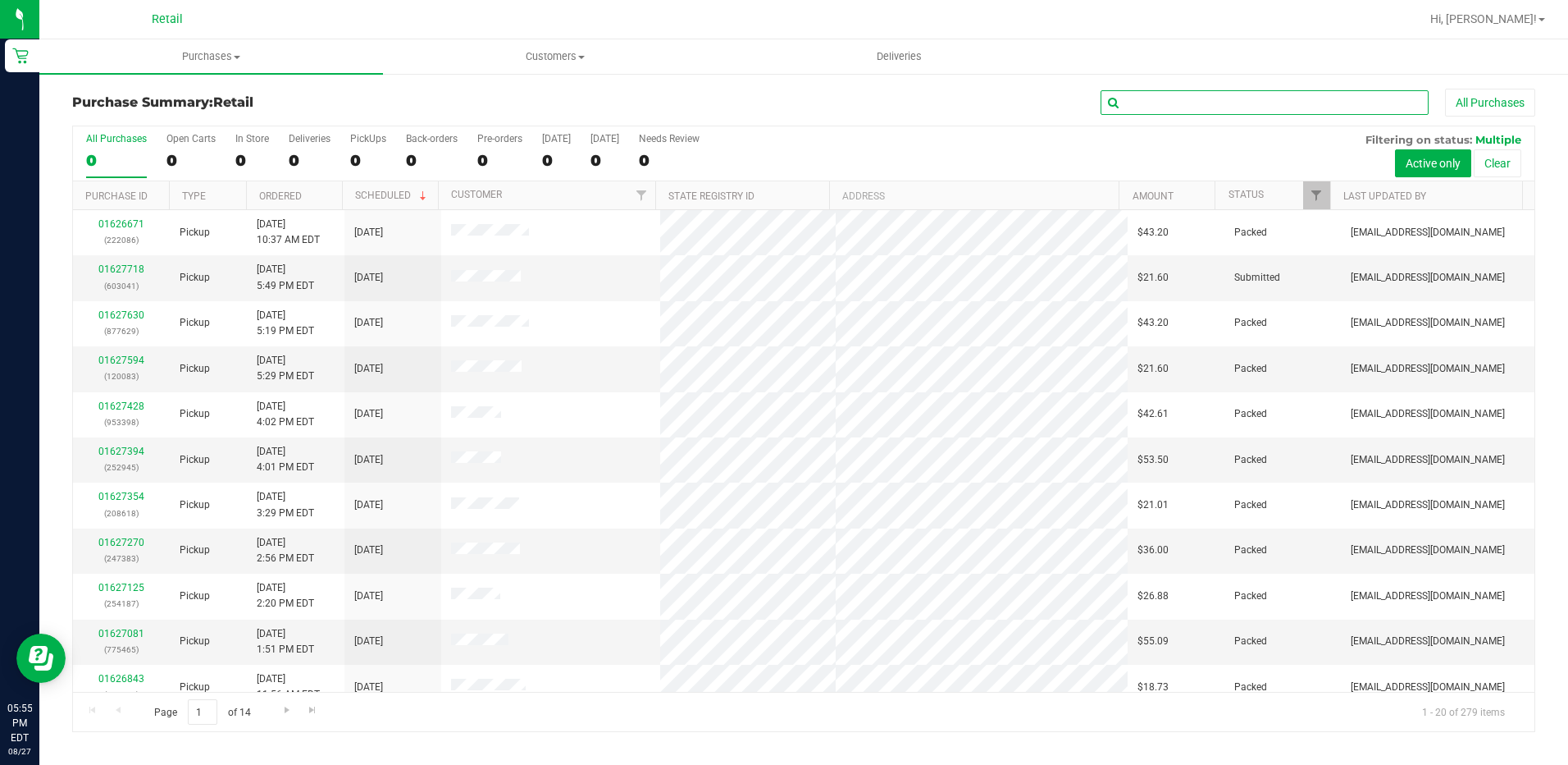
click at [1192, 106] on input "text" at bounding box center [1265, 102] width 328 height 25
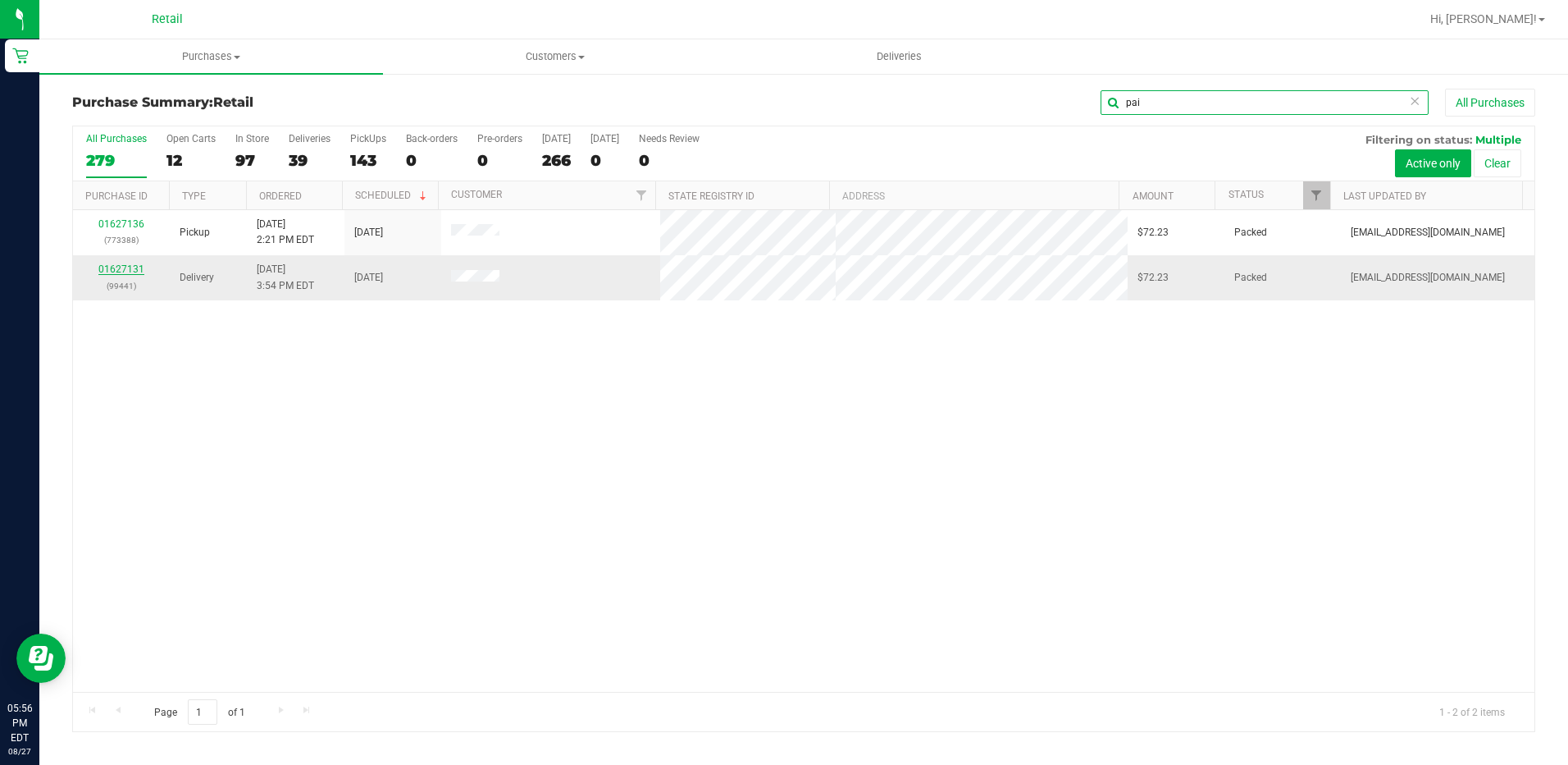
type input "pai"
click at [105, 268] on link "01627131" at bounding box center [122, 268] width 46 height 11
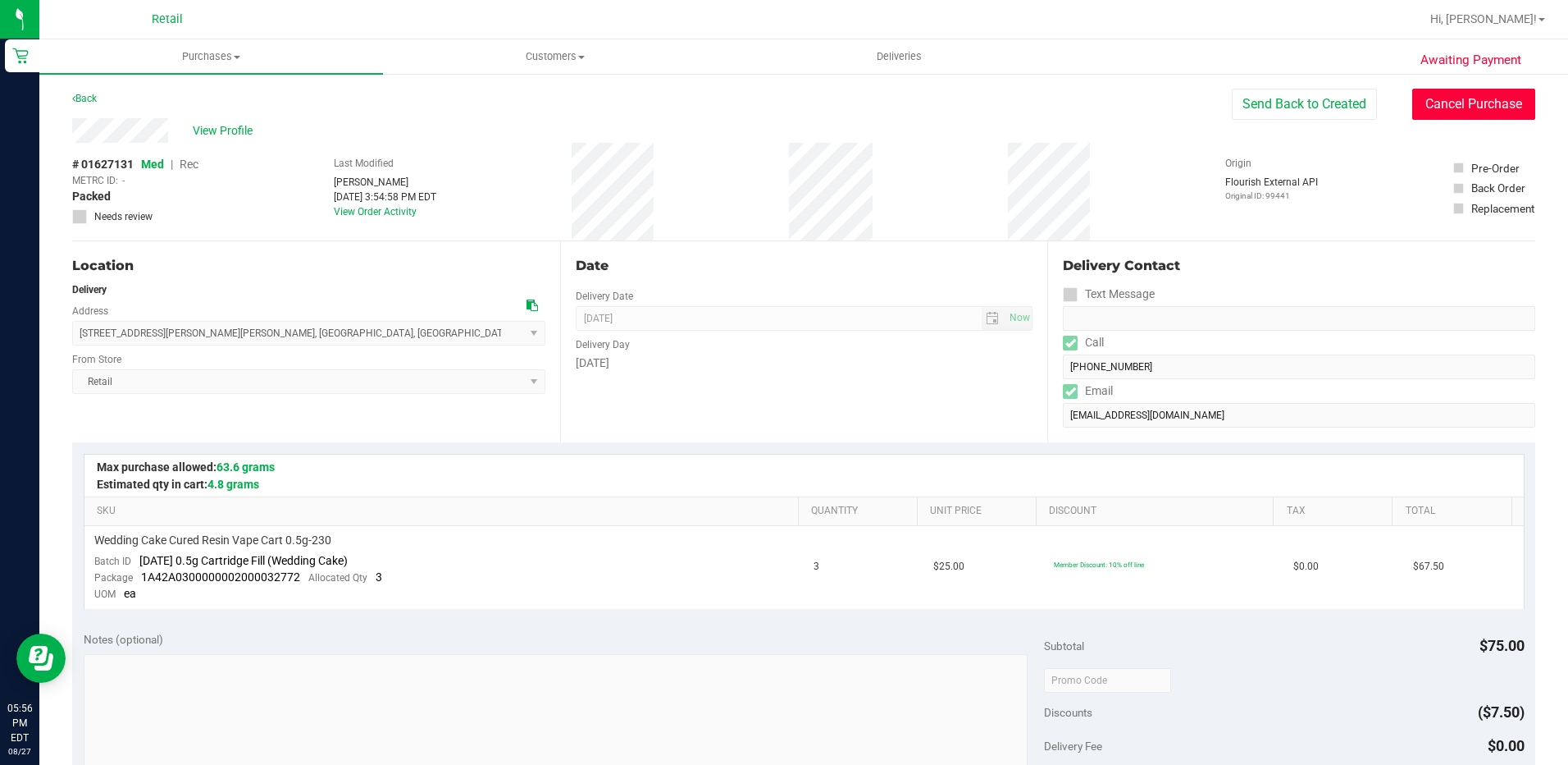
drag, startPoint x: 1462, startPoint y: 101, endPoint x: 877, endPoint y: 80, distance: 585.4
click at [1462, 101] on button "Cancel Purchase" at bounding box center [1475, 104] width 123 height 31
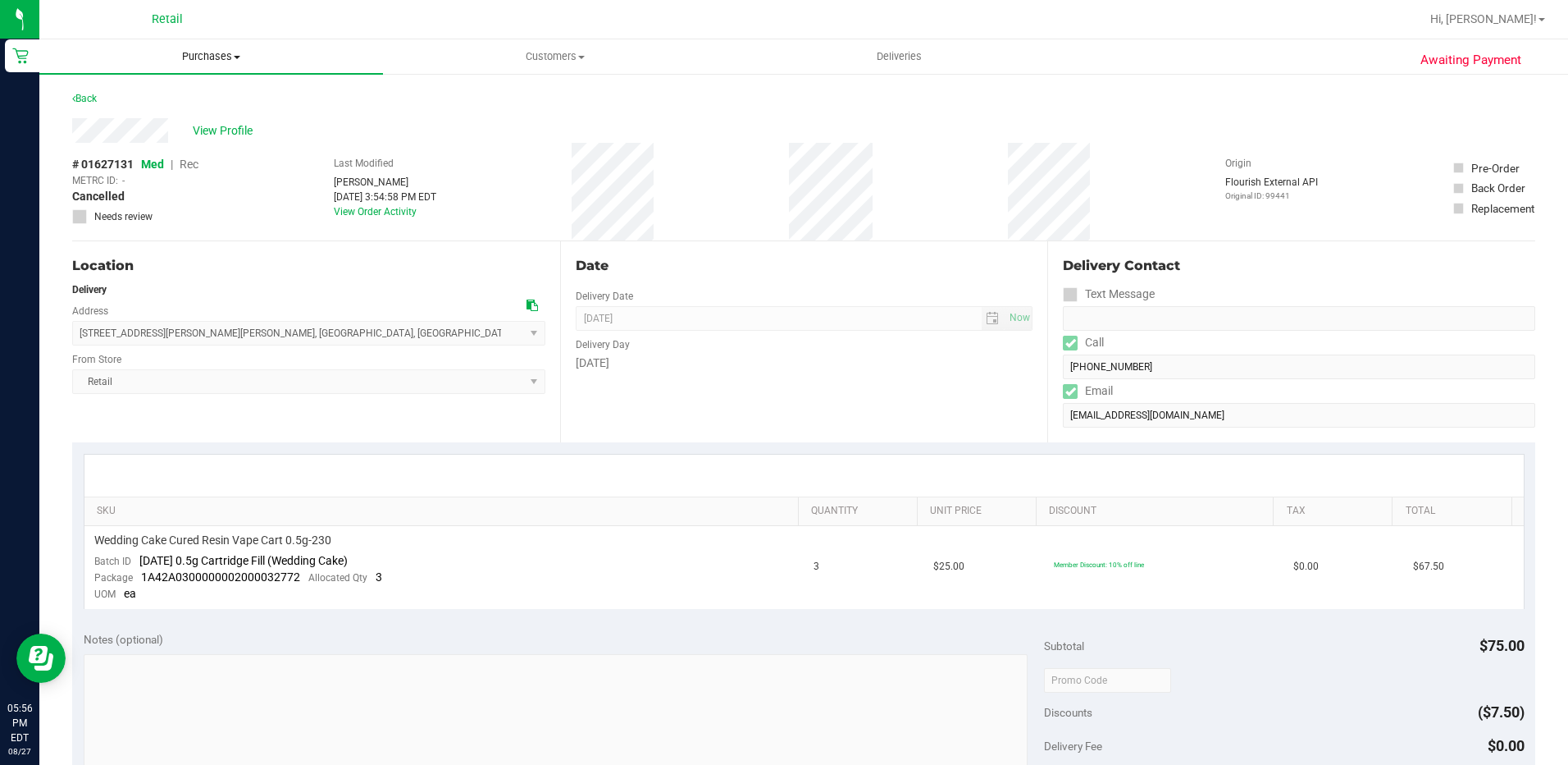
click at [218, 57] on span "Purchases" at bounding box center [211, 56] width 344 height 15
click at [175, 90] on li "Summary of purchases" at bounding box center [211, 99] width 344 height 20
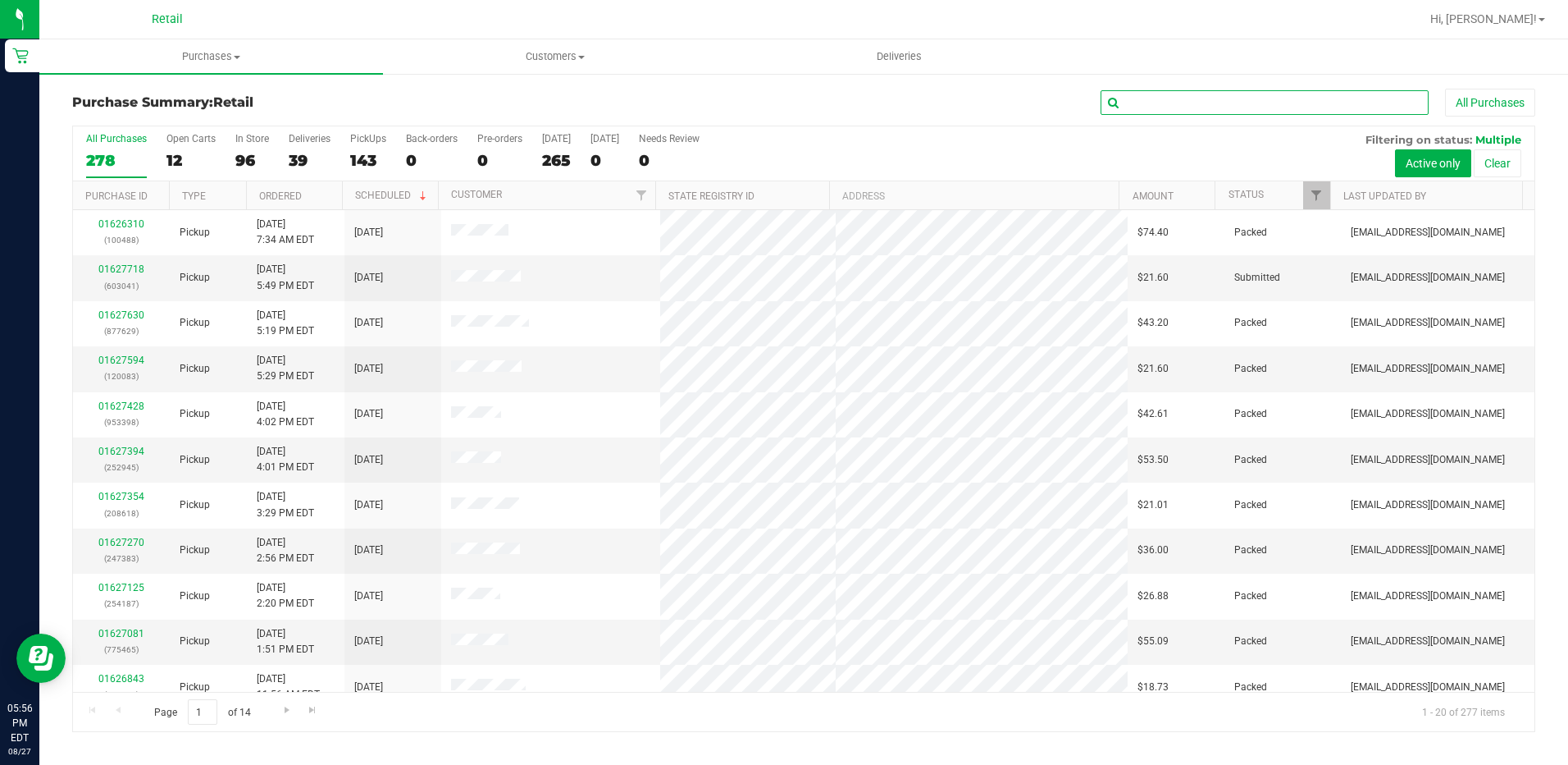
click at [1186, 104] on input "text" at bounding box center [1265, 102] width 328 height 25
click at [1186, 105] on input "text" at bounding box center [1265, 102] width 328 height 25
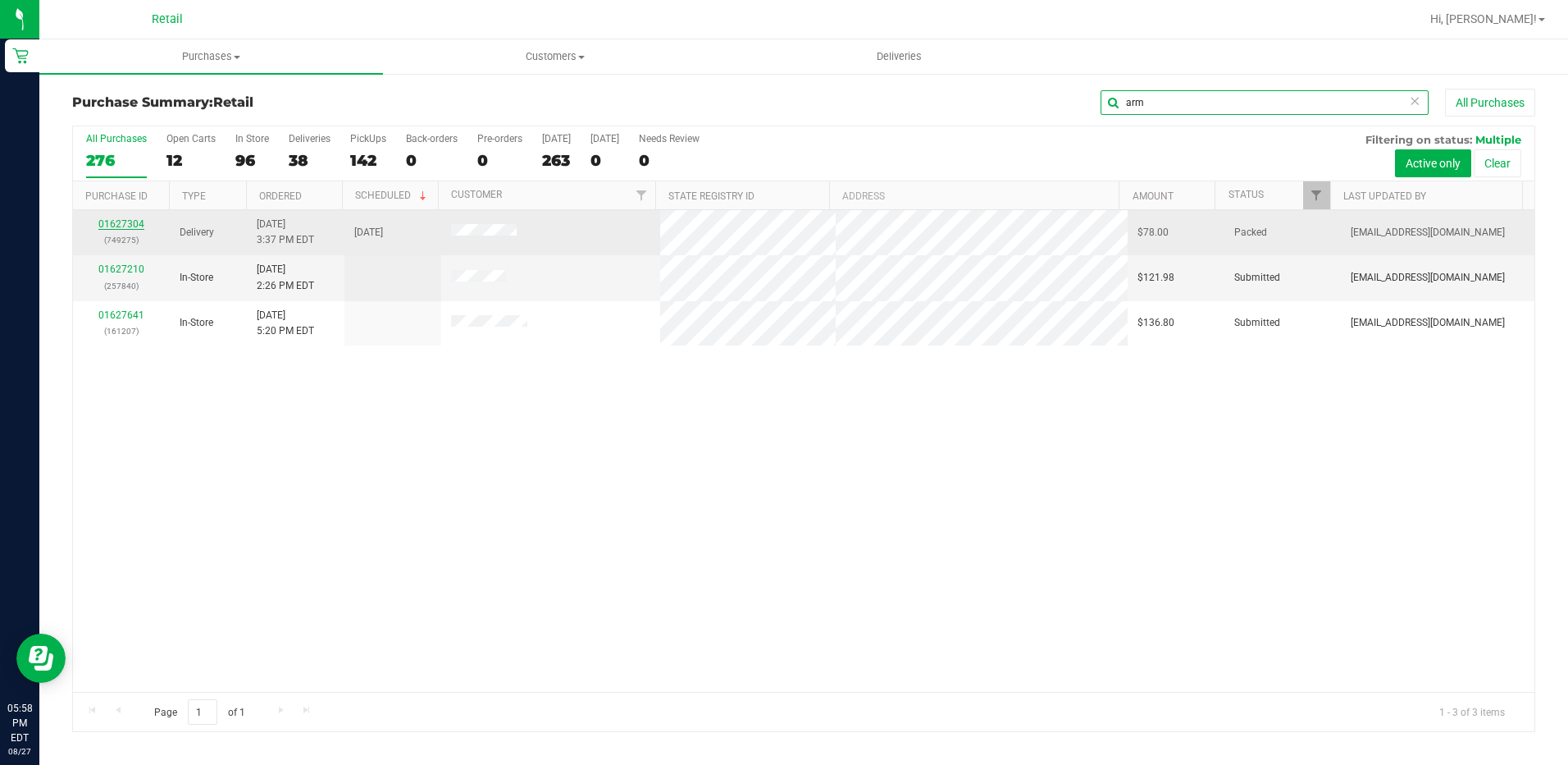
type input "arm"
click at [109, 223] on link "01627304" at bounding box center [122, 223] width 46 height 11
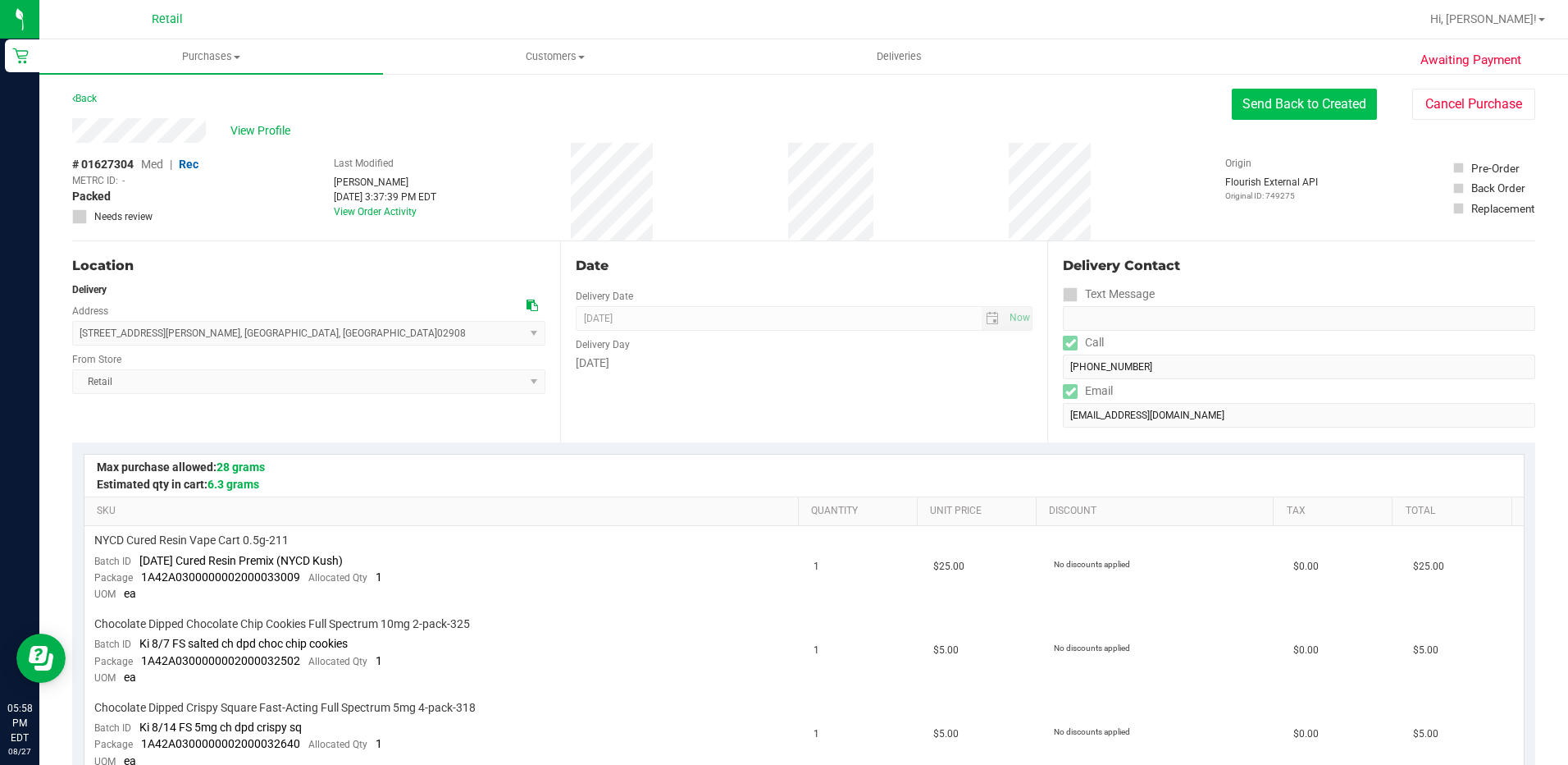
click at [1289, 93] on button "Send Back to Created" at bounding box center [1304, 104] width 145 height 31
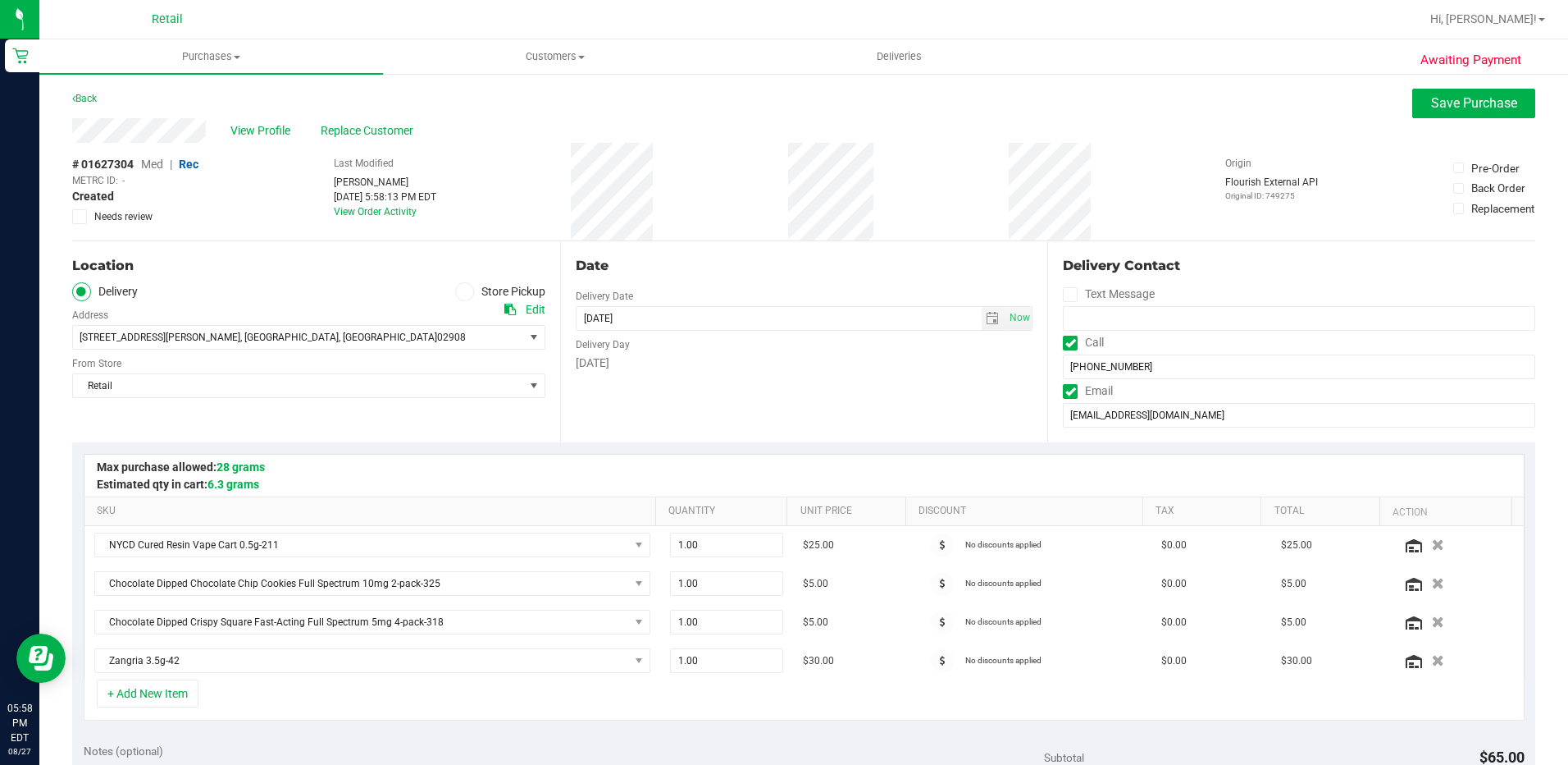
click at [460, 292] on icon at bounding box center [464, 292] width 9 height 0
click at [0, 0] on input "Store Pickup" at bounding box center [0, 0] width 0 height 0
click at [1443, 110] on span "Save Purchase" at bounding box center [1475, 103] width 86 height 15
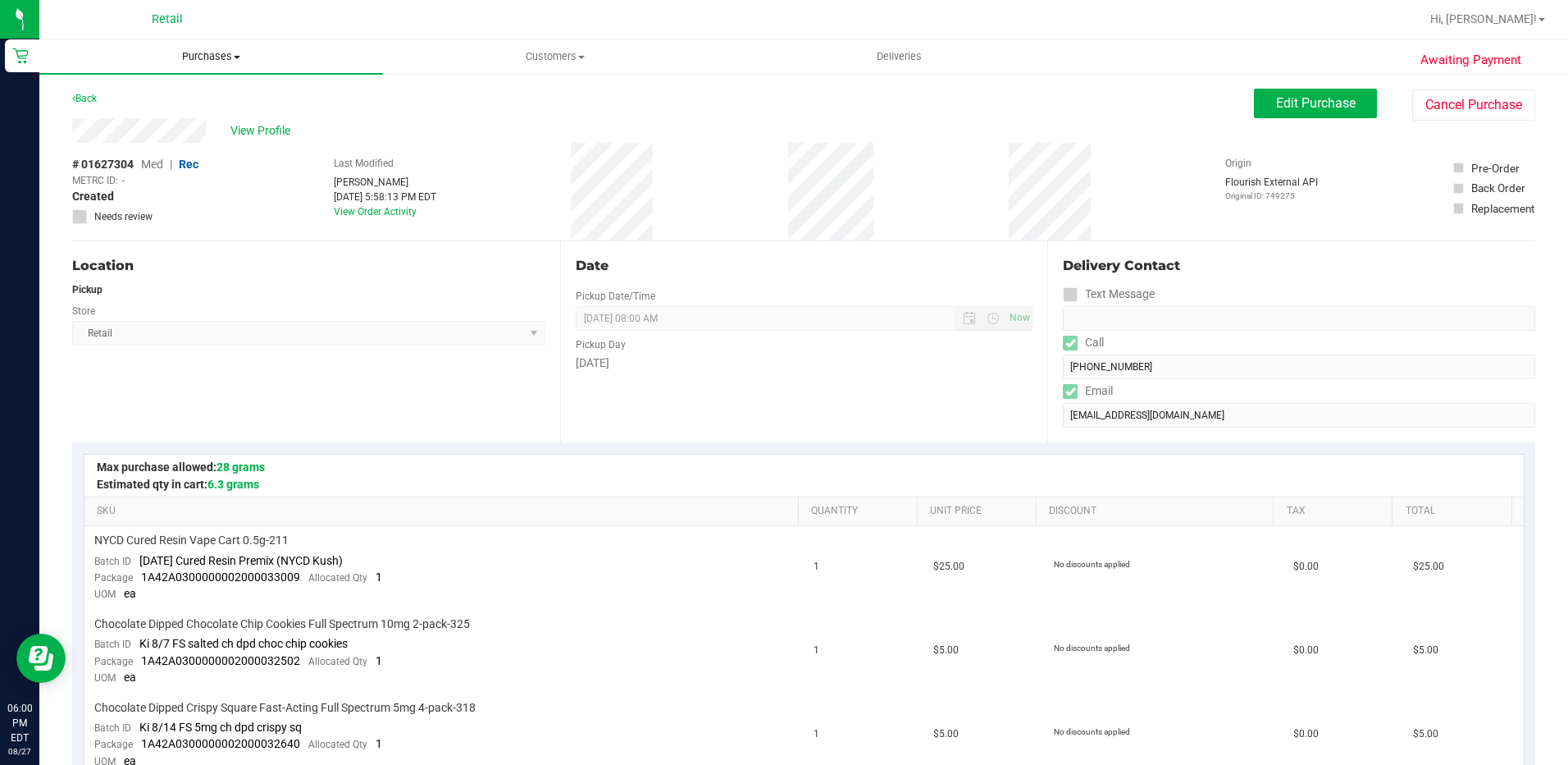
click at [195, 51] on span "Purchases" at bounding box center [211, 56] width 344 height 15
click at [183, 89] on li "Summary of purchases" at bounding box center [211, 99] width 344 height 20
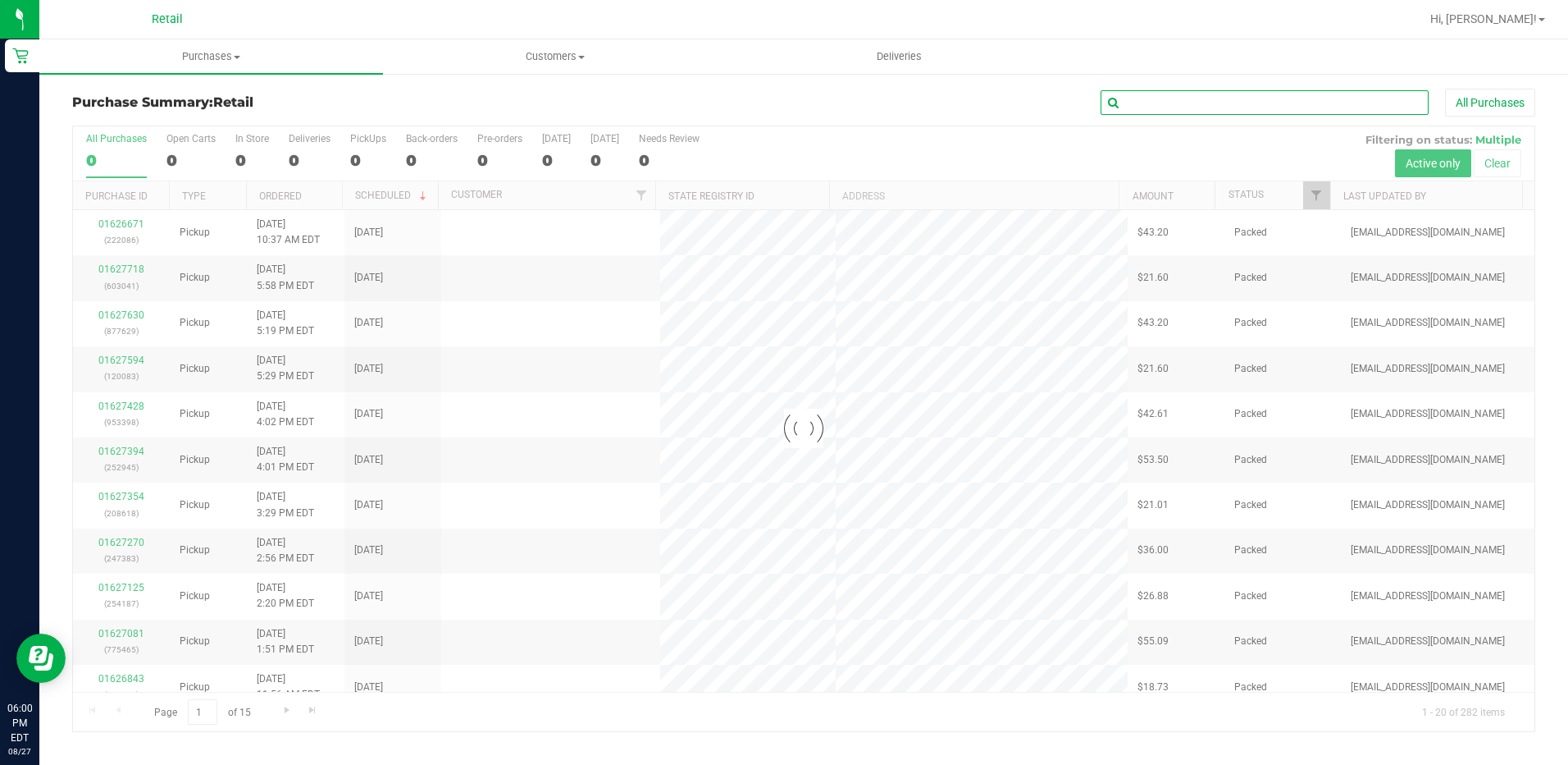
click at [1211, 97] on input "text" at bounding box center [1265, 102] width 328 height 25
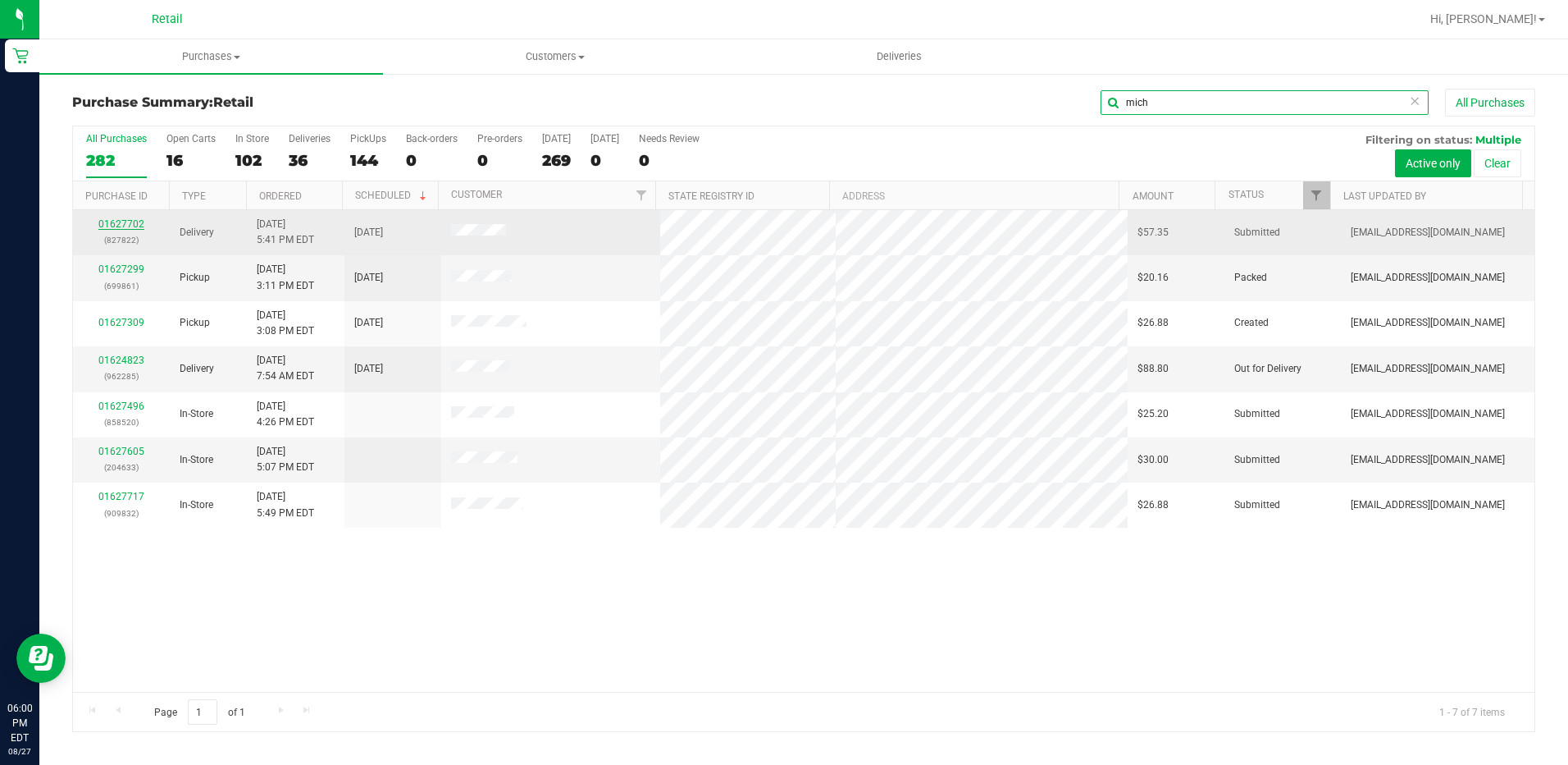
type input "mich"
click at [117, 228] on link "01627702" at bounding box center [122, 223] width 46 height 11
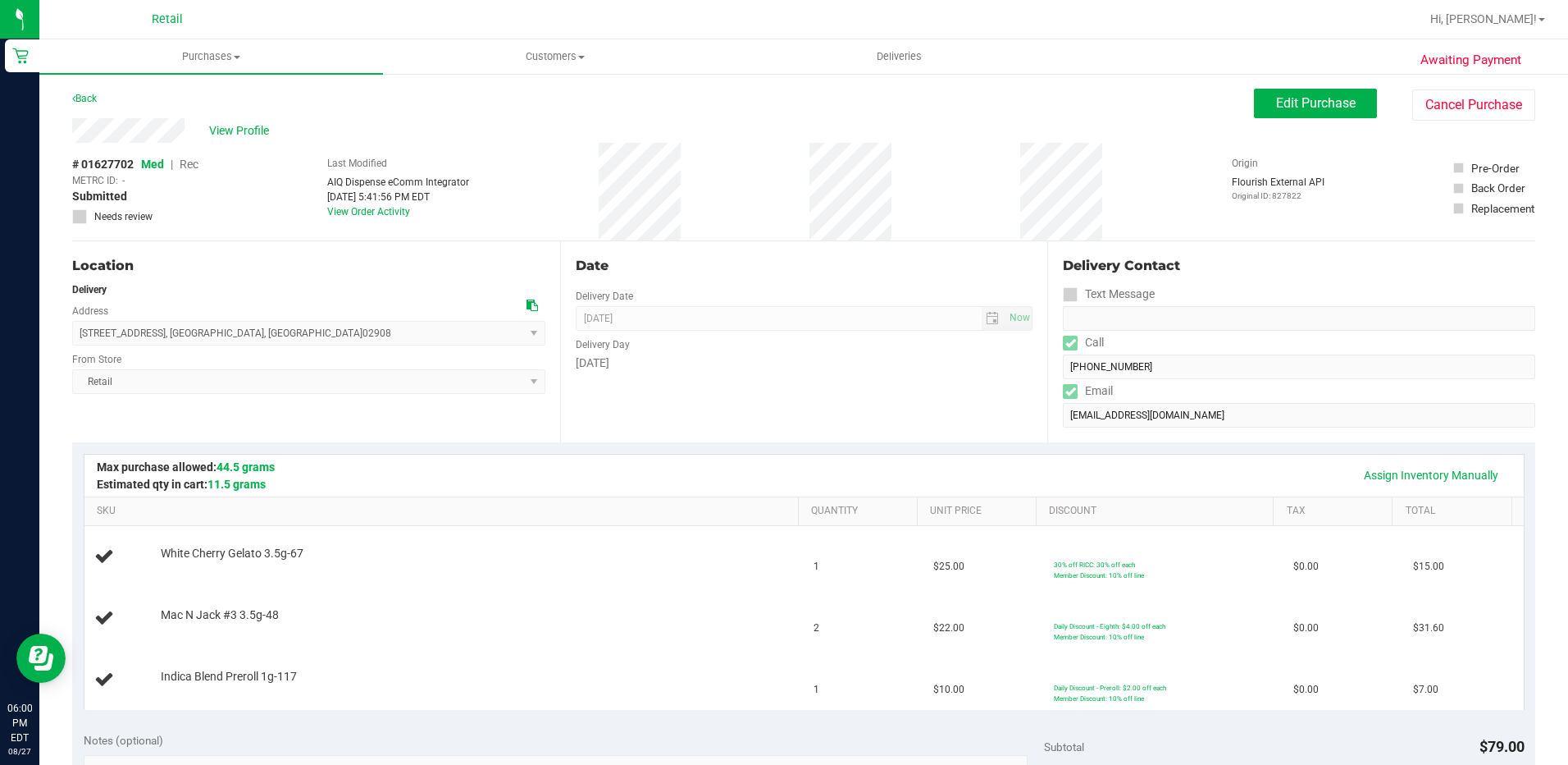
click at [78, 125] on div "View Profile" at bounding box center [663, 130] width 1182 height 25
click at [897, 275] on div "Date" at bounding box center [805, 266] width 458 height 20
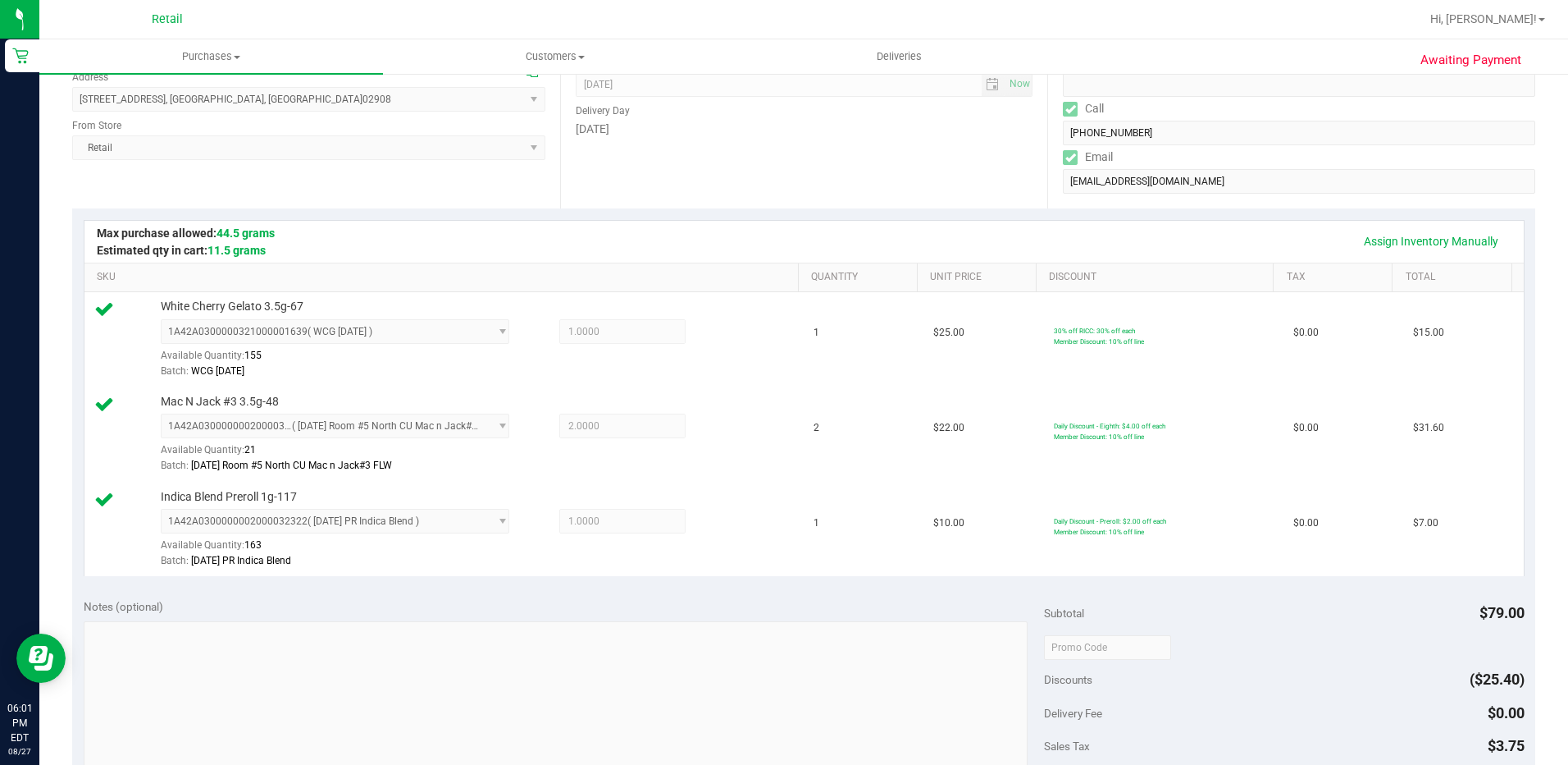
scroll to position [246, 0]
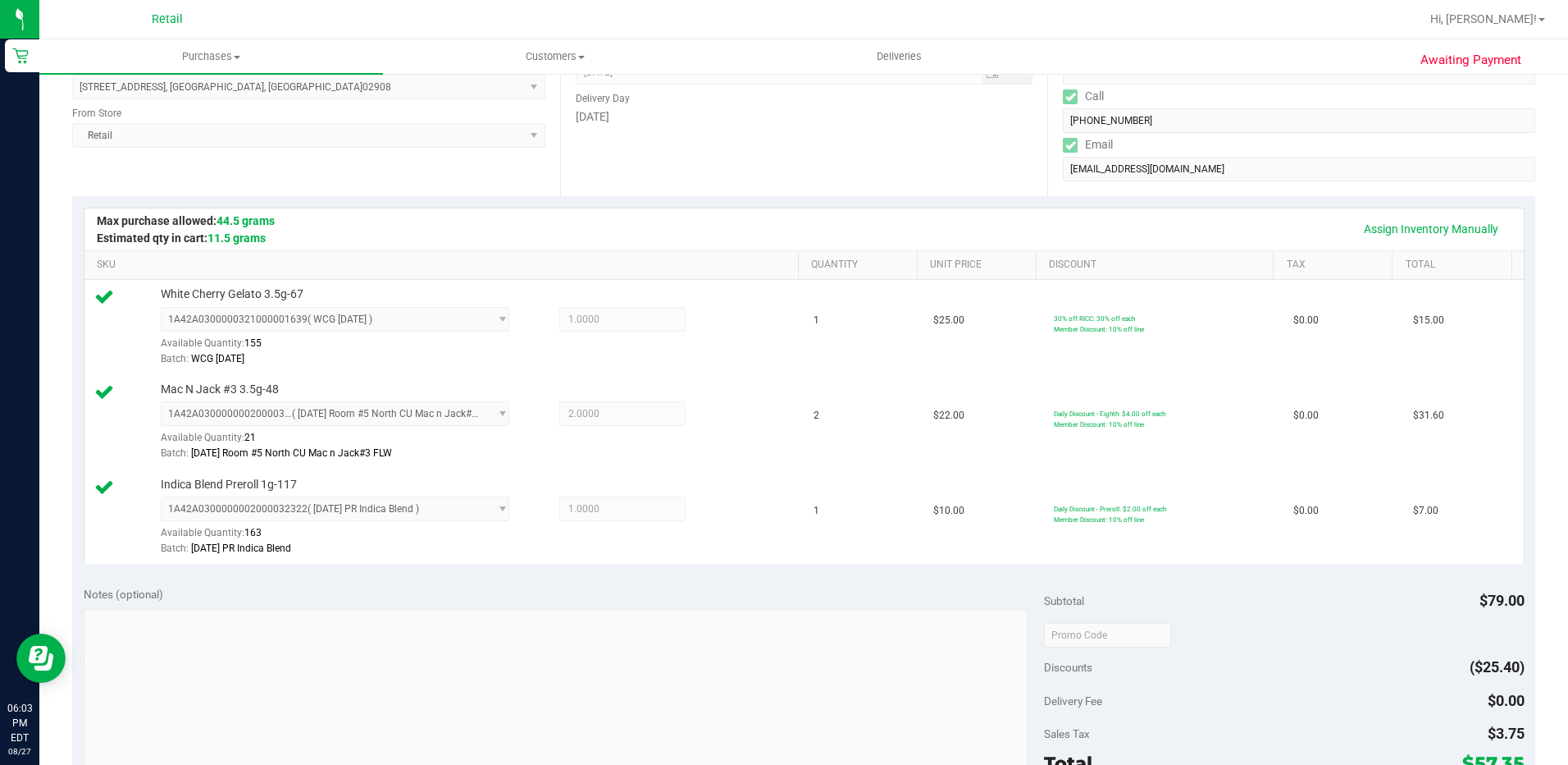
click at [771, 190] on div "Date Delivery Date 08/27/2025 Now 08/27/2025 06:00 PM Now Delivery Day Wednesday" at bounding box center [803, 95] width 488 height 201
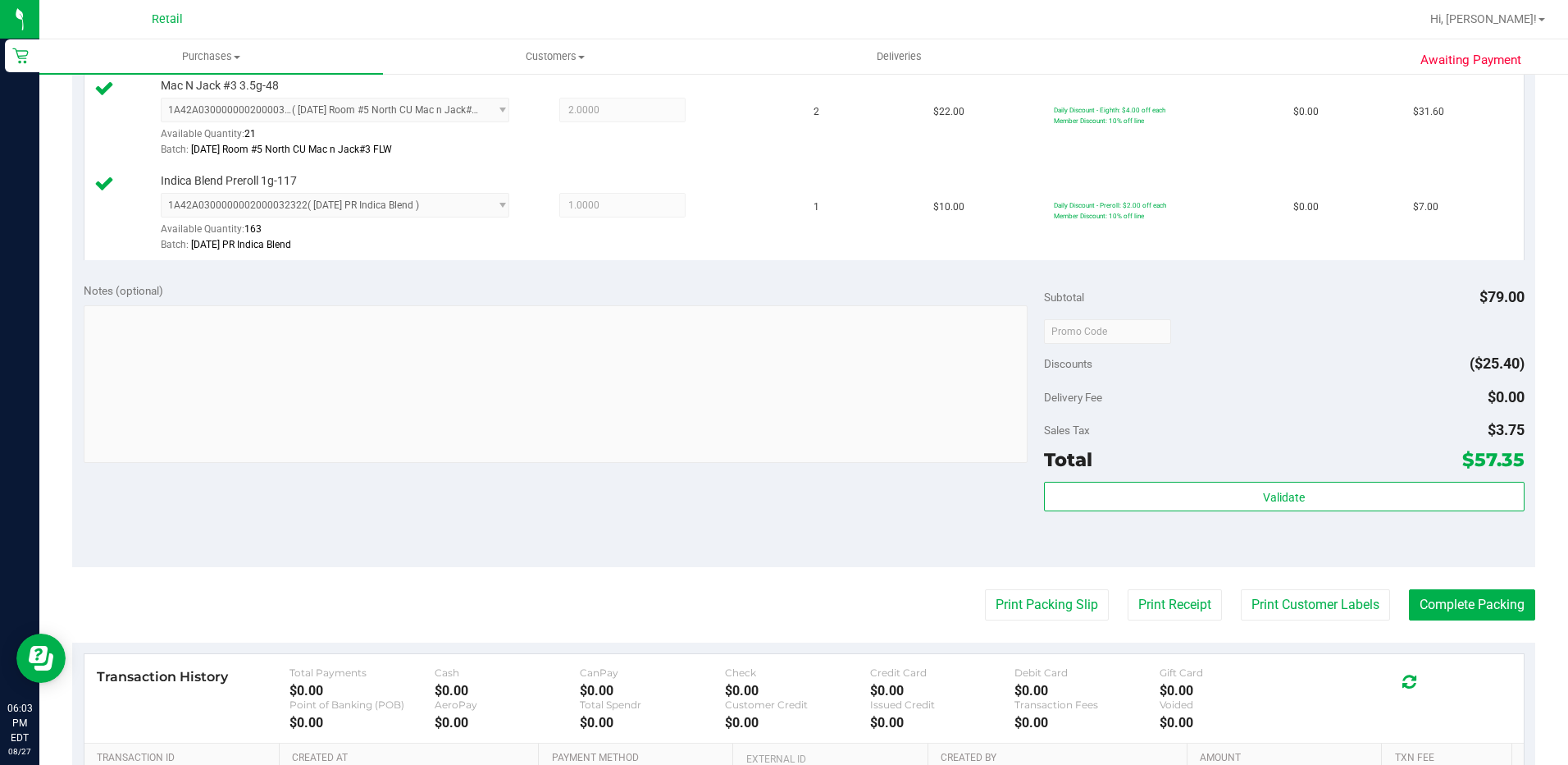
scroll to position [575, 0]
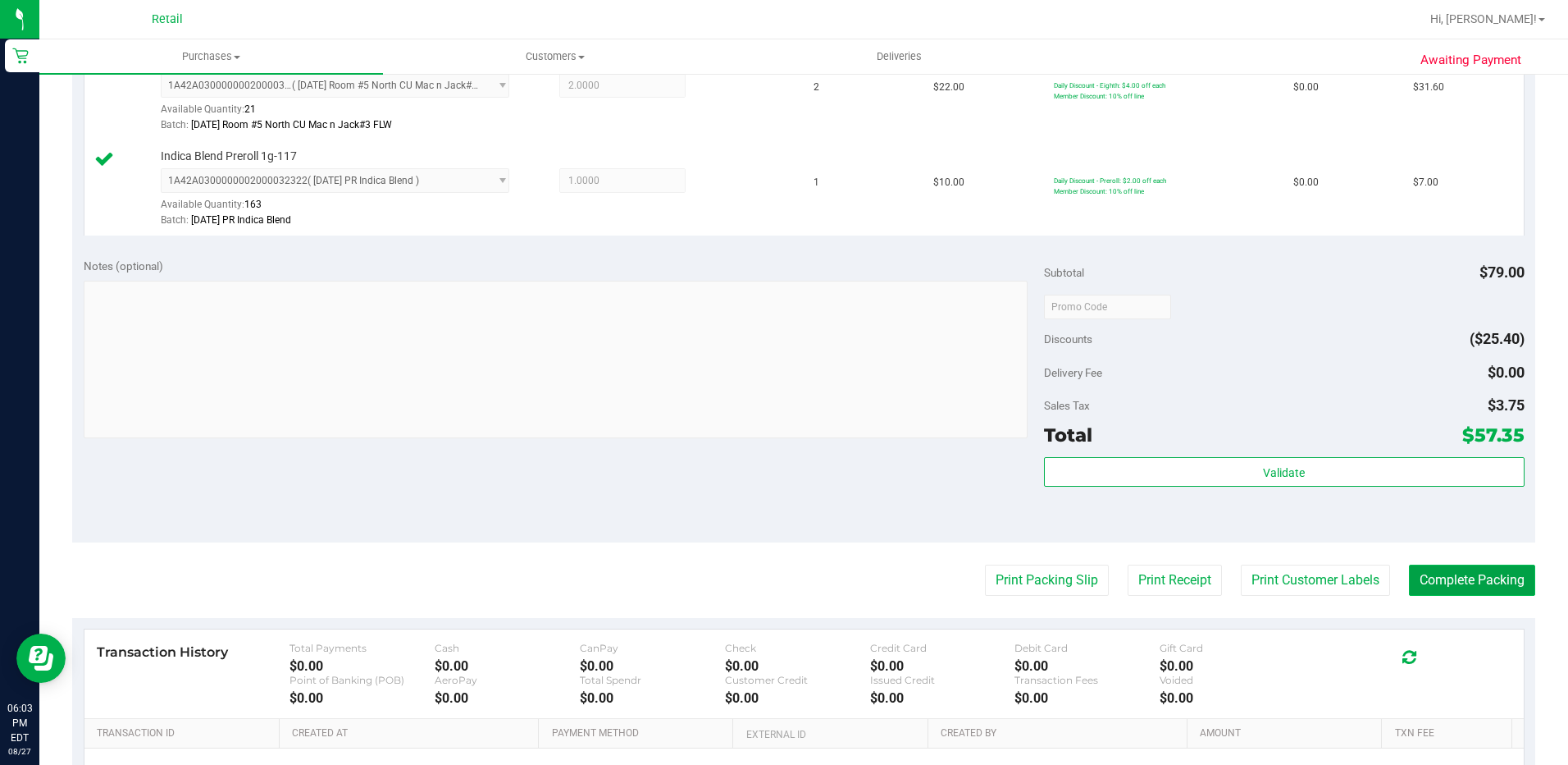
click at [1449, 579] on button "Complete Packing" at bounding box center [1472, 580] width 126 height 31
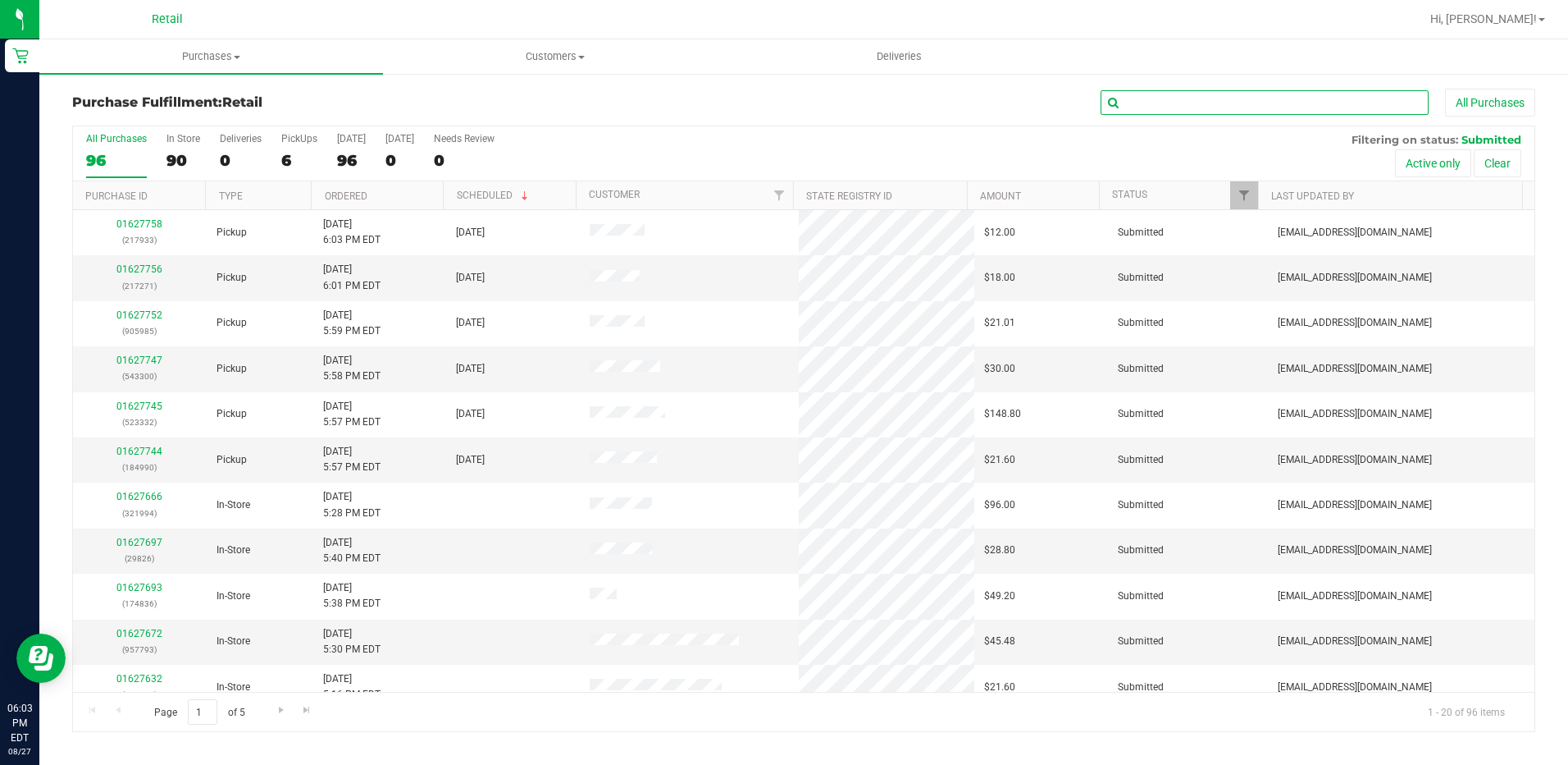
click at [1230, 105] on input "text" at bounding box center [1265, 102] width 328 height 25
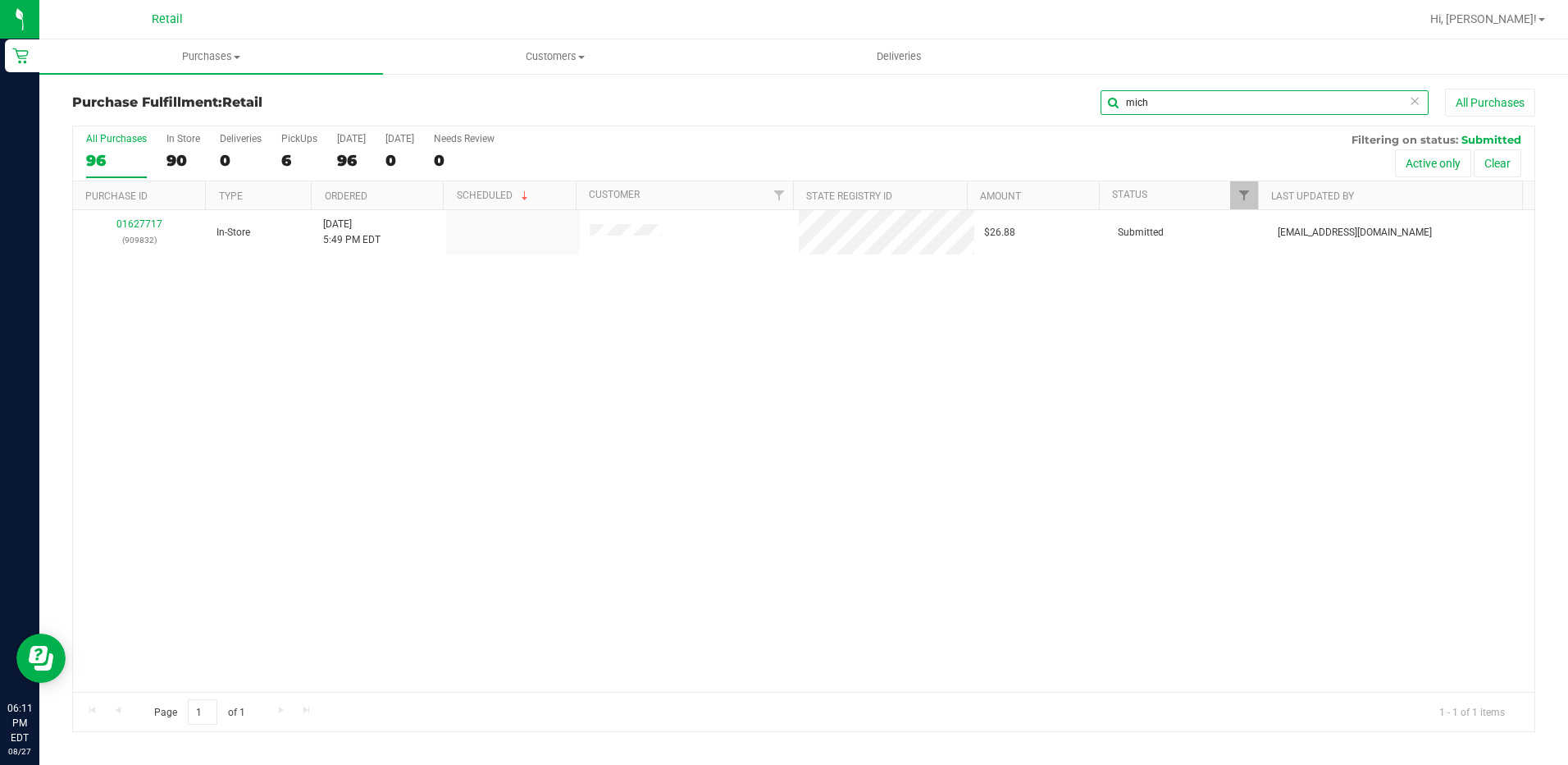
drag, startPoint x: 1169, startPoint y: 111, endPoint x: 1055, endPoint y: 111, distance: 114.0
click at [1055, 111] on div "mich All Purchases" at bounding box center [1048, 102] width 976 height 28
type input "saman"
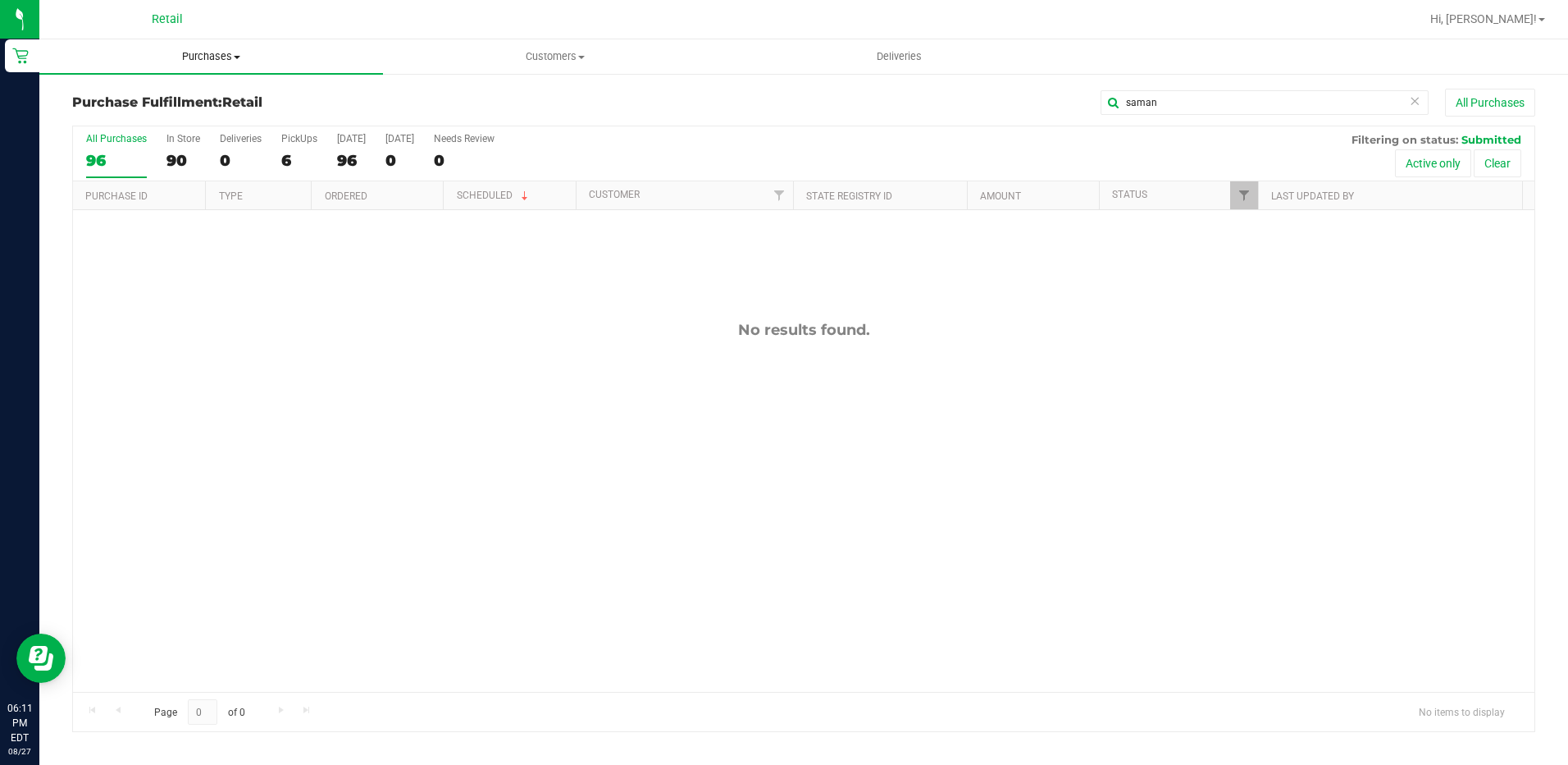
drag, startPoint x: 189, startPoint y: 58, endPoint x: 166, endPoint y: 78, distance: 30.5
click at [189, 58] on span "Purchases" at bounding box center [211, 56] width 344 height 15
click at [120, 99] on span "Summary of purchases" at bounding box center [123, 99] width 168 height 14
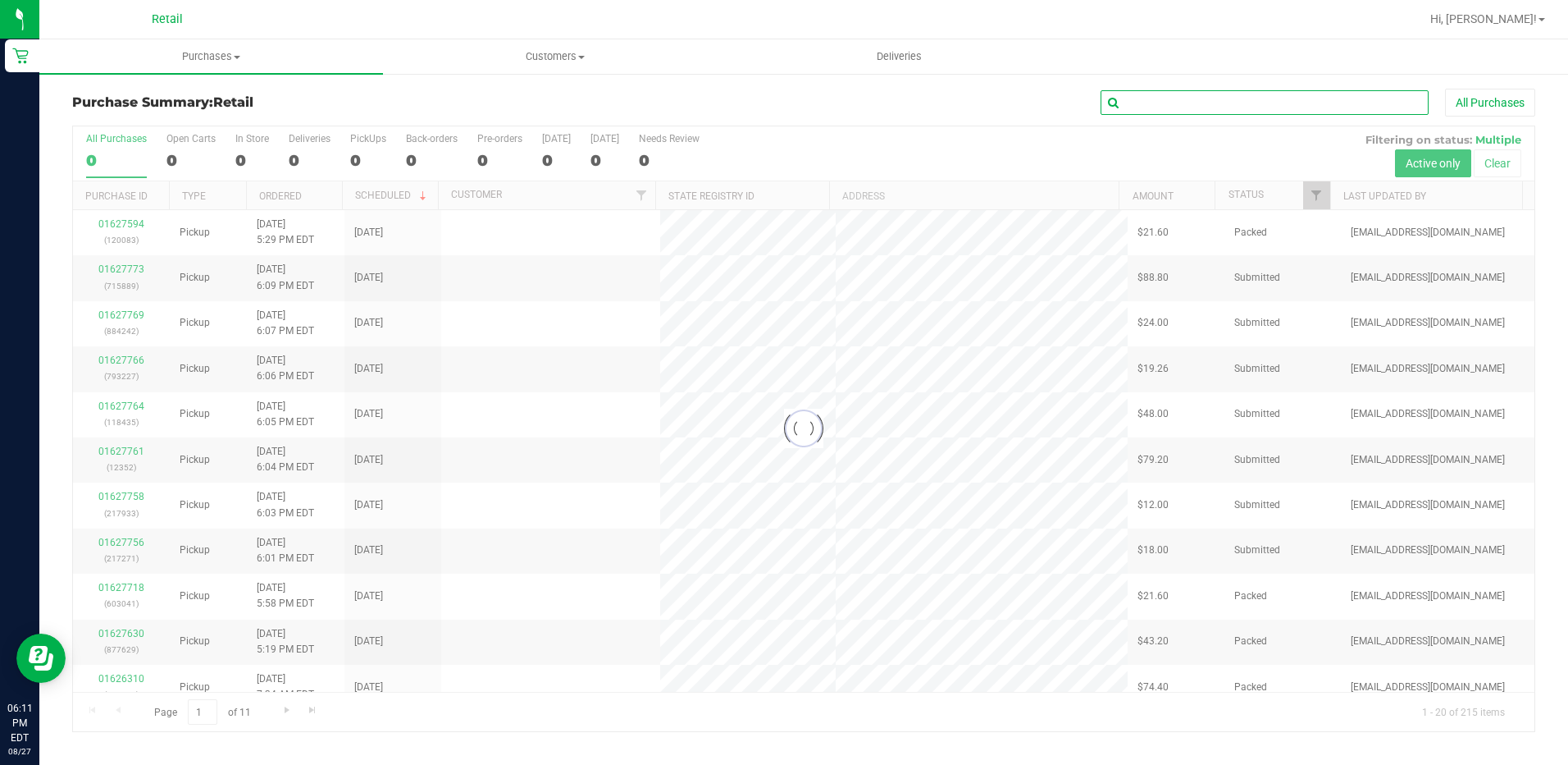
click at [1187, 102] on input "text" at bounding box center [1265, 102] width 328 height 25
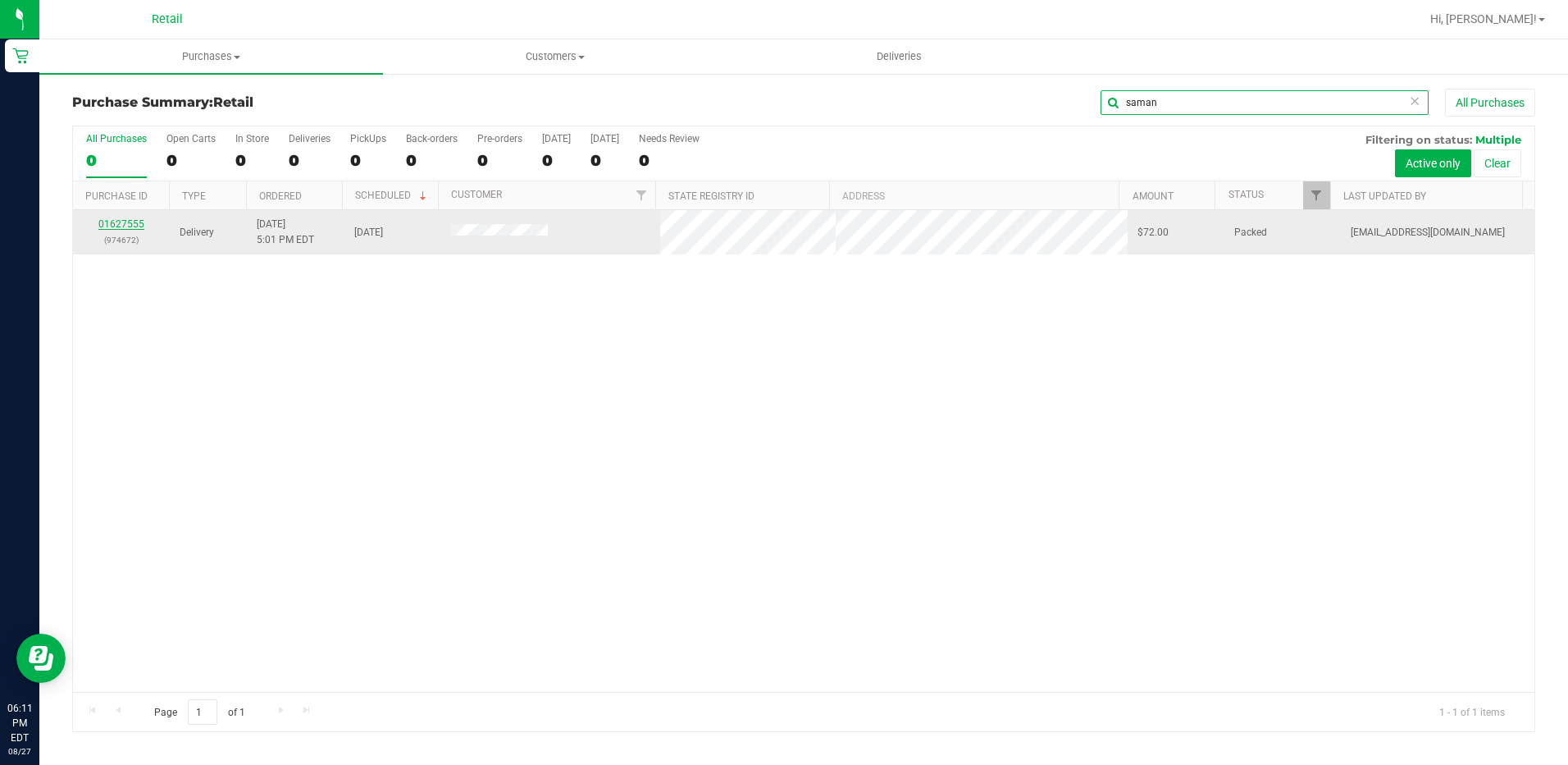
type input "saman"
click at [134, 224] on link "01627555" at bounding box center [122, 223] width 46 height 11
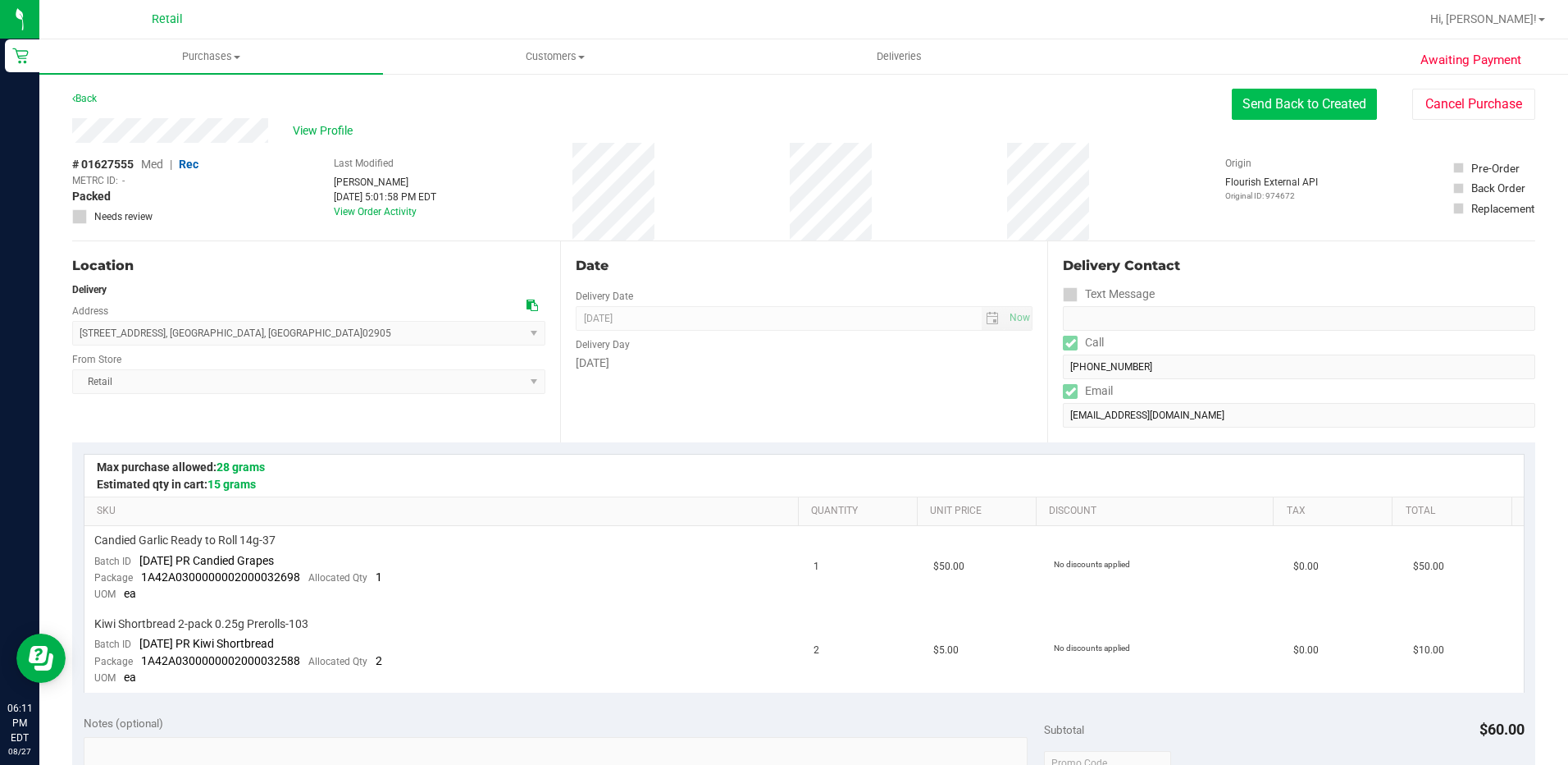
click at [1289, 105] on button "Send Back to Created" at bounding box center [1304, 104] width 145 height 31
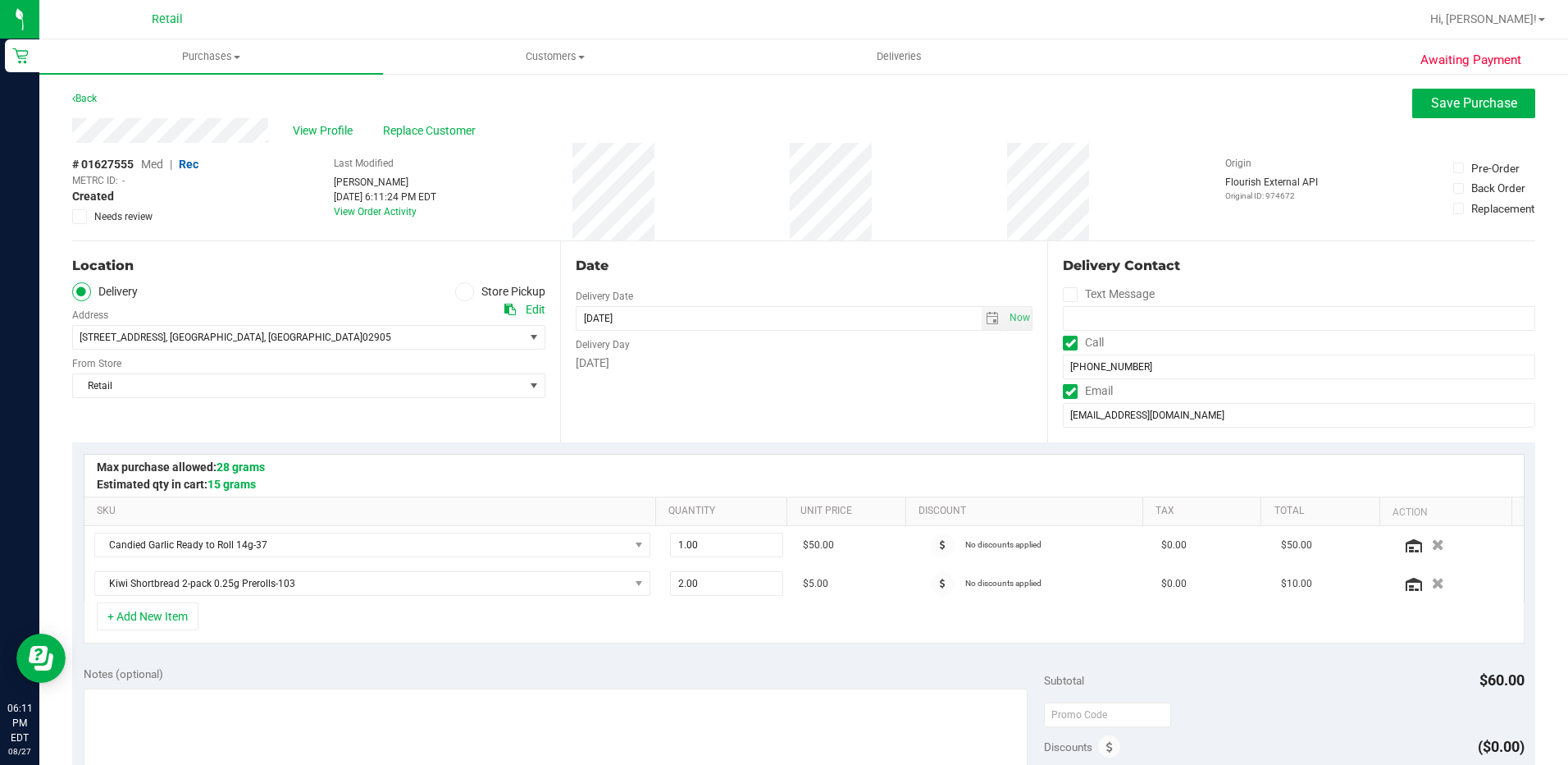
click at [467, 295] on span at bounding box center [465, 292] width 19 height 19
click at [0, 0] on input "Store Pickup" at bounding box center [0, 0] width 0 height 0
click at [1434, 105] on span "Save Purchase" at bounding box center [1475, 103] width 86 height 15
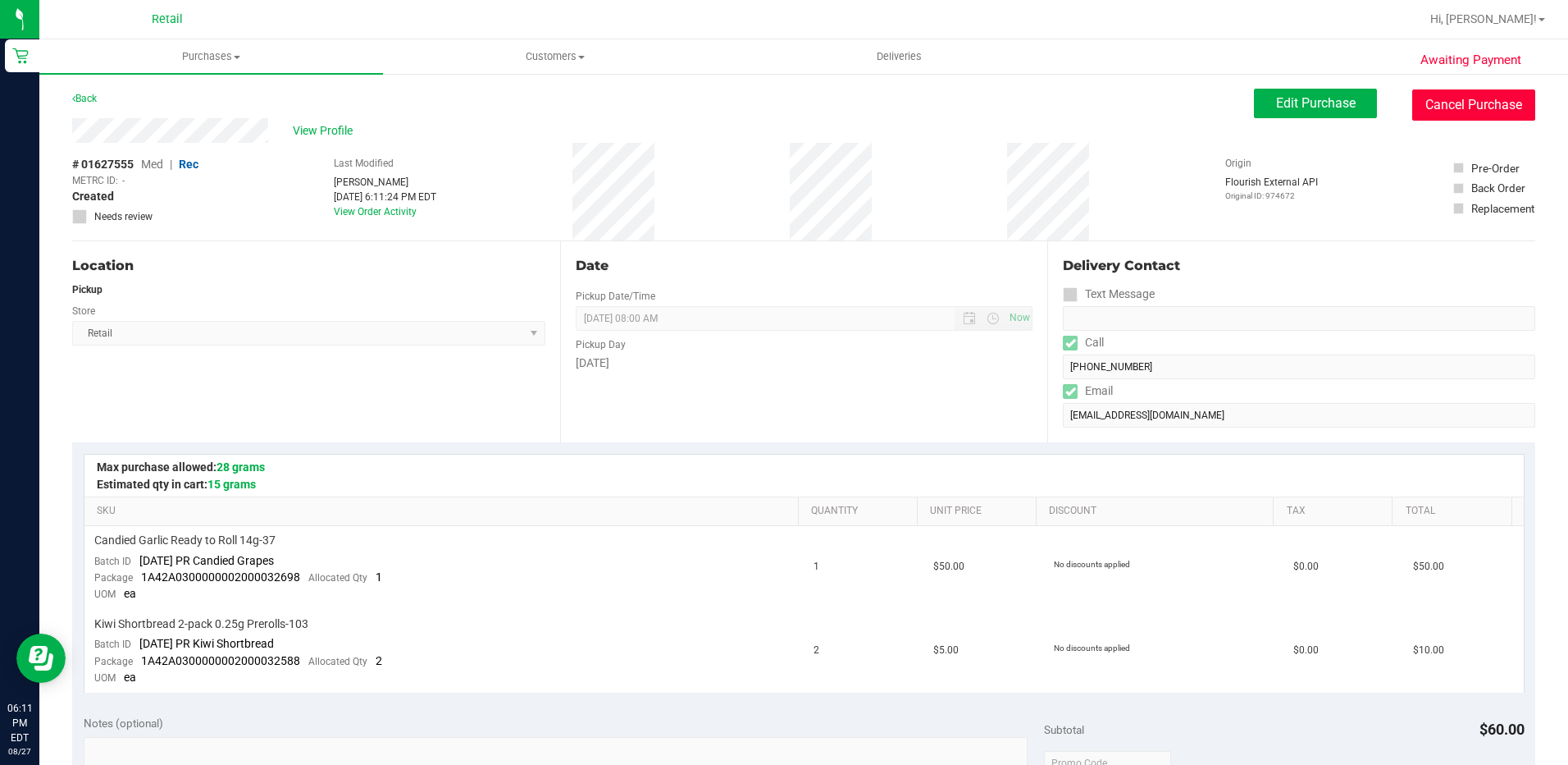
click at [1495, 105] on button "Cancel Purchase" at bounding box center [1475, 105] width 123 height 31
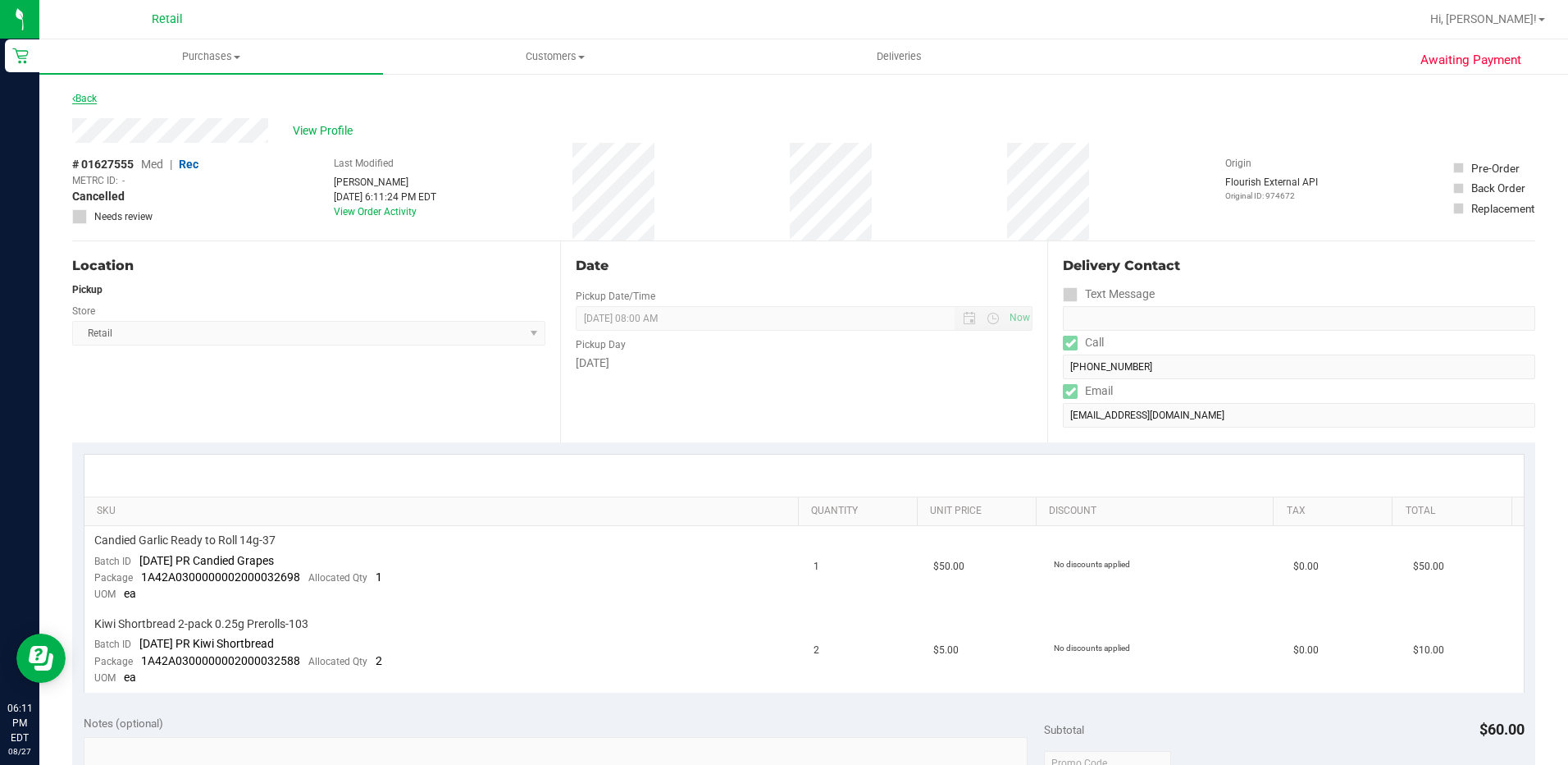
click at [86, 97] on link "Back" at bounding box center [84, 98] width 25 height 11
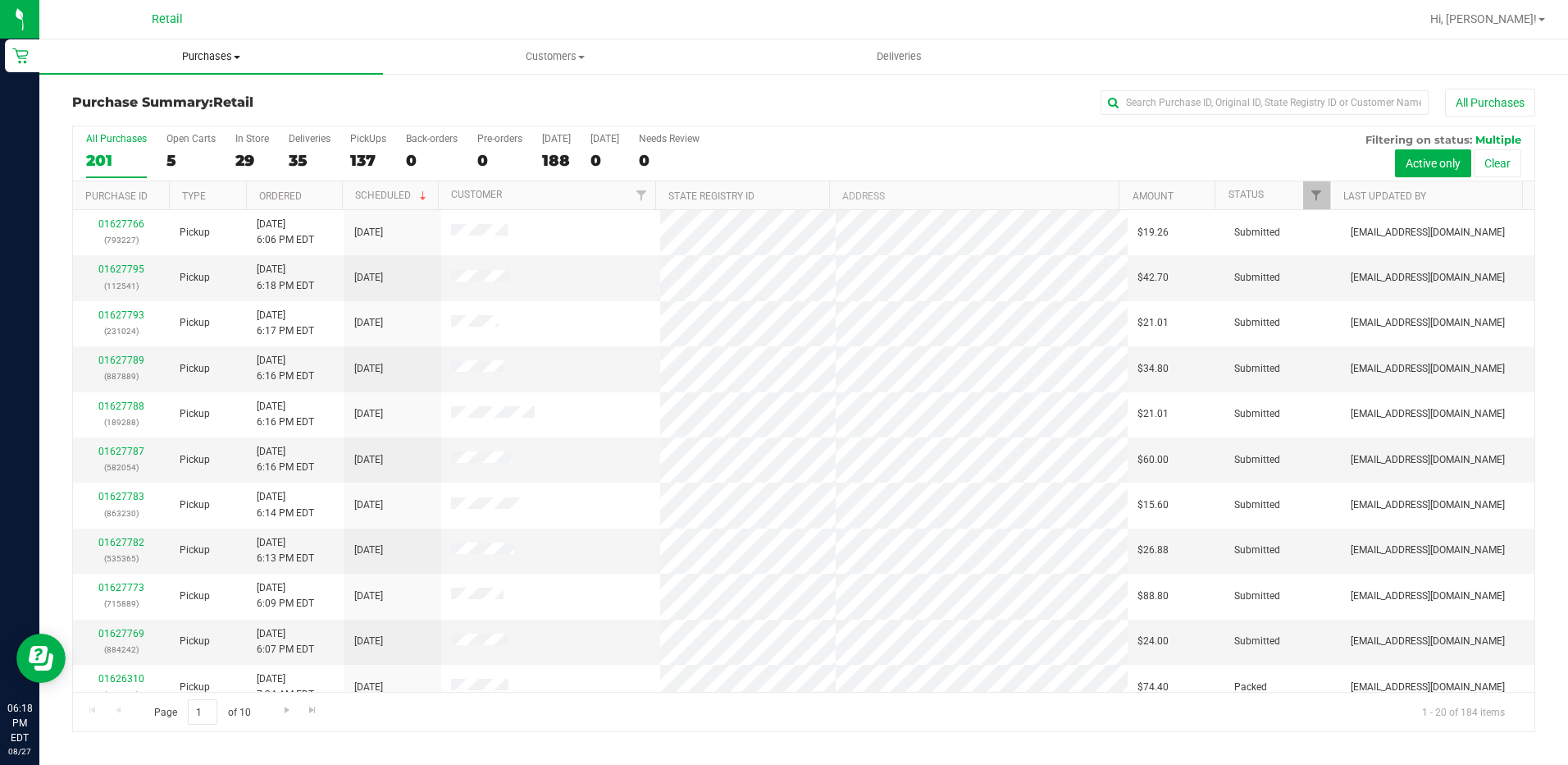
click at [215, 51] on span "Purchases" at bounding box center [211, 56] width 344 height 15
click at [1152, 98] on input "text" at bounding box center [1265, 102] width 328 height 25
click at [1199, 108] on input "text" at bounding box center [1265, 102] width 328 height 25
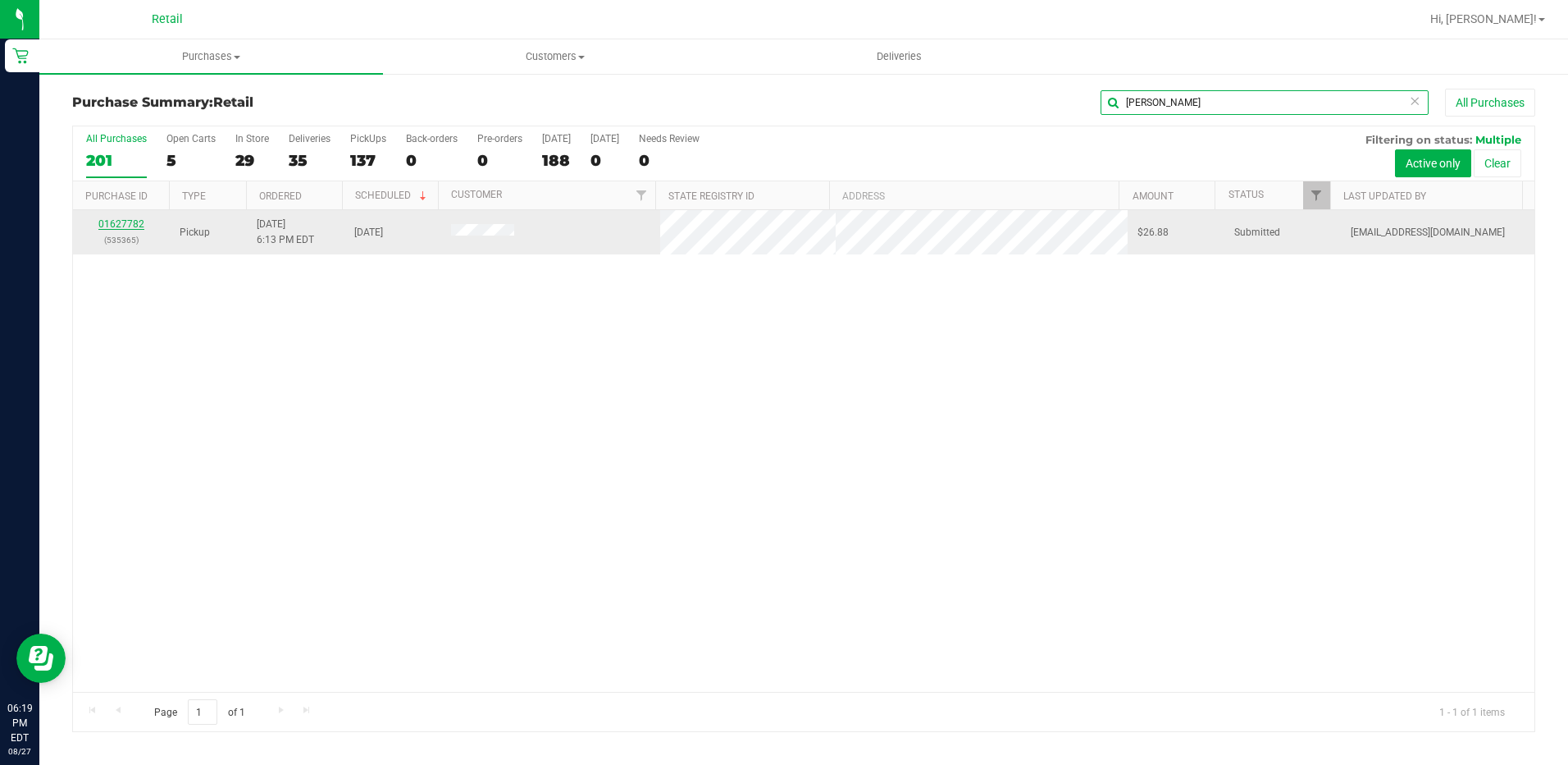
type input "sherr"
click at [128, 226] on link "01627782" at bounding box center [122, 223] width 46 height 11
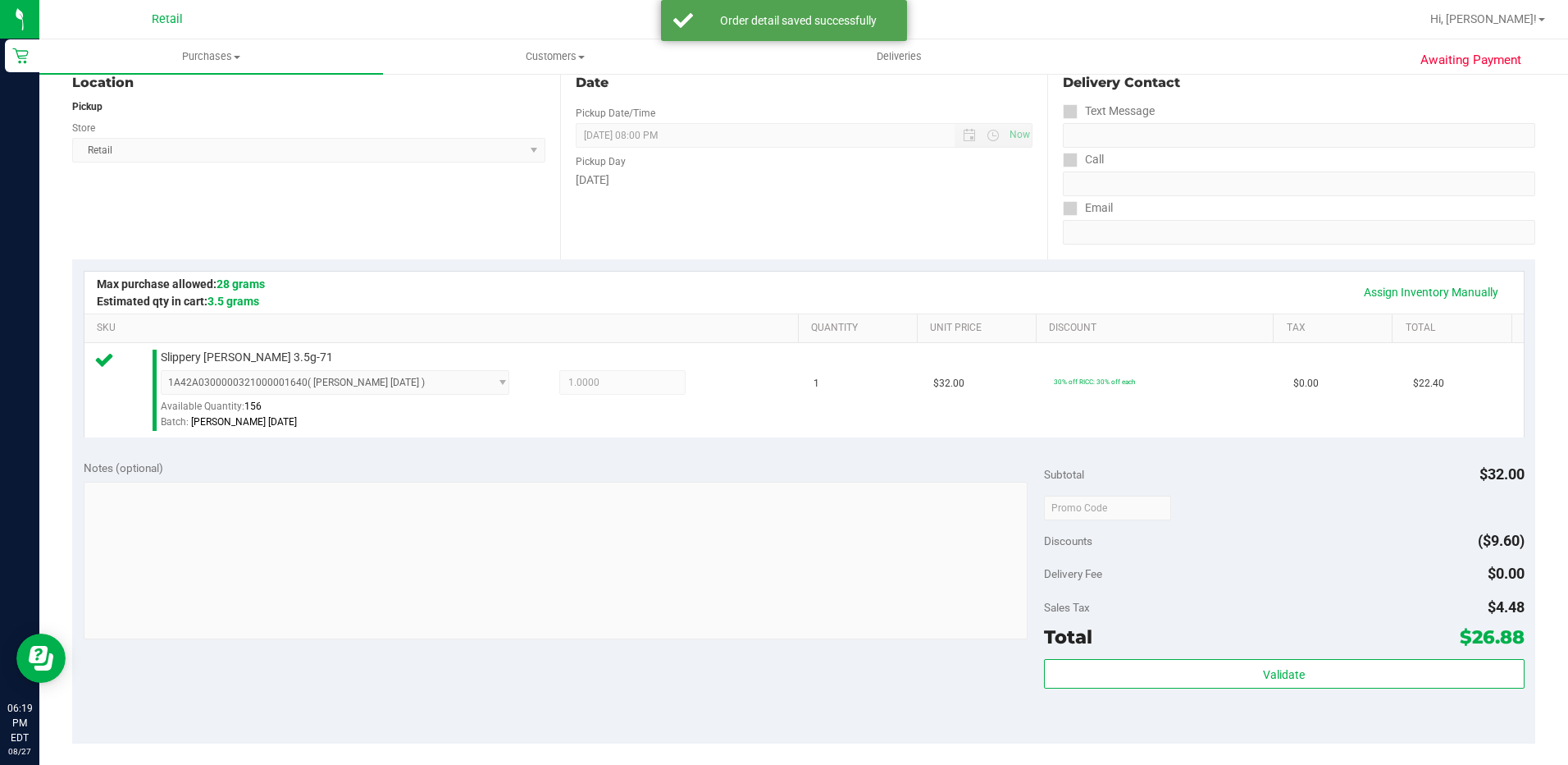
scroll to position [246, 0]
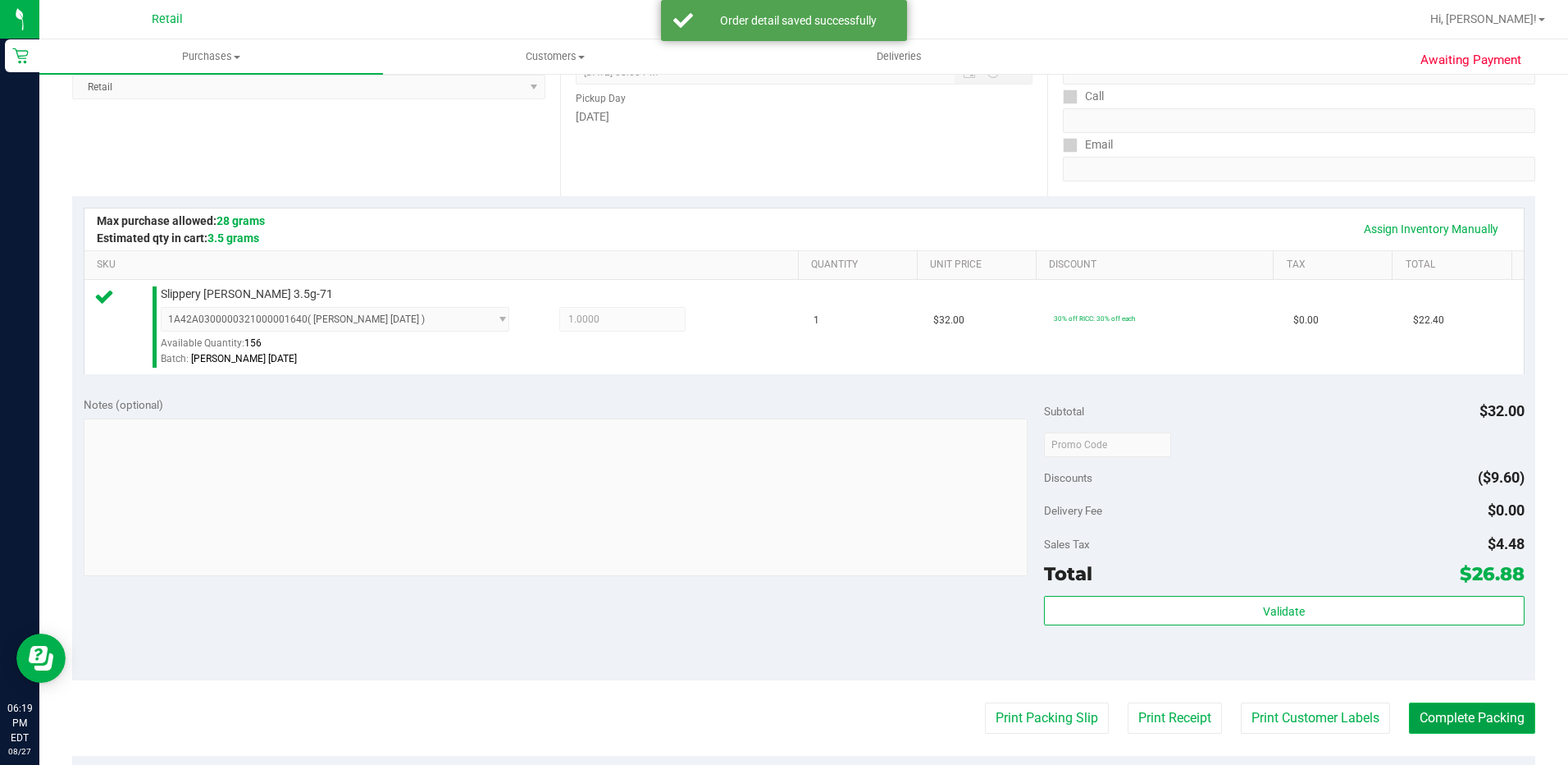
click at [1469, 722] on button "Complete Packing" at bounding box center [1472, 718] width 126 height 31
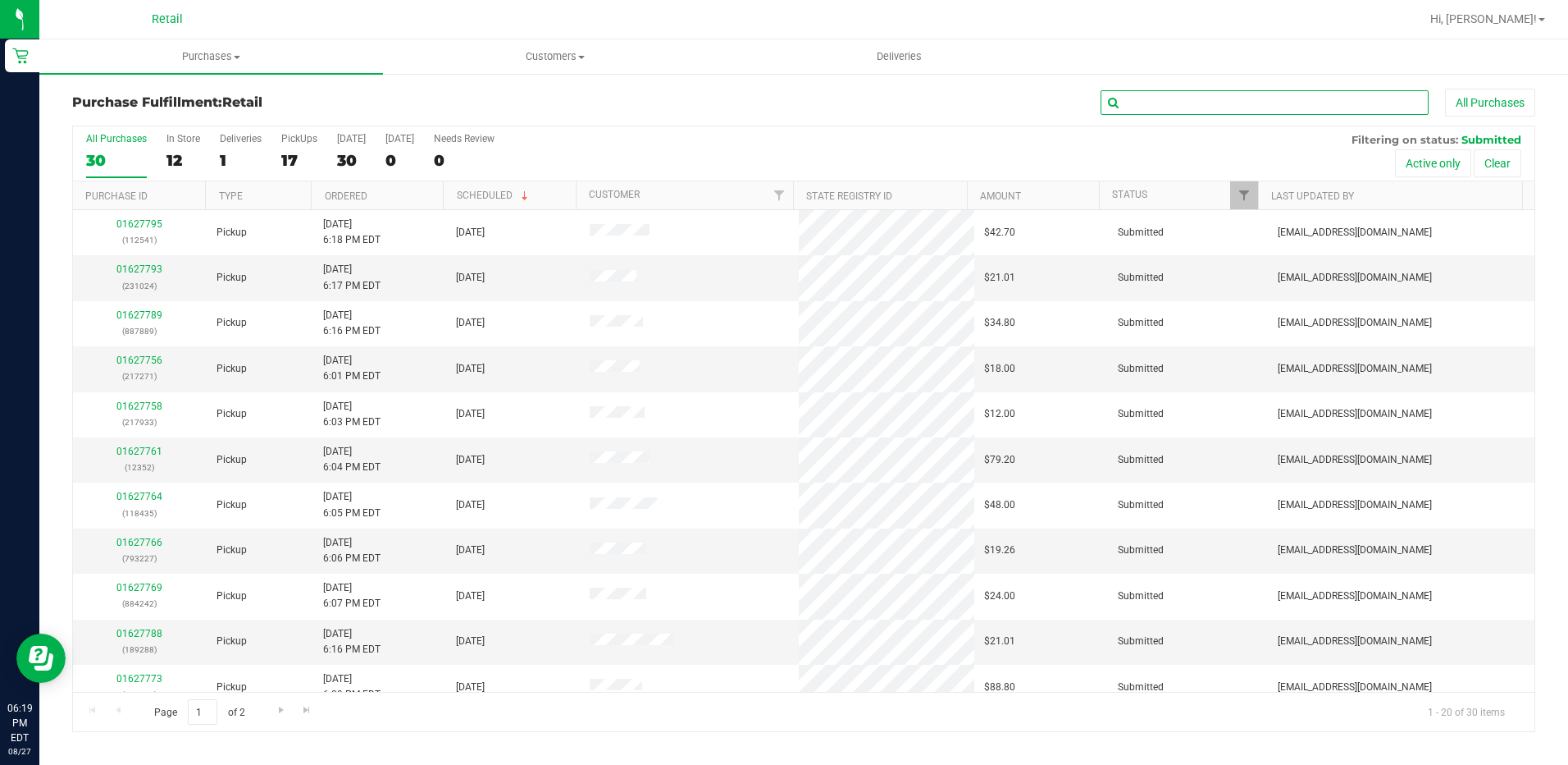
click at [1133, 103] on input "text" at bounding box center [1265, 102] width 328 height 25
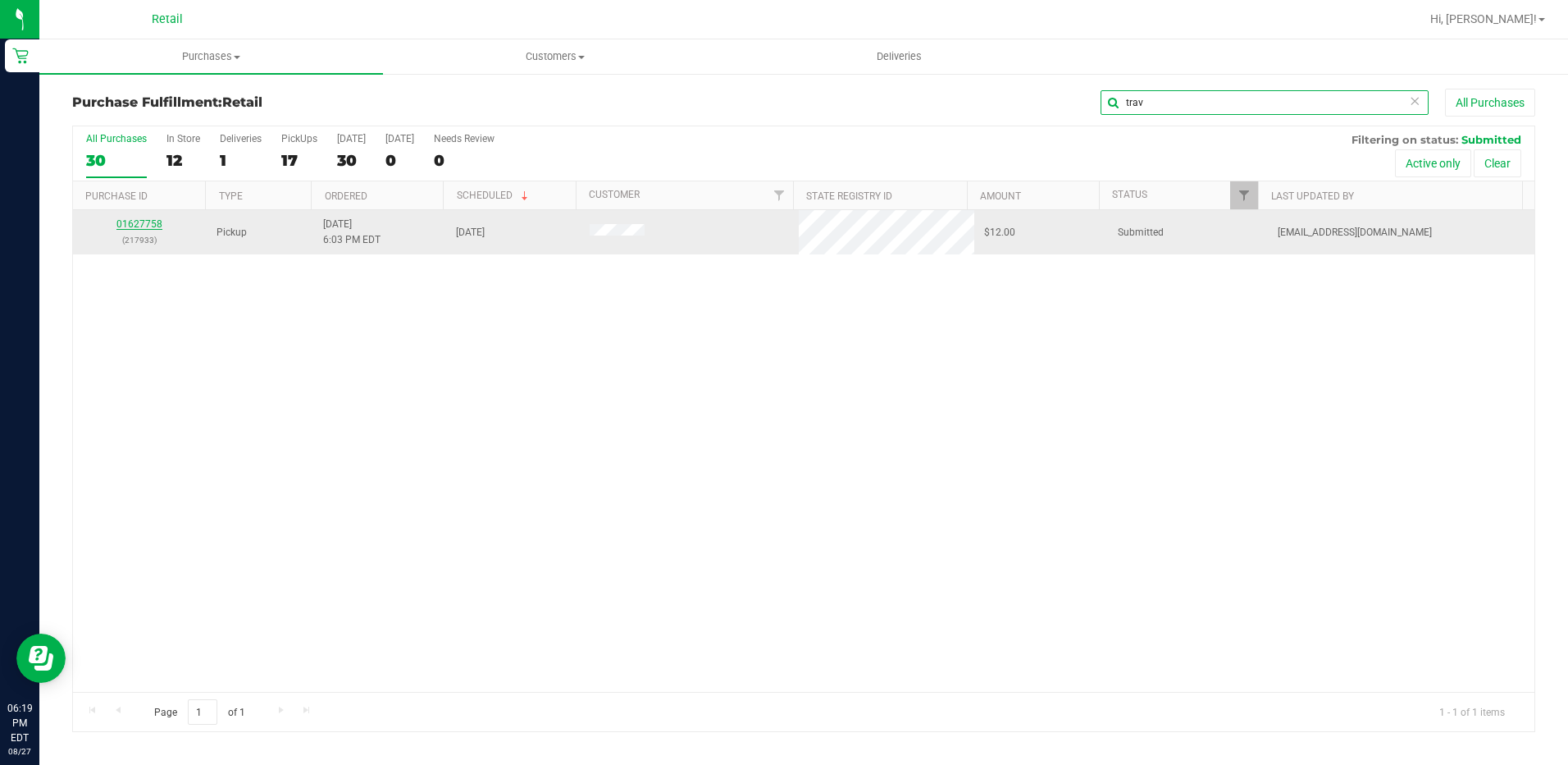
type input "trav"
click at [147, 223] on link "01627758" at bounding box center [140, 223] width 46 height 11
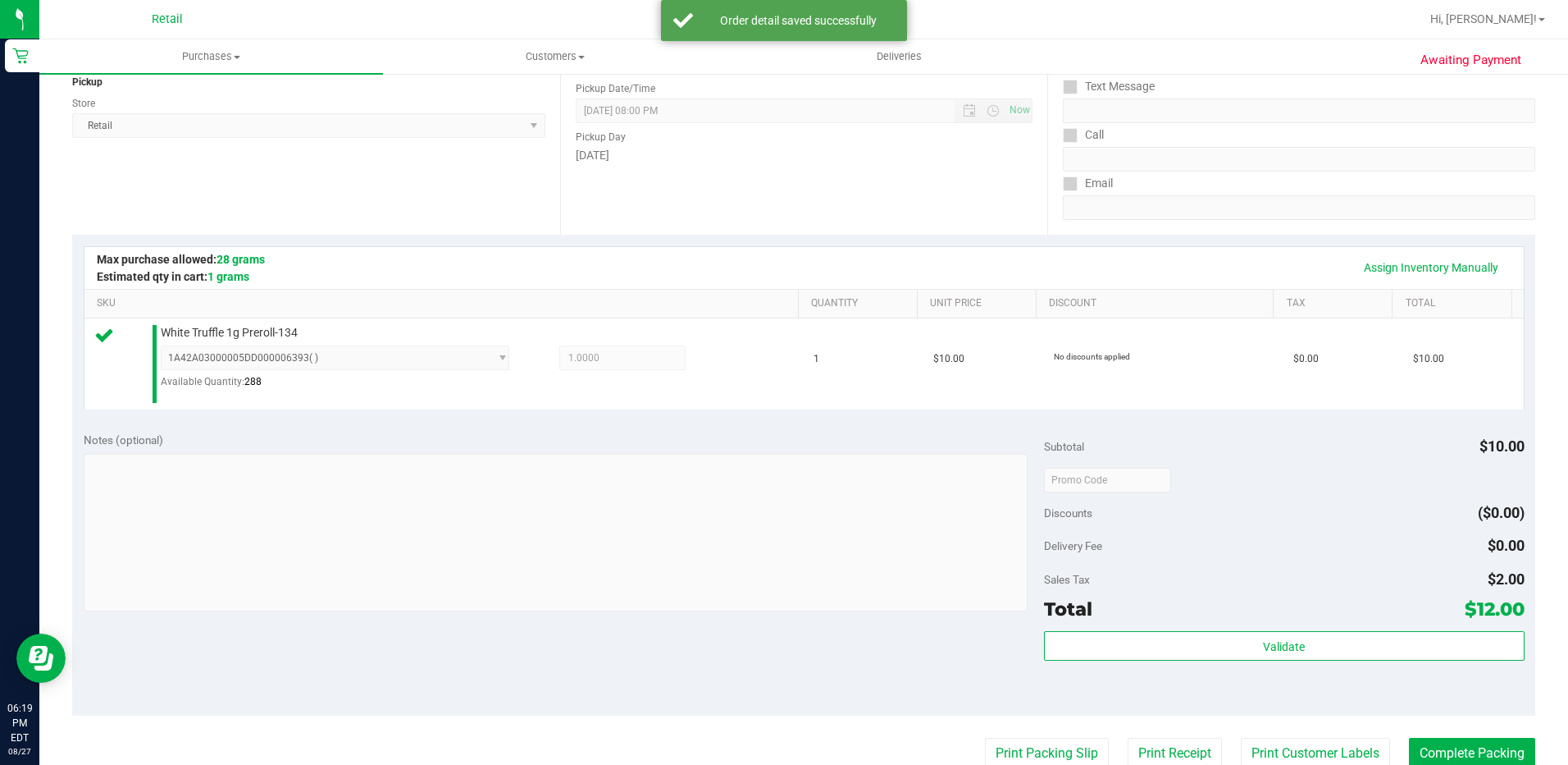
scroll to position [246, 0]
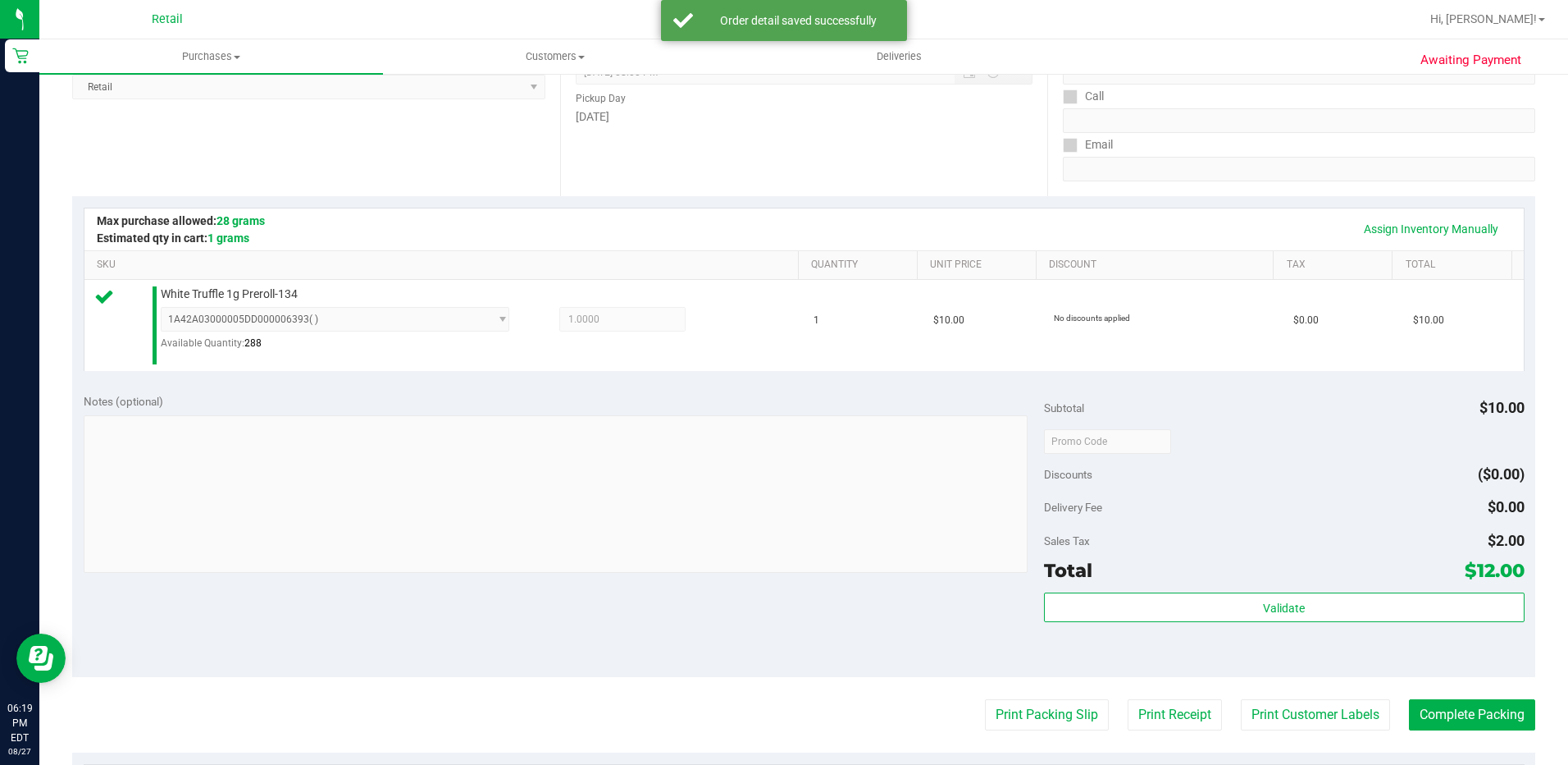
click at [1443, 695] on purchase-details "Back Edit Purchase Cancel Purchase View Profile # 01627758 Med | Rec METRC ID: …" at bounding box center [803, 450] width 1463 height 1217
click at [1443, 702] on button "Complete Packing" at bounding box center [1472, 714] width 126 height 31
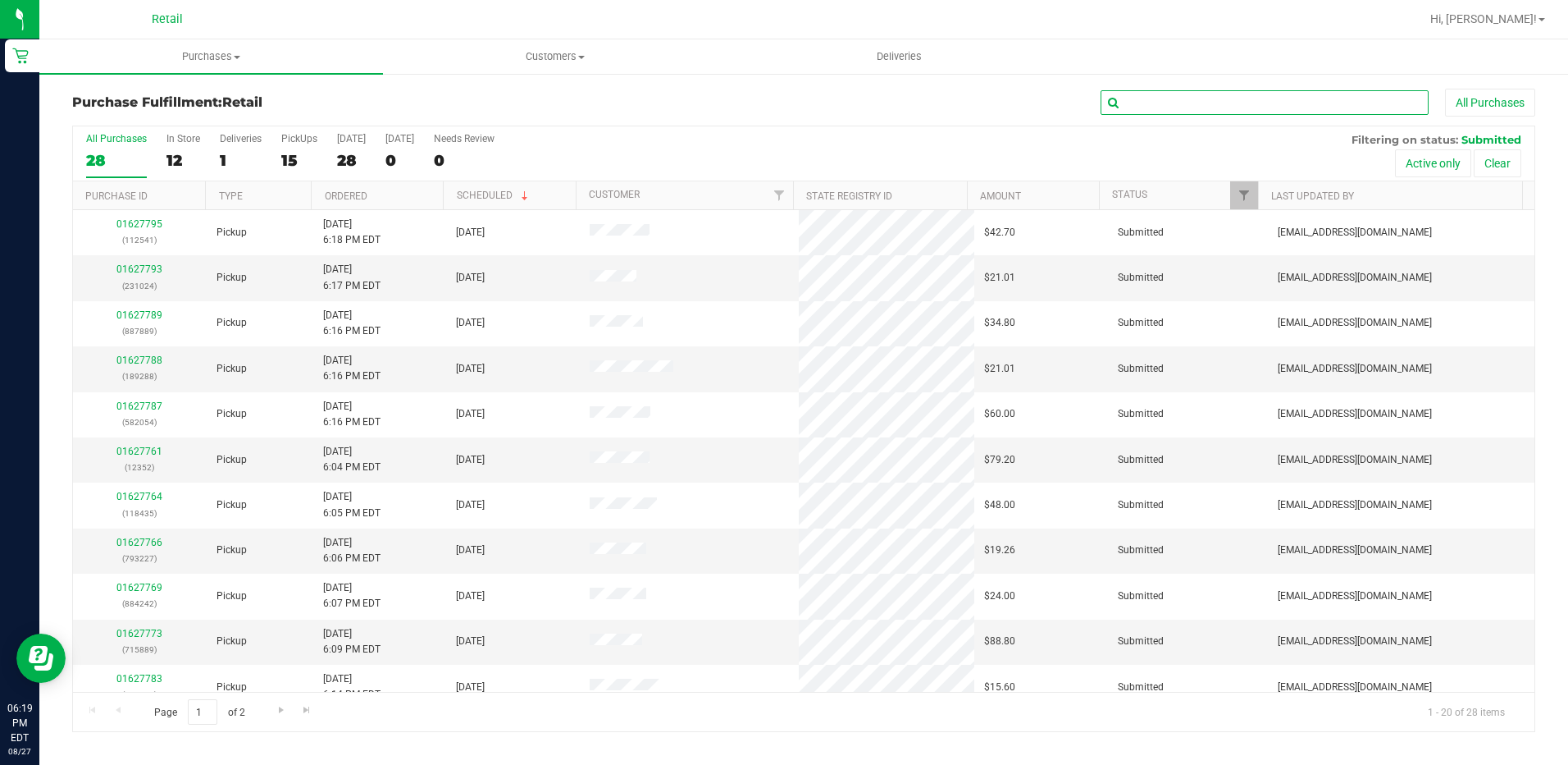
click at [1156, 105] on input "text" at bounding box center [1265, 102] width 328 height 25
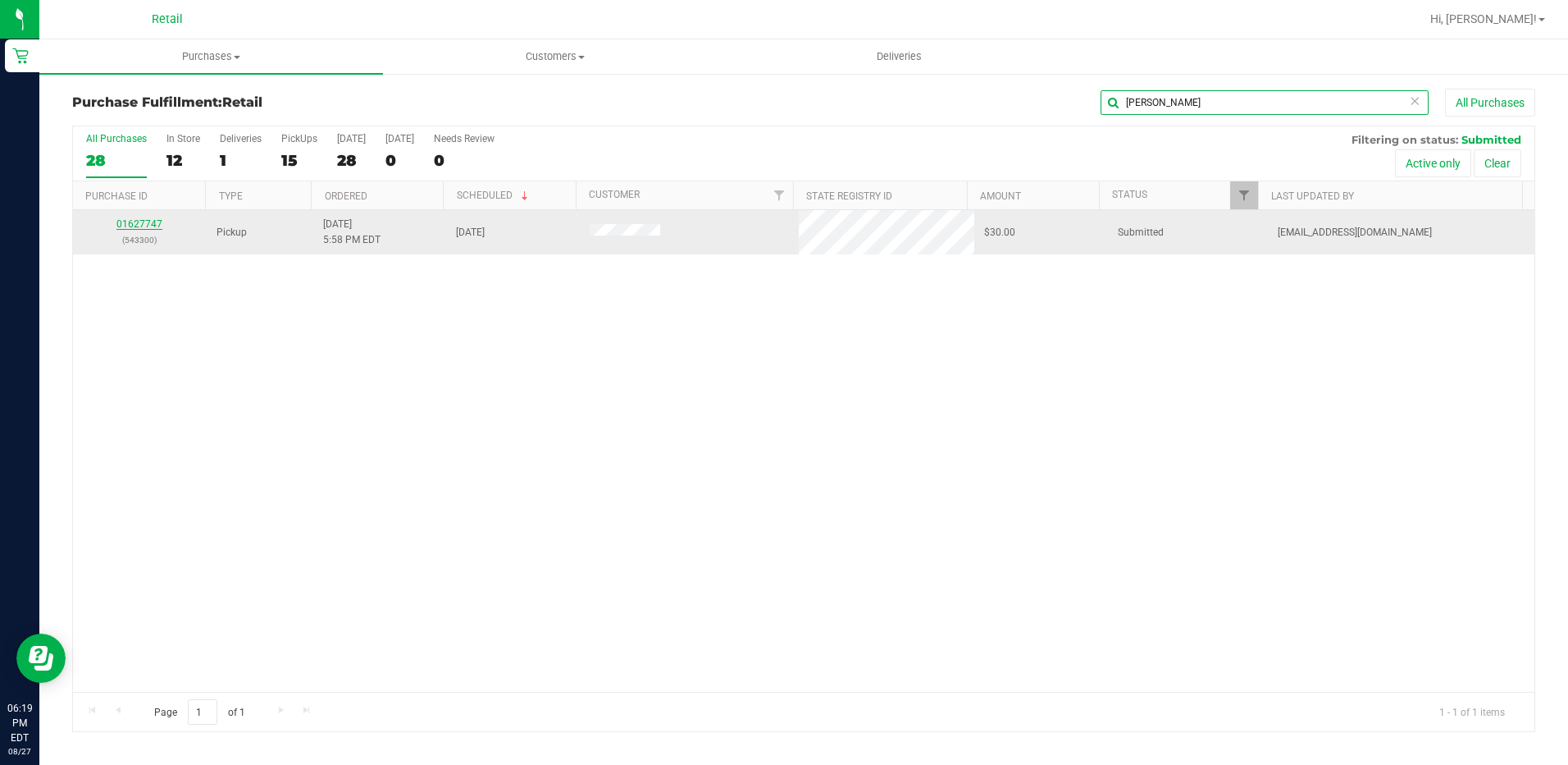
type input "alex"
click at [140, 218] on link "01627747" at bounding box center [140, 223] width 46 height 11
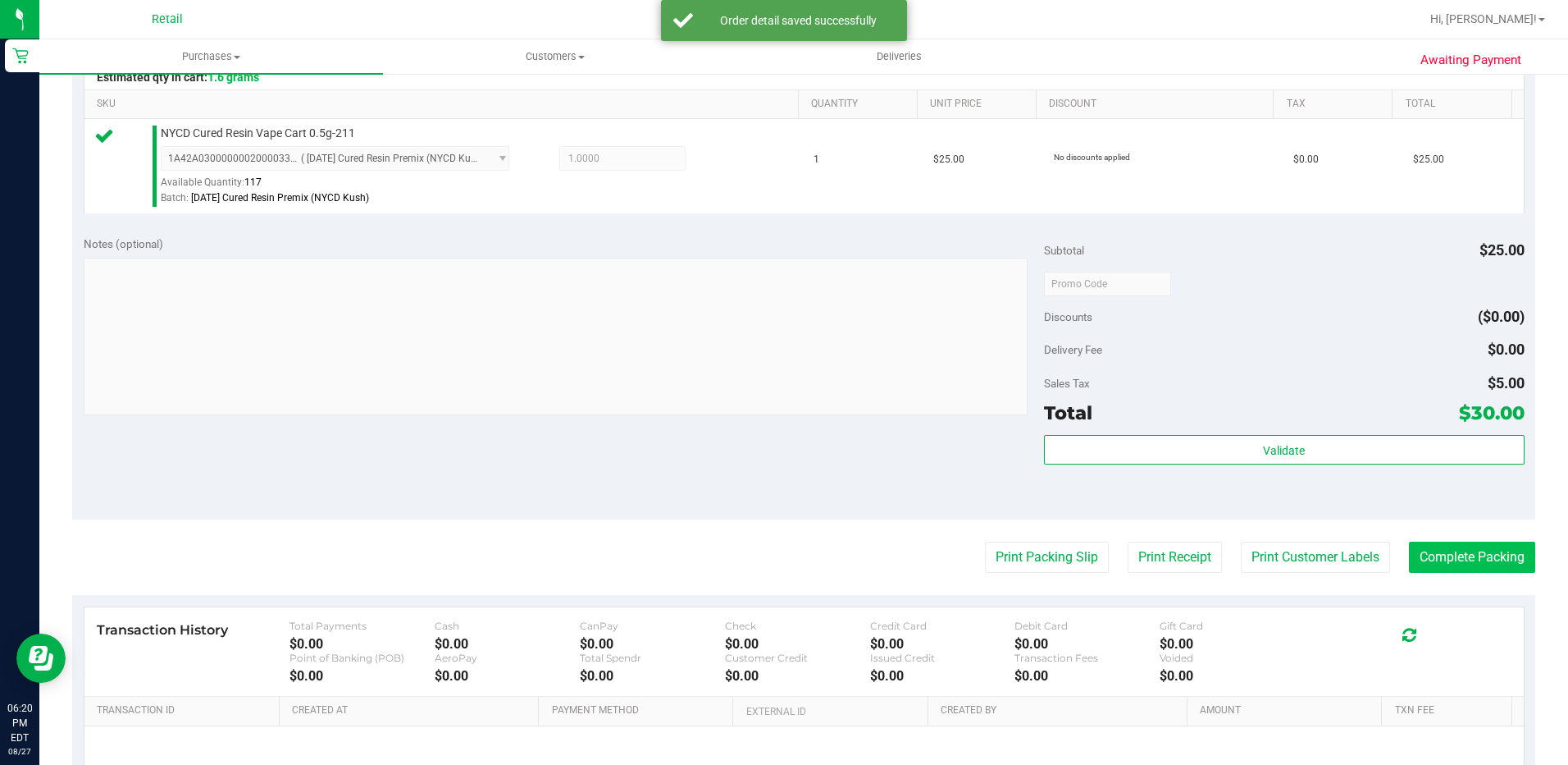
scroll to position [410, 0]
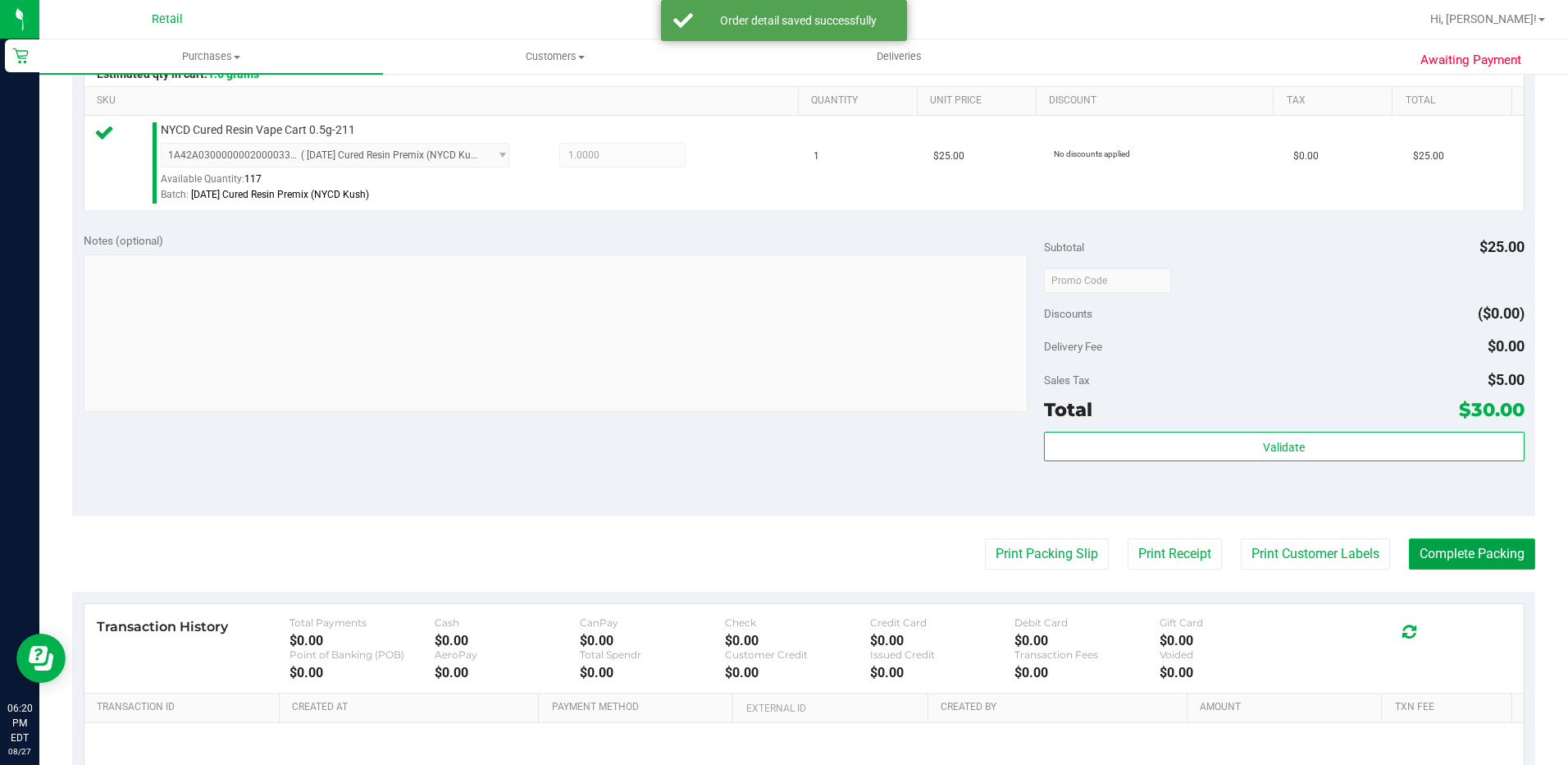
click at [1499, 545] on button "Complete Packing" at bounding box center [1472, 554] width 126 height 31
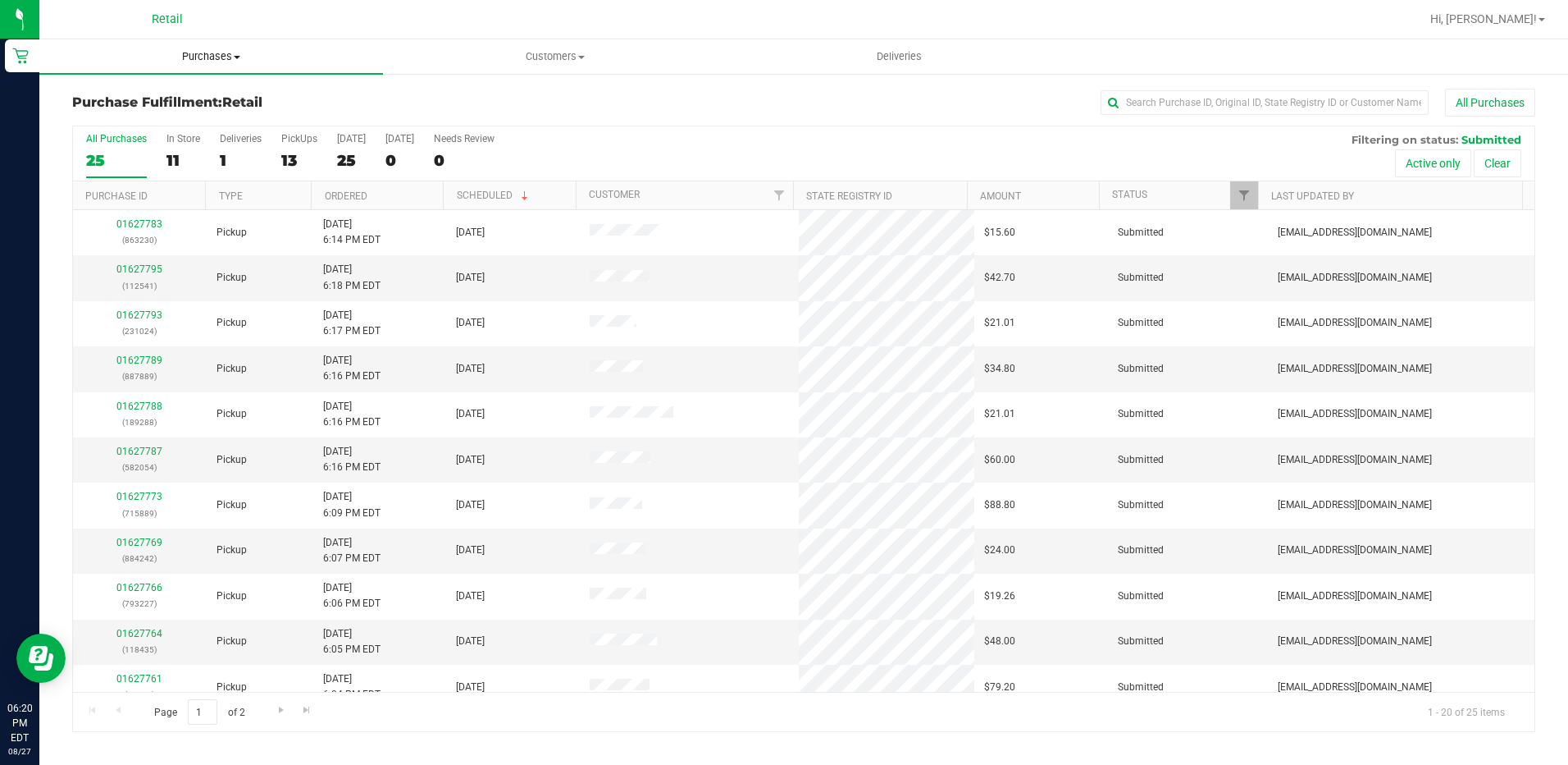
click at [186, 58] on span "Purchases" at bounding box center [211, 56] width 344 height 15
click at [135, 97] on span "Summary of purchases" at bounding box center [123, 99] width 168 height 14
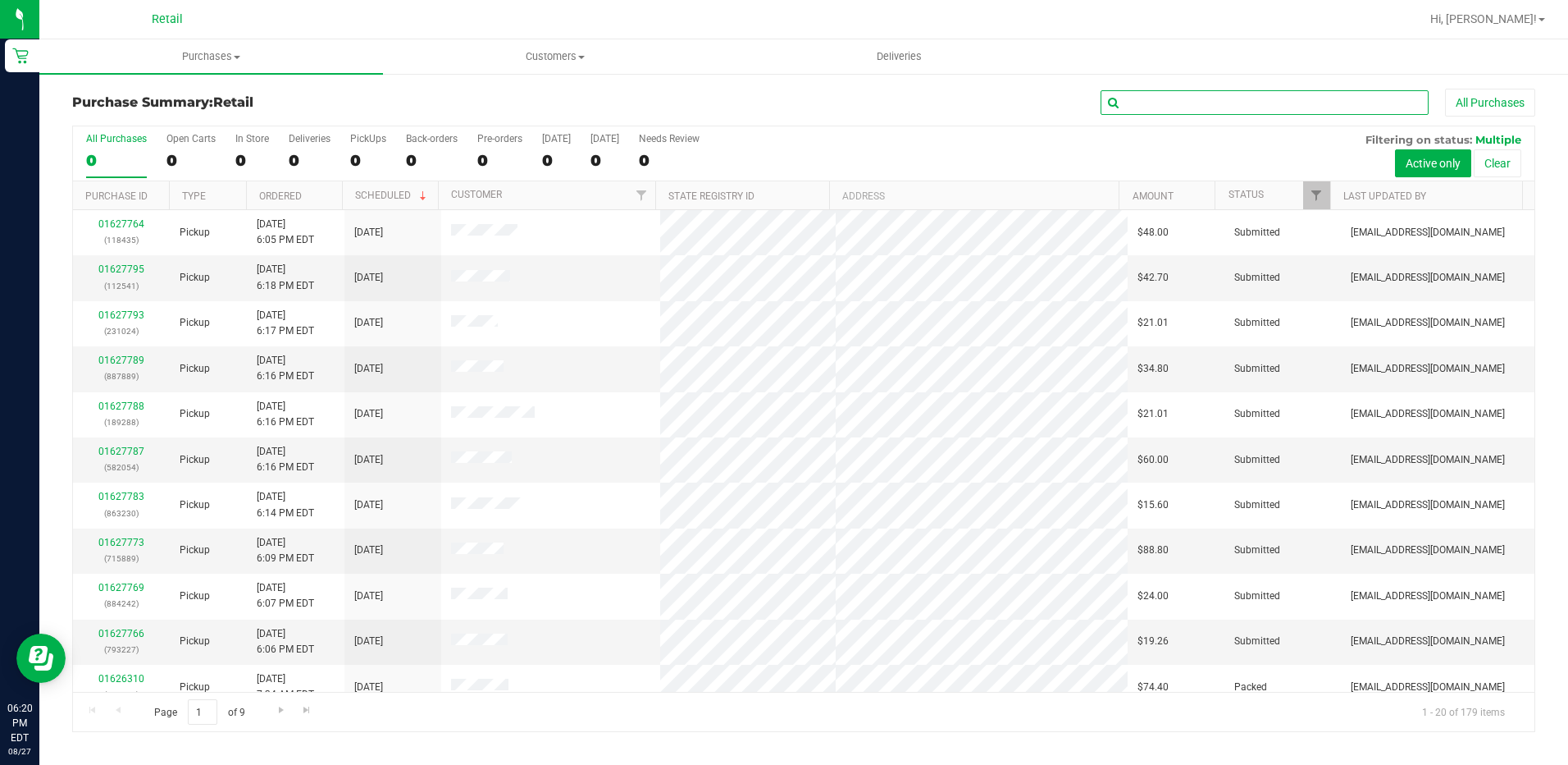
click at [1181, 101] on input "text" at bounding box center [1265, 102] width 328 height 25
click at [192, 48] on uib-tab-heading "Purchases Summary of purchases Fulfillment All purchases" at bounding box center [211, 57] width 344 height 34
click at [107, 93] on span "Summary of purchases" at bounding box center [123, 99] width 168 height 14
click at [1172, 106] on input "text" at bounding box center [1265, 102] width 328 height 25
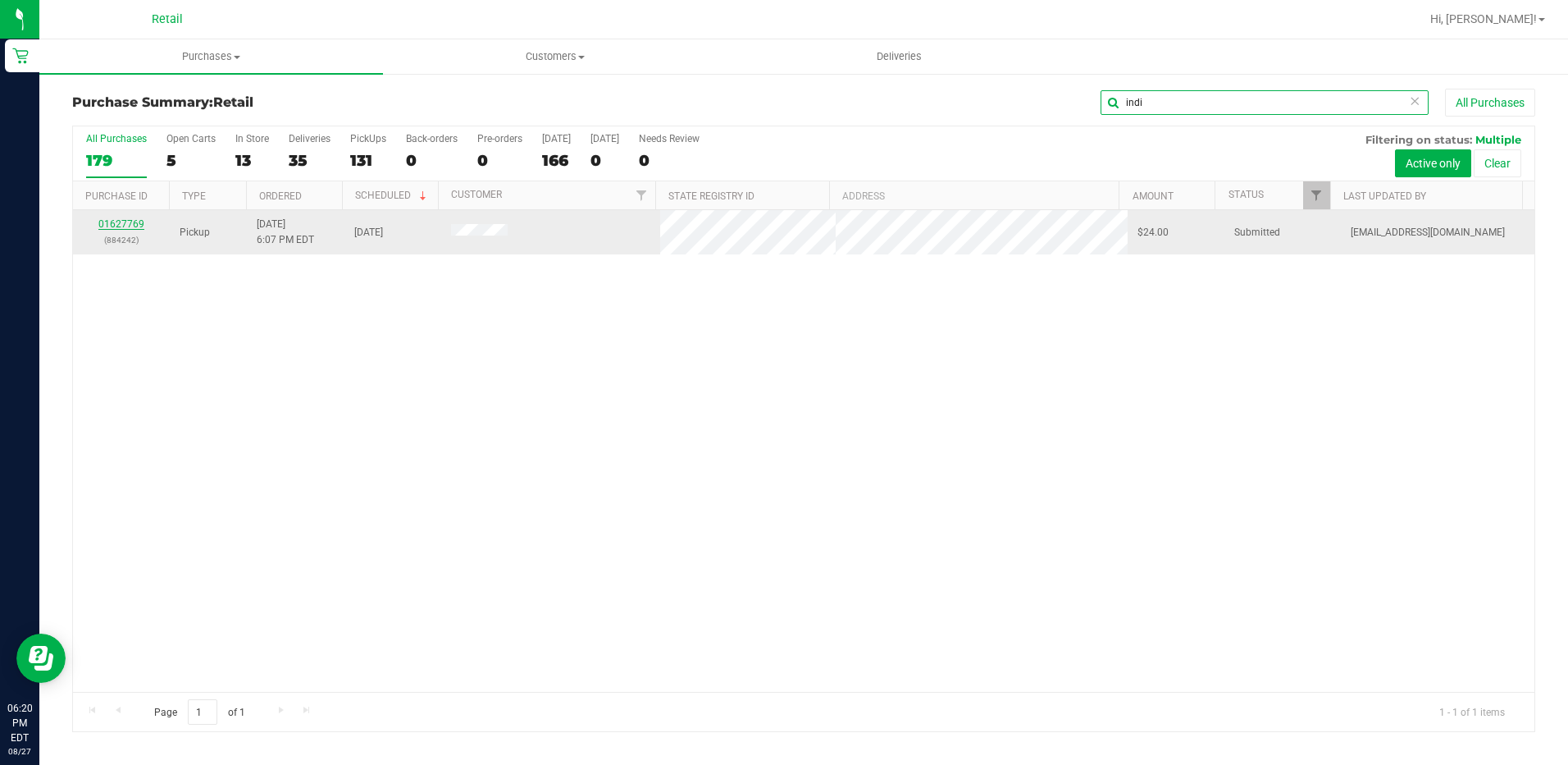
type input "indi"
click at [119, 220] on link "01627769" at bounding box center [122, 223] width 46 height 11
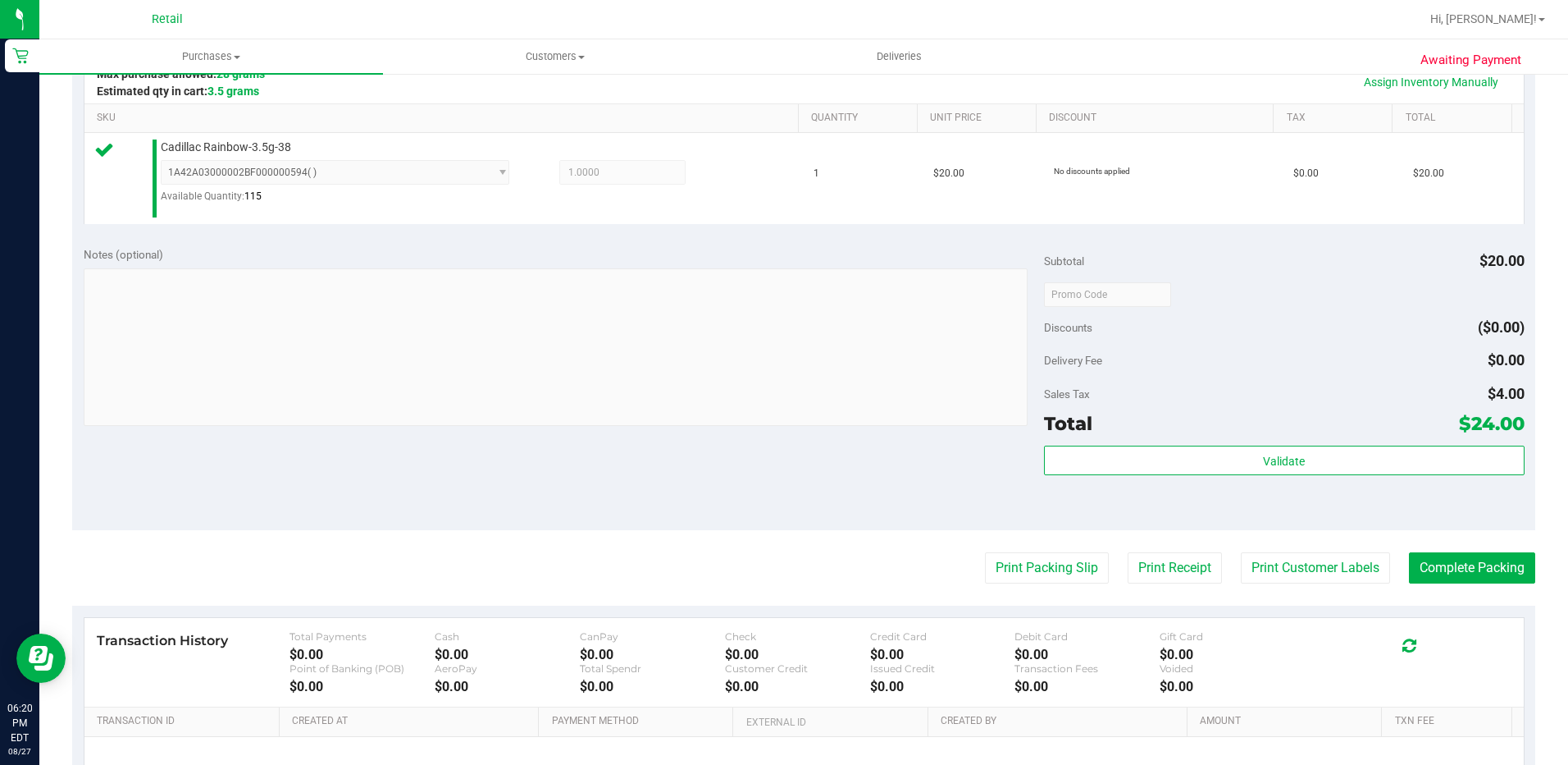
scroll to position [410, 0]
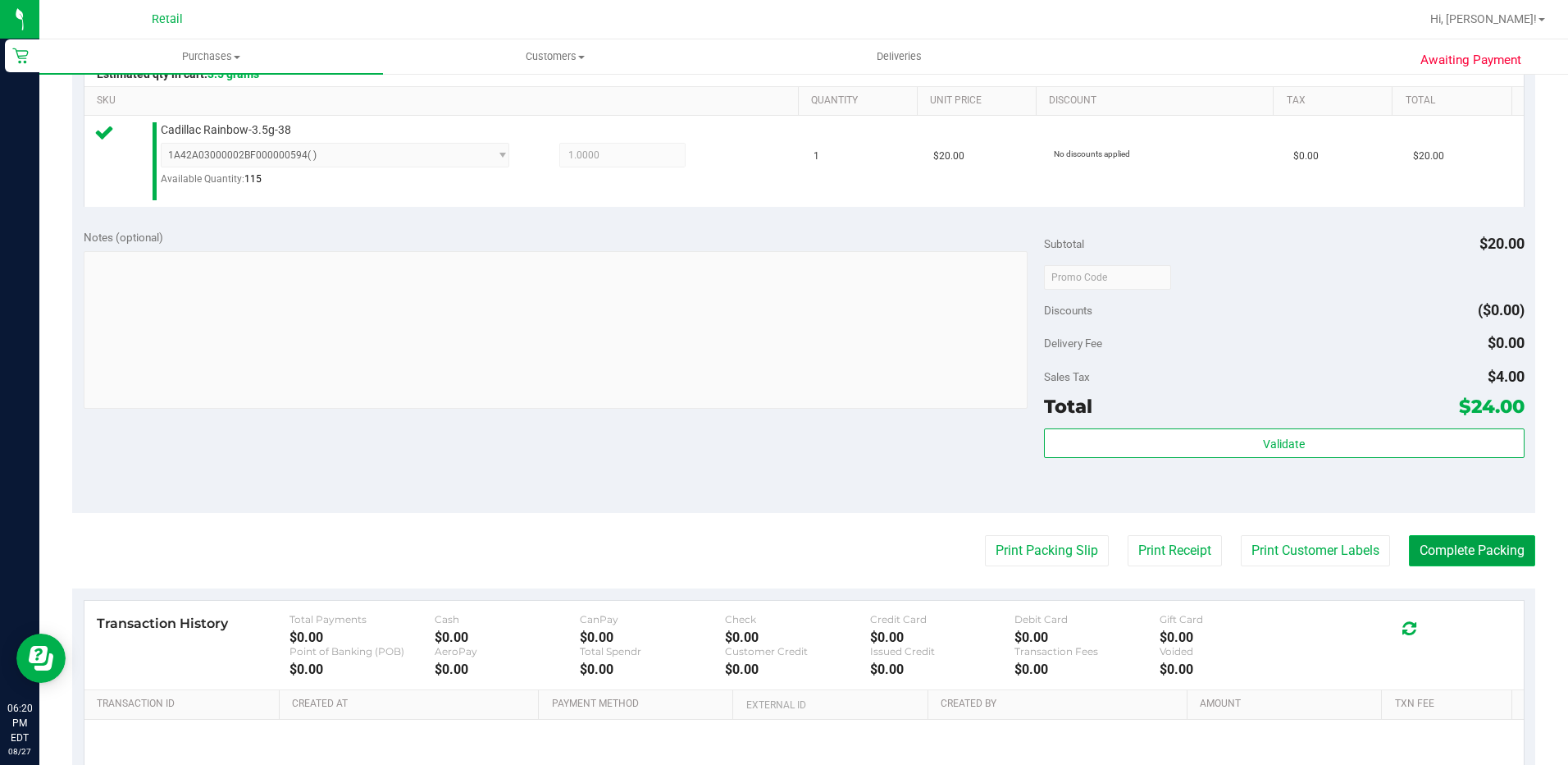
click at [1429, 541] on button "Complete Packing" at bounding box center [1472, 551] width 126 height 31
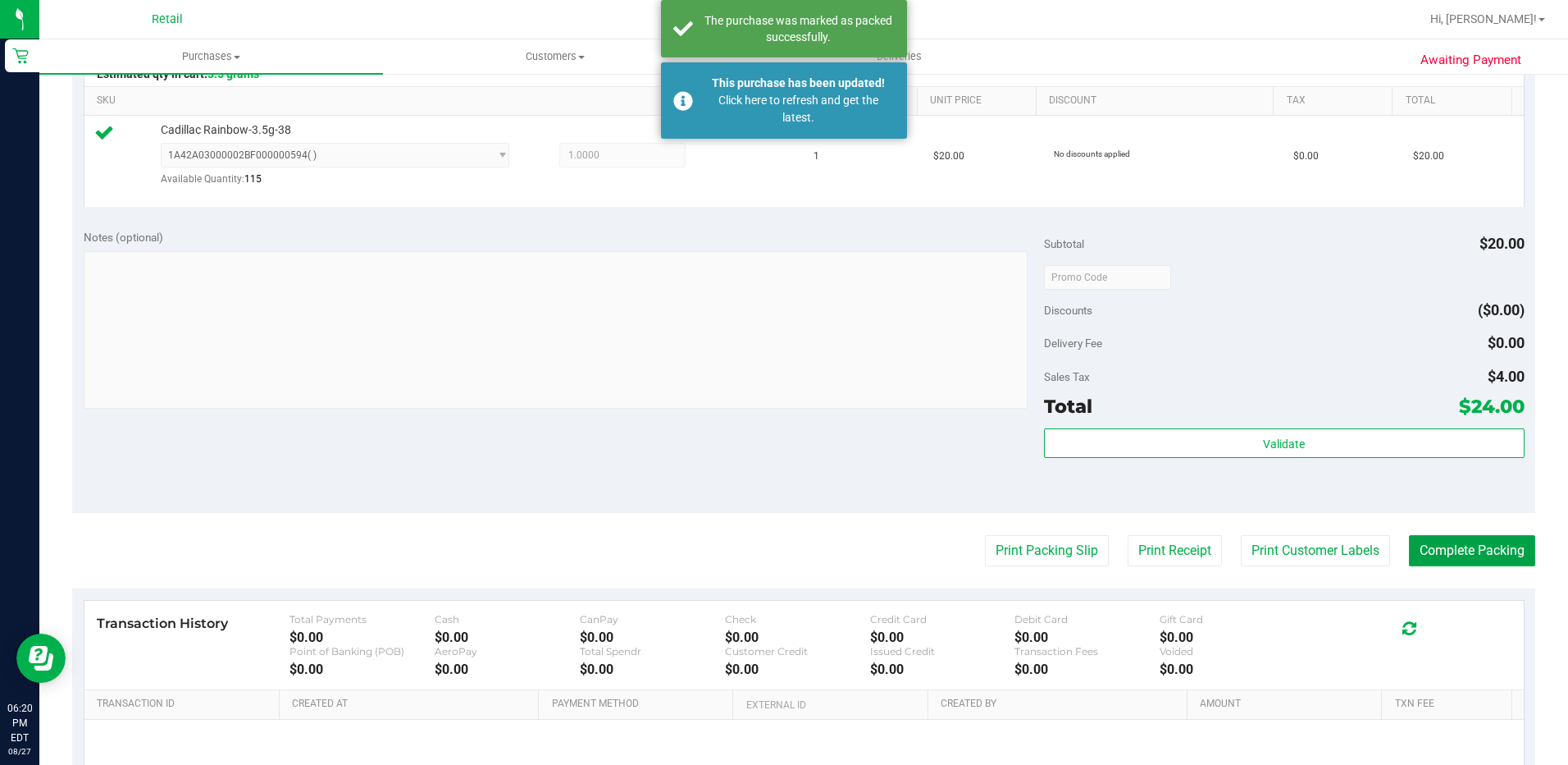
scroll to position [0, 0]
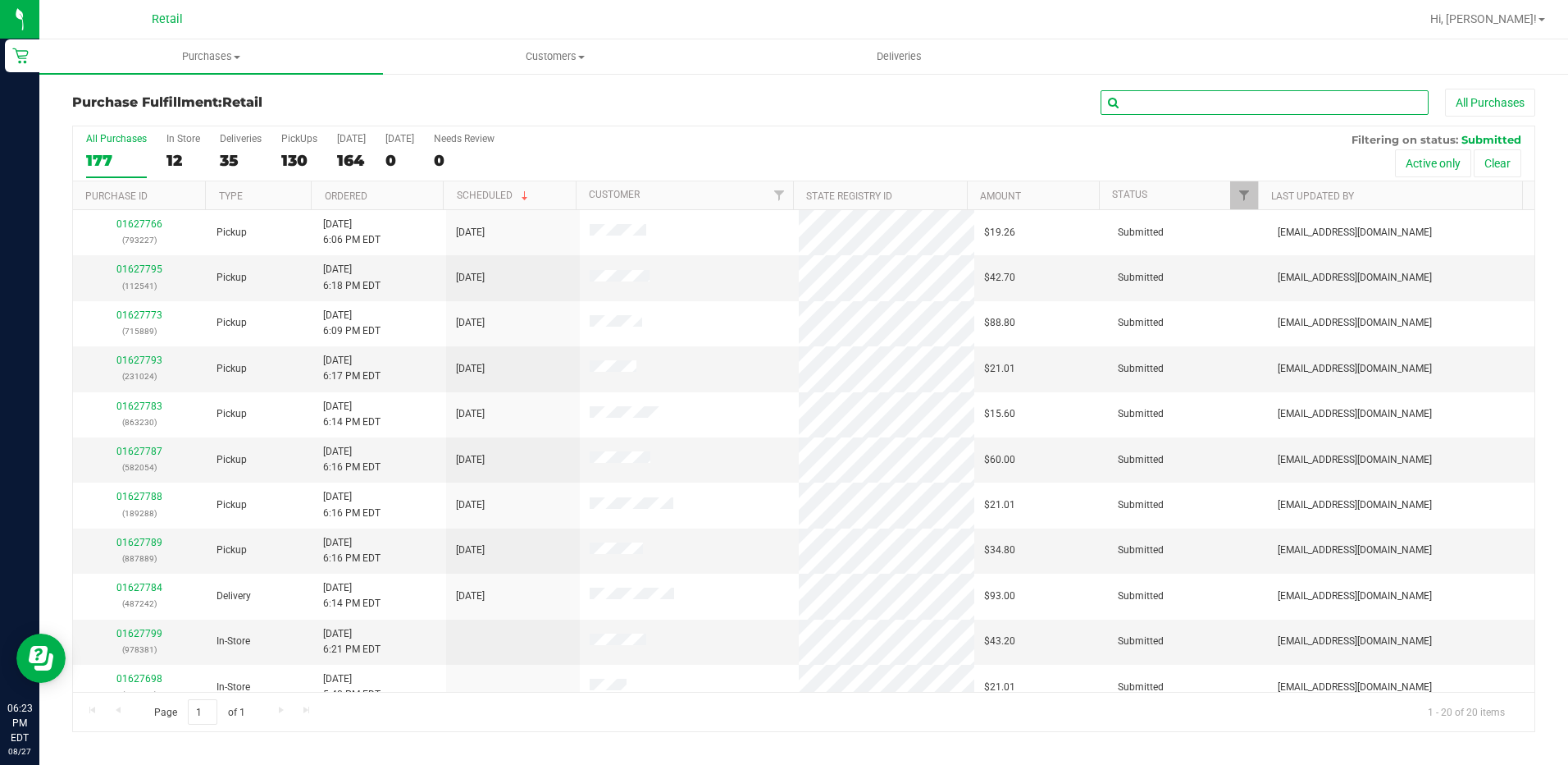
click at [1174, 93] on input "text" at bounding box center [1265, 102] width 328 height 25
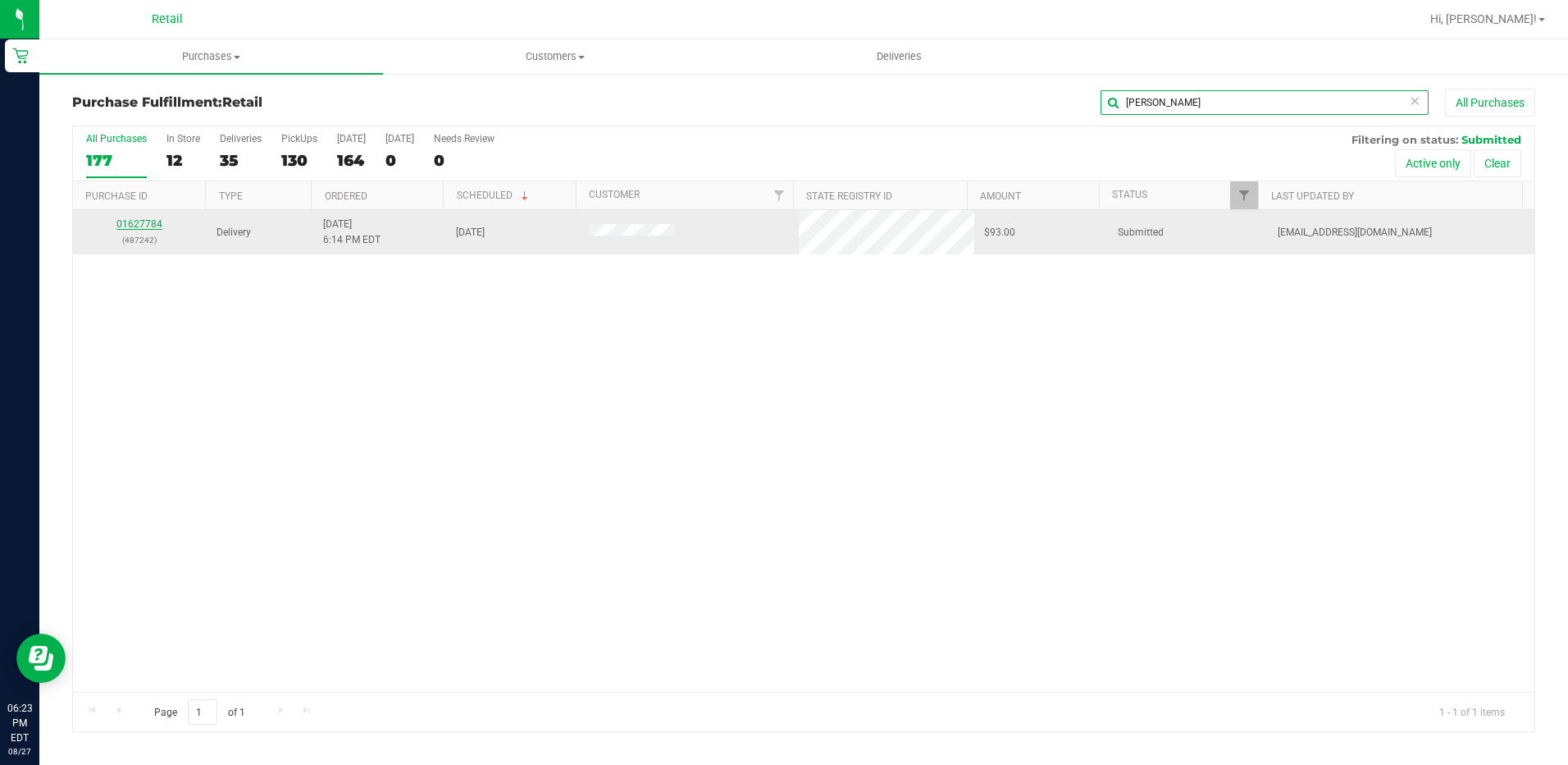
type input "jona"
click at [143, 229] on link "01627784" at bounding box center [140, 223] width 46 height 11
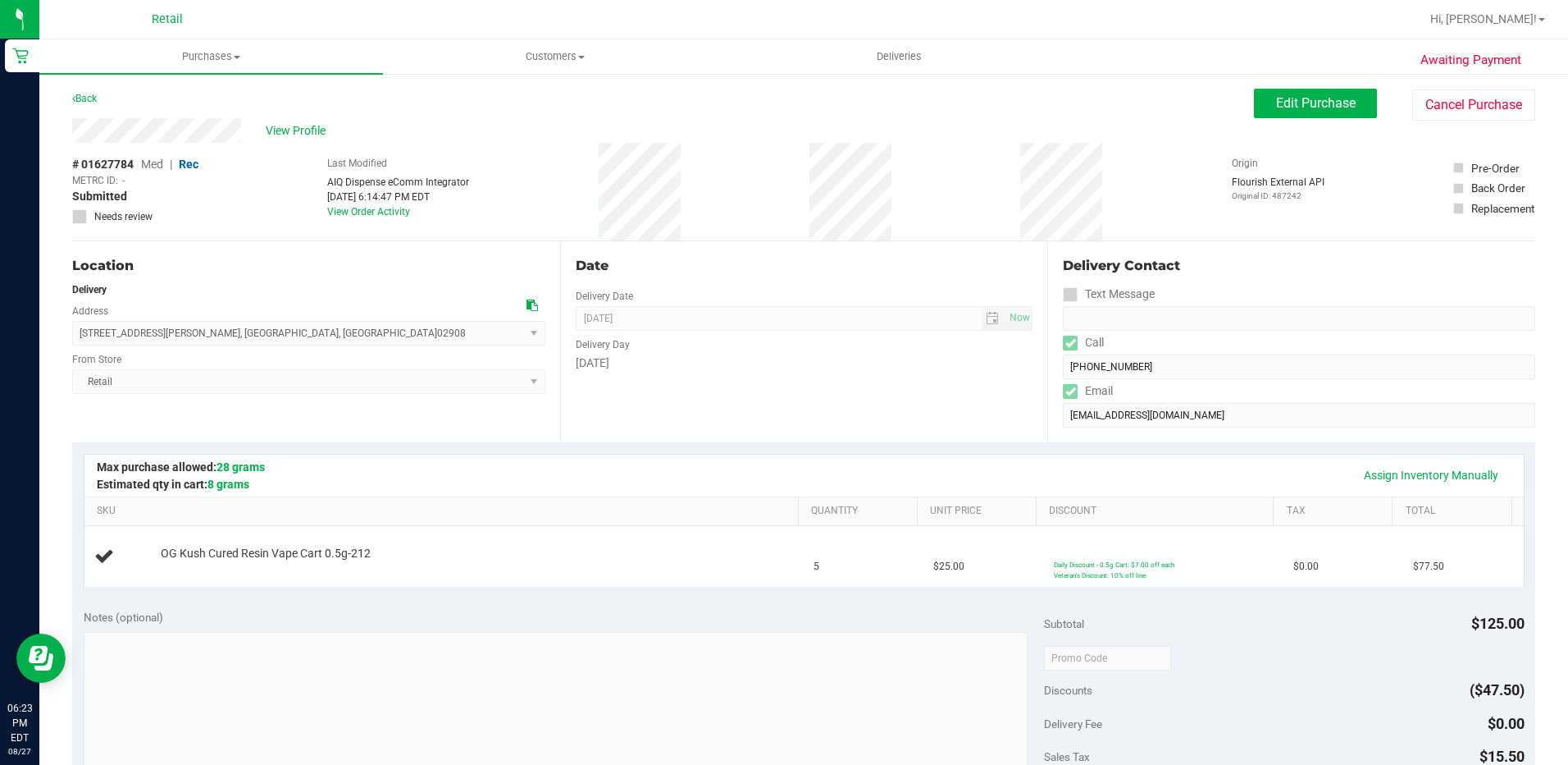
click at [1053, 382] on div "Delivery Contact Text Message Call (401) 219-3654 Email gracemaverick@gmail.com" at bounding box center [1291, 341] width 488 height 201
click at [74, 135] on div "View Profile" at bounding box center [663, 130] width 1182 height 25
drag, startPoint x: 272, startPoint y: 333, endPoint x: 82, endPoint y: 334, distance: 190.0
click at [82, 334] on span "36 Douglas Avenue , Providence , RI 02908 Select address 36 douglas ave 36 Doug…" at bounding box center [309, 333] width 473 height 25
copy span "36 Douglas Avenue , Providence , RI 02908"
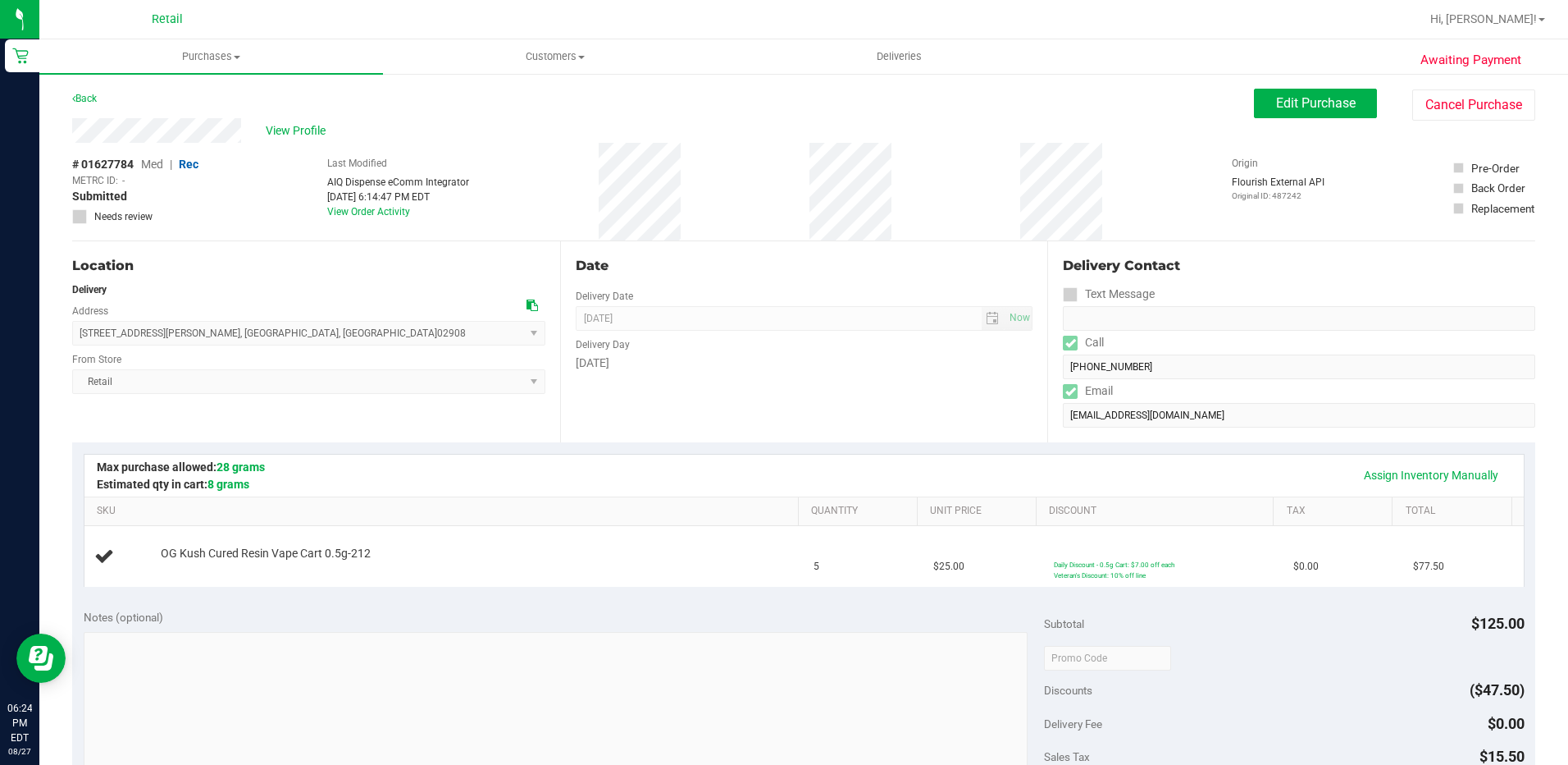
click at [773, 382] on div "Date Delivery Date 08/27/2025 Now 08/27/2025 06:00 PM Now Delivery Day Wednesday" at bounding box center [803, 341] width 488 height 201
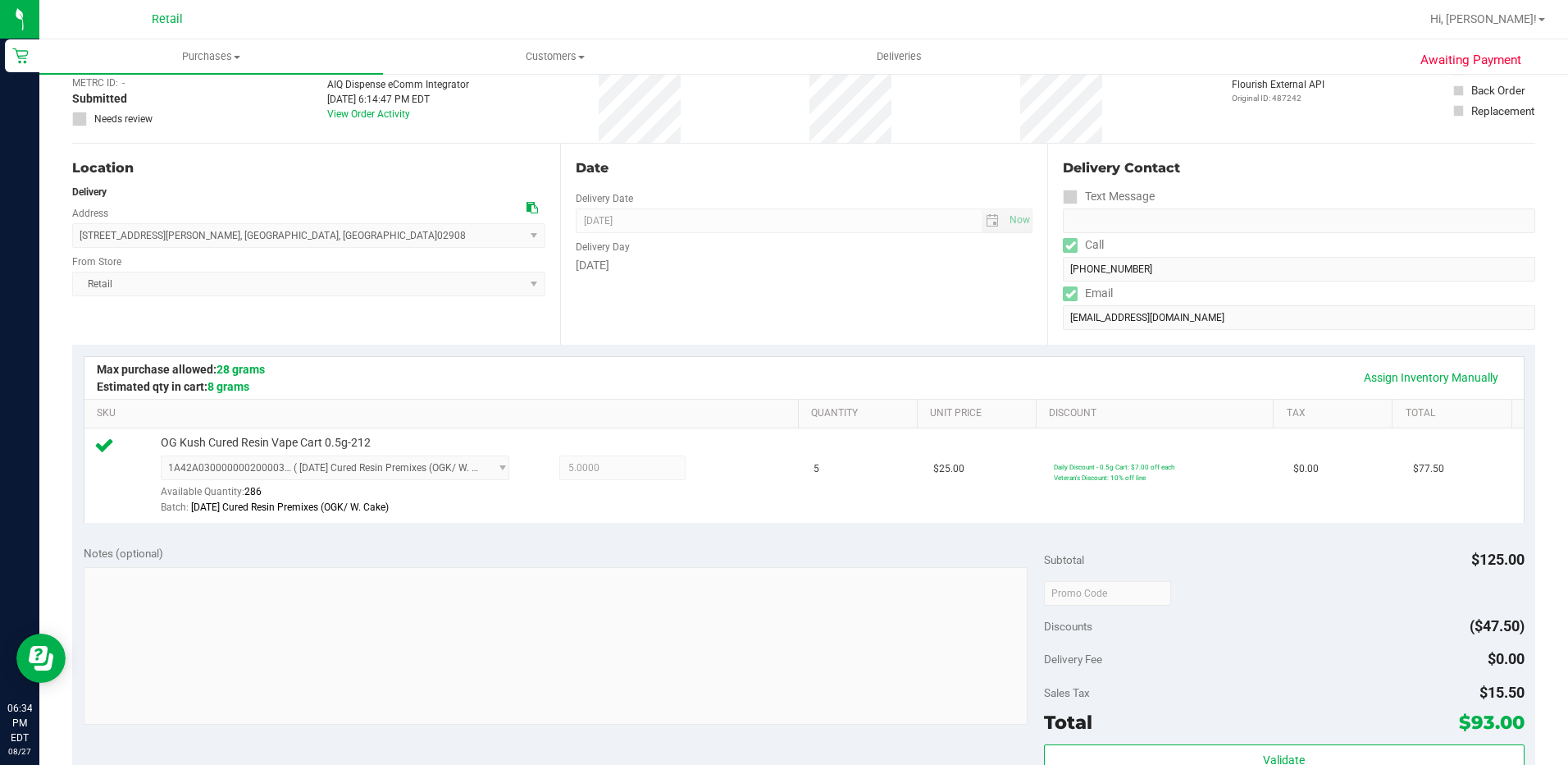
scroll to position [492, 0]
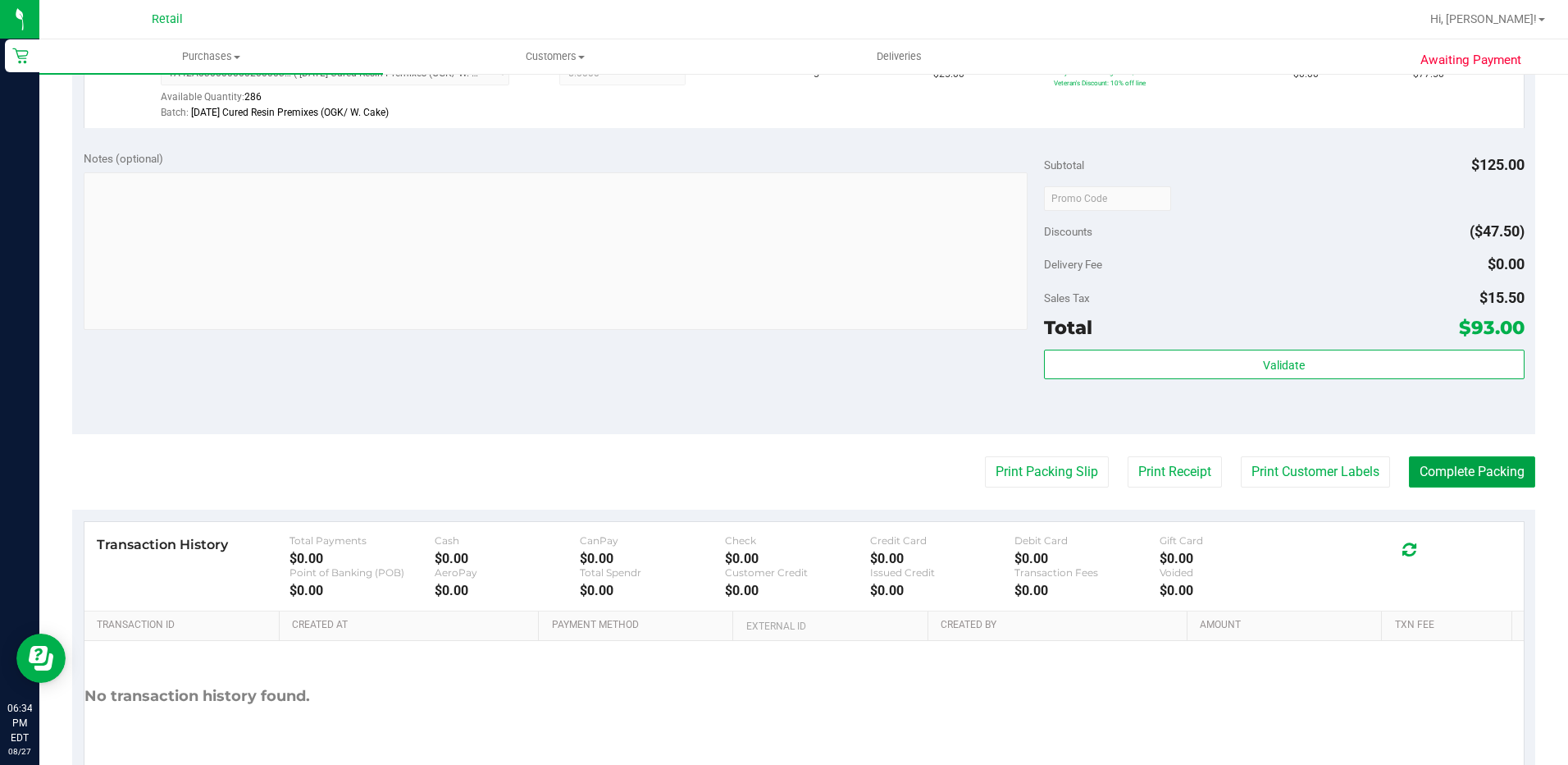
click at [1457, 459] on button "Complete Packing" at bounding box center [1472, 472] width 126 height 31
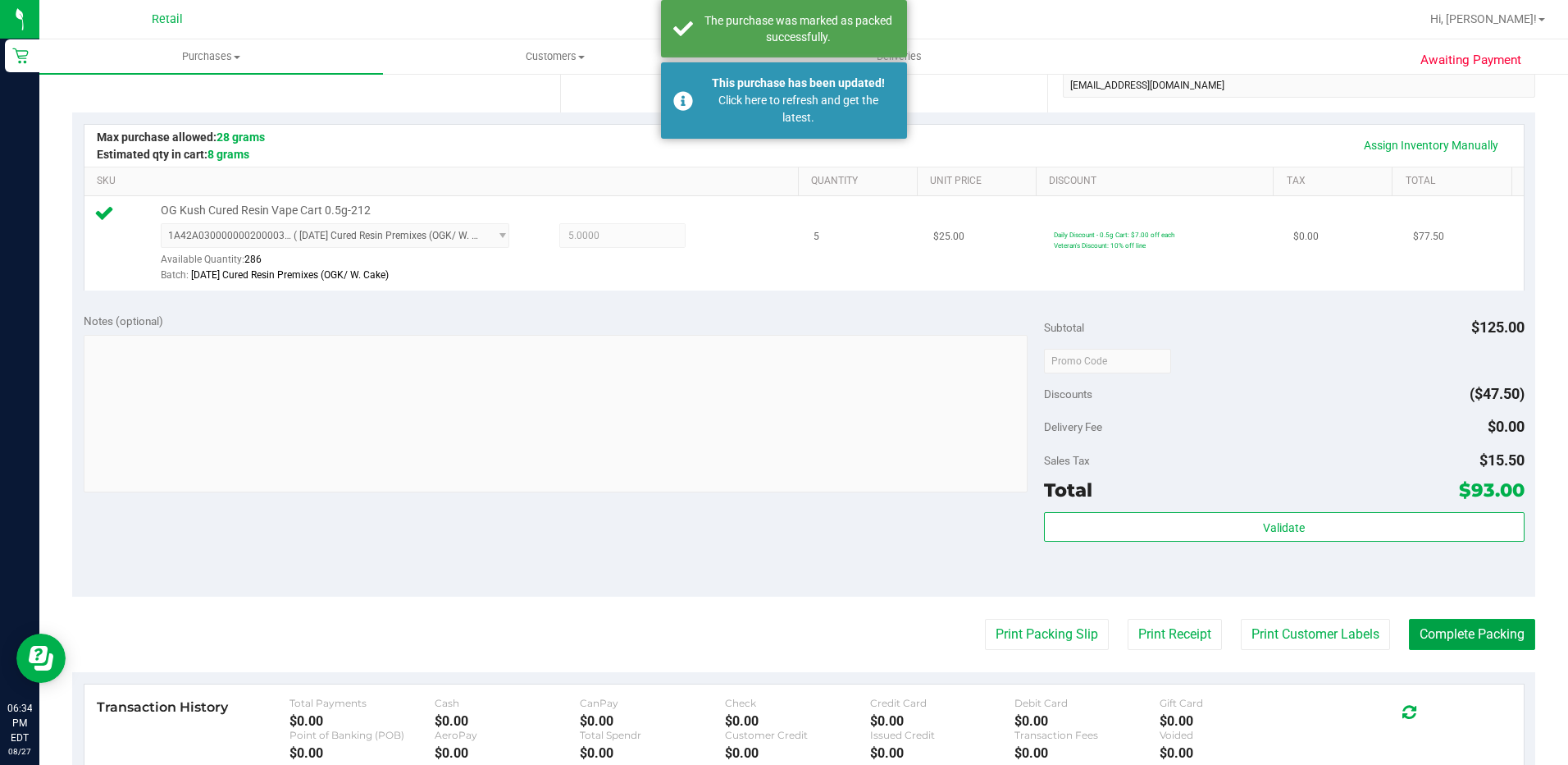
scroll to position [0, 0]
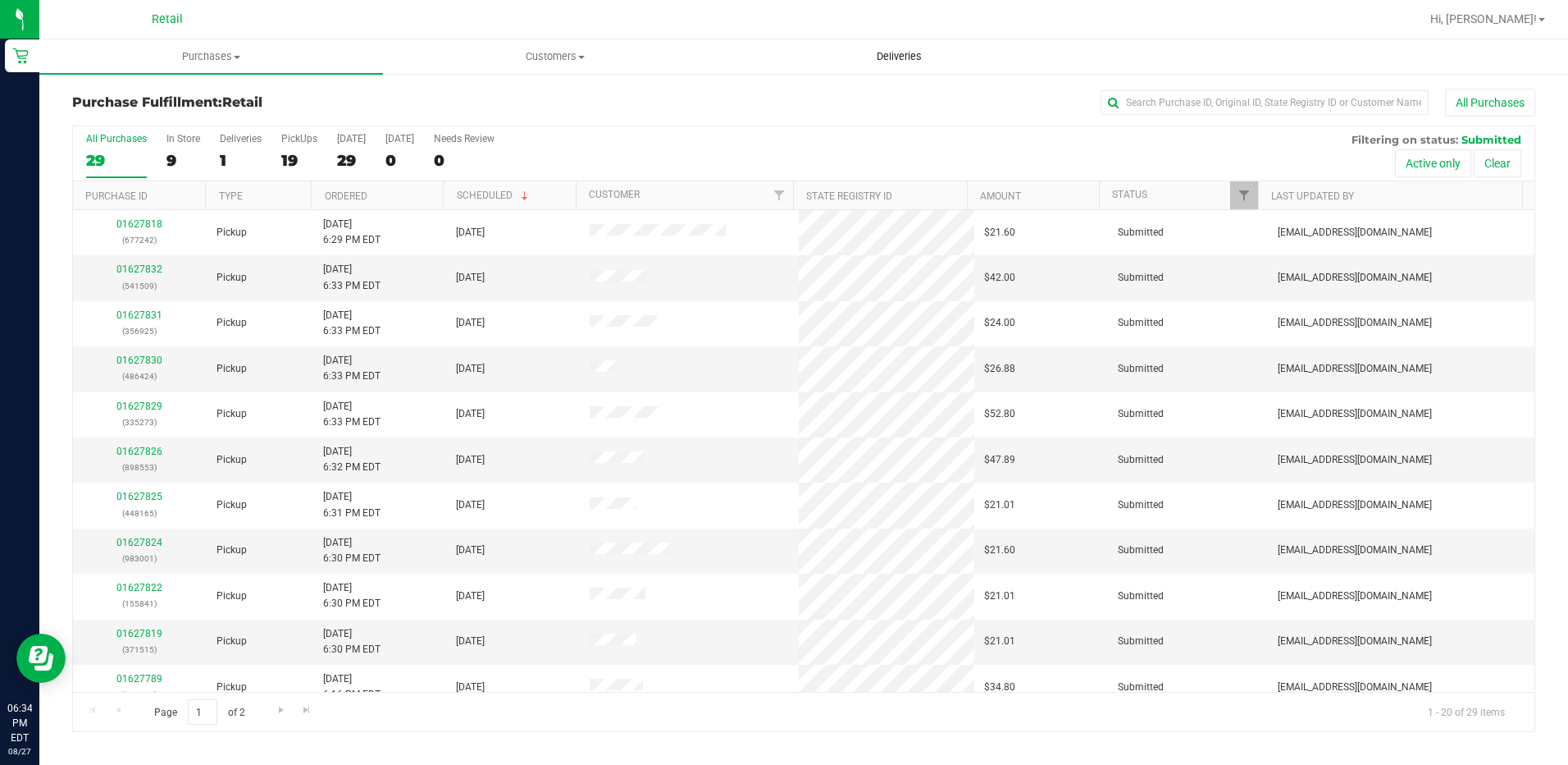
click at [913, 46] on uib-tab-heading "Deliveries" at bounding box center [899, 57] width 342 height 33
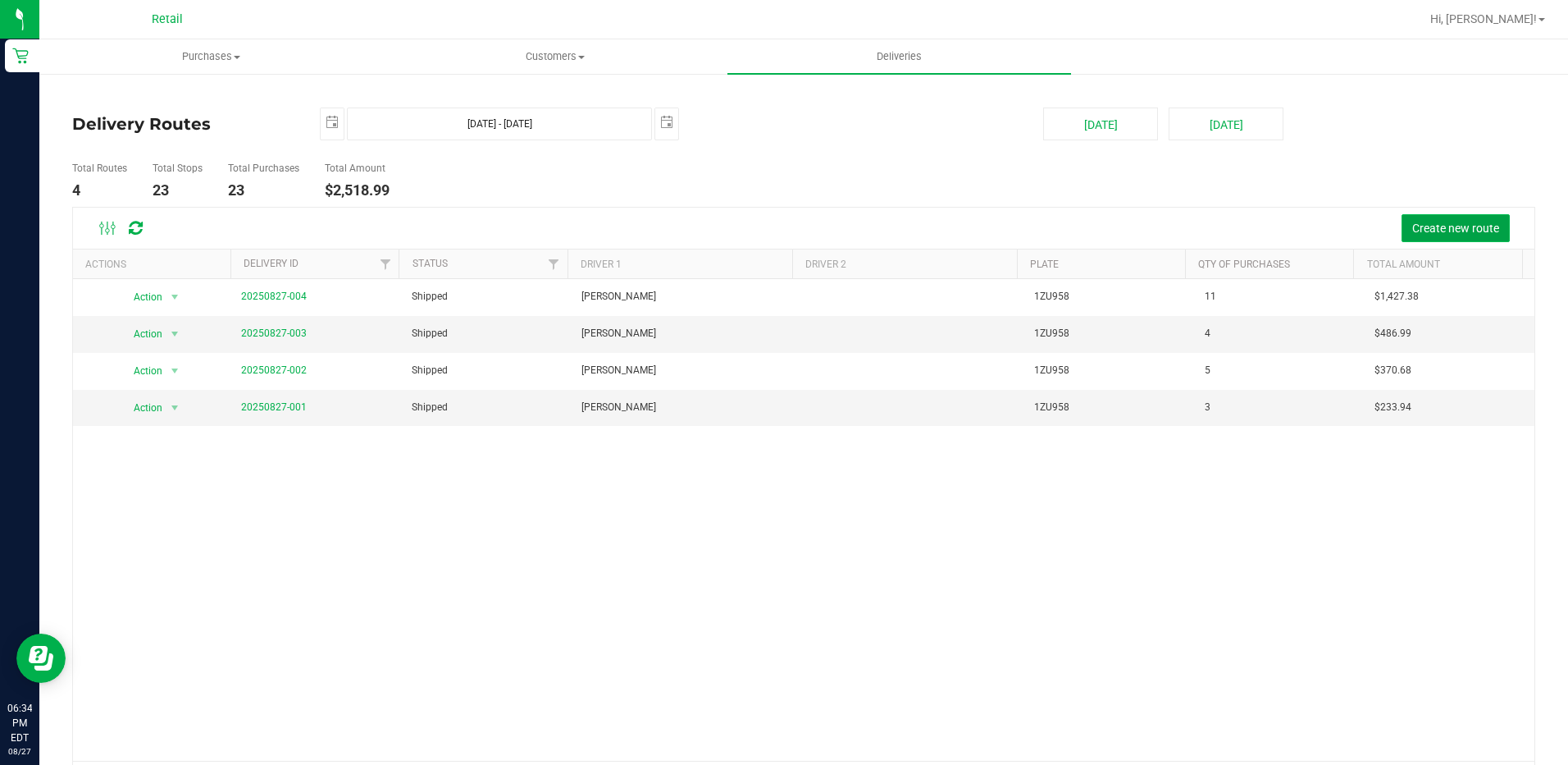
click at [1421, 227] on span "Create new route" at bounding box center [1456, 227] width 87 height 13
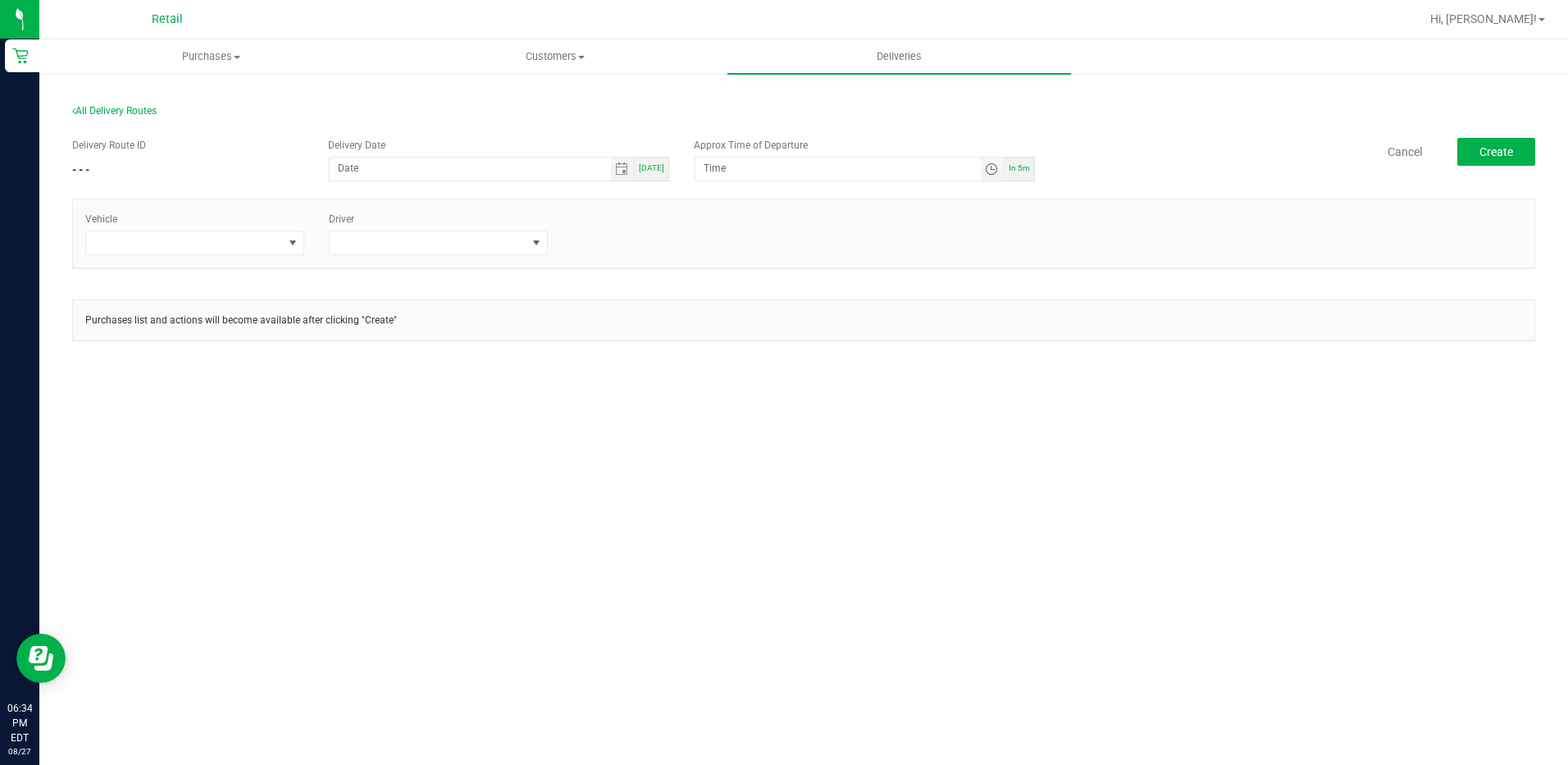
click at [991, 173] on span "Toggle time list" at bounding box center [991, 168] width 13 height 13
click at [718, 263] on li "7" at bounding box center [729, 264] width 39 height 22
click at [776, 377] on span "20" at bounding box center [780, 375] width 11 height 11
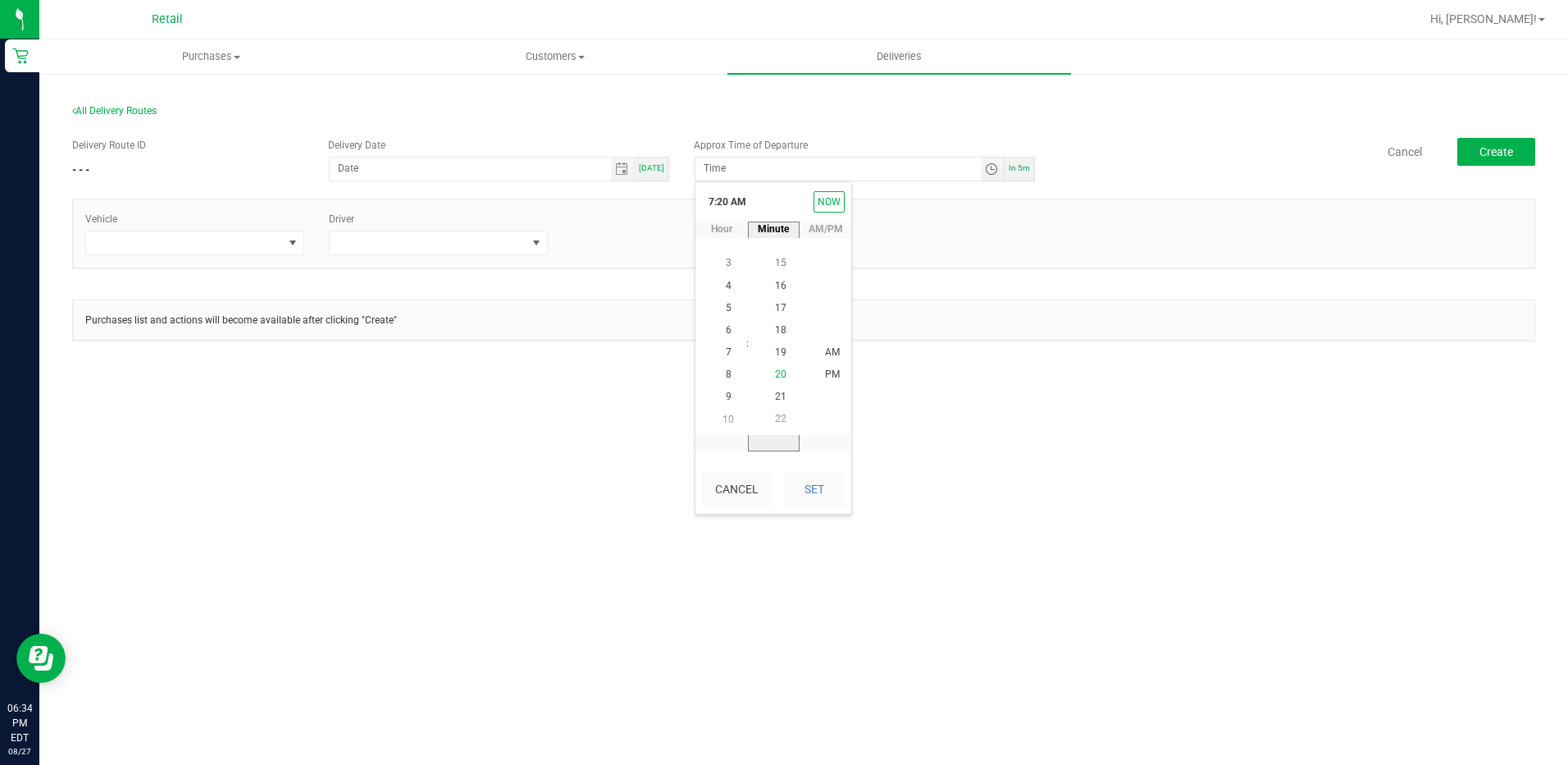
scroll to position [446, 0]
click at [777, 373] on span "25" at bounding box center [780, 374] width 11 height 11
click at [827, 370] on span "PM" at bounding box center [832, 375] width 15 height 11
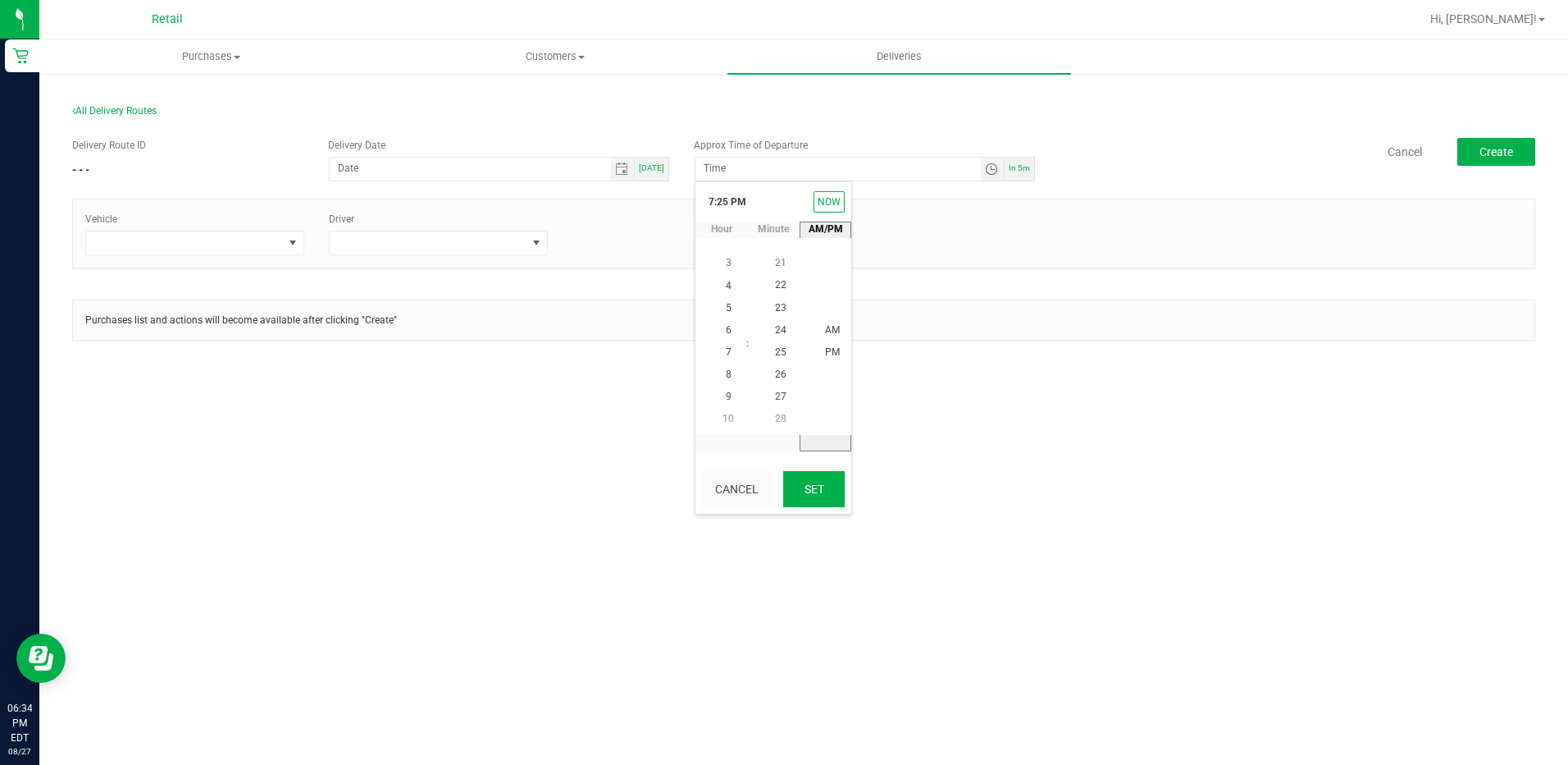
click at [806, 487] on button "Set" at bounding box center [814, 489] width 62 height 36
type input "[DATE]"
type input "7:25 PM"
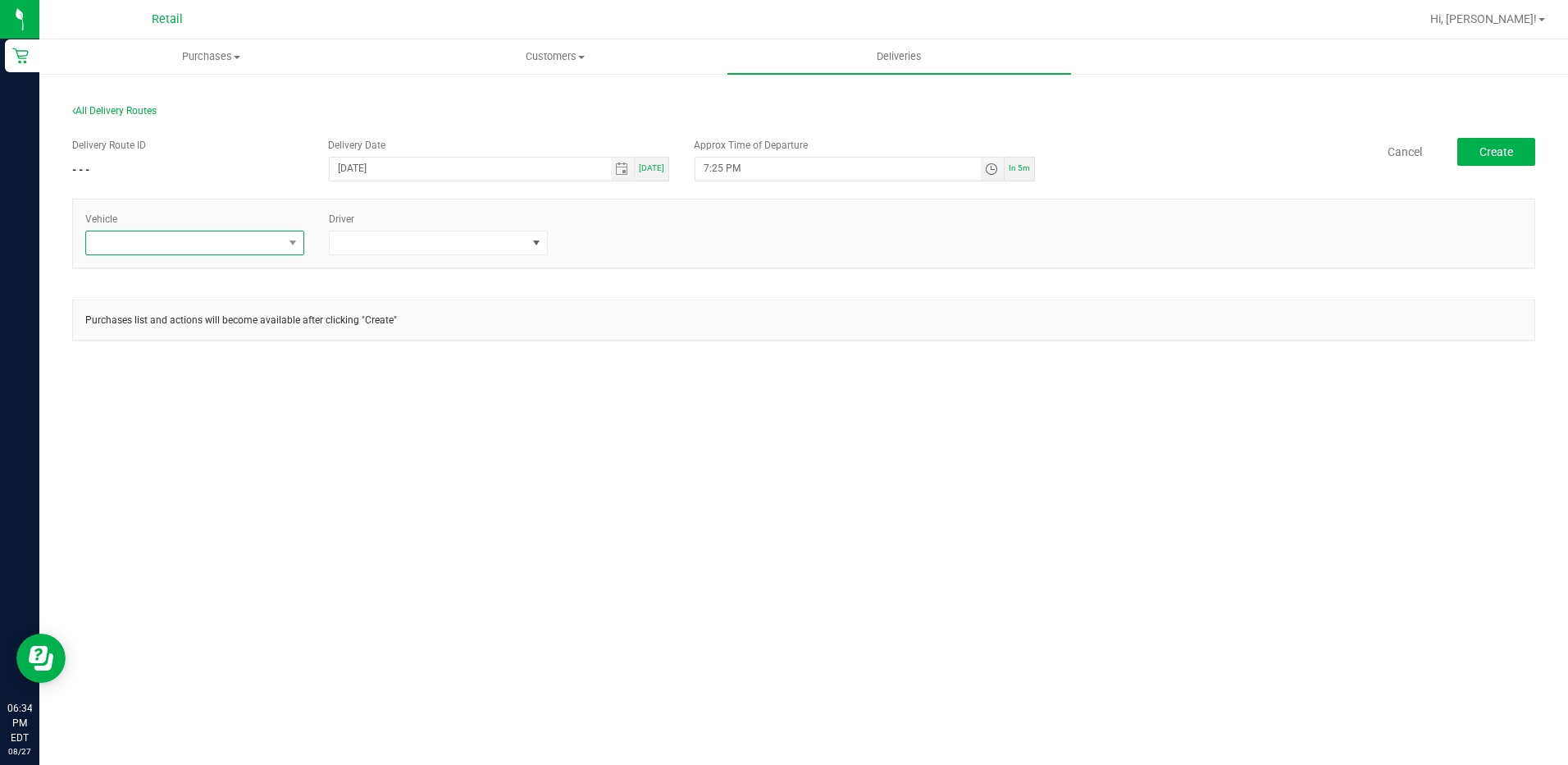
click at [284, 254] on span at bounding box center [293, 243] width 21 height 23
click at [129, 336] on li "Tesla" at bounding box center [195, 341] width 218 height 28
click at [474, 247] on span at bounding box center [429, 243] width 197 height 23
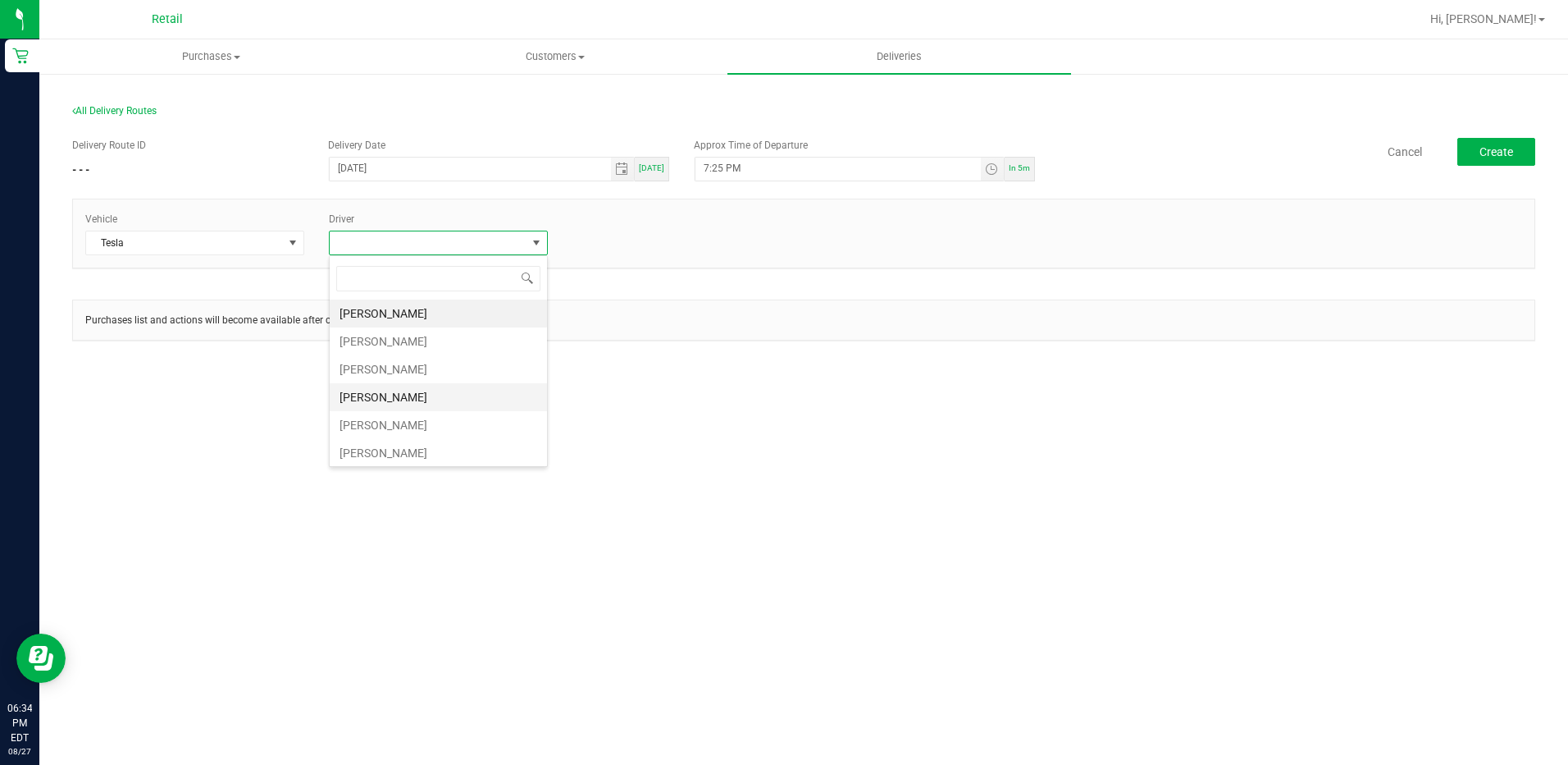
click at [401, 395] on li "[PERSON_NAME]" at bounding box center [439, 397] width 218 height 28
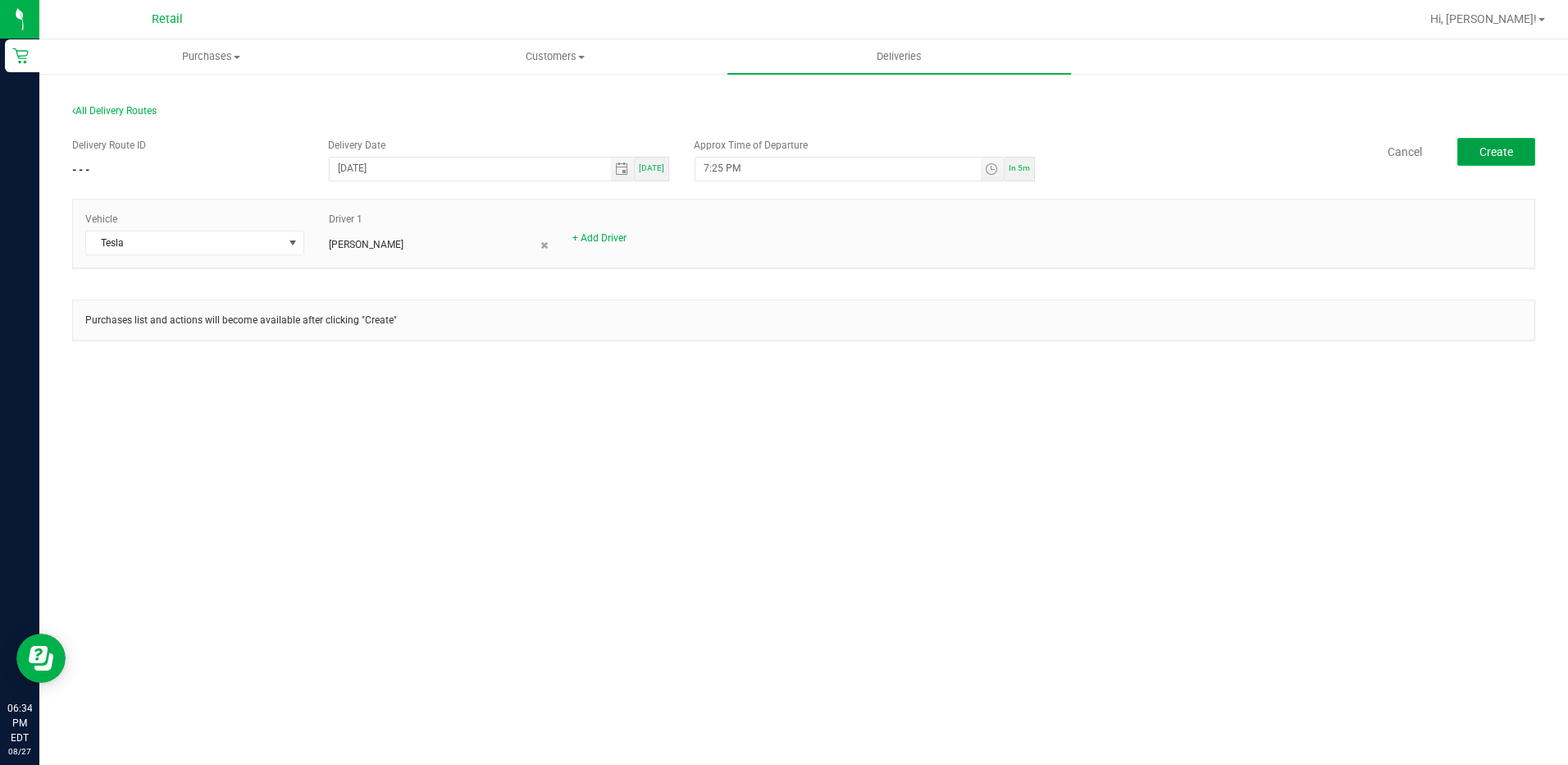
click at [1500, 156] on span "Create" at bounding box center [1496, 151] width 33 height 13
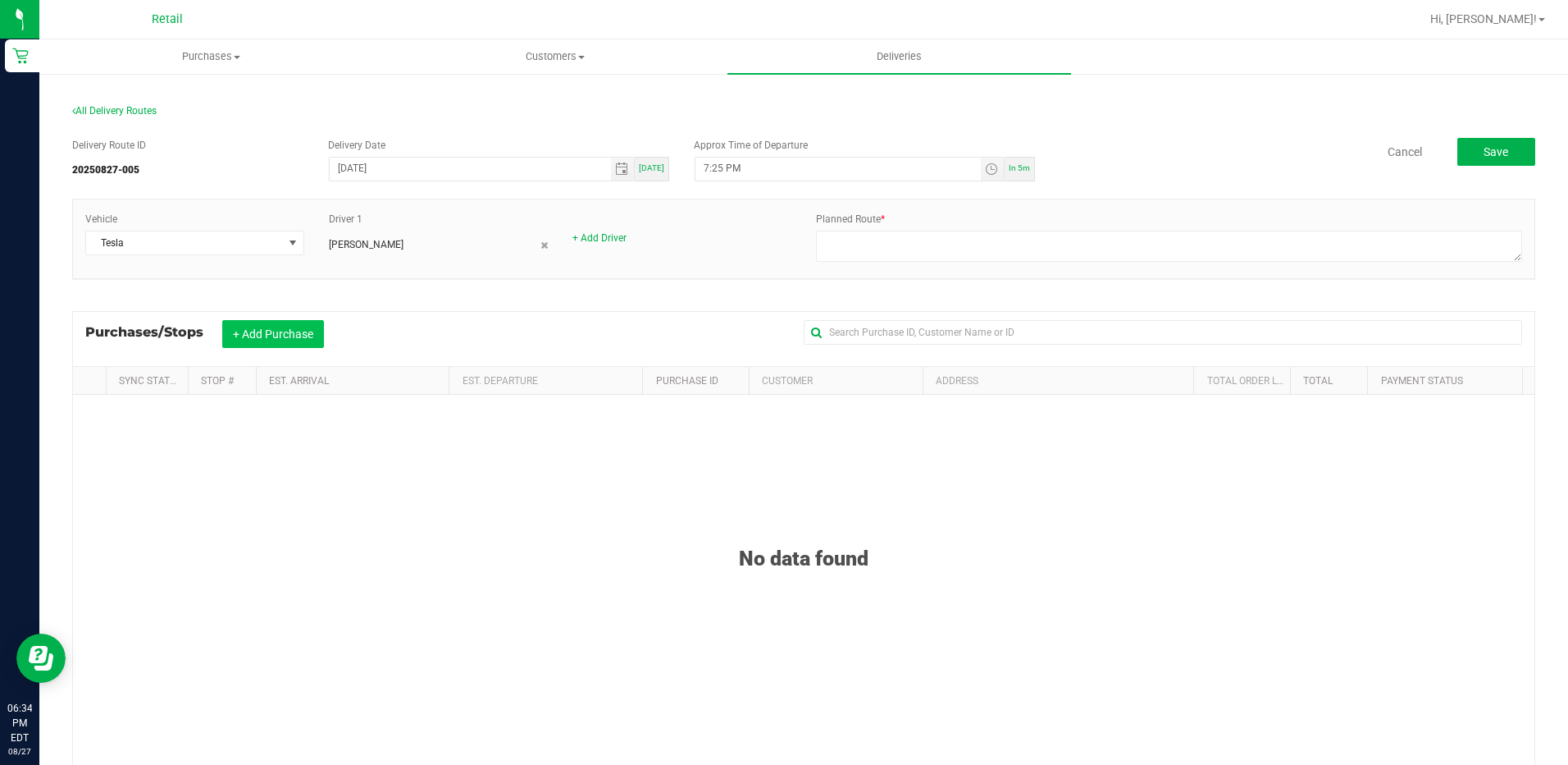
click at [250, 337] on button "+ Add Purchase" at bounding box center [273, 334] width 102 height 28
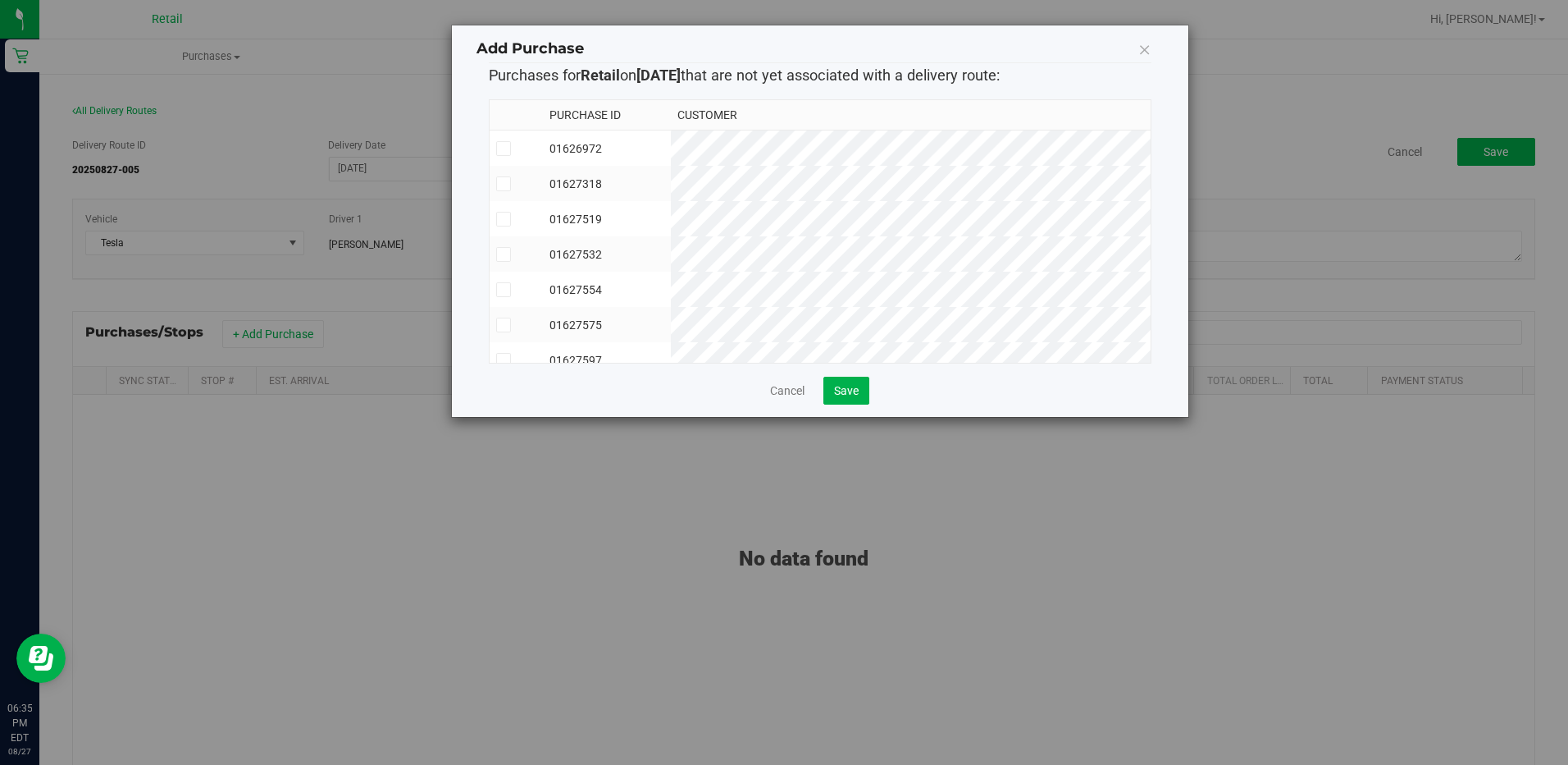
click at [507, 184] on icon at bounding box center [503, 184] width 10 height 0
click at [0, 0] on input "checkbox" at bounding box center [0, 0] width 0 height 0
click at [508, 226] on td at bounding box center [516, 218] width 53 height 35
click at [504, 255] on icon at bounding box center [503, 255] width 10 height 0
click at [0, 0] on input "checkbox" at bounding box center [0, 0] width 0 height 0
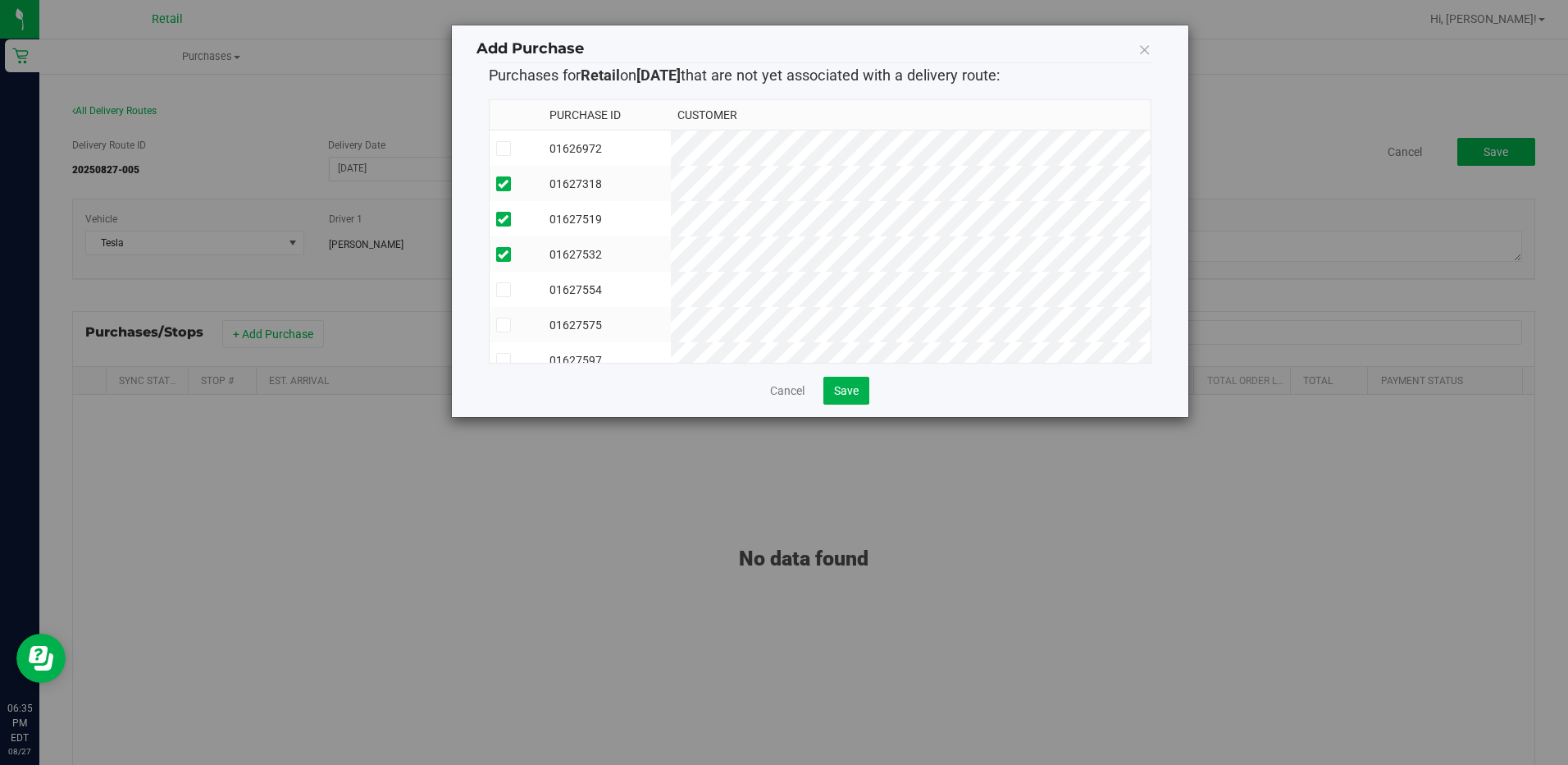
click at [500, 325] on icon at bounding box center [503, 325] width 10 height 0
click at [0, 0] on input "checkbox" at bounding box center [0, 0] width 0 height 0
click at [501, 295] on span at bounding box center [503, 289] width 15 height 15
click at [0, 0] on input "checkbox" at bounding box center [0, 0] width 0 height 0
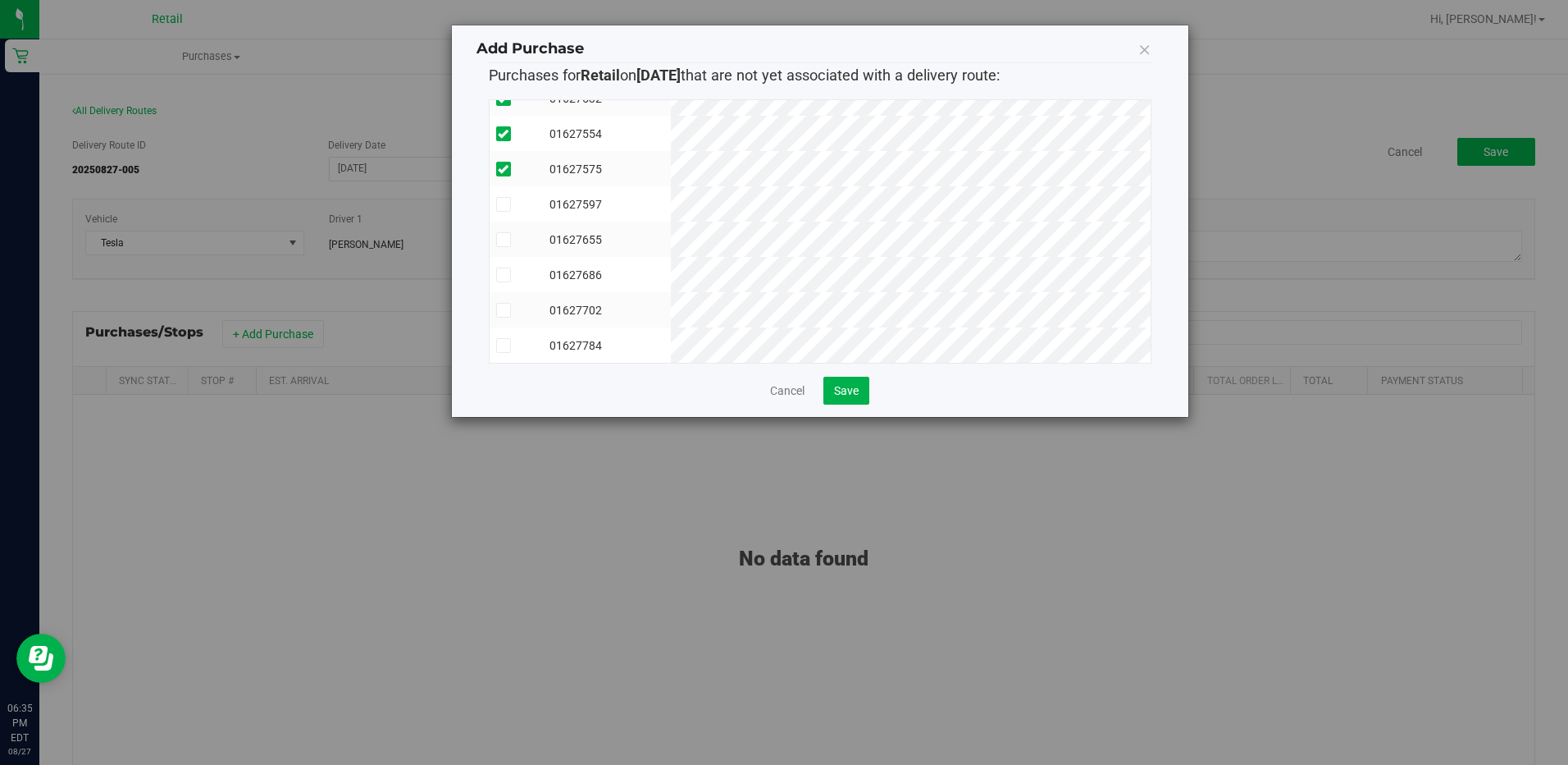
click at [500, 202] on span at bounding box center [503, 204] width 15 height 15
click at [0, 0] on input "checkbox" at bounding box center [0, 0] width 0 height 0
click at [501, 239] on icon at bounding box center [503, 239] width 10 height 0
click at [0, 0] on input "checkbox" at bounding box center [0, 0] width 0 height 0
click at [498, 275] on icon at bounding box center [503, 275] width 10 height 0
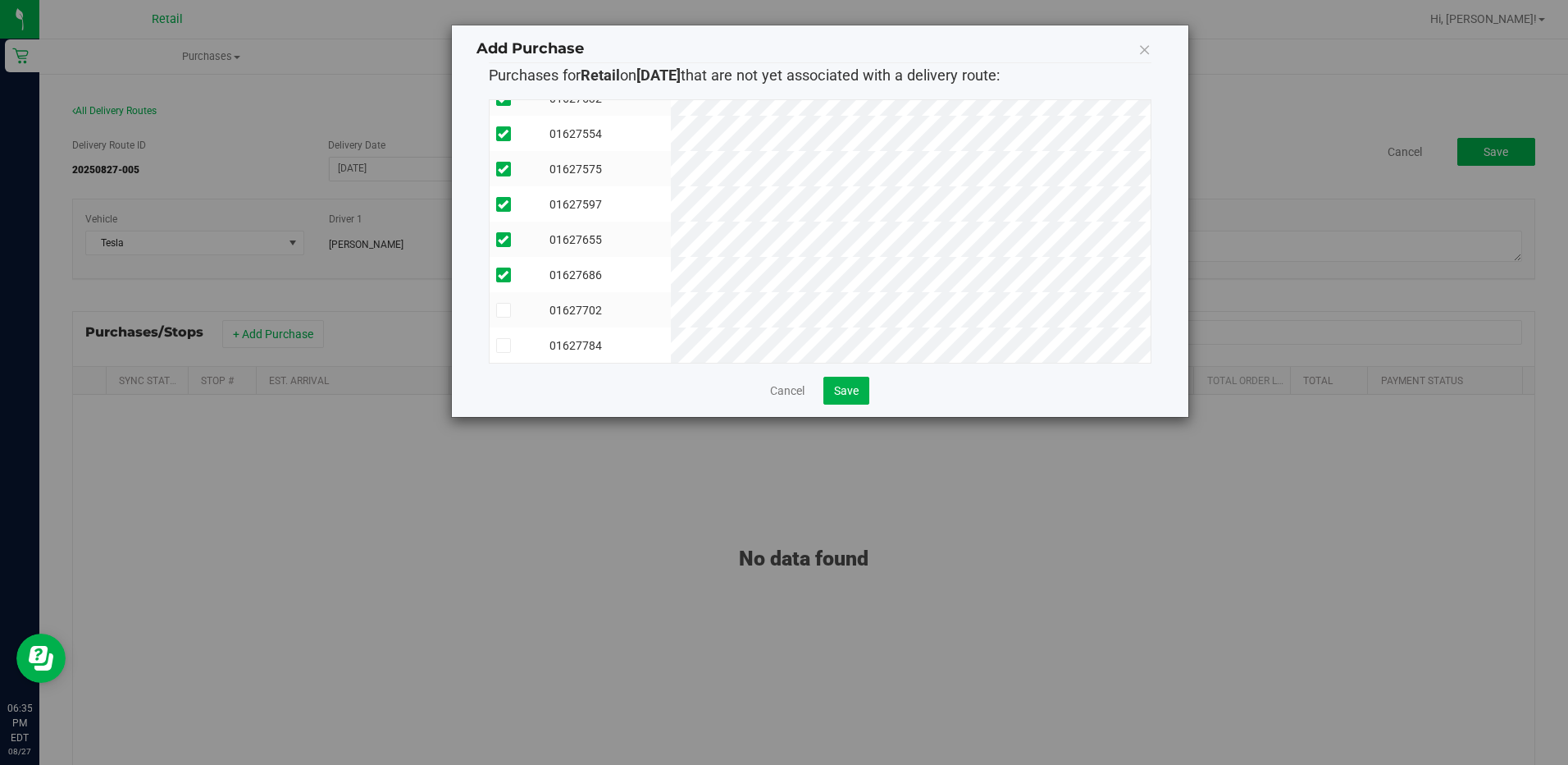
click at [0, 0] on input "checkbox" at bounding box center [0, 0] width 0 height 0
click at [502, 310] on icon at bounding box center [503, 310] width 10 height 0
click at [0, 0] on input "checkbox" at bounding box center [0, 0] width 0 height 0
click at [499, 346] on icon at bounding box center [503, 346] width 10 height 0
click at [0, 0] on input "checkbox" at bounding box center [0, 0] width 0 height 0
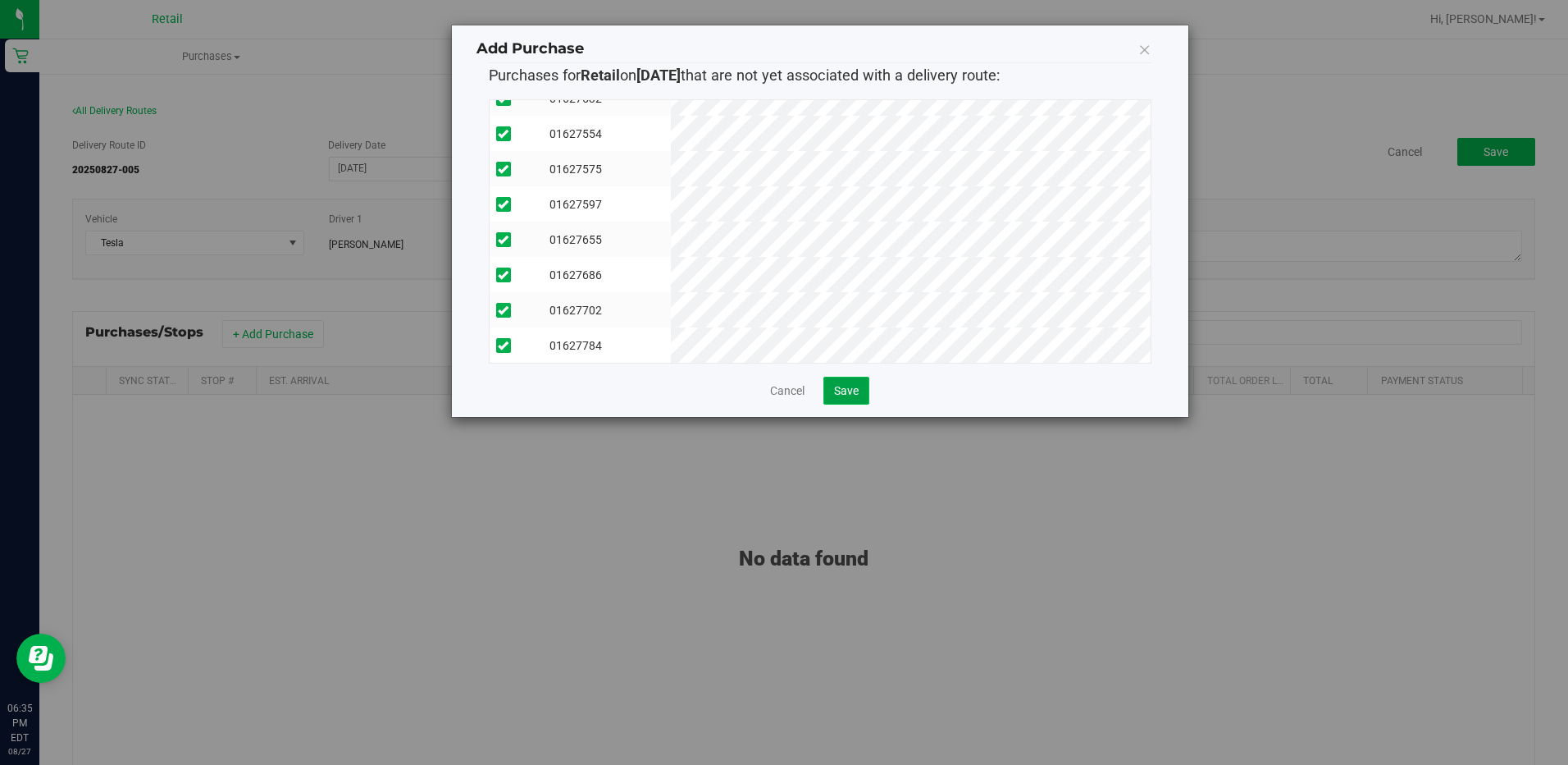
click at [838, 387] on span "Save" at bounding box center [846, 390] width 25 height 13
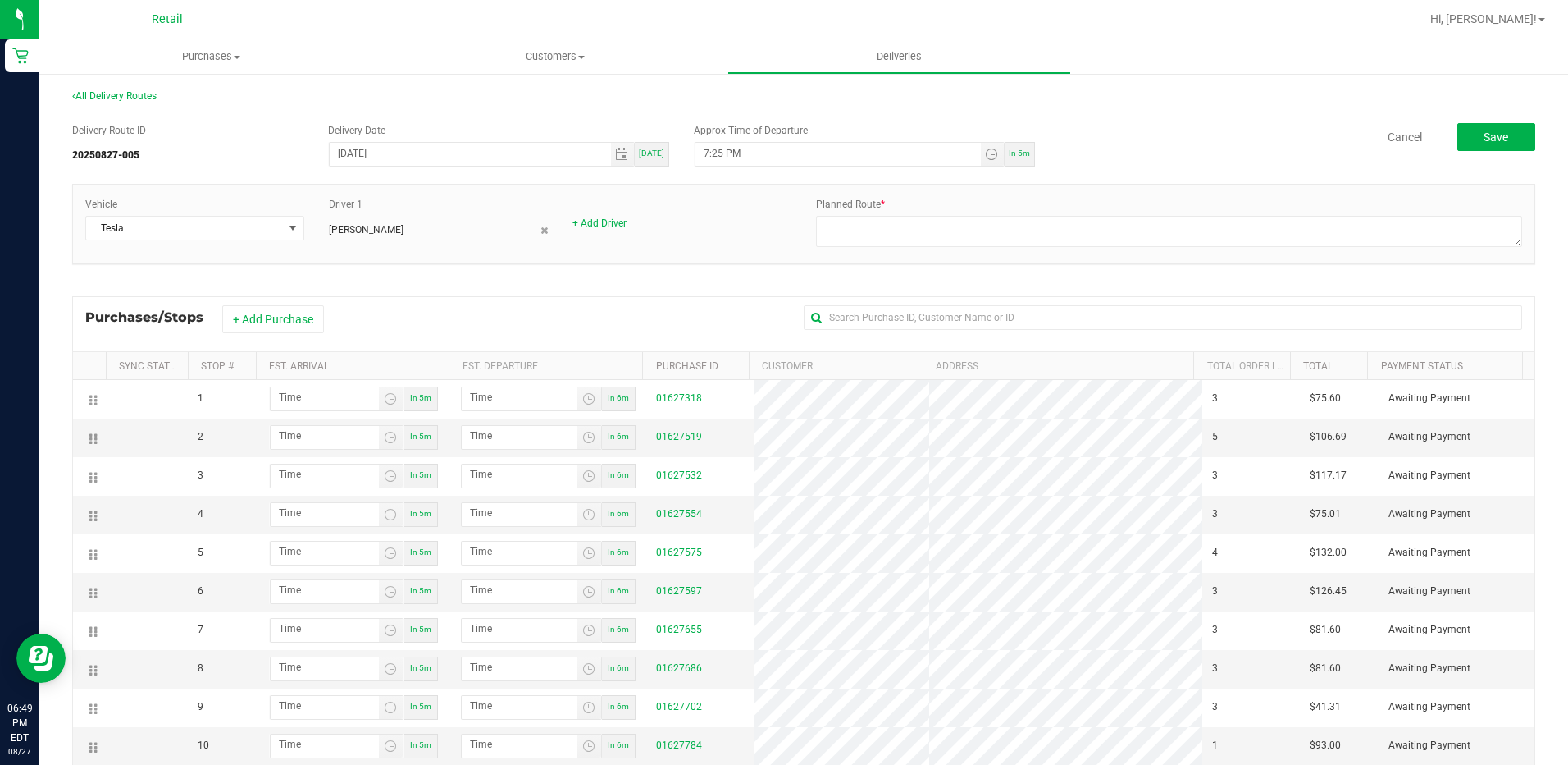
scroll to position [0, 0]
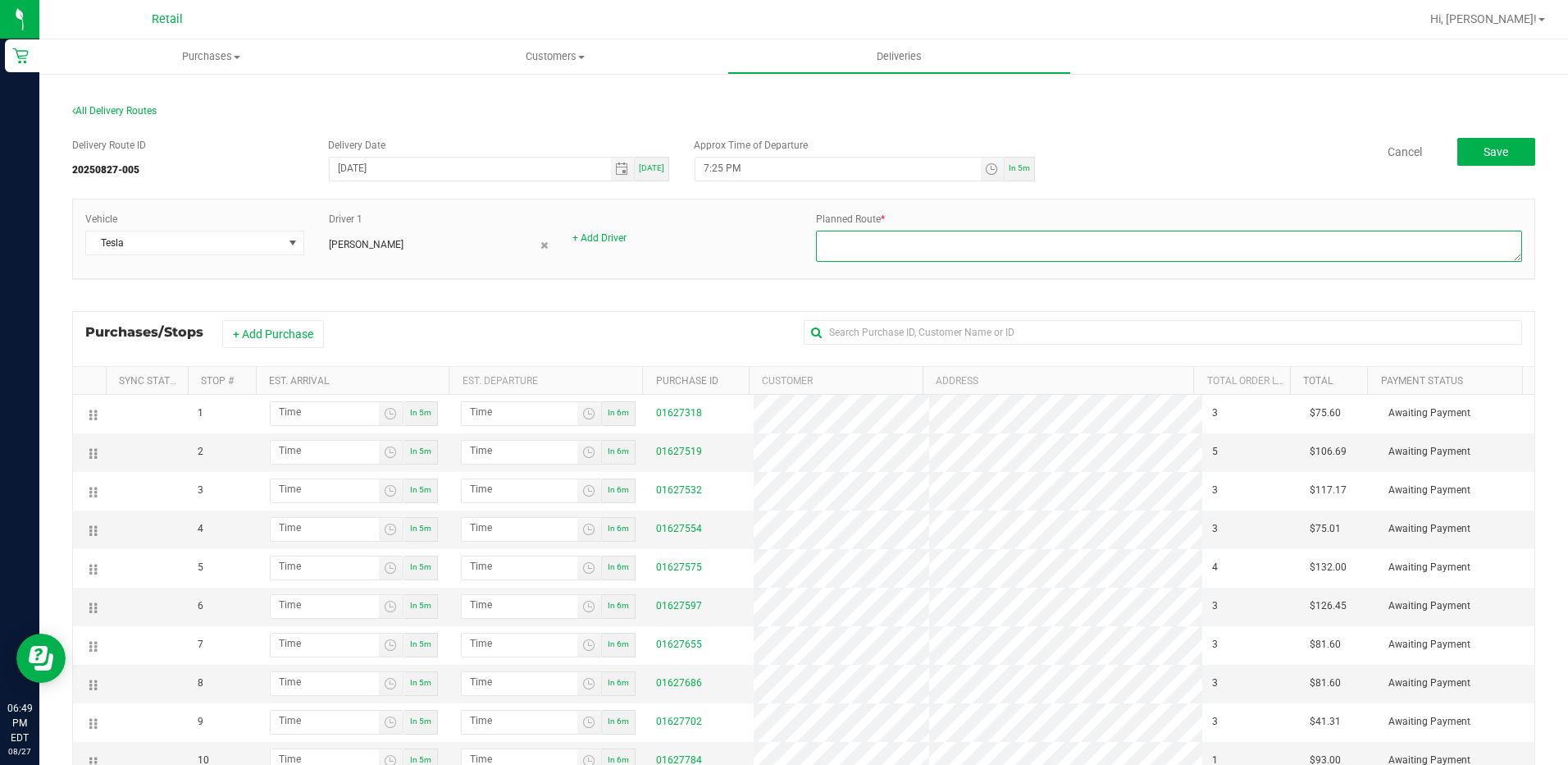
click at [1042, 237] on textarea at bounding box center [1169, 246] width 706 height 31
type textarea "[PERSON_NAME] [PERSON_NAME] dispatch route 5 [DATE]"
click at [1493, 161] on button "Save" at bounding box center [1496, 152] width 78 height 28
drag, startPoint x: 91, startPoint y: 491, endPoint x: 483, endPoint y: 306, distance: 433.5
click at [483, 306] on div "Delivery Route ID 20250827-005 Delivery Date [DATE] [DATE] Approx Time of Depar…" at bounding box center [803, 527] width 1463 height 804
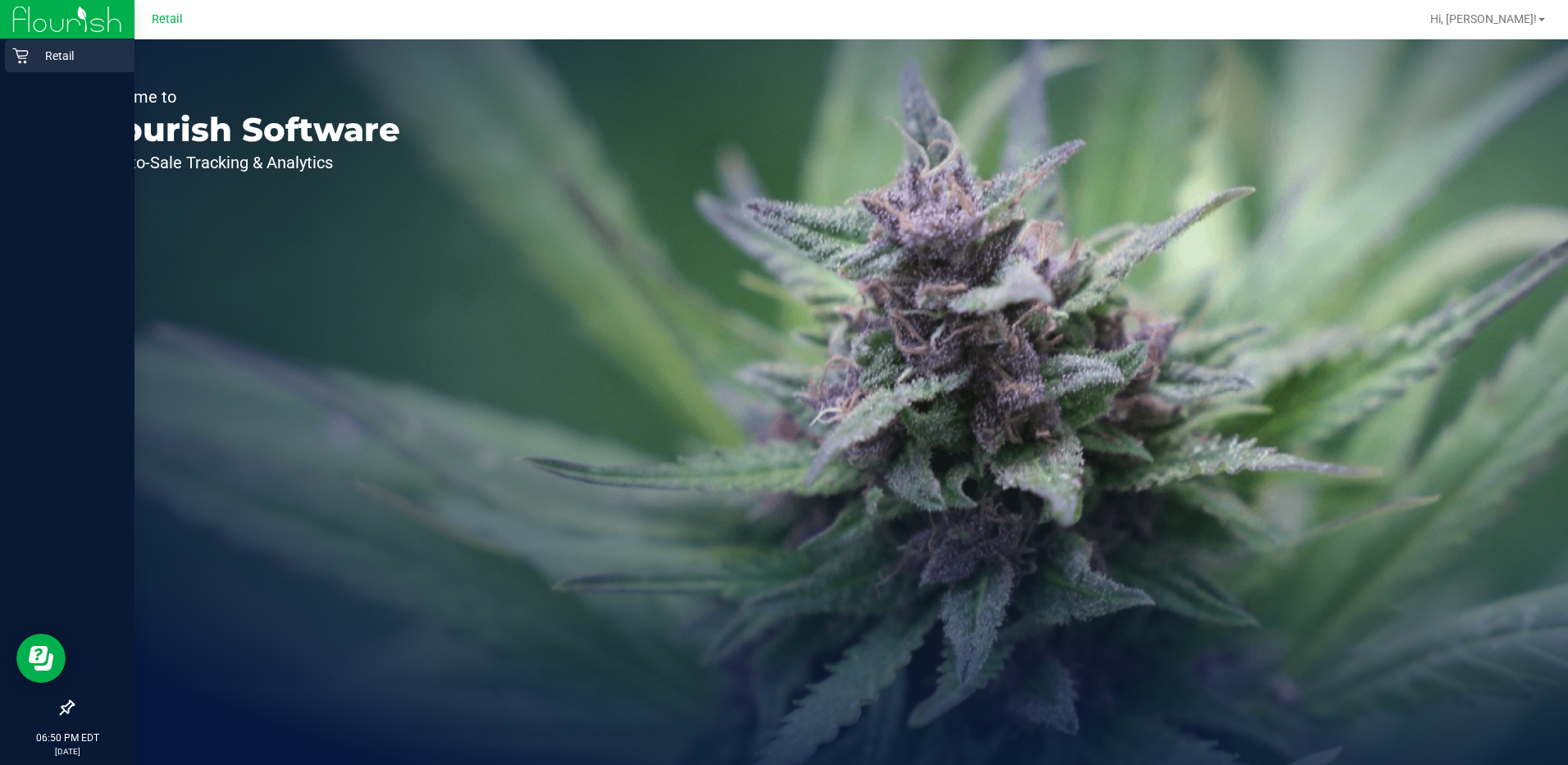
click at [21, 56] on icon at bounding box center [20, 56] width 15 height 15
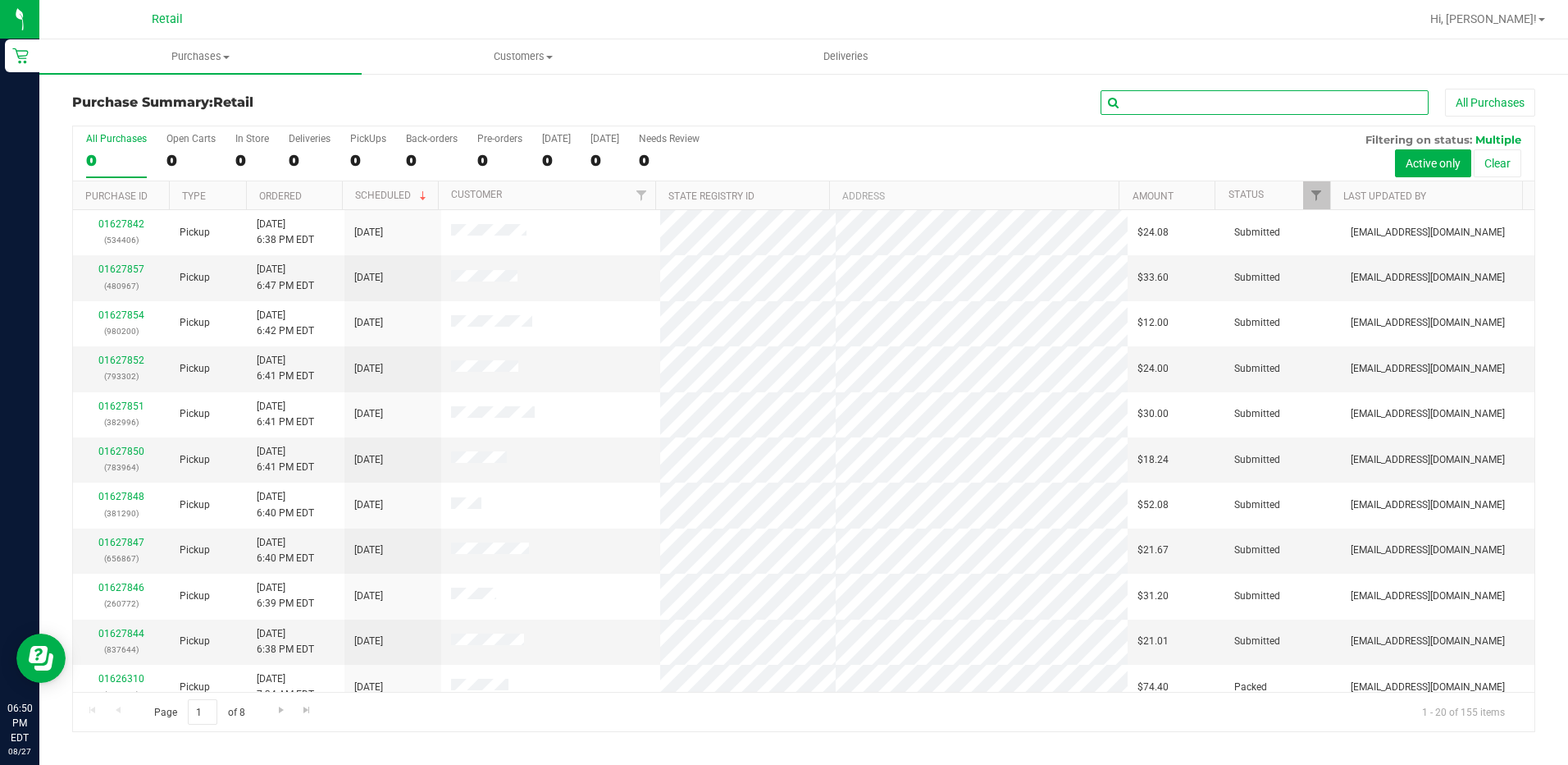
click at [1170, 111] on input "text" at bounding box center [1265, 102] width 328 height 25
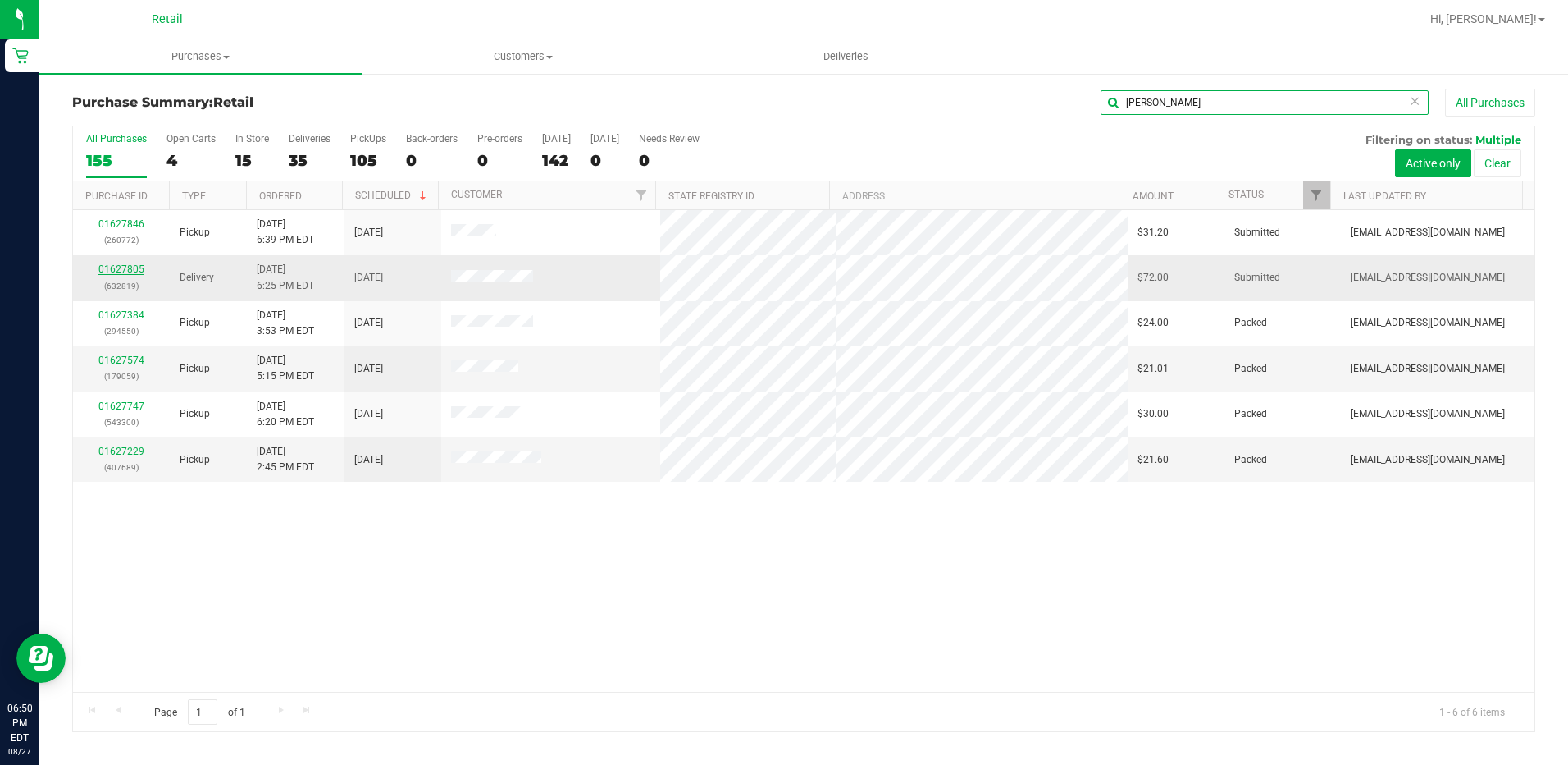
type input "[PERSON_NAME]"
click at [129, 274] on link "01627805" at bounding box center [122, 268] width 46 height 11
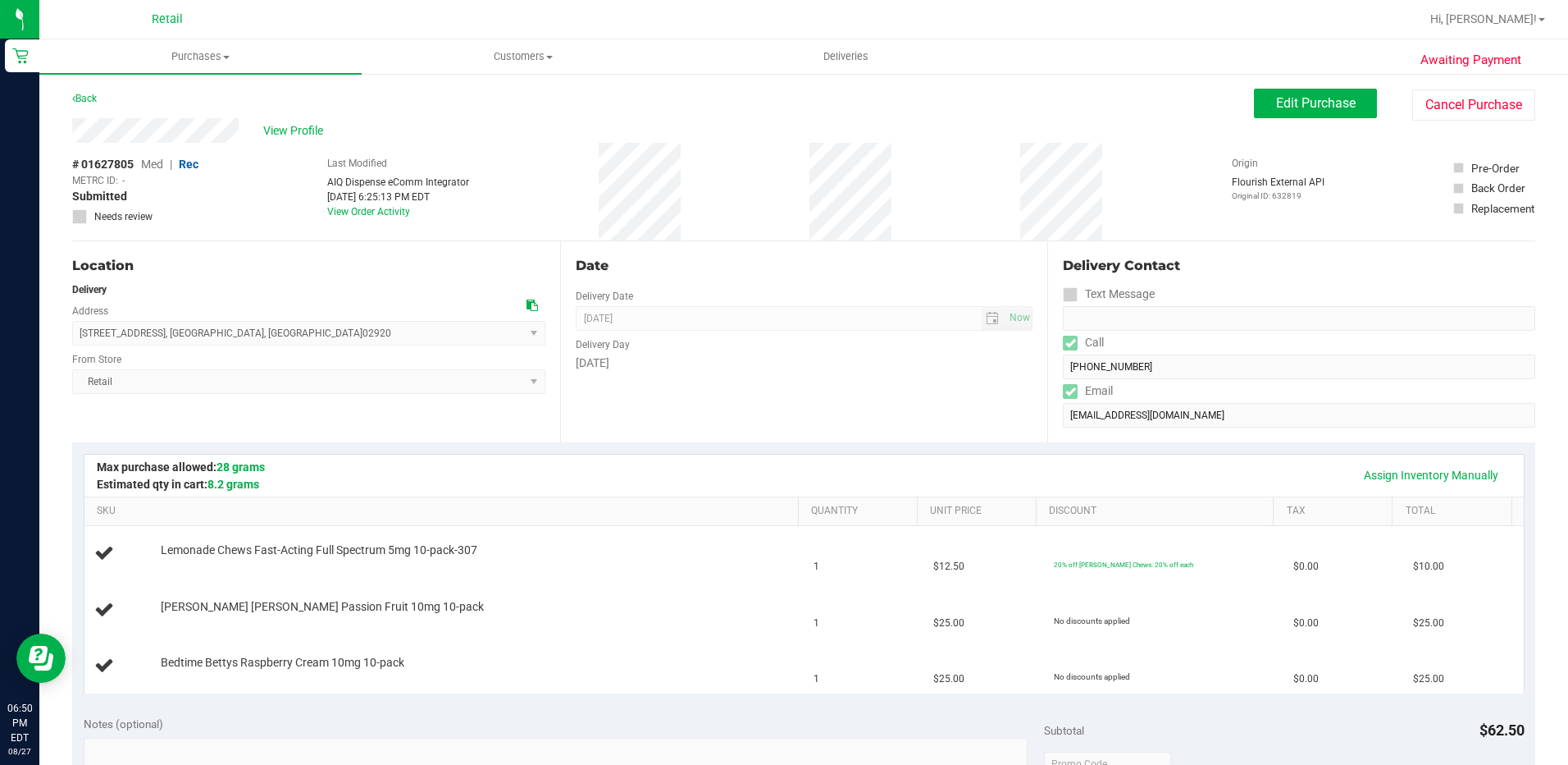
drag, startPoint x: 279, startPoint y: 337, endPoint x: 73, endPoint y: 334, distance: 206.0
click at [72, 334] on span "[STREET_ADDRESS] , [GEOGRAPHIC_DATA] , [GEOGRAPHIC_DATA] 02920 Select address […" at bounding box center [309, 333] width 473 height 25
drag, startPoint x: 73, startPoint y: 334, endPoint x: 117, endPoint y: 330, distance: 44.2
copy span "[STREET_ADDRESS]"
click at [76, 135] on div "View Profile" at bounding box center [663, 130] width 1182 height 25
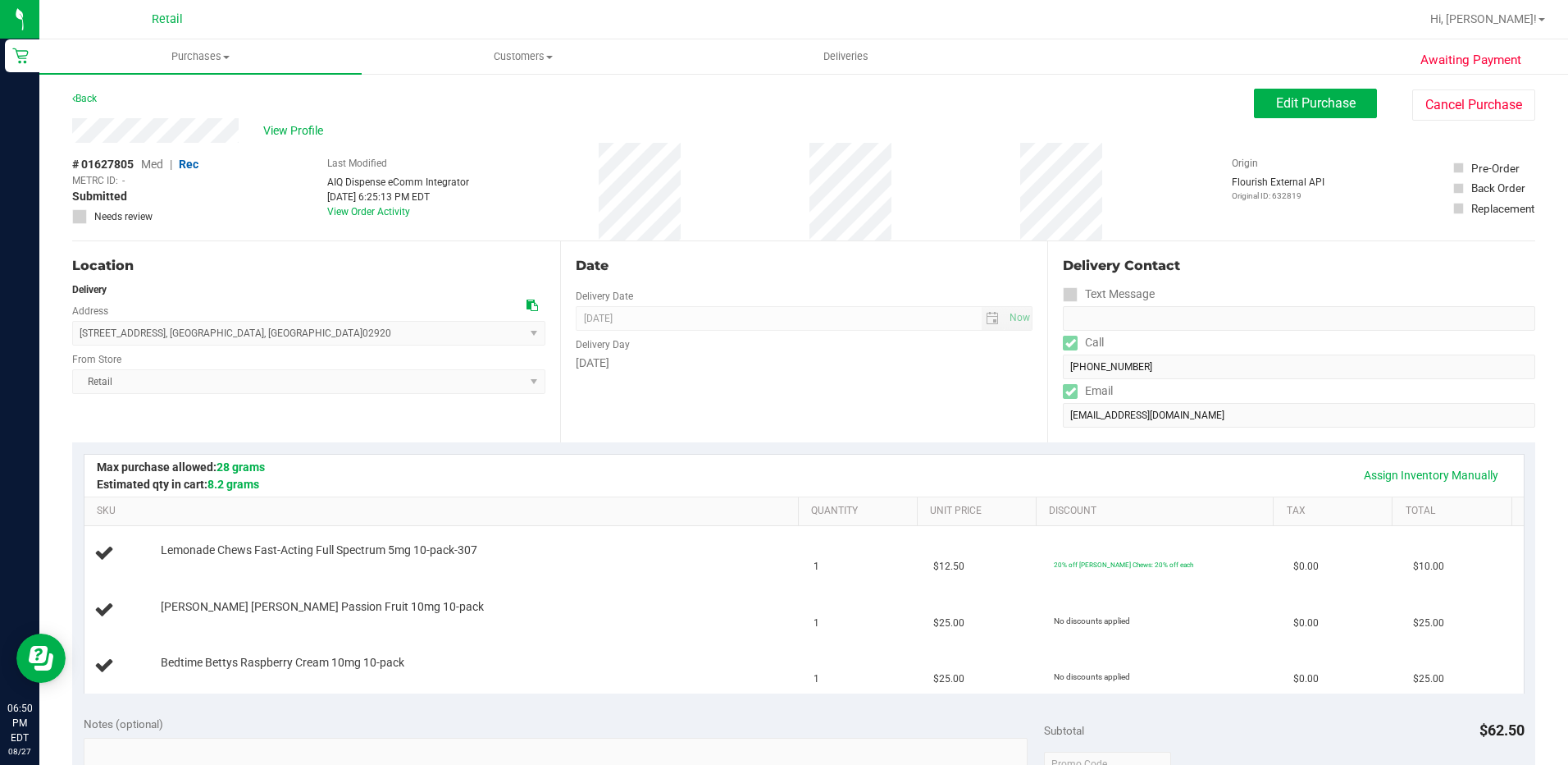
drag, startPoint x: 243, startPoint y: 126, endPoint x: 1048, endPoint y: 372, distance: 841.7
click at [1048, 372] on div "Delivery Contact Text Message Call [PHONE_NUMBER] Email [EMAIL_ADDRESS][DOMAIN_…" at bounding box center [1291, 341] width 488 height 201
click at [194, 59] on span "Purchases" at bounding box center [201, 56] width 322 height 15
click at [159, 103] on span "Summary of purchases" at bounding box center [123, 99] width 168 height 14
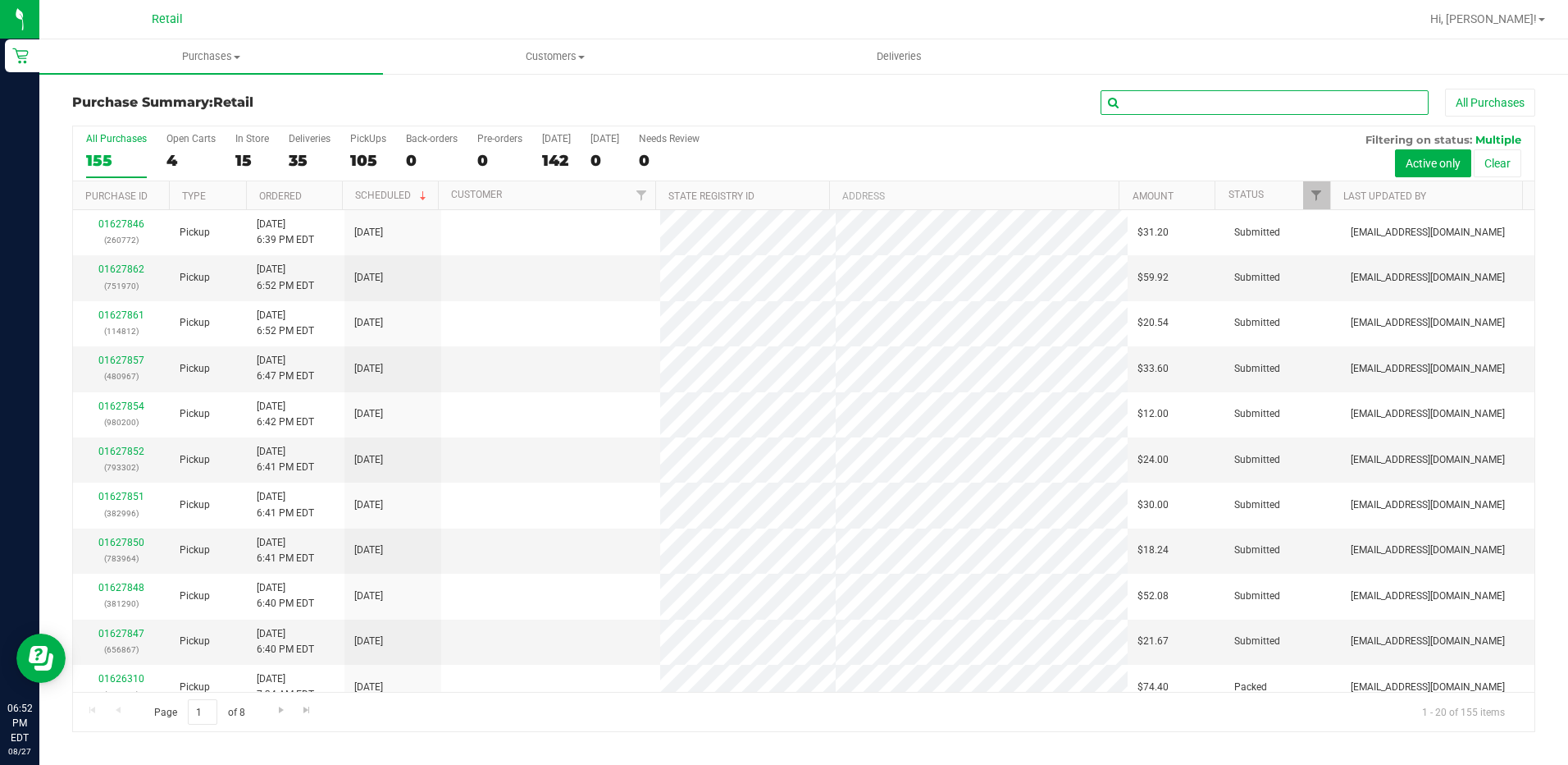
click at [1190, 111] on input "text" at bounding box center [1265, 102] width 328 height 25
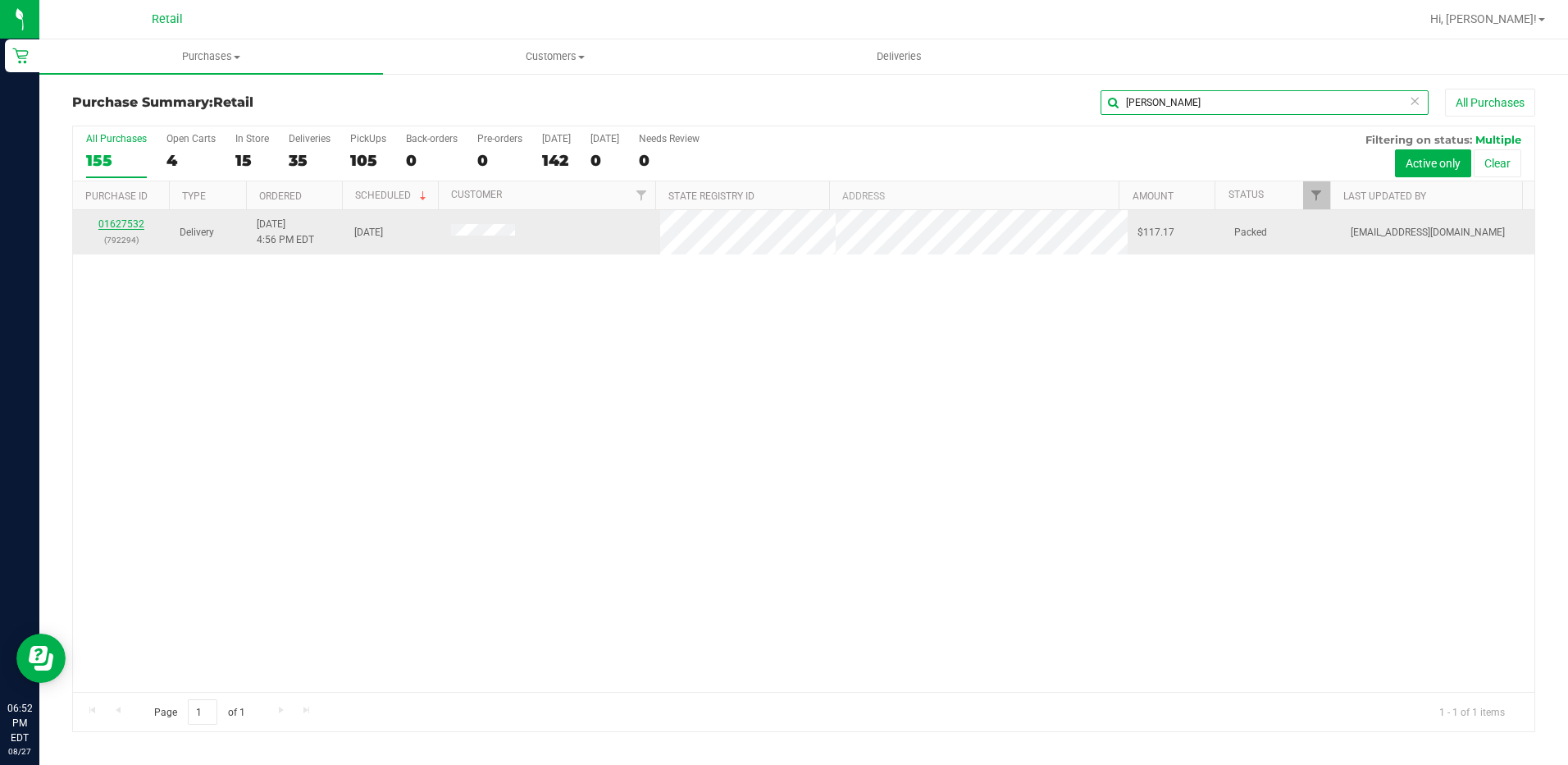
type input "[PERSON_NAME]"
click at [135, 222] on link "01627532" at bounding box center [122, 223] width 46 height 11
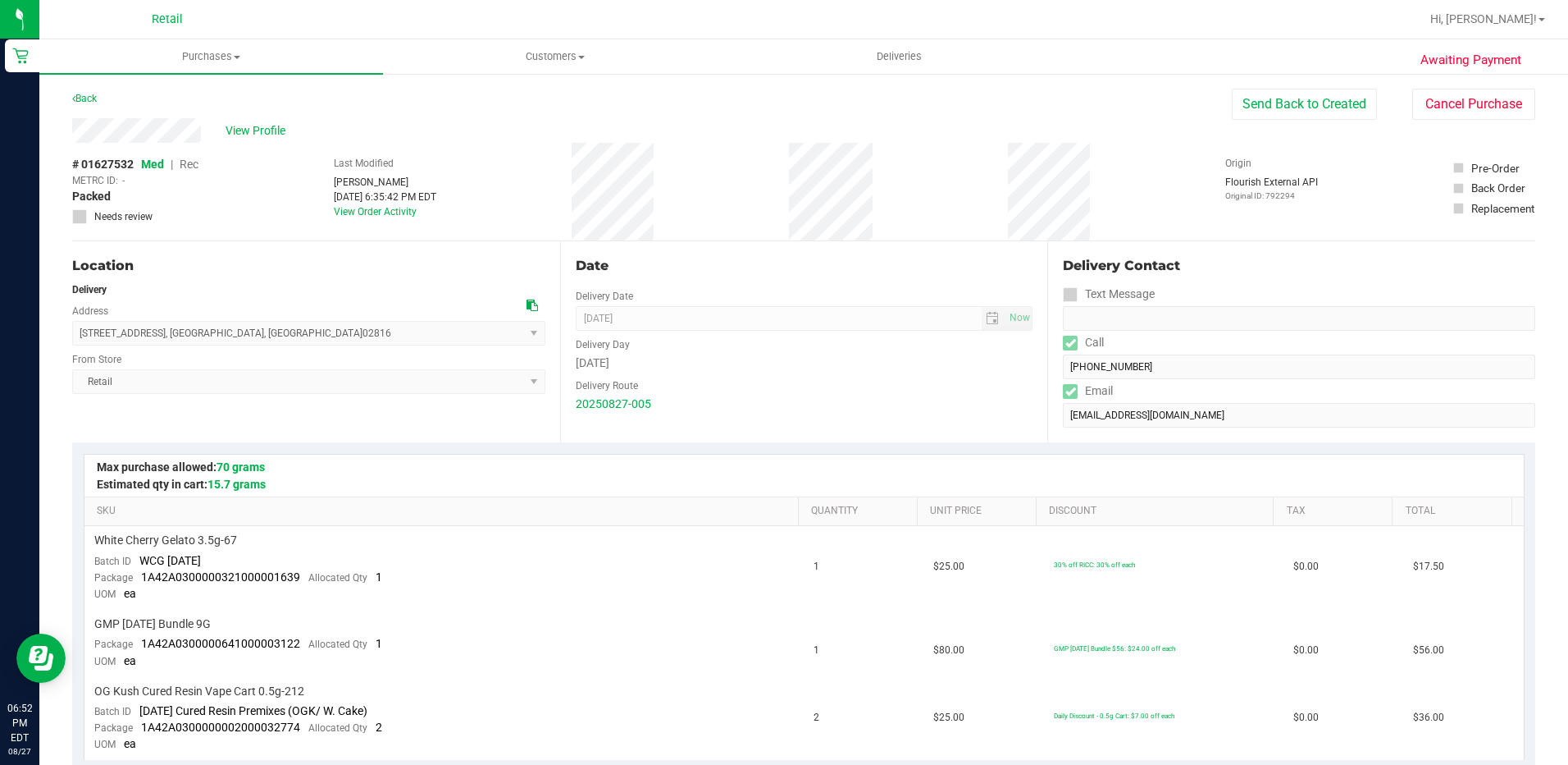
click at [1307, 102] on button "Send Back to Created" at bounding box center [1304, 104] width 145 height 31
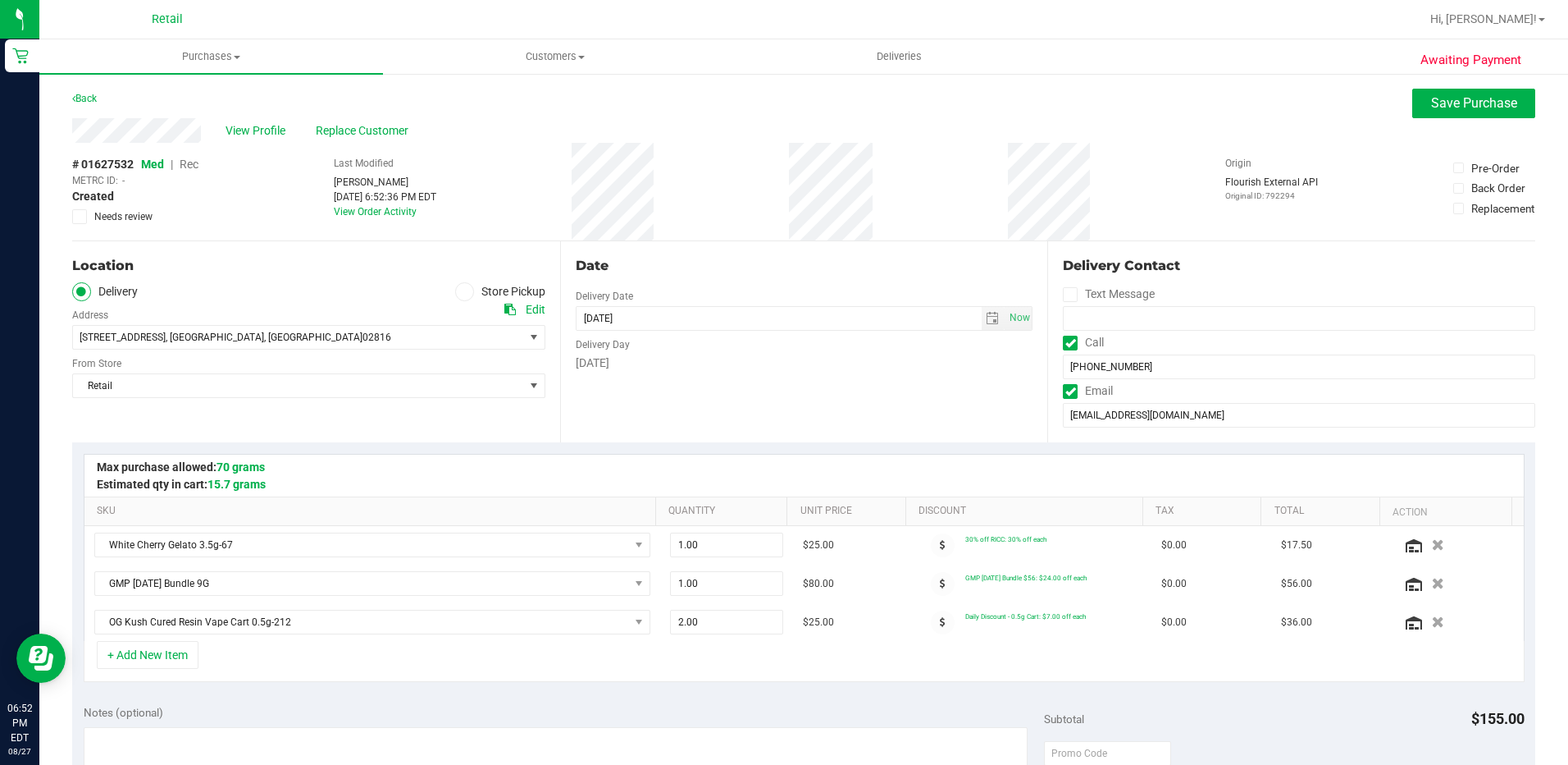
click at [466, 294] on span at bounding box center [465, 292] width 19 height 19
click at [0, 0] on input "Store Pickup" at bounding box center [0, 0] width 0 height 0
click at [1458, 105] on span "Save Purchase" at bounding box center [1475, 103] width 86 height 15
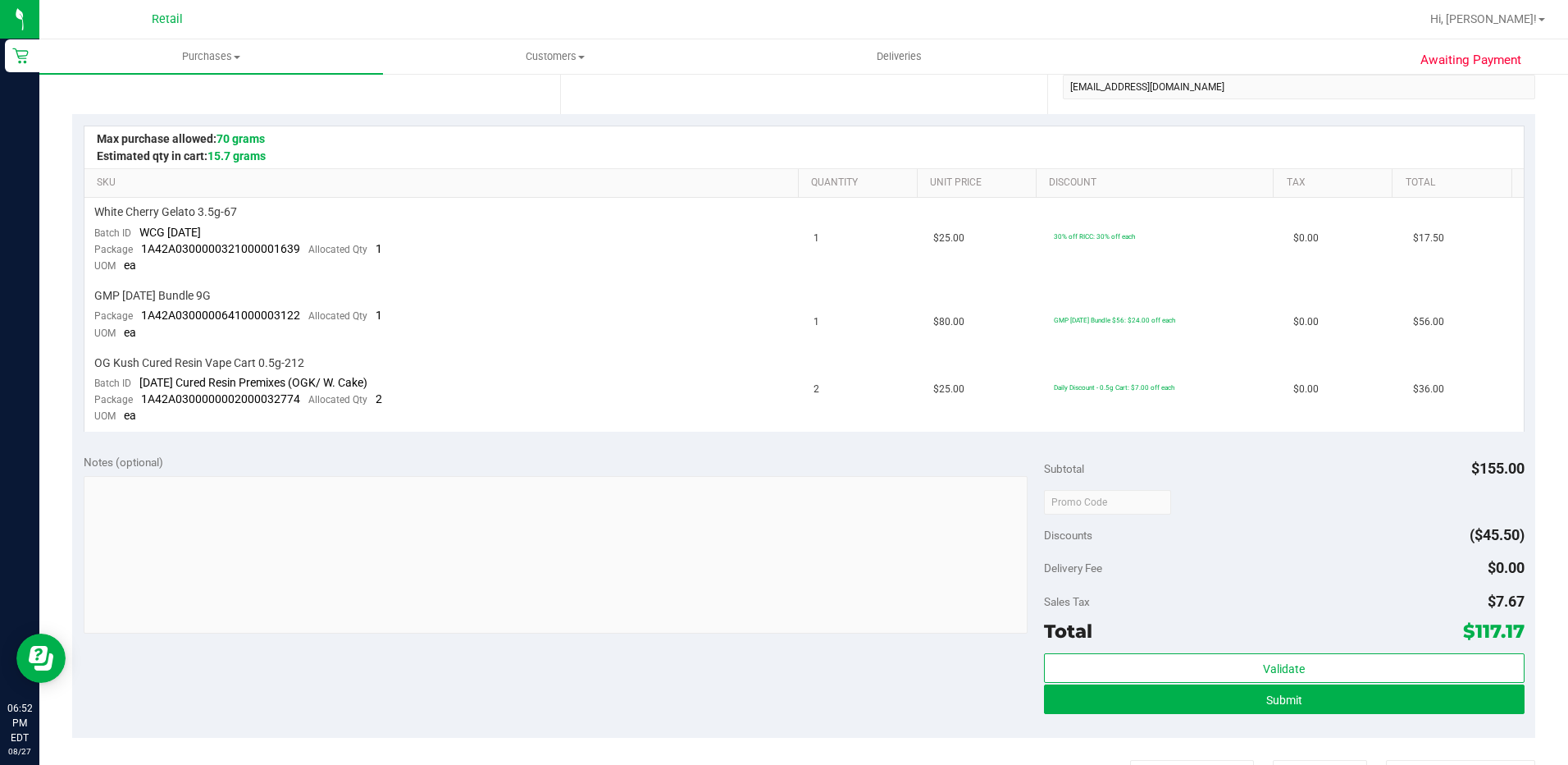
scroll to position [410, 0]
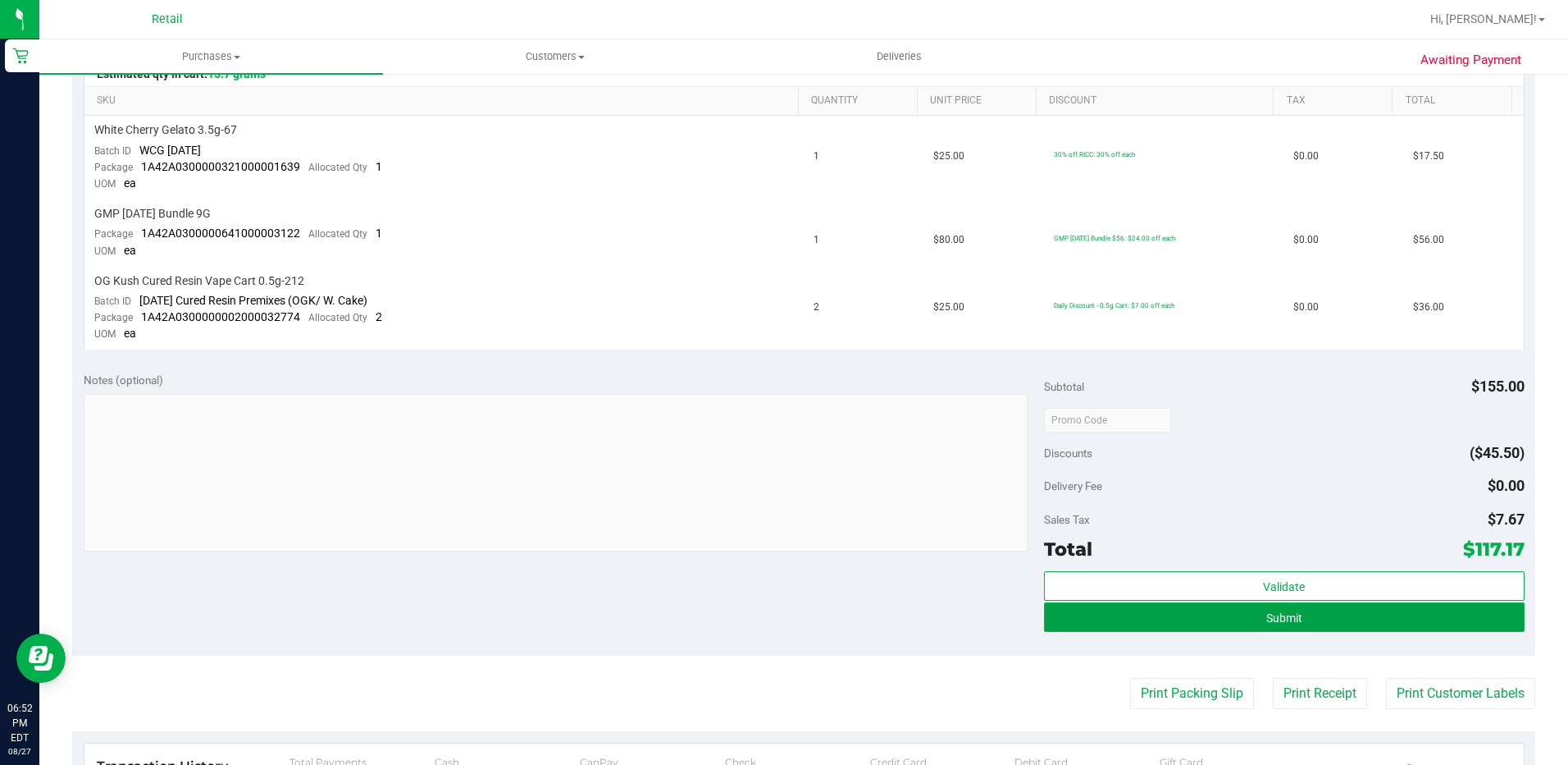
click at [1247, 620] on button "Submit" at bounding box center [1284, 617] width 481 height 29
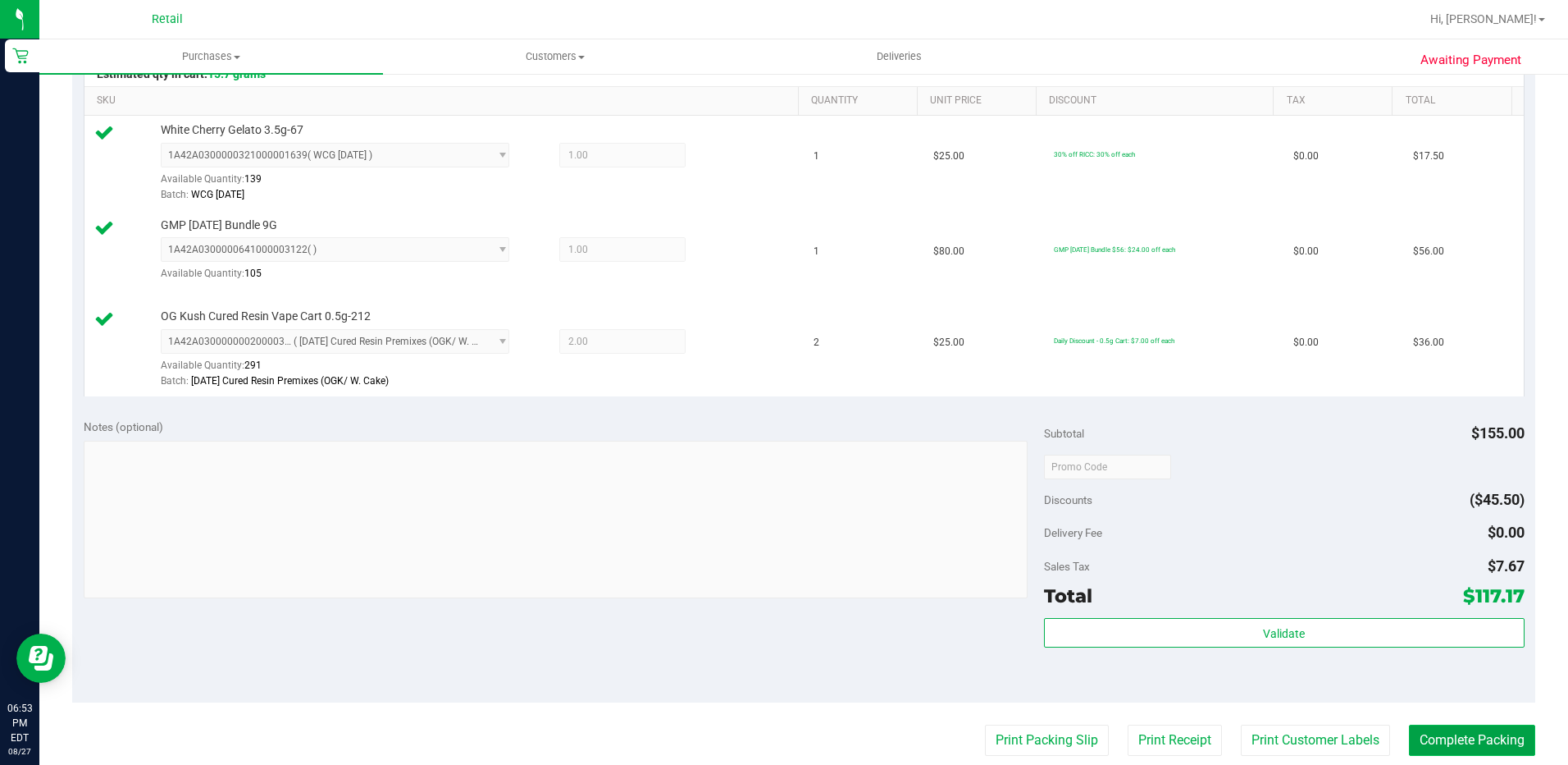
click at [1430, 728] on button "Complete Packing" at bounding box center [1472, 740] width 126 height 31
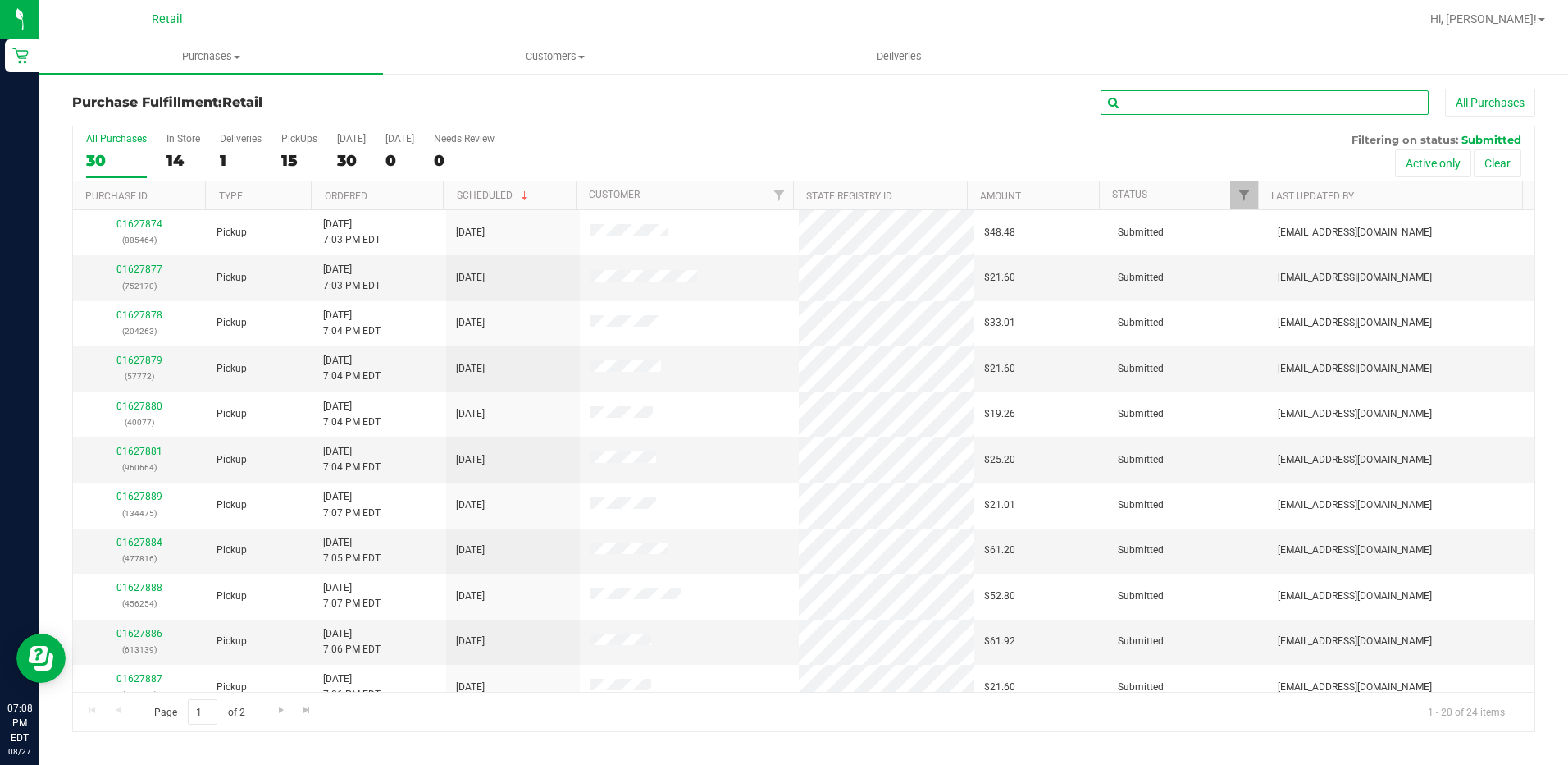
click at [1154, 99] on input "text" at bounding box center [1265, 102] width 328 height 25
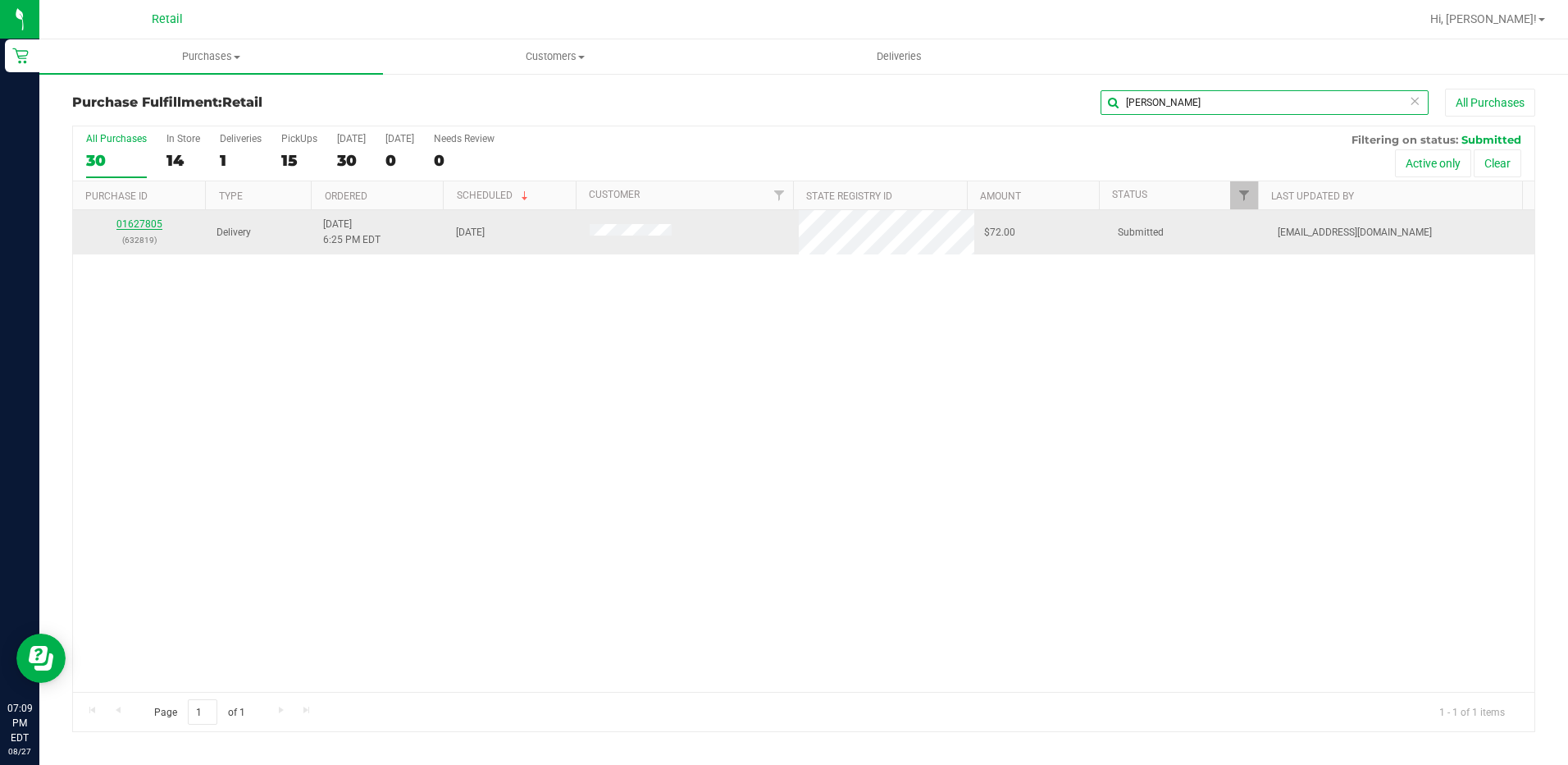
type input "[PERSON_NAME]"
click at [128, 226] on link "01627805" at bounding box center [140, 223] width 46 height 11
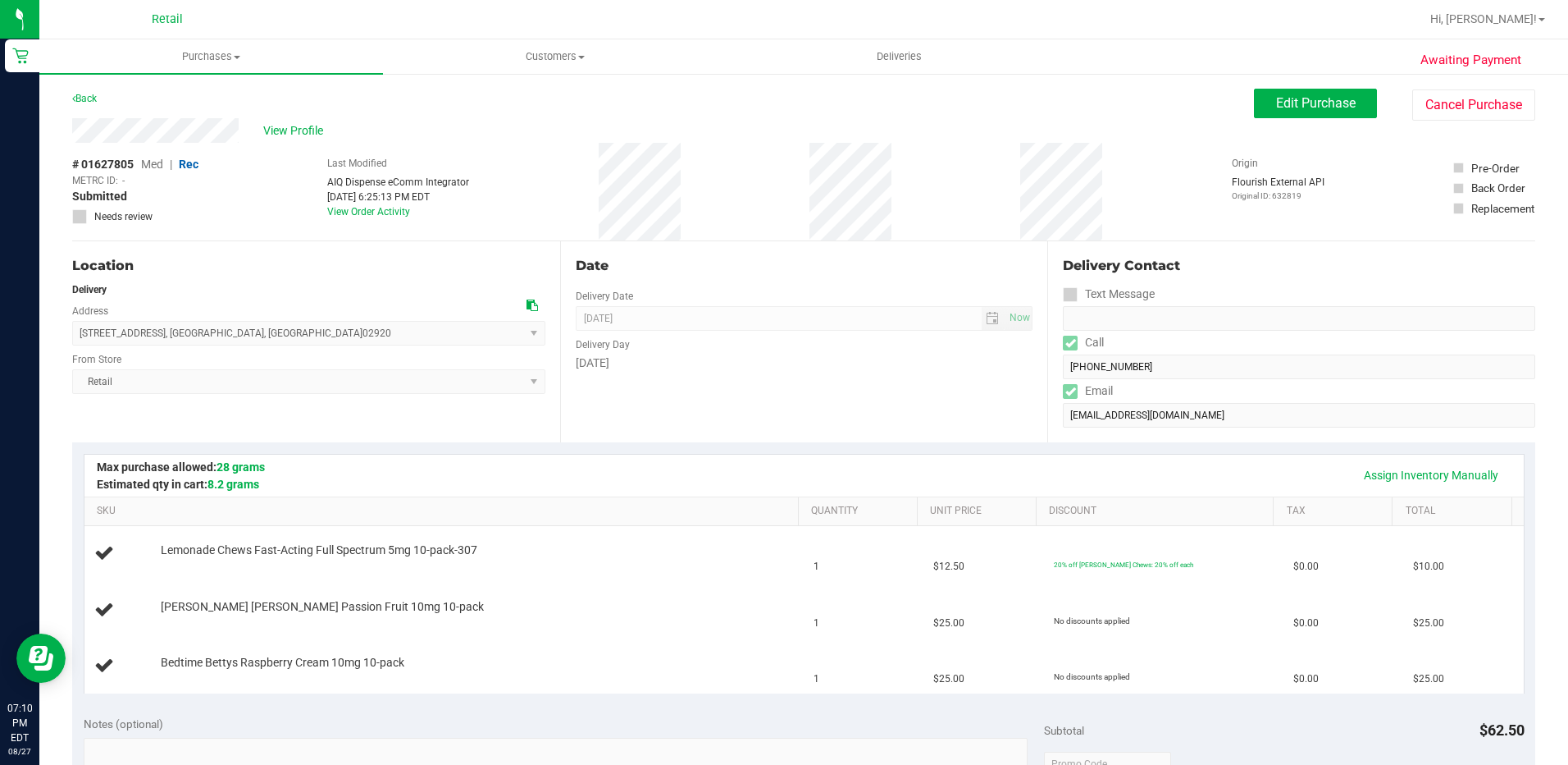
click at [692, 387] on div "Date Delivery Date [DATE] Now [DATE] 06:00 PM Now Delivery Day [DATE]" at bounding box center [803, 341] width 488 height 201
click at [739, 274] on div "Date" at bounding box center [805, 266] width 458 height 20
click at [820, 408] on div "Date Delivery Date [DATE] Now [DATE] 06:00 PM Now Delivery Day [DATE]" at bounding box center [803, 341] width 488 height 201
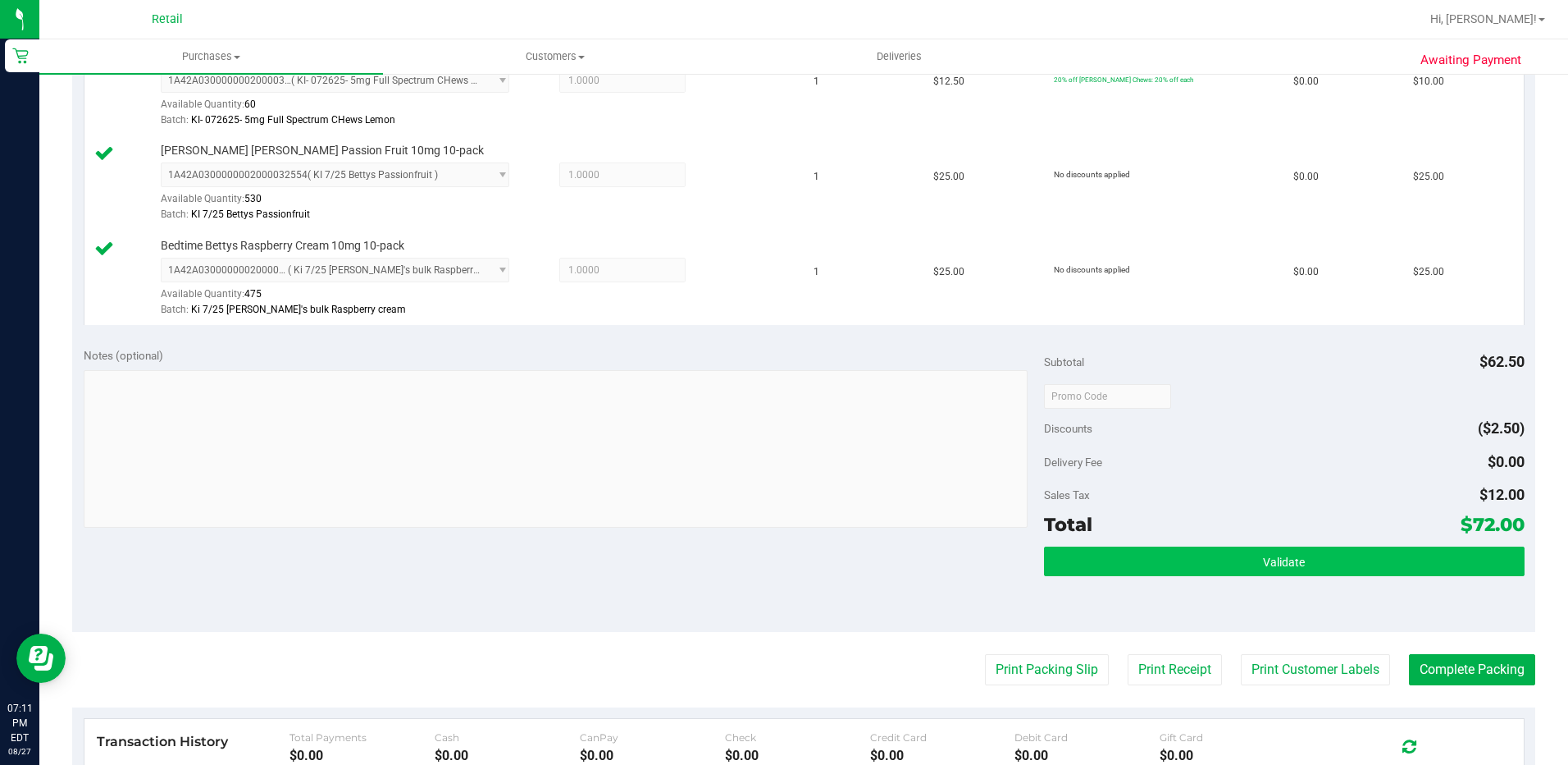
scroll to position [492, 0]
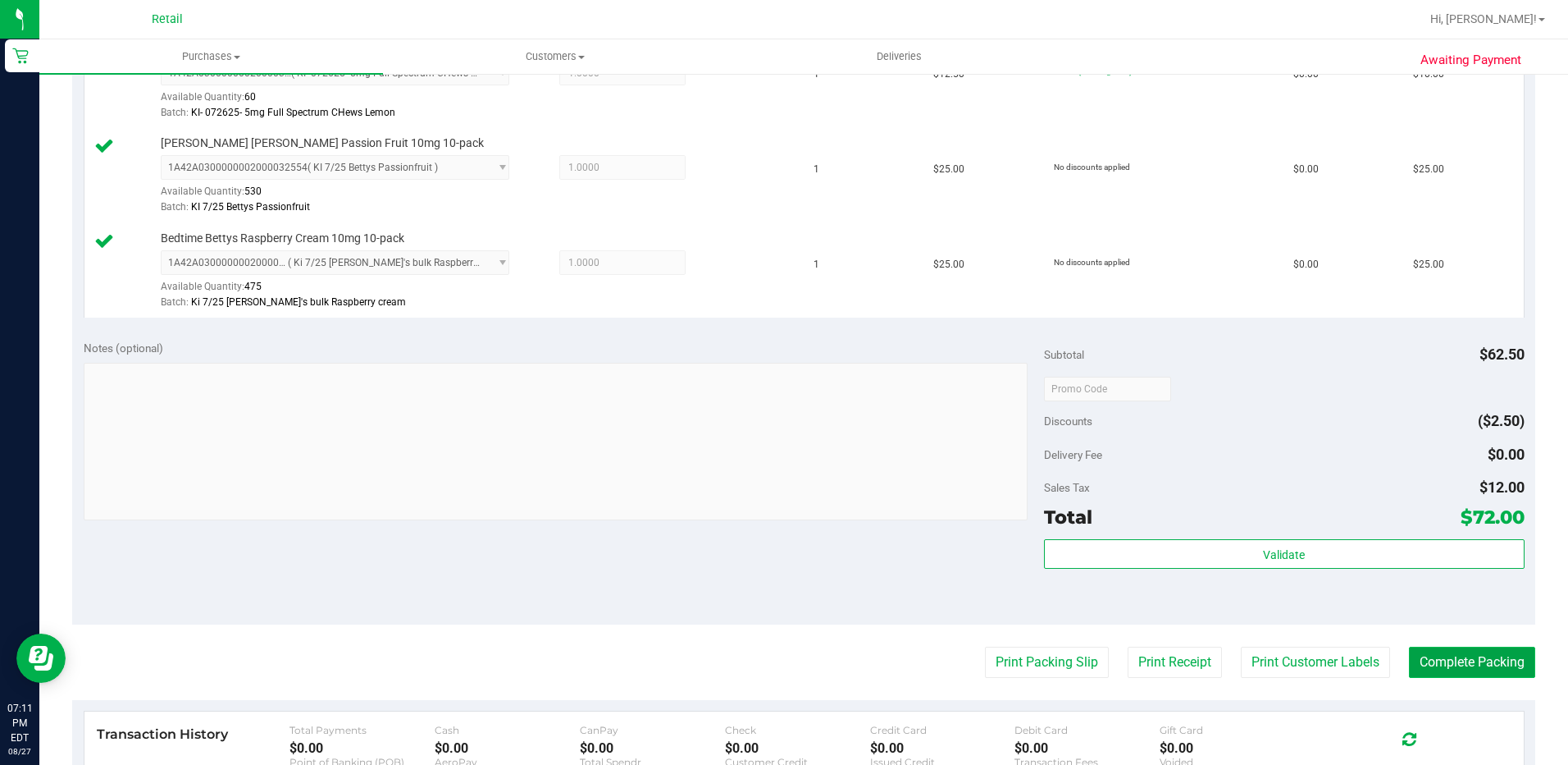
click at [1409, 648] on button "Complete Packing" at bounding box center [1472, 662] width 126 height 31
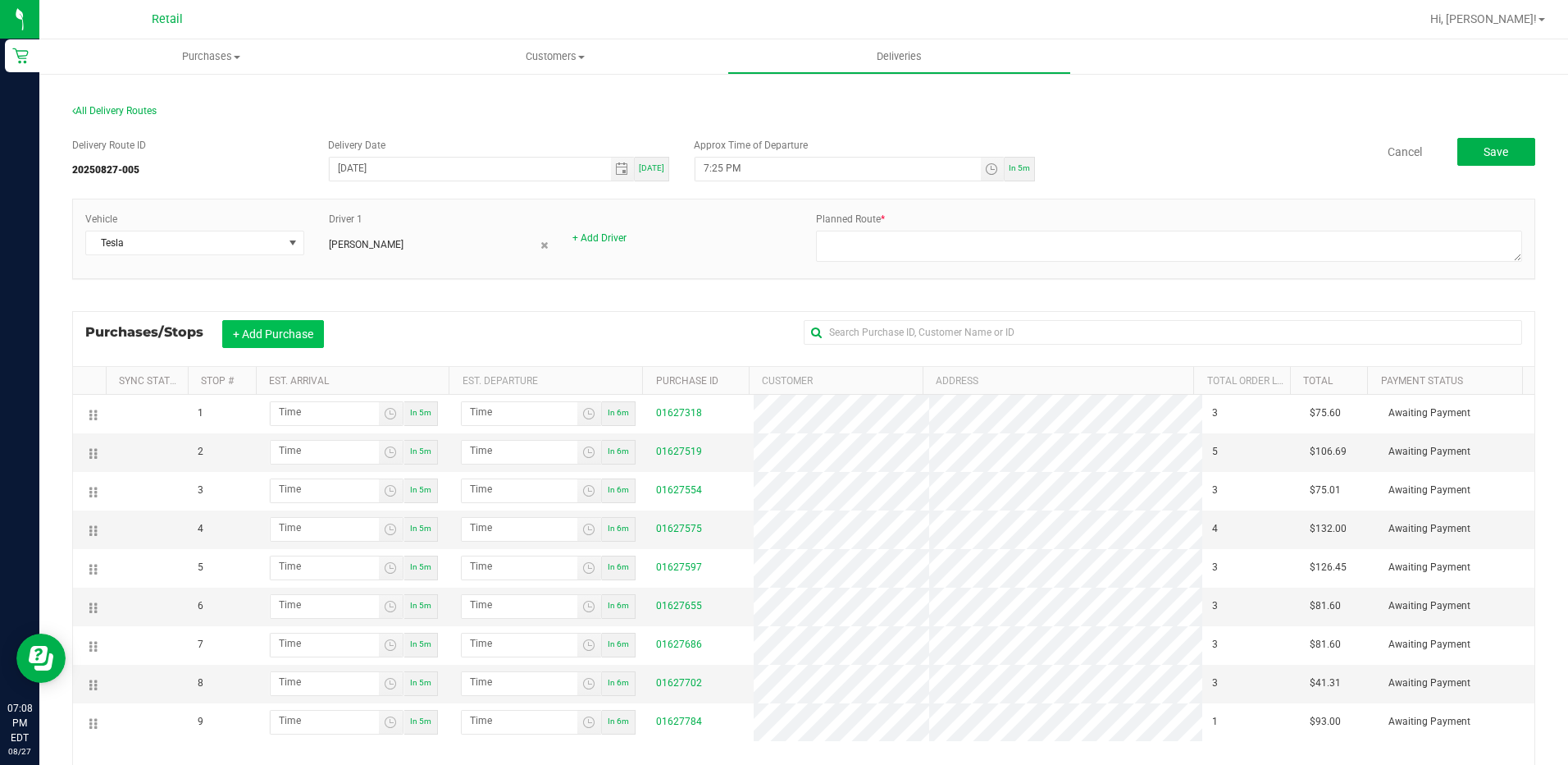
click at [260, 332] on button "+ Add Purchase" at bounding box center [273, 334] width 102 height 28
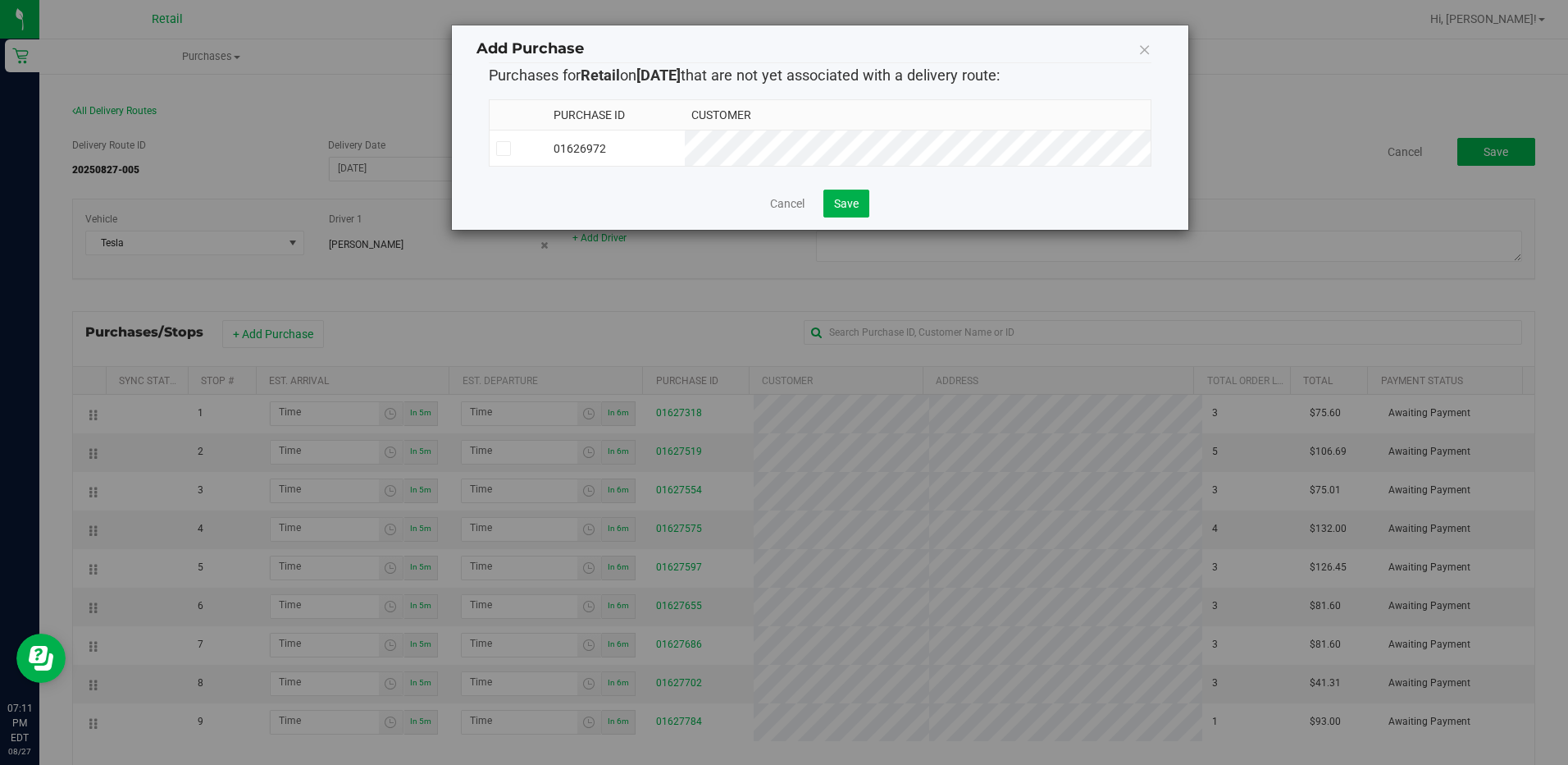
click at [1140, 45] on icon at bounding box center [1144, 49] width 13 height 23
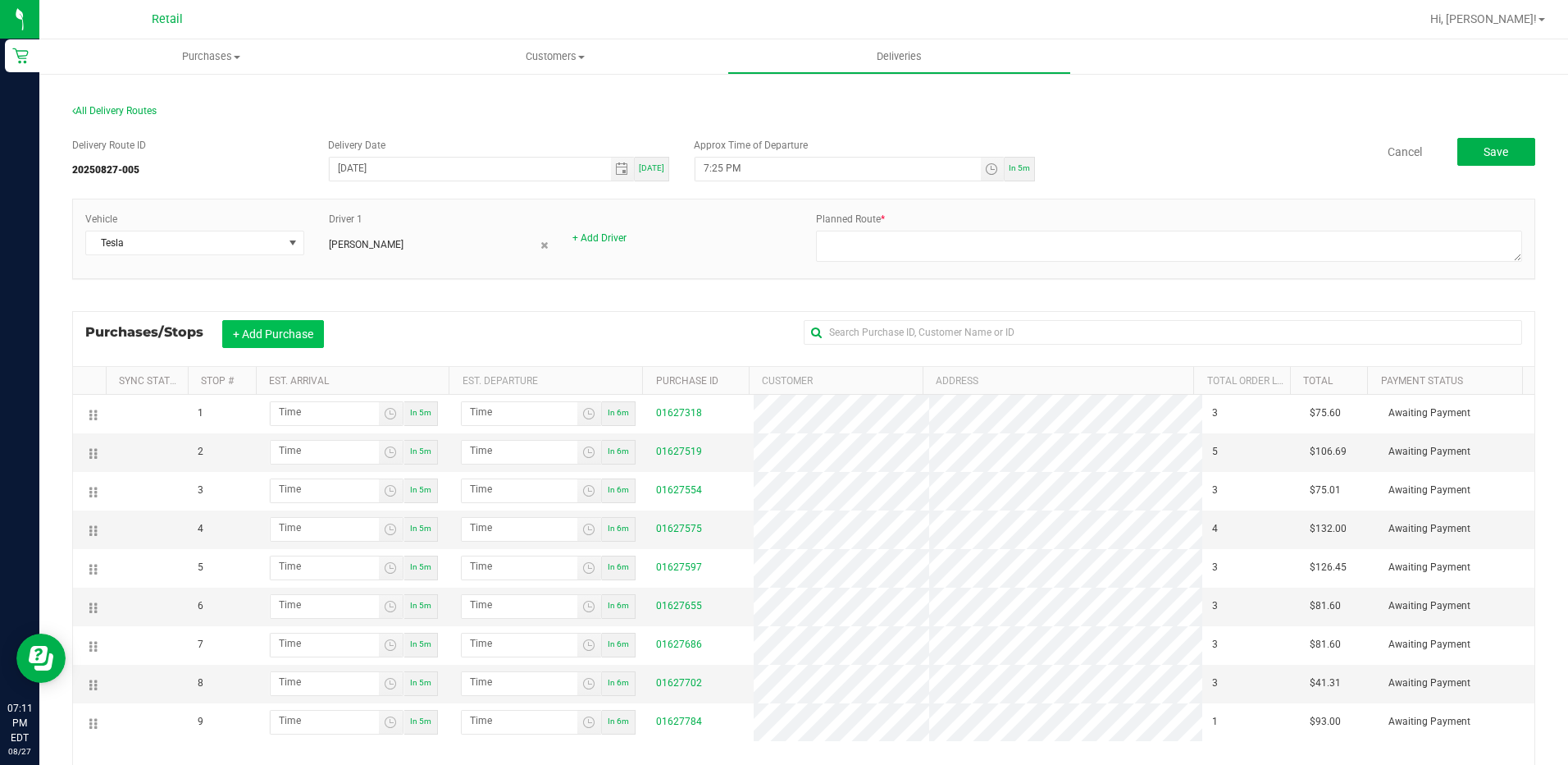
click at [233, 328] on button "+ Add Purchase" at bounding box center [273, 334] width 102 height 28
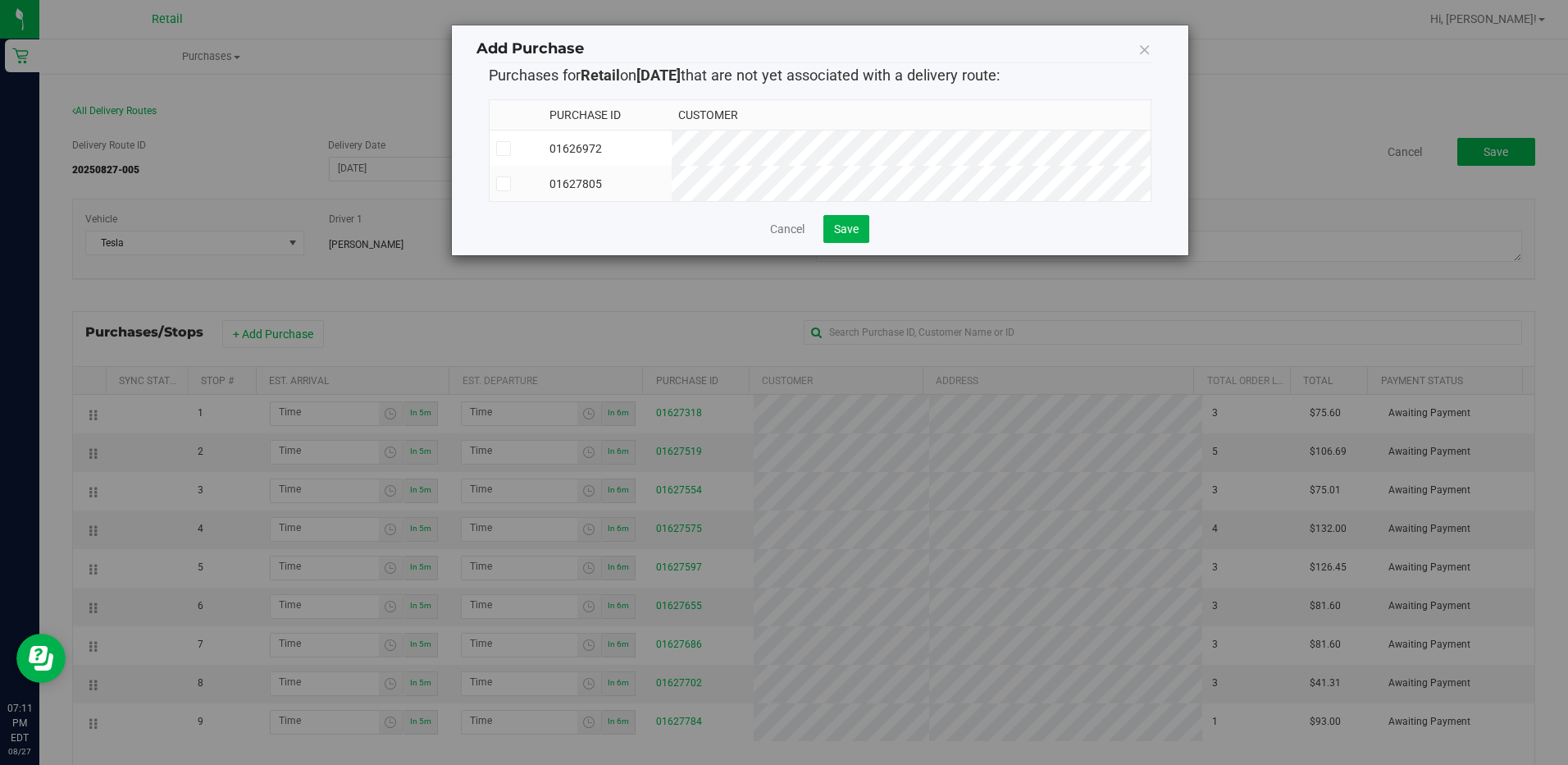
click at [507, 184] on icon at bounding box center [503, 184] width 10 height 0
click at [0, 0] on input "checkbox" at bounding box center [0, 0] width 0 height 0
click at [842, 236] on span "Save" at bounding box center [846, 228] width 25 height 13
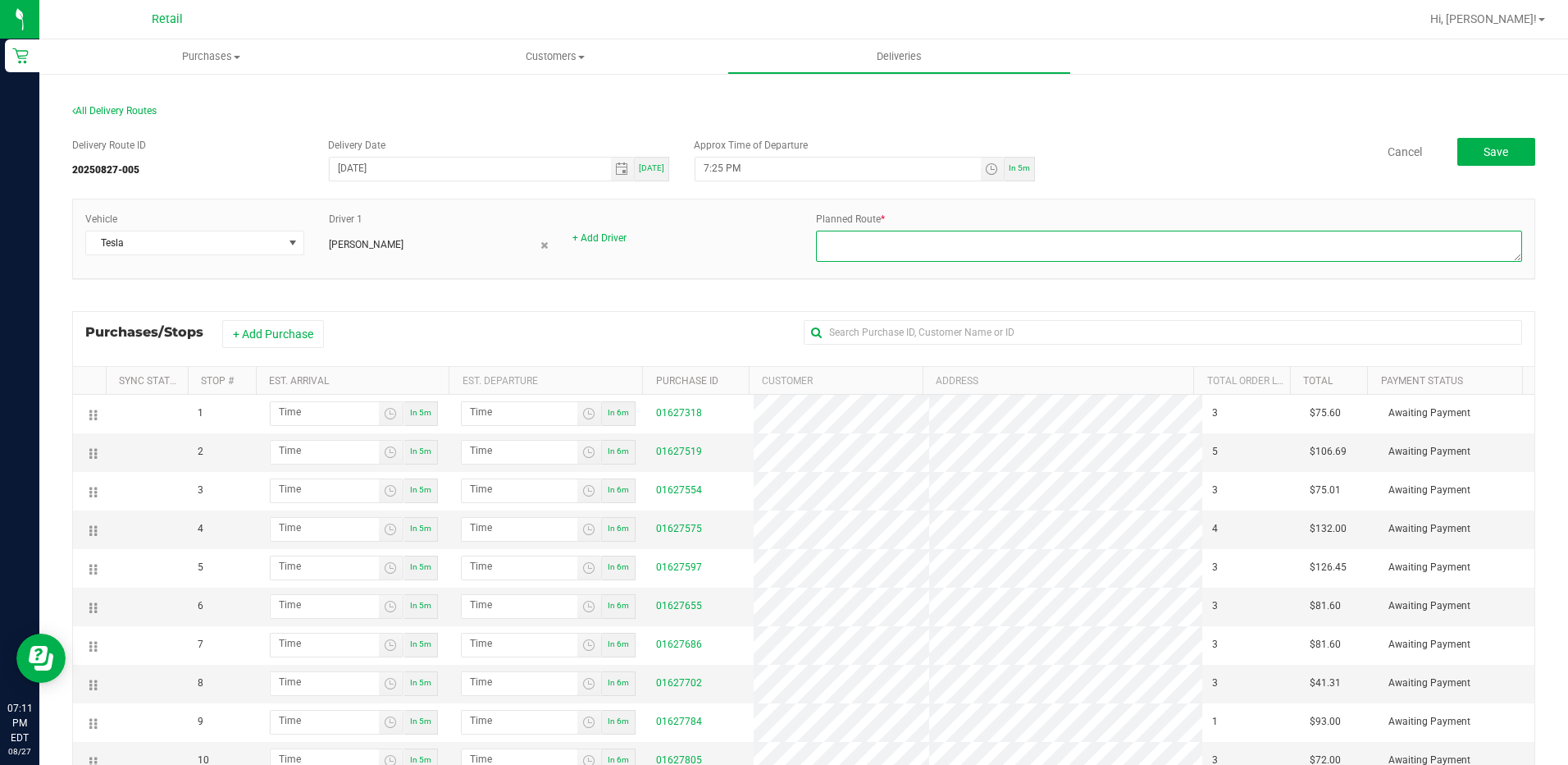
click at [840, 240] on textarea at bounding box center [1169, 246] width 706 height 31
type textarea "[PERSON_NAME] [PERSON_NAME] dispatch route 5 [DATE]"
click at [1484, 145] on span "Save" at bounding box center [1496, 151] width 25 height 13
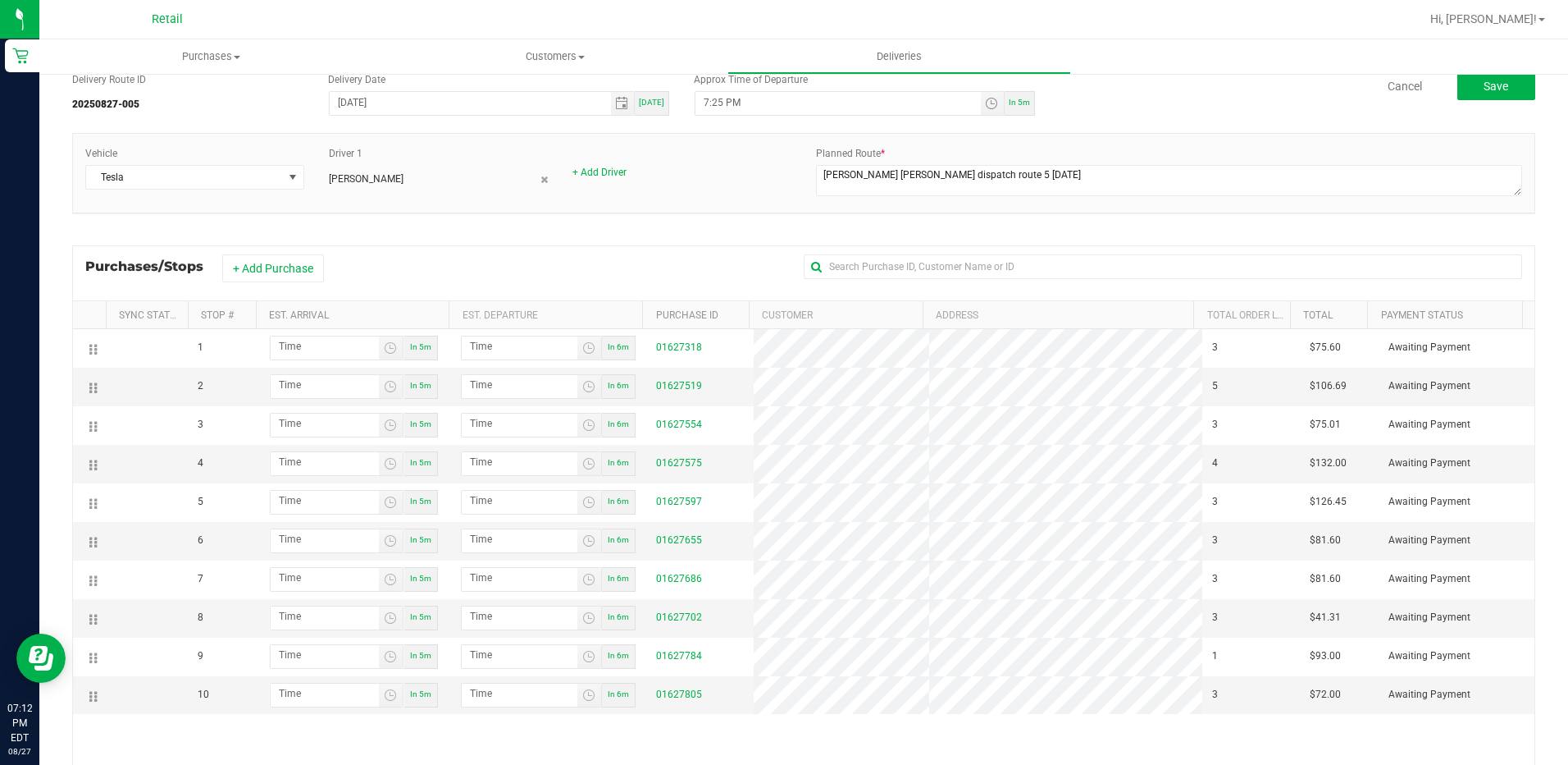
scroll to position [164, 0]
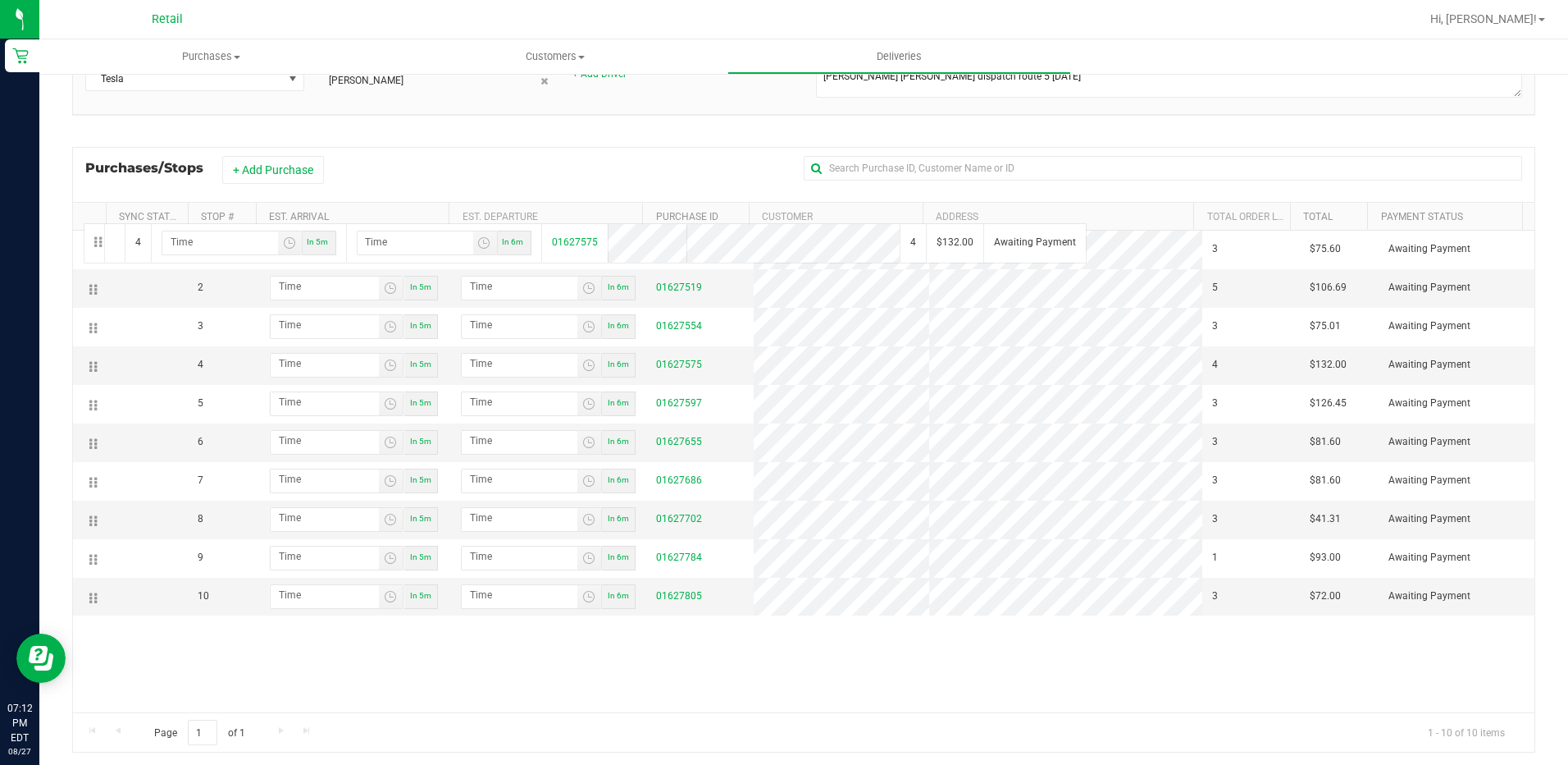
drag, startPoint x: 94, startPoint y: 364, endPoint x: 81, endPoint y: 221, distance: 143.6
click at [81, 221] on div "Sync Status Stop # Est. Arrival Est. Departure Purchase ID Customer Address Tot…" at bounding box center [803, 477] width 1463 height 551
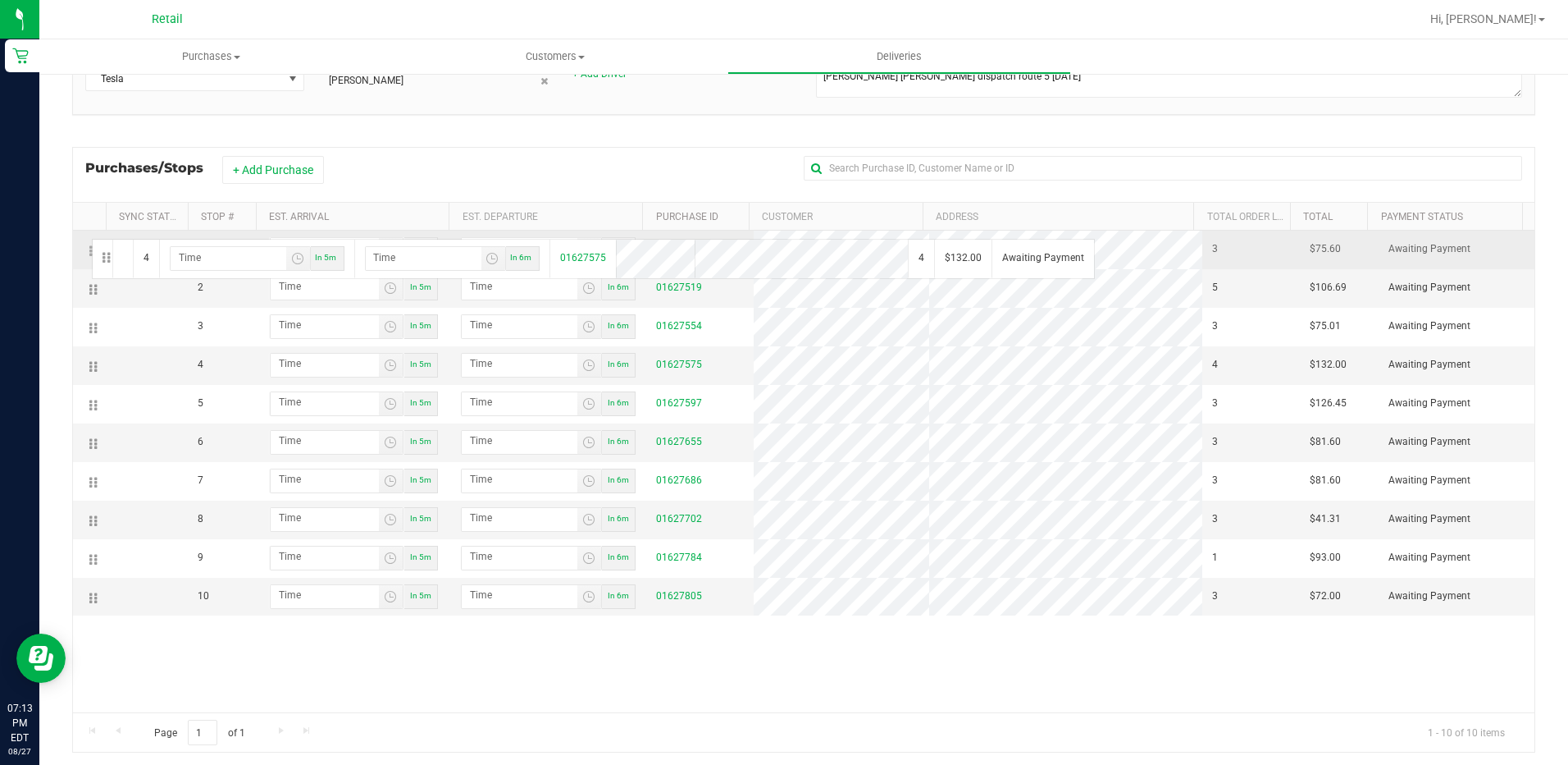
drag, startPoint x: 96, startPoint y: 368, endPoint x: 89, endPoint y: 238, distance: 130.2
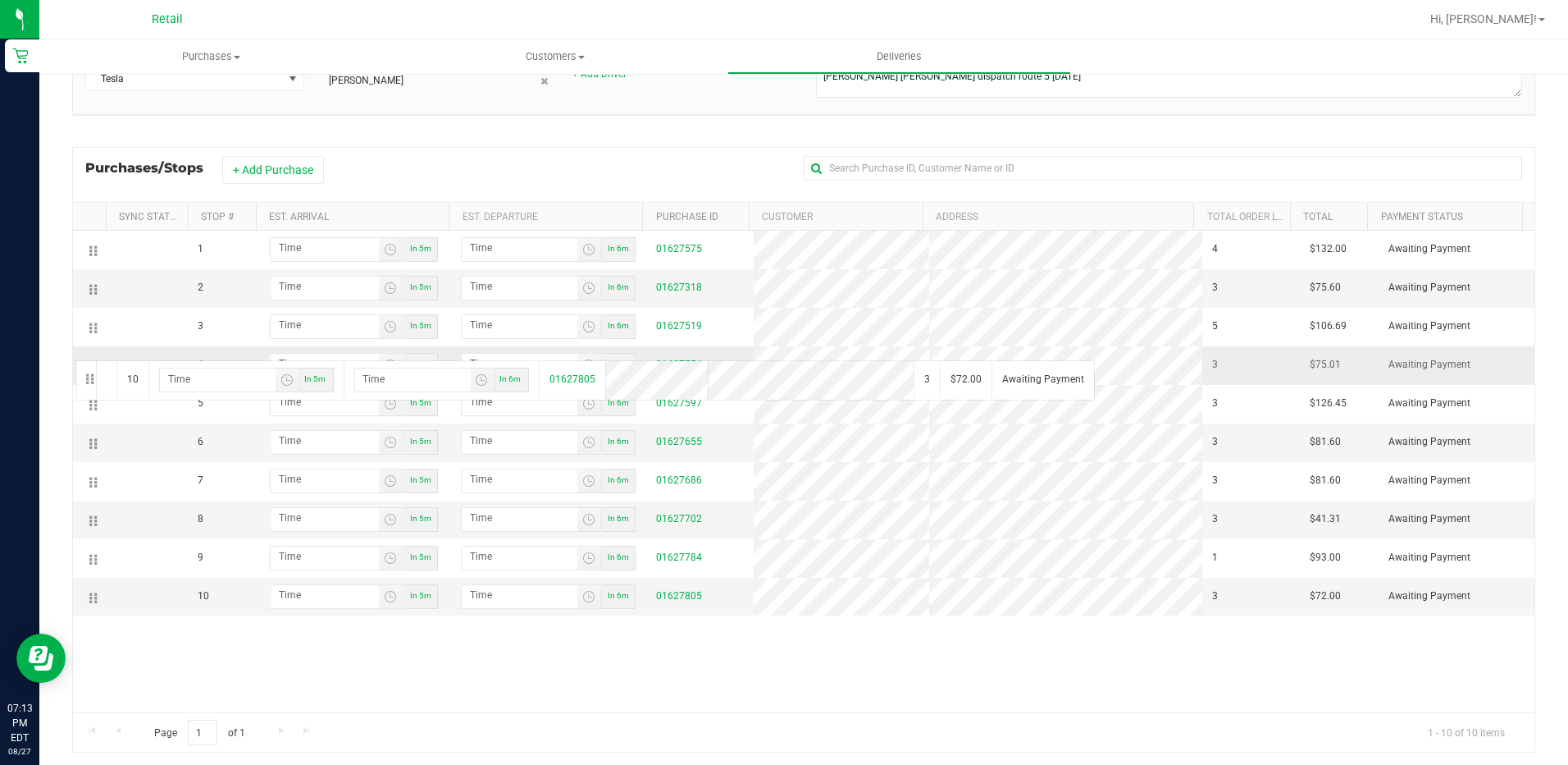
drag, startPoint x: 93, startPoint y: 596, endPoint x: 73, endPoint y: 358, distance: 238.8
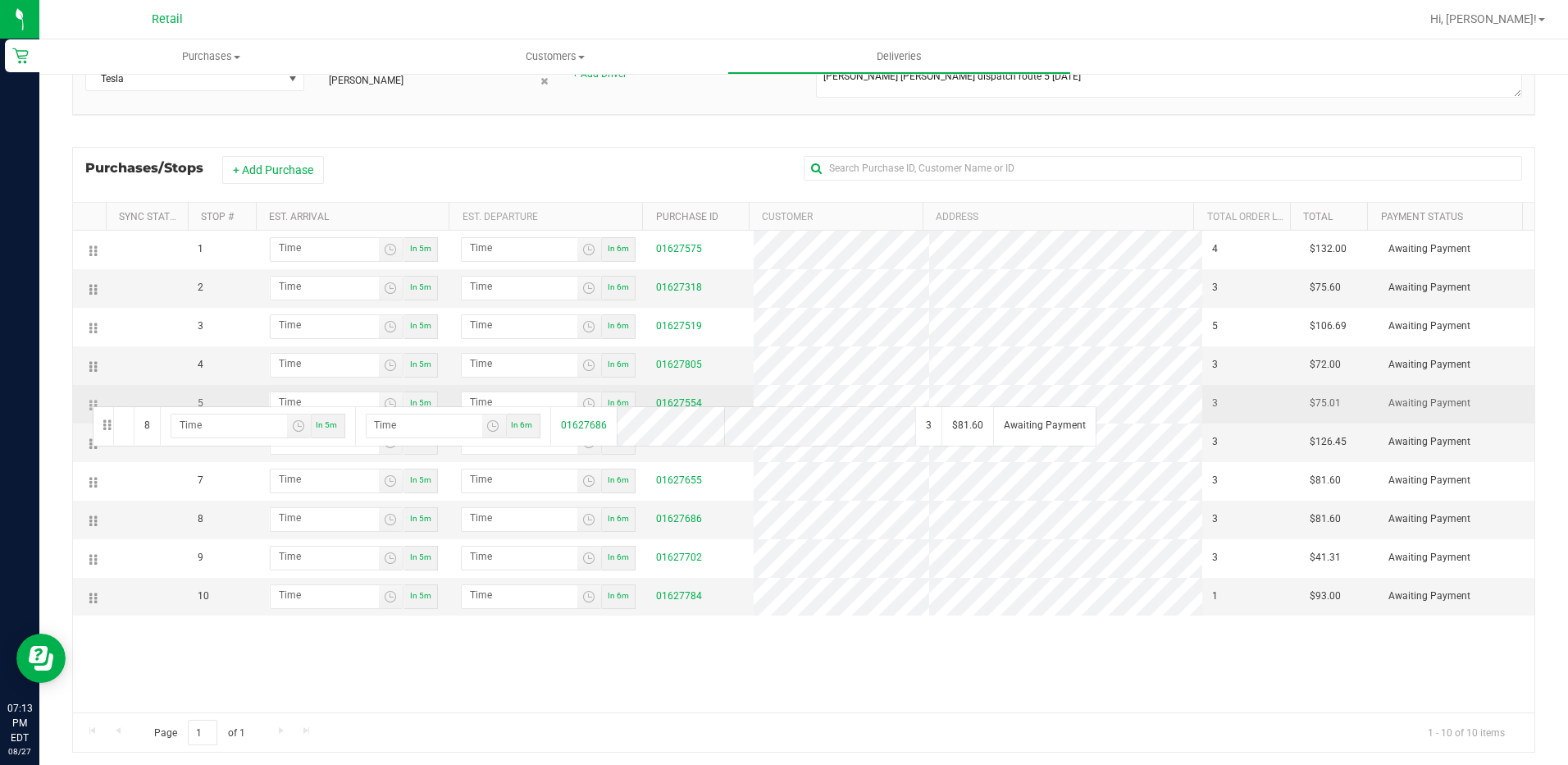
drag, startPoint x: 90, startPoint y: 520, endPoint x: 90, endPoint y: 405, distance: 115.0
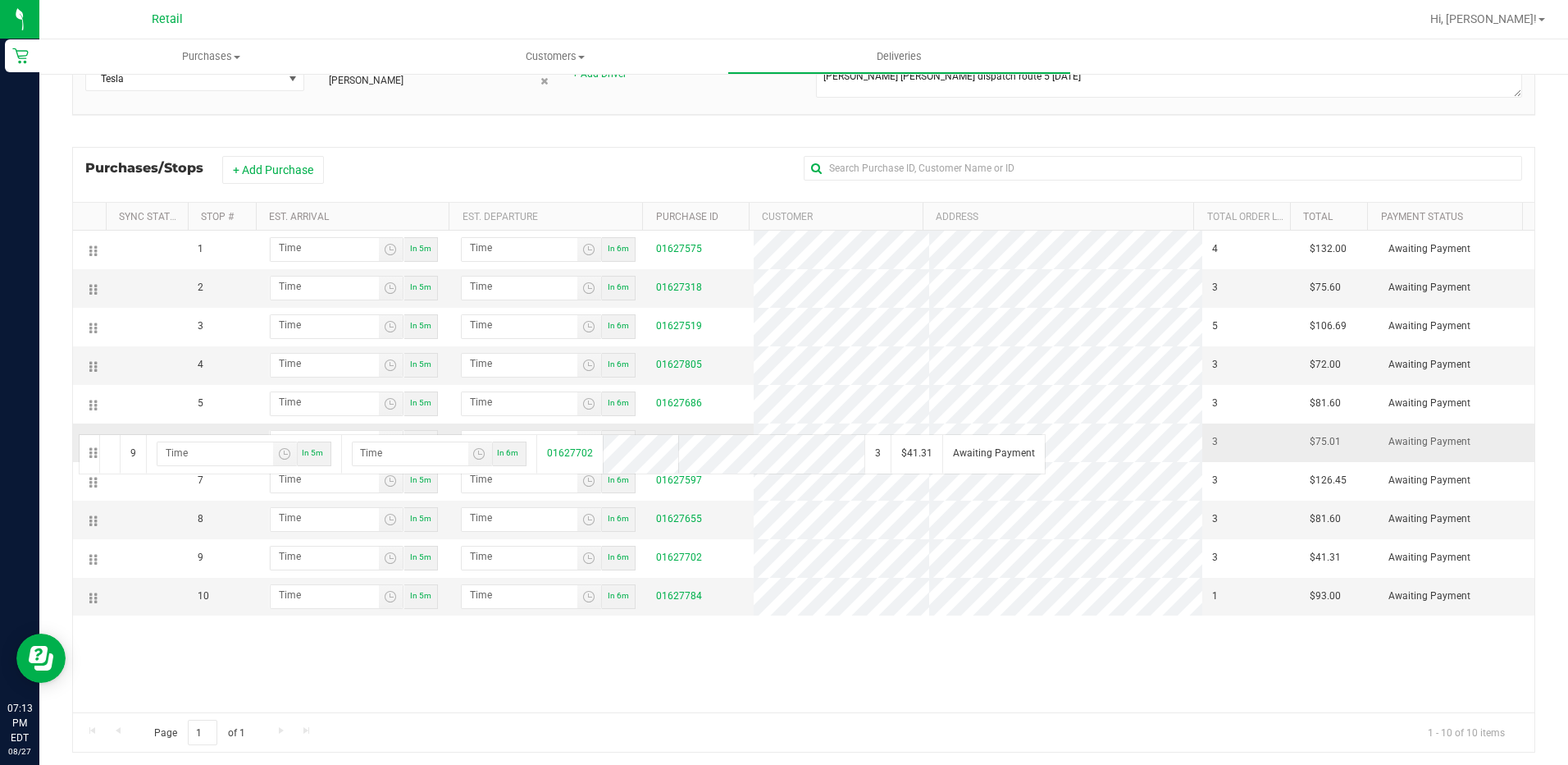
drag, startPoint x: 95, startPoint y: 562, endPoint x: 76, endPoint y: 432, distance: 131.4
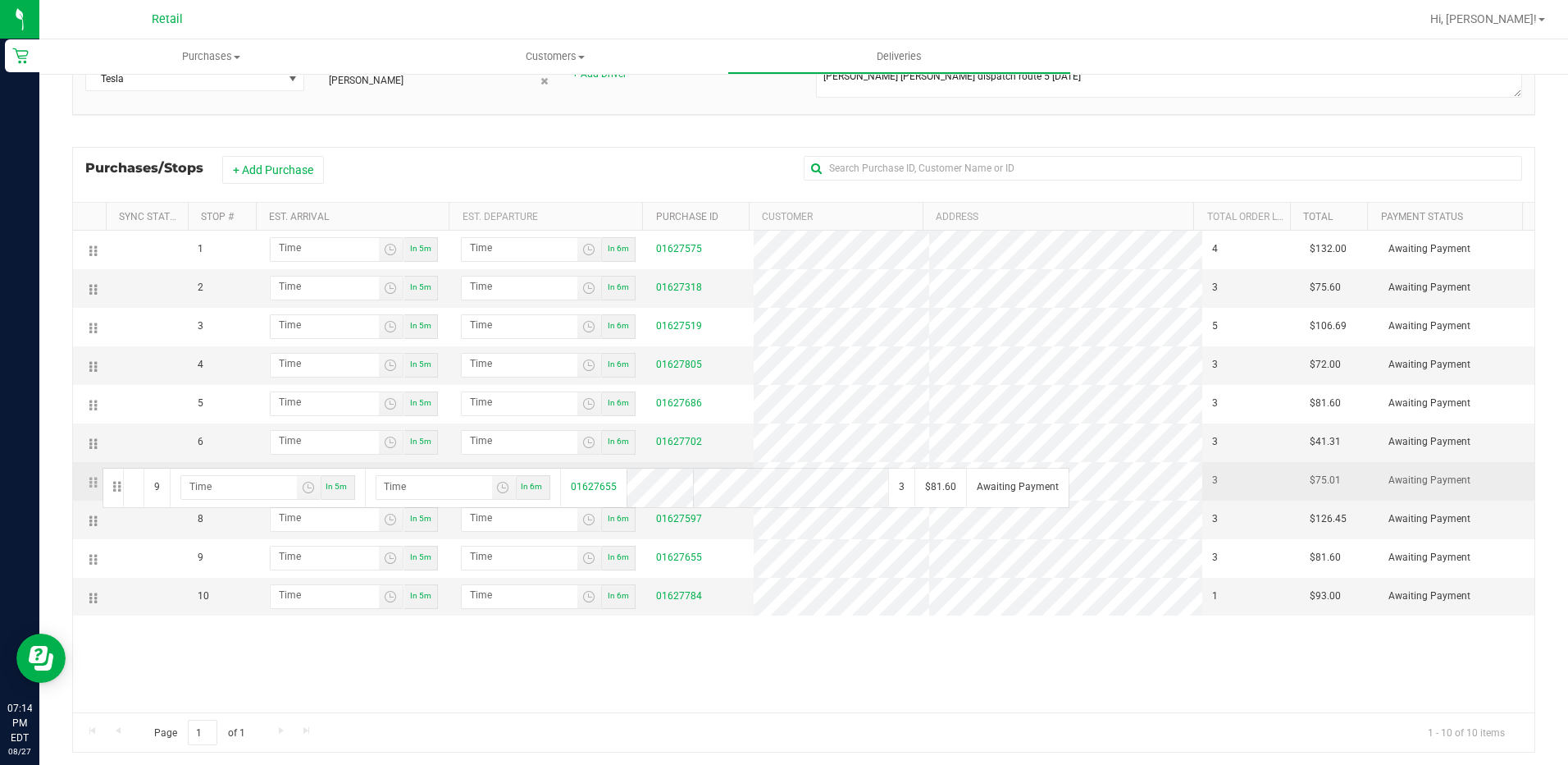
drag, startPoint x: 92, startPoint y: 557, endPoint x: 100, endPoint y: 466, distance: 91.4
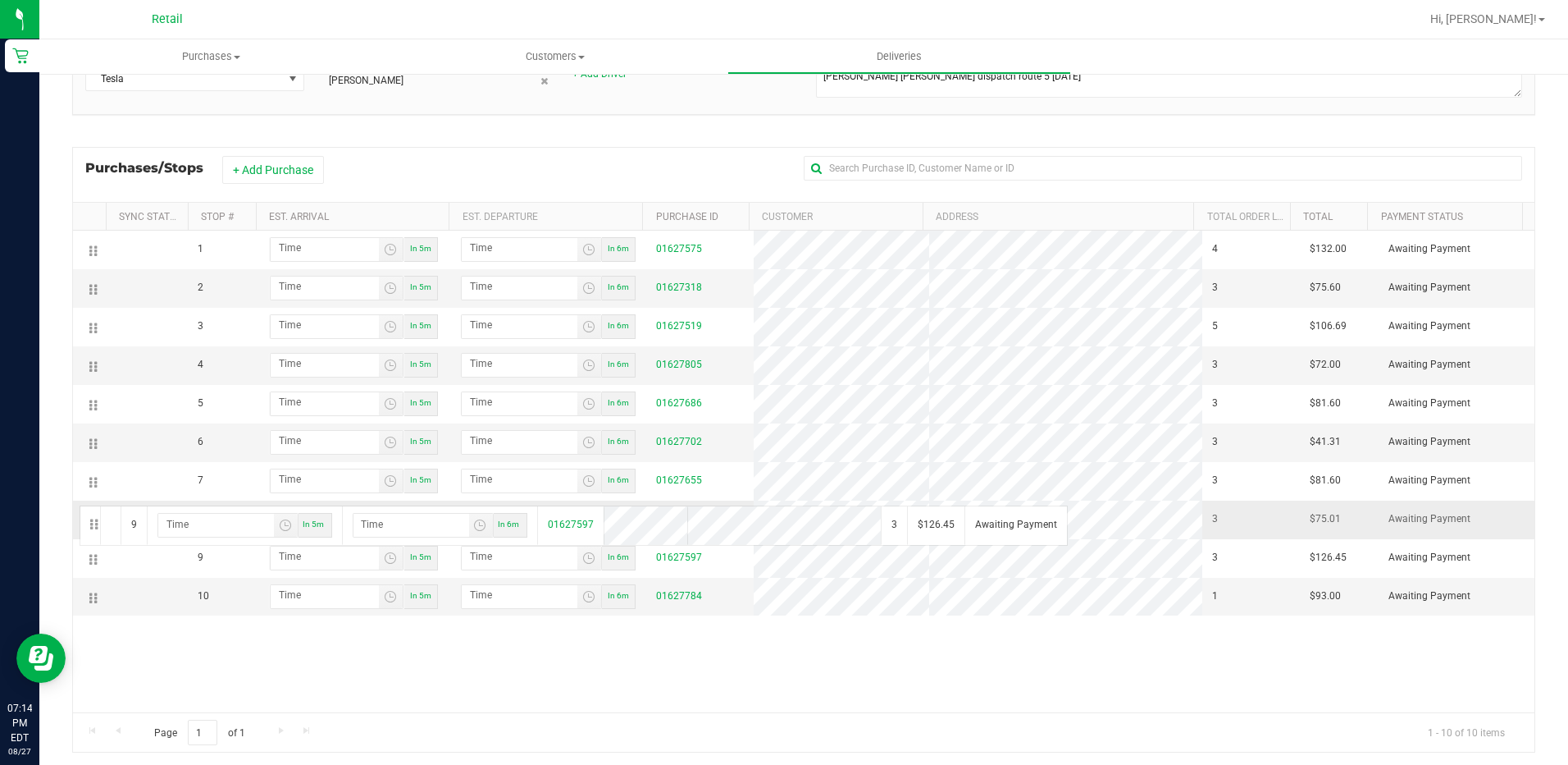
drag, startPoint x: 93, startPoint y: 558, endPoint x: 77, endPoint y: 503, distance: 57.3
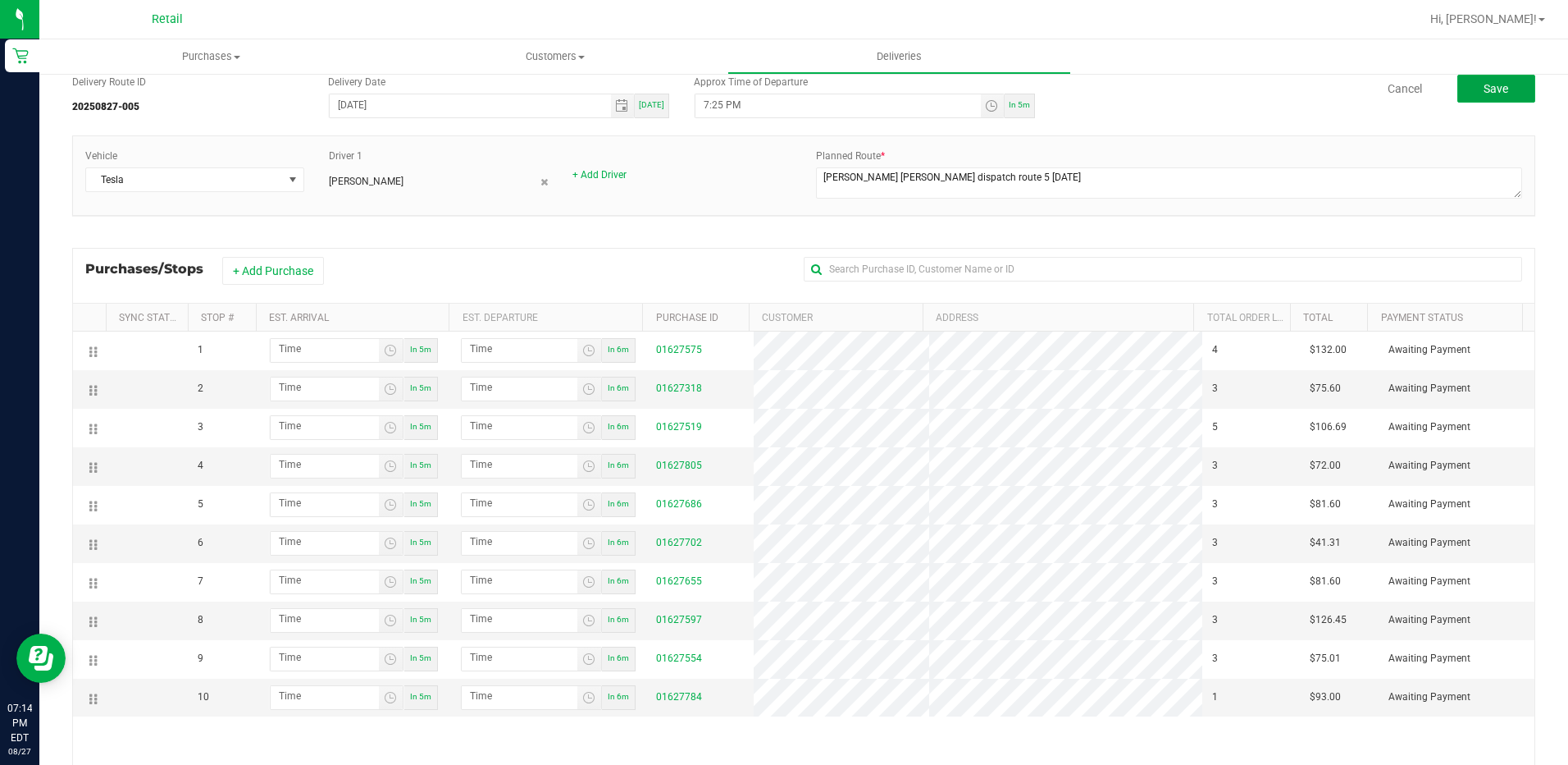
scroll to position [82, 0]
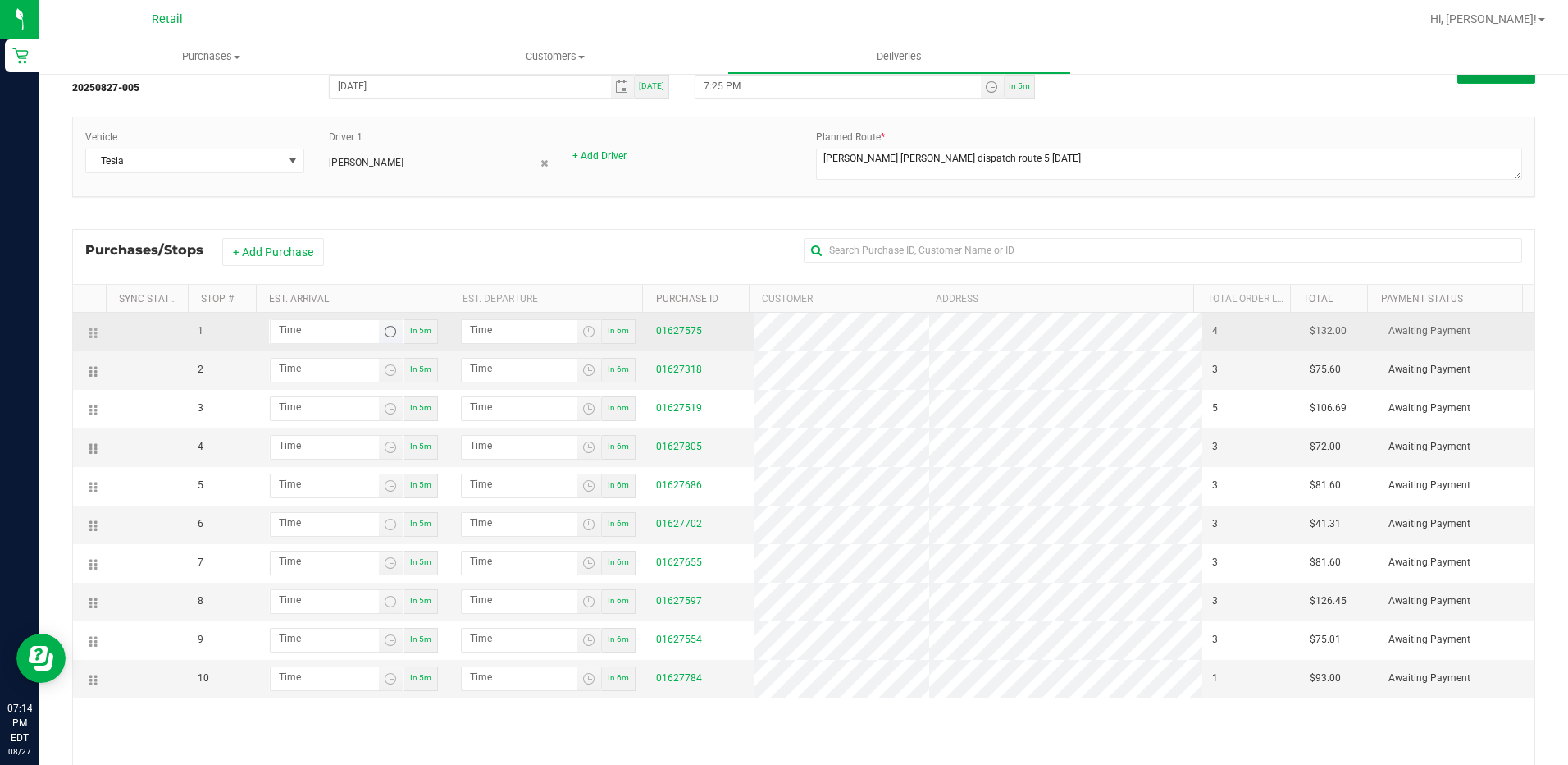
click at [385, 331] on span "Toggle time list" at bounding box center [390, 331] width 13 height 13
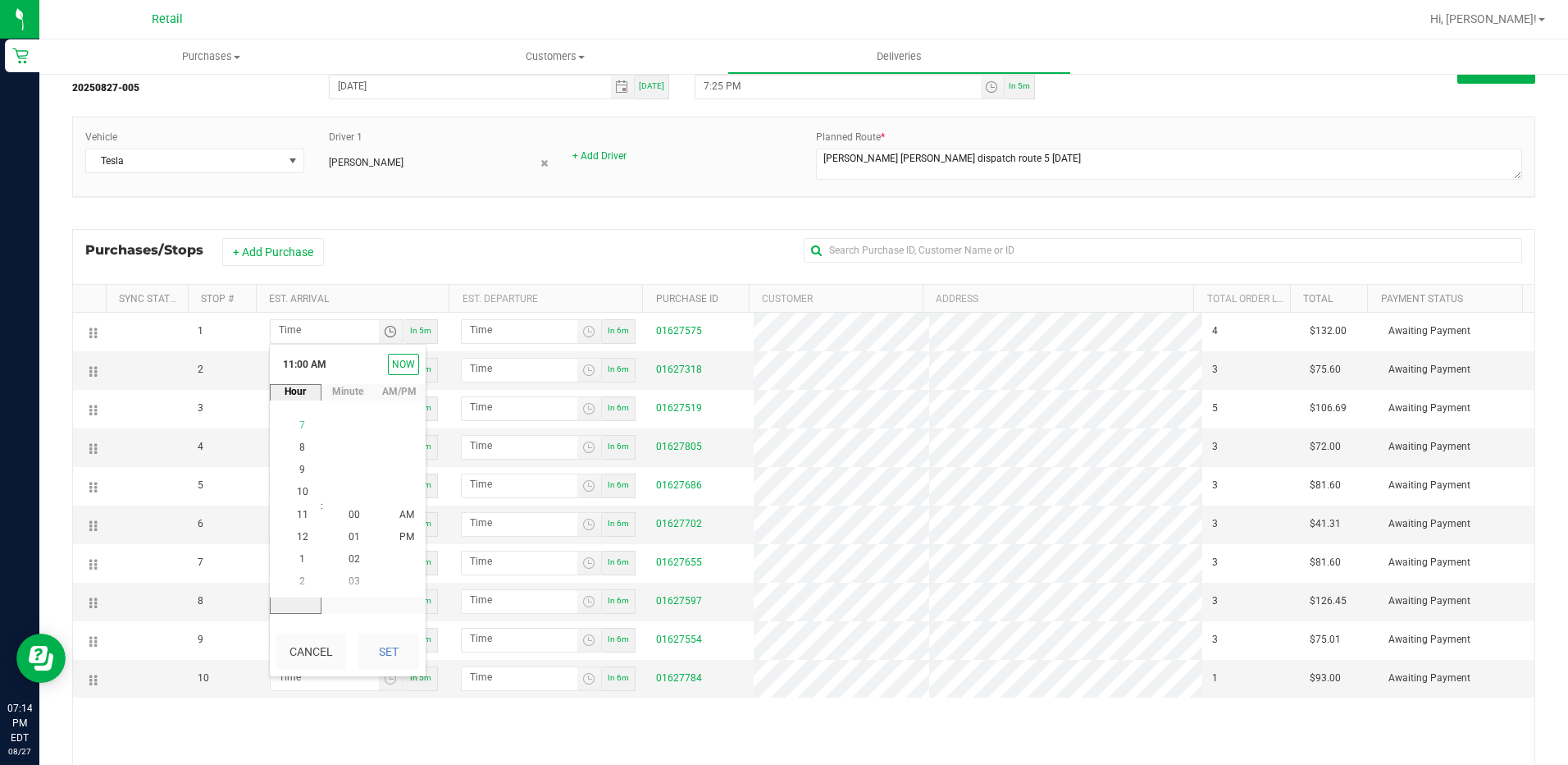
click at [299, 425] on span "7" at bounding box center [302, 425] width 6 height 11
click at [349, 581] on span "30" at bounding box center [354, 581] width 11 height 11
click at [400, 541] on span "PM" at bounding box center [406, 537] width 15 height 11
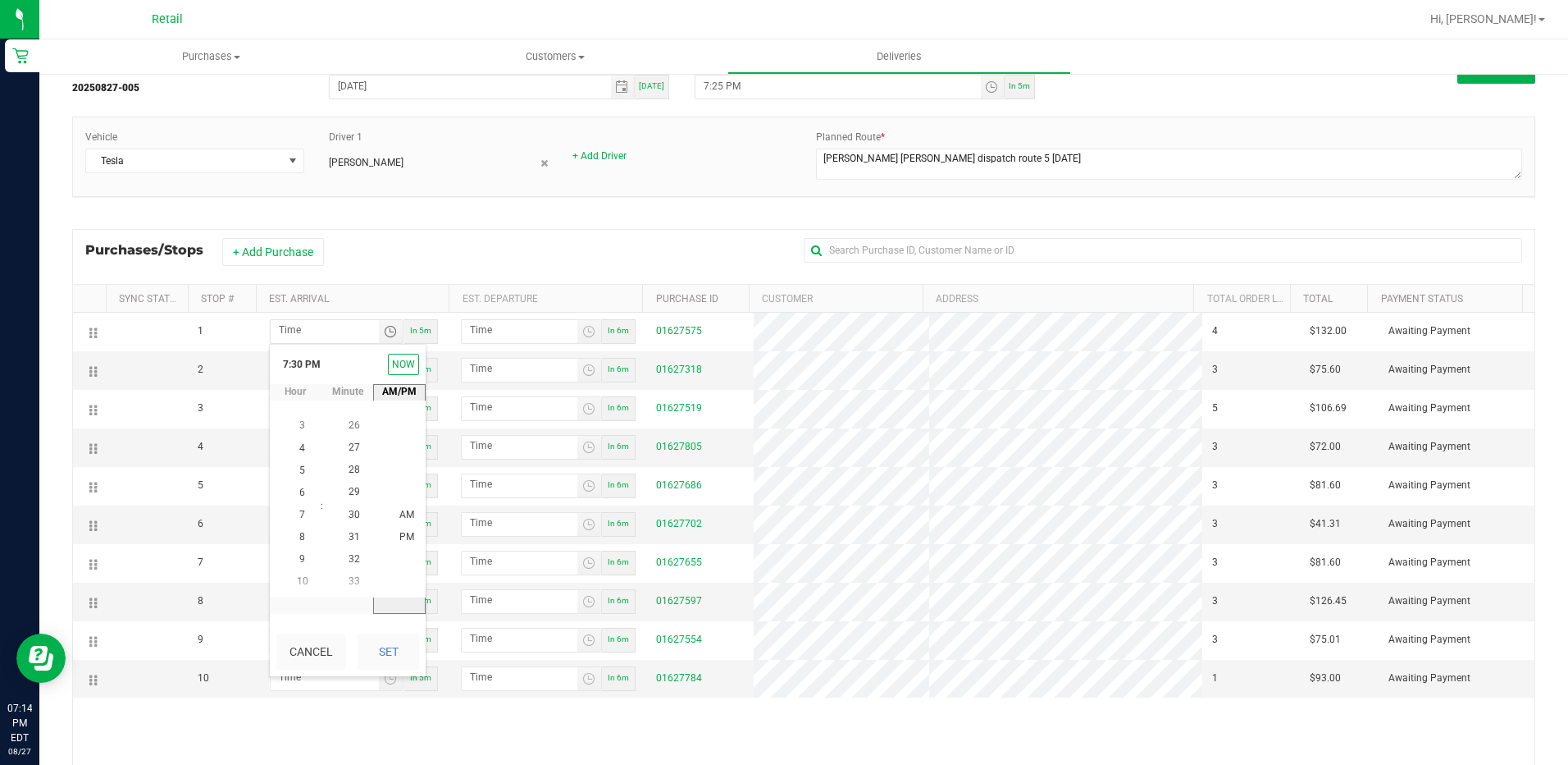
scroll to position [22, 0]
click at [392, 647] on button "Set" at bounding box center [388, 652] width 62 height 36
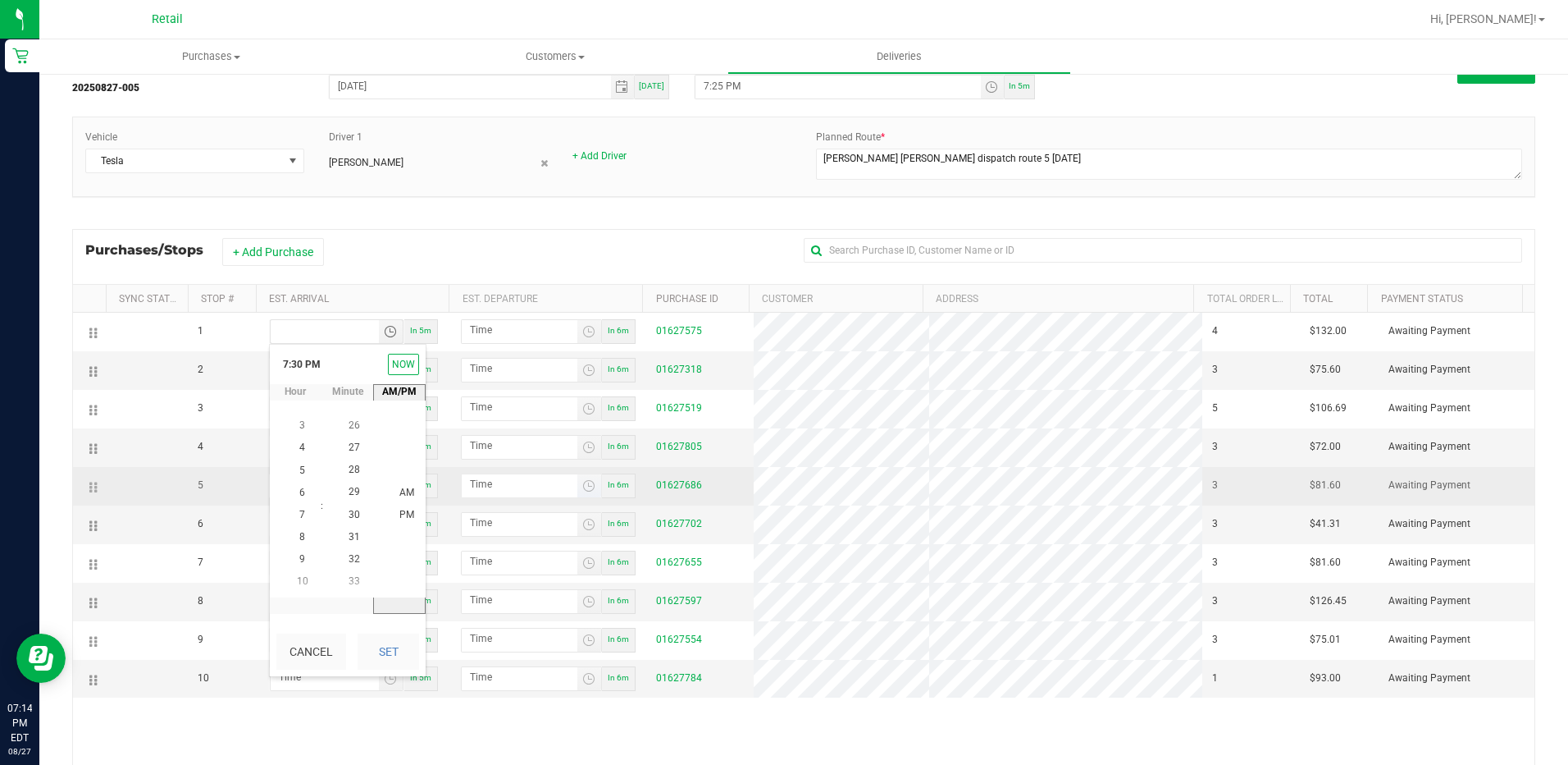
type input "7:30 PM"
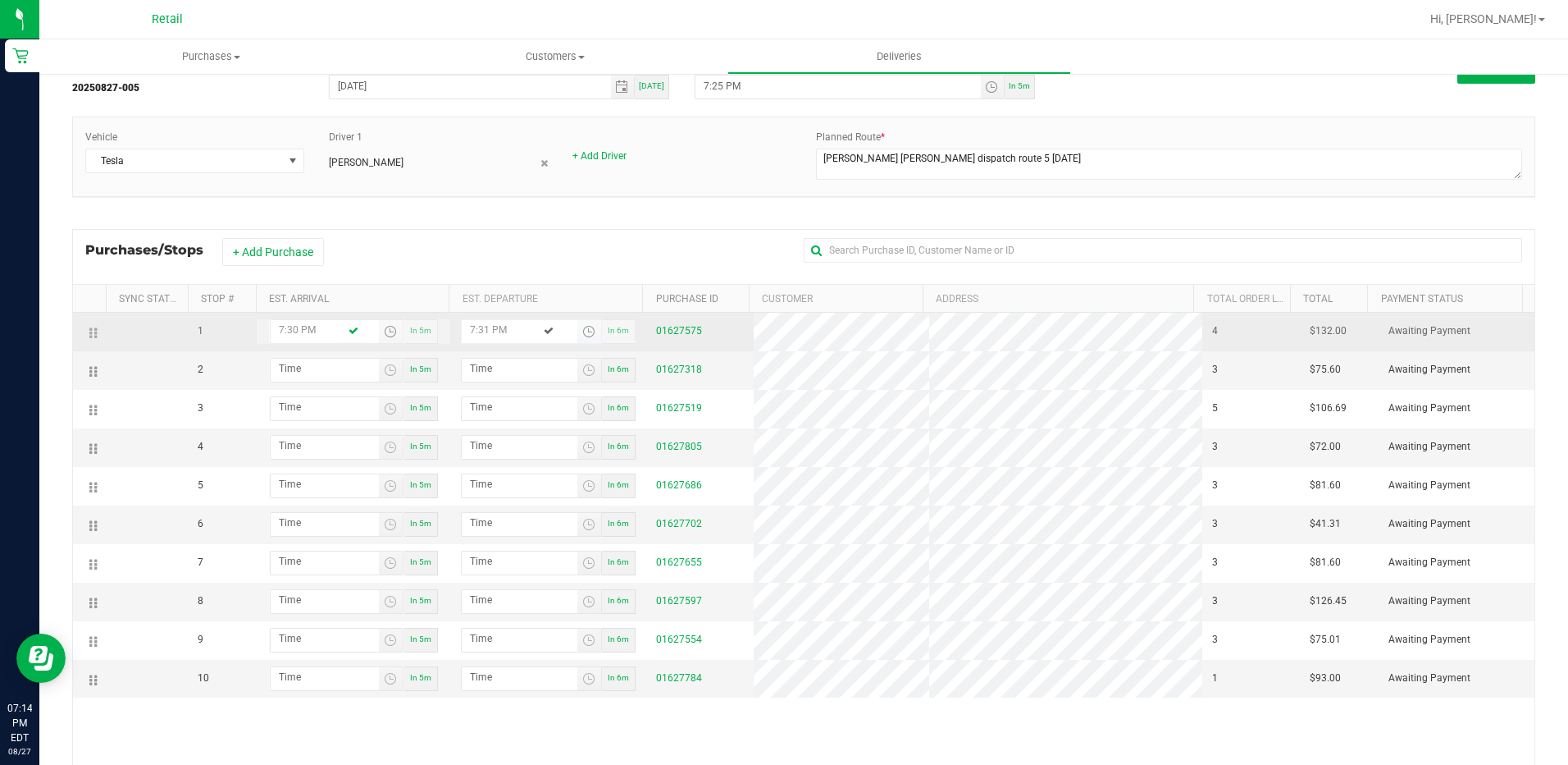
click at [582, 334] on span "Toggle time list" at bounding box center [588, 331] width 13 height 13
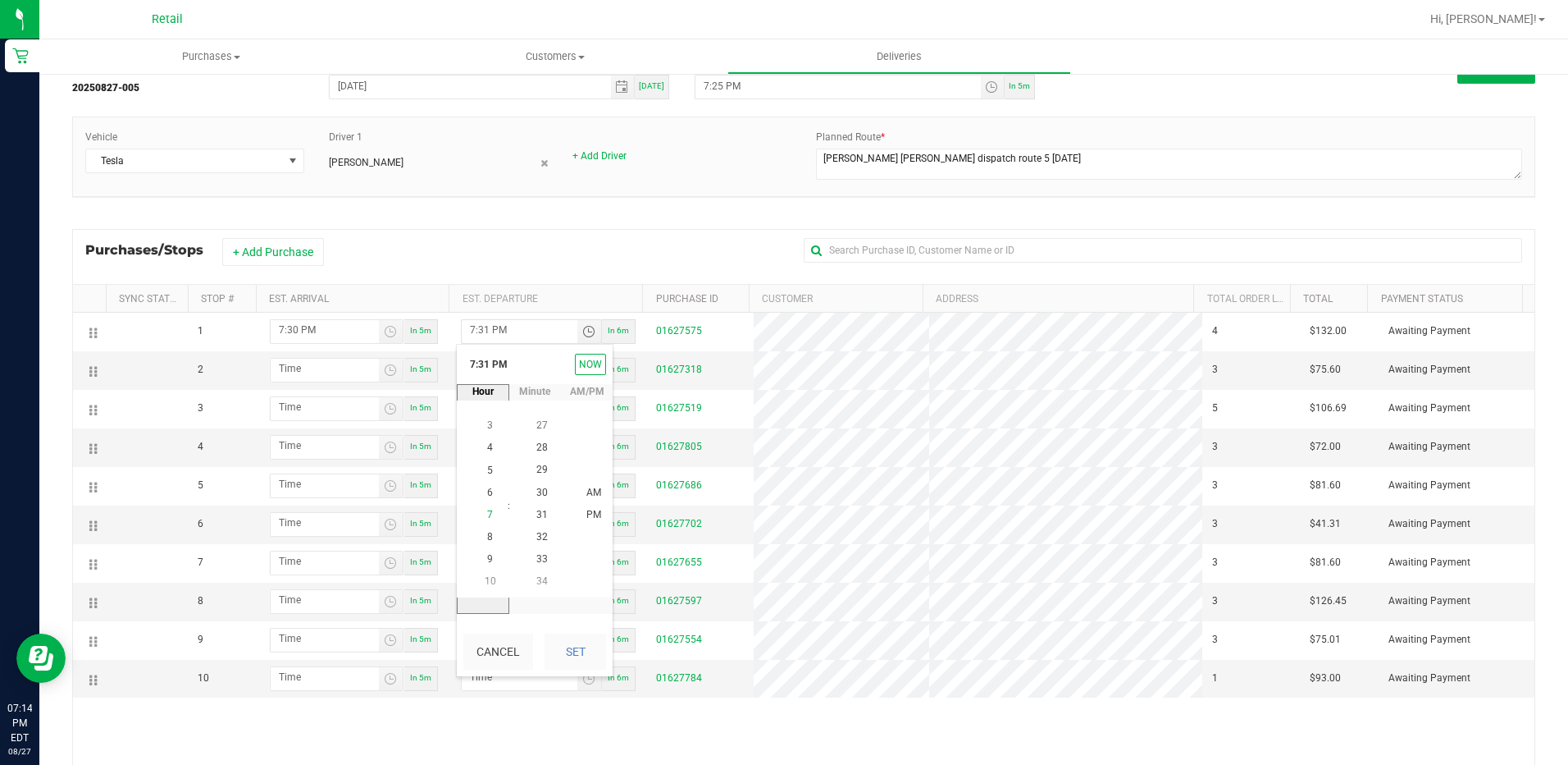
click at [484, 507] on li "7" at bounding box center [490, 515] width 39 height 22
click at [539, 497] on span "34" at bounding box center [542, 492] width 11 height 11
click at [586, 509] on span "PM" at bounding box center [593, 515] width 15 height 11
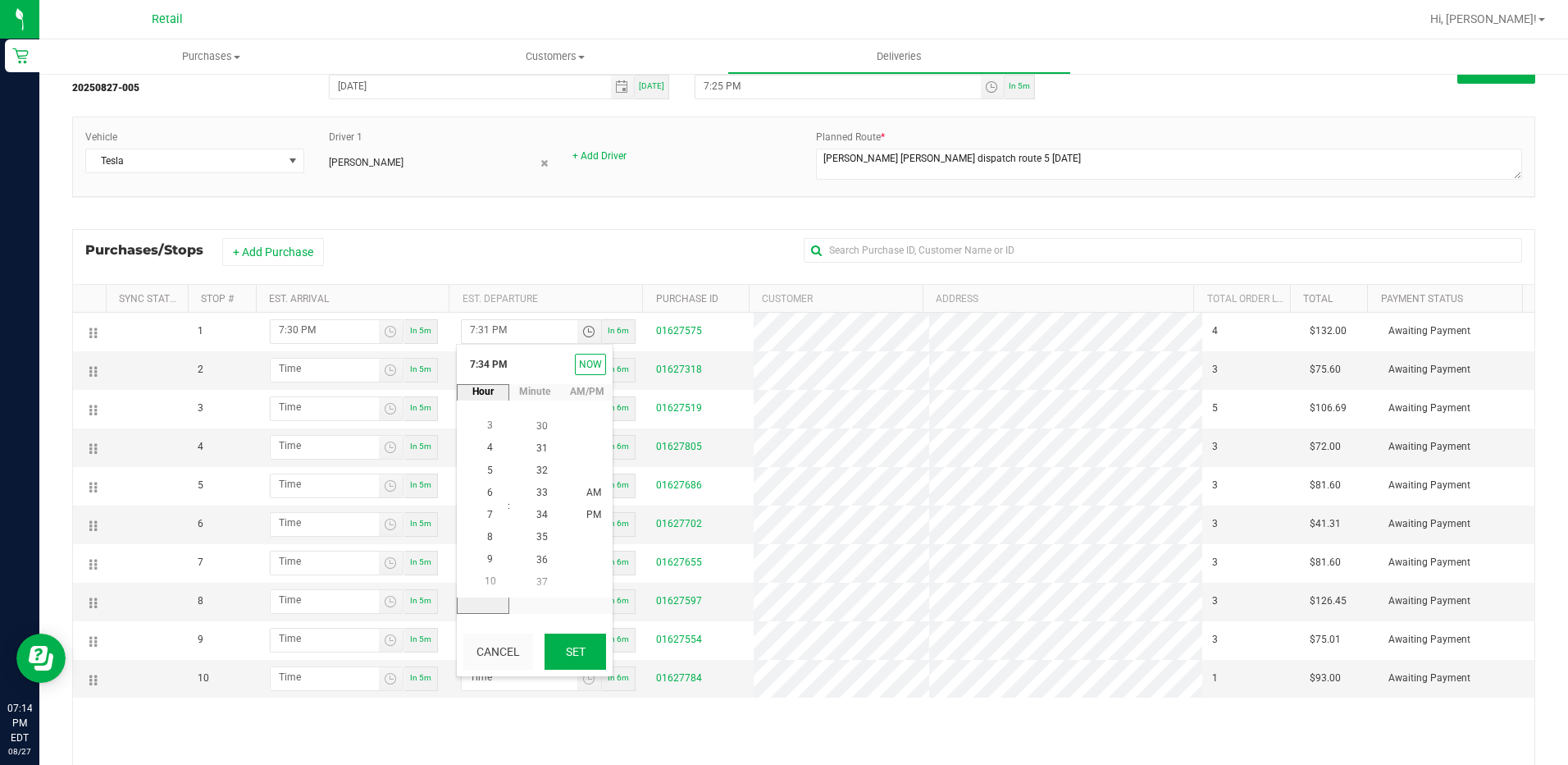
click at [589, 654] on button "Set" at bounding box center [575, 652] width 62 height 36
type input "7:34 PM"
click at [389, 360] on span "Toggle time list" at bounding box center [391, 370] width 24 height 23
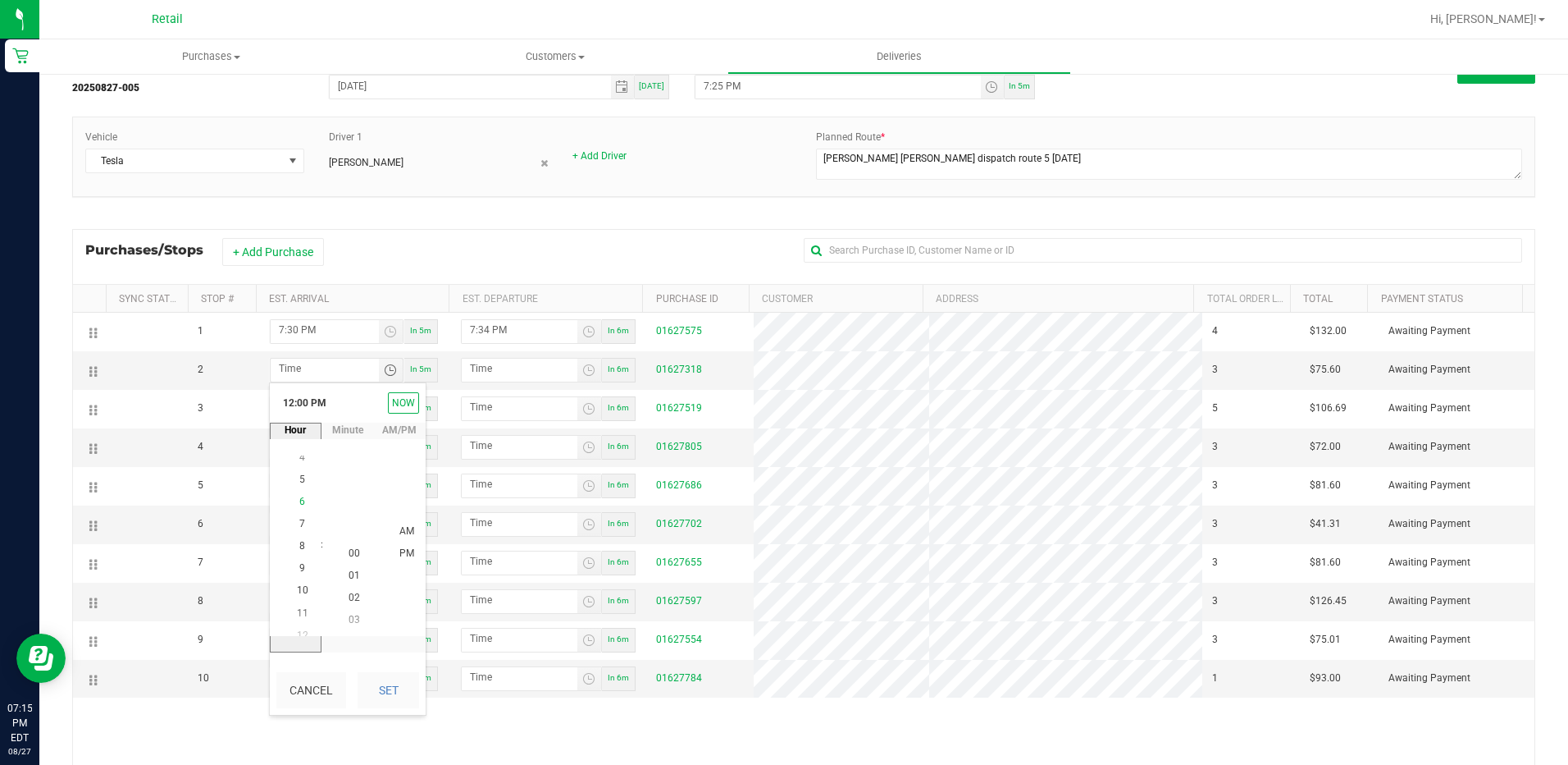
scroll to position [0, 0]
click at [299, 533] on span "7" at bounding box center [302, 530] width 6 height 11
click at [301, 552] on li "7" at bounding box center [303, 553] width 39 height 22
click at [299, 552] on span "7" at bounding box center [302, 552] width 6 height 11
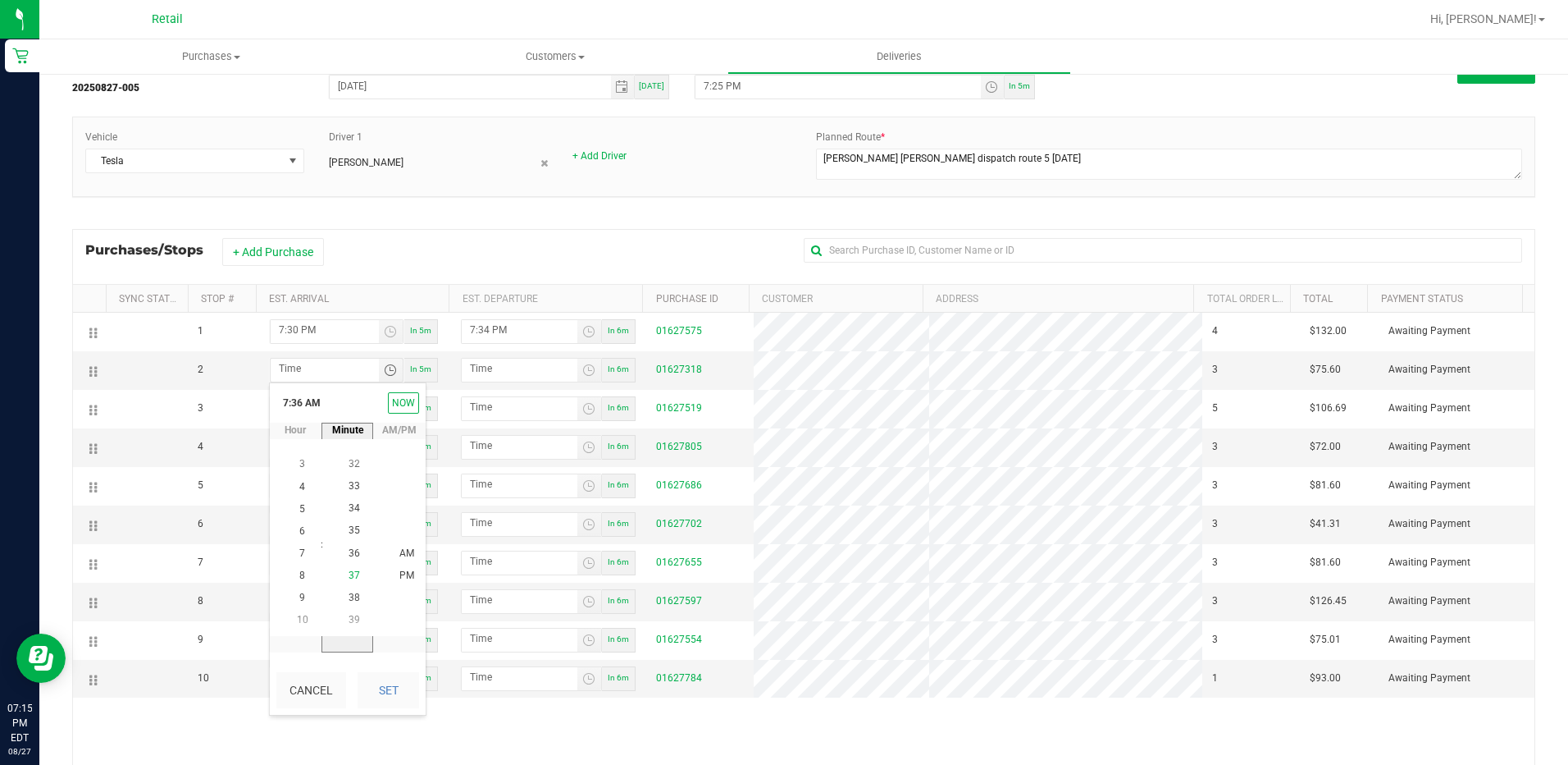
click at [340, 578] on li "37" at bounding box center [354, 575] width 39 height 22
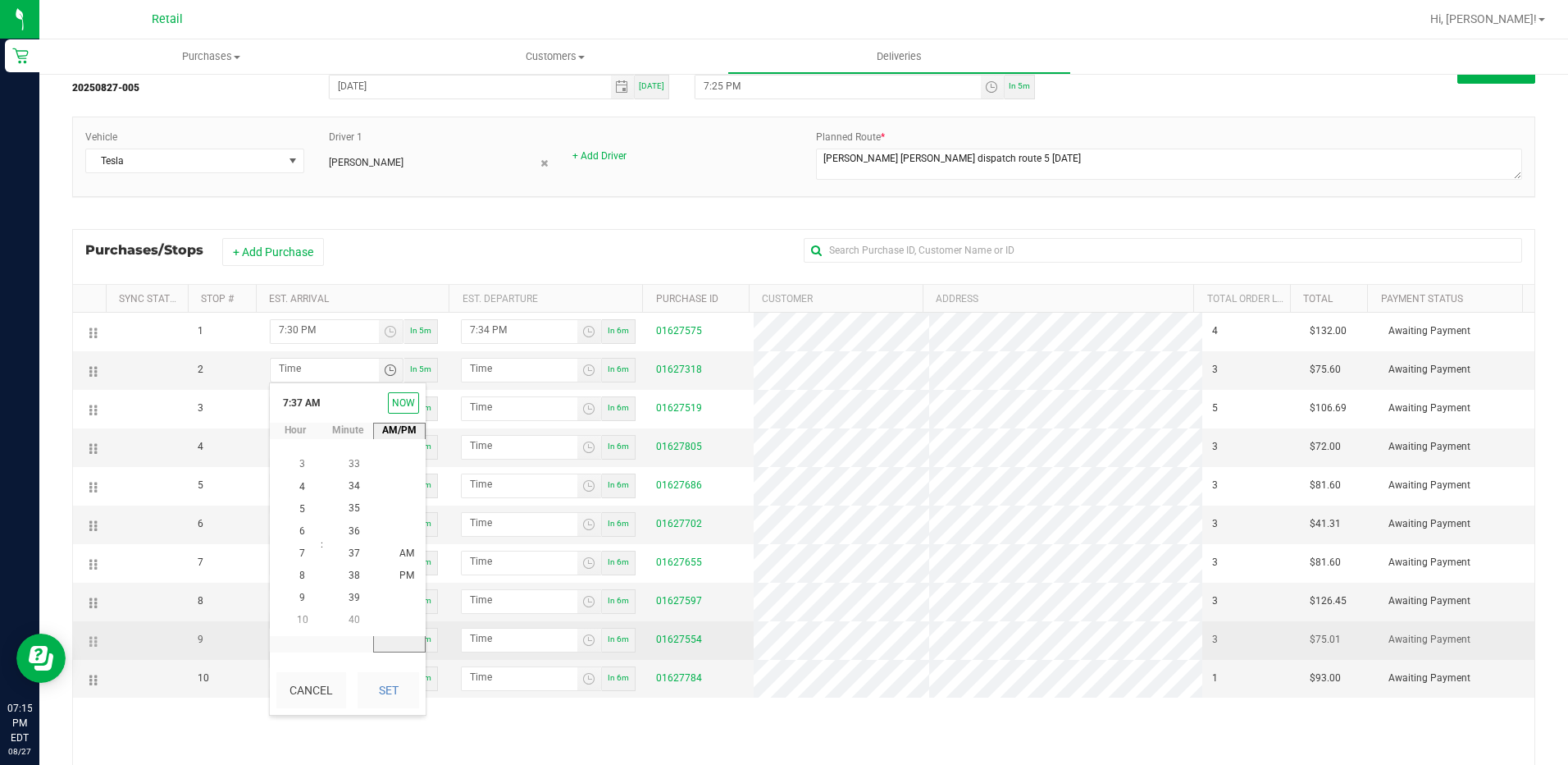
drag, startPoint x: 392, startPoint y: 577, endPoint x: 430, endPoint y: 651, distance: 83.2
click at [400, 574] on span "PM" at bounding box center [406, 575] width 15 height 11
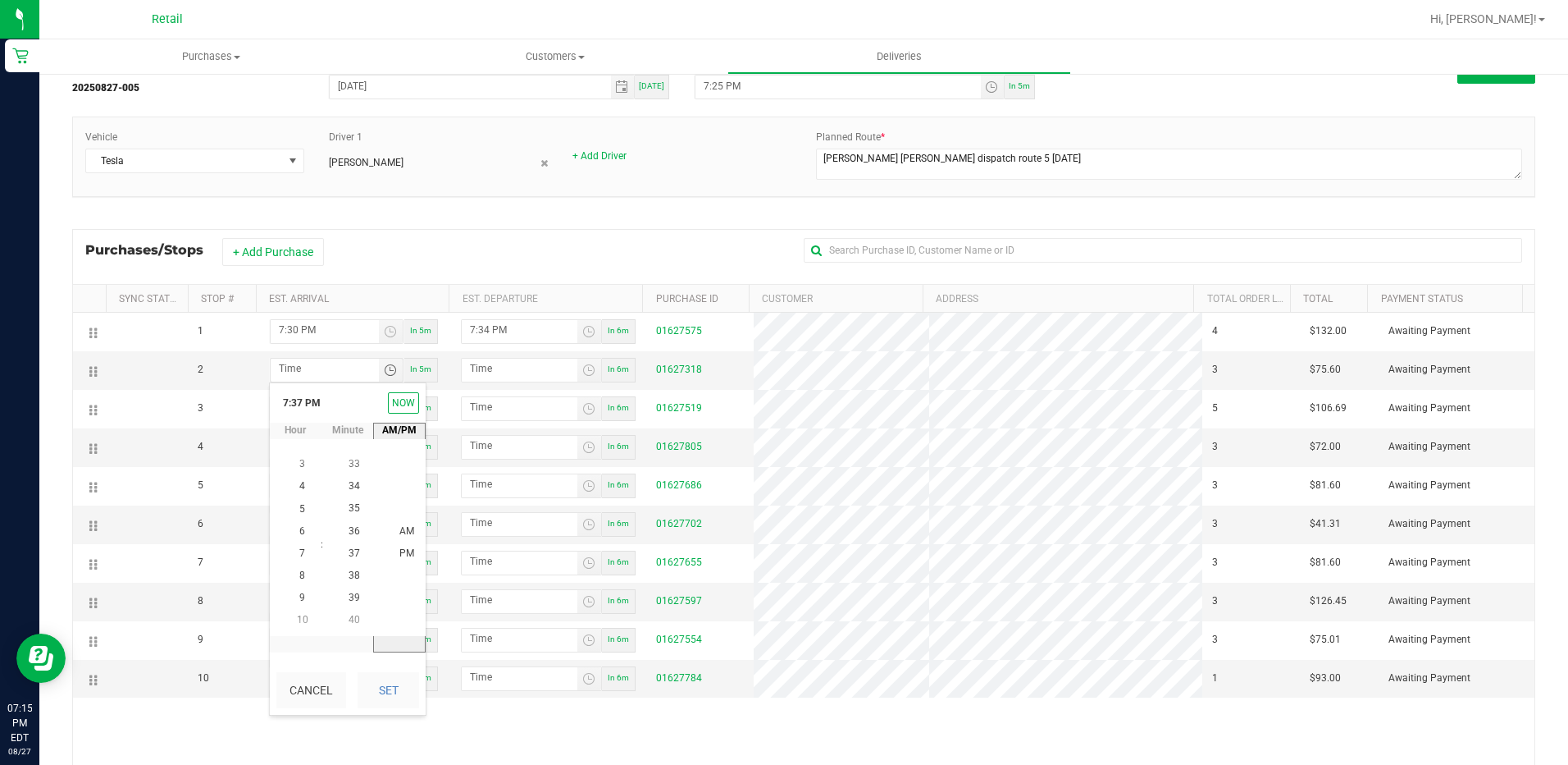
click at [349, 692] on div "Cancel Set" at bounding box center [348, 690] width 156 height 49
click at [375, 692] on button "Set" at bounding box center [388, 690] width 62 height 36
type input "7:37 PM"
type input "7:38 PM"
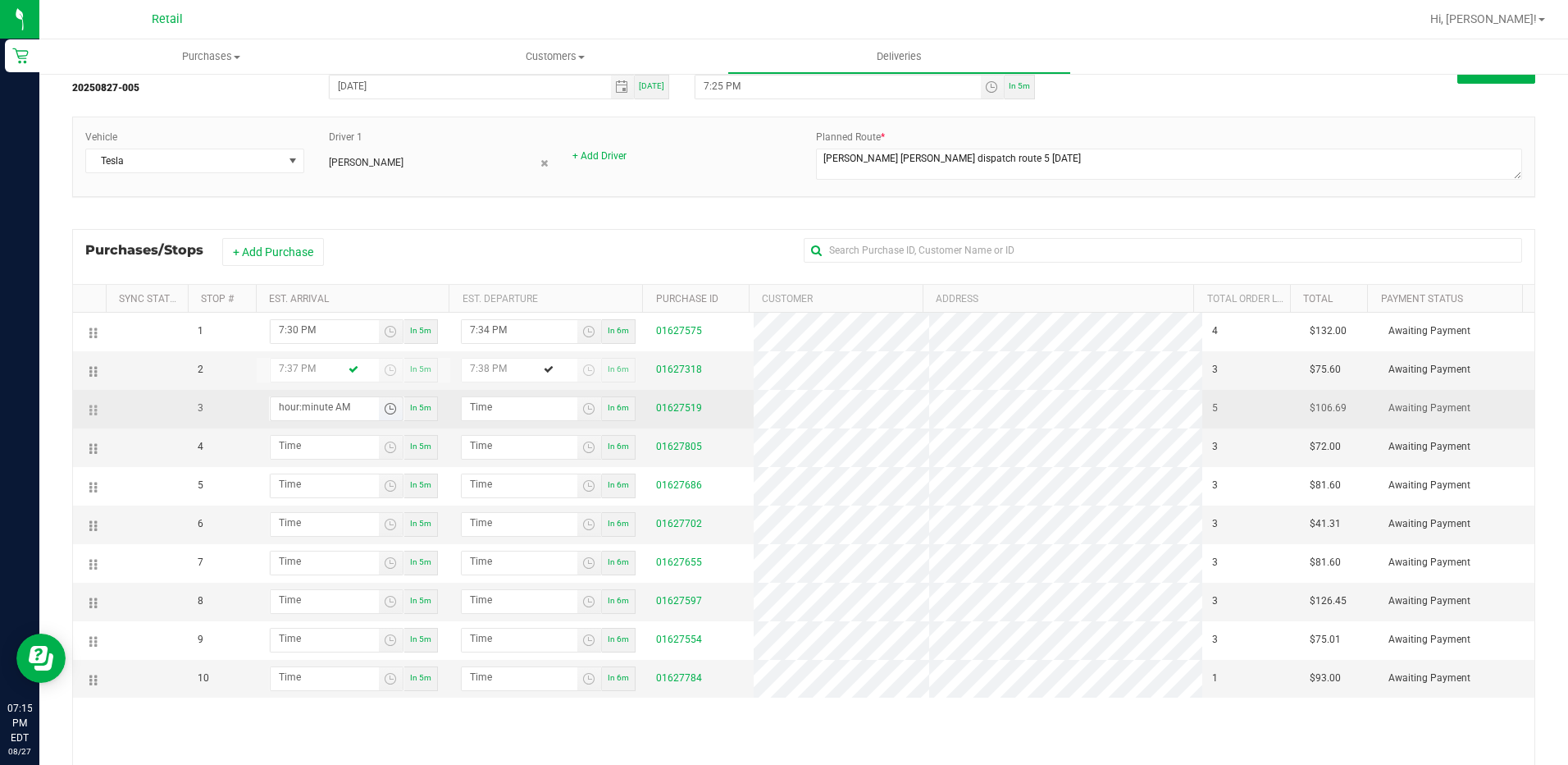
click at [293, 407] on input "hour:minute AM" at bounding box center [325, 407] width 108 height 21
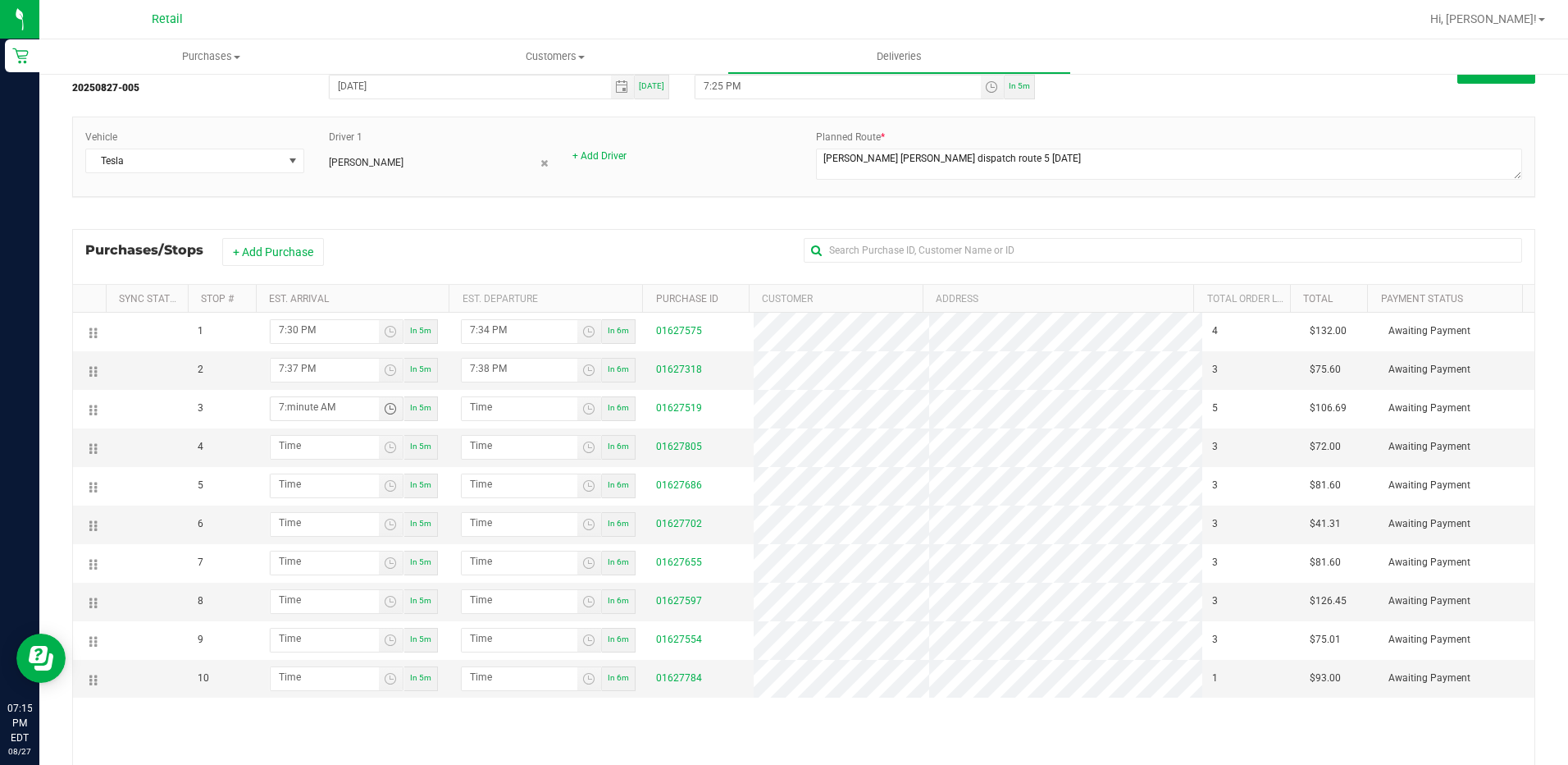
type input "7:04 AM"
type input "7:05 AM"
type input "7:47 AM"
type input "7:48 AM"
type input "7:47 PM"
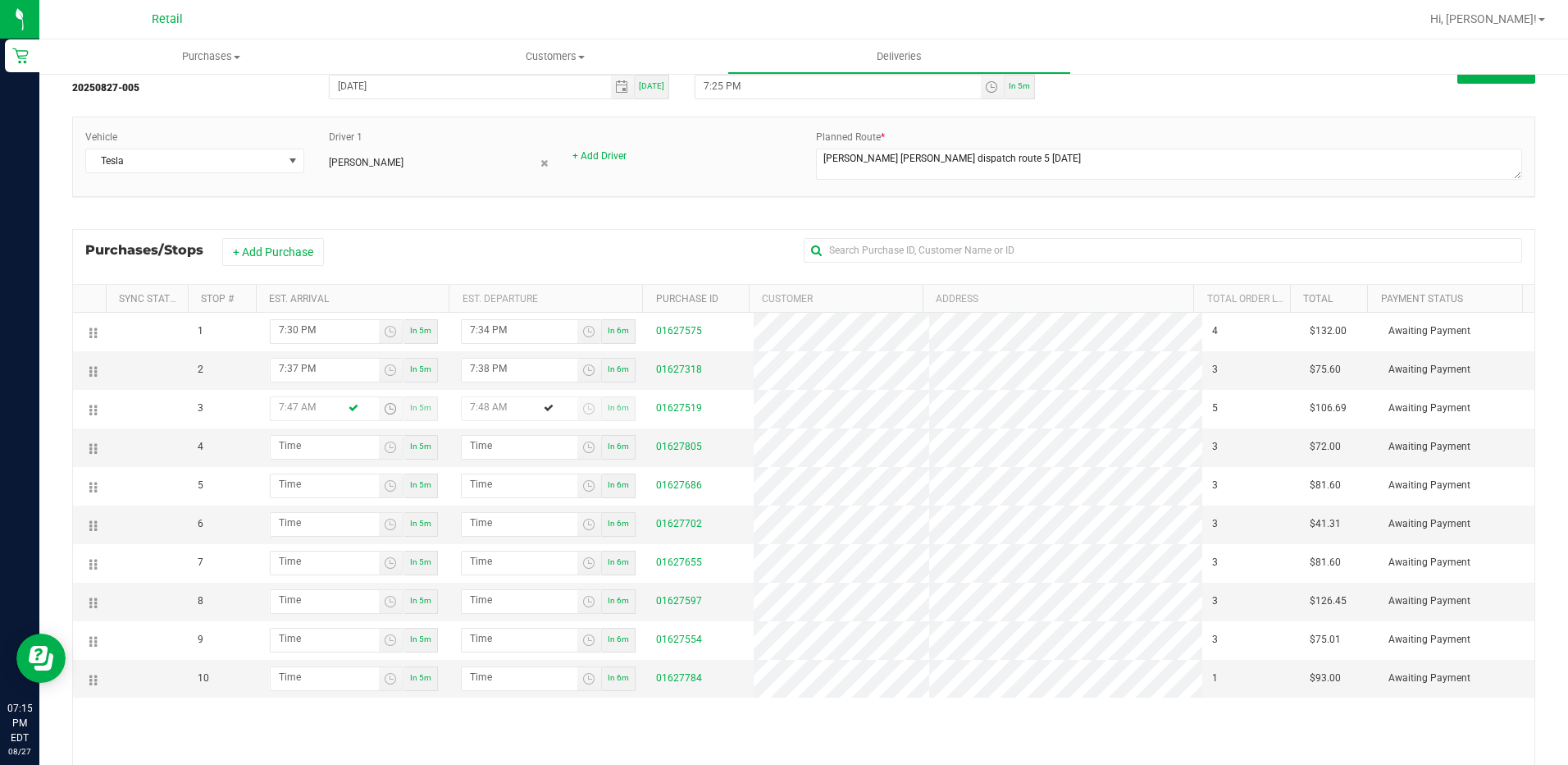
type input "7:48 PM"
type input "7:47 PM"
click at [292, 447] on input "hour:minute AM" at bounding box center [325, 446] width 108 height 21
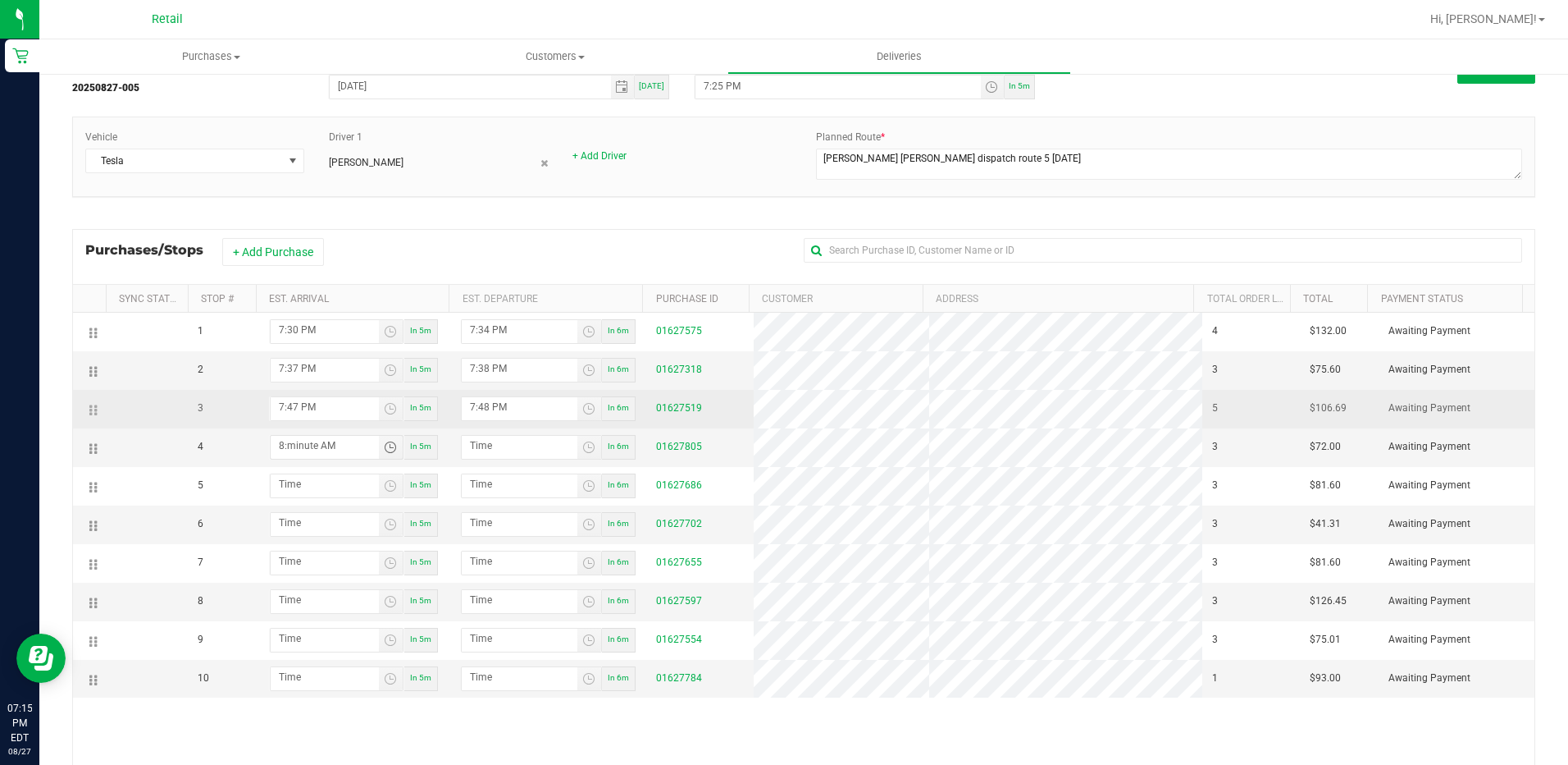
type input "8:00 AM"
type input "8:01 AM"
type input "8:01 PM"
type input "8:02 PM"
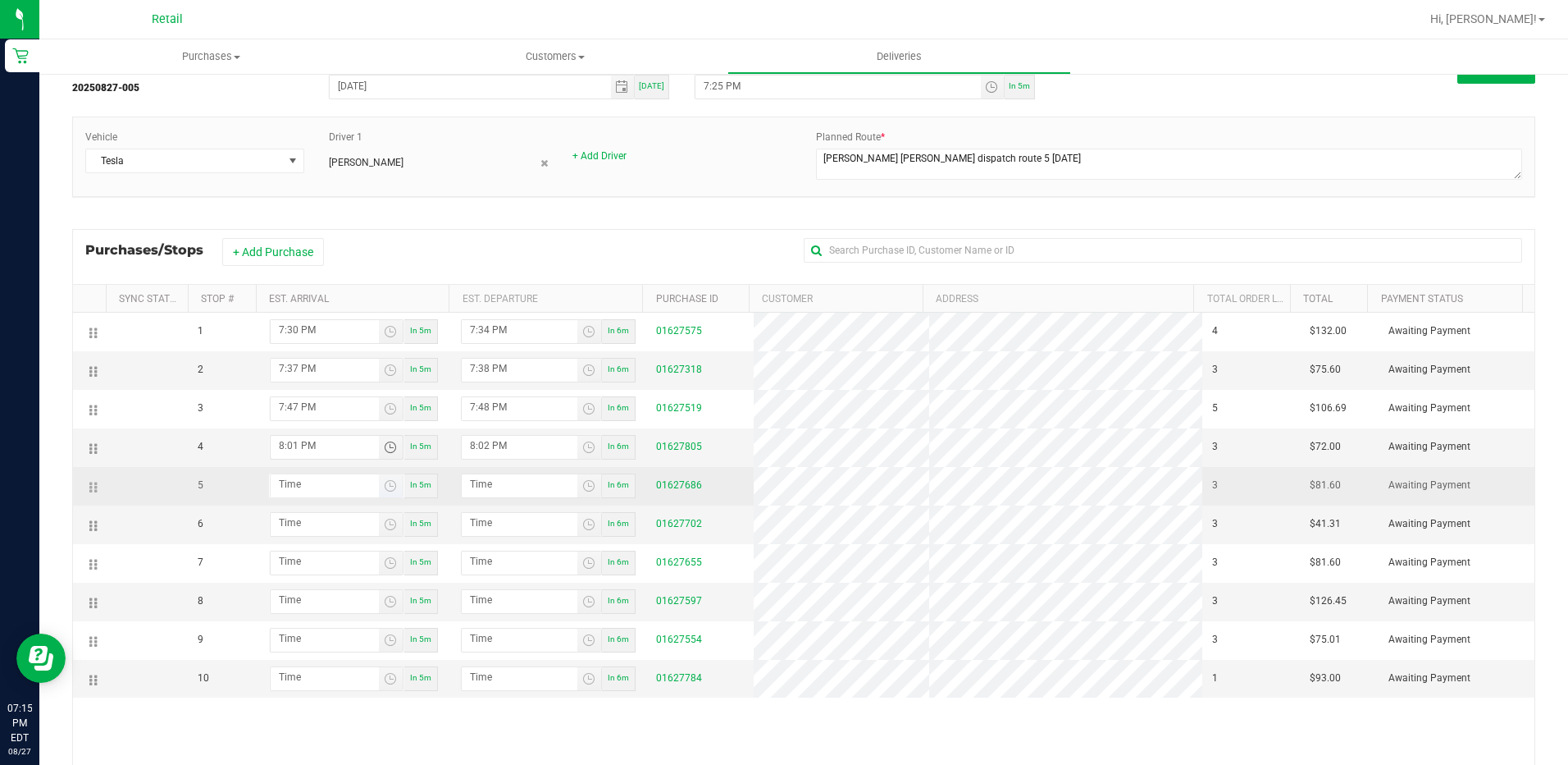
type input "8:01 PM"
click at [360, 493] on input "hour:minute AM" at bounding box center [325, 485] width 108 height 21
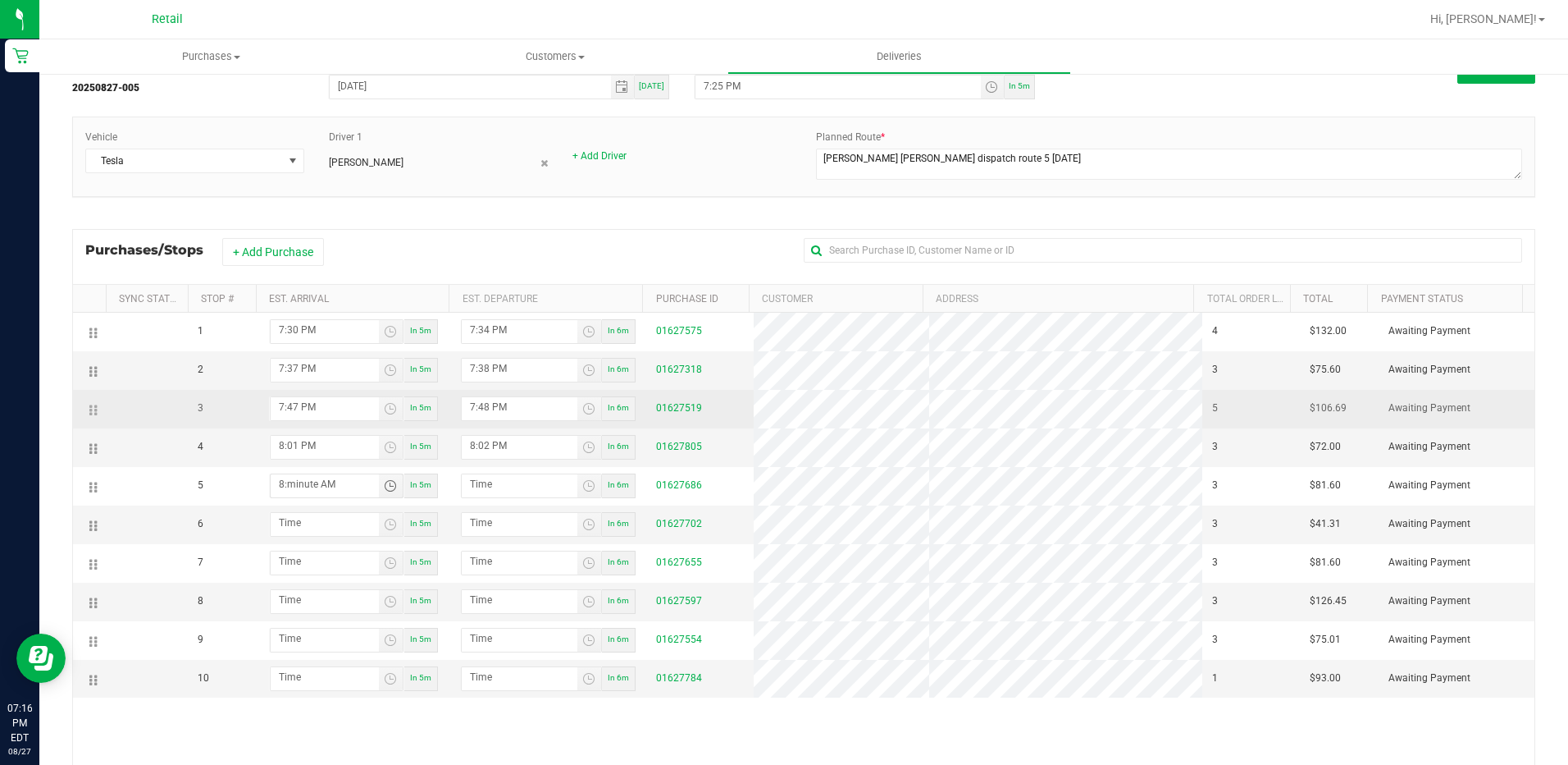
type input "8:01 AM"
type input "8:02 AM"
type input "8:18 AM"
type input "8:19 AM"
type input "8:18 PM"
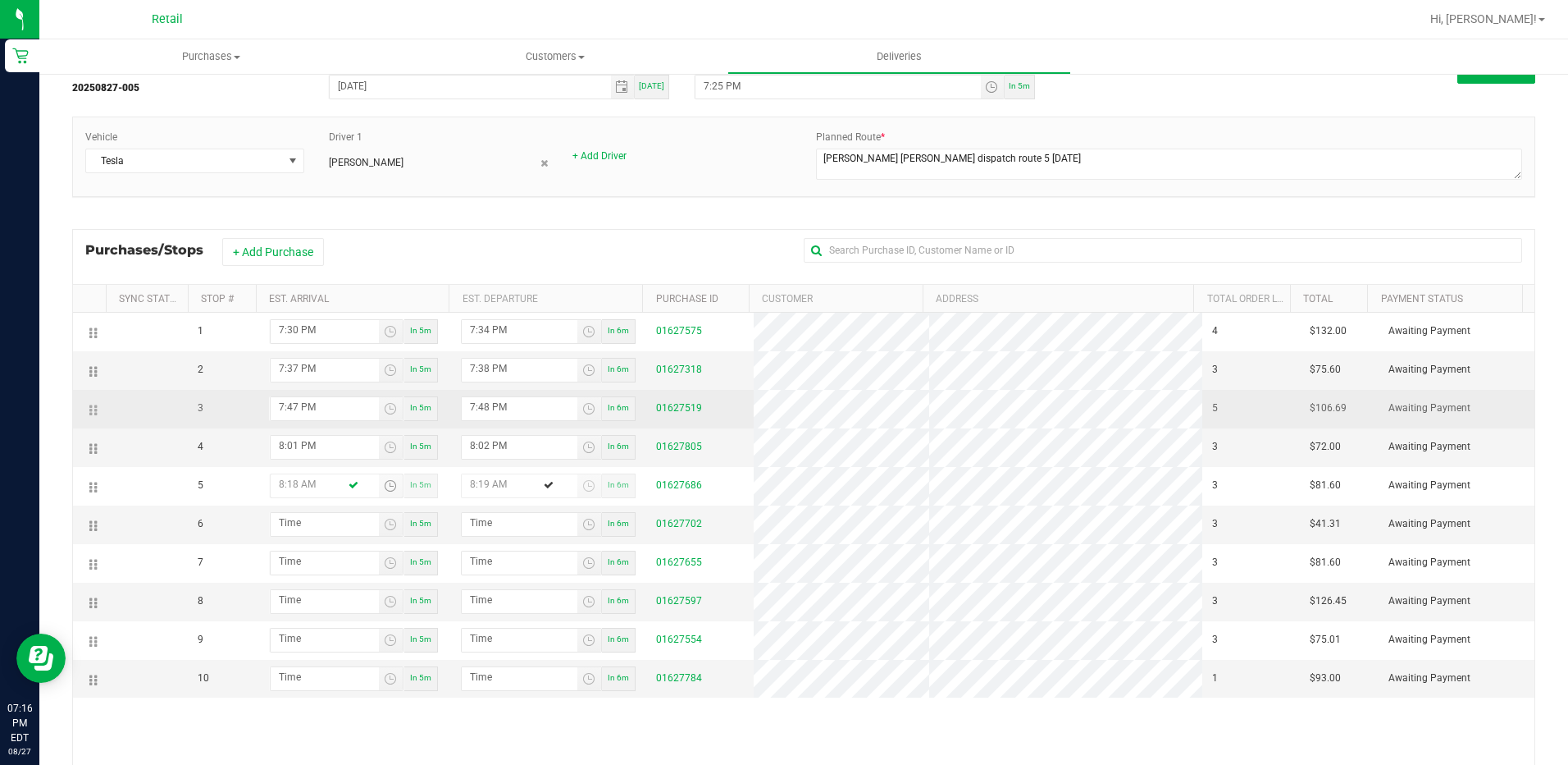
type input "8:19 PM"
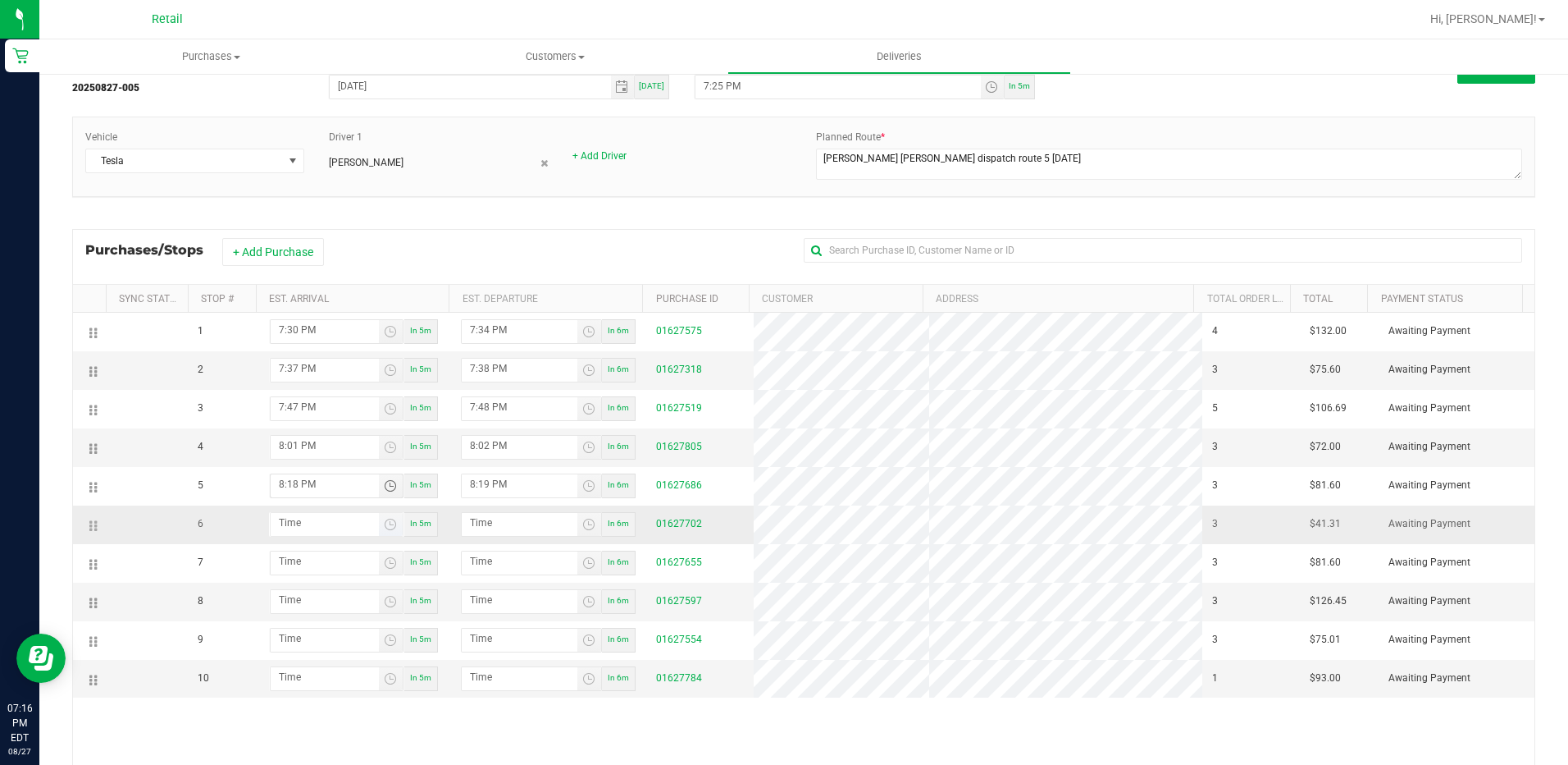
type input "8:18 PM"
click at [318, 522] on input "hour:minute AM" at bounding box center [325, 523] width 108 height 21
type input "8:02 AM"
type input "8:03 AM"
type input "8:27 AM"
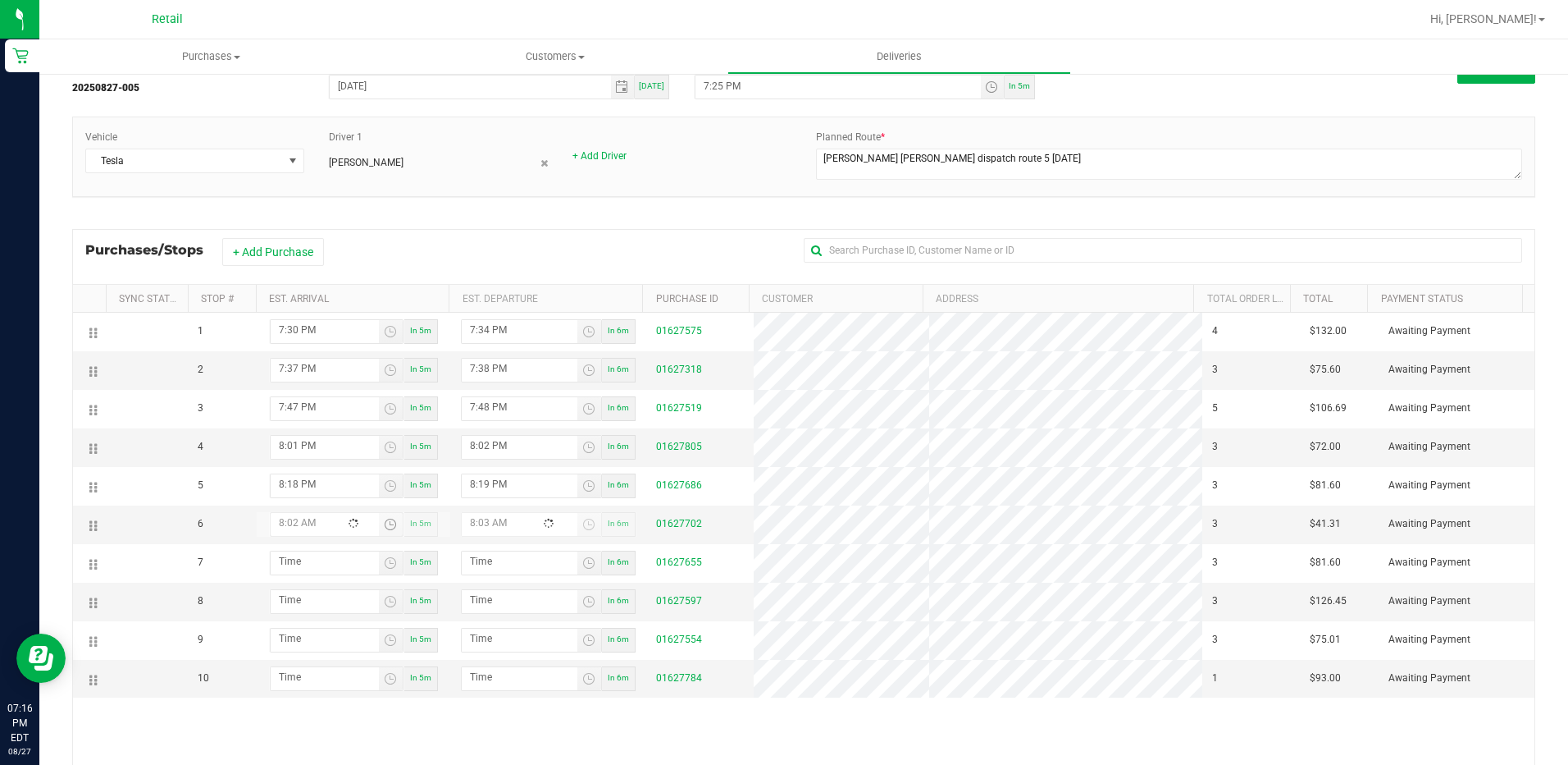
type input "8:28 AM"
type input "8:27 PM"
type input "8:28 PM"
type input "8:27 PM"
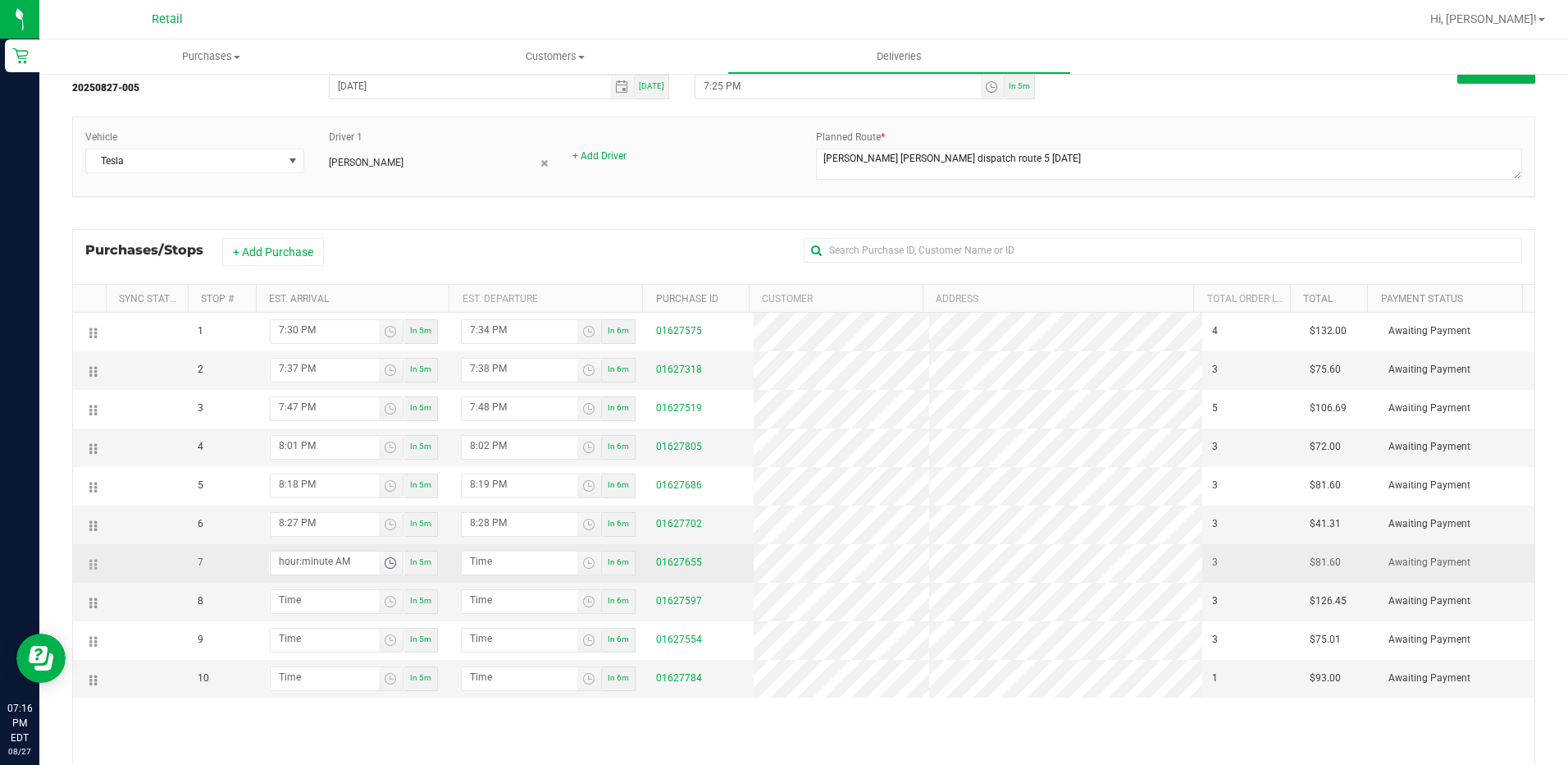
click at [357, 566] on input "hour:minute AM" at bounding box center [325, 562] width 108 height 21
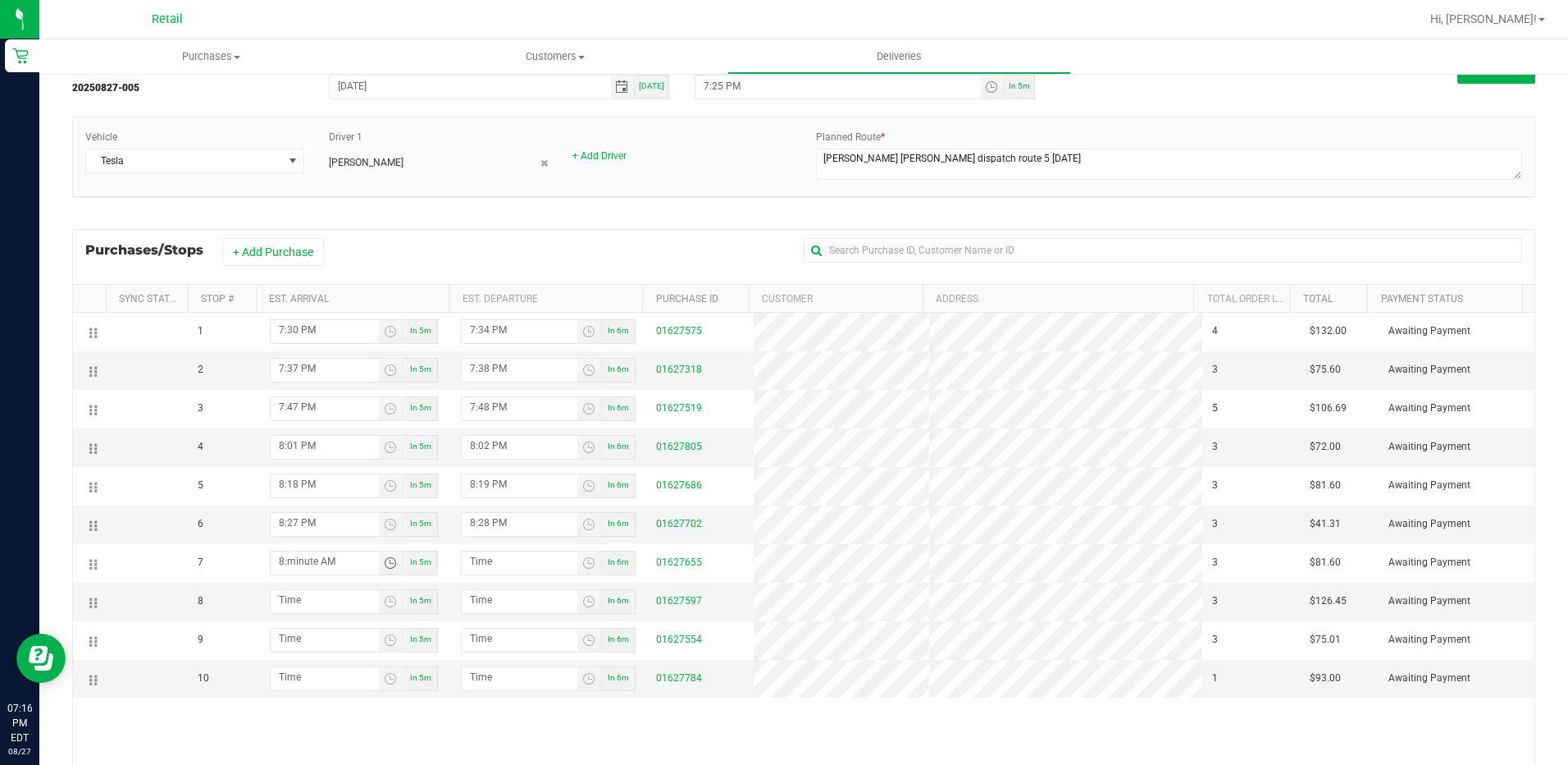
type input "8:04 AM"
type input "8:05 AM"
type input "8:41 AM"
type input "8:42 AM"
type input "8:41 PM"
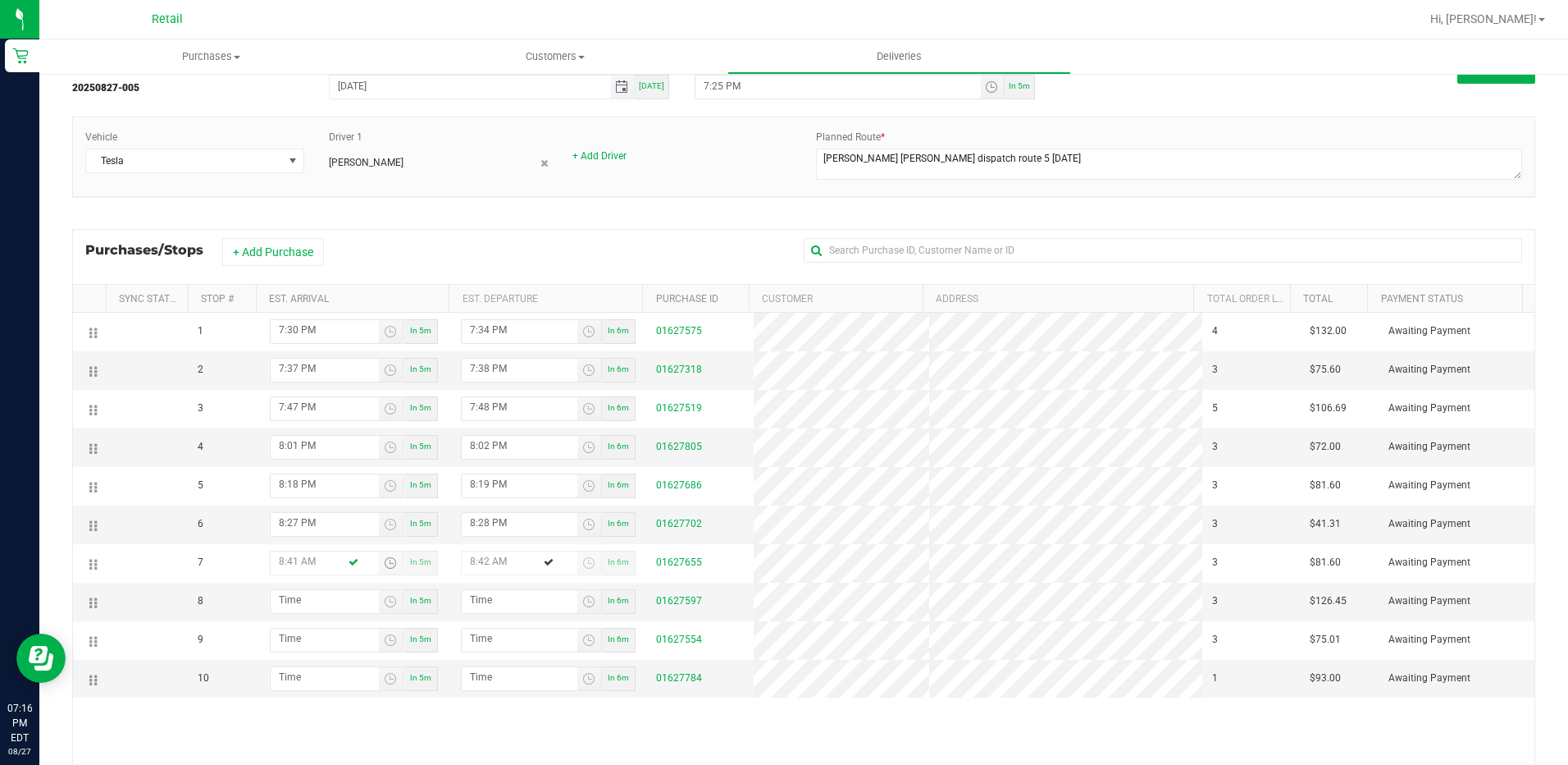
type input "8:42 PM"
type input "8:41 PM"
click at [294, 611] on input "hour:minute AM" at bounding box center [325, 600] width 108 height 21
type input "8:05 AM"
type input "8:06 AM"
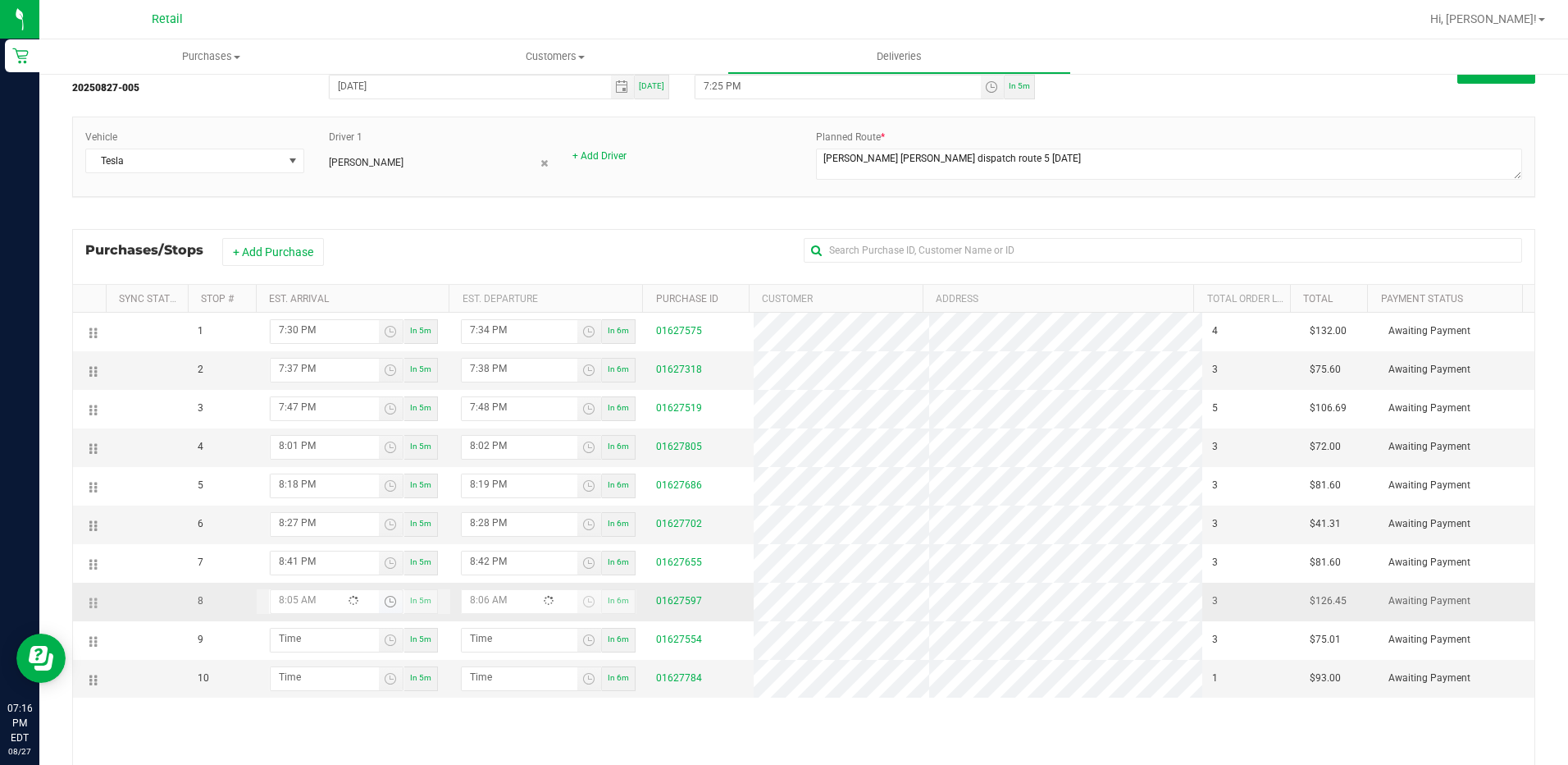
type input "8:51 AM"
type input "8:52 AM"
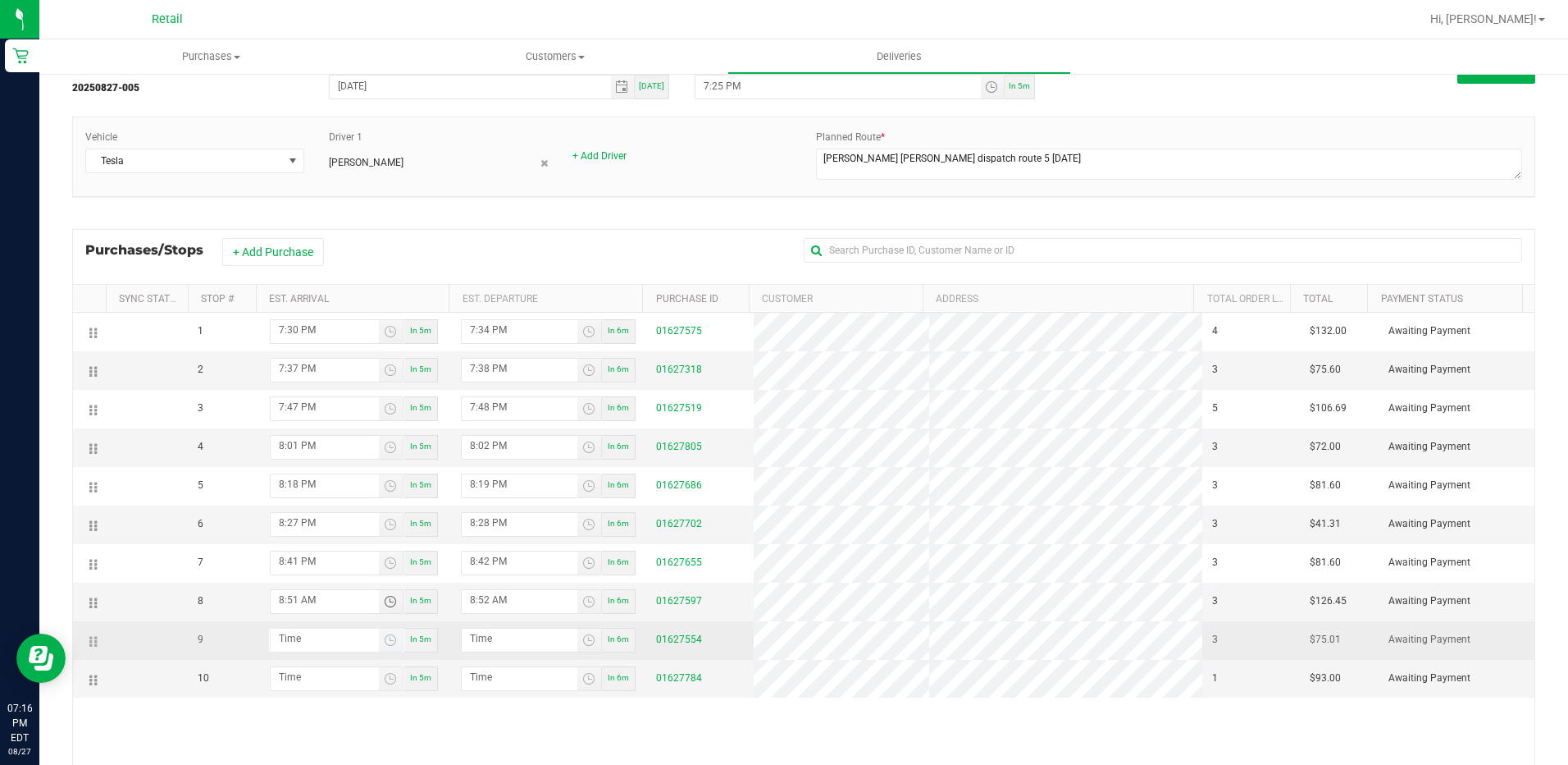
type input "8:51 PM"
type input "8:52 PM"
click at [385, 646] on span "Toggle time list" at bounding box center [390, 640] width 13 height 13
type input "8:51 PM"
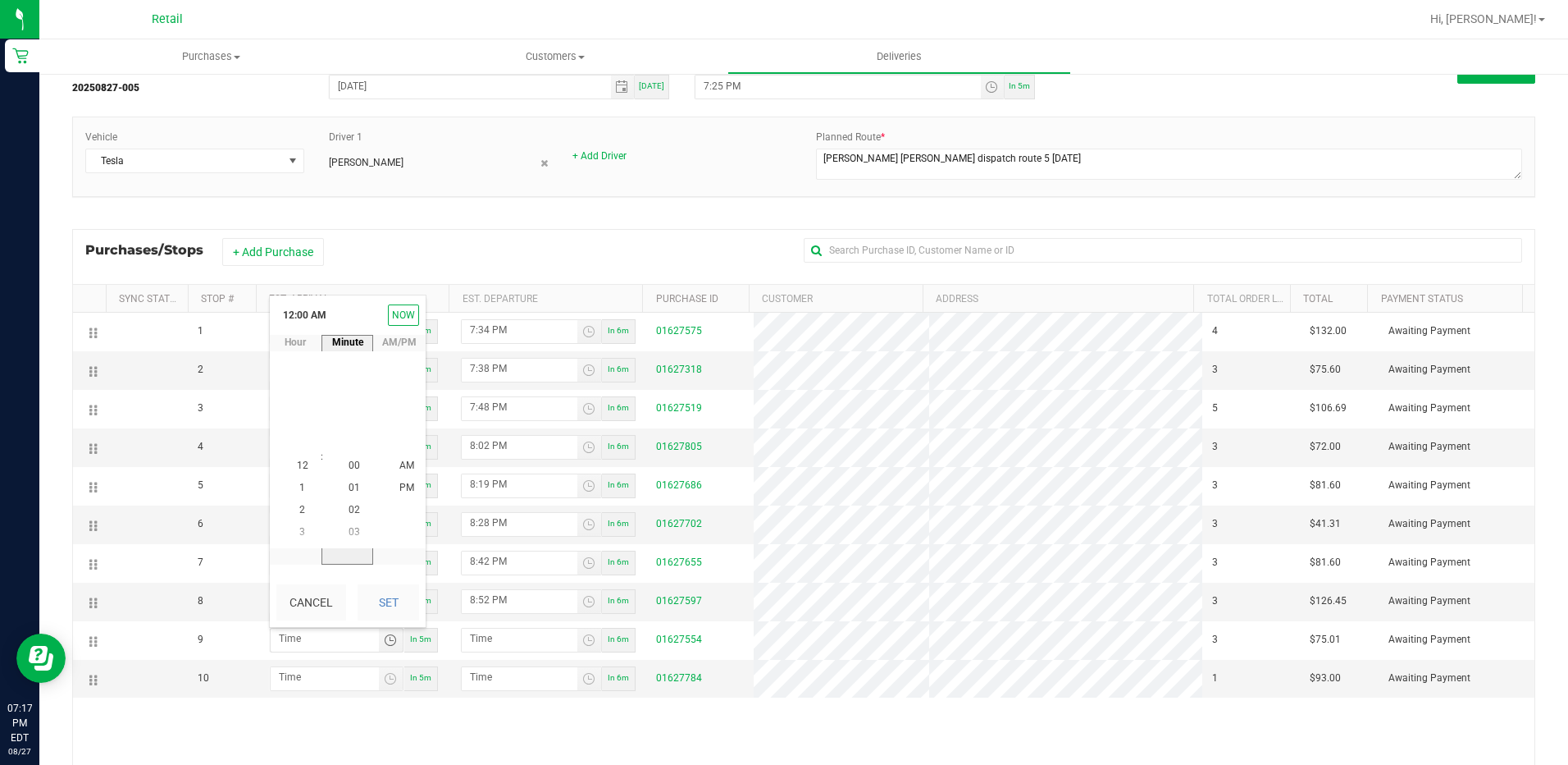
click at [356, 425] on kendo-virtualization "00 01 02 03 04 05 06 07 08 09 10 11 12 13 14 15 16 17 18 19 20 21 22 23 24 25 2…" at bounding box center [354, 467] width 230 height 197
click at [374, 608] on button "Set" at bounding box center [388, 602] width 62 height 36
type input "12:00 AM"
type input "12:01 AM"
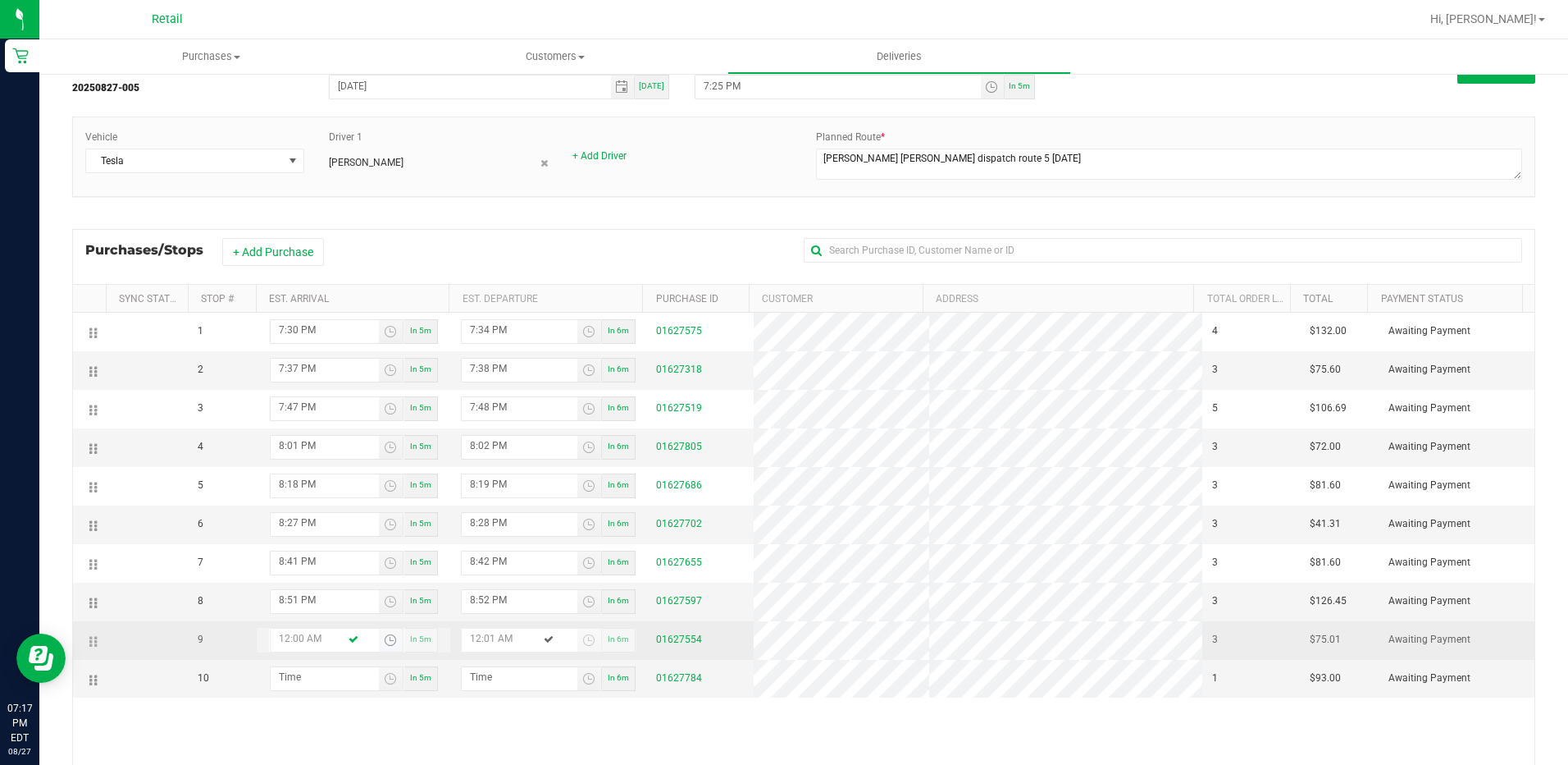
click at [309, 642] on input "12:00 AM" at bounding box center [325, 639] width 108 height 21
drag, startPoint x: 287, startPoint y: 638, endPoint x: 265, endPoint y: 640, distance: 22.1
click at [265, 640] on div "12:00 AM In 5m" at bounding box center [353, 640] width 194 height 25
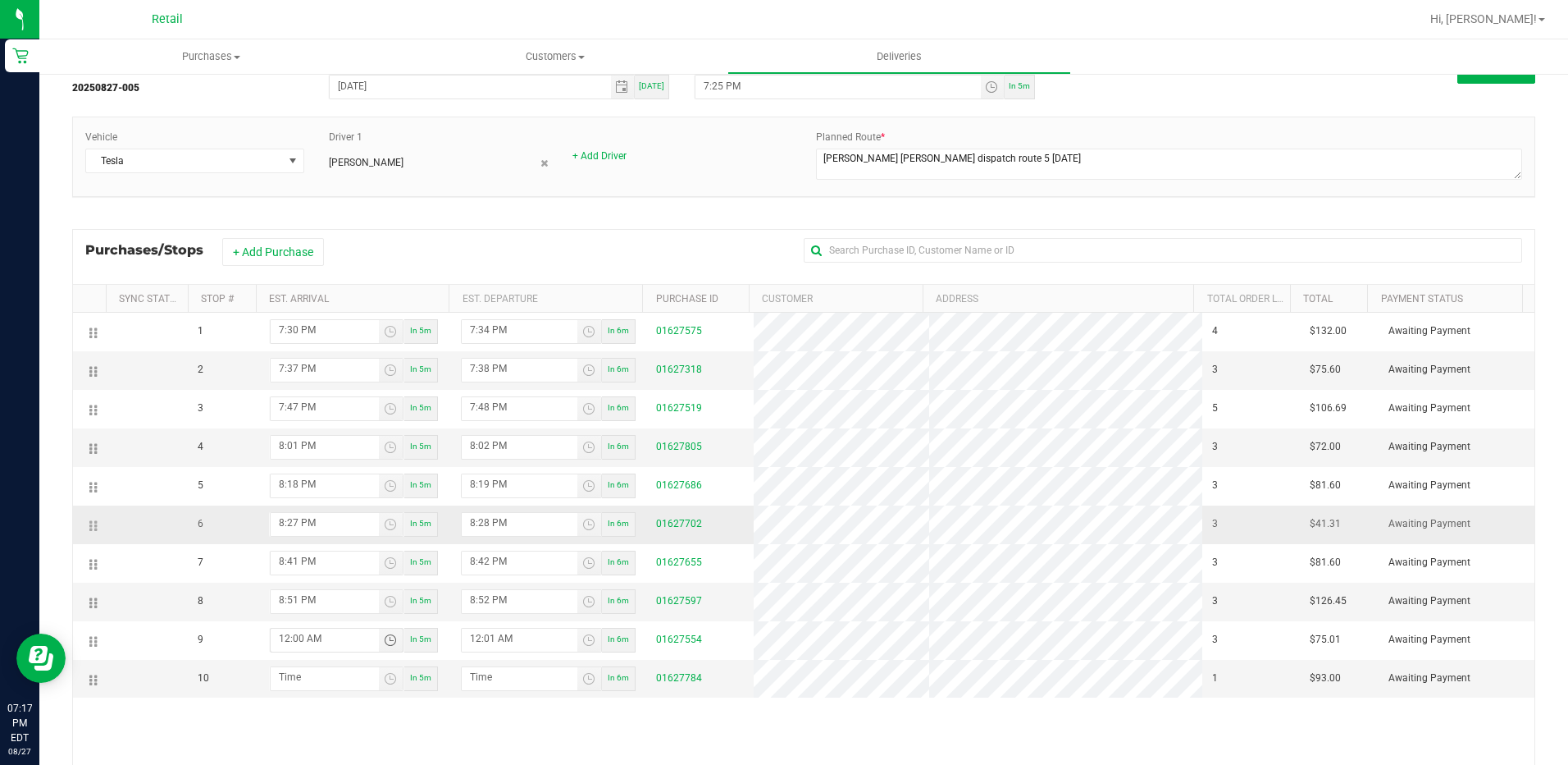
type input "9:00 AM"
type input "9:01 AM"
type input "9:02 AM"
type input "9:03 AM"
type input "9:02 PM"
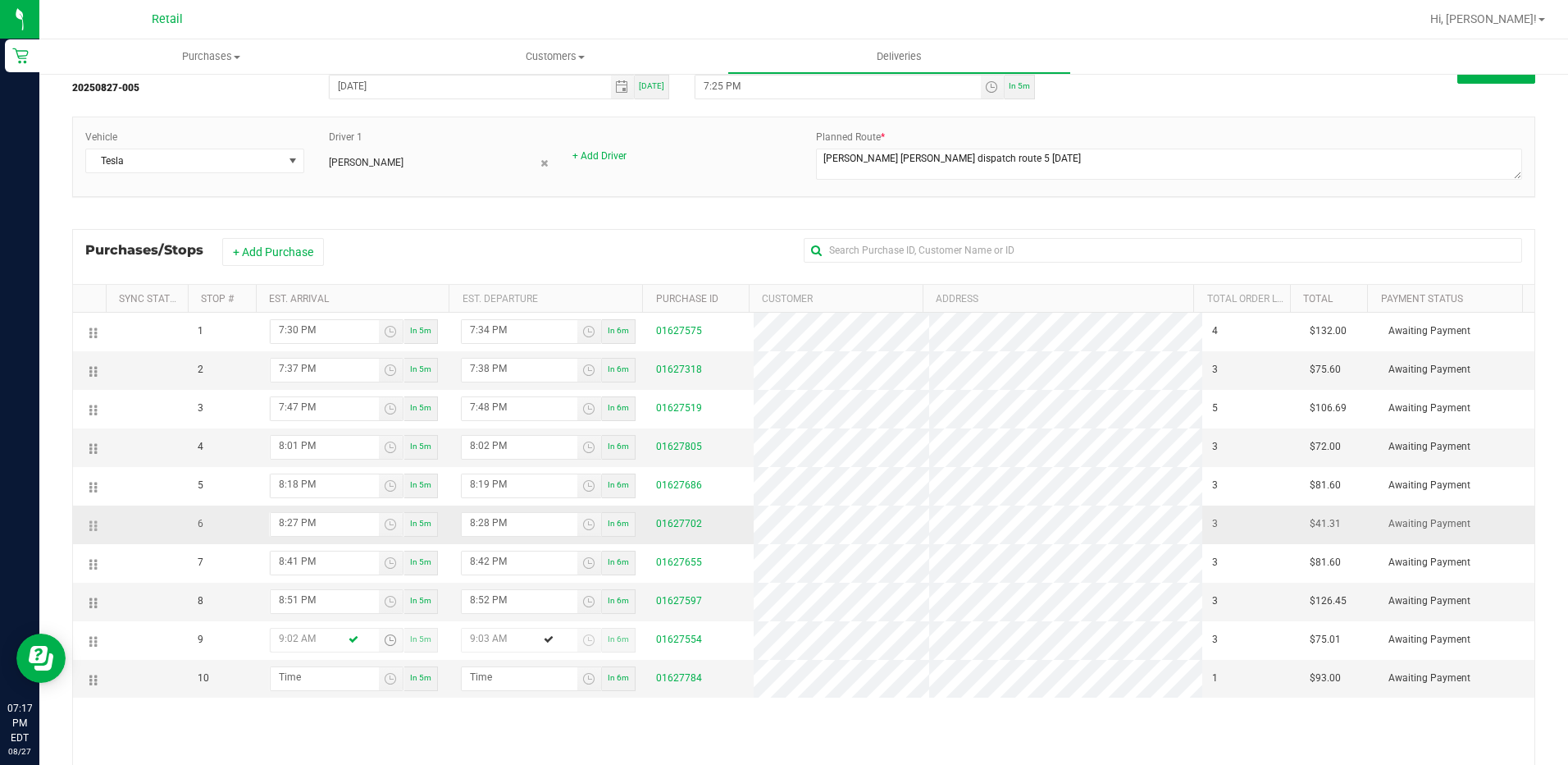
type input "9:03 PM"
type input "9:02 PM"
click at [347, 681] on input "hour:minute AM" at bounding box center [325, 678] width 108 height 21
type input "9:01 AM"
type input "9:02 AM"
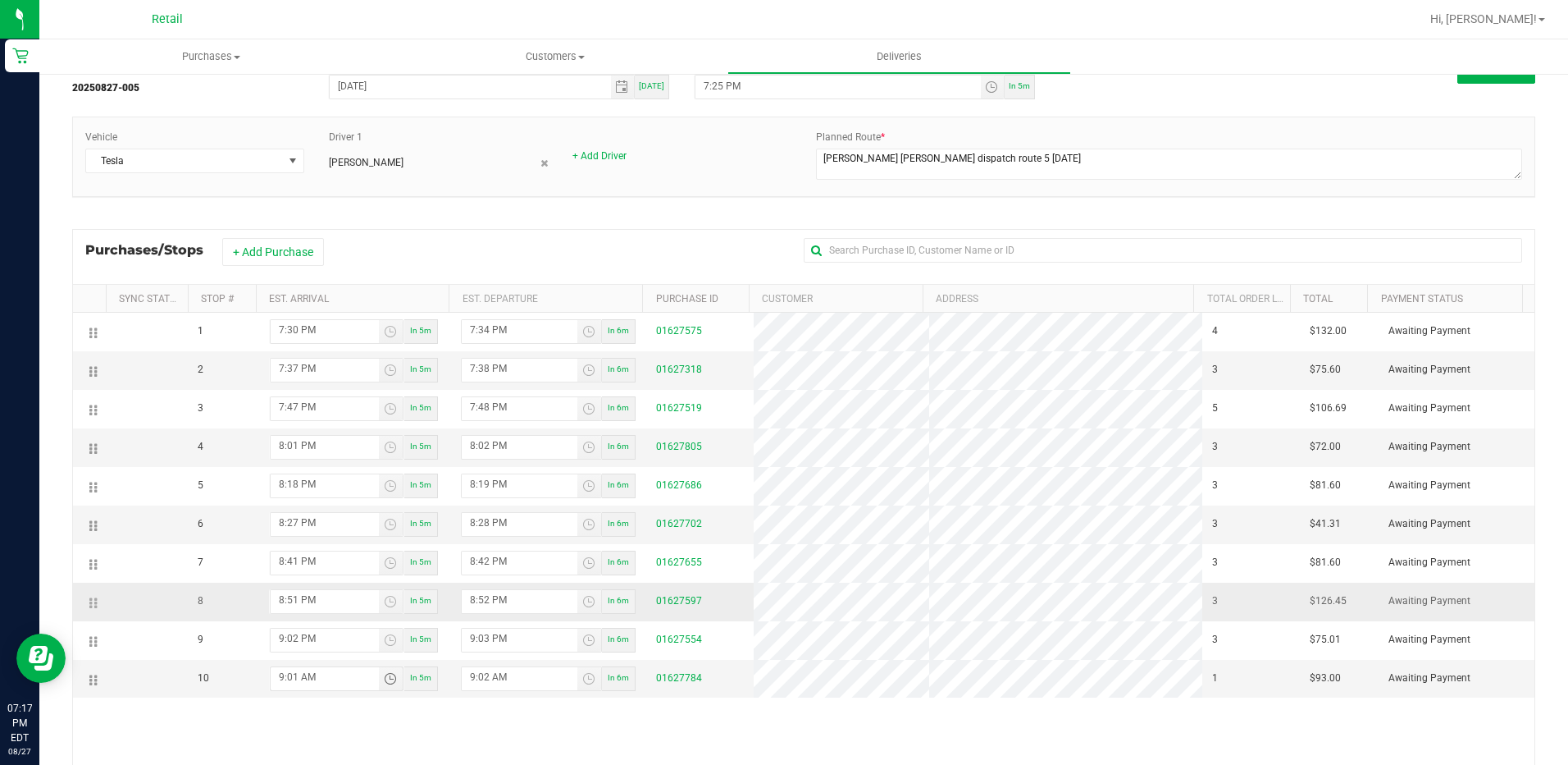
type input "9:15 AM"
type input "9:16 AM"
type input "9:15 PM"
type input "9:16 PM"
type input "9:15 PM"
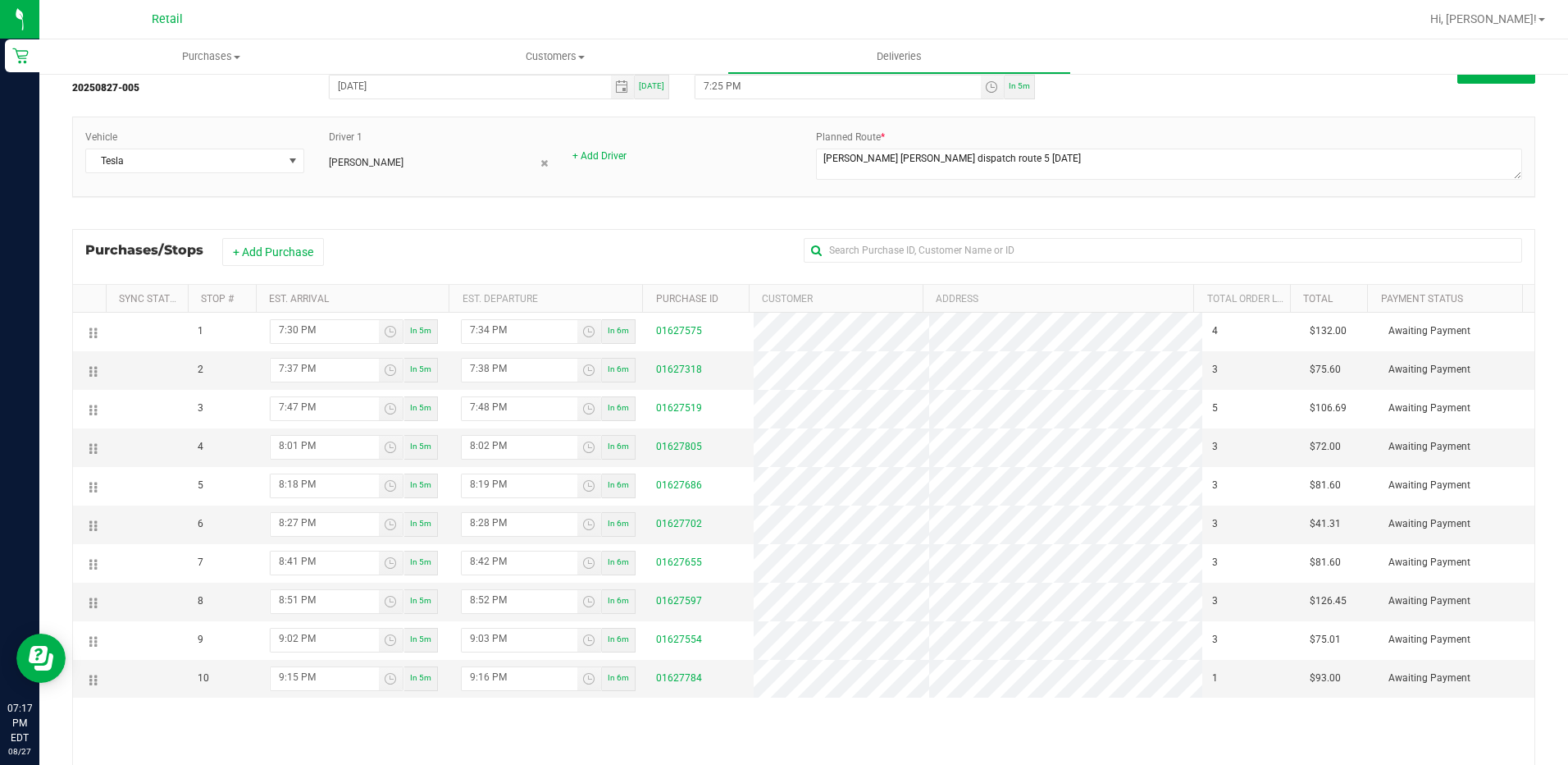
click at [982, 749] on div "1 7:30 PM In 5m 7:34 PM In 6m 01627575 4 $132.00 Awaiting Payment 2 7:37 PM In …" at bounding box center [803, 554] width 1462 height 482
click at [1159, 174] on textarea at bounding box center [1169, 164] width 706 height 31
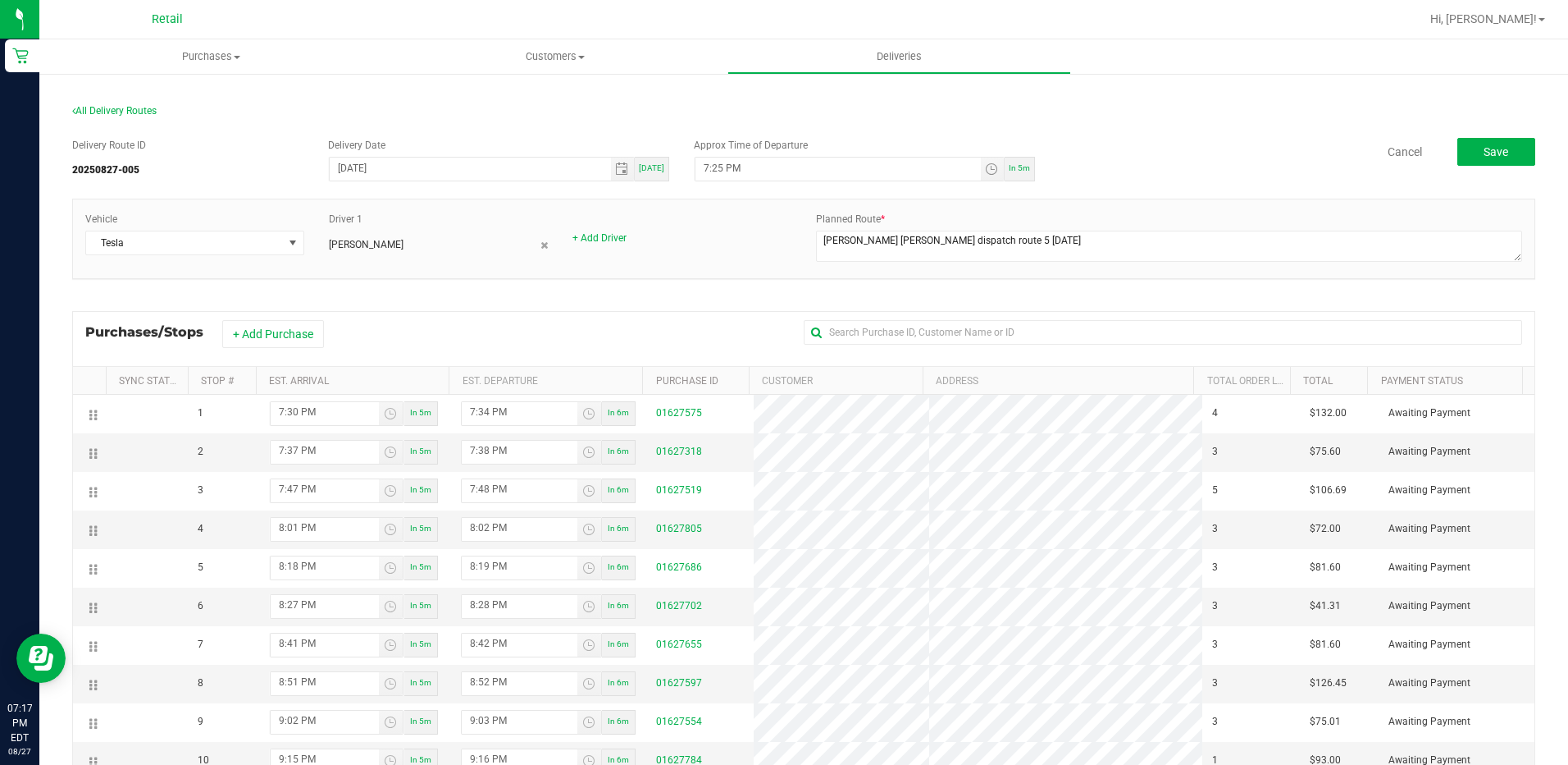
click at [1471, 136] on div "Delivery Route ID 20250827-005 Delivery Date [DATE] [DATE] Approx Time of Depar…" at bounding box center [803, 527] width 1463 height 804
click at [1470, 141] on button "Save" at bounding box center [1496, 152] width 78 height 28
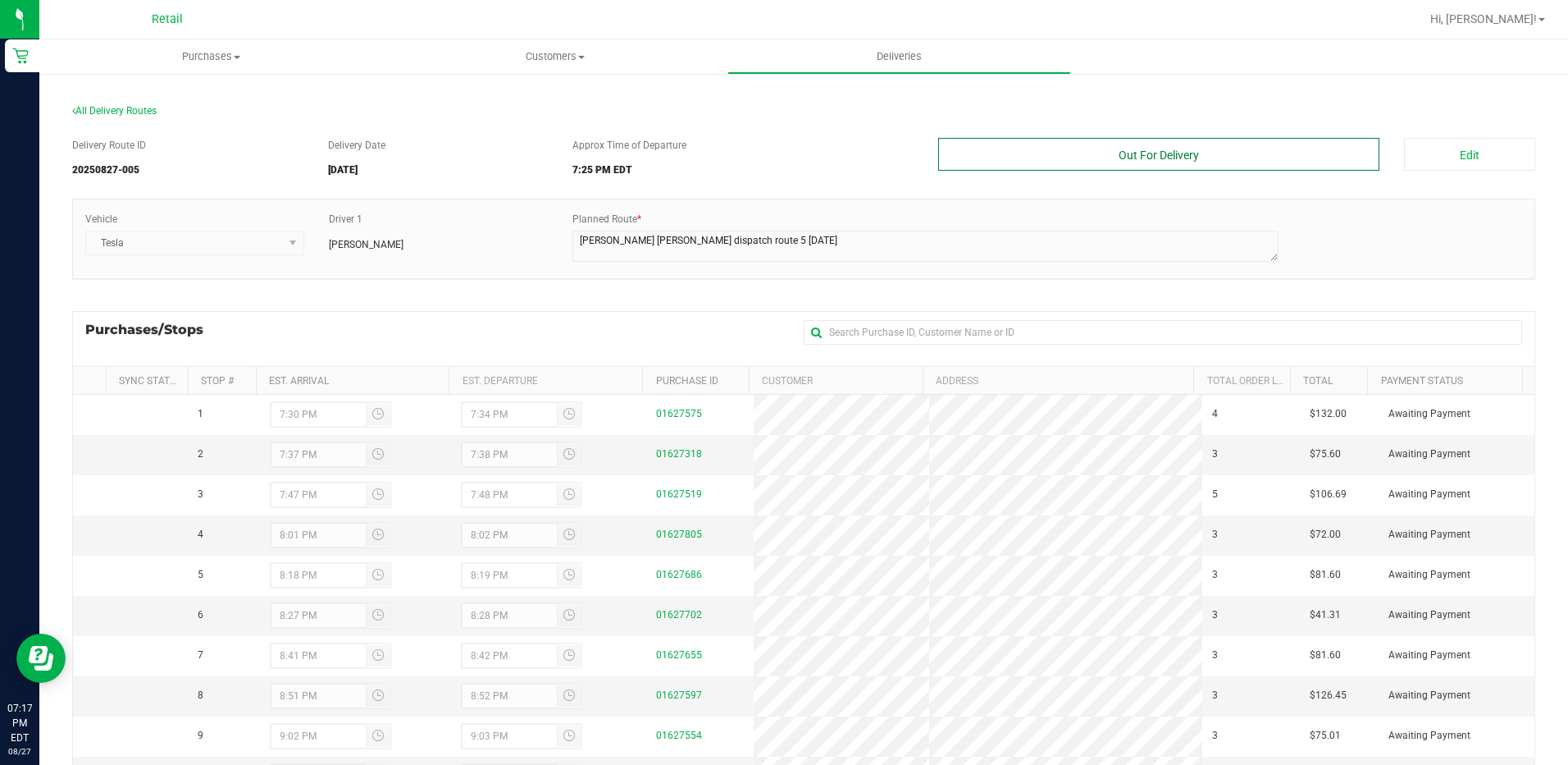
click at [1107, 161] on button "Out For Delivery" at bounding box center [1160, 154] width 442 height 33
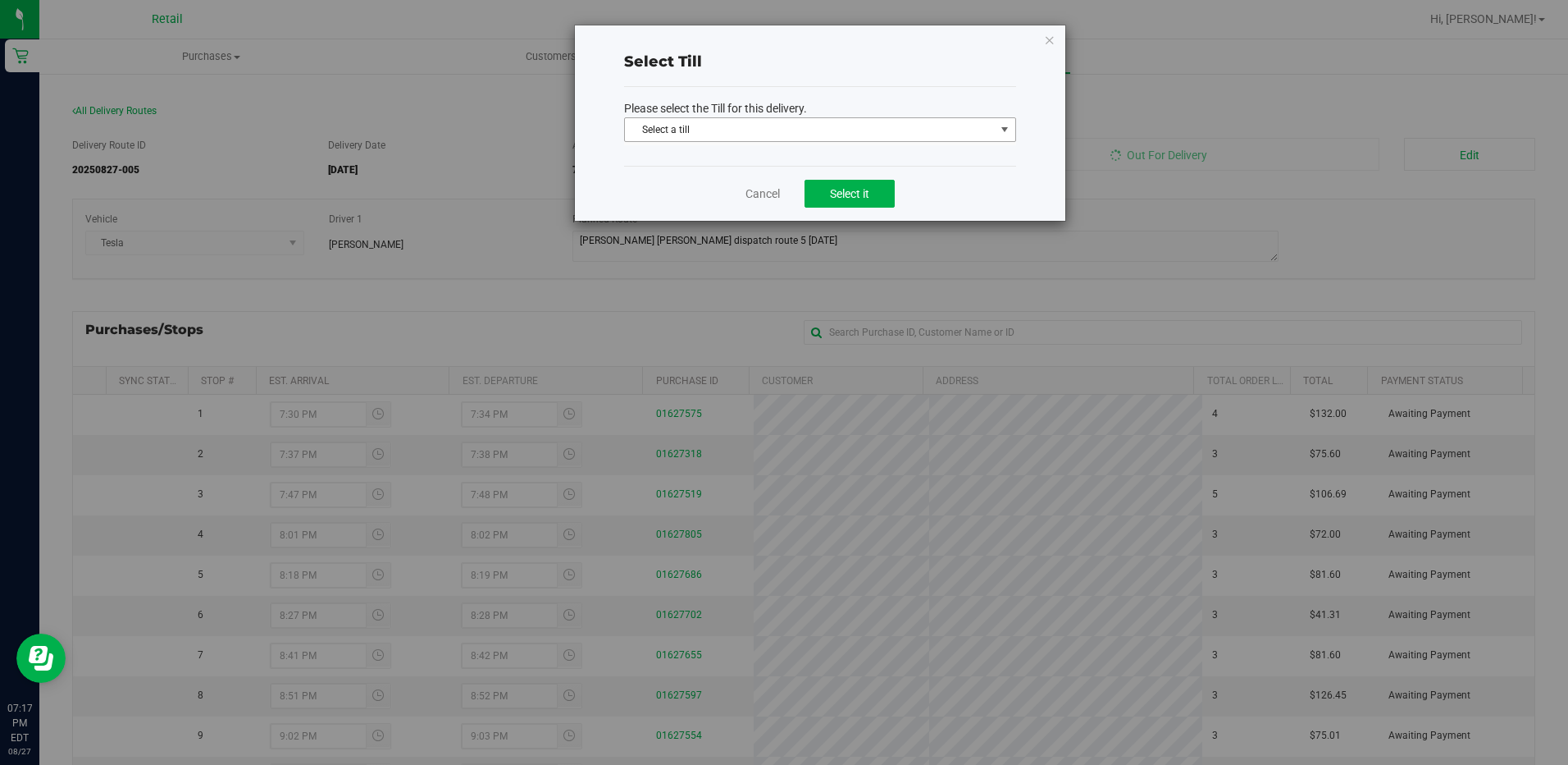
click at [824, 130] on span "Select a till" at bounding box center [809, 130] width 369 height 23
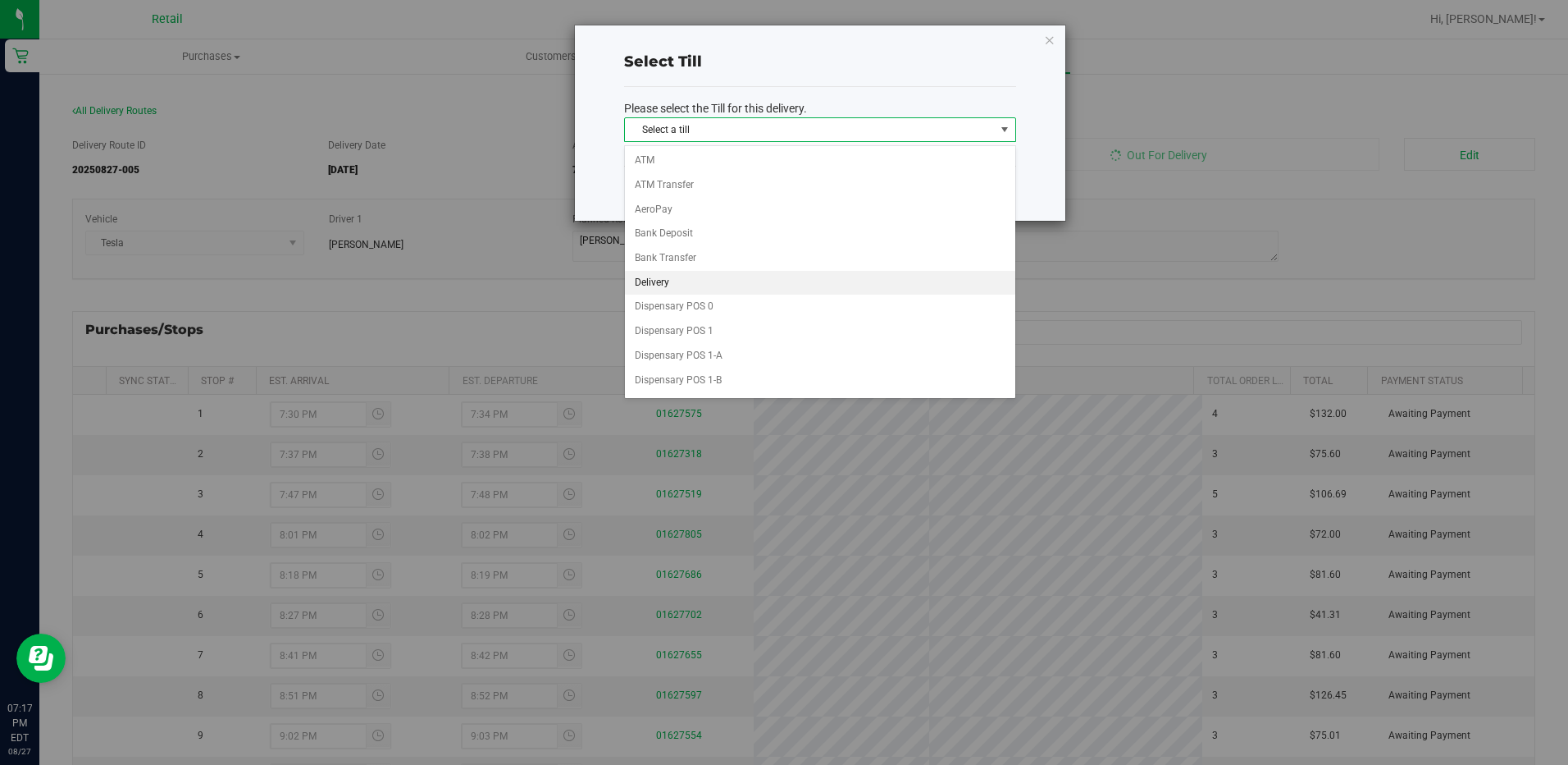
click at [701, 275] on li "Delivery" at bounding box center [820, 283] width 390 height 25
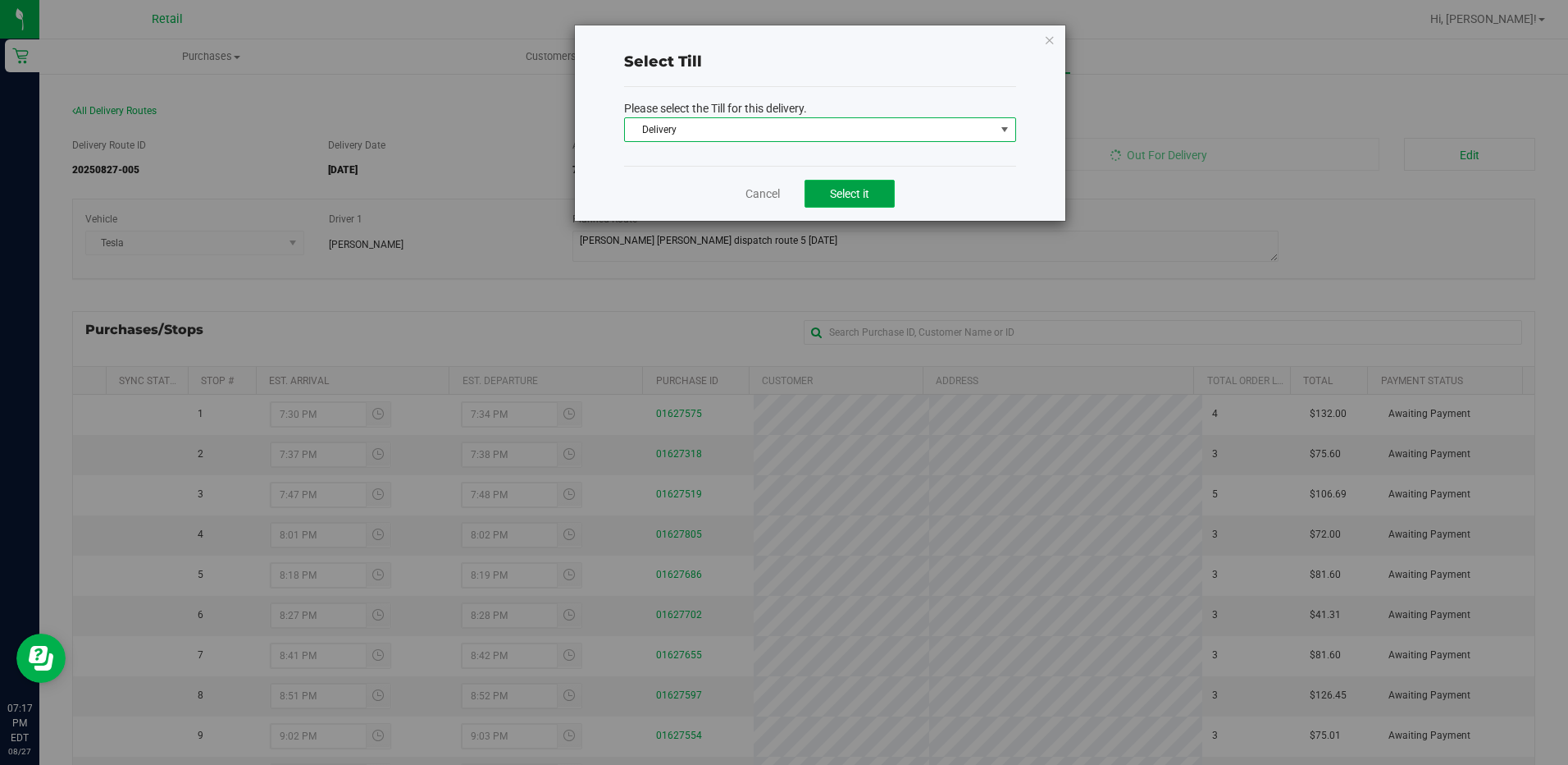
click at [830, 189] on span "Select it" at bounding box center [850, 193] width 39 height 13
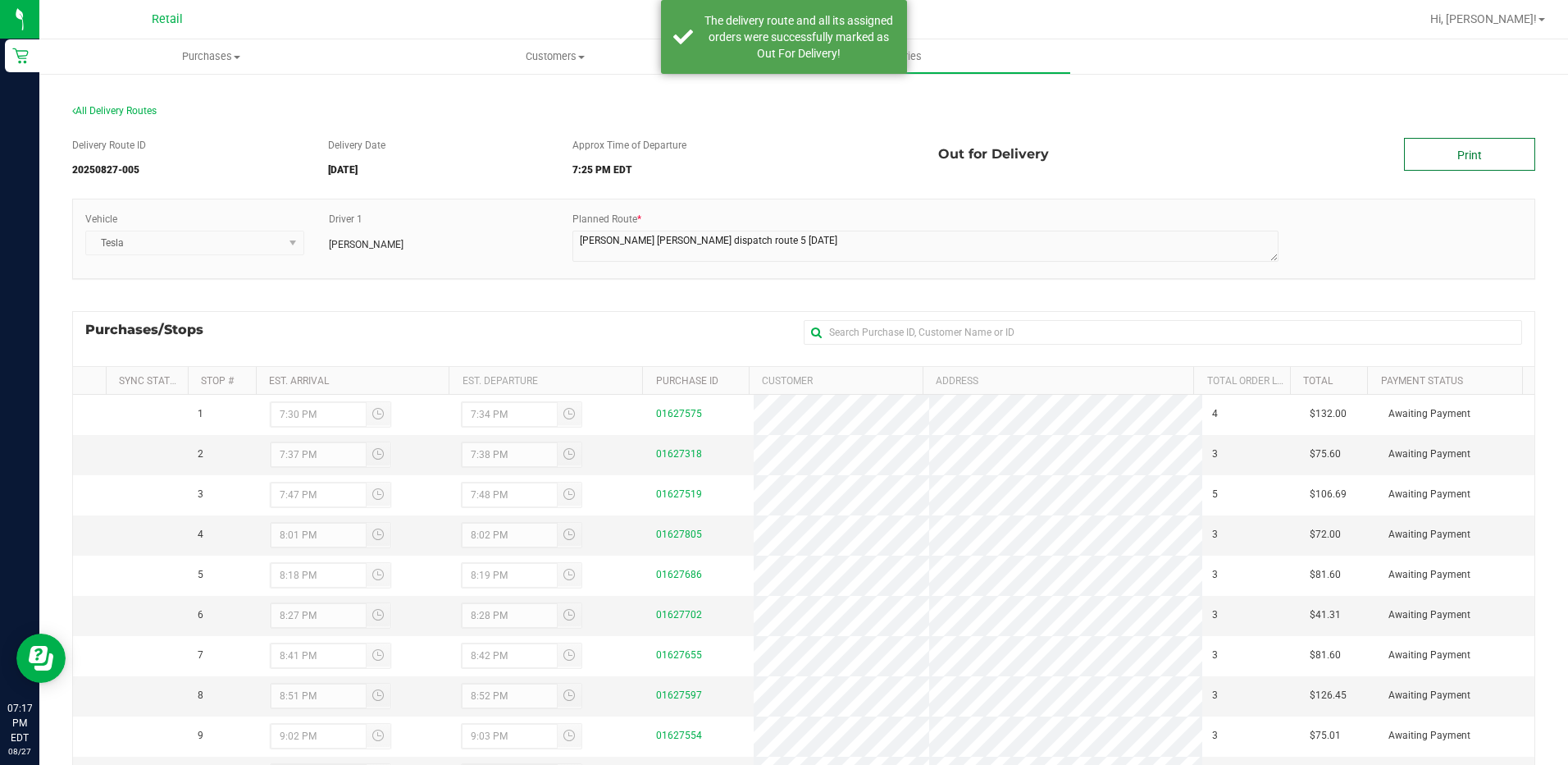
click at [1465, 159] on link "Print" at bounding box center [1469, 154] width 131 height 33
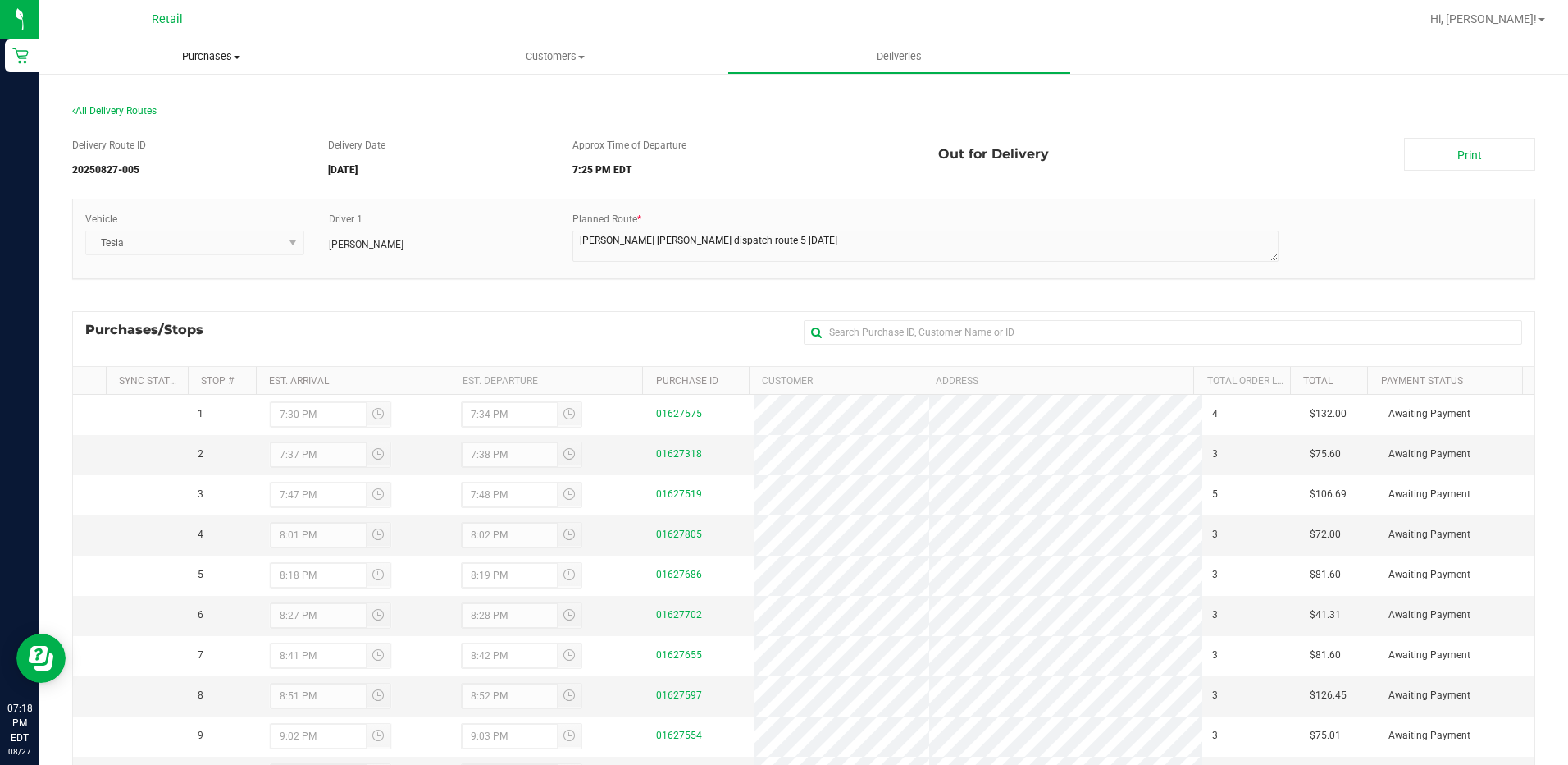
click at [194, 58] on span "Purchases" at bounding box center [211, 56] width 344 height 15
click at [177, 104] on span "Summary of purchases" at bounding box center [123, 99] width 168 height 14
